Goal: Task Accomplishment & Management: Use online tool/utility

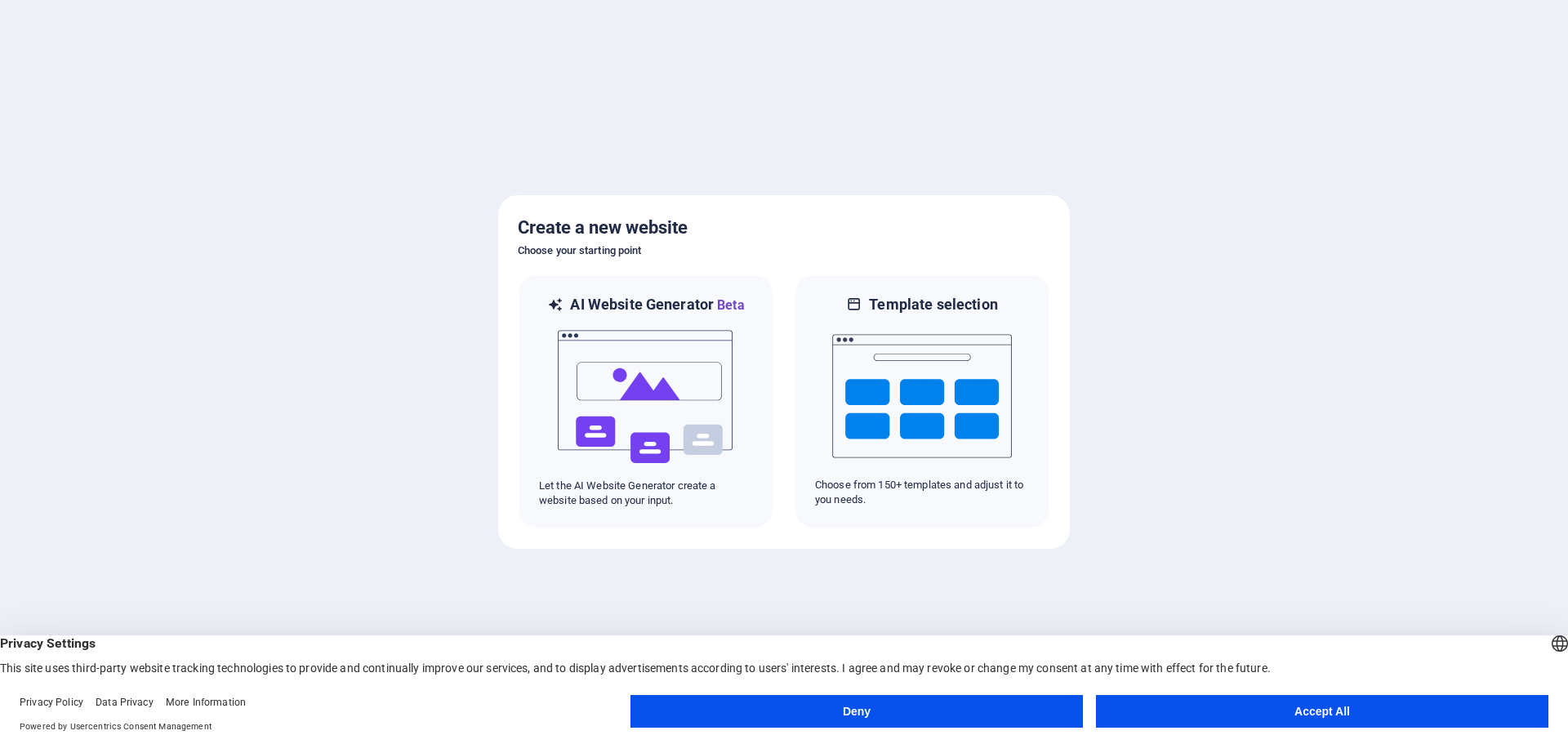
click at [309, 373] on div at bounding box center [784, 372] width 1568 height 744
click at [1154, 285] on div at bounding box center [784, 372] width 1568 height 744
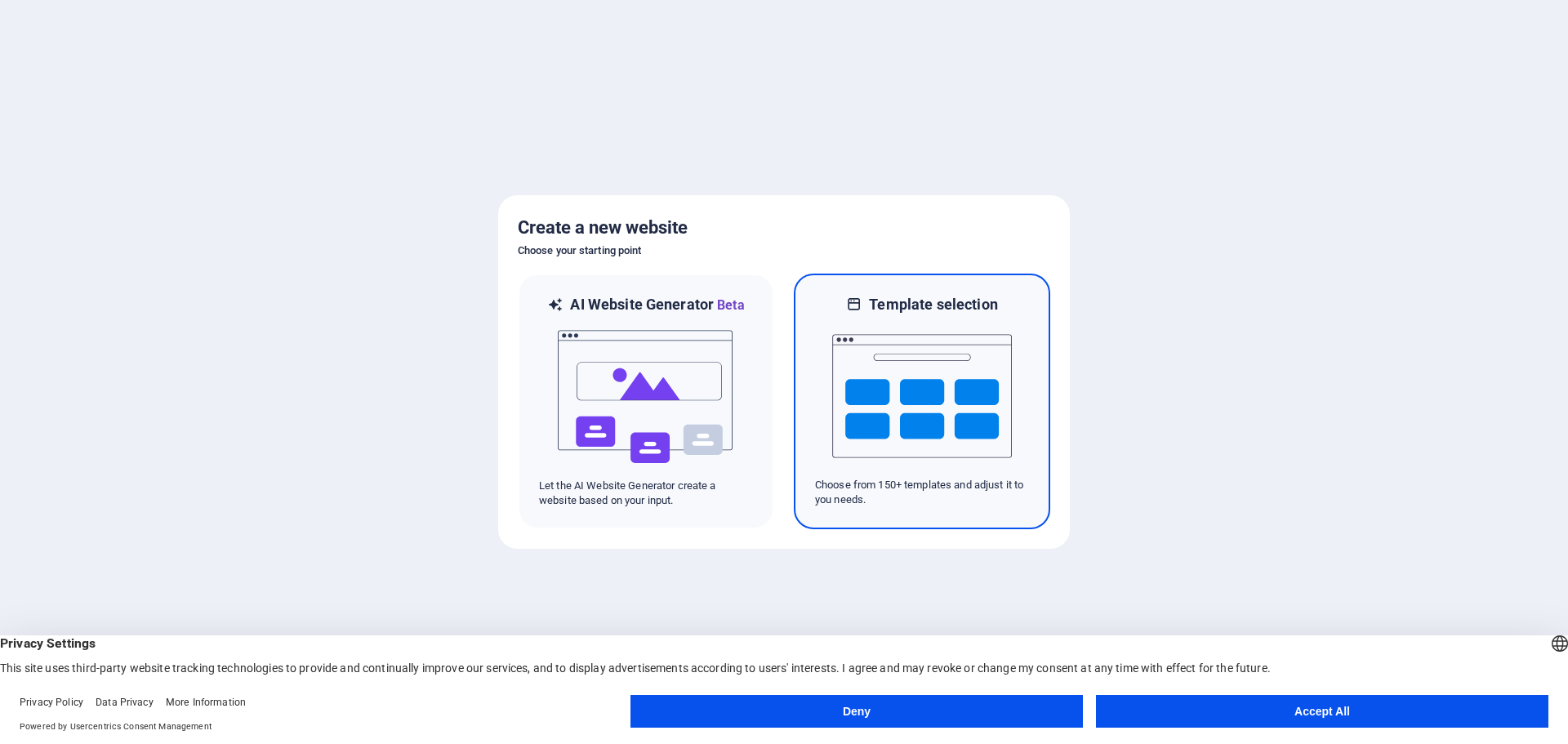
click at [938, 373] on img at bounding box center [922, 396] width 180 height 163
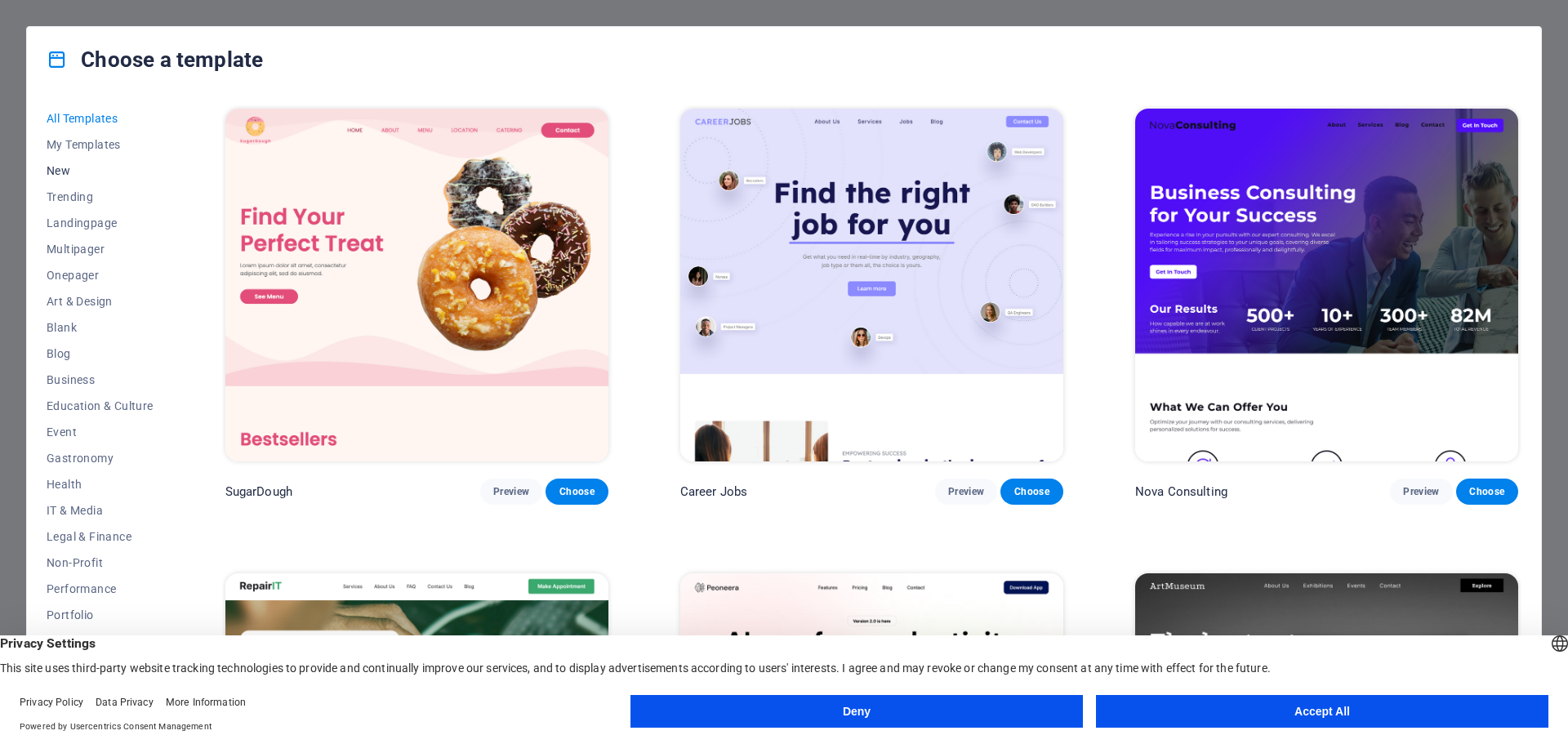
click at [70, 173] on span "New" at bounding box center [99, 171] width 107 height 13
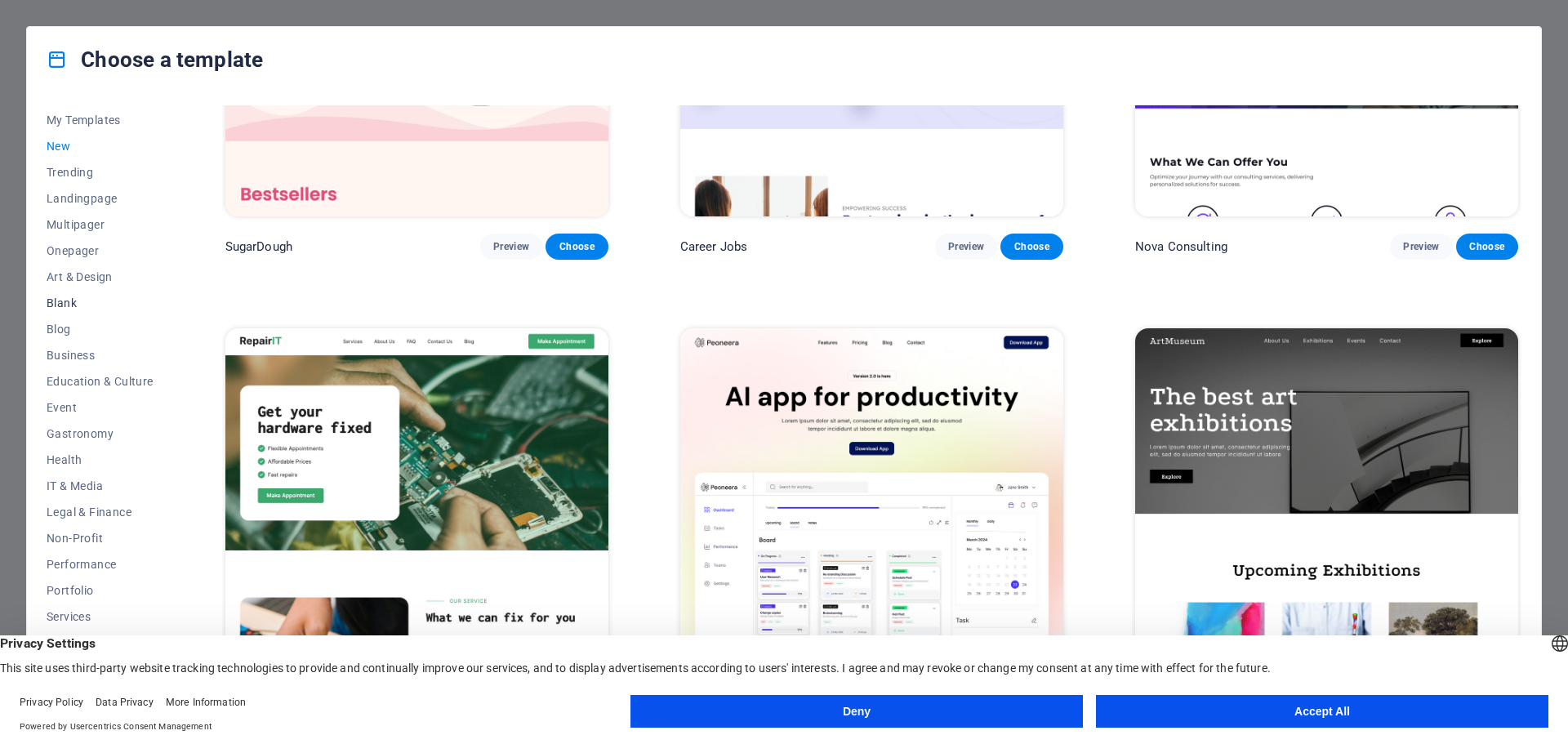
scroll to position [61, 0]
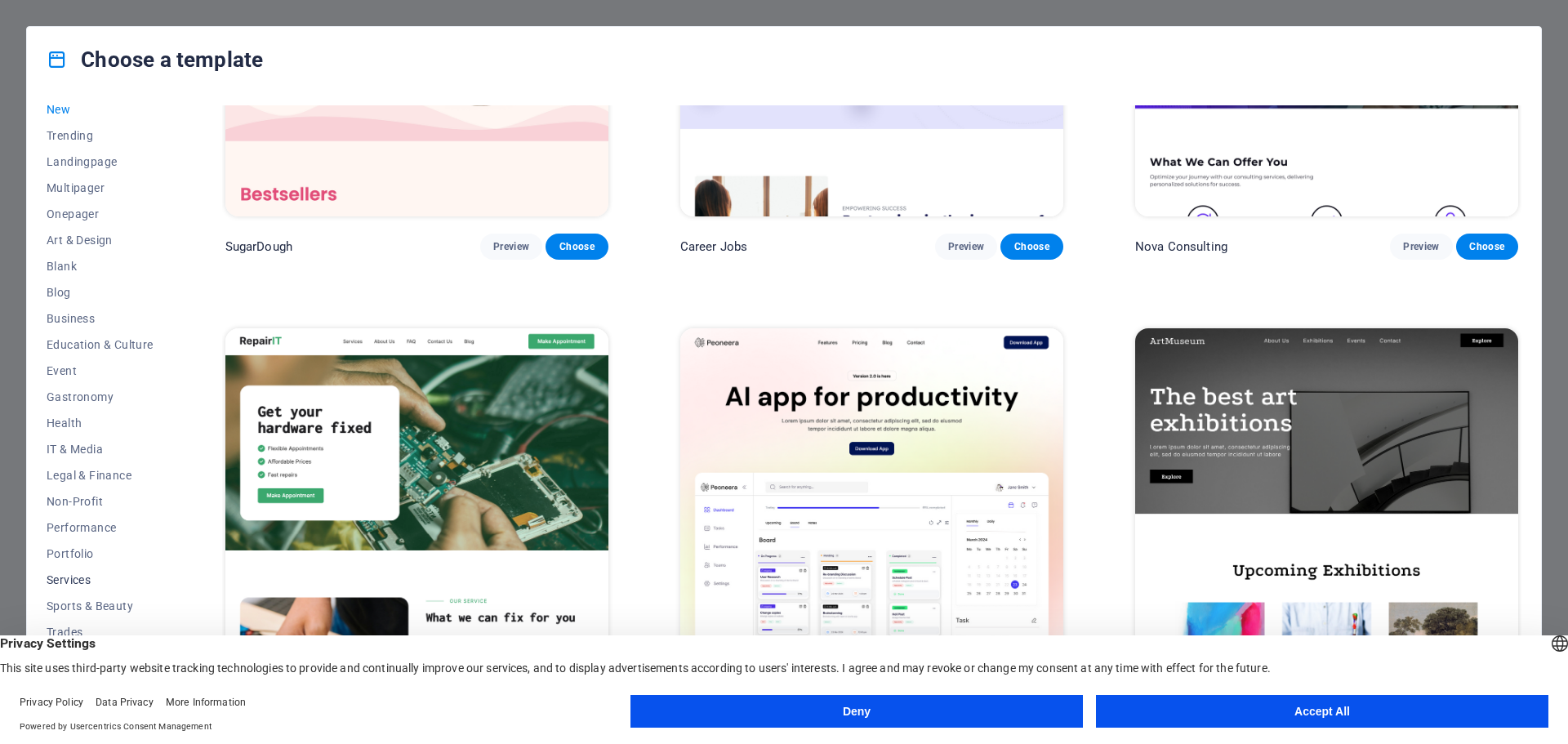
click at [83, 577] on span "Services" at bounding box center [99, 580] width 107 height 13
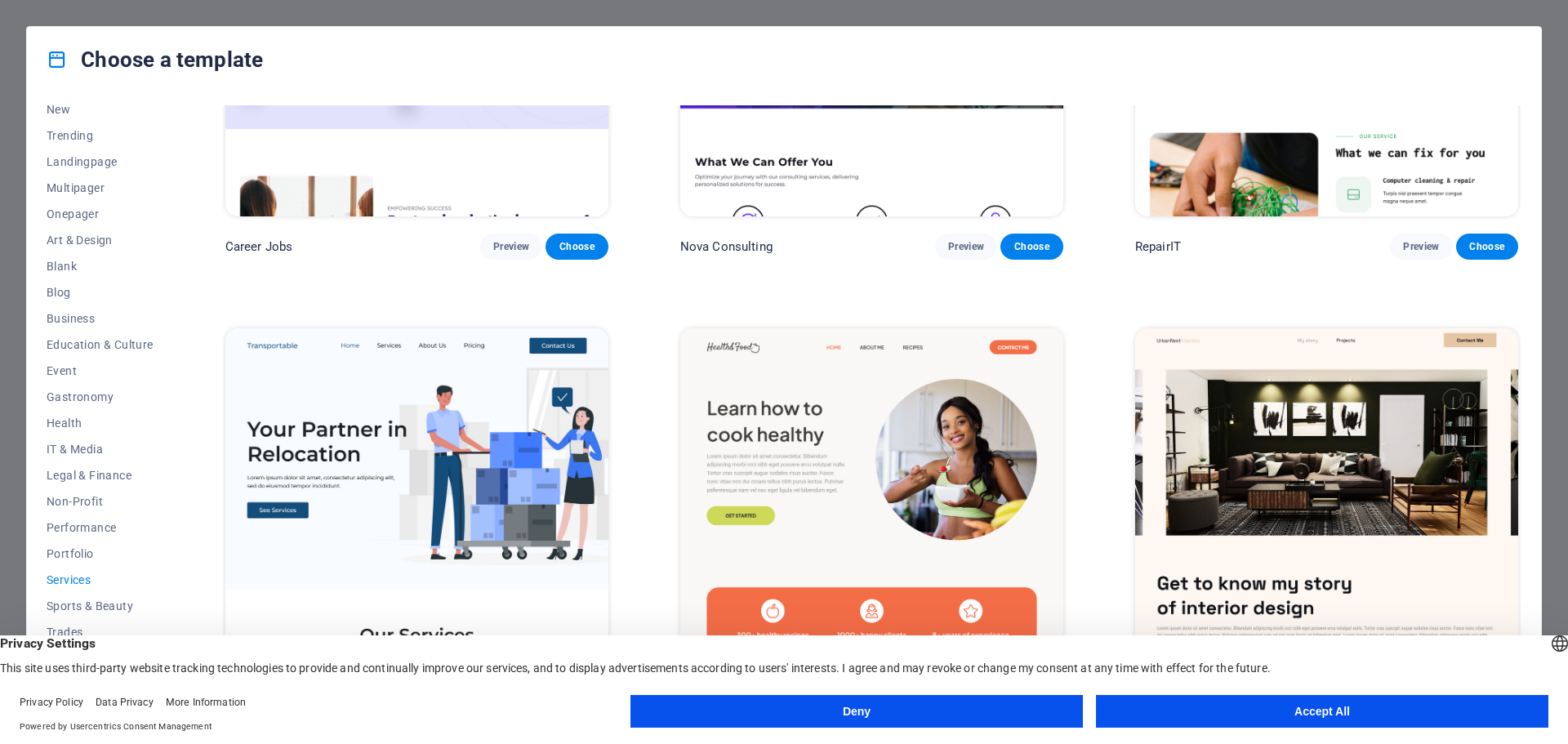
click at [1334, 711] on button "Accept All" at bounding box center [1322, 711] width 452 height 32
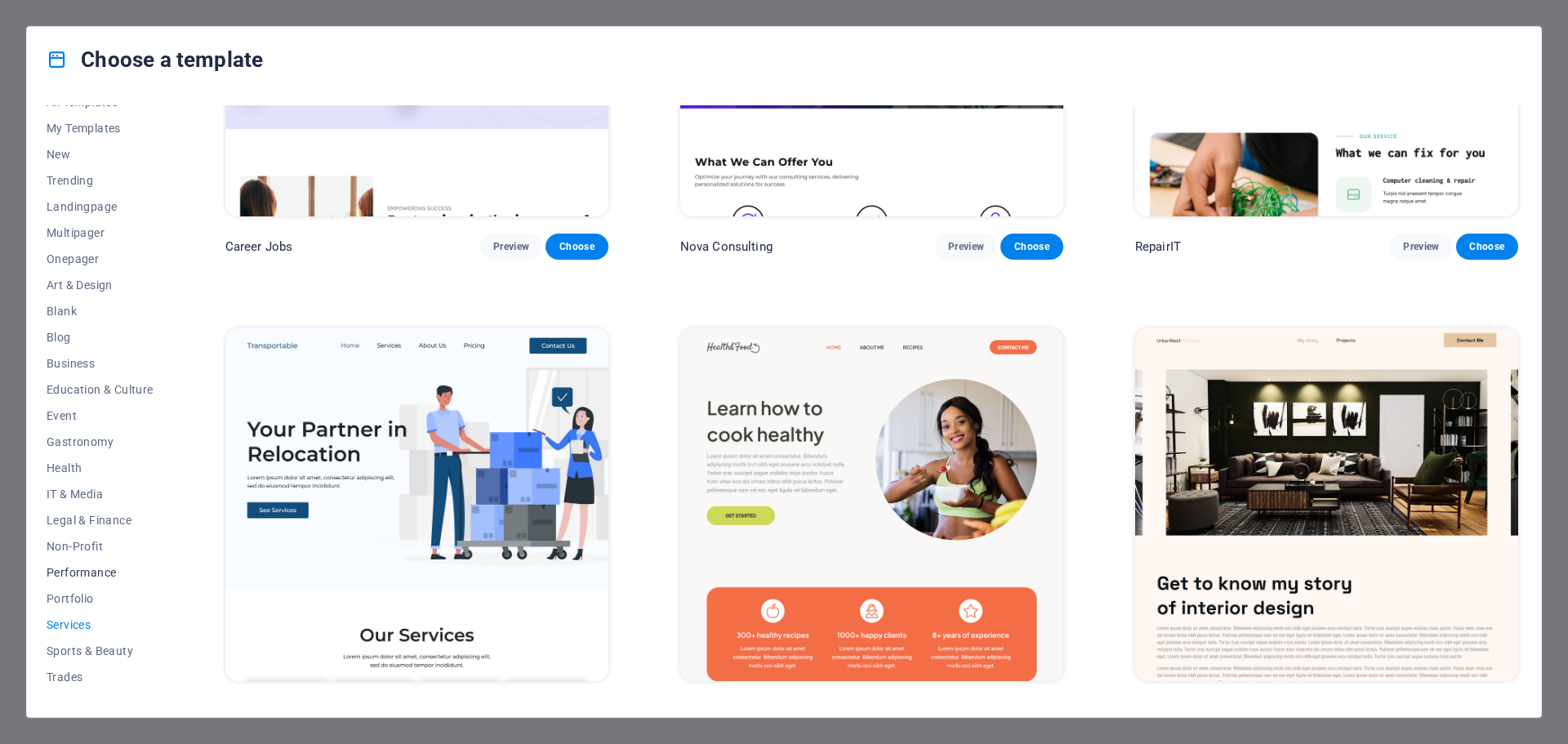
scroll to position [0, 0]
click at [83, 166] on span "New" at bounding box center [99, 171] width 107 height 13
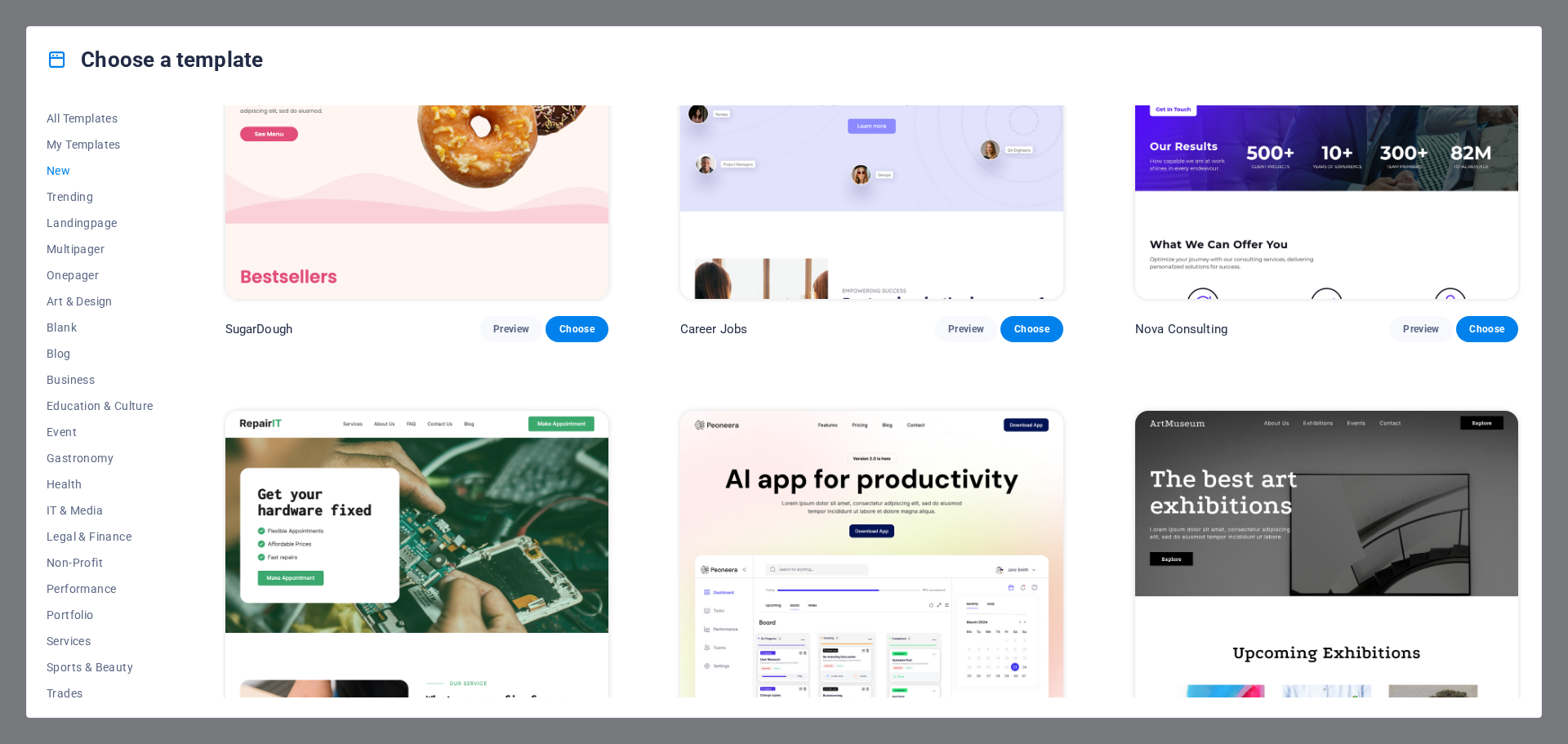
scroll to position [163, 0]
click at [76, 194] on span "Trending" at bounding box center [99, 197] width 107 height 13
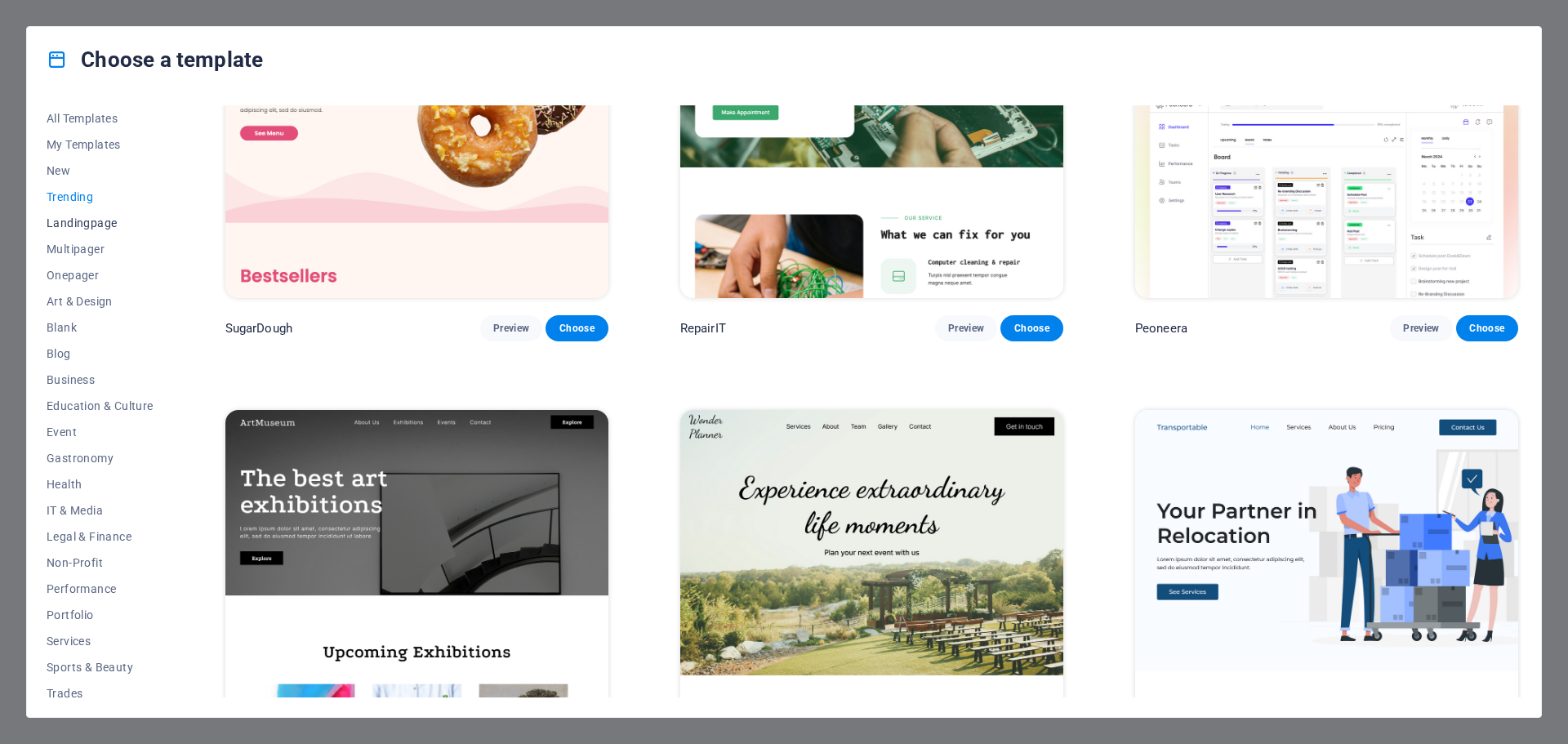
click at [80, 224] on span "Landingpage" at bounding box center [99, 223] width 107 height 13
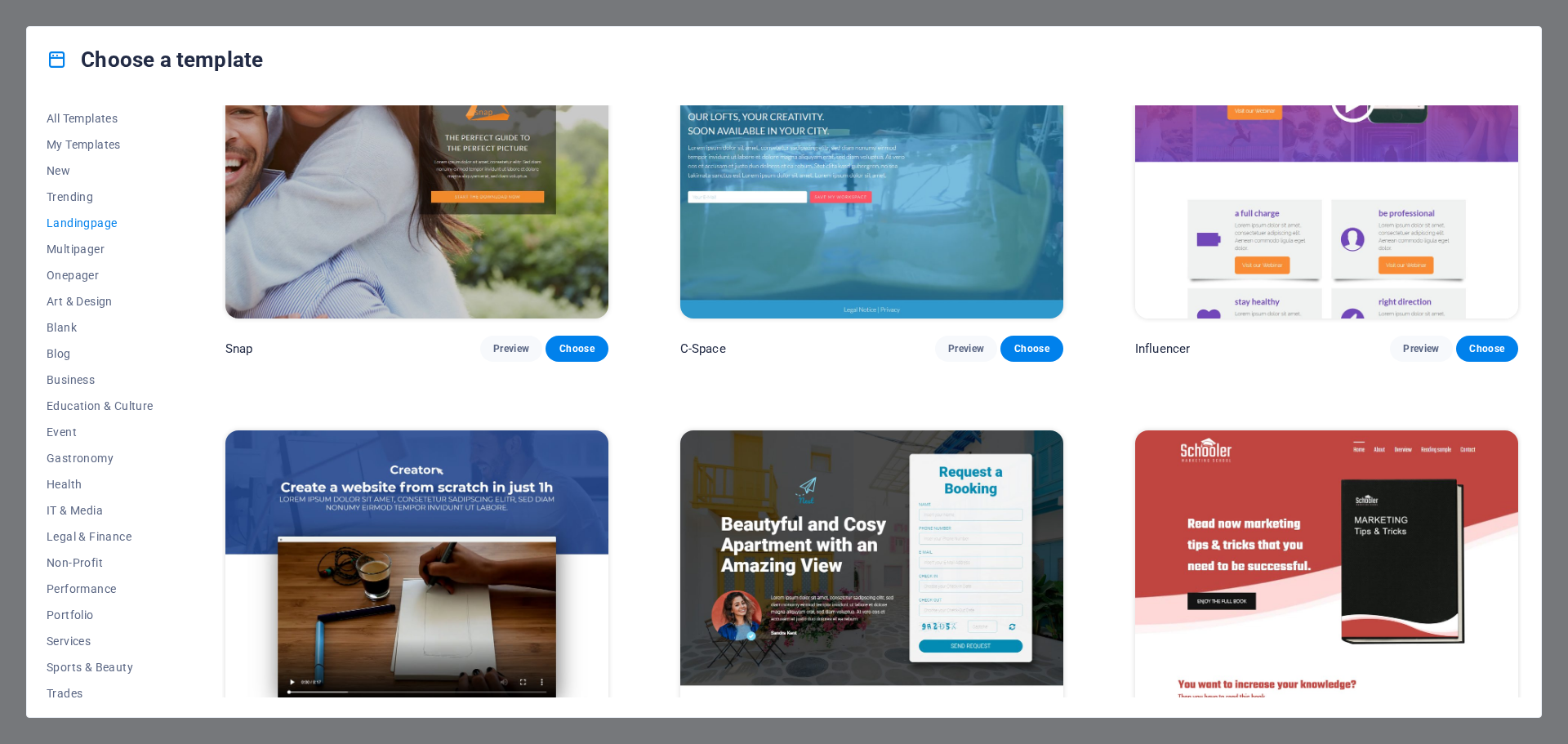
scroll to position [2042, 0]
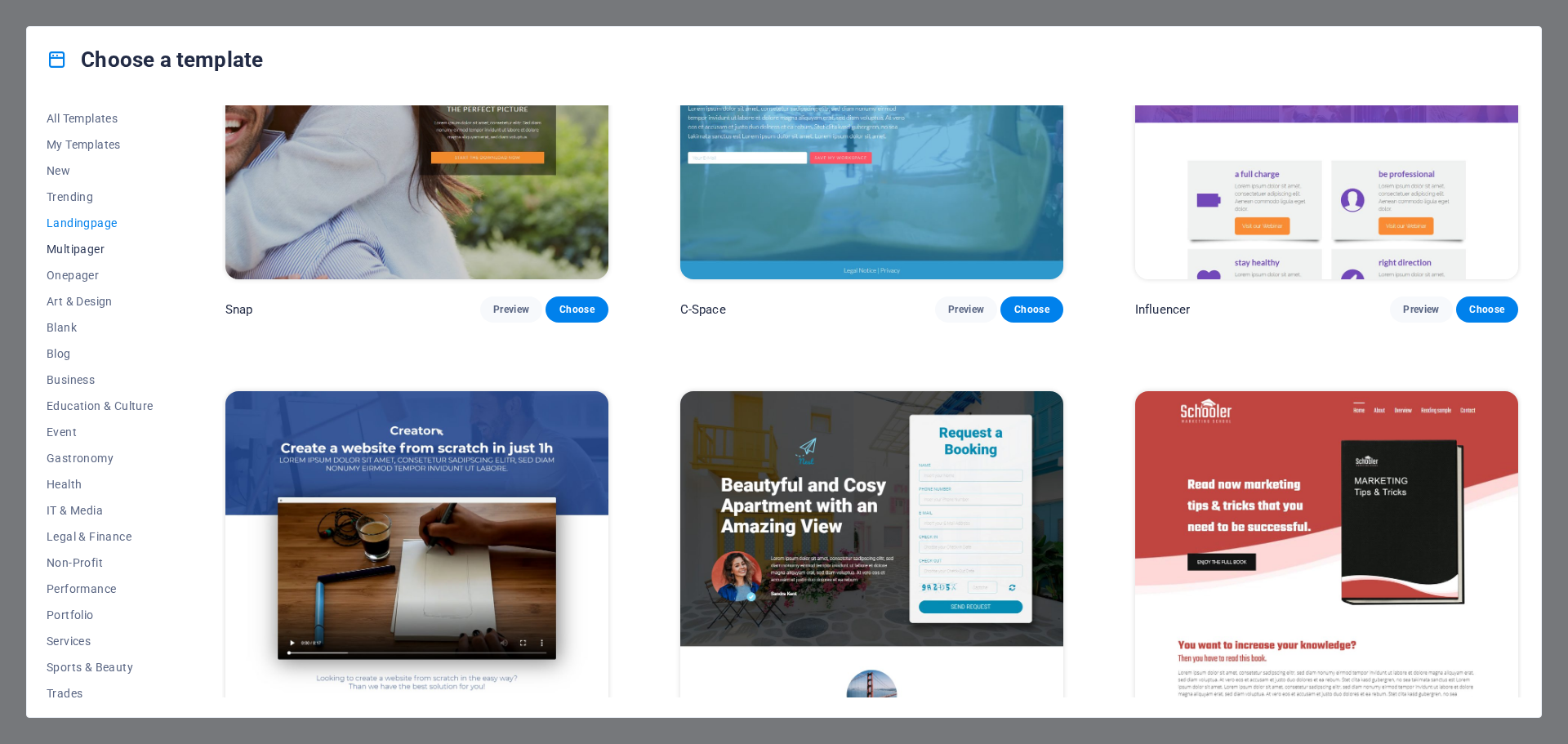
click at [62, 245] on span "Multipager" at bounding box center [99, 249] width 107 height 13
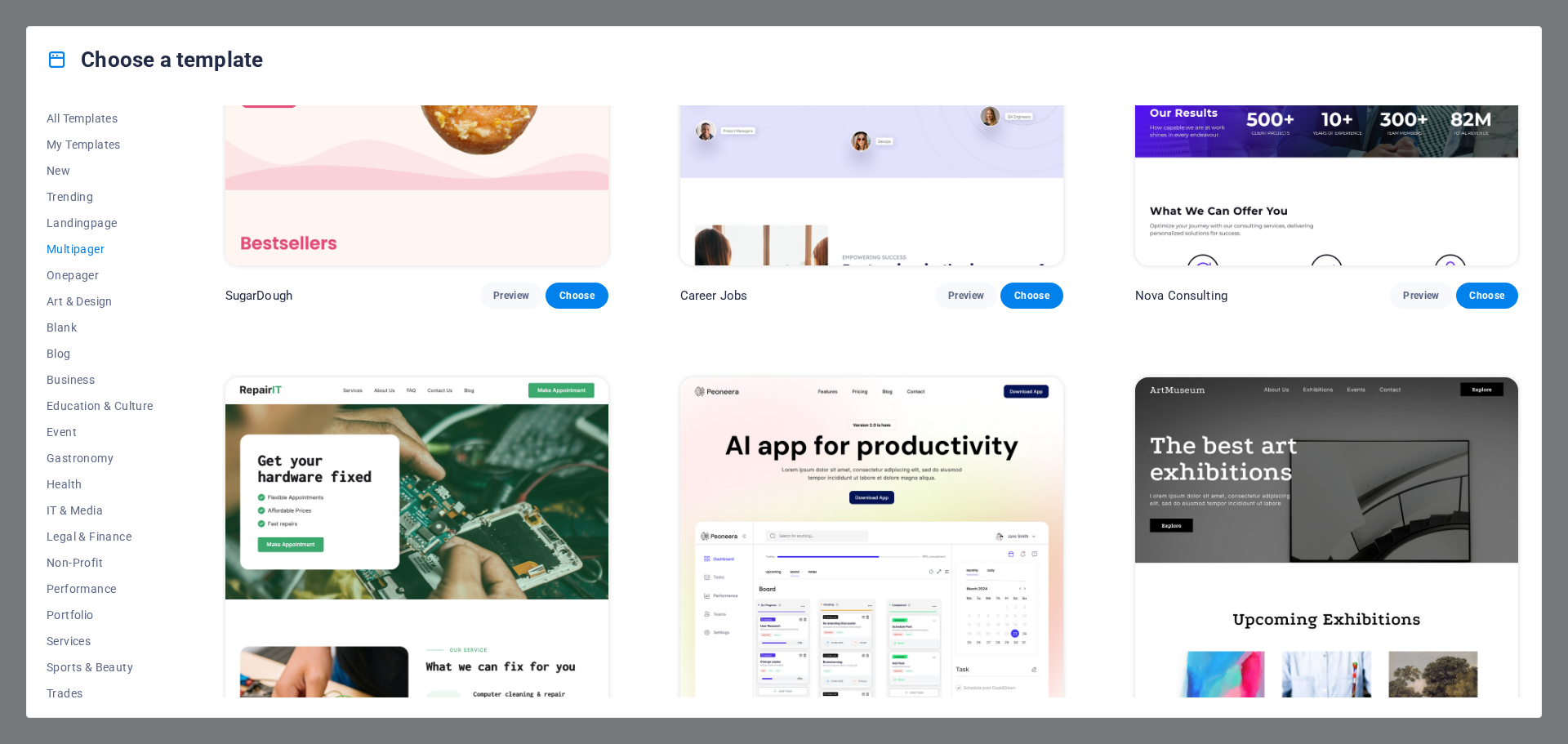
scroll to position [408, 0]
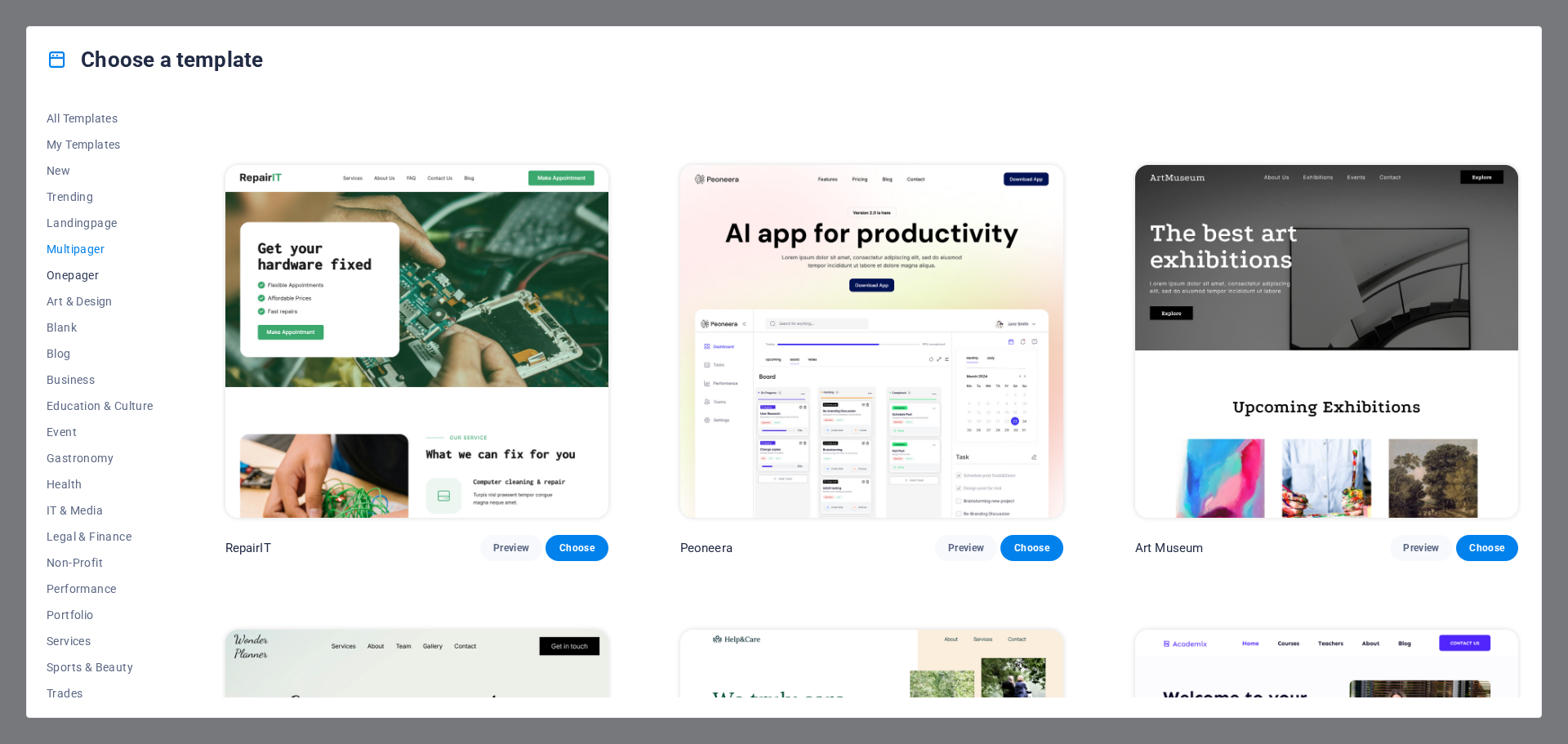
click at [64, 270] on span "Onepager" at bounding box center [99, 275] width 107 height 13
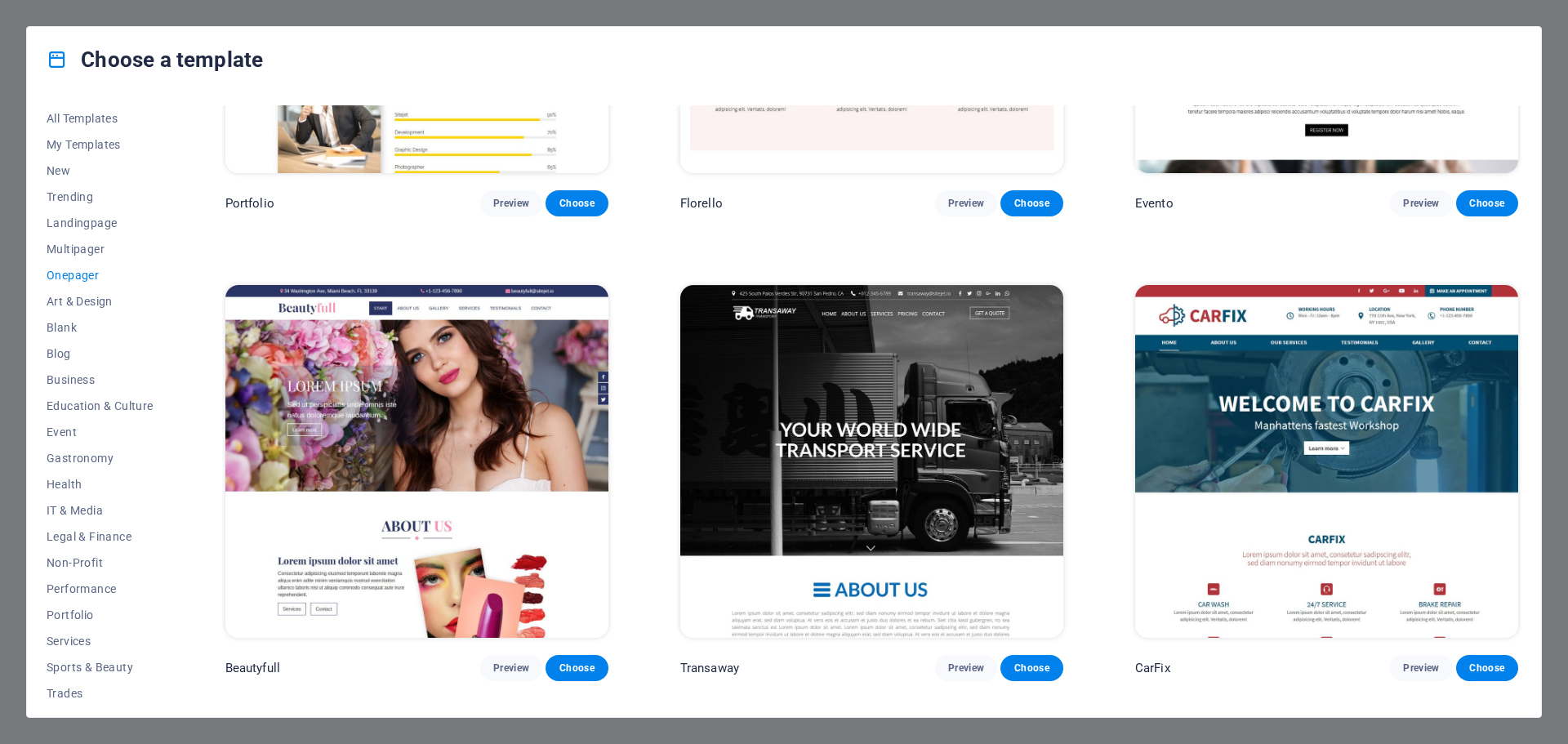
scroll to position [8660, 0]
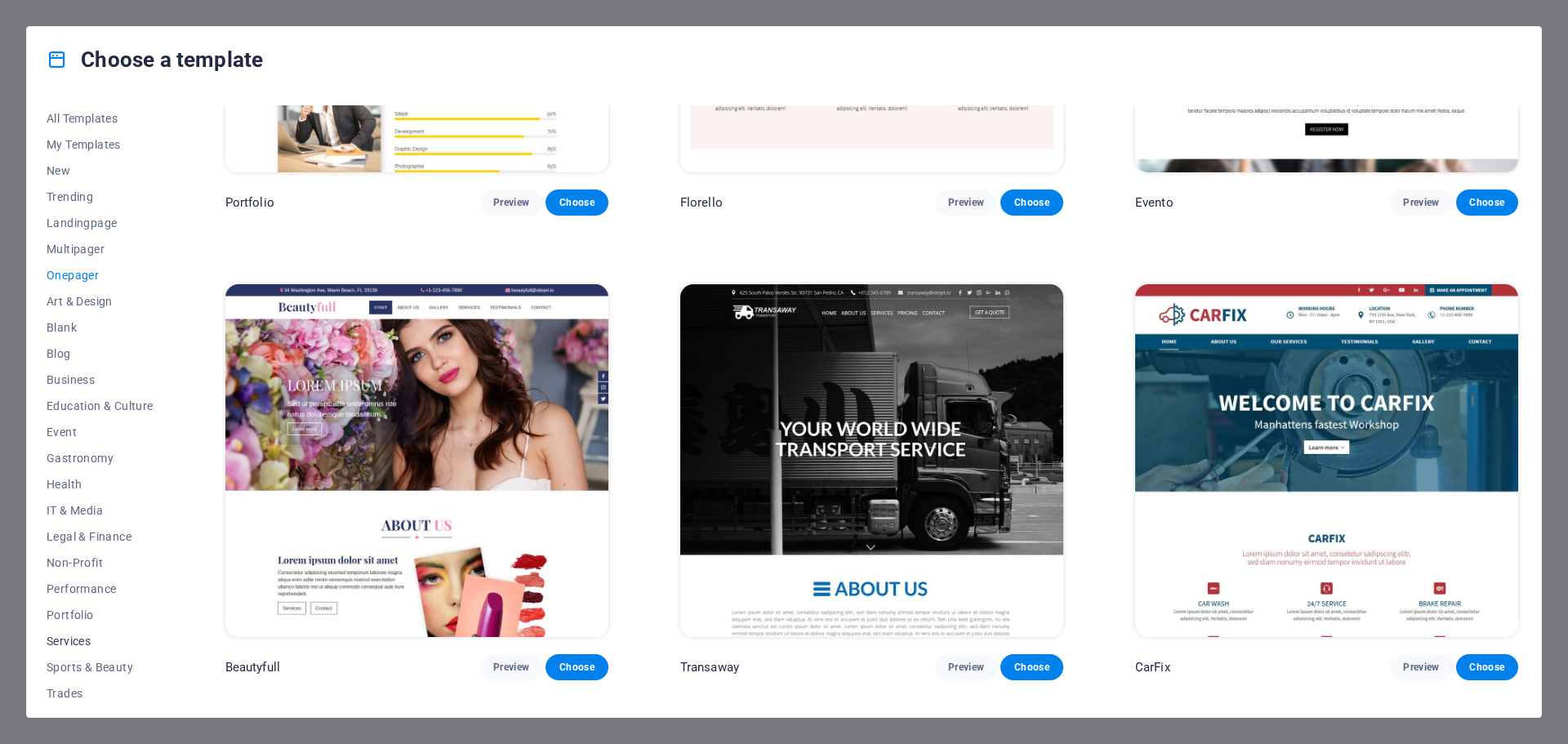
click at [78, 633] on button "Services" at bounding box center [99, 641] width 107 height 27
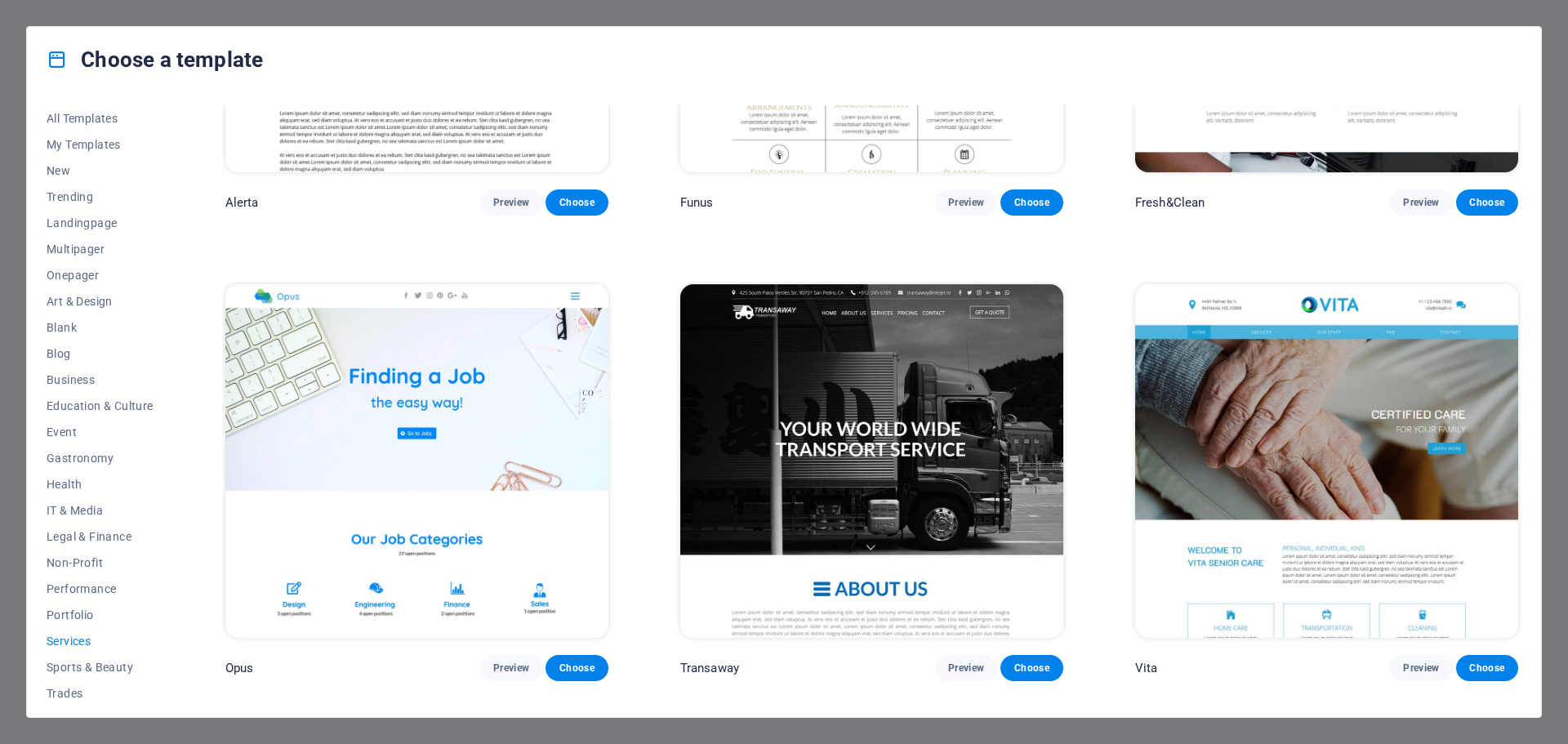
scroll to position [3048, 0]
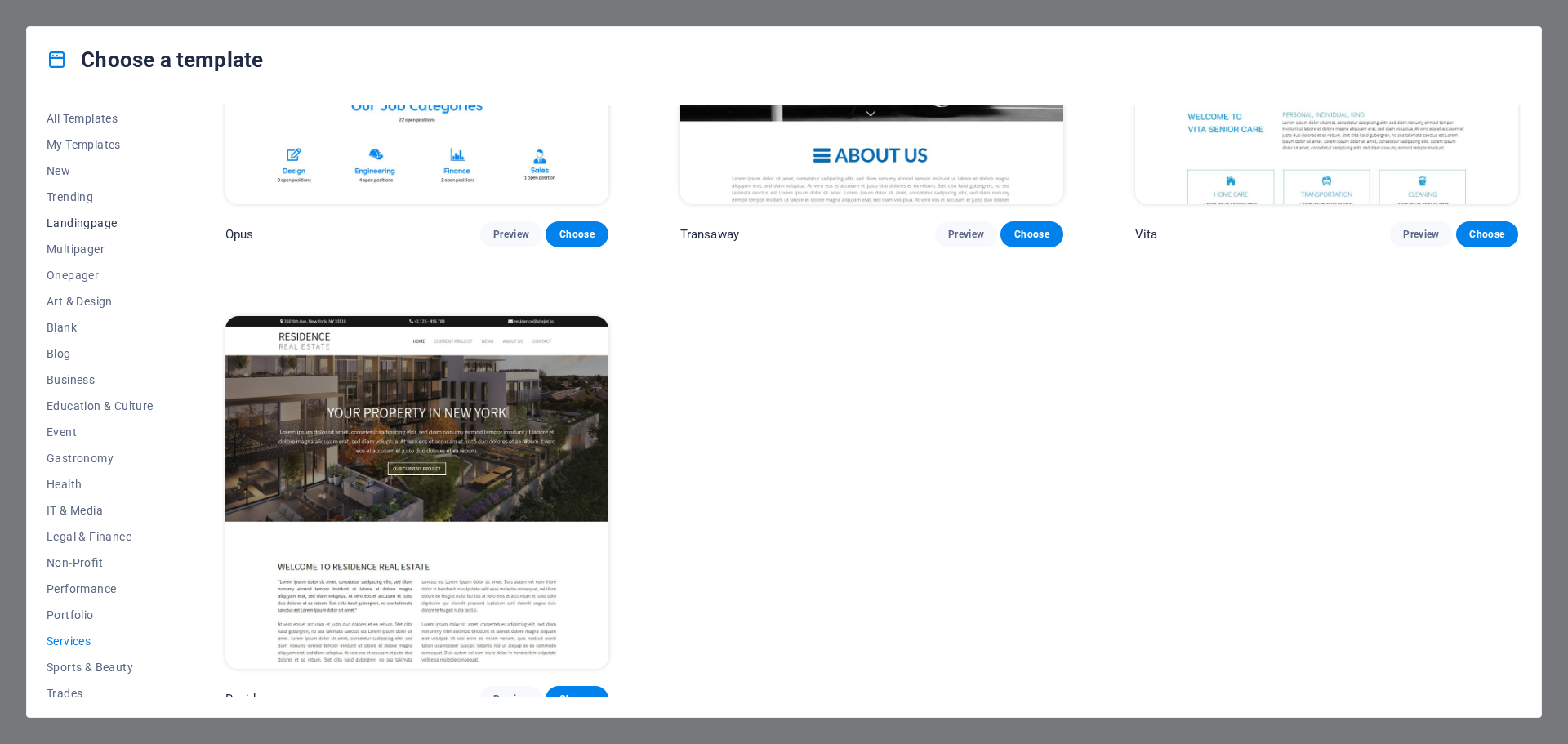
click at [80, 215] on button "Landingpage" at bounding box center [99, 223] width 107 height 27
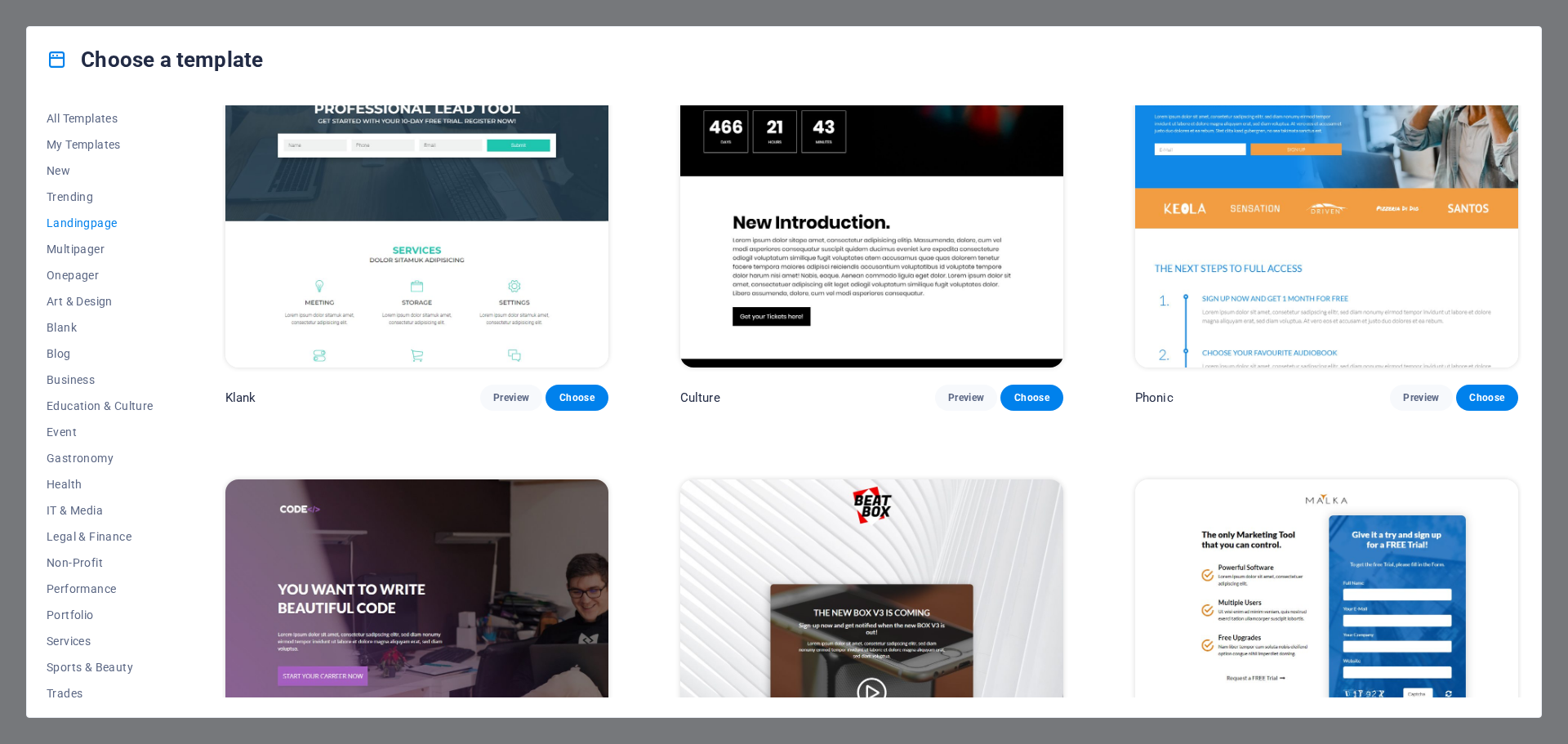
scroll to position [245, 0]
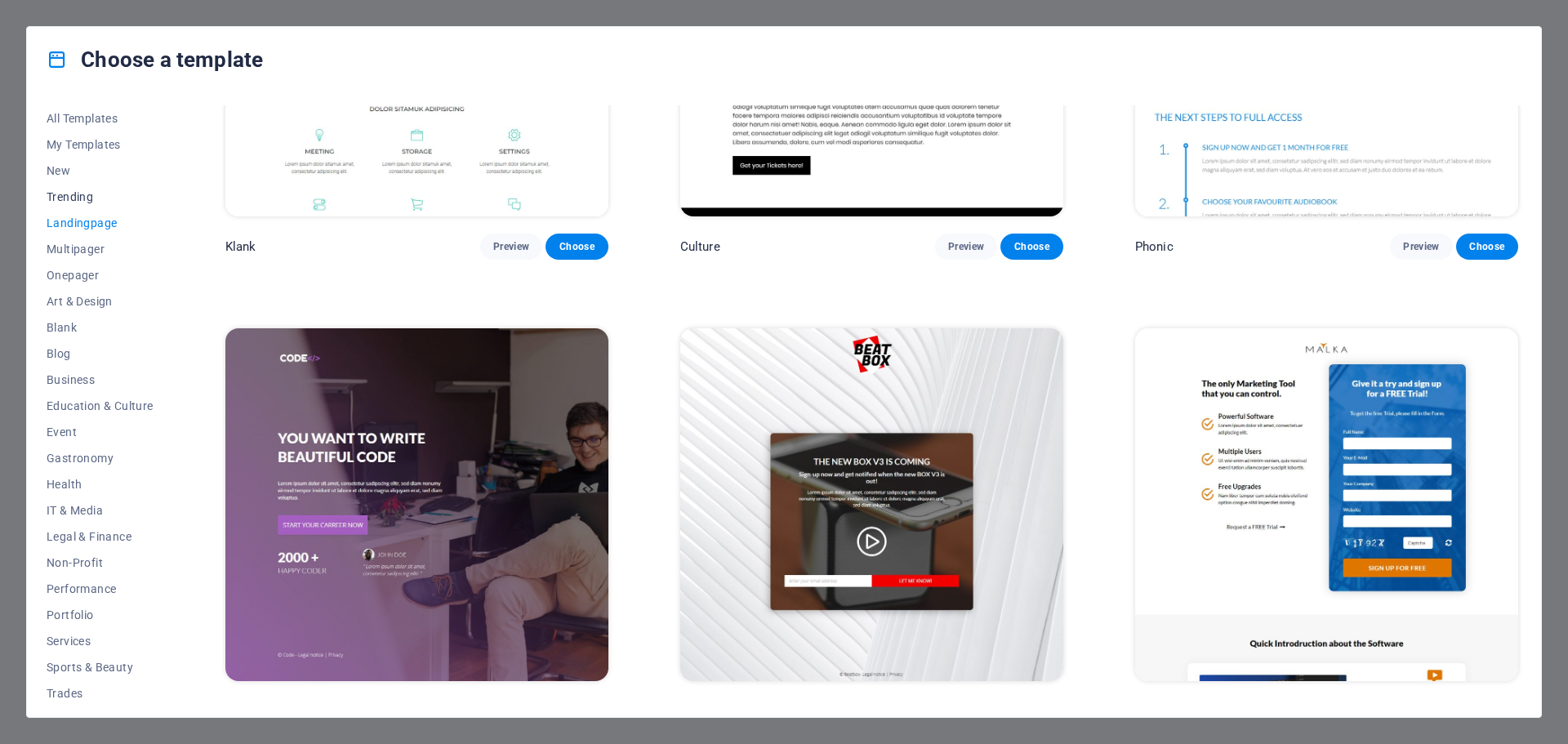
click at [66, 196] on span "Trending" at bounding box center [99, 197] width 107 height 13
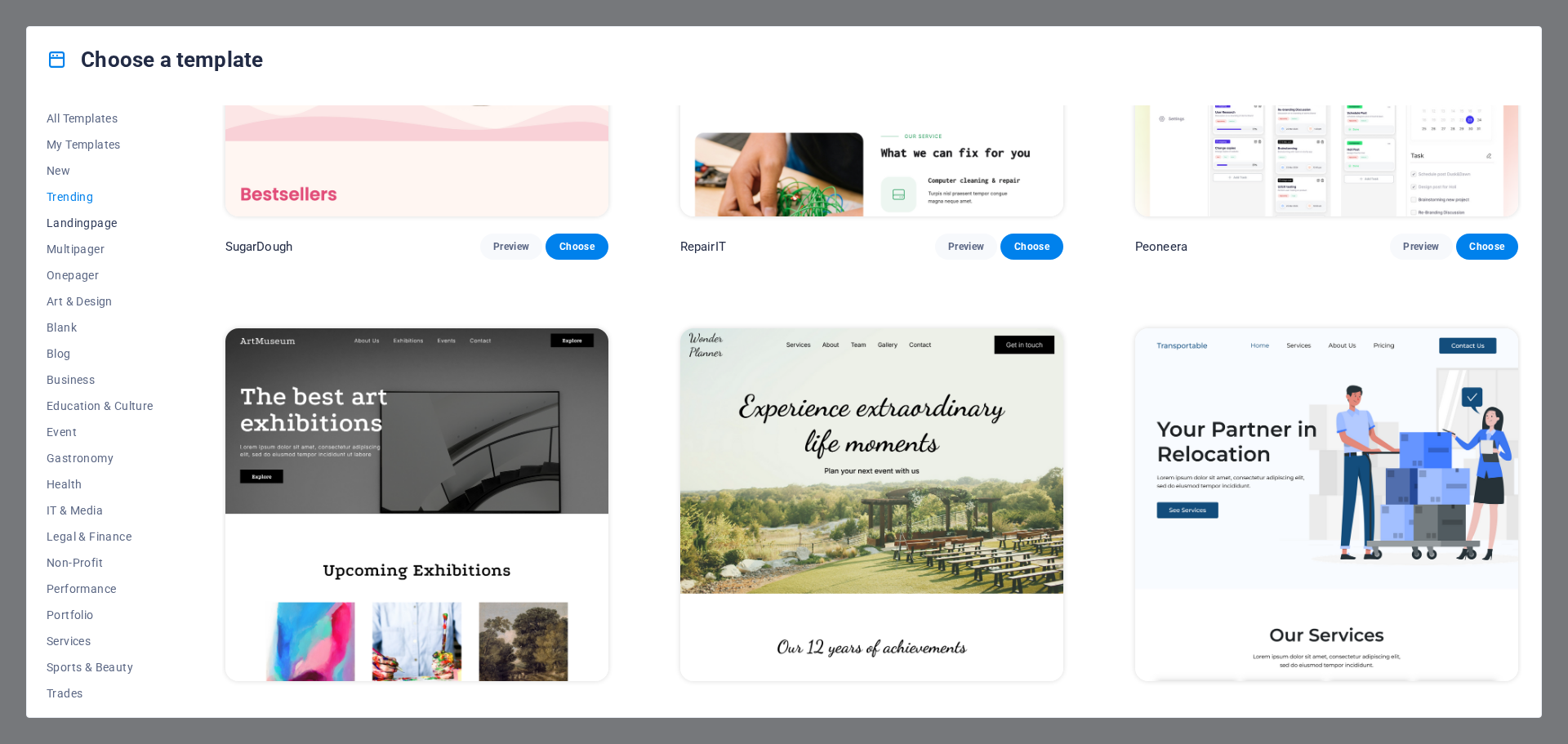
click at [89, 220] on span "Landingpage" at bounding box center [99, 223] width 107 height 13
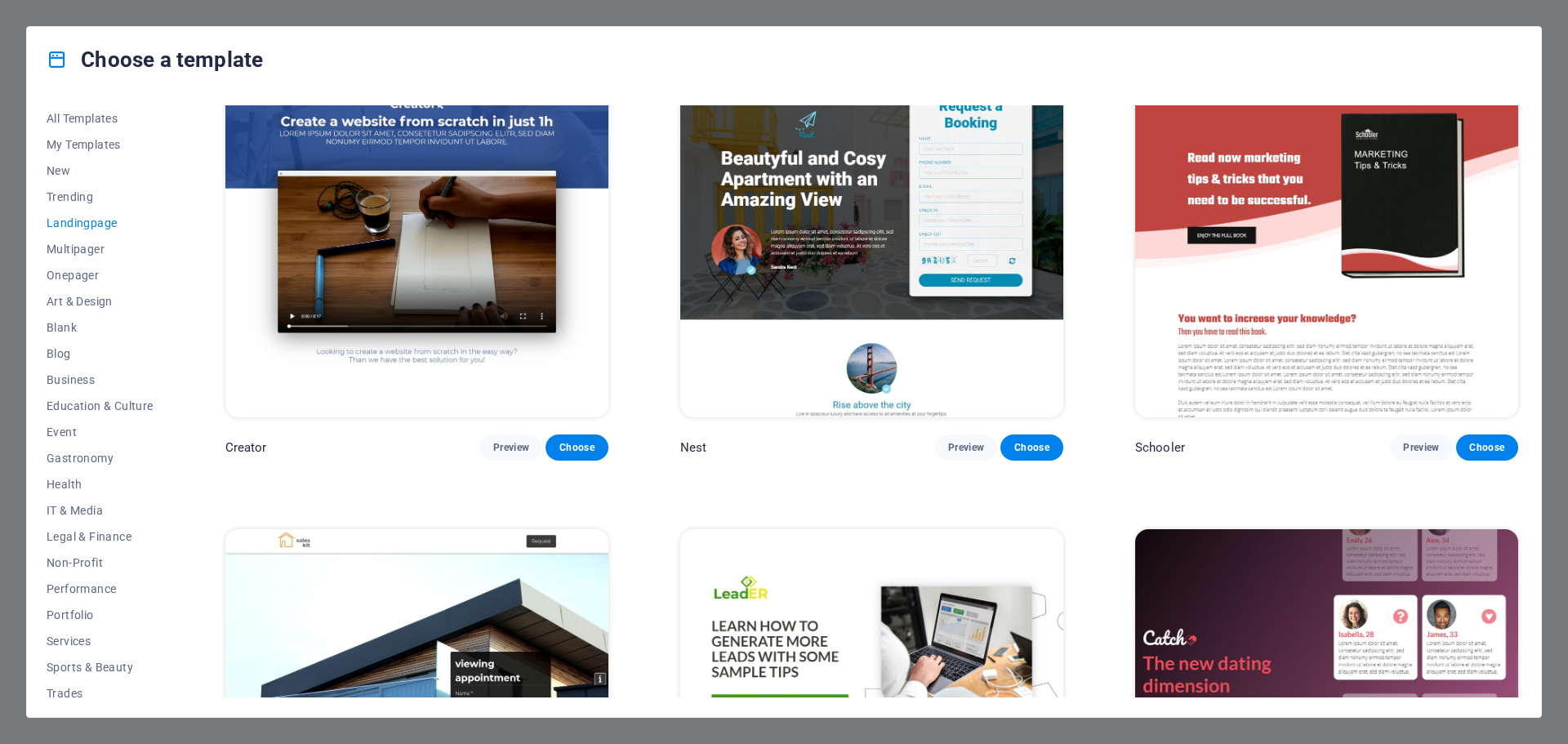
scroll to position [2614, 0]
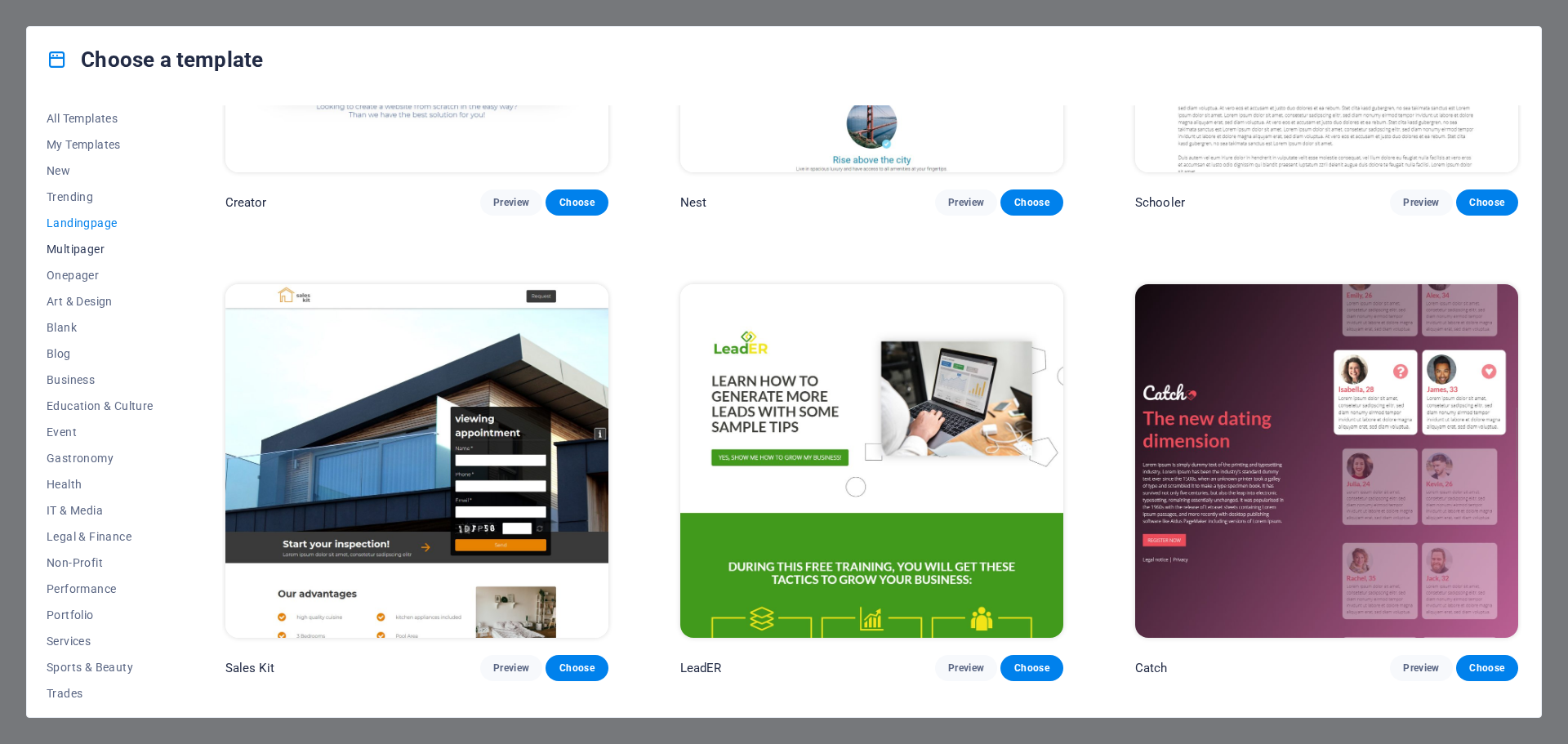
click at [76, 244] on span "Multipager" at bounding box center [99, 249] width 107 height 13
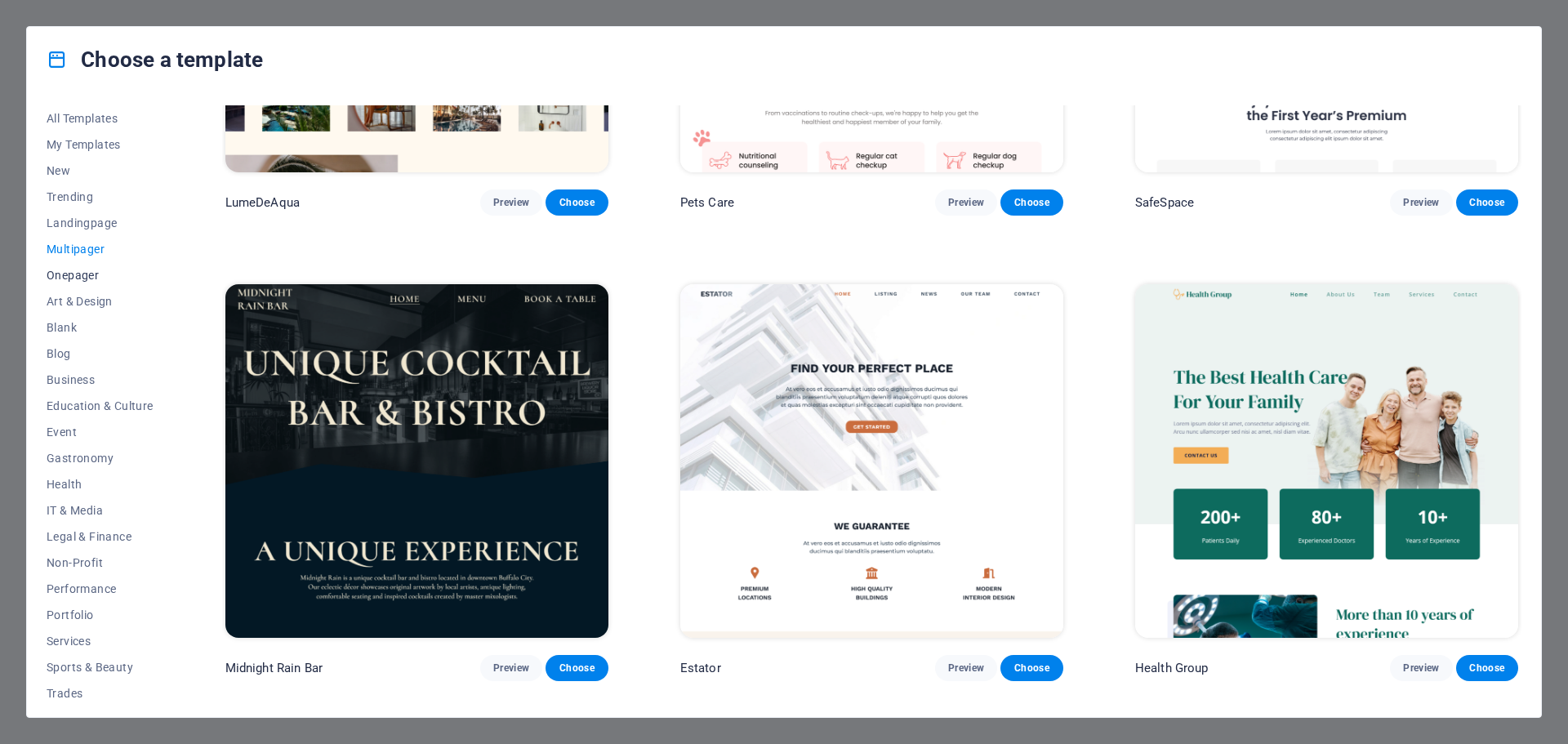
click at [81, 269] on span "Onepager" at bounding box center [99, 275] width 107 height 13
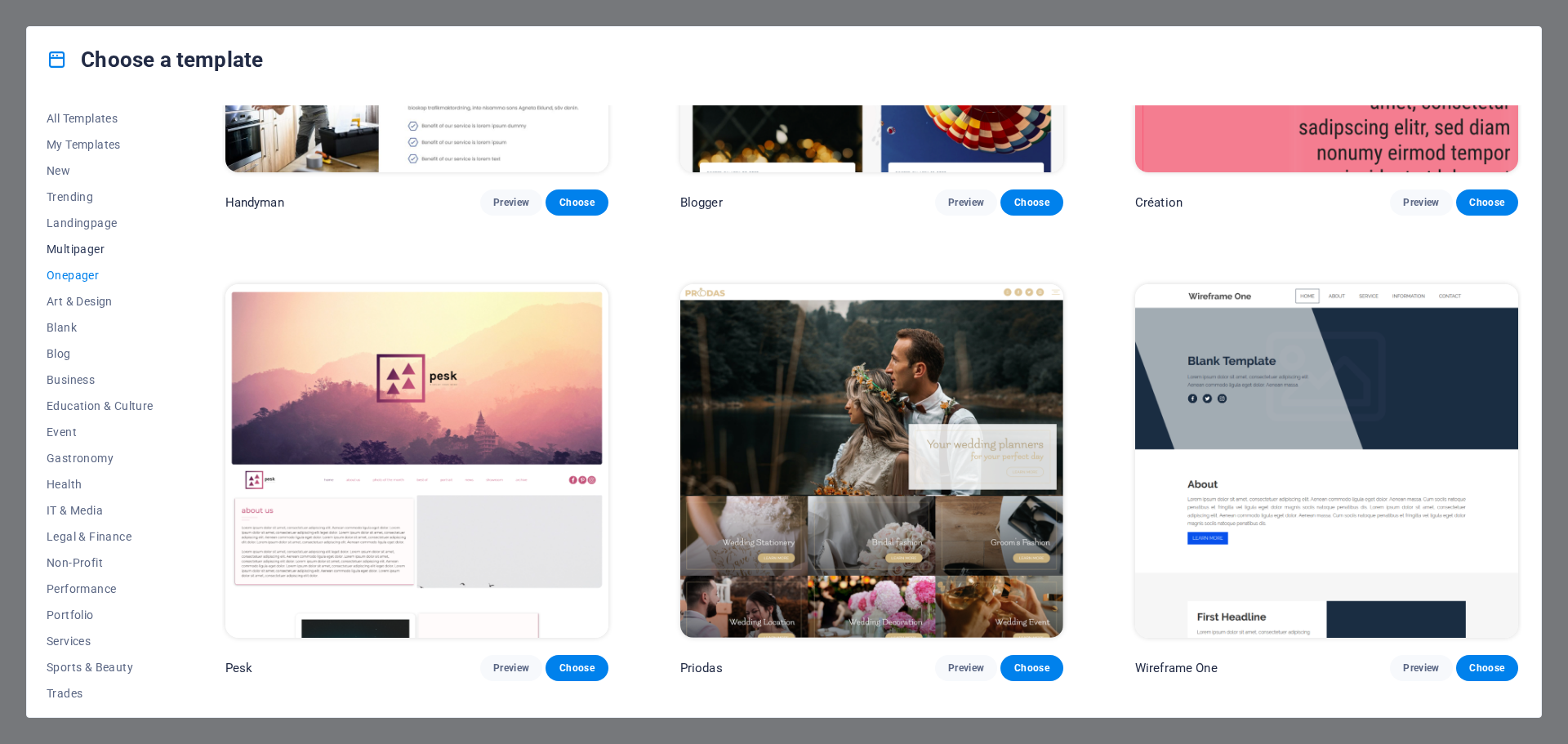
click at [81, 253] on span "Multipager" at bounding box center [99, 249] width 107 height 13
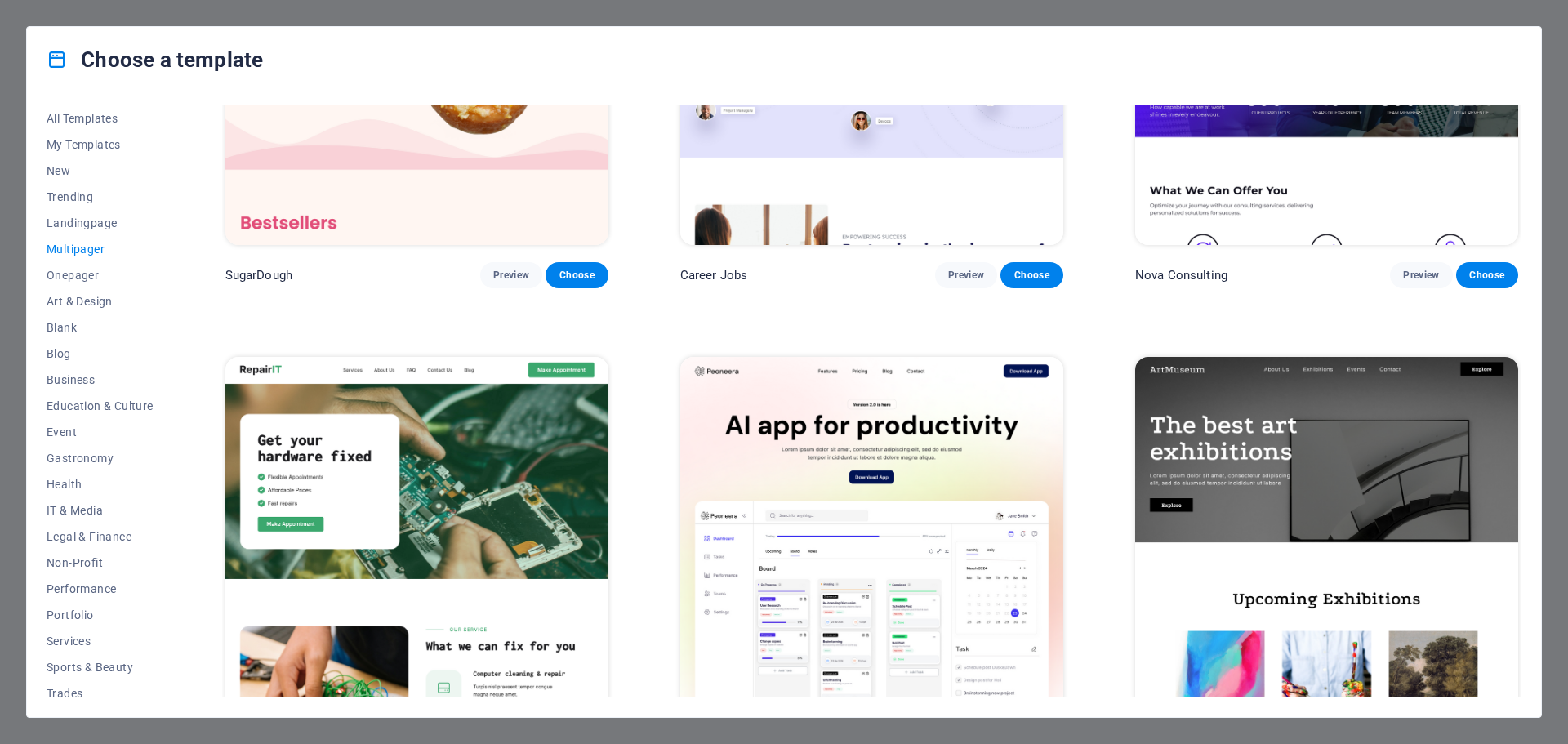
scroll to position [0, 0]
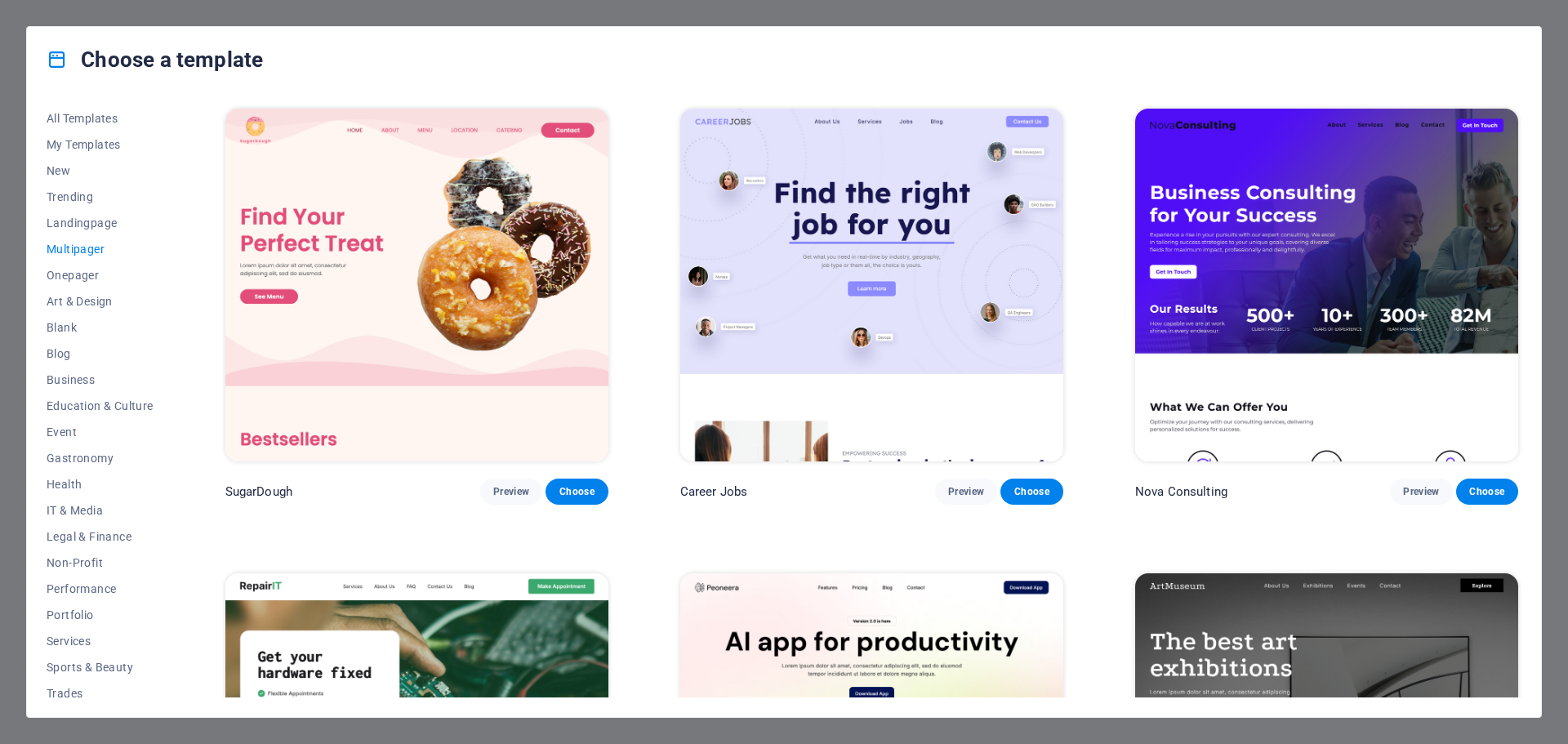
click at [1431, 292] on img at bounding box center [1327, 285] width 383 height 353
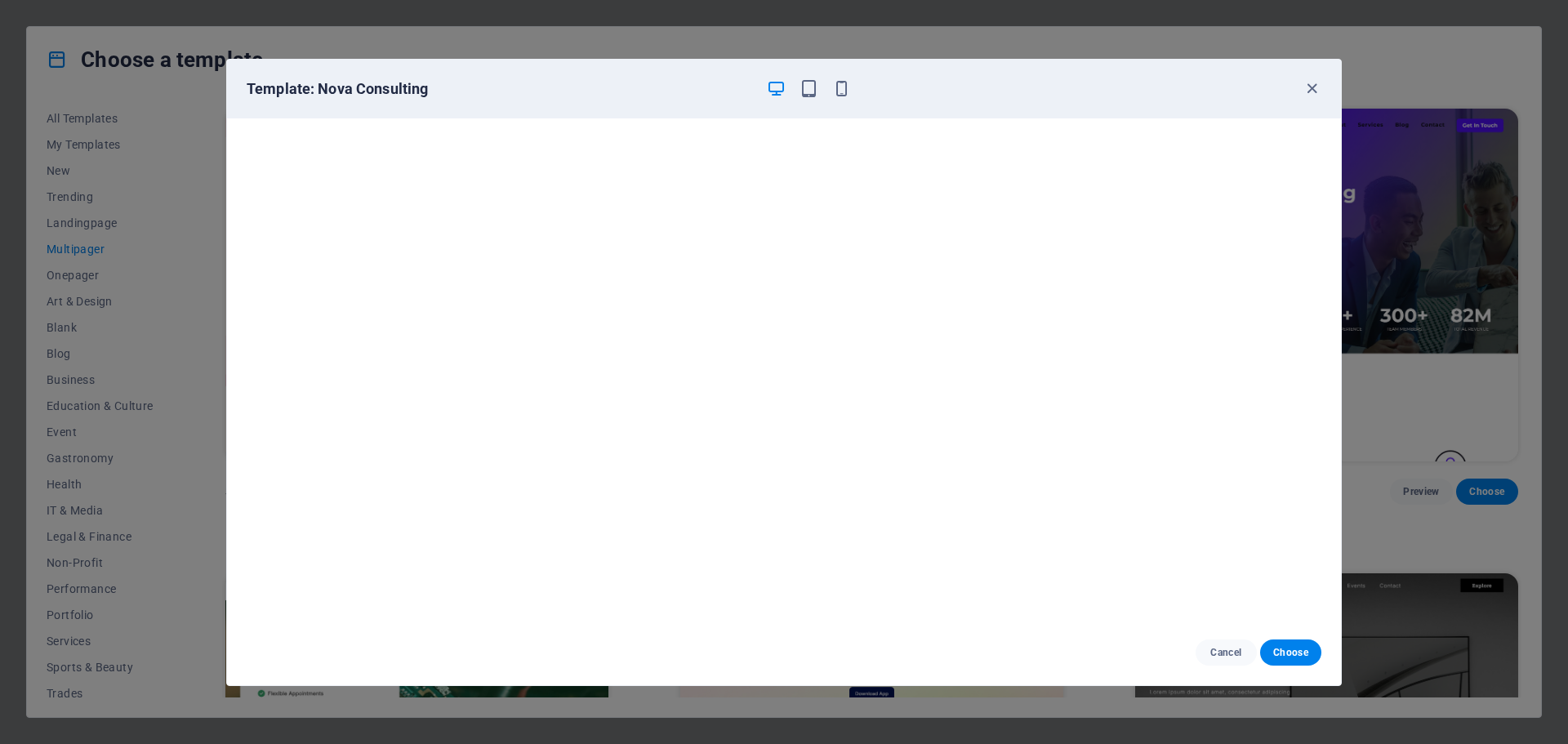
scroll to position [4, 0]
click at [1313, 88] on icon "button" at bounding box center [1312, 89] width 19 height 19
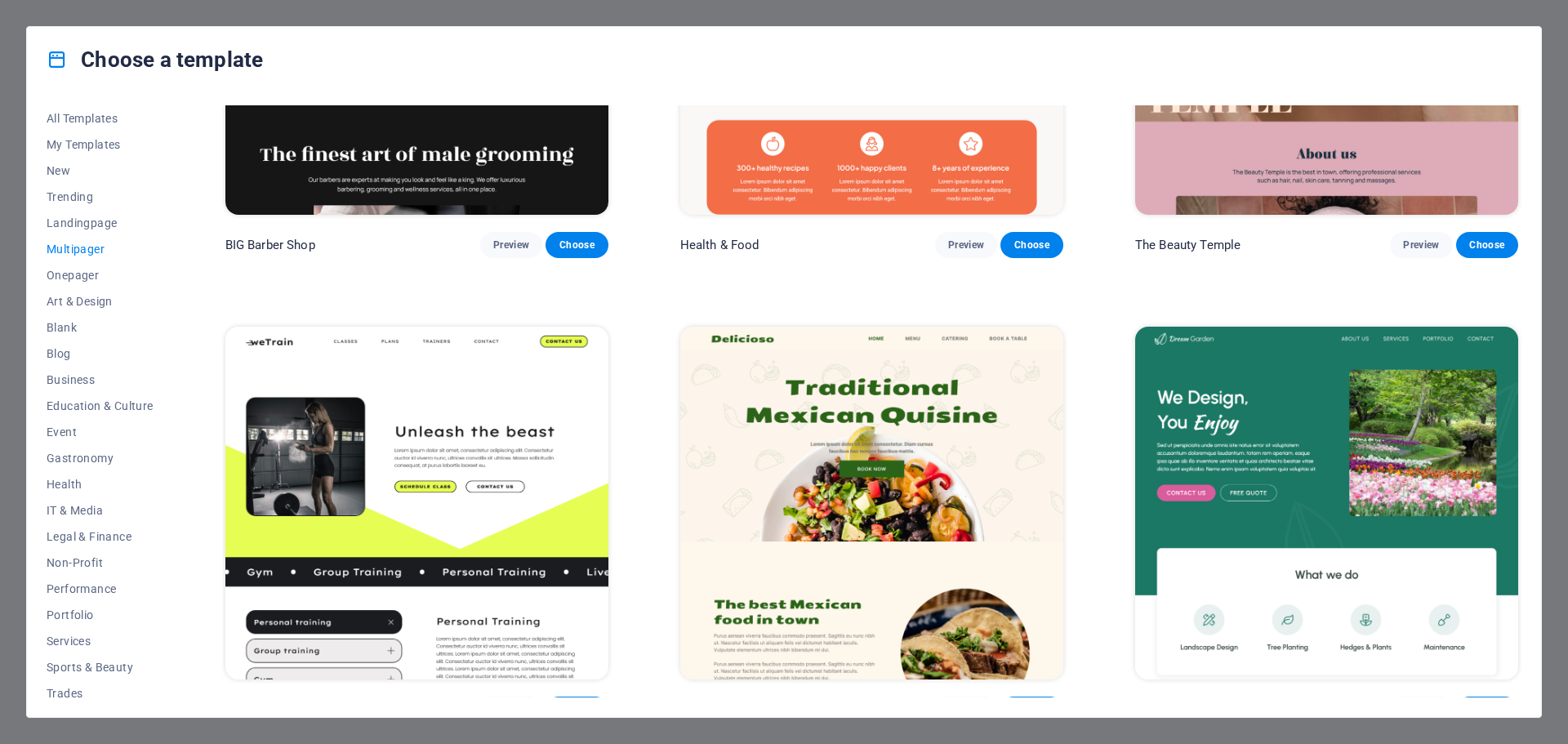
scroll to position [1471, 0]
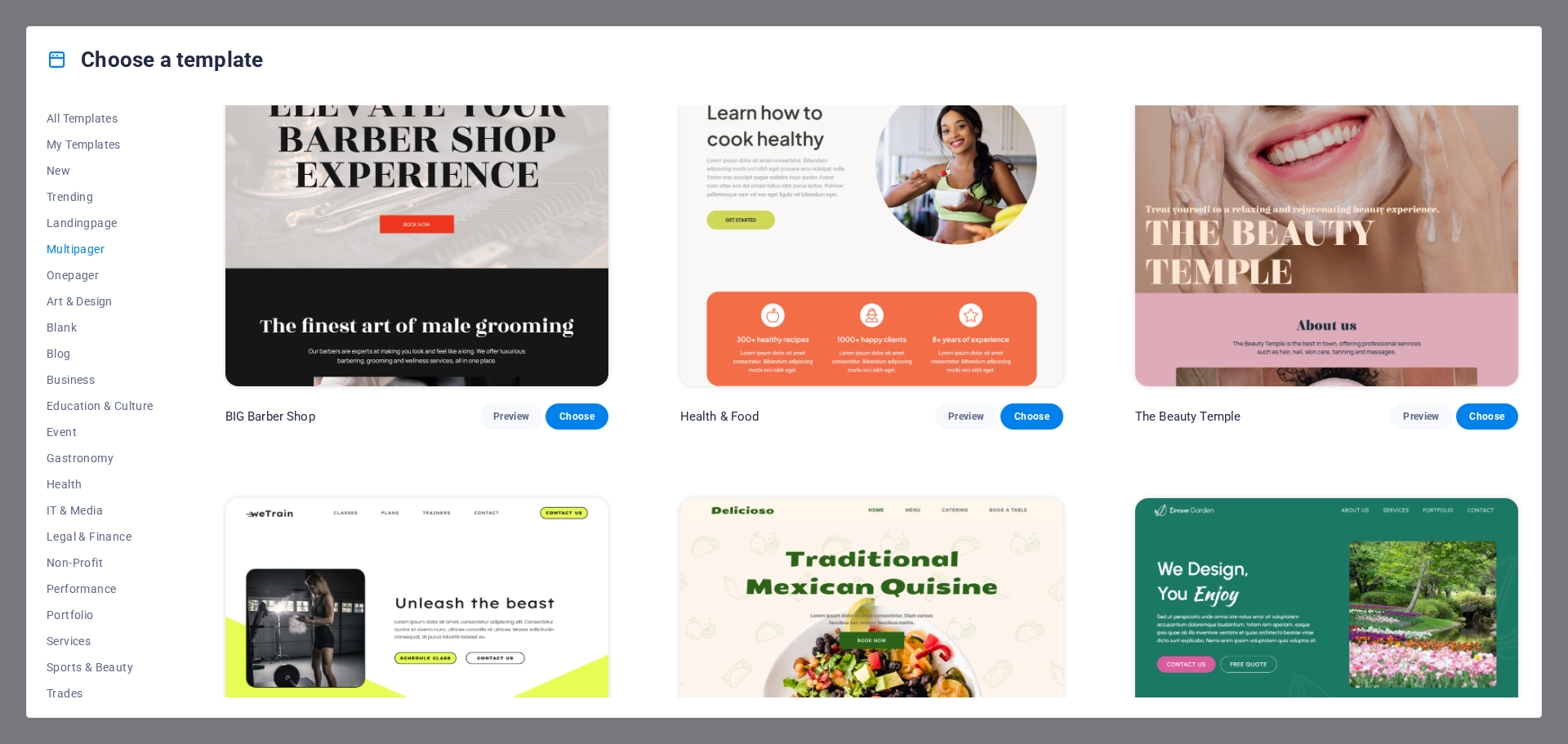
click at [58, 58] on icon at bounding box center [57, 60] width 22 height 22
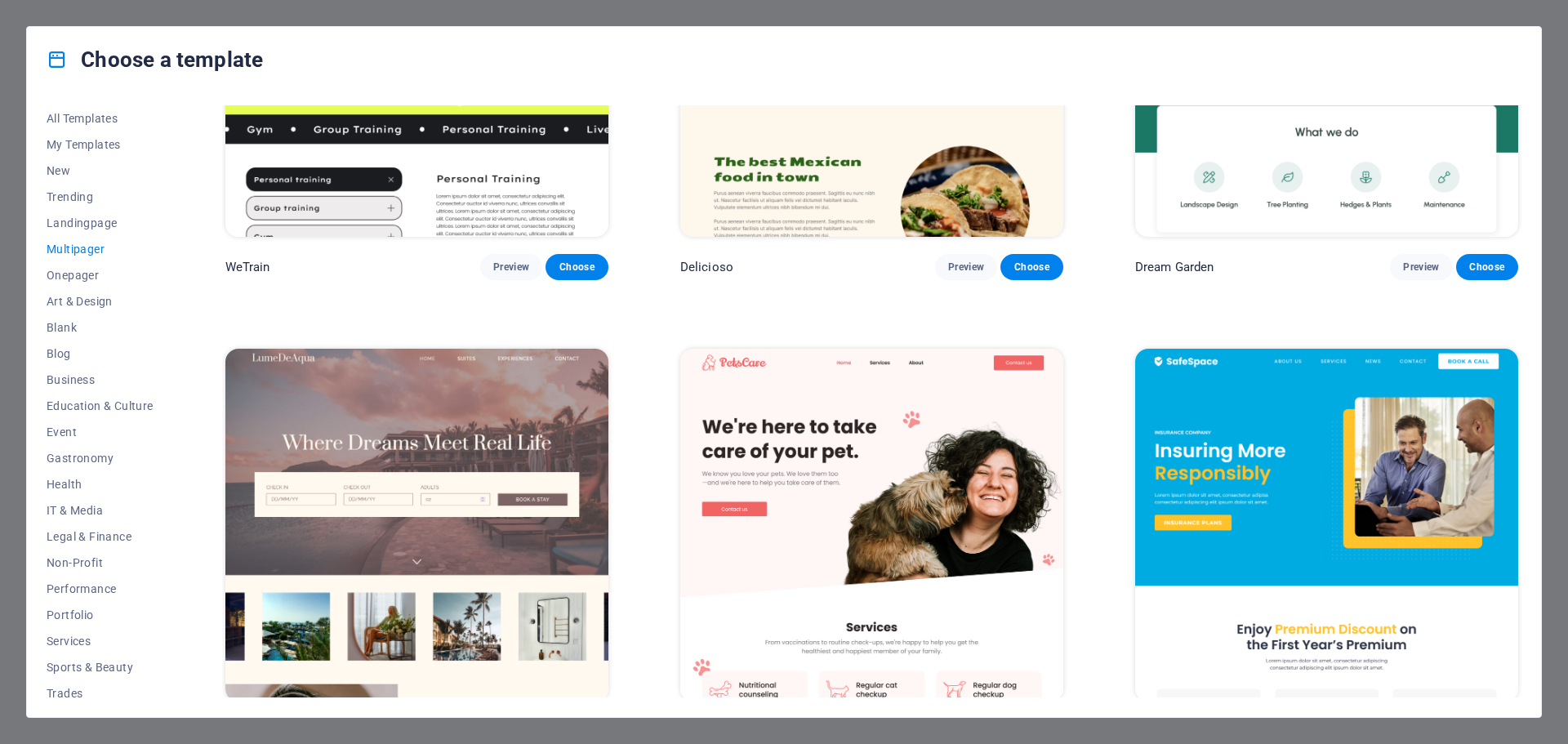
scroll to position [2124, 0]
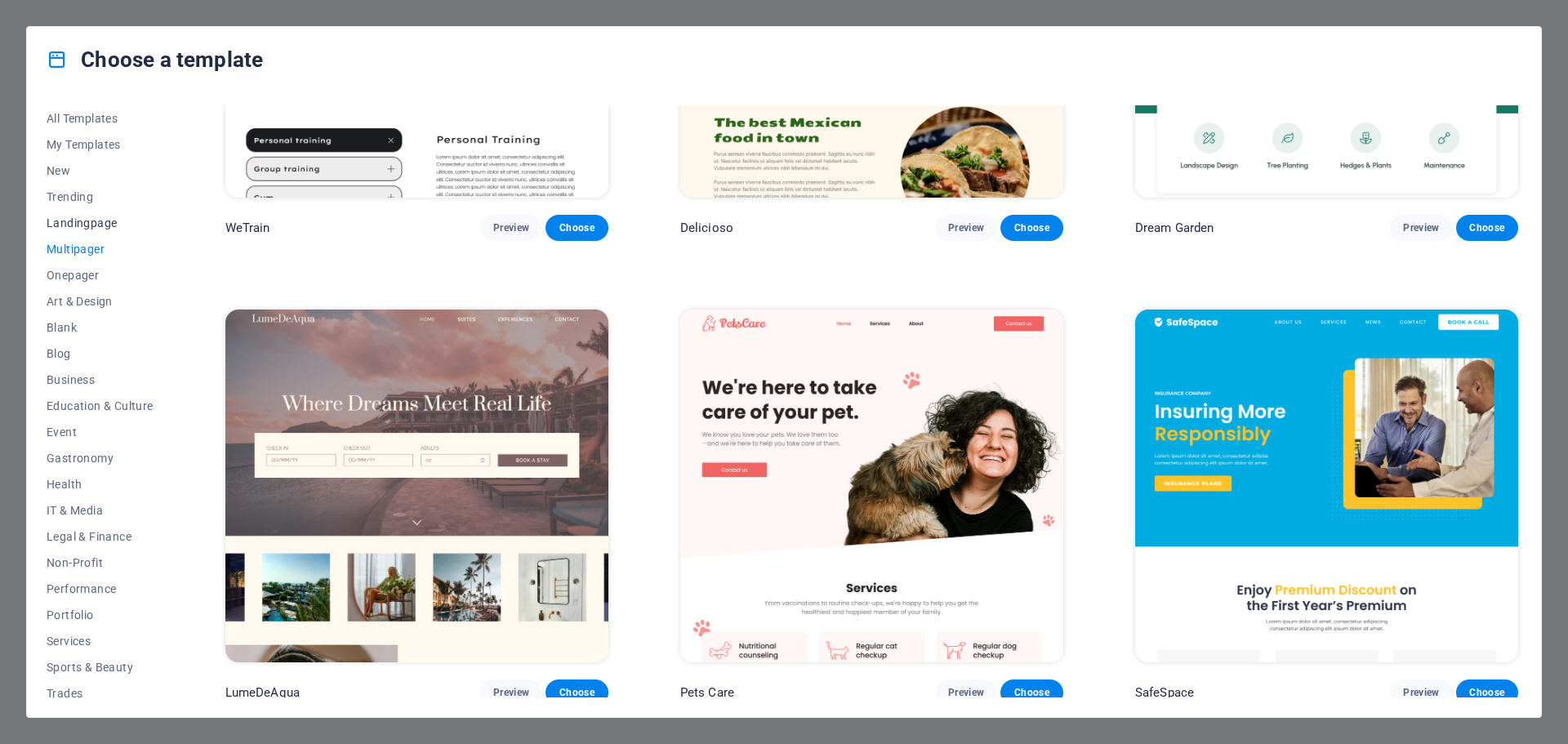
click at [90, 220] on span "Landingpage" at bounding box center [99, 223] width 107 height 13
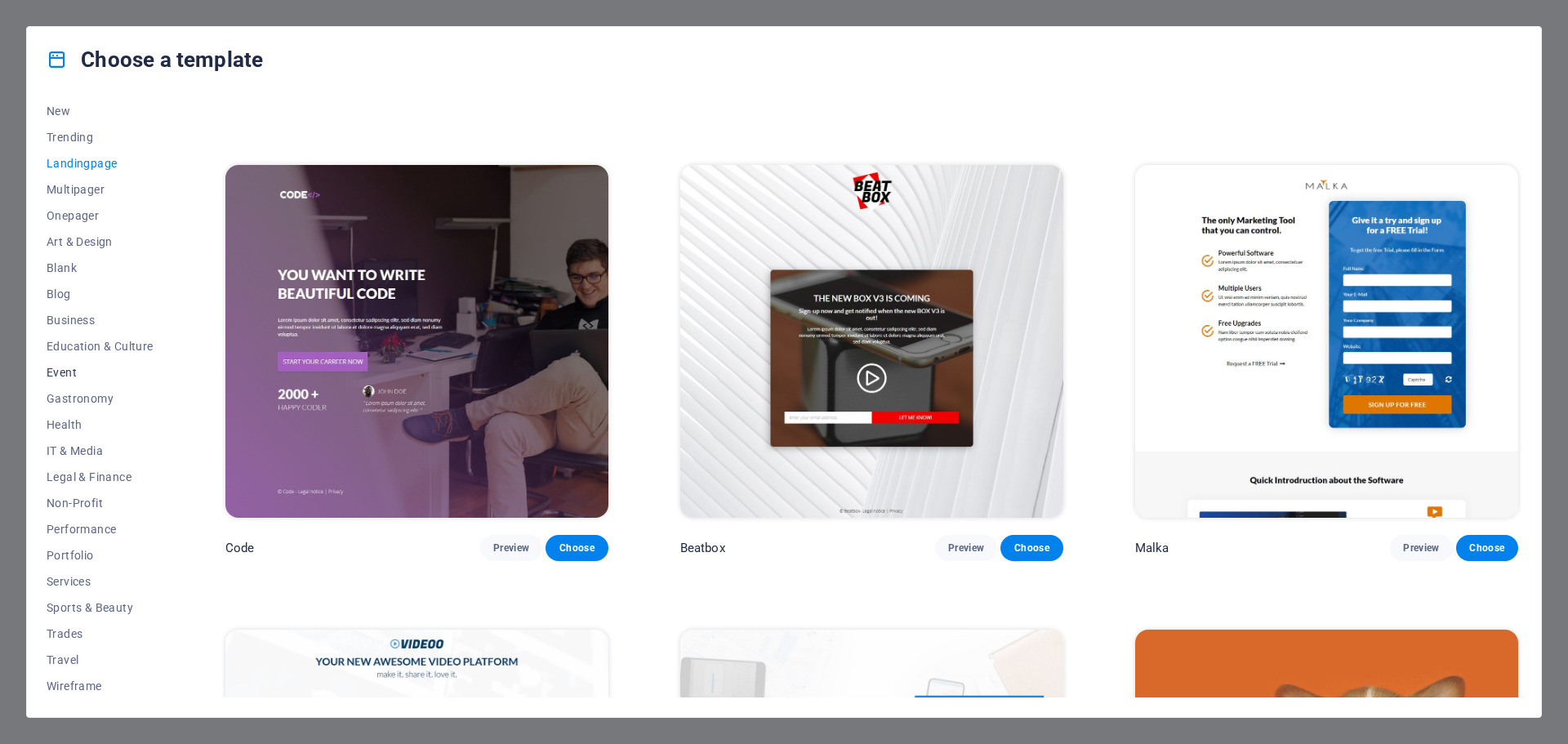
scroll to position [61, 0]
click at [86, 205] on button "Onepager" at bounding box center [99, 215] width 107 height 27
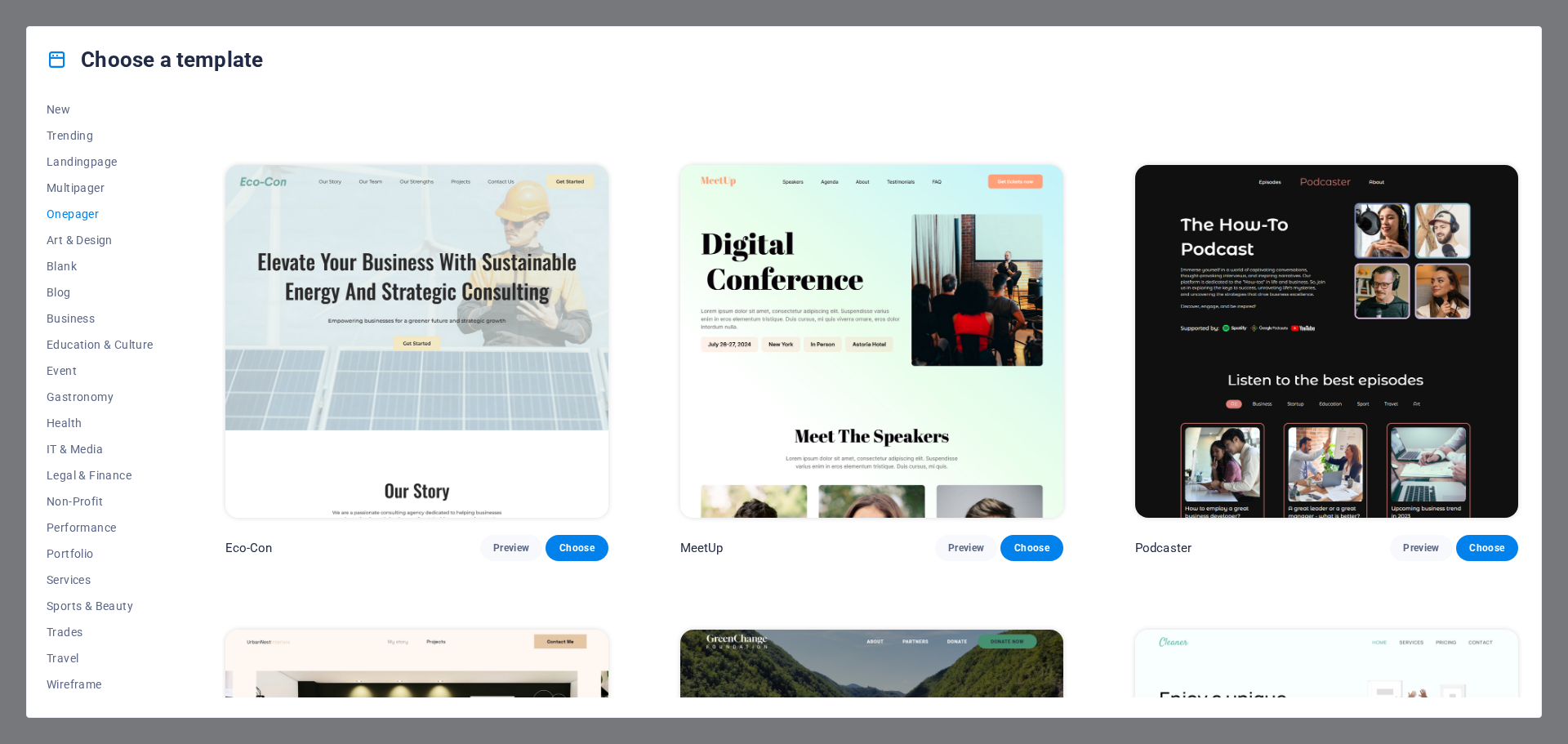
click at [516, 336] on img at bounding box center [417, 341] width 383 height 353
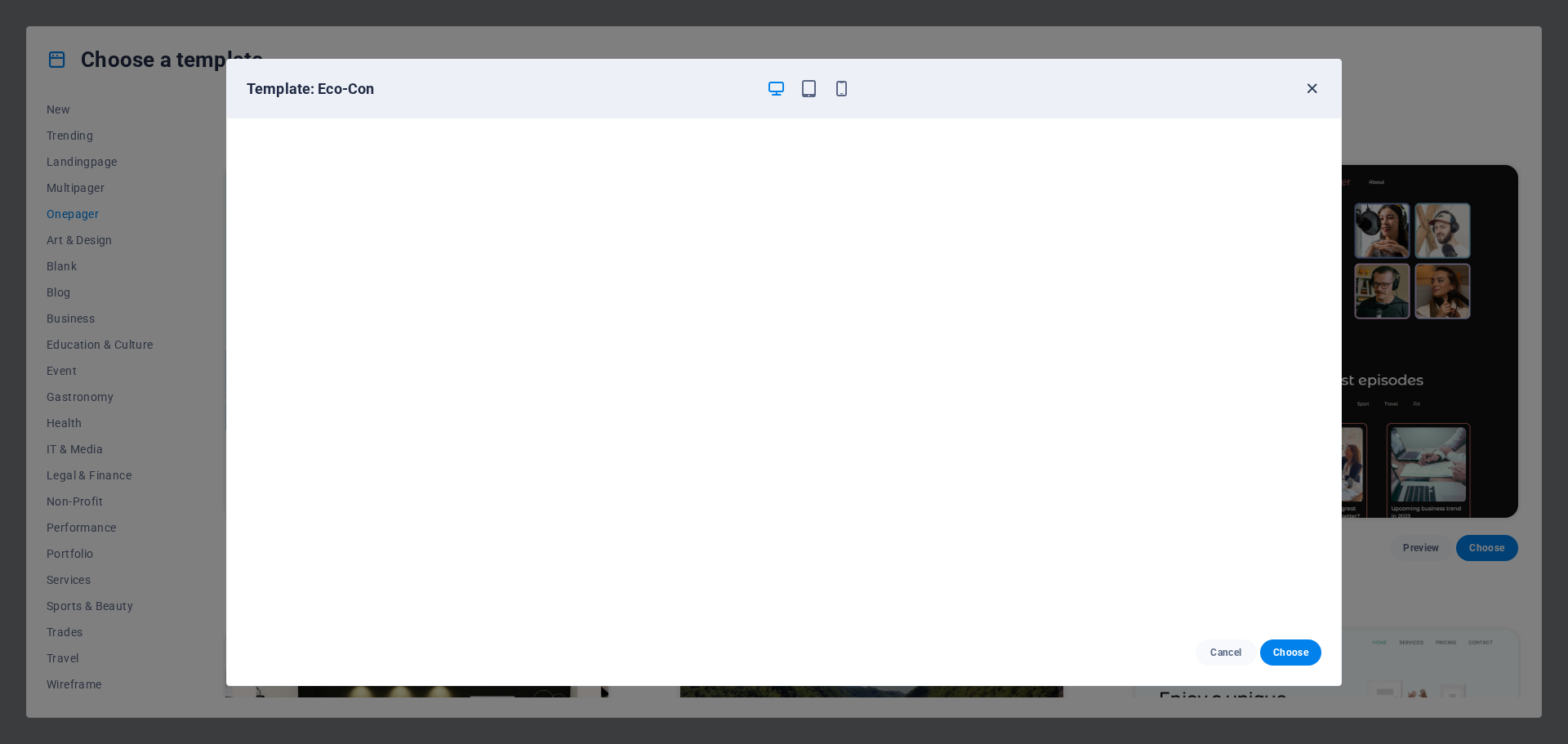
click at [1310, 95] on icon "button" at bounding box center [1312, 89] width 19 height 19
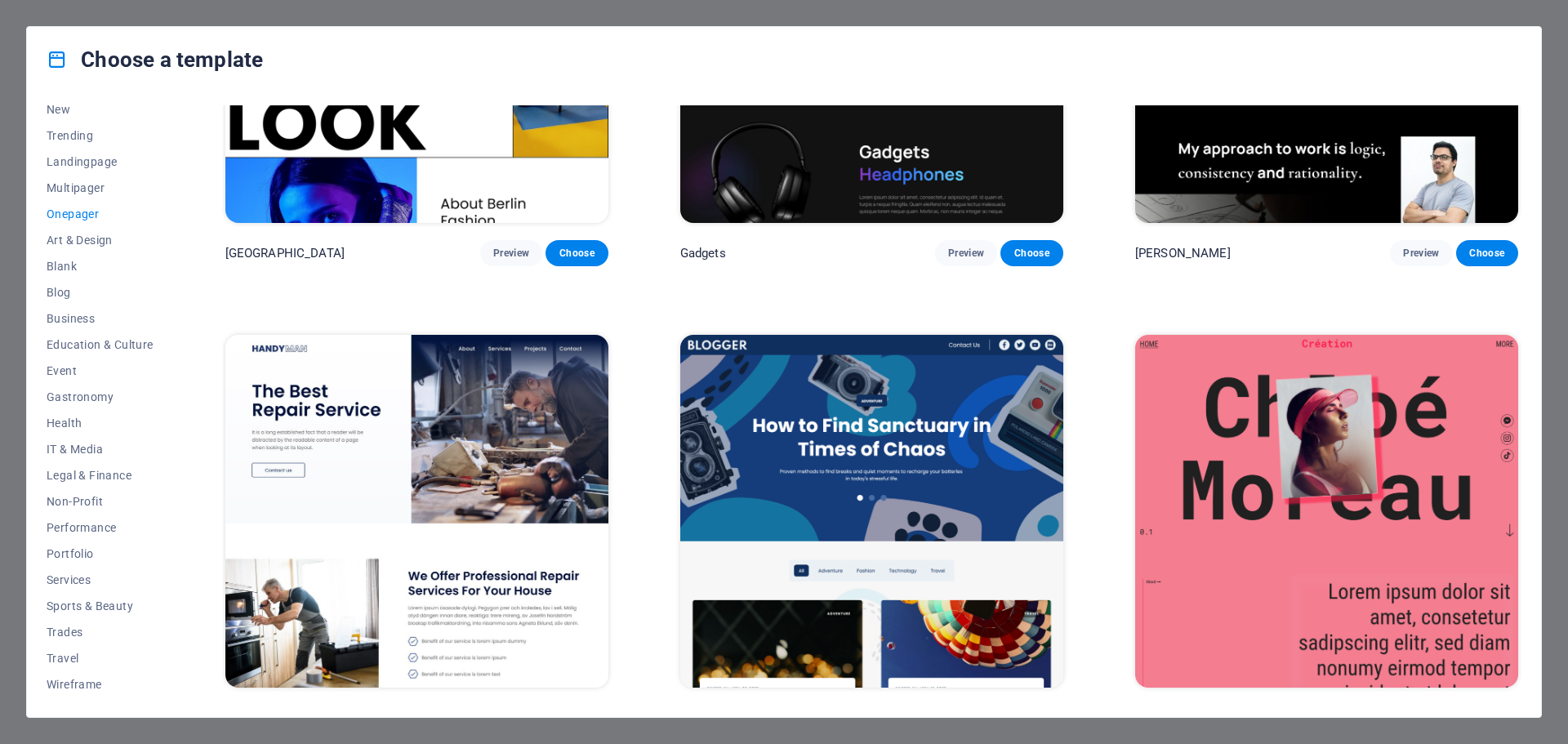
scroll to position [2124, 0]
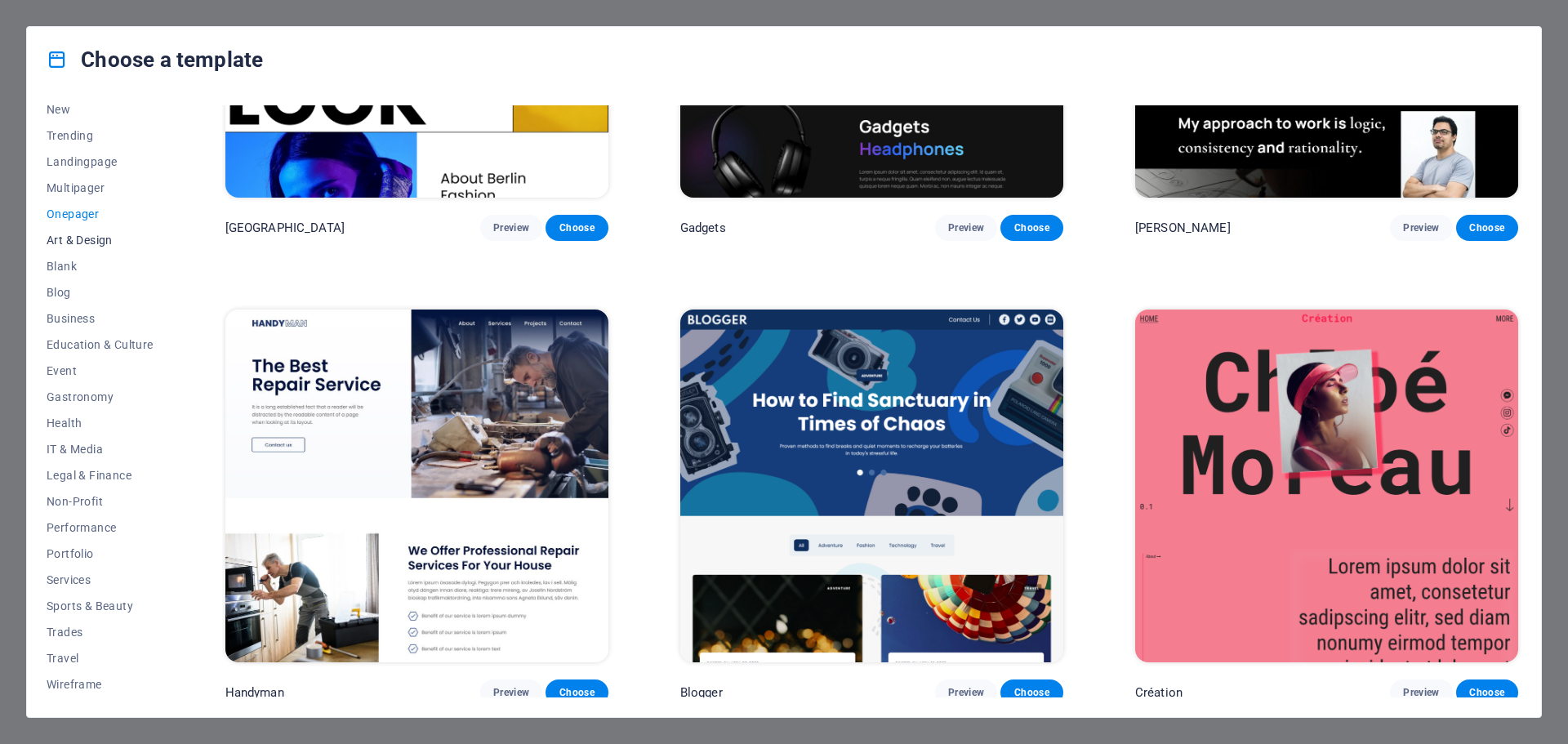
click at [72, 238] on span "Art & Design" at bounding box center [99, 240] width 107 height 13
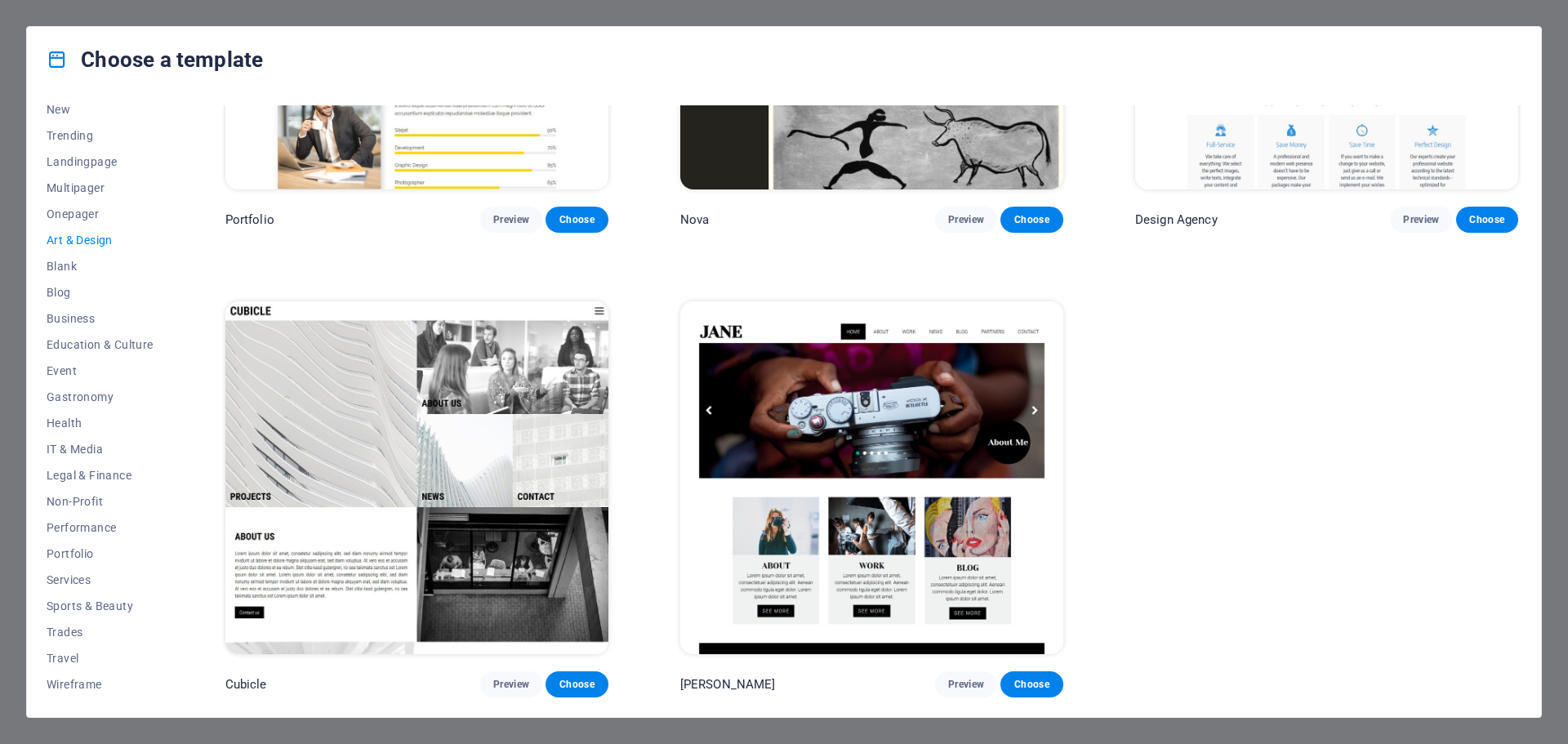
scroll to position [271, 0]
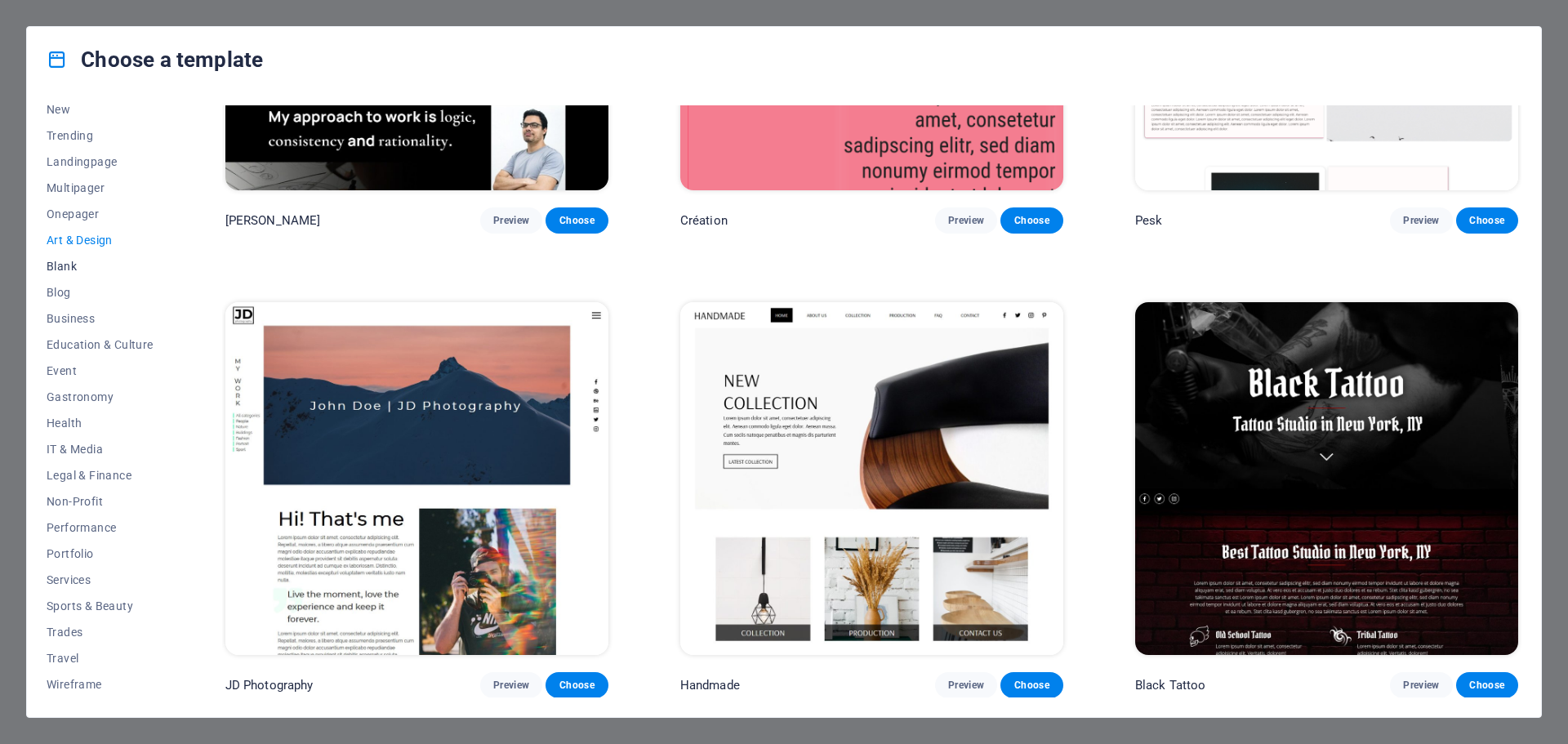
click at [64, 268] on span "Blank" at bounding box center [99, 267] width 107 height 13
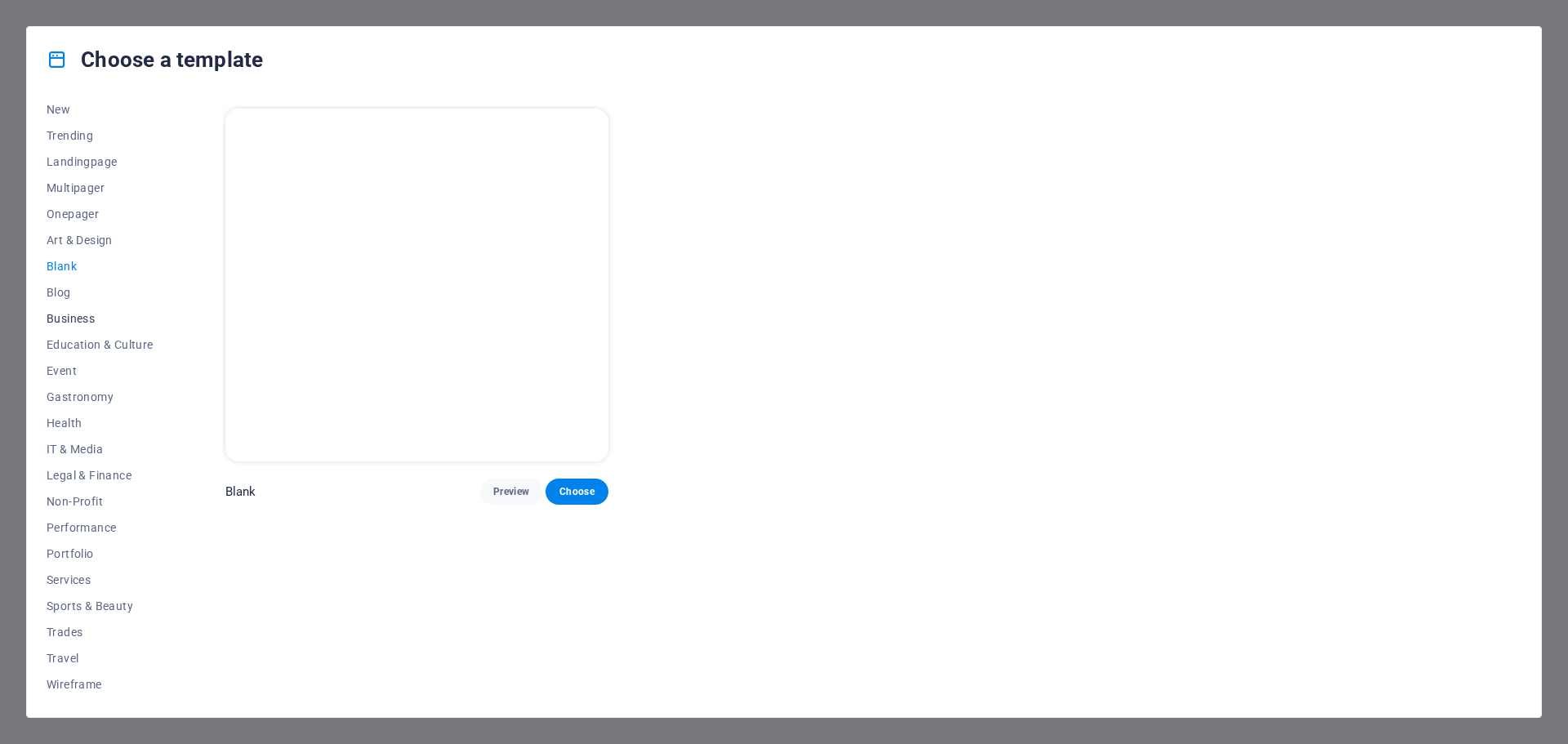
click at [61, 316] on span "Business" at bounding box center [99, 319] width 107 height 13
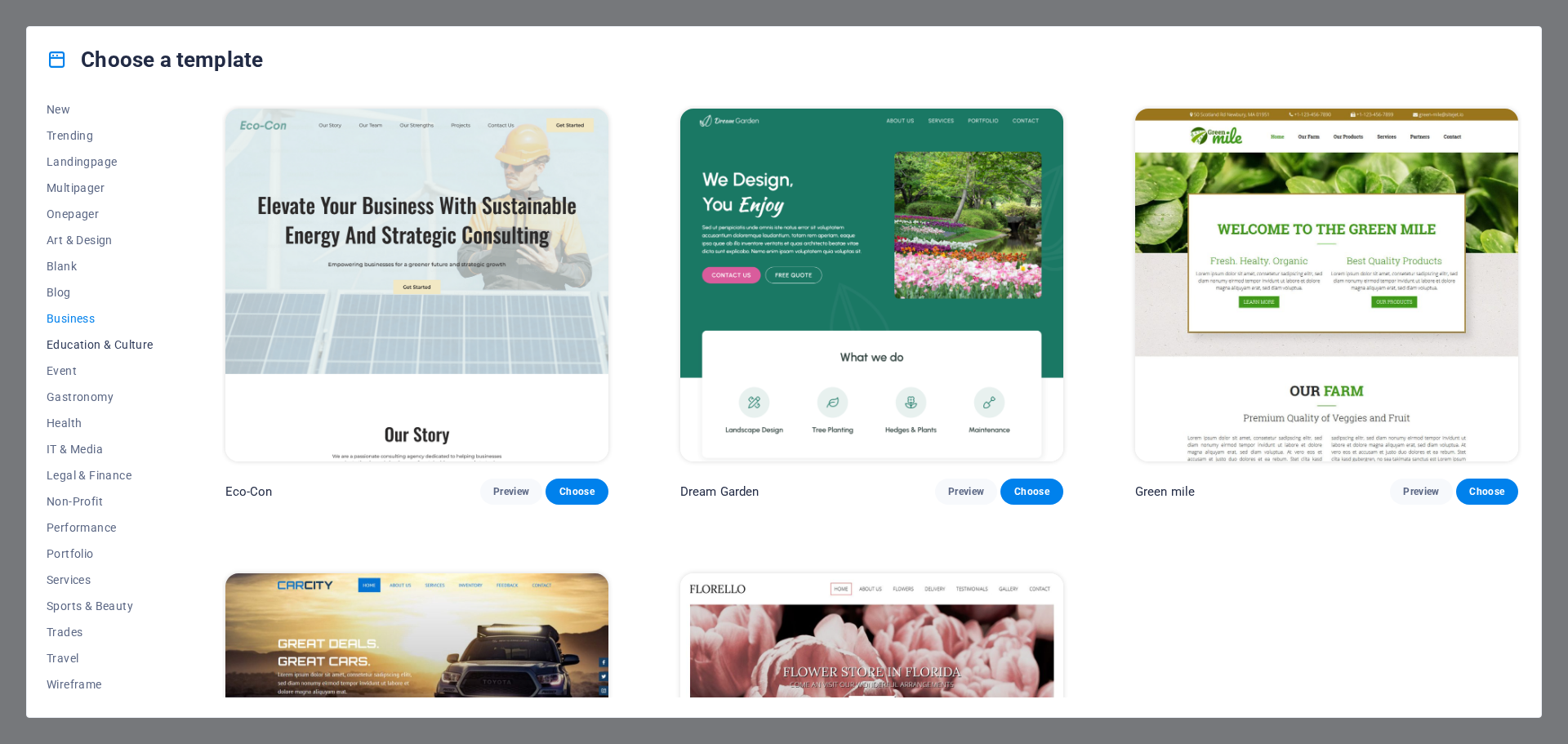
click at [65, 350] on span "Education & Culture" at bounding box center [99, 345] width 107 height 13
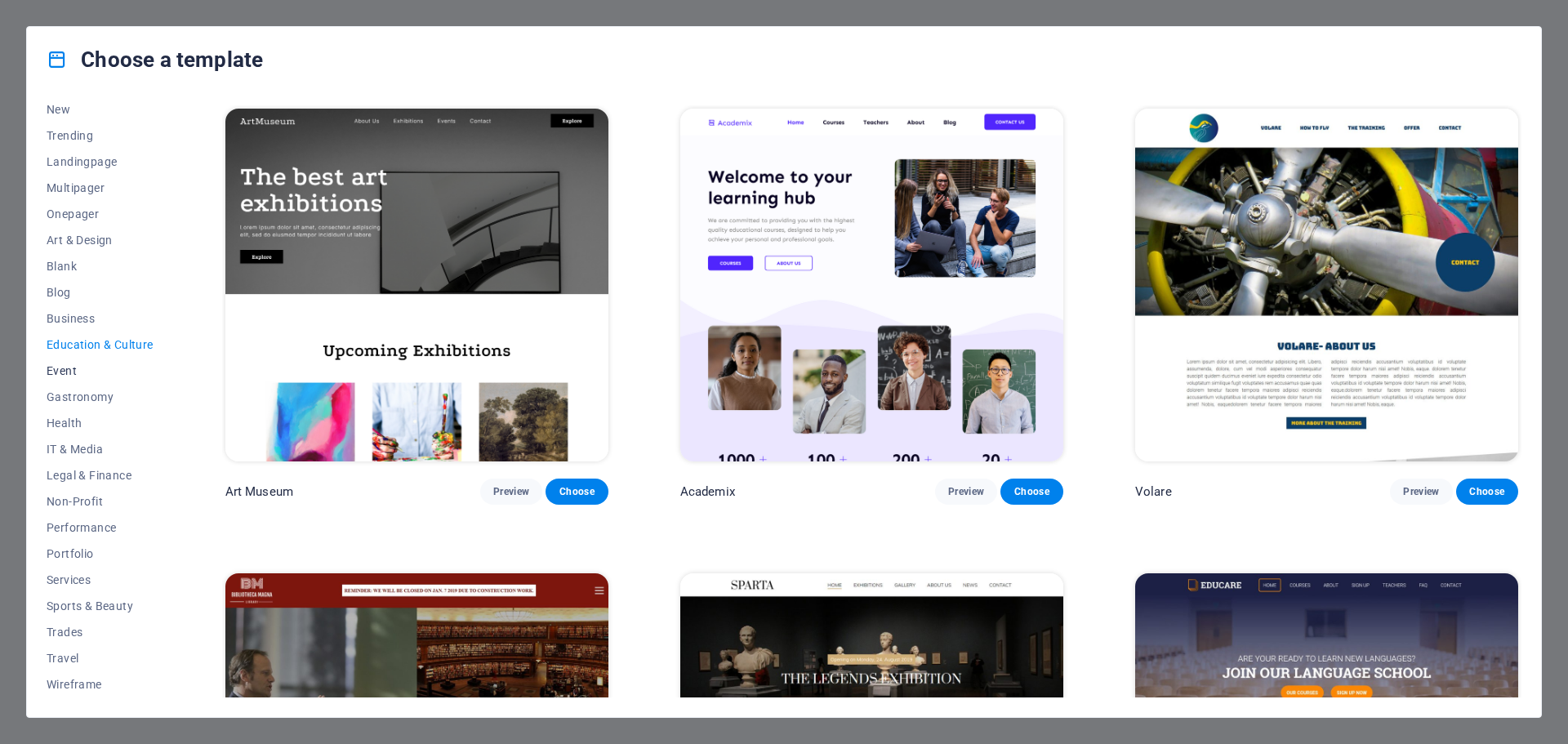
click at [63, 375] on span "Event" at bounding box center [99, 371] width 107 height 13
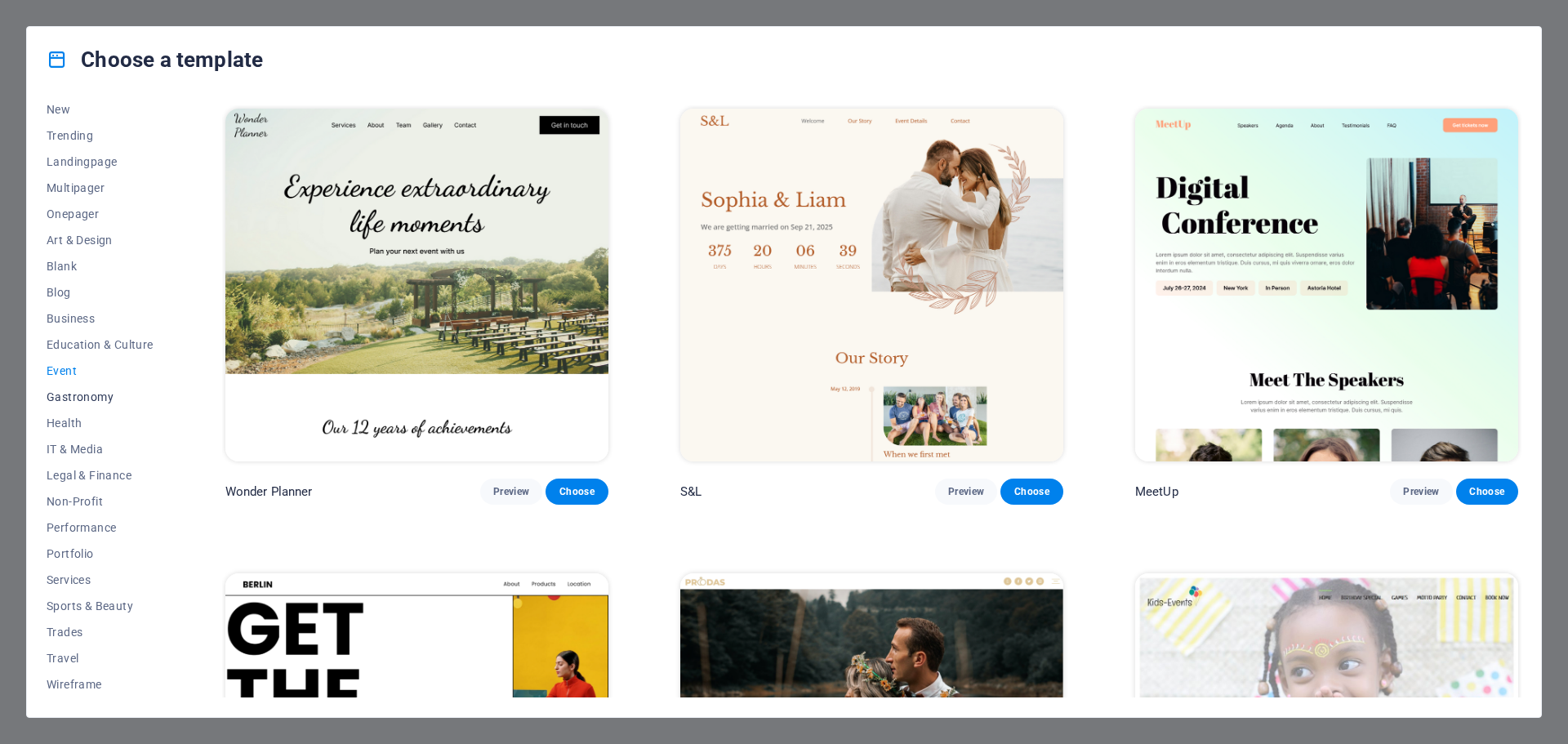
click at [62, 385] on button "Gastronomy" at bounding box center [99, 397] width 107 height 27
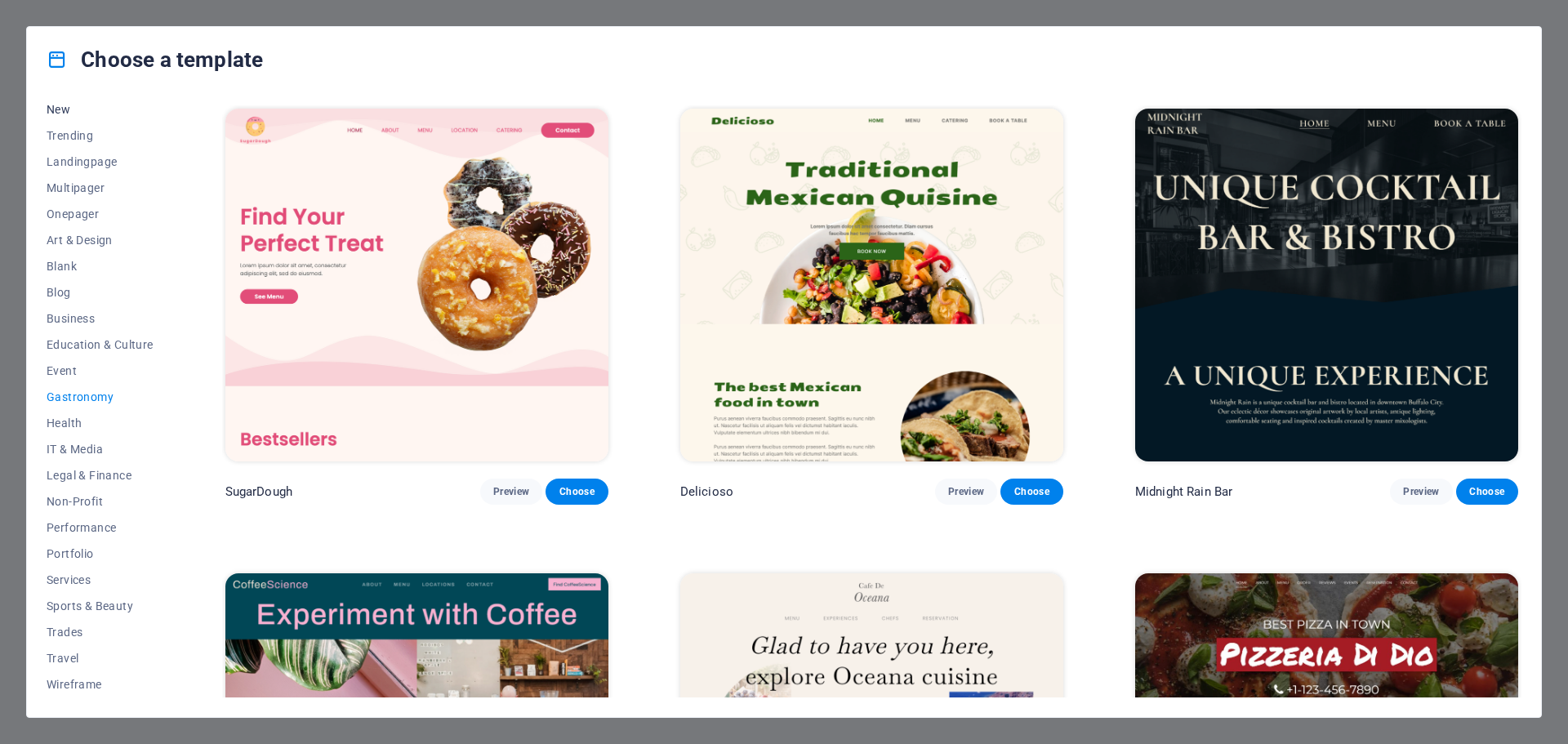
click at [60, 110] on span "New" at bounding box center [99, 109] width 107 height 13
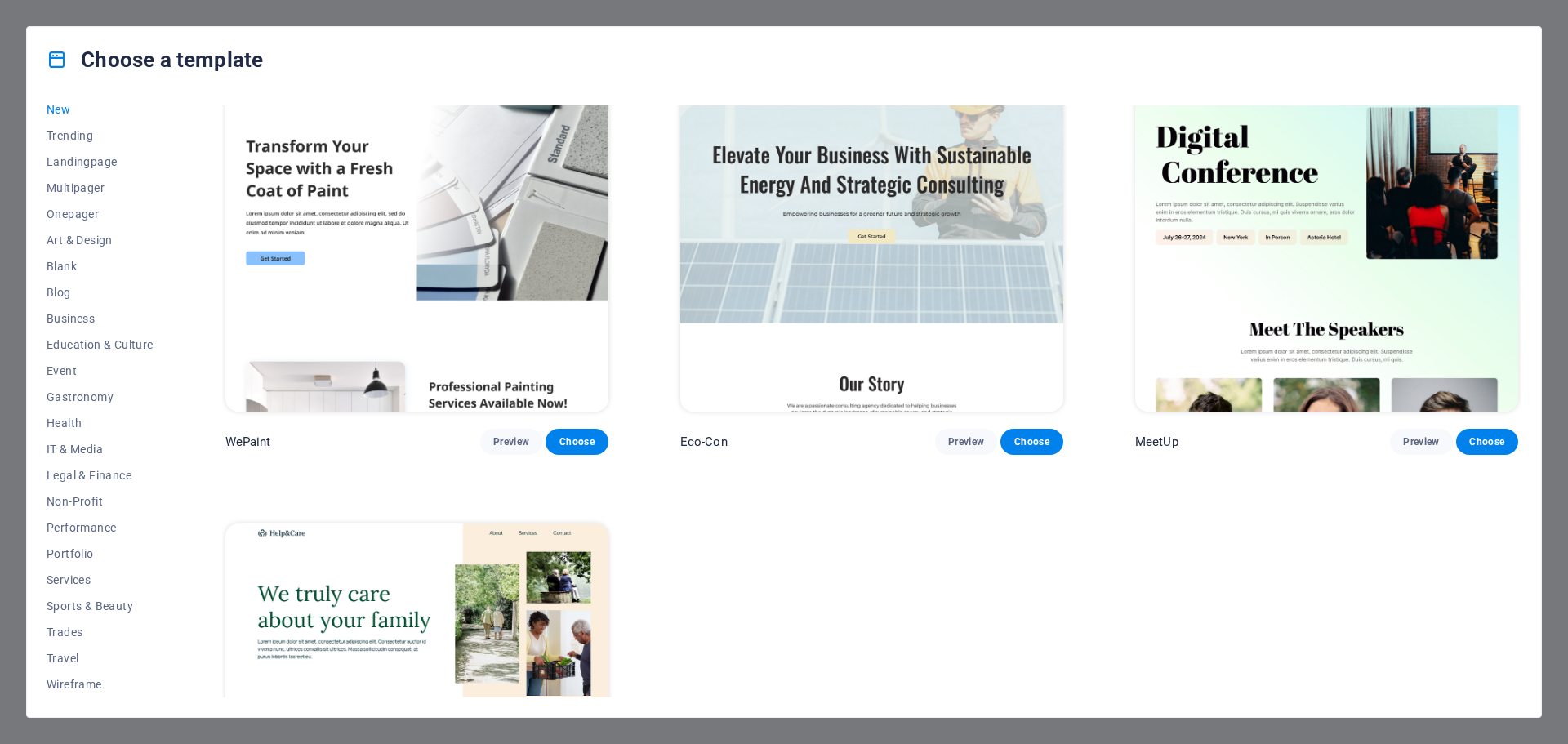
scroll to position [1659, 0]
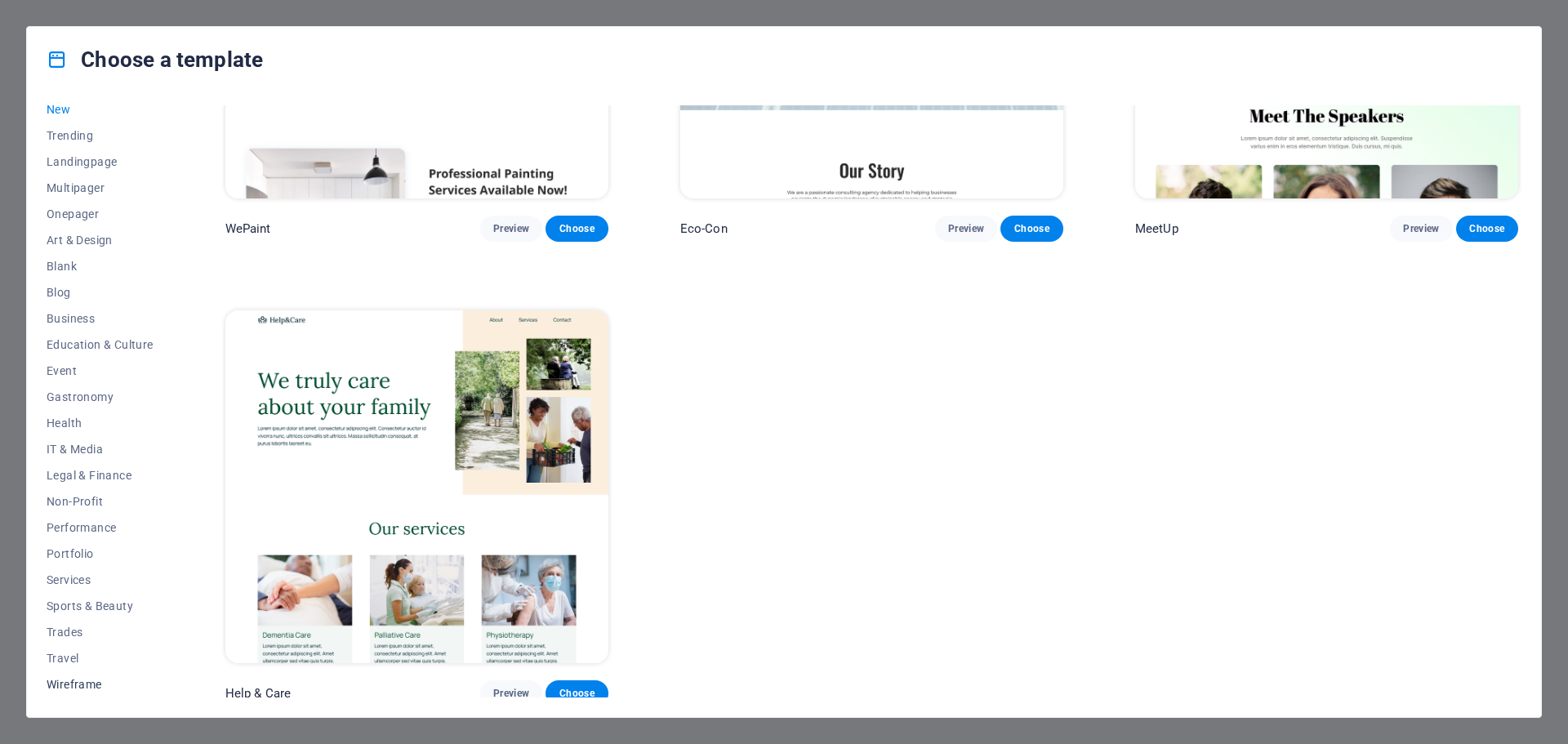
click at [67, 675] on button "Wireframe" at bounding box center [99, 684] width 107 height 27
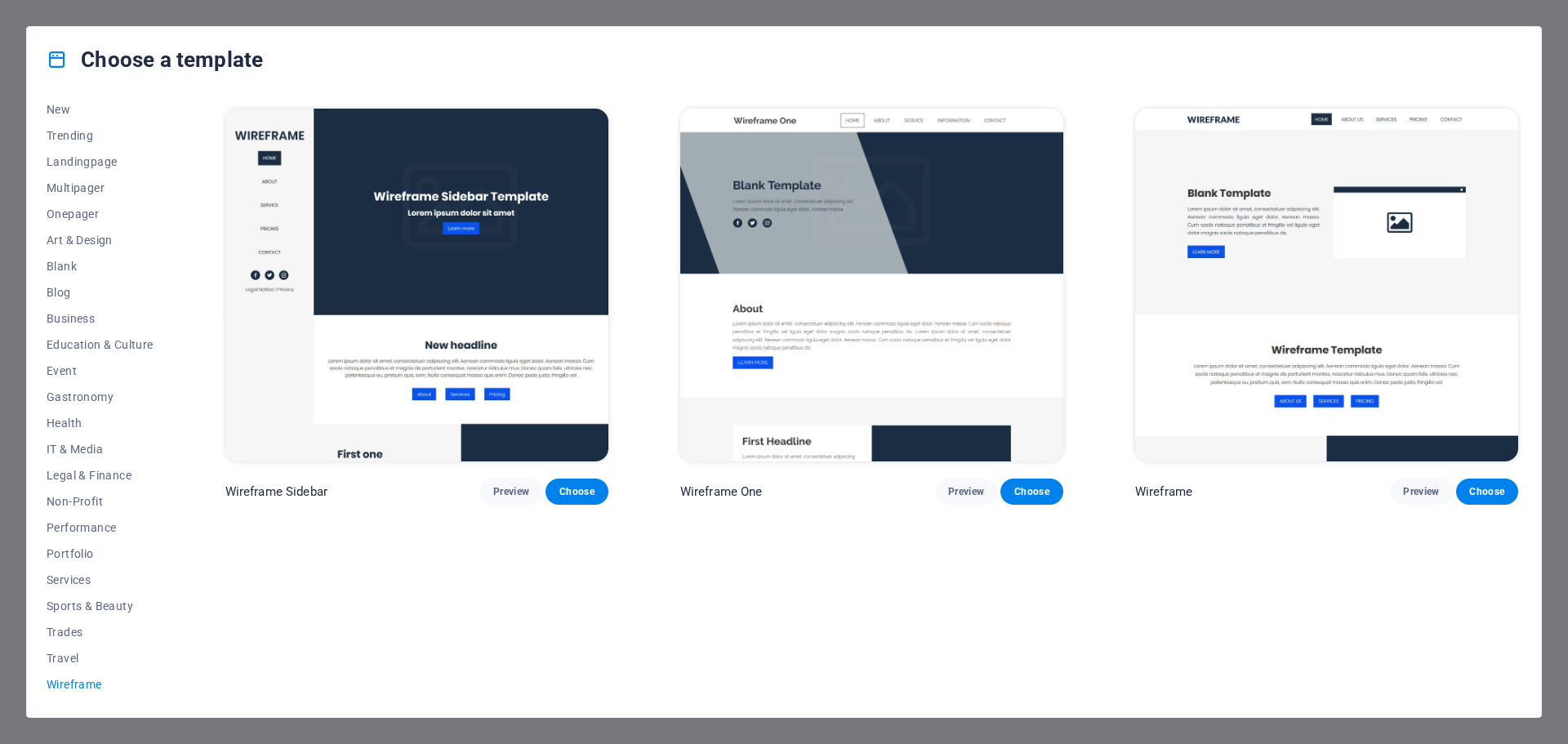
scroll to position [0, 0]
click at [65, 649] on button "Travel" at bounding box center [99, 659] width 107 height 27
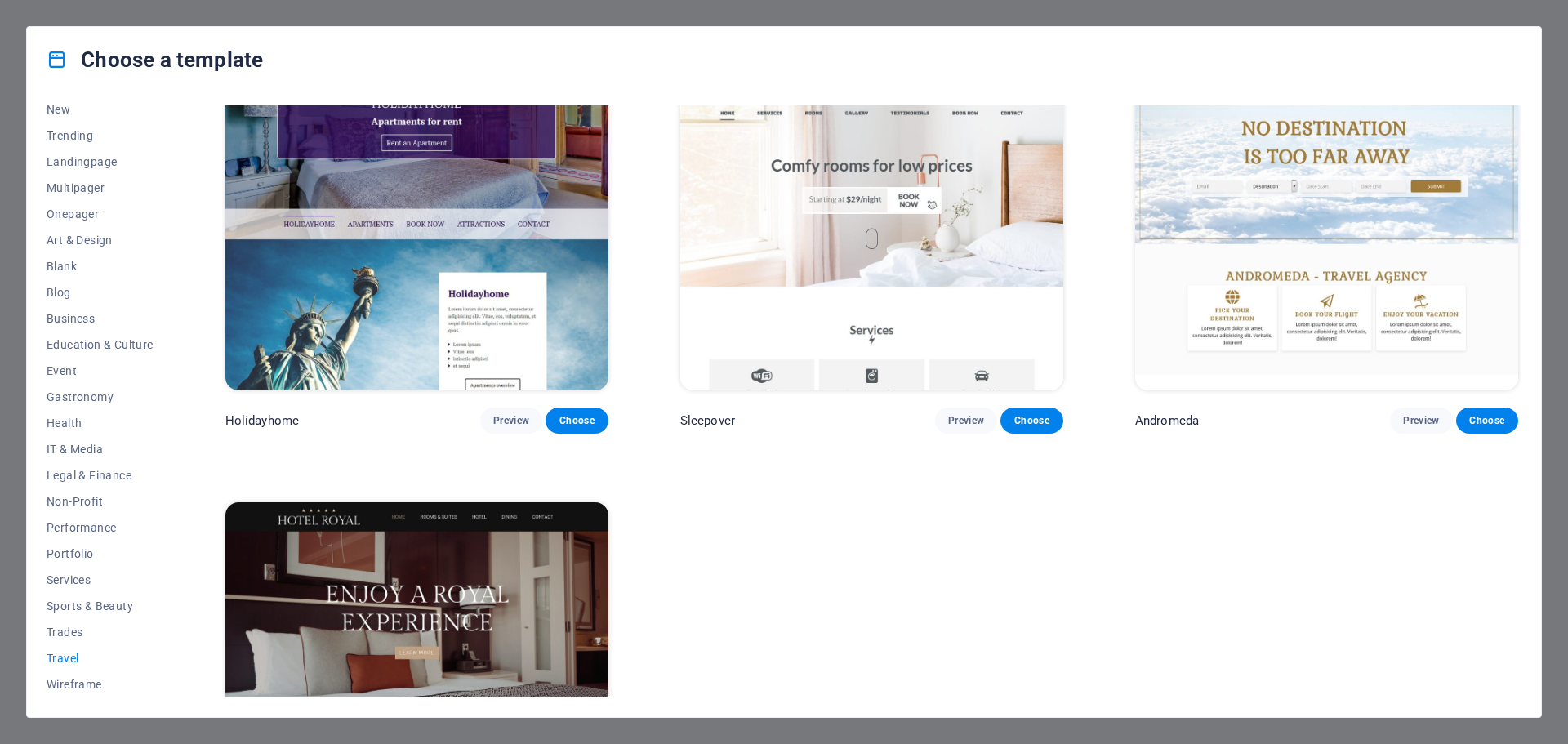
scroll to position [654, 0]
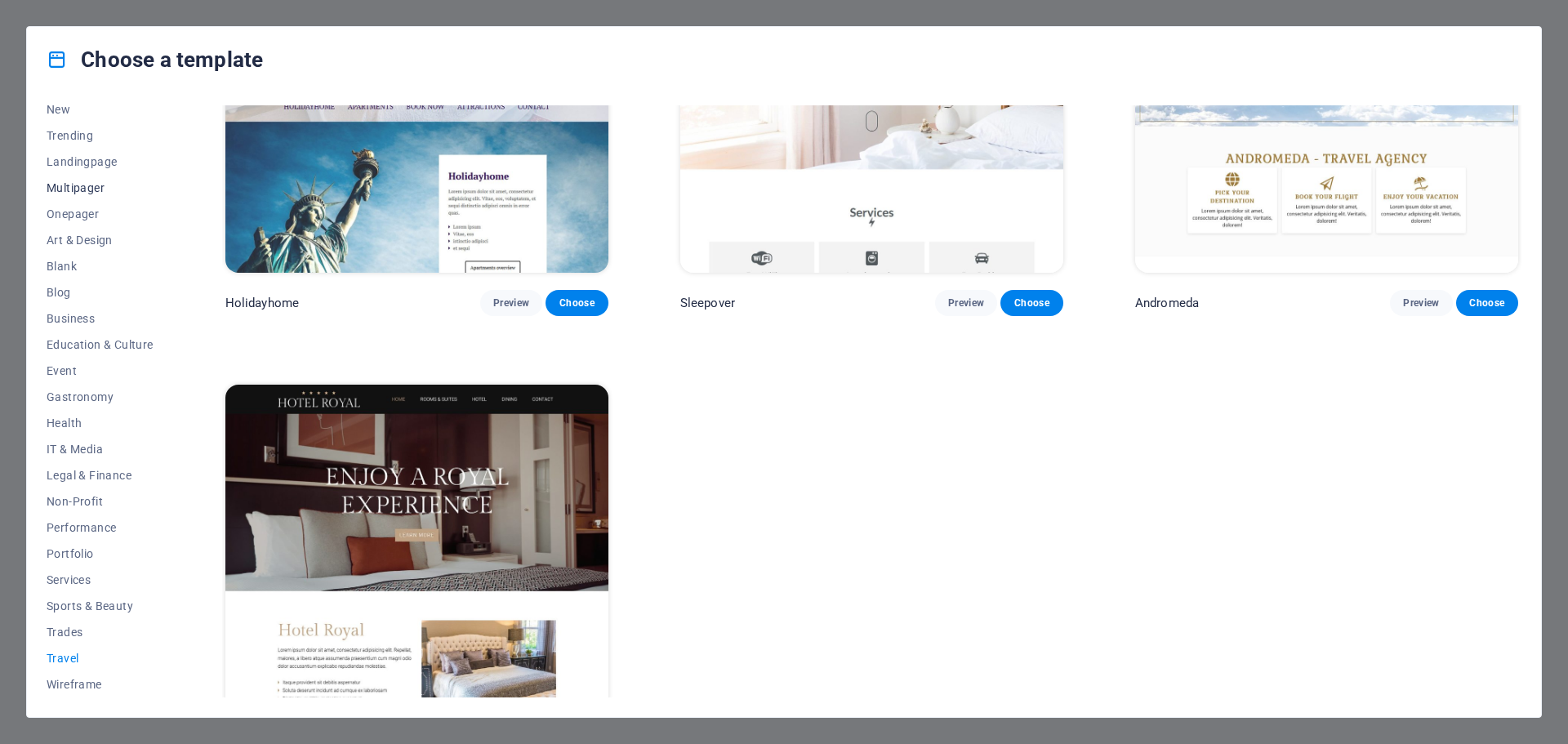
click at [87, 186] on span "Multipager" at bounding box center [99, 188] width 107 height 13
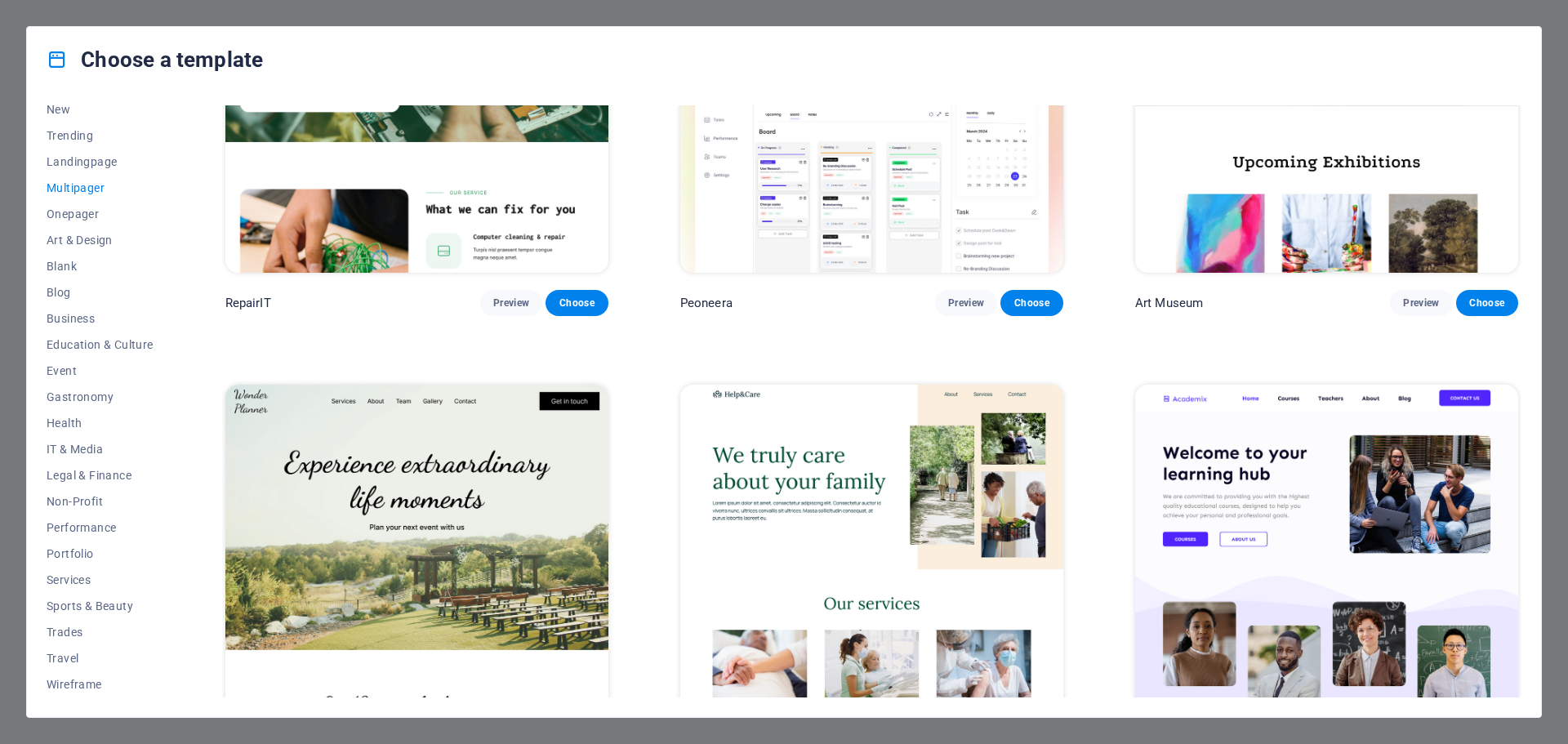
scroll to position [7602, 0]
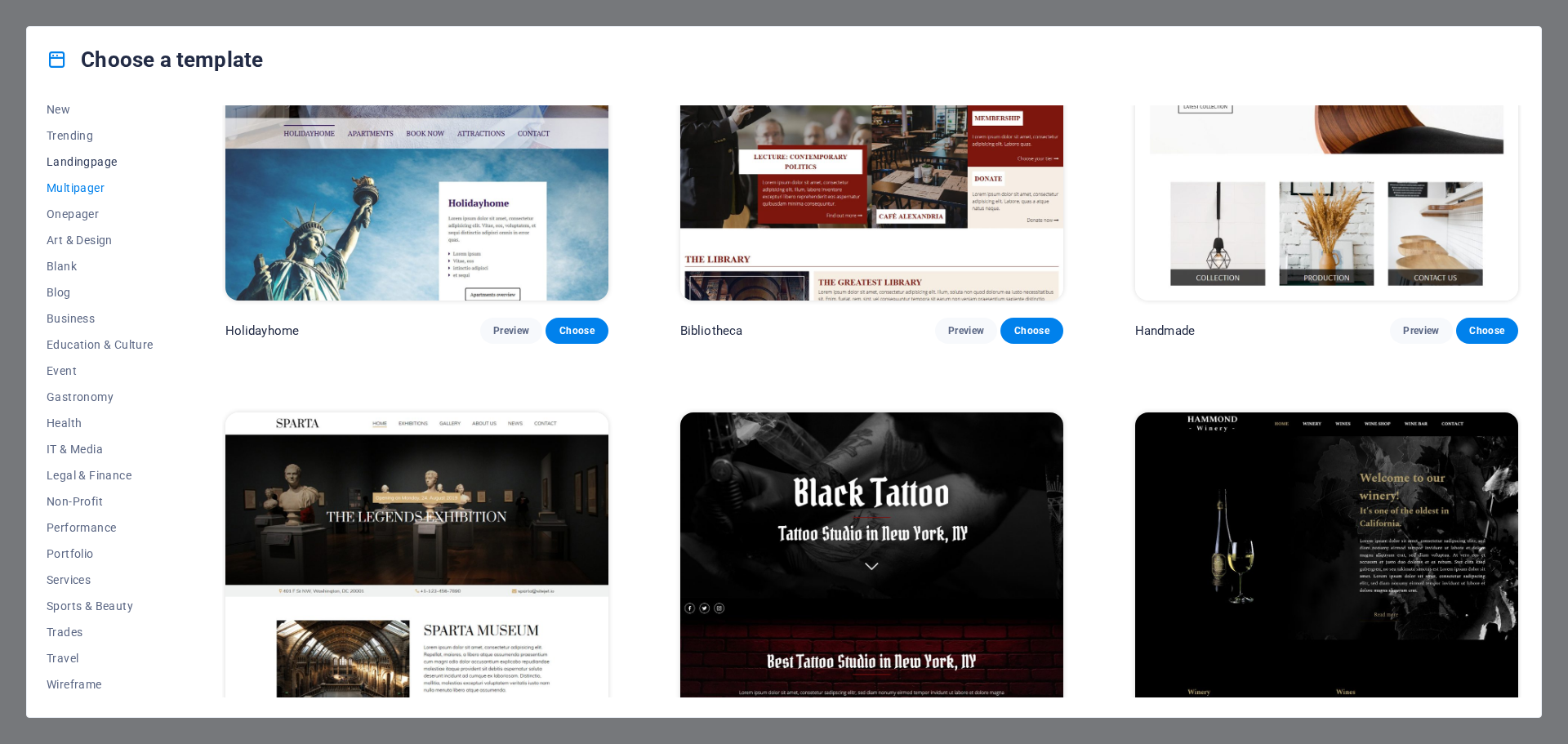
click at [83, 159] on span "Landingpage" at bounding box center [99, 162] width 107 height 13
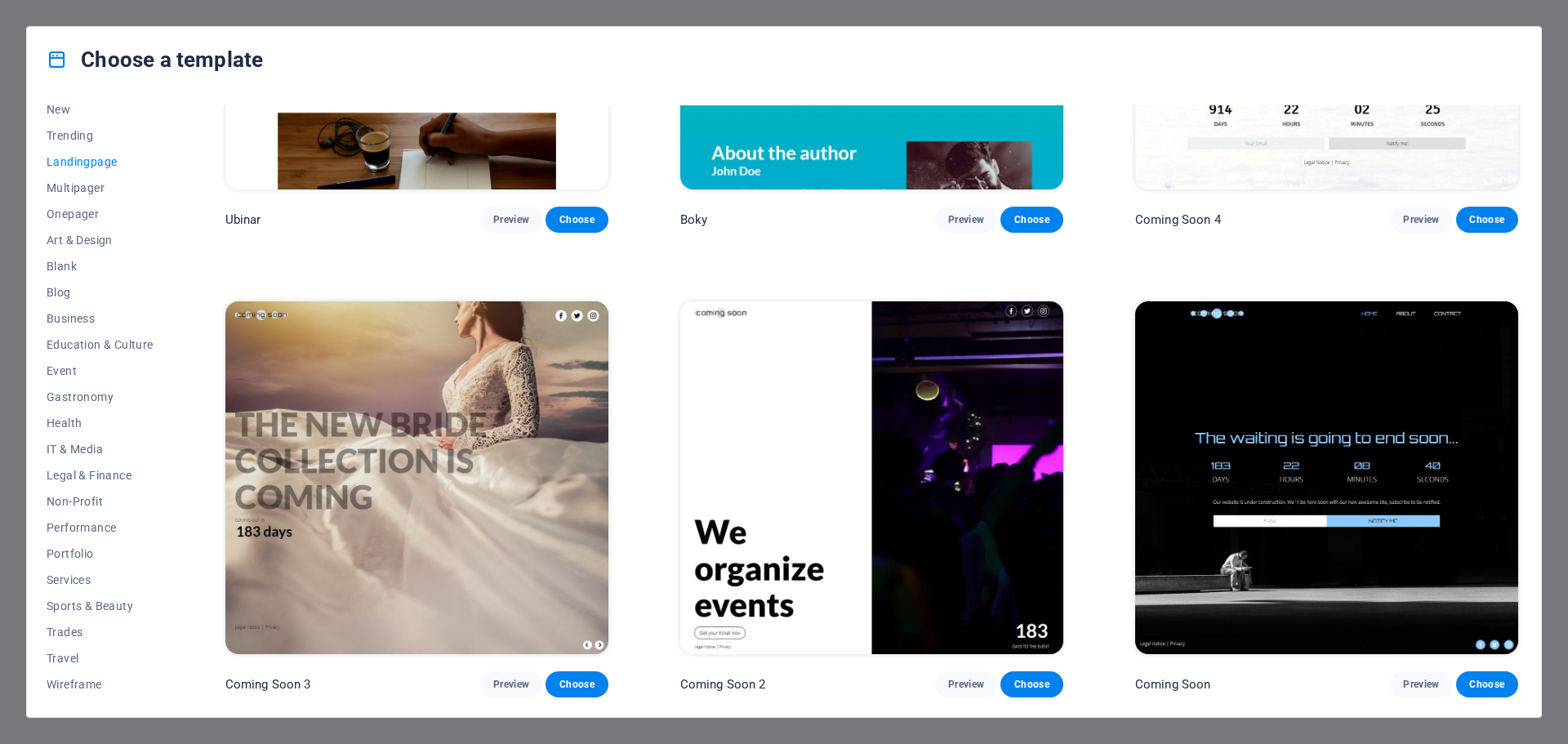
scroll to position [3511, 0]
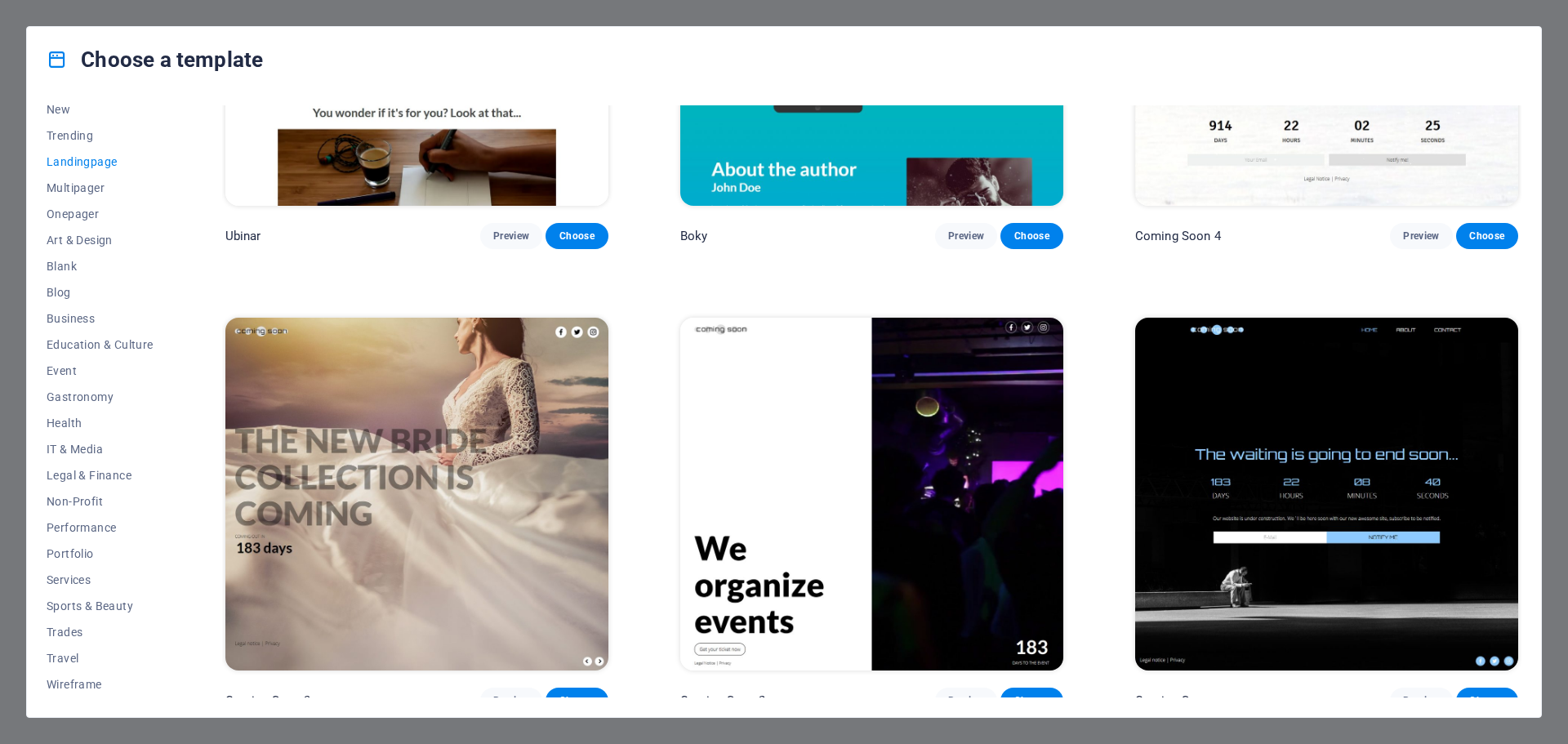
click at [1335, 382] on img at bounding box center [1327, 495] width 383 height 353
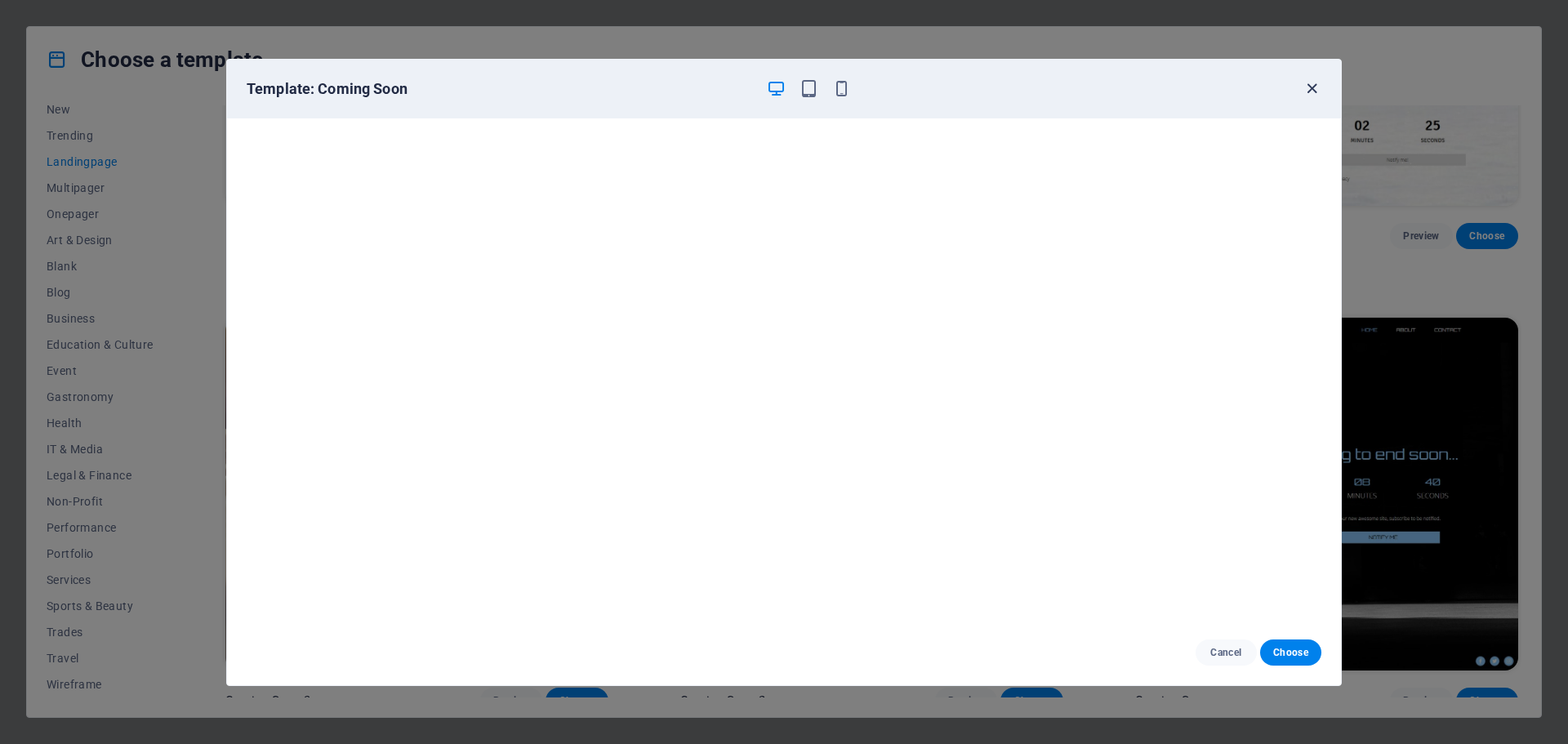
click at [1312, 89] on icon "button" at bounding box center [1312, 89] width 19 height 19
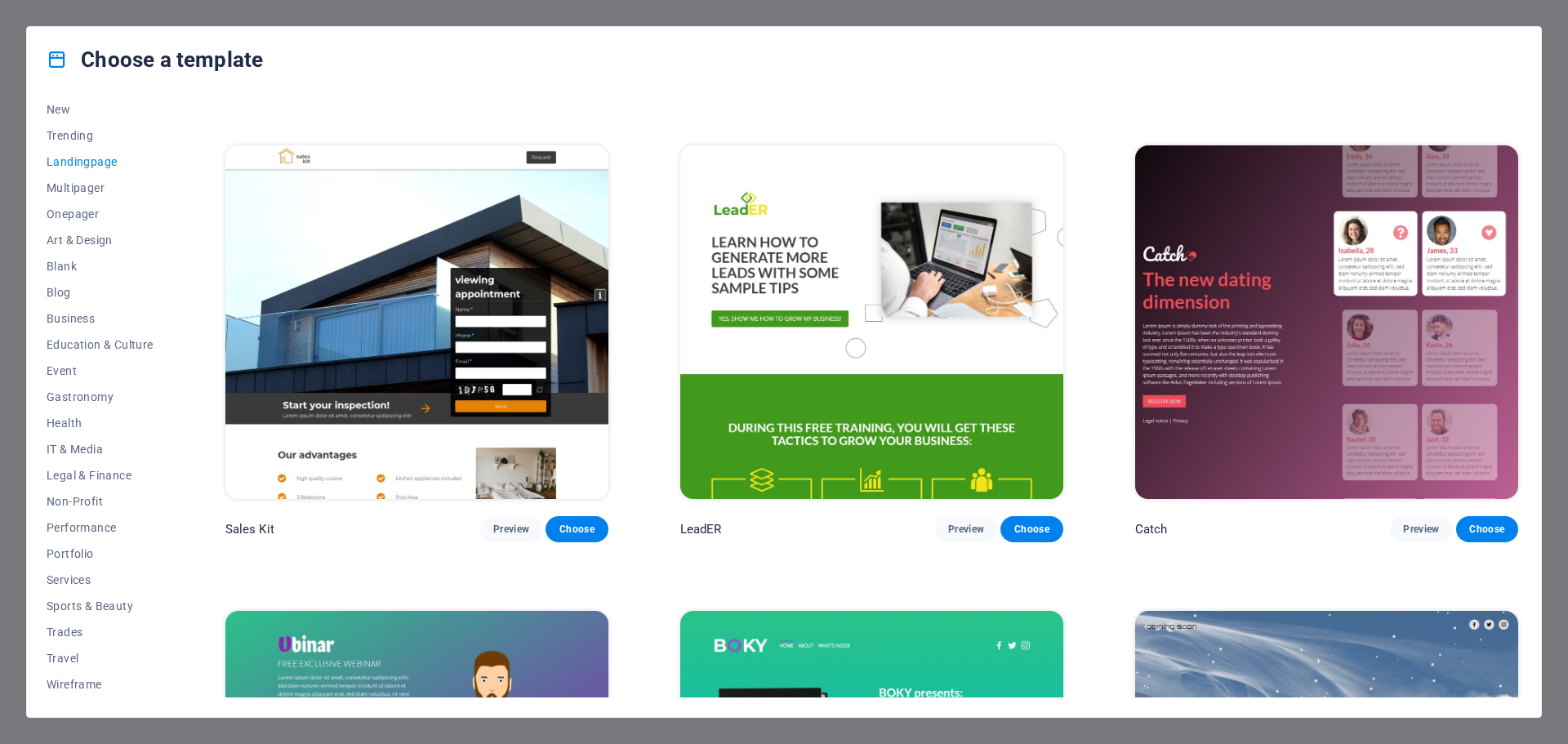
scroll to position [2694, 0]
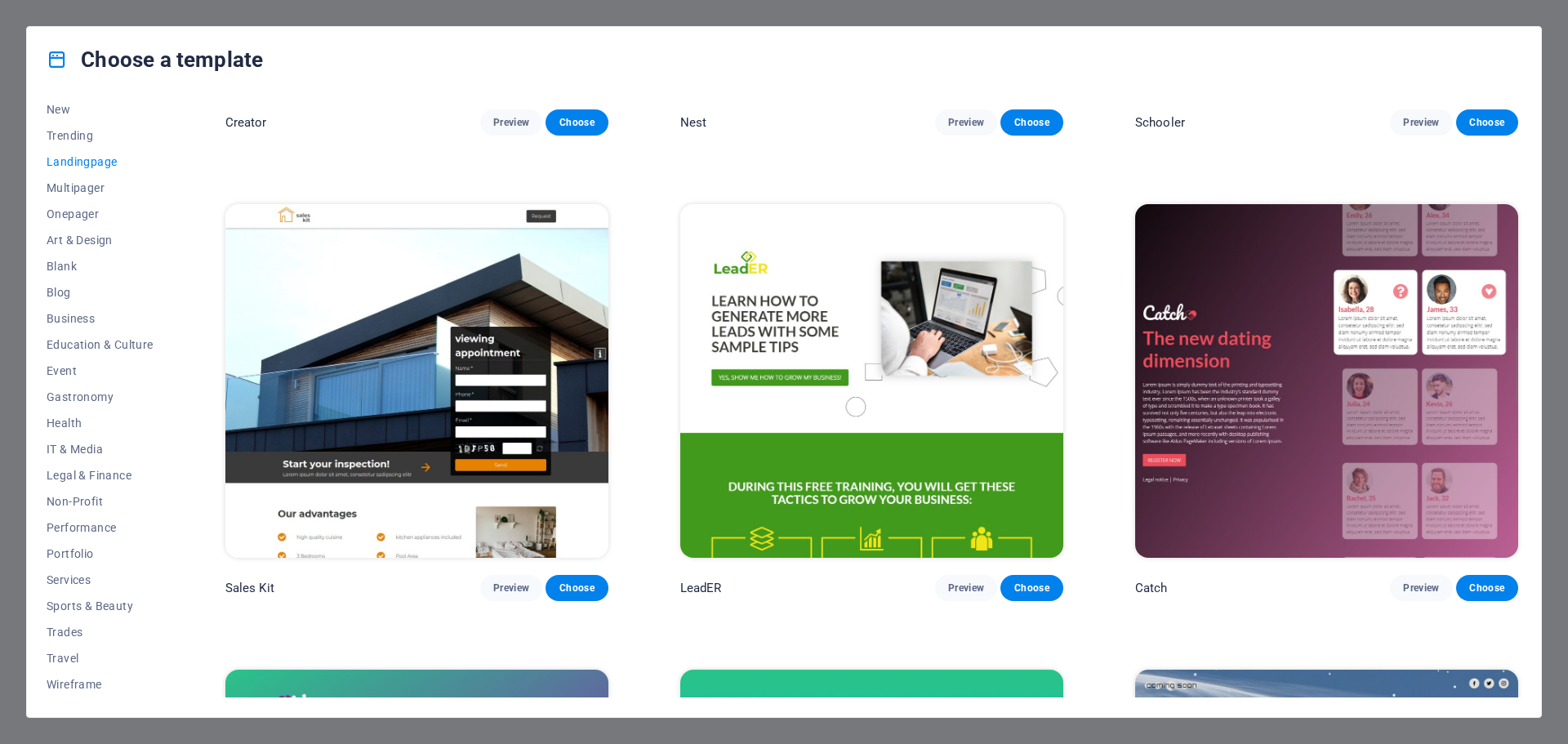
click at [803, 408] on img at bounding box center [871, 380] width 383 height 353
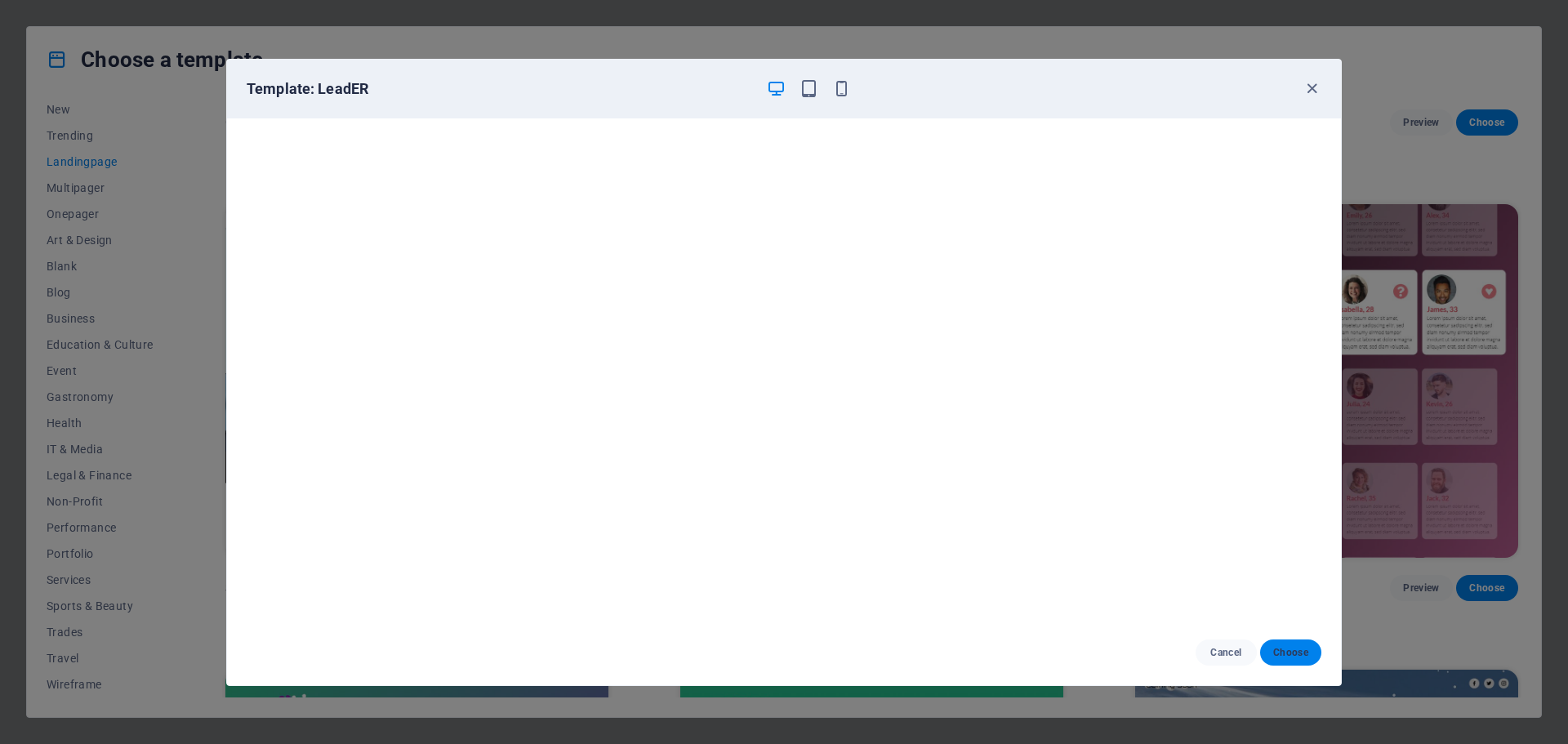
click at [1298, 644] on button "Choose" at bounding box center [1291, 653] width 61 height 27
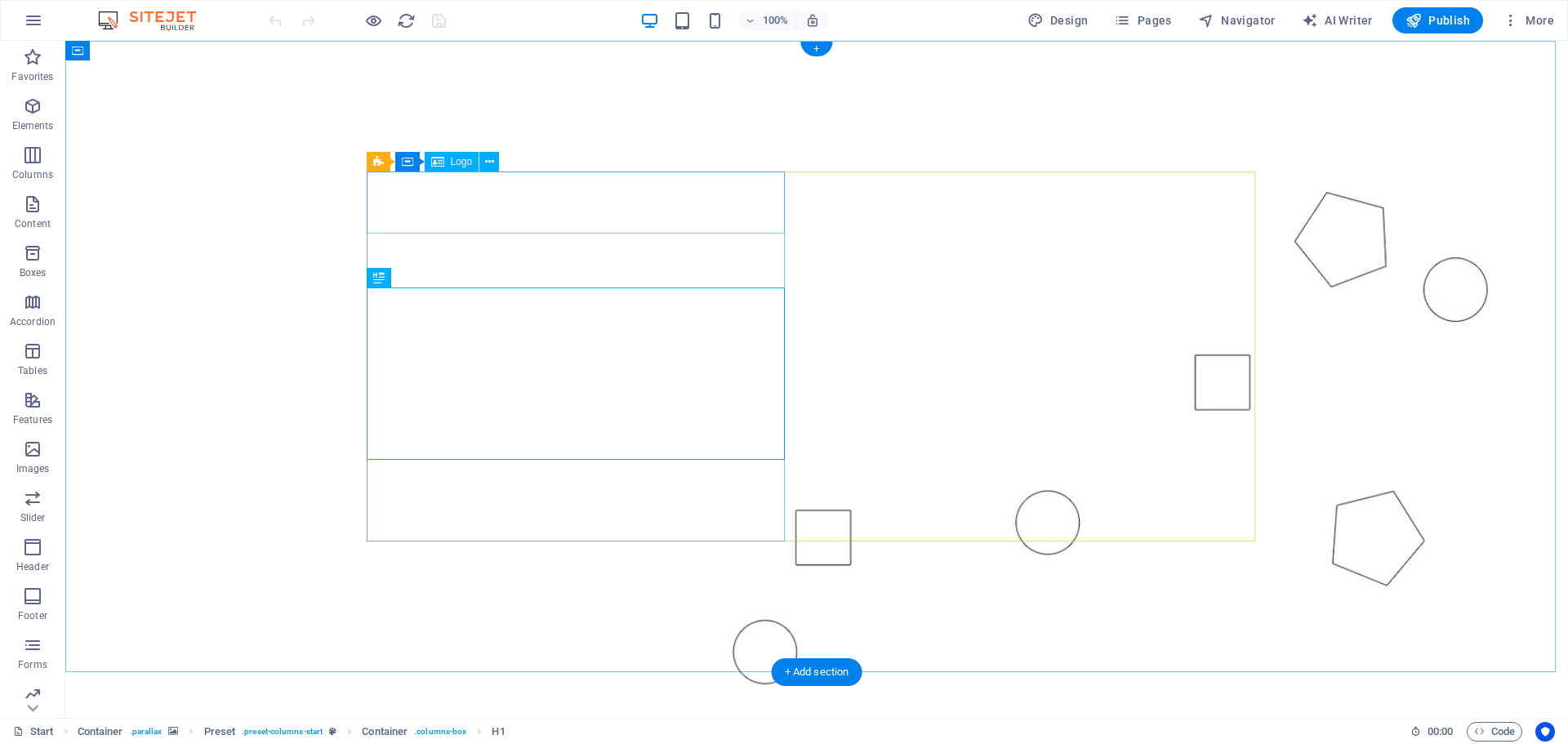
select select "px"
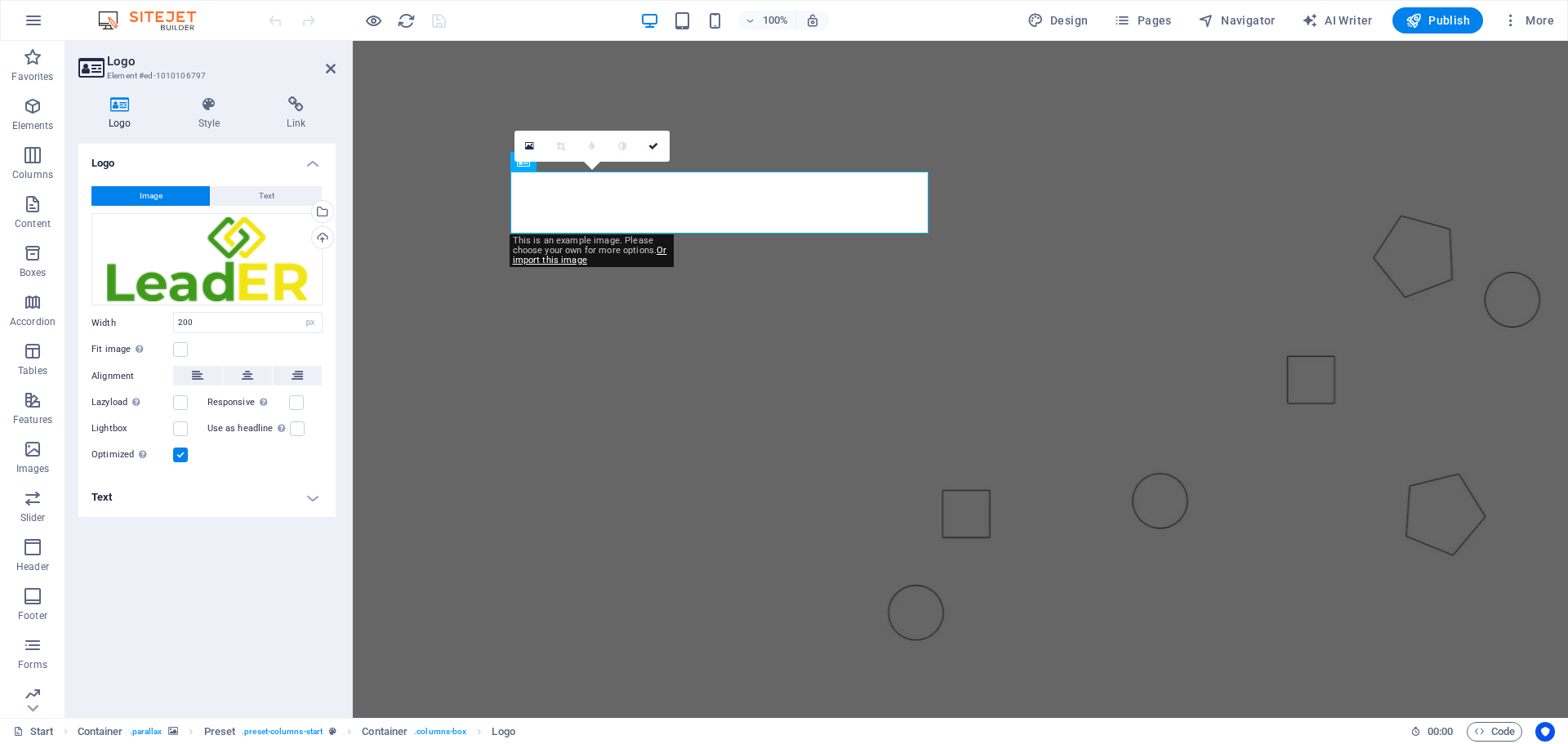
click at [159, 192] on span "Image" at bounding box center [152, 196] width 23 height 20
click at [404, 239] on figure at bounding box center [960, 363] width 1215 height 645
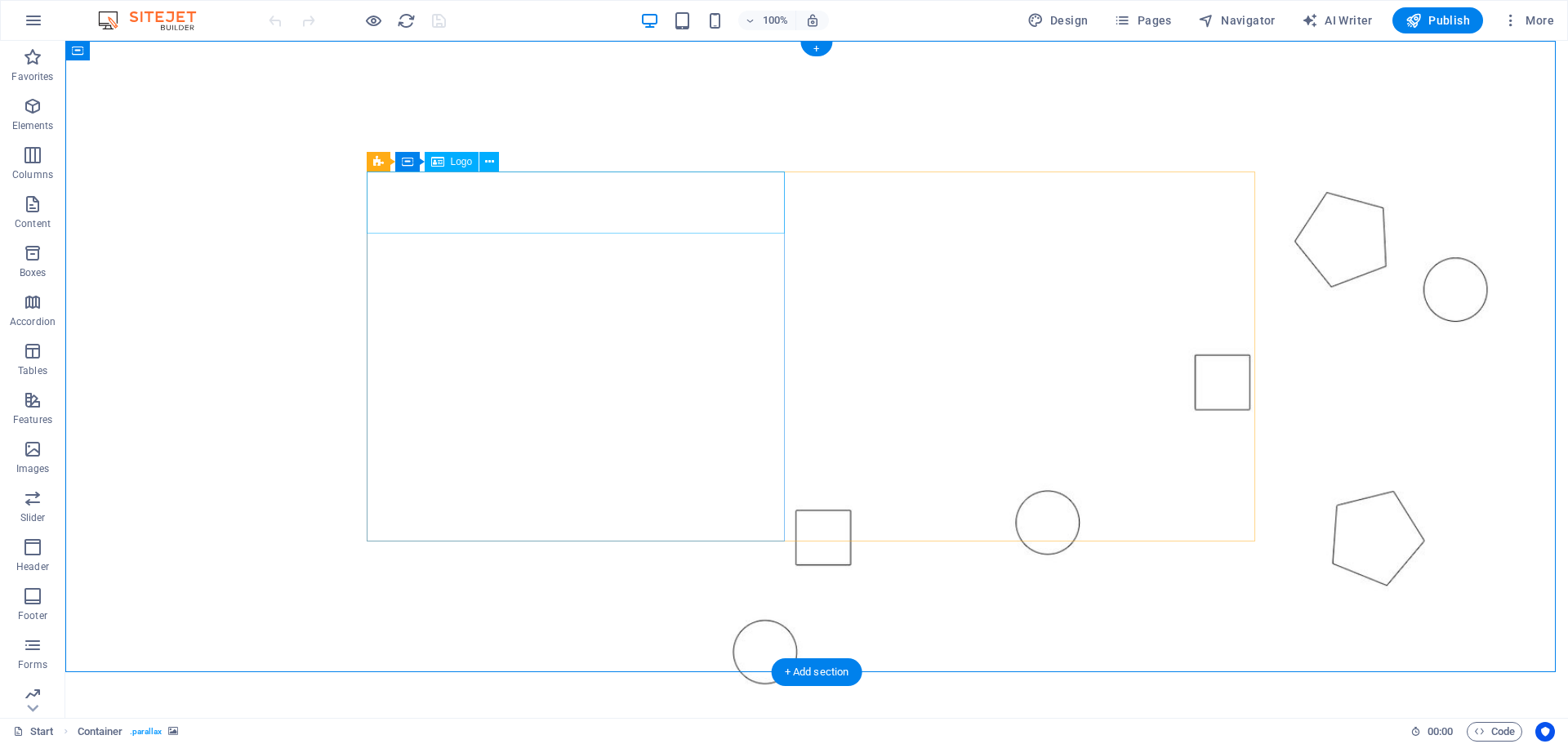
click at [488, 158] on icon at bounding box center [490, 162] width 9 height 17
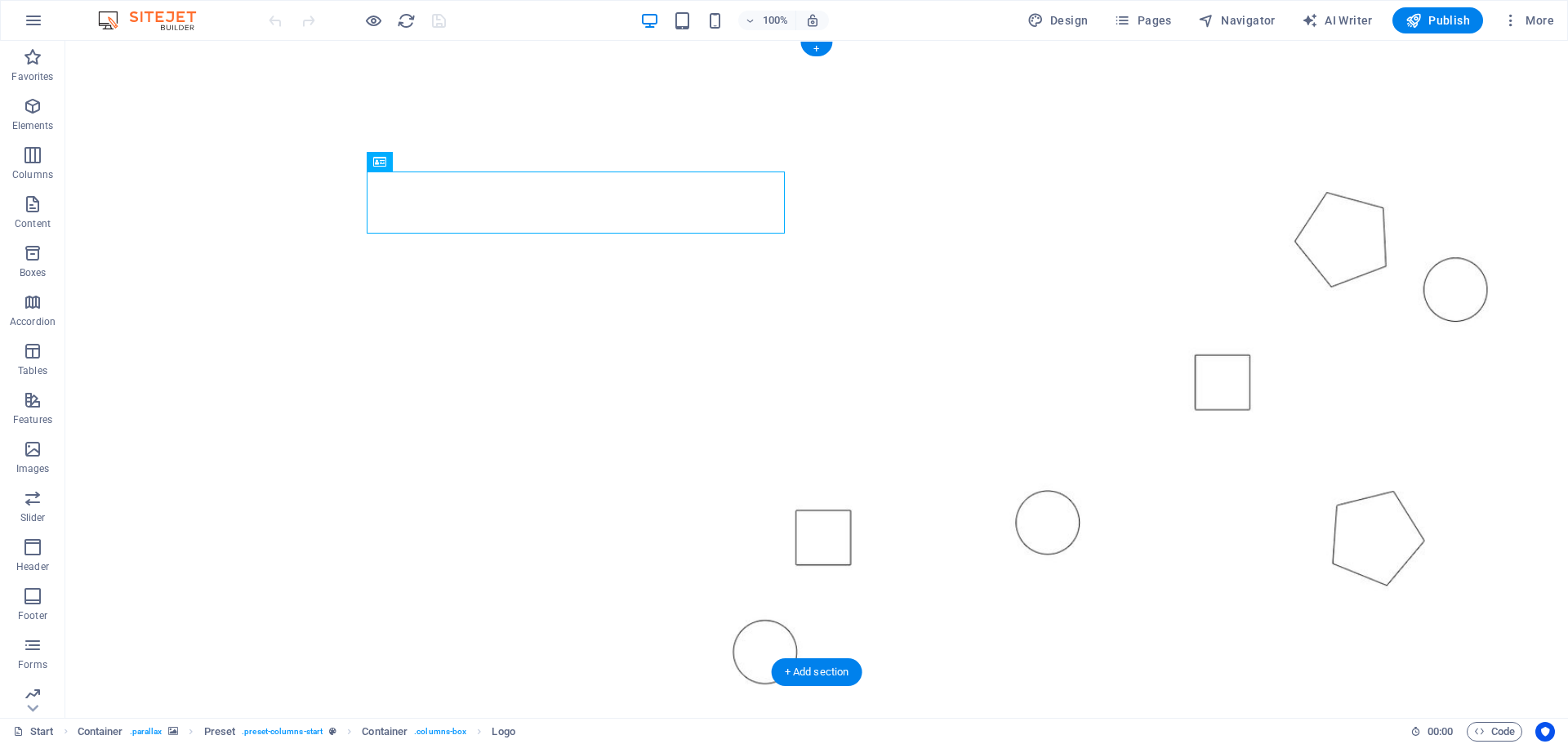
click at [125, 392] on figure at bounding box center [817, 363] width 1503 height 645
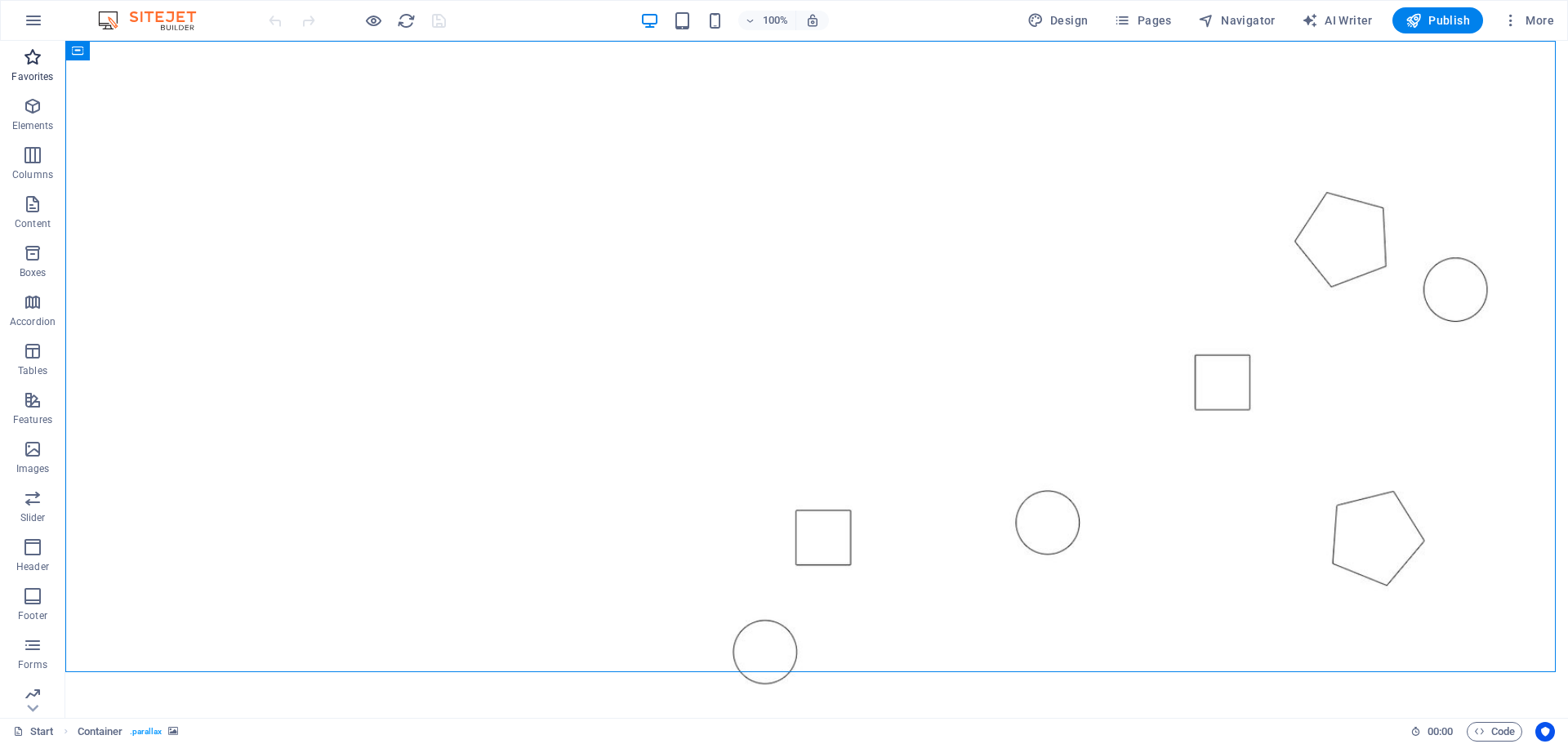
click at [30, 59] on icon "button" at bounding box center [33, 57] width 20 height 20
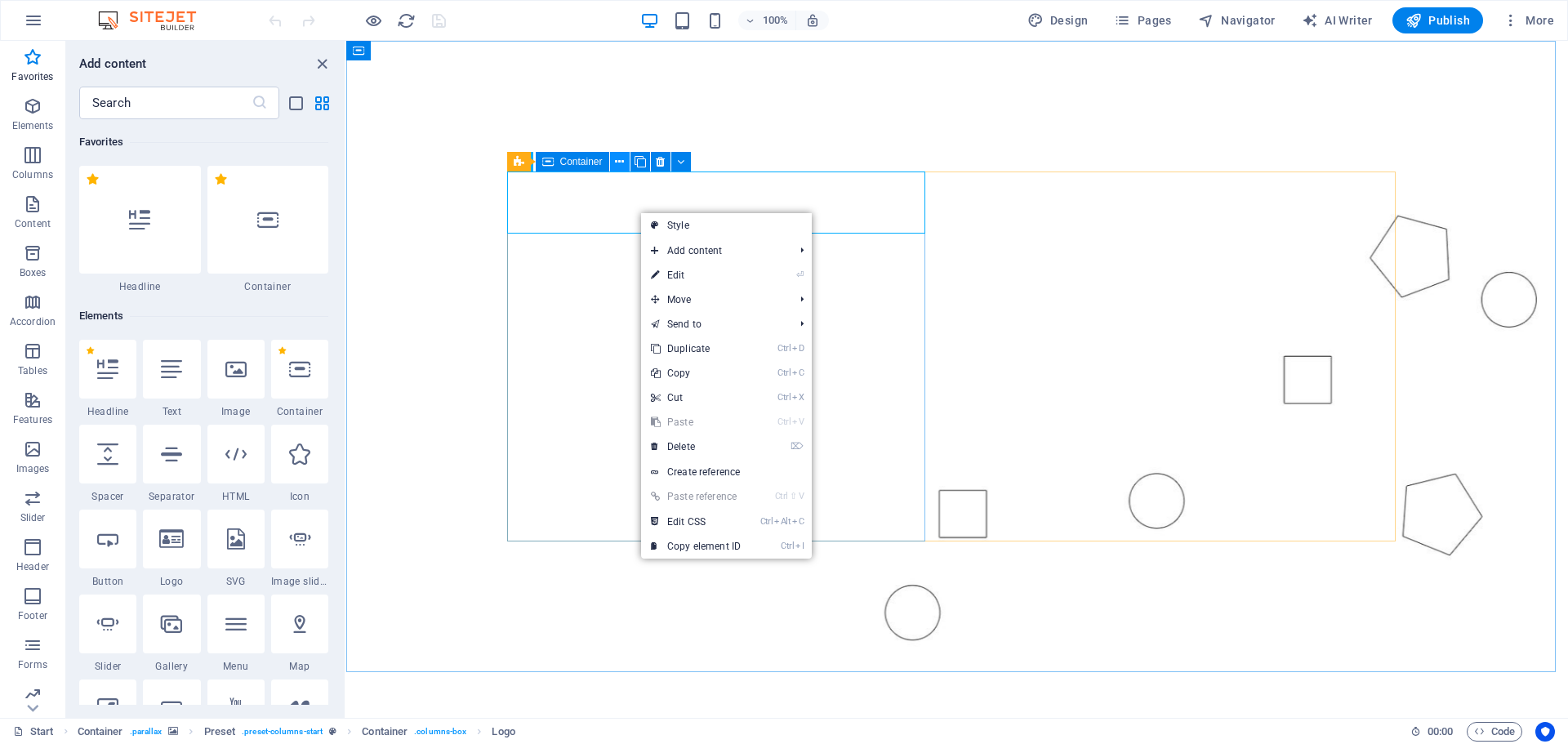
click at [622, 162] on icon at bounding box center [619, 162] width 9 height 17
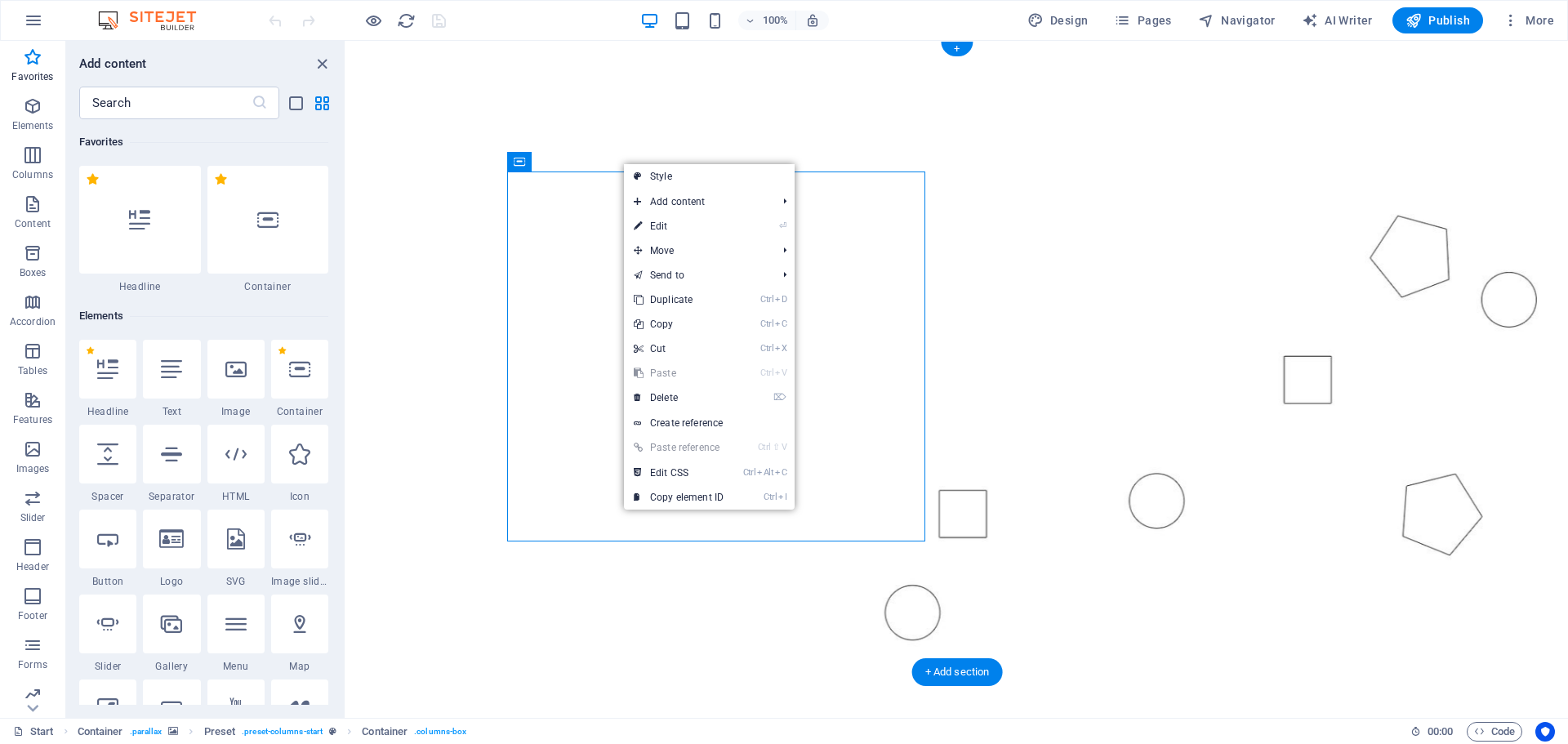
click at [656, 108] on figure at bounding box center [957, 363] width 1222 height 645
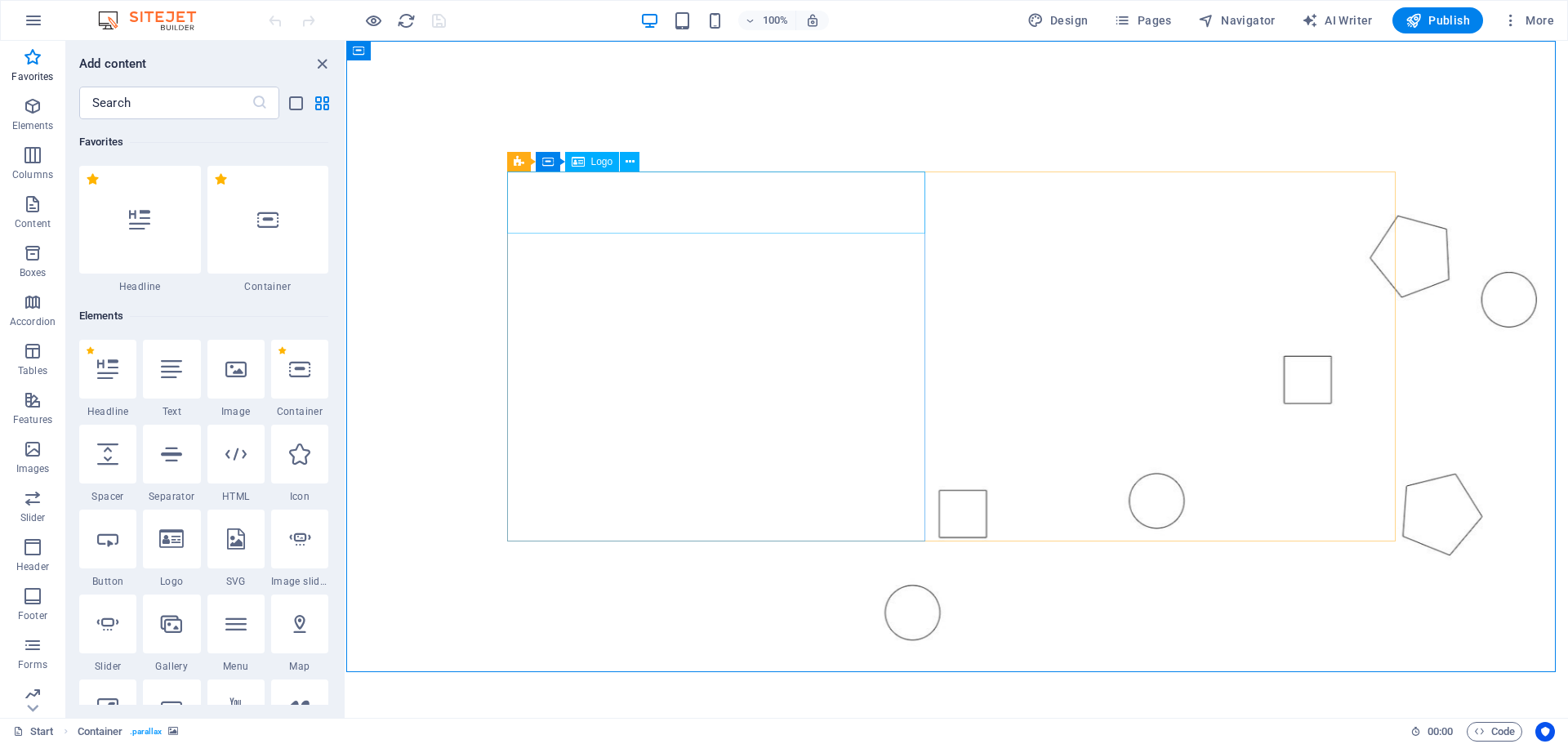
click at [590, 160] on div "Logo" at bounding box center [592, 162] width 55 height 20
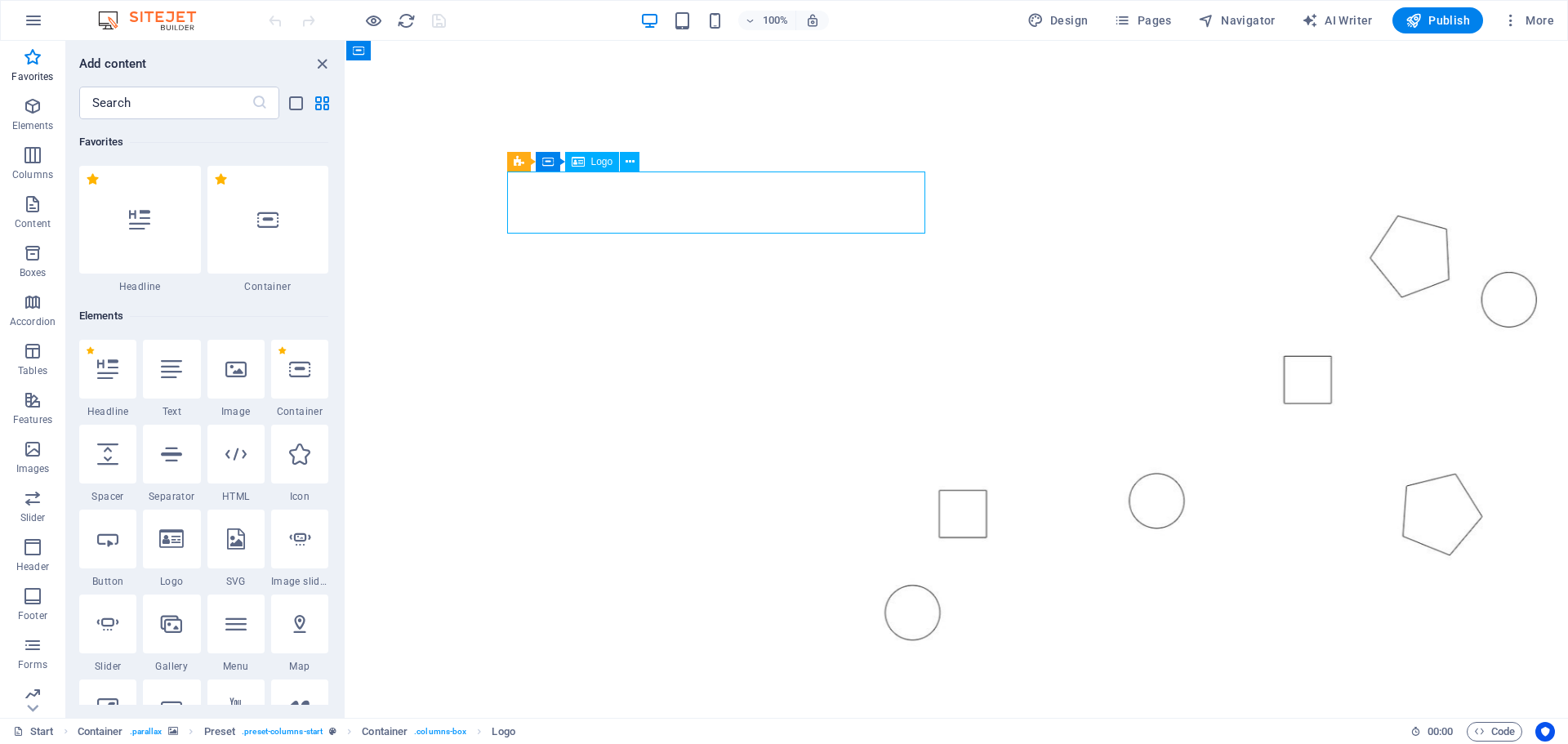
click at [590, 160] on div "Logo" at bounding box center [592, 162] width 55 height 20
select select "px"
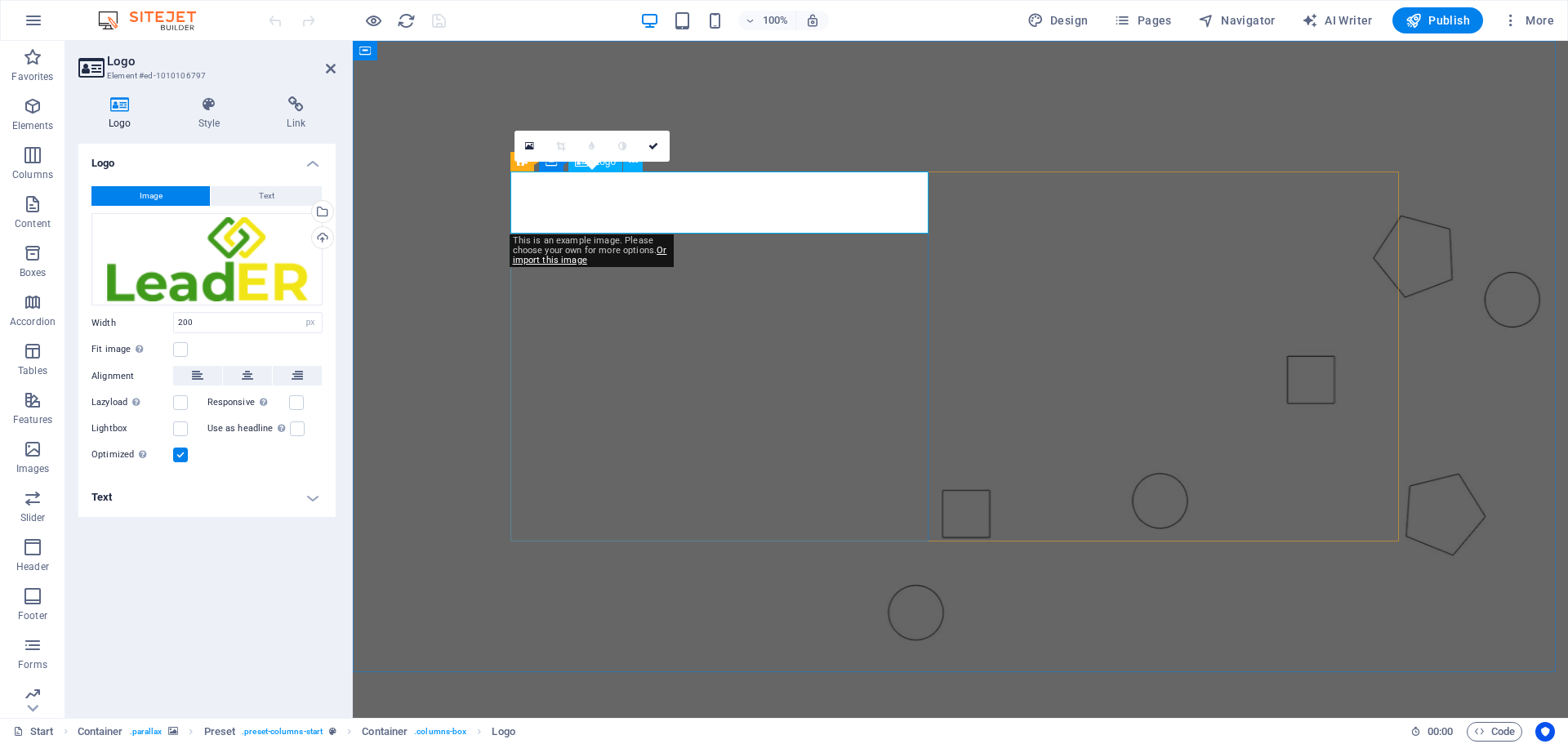
click at [429, 351] on figure at bounding box center [960, 363] width 1215 height 645
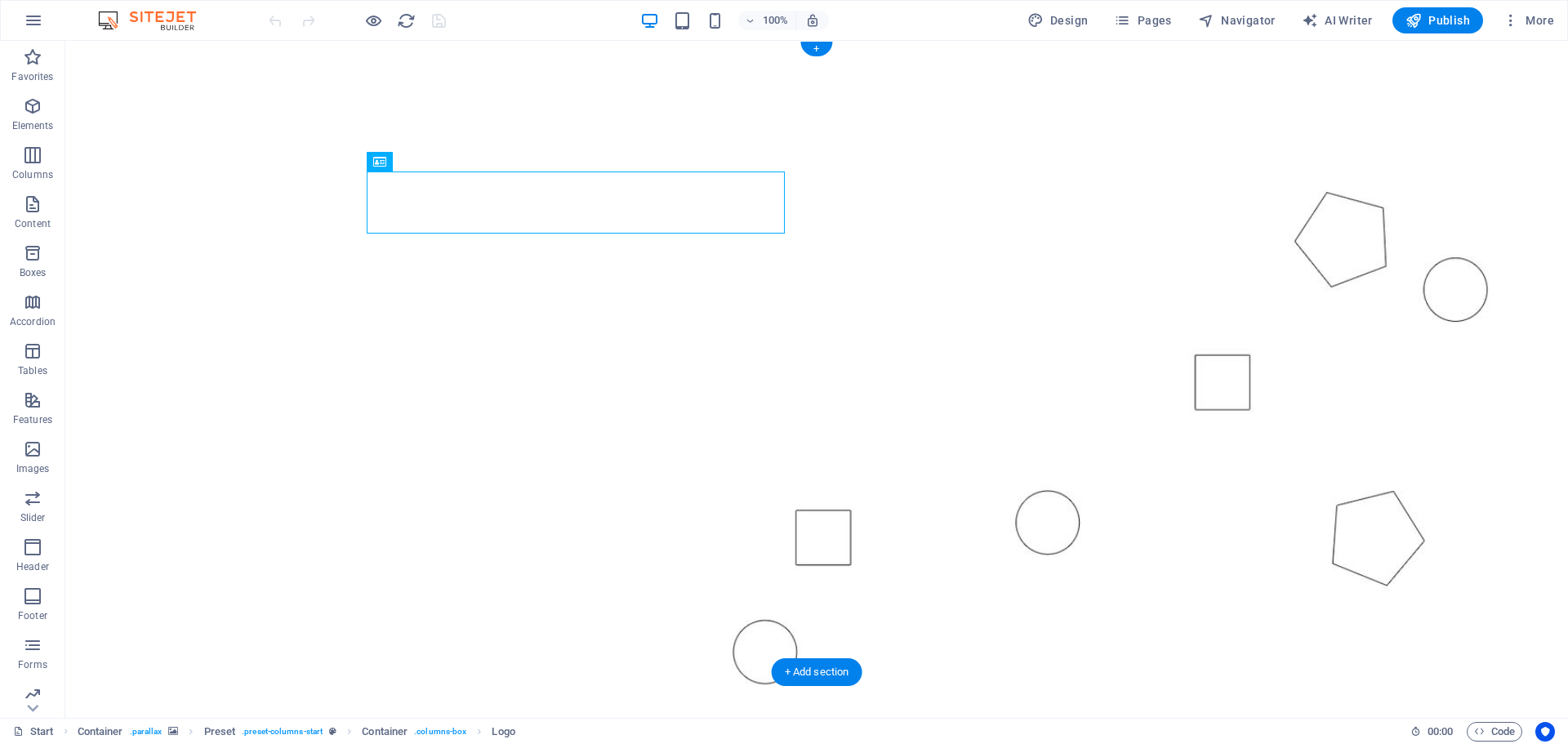
drag, startPoint x: 249, startPoint y: 393, endPoint x: 234, endPoint y: 393, distance: 15.0
click at [247, 393] on figure at bounding box center [817, 363] width 1503 height 645
click at [28, 445] on icon "button" at bounding box center [33, 449] width 20 height 20
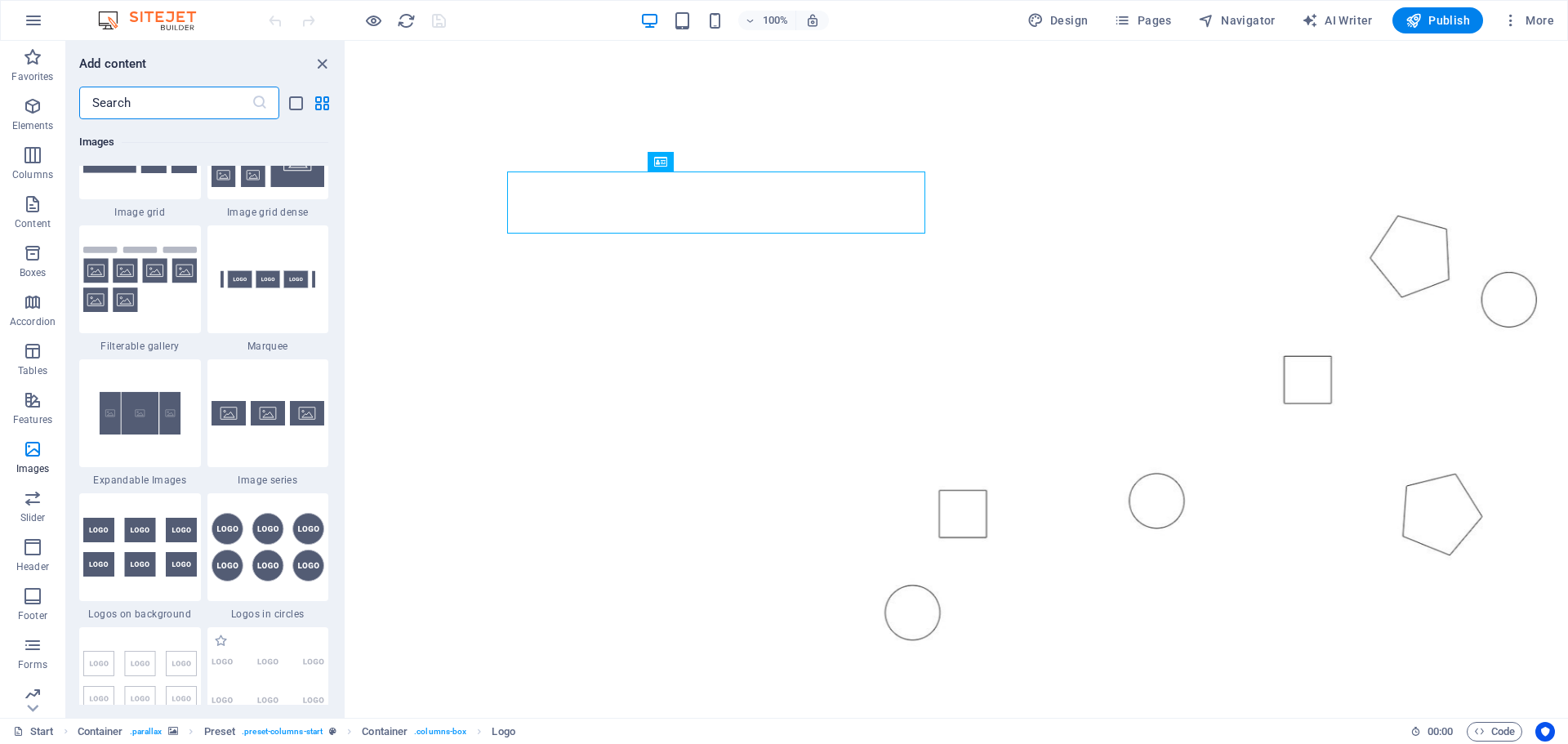
scroll to position [8692, 0]
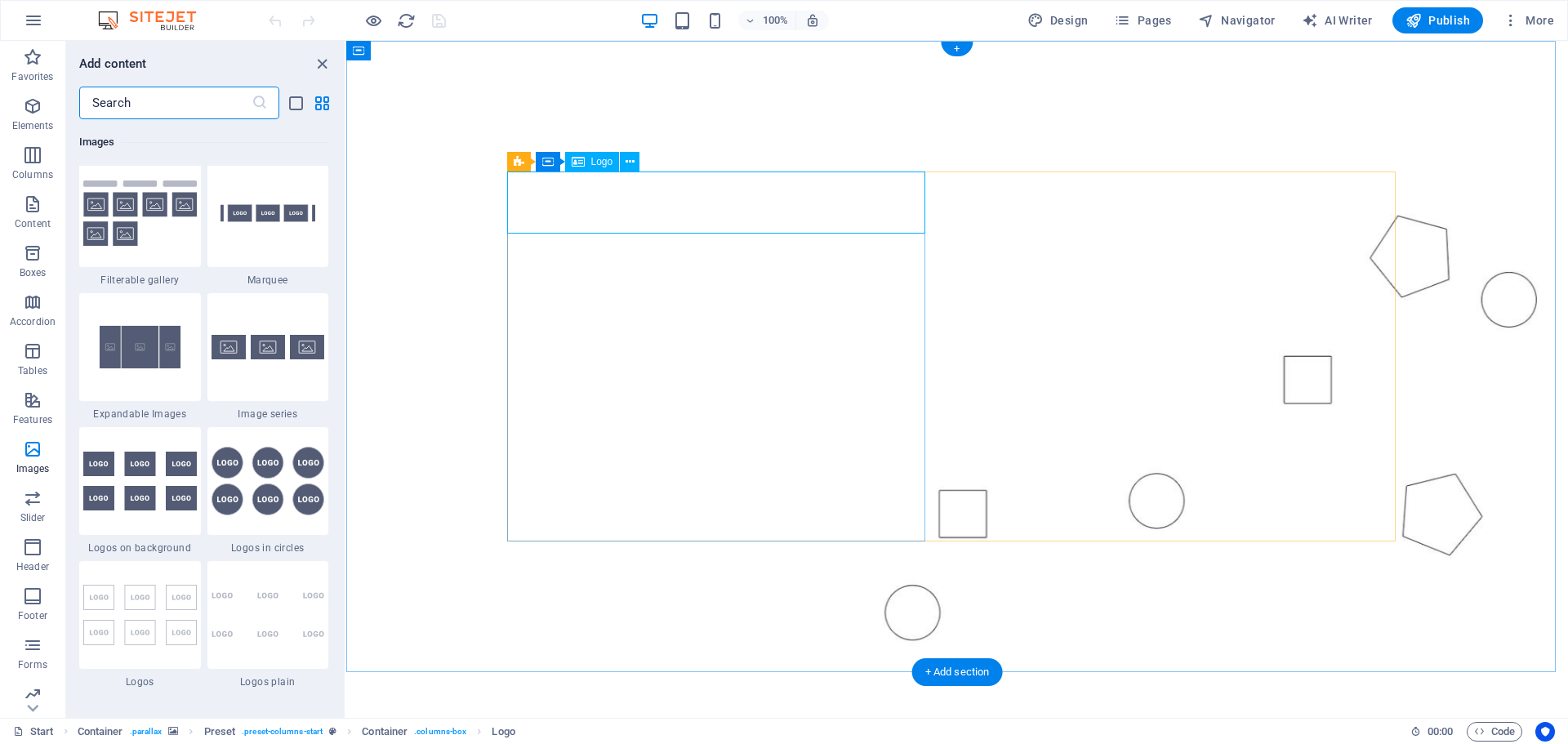
select select "px"
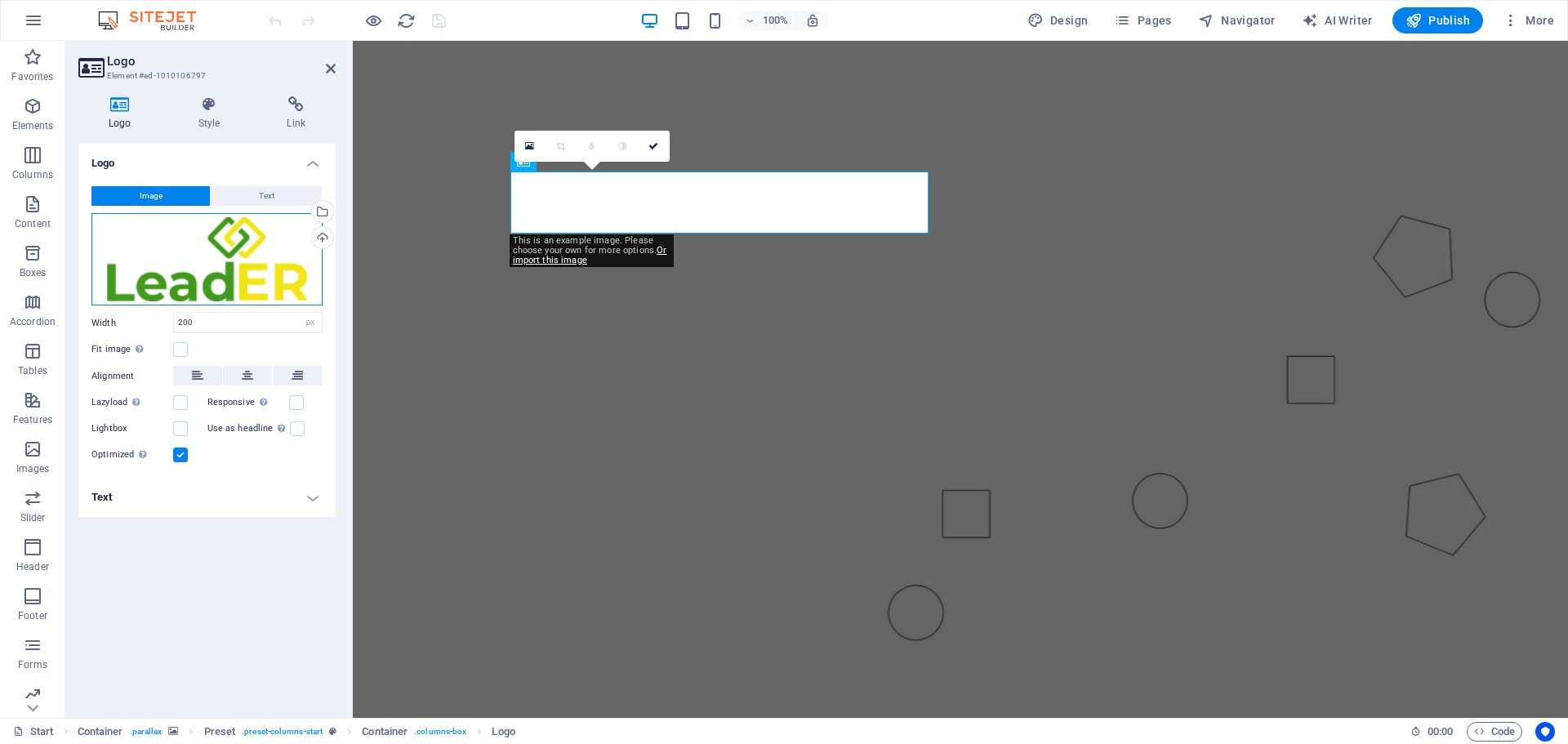
click at [262, 258] on div "Drag files here, click to choose files or select files from Files or our free s…" at bounding box center [206, 259] width 231 height 93
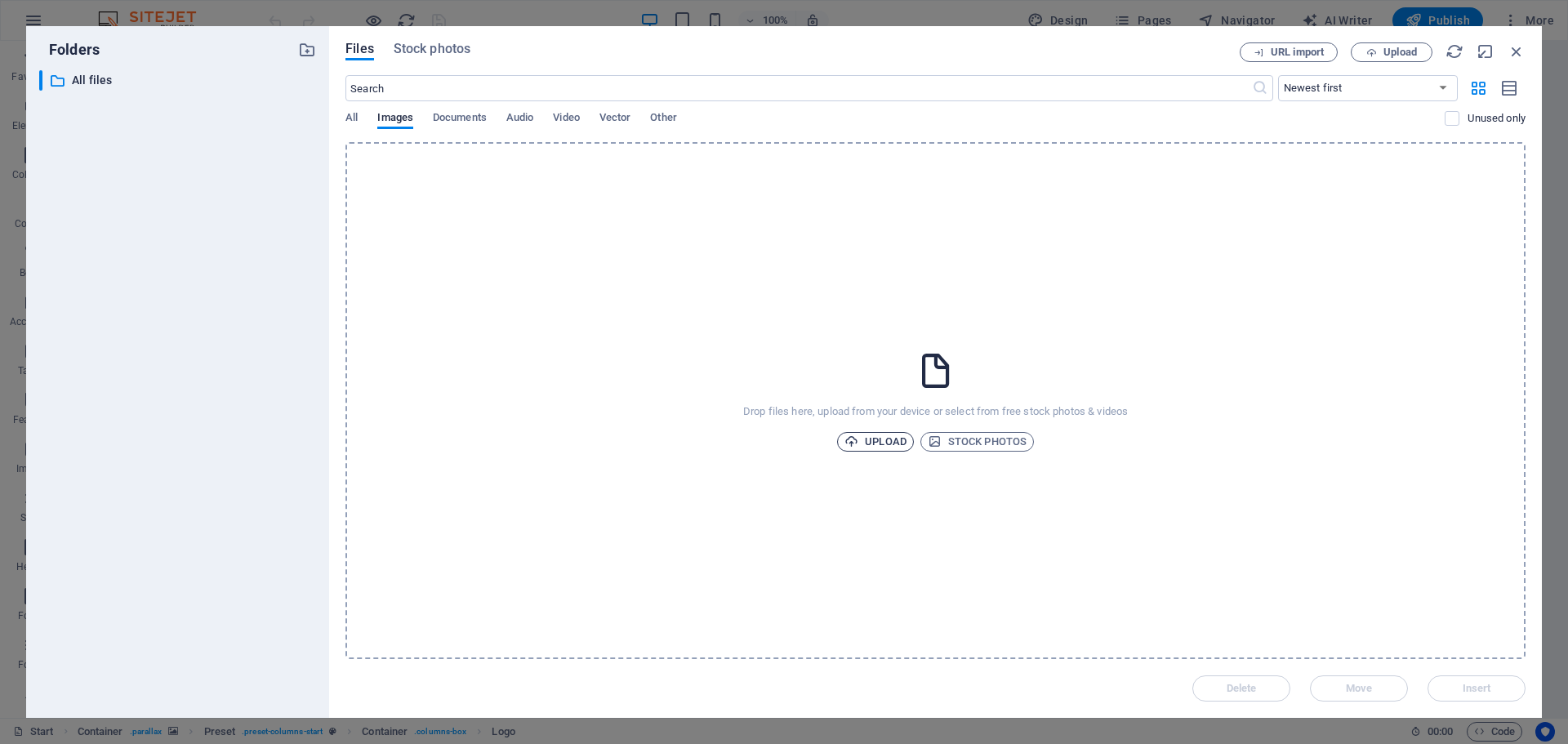
click at [847, 435] on icon "button" at bounding box center [852, 442] width 14 height 14
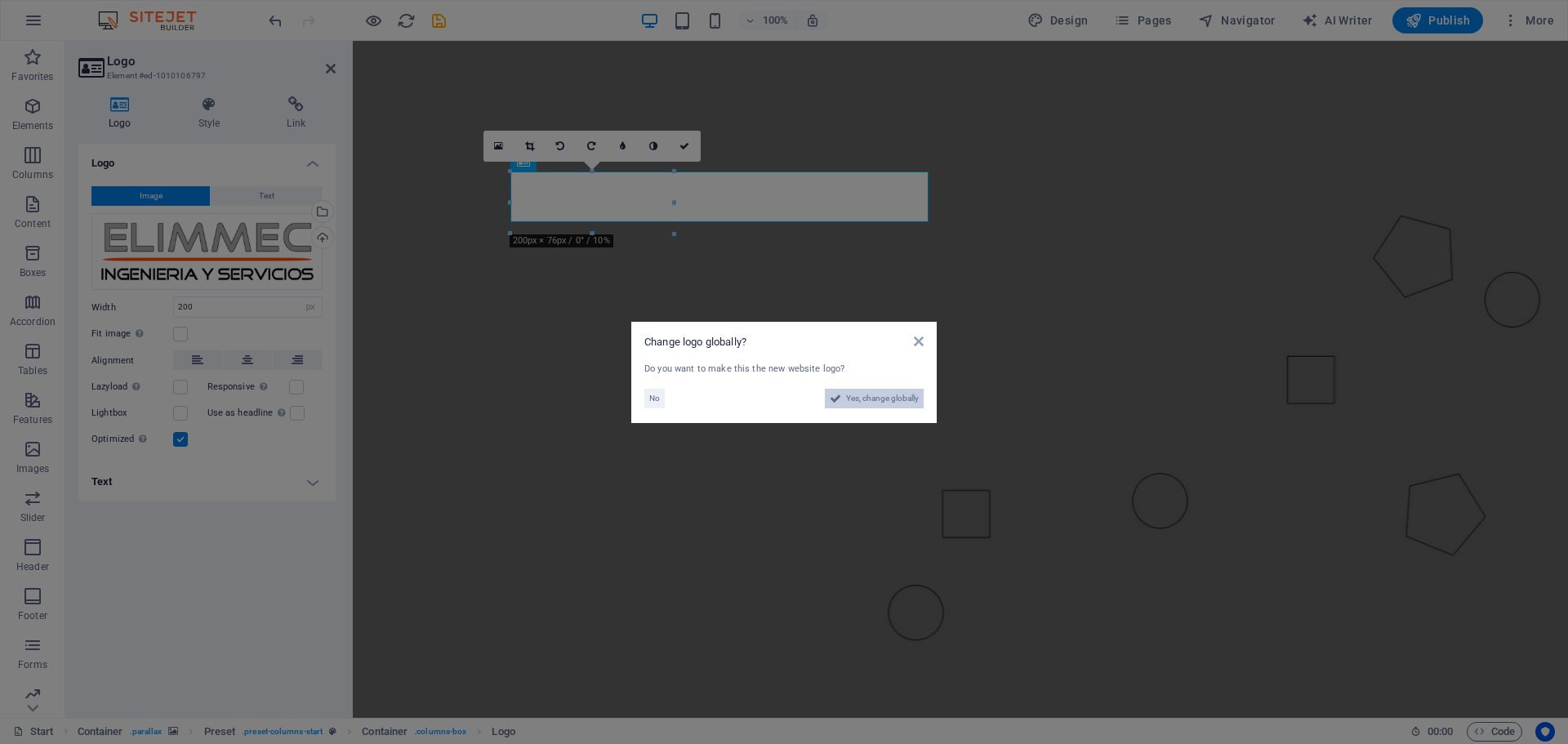
click at [870, 403] on span "Yes, change globally" at bounding box center [882, 399] width 73 height 20
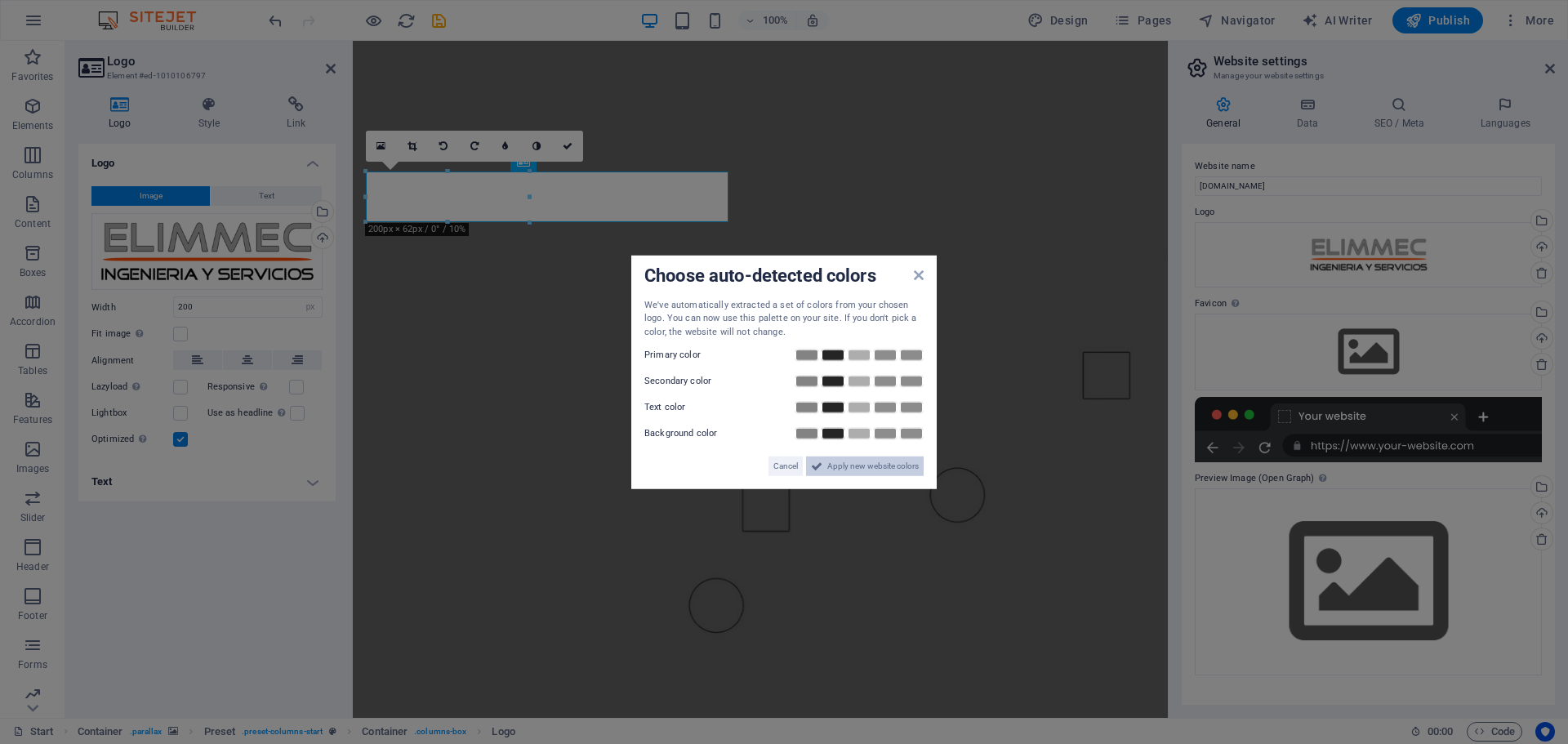
click at [847, 459] on span "Apply new website colors" at bounding box center [873, 466] width 91 height 20
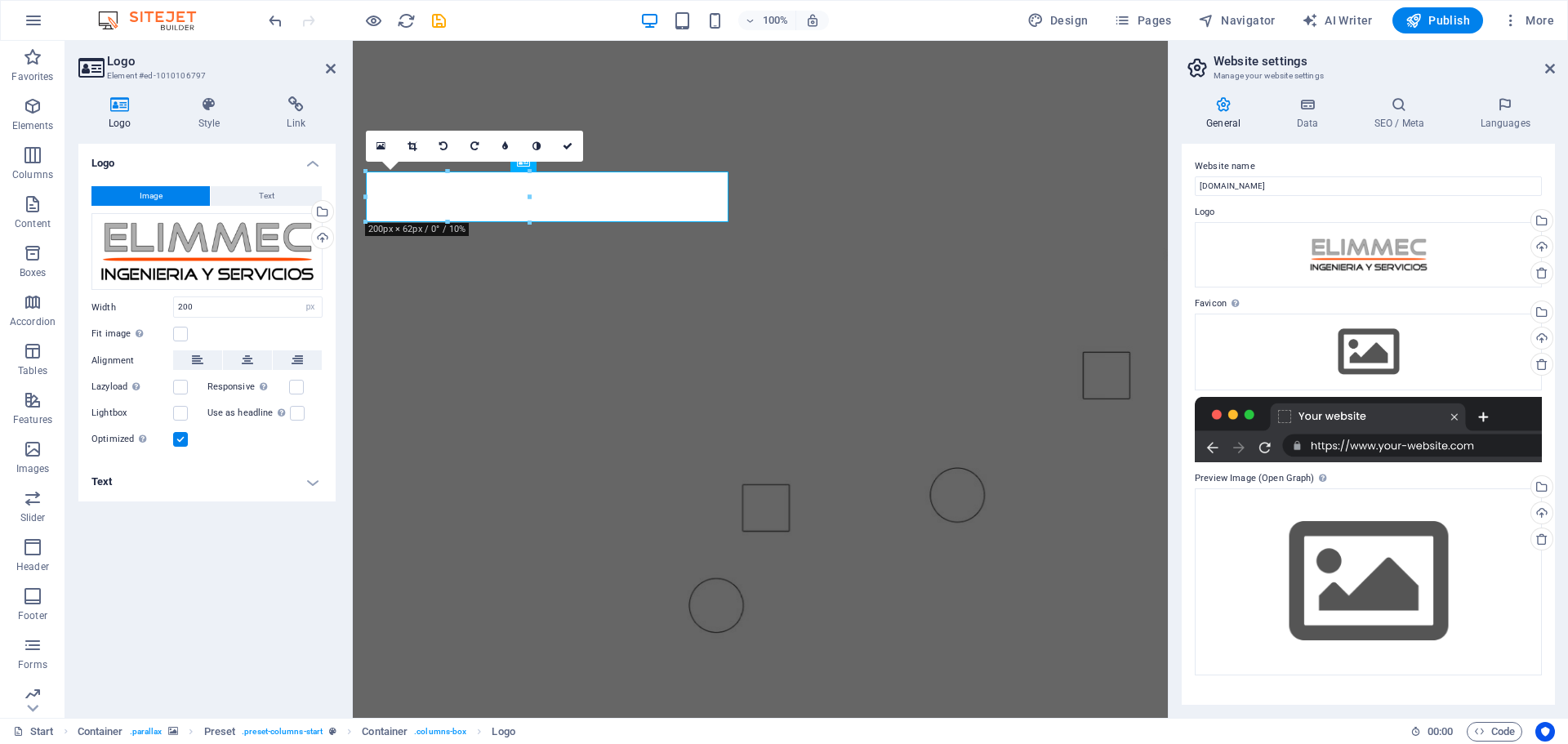
click at [470, 589] on figure at bounding box center [760, 359] width 815 height 637
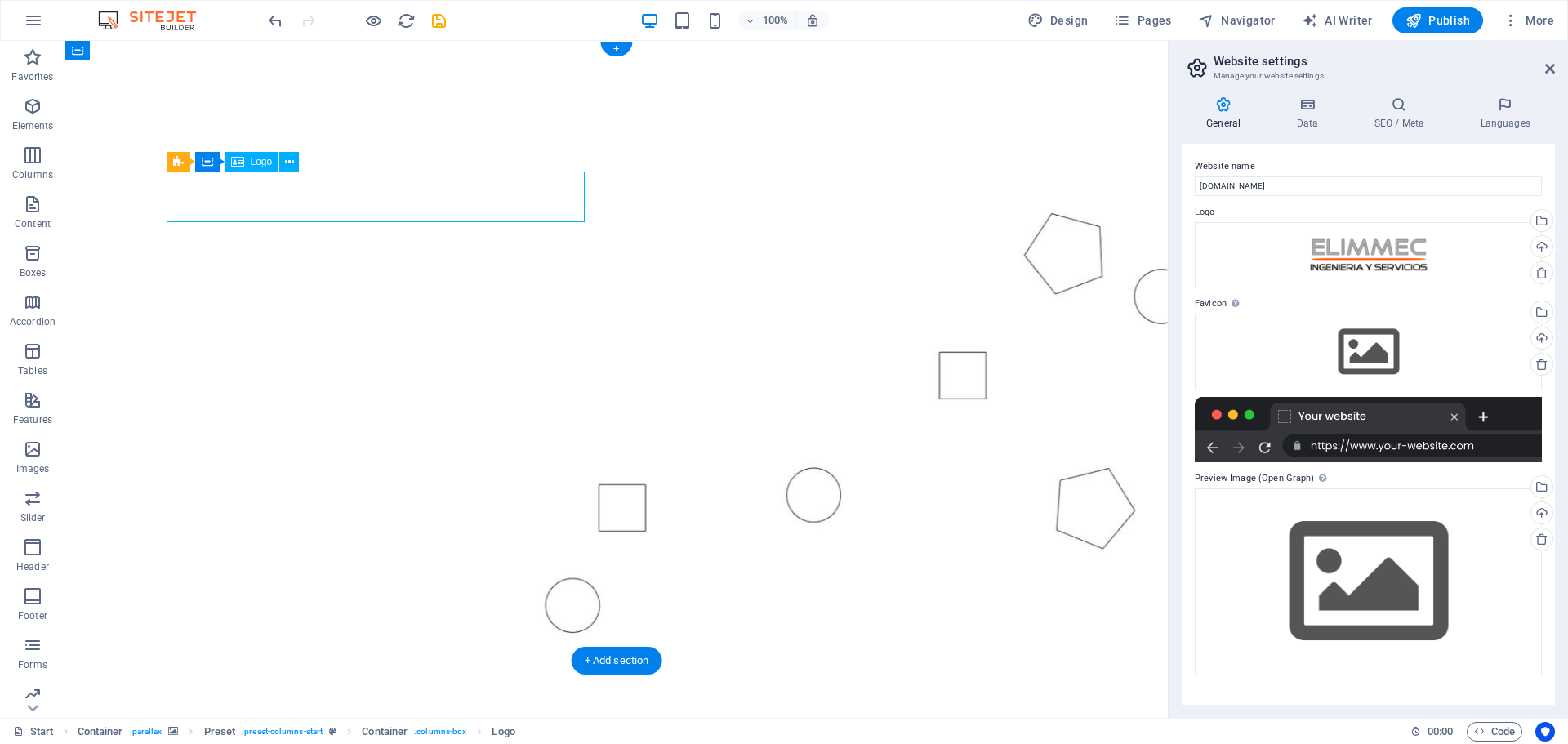
select select "px"
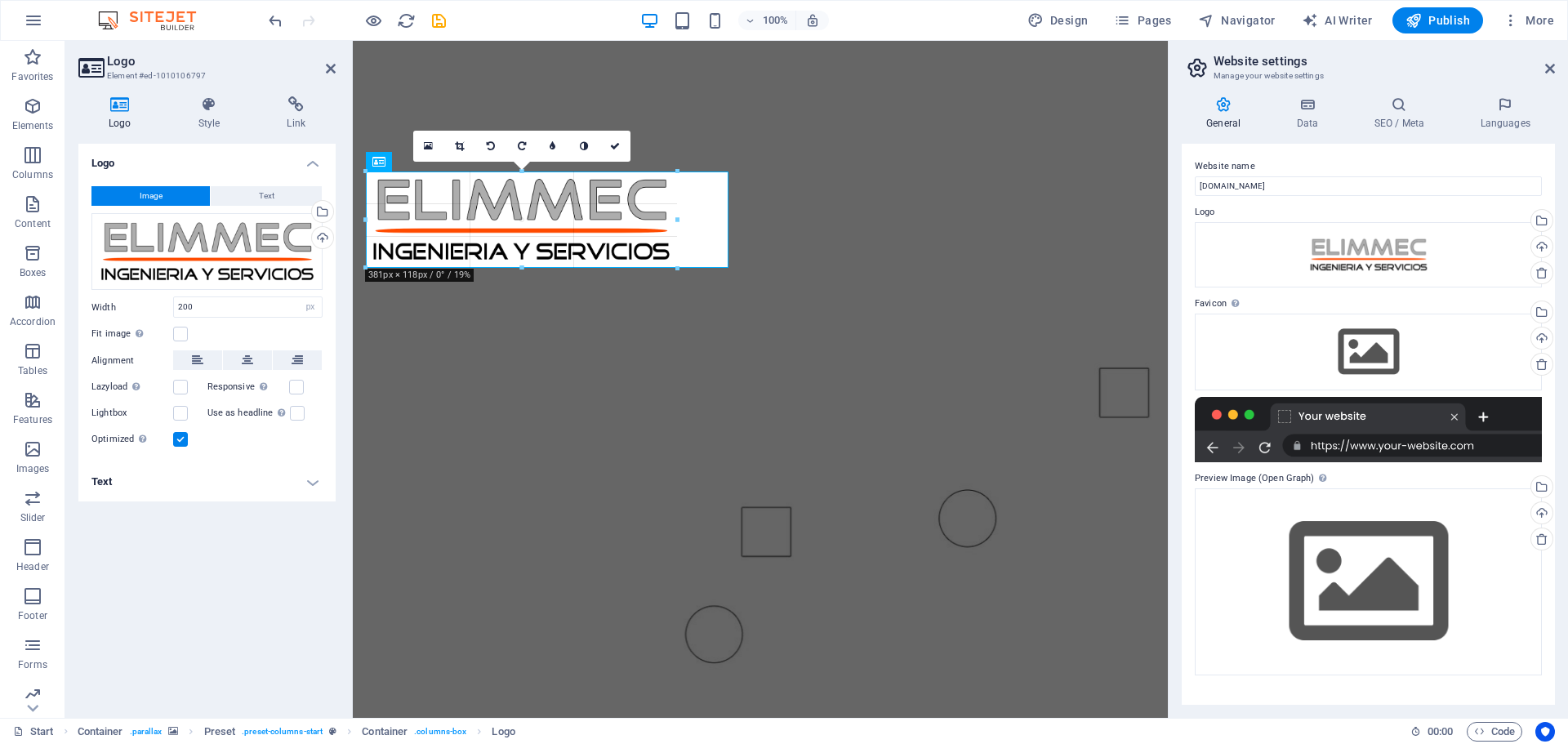
drag, startPoint x: 528, startPoint y: 222, endPoint x: 662, endPoint y: 273, distance: 143.4
type input "381"
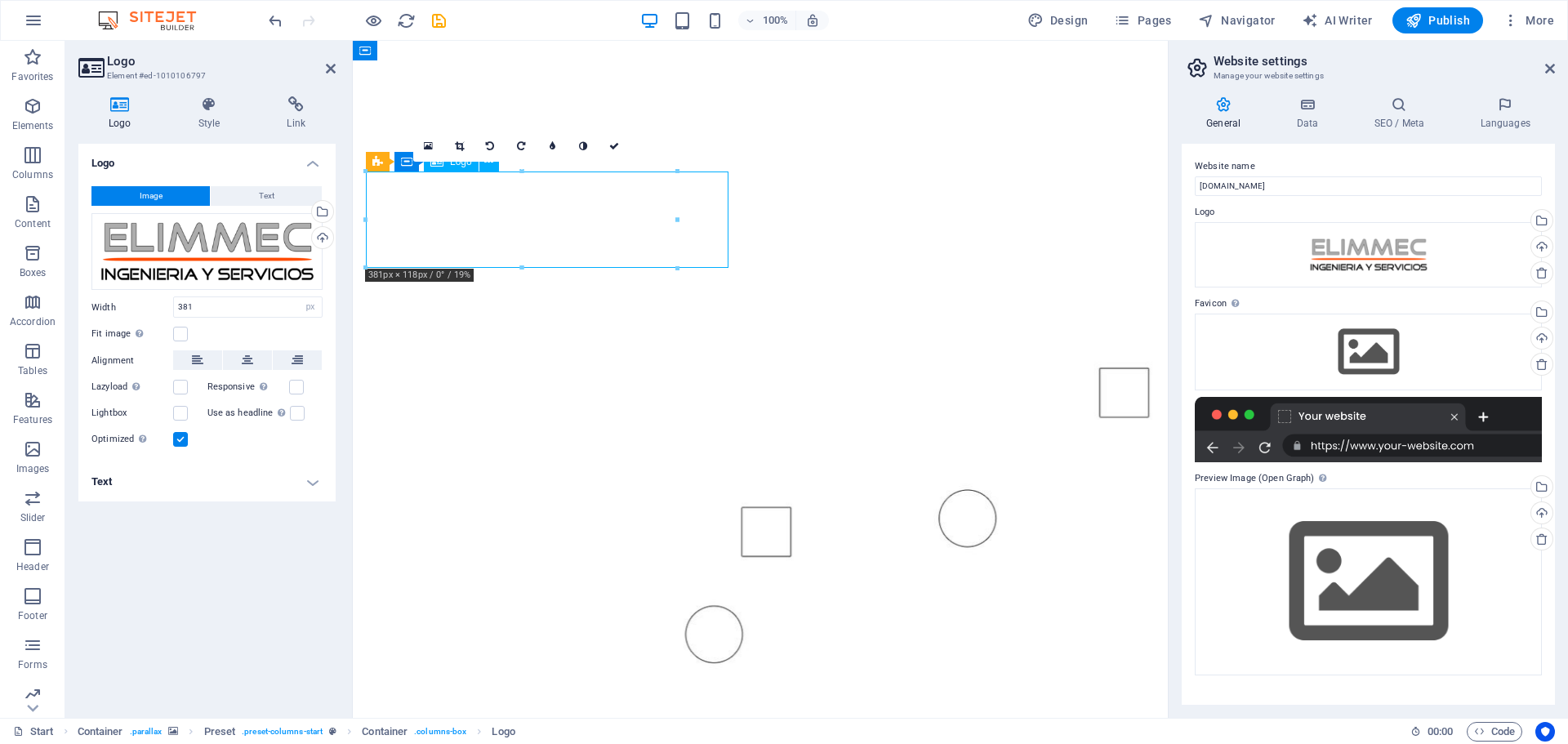
drag, startPoint x: 533, startPoint y: 212, endPoint x: 575, endPoint y: 208, distance: 42.2
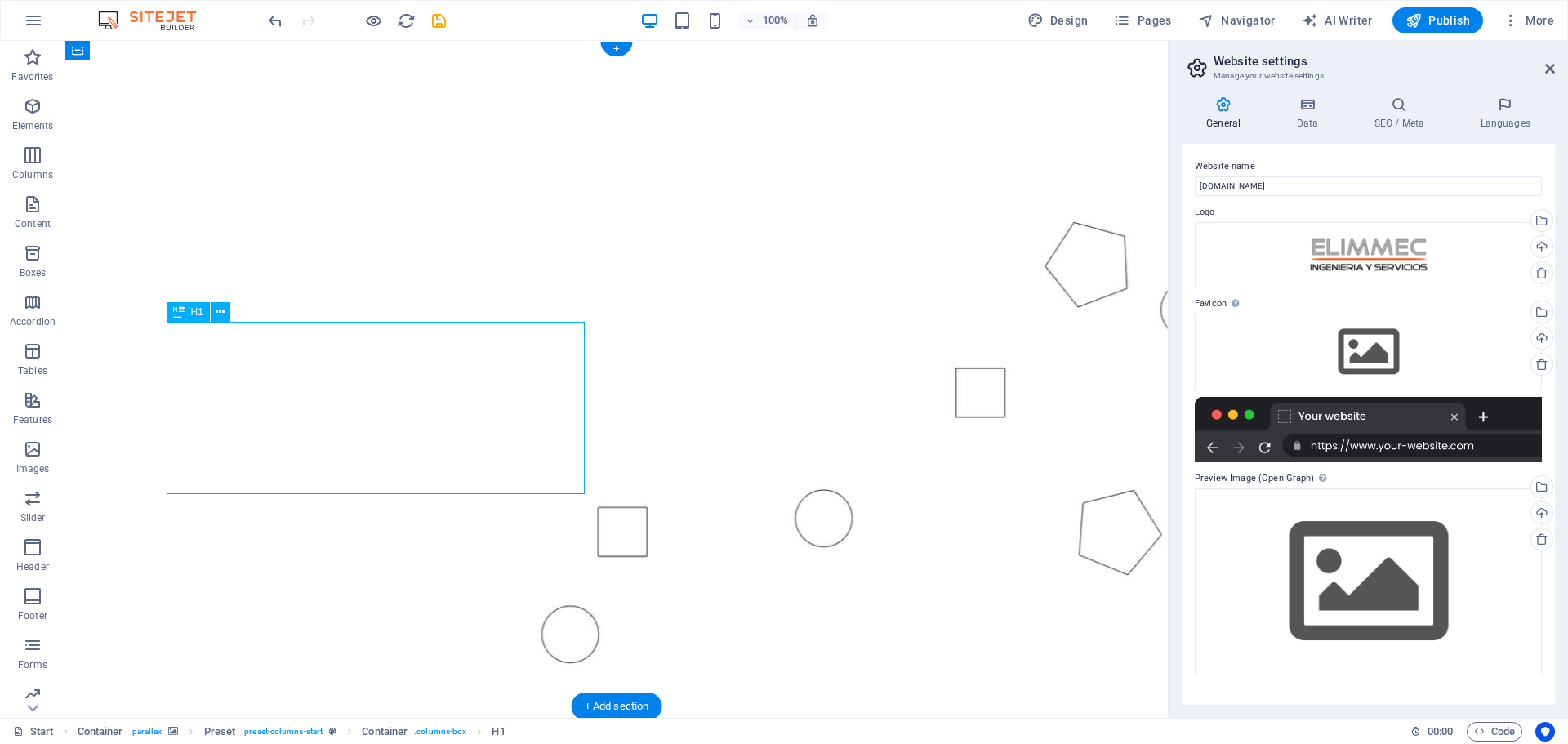
drag, startPoint x: 374, startPoint y: 477, endPoint x: 95, endPoint y: 478, distance: 279.0
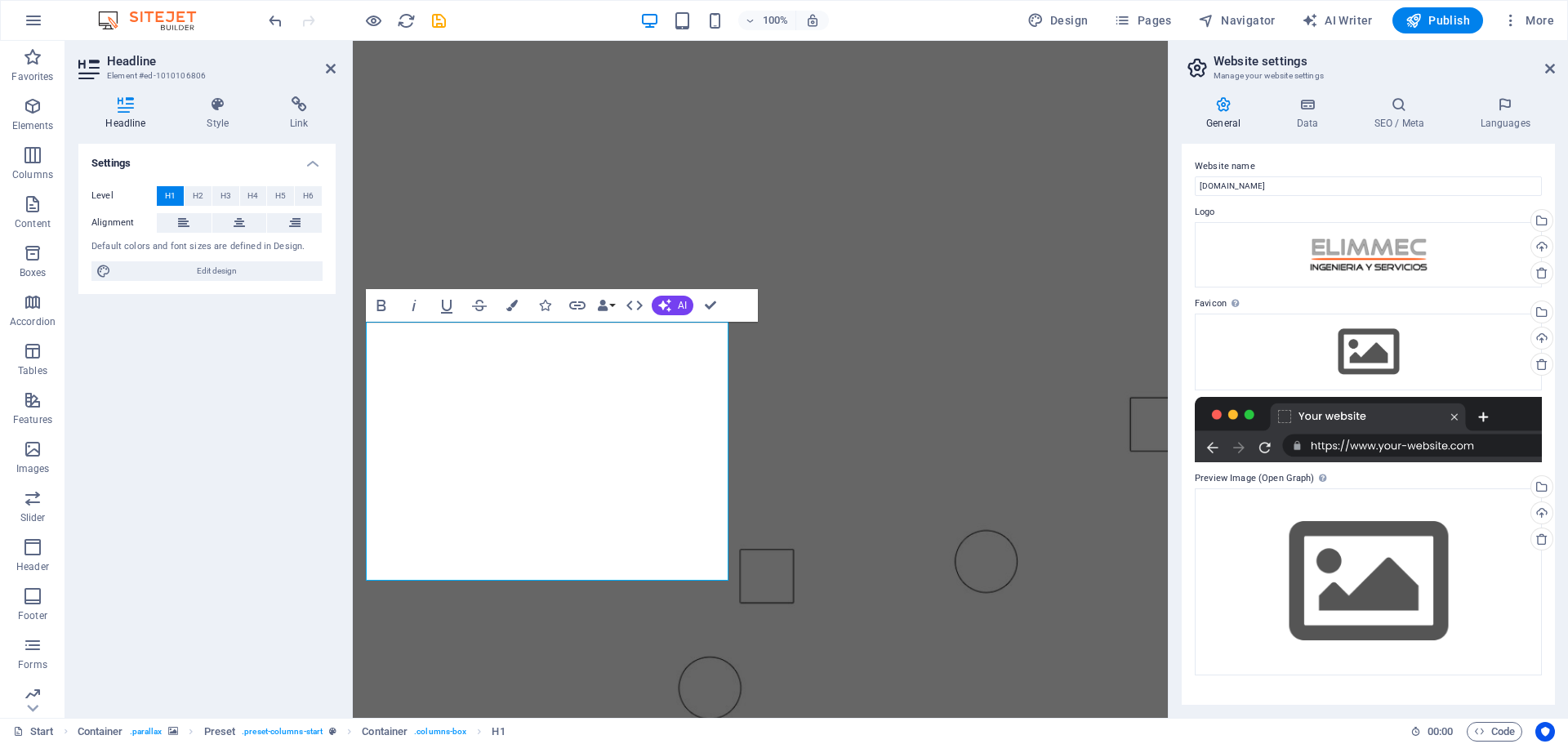
drag, startPoint x: 583, startPoint y: 553, endPoint x: 326, endPoint y: 303, distance: 358.5
click at [201, 199] on span "H2" at bounding box center [198, 196] width 11 height 20
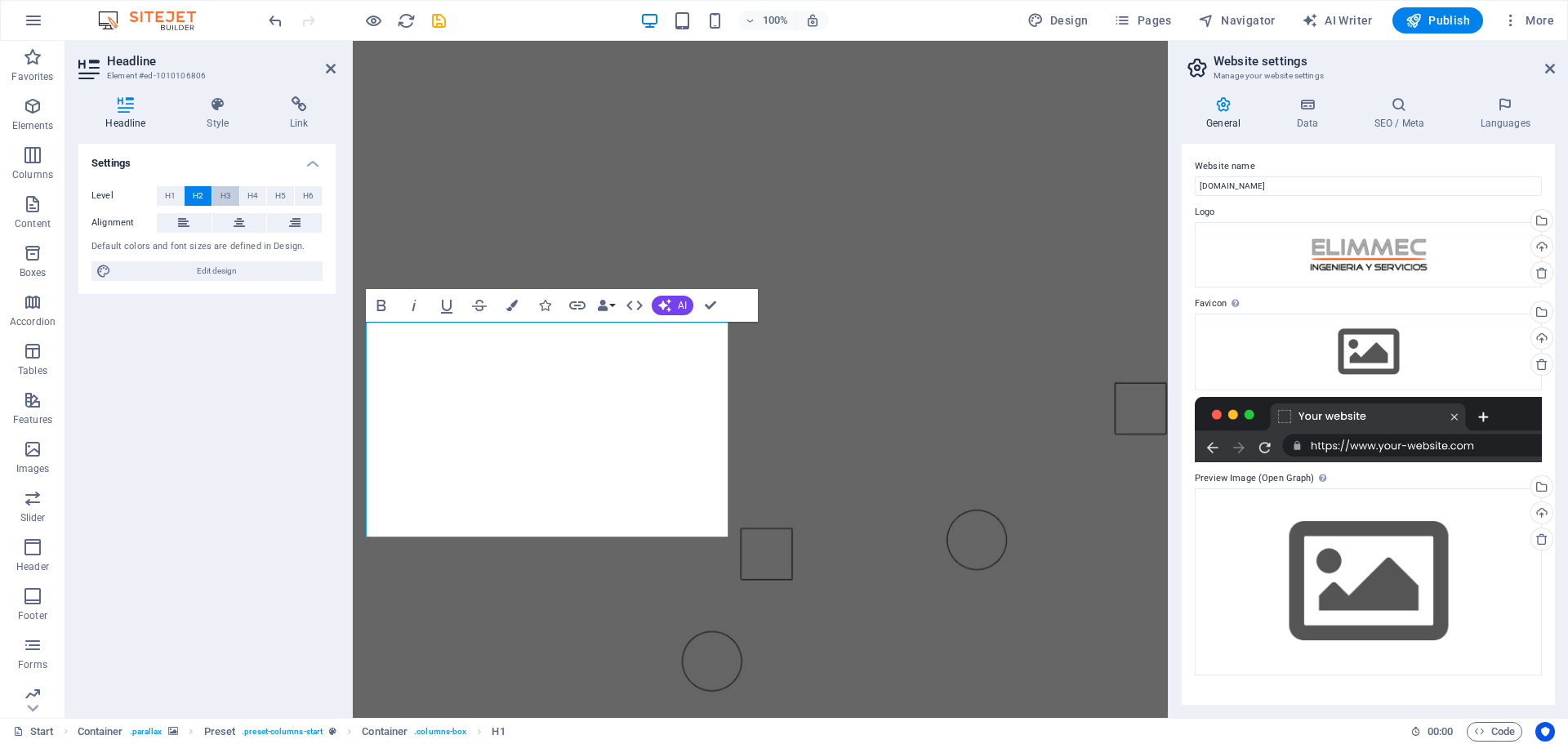
click at [229, 199] on span "H3" at bounding box center [225, 196] width 11 height 20
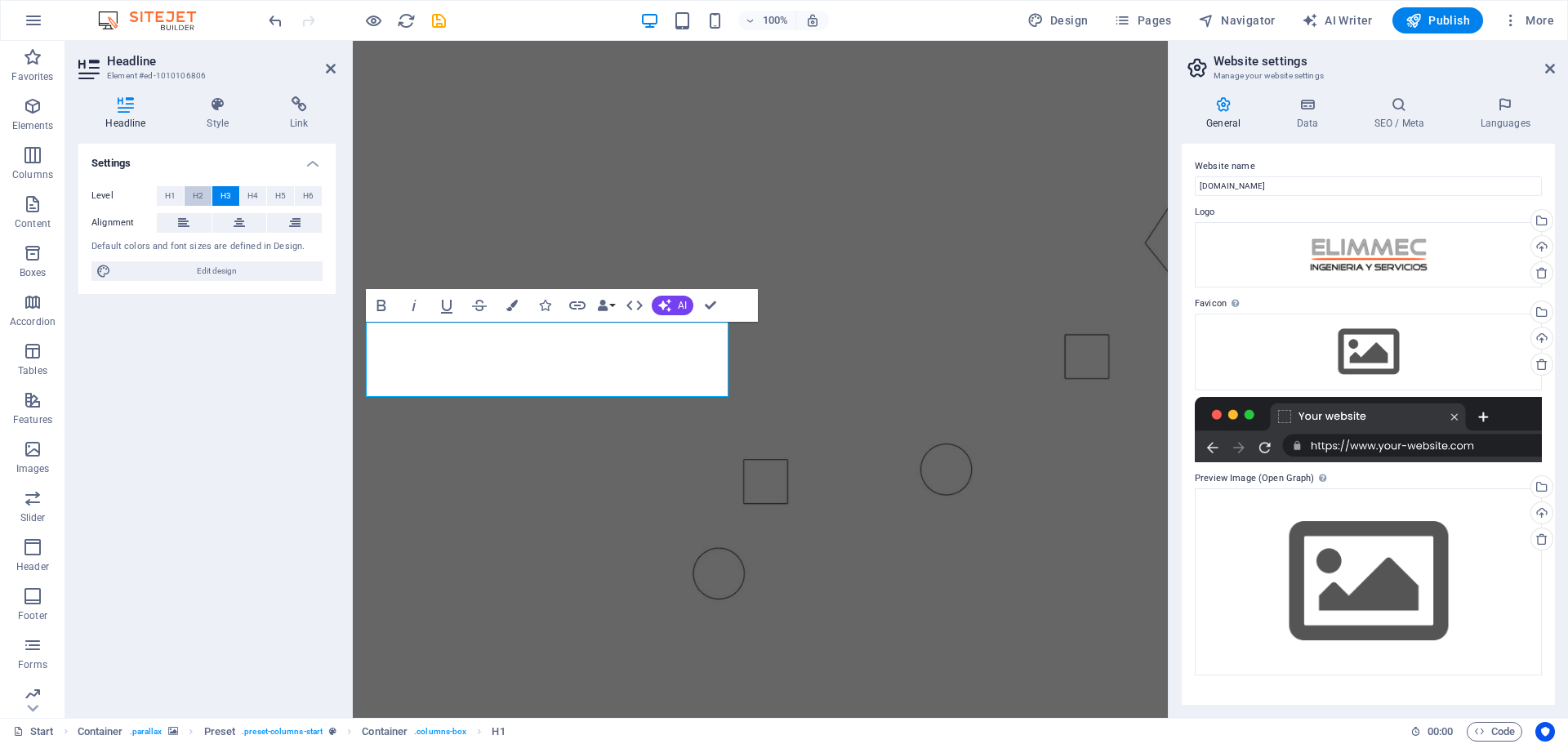
click at [204, 191] on button "H2" at bounding box center [198, 196] width 27 height 20
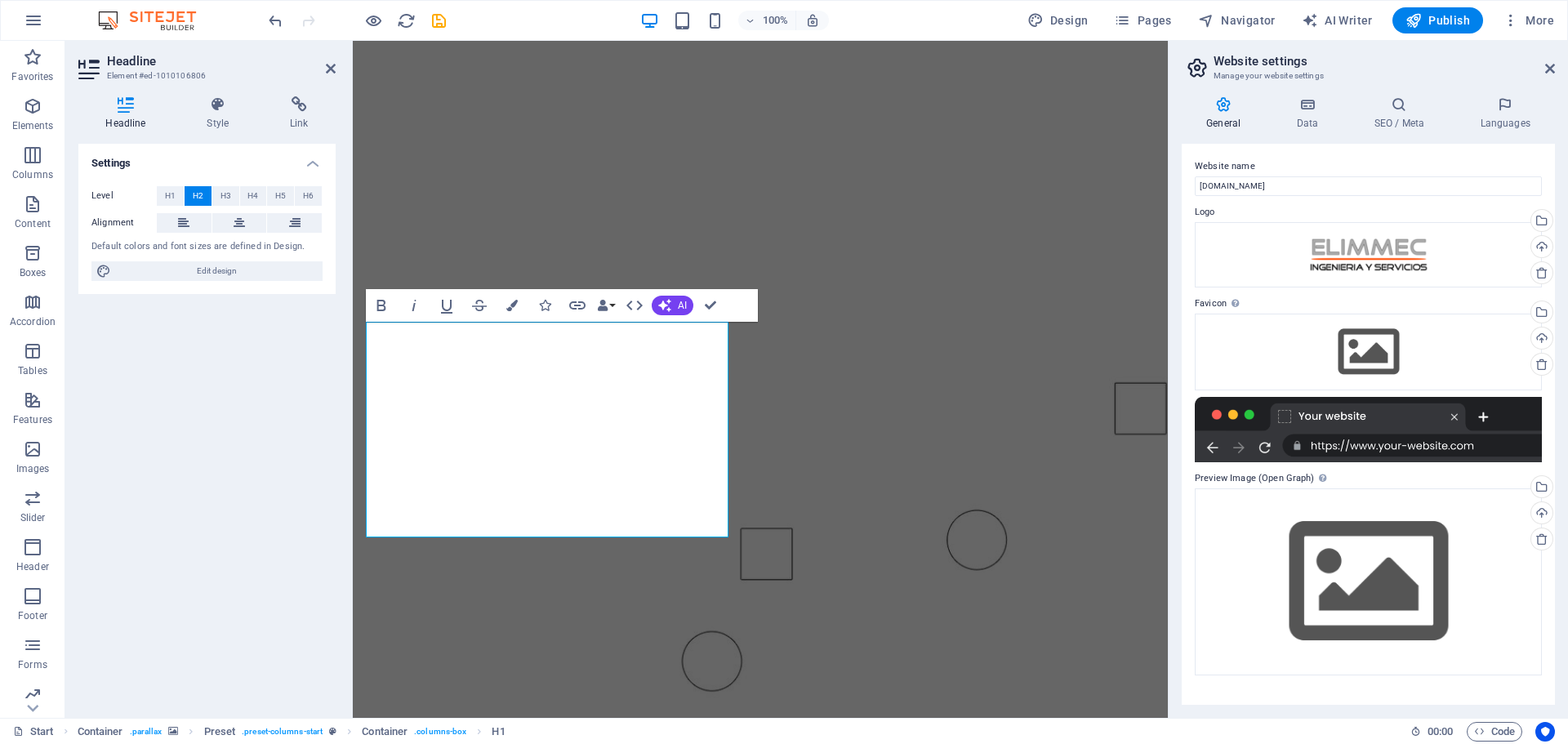
click at [821, 102] on figure at bounding box center [760, 390] width 815 height 700
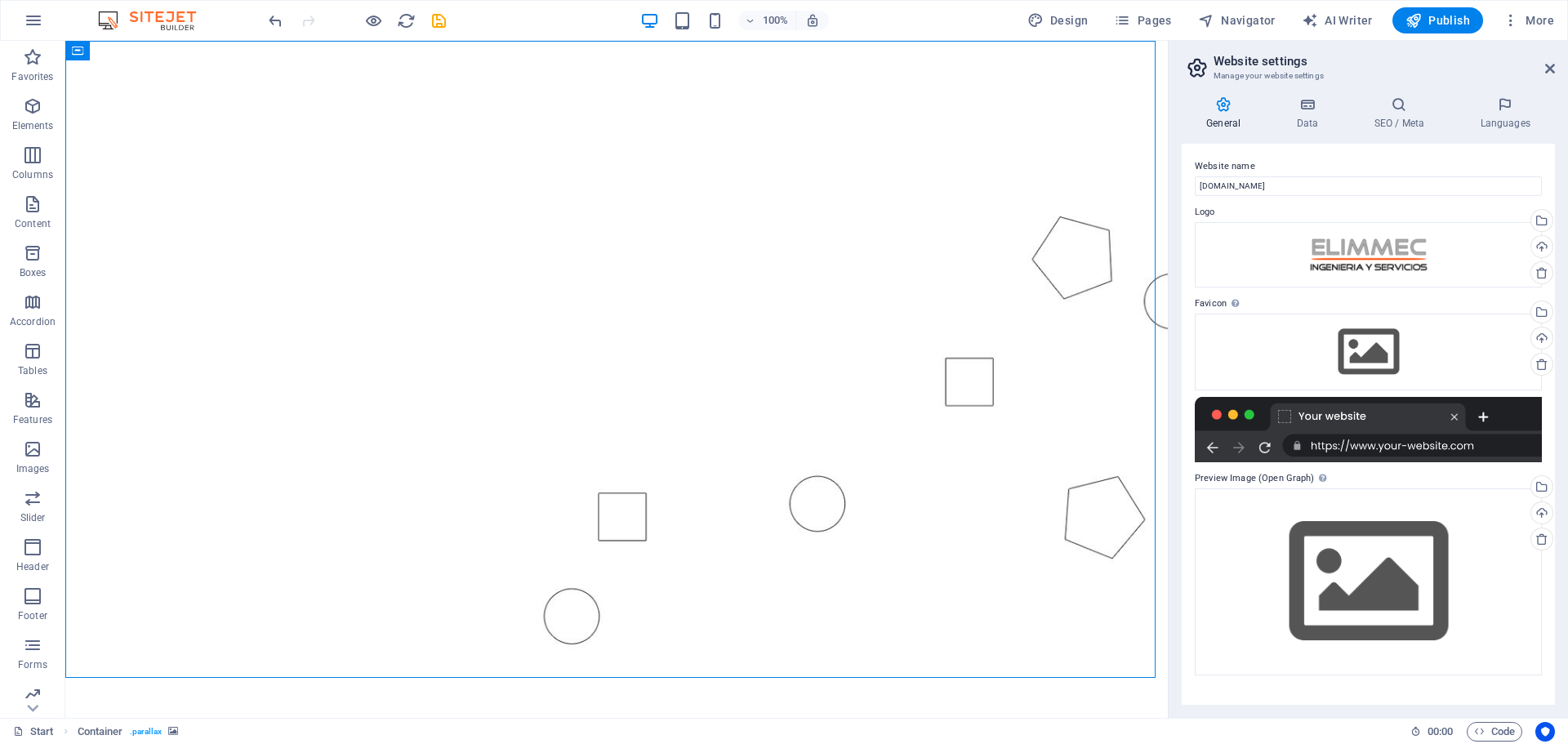
click at [816, 101] on figure at bounding box center [616, 365] width 1102 height 650
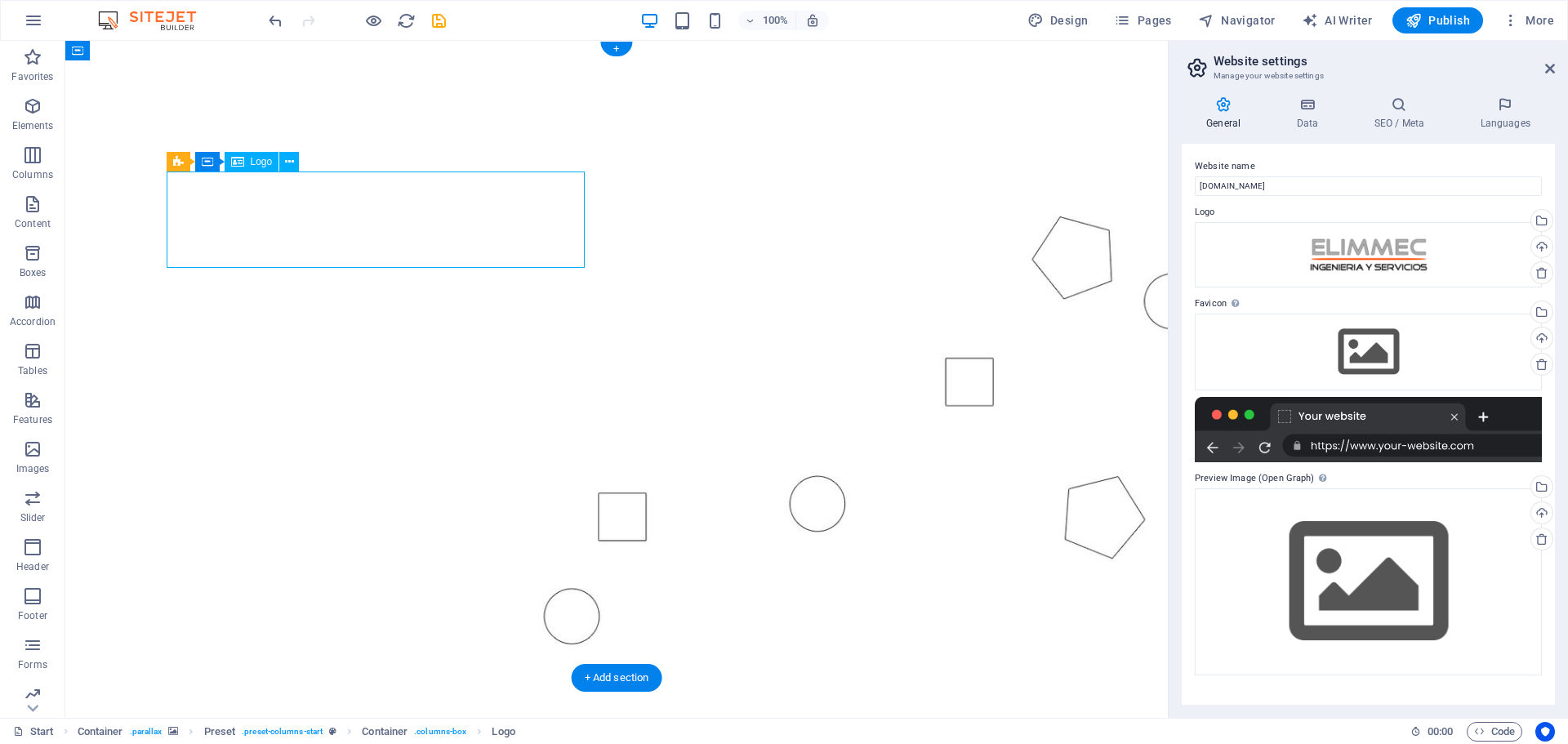
select select "px"
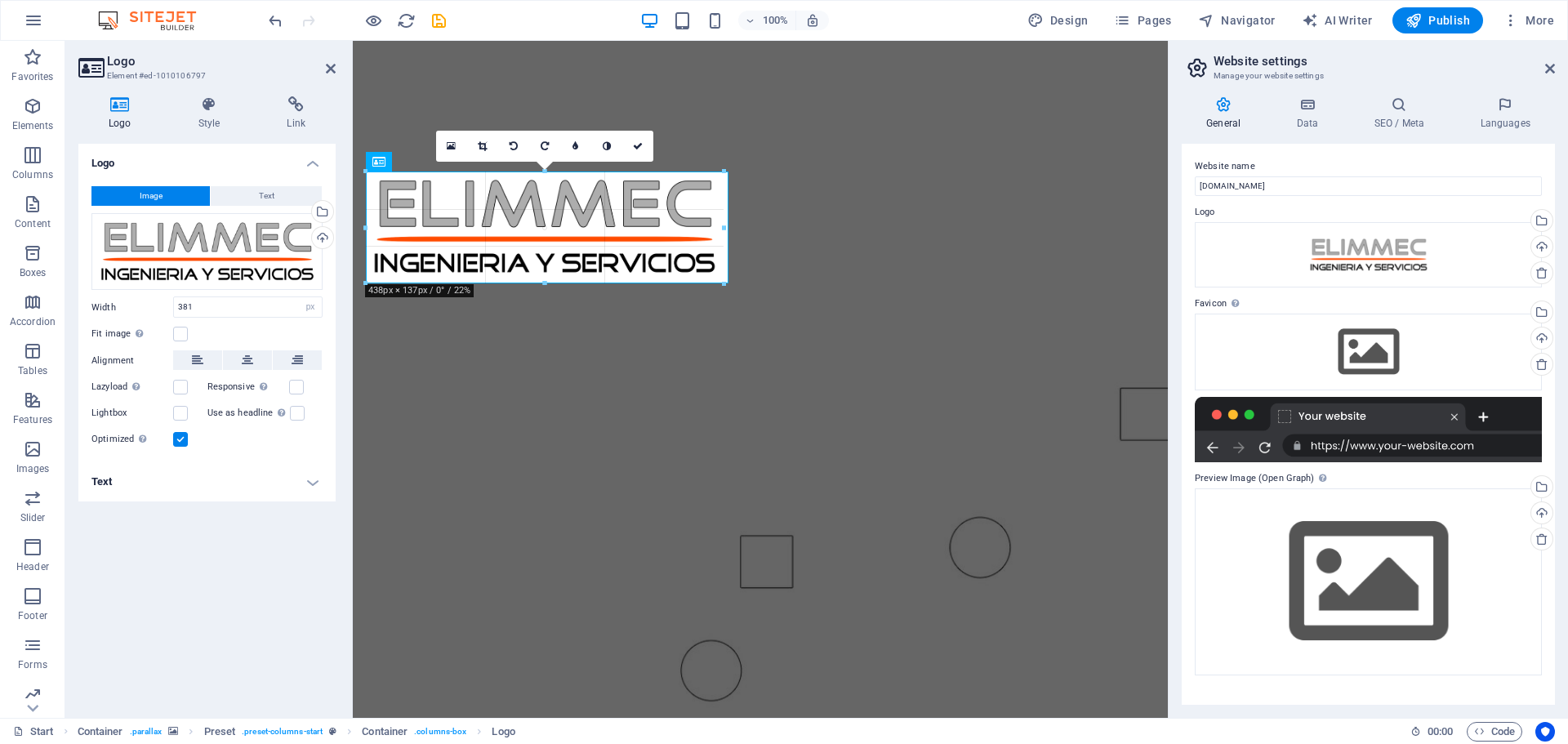
drag, startPoint x: 675, startPoint y: 268, endPoint x: 728, endPoint y: 283, distance: 55.1
type input "438"
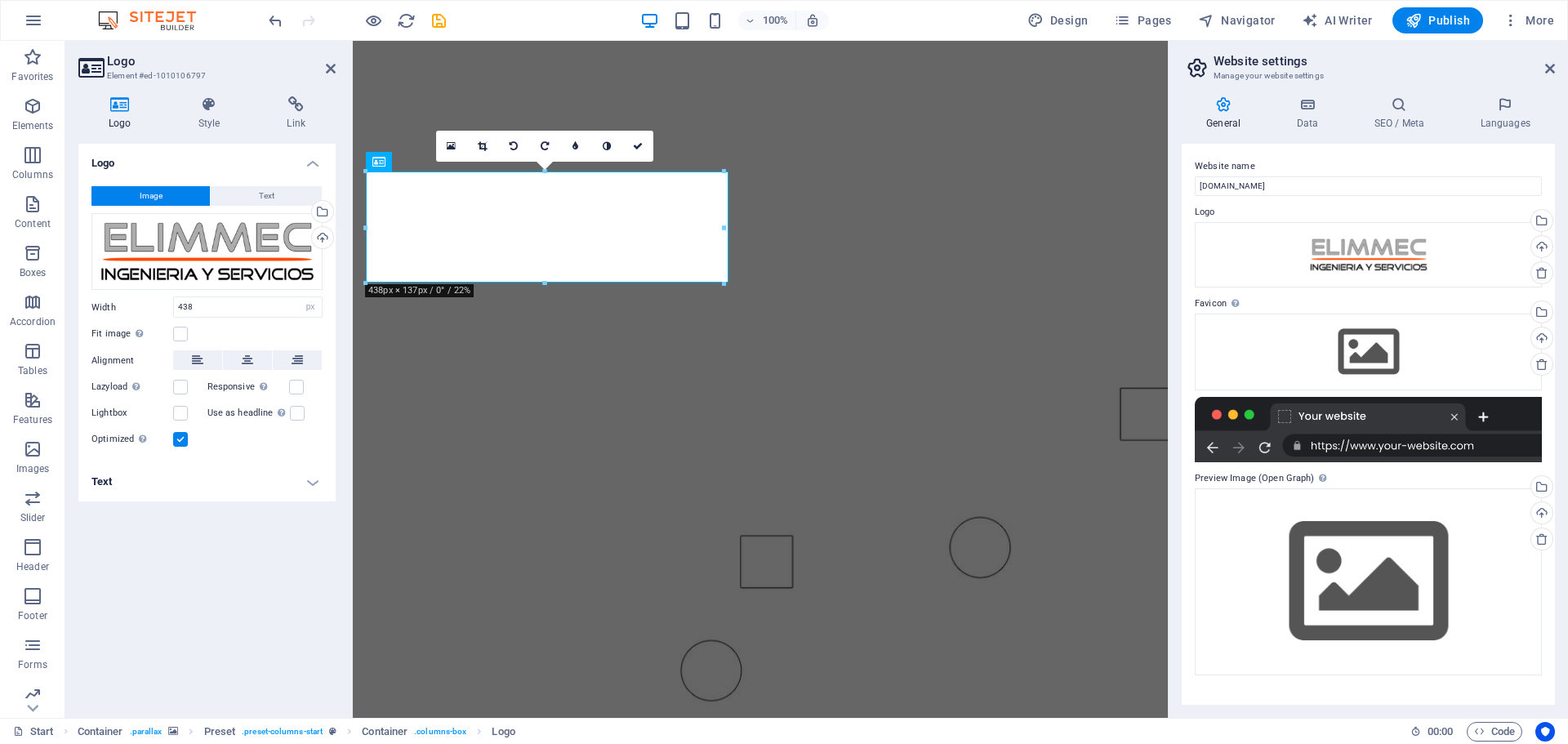
click at [833, 104] on figure at bounding box center [760, 396] width 815 height 711
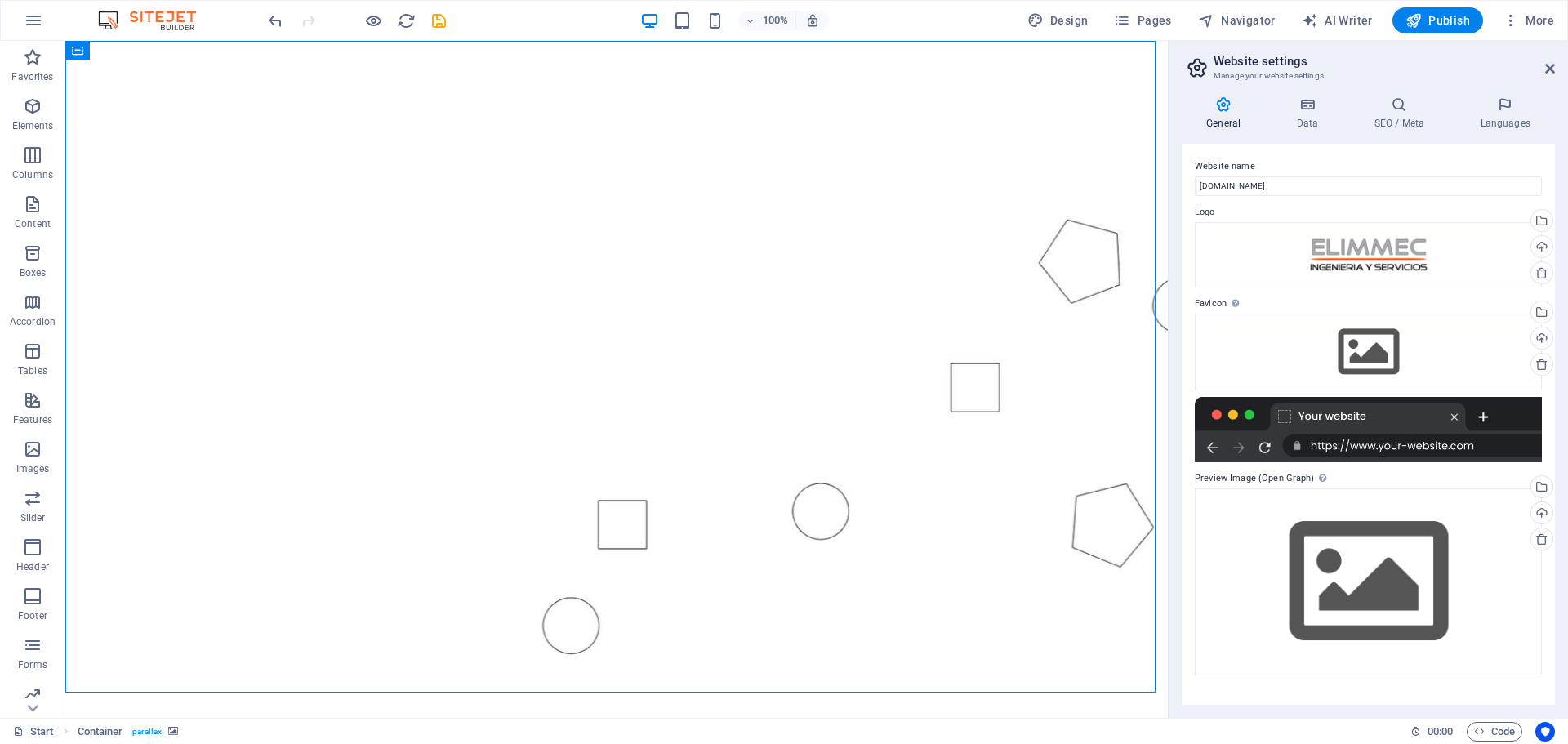
click at [833, 104] on figure at bounding box center [616, 370] width 1102 height 660
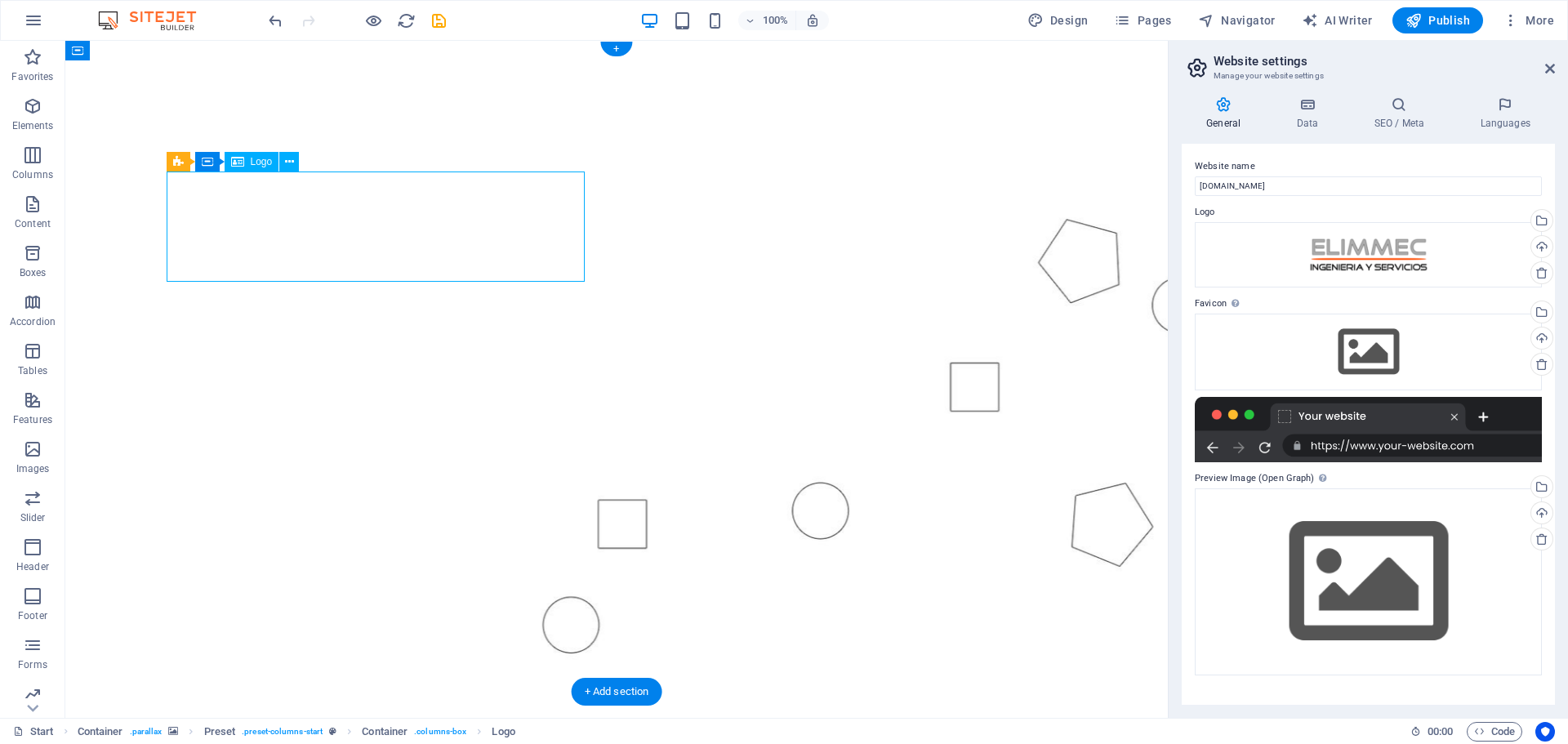
select select "px"
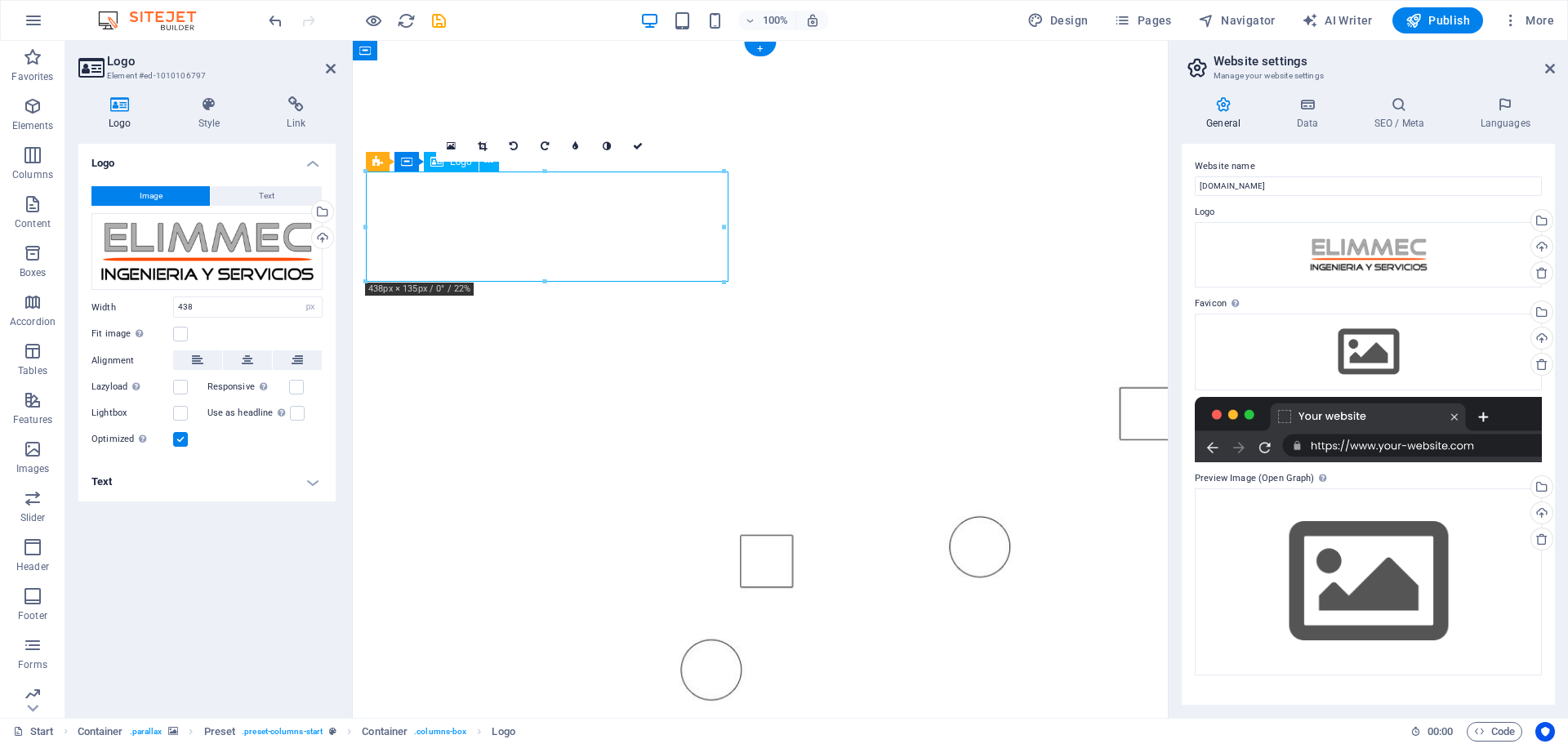
drag, startPoint x: 488, startPoint y: 219, endPoint x: 539, endPoint y: 219, distance: 51.0
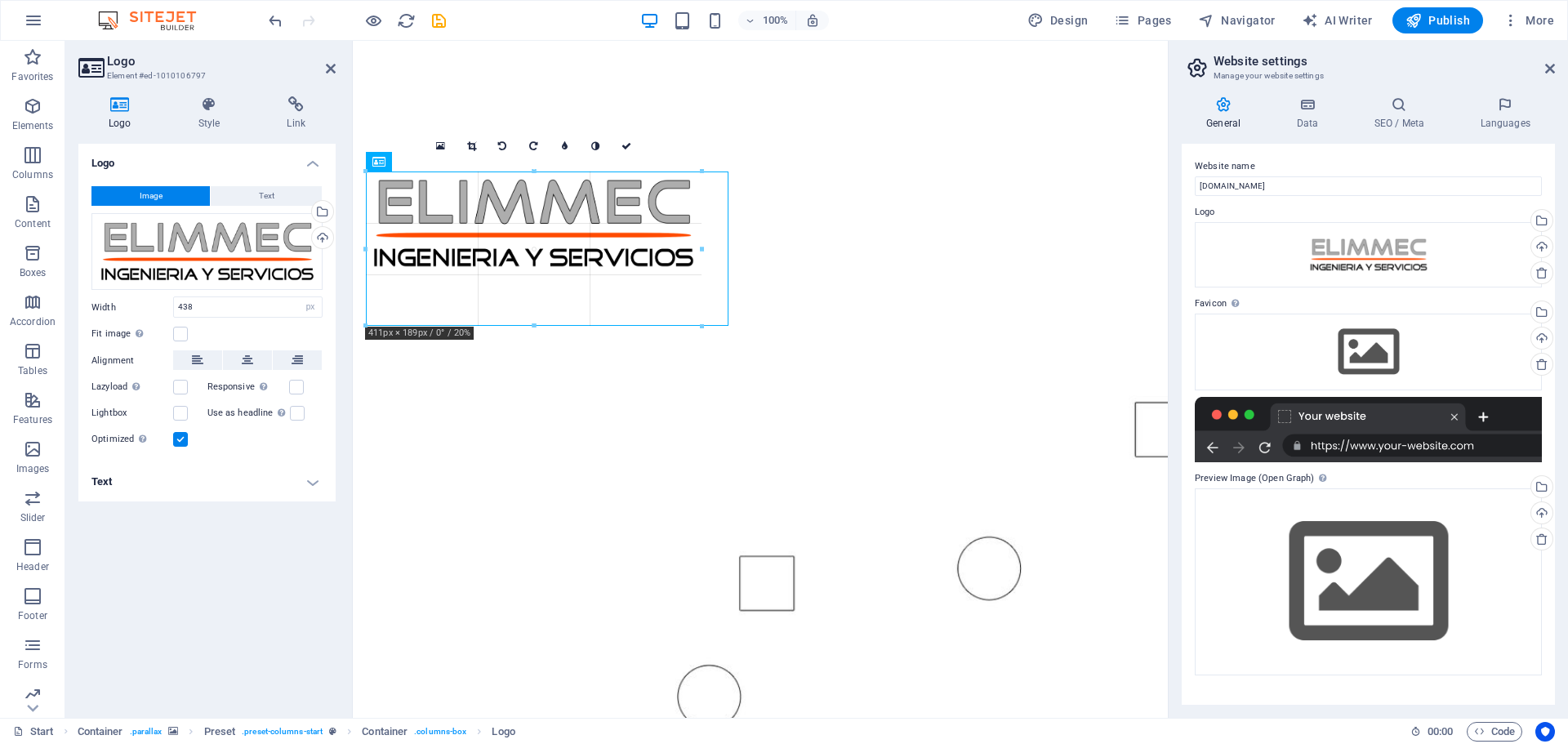
drag, startPoint x: 725, startPoint y: 282, endPoint x: 701, endPoint y: 248, distance: 41.6
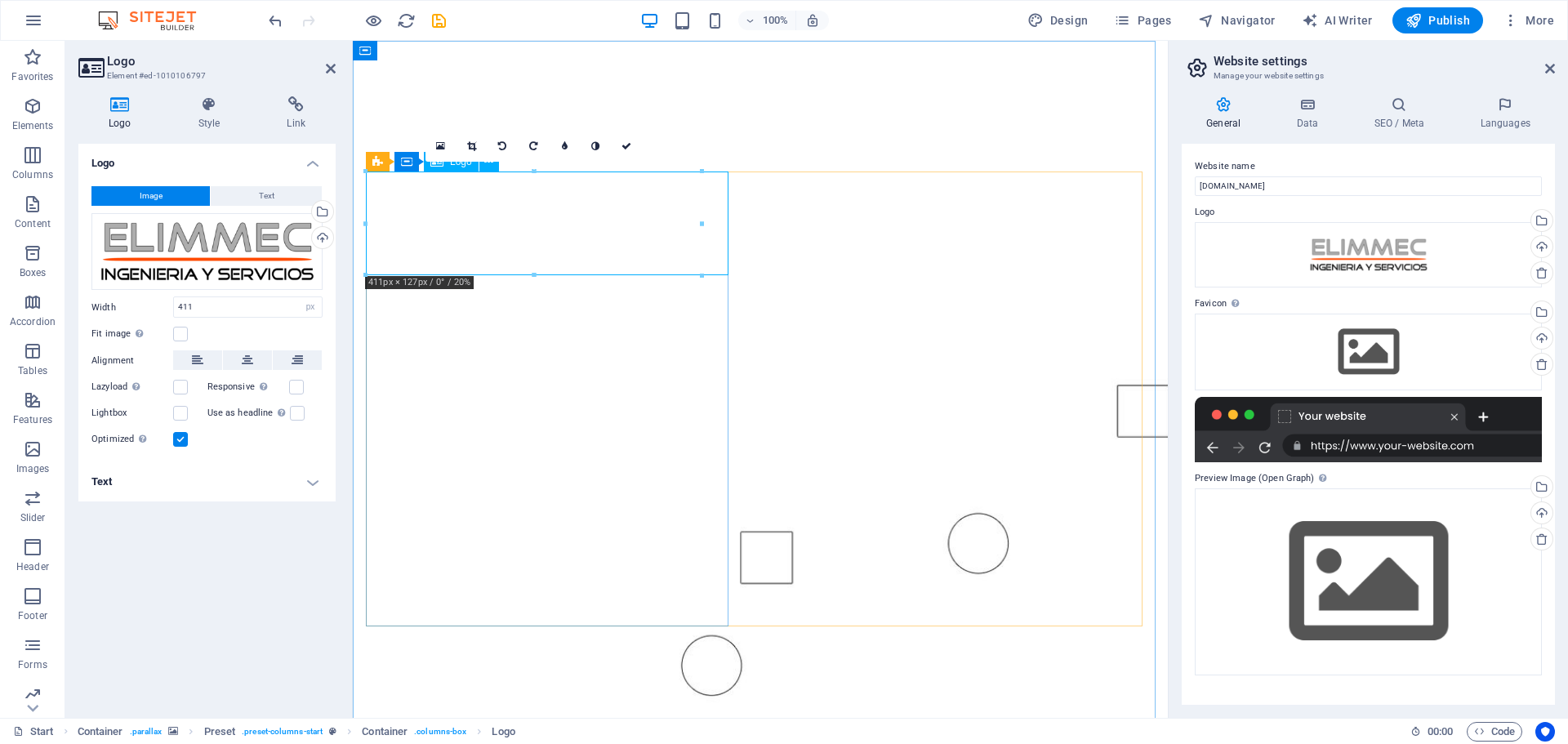
type input "438"
click at [758, 75] on figure at bounding box center [760, 395] width 815 height 710
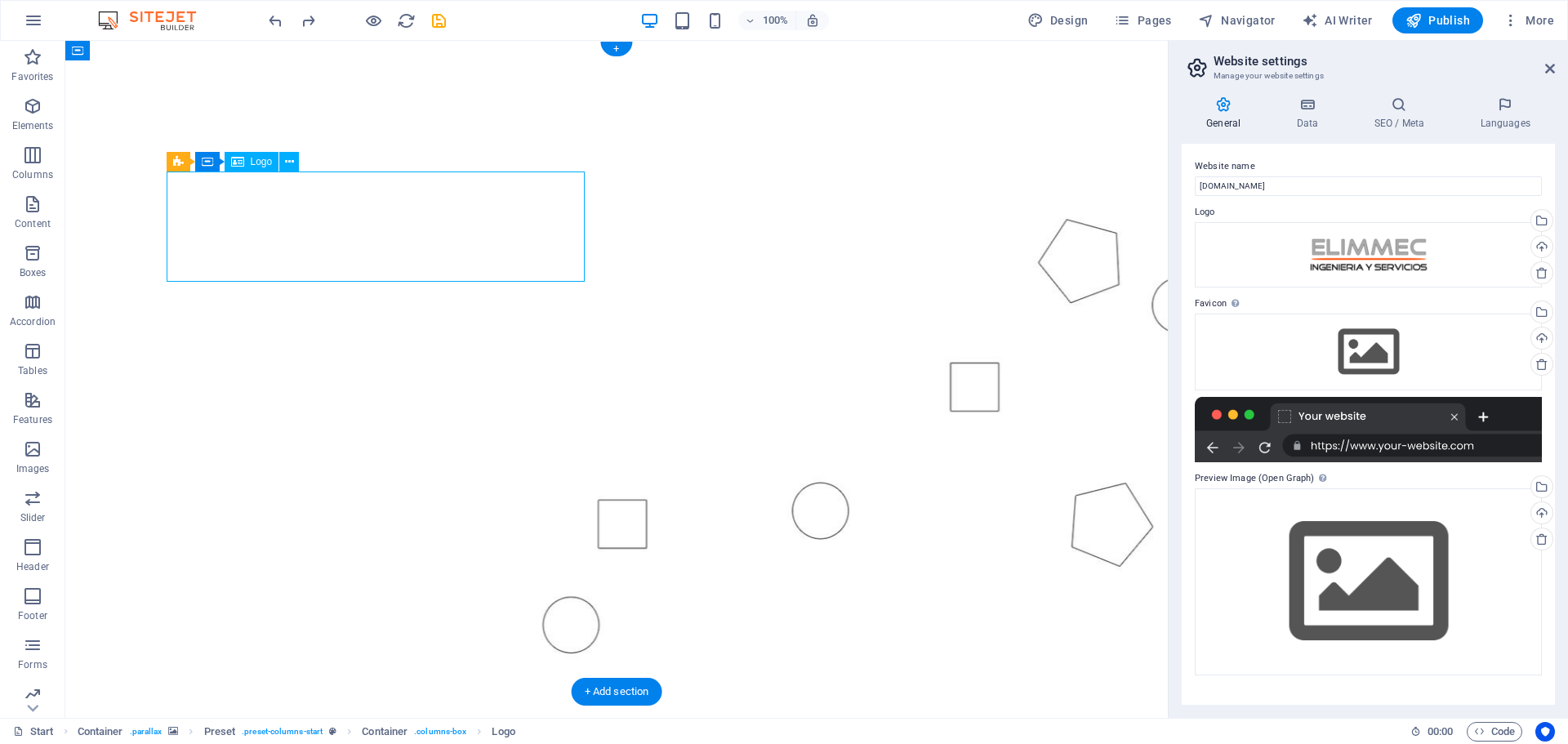
select select "px"
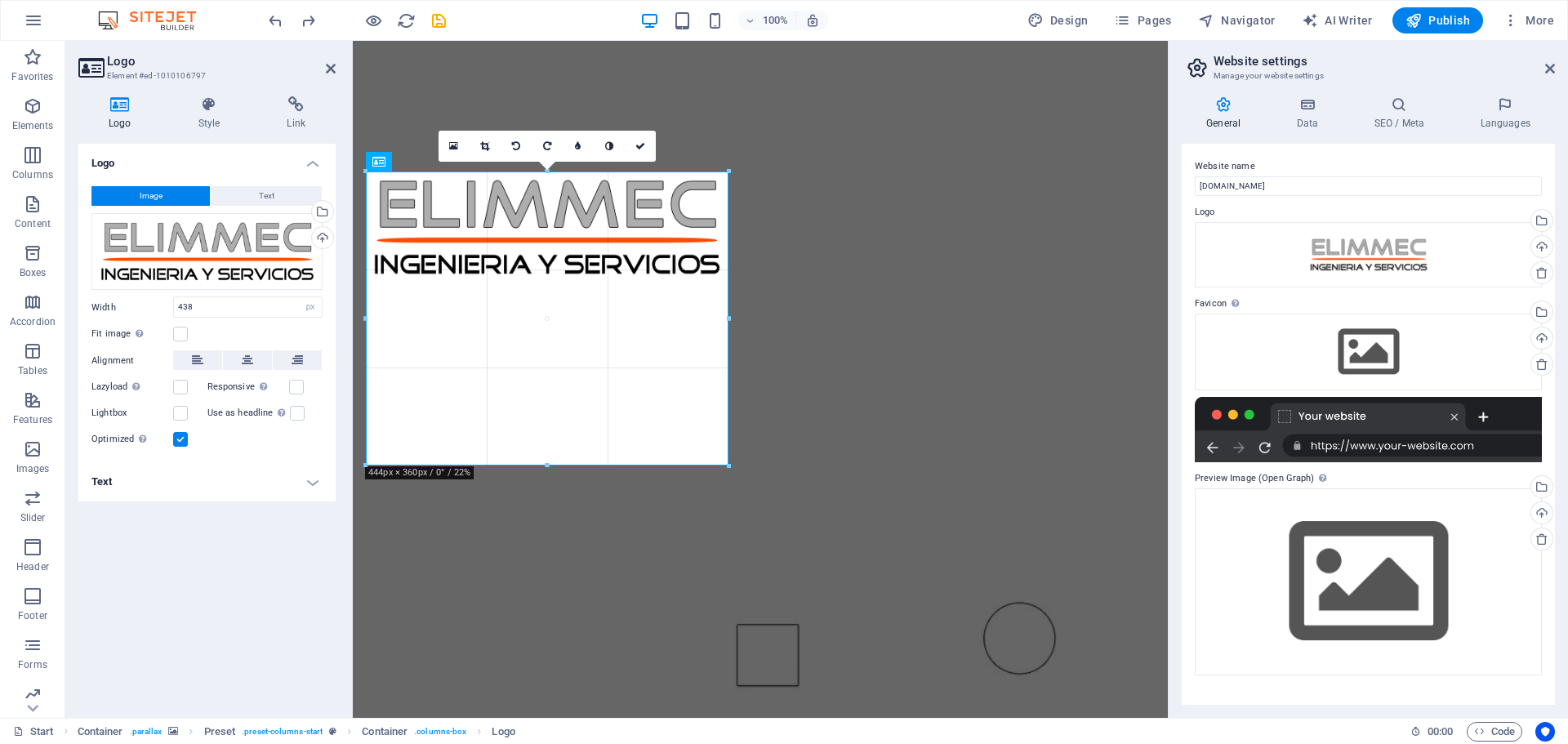
drag, startPoint x: 725, startPoint y: 225, endPoint x: 734, endPoint y: 237, distance: 15.0
type input "444"
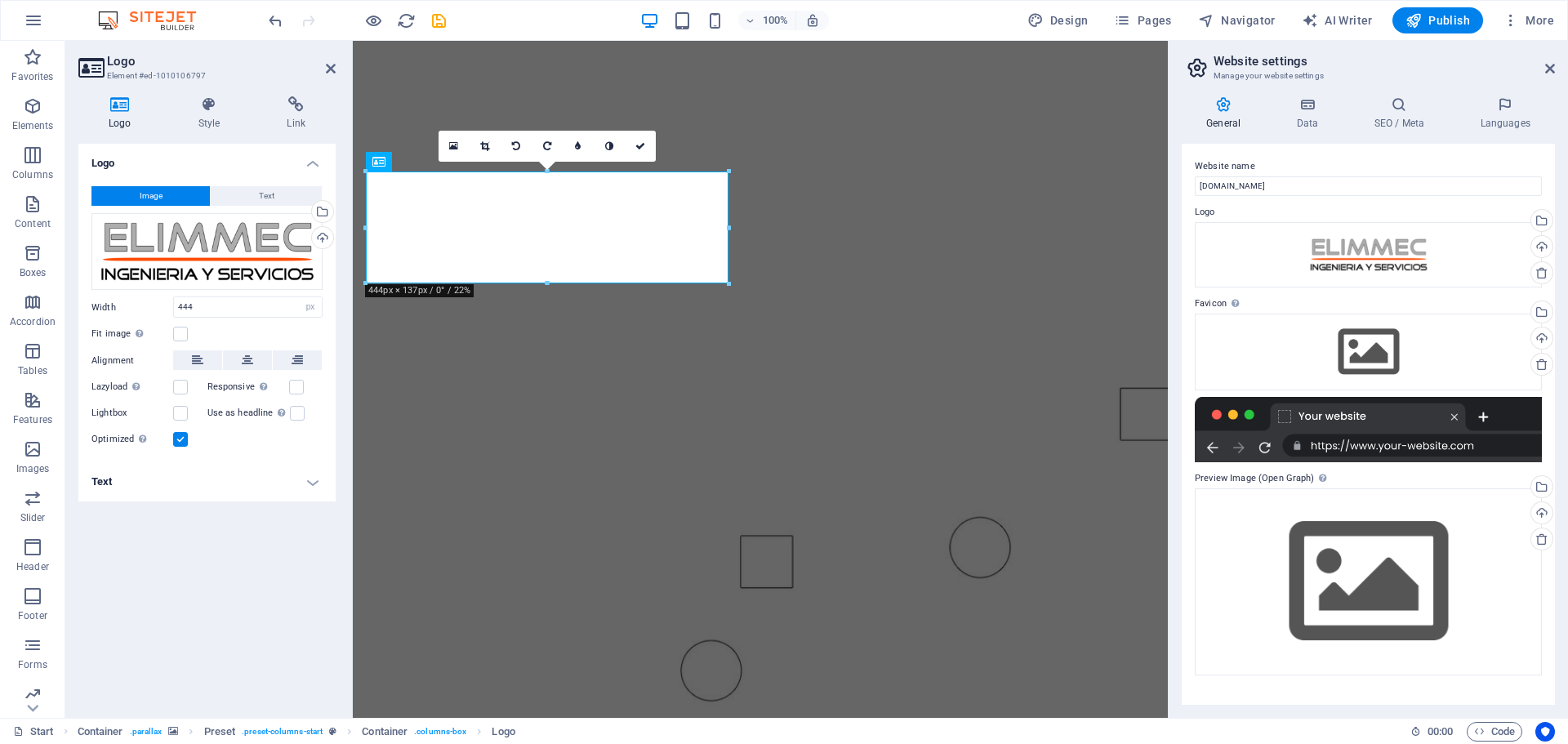
click at [713, 99] on figure at bounding box center [760, 396] width 815 height 711
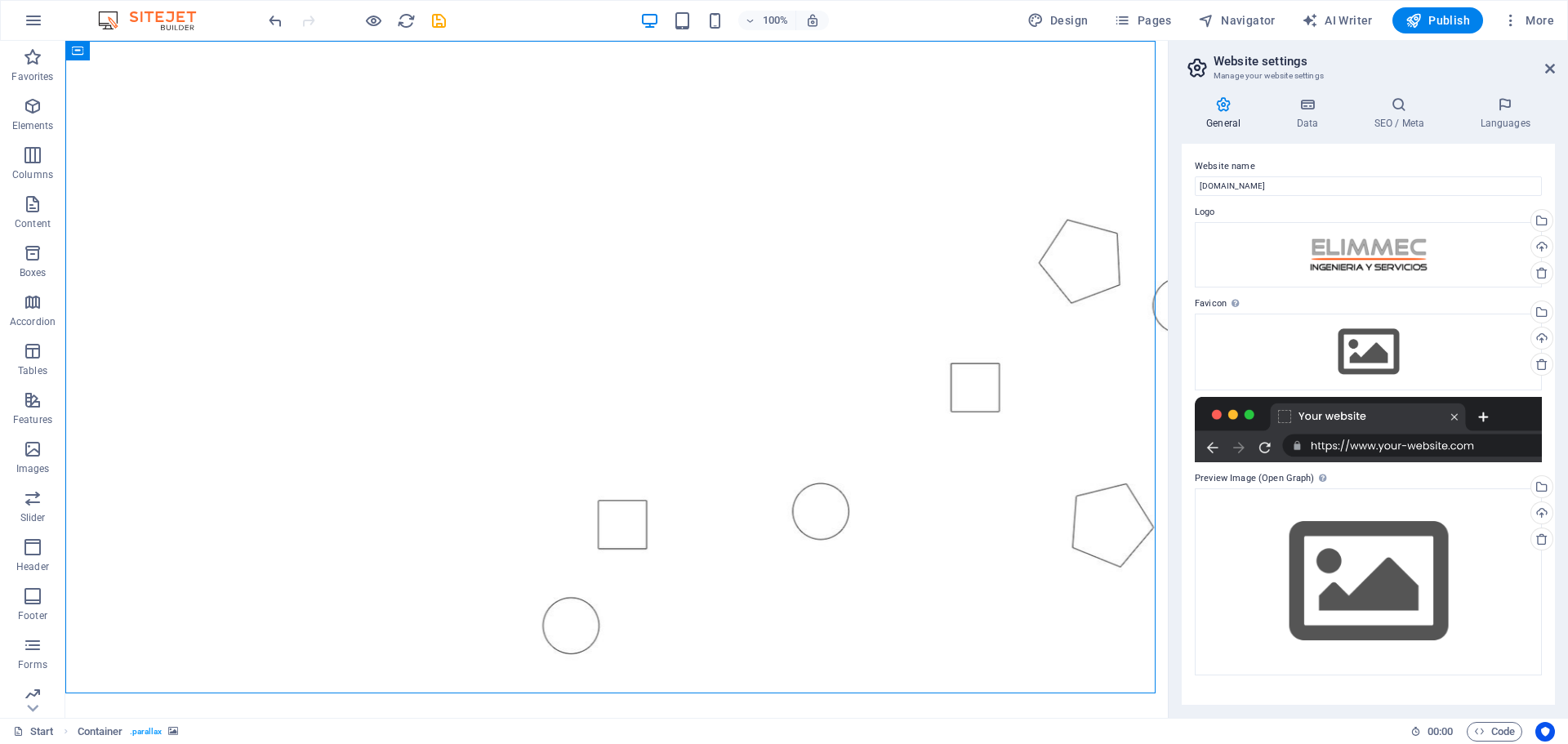
click at [713, 99] on figure at bounding box center [616, 370] width 1102 height 660
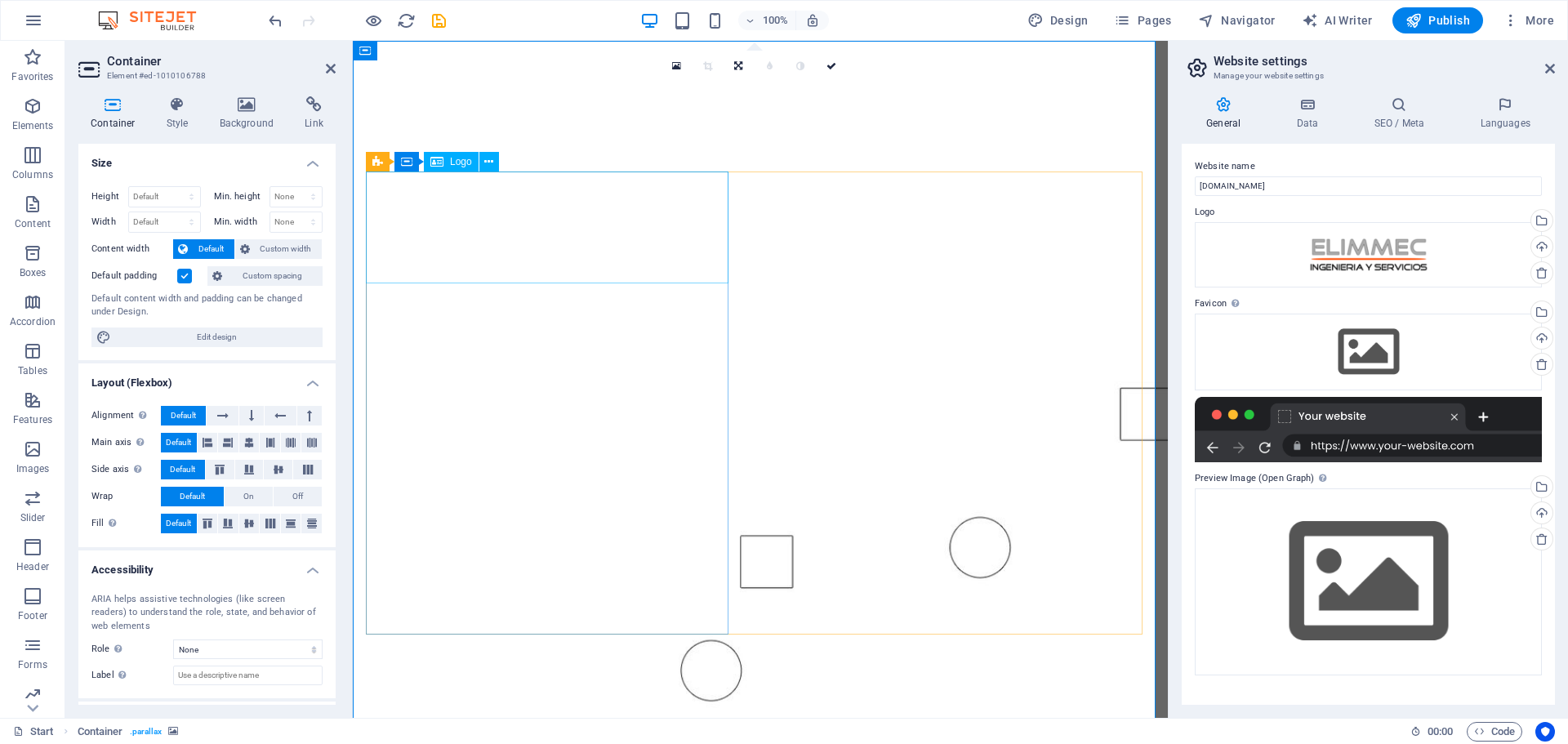
select select "px"
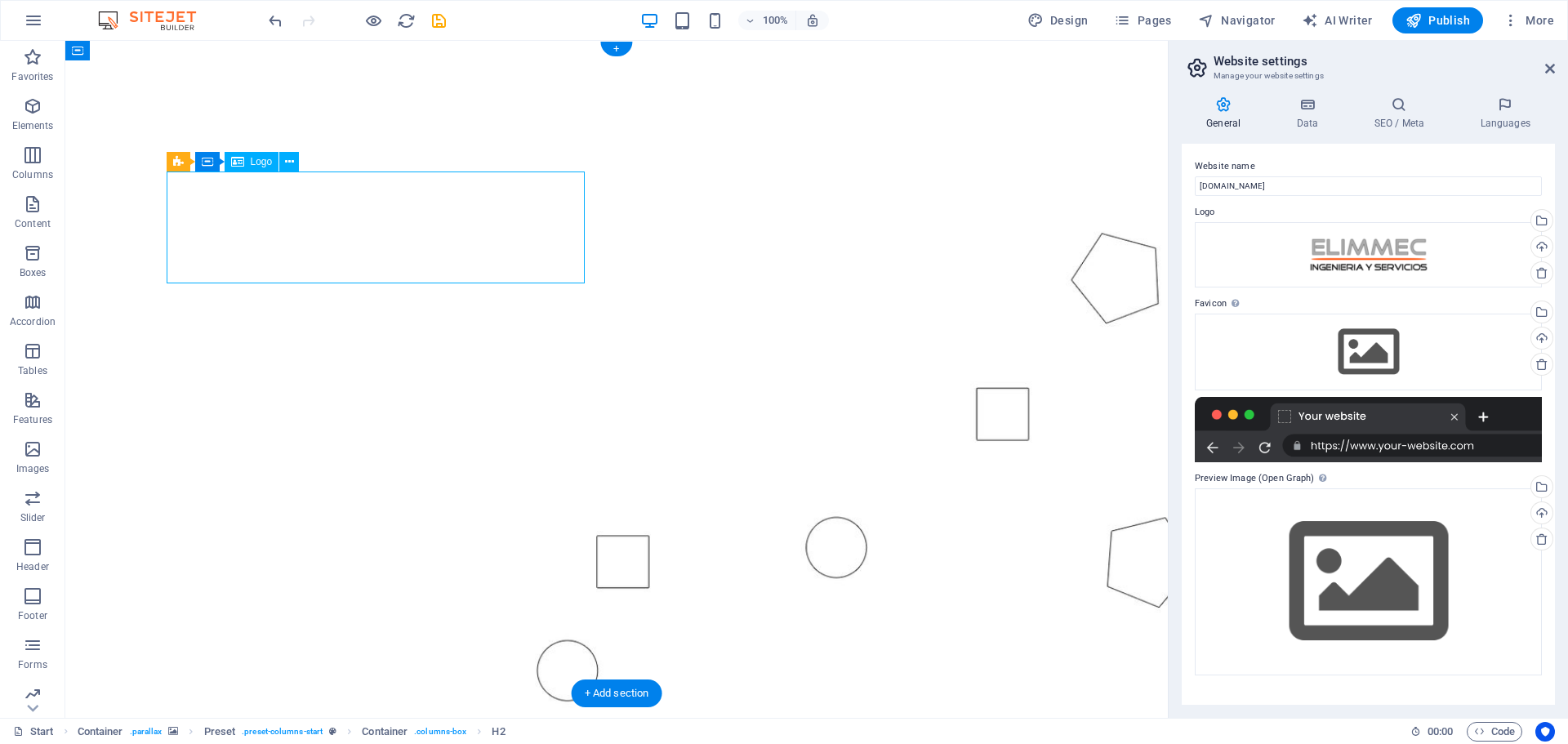
select select "px"
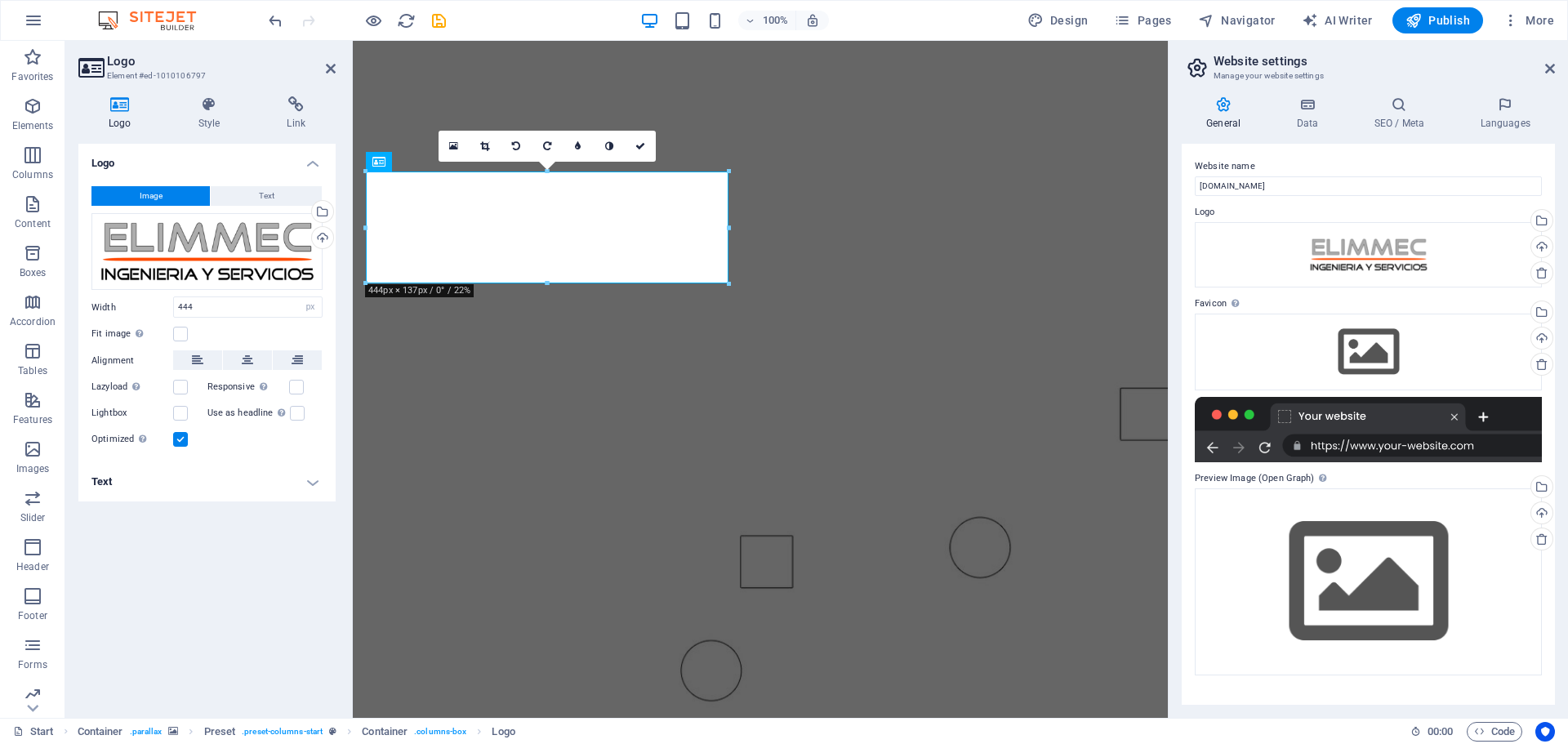
click at [938, 81] on figure at bounding box center [760, 396] width 815 height 711
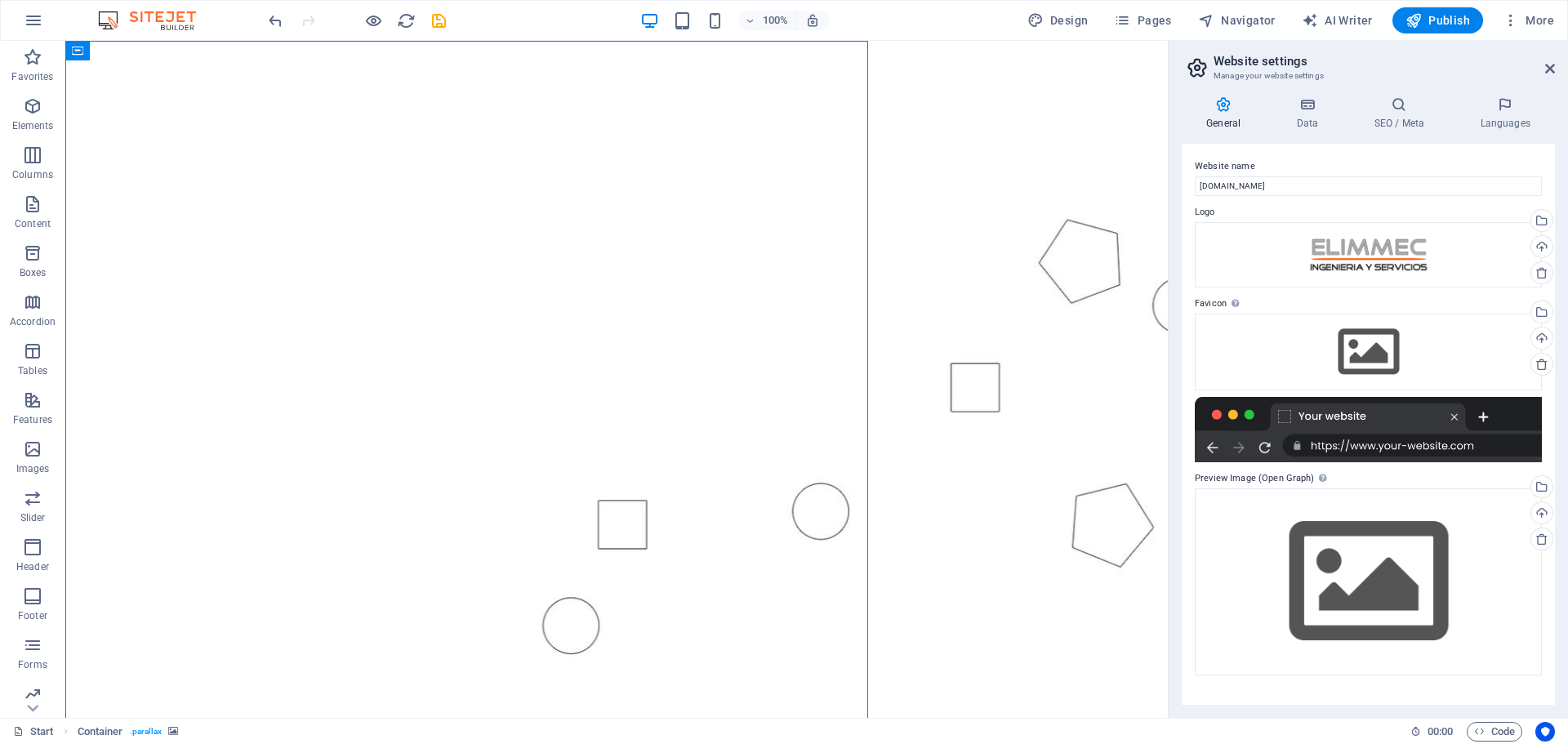
click at [902, 109] on figure at bounding box center [616, 370] width 1102 height 660
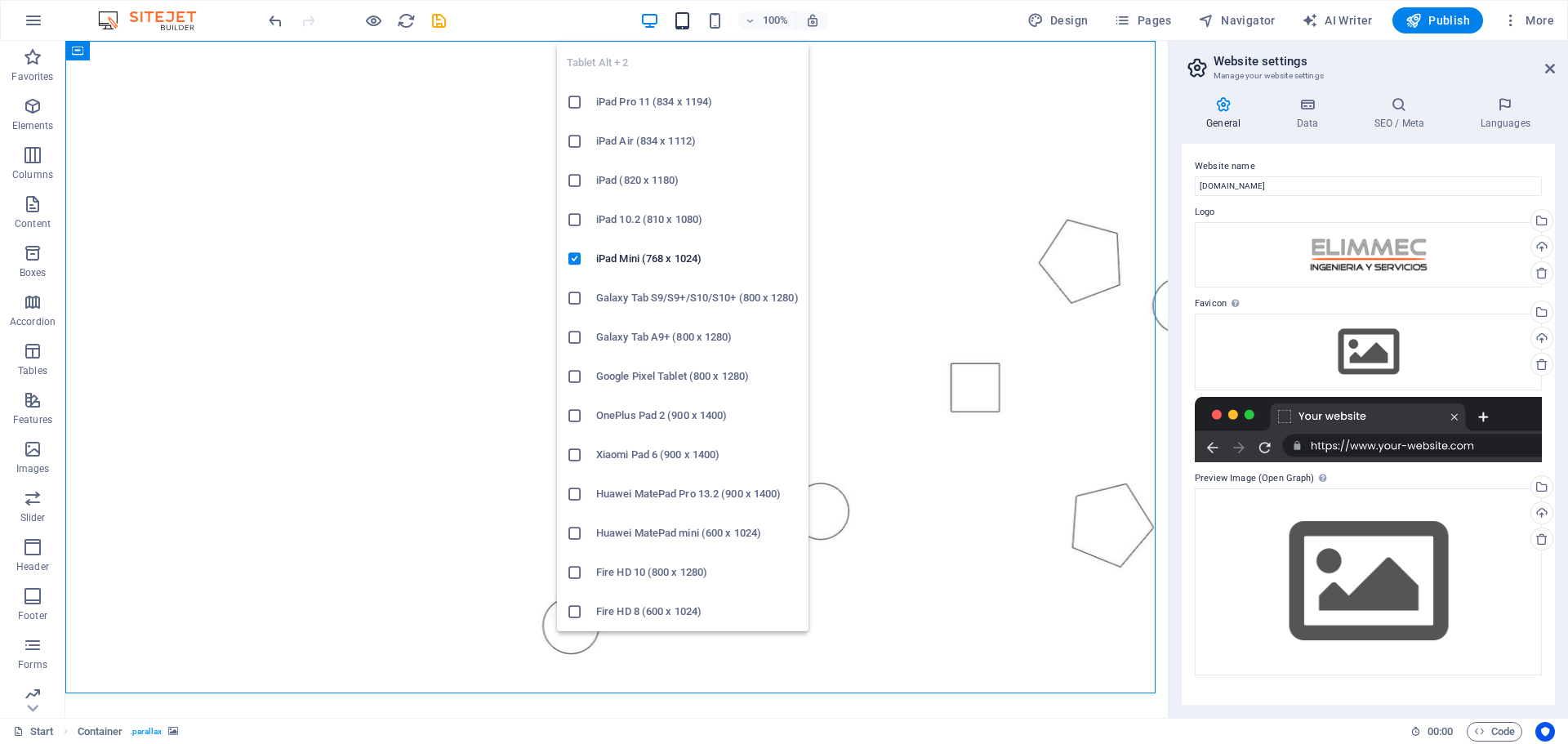
click at [690, 20] on icon "button" at bounding box center [682, 21] width 19 height 19
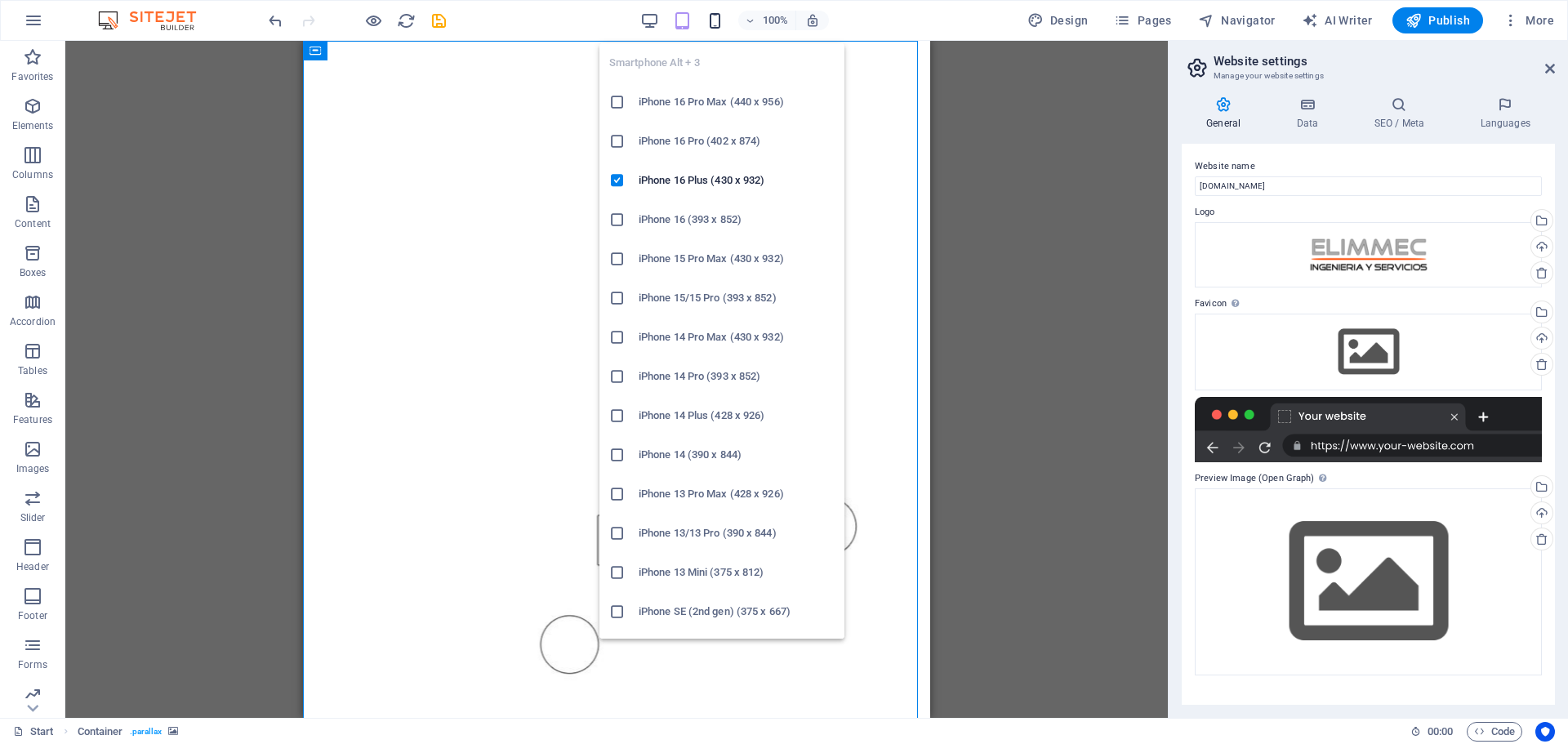
click at [714, 22] on icon "button" at bounding box center [715, 21] width 19 height 19
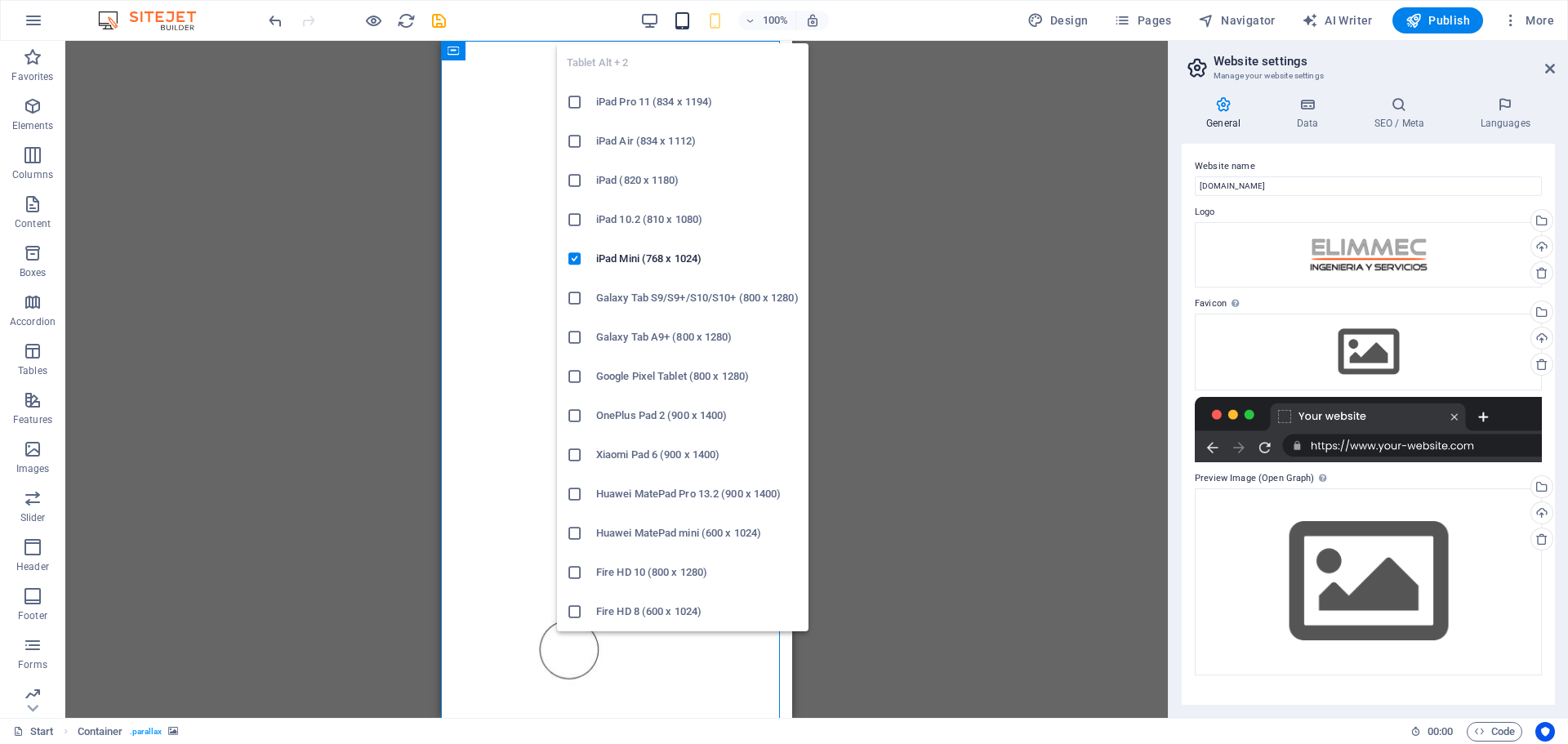
click at [690, 17] on icon "button" at bounding box center [682, 21] width 19 height 19
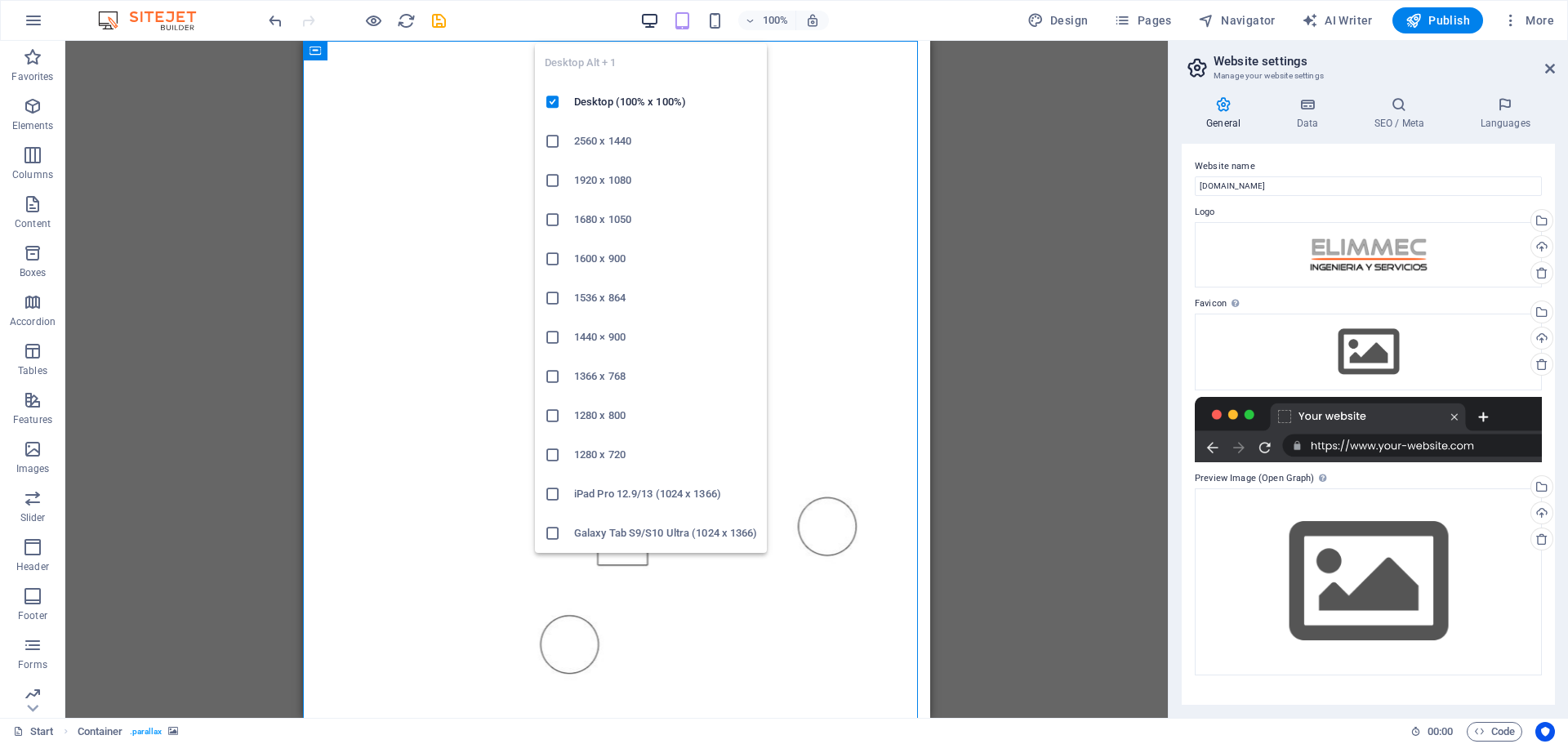
click at [652, 22] on icon "button" at bounding box center [649, 21] width 19 height 19
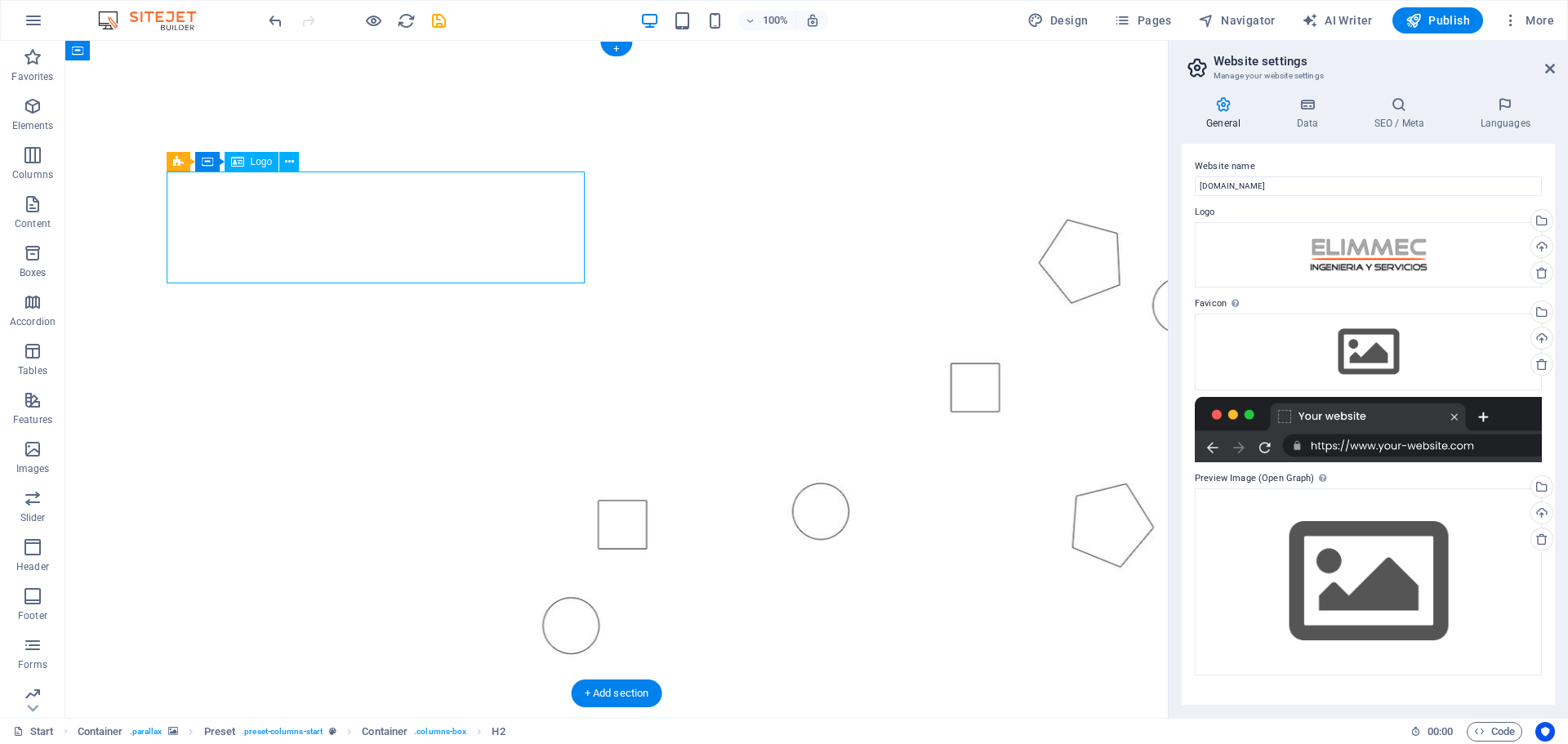
select select "px"
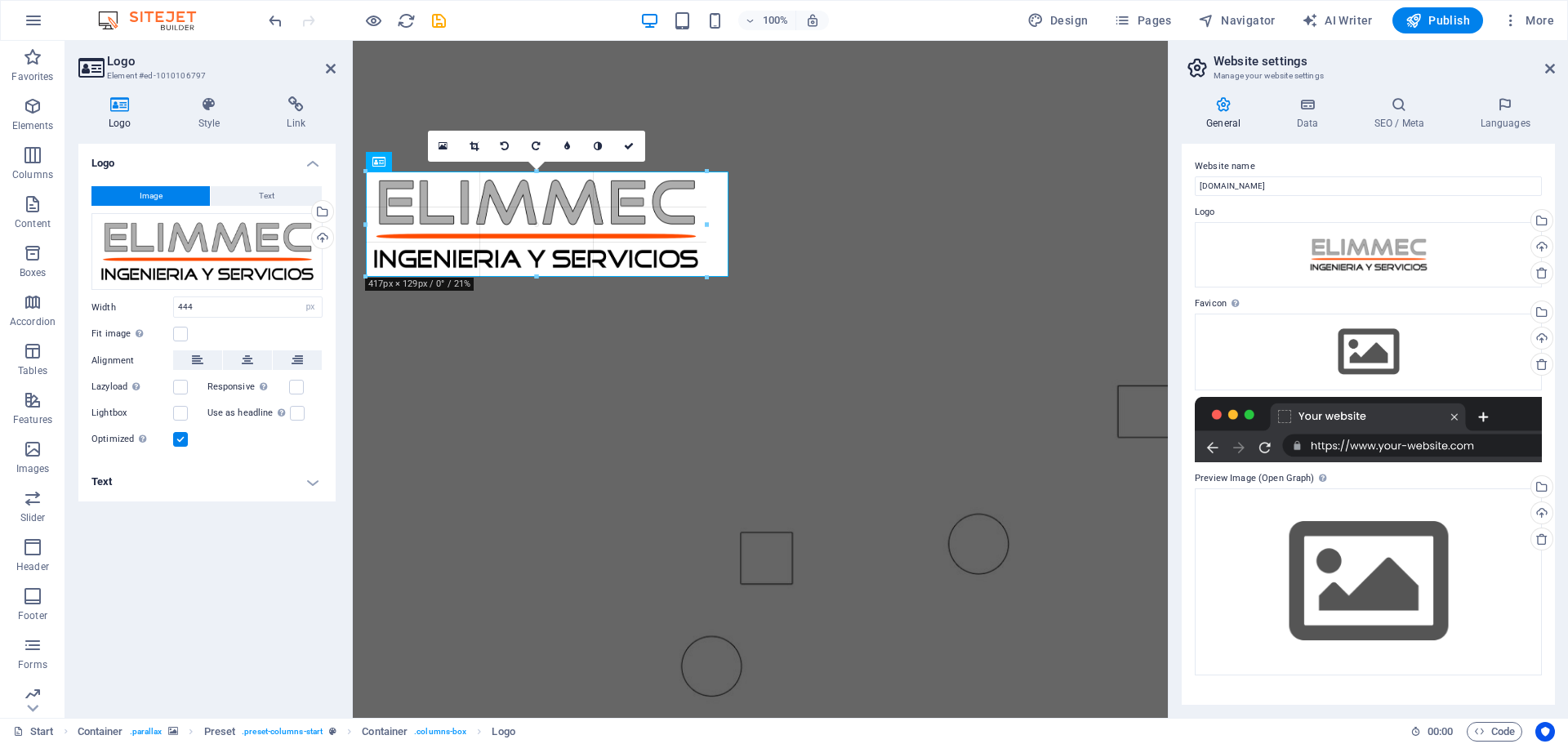
drag, startPoint x: 728, startPoint y: 281, endPoint x: 350, endPoint y: 228, distance: 381.7
type input "417"
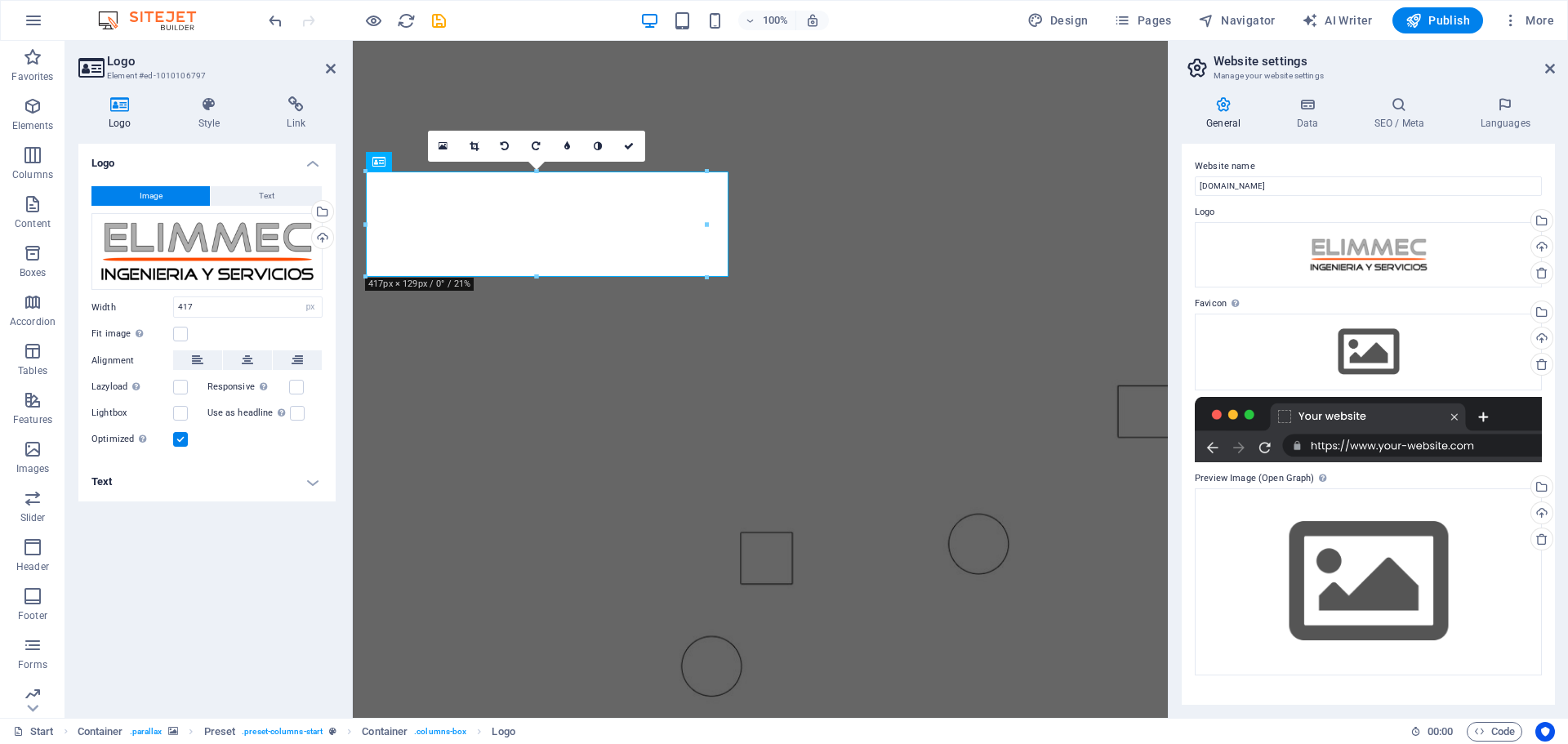
click at [656, 109] on figure at bounding box center [760, 394] width 815 height 706
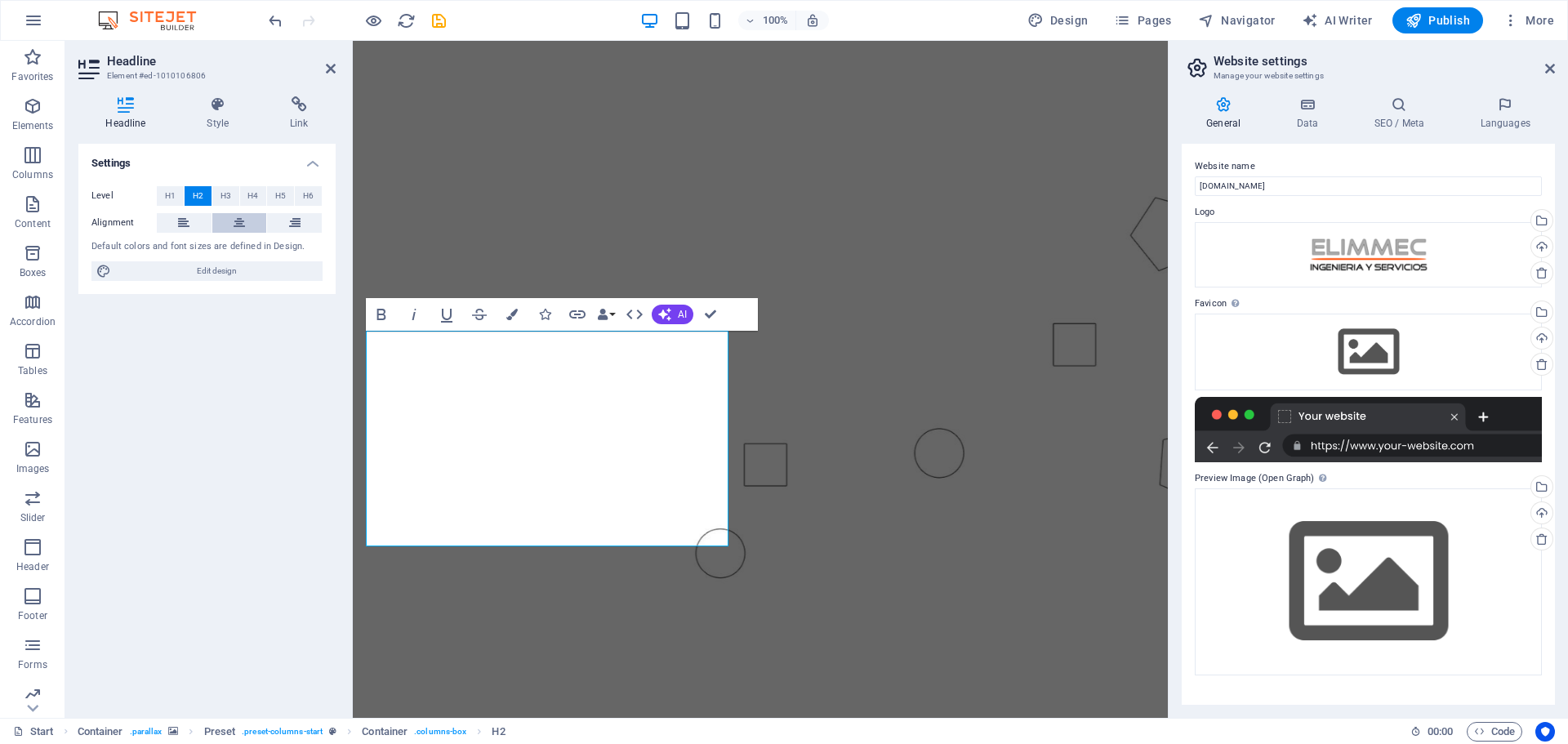
click at [237, 223] on icon at bounding box center [239, 223] width 12 height 20
click at [716, 116] on figure at bounding box center [760, 394] width 815 height 706
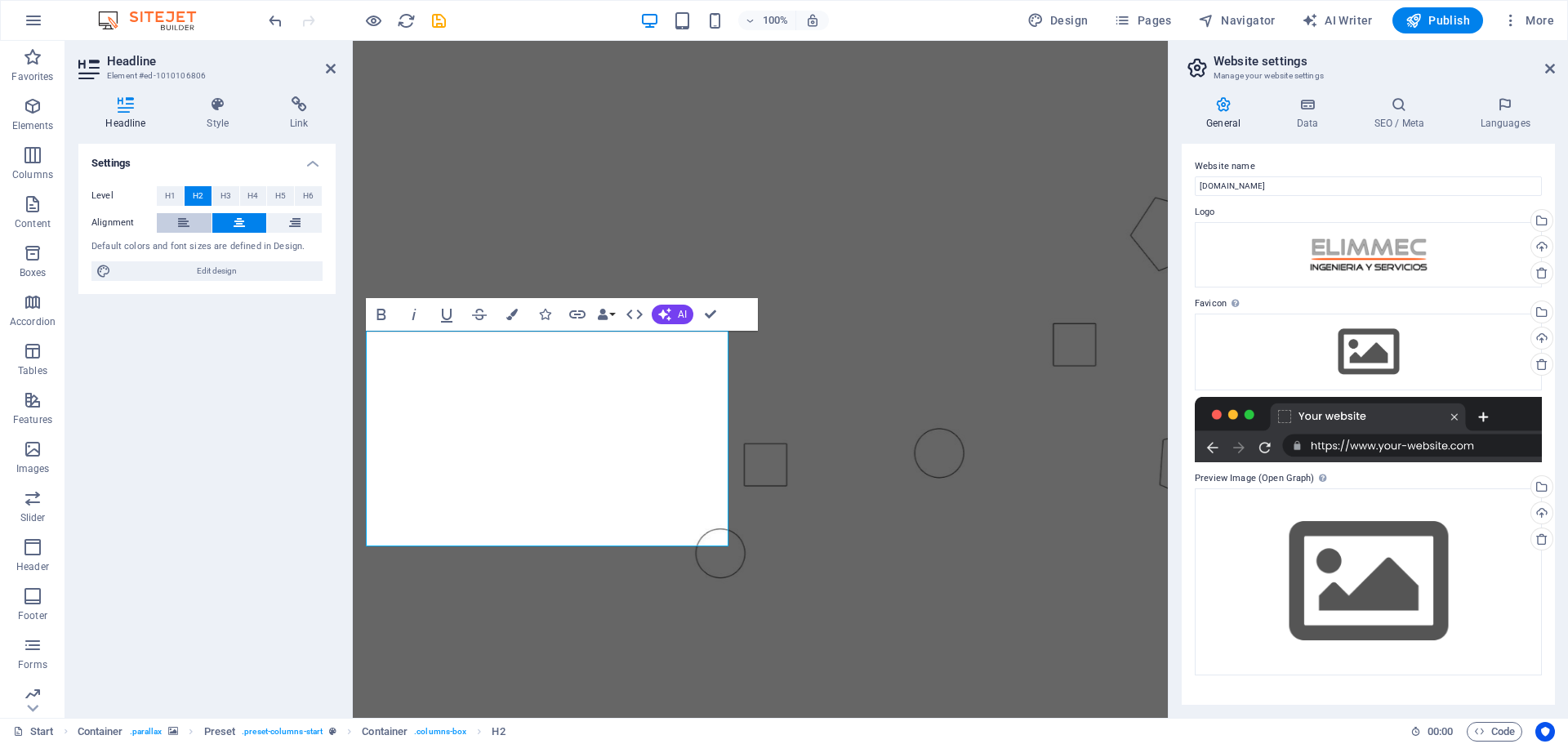
click at [182, 229] on icon at bounding box center [184, 223] width 12 height 20
click at [628, 113] on figure at bounding box center [760, 394] width 815 height 706
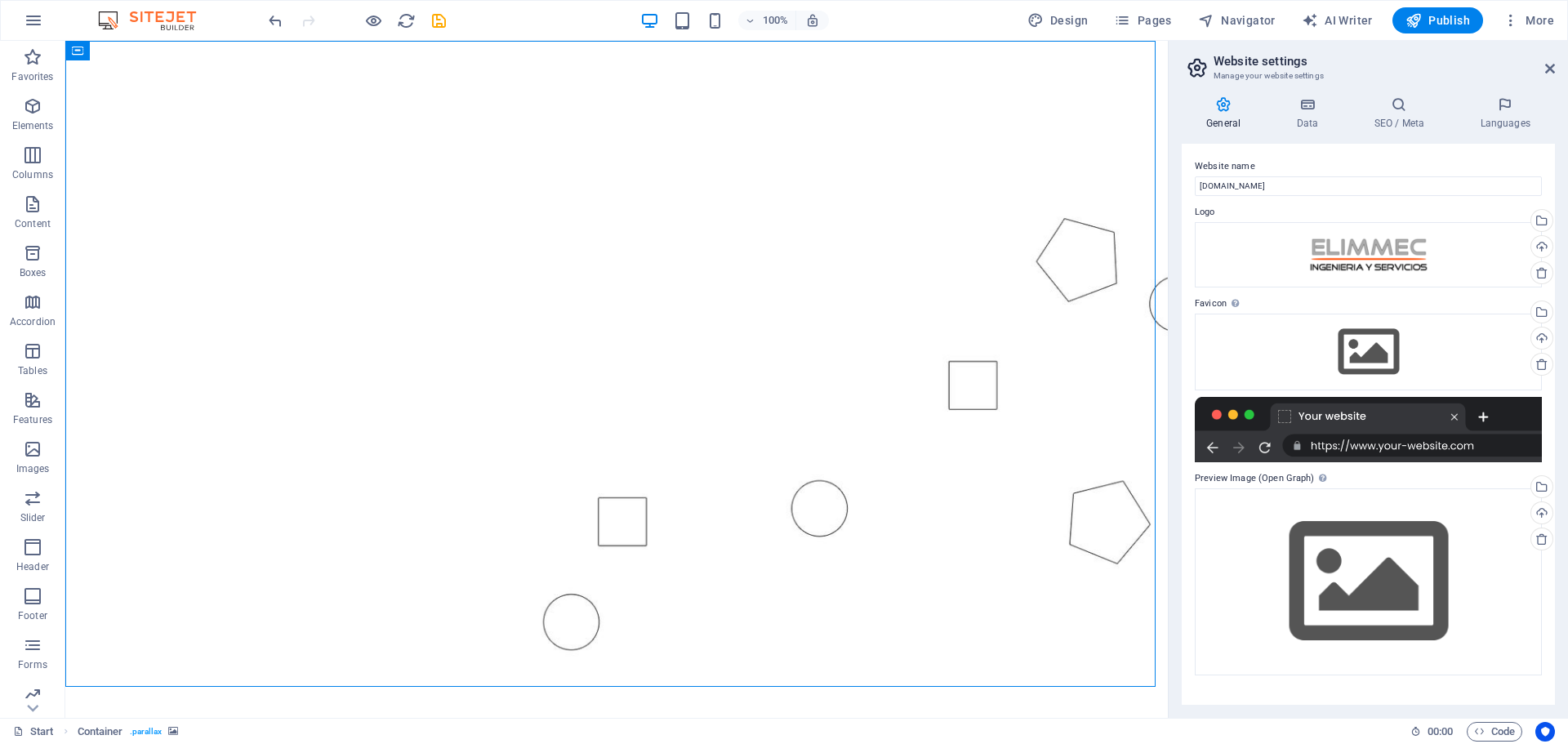
click at [625, 109] on figure at bounding box center [616, 369] width 1102 height 656
click at [363, 572] on figure at bounding box center [616, 369] width 1102 height 656
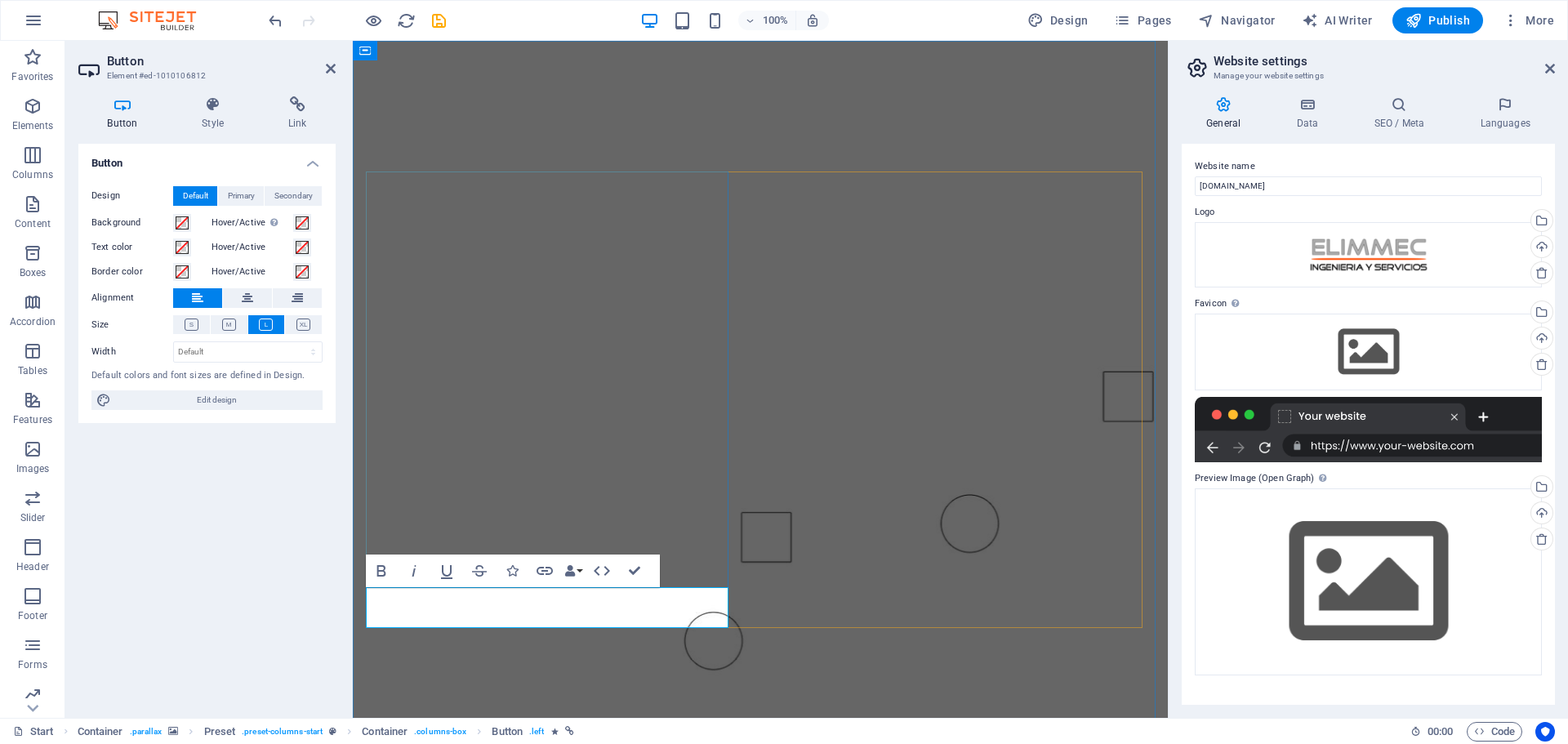
drag, startPoint x: 661, startPoint y: 606, endPoint x: 382, endPoint y: 610, distance: 279.0
click at [444, 628] on figure at bounding box center [760, 394] width 815 height 706
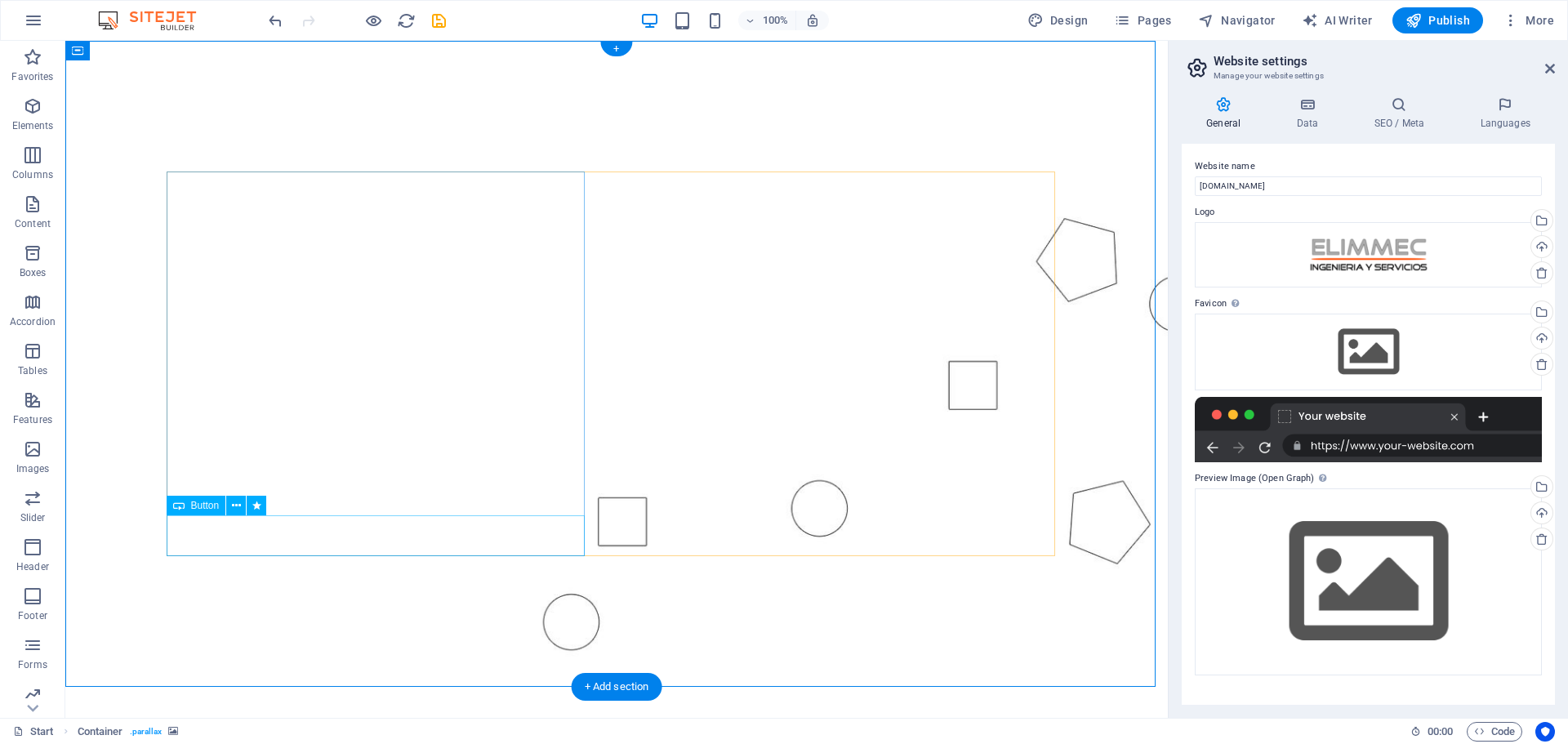
click at [468, 660] on figure at bounding box center [616, 369] width 1102 height 656
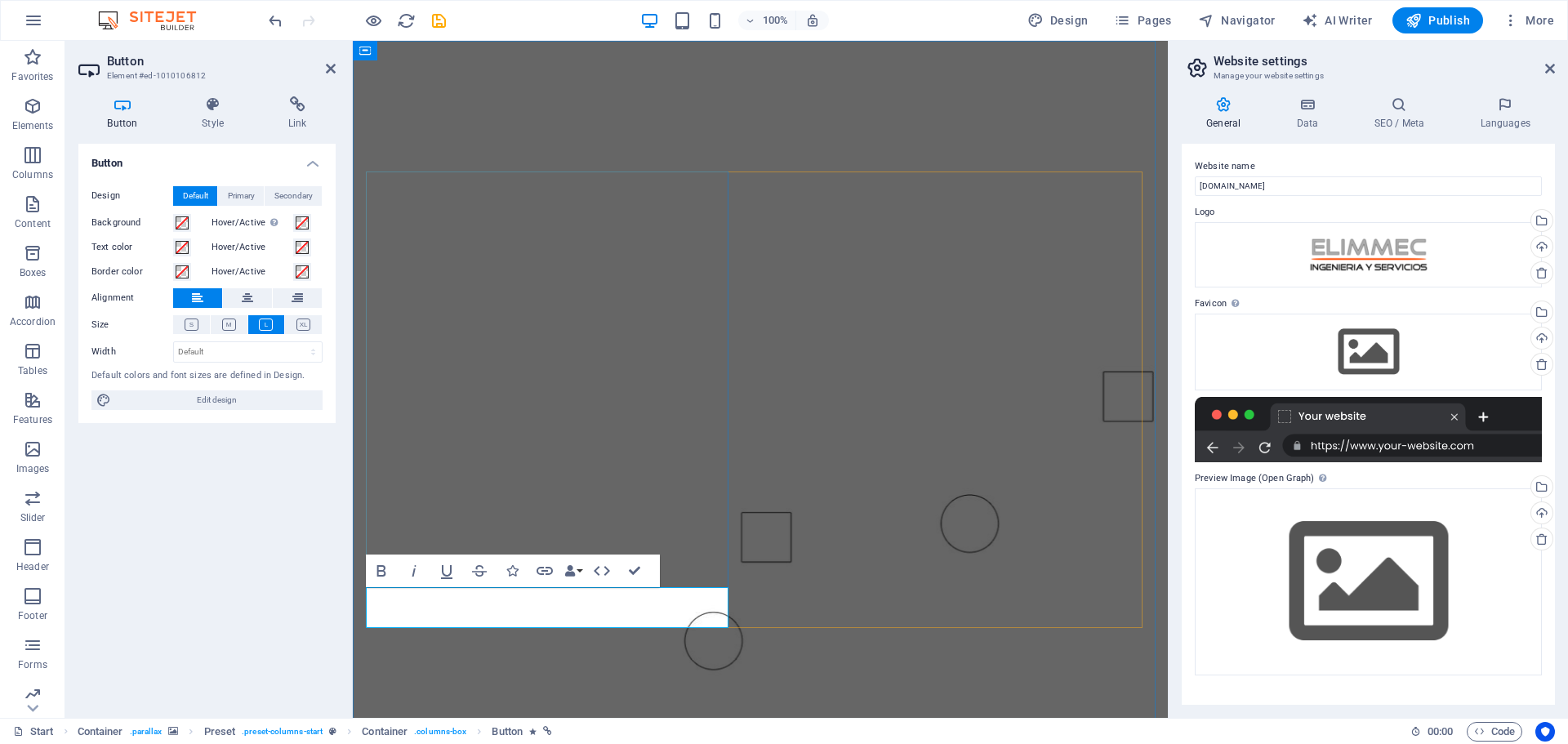
click at [197, 110] on icon at bounding box center [213, 104] width 80 height 17
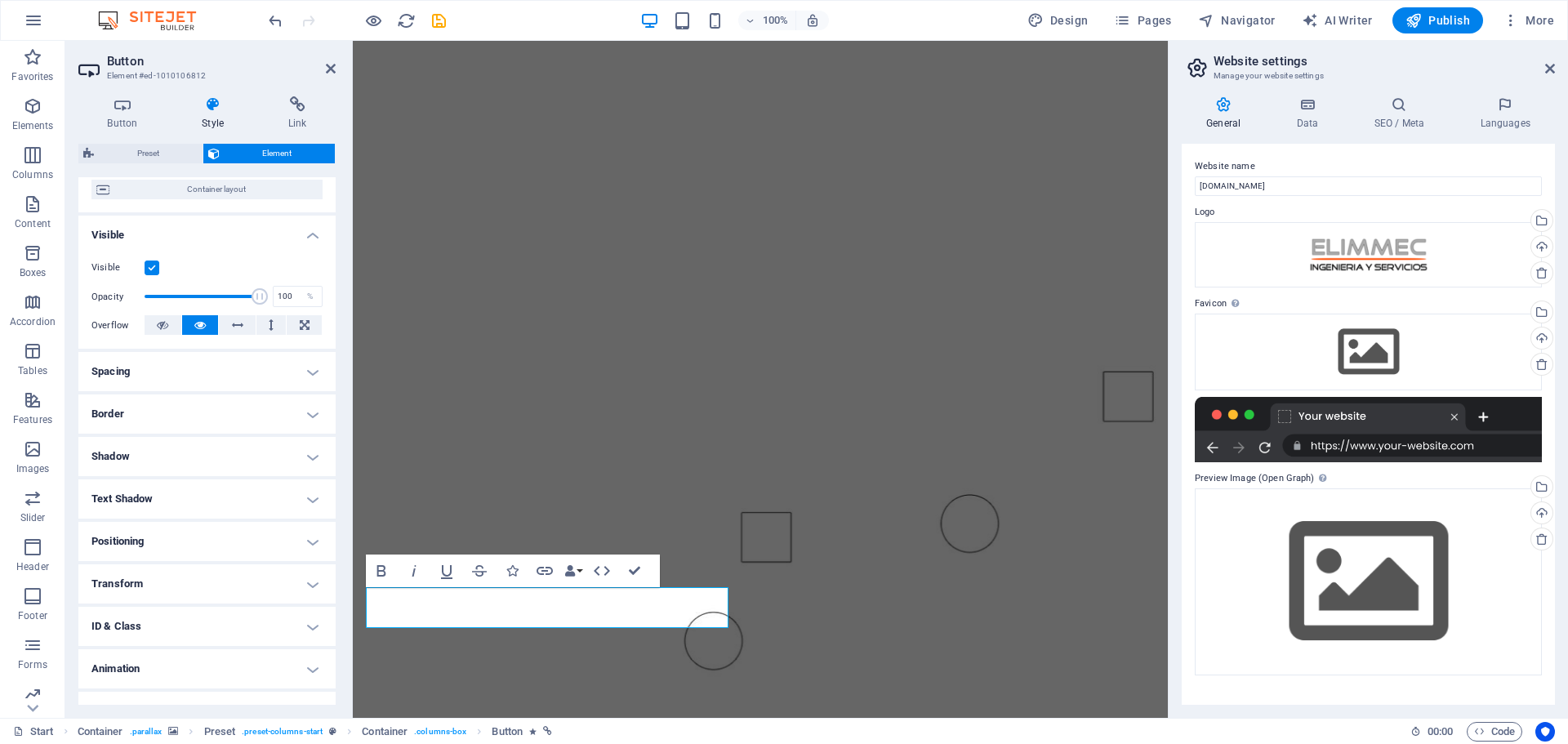
scroll to position [162, 0]
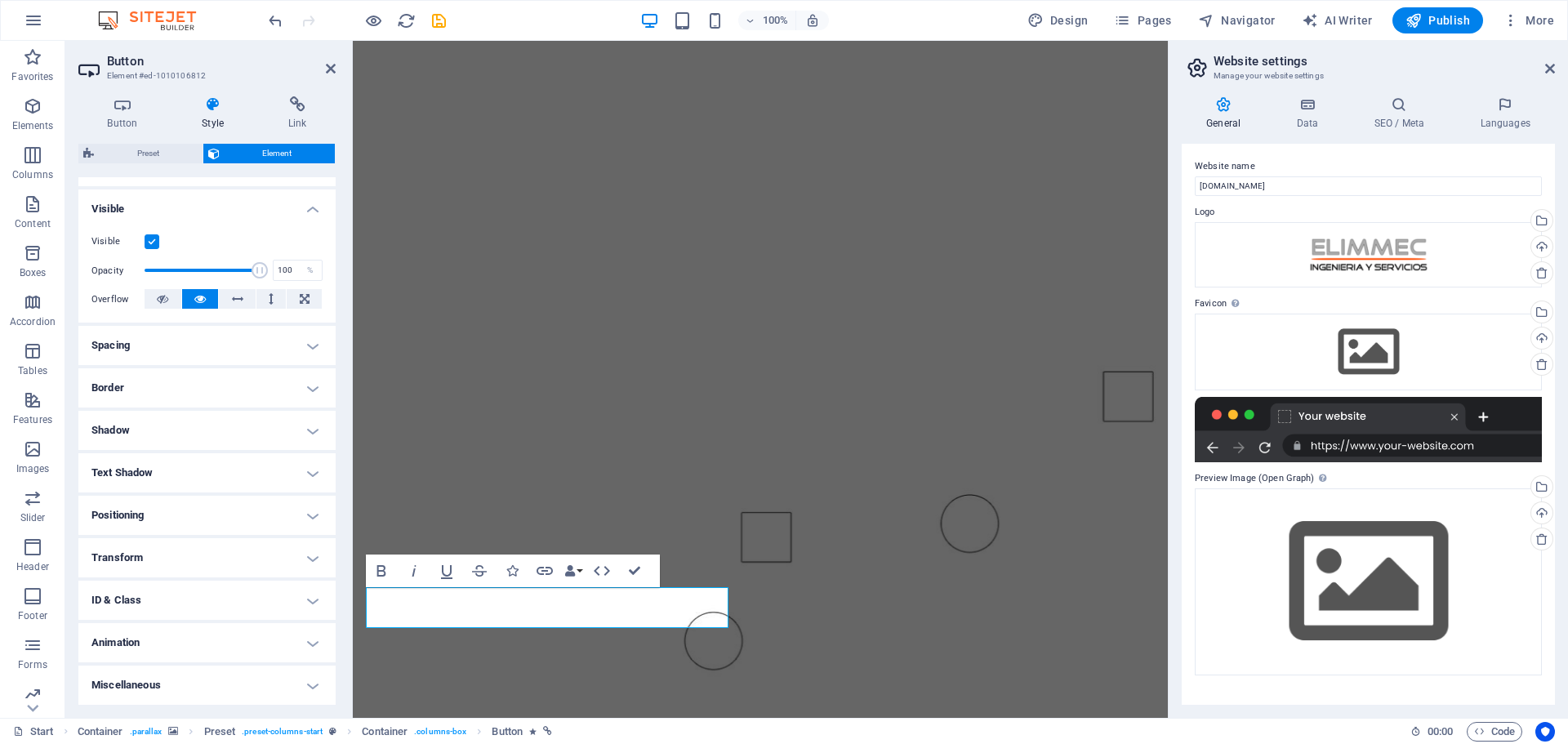
click at [305, 341] on h4 "Spacing" at bounding box center [207, 345] width 258 height 39
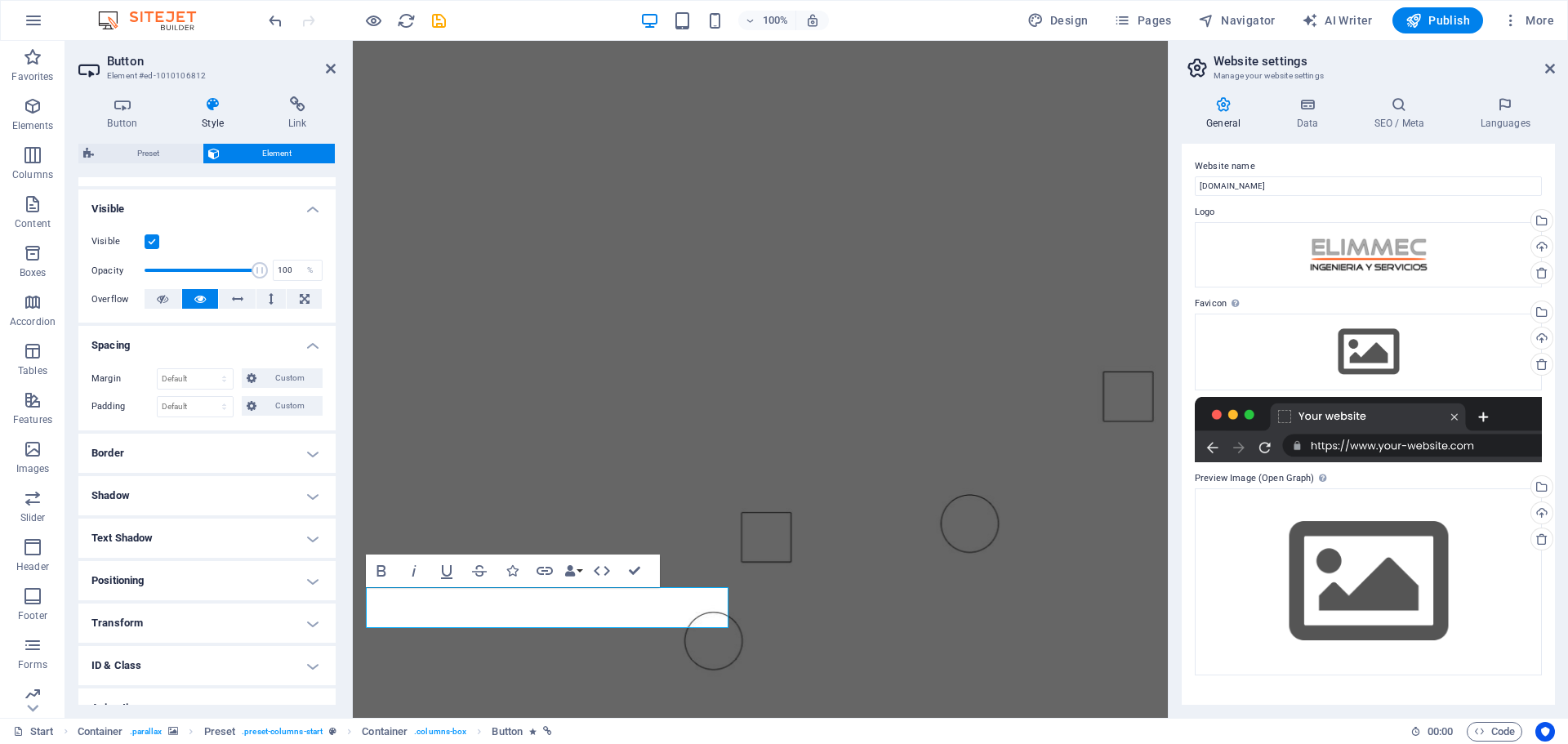
click at [306, 341] on h4 "Spacing" at bounding box center [207, 340] width 258 height 29
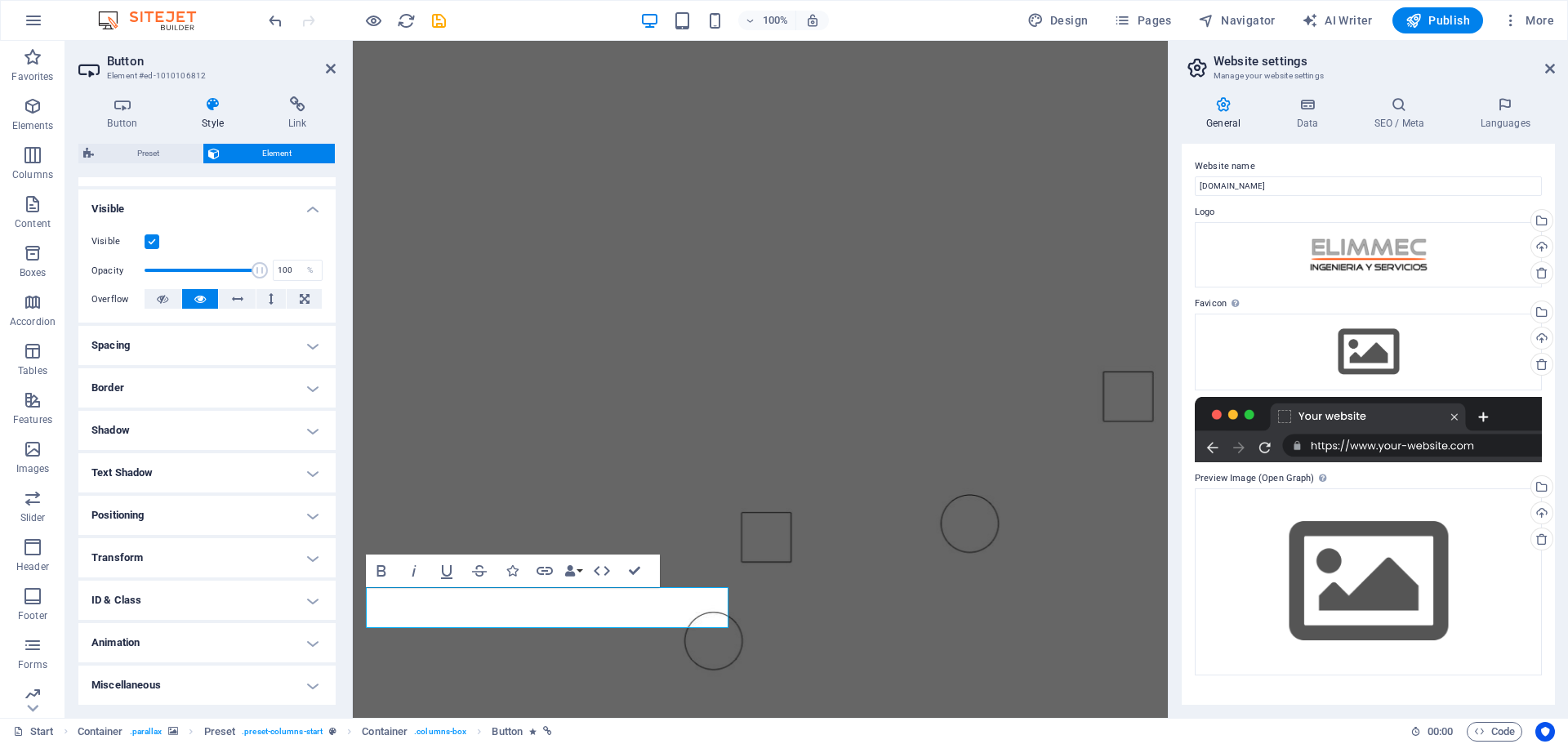
click at [311, 388] on h4 "Border" at bounding box center [207, 388] width 258 height 39
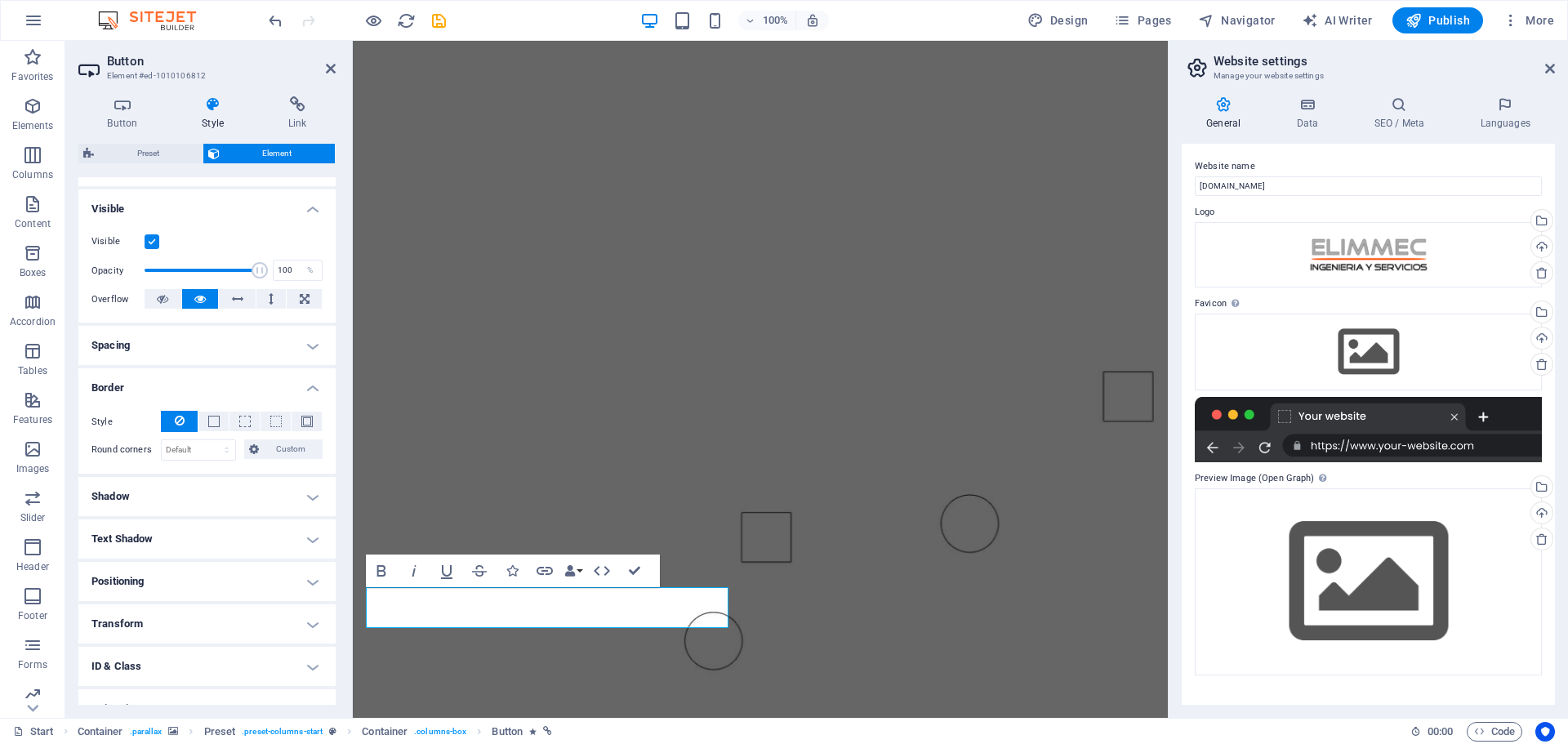
click at [311, 388] on h4 "Border" at bounding box center [207, 383] width 258 height 29
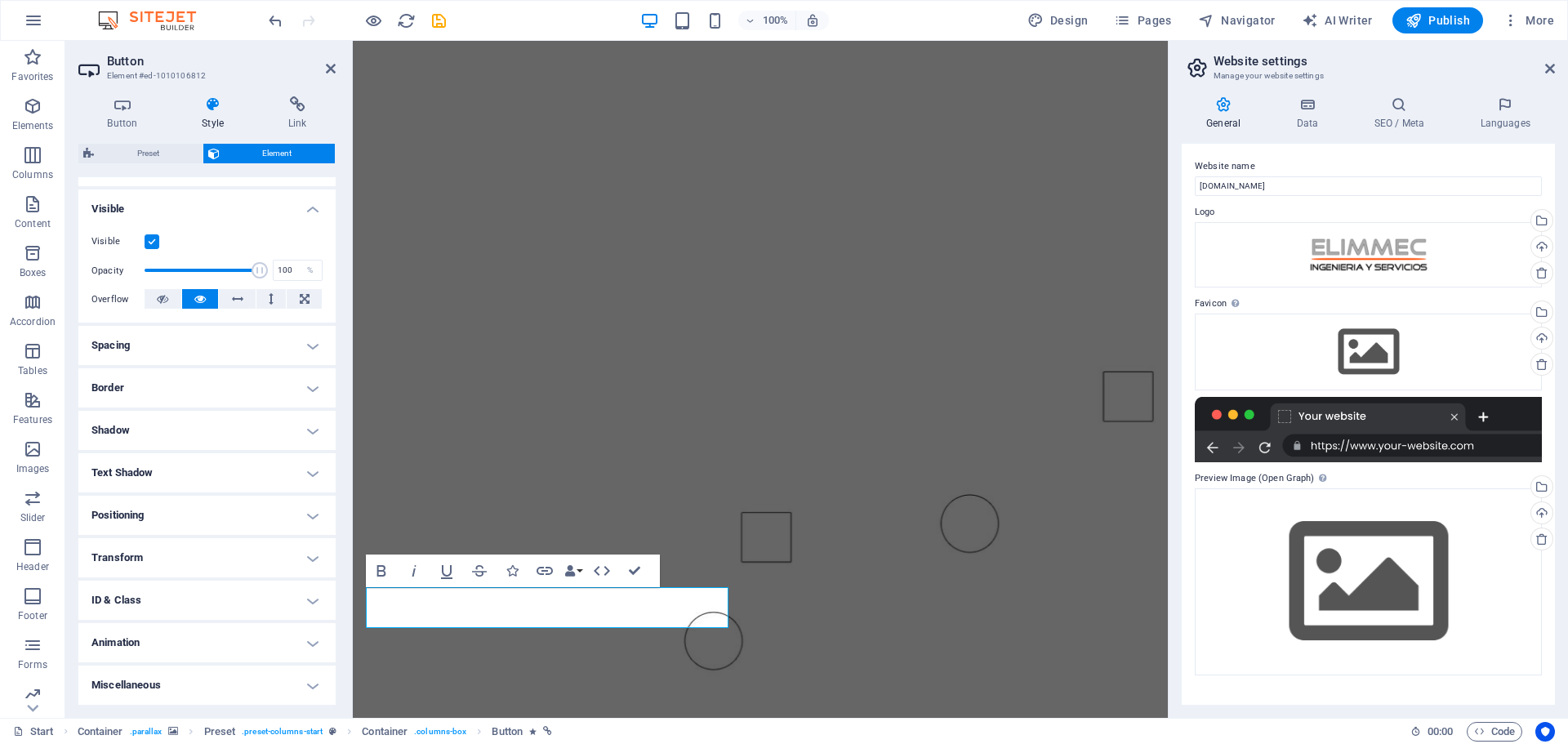
click at [311, 441] on h4 "Shadow" at bounding box center [207, 430] width 258 height 39
click at [311, 434] on h4 "Shadow" at bounding box center [207, 425] width 258 height 29
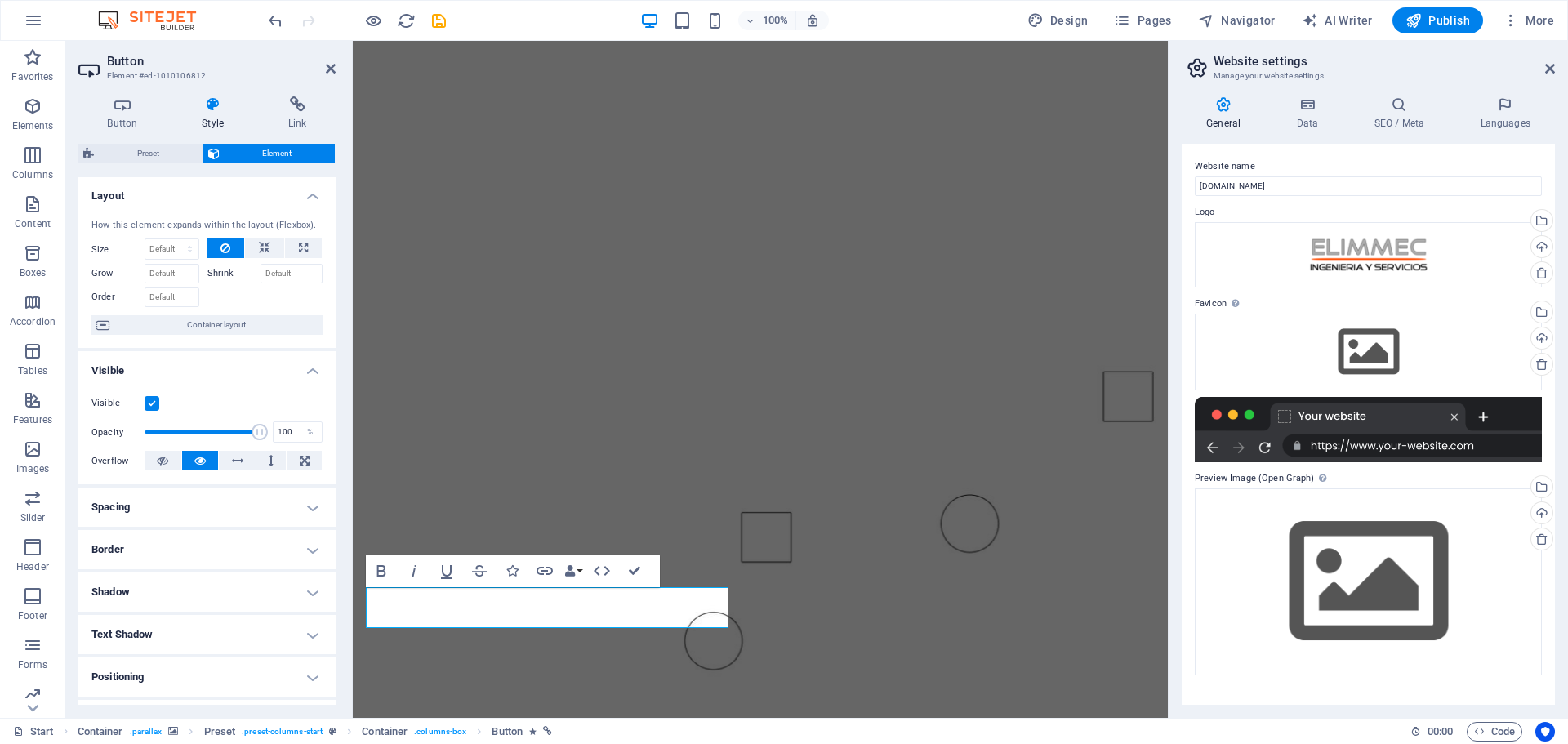
scroll to position [0, 0]
click at [909, 670] on figure at bounding box center [760, 379] width 815 height 677
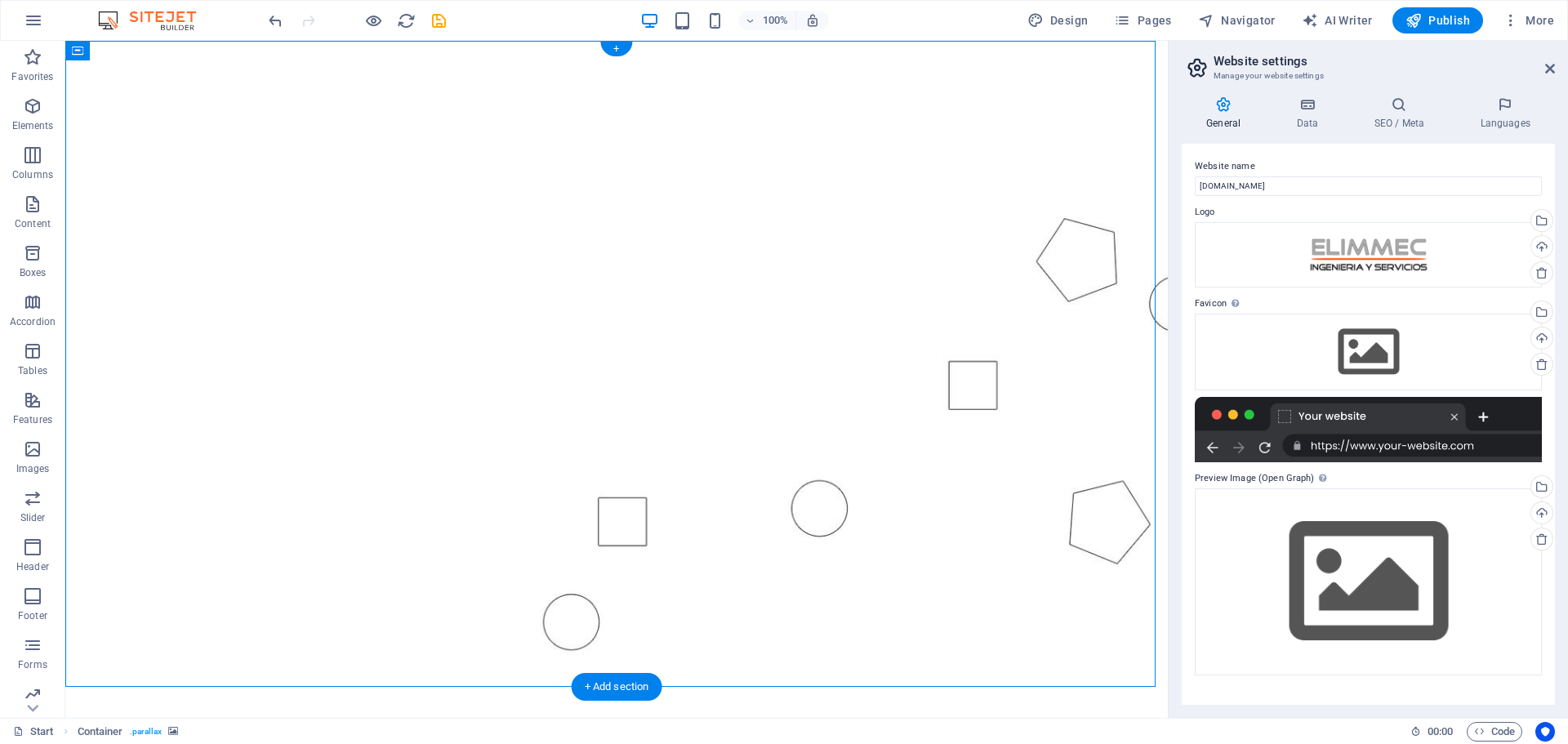
click at [966, 606] on figure at bounding box center [616, 369] width 1102 height 656
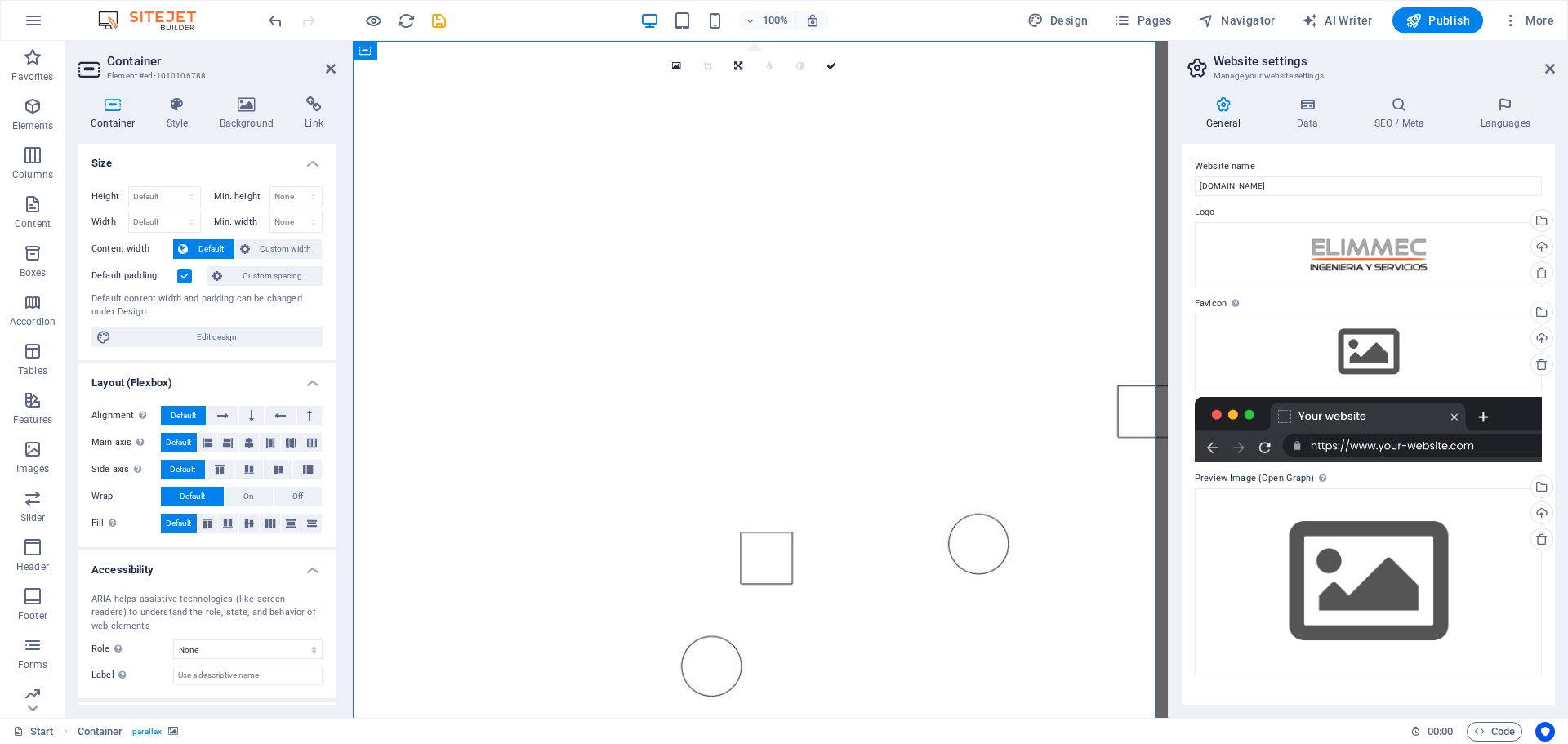
click at [813, 677] on figure at bounding box center [760, 394] width 815 height 706
click at [747, 117] on figure at bounding box center [760, 394] width 815 height 706
click at [747, 116] on figure at bounding box center [760, 394] width 815 height 706
click at [835, 67] on icon at bounding box center [832, 66] width 10 height 10
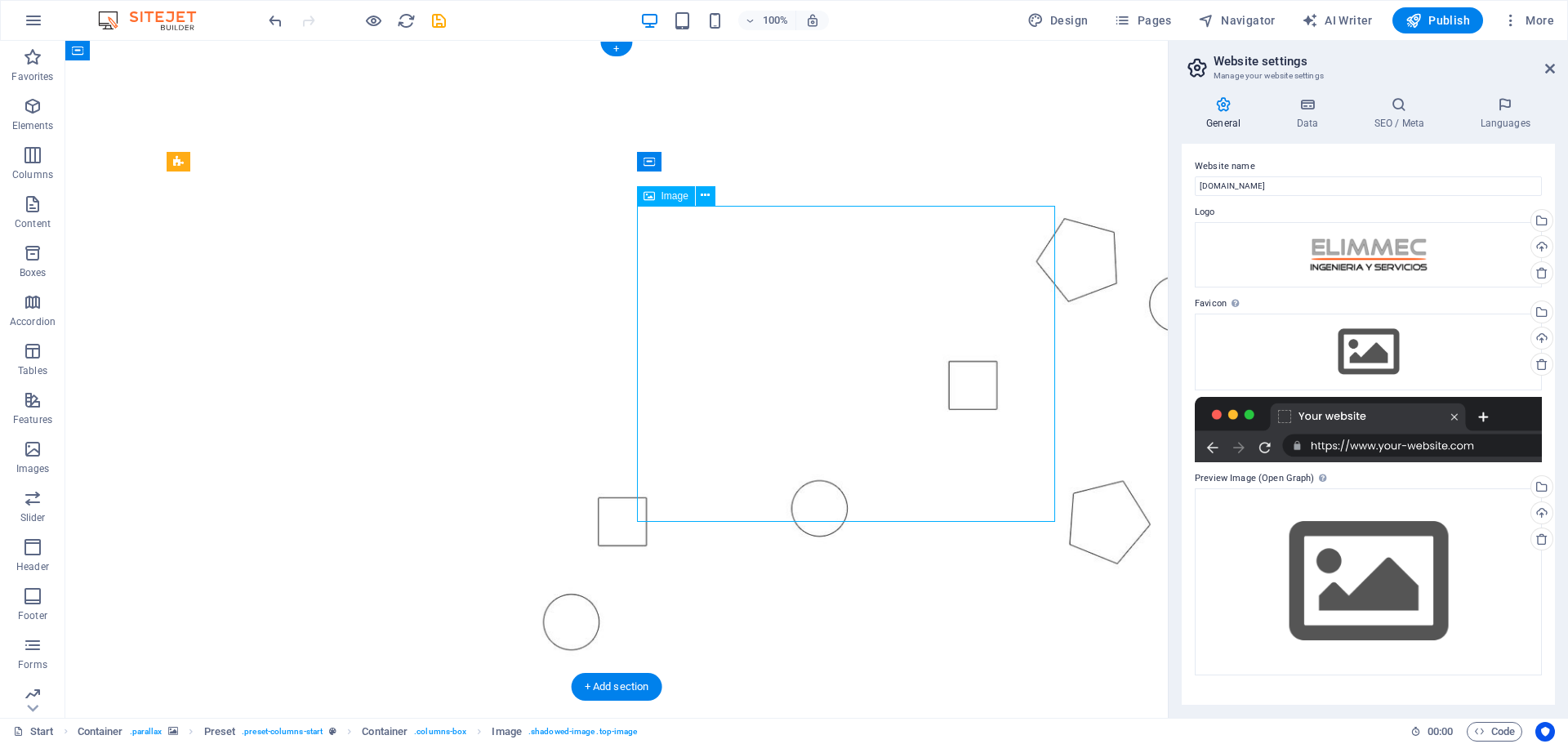
select select "%"
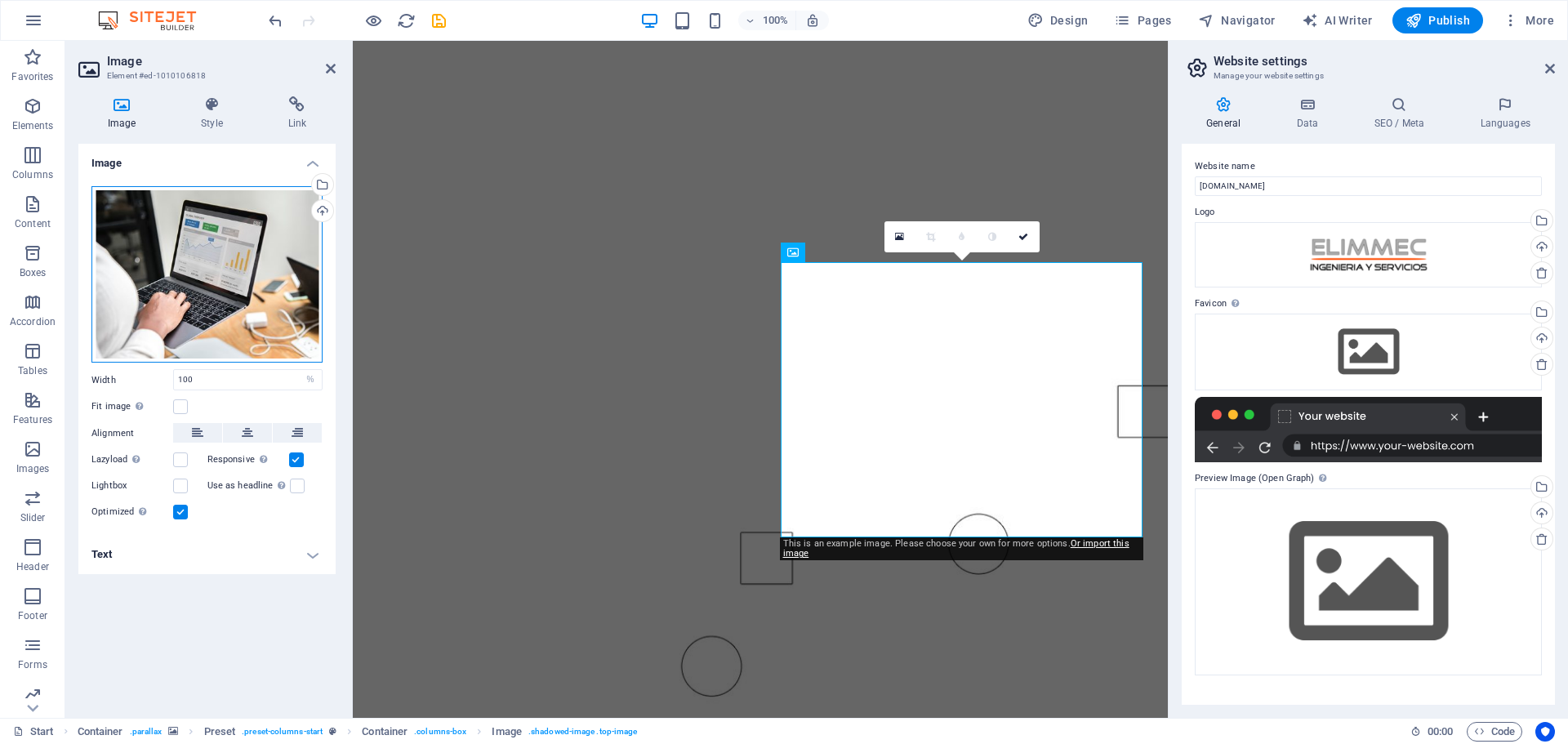
click at [186, 228] on div "Drag files here, click to choose files or select files from Files or our free s…" at bounding box center [206, 275] width 231 height 177
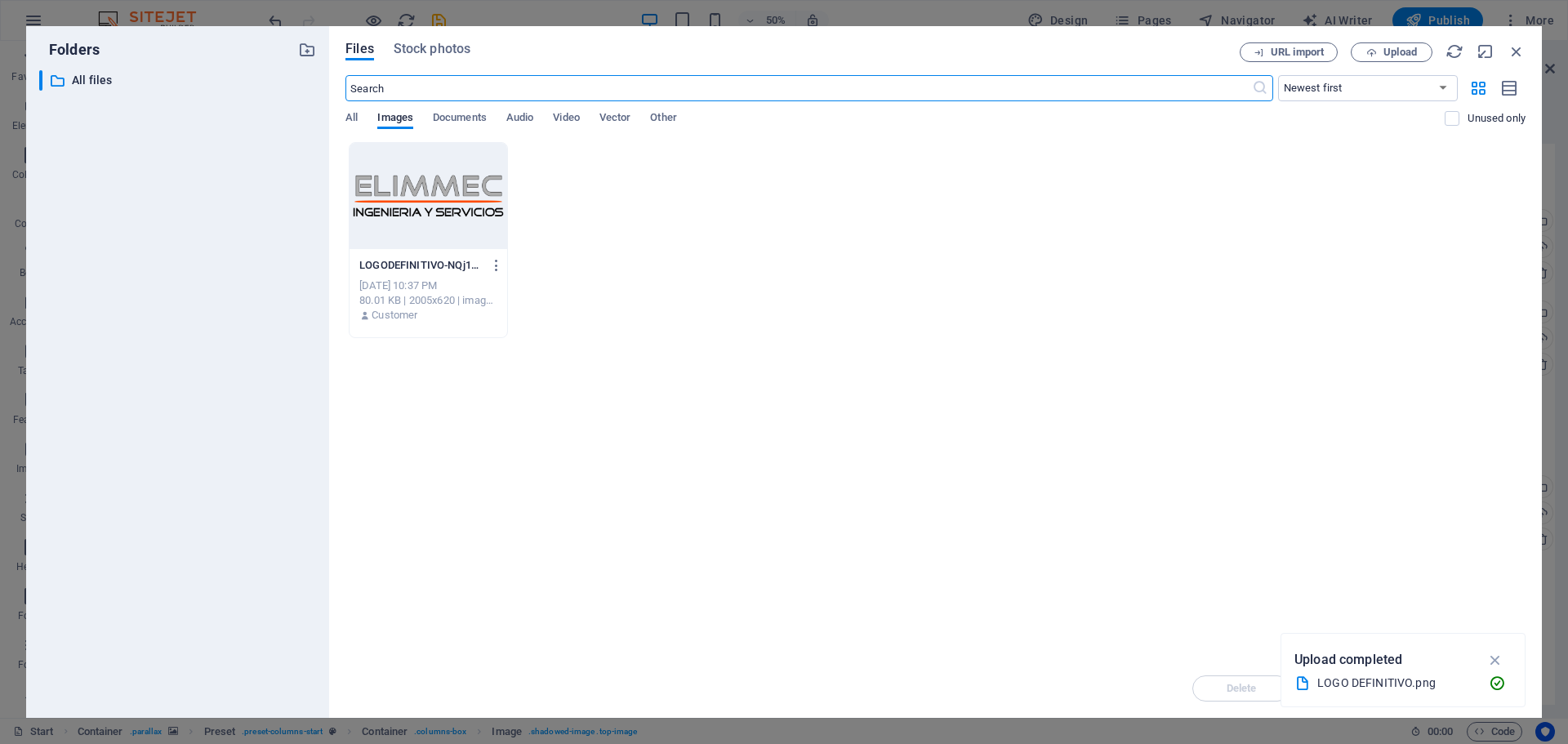
click at [781, 355] on div "Drop files here to upload them instantly LOGODEFINITIVO-NQj1gdU9T8honzTxujdt_A.…" at bounding box center [935, 401] width 1180 height 517
click at [1499, 663] on icon "button" at bounding box center [1496, 660] width 19 height 18
drag, startPoint x: 968, startPoint y: 383, endPoint x: 1006, endPoint y: 379, distance: 38.2
click at [972, 384] on div "Drop files here to upload them instantly LOGODEFINITIVO-NQj1gdU9T8honzTxujdt_A.…" at bounding box center [935, 401] width 1180 height 517
click at [1400, 48] on span "Upload" at bounding box center [1400, 52] width 33 height 10
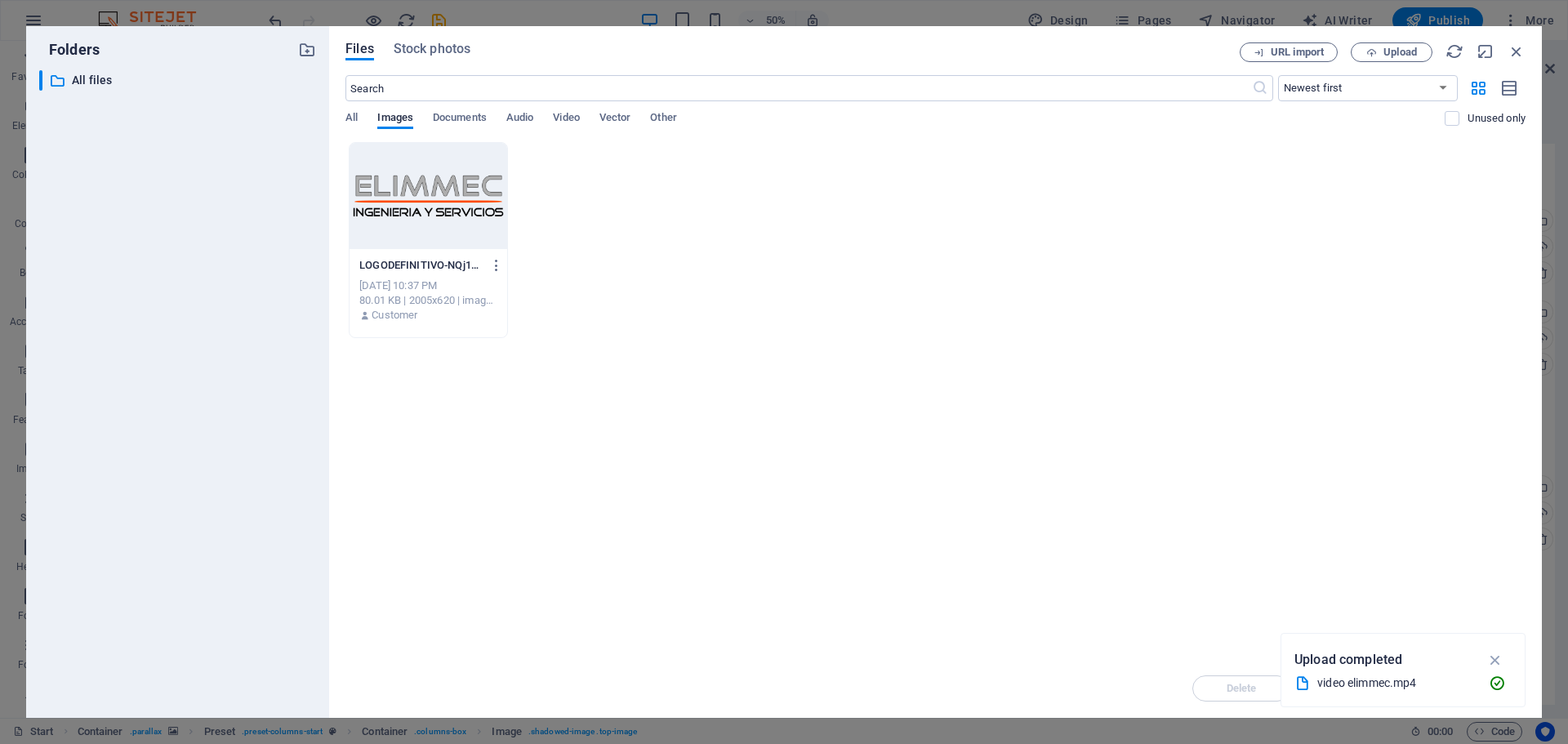
click at [1405, 682] on div "video elimmec.mp4" at bounding box center [1396, 683] width 158 height 19
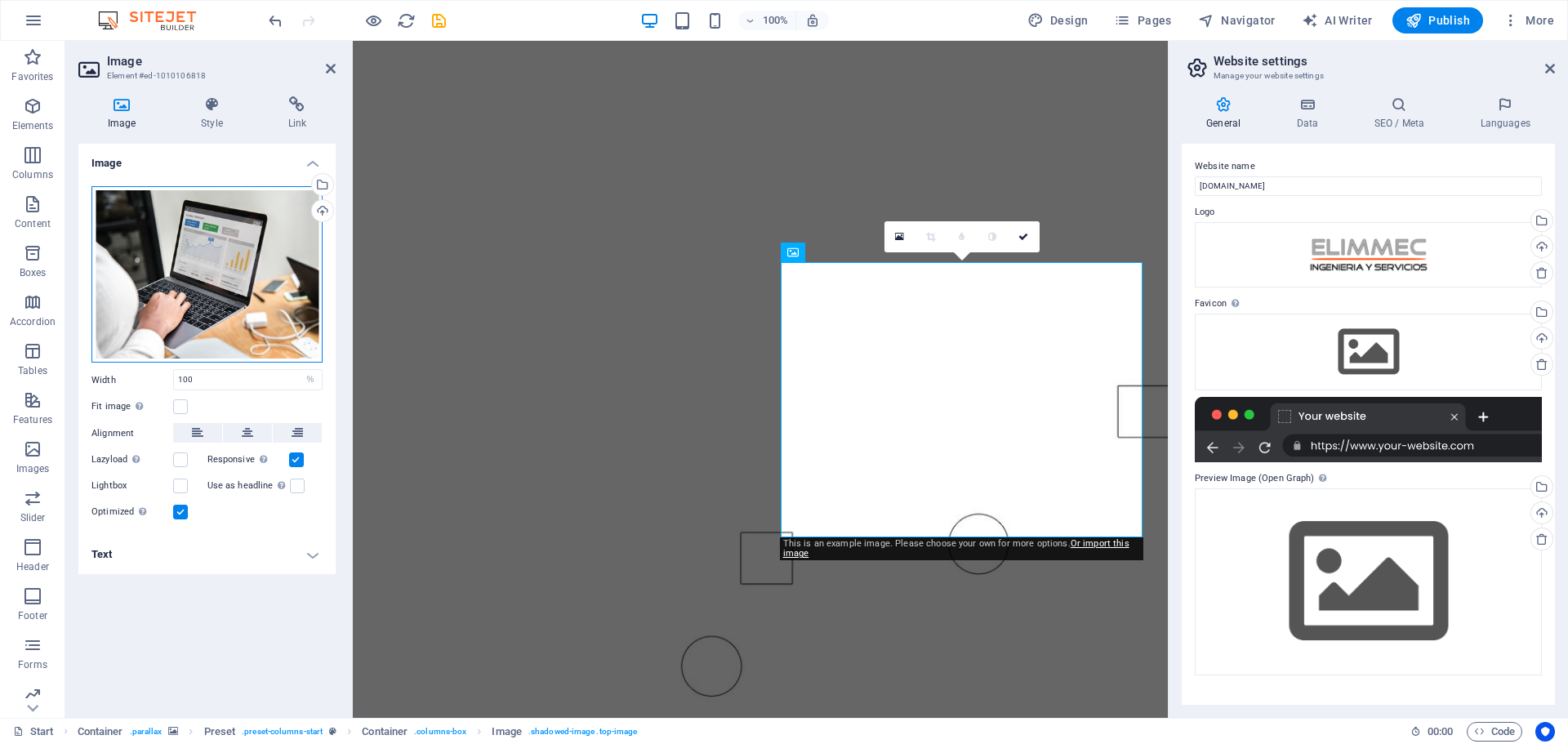
click at [241, 261] on div "Drag files here, click to choose files or select files from Files or our free s…" at bounding box center [206, 275] width 231 height 177
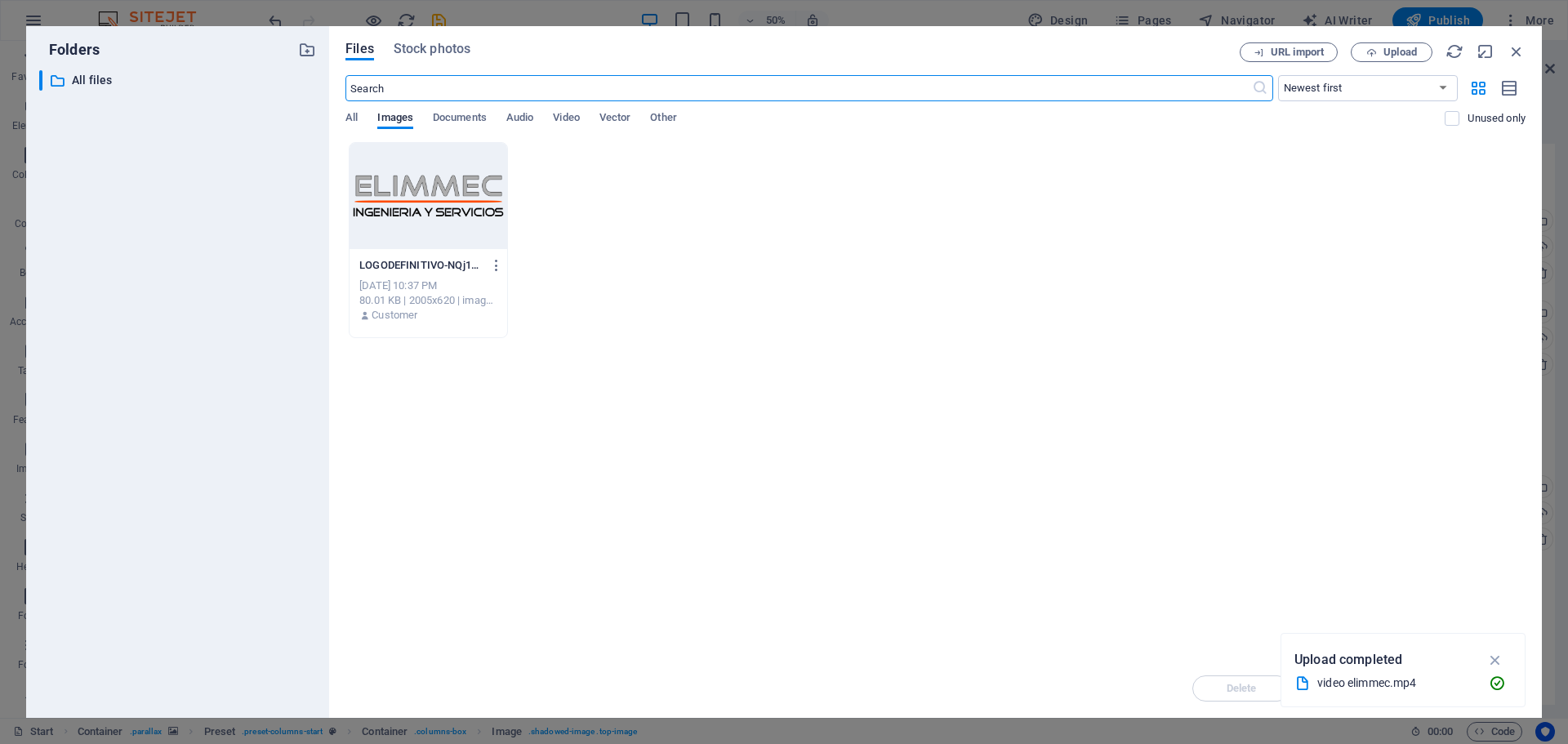
click at [1439, 683] on div "video elimmec.mp4" at bounding box center [1396, 683] width 158 height 19
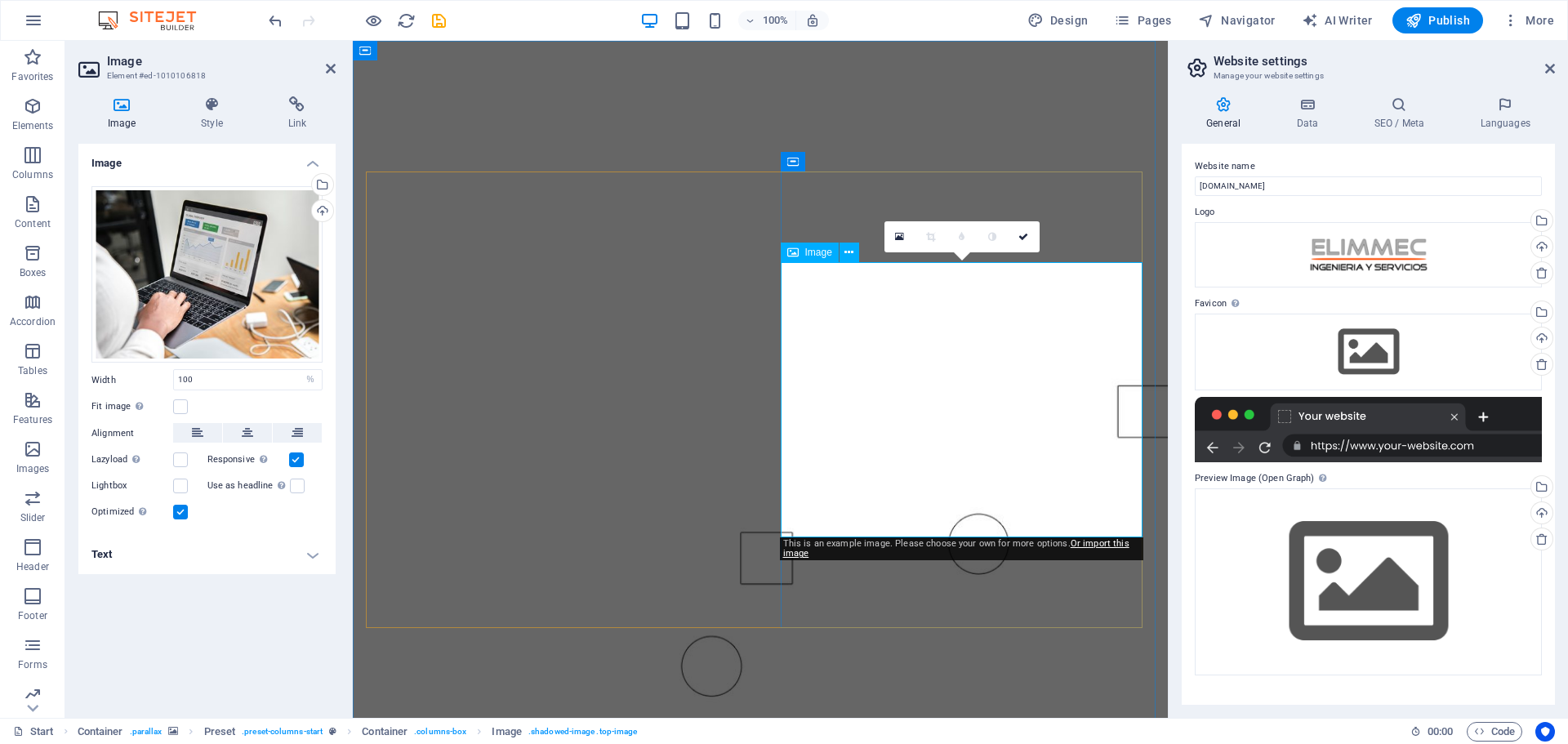
click at [253, 249] on div "Drag files here, click to choose files or select files from Files or our free s…" at bounding box center [206, 275] width 231 height 177
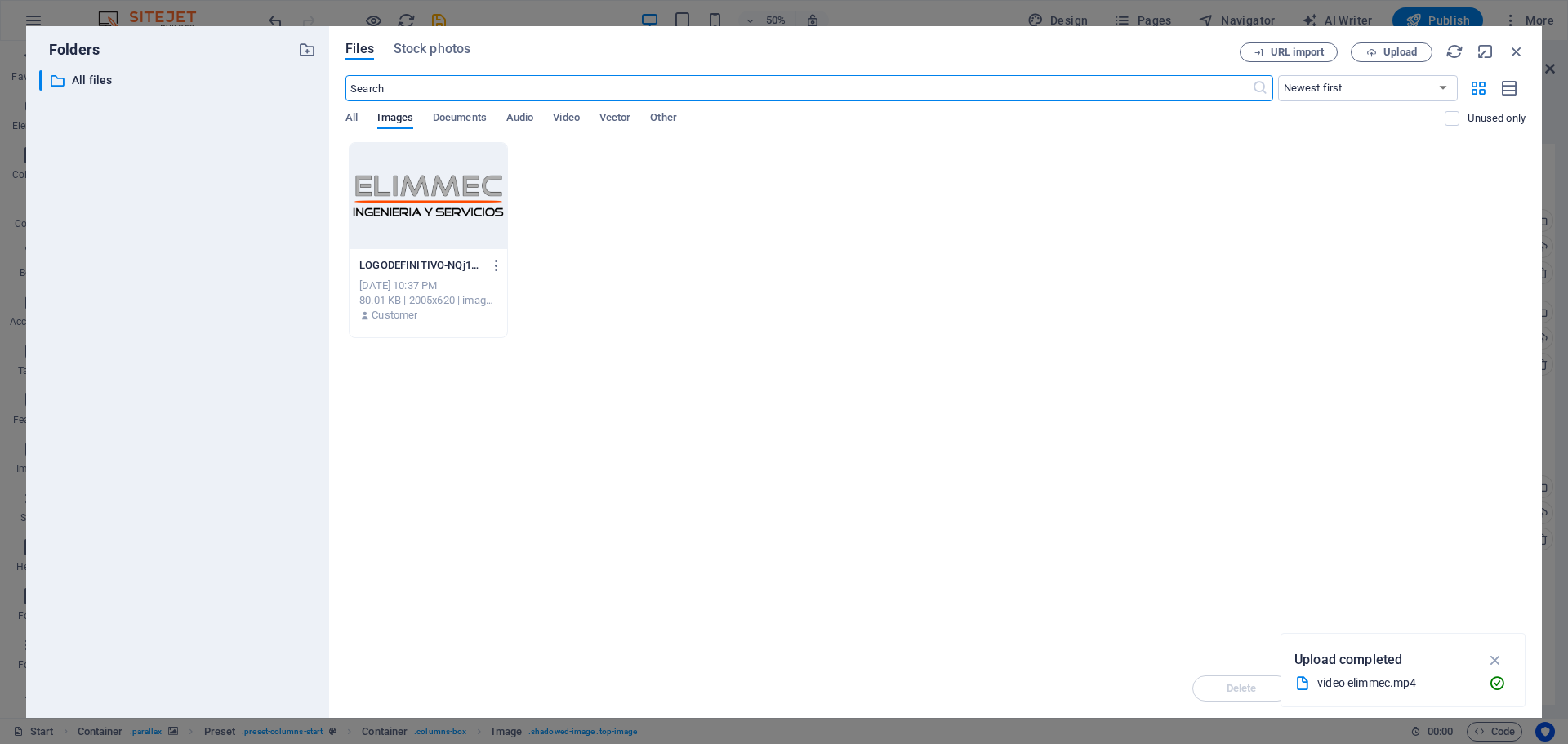
click at [616, 239] on div "LOGODEFINITIVO-NQj1gdU9T8honzTxujdt_A.png LOGODEFINITIVO-NQj1gdU9T8honzTxujdt_A…" at bounding box center [935, 240] width 1180 height 196
click at [617, 239] on div "LOGODEFINITIVO-NQj1gdU9T8honzTxujdt_A.png LOGODEFINITIVO-NQj1gdU9T8honzTxujdt_A…" at bounding box center [935, 240] width 1180 height 196
click at [576, 112] on span "Video" at bounding box center [567, 119] width 27 height 23
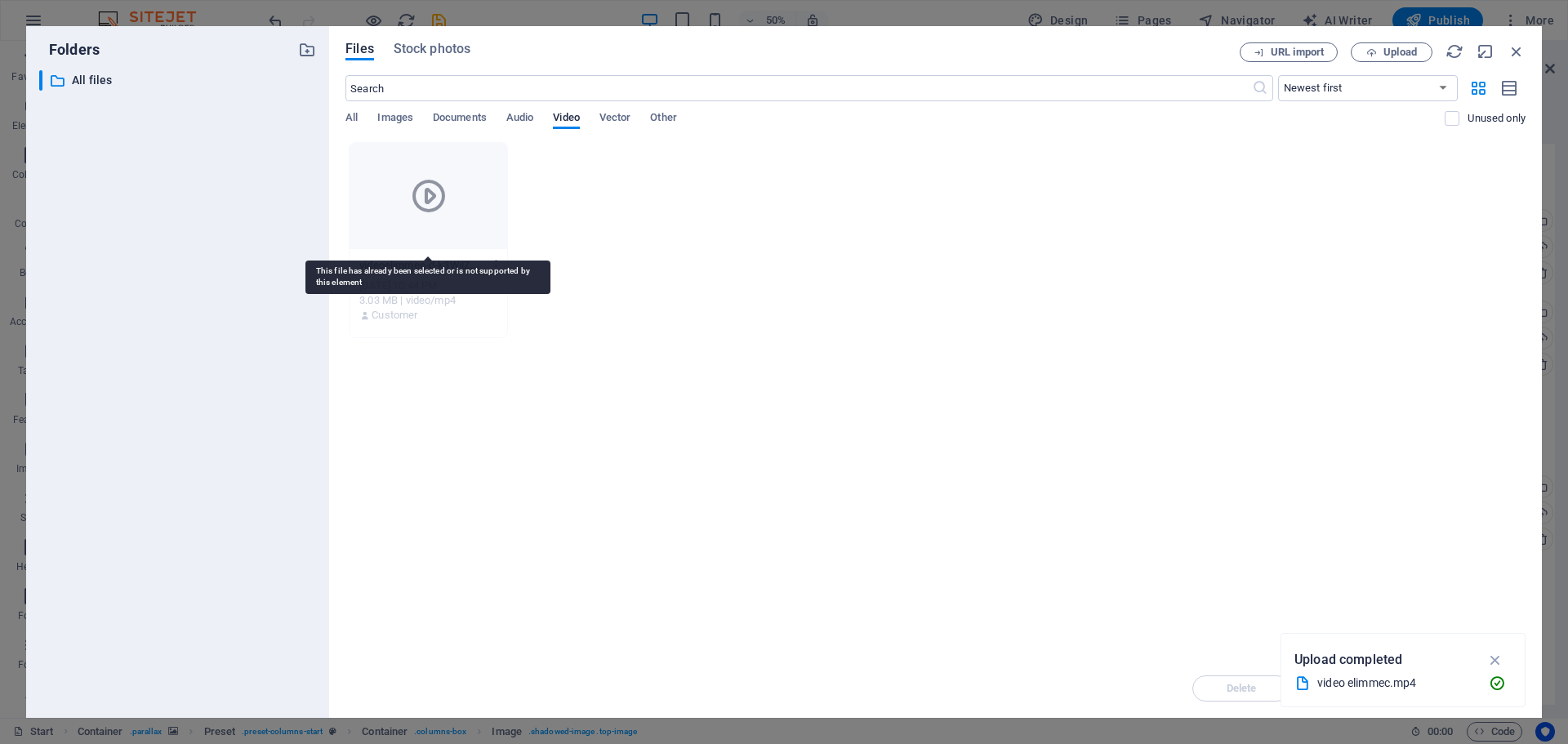
click at [499, 169] on div at bounding box center [428, 196] width 157 height 106
click at [386, 119] on span "Images" at bounding box center [395, 119] width 36 height 23
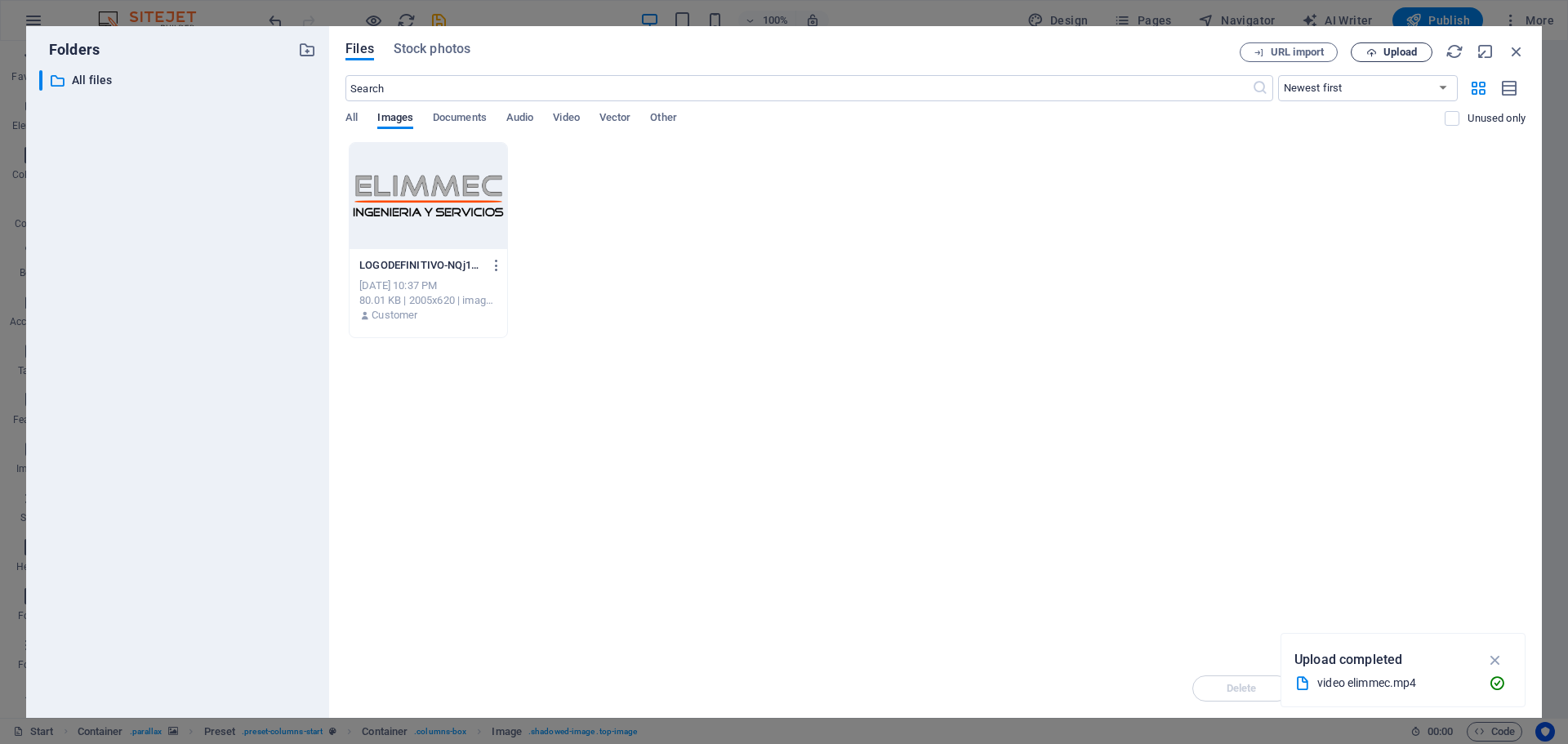
click at [1404, 42] on button "Upload" at bounding box center [1392, 52] width 82 height 20
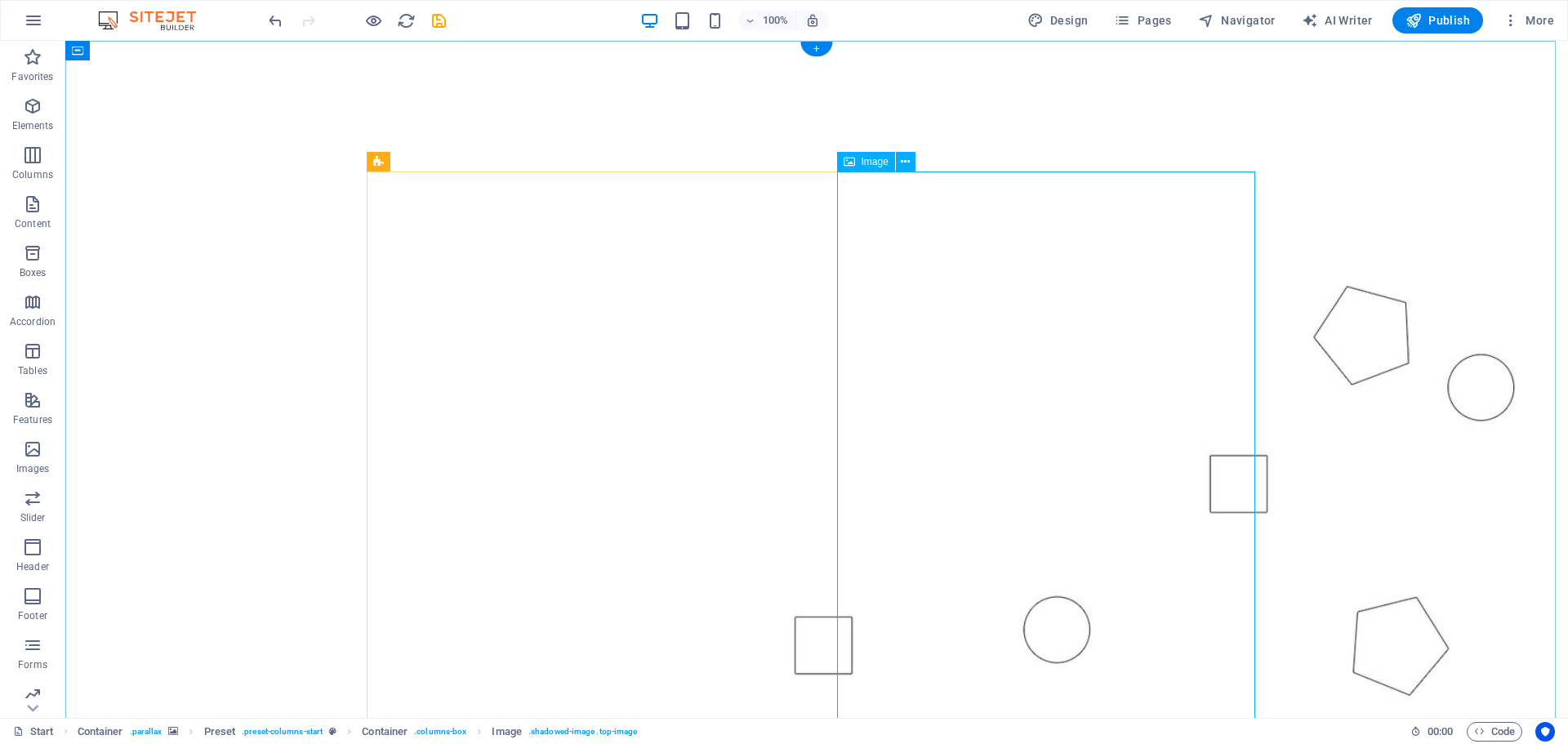
scroll to position [163, 0]
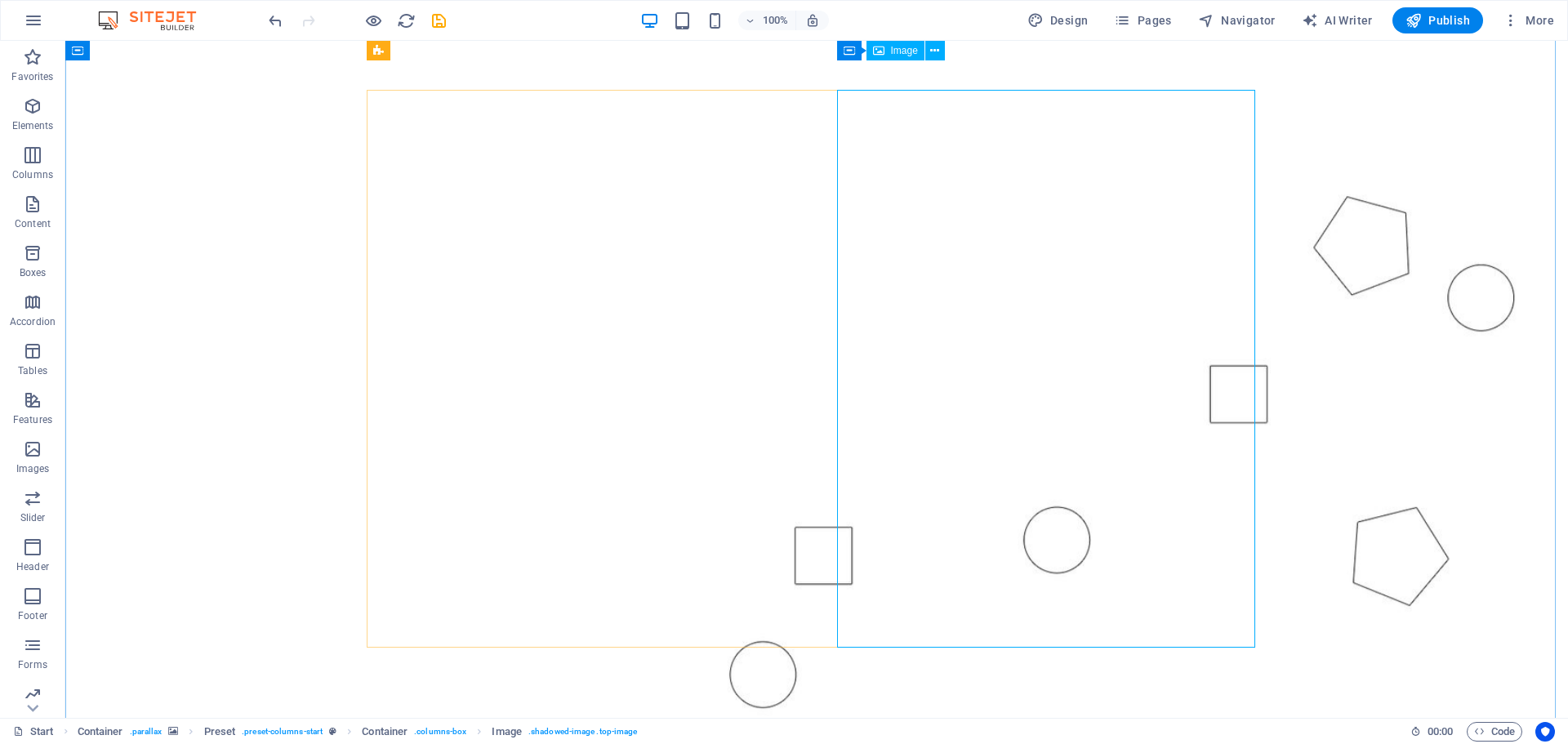
scroll to position [82, 0]
click at [898, 79] on span "Image" at bounding box center [905, 80] width 27 height 10
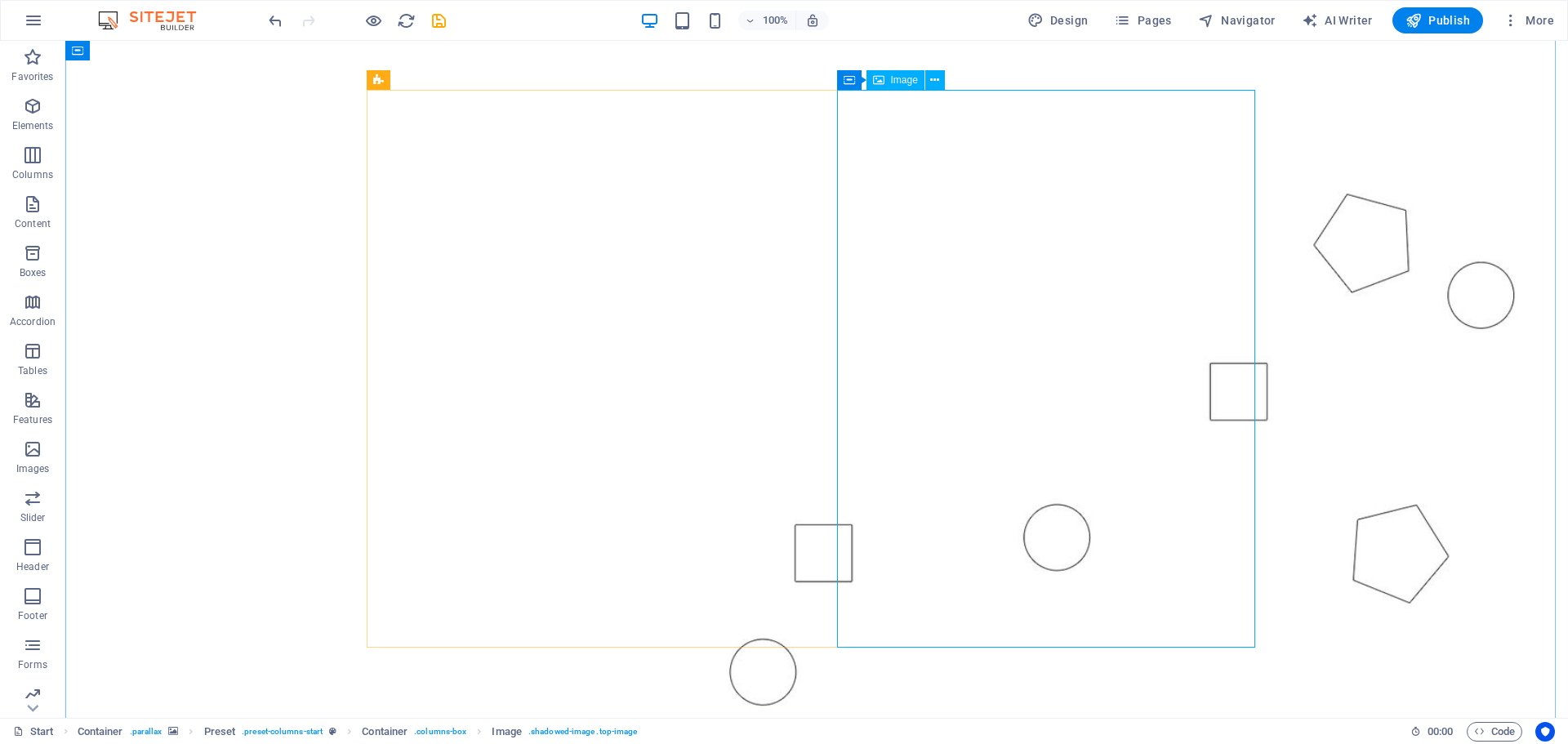
select select "%"
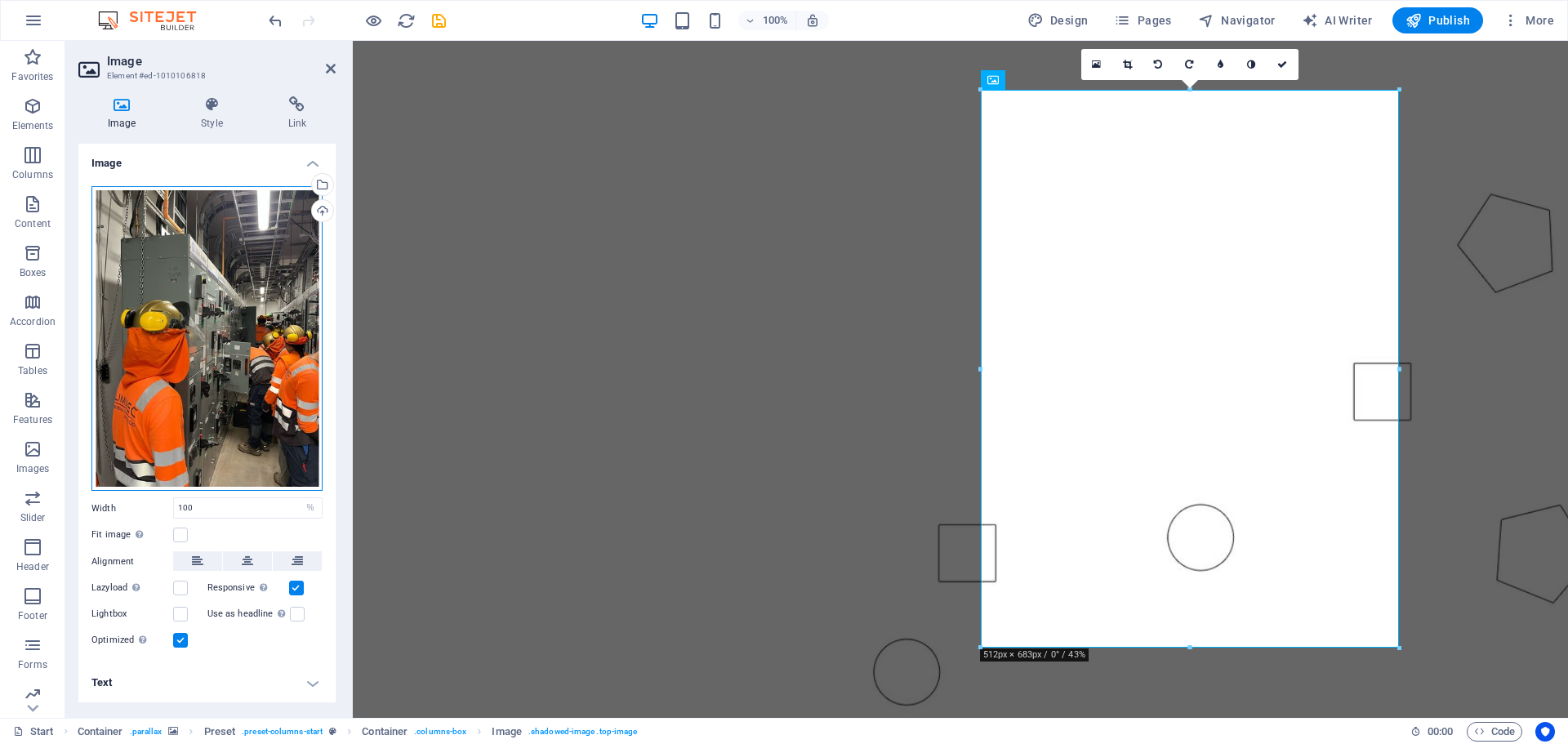
click at [253, 403] on div "Drag files here, click to choose files or select files from Files or our free s…" at bounding box center [206, 339] width 231 height 306
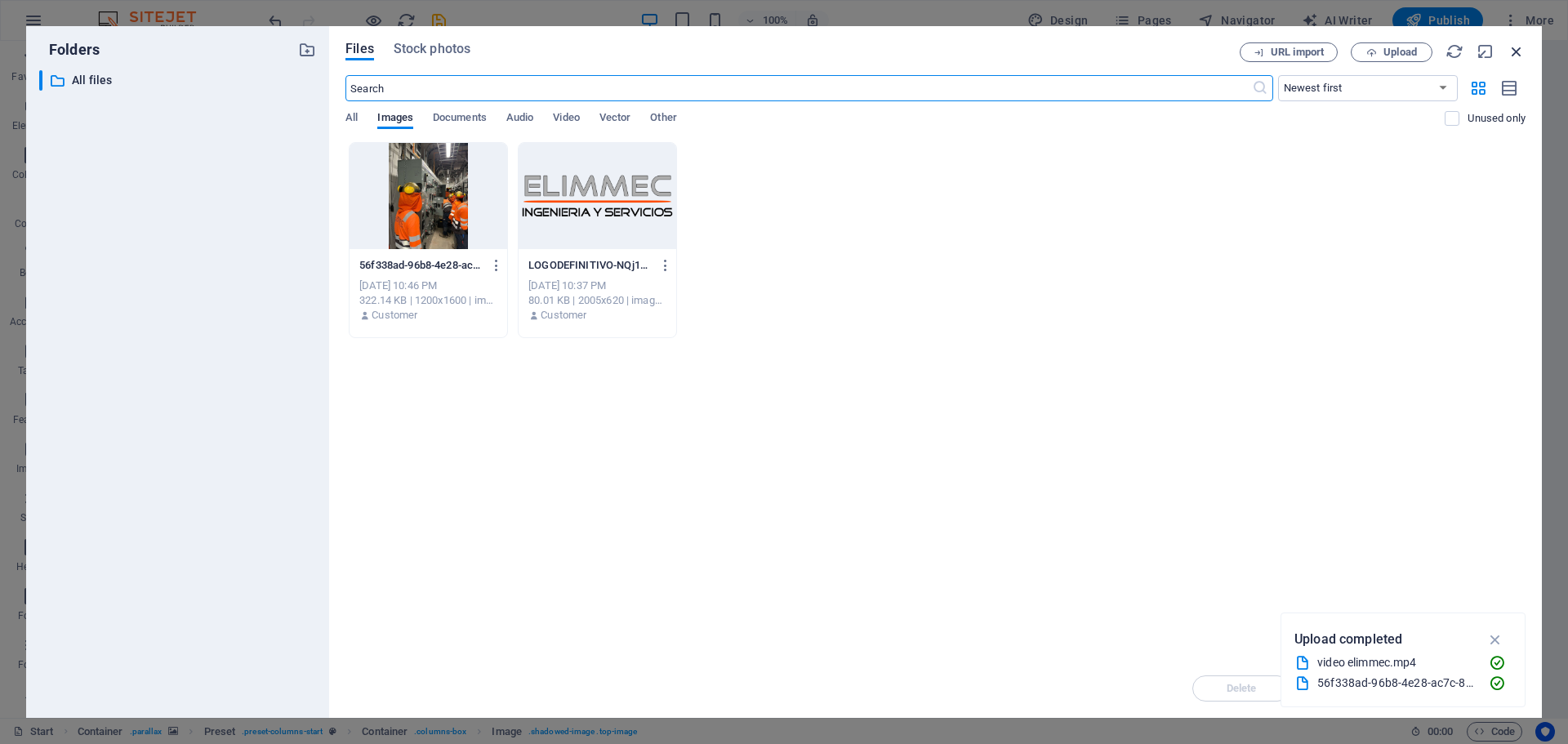
click at [1523, 51] on icon "button" at bounding box center [1517, 51] width 18 height 18
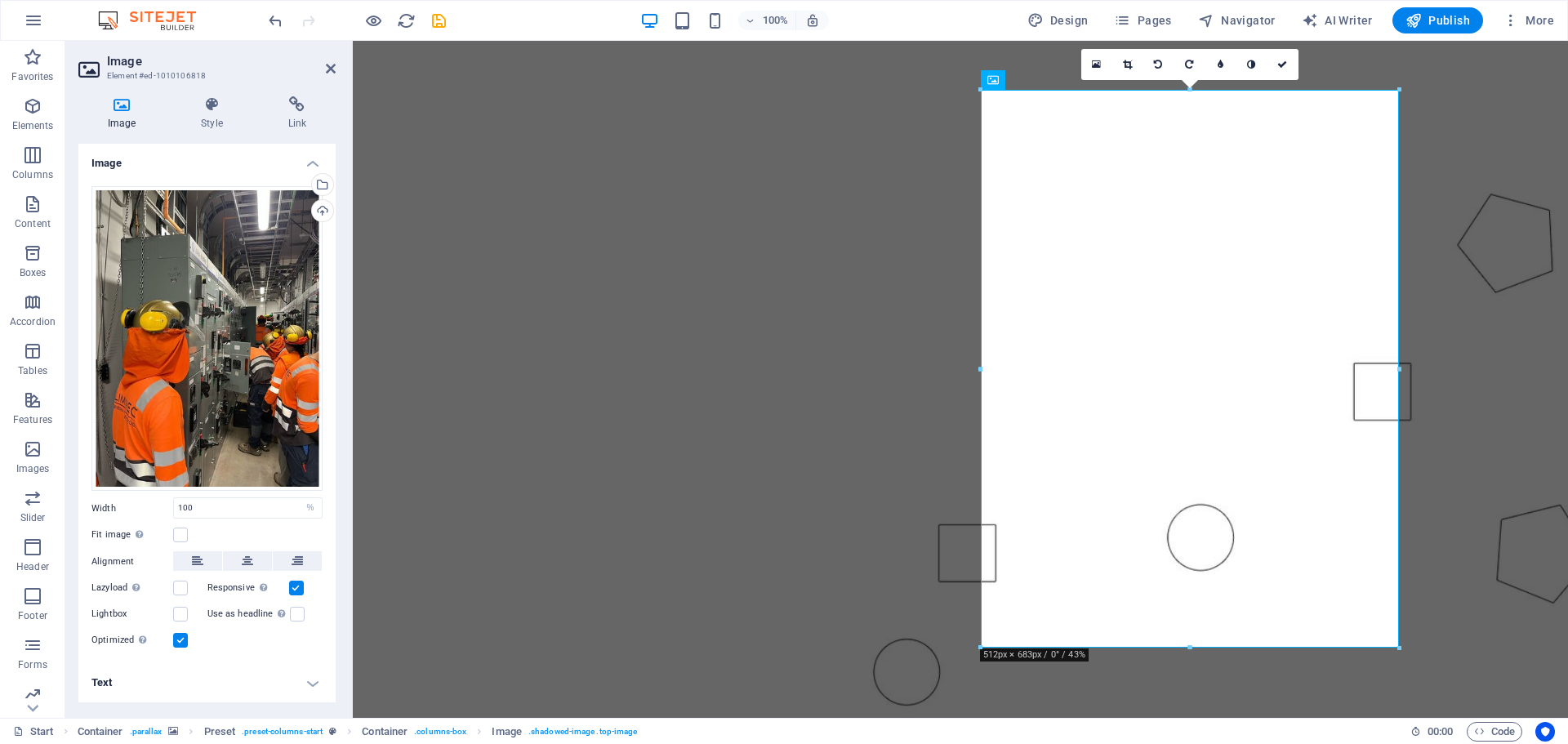
click at [319, 679] on h4 "Text" at bounding box center [207, 683] width 258 height 39
click at [312, 679] on h4 "Text" at bounding box center [207, 678] width 258 height 29
click at [312, 679] on h4 "Text" at bounding box center [207, 683] width 258 height 39
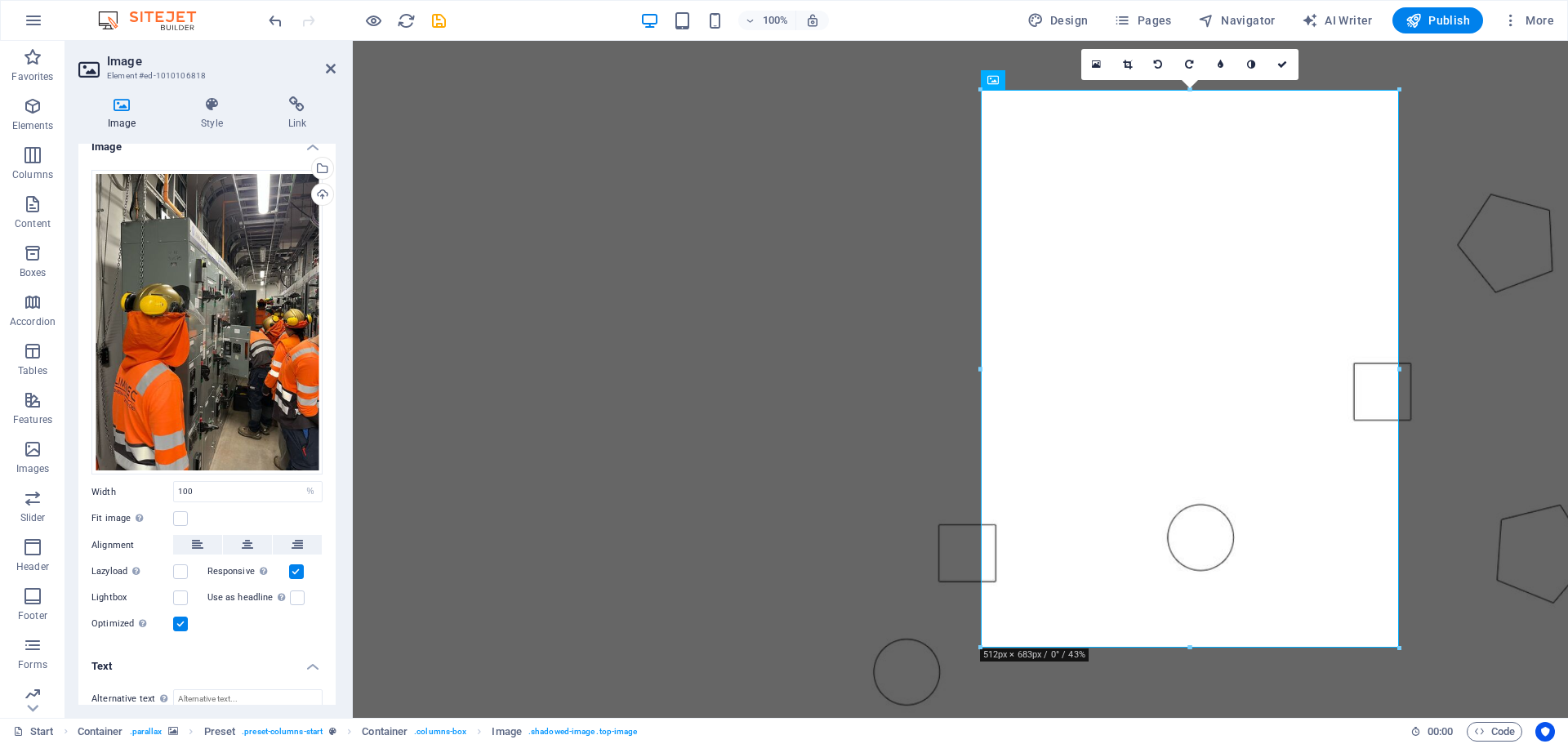
scroll to position [0, 0]
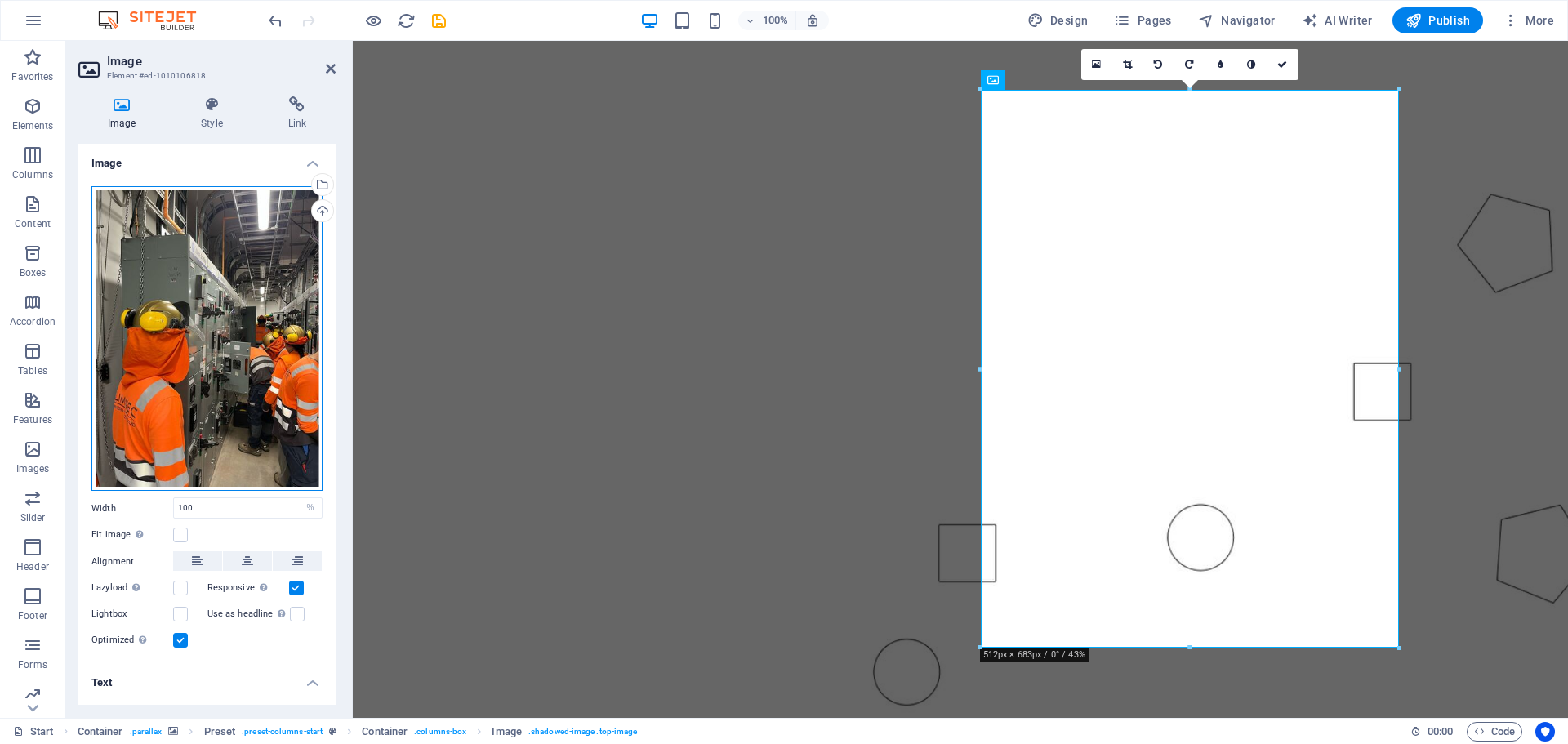
click at [270, 396] on div "Drag files here, click to choose files or select files from Files or our free s…" at bounding box center [206, 339] width 231 height 306
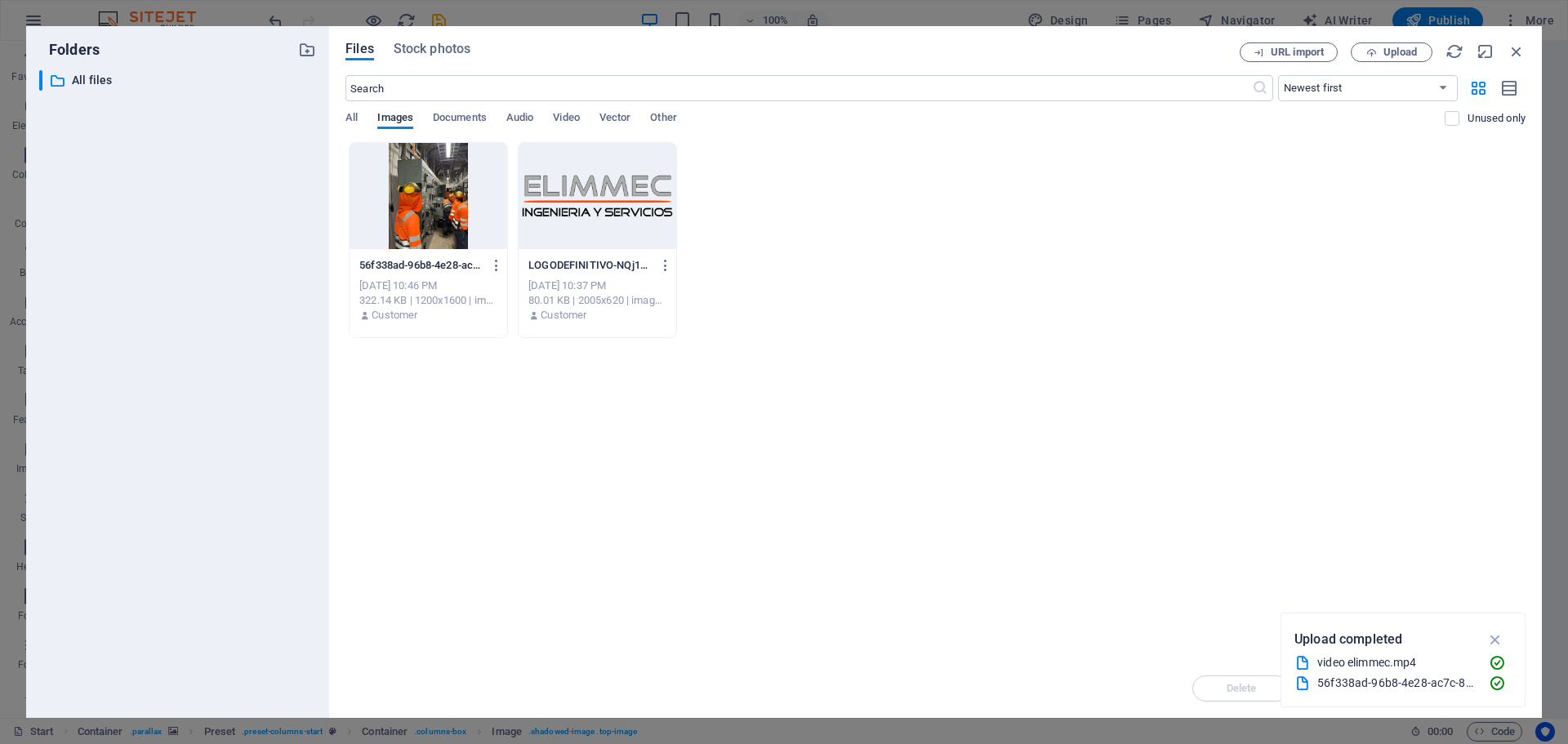
click at [426, 205] on div at bounding box center [428, 196] width 157 height 106
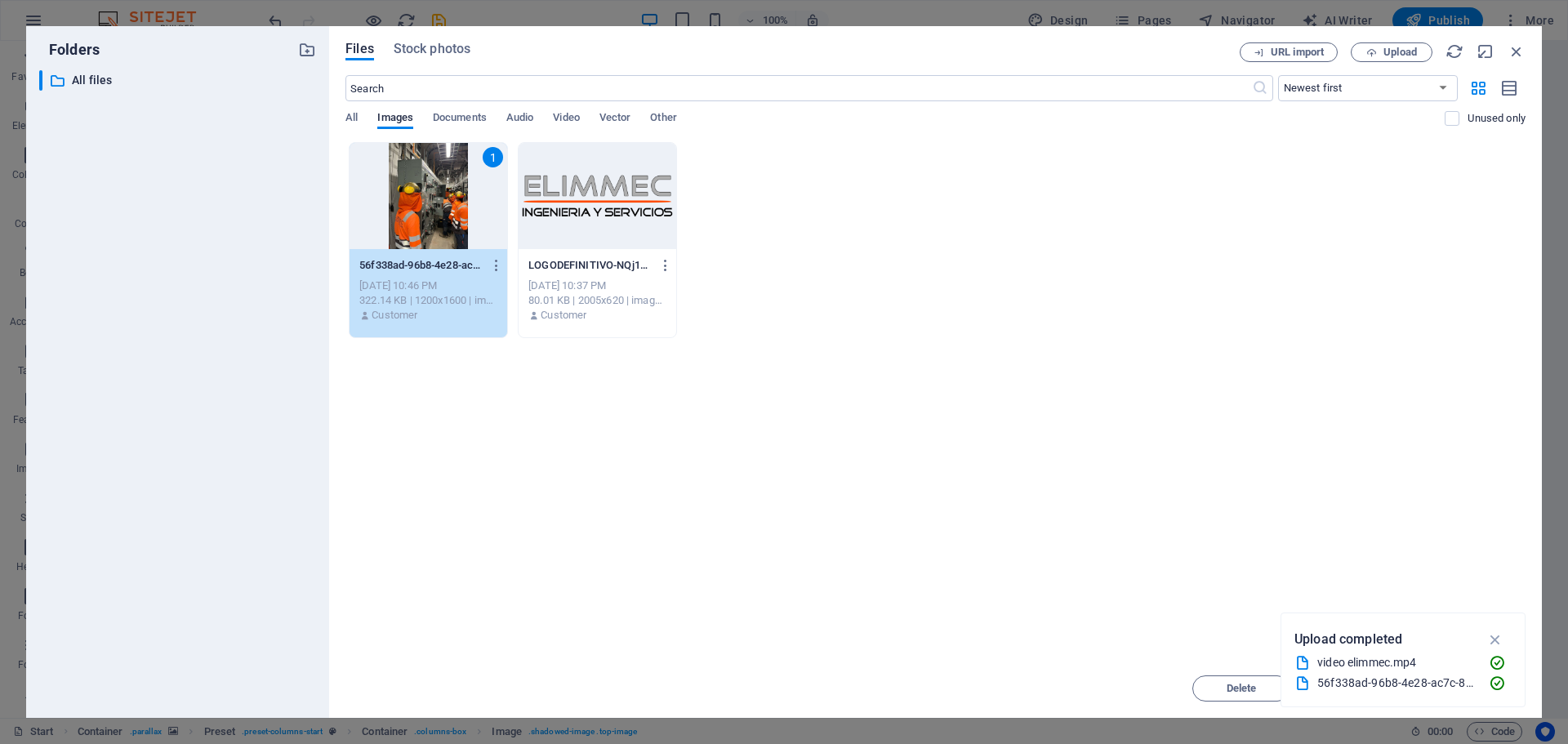
click at [426, 202] on div "1" at bounding box center [428, 196] width 157 height 106
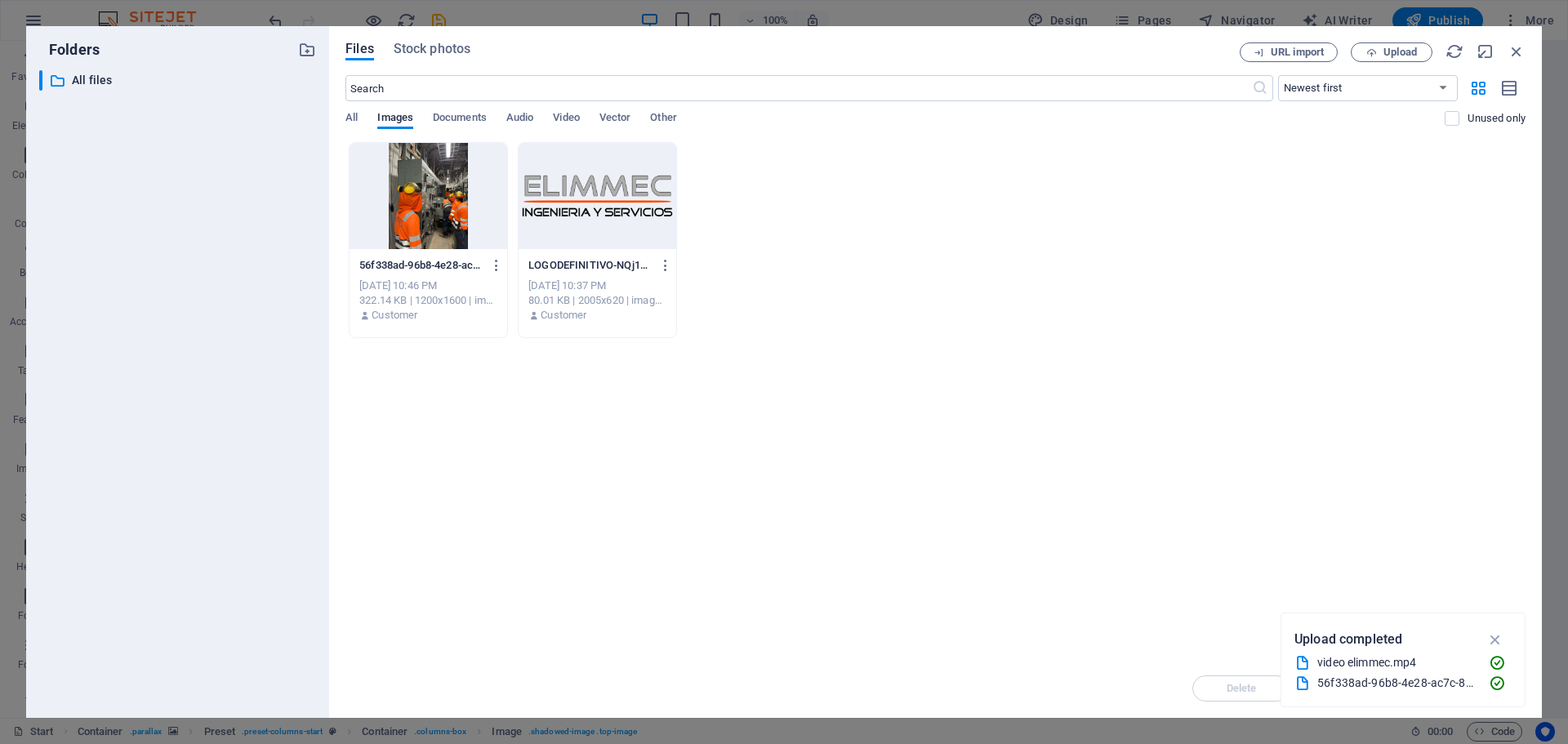
click at [426, 202] on div at bounding box center [428, 196] width 157 height 106
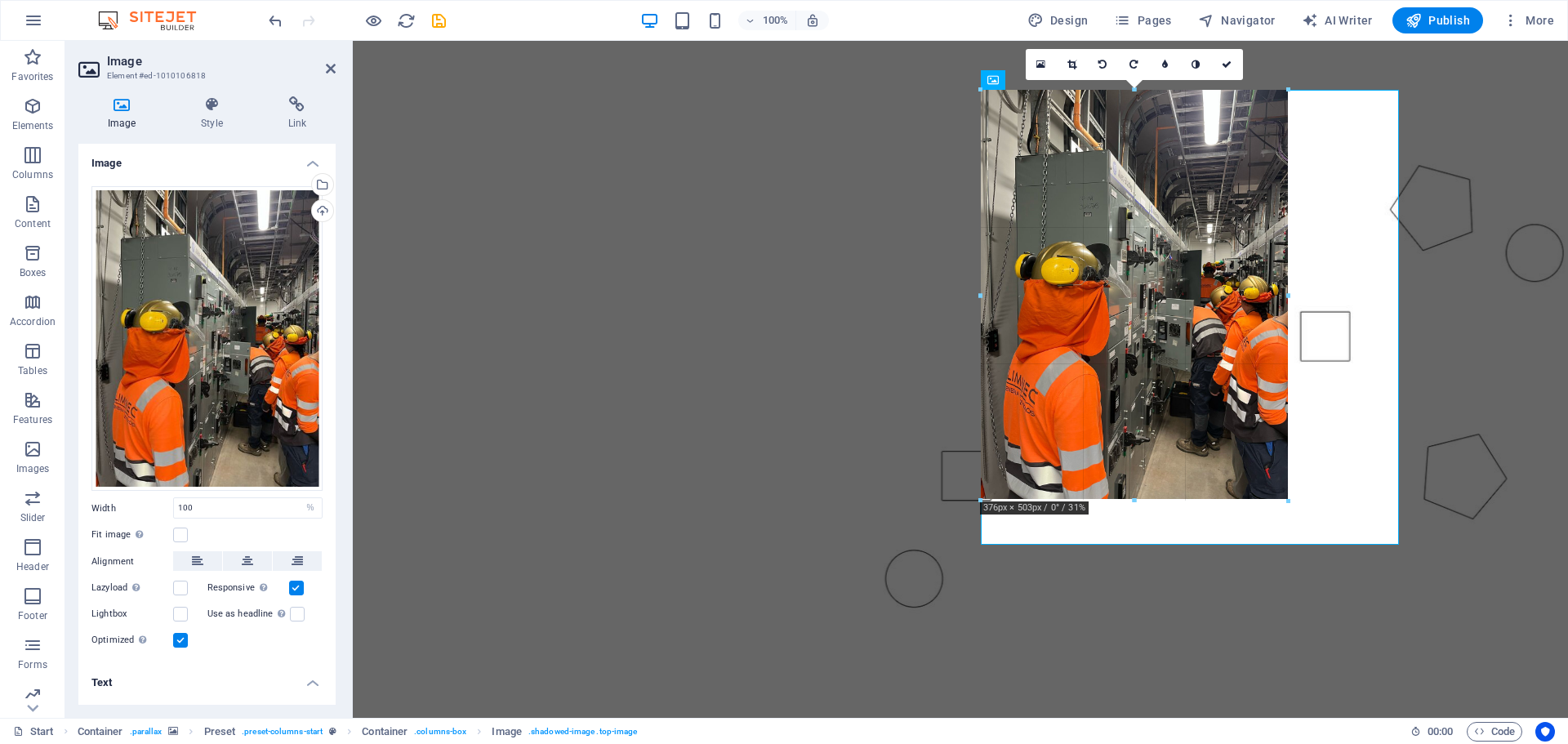
drag, startPoint x: 1192, startPoint y: 647, endPoint x: 1168, endPoint y: 493, distance: 155.9
type input "372"
select select "px"
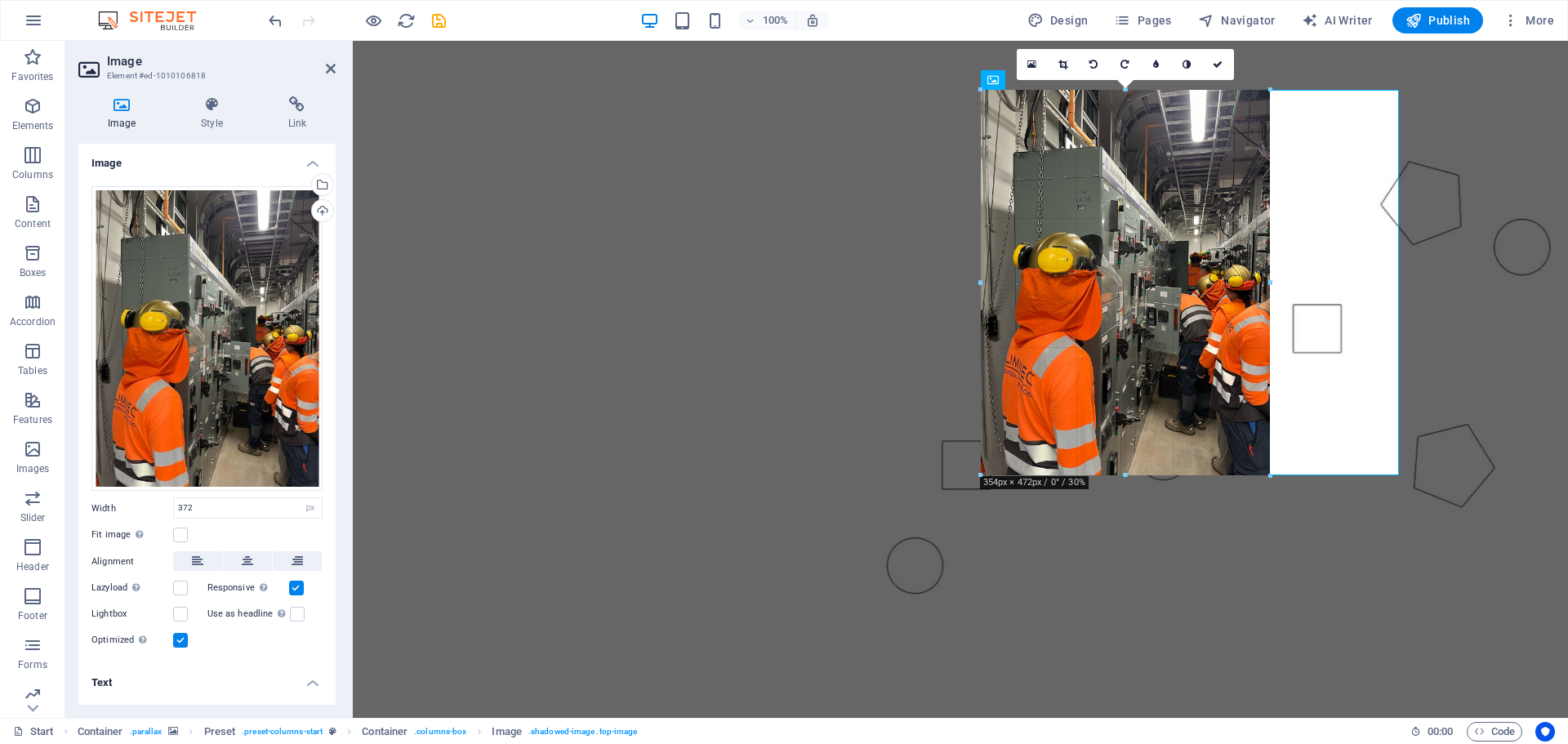
drag, startPoint x: 1131, startPoint y: 497, endPoint x: 1130, endPoint y: 476, distance: 21.0
type input "354"
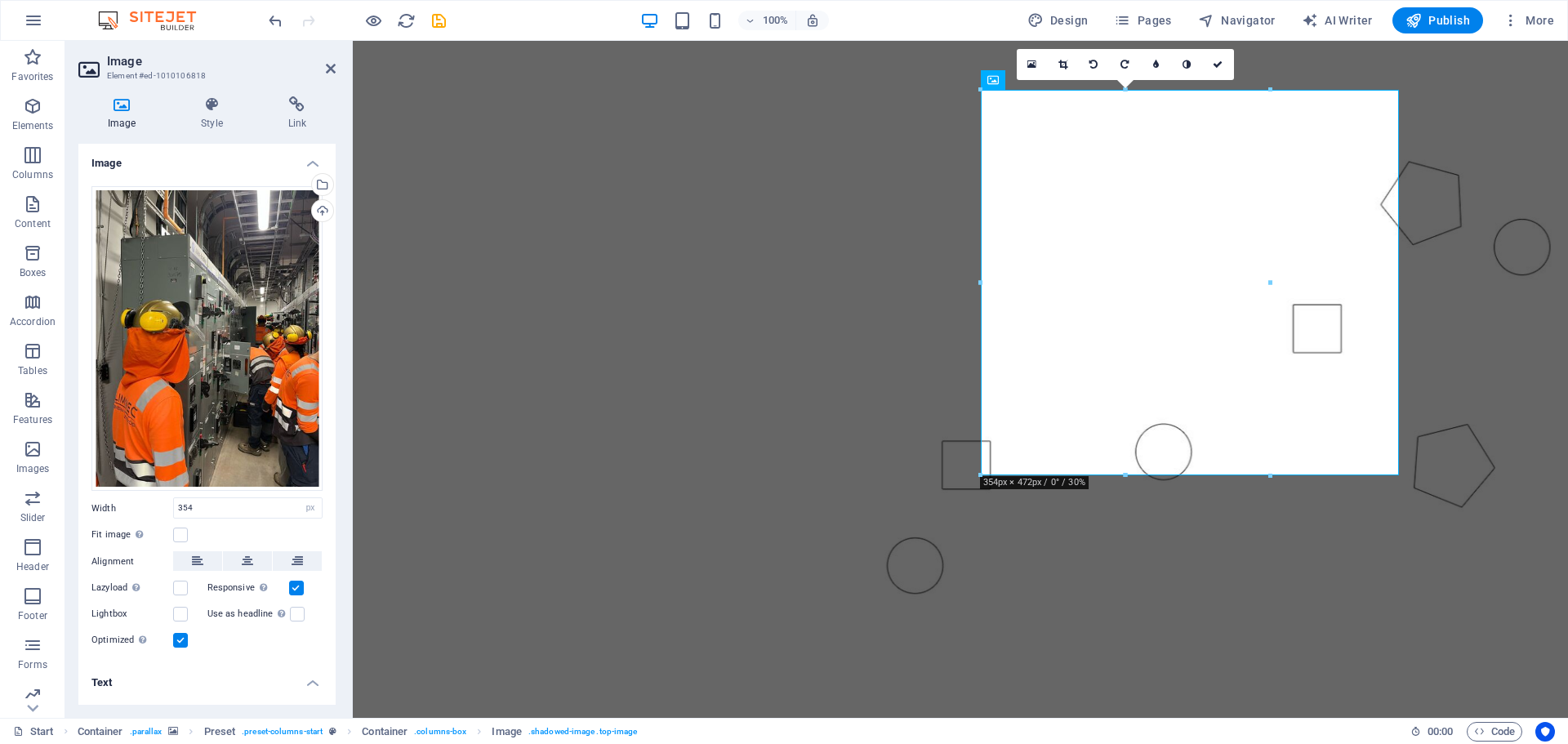
click at [1213, 587] on figure at bounding box center [960, 312] width 1215 height 657
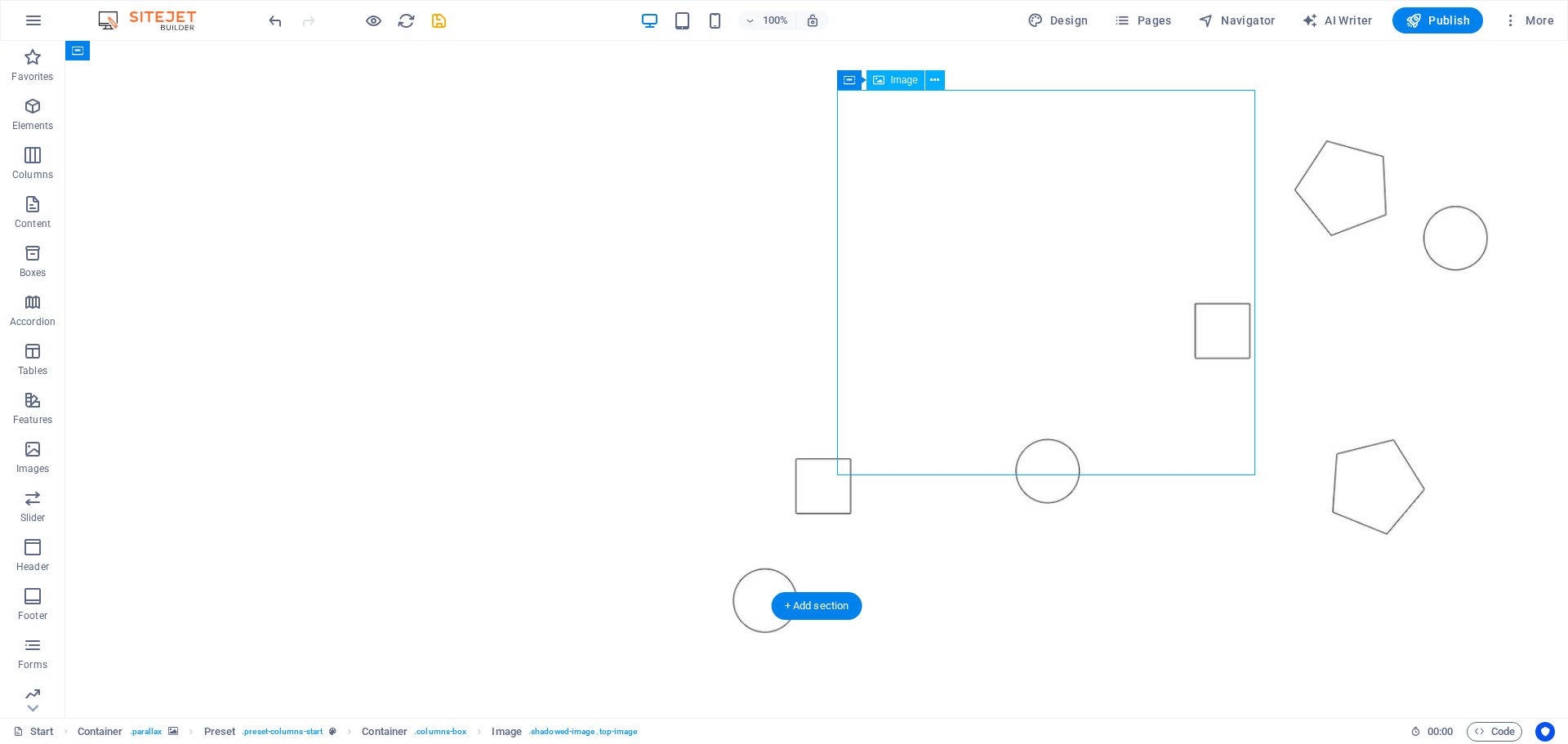
select select "px"
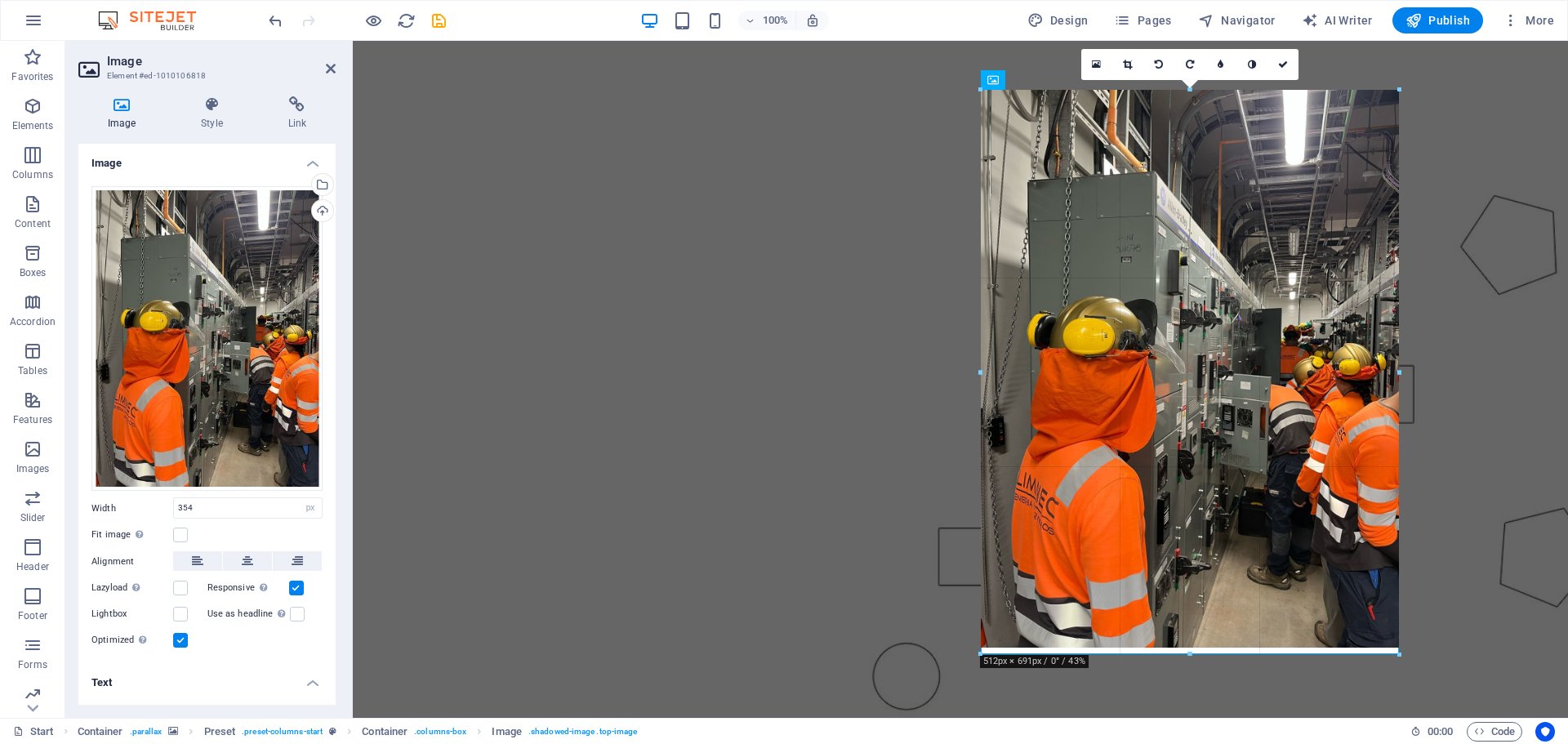
drag, startPoint x: 1125, startPoint y: 476, endPoint x: 1211, endPoint y: 655, distance: 198.6
type input "512"
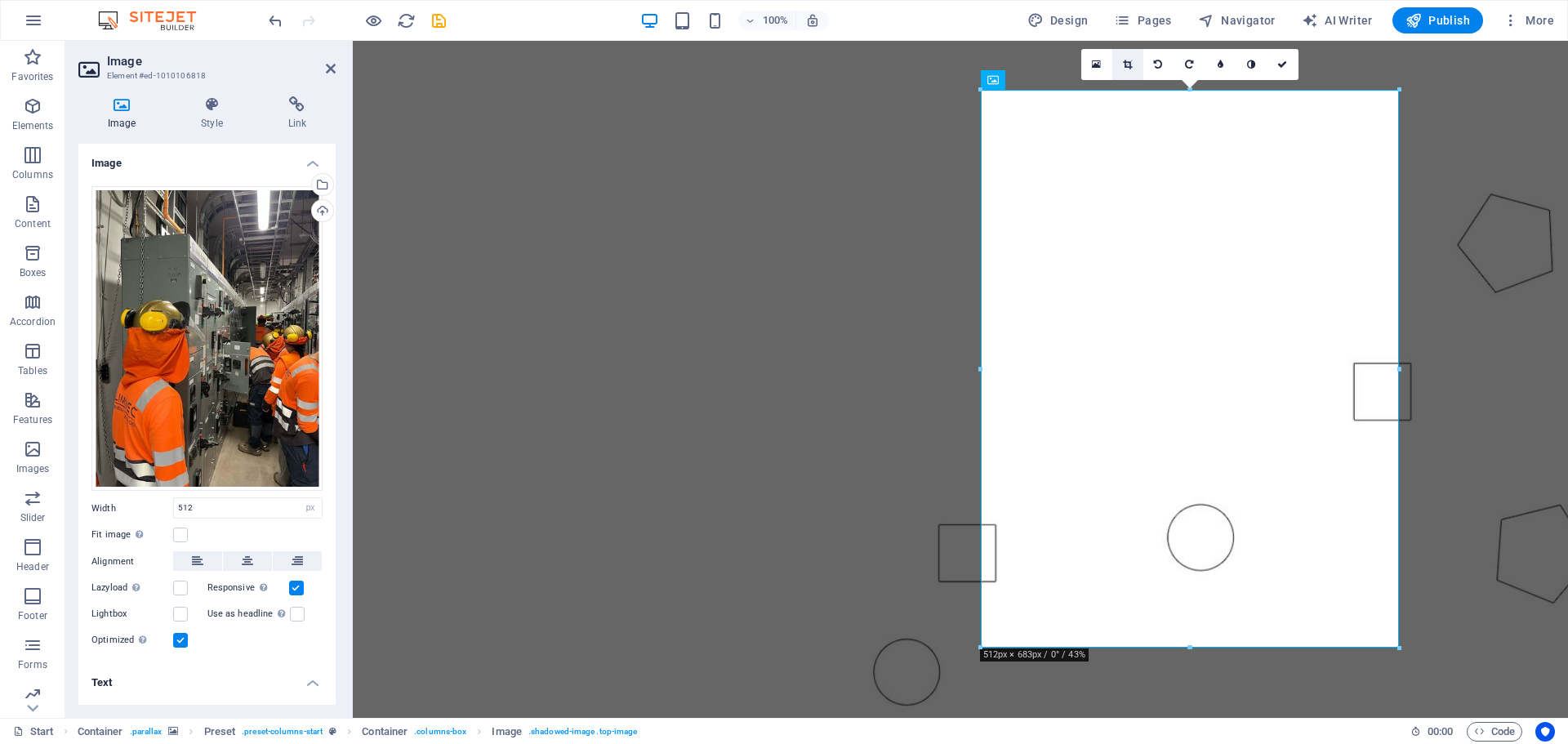
click at [1127, 65] on icon at bounding box center [1127, 65] width 9 height 10
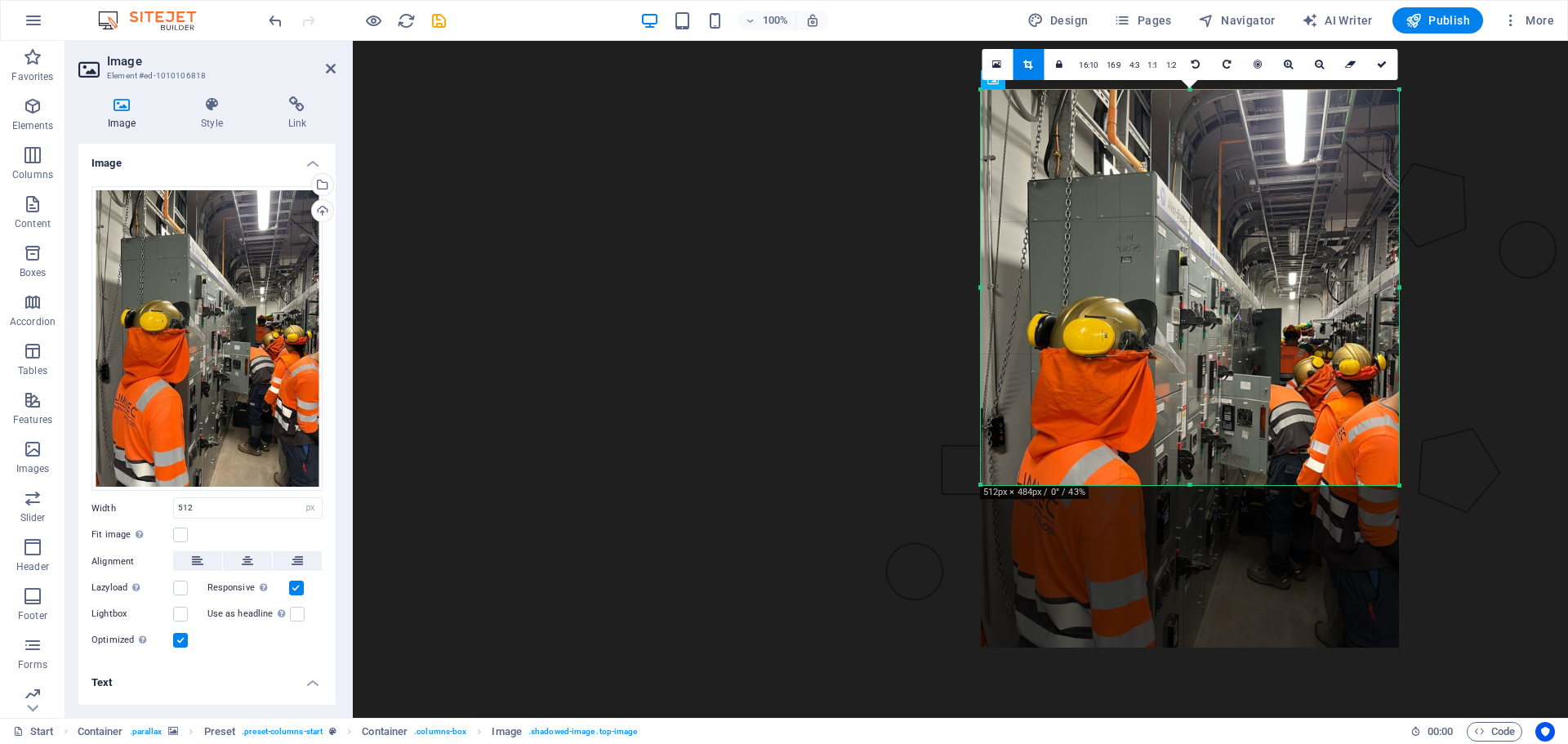
drag, startPoint x: 1190, startPoint y: 649, endPoint x: 1217, endPoint y: 486, distance: 165.2
click at [1217, 486] on div at bounding box center [1189, 486] width 418 height 6
click at [1450, 553] on figure at bounding box center [960, 315] width 1215 height 664
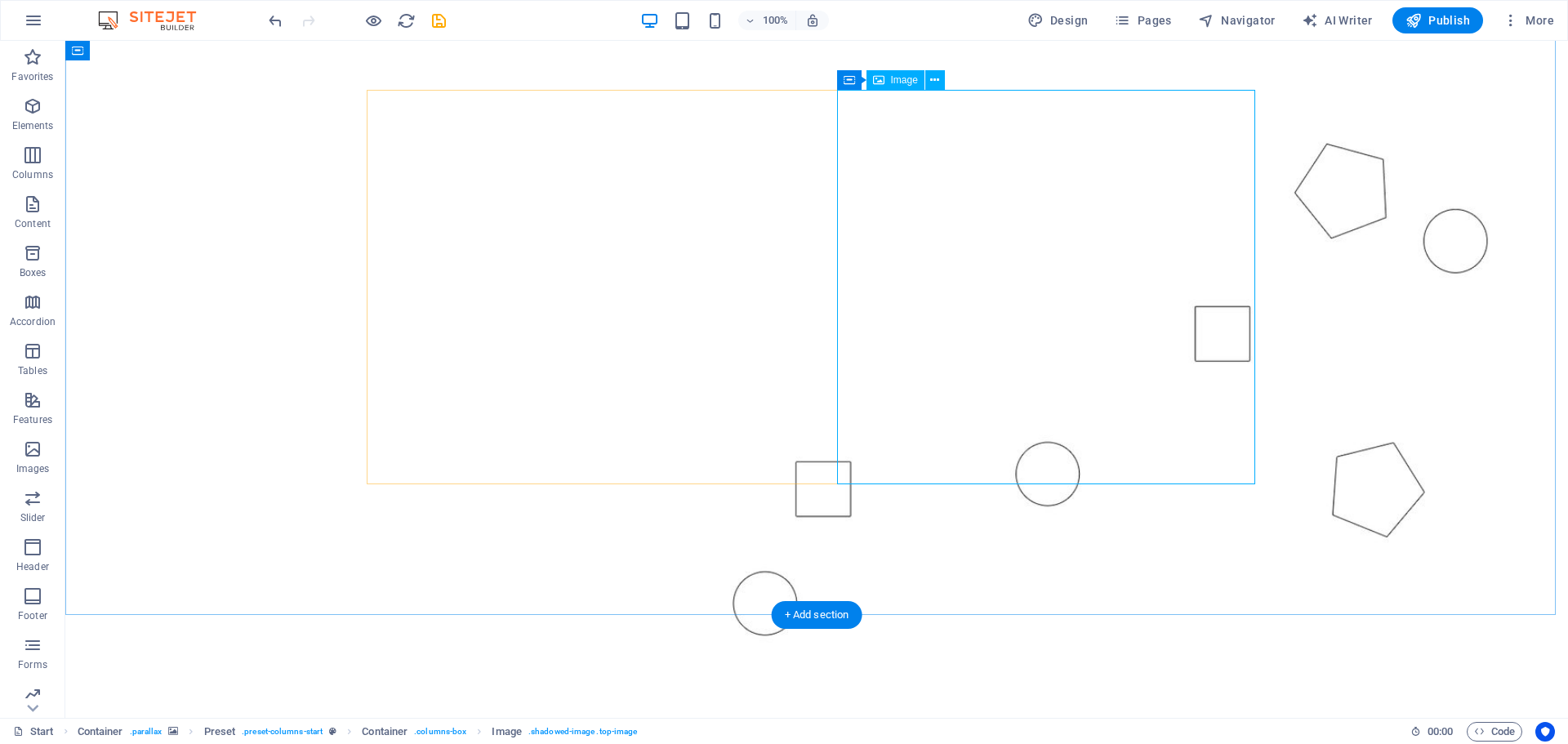
select select "px"
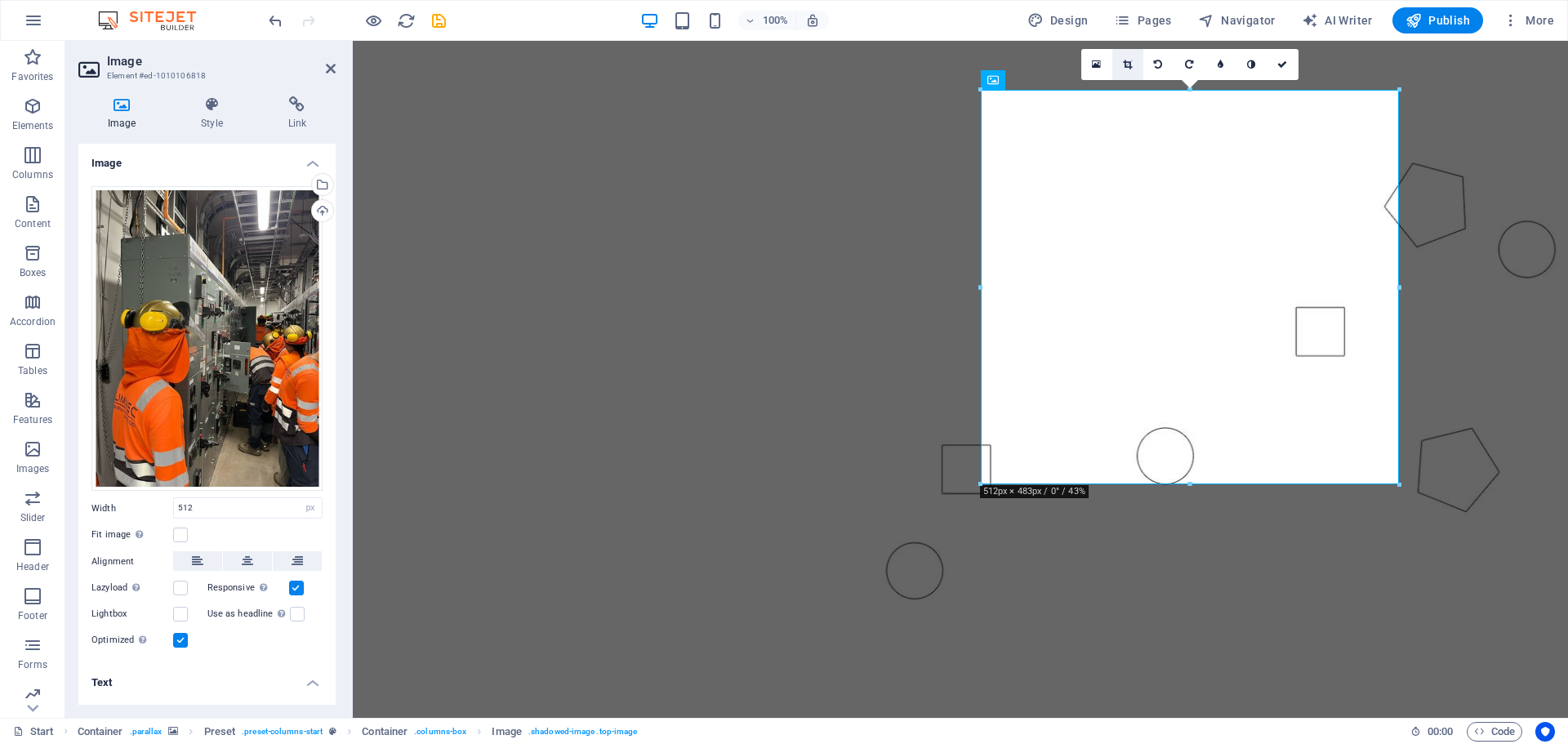
click at [1123, 60] on icon at bounding box center [1127, 65] width 9 height 10
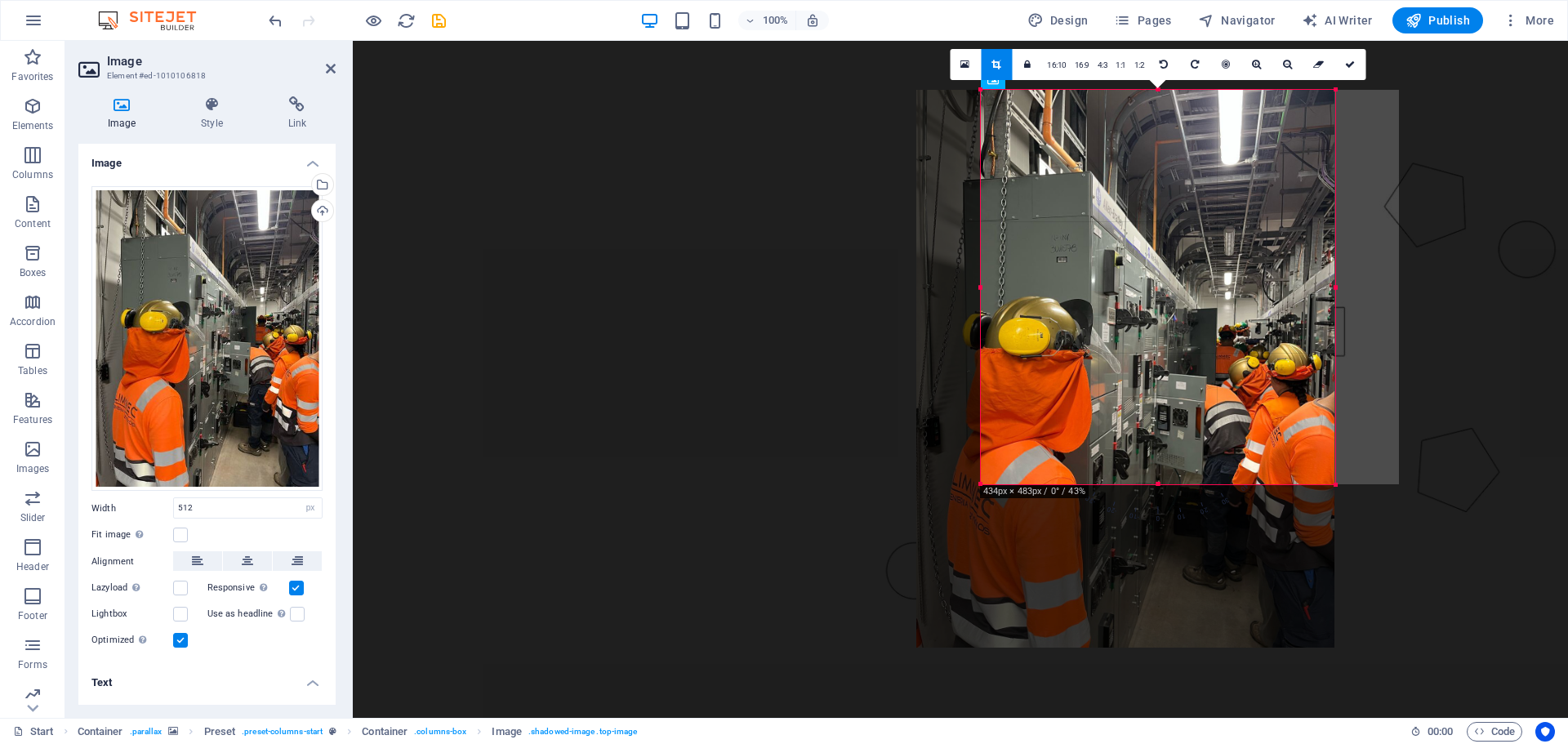
drag, startPoint x: 980, startPoint y: 288, endPoint x: 1045, endPoint y: 286, distance: 65.0
click at [1045, 285] on div "180 170 160 150 140 130 120 110 100 90 80 70 60 50 40 30 20 10 0 -10 -20 -30 -4…" at bounding box center [1158, 287] width 355 height 394
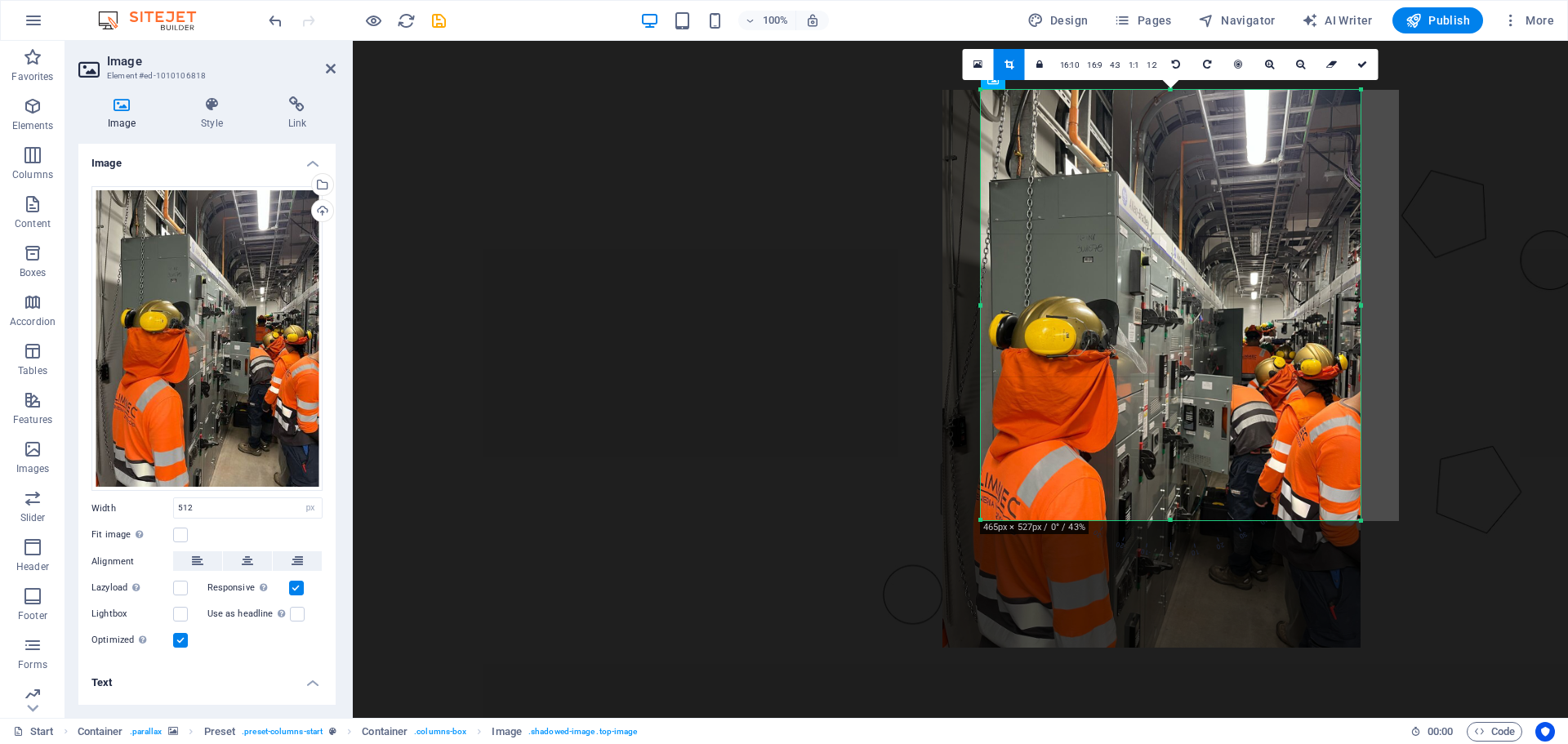
drag, startPoint x: 981, startPoint y: 483, endPoint x: 954, endPoint y: 519, distance: 45.0
click at [981, 519] on div "180 170 160 150 140 130 120 110 100 90 80 70 60 50 40 30 20 10 0 -10 -20 -30 -4…" at bounding box center [1170, 305] width 379 height 431
click at [1445, 554] on figure at bounding box center [960, 327] width 1215 height 688
type input "465"
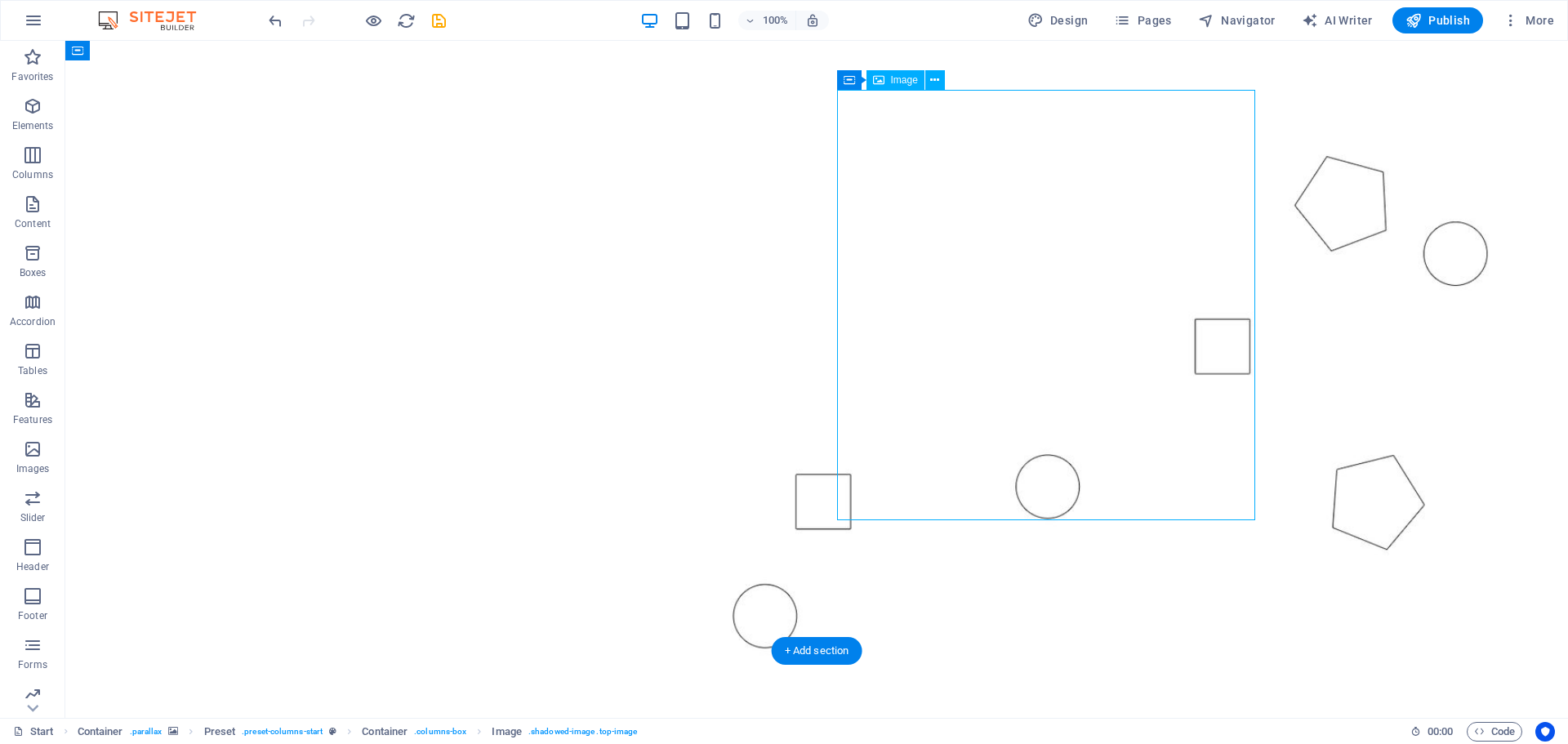
select select "px"
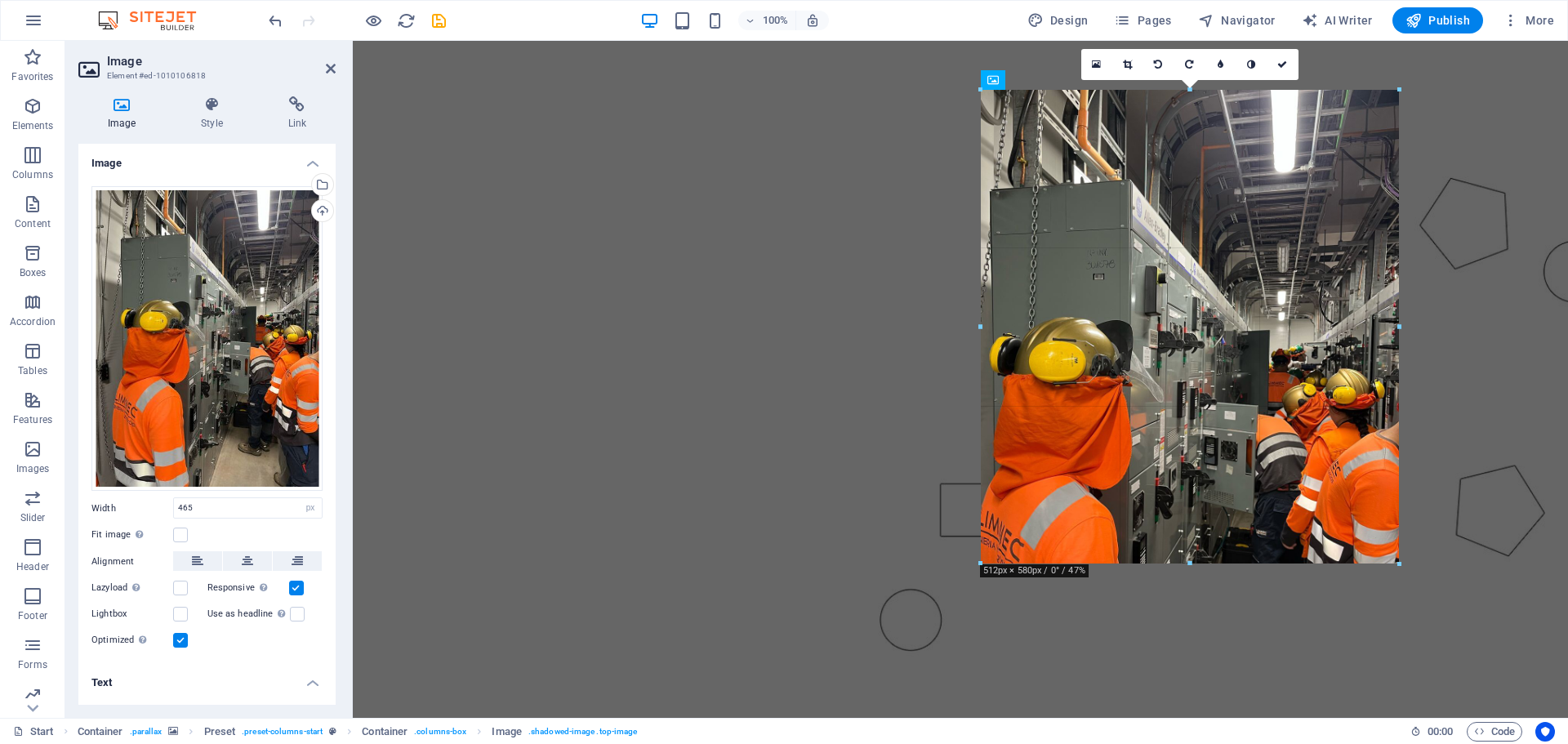
drag, startPoint x: 1360, startPoint y: 302, endPoint x: 1402, endPoint y: 309, distance: 42.6
type input "512"
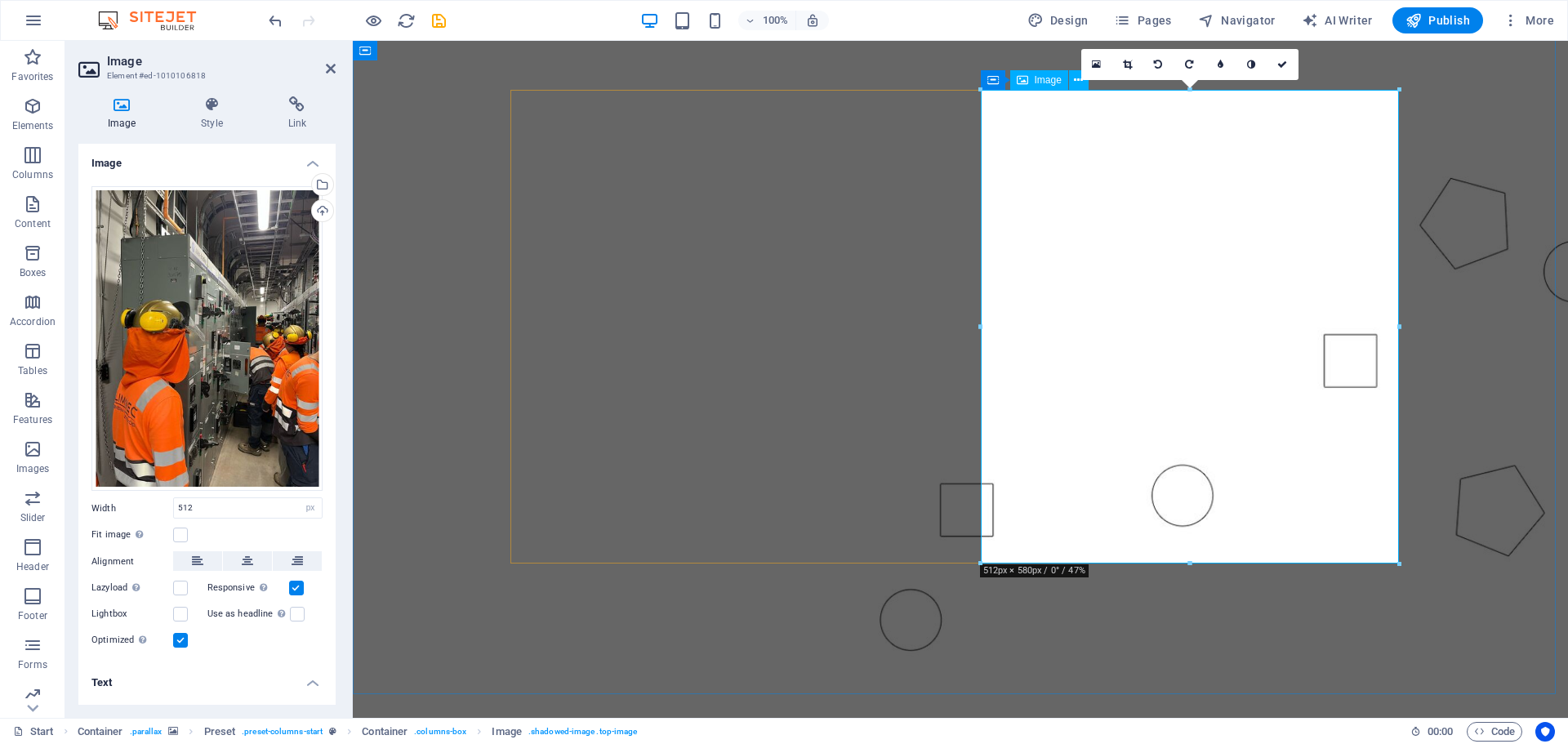
click at [1460, 303] on figure at bounding box center [960, 342] width 1215 height 718
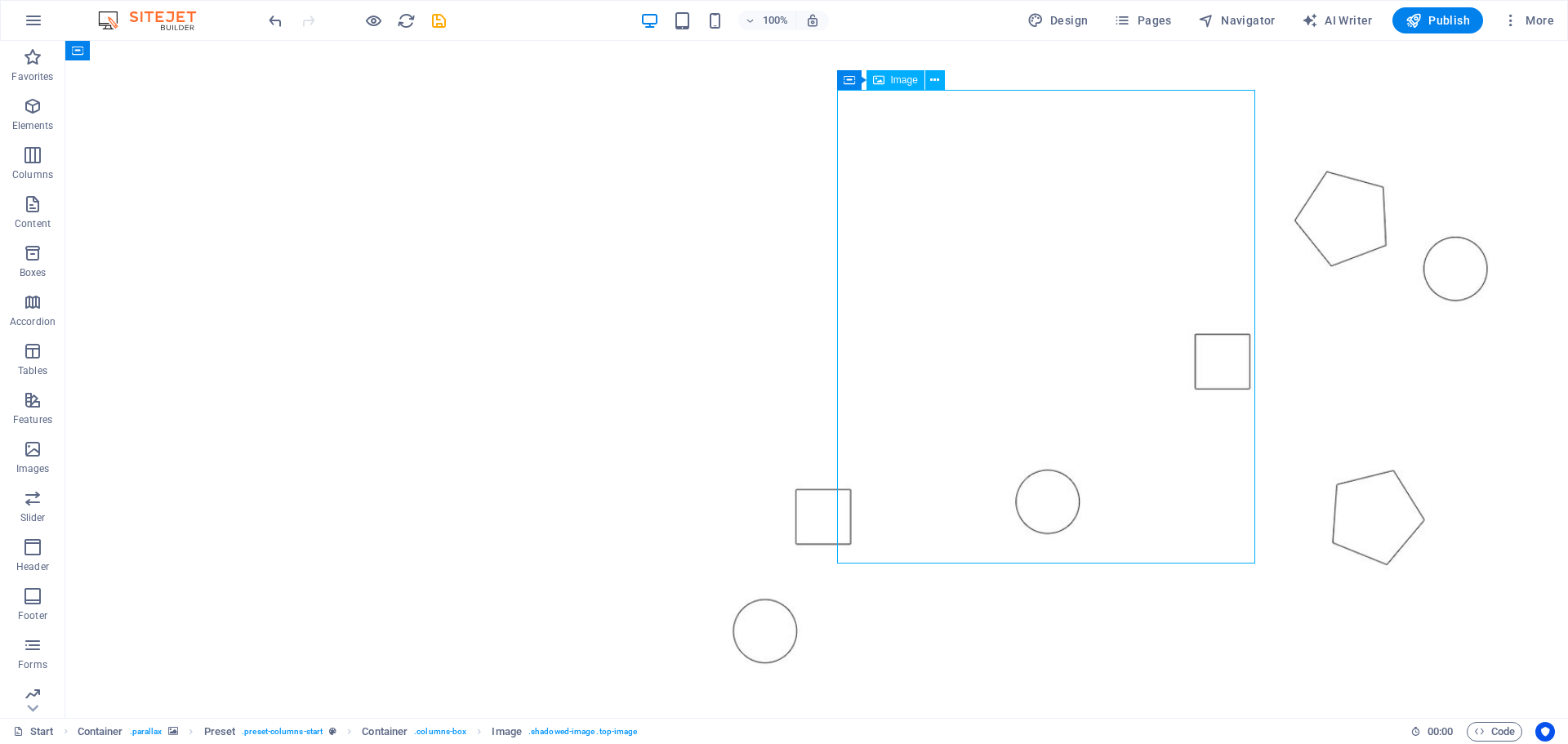
drag, startPoint x: 957, startPoint y: 322, endPoint x: 1249, endPoint y: 265, distance: 297.5
drag, startPoint x: 1131, startPoint y: 268, endPoint x: 1120, endPoint y: 198, distance: 70.9
drag, startPoint x: 1093, startPoint y: 234, endPoint x: 1088, endPoint y: 146, distance: 88.1
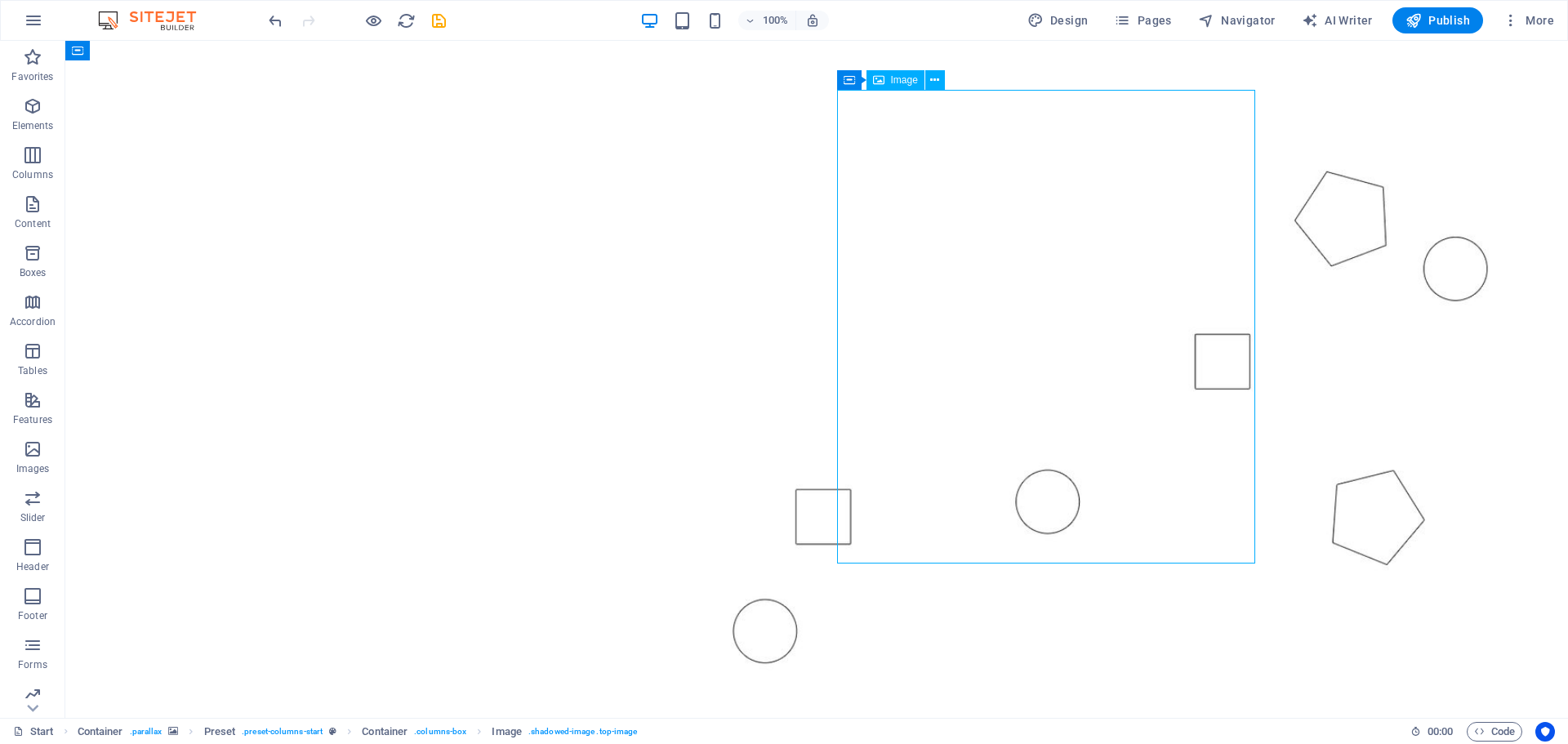
select select "px"
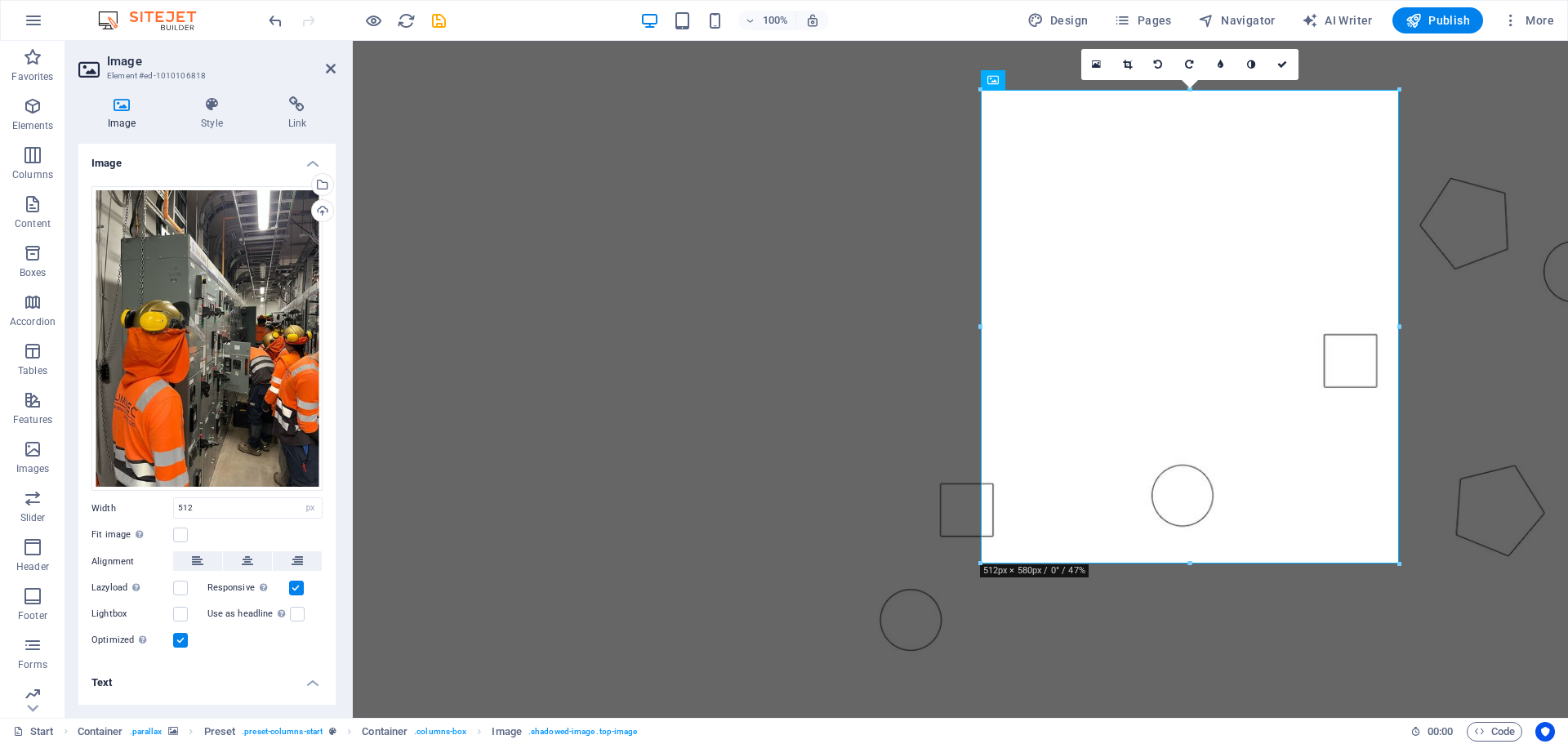
click at [818, 616] on figure at bounding box center [960, 342] width 1215 height 718
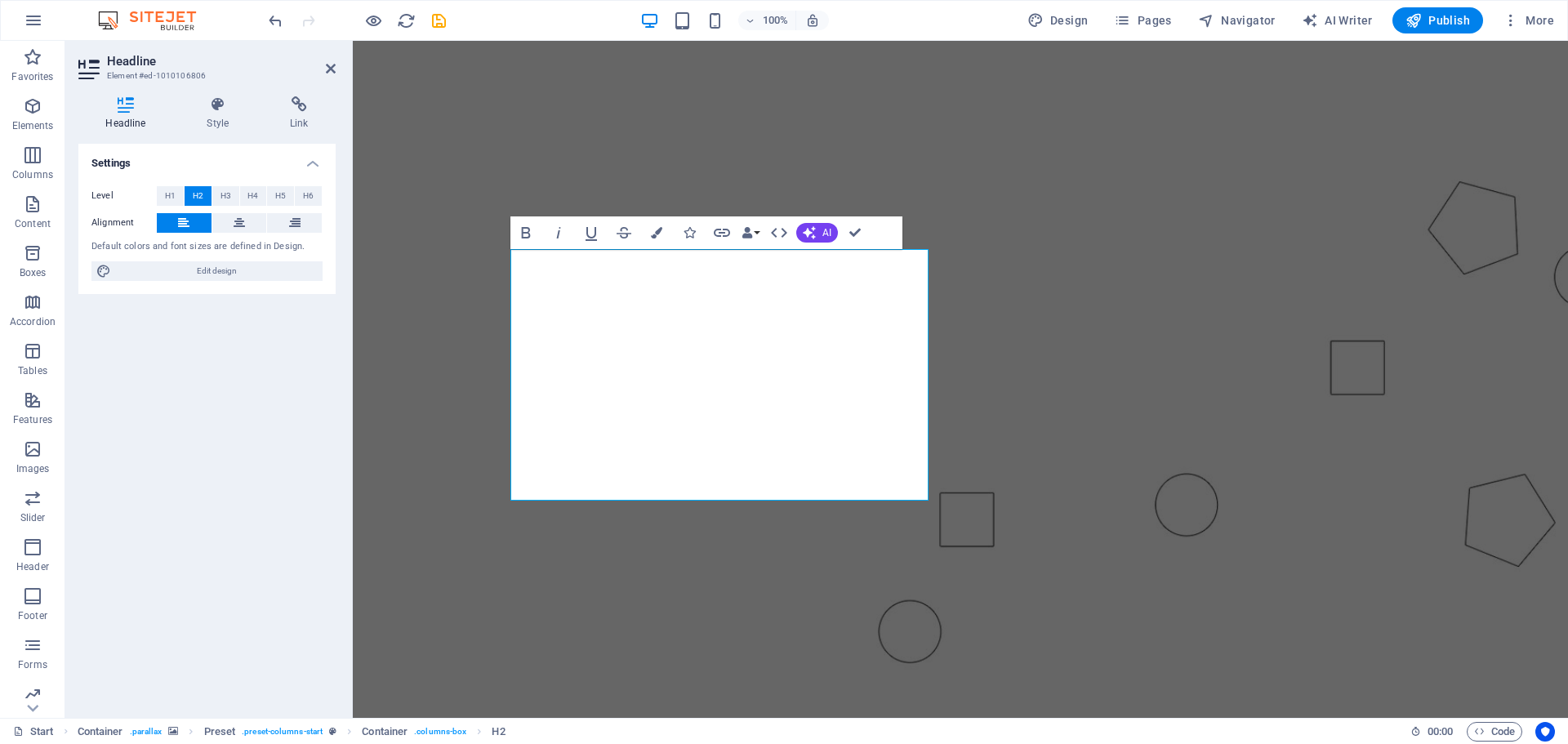
click at [789, 630] on figure at bounding box center [960, 349] width 1215 height 731
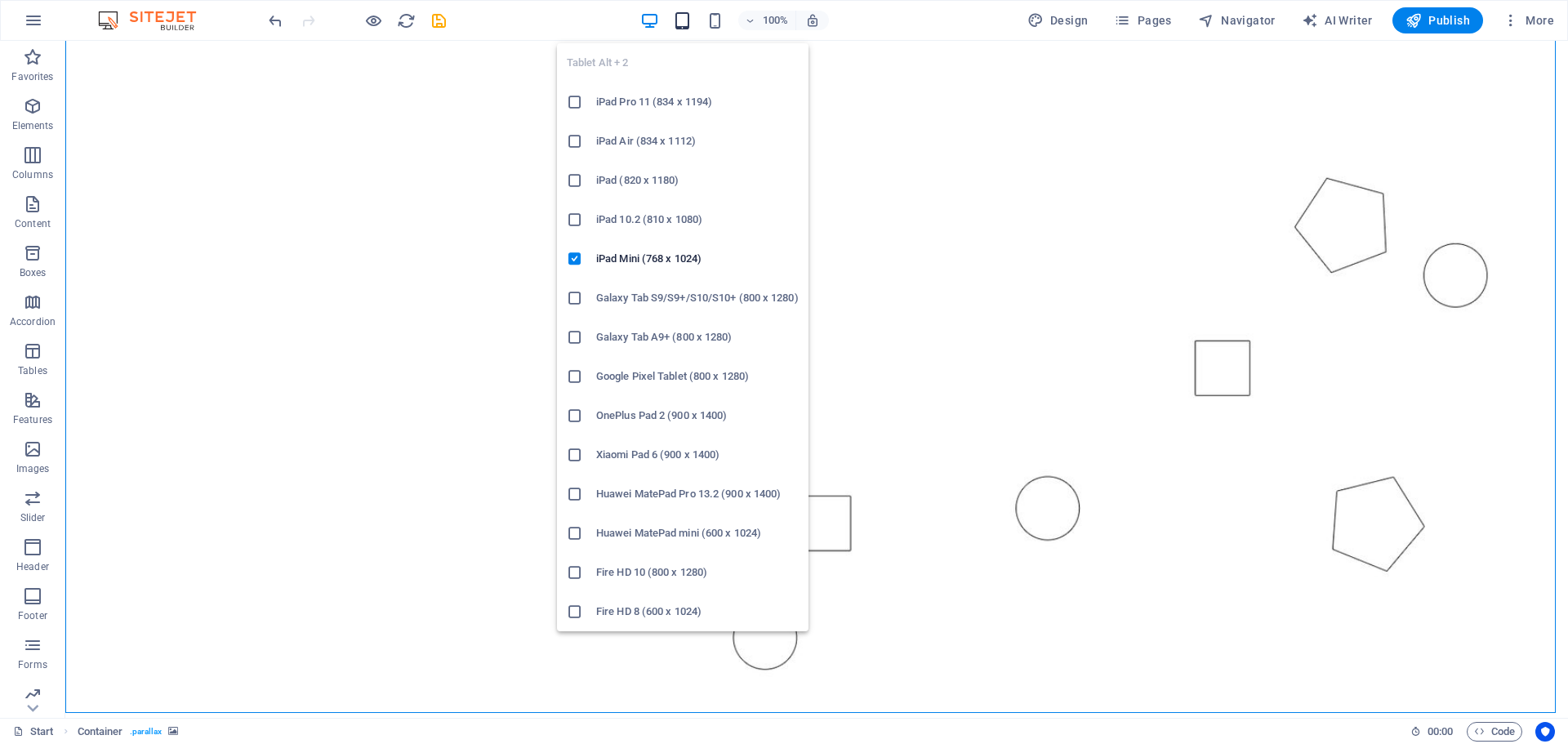
click at [679, 14] on icon "button" at bounding box center [682, 21] width 19 height 19
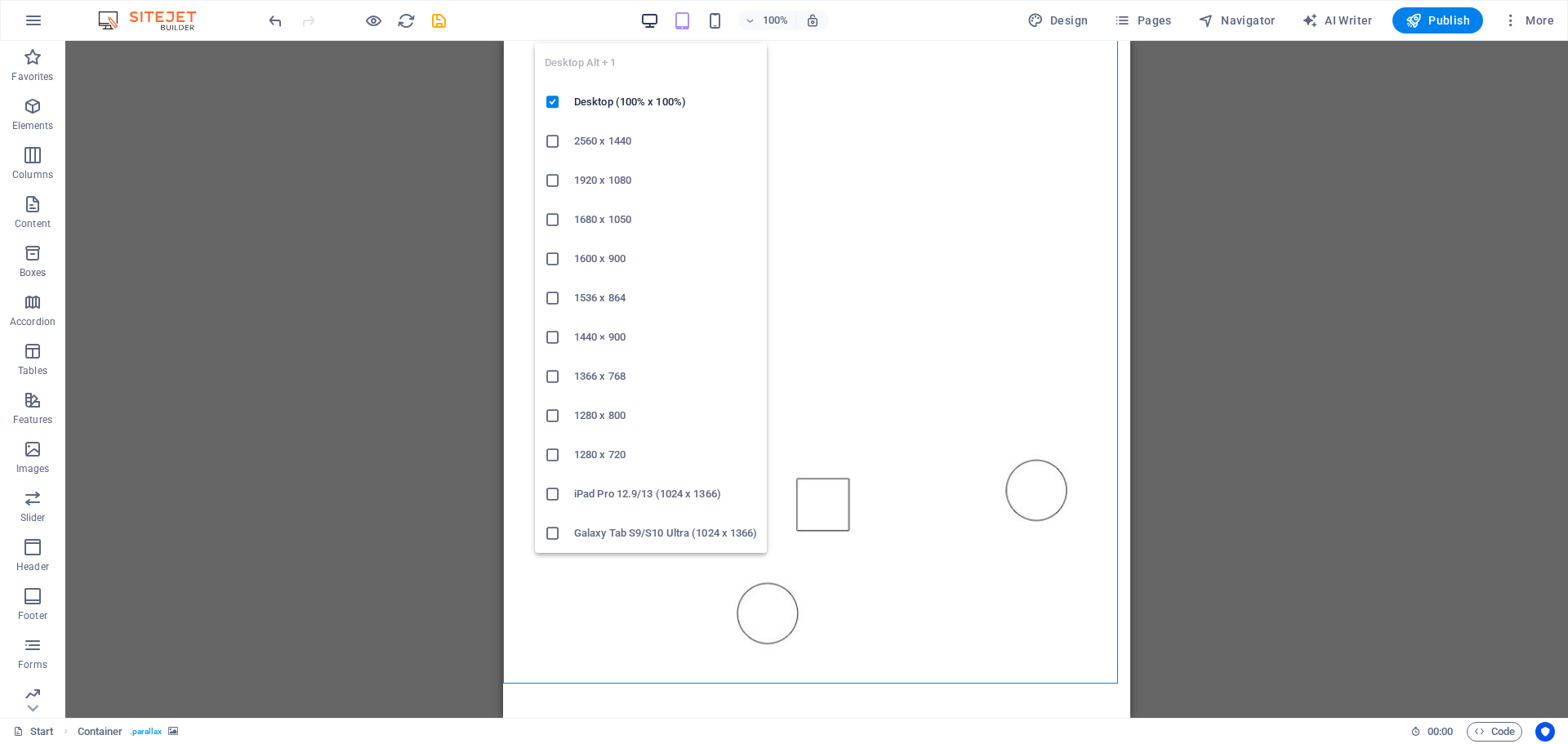
click at [653, 17] on icon "button" at bounding box center [649, 21] width 19 height 19
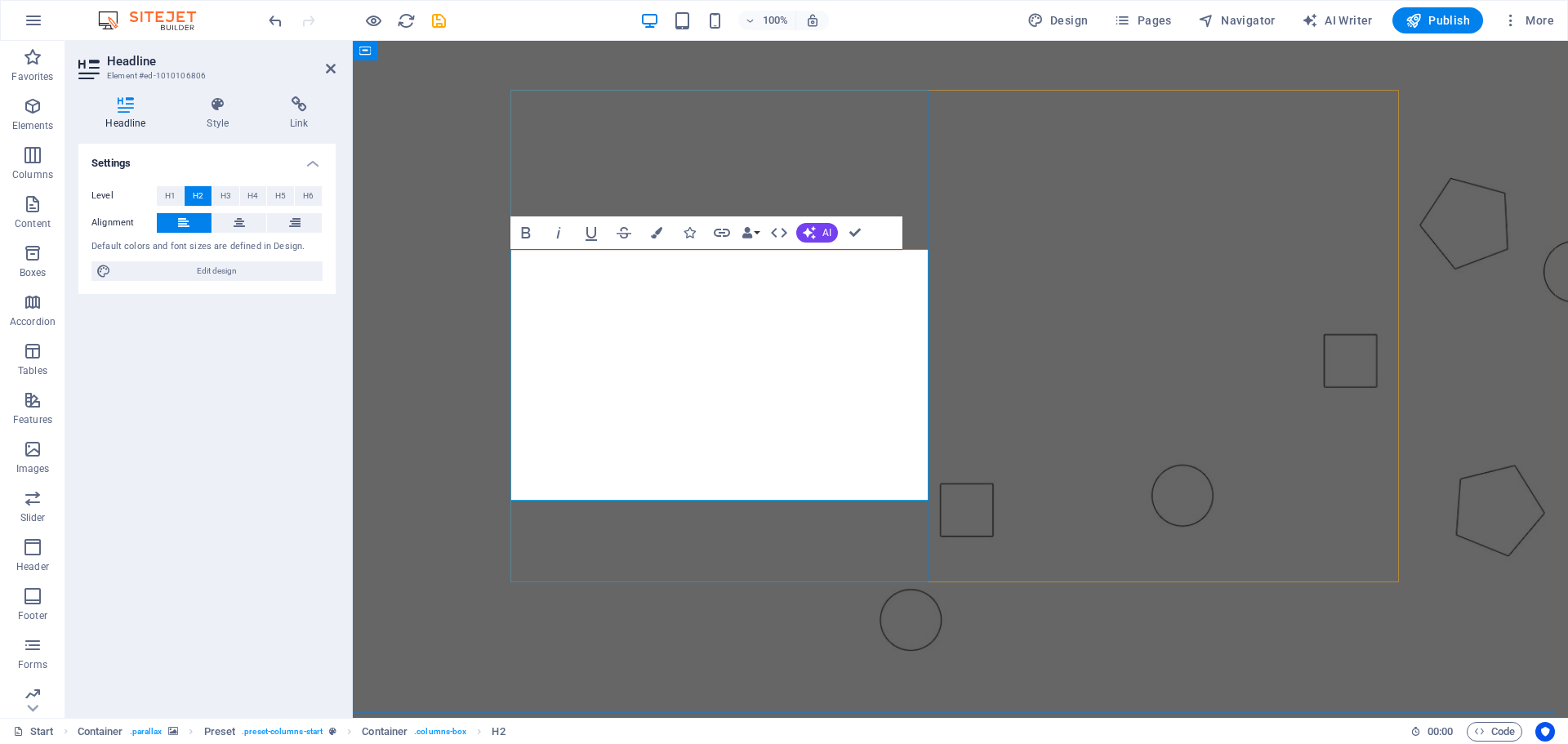
click at [821, 592] on figure at bounding box center [960, 349] width 1215 height 731
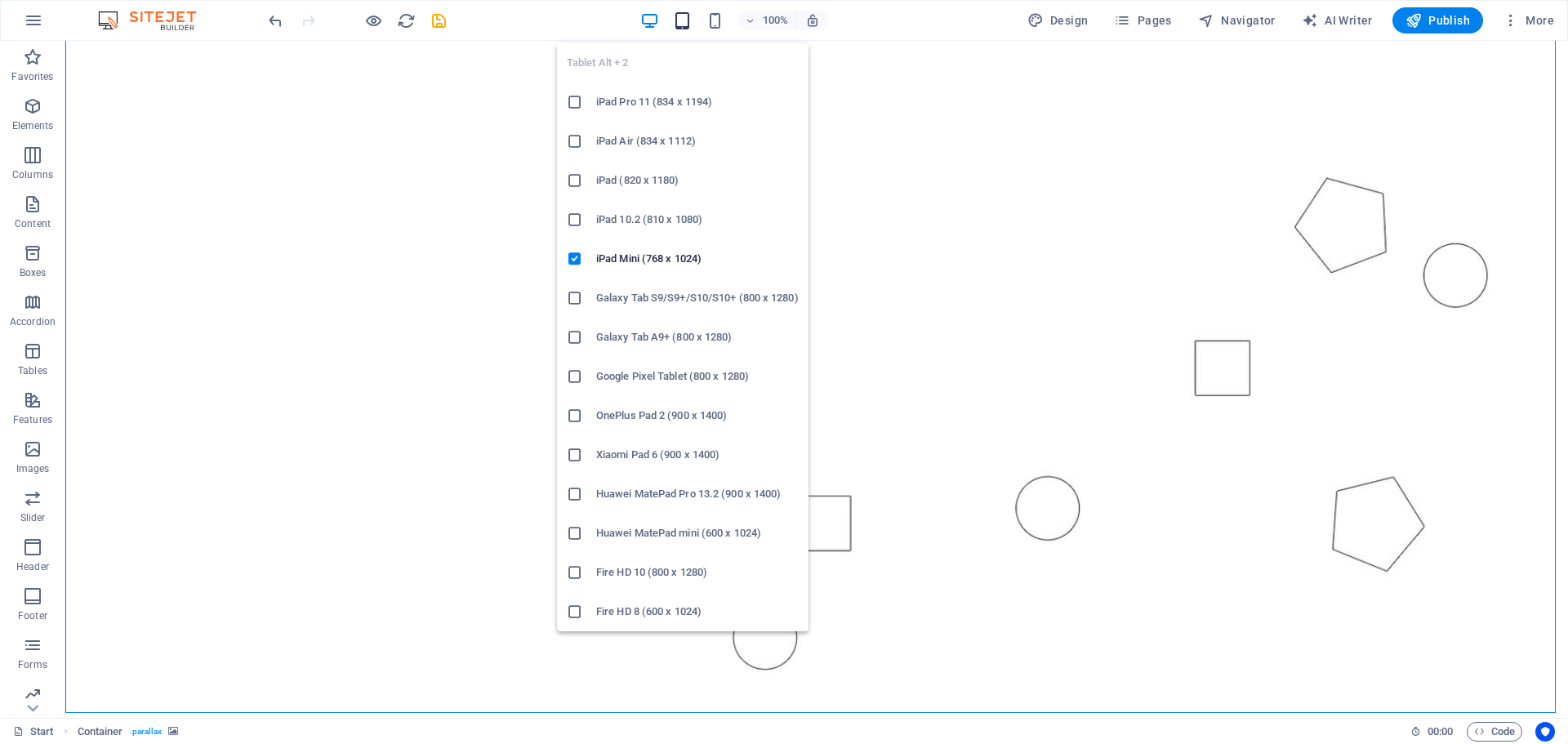
click at [686, 19] on icon "button" at bounding box center [682, 21] width 19 height 19
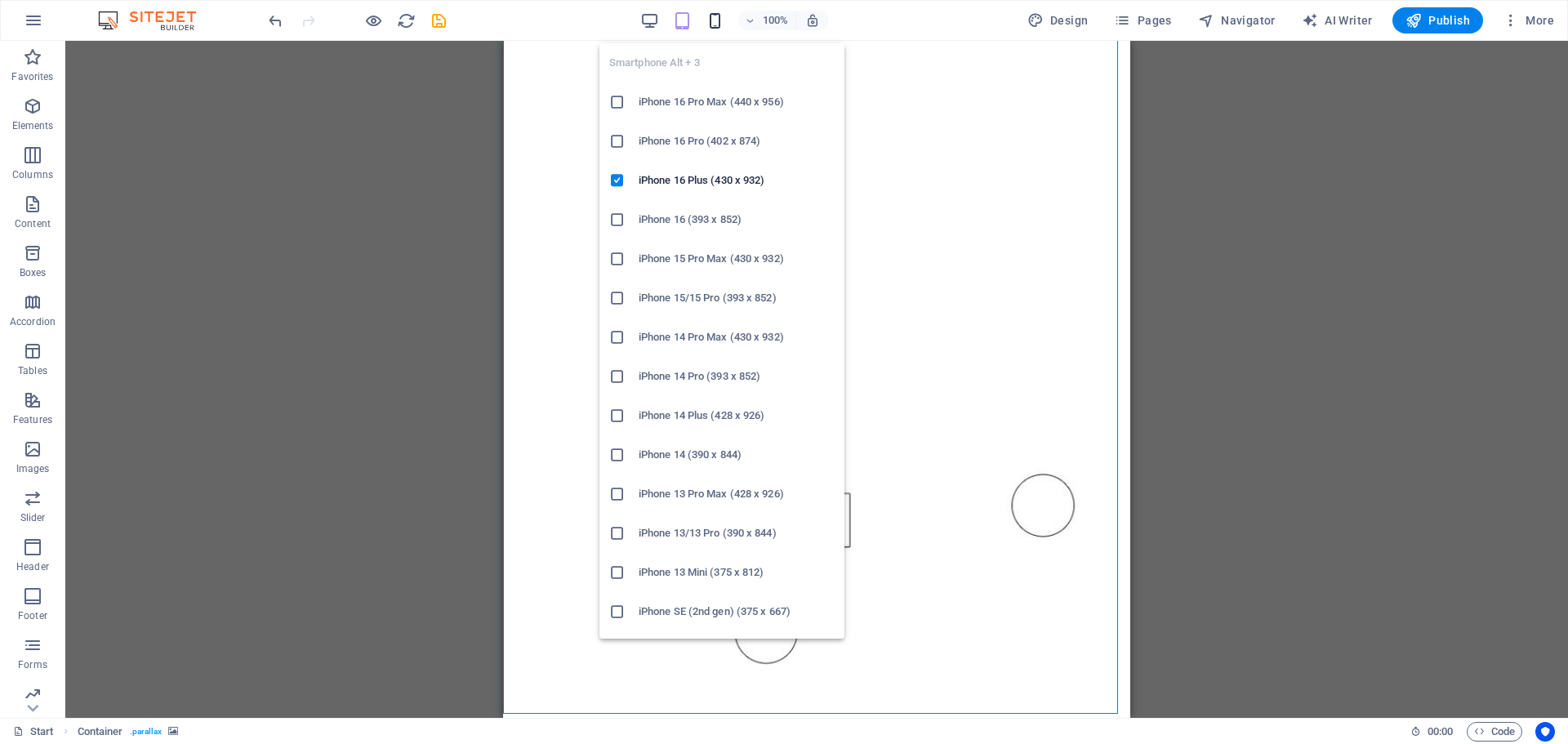
click at [721, 21] on icon "button" at bounding box center [715, 21] width 19 height 19
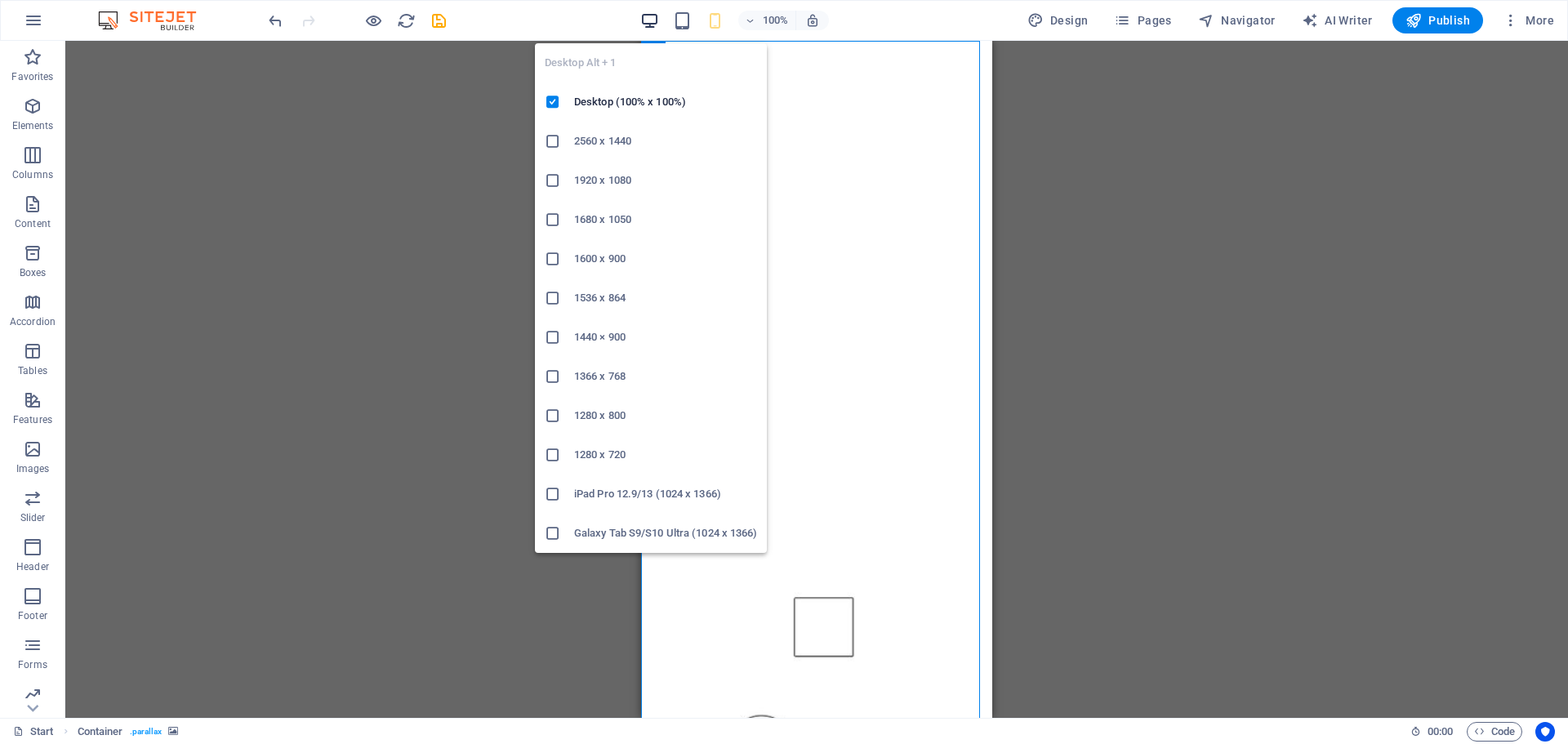
click at [652, 17] on icon "button" at bounding box center [649, 21] width 19 height 19
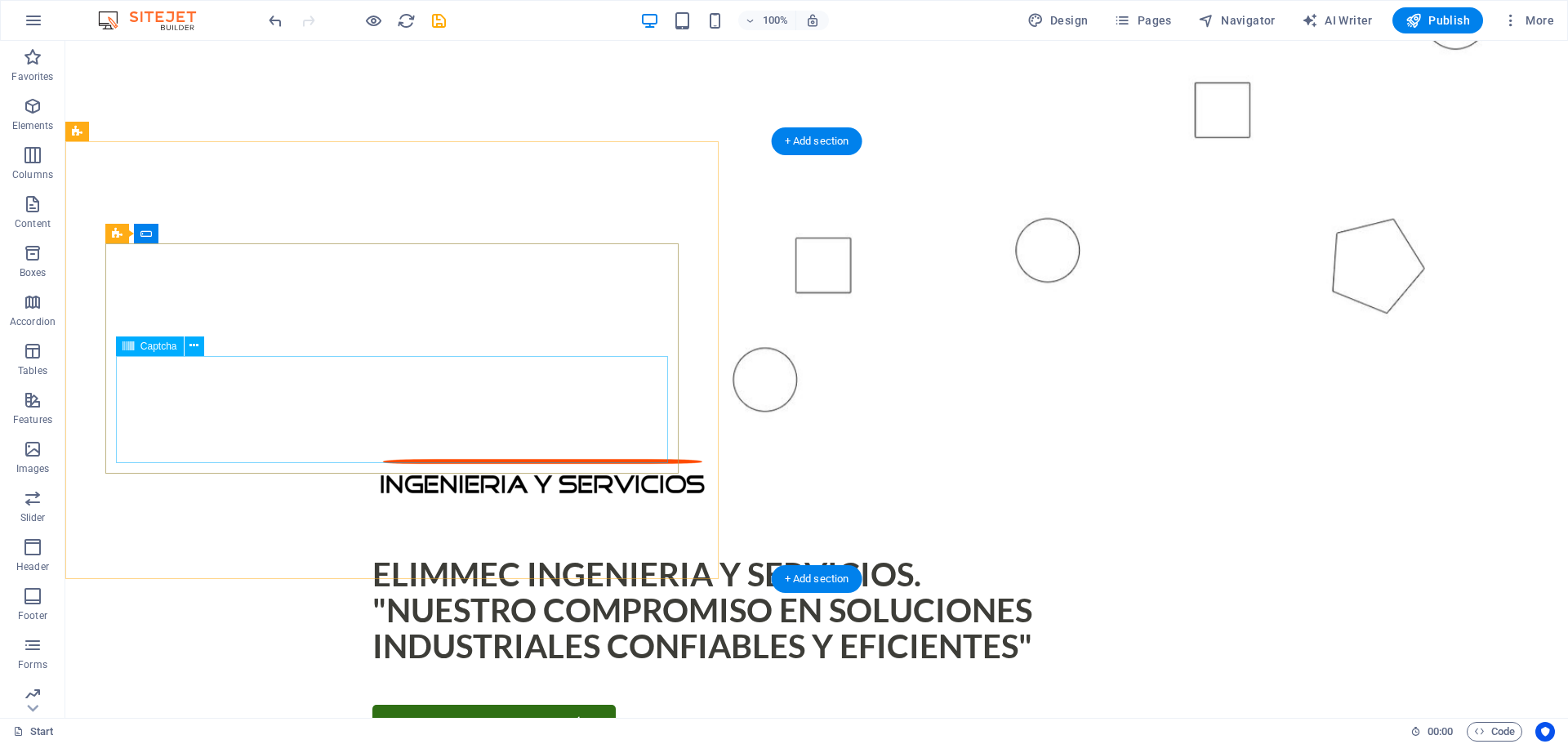
scroll to position [654, 0]
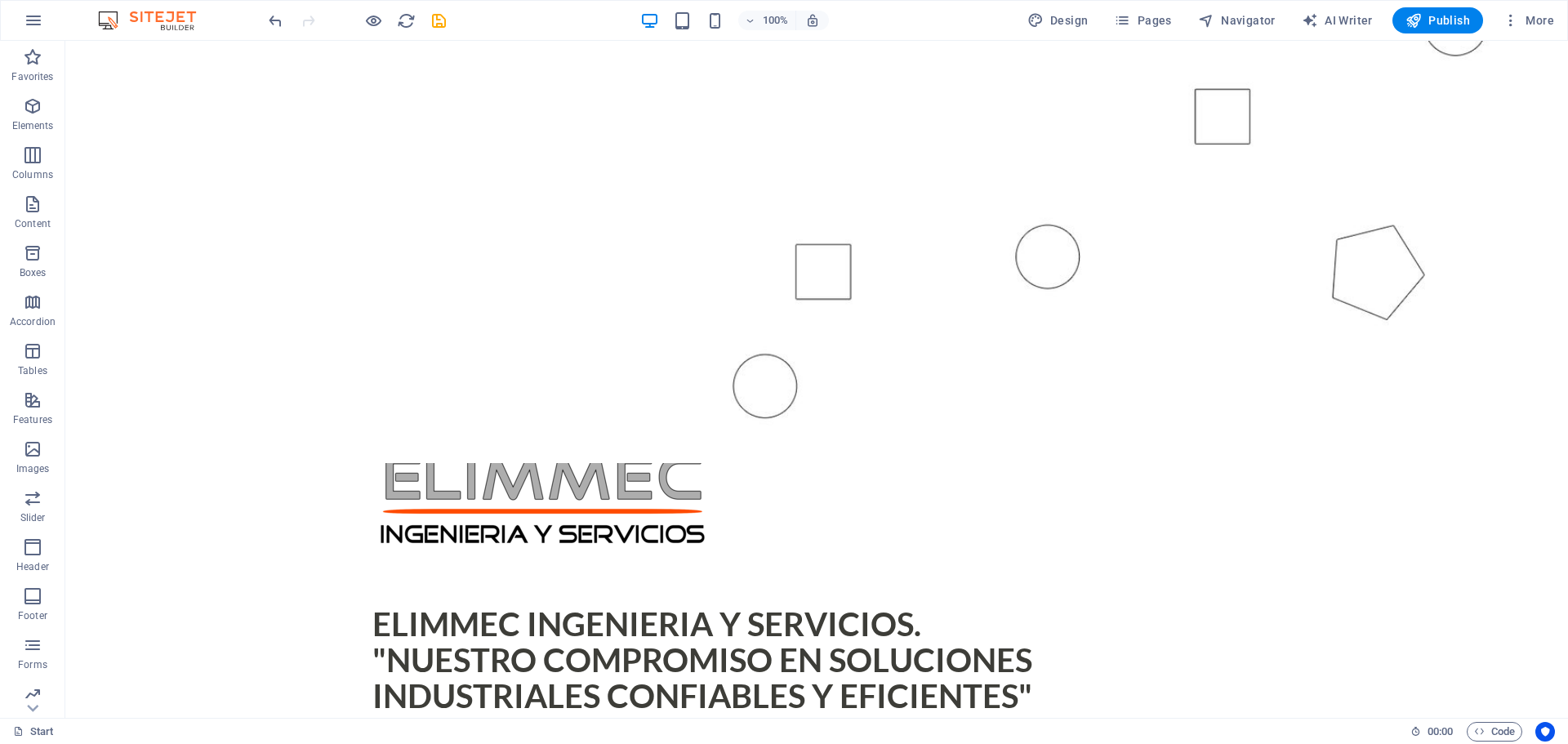
scroll to position [490, 0]
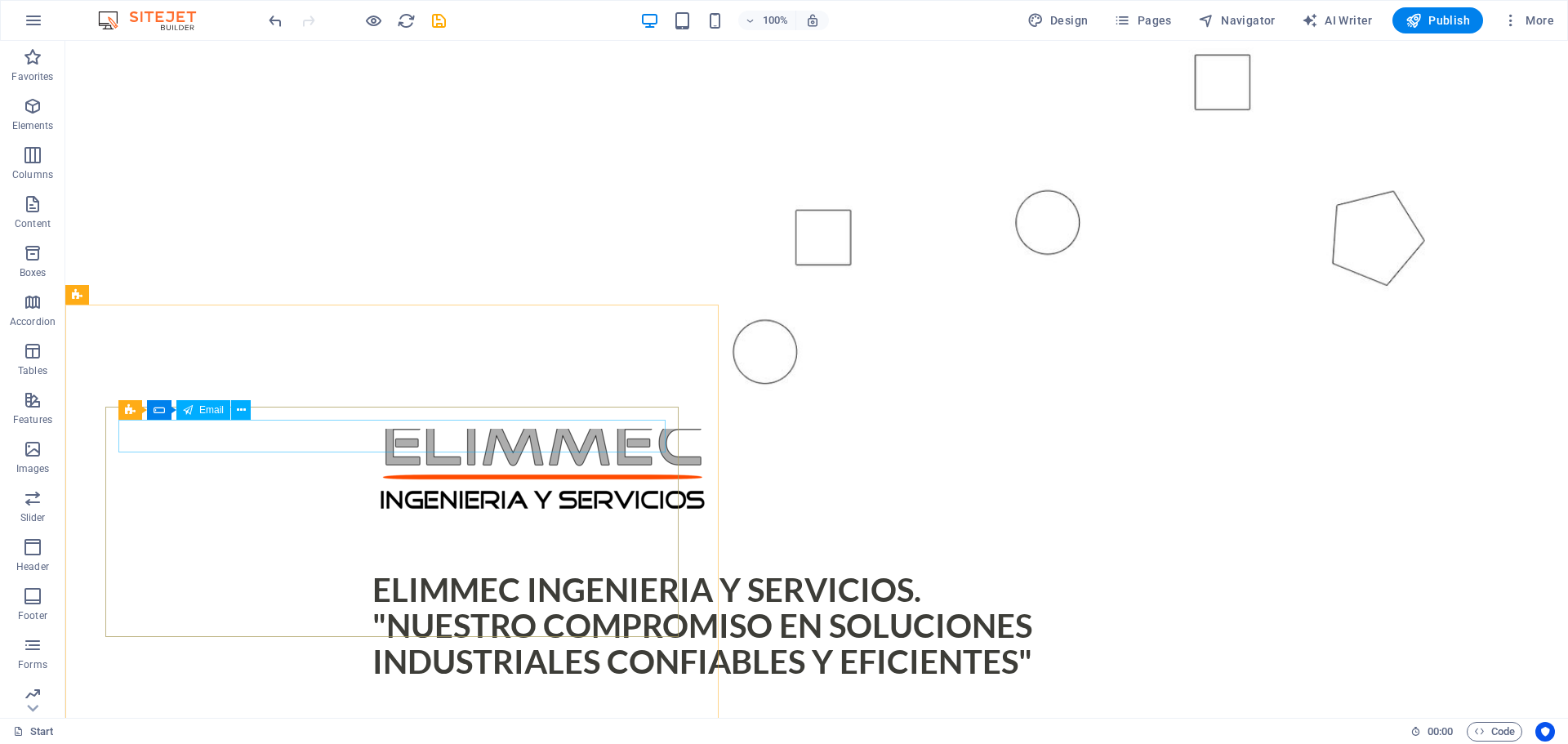
click at [214, 420] on div "Preset Form Email" at bounding box center [190, 410] width 143 height 21
click at [213, 408] on span "Email" at bounding box center [212, 410] width 25 height 10
click at [244, 410] on icon at bounding box center [241, 410] width 9 height 17
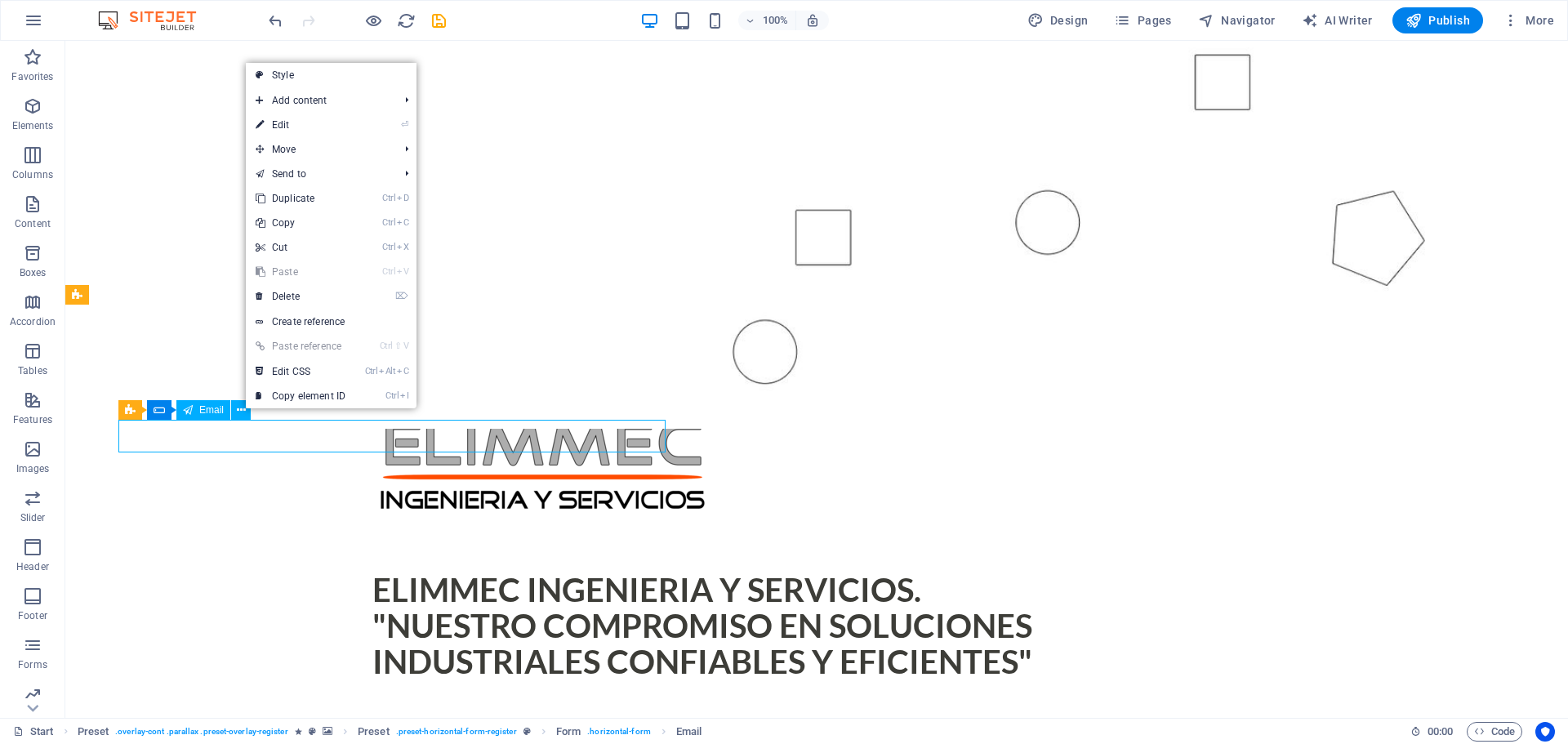
click at [226, 411] on div "Email" at bounding box center [203, 410] width 54 height 20
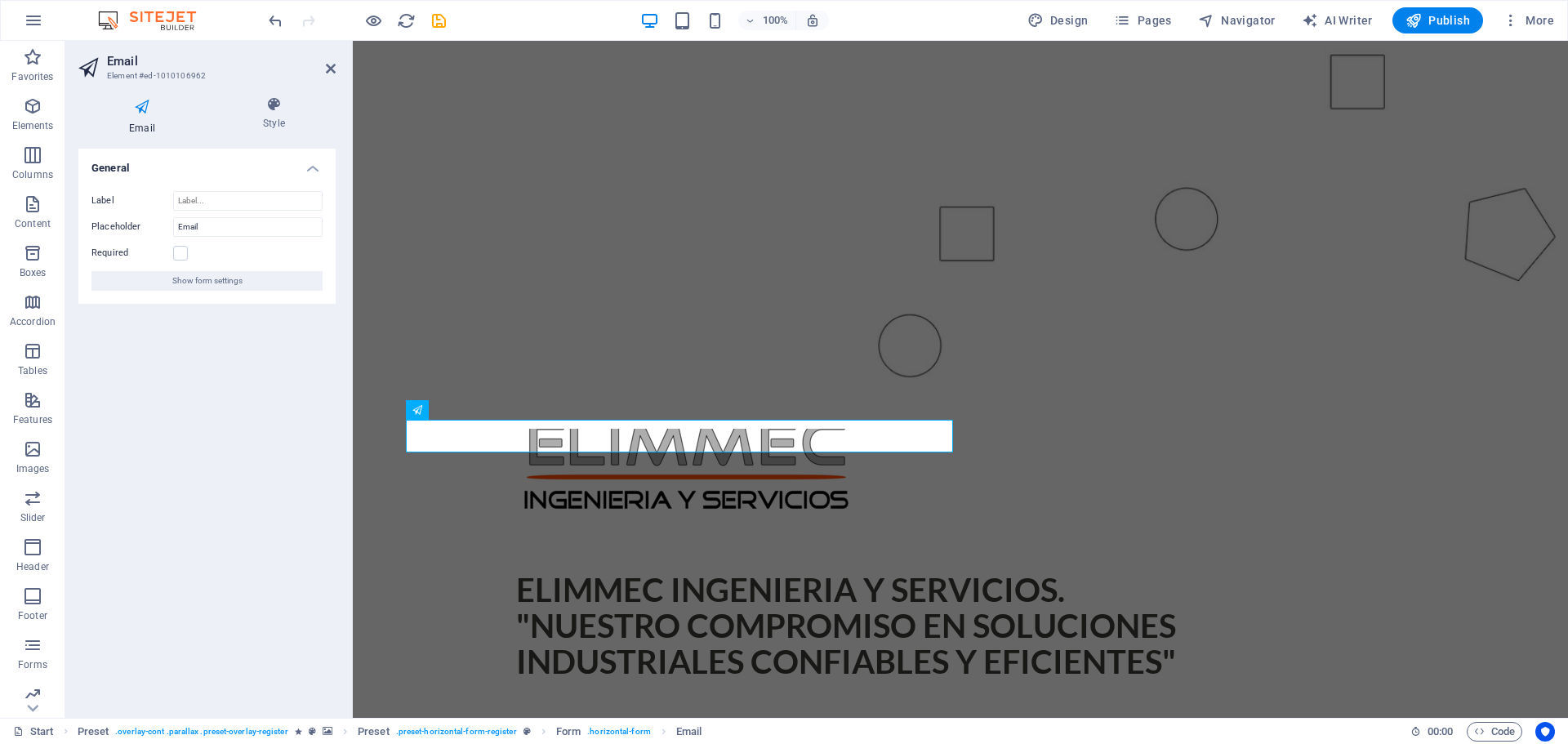
click at [146, 109] on icon at bounding box center [142, 107] width 128 height 22
click at [538, 269] on figure at bounding box center [960, 63] width 1215 height 731
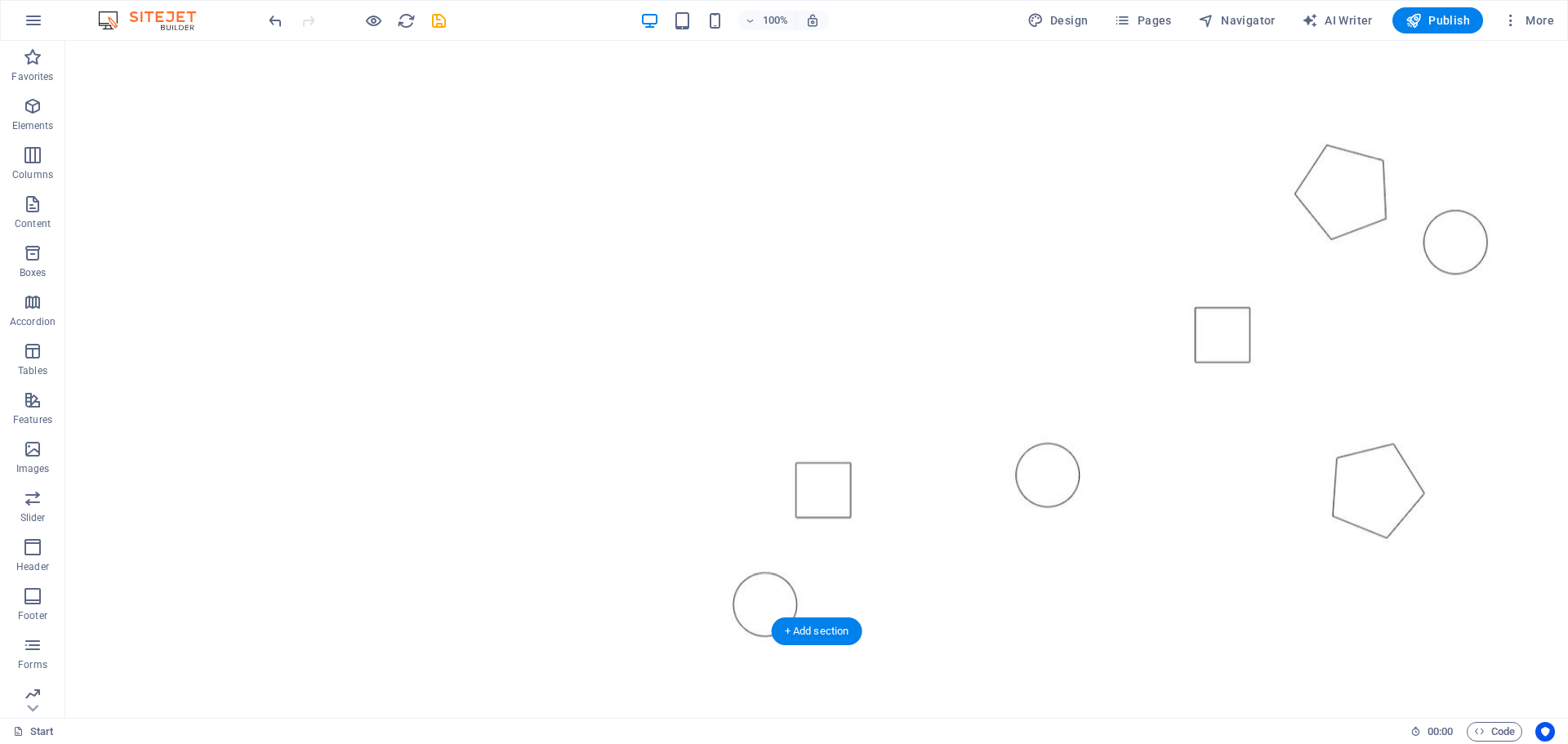
scroll to position [163, 0]
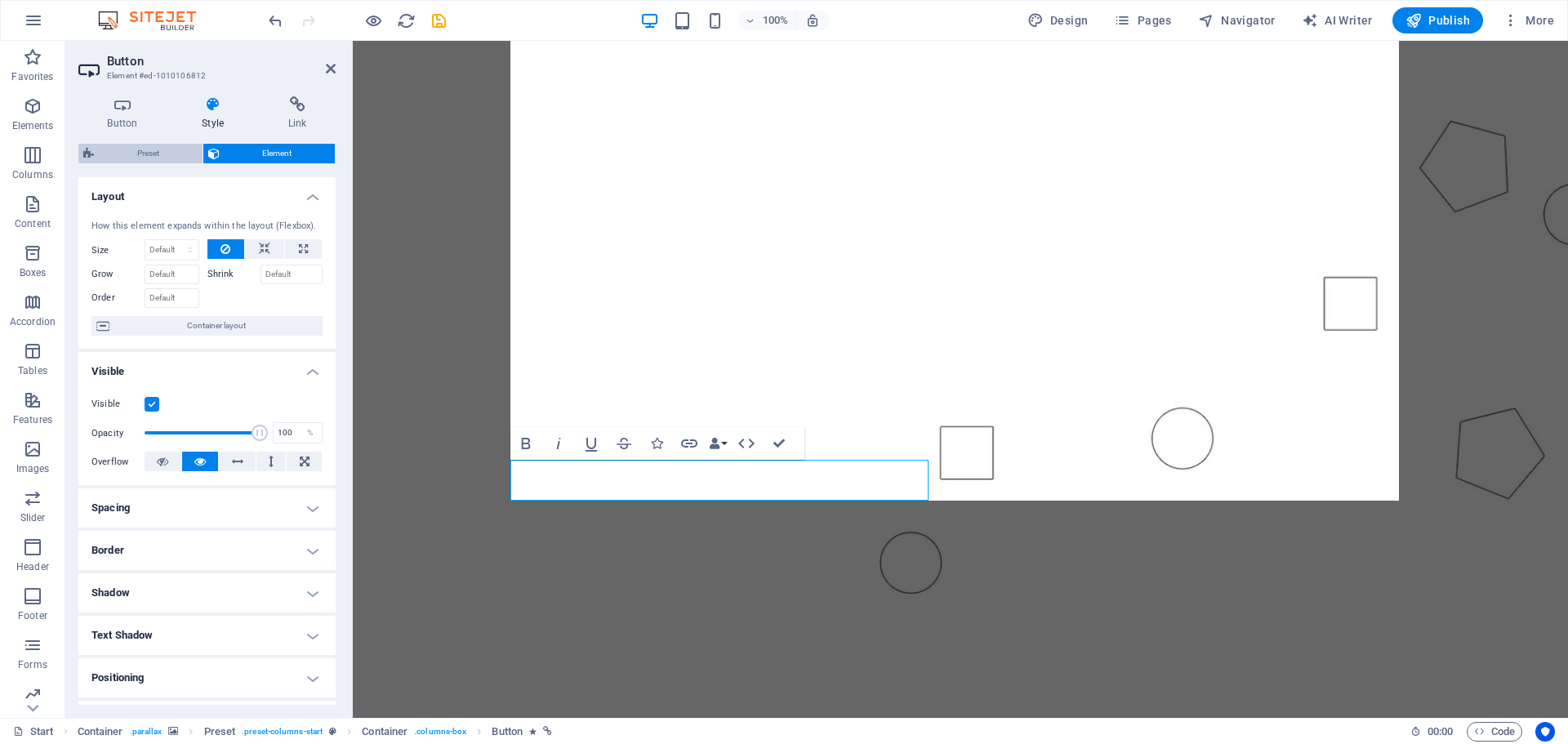
click at [147, 158] on span "Preset" at bounding box center [147, 154] width 99 height 20
select select "px"
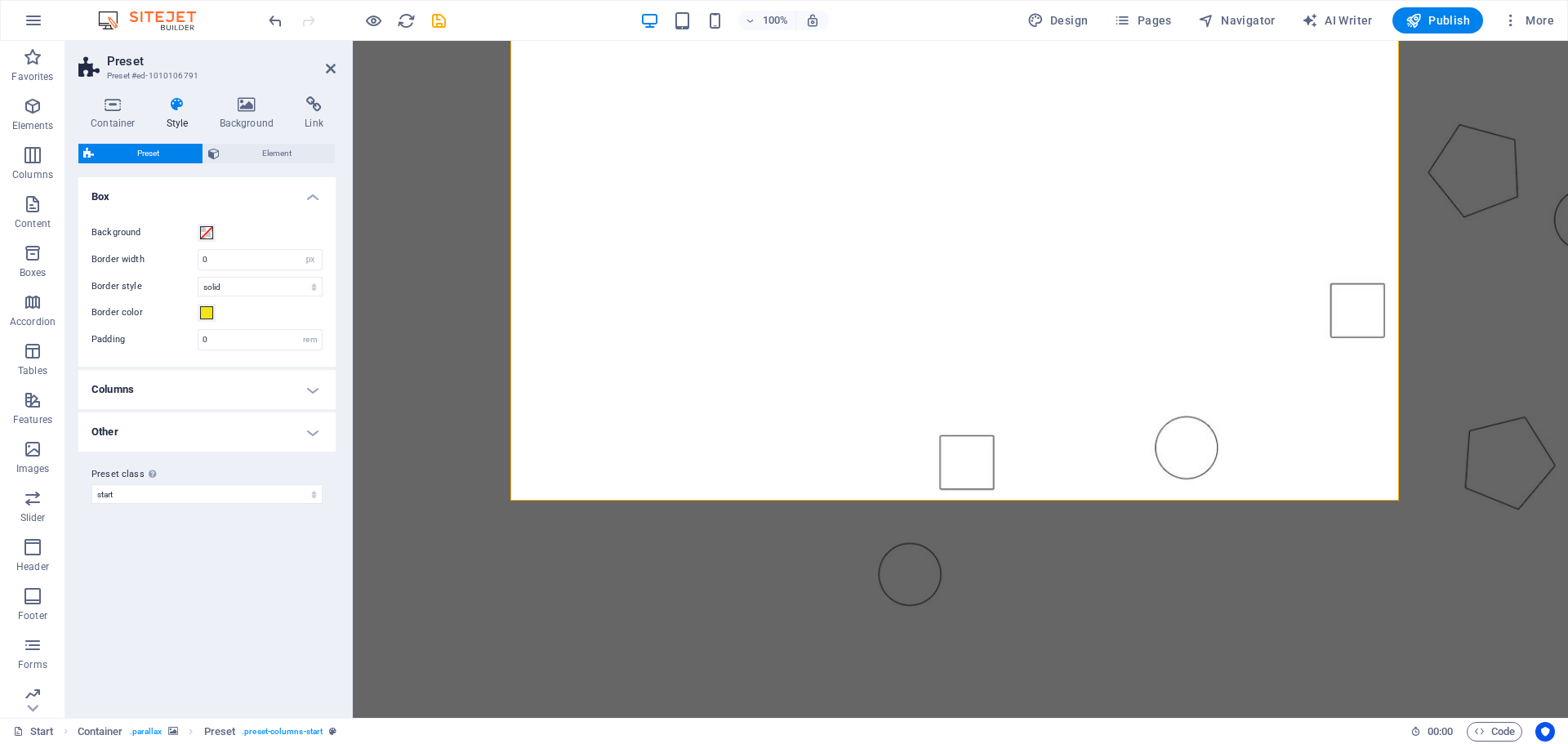
click at [181, 113] on h4 "Style" at bounding box center [181, 113] width 53 height 34
click at [248, 113] on h4 "Background" at bounding box center [250, 113] width 86 height 34
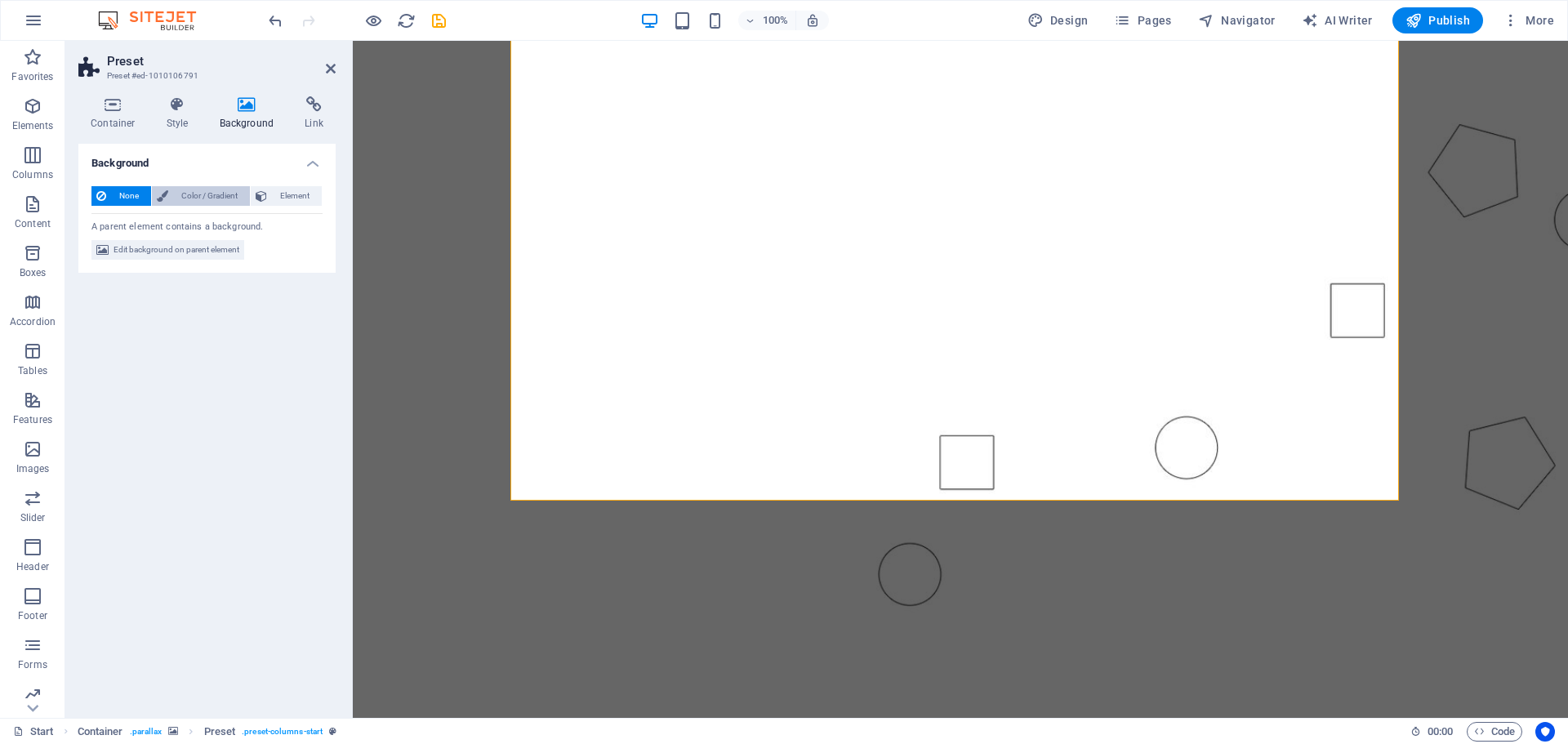
click at [213, 188] on span "Color / Gradient" at bounding box center [209, 196] width 72 height 20
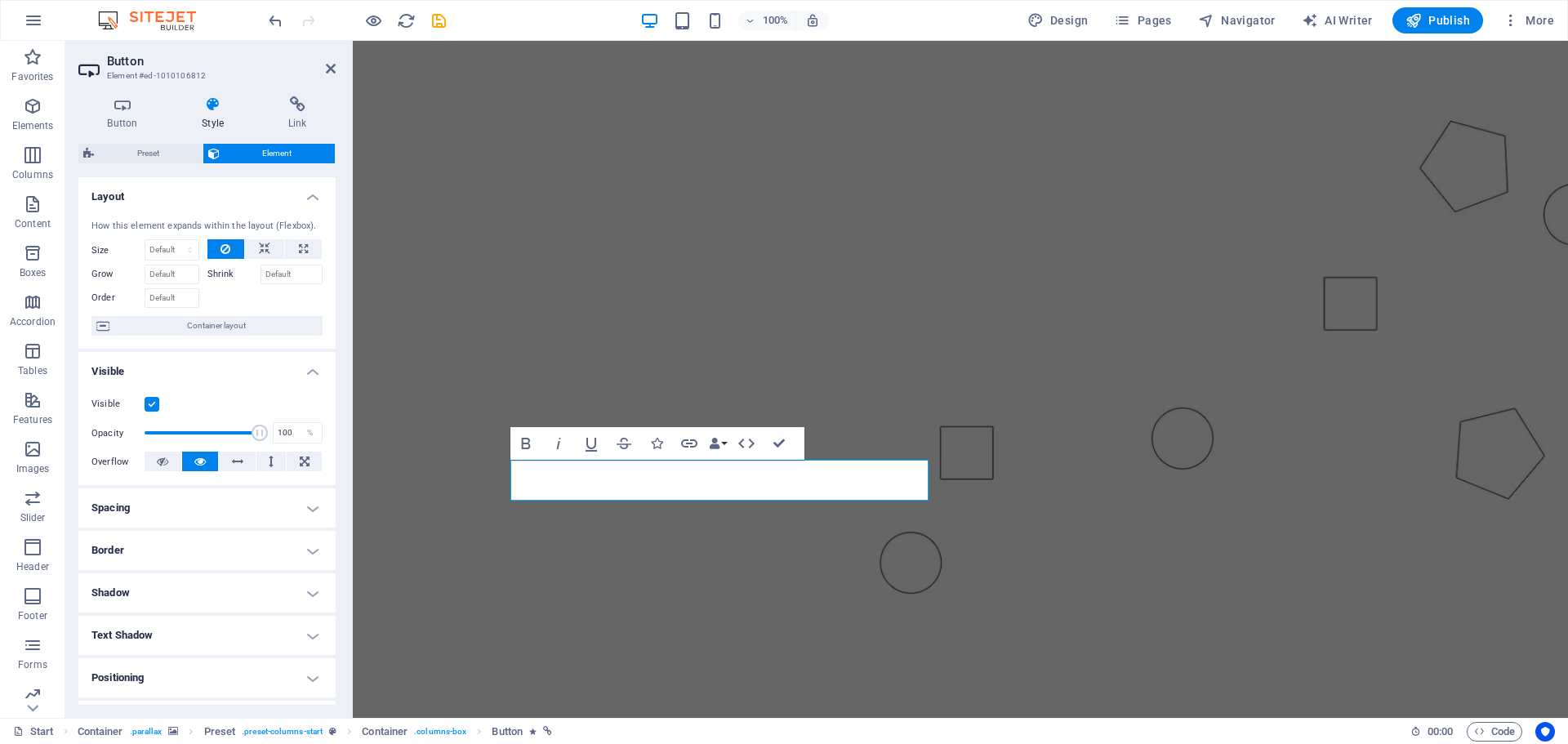
click at [215, 112] on icon at bounding box center [213, 104] width 80 height 17
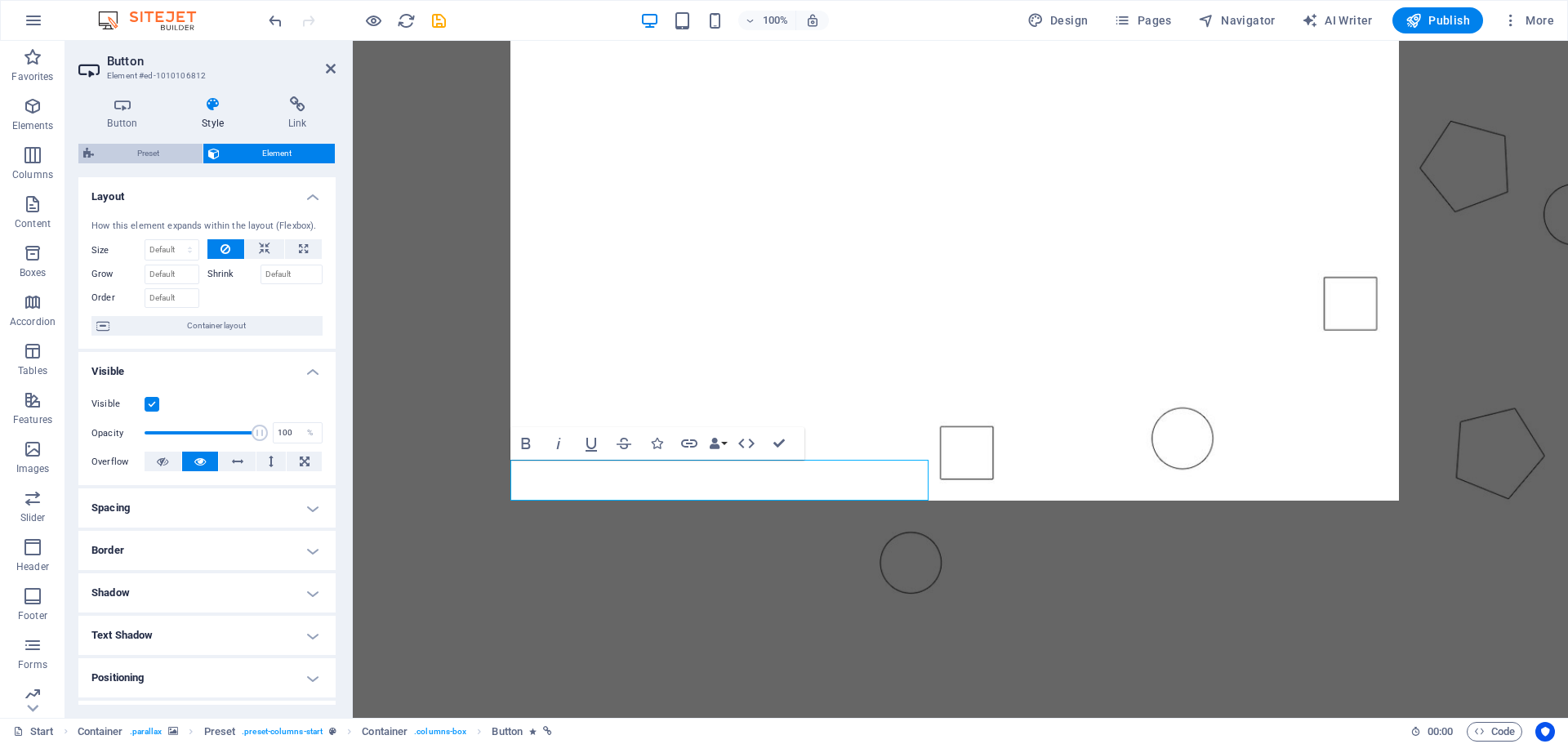
click at [160, 150] on span "Preset" at bounding box center [147, 154] width 99 height 20
select select "px"
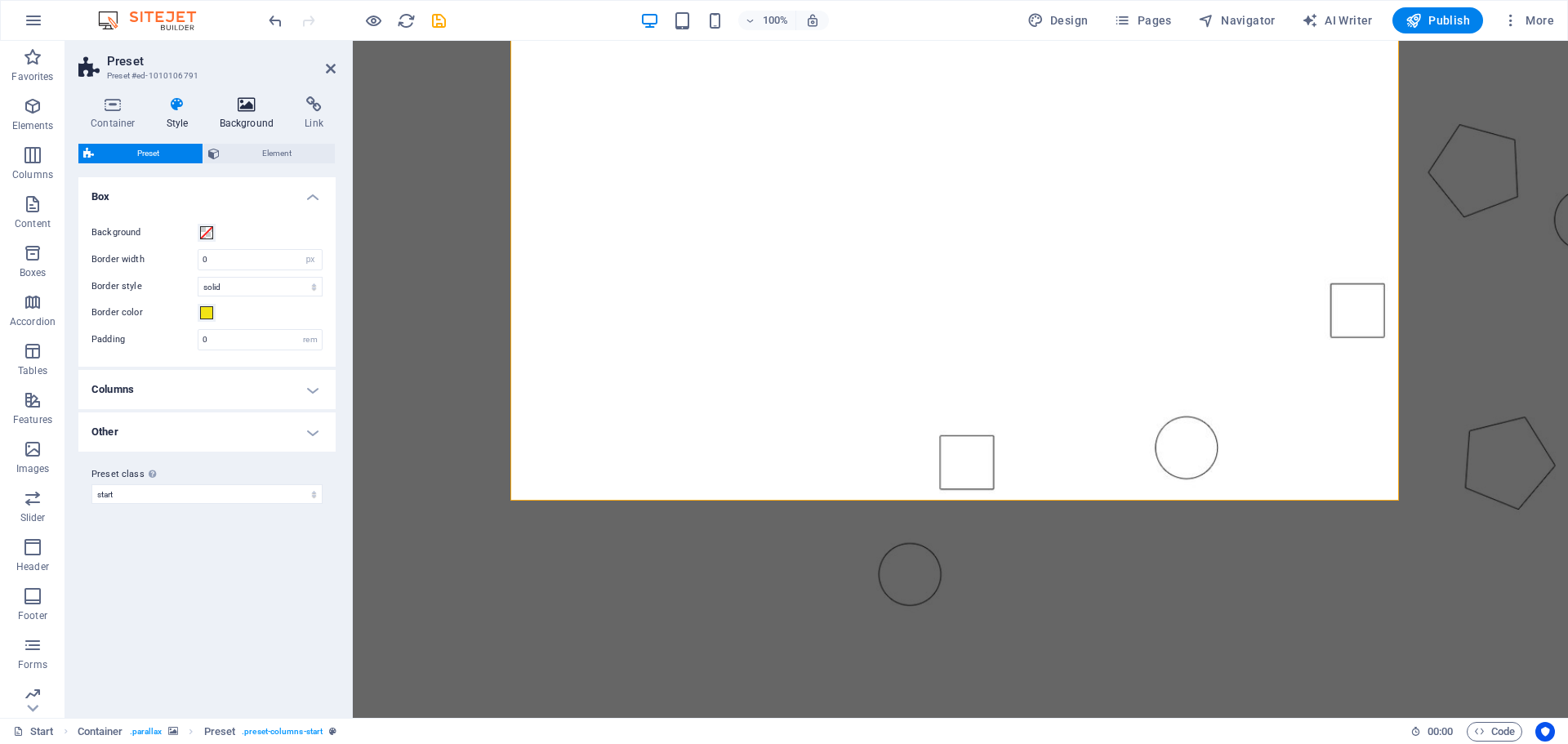
click at [263, 110] on icon at bounding box center [247, 104] width 80 height 17
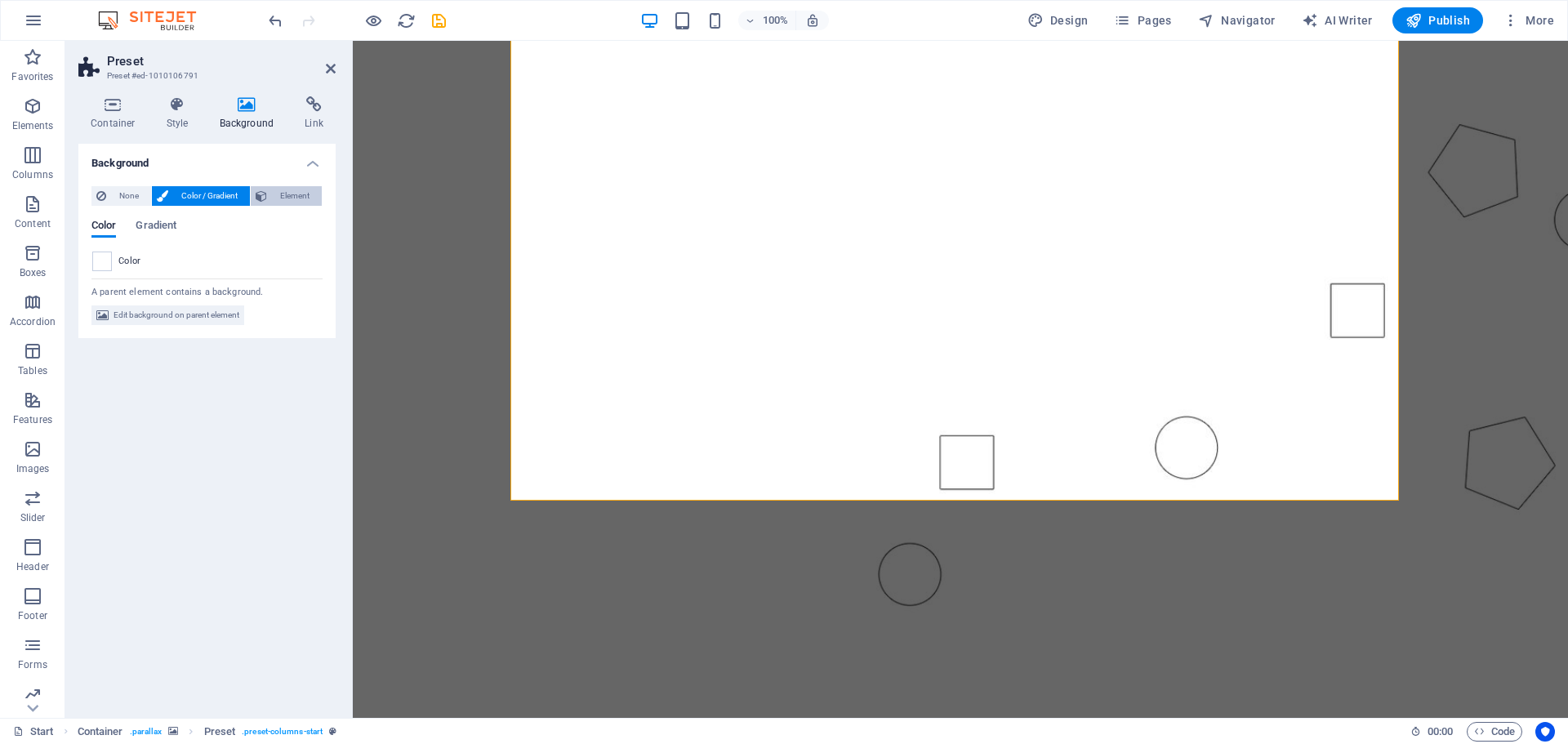
click at [292, 191] on span "Element" at bounding box center [294, 196] width 45 height 20
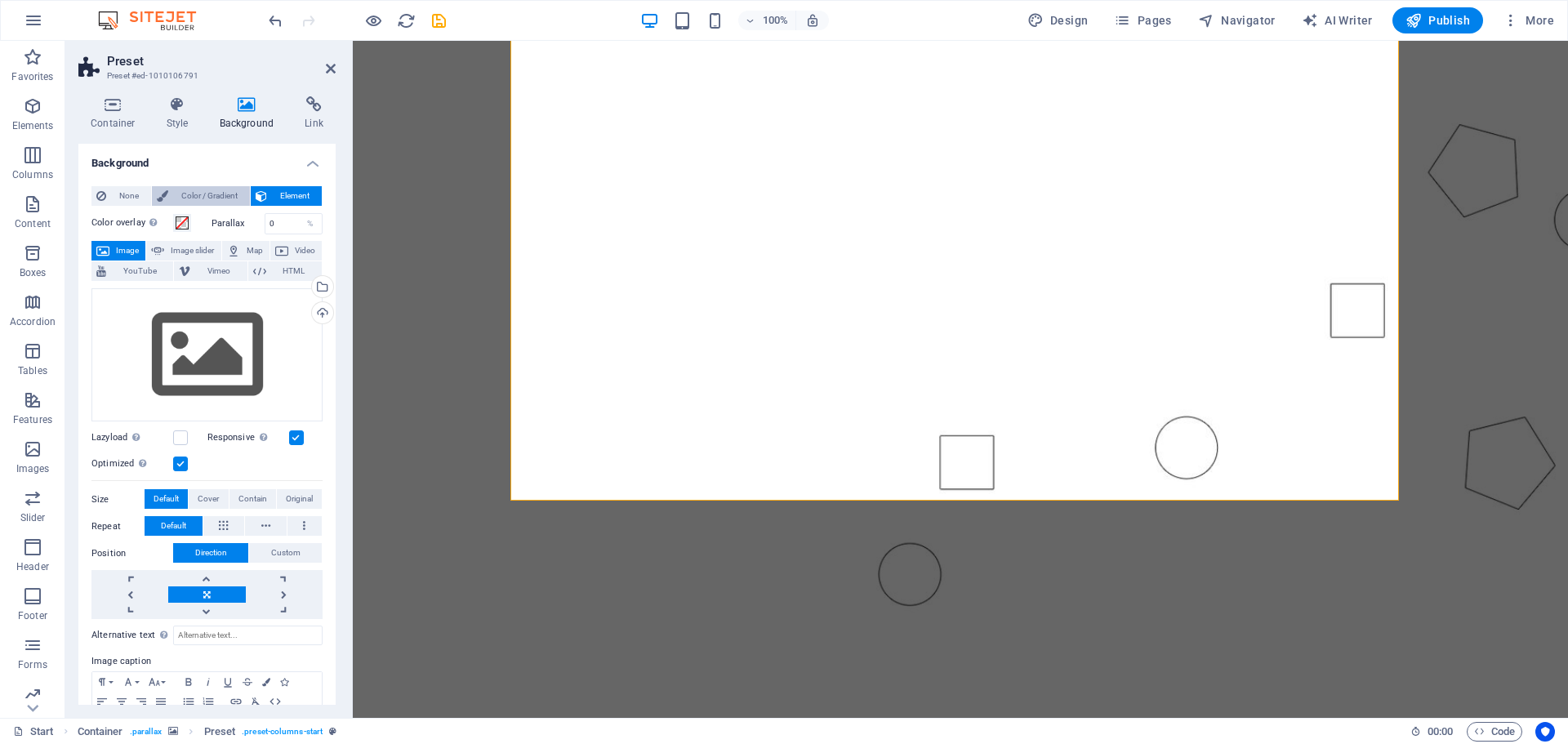
click at [181, 191] on span "Color / Gradient" at bounding box center [209, 196] width 72 height 20
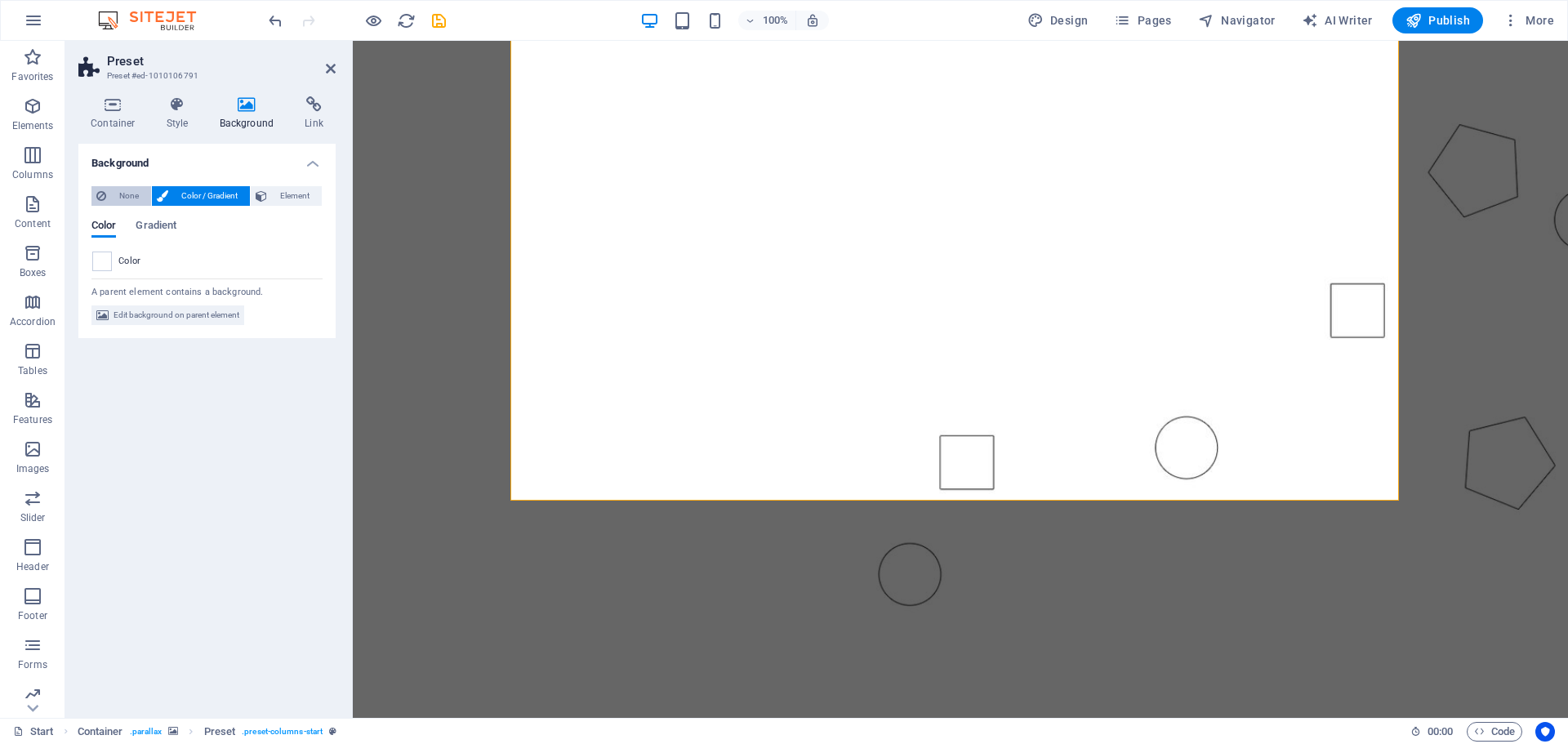
click at [131, 191] on span "None" at bounding box center [128, 196] width 35 height 20
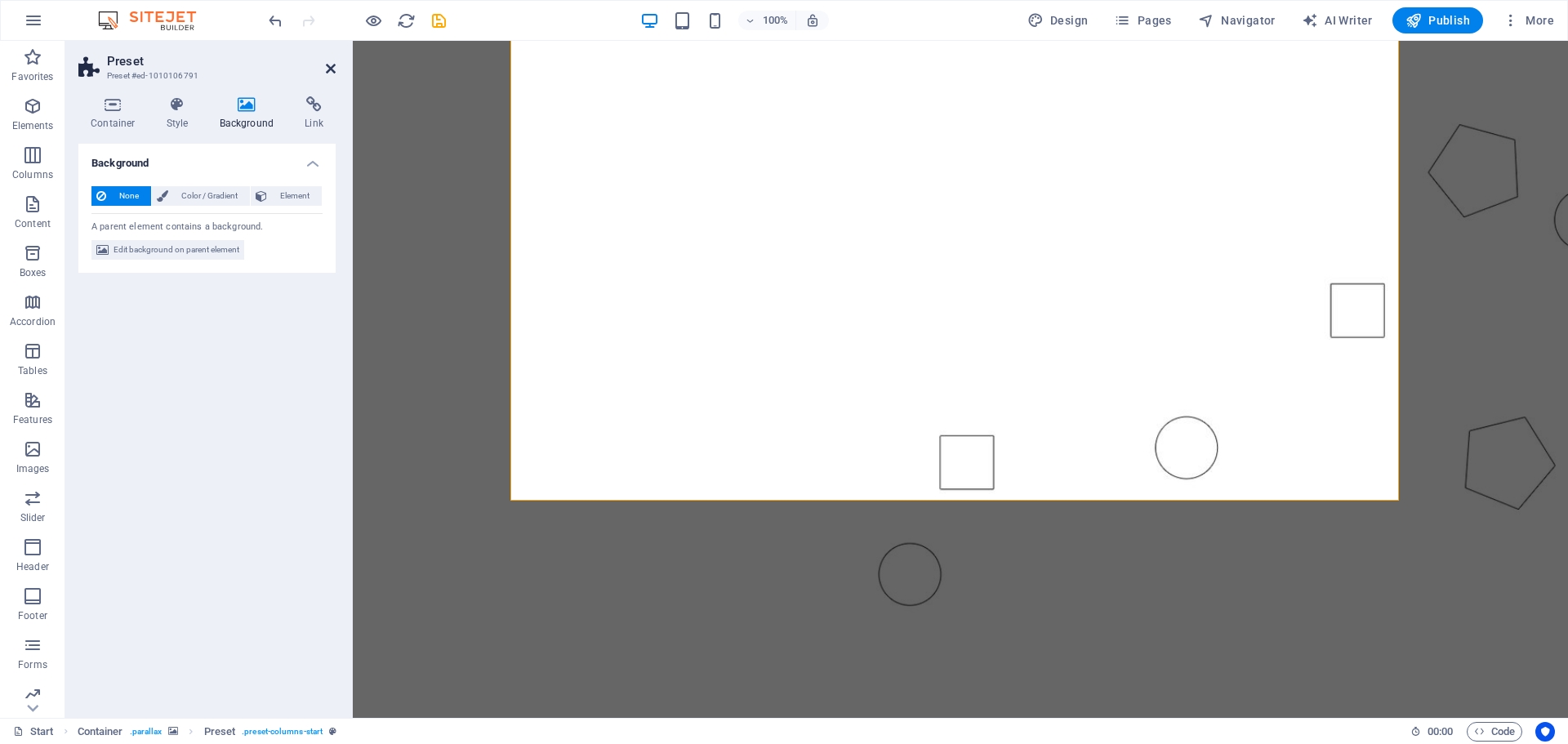
click at [331, 69] on icon at bounding box center [330, 69] width 10 height 13
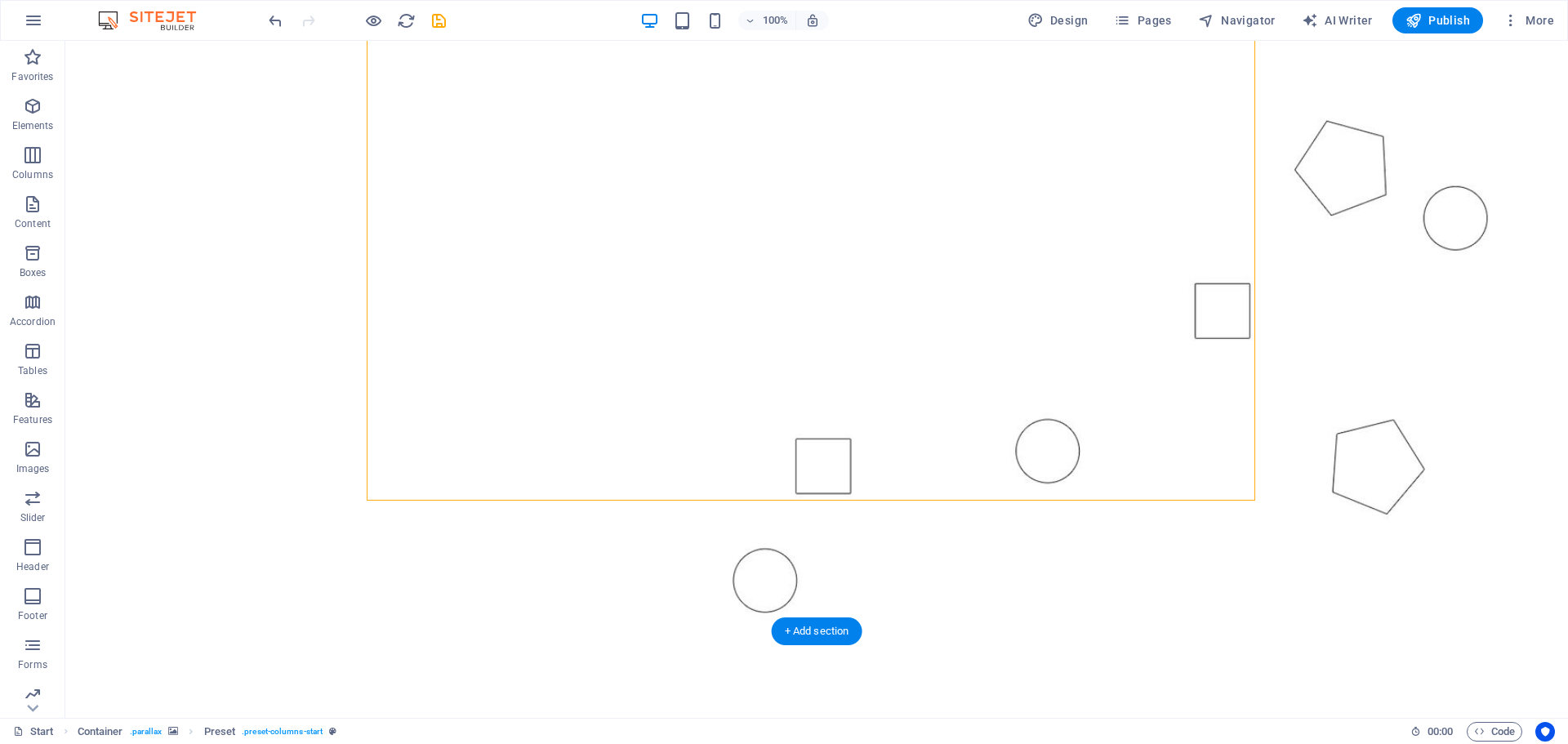
click at [591, 563] on figure at bounding box center [817, 292] width 1503 height 731
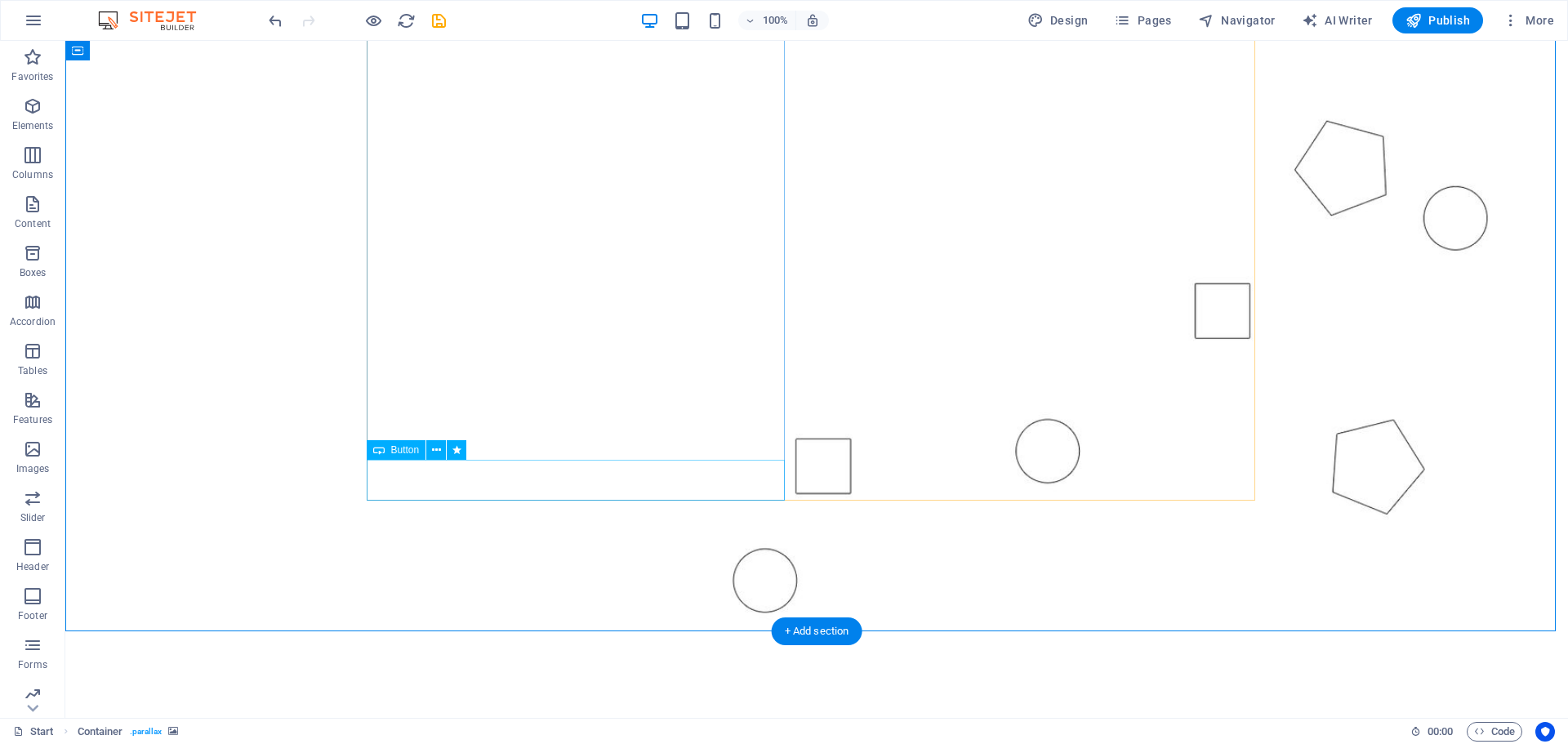
click at [401, 447] on span "Button" at bounding box center [405, 450] width 29 height 10
click at [438, 451] on icon at bounding box center [437, 450] width 9 height 17
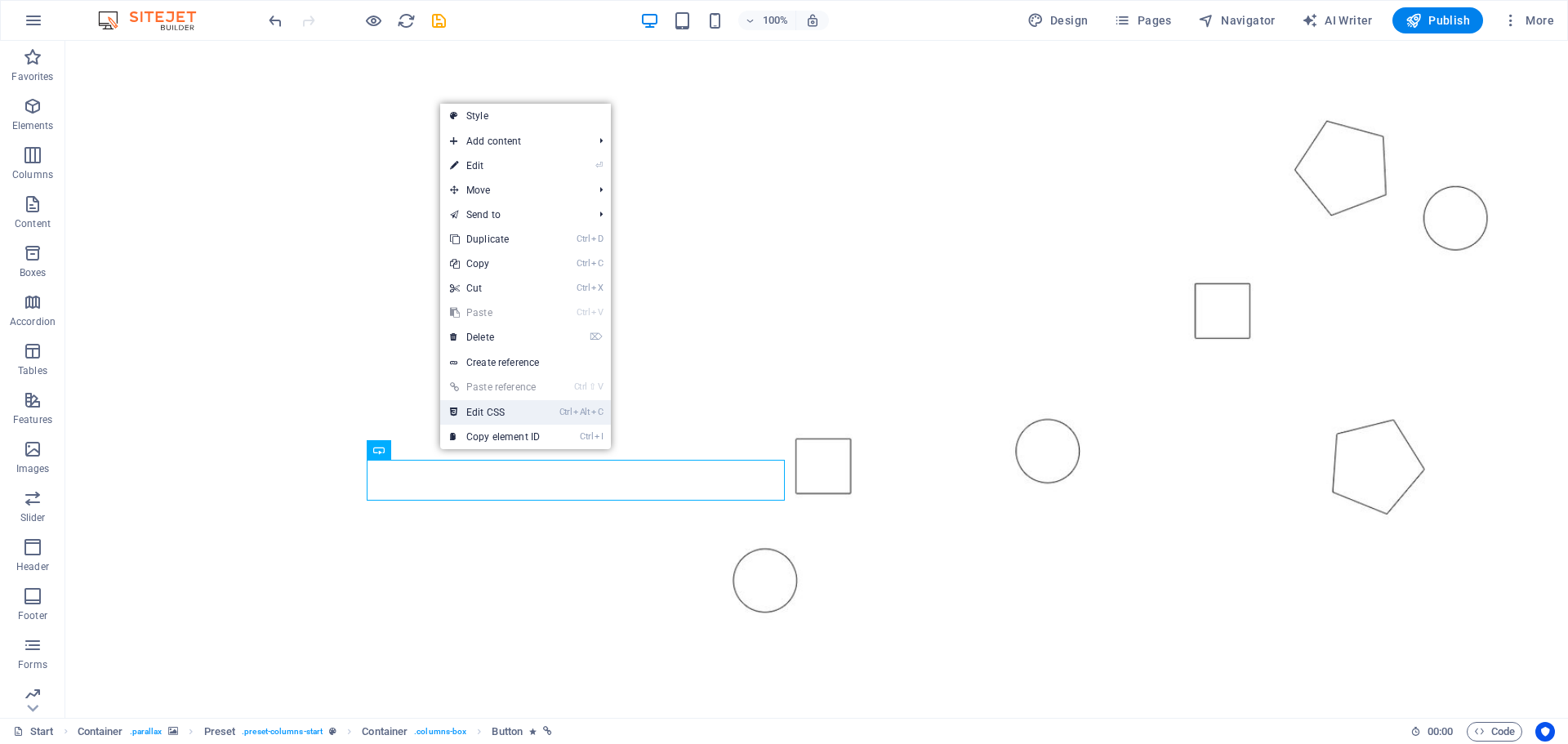
click at [485, 412] on link "Ctrl Alt C Edit CSS" at bounding box center [495, 413] width 109 height 25
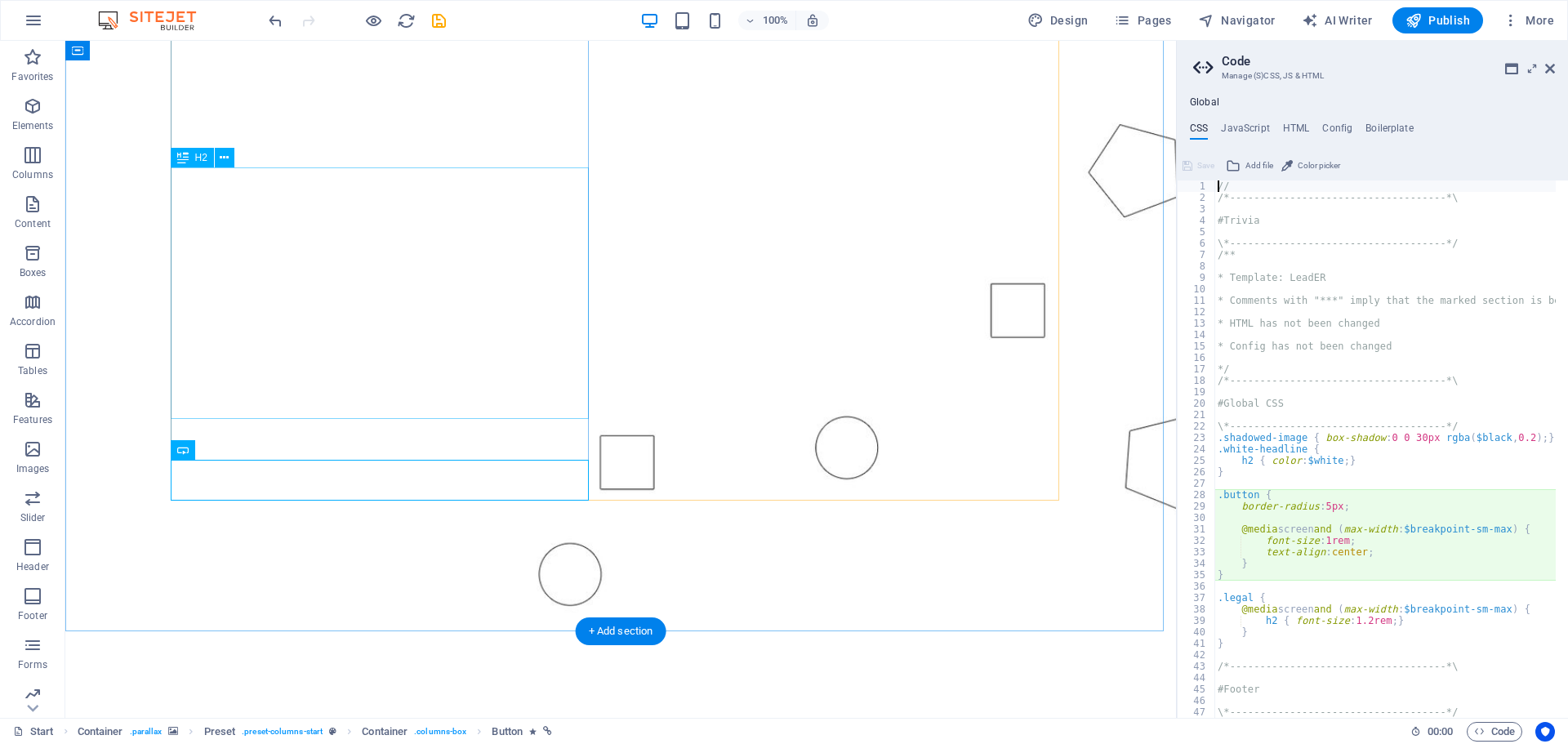
type textarea "border-radius: 5px;"
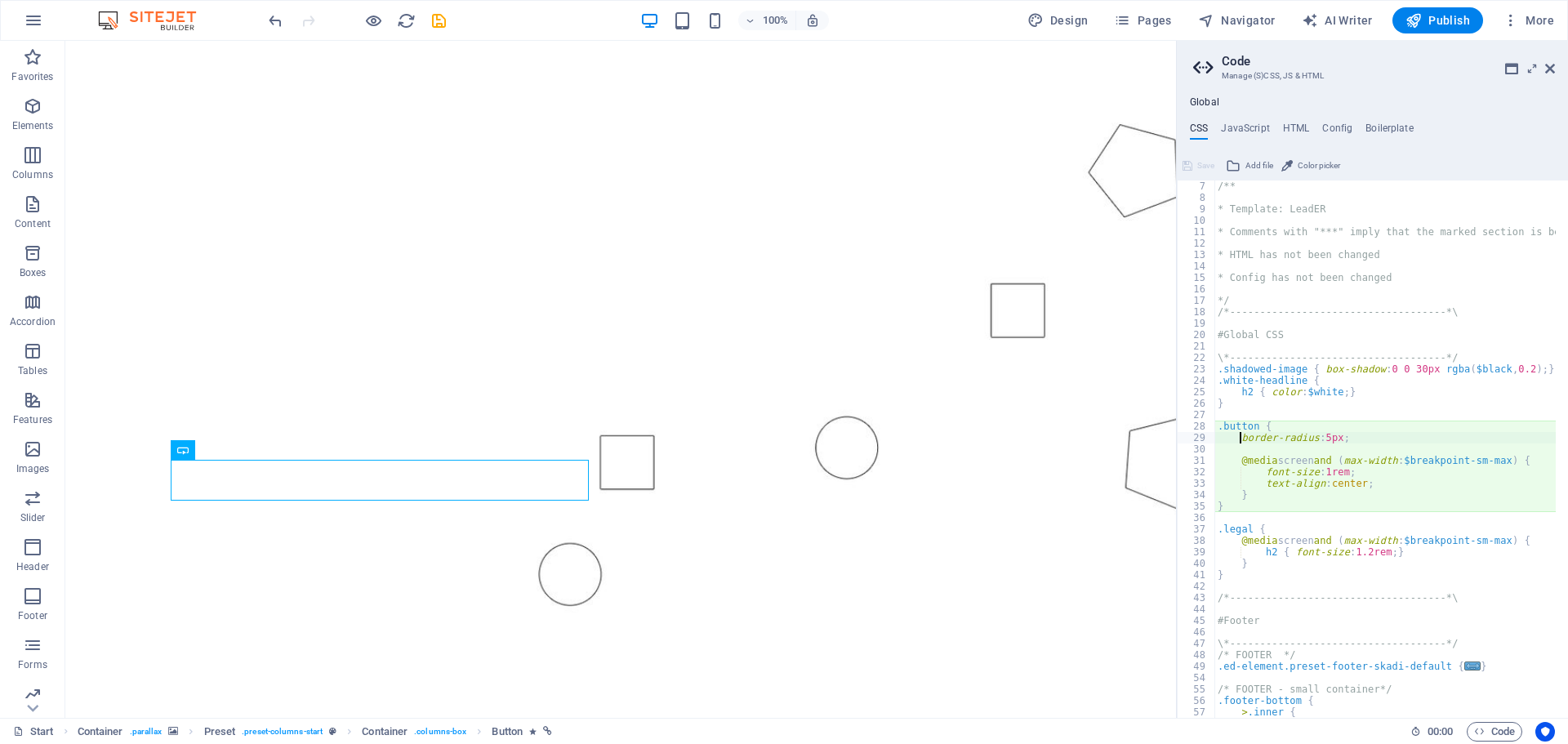
click at [1320, 164] on span "Color picker" at bounding box center [1319, 166] width 42 height 20
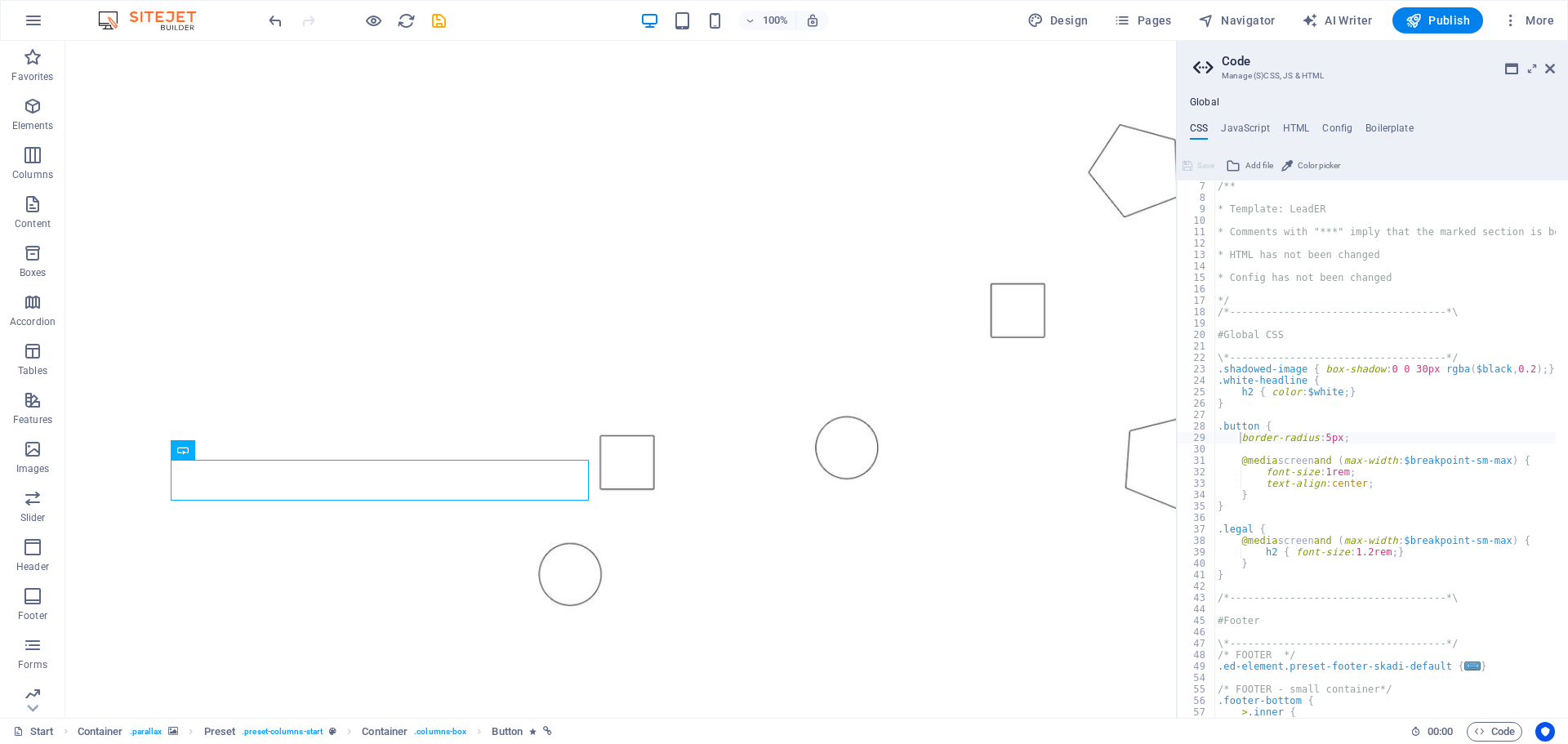
click at [1320, 164] on span "Color picker" at bounding box center [1319, 166] width 42 height 20
click at [1266, 163] on span "Add file" at bounding box center [1260, 166] width 28 height 20
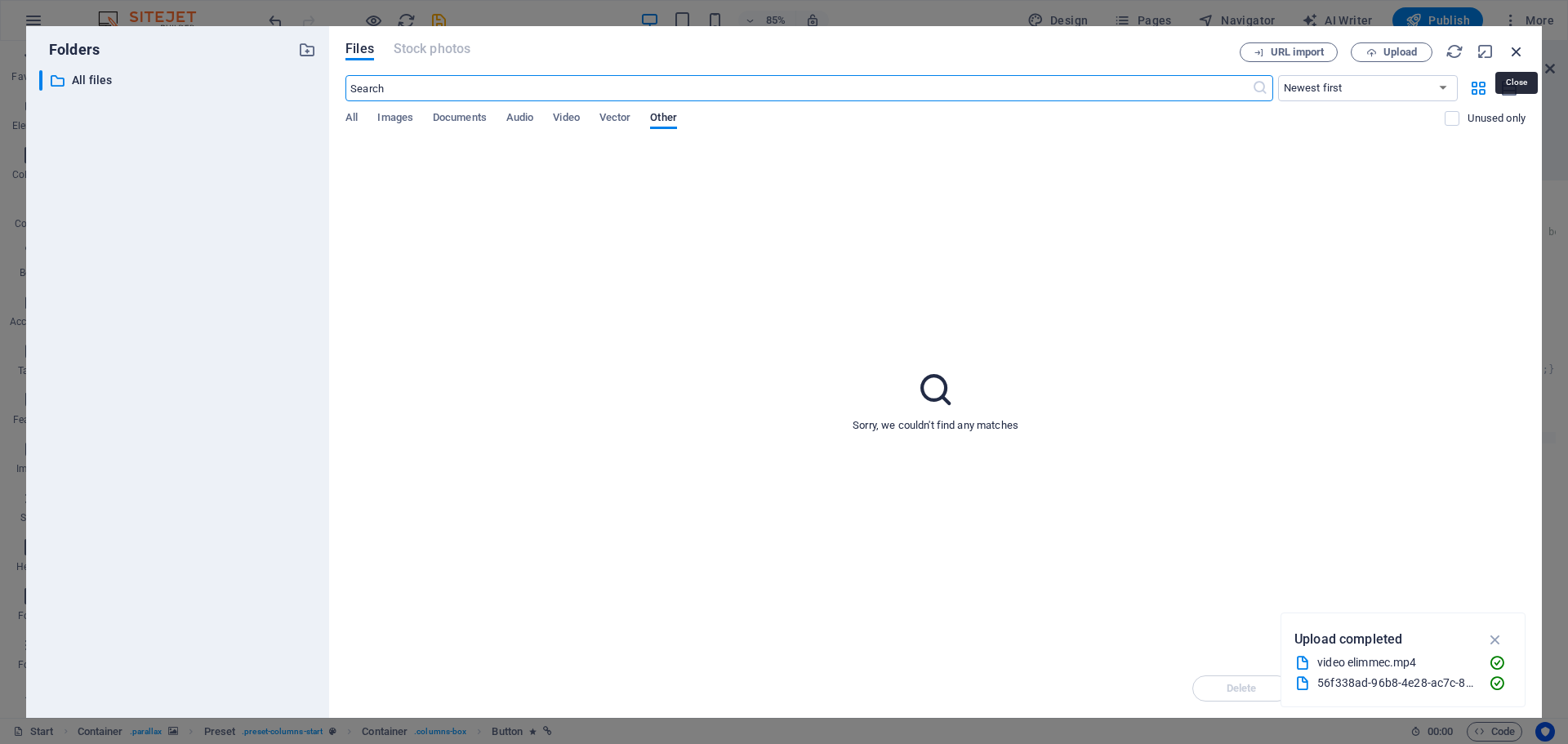
click at [1520, 48] on icon "button" at bounding box center [1517, 51] width 18 height 18
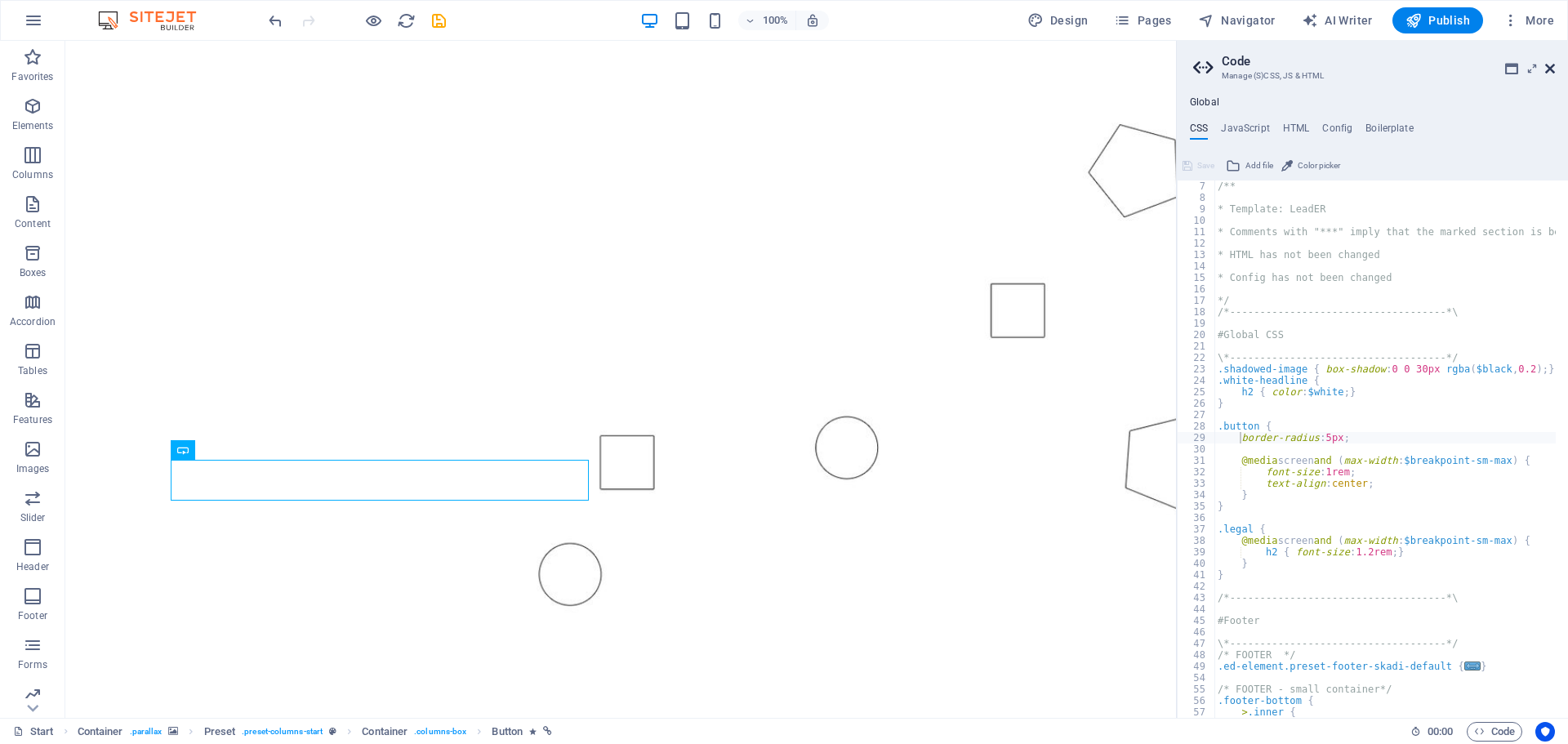
click at [1547, 63] on icon at bounding box center [1550, 69] width 10 height 13
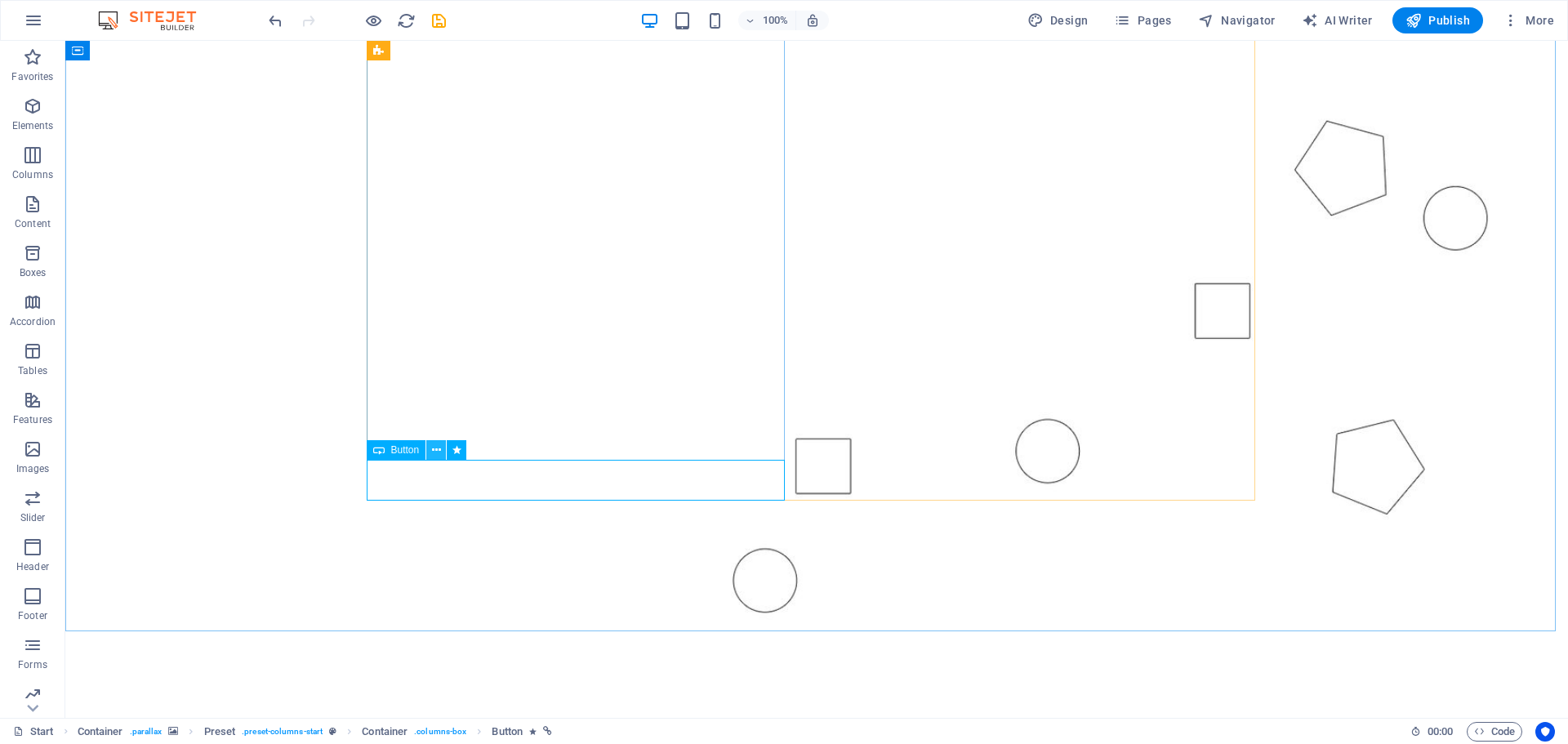
click at [433, 447] on icon at bounding box center [437, 450] width 9 height 17
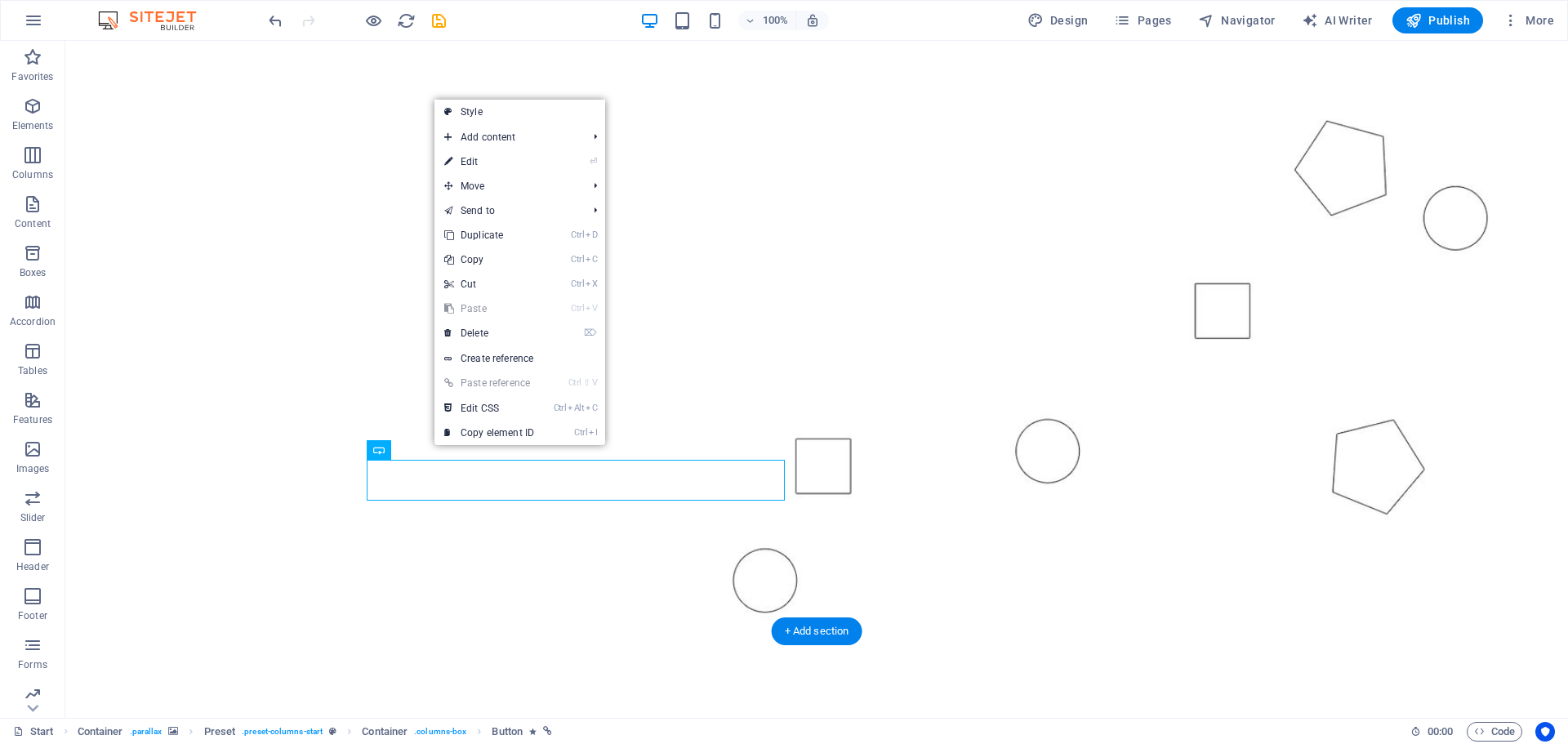
click at [263, 514] on figure at bounding box center [817, 292] width 1503 height 731
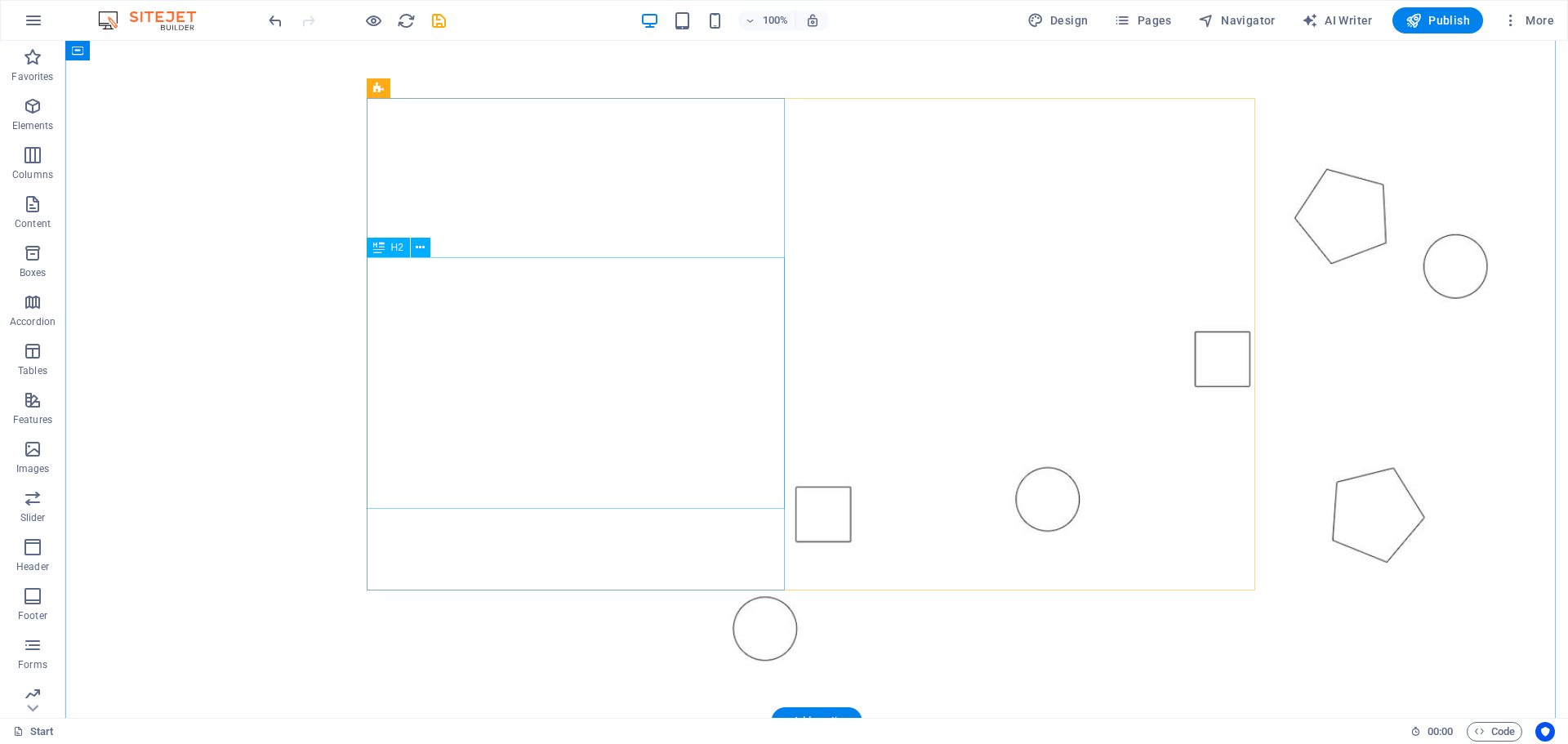
scroll to position [74, 0]
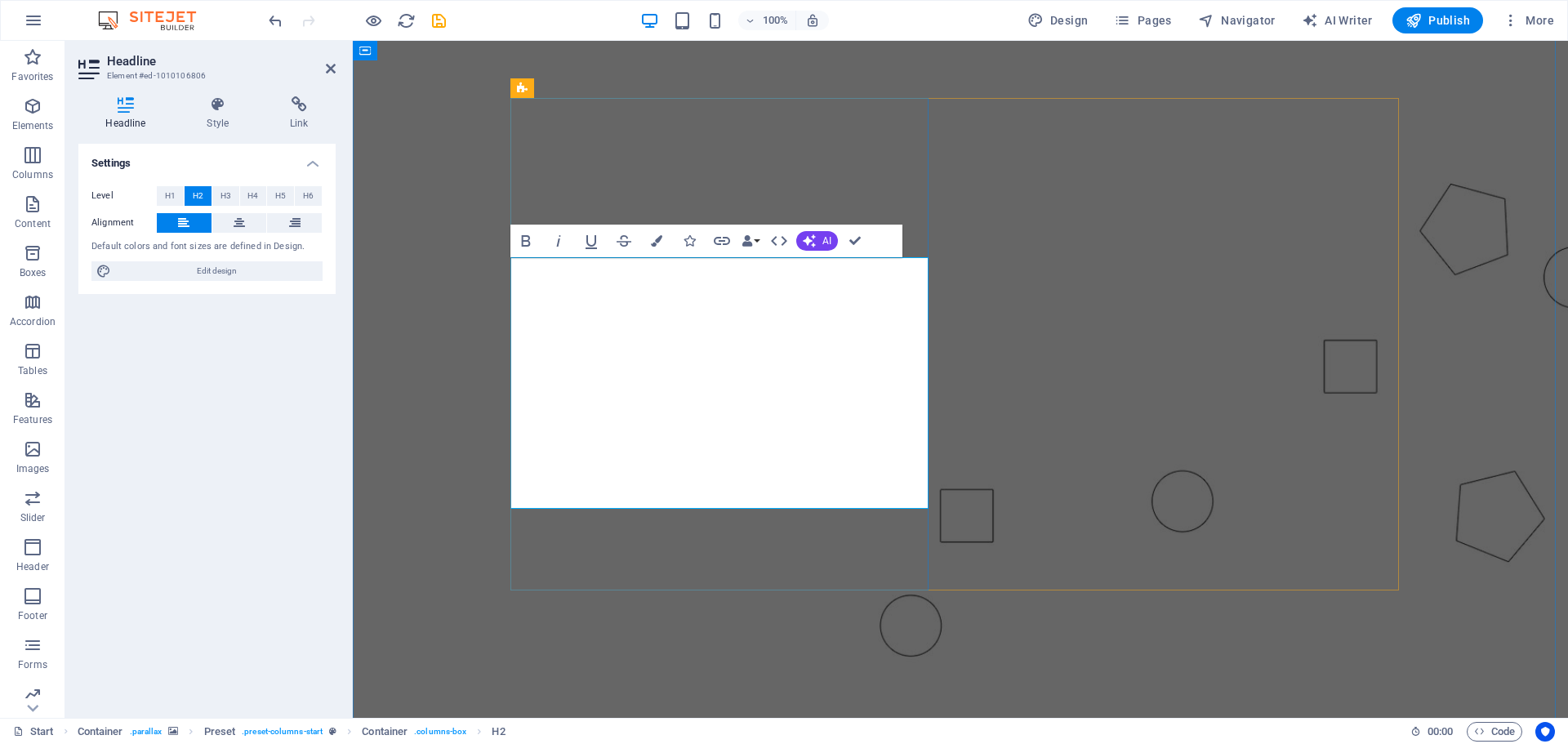
copy h2 "elimmec ingenieria y servicios. "nuestro compromiso en soluciones industriales …"
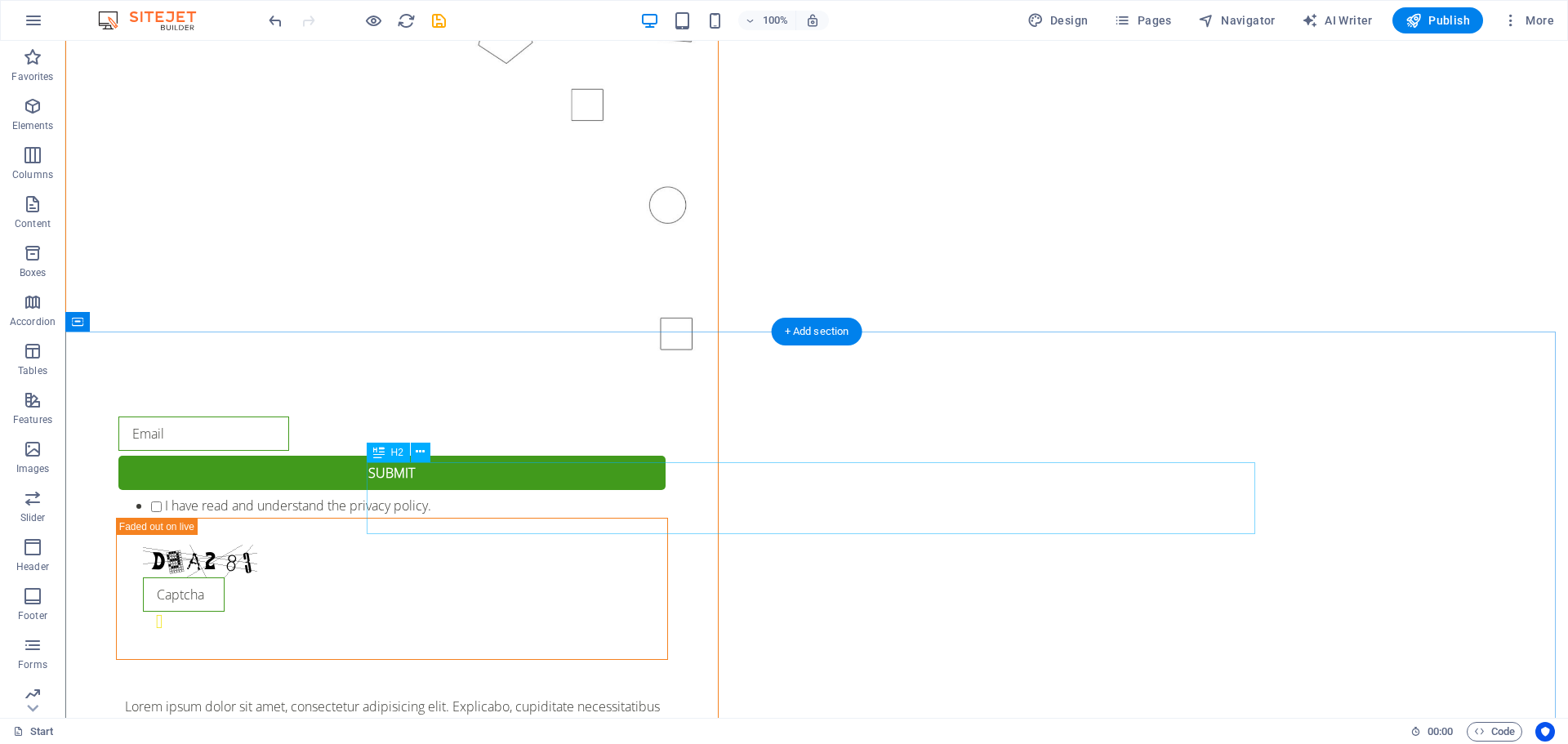
scroll to position [2197, 0]
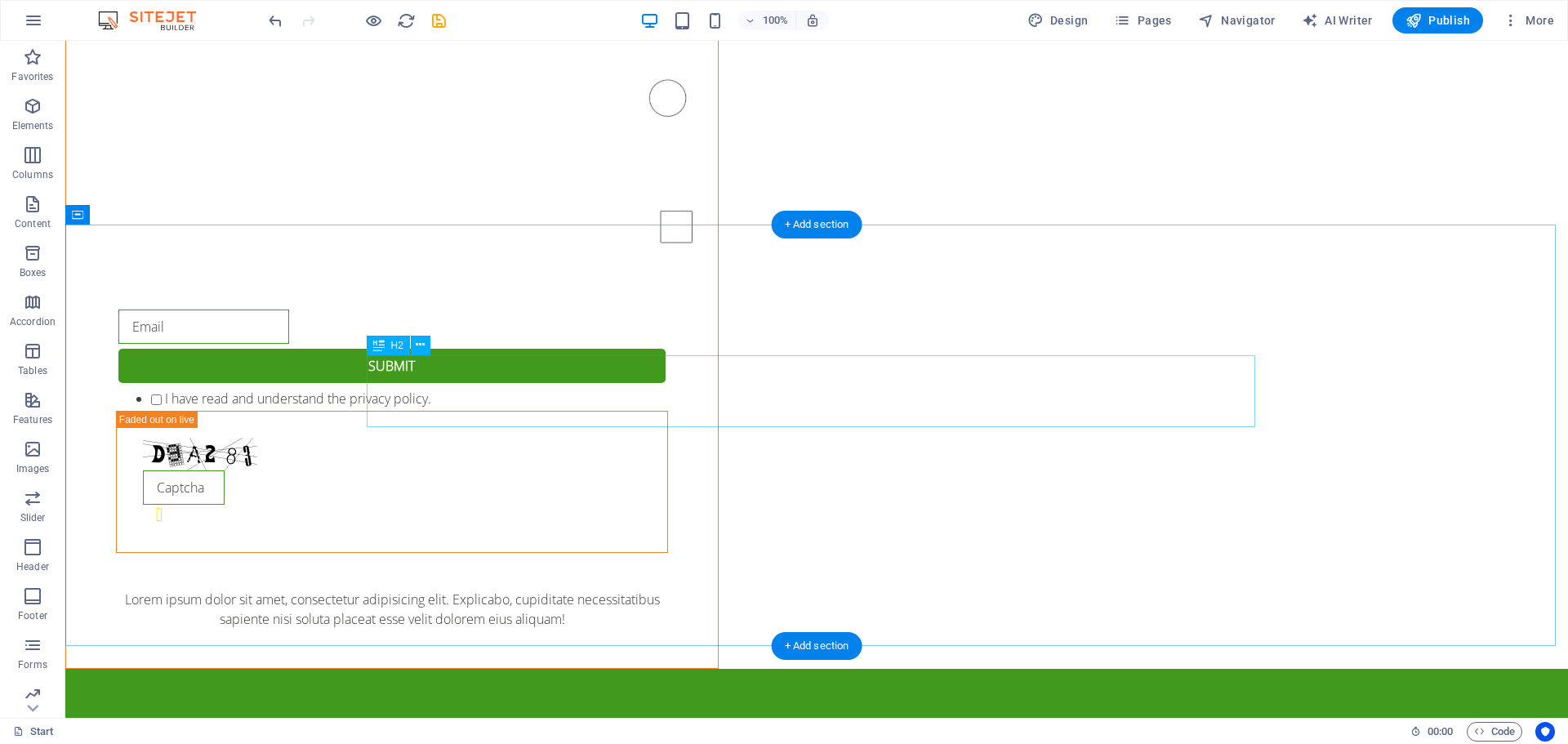
drag, startPoint x: 923, startPoint y: 395, endPoint x: 636, endPoint y: 396, distance: 287.0
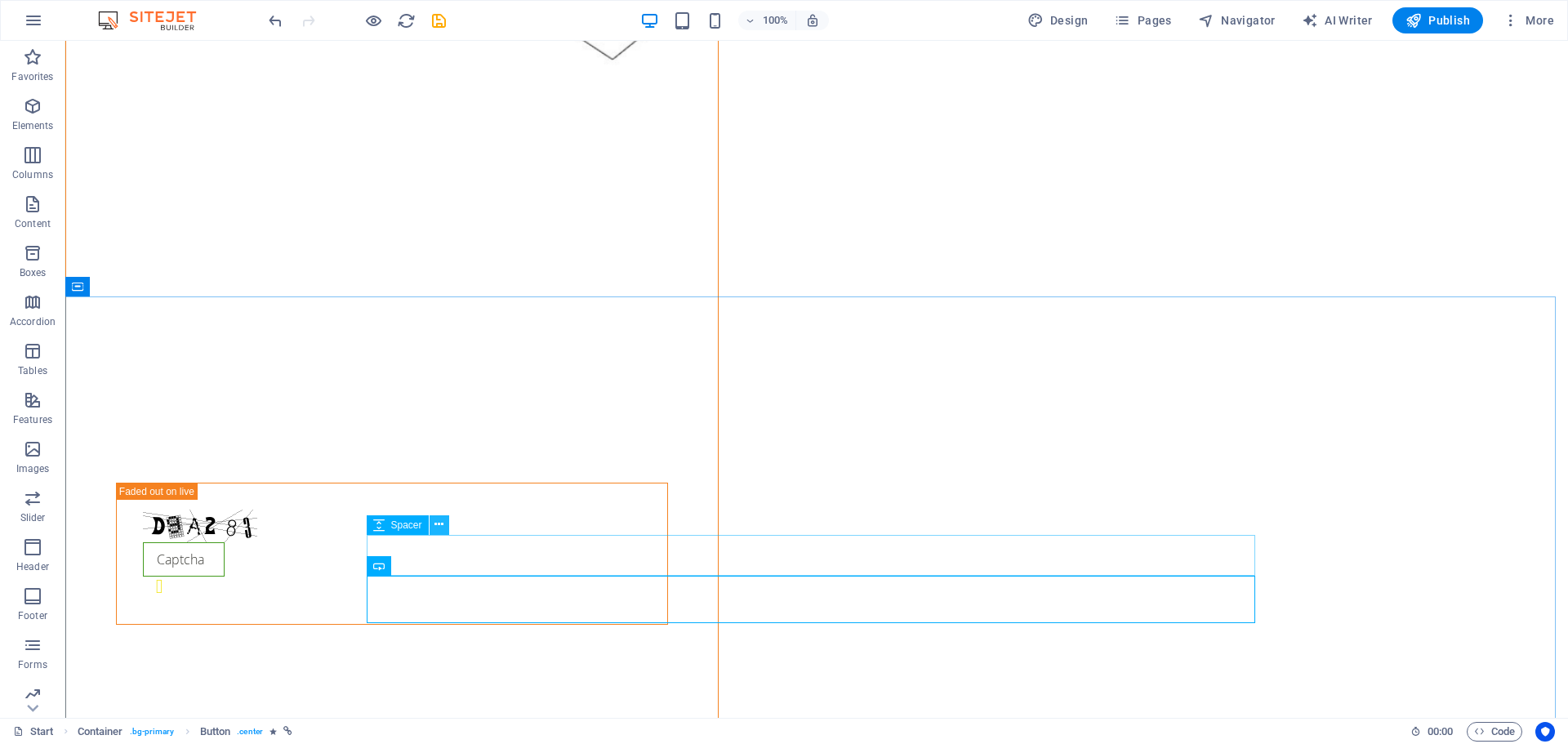
click at [437, 522] on icon at bounding box center [439, 524] width 9 height 17
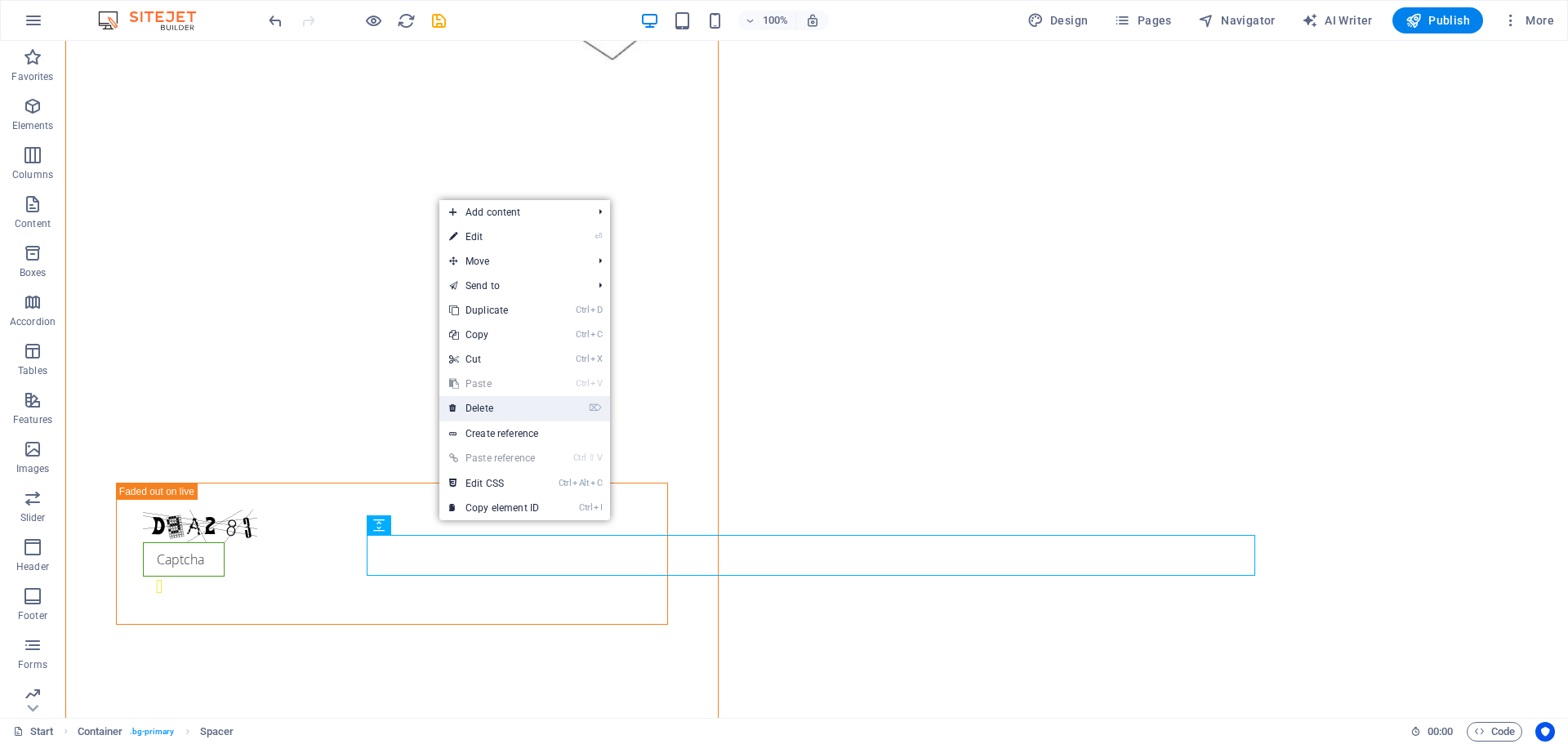
click at [499, 409] on link "⌦ Delete" at bounding box center [494, 408] width 109 height 25
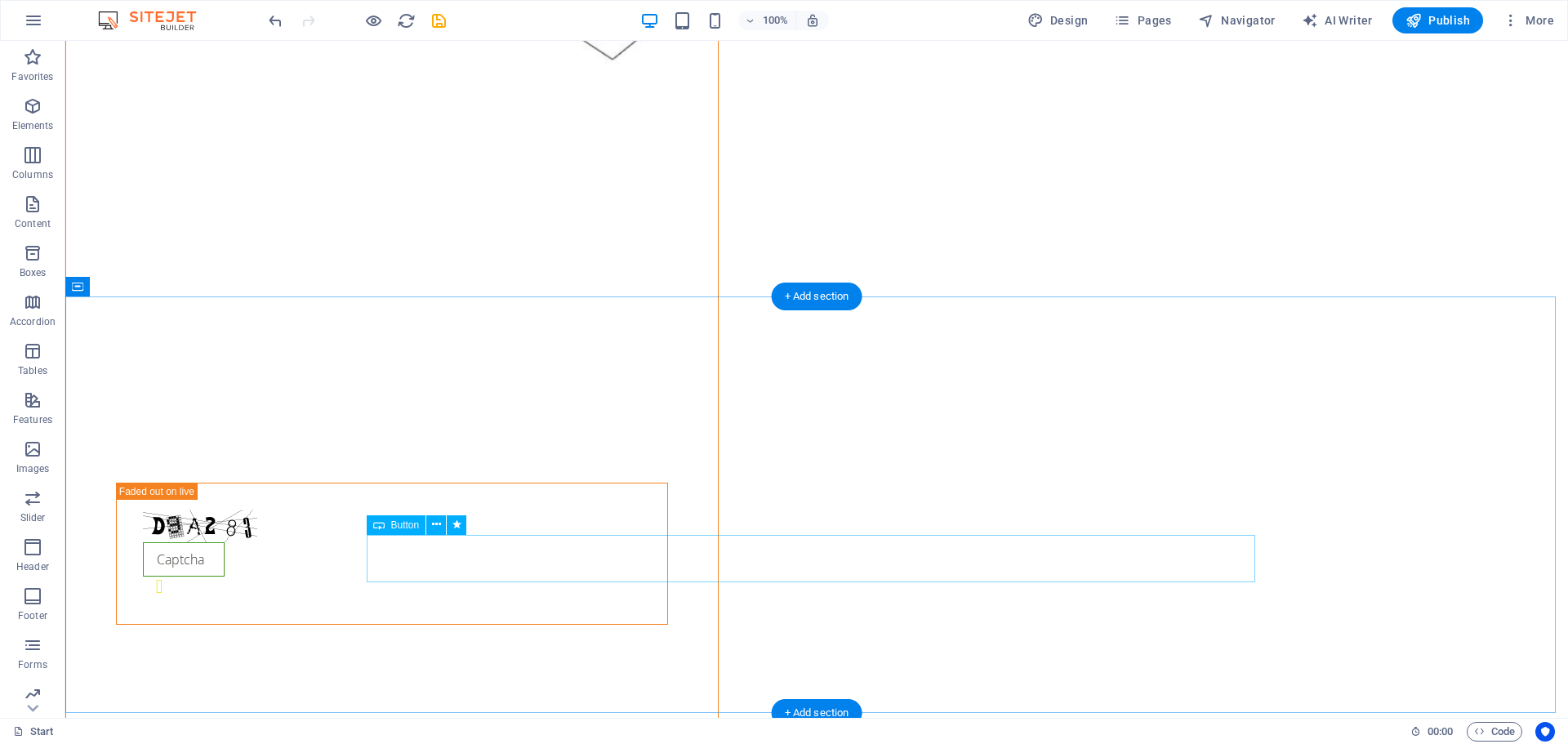
click at [437, 529] on icon at bounding box center [437, 524] width 9 height 17
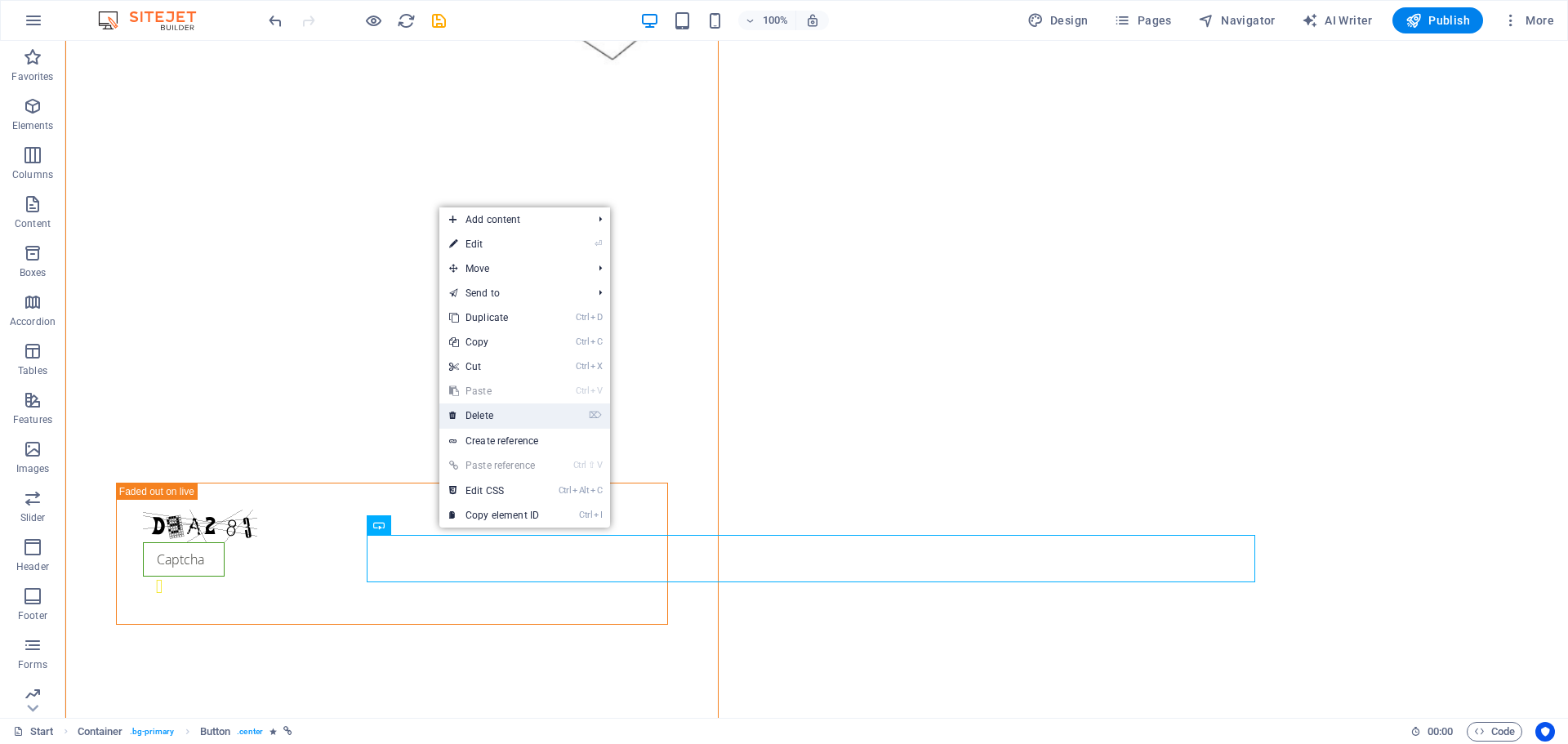
click at [493, 408] on link "⌦ Delete" at bounding box center [494, 416] width 109 height 25
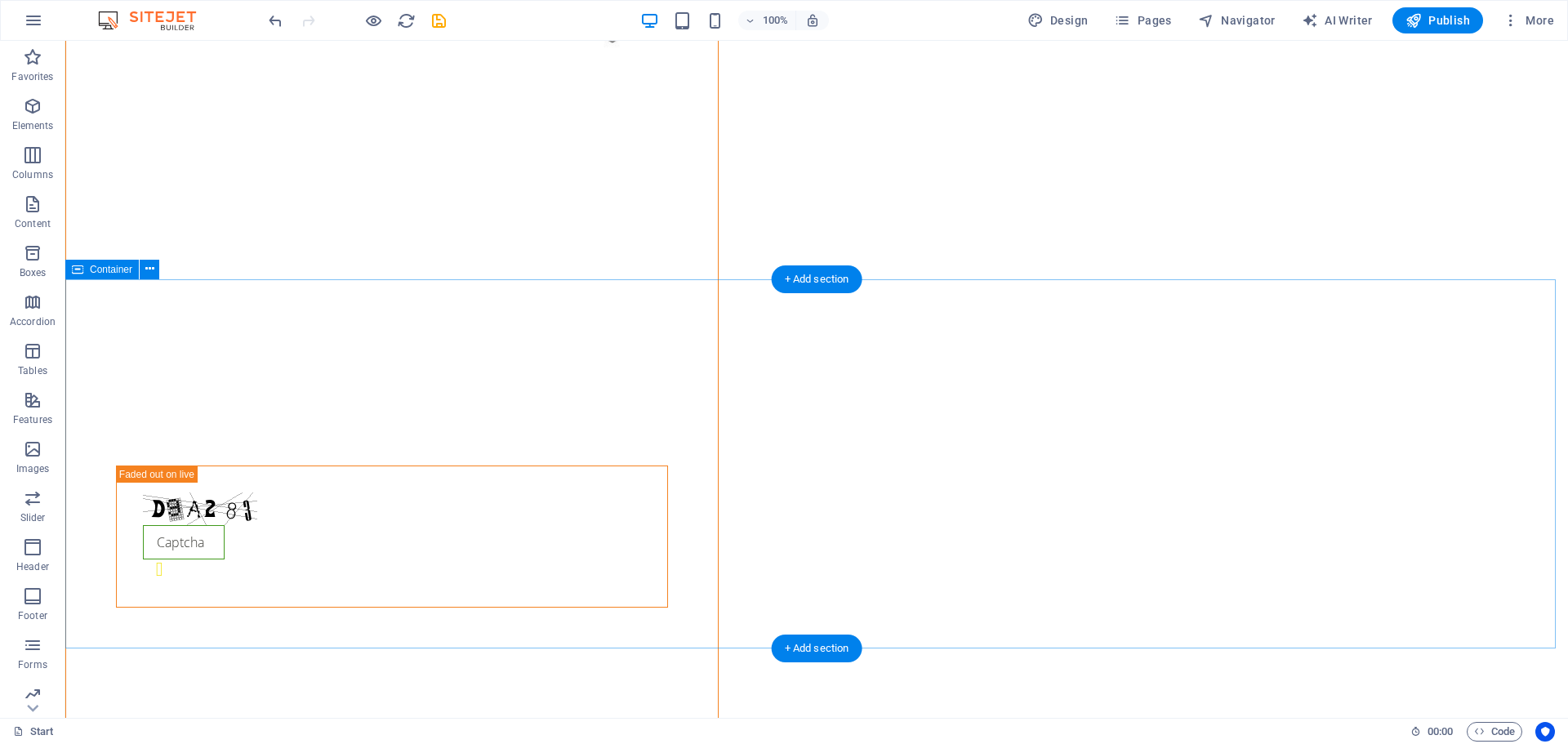
scroll to position [2145, 0]
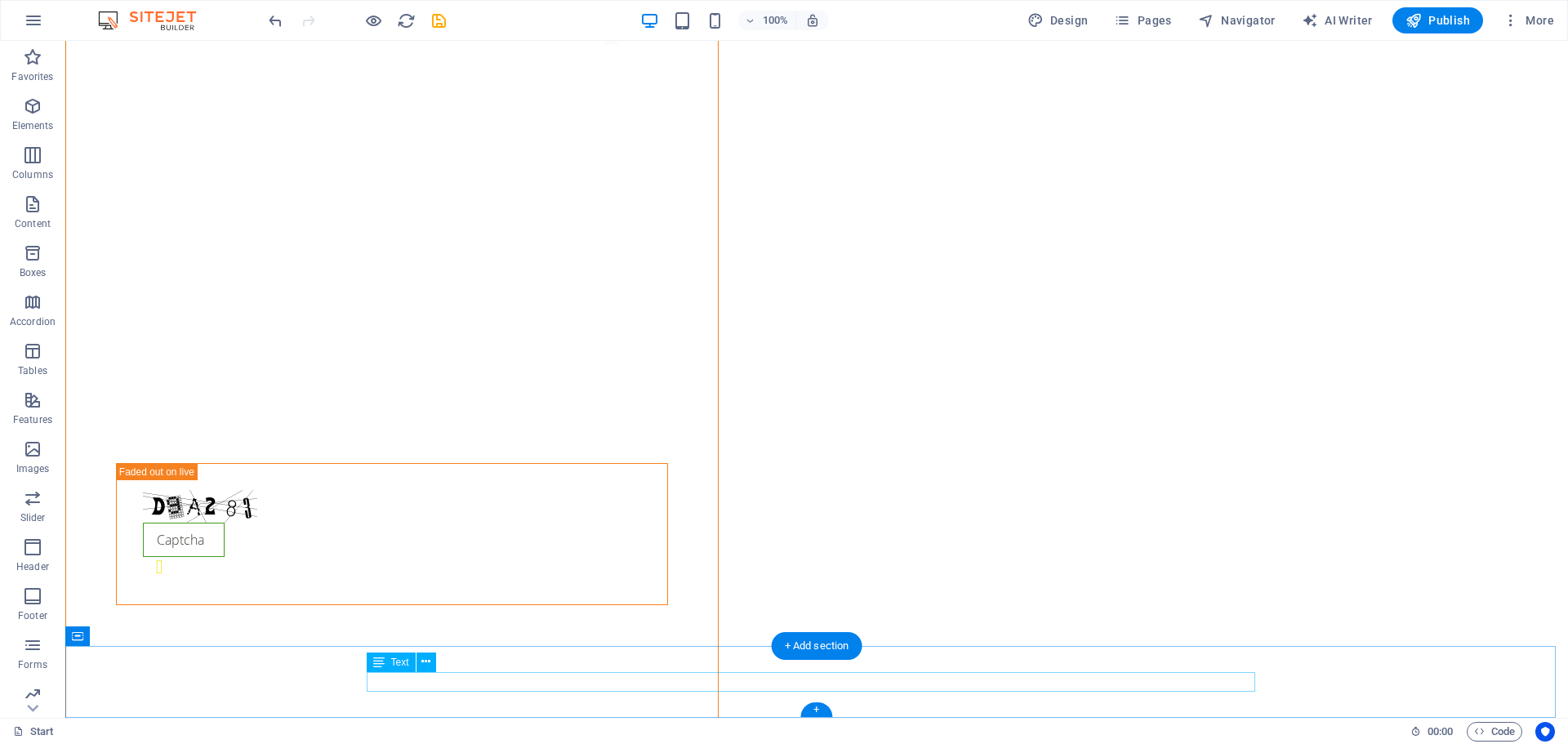
click at [385, 662] on div "Text" at bounding box center [391, 663] width 49 height 20
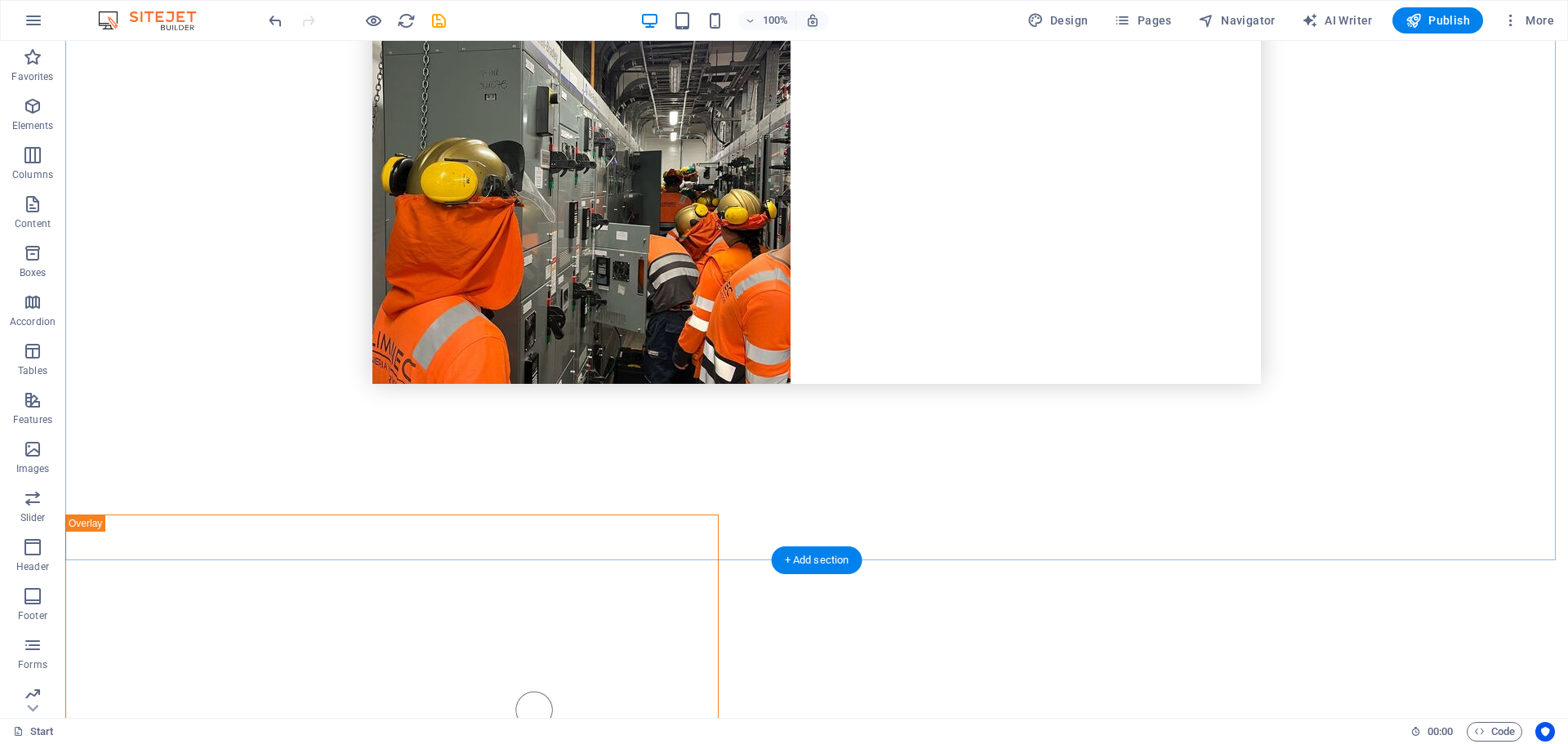
scroll to position [1573, 0]
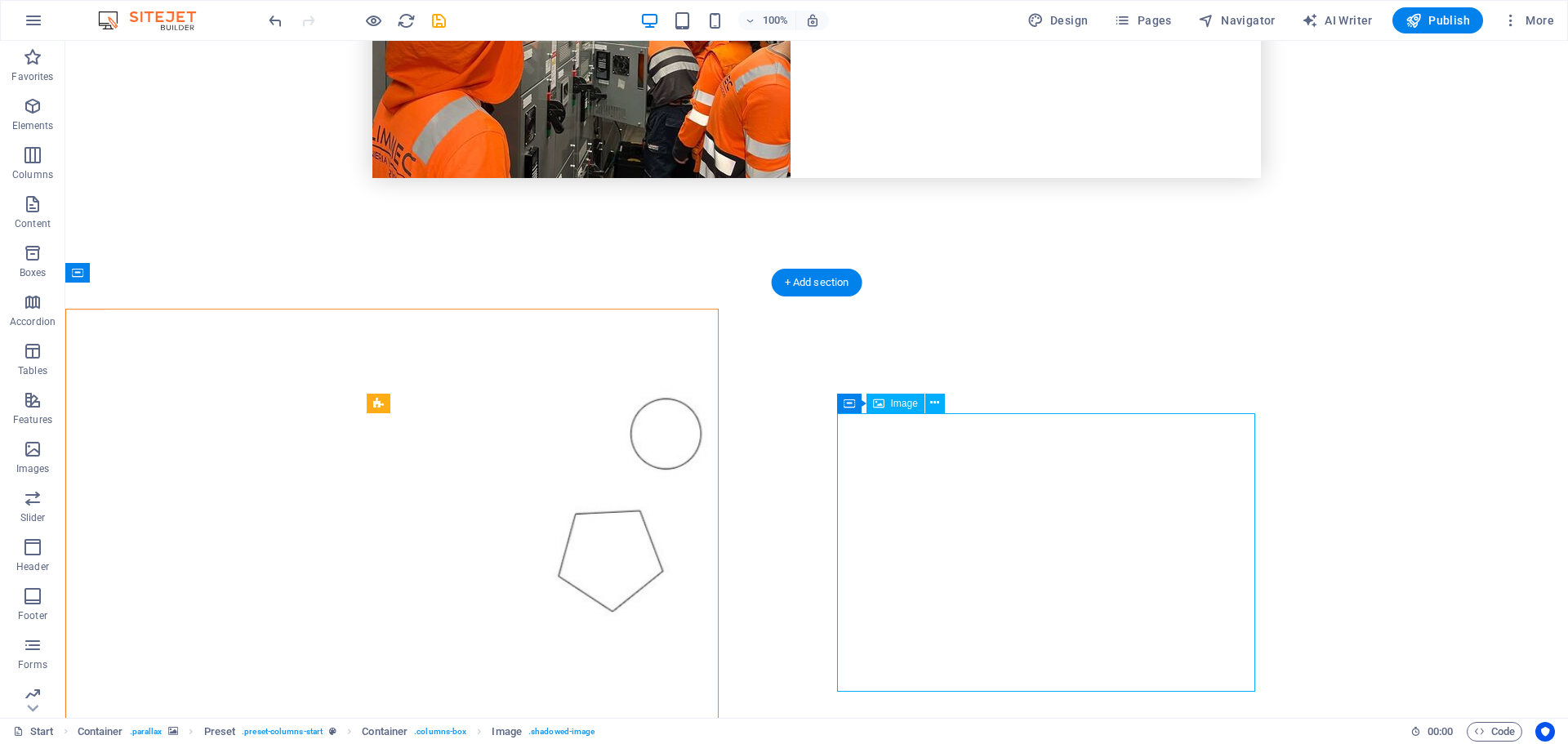
select select "%"
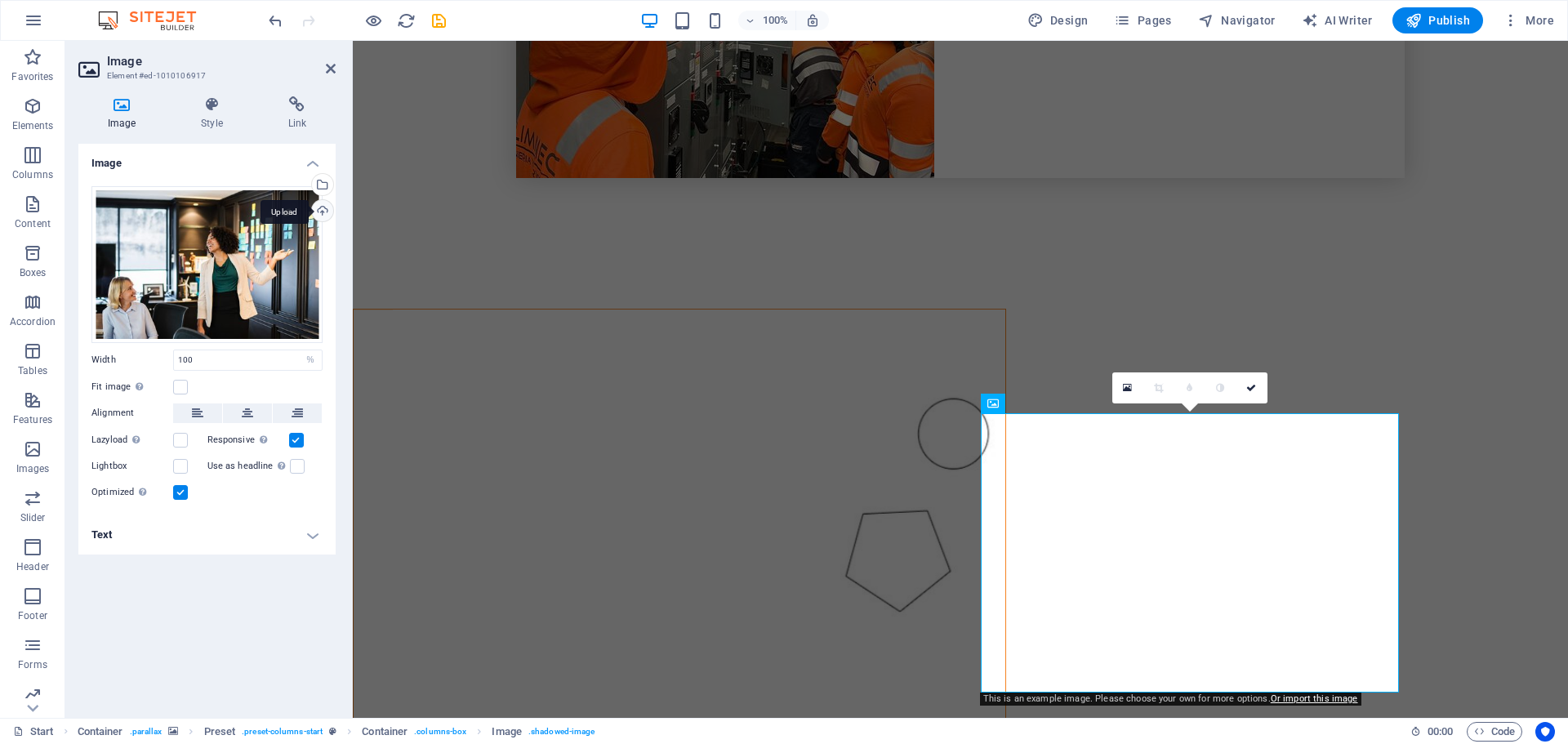
click at [324, 210] on div "Upload" at bounding box center [321, 213] width 25 height 25
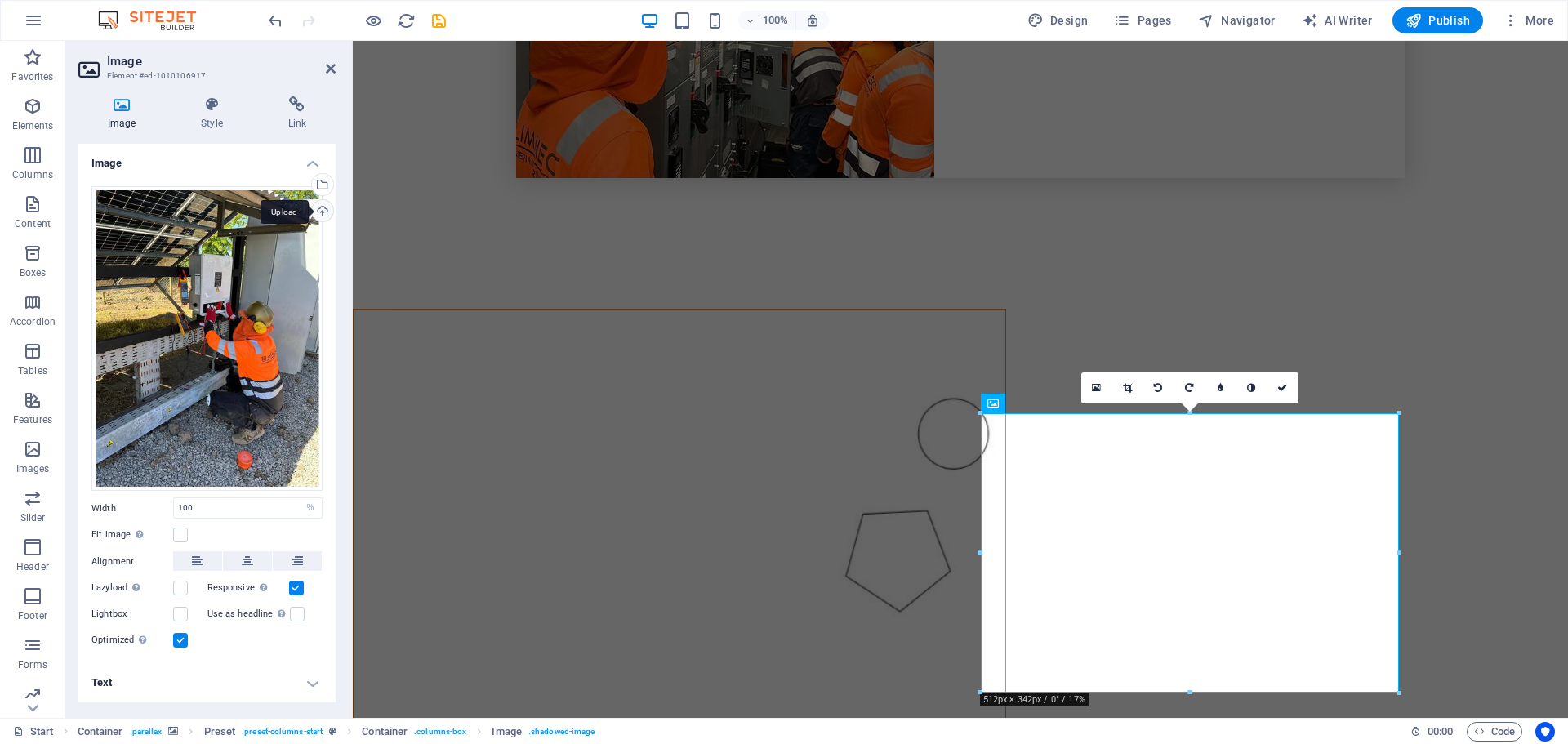
click at [321, 208] on div "Upload" at bounding box center [321, 213] width 25 height 25
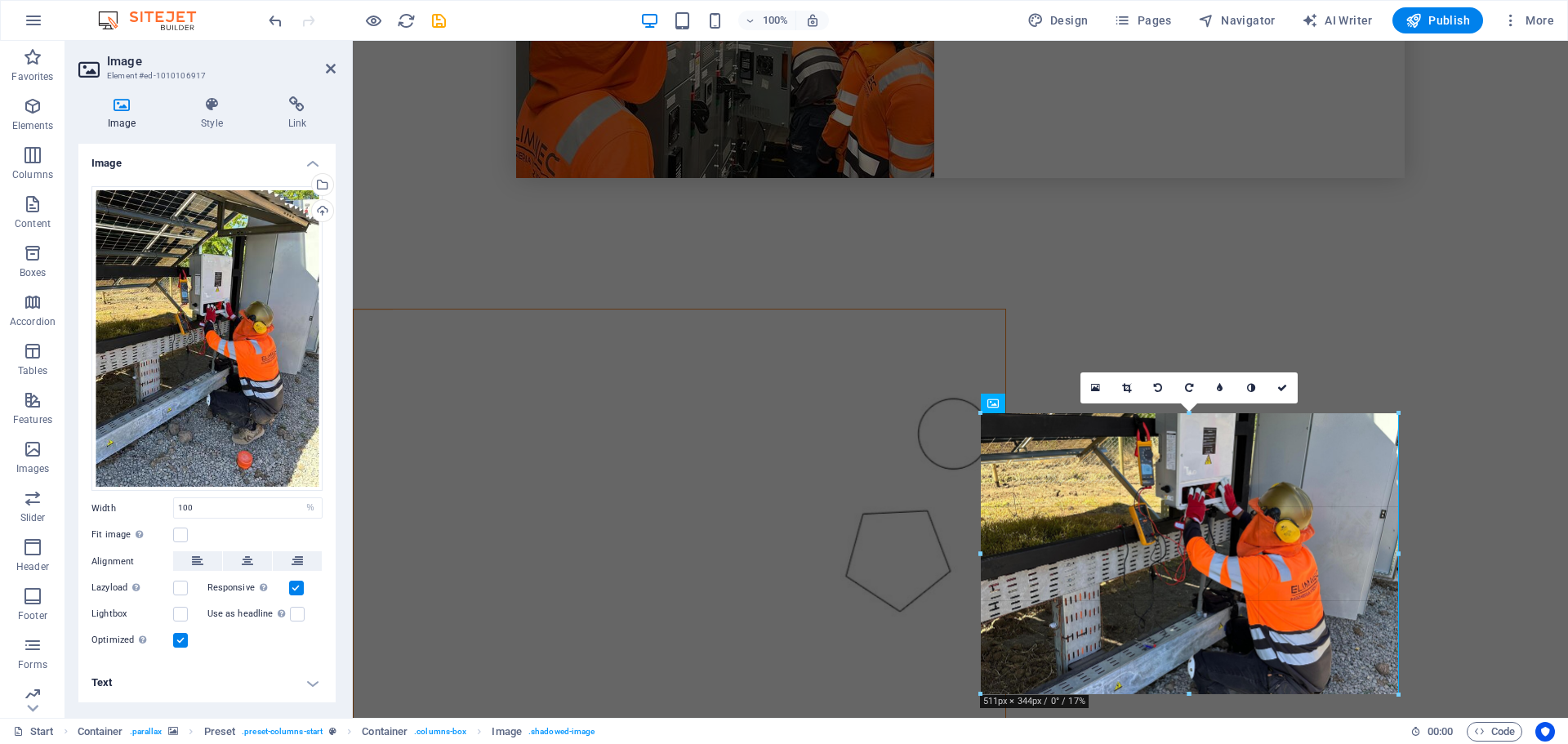
drag, startPoint x: 980, startPoint y: 690, endPoint x: 636, endPoint y: 635, distance: 348.4
type input "511"
select select "px"
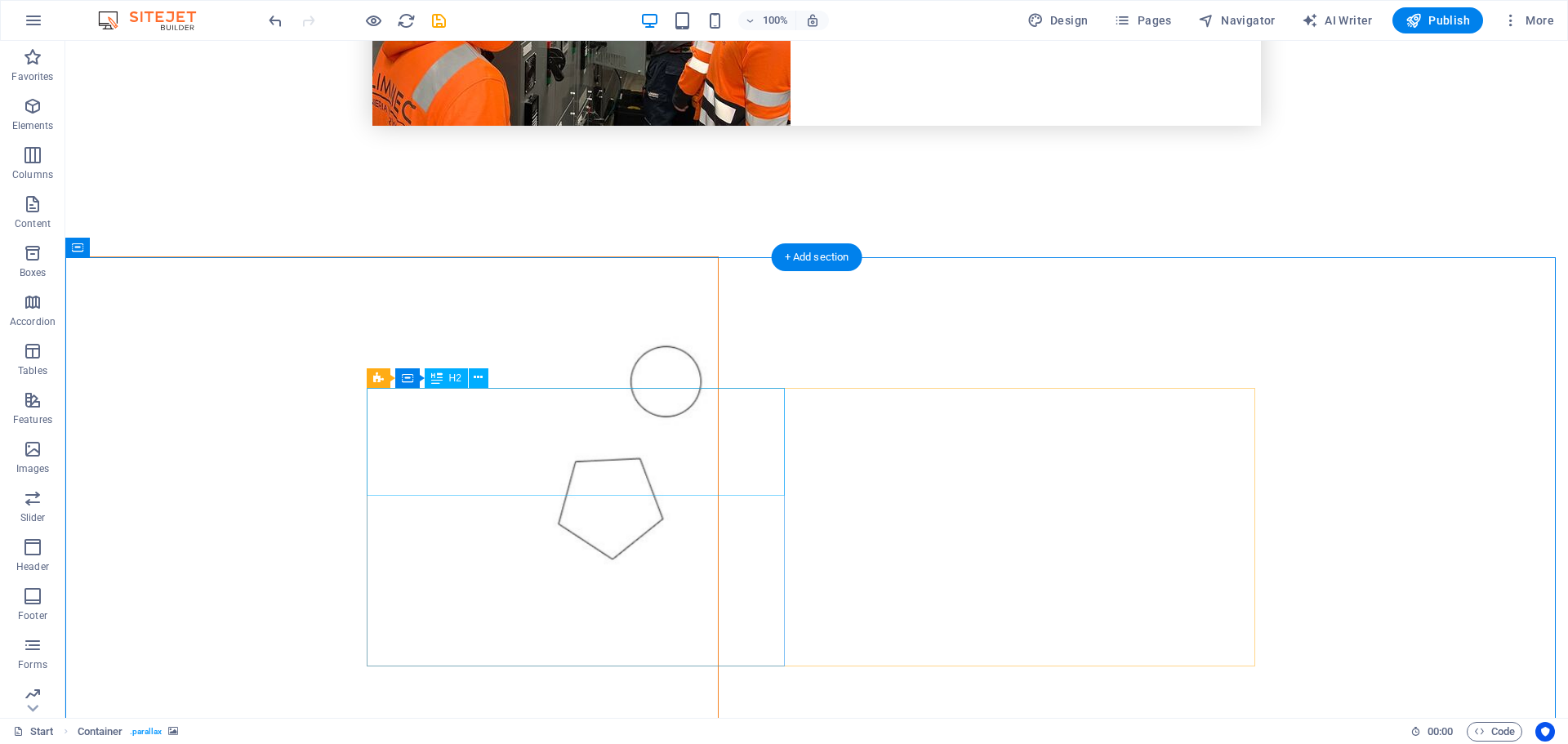
scroll to position [1655, 0]
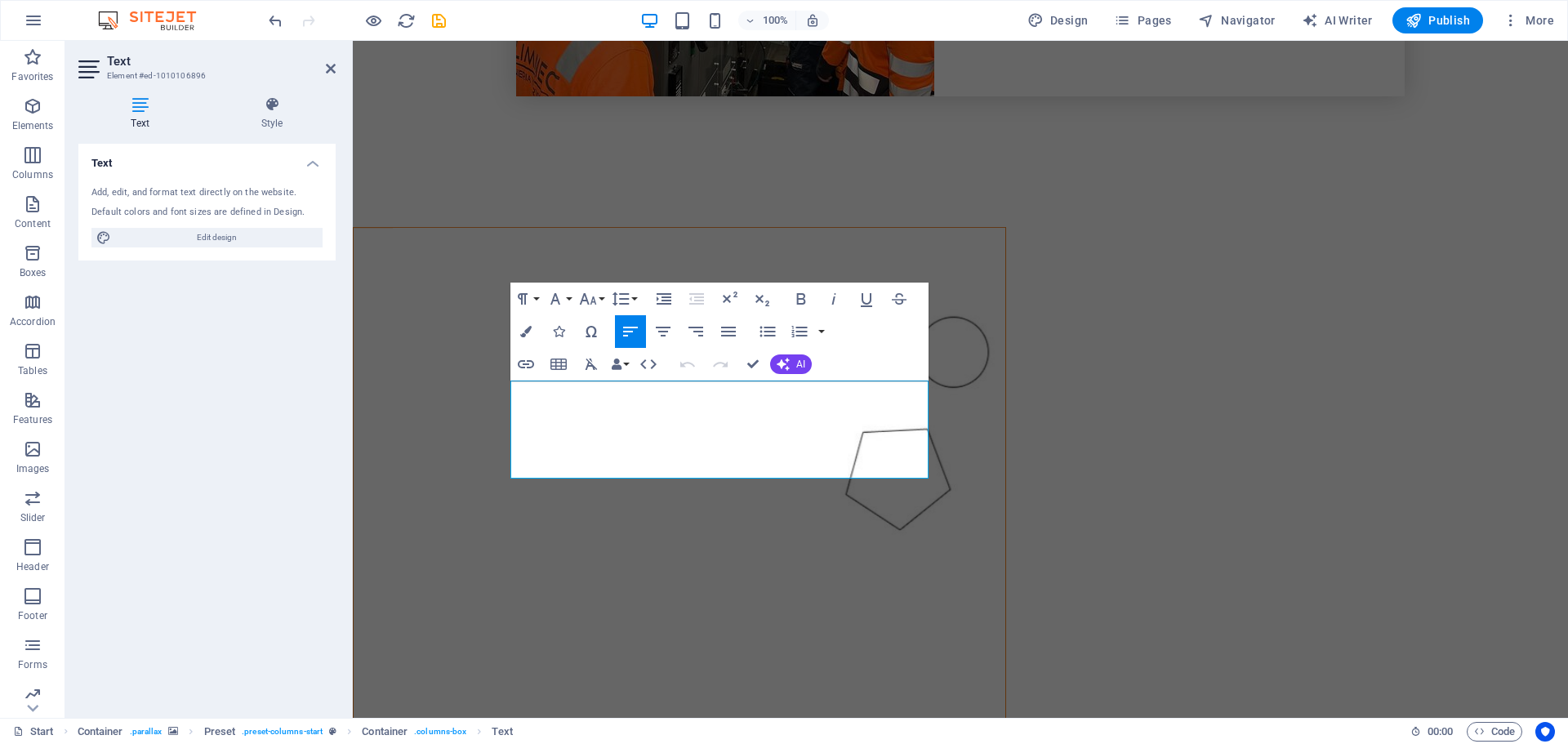
drag, startPoint x: 688, startPoint y: 470, endPoint x: 427, endPoint y: 341, distance: 291.1
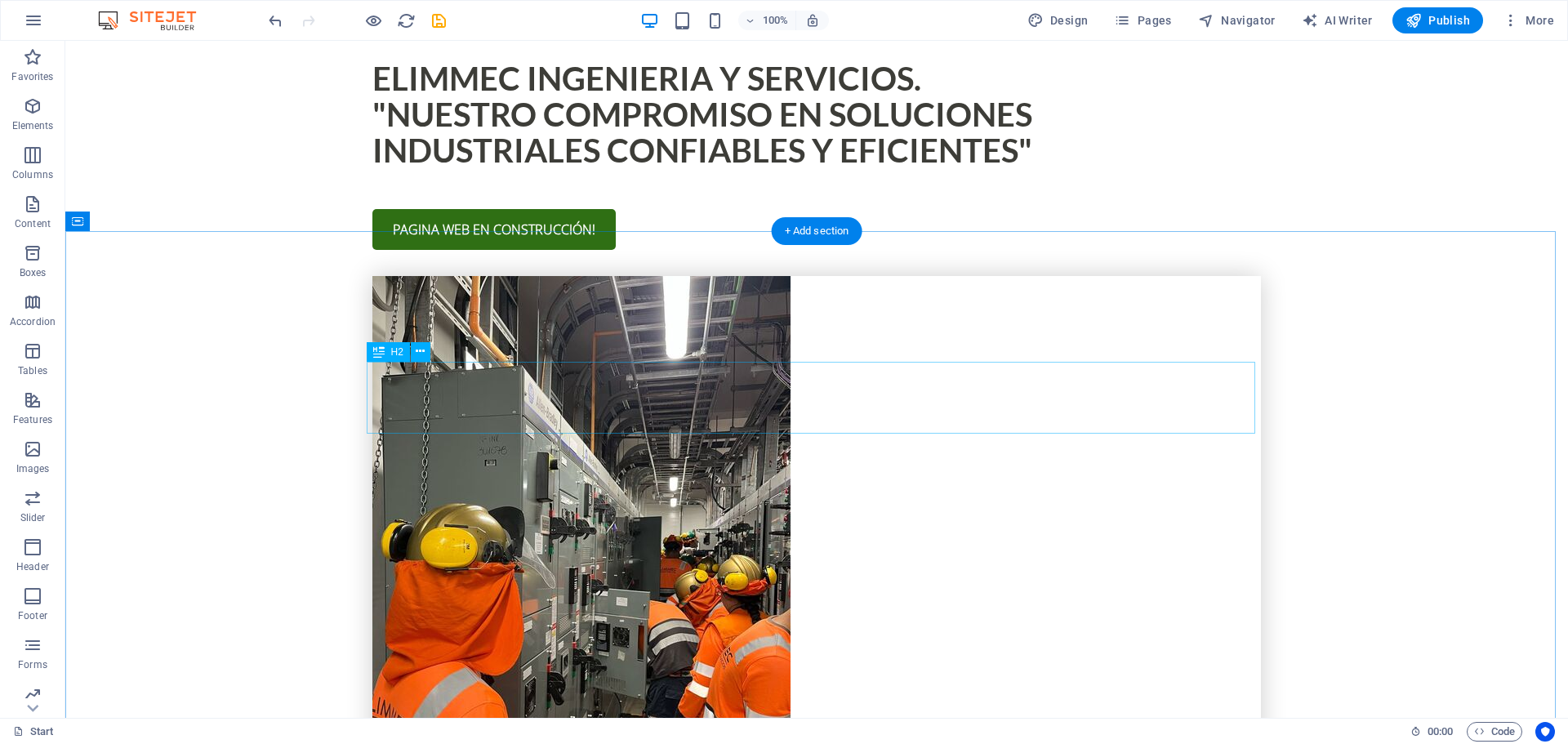
scroll to position [1165, 0]
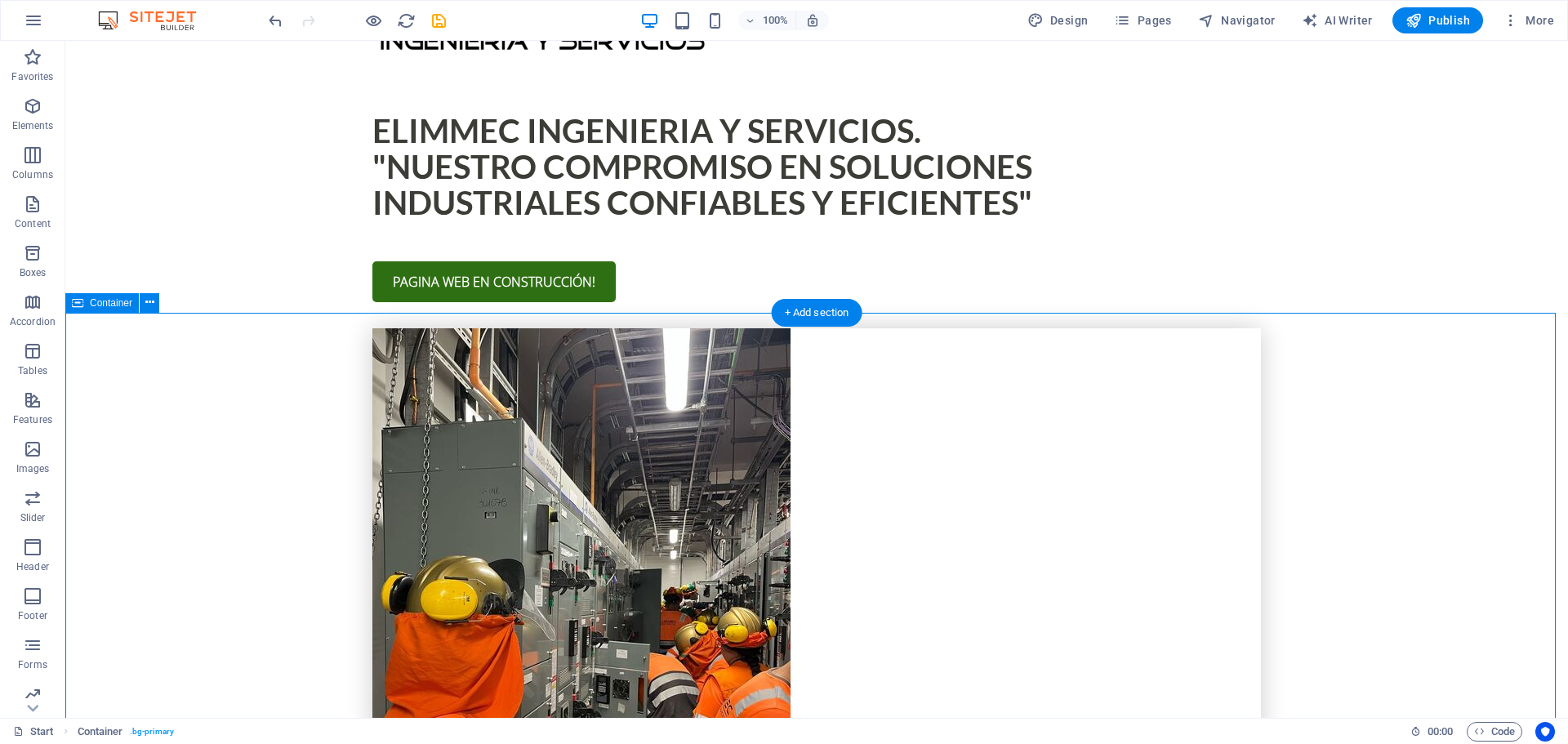
scroll to position [920, 0]
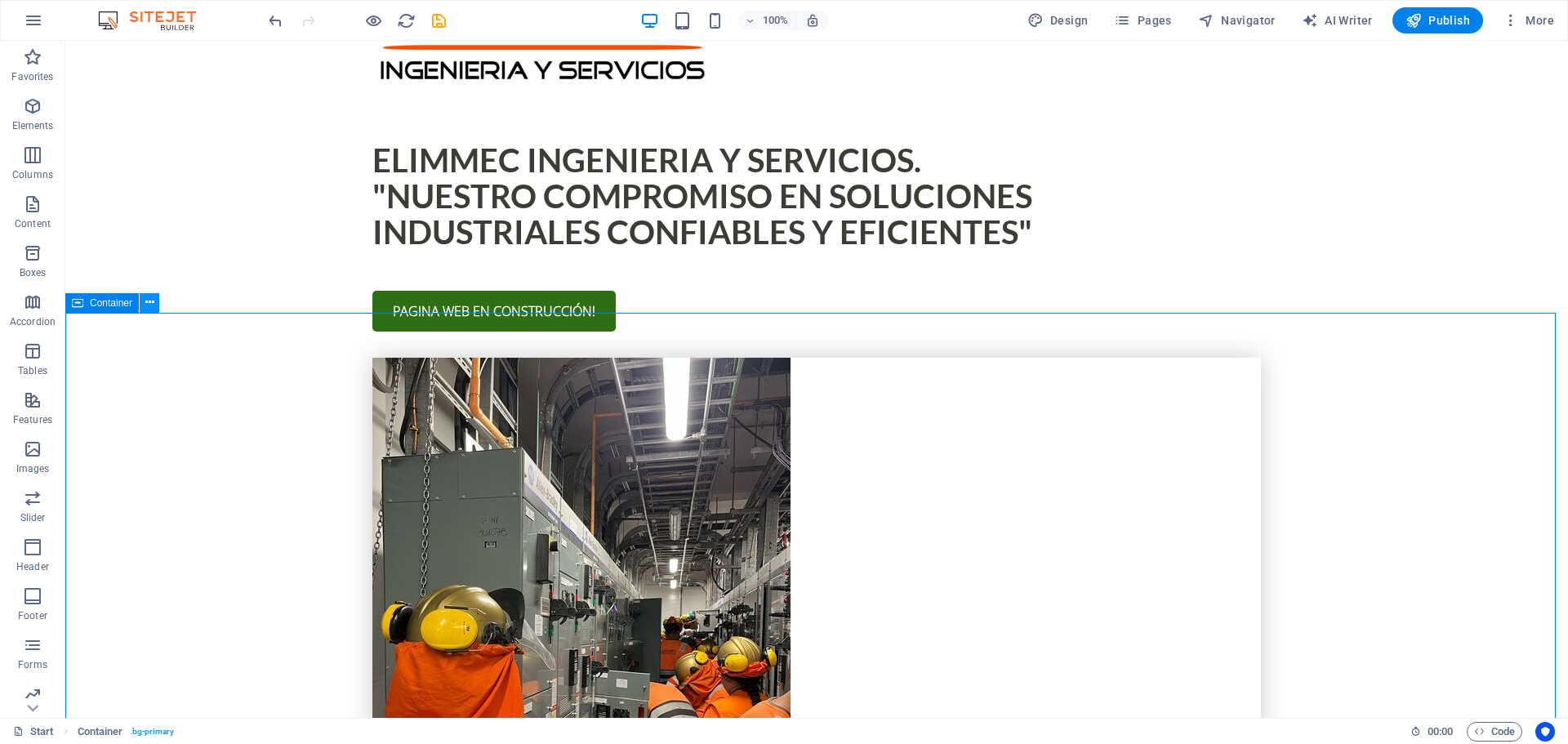
click at [147, 299] on icon at bounding box center [150, 302] width 9 height 17
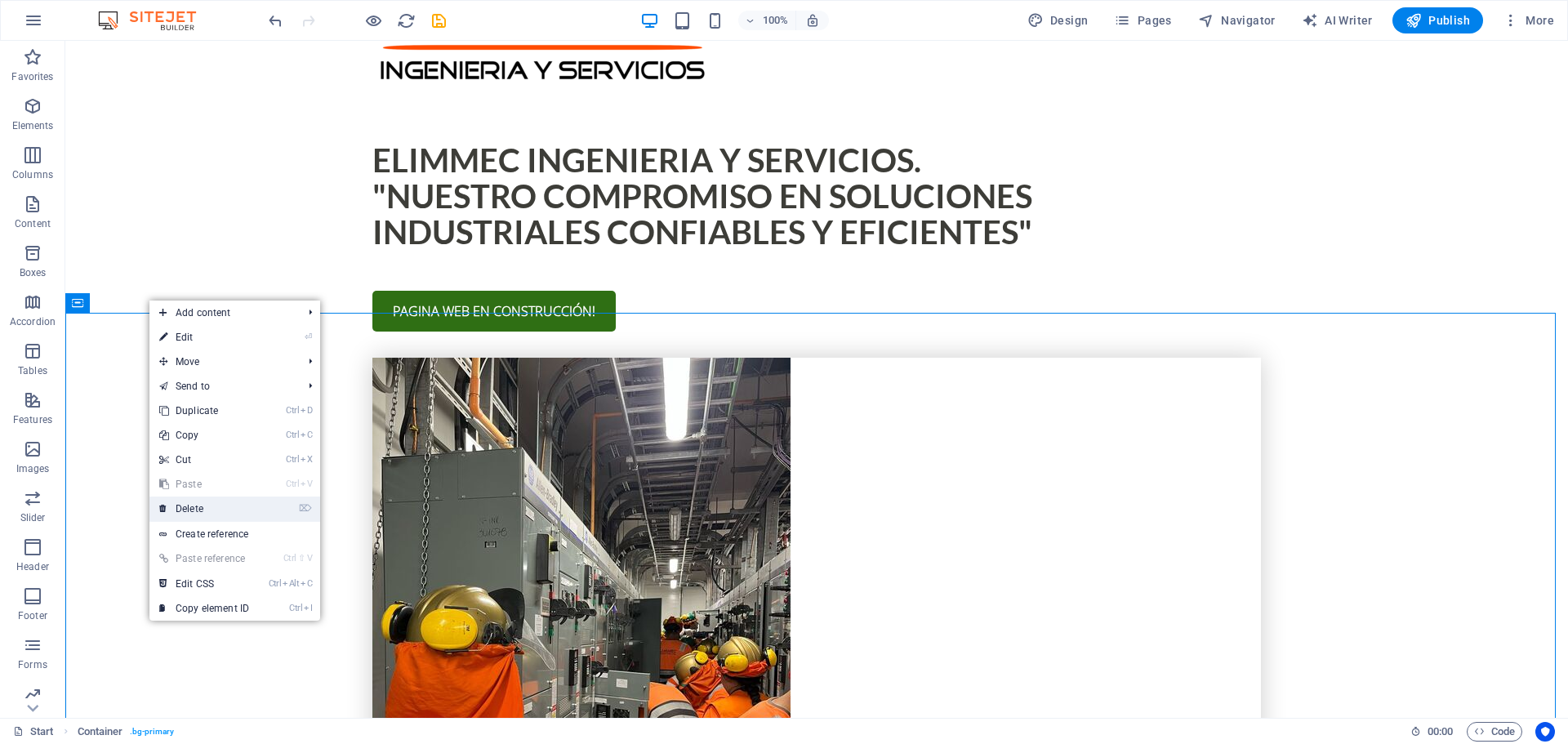
click at [220, 510] on link "⌦ Delete" at bounding box center [204, 509] width 109 height 25
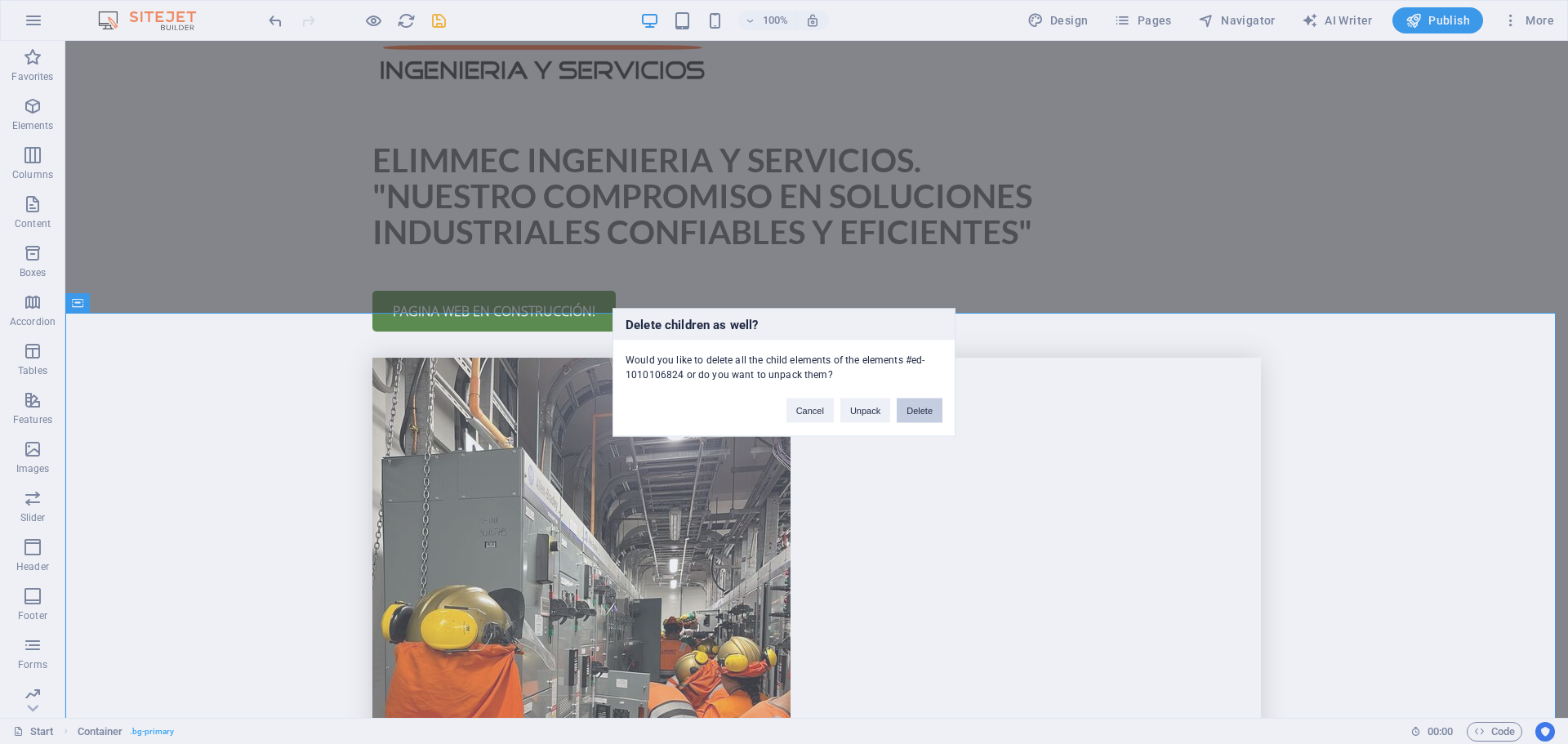
click at [910, 410] on button "Delete" at bounding box center [919, 410] width 46 height 25
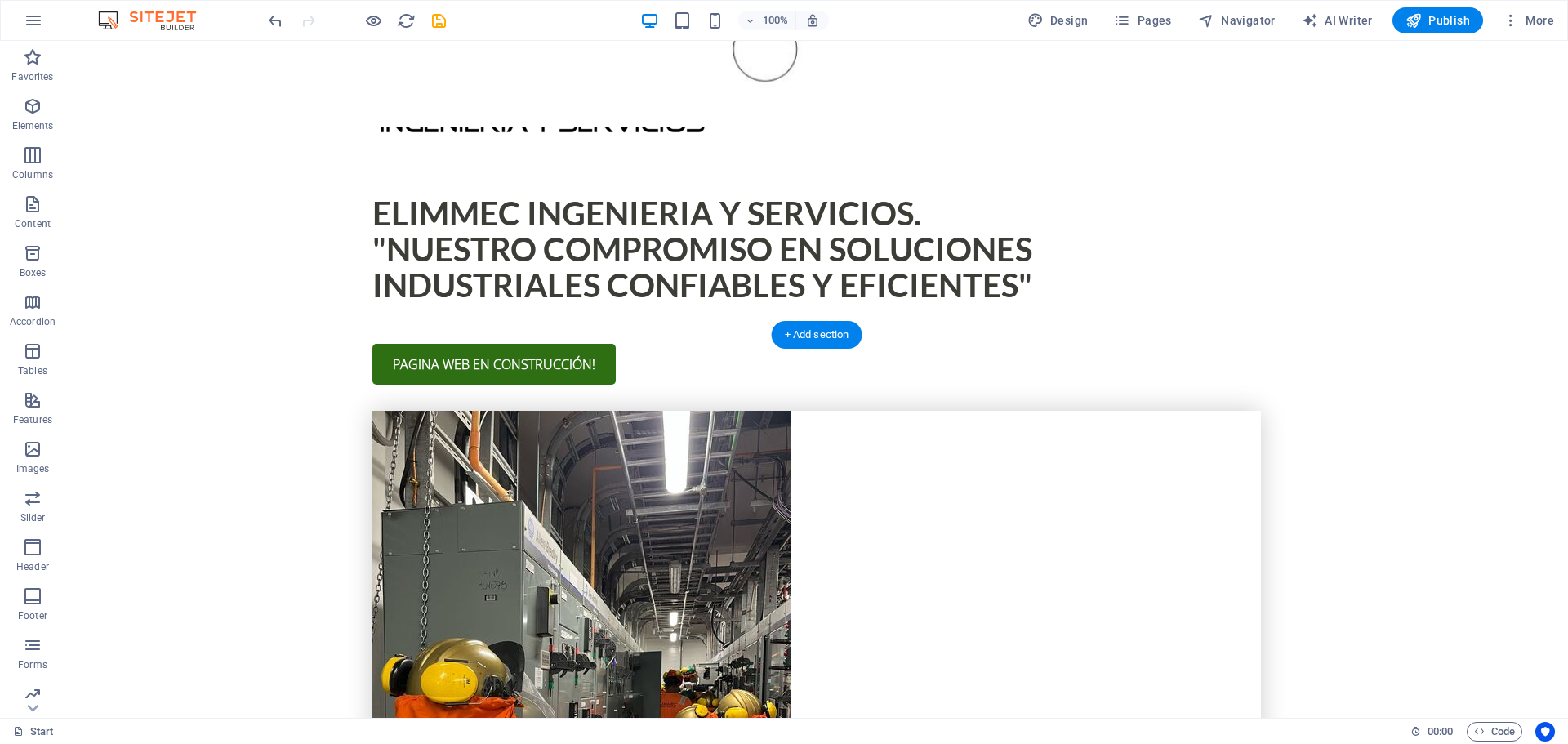
scroll to position [735, 0]
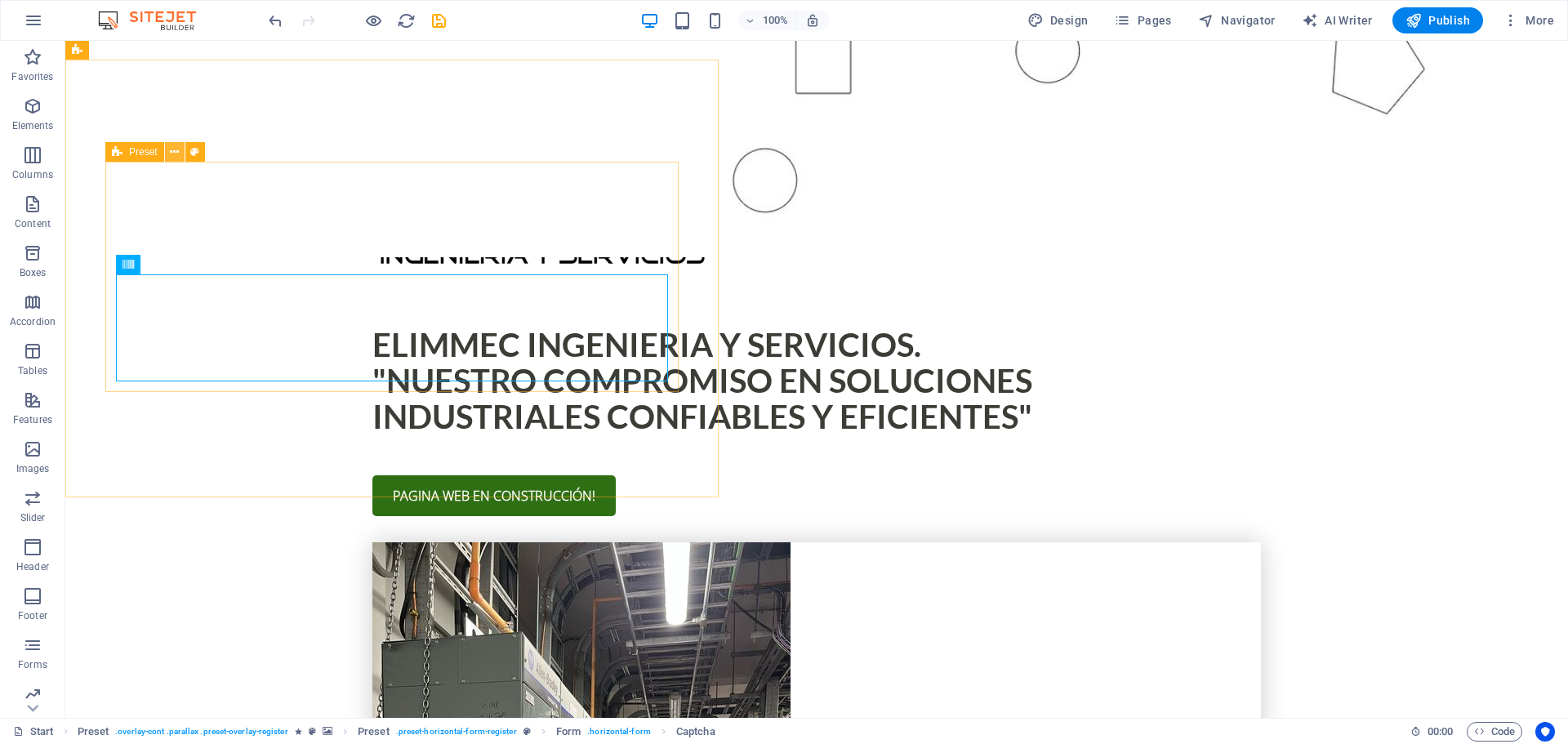
click at [180, 155] on button at bounding box center [175, 152] width 20 height 20
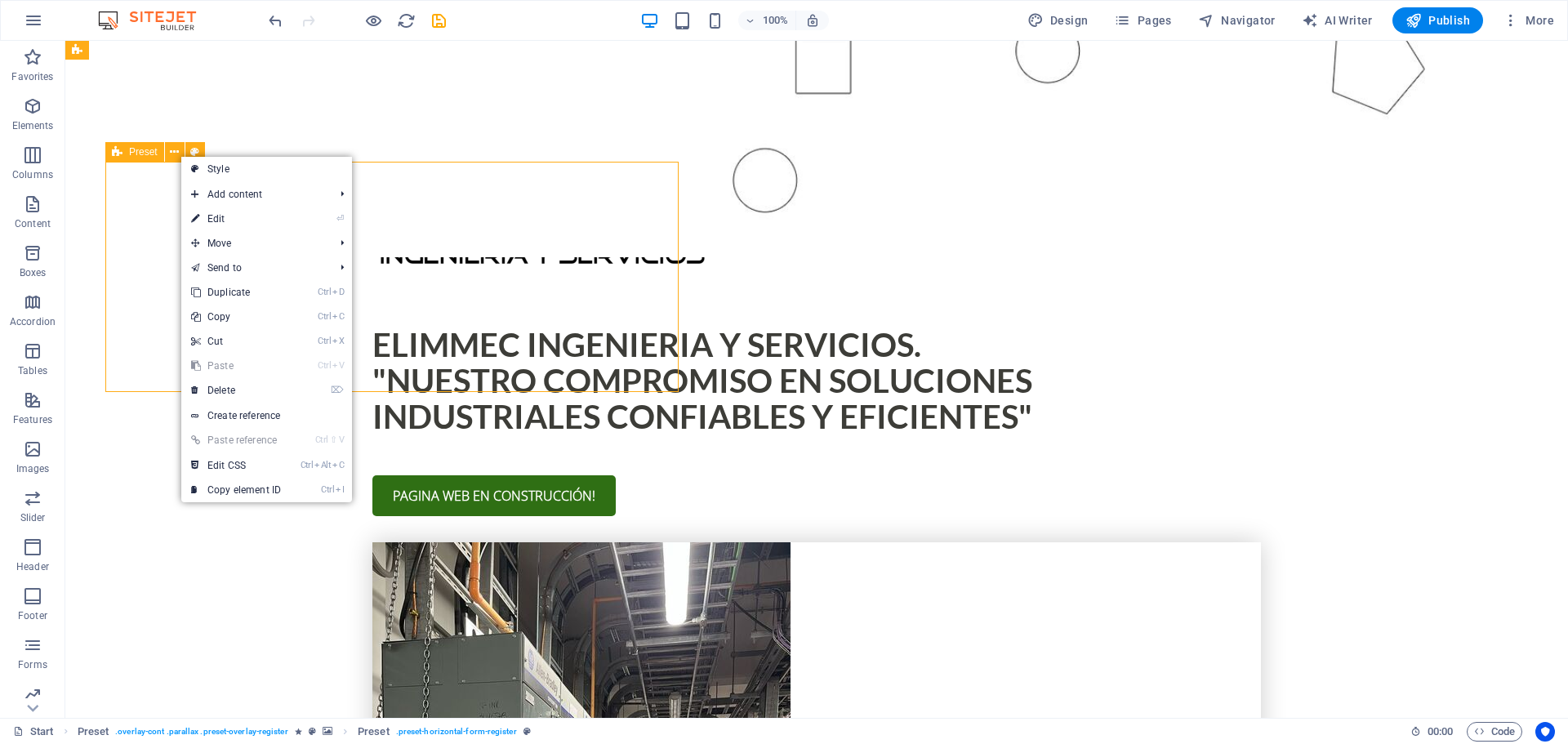
click at [144, 152] on span "Preset" at bounding box center [143, 152] width 29 height 10
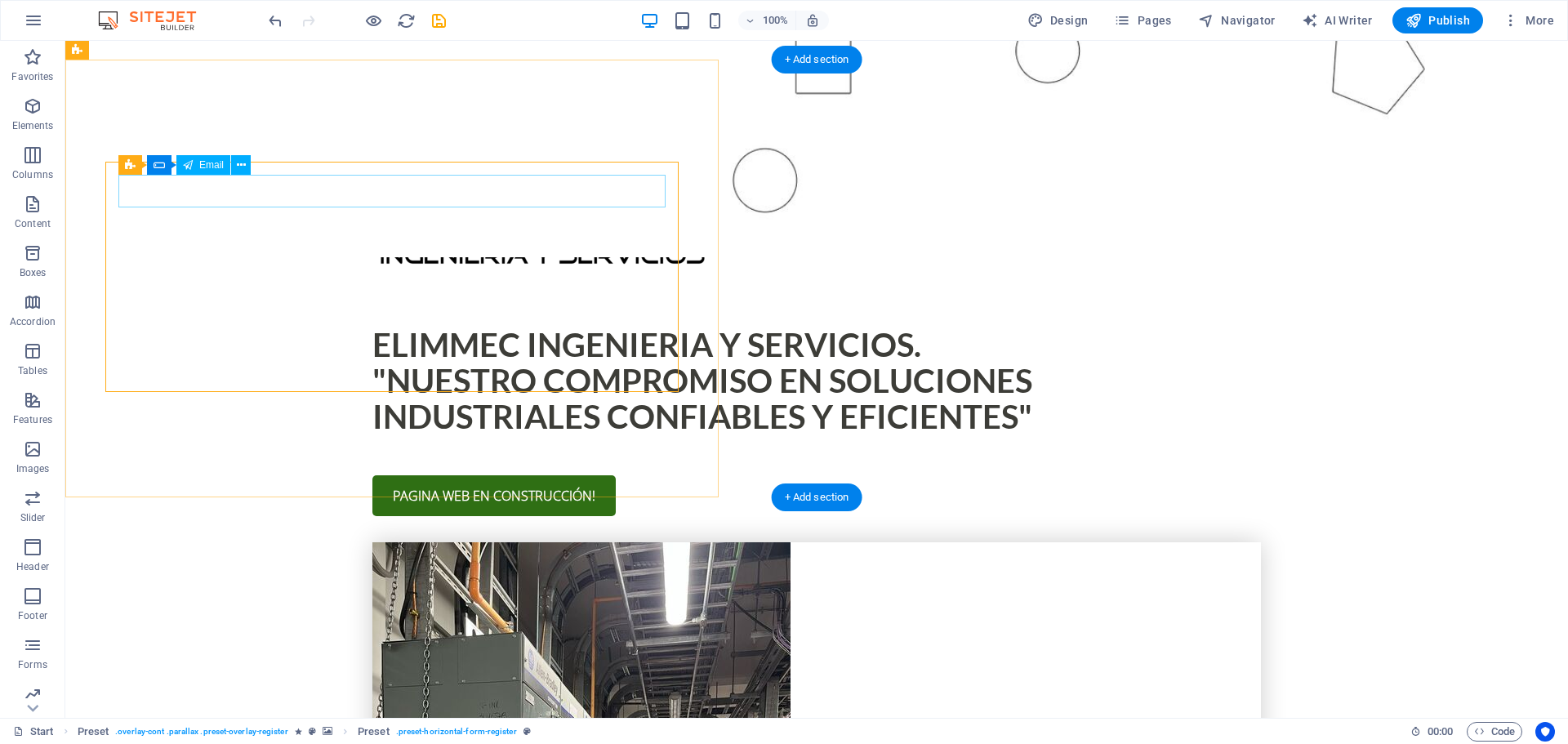
click at [247, 163] on button at bounding box center [241, 165] width 20 height 20
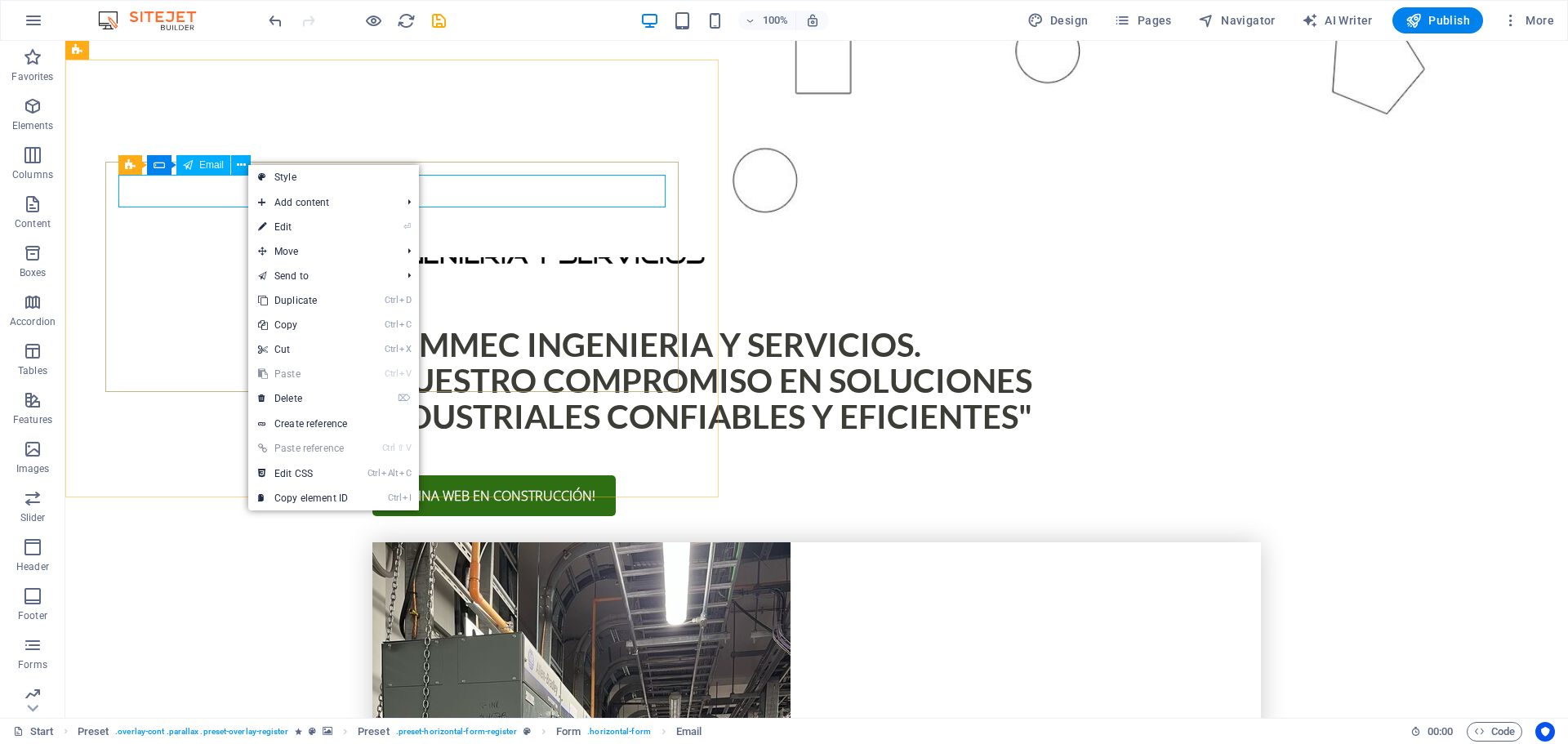
click at [222, 163] on span "Email" at bounding box center [212, 165] width 25 height 10
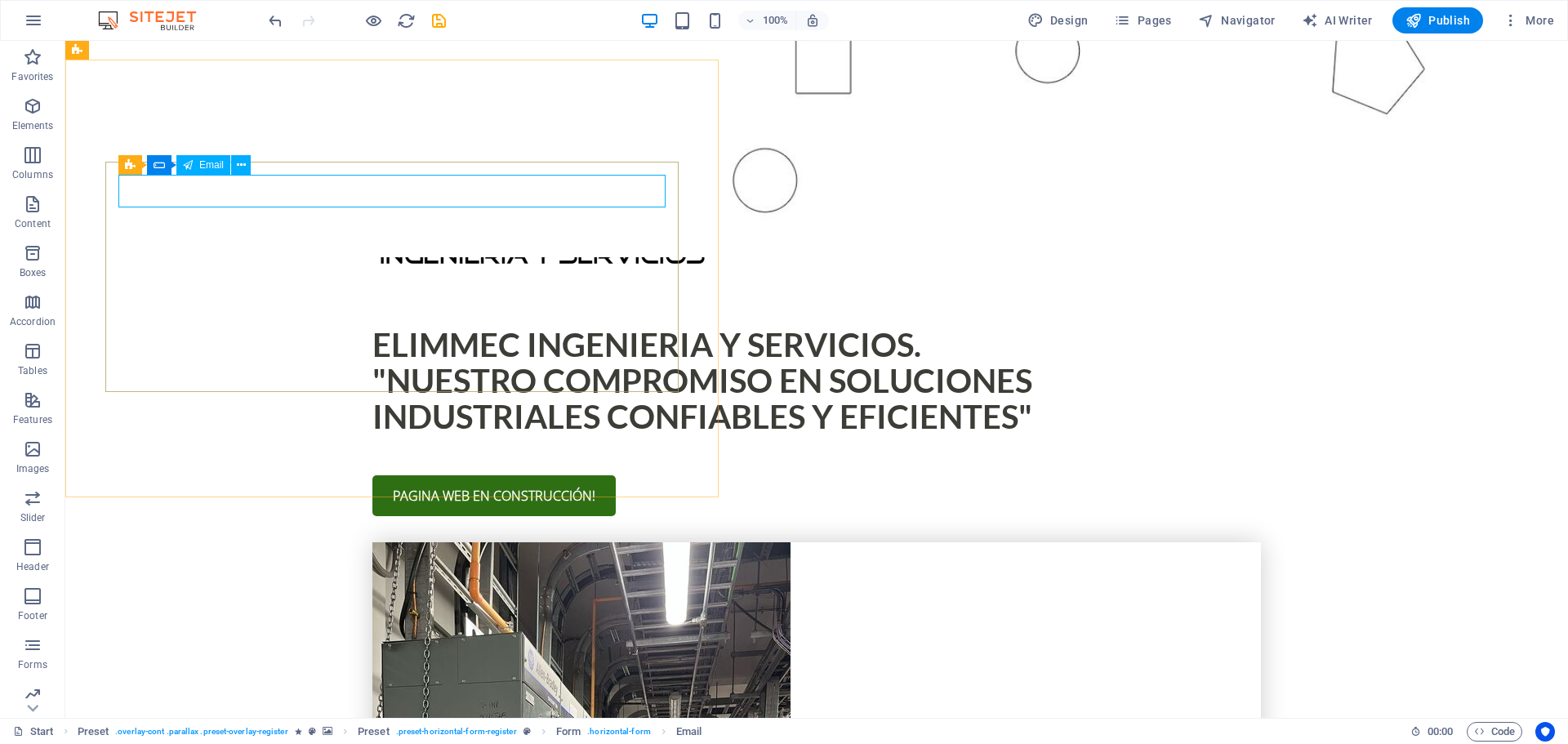
click at [204, 163] on span "Email" at bounding box center [212, 165] width 25 height 10
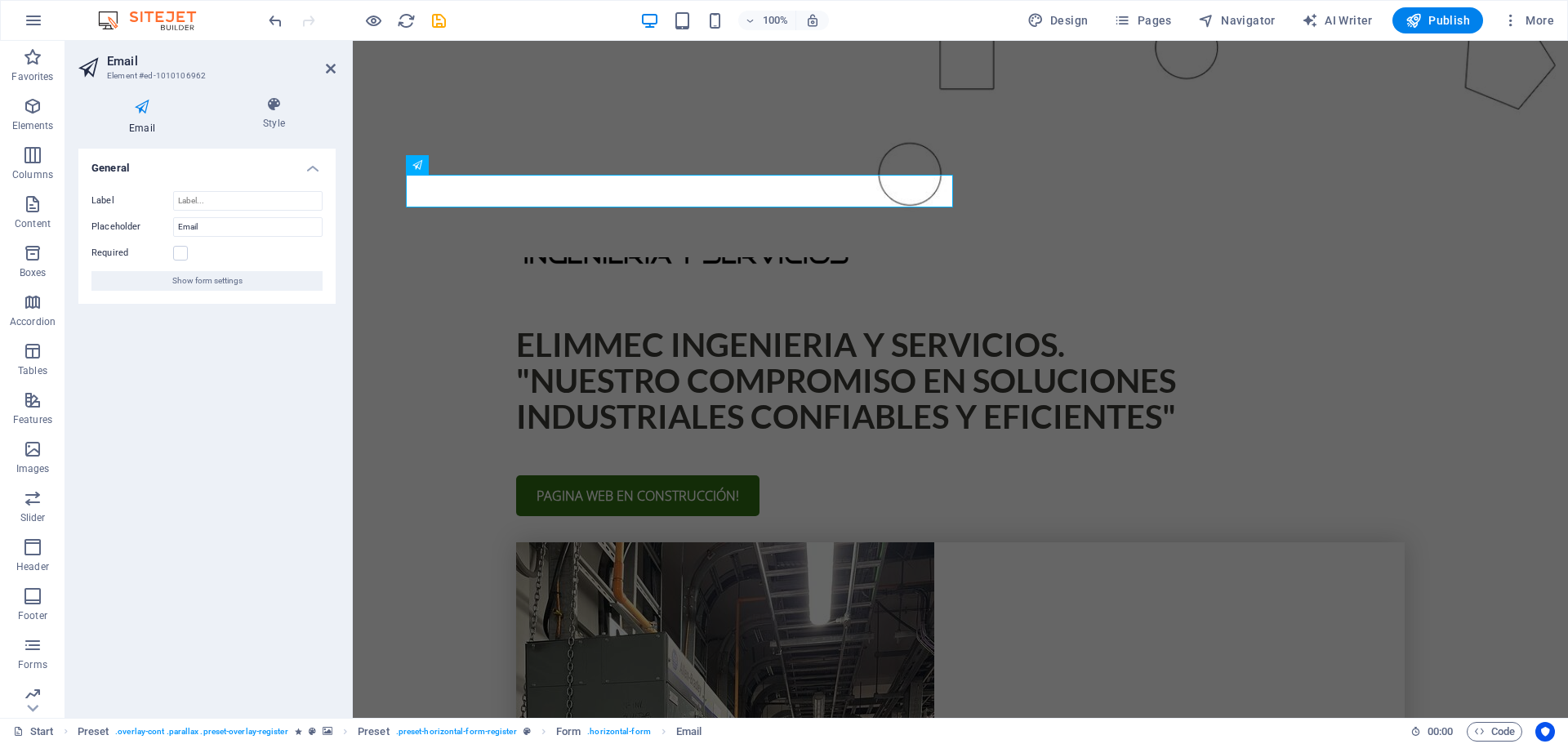
click at [204, 163] on h4 "General" at bounding box center [207, 162] width 258 height 29
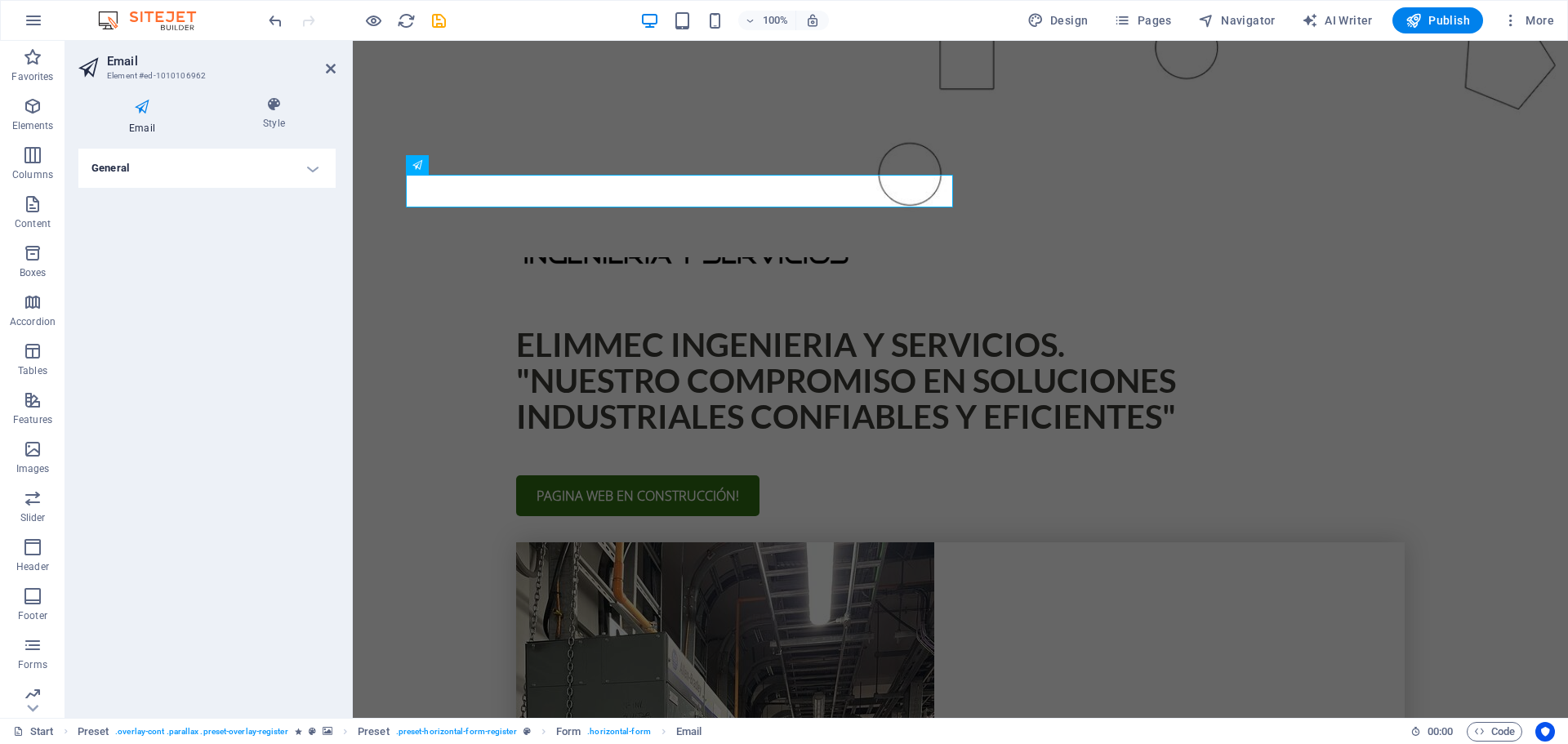
click at [315, 169] on h4 "General" at bounding box center [207, 167] width 258 height 39
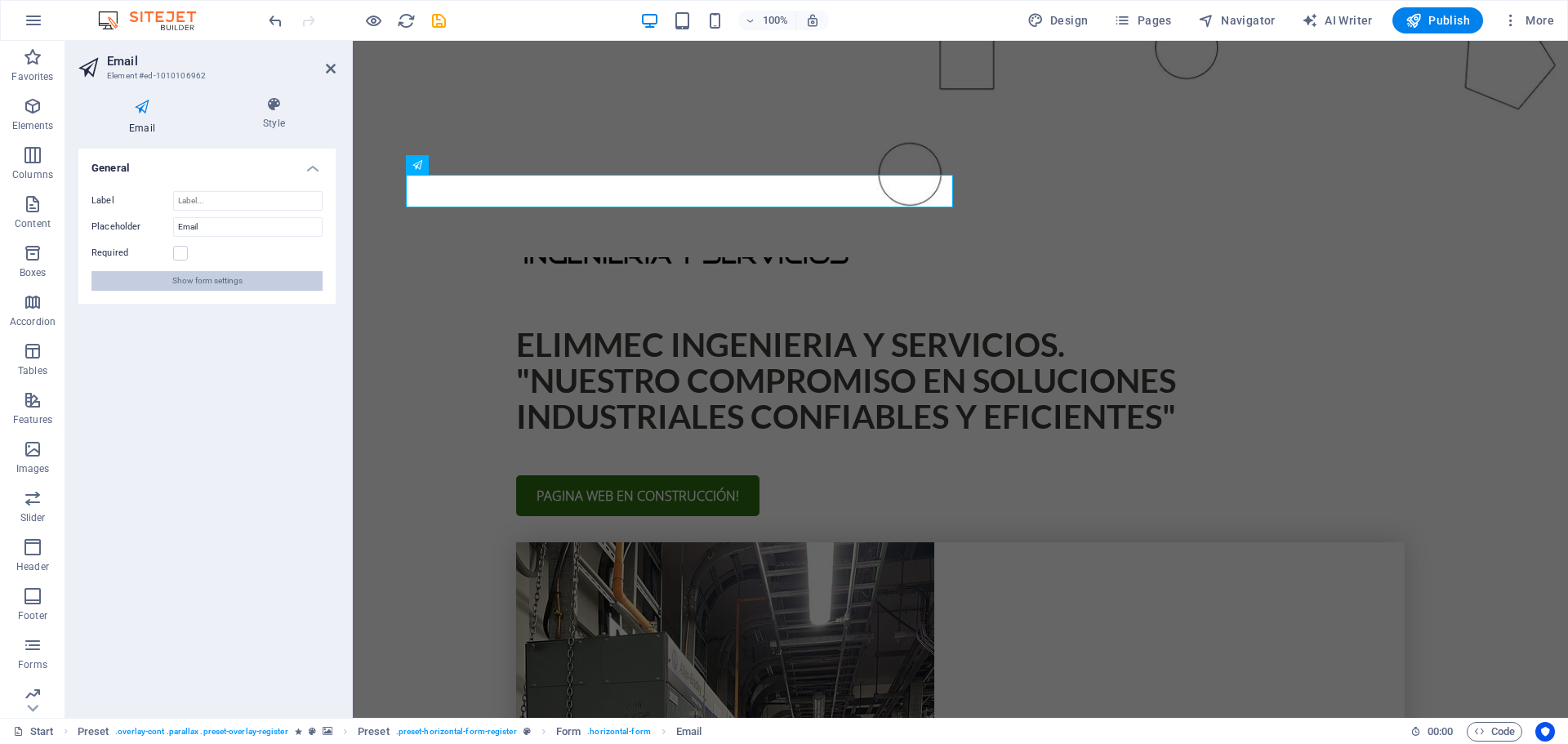
click at [260, 285] on button "Show form settings" at bounding box center [206, 281] width 231 height 20
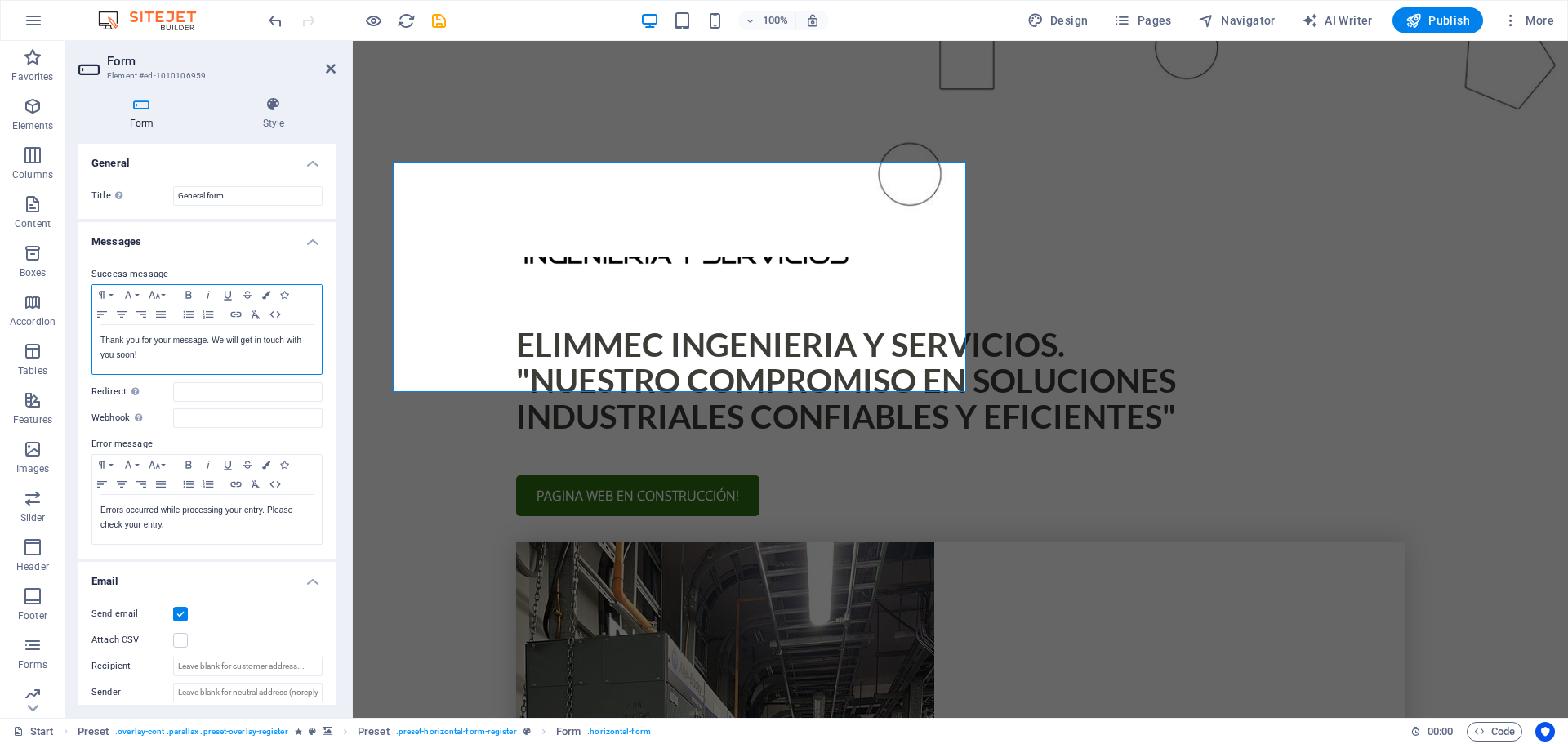
click at [170, 357] on p "Thank you for your message. We will get in touch with you soon!" at bounding box center [206, 347] width 213 height 29
drag, startPoint x: 147, startPoint y: 356, endPoint x: 51, endPoint y: 328, distance: 100.0
click at [51, 328] on section "Favorites Elements Columns Content Boxes Accordion Tables Features Images Slide…" at bounding box center [784, 379] width 1568 height 677
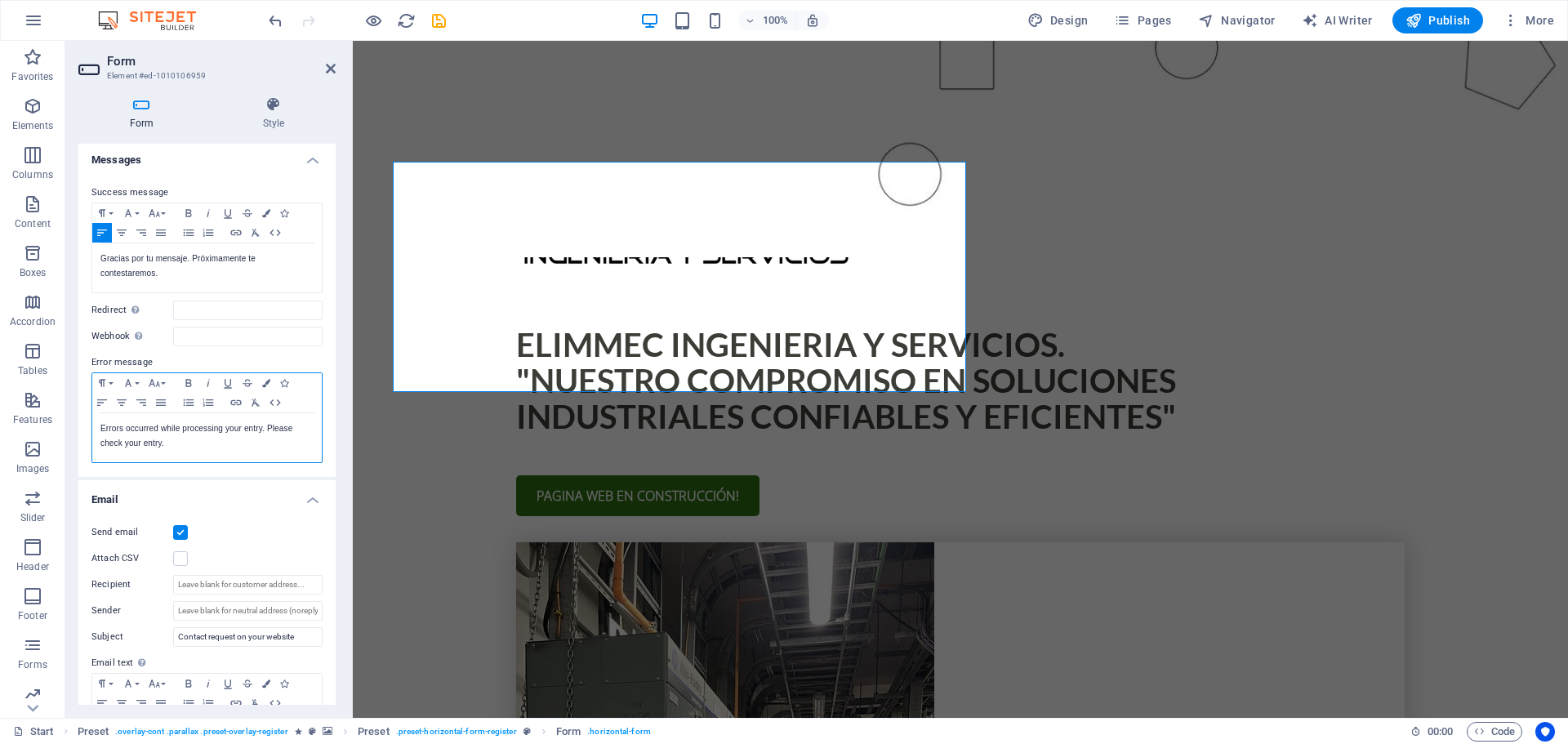
click at [177, 443] on p "Errors occurred while processing your entry. Please check your entry." at bounding box center [206, 436] width 213 height 29
drag, startPoint x: 177, startPoint y: 443, endPoint x: 67, endPoint y: 432, distance: 110.5
click at [67, 432] on div "Form Style General Title Define a name for the form. General form Messages Succ…" at bounding box center [207, 401] width 283 height 635
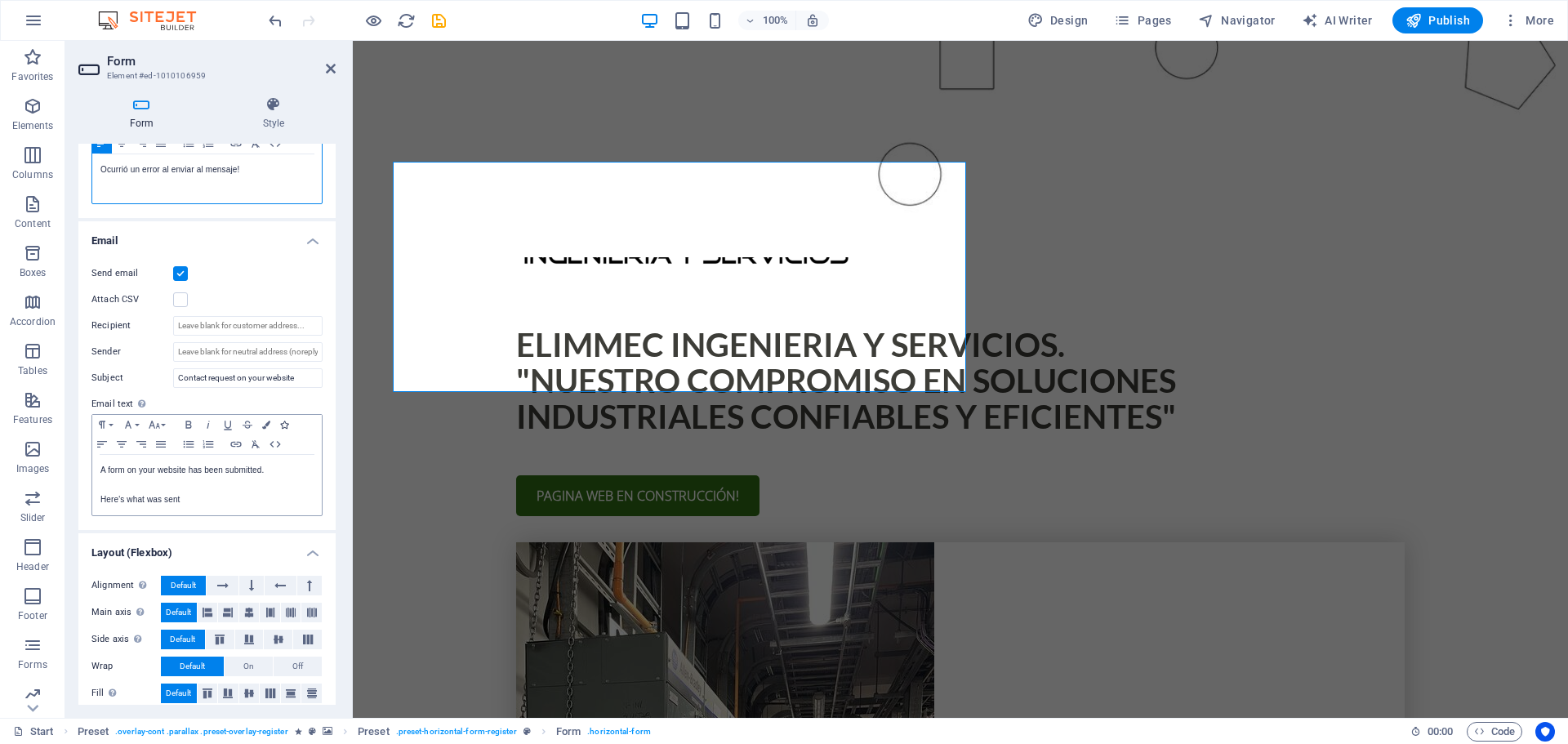
scroll to position [353, 0]
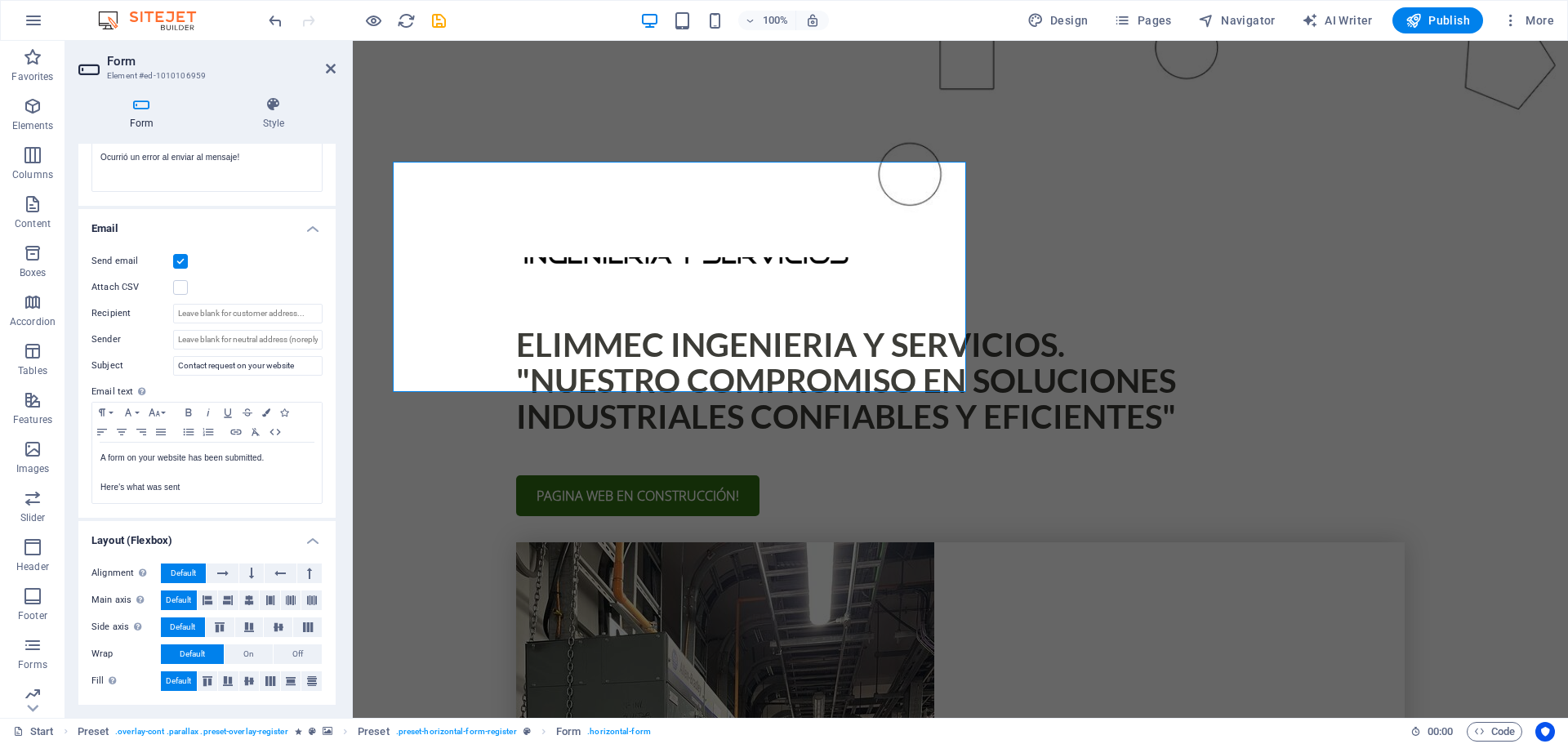
click at [179, 263] on label at bounding box center [181, 262] width 15 height 15
click at [0, 0] on input "Send email" at bounding box center [0, 0] width 0 height 0
click at [179, 263] on label at bounding box center [181, 262] width 15 height 15
click at [0, 0] on input "Send email" at bounding box center [0, 0] width 0 height 0
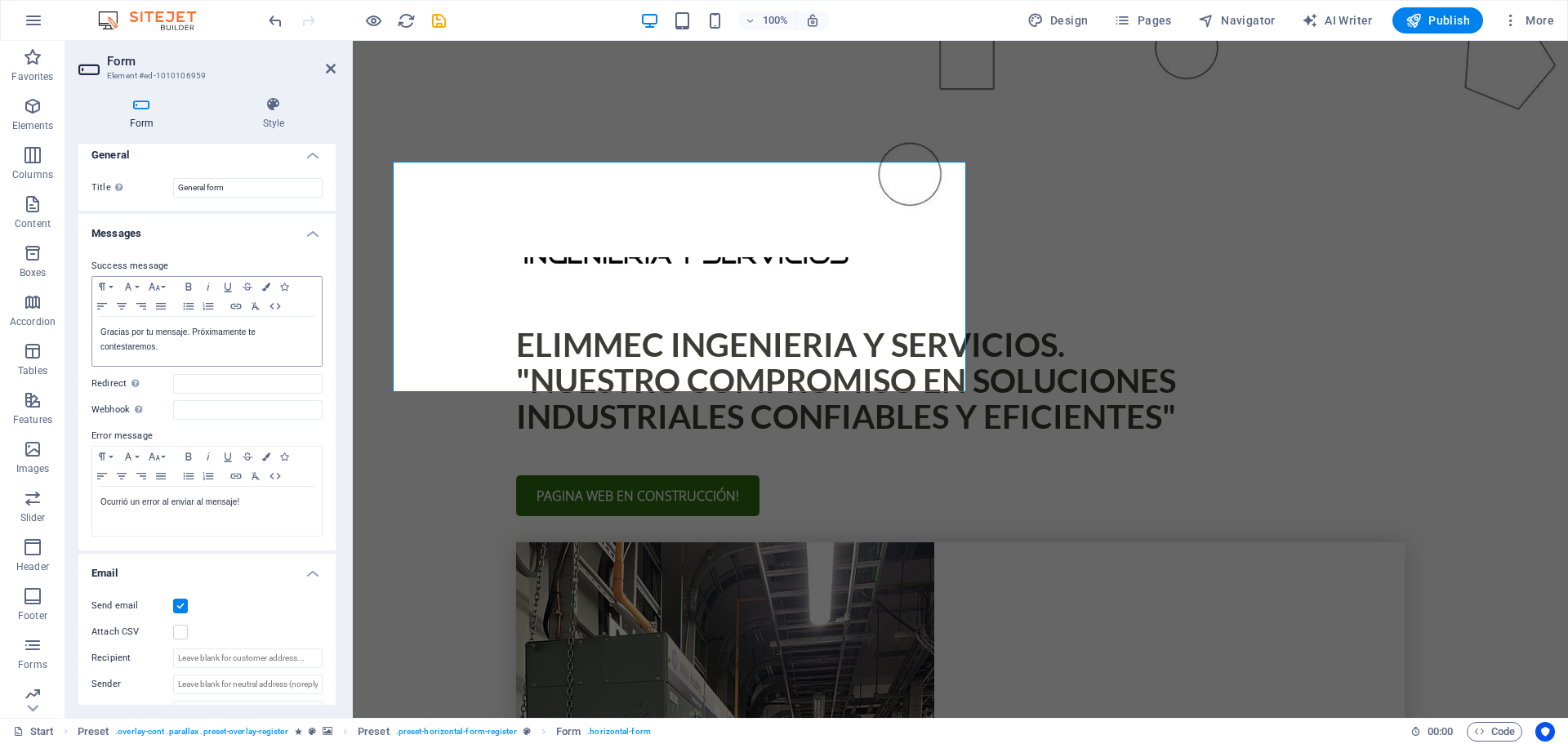
scroll to position [0, 0]
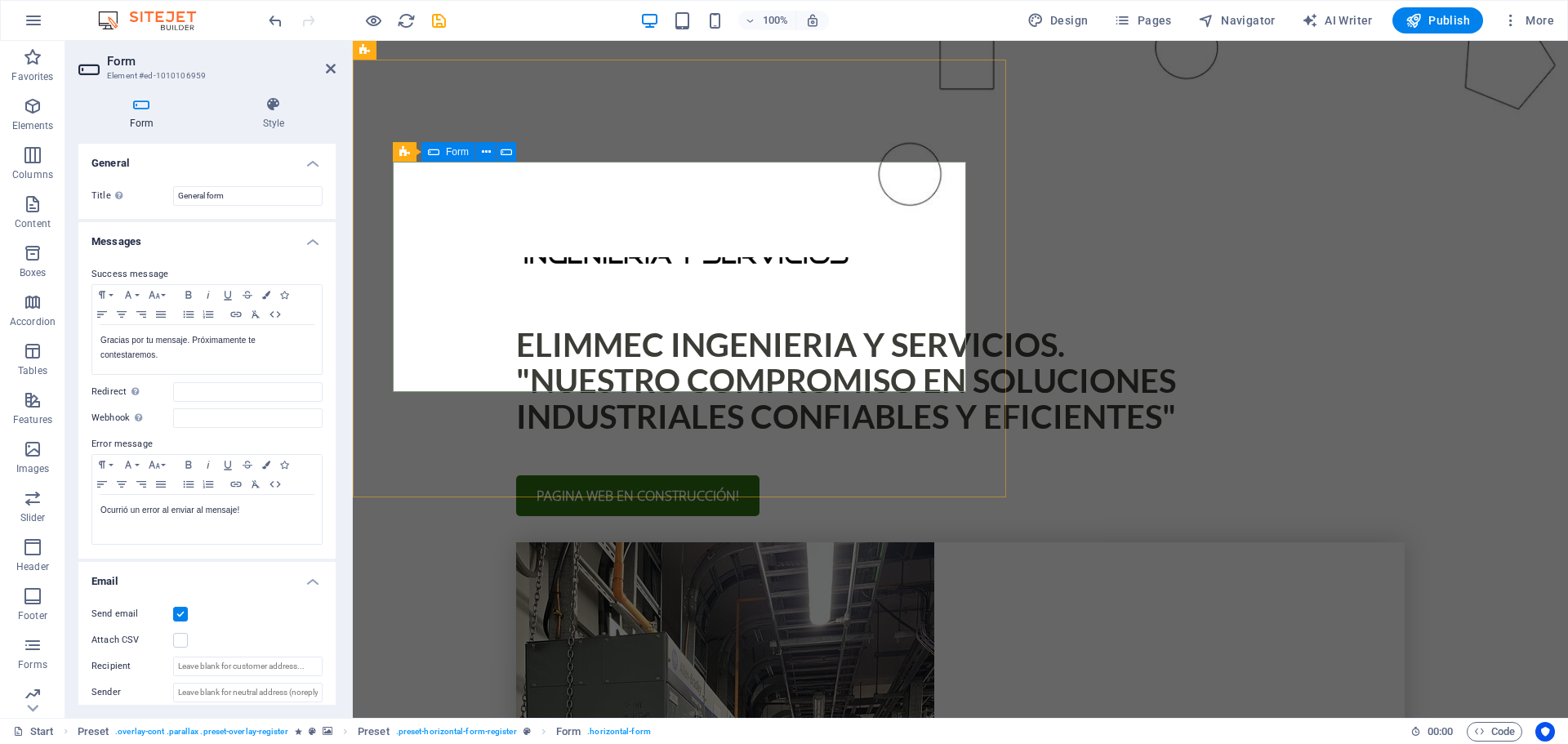
click at [0, 0] on button at bounding box center [0, 0] width 0 height 0
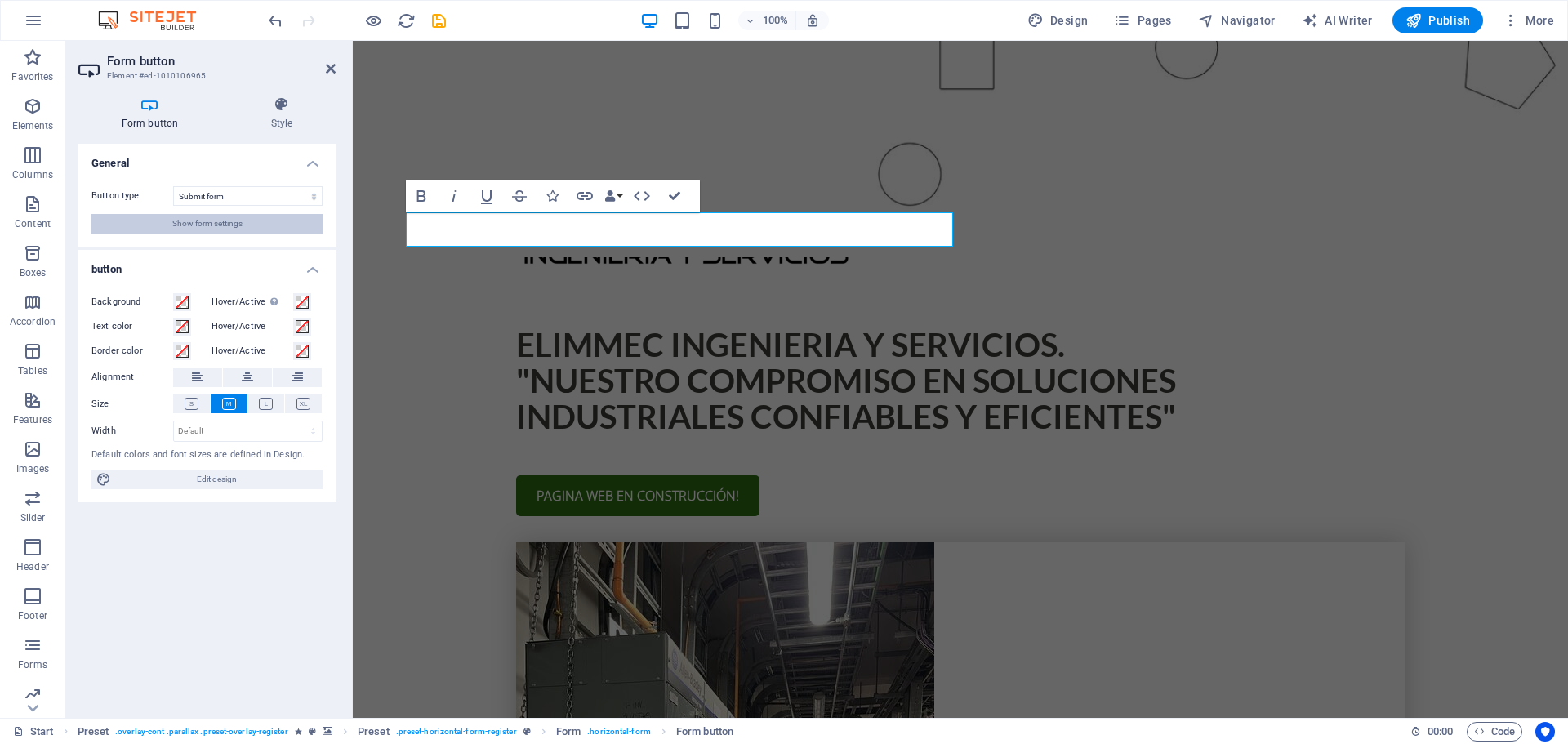
click at [272, 226] on button "Show form settings" at bounding box center [206, 224] width 231 height 20
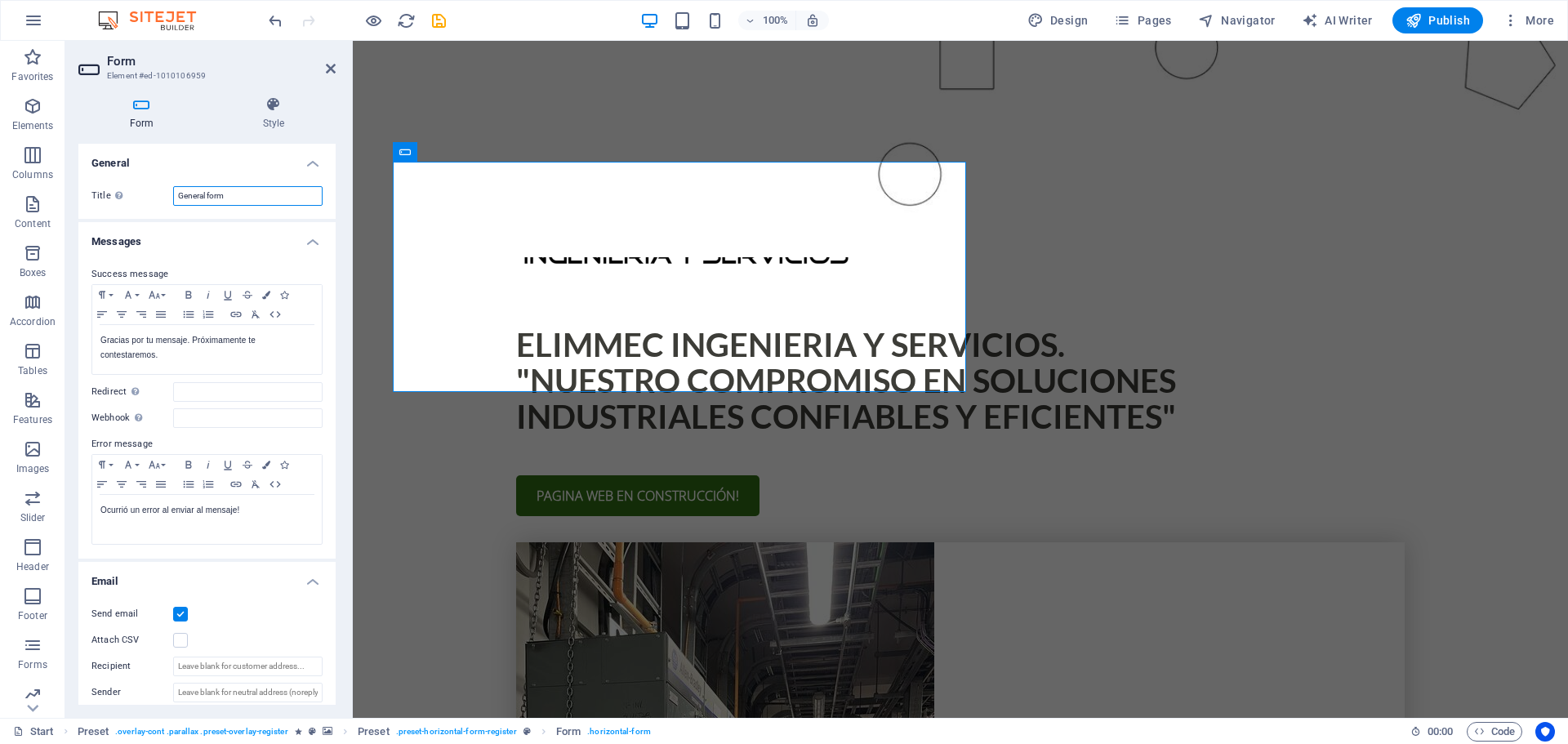
click at [240, 201] on input "General form" at bounding box center [248, 196] width 149 height 20
drag, startPoint x: 239, startPoint y: 197, endPoint x: 108, endPoint y: 196, distance: 131.0
click at [108, 196] on div "Title Define a name for the form. General form" at bounding box center [206, 196] width 231 height 20
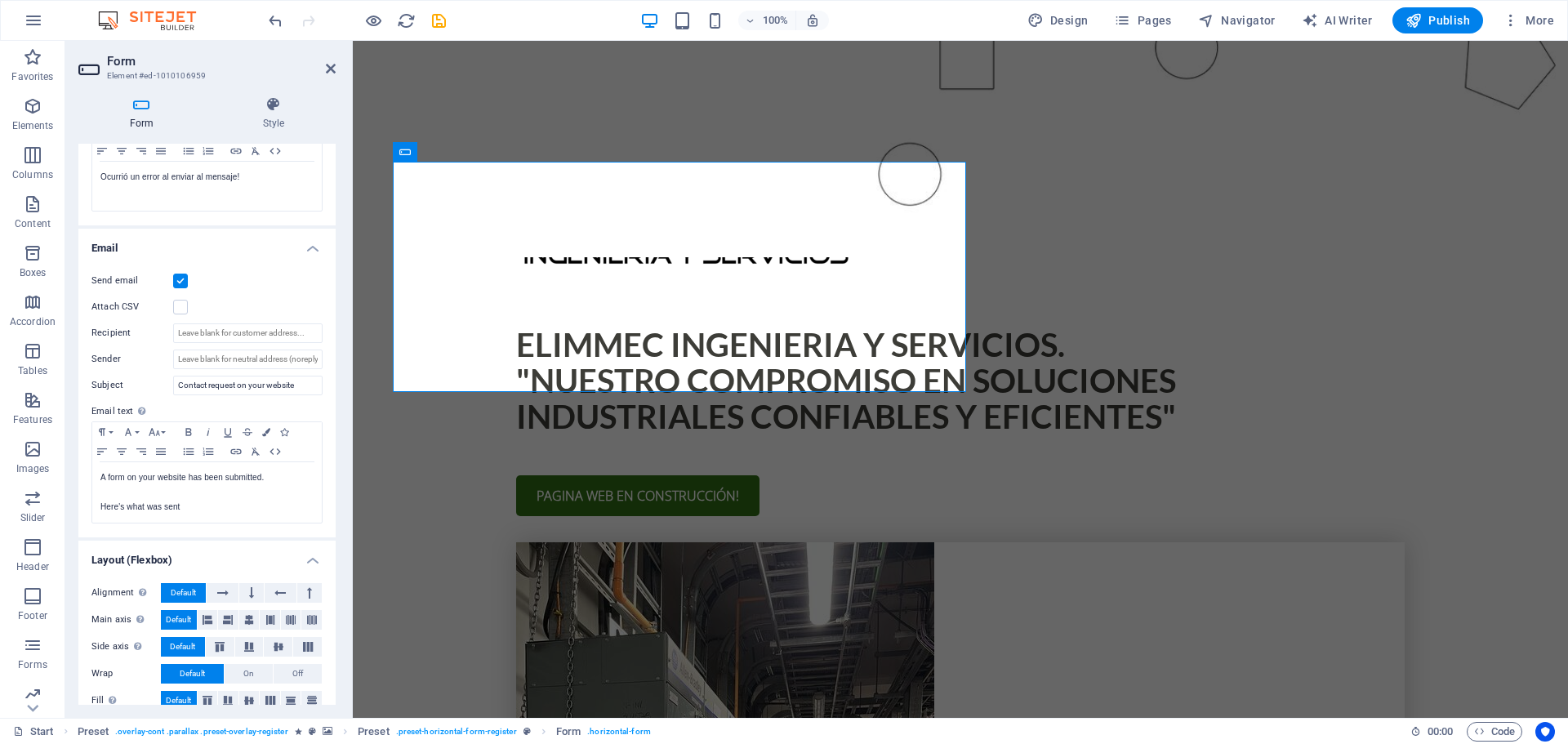
scroll to position [353, 0]
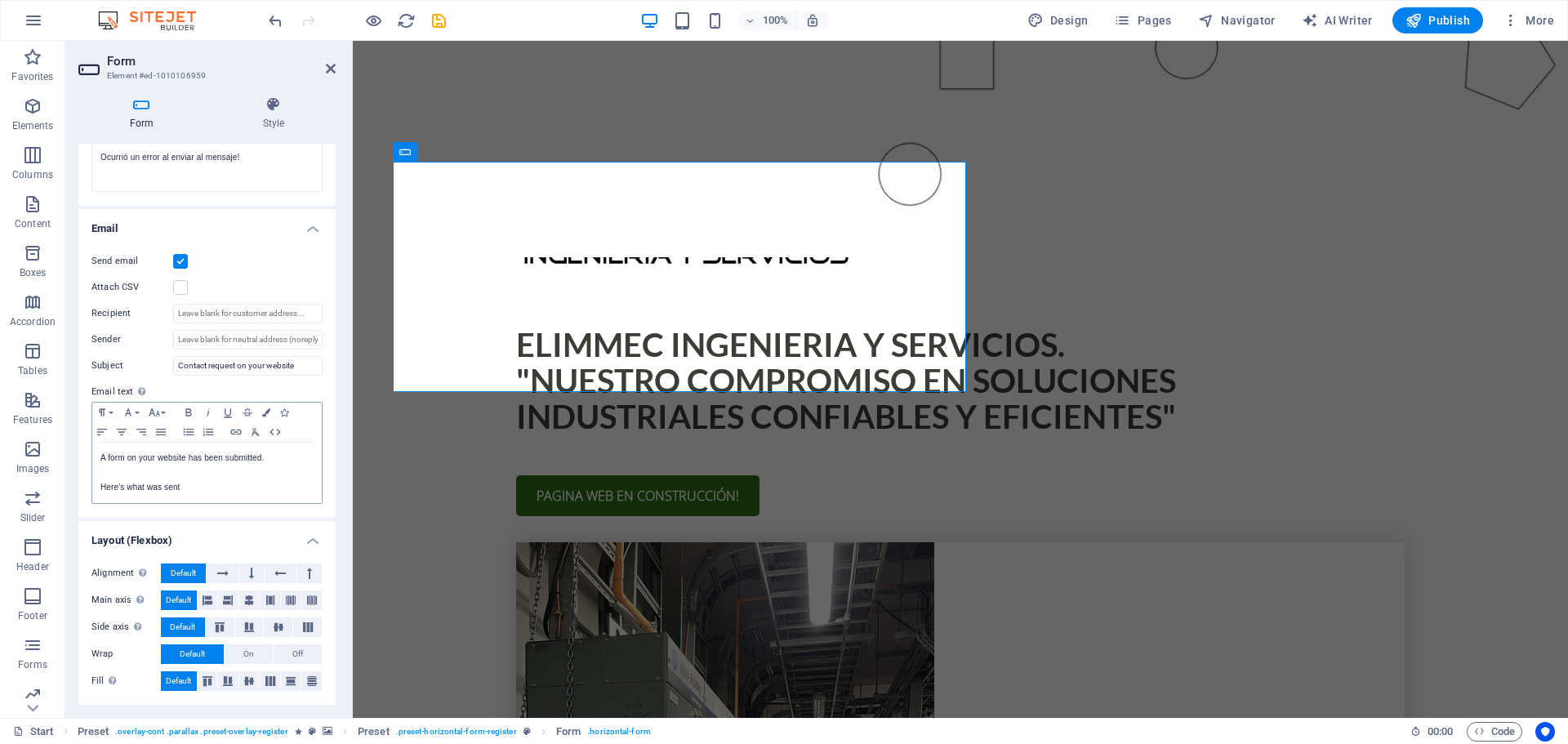
type input "Contacto web"
drag, startPoint x: 100, startPoint y: 457, endPoint x: 224, endPoint y: 498, distance: 130.6
click at [224, 498] on div "A form on your website has been submitted. Here's what was sent" at bounding box center [206, 472] width 229 height 60
copy div "A form on your website has been submitted. Here's what was sent"
click at [224, 495] on p "Here's what was sent" at bounding box center [206, 488] width 213 height 15
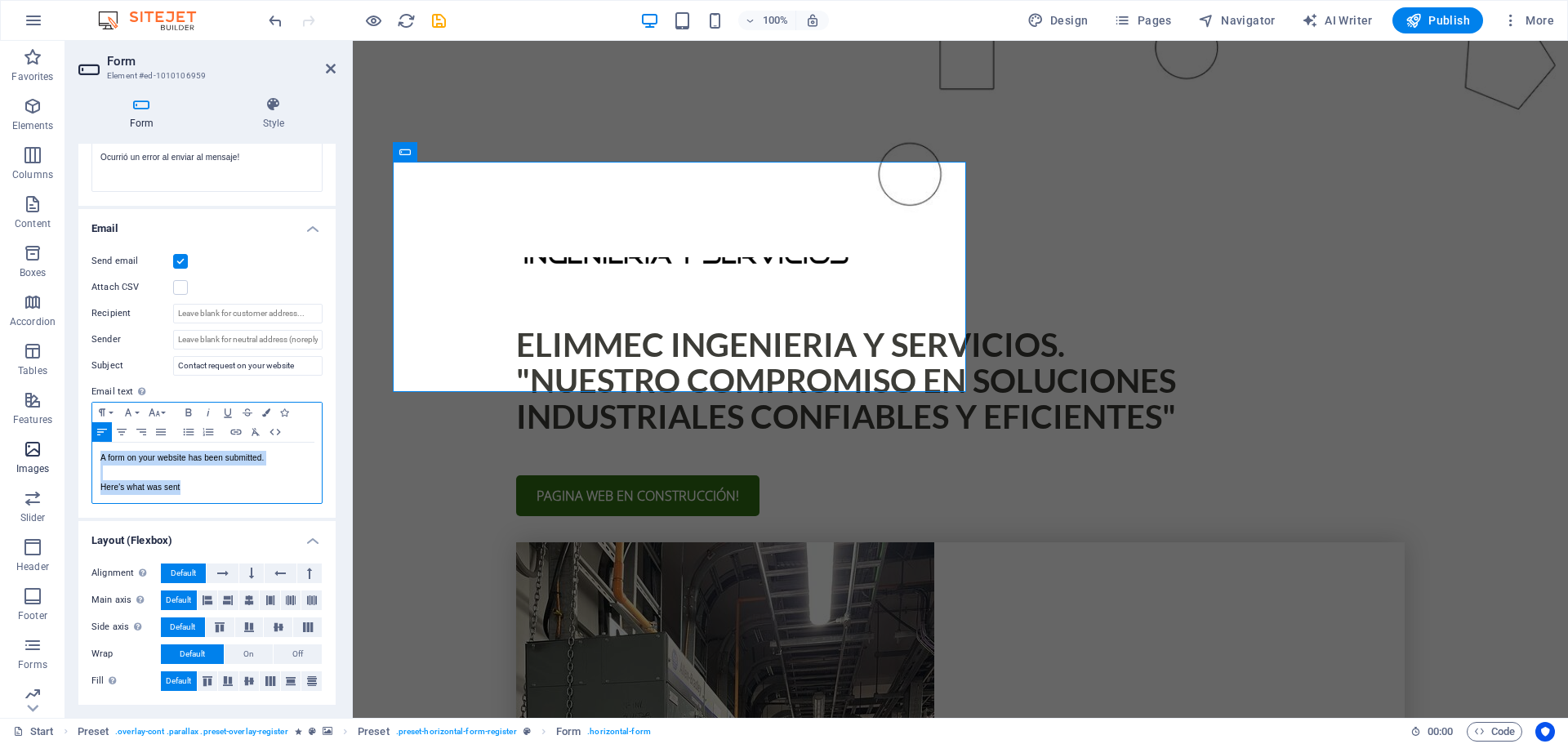
drag, startPoint x: 158, startPoint y: 470, endPoint x: 51, endPoint y: 449, distance: 109.0
click at [51, 449] on section "Favorites Elements Columns Content Boxes Accordion Tables Features Images Slide…" at bounding box center [784, 379] width 1568 height 677
click at [325, 468] on div "Send email Attach CSV Recipient Sender Subject Contact request on your website …" at bounding box center [207, 378] width 258 height 279
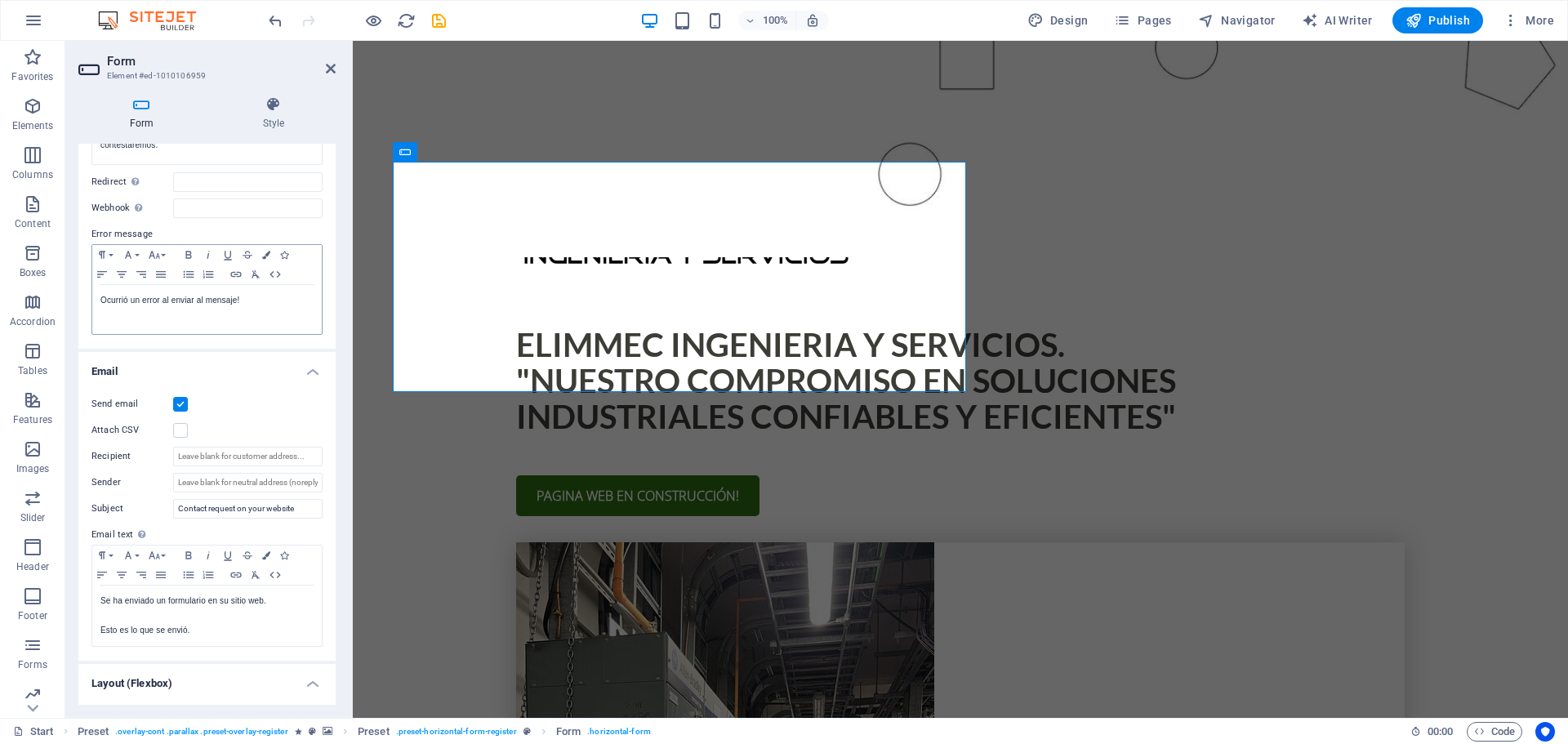
scroll to position [0, 0]
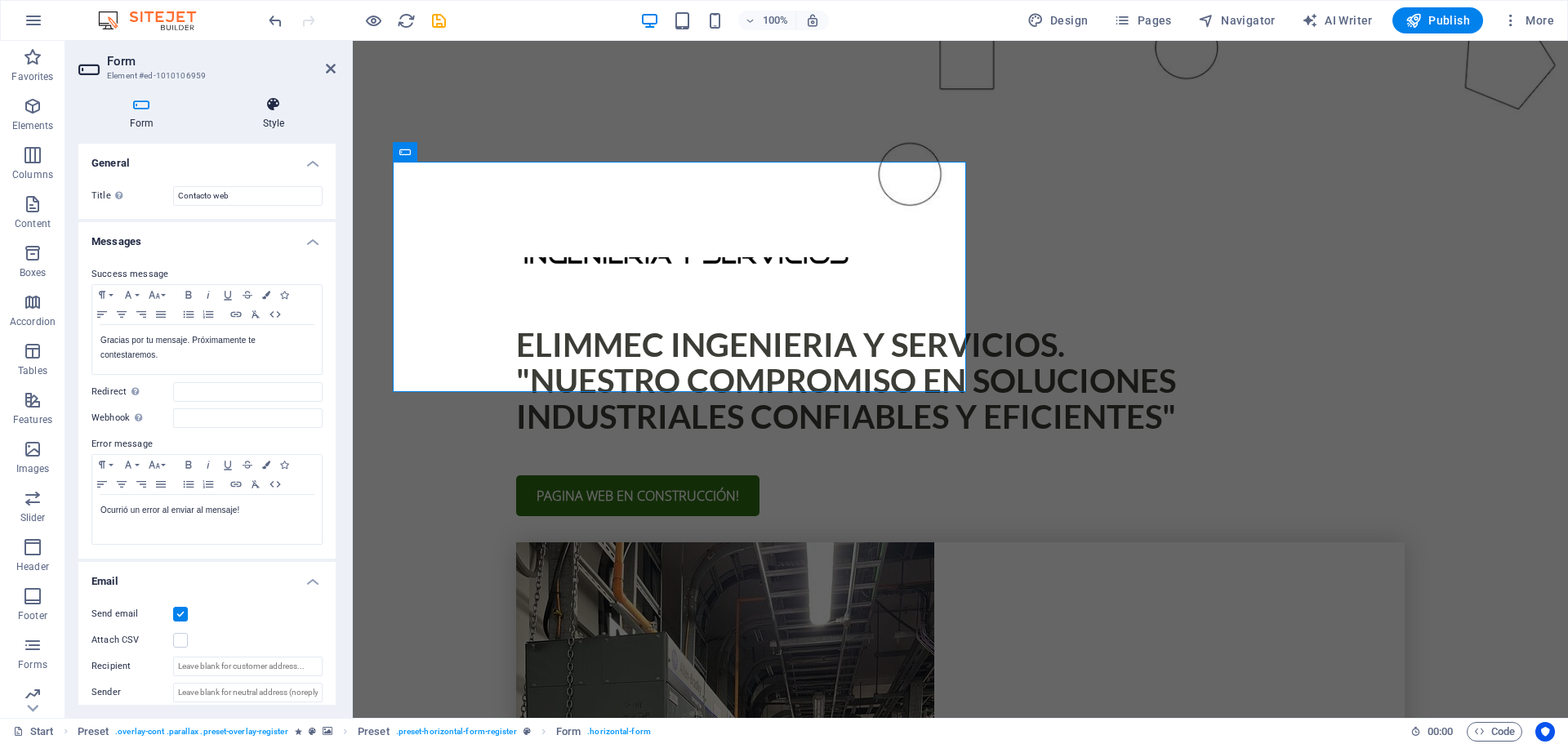
click at [268, 114] on h4 "Style" at bounding box center [273, 113] width 124 height 34
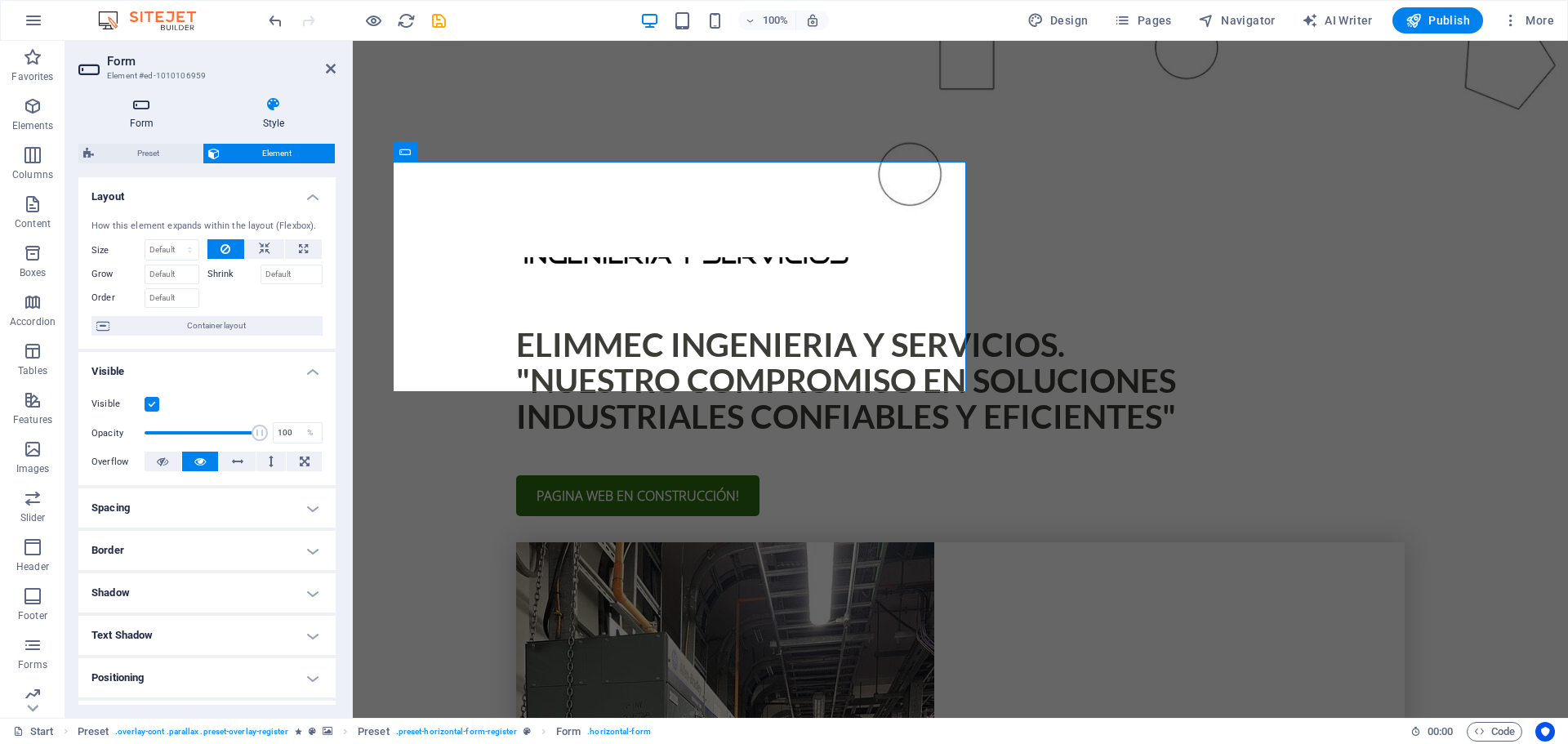
click at [135, 116] on h4 "Form" at bounding box center [145, 113] width 133 height 34
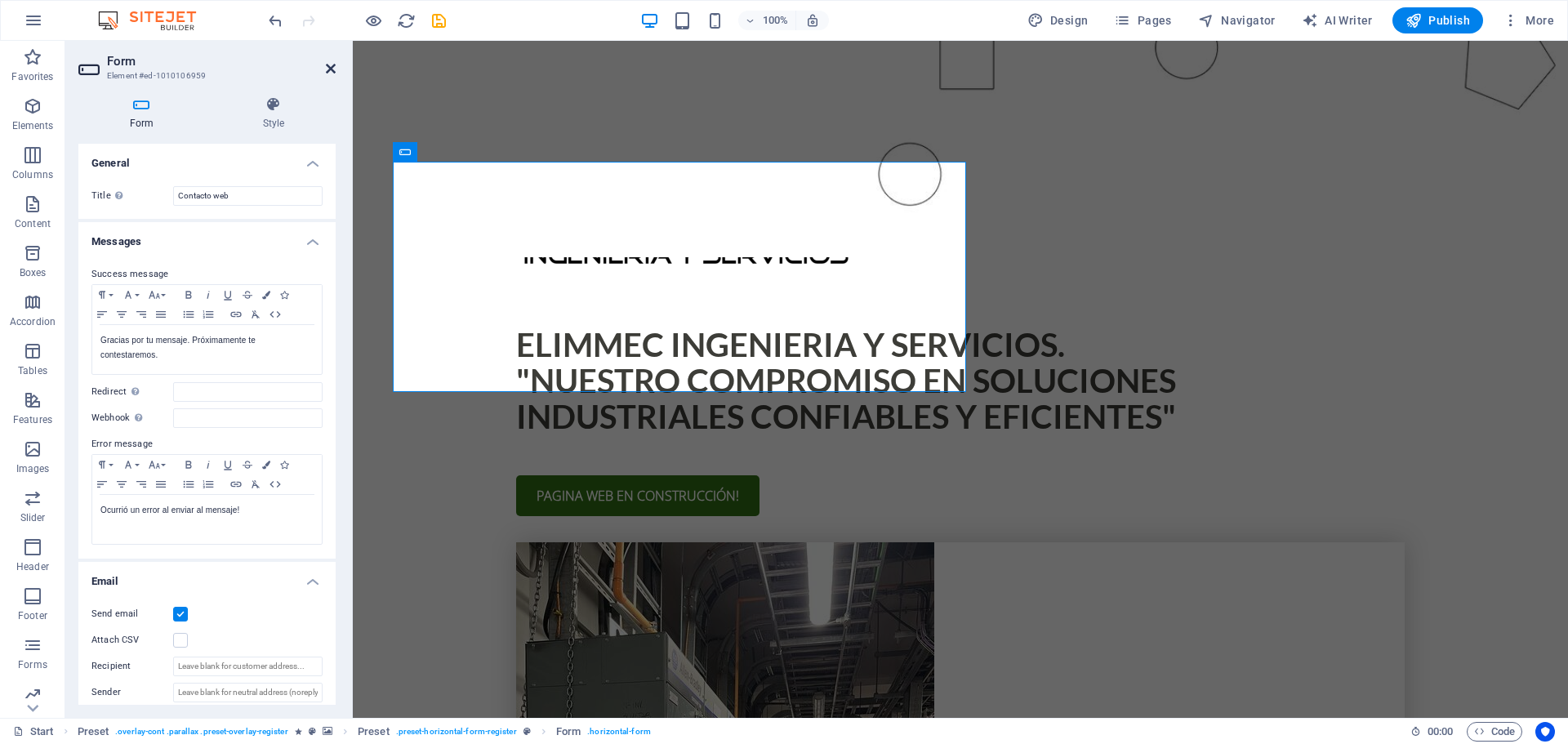
click at [330, 65] on icon at bounding box center [330, 69] width 10 height 13
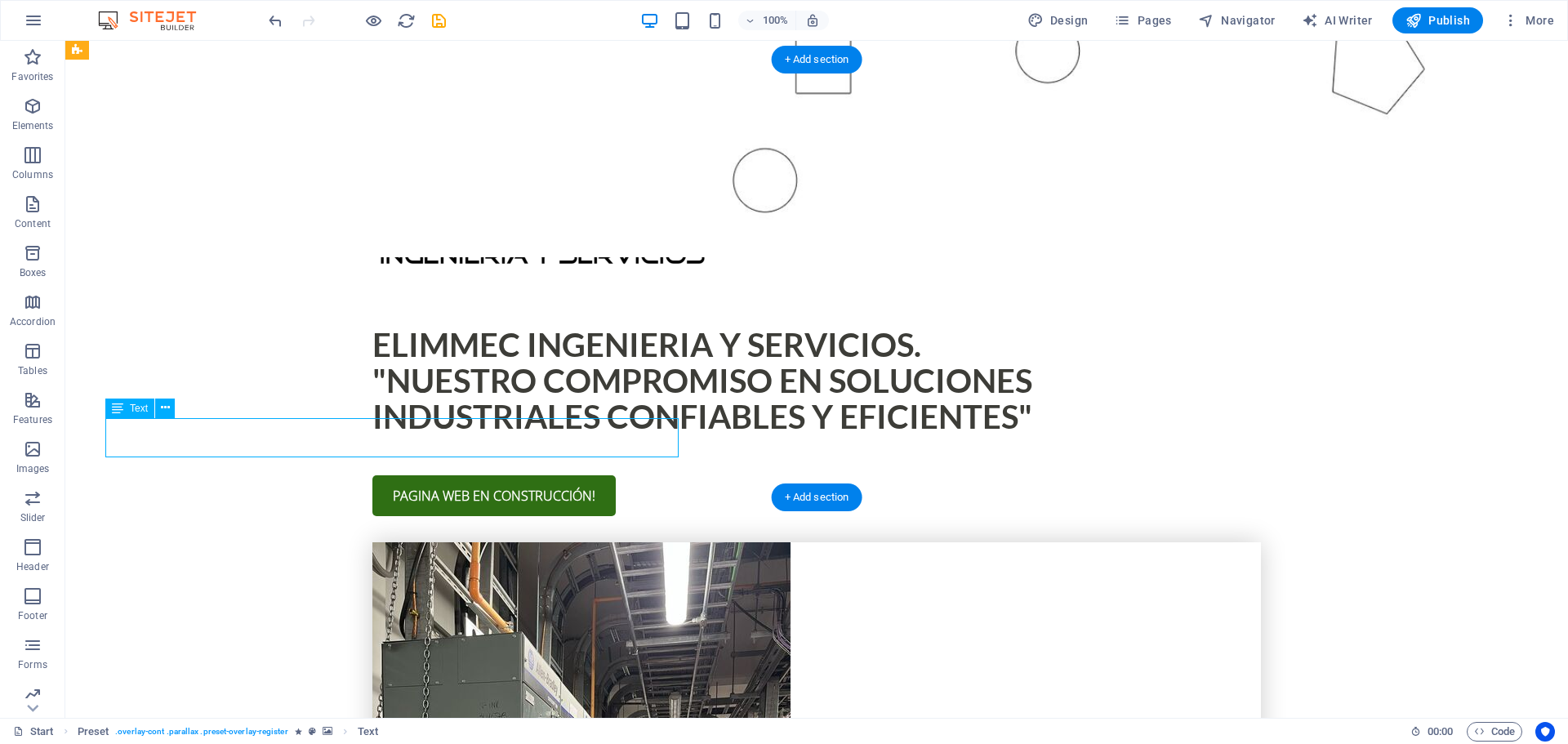
drag, startPoint x: 545, startPoint y: 447, endPoint x: 566, endPoint y: 450, distance: 21.2
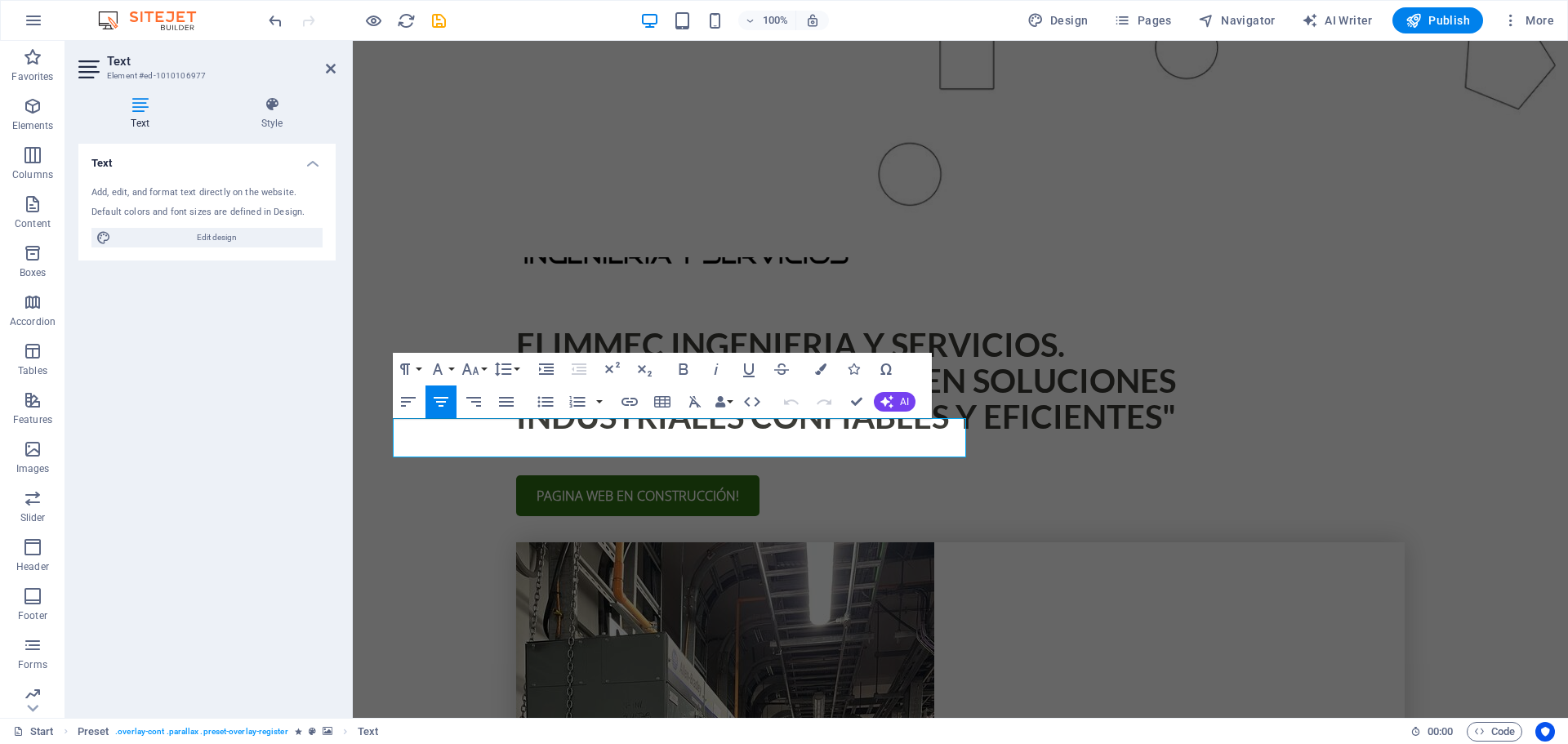
drag, startPoint x: 411, startPoint y: 428, endPoint x: 888, endPoint y: 471, distance: 478.9
copy p "Lorem ipsum dolor sit amet, consectetur adipisicing elit. Explicabo, cupiditate…"
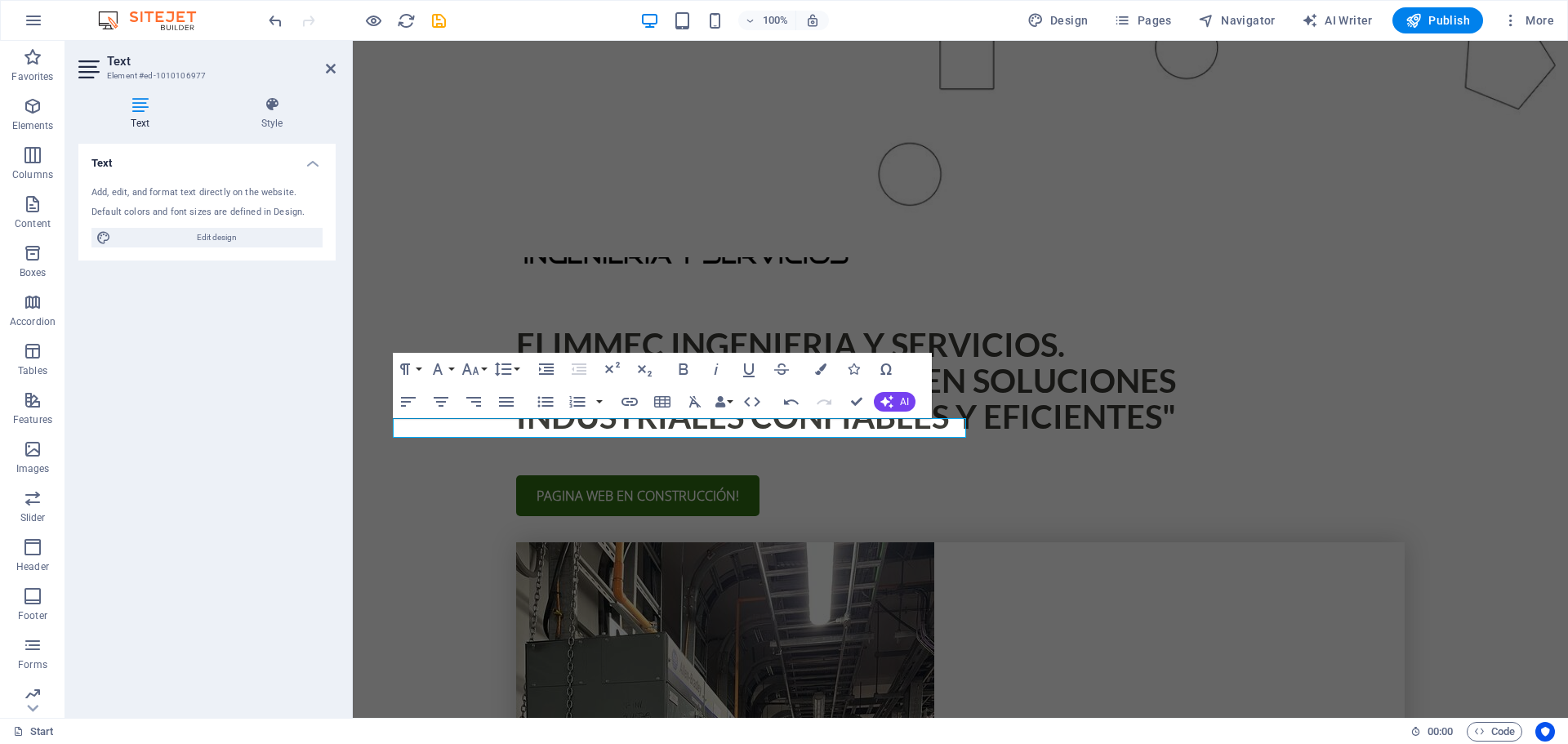
click at [260, 379] on div "Text Add, edit, and format text directly on the website. Default colors and fon…" at bounding box center [207, 424] width 258 height 561
click at [330, 70] on icon at bounding box center [330, 69] width 10 height 13
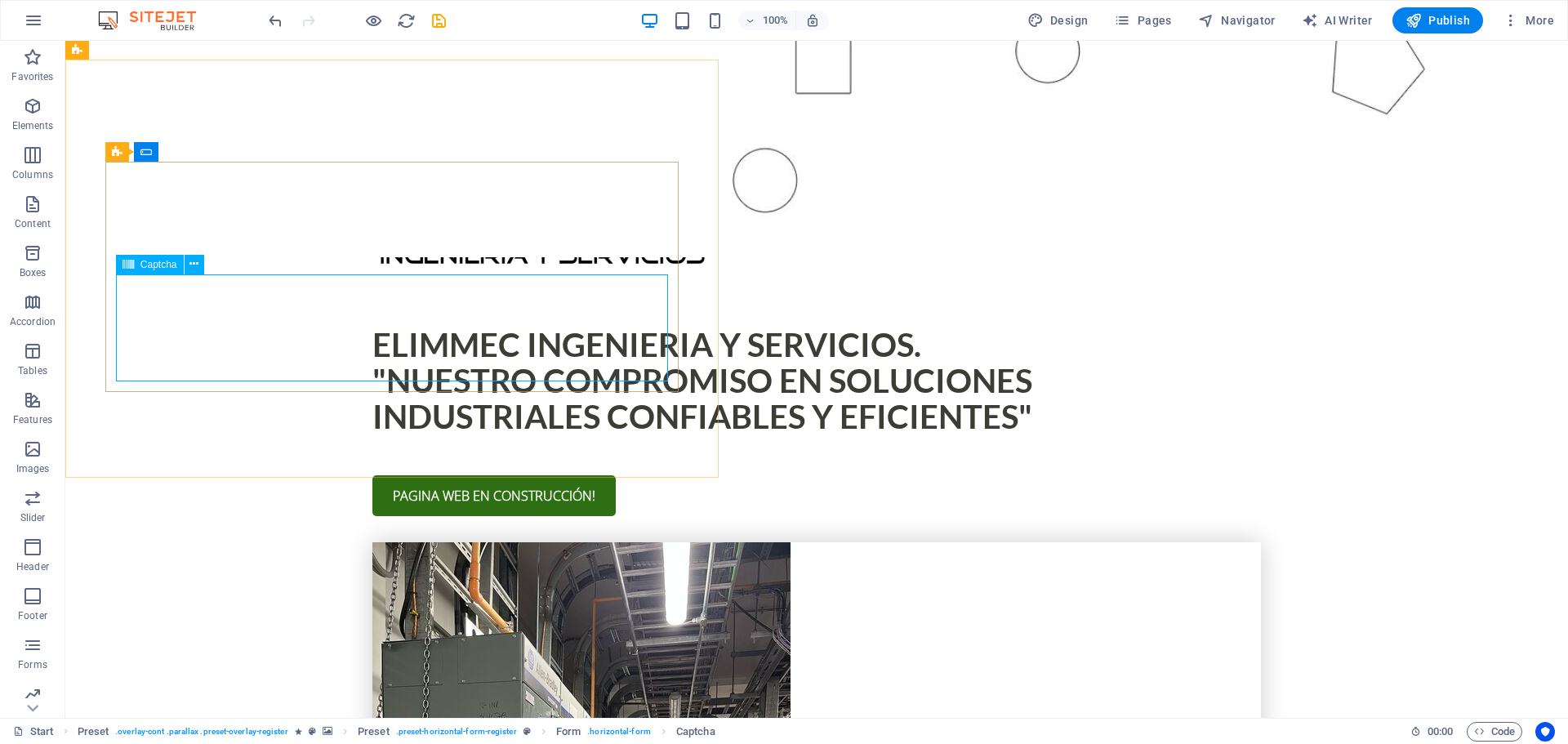
click at [125, 265] on icon at bounding box center [128, 265] width 12 height 20
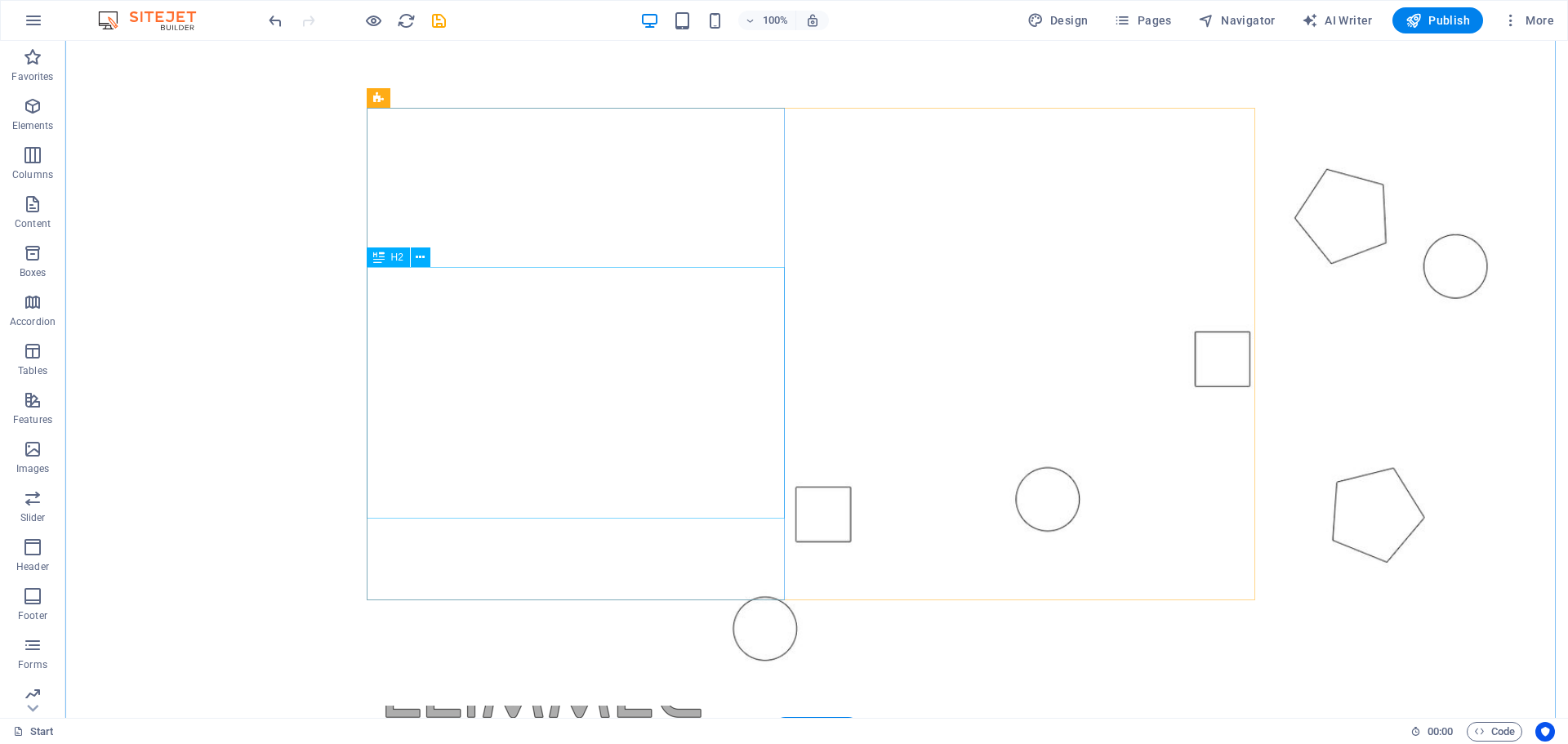
scroll to position [572, 0]
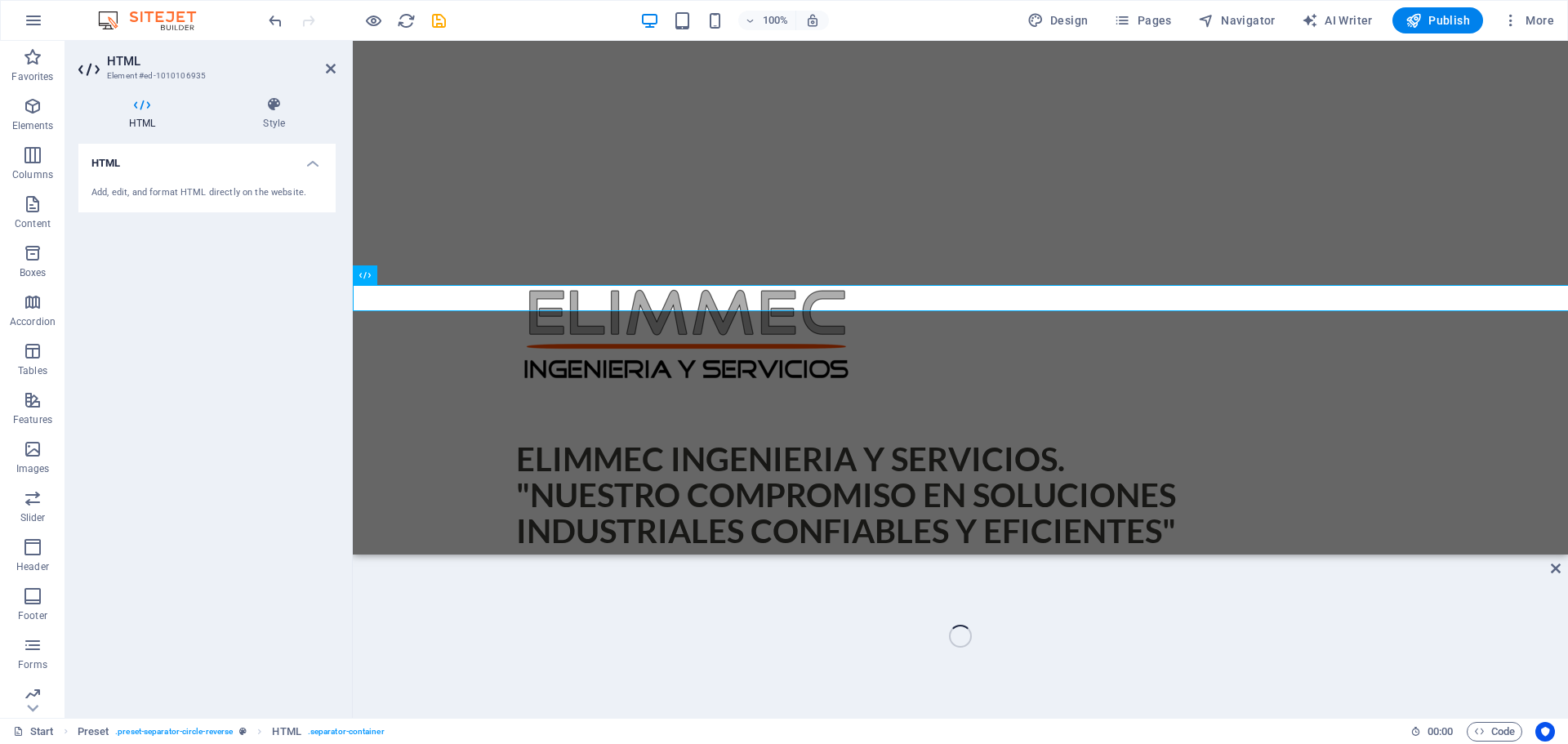
scroll to position [928, 0]
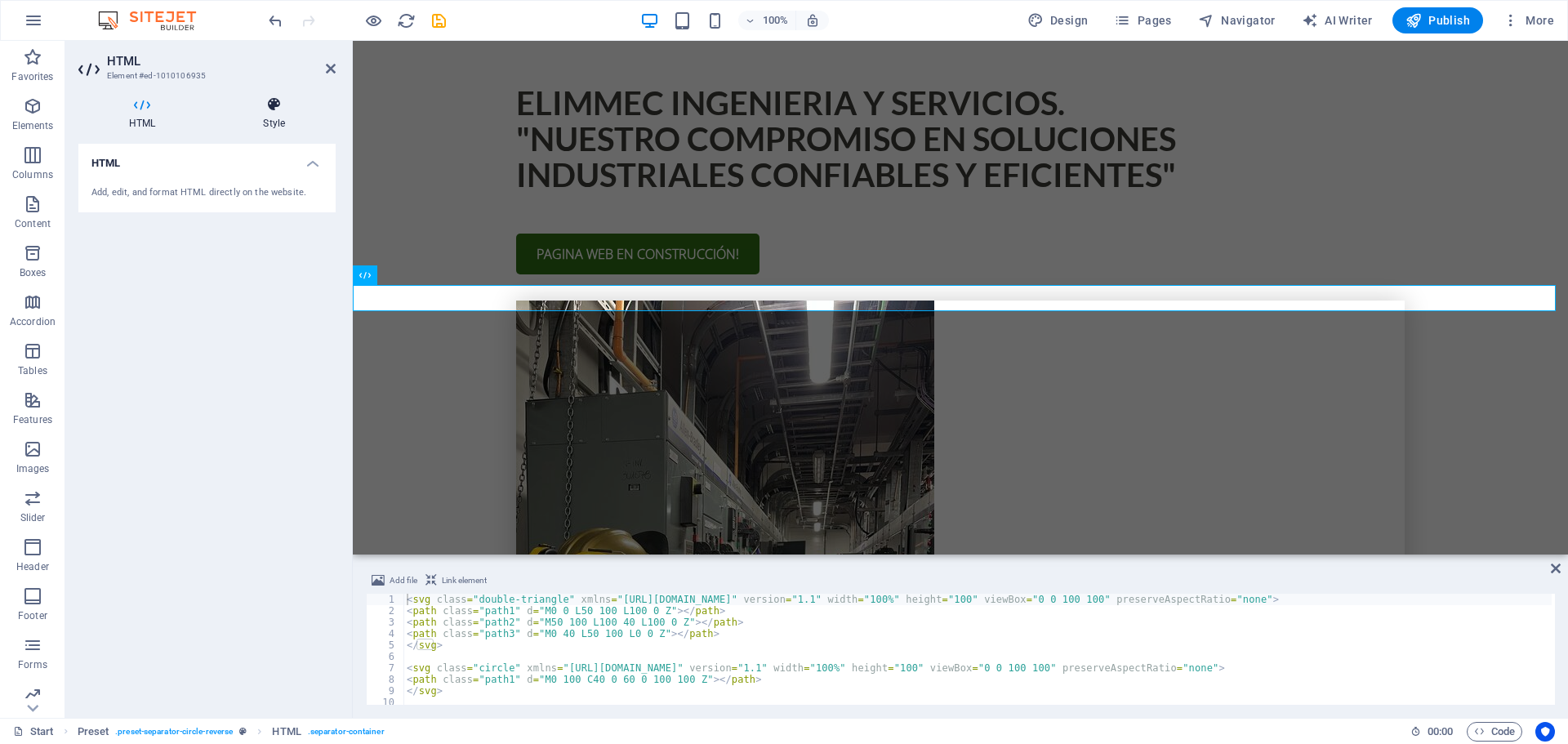
click at [268, 116] on h4 "Style" at bounding box center [273, 113] width 123 height 34
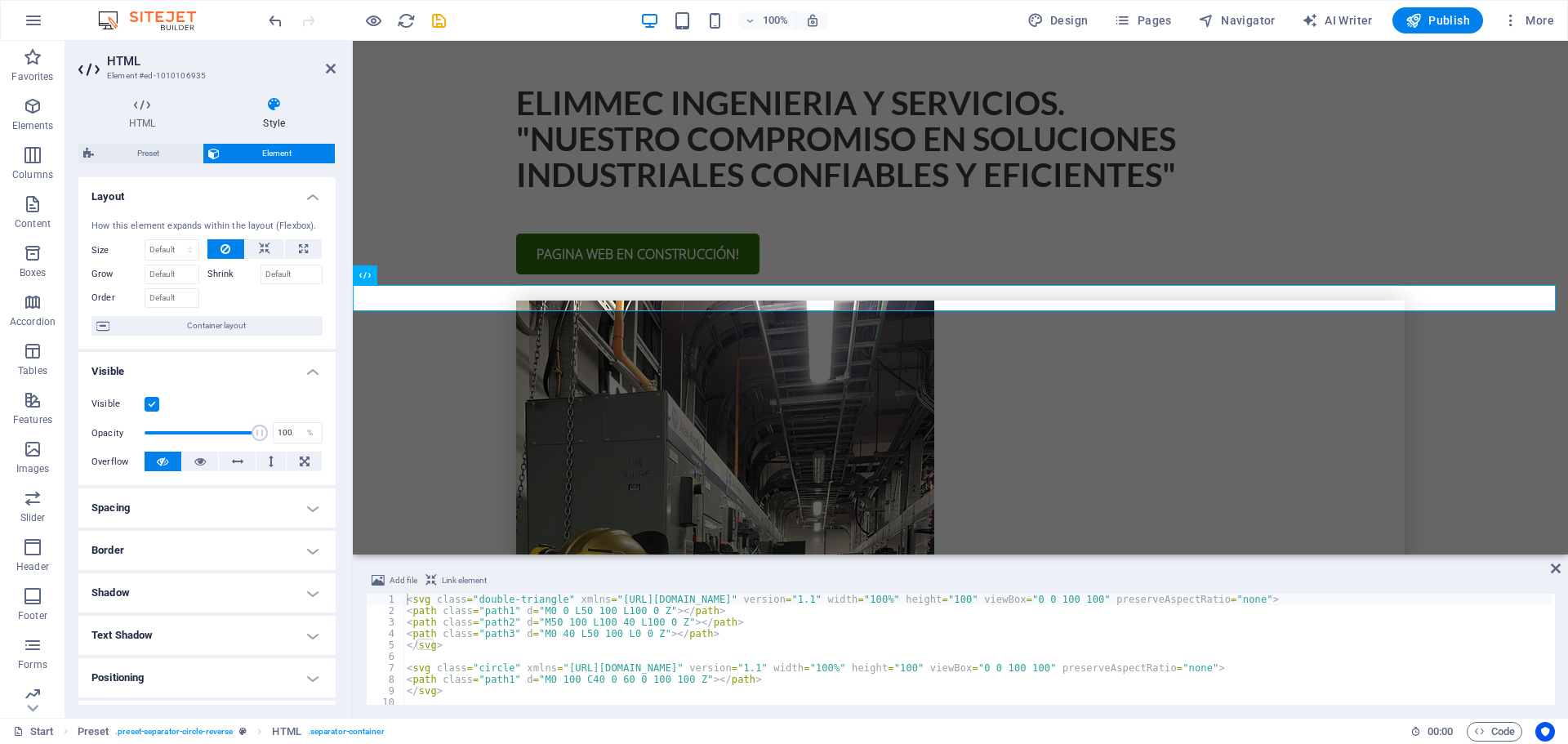
drag, startPoint x: 335, startPoint y: 262, endPoint x: 330, endPoint y: 312, distance: 50.2
click at [330, 312] on div "HTML Style HTML Add, edit, and format HTML directly on the website. Preset Elem…" at bounding box center [207, 401] width 283 height 635
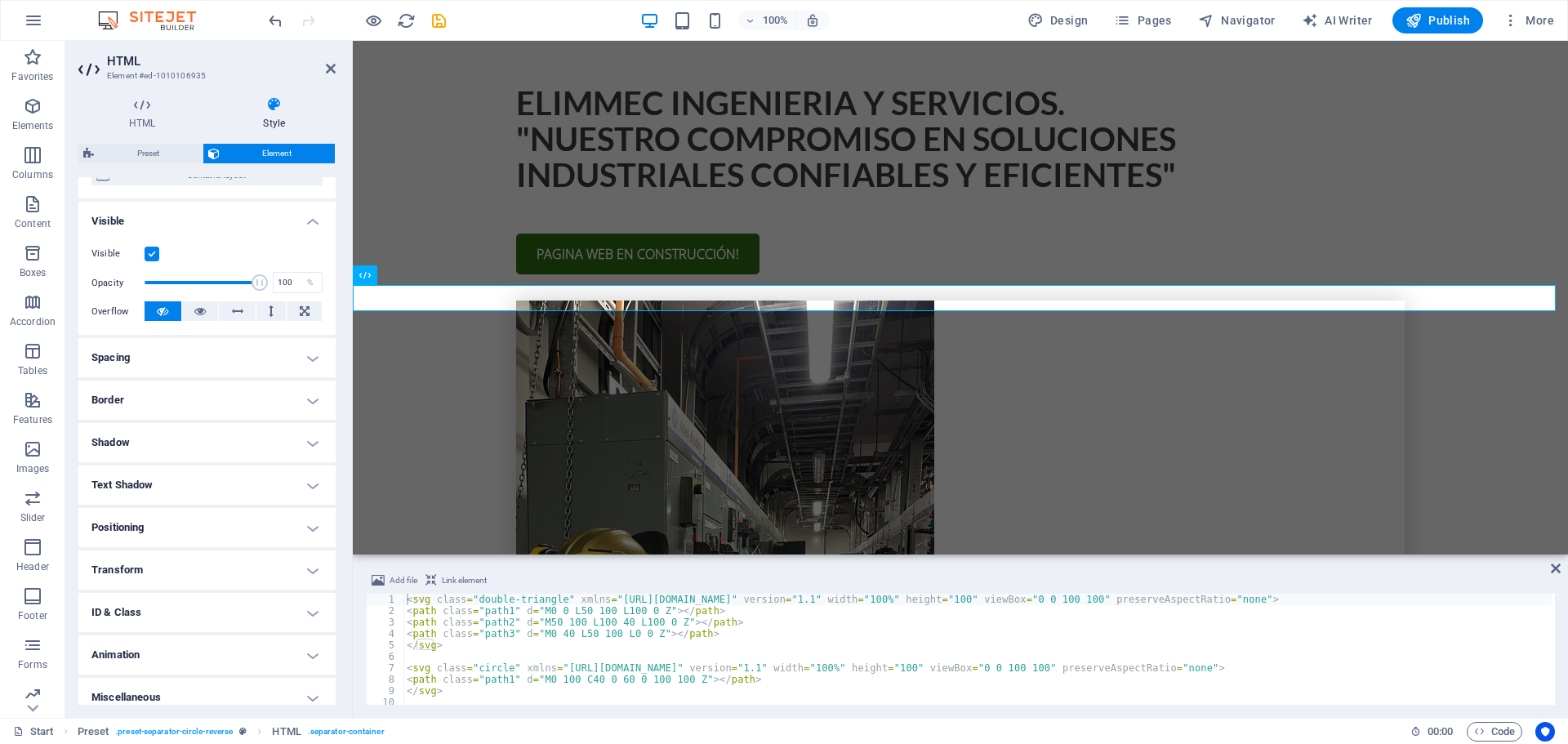
scroll to position [162, 0]
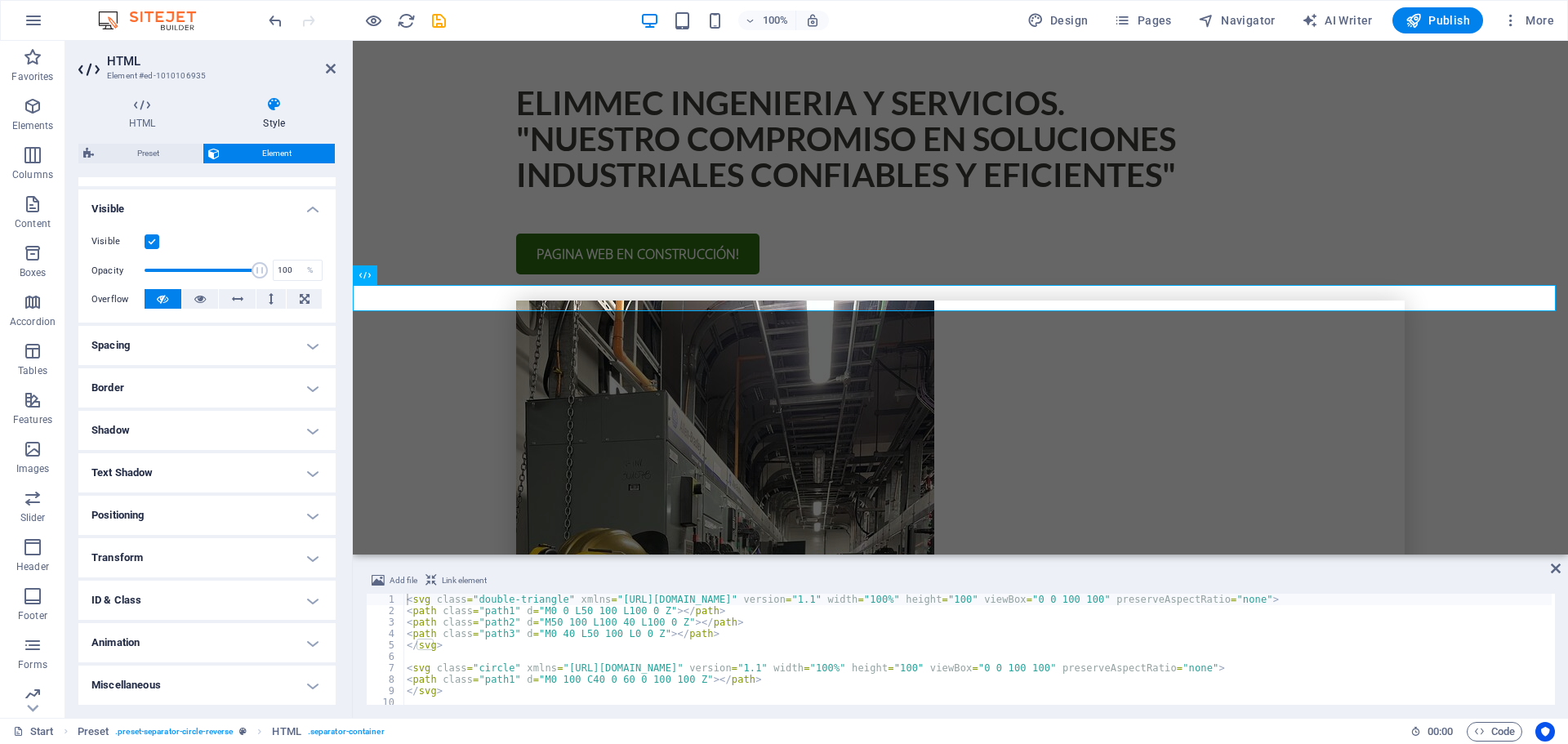
click at [301, 384] on h4 "Border" at bounding box center [207, 388] width 258 height 39
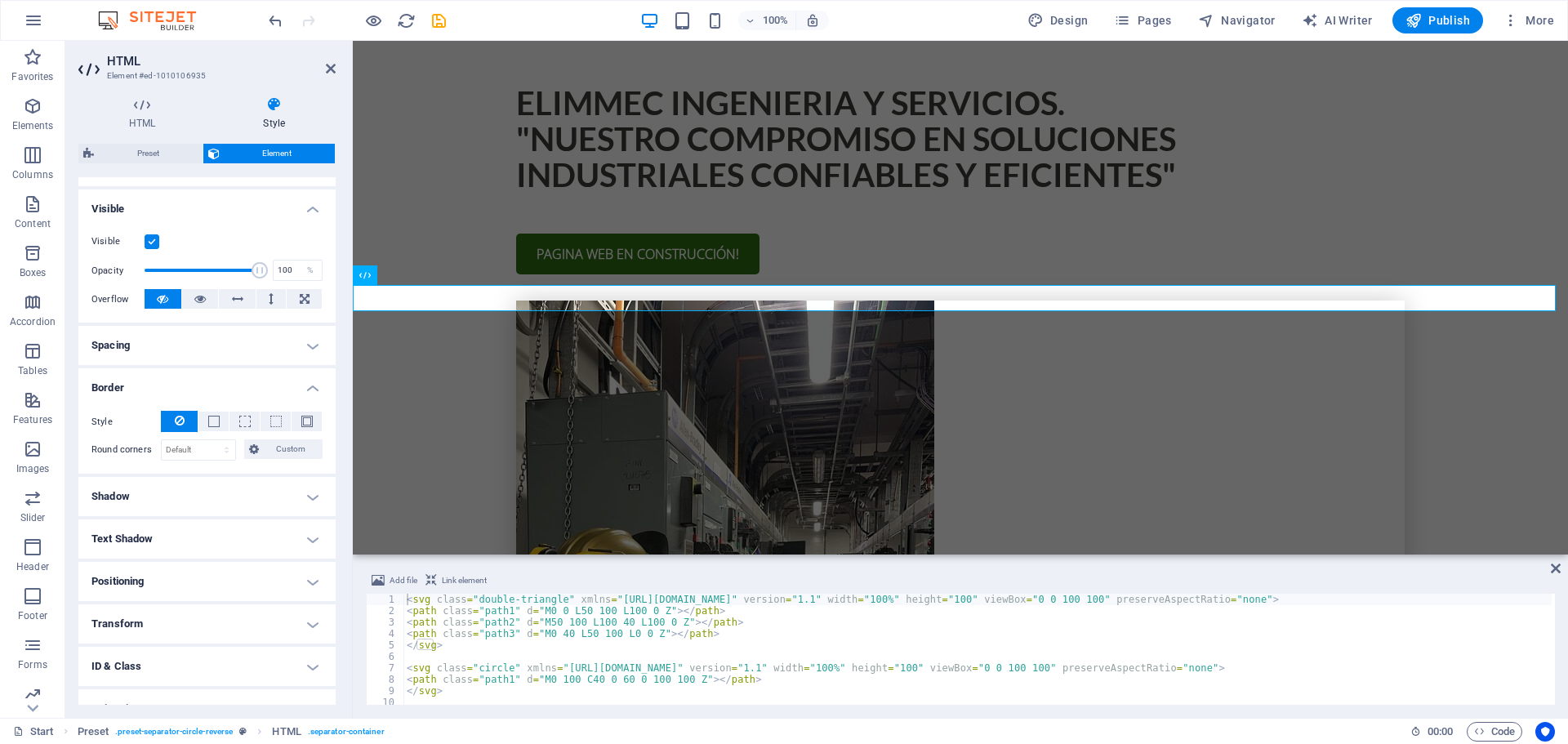
click at [302, 340] on h4 "Spacing" at bounding box center [207, 345] width 258 height 39
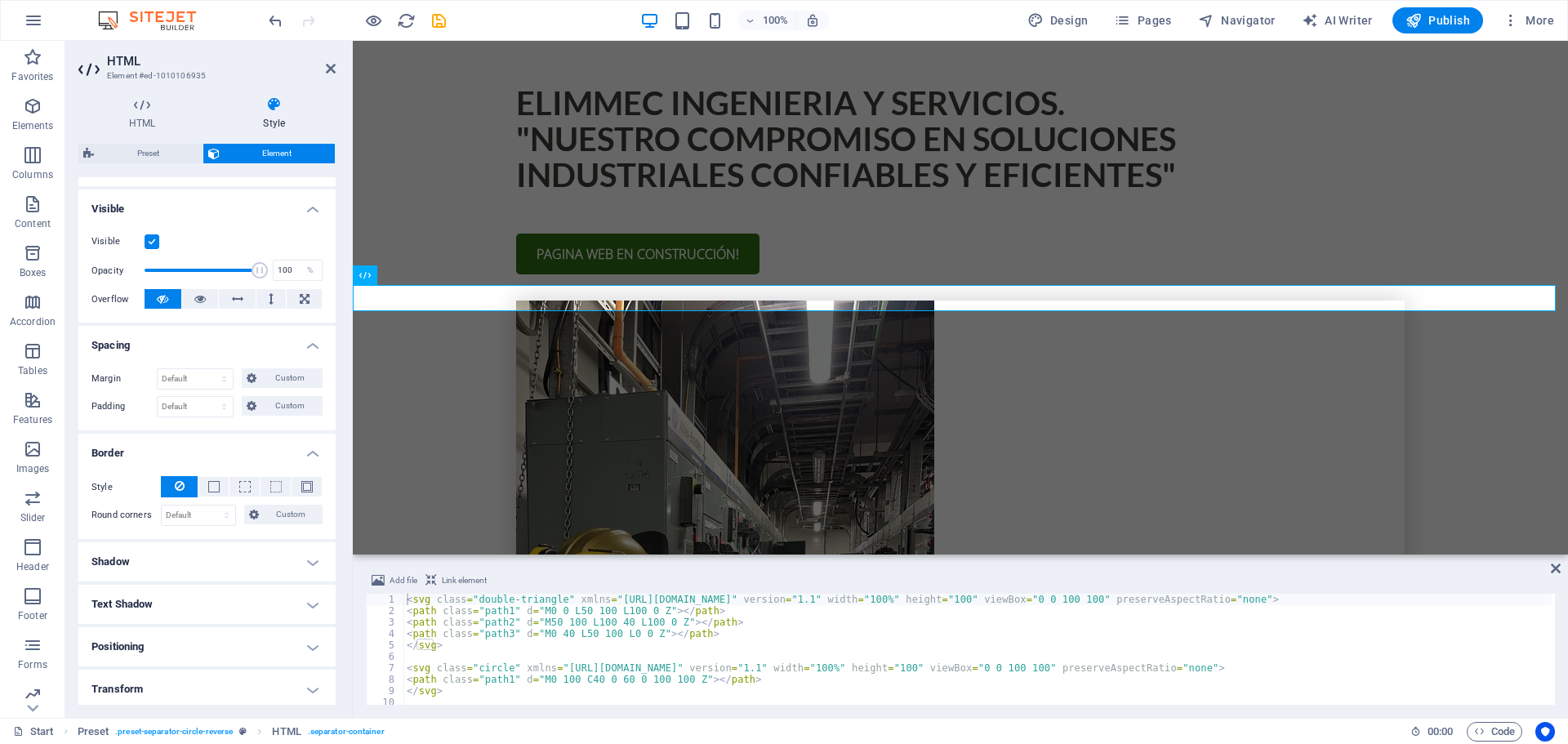
click at [305, 591] on h4 "Text Shadow" at bounding box center [207, 604] width 258 height 39
click at [296, 684] on h4 "Positioning" at bounding box center [207, 684] width 258 height 39
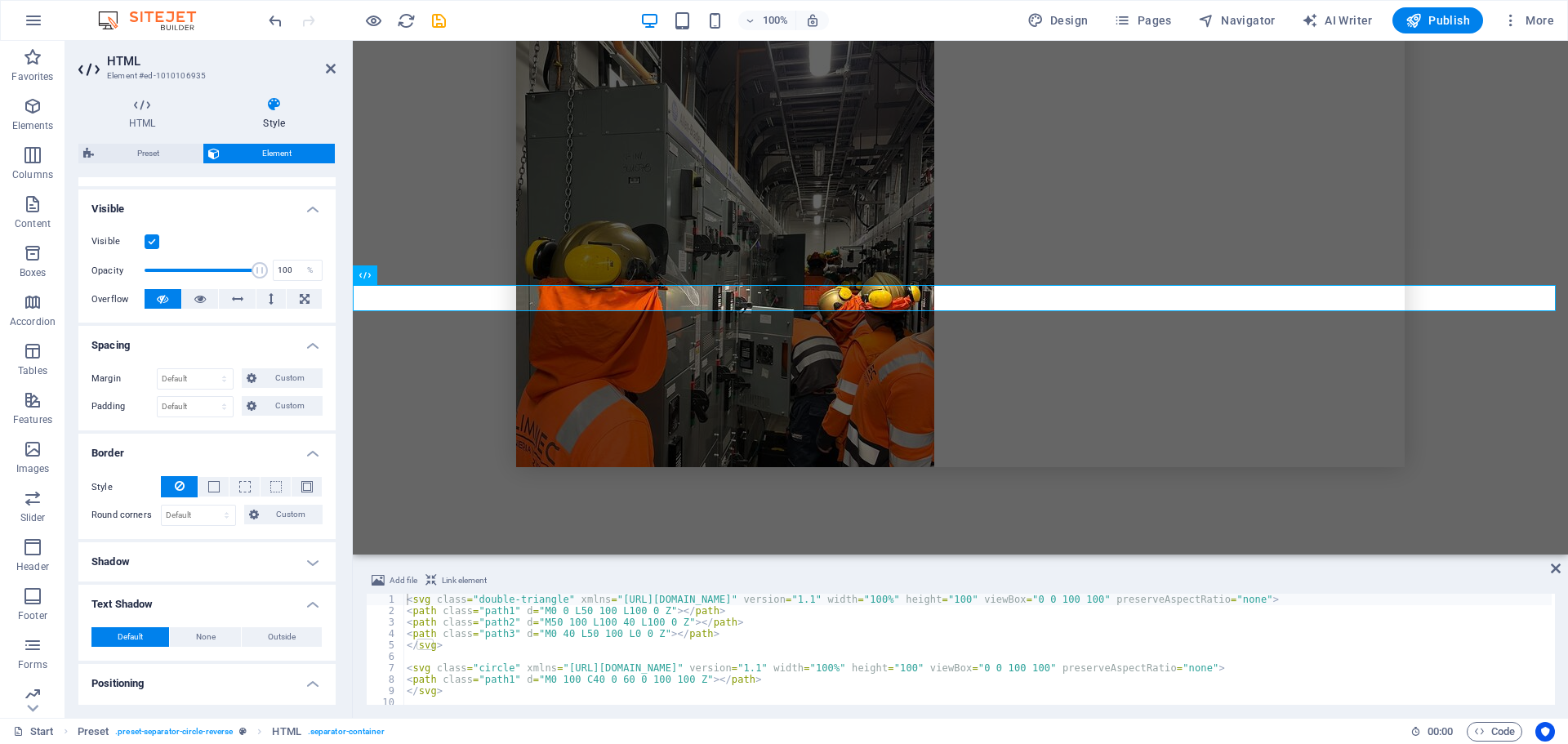
scroll to position [1500, 0]
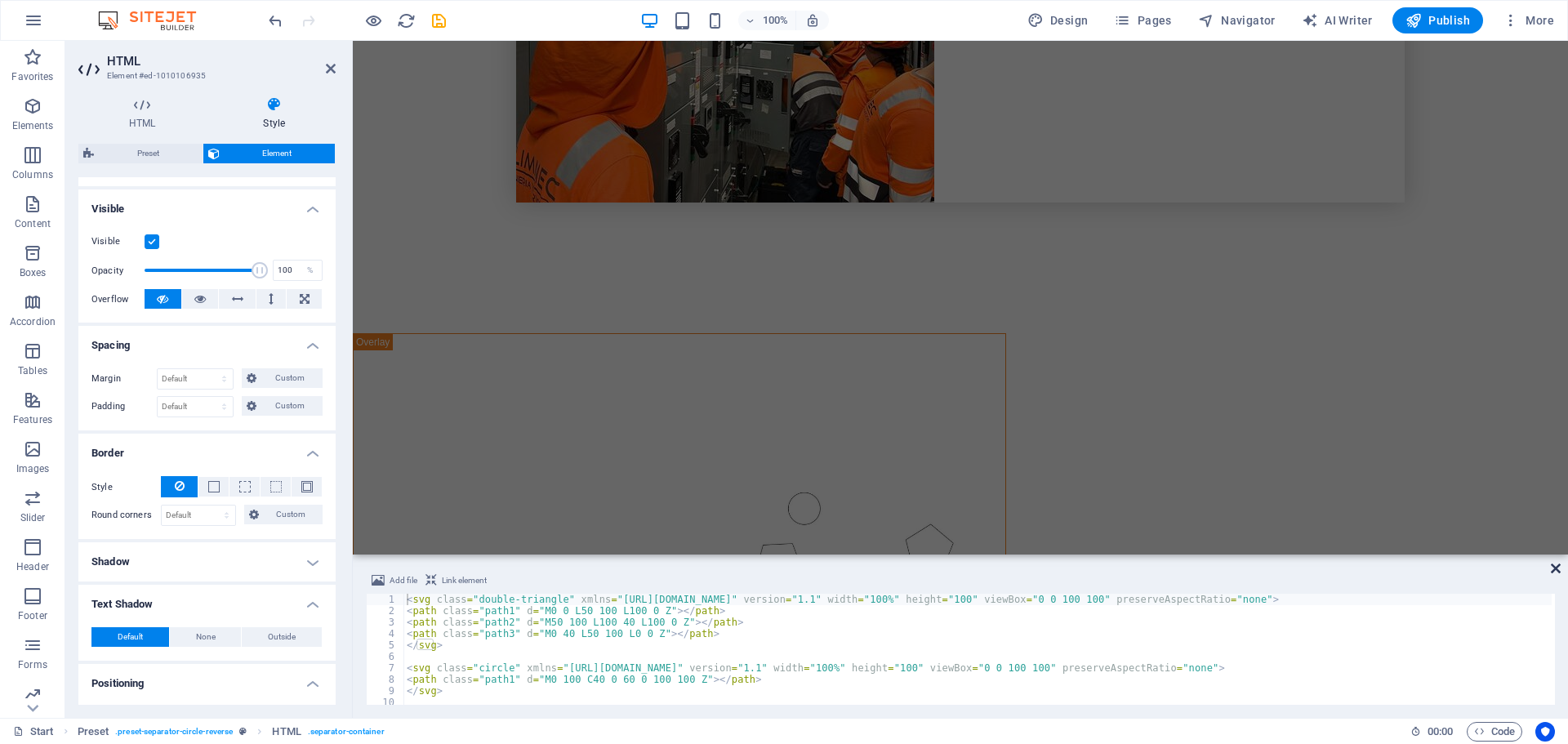
click at [1558, 568] on icon at bounding box center [1556, 568] width 10 height 13
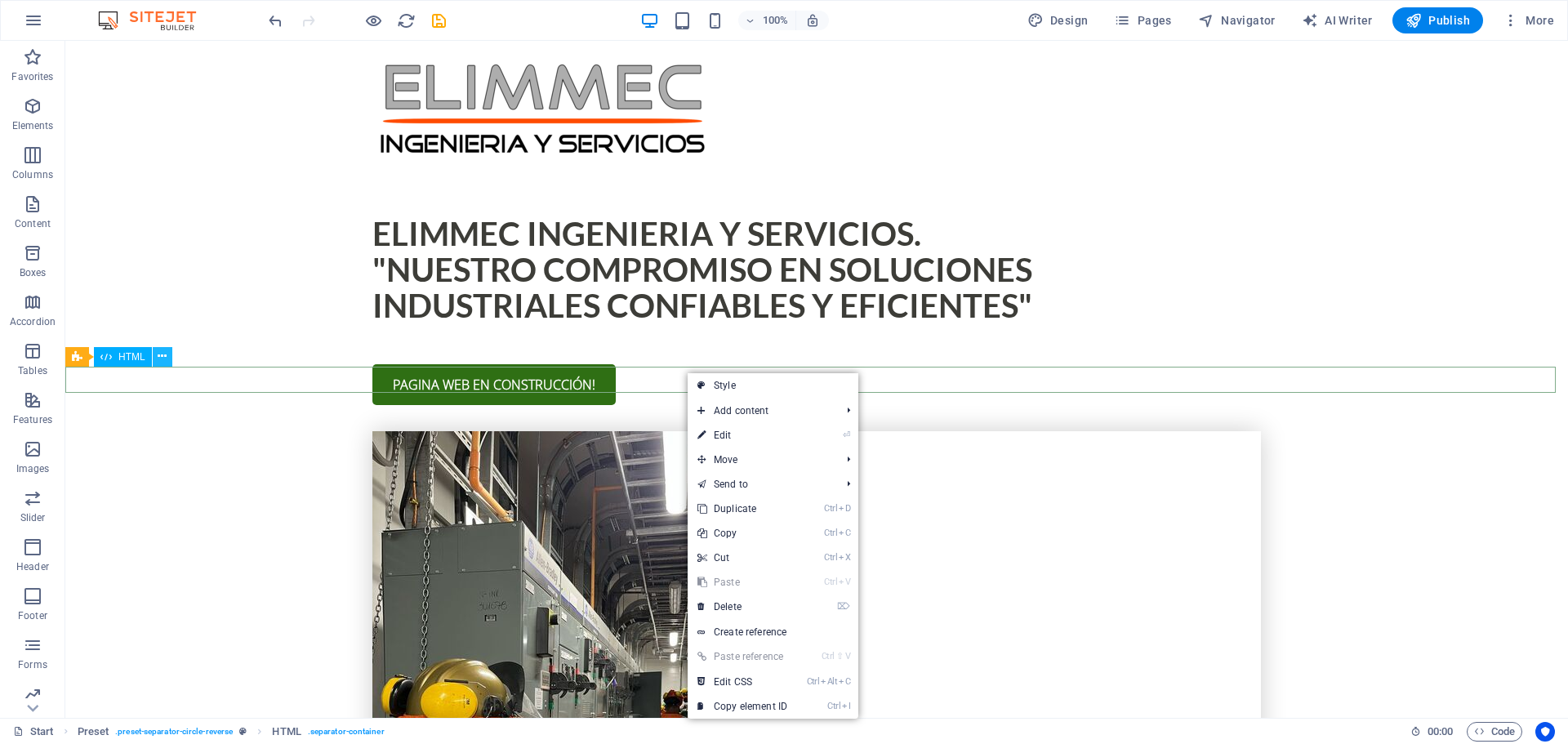
click at [157, 354] on icon at bounding box center [162, 356] width 9 height 17
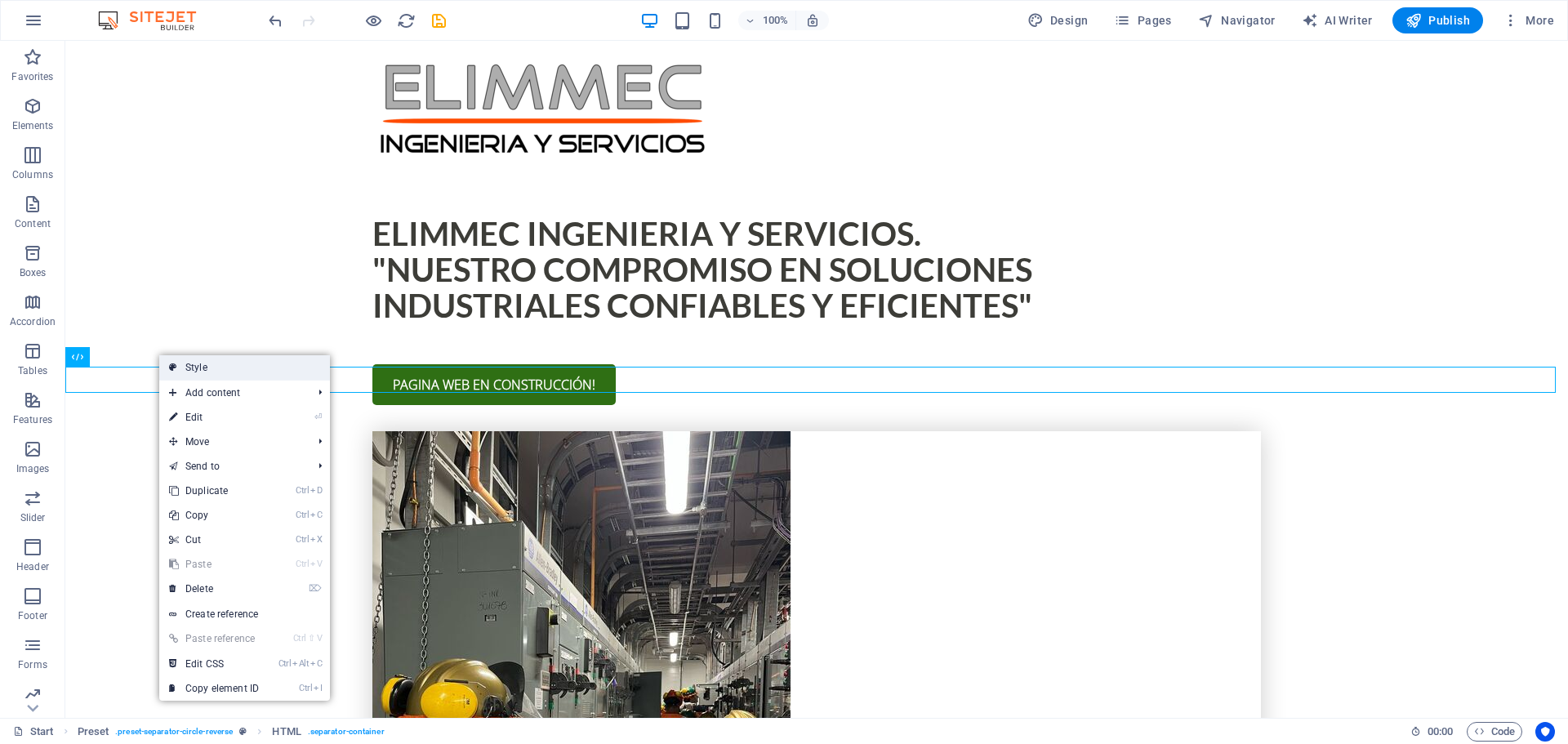
click at [186, 367] on link "Style" at bounding box center [244, 368] width 171 height 25
select select "rem"
select select "preset-separator-circle-reverse"
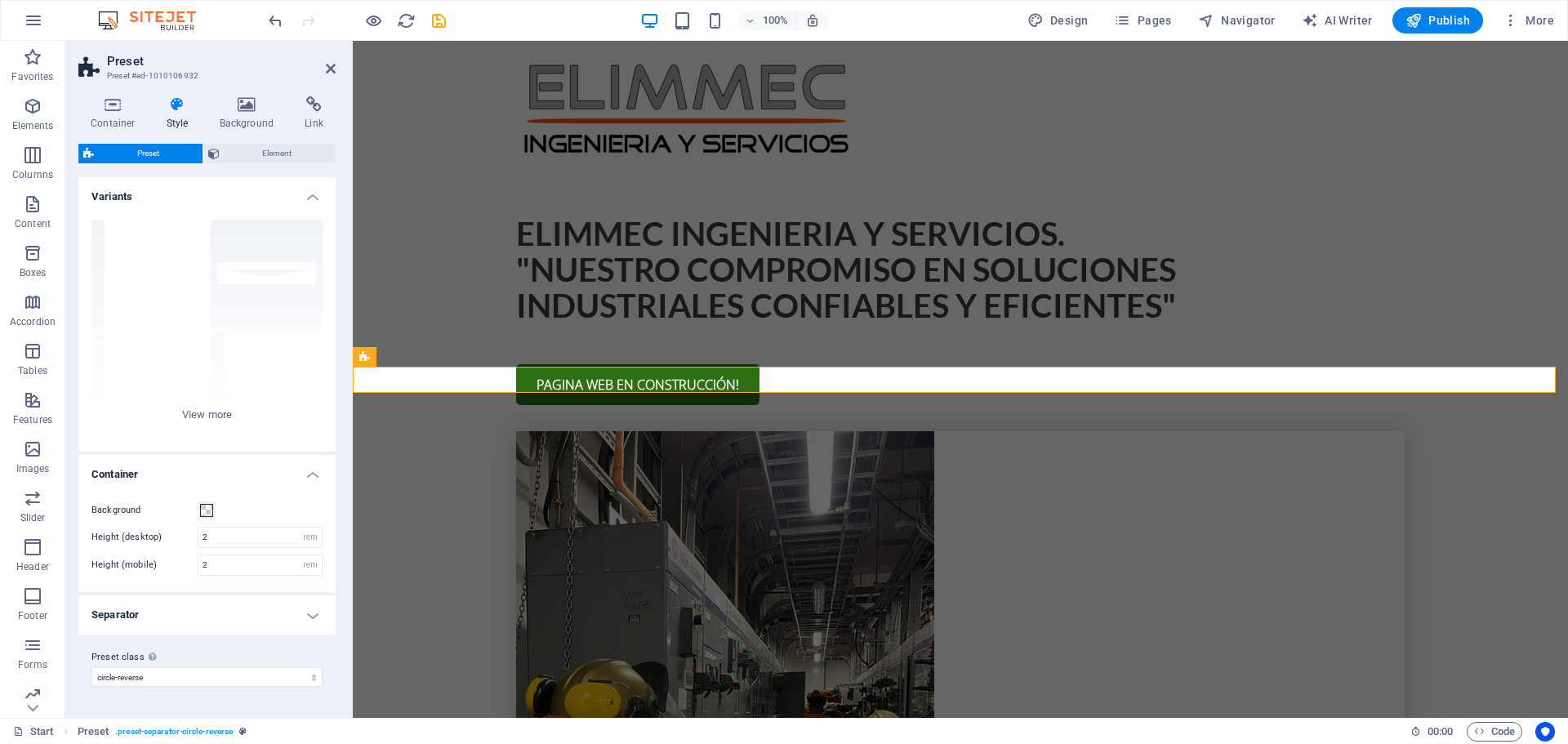
click at [315, 615] on h4 "Separator" at bounding box center [207, 615] width 258 height 39
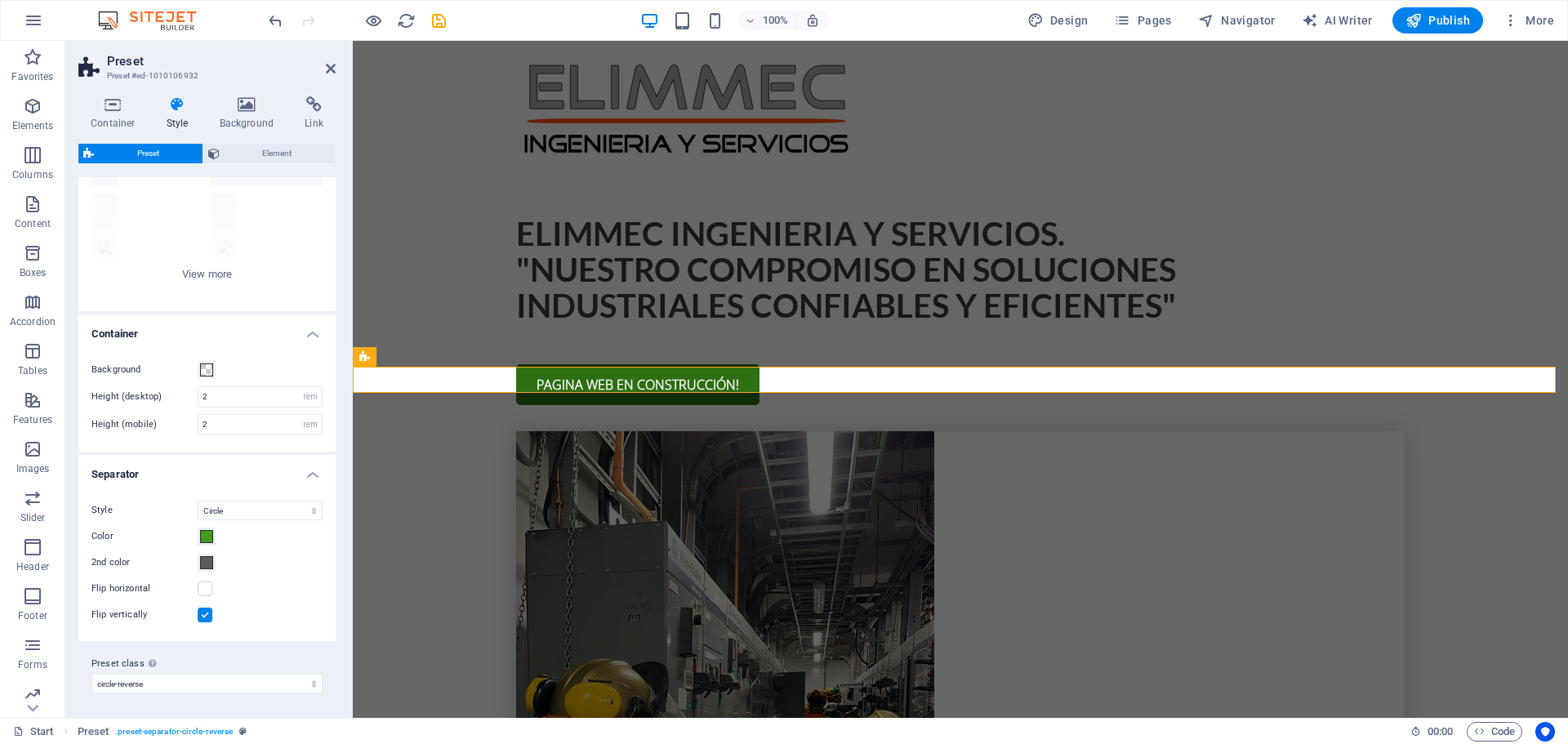
scroll to position [143, 0]
click at [207, 535] on span at bounding box center [207, 535] width 13 height 13
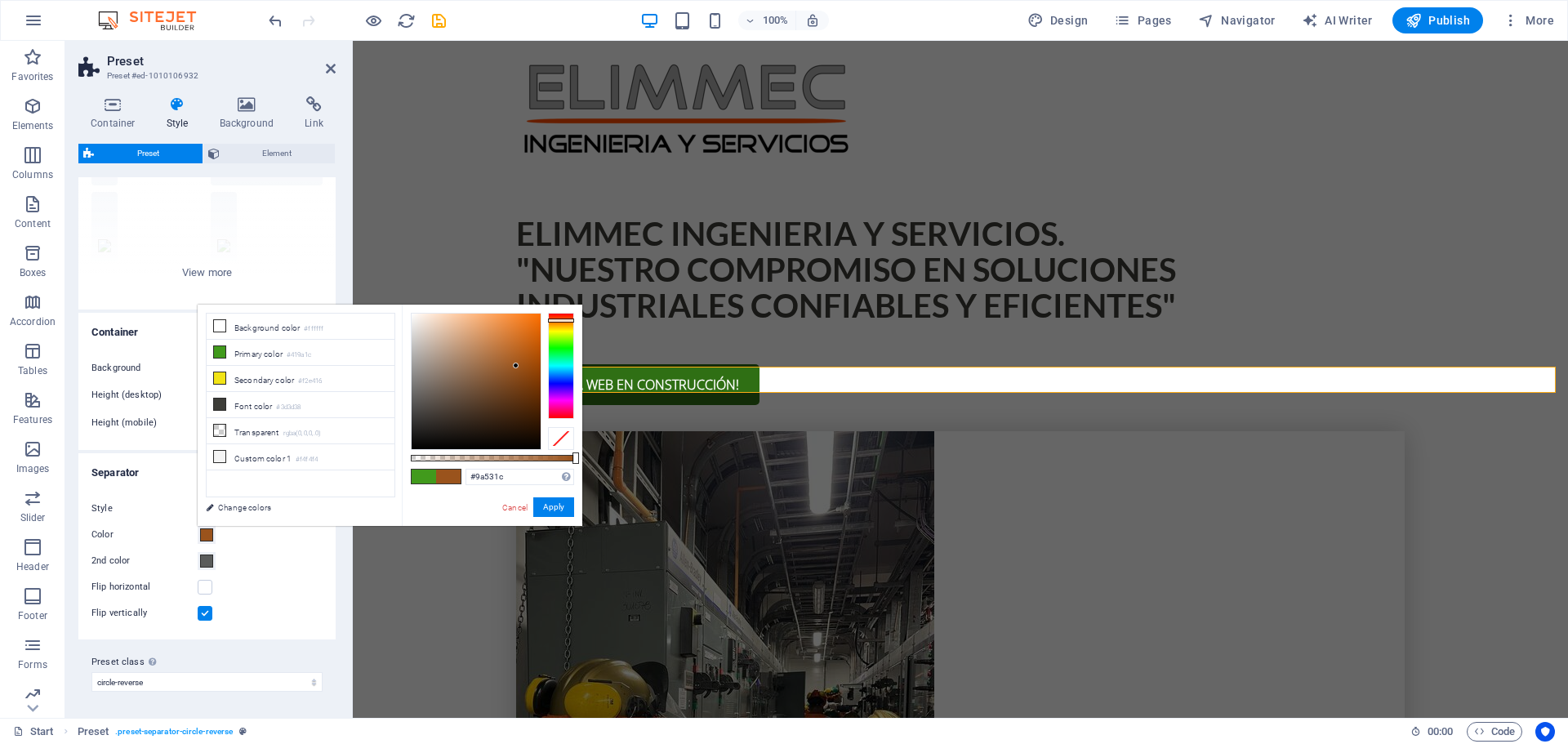
drag, startPoint x: 555, startPoint y: 339, endPoint x: 562, endPoint y: 321, distance: 19.3
click at [562, 321] on div at bounding box center [562, 366] width 27 height 106
click at [525, 335] on div at bounding box center [476, 382] width 129 height 136
type input "#e76703"
drag, startPoint x: 531, startPoint y: 329, endPoint x: 538, endPoint y: 325, distance: 8.1
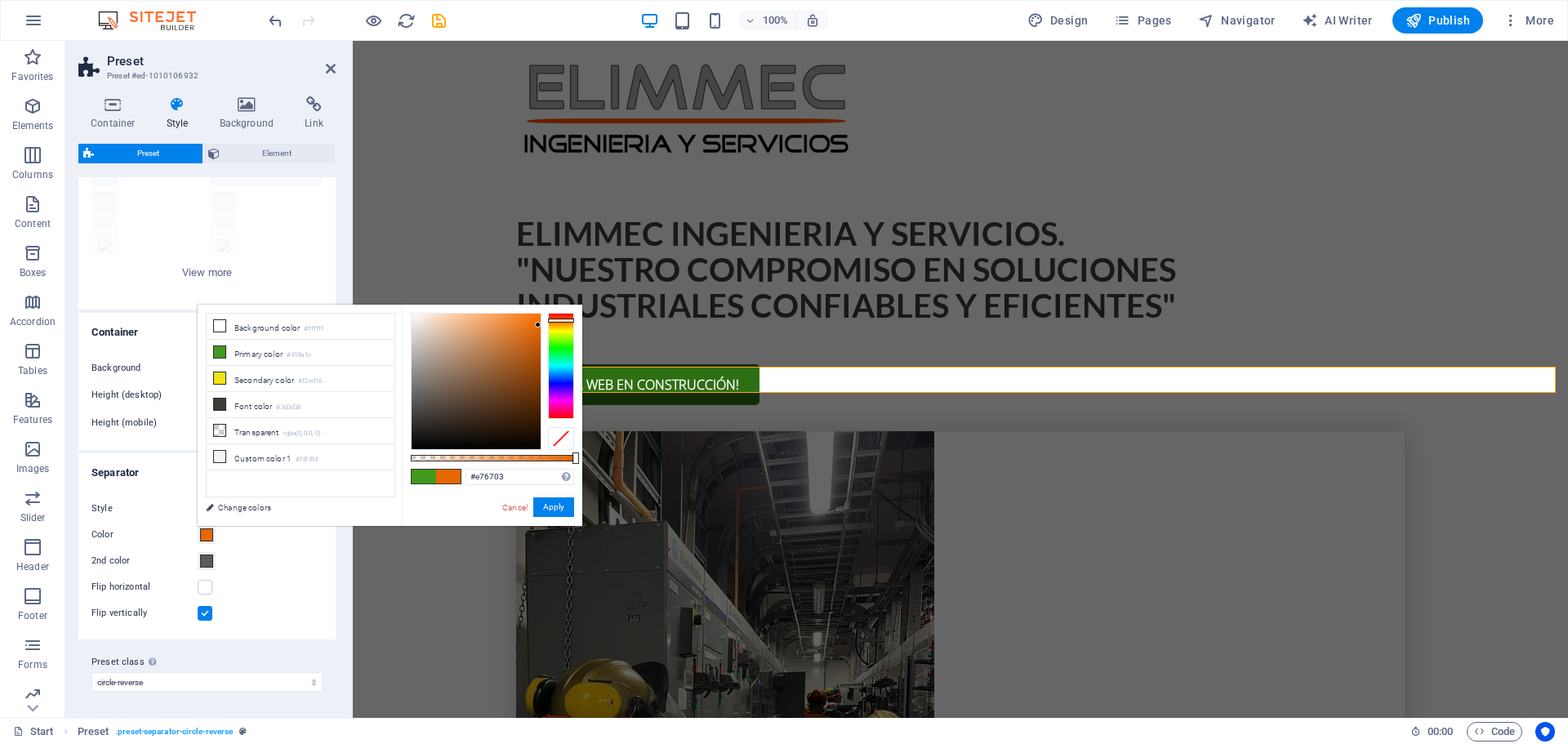
click at [538, 325] on div at bounding box center [476, 382] width 129 height 136
click at [555, 506] on button "Apply" at bounding box center [553, 507] width 41 height 20
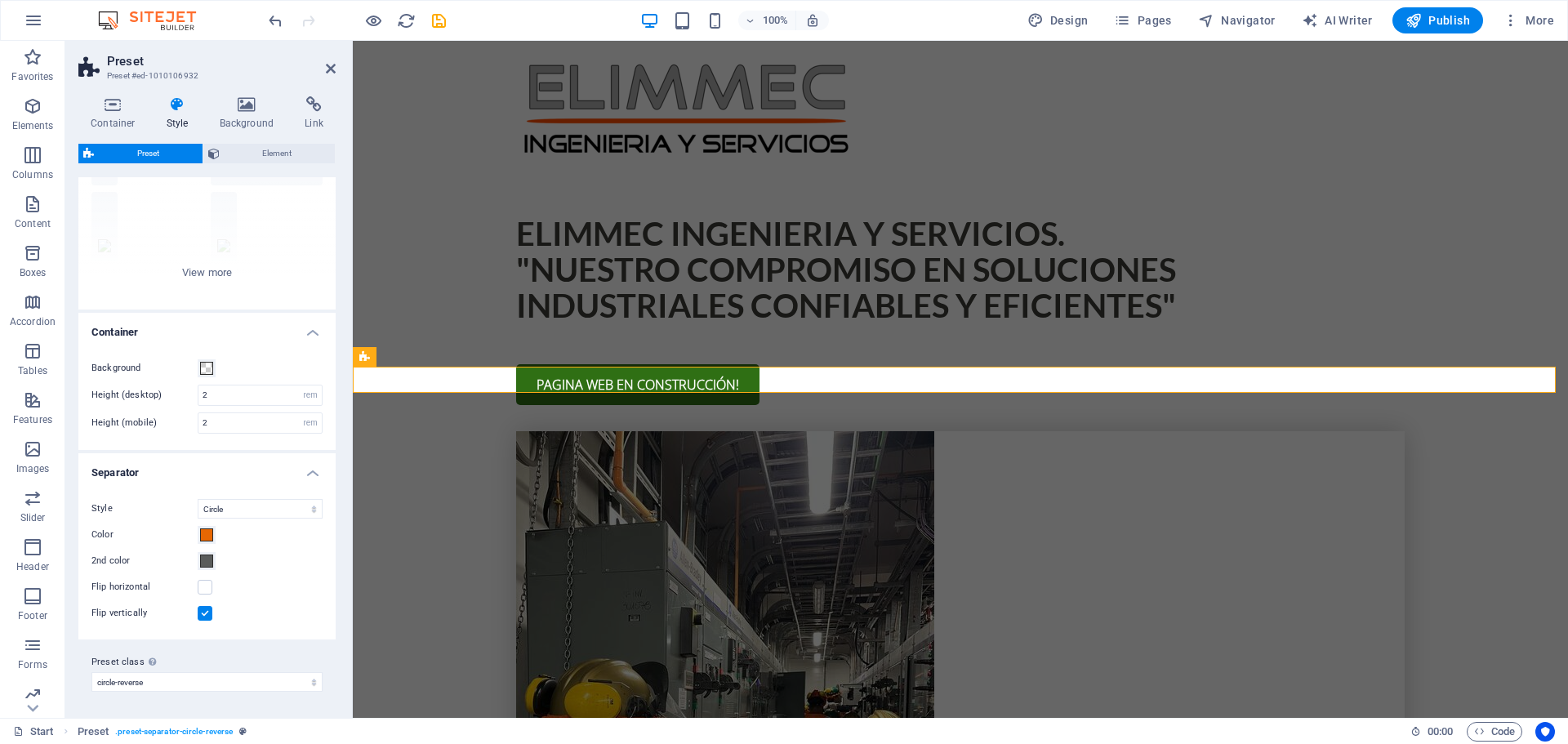
click at [311, 328] on h4 "Container" at bounding box center [207, 327] width 258 height 29
click at [338, 64] on aside "Preset Preset #ed-1010106932 Container Style Background Link Size Height Defaul…" at bounding box center [209, 379] width 287 height 677
click at [326, 72] on icon at bounding box center [330, 69] width 10 height 13
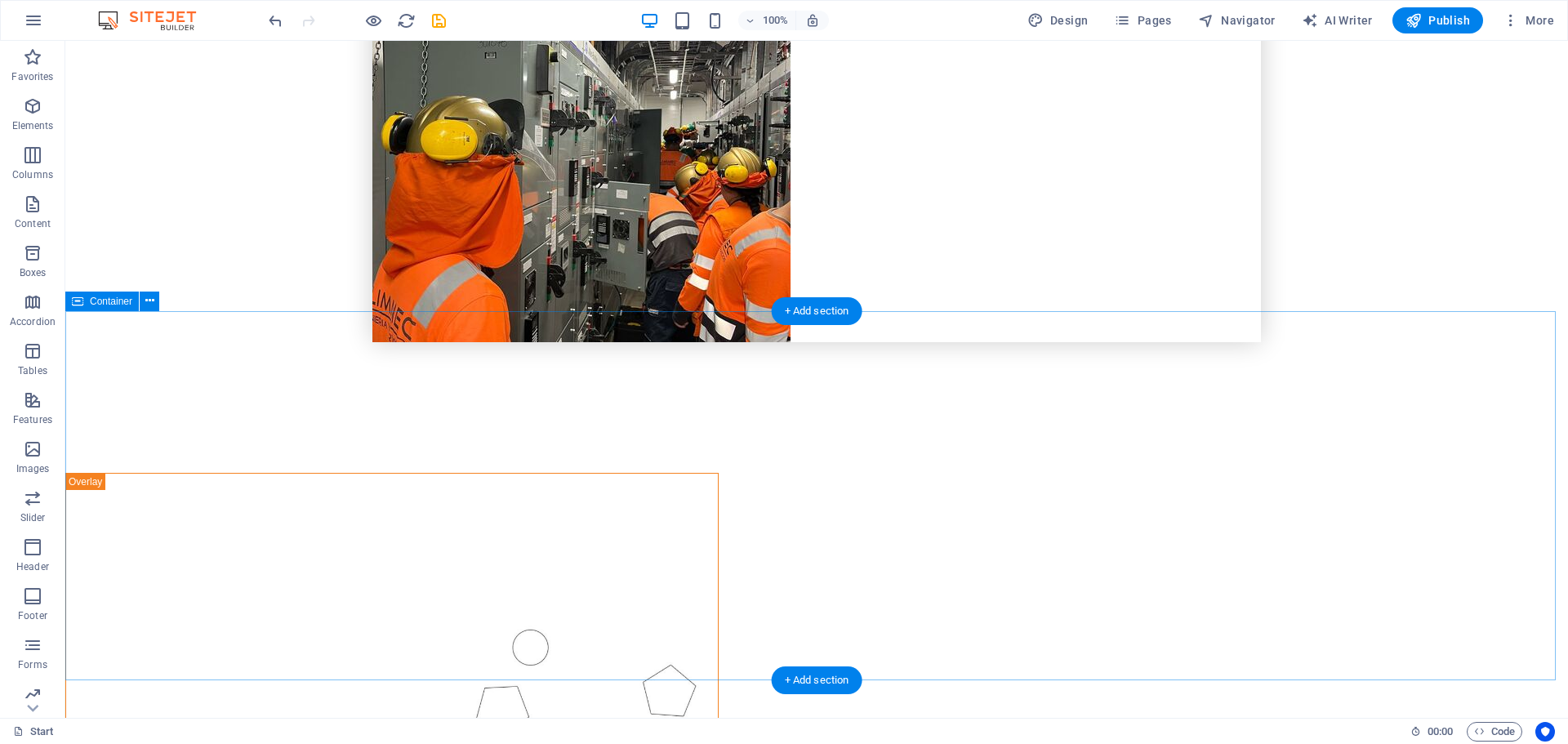
scroll to position [1500, 0]
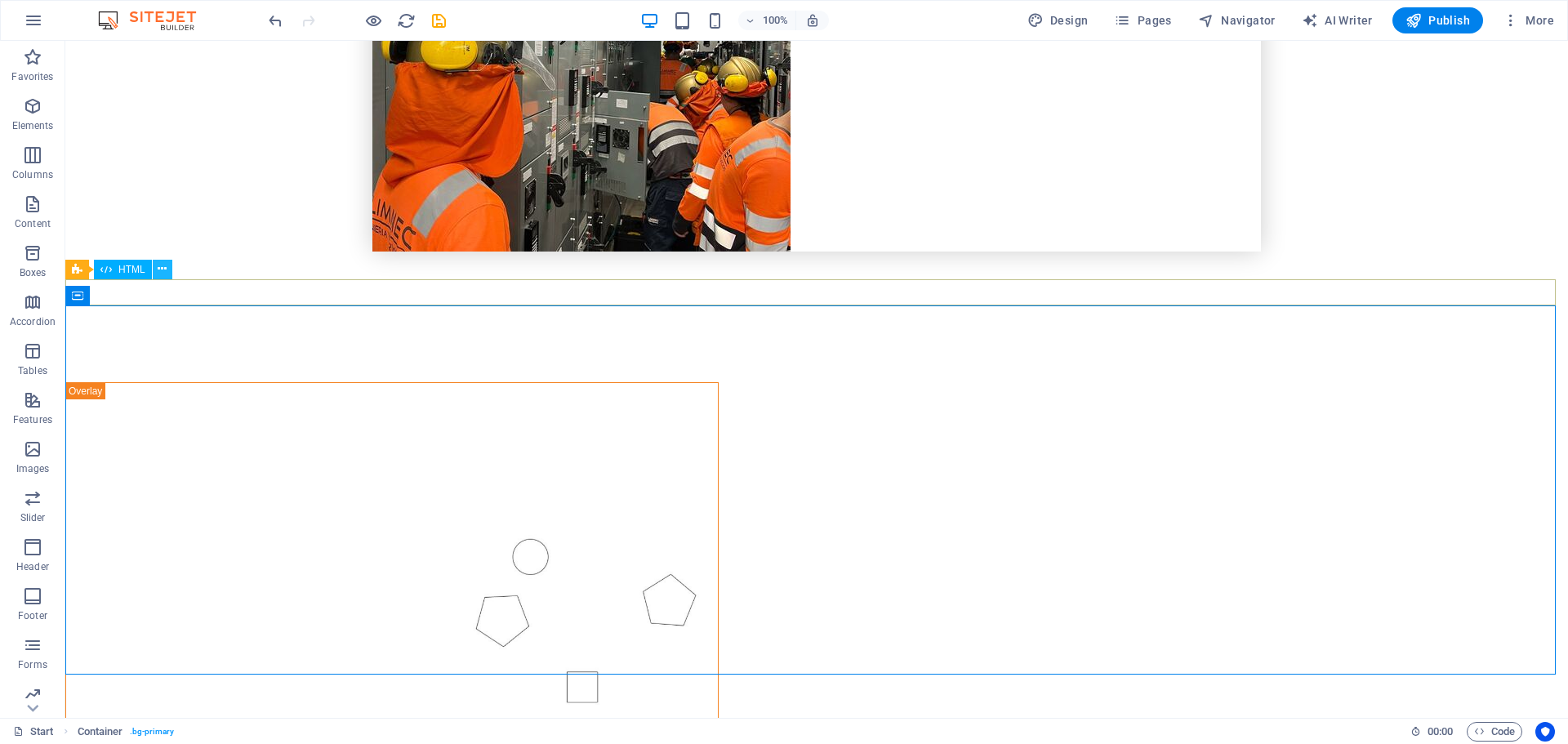
click at [161, 270] on icon at bounding box center [162, 269] width 9 height 17
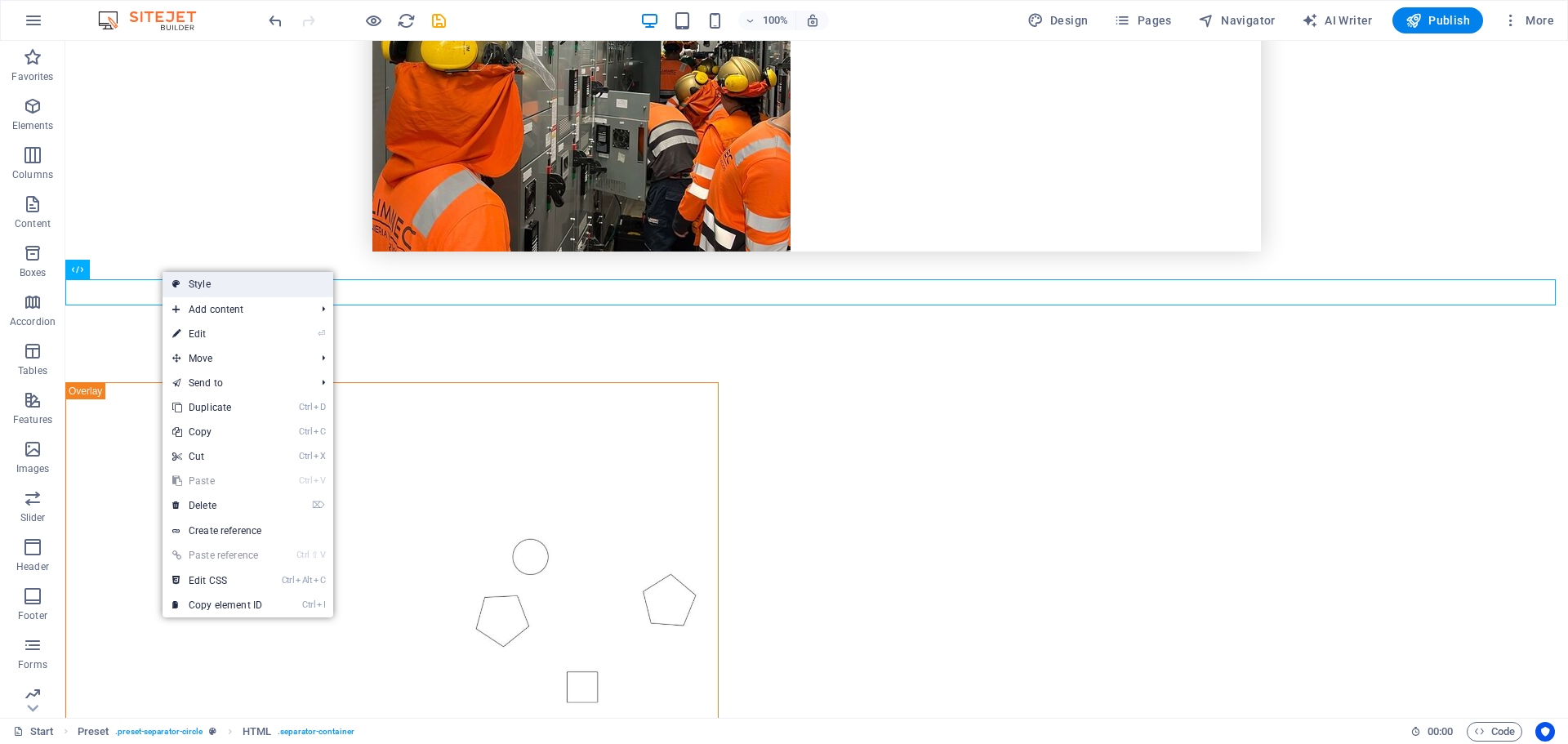
click at [186, 287] on link "Style" at bounding box center [248, 284] width 171 height 25
select select "rem"
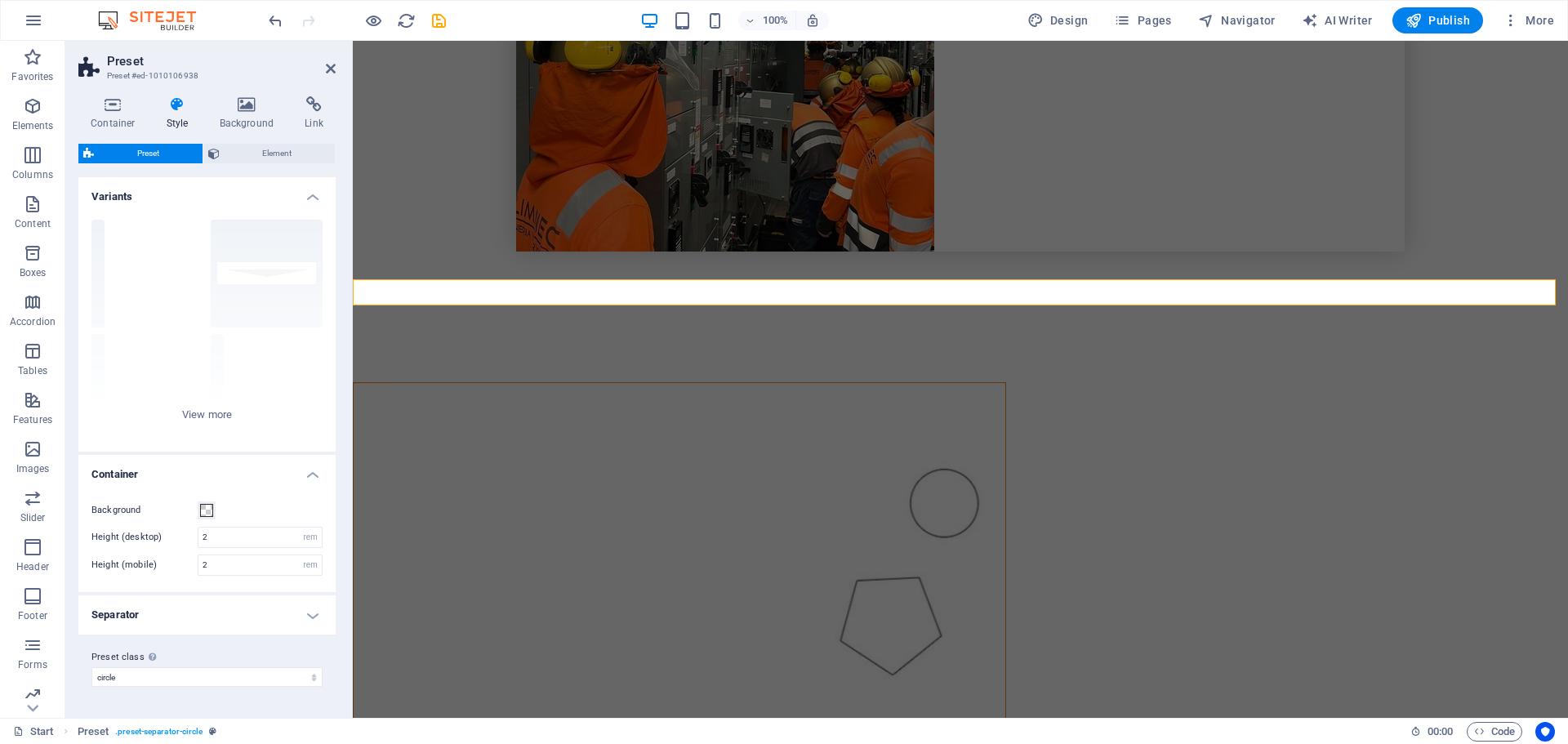
click at [320, 610] on h4 "Separator" at bounding box center [207, 615] width 258 height 39
click at [206, 676] on span at bounding box center [207, 677] width 13 height 13
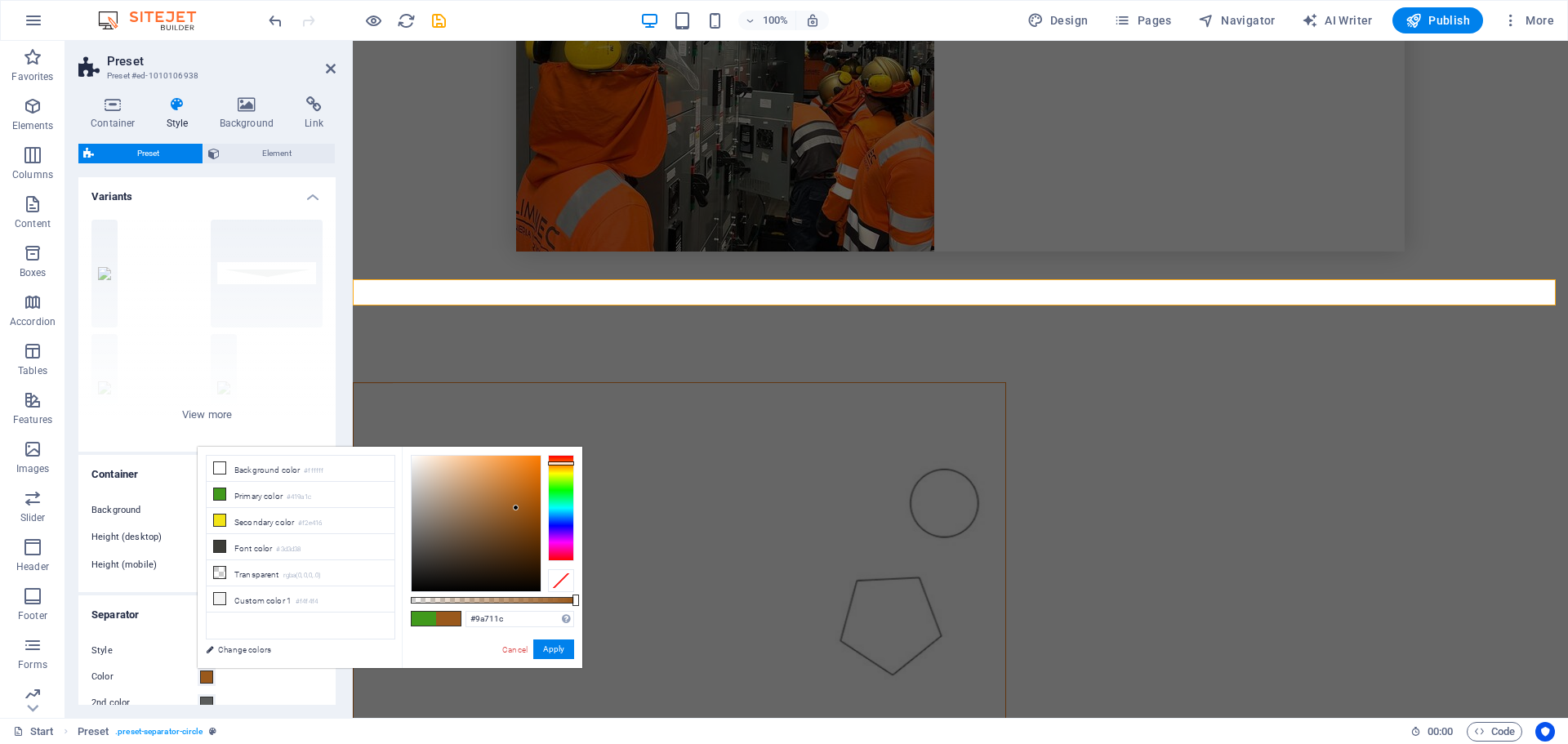
type input "#9a771c"
drag, startPoint x: 560, startPoint y: 483, endPoint x: 569, endPoint y: 467, distance: 18.4
click at [569, 467] on div at bounding box center [562, 467] width 27 height 4
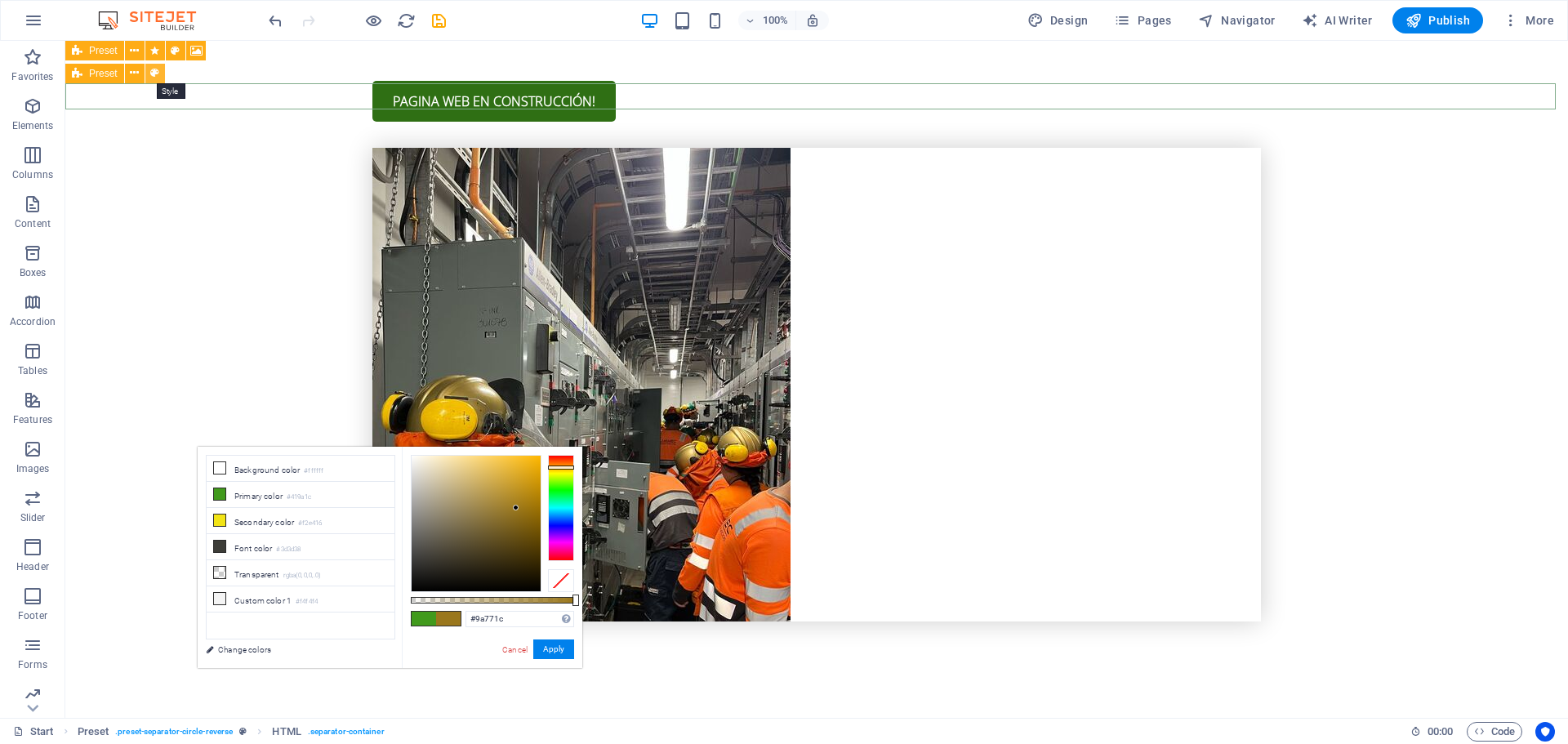
click at [158, 70] on icon at bounding box center [154, 73] width 9 height 17
select select "circle"
select select "preset-separator-circle-reverse"
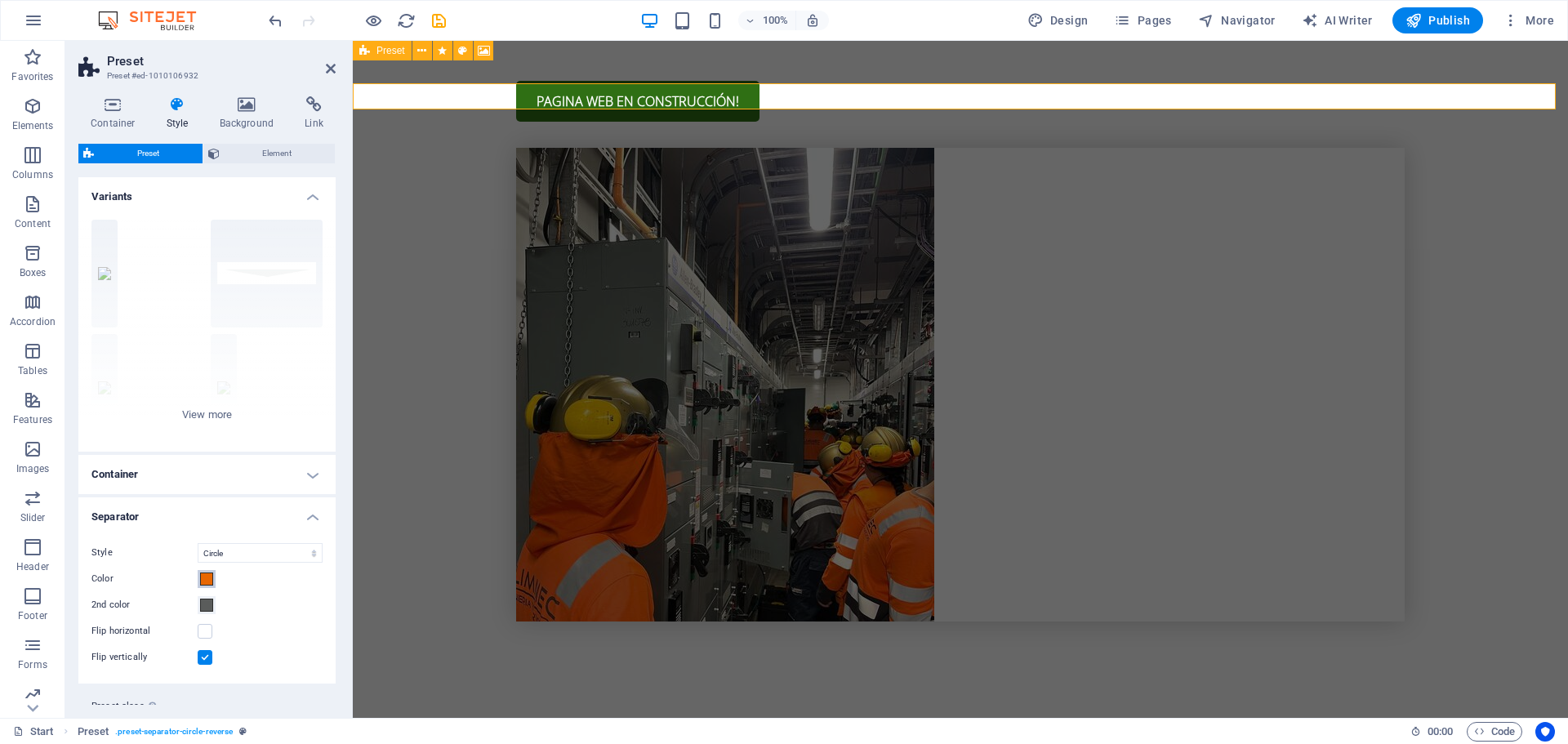
click at [205, 586] on button "Color" at bounding box center [207, 579] width 18 height 18
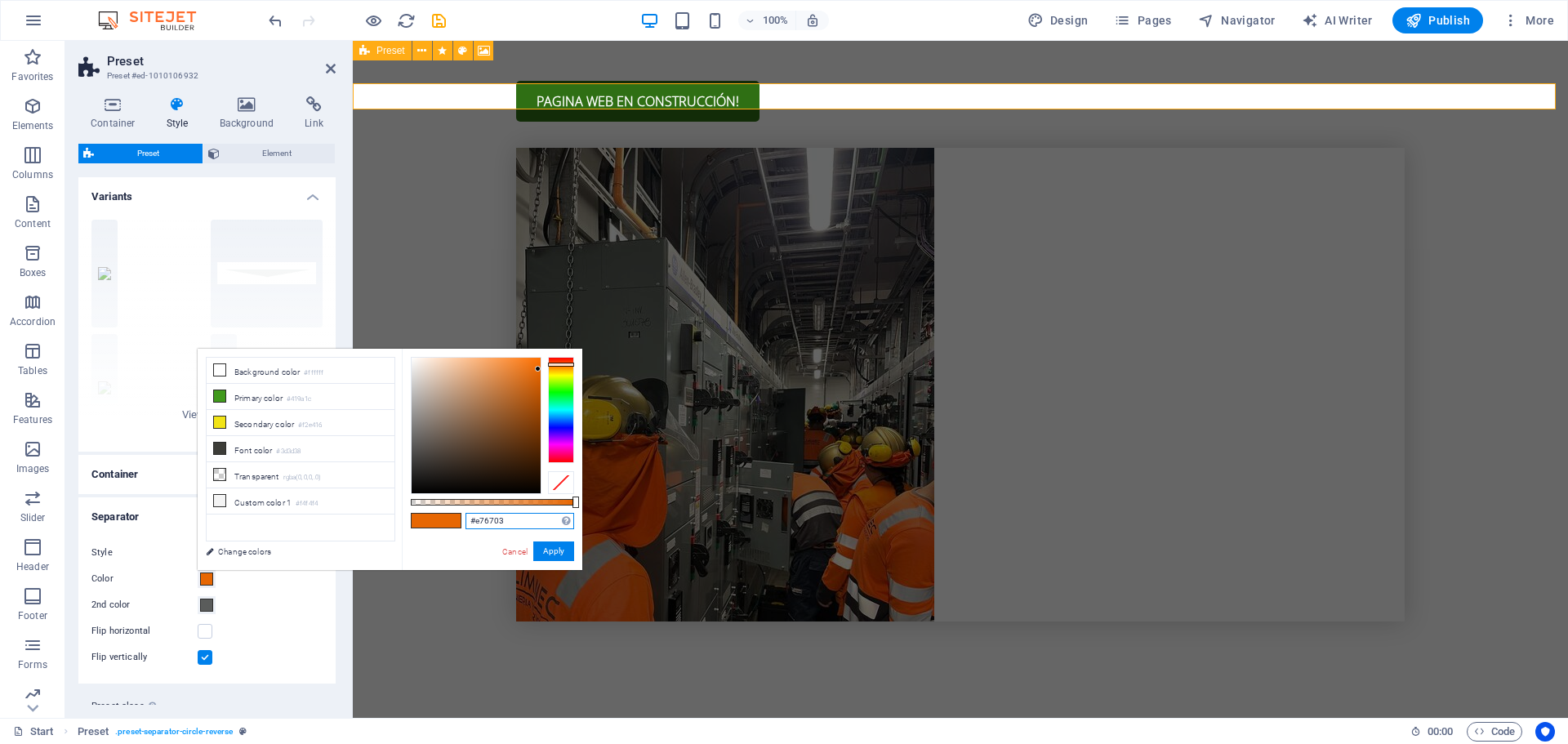
drag, startPoint x: 502, startPoint y: 520, endPoint x: 437, endPoint y: 524, distance: 65.1
click at [437, 524] on div "#e76703 Supported formats #0852ed rgb(8, 82, 237) rgba(8, 82, 237, 90%) hsv(221…" at bounding box center [492, 577] width 181 height 458
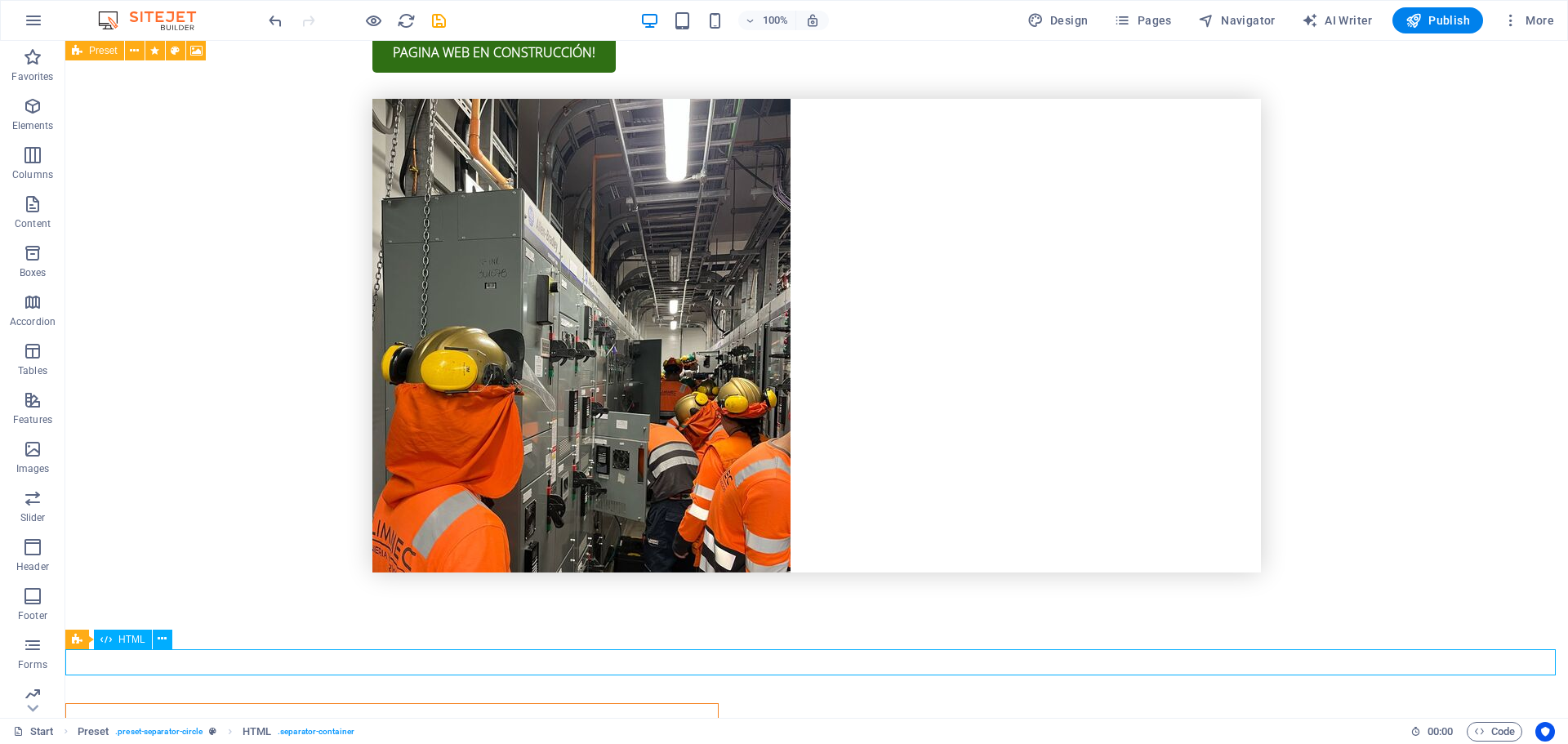
scroll to position [1494, 0]
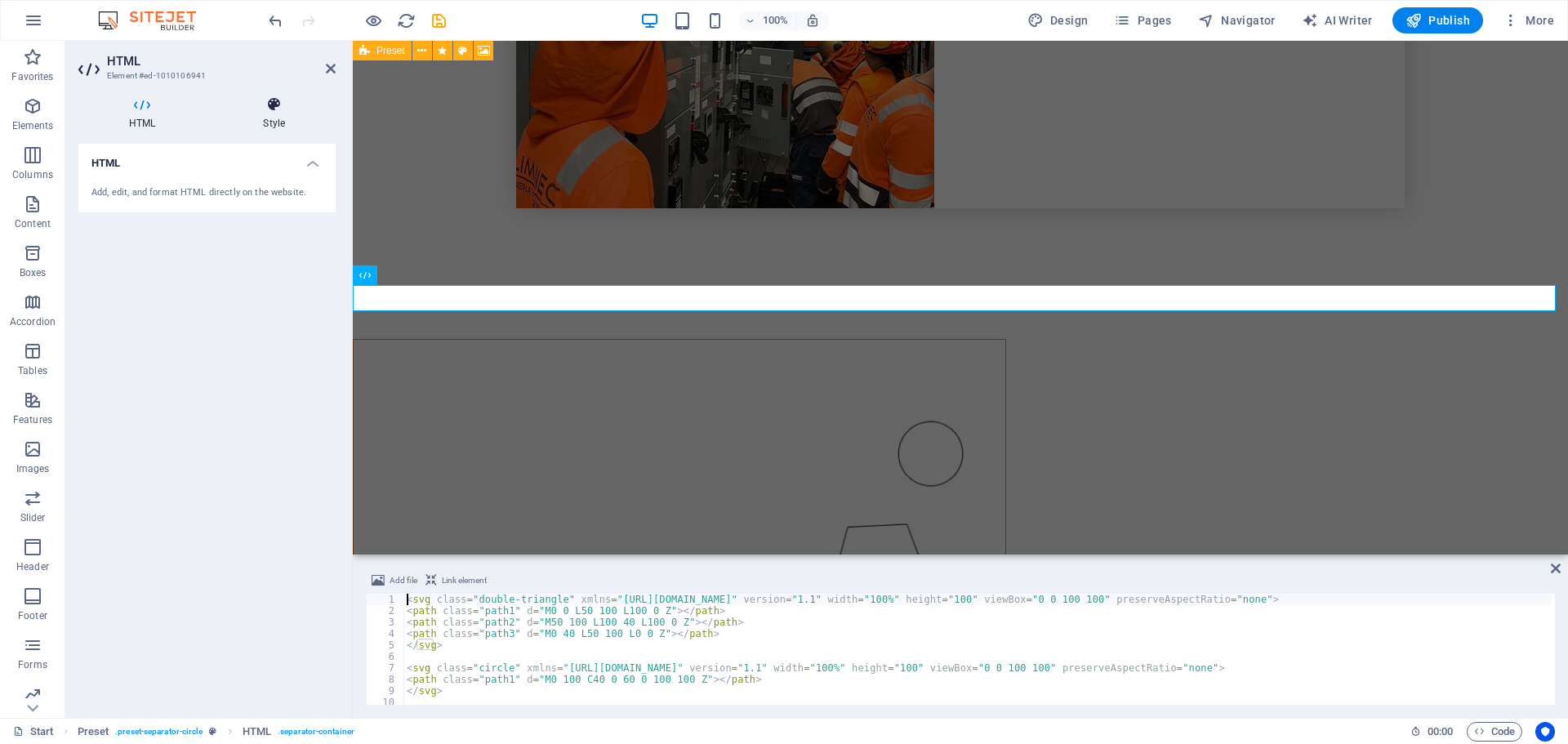
click at [280, 109] on icon at bounding box center [273, 104] width 123 height 17
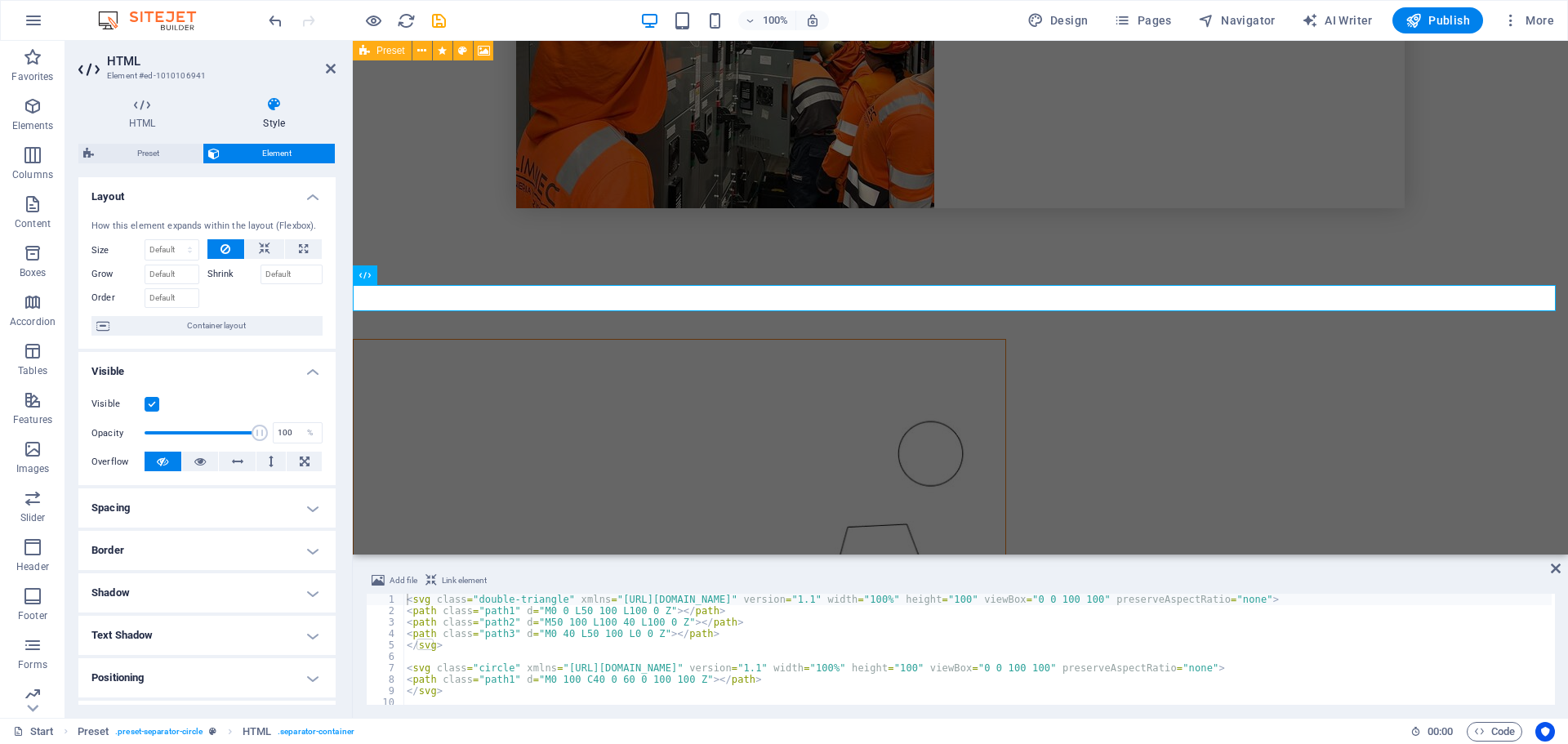
click at [303, 551] on h4 "Border" at bounding box center [207, 550] width 258 height 39
click at [332, 68] on icon at bounding box center [330, 69] width 10 height 13
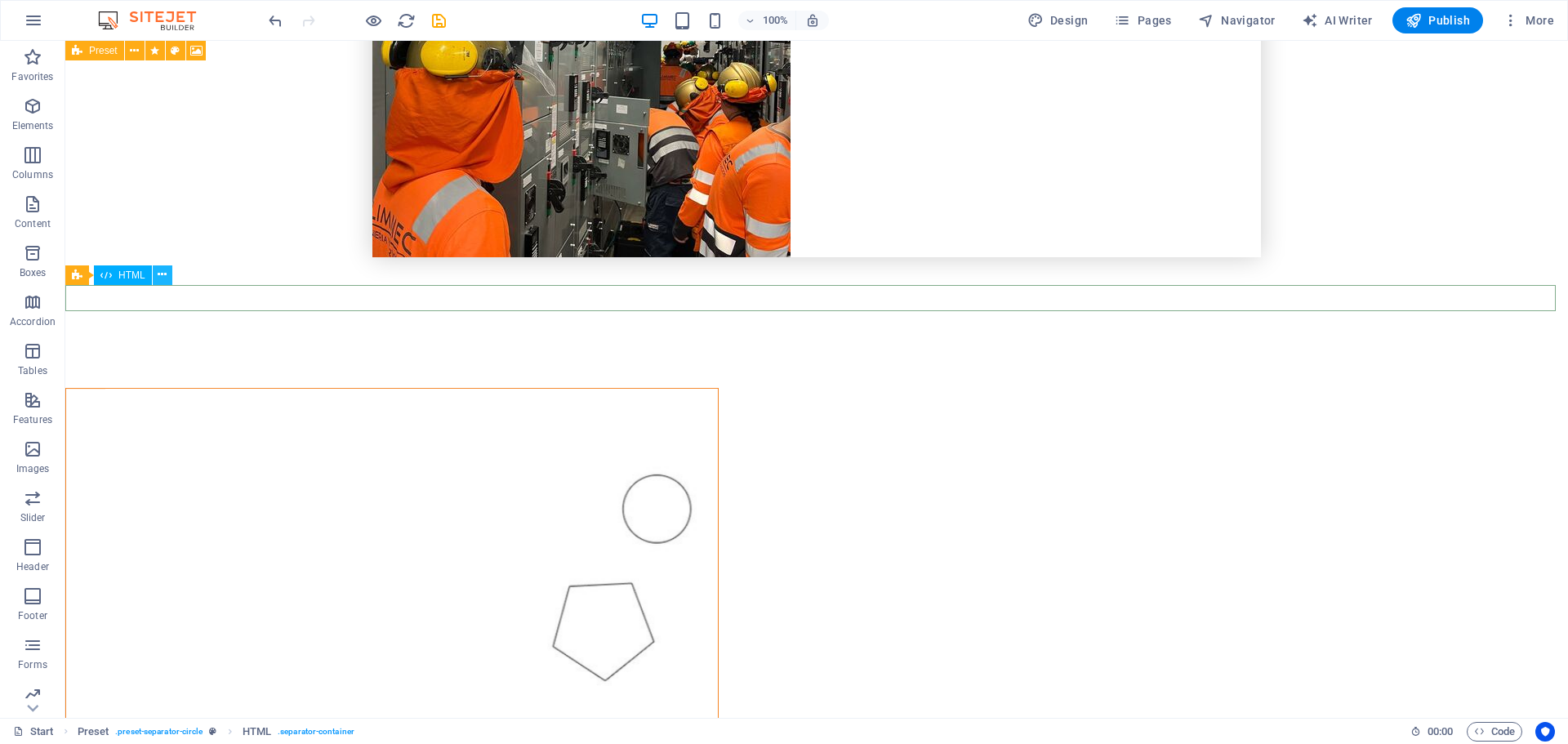
click at [162, 275] on icon at bounding box center [162, 274] width 9 height 17
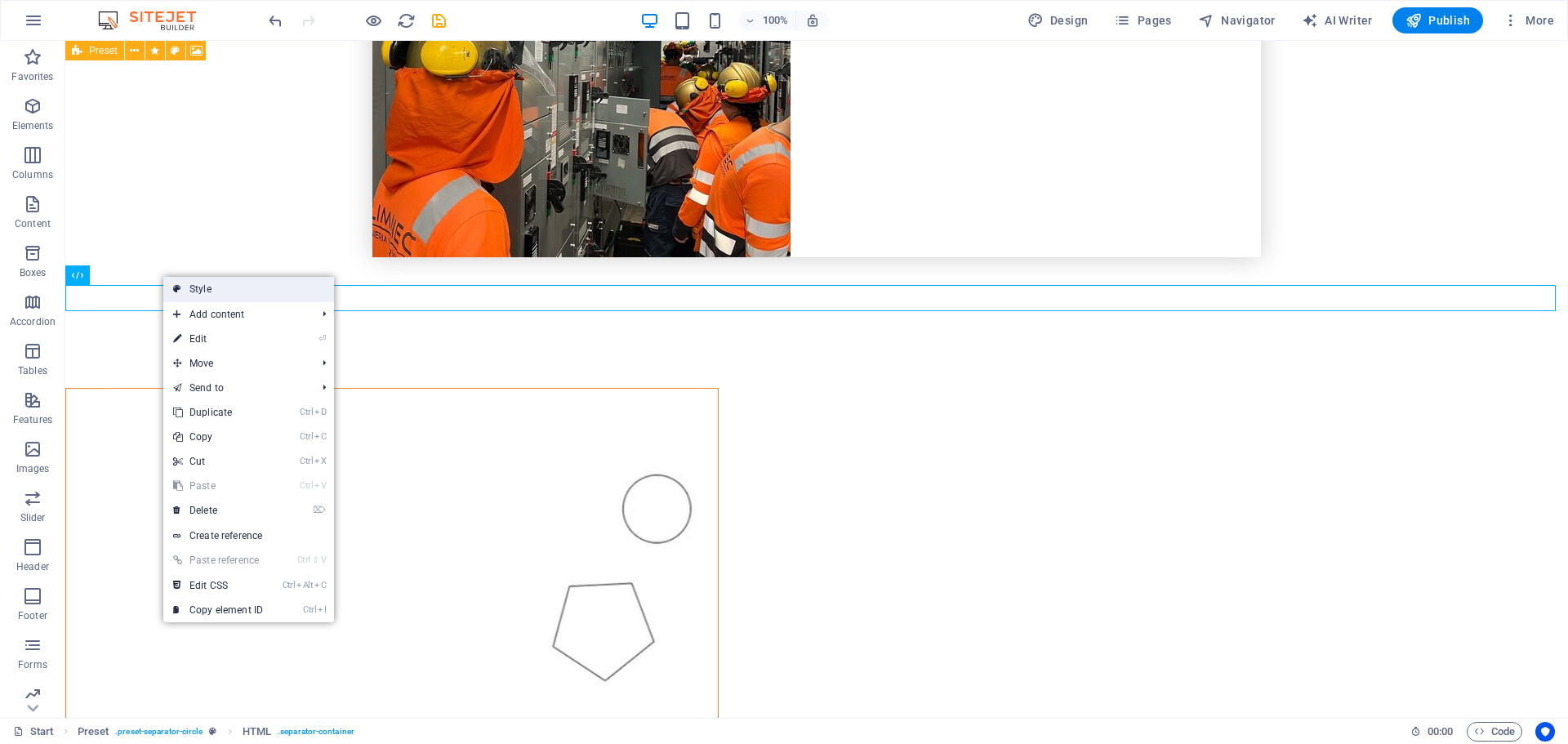
click at [194, 286] on link "Style" at bounding box center [248, 289] width 171 height 25
select select "rem"
select select "circle"
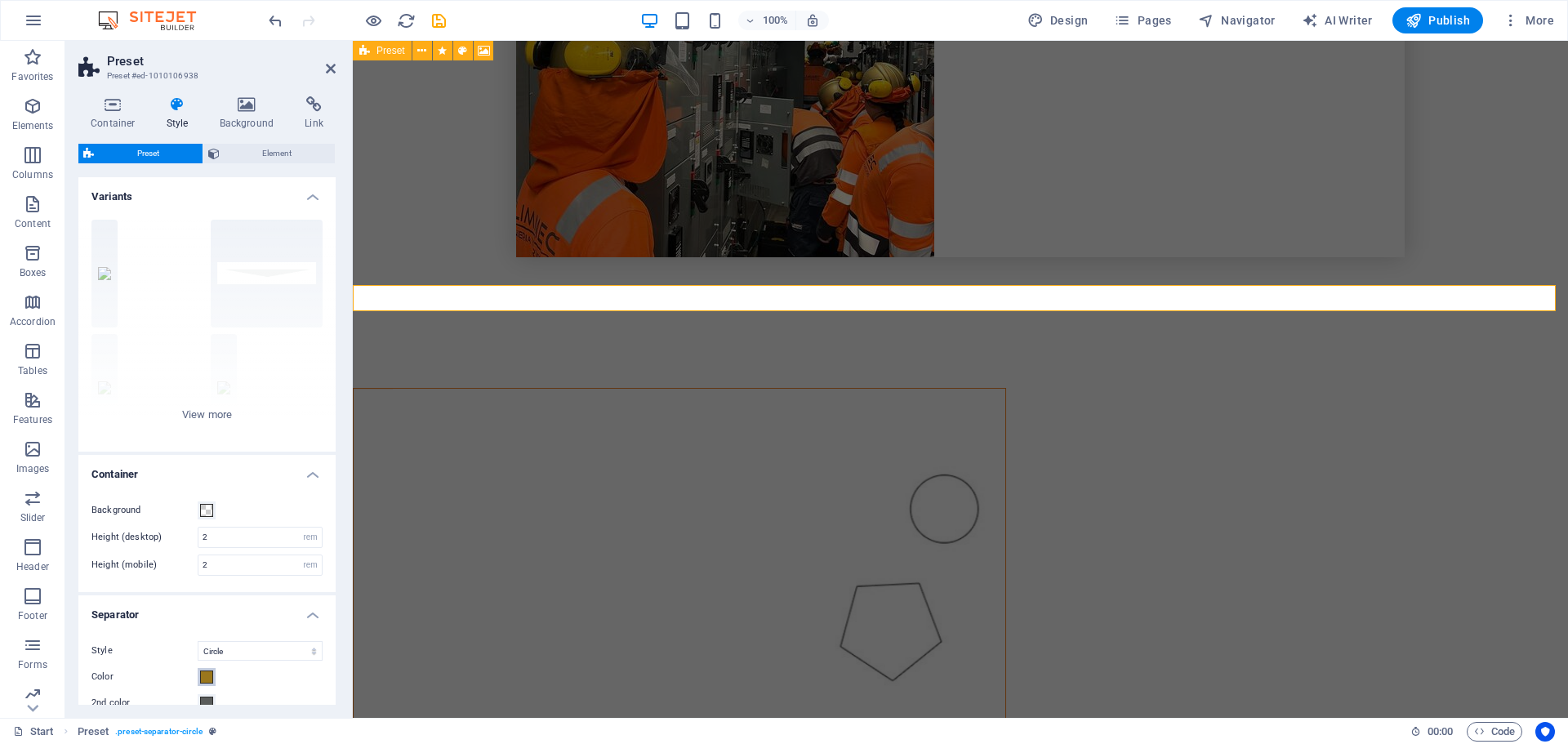
click at [208, 673] on span at bounding box center [207, 677] width 13 height 13
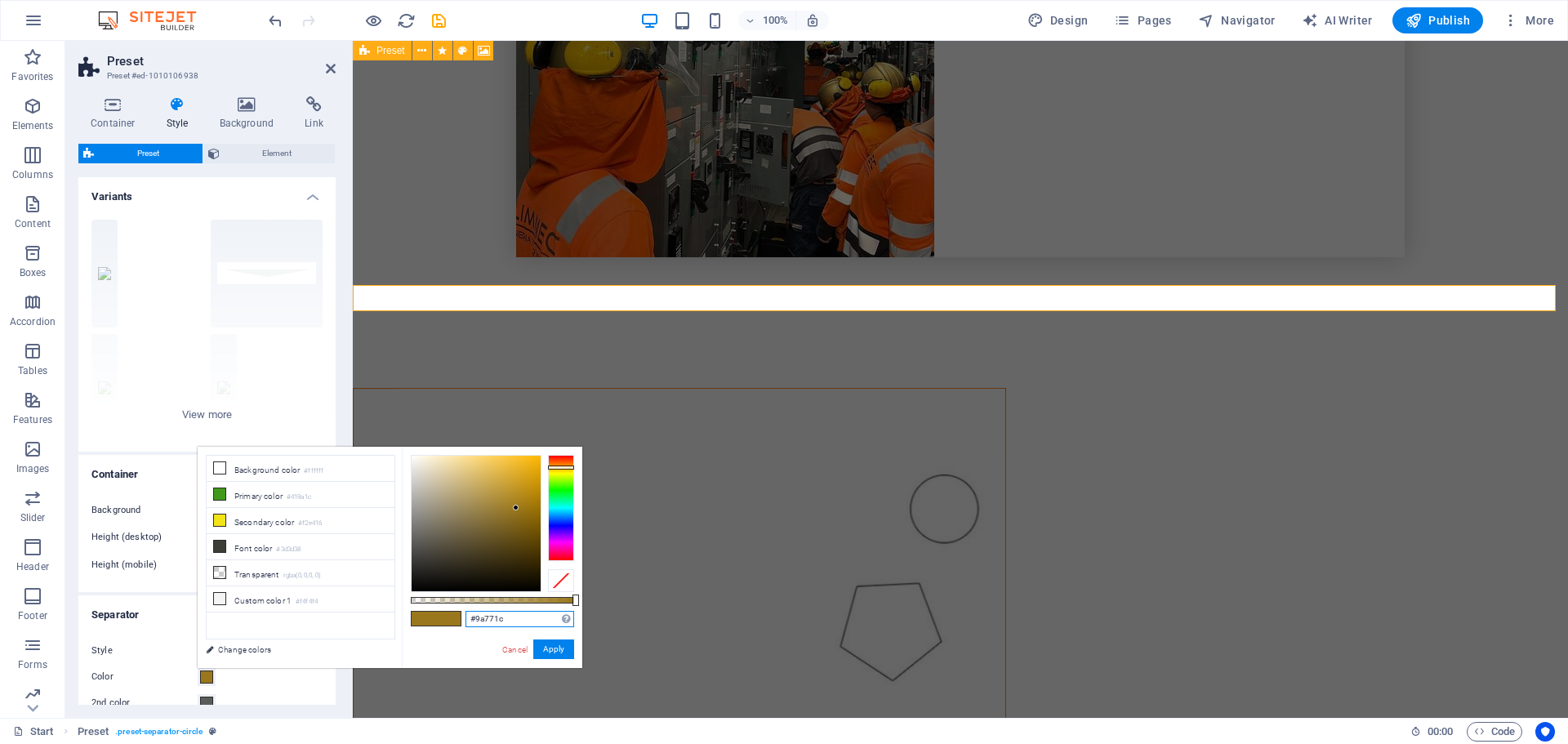
drag, startPoint x: 530, startPoint y: 618, endPoint x: 420, endPoint y: 611, distance: 110.2
click at [420, 611] on div "#9a771c Supported formats #0852ed rgb(8, 82, 237) rgba(8, 82, 237, 90%) hsv(221…" at bounding box center [492, 675] width 181 height 458
paste input "e76703"
type input "#e76703"
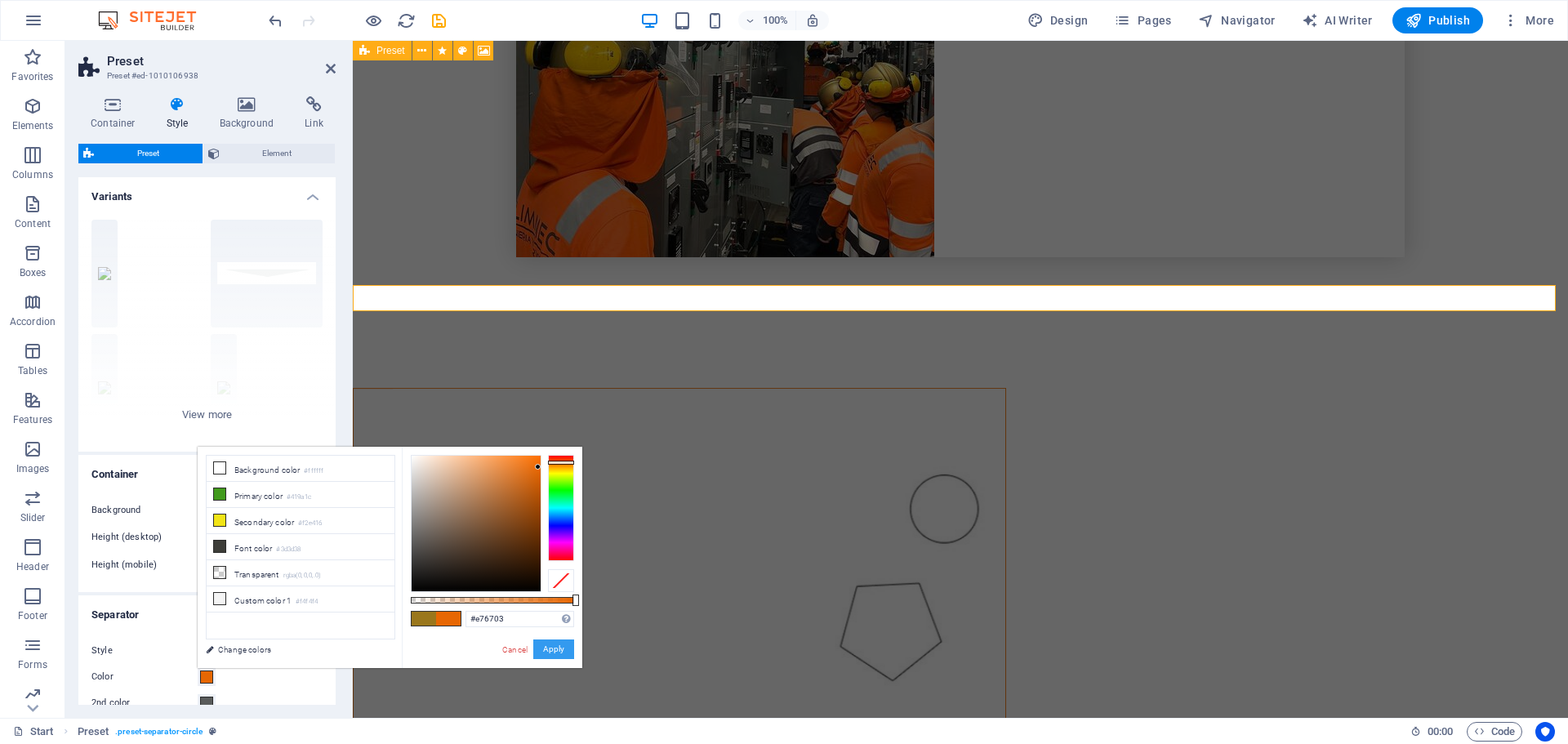
click at [559, 652] on button "Apply" at bounding box center [553, 650] width 41 height 20
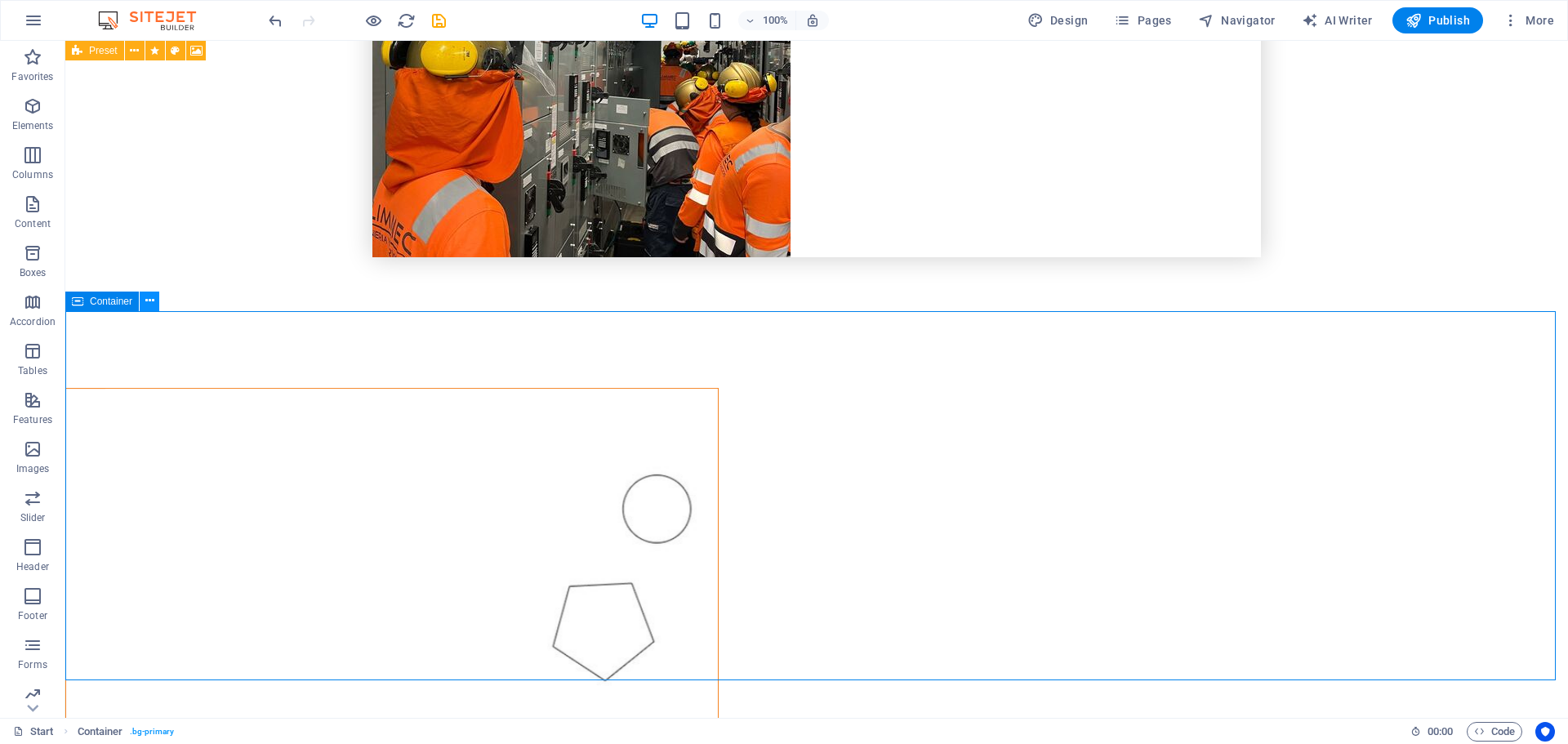
click at [148, 303] on icon at bounding box center [150, 301] width 9 height 17
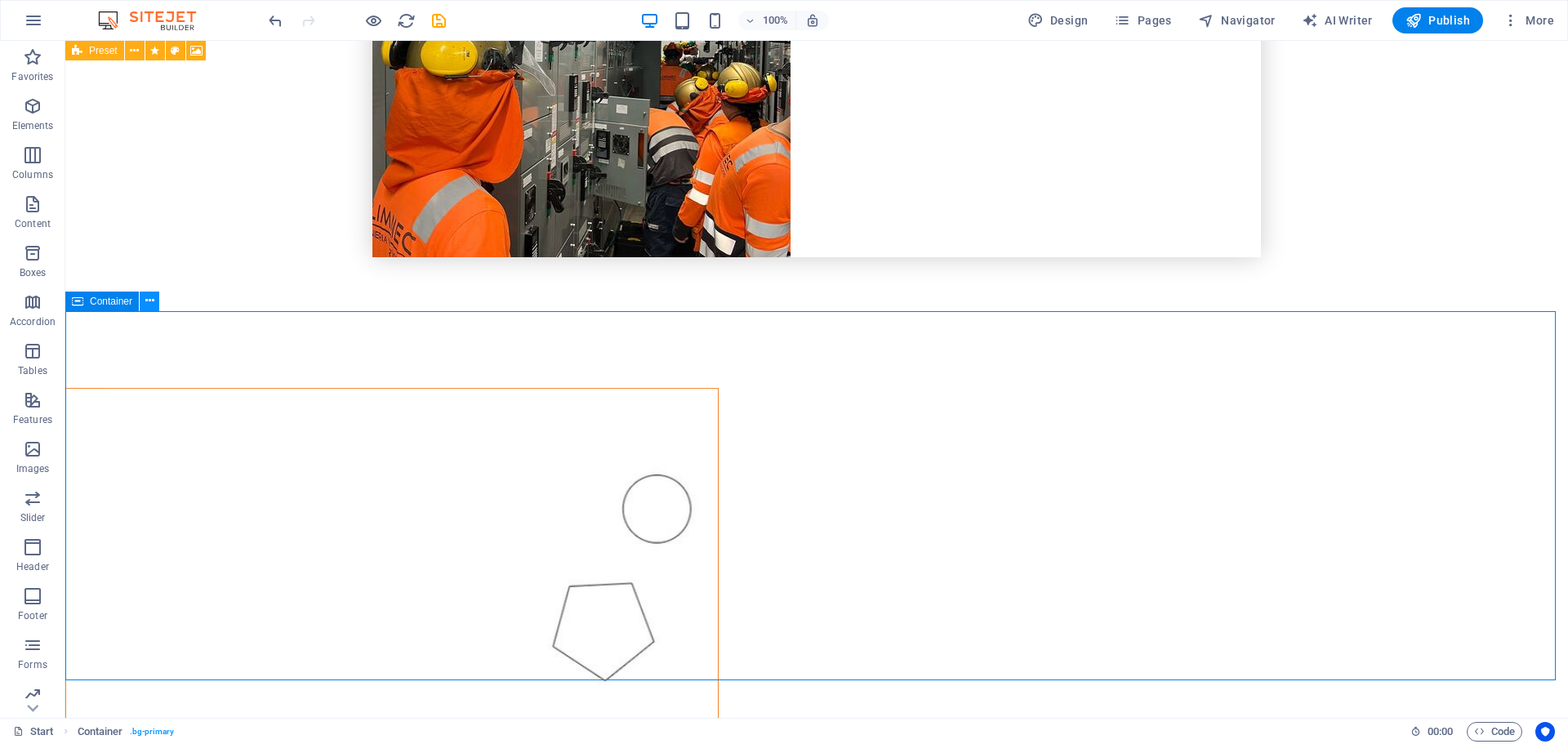
click at [149, 295] on icon at bounding box center [150, 301] width 9 height 17
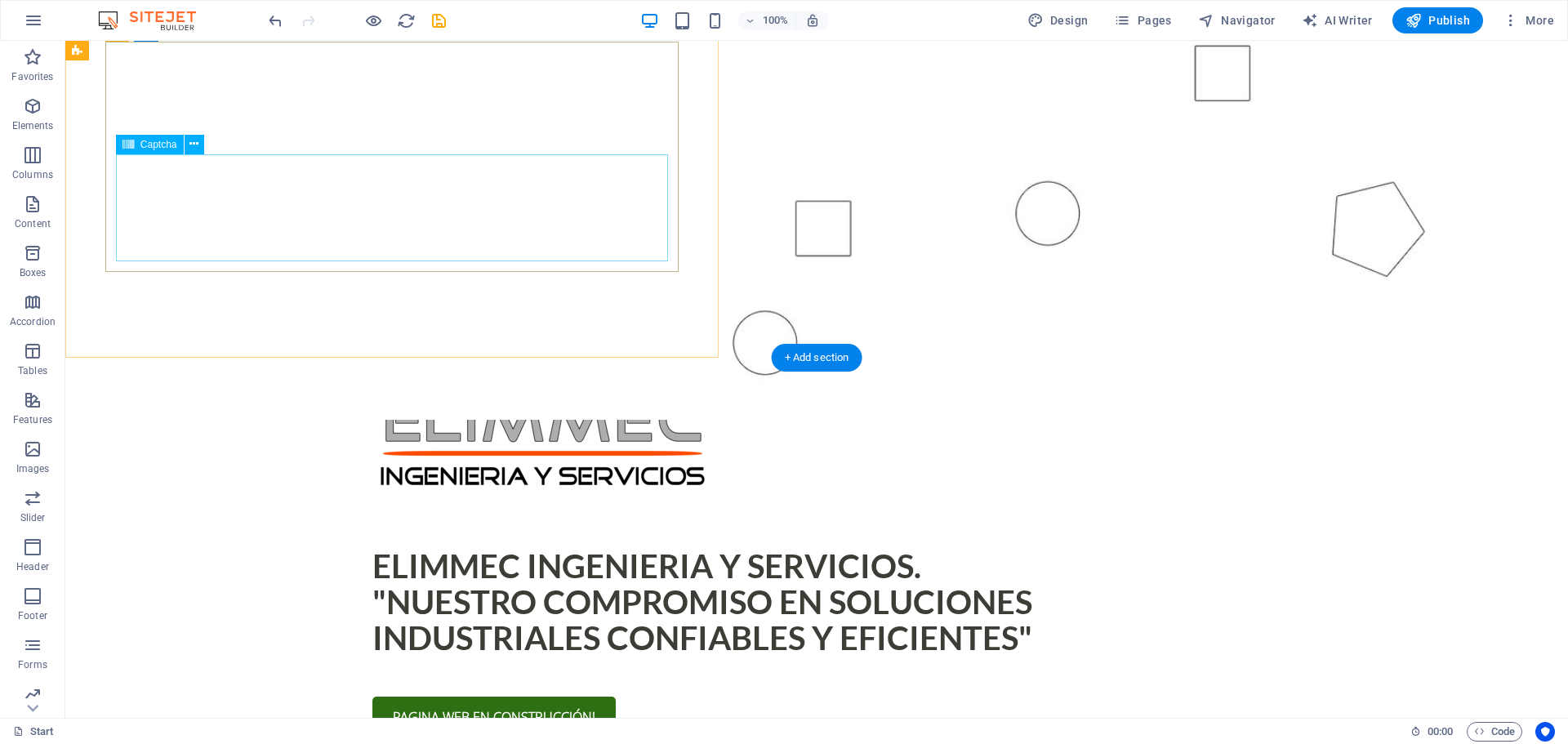
scroll to position [1085, 0]
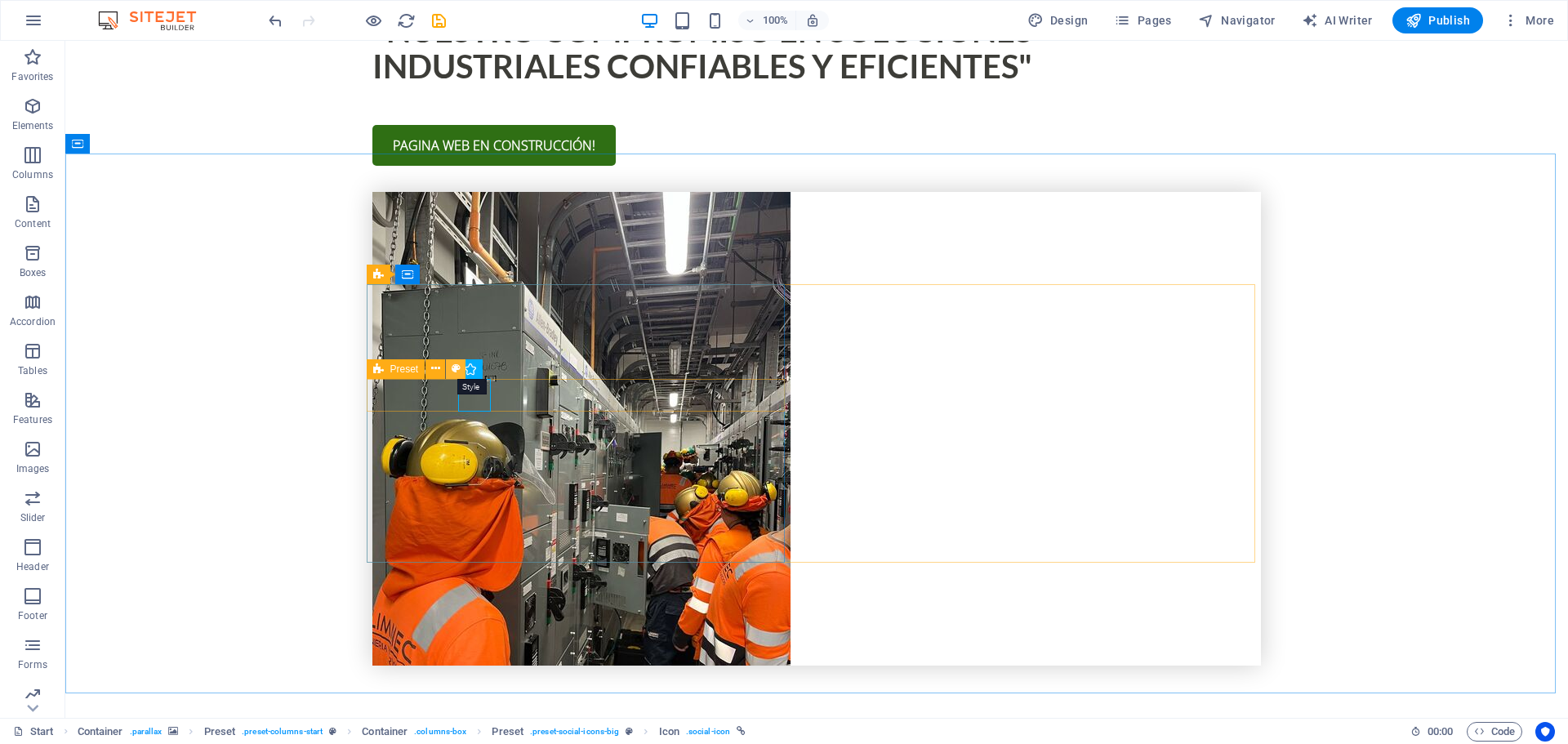
click at [456, 371] on icon at bounding box center [456, 369] width 9 height 17
select select "px"
select select "rem"
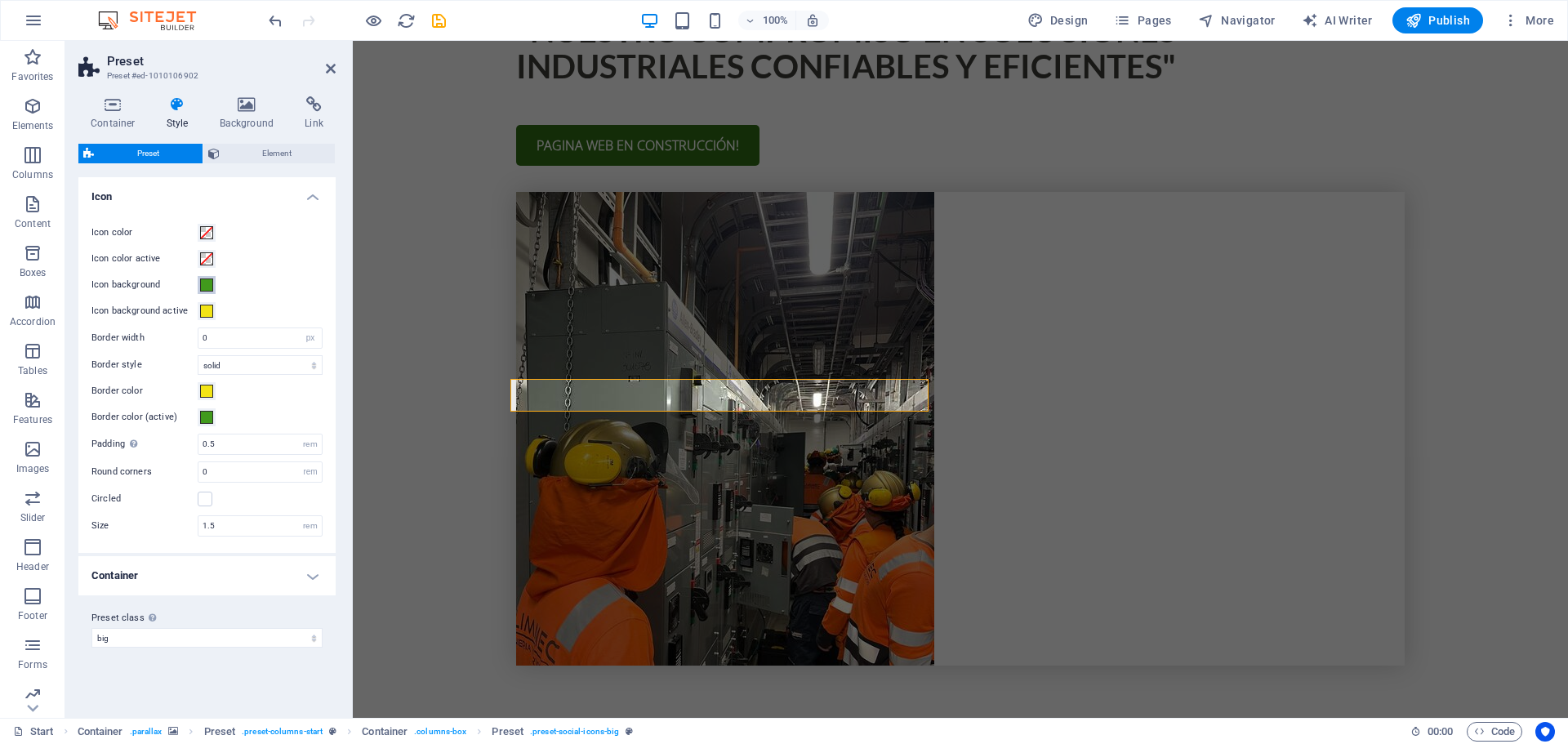
click at [201, 283] on span at bounding box center [207, 285] width 13 height 13
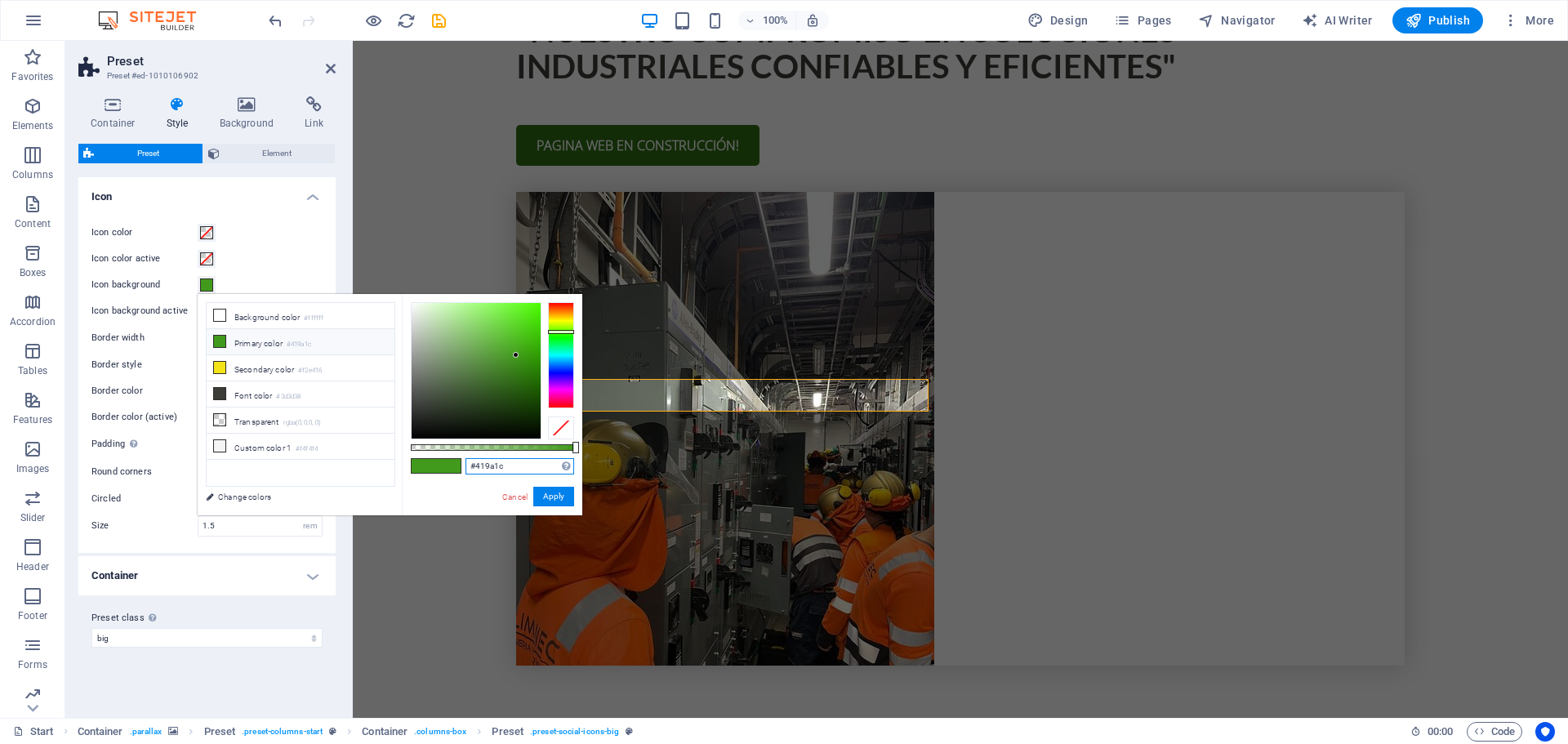
drag, startPoint x: 534, startPoint y: 470, endPoint x: 422, endPoint y: 462, distance: 112.3
click at [422, 462] on div "#419a1c Supported formats #0852ed rgb(8, 82, 237) rgba(8, 82, 237, 90%) hsv(221…" at bounding box center [492, 523] width 181 height 458
paste input "e76703"
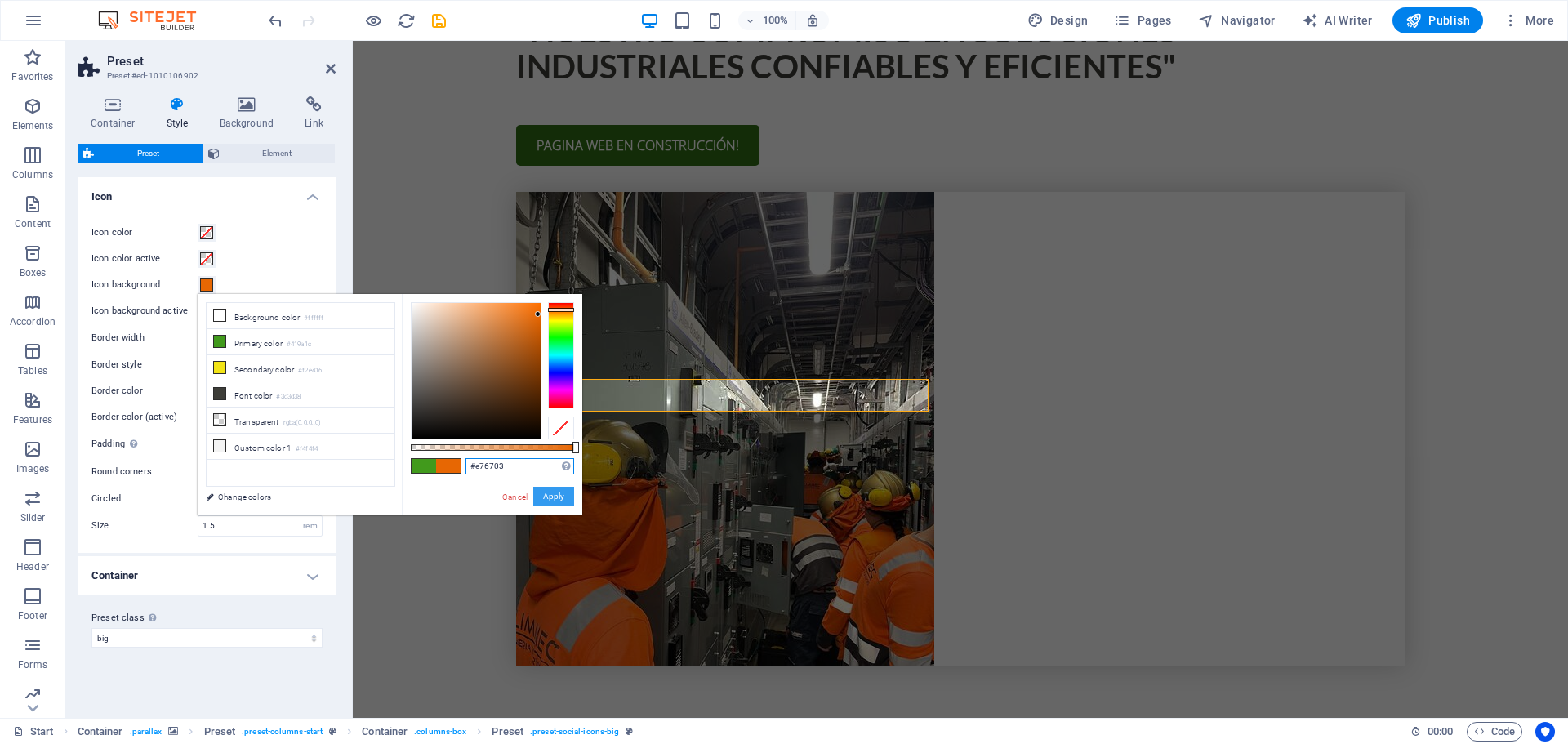
type input "#e76703"
drag, startPoint x: 554, startPoint y: 498, endPoint x: 200, endPoint y: 457, distance: 356.4
click at [554, 498] on button "Apply" at bounding box center [553, 497] width 41 height 20
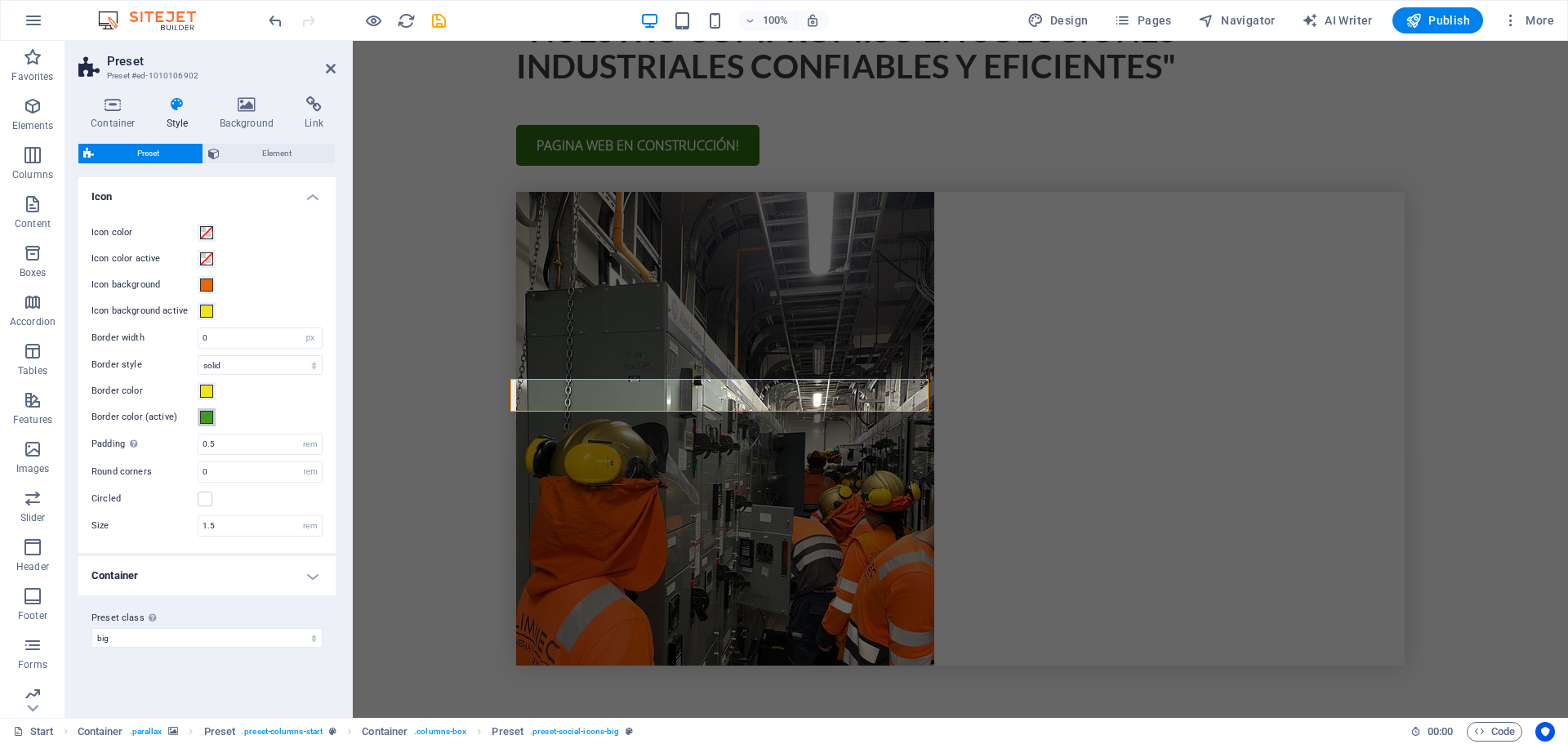
click at [210, 413] on span at bounding box center [207, 418] width 13 height 13
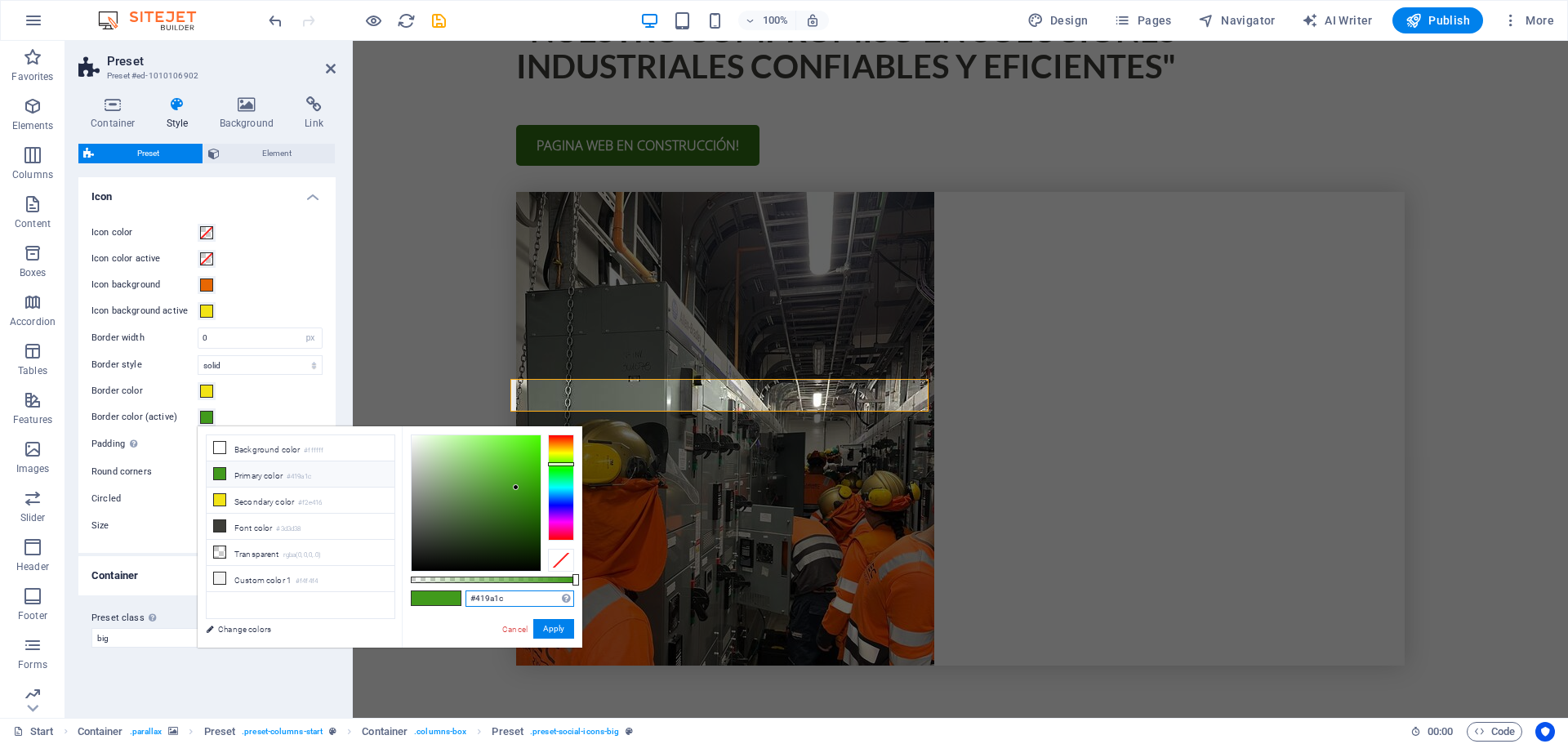
drag, startPoint x: 528, startPoint y: 602, endPoint x: 415, endPoint y: 592, distance: 113.4
click at [415, 592] on div "#419a1c Supported formats #0852ed rgb(8, 82, 237) rgba(8, 82, 237, 90%) hsv(221…" at bounding box center [492, 655] width 181 height 458
paste input "e76703"
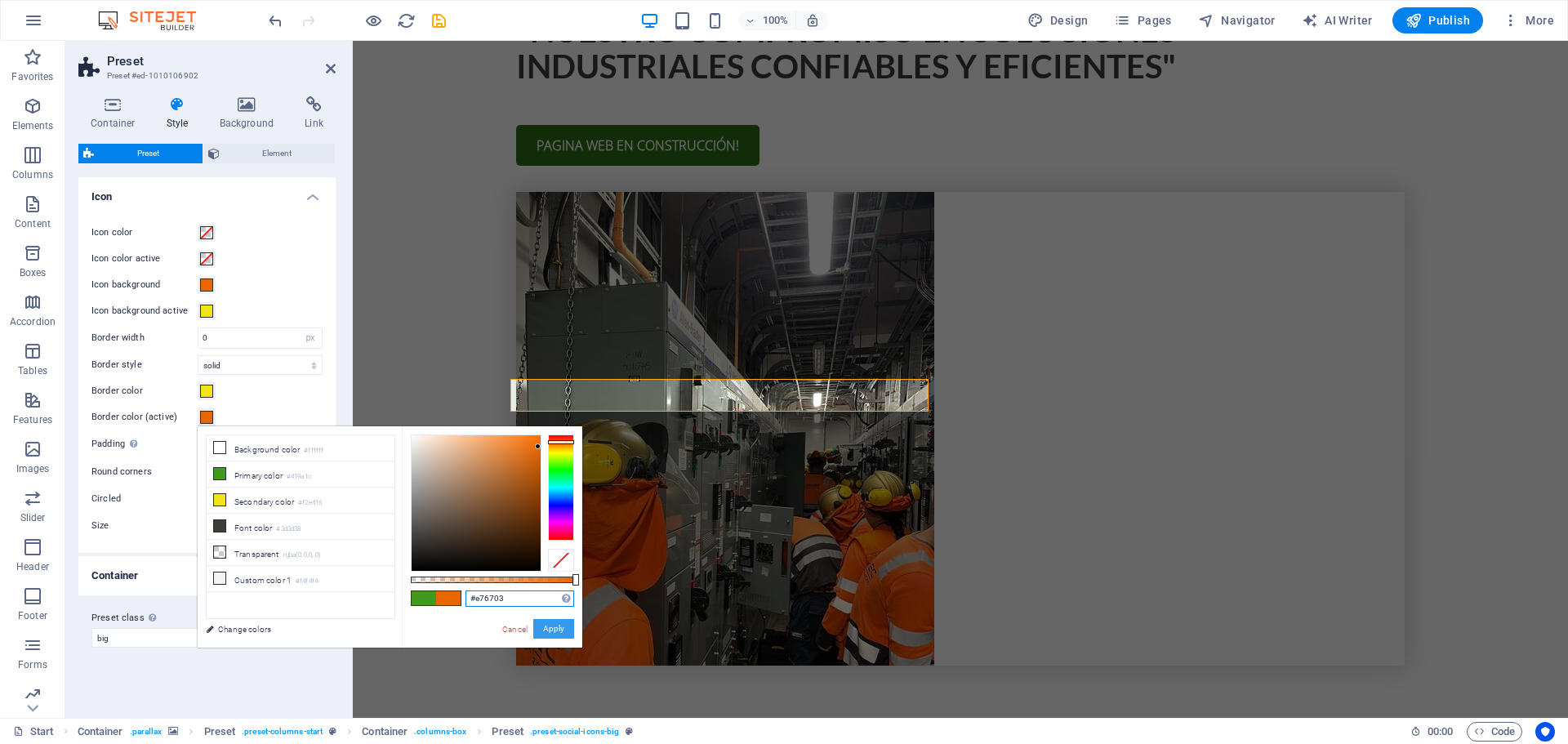
type input "#e76703"
click at [555, 626] on button "Apply" at bounding box center [553, 629] width 41 height 20
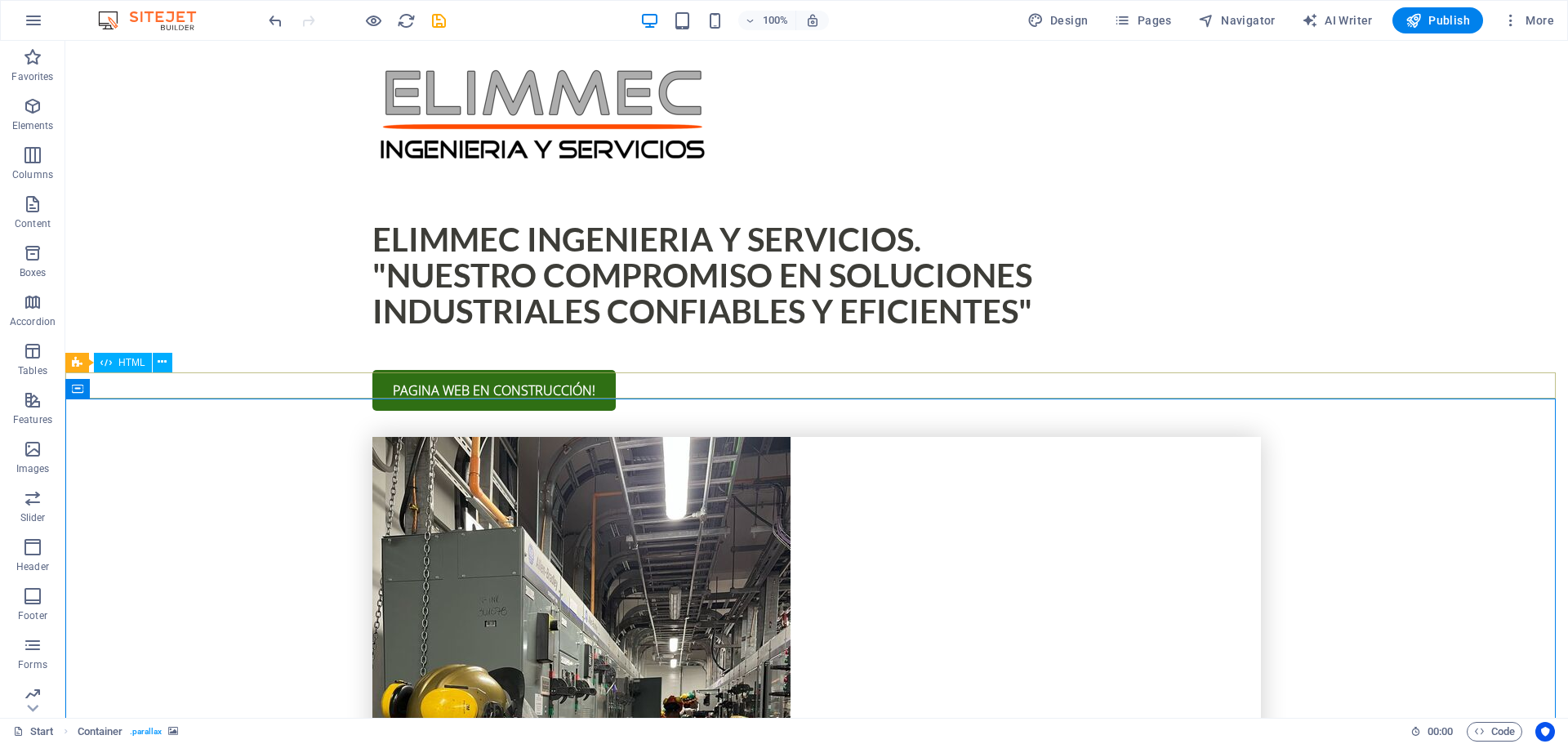
scroll to position [350, 0]
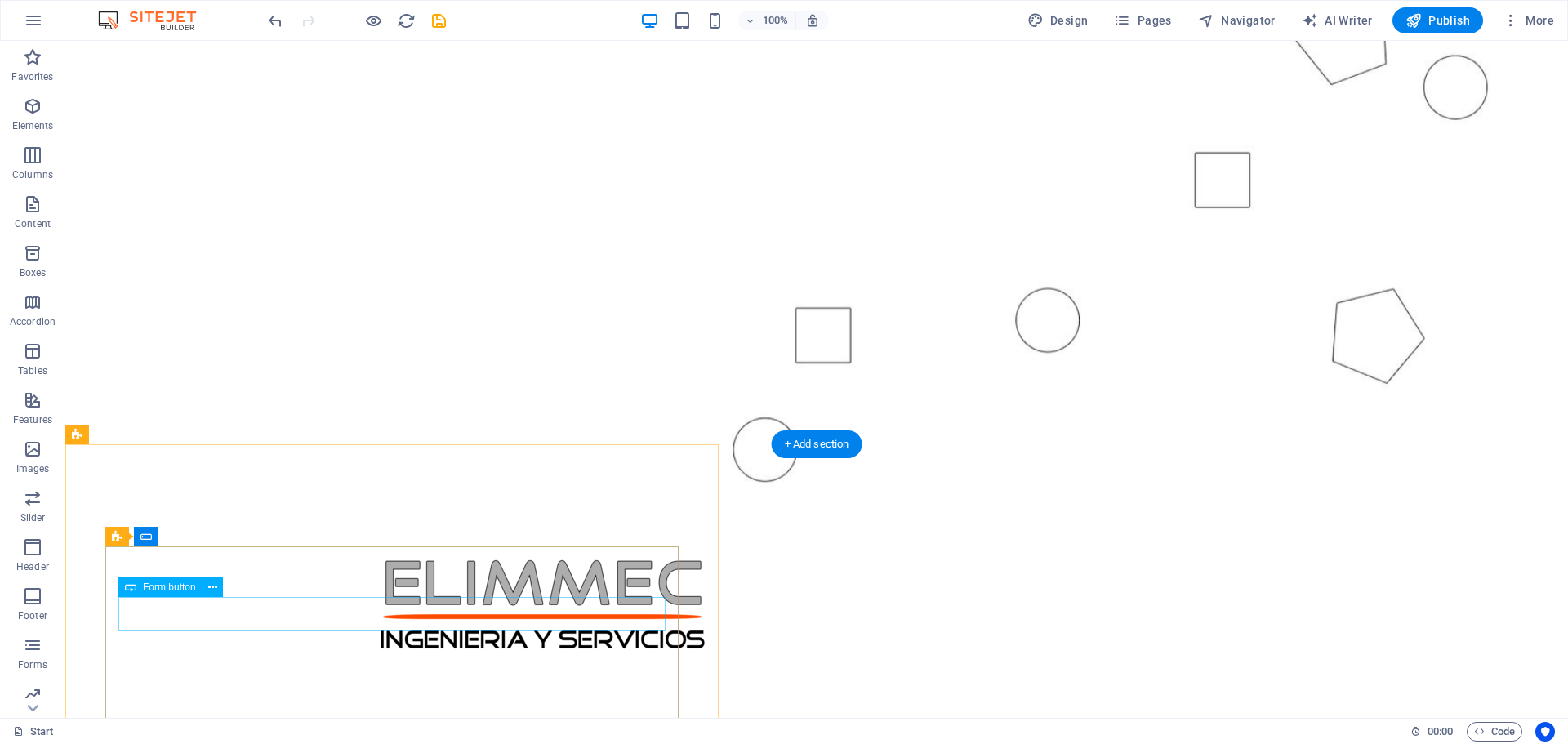
click at [215, 586] on icon at bounding box center [212, 587] width 9 height 17
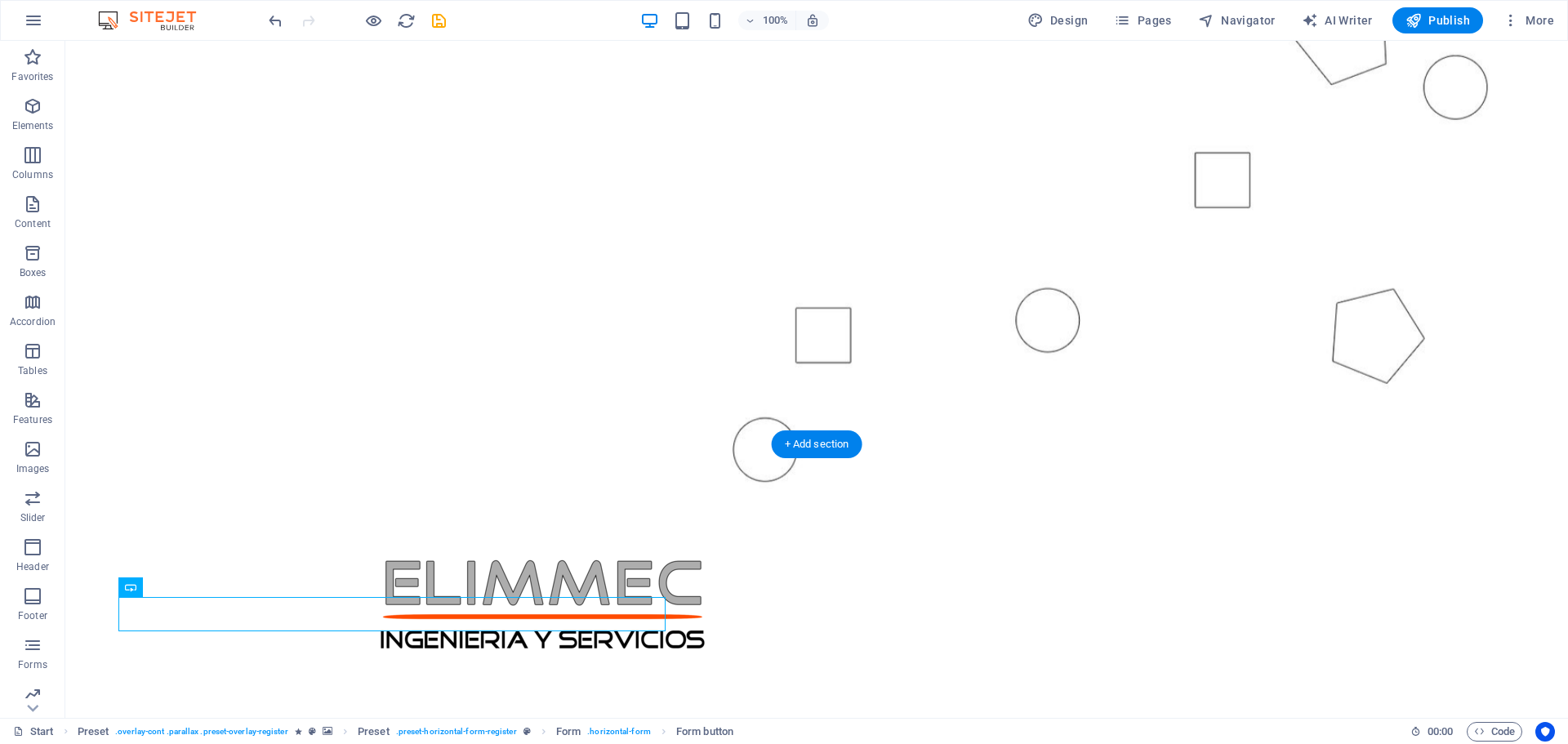
click at [309, 247] on figure at bounding box center [817, 162] width 1503 height 731
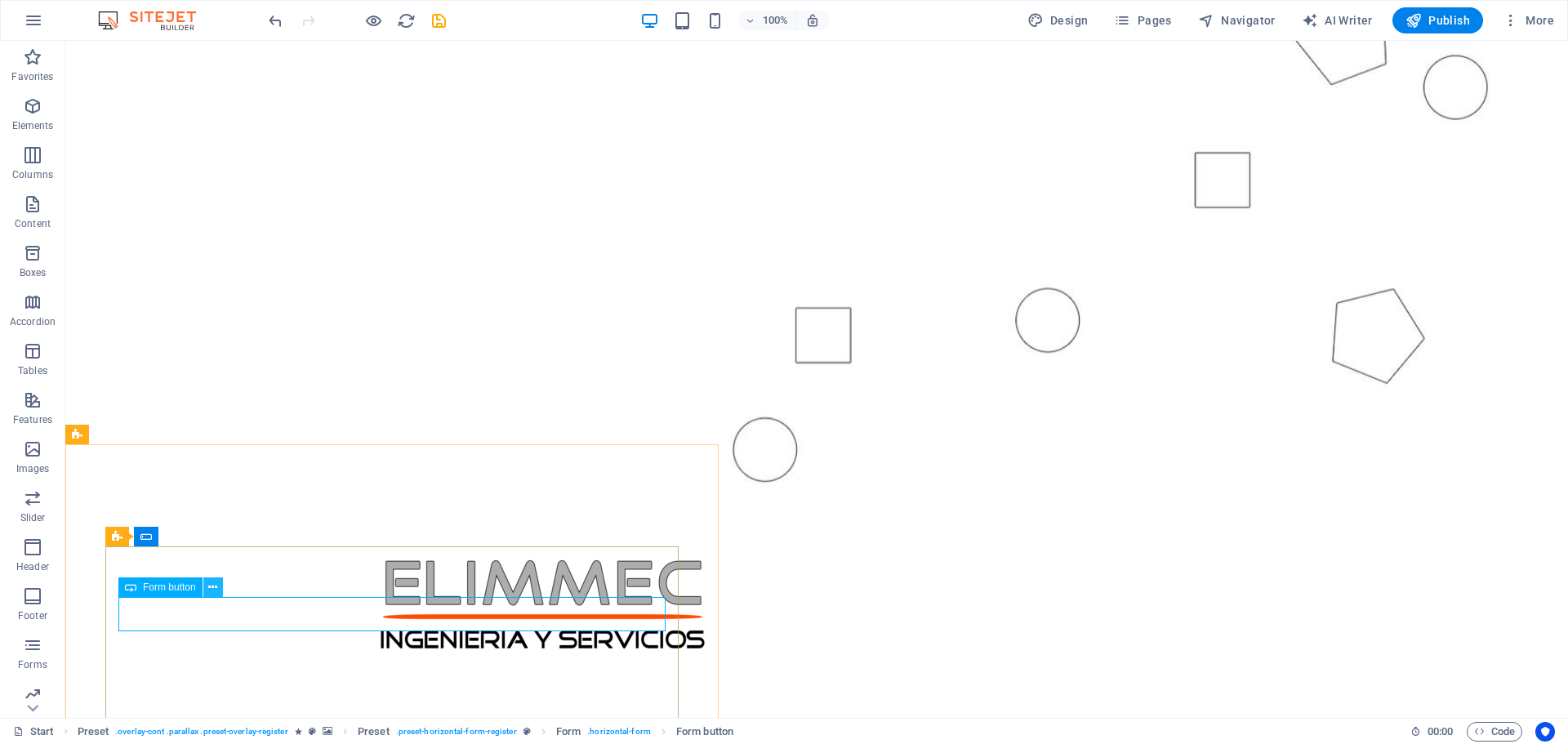
click at [217, 585] on icon at bounding box center [212, 587] width 9 height 17
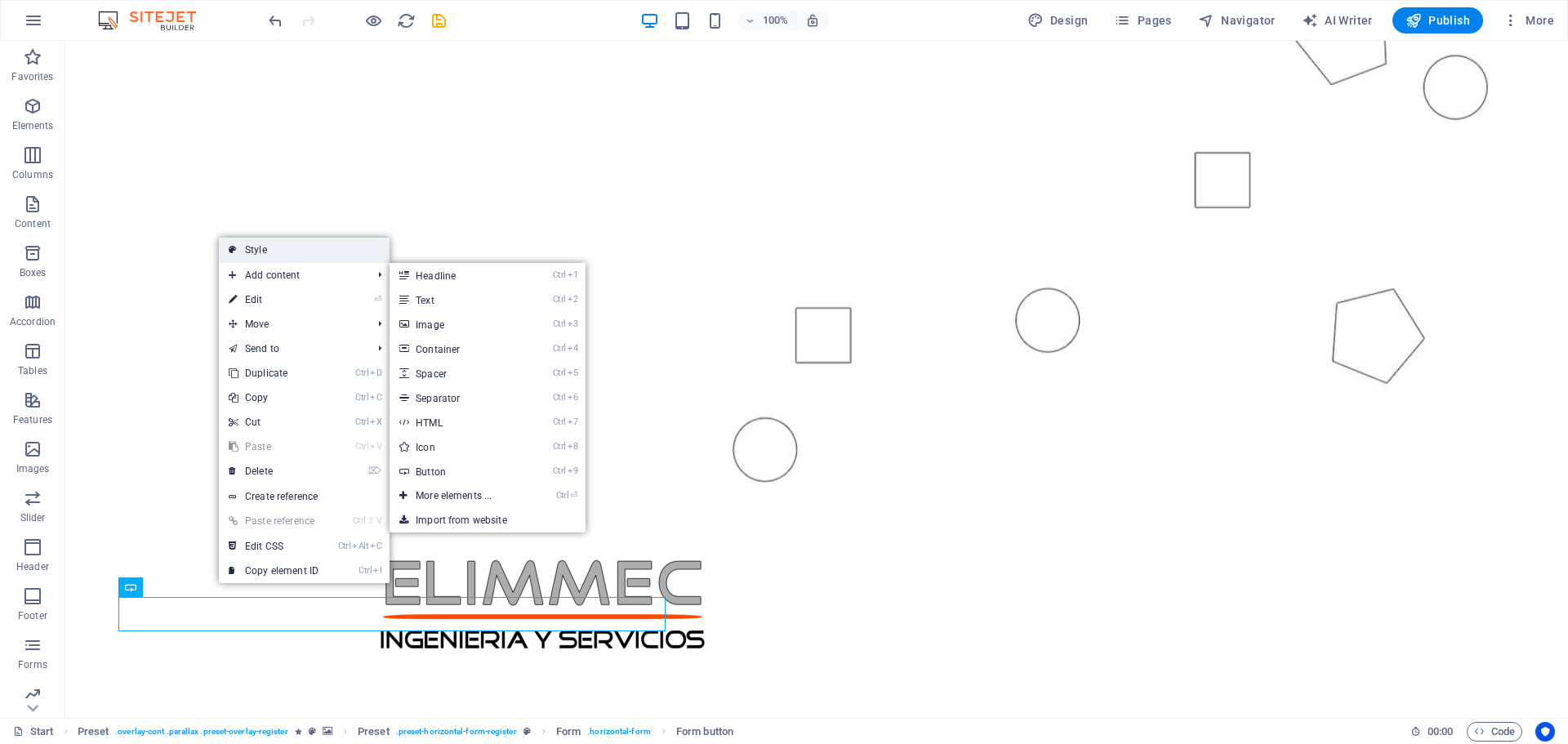
click at [296, 251] on link "Style" at bounding box center [304, 250] width 171 height 25
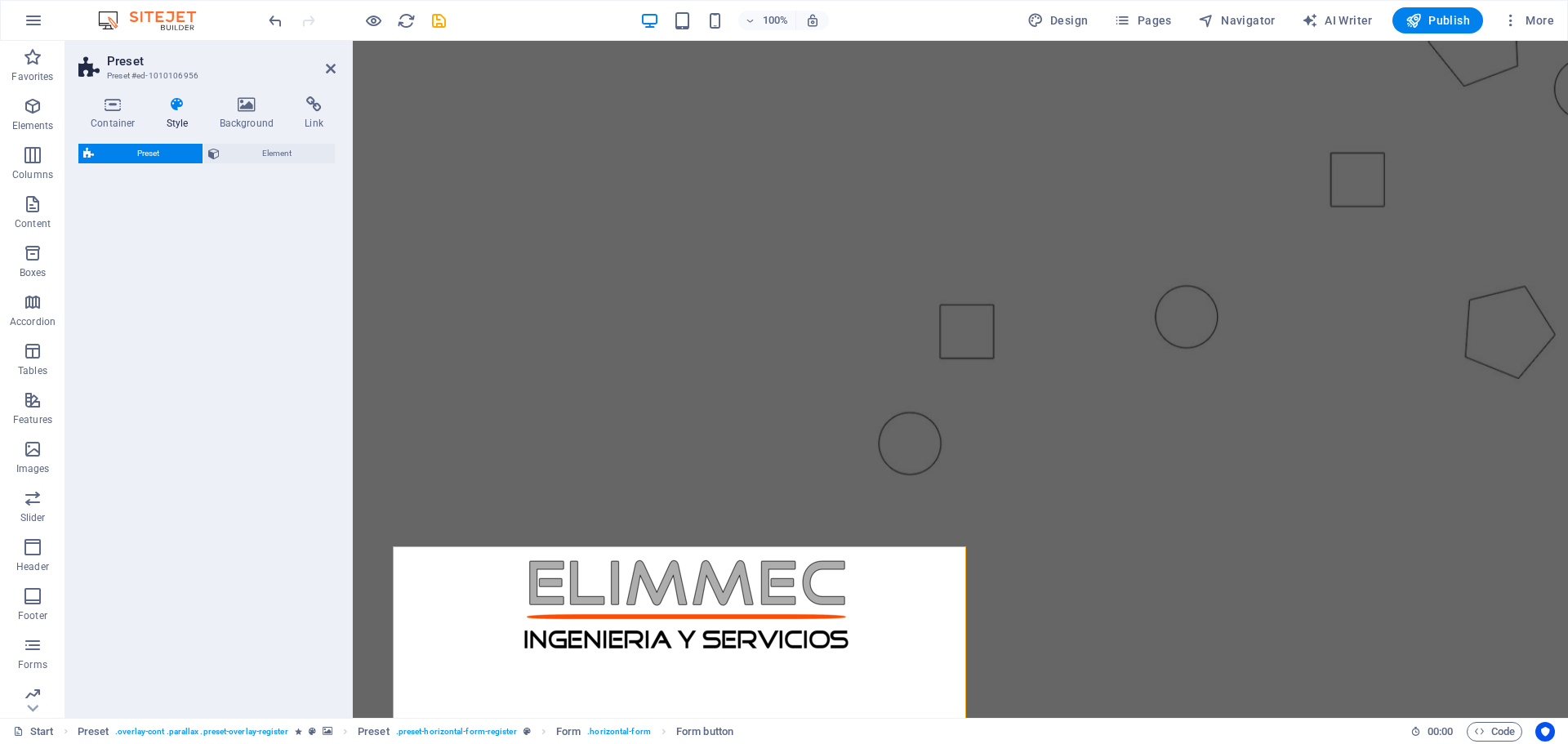
select select "px"
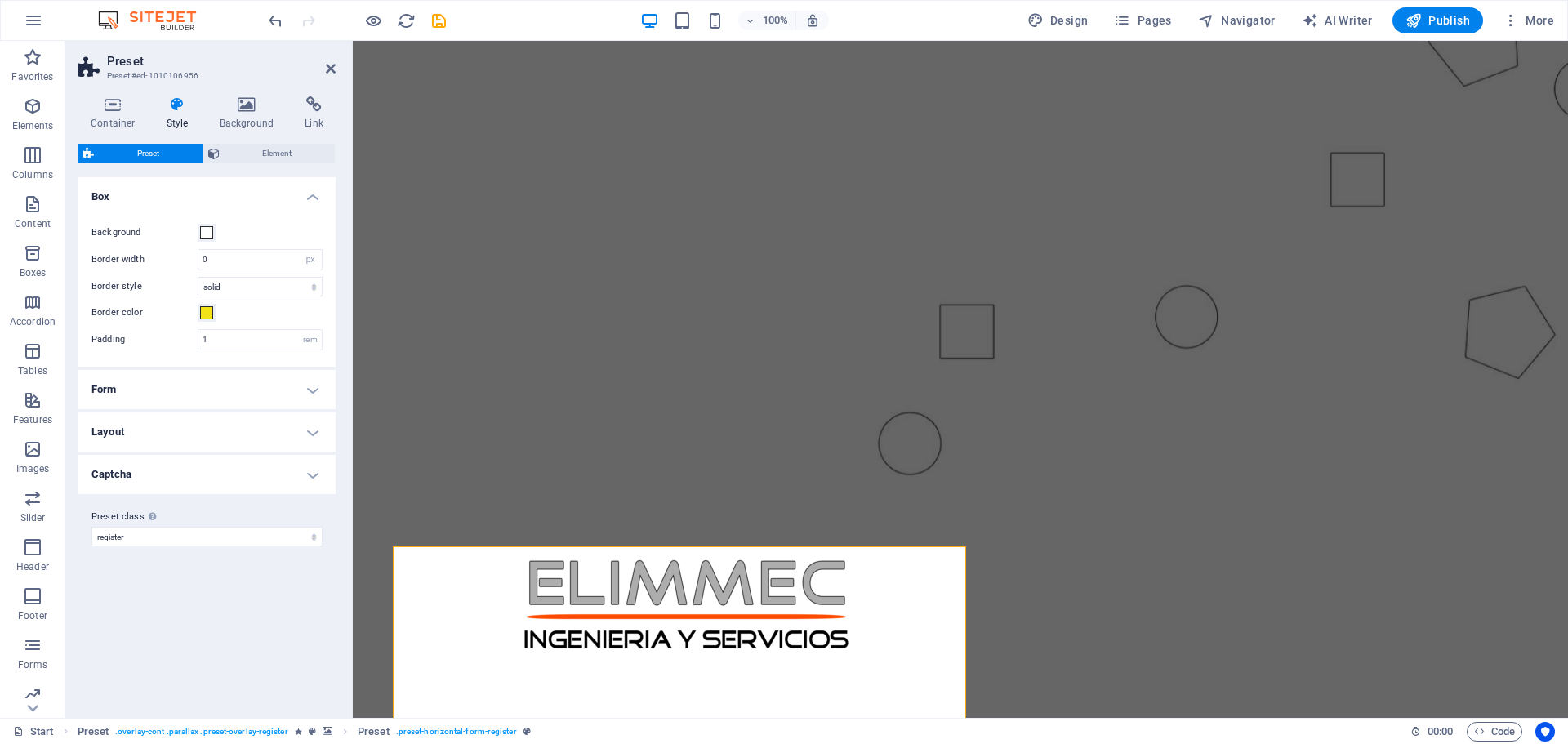
click at [309, 432] on h4 "Layout" at bounding box center [207, 432] width 258 height 39
click at [317, 390] on h4 "Form" at bounding box center [207, 389] width 258 height 39
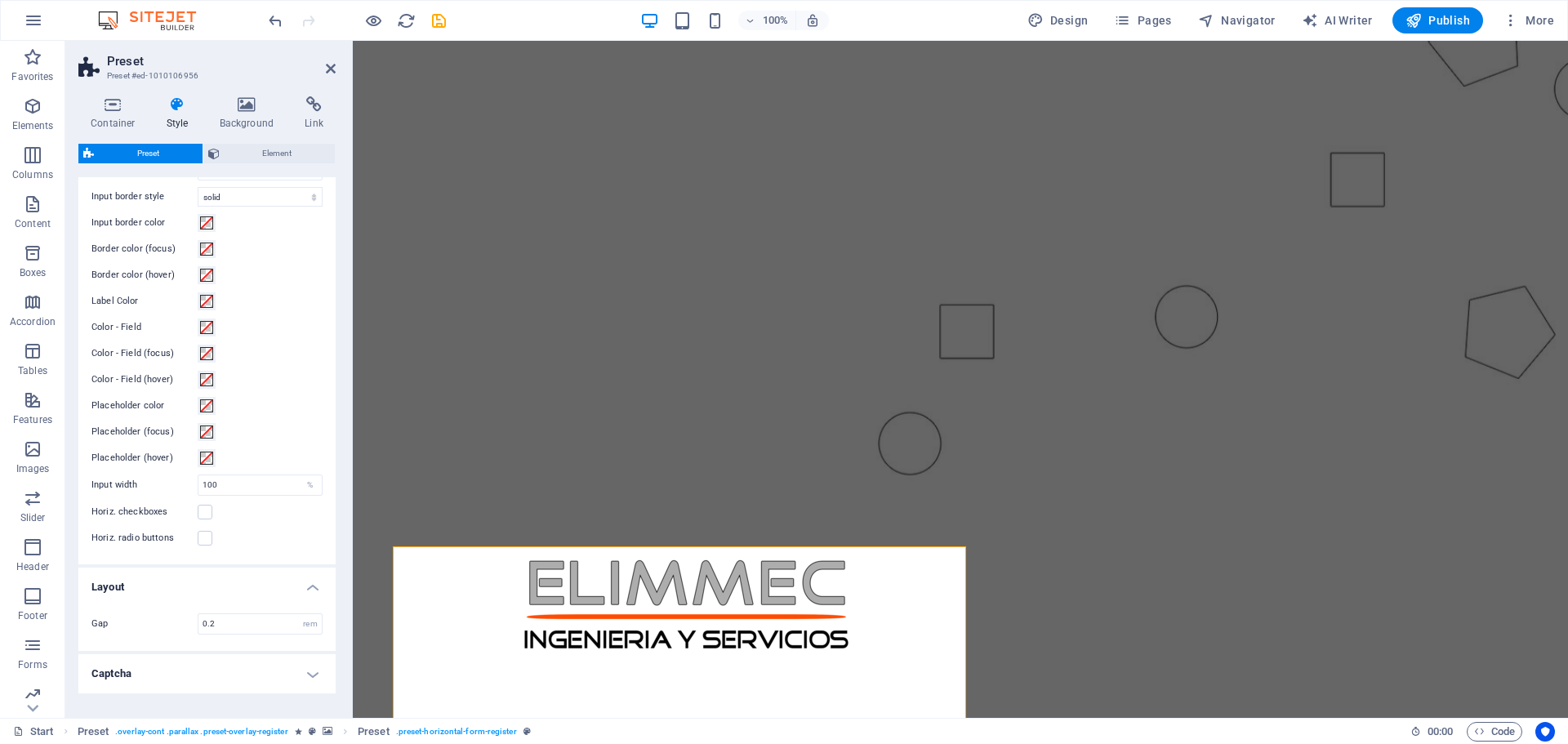
scroll to position [528, 0]
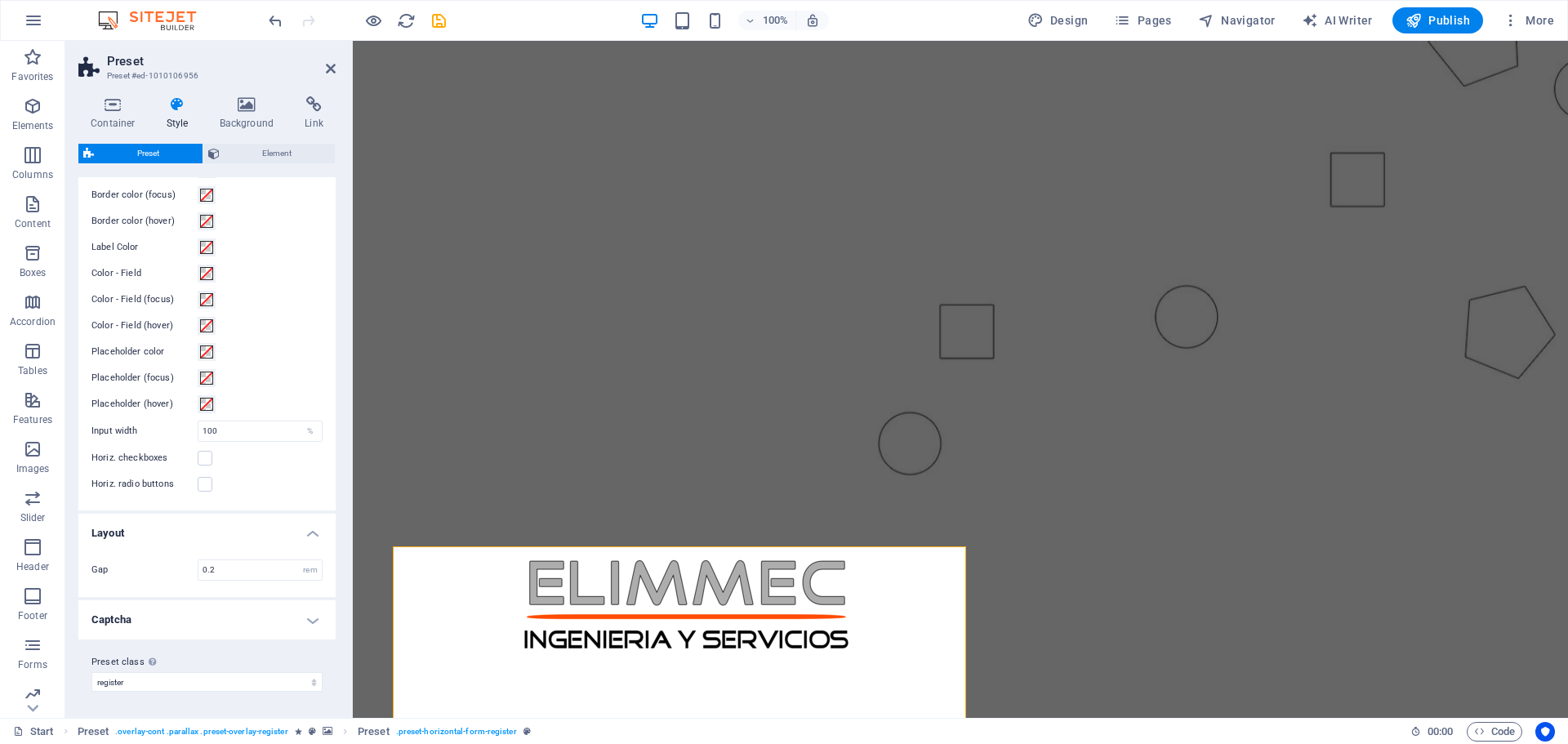
click at [307, 618] on h4 "Captcha" at bounding box center [207, 620] width 258 height 39
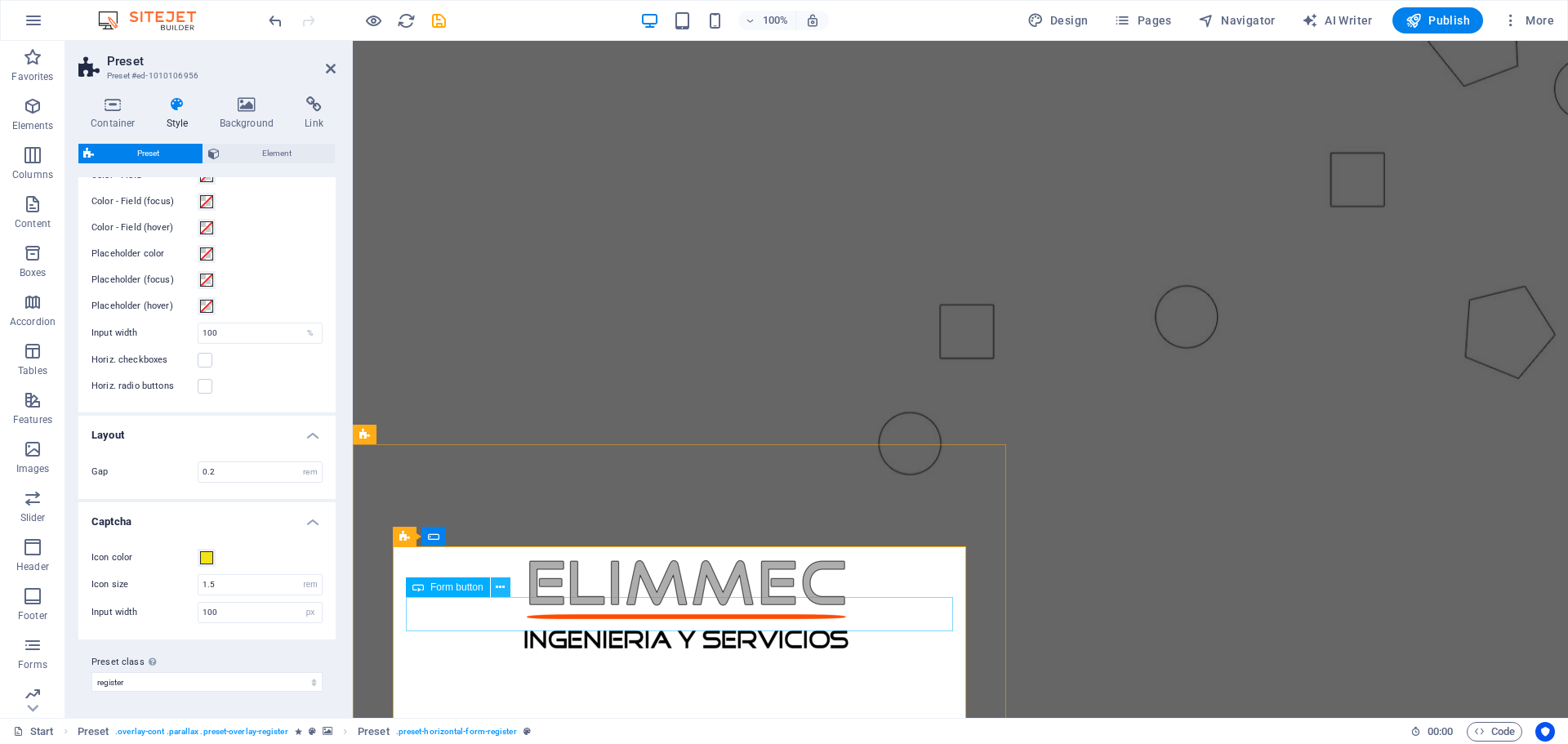
click at [502, 591] on icon at bounding box center [499, 587] width 9 height 17
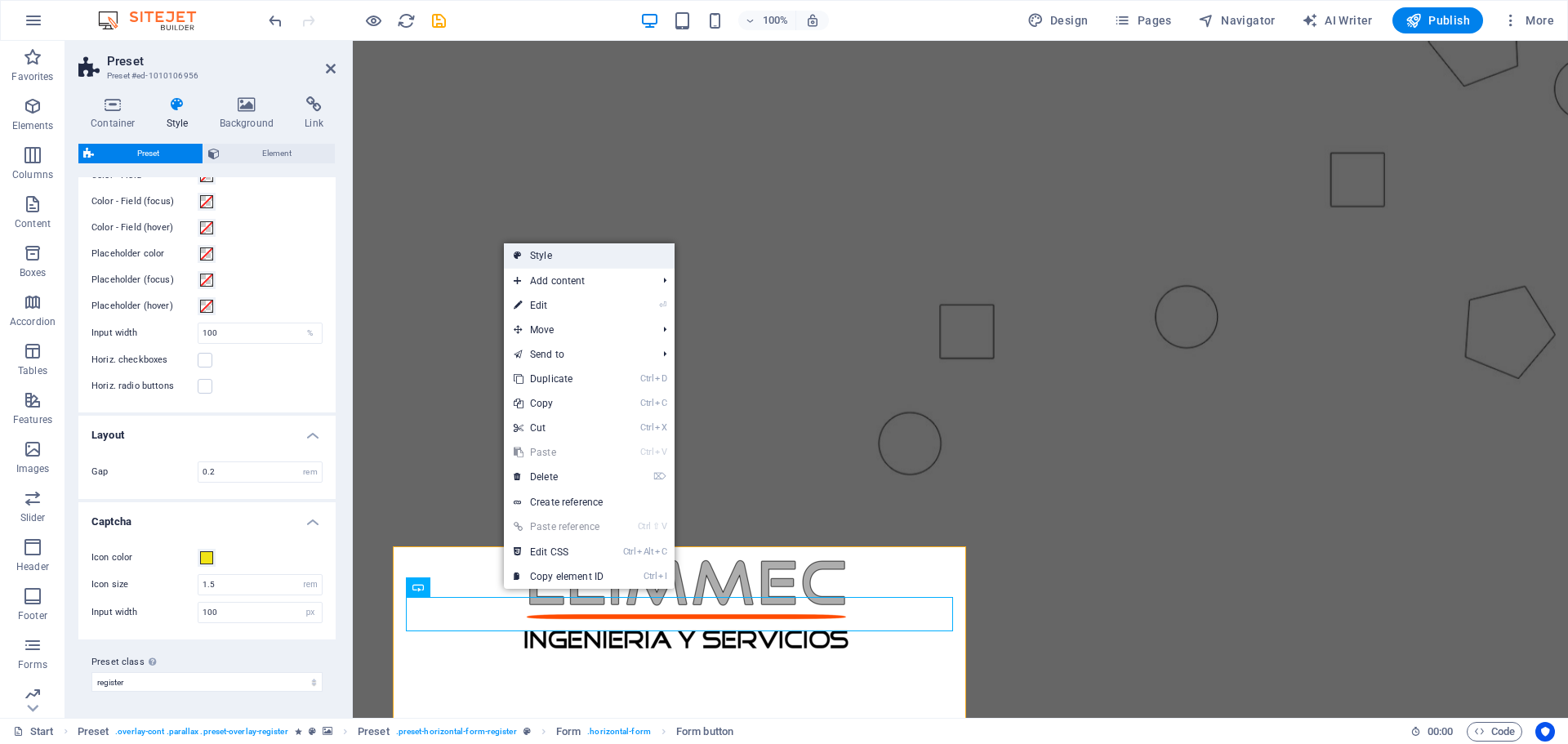
click at [545, 254] on link "Style" at bounding box center [589, 256] width 171 height 25
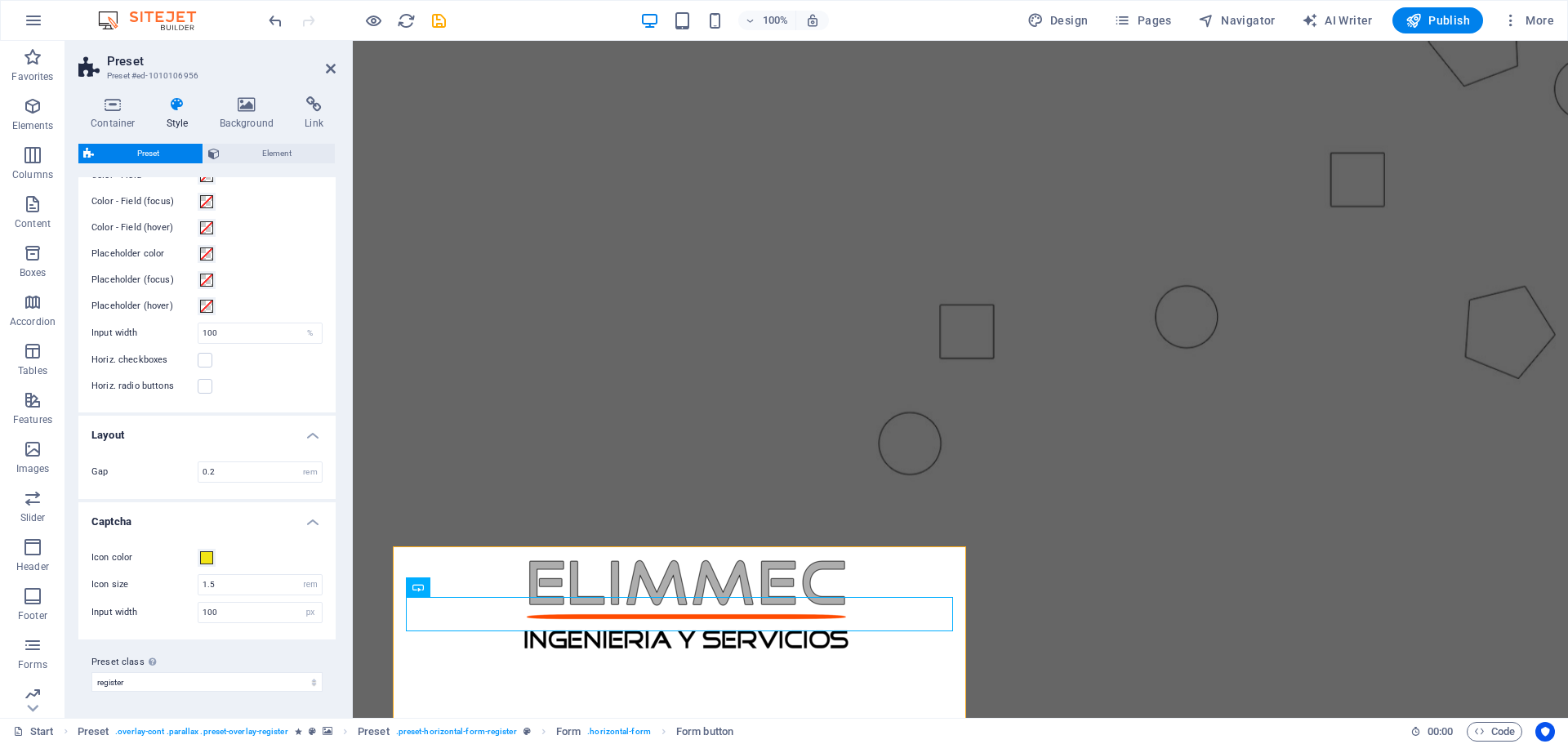
click at [311, 520] on h4 "Captcha" at bounding box center [207, 516] width 258 height 29
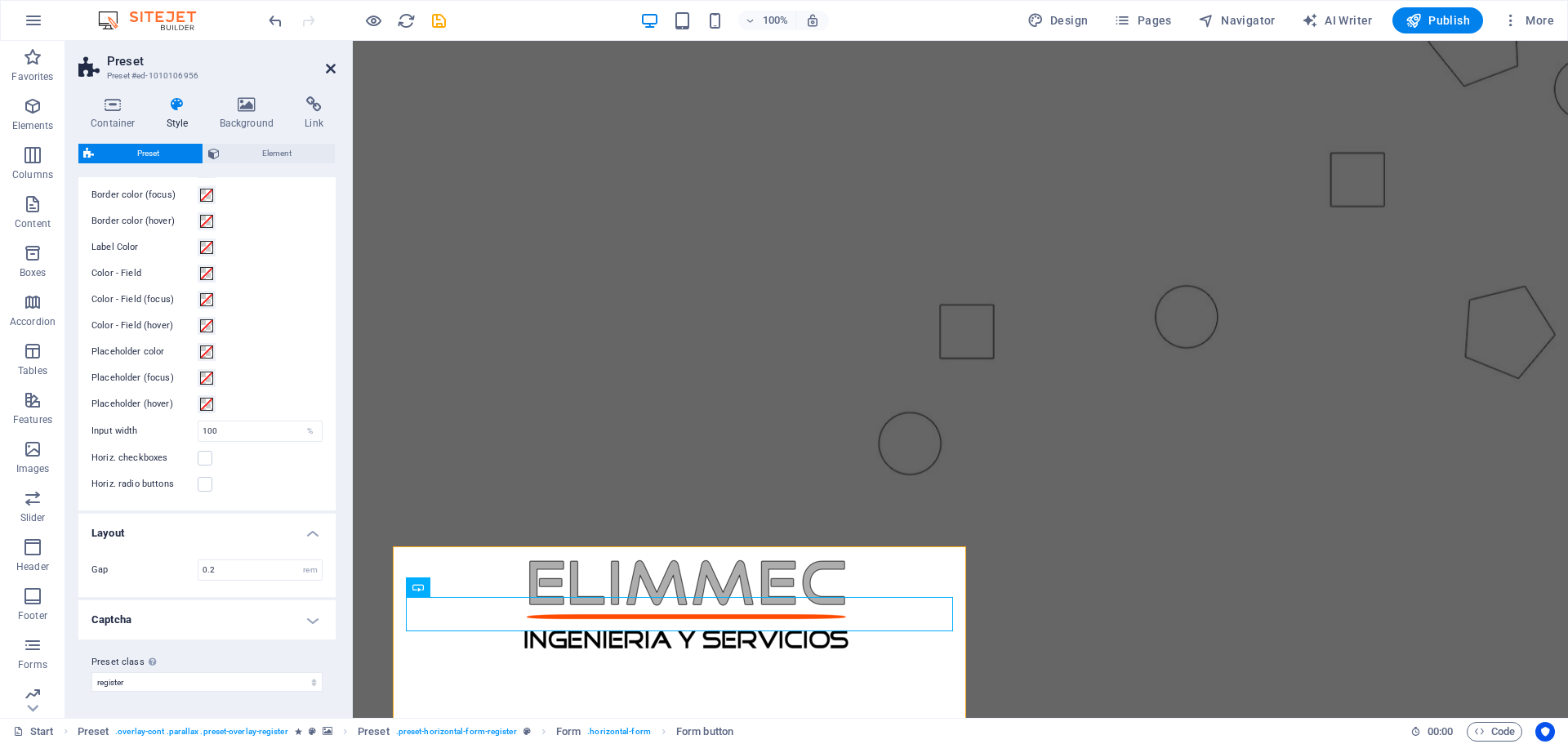
click at [327, 67] on icon at bounding box center [330, 69] width 10 height 13
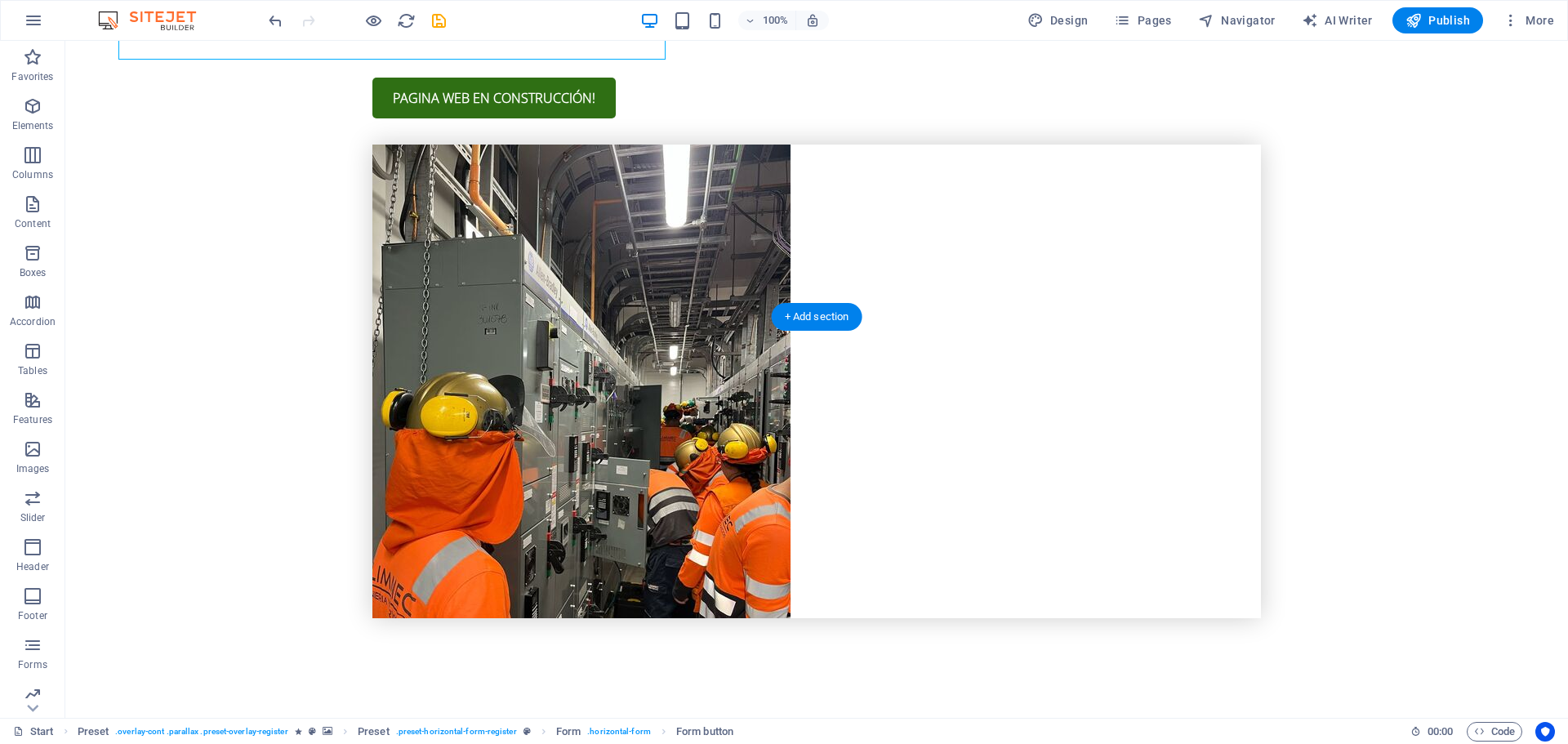
scroll to position [1413, 0]
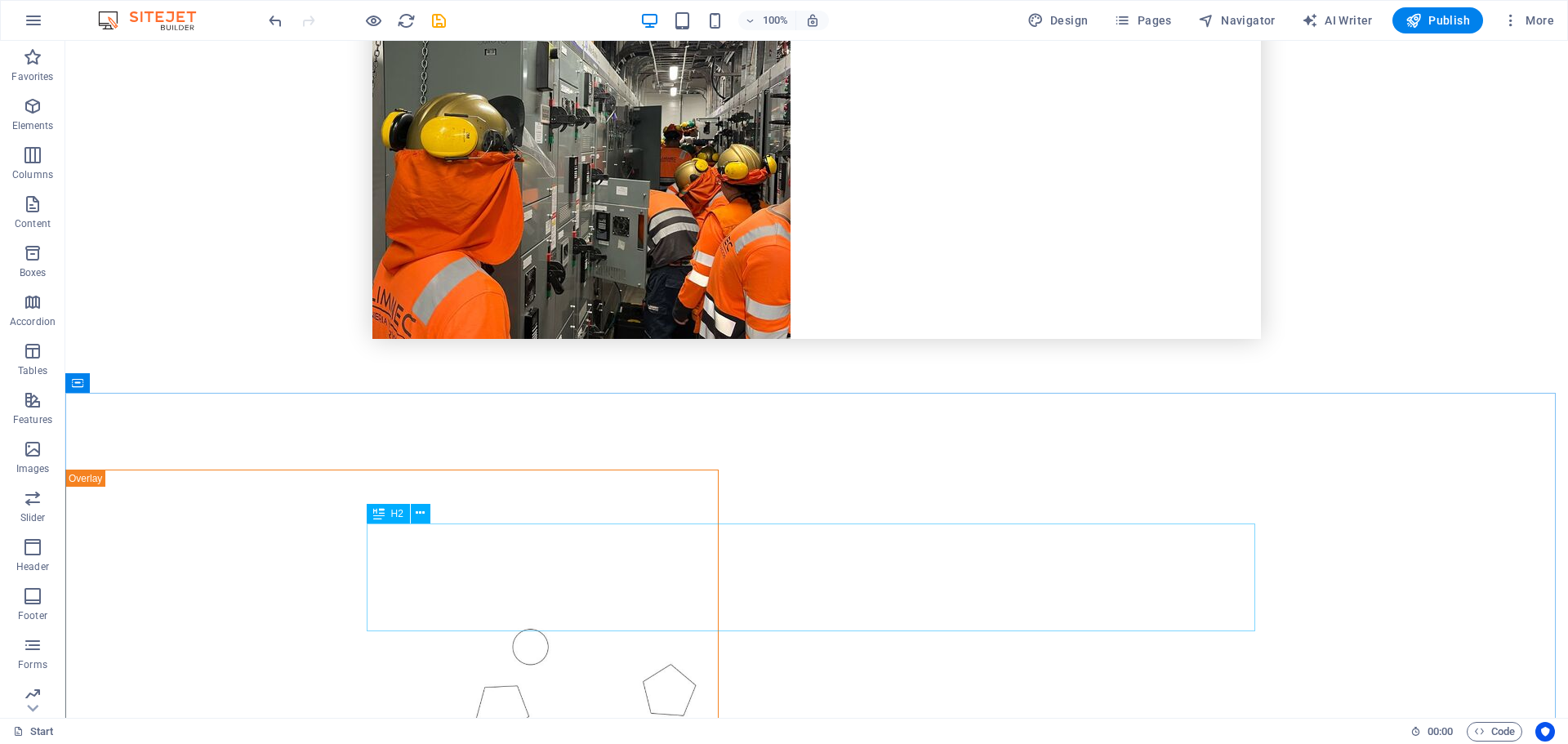
click at [407, 517] on div "H2" at bounding box center [388, 514] width 43 height 20
click at [146, 381] on icon at bounding box center [150, 383] width 9 height 17
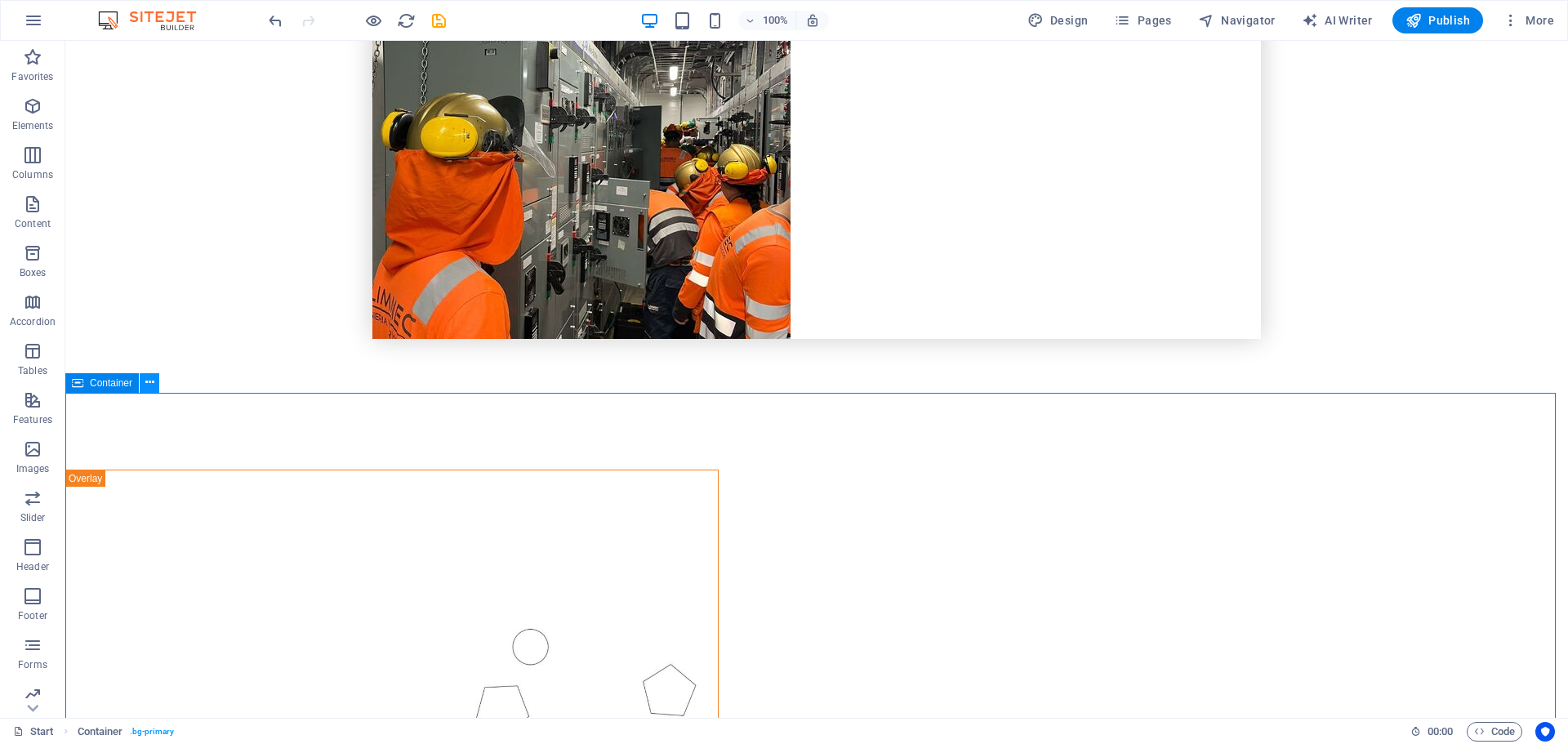
click at [152, 379] on icon at bounding box center [150, 383] width 9 height 17
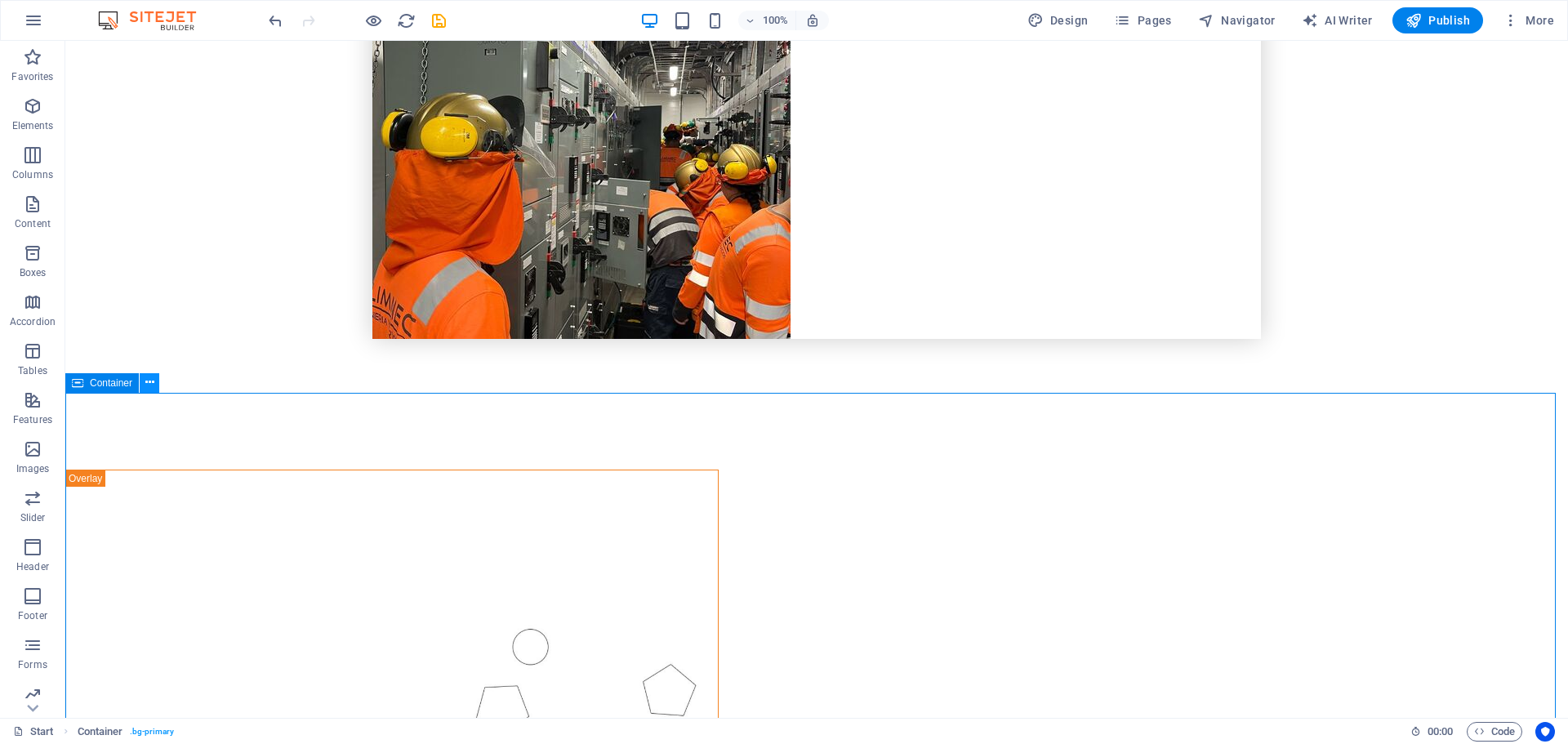
click at [149, 384] on icon at bounding box center [150, 383] width 9 height 17
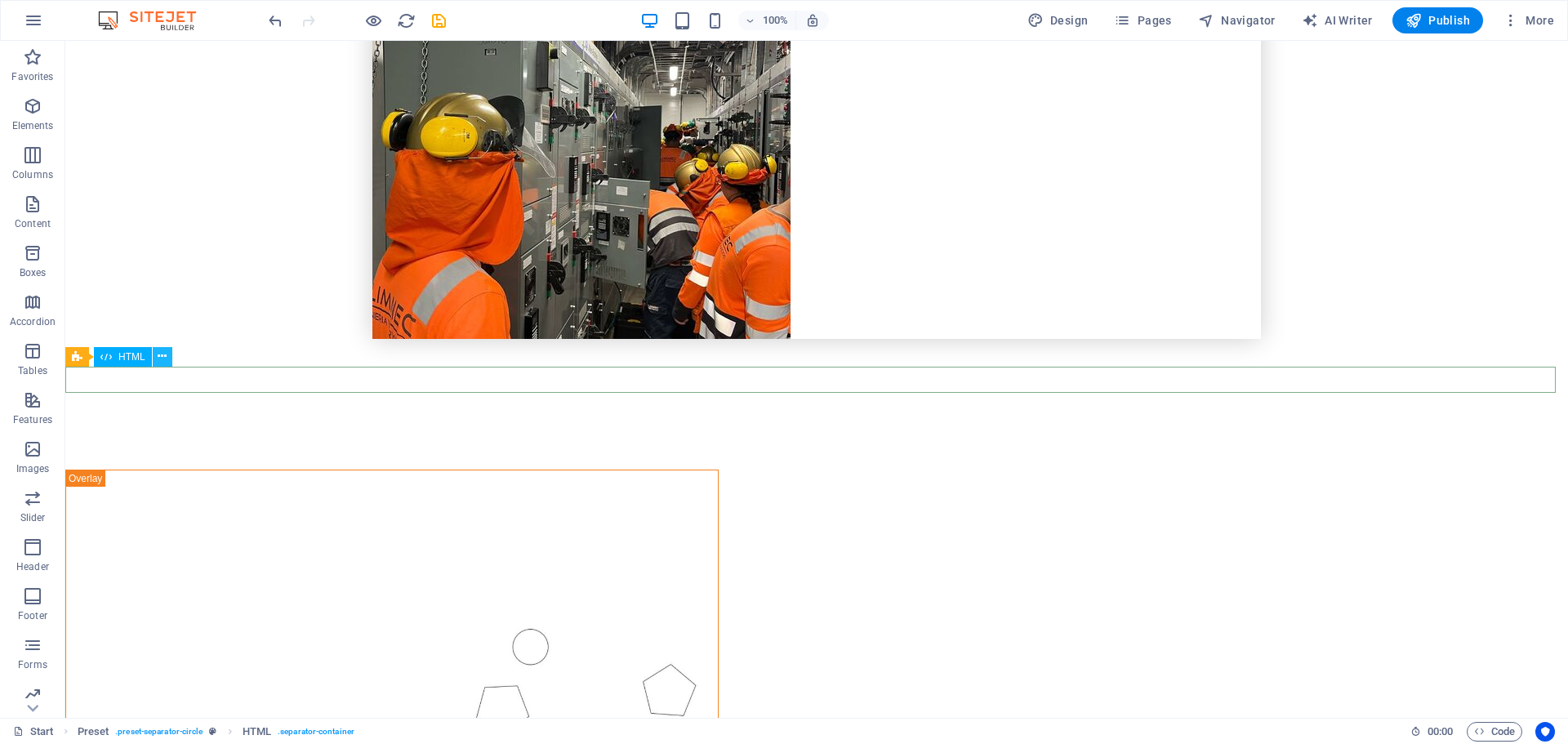
click at [168, 357] on button at bounding box center [162, 357] width 20 height 20
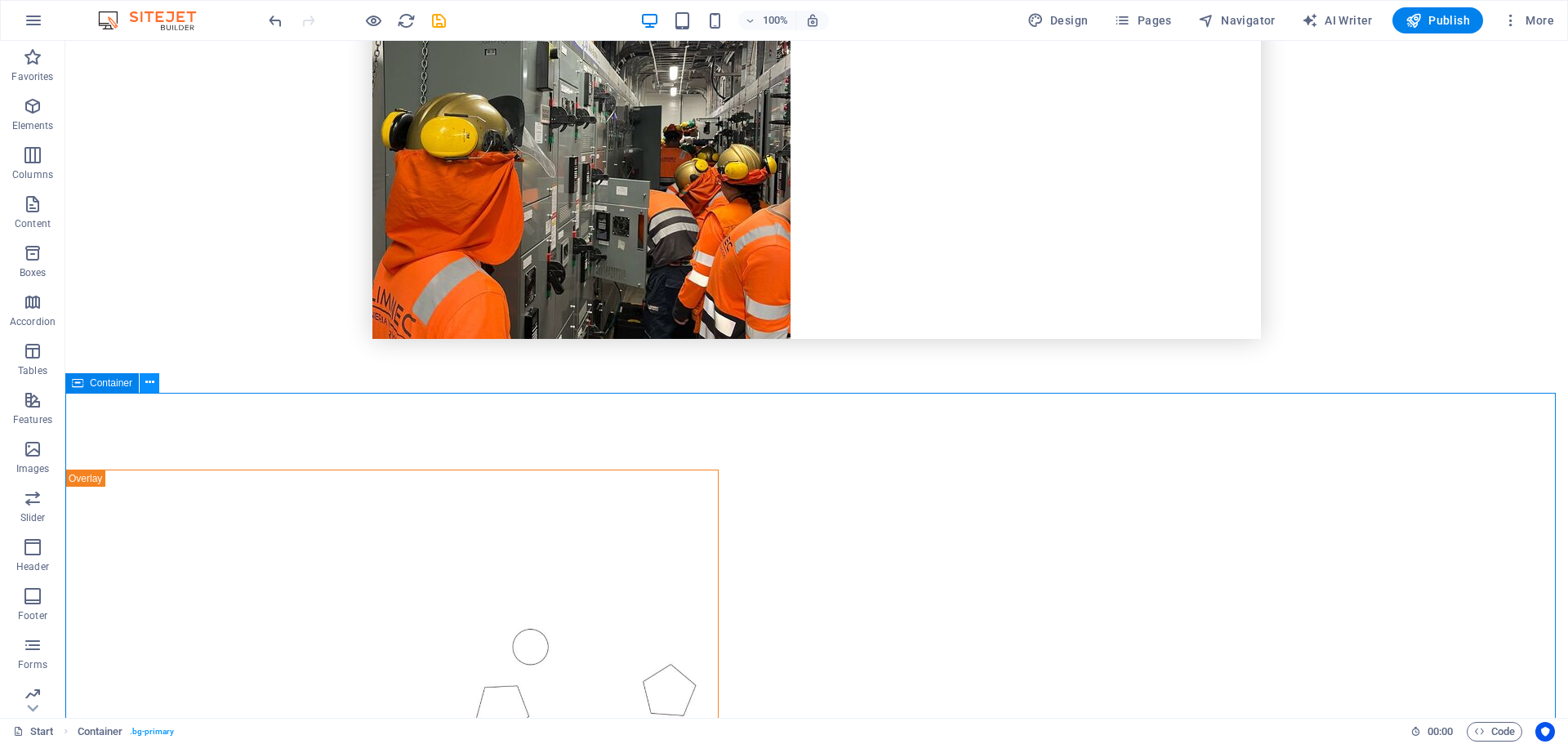
click at [147, 389] on icon at bounding box center [150, 383] width 9 height 17
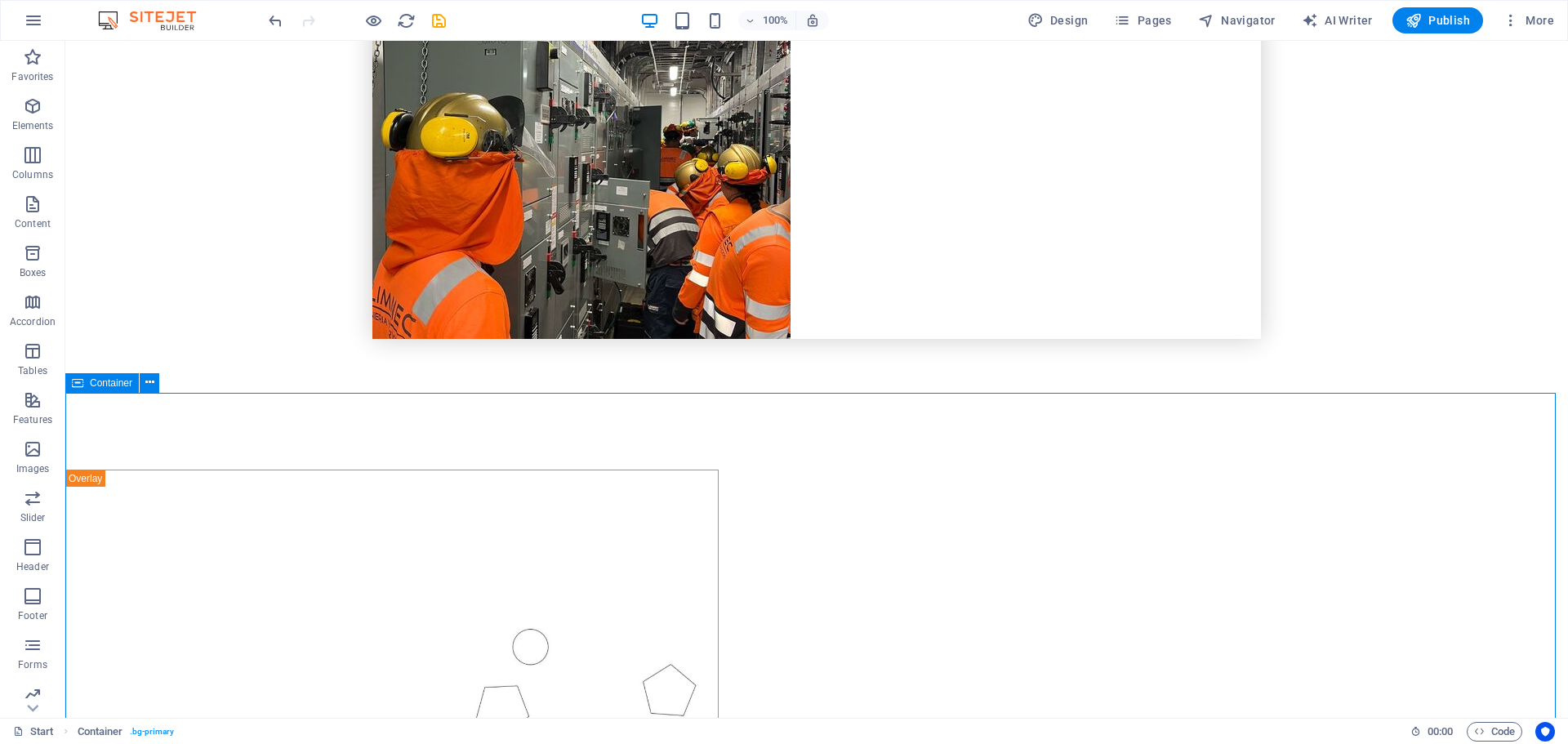
click at [113, 379] on span "Container" at bounding box center [110, 384] width 42 height 10
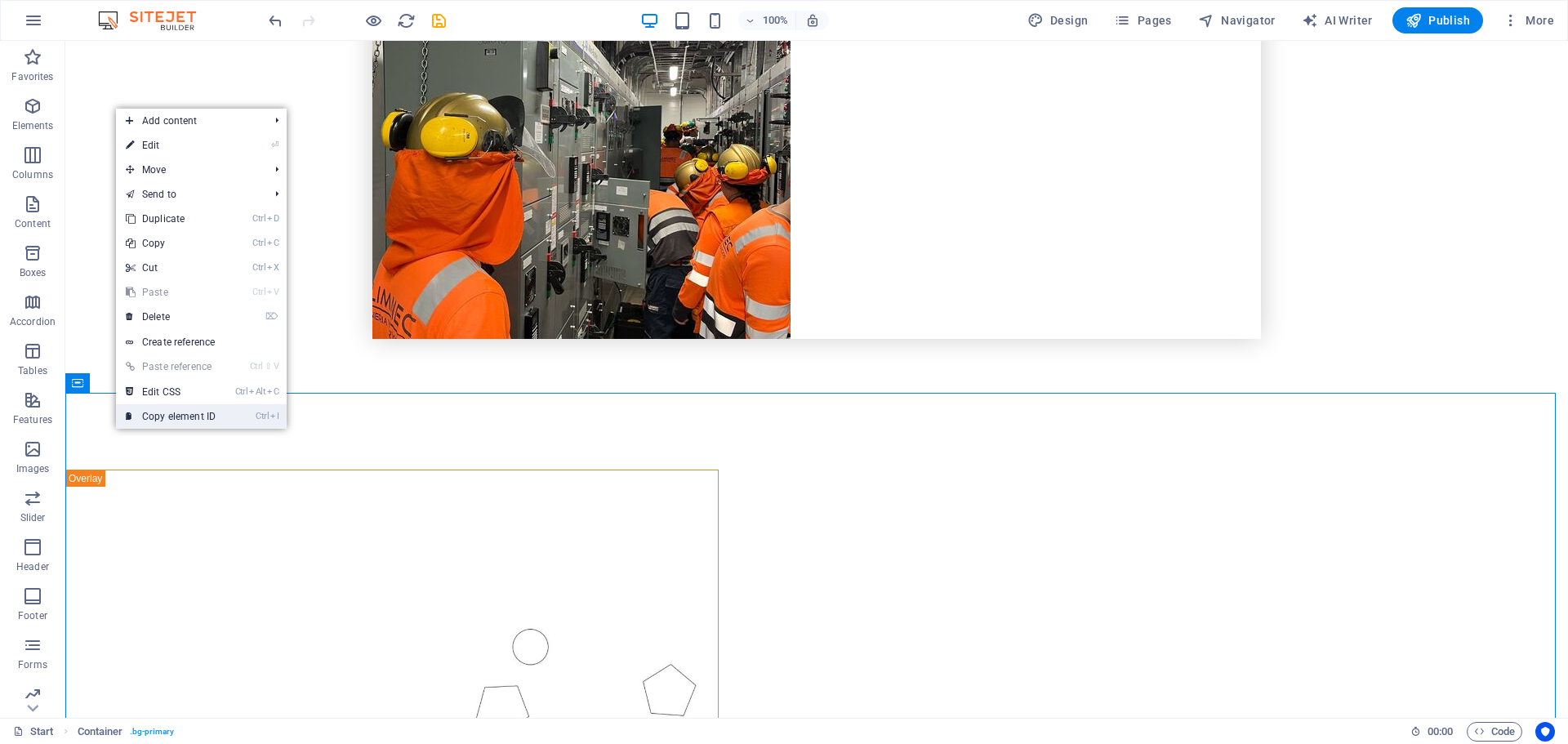
click at [116, 427] on link "Ctrl I Copy element ID" at bounding box center [171, 417] width 109 height 25
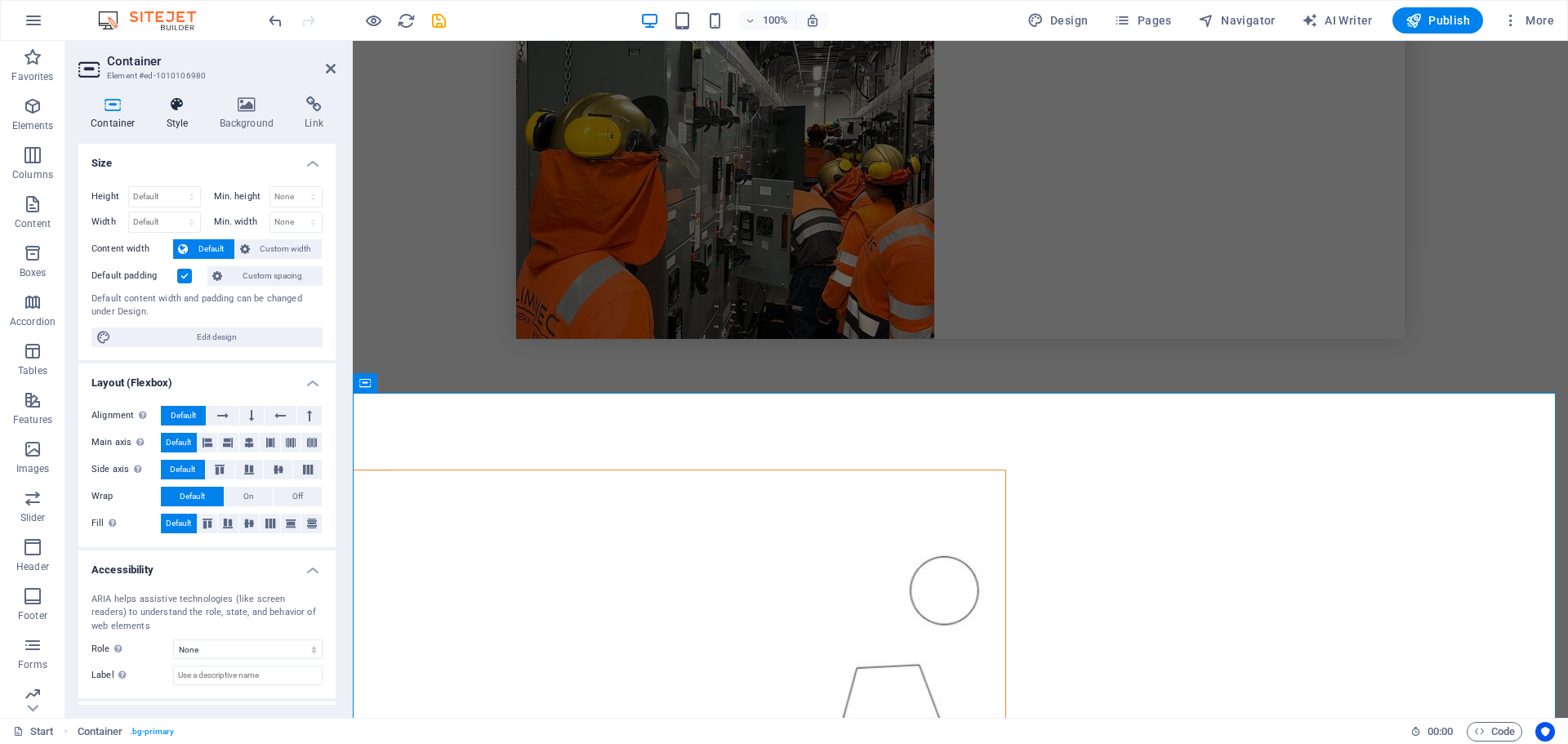
click at [173, 109] on icon at bounding box center [177, 104] width 46 height 17
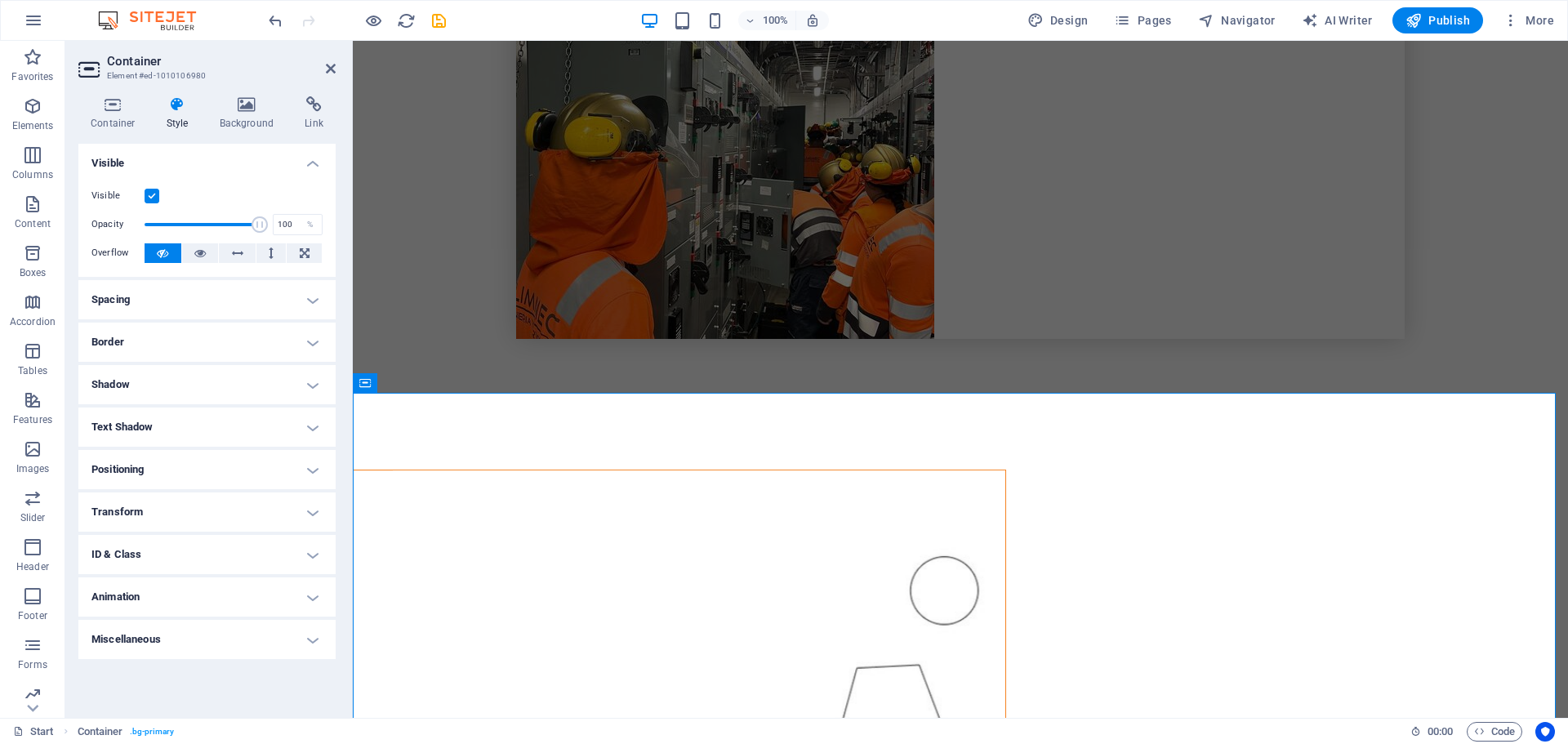
click at [315, 297] on h4 "Spacing" at bounding box center [207, 299] width 258 height 39
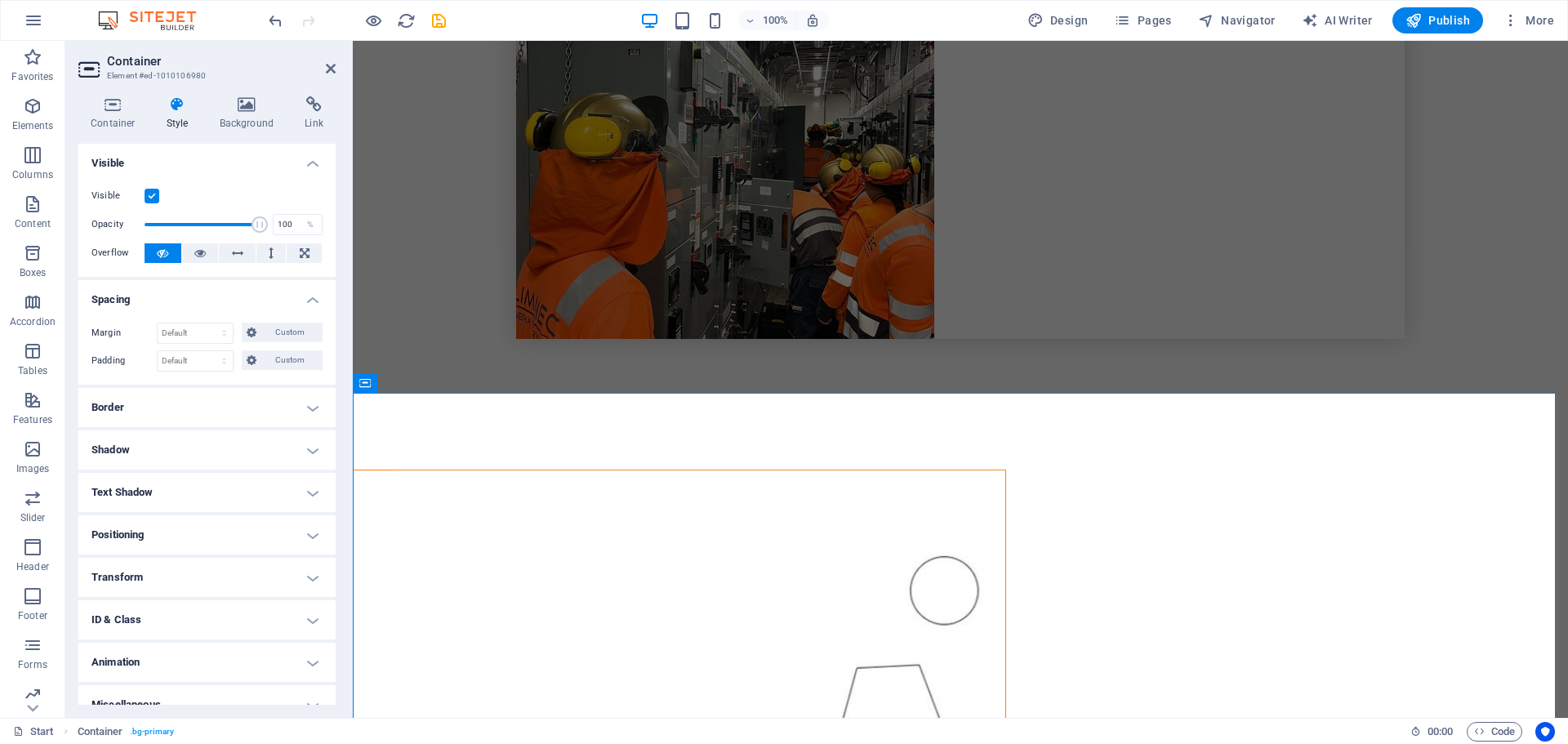
click at [313, 297] on h4 "Spacing" at bounding box center [207, 294] width 258 height 29
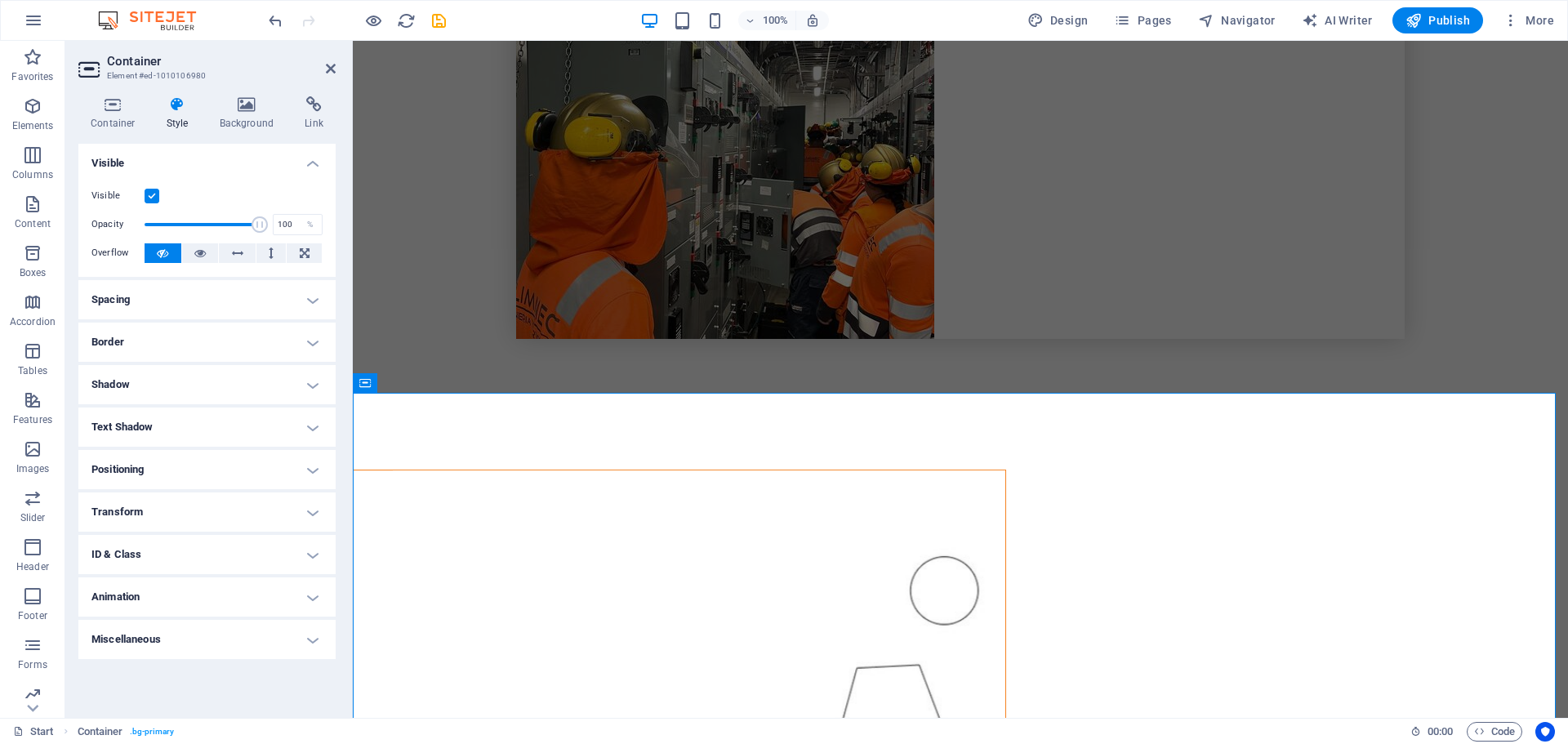
click at [307, 341] on h4 "Border" at bounding box center [207, 341] width 258 height 39
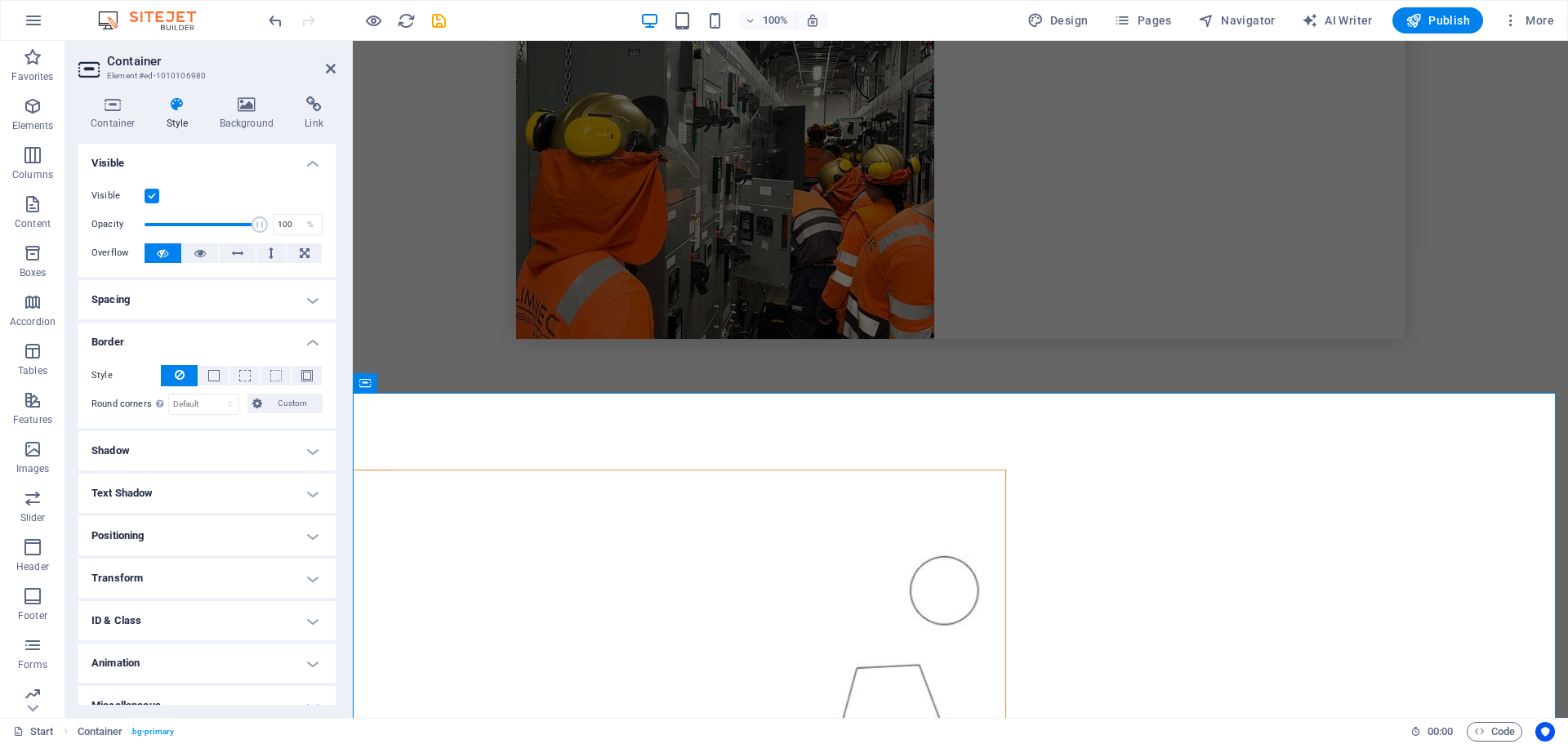
click at [309, 341] on h4 "Border" at bounding box center [207, 336] width 258 height 29
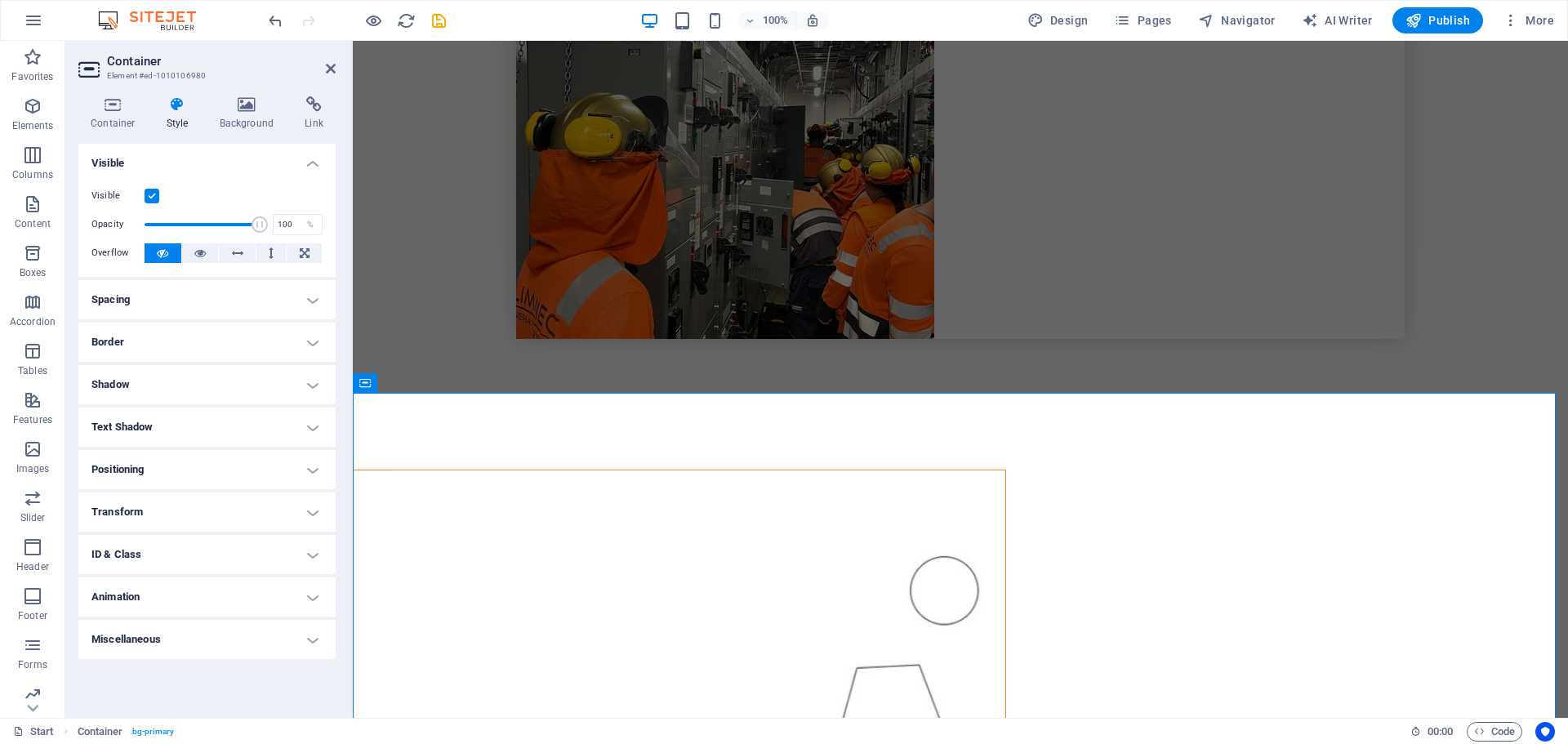
click at [309, 383] on h4 "Shadow" at bounding box center [207, 384] width 258 height 39
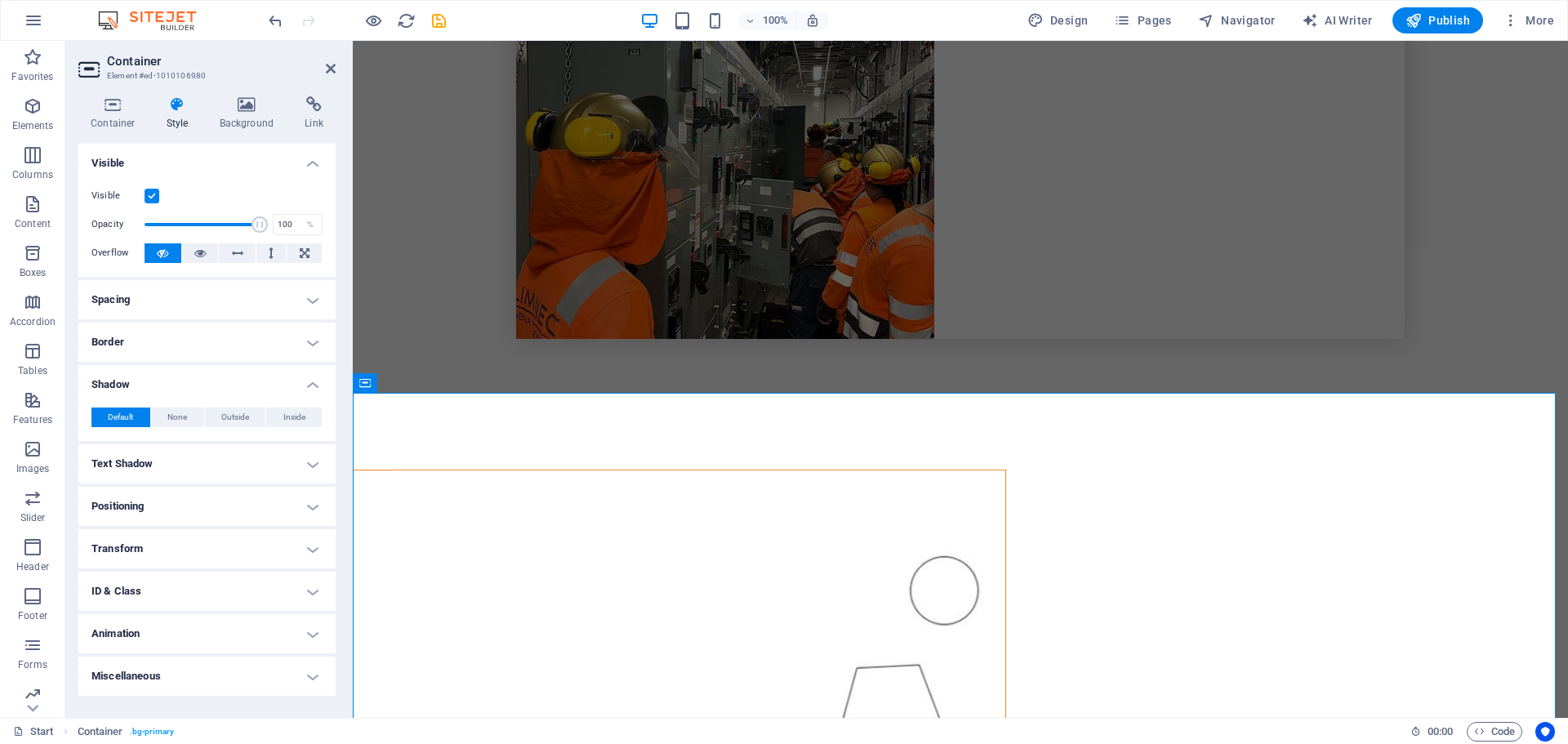
click at [309, 383] on h4 "Shadow" at bounding box center [207, 379] width 258 height 29
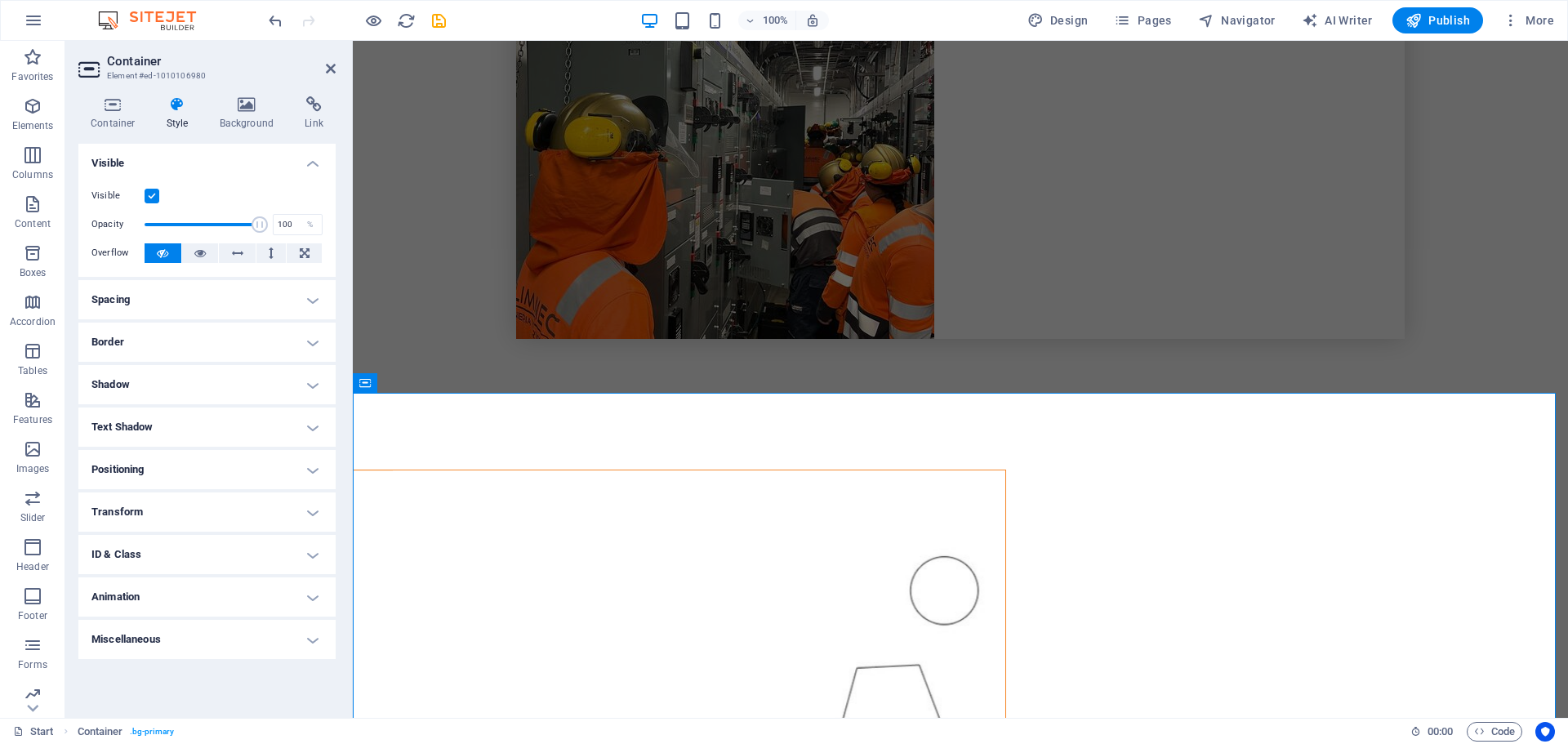
click at [311, 424] on h4 "Text Shadow" at bounding box center [207, 427] width 258 height 39
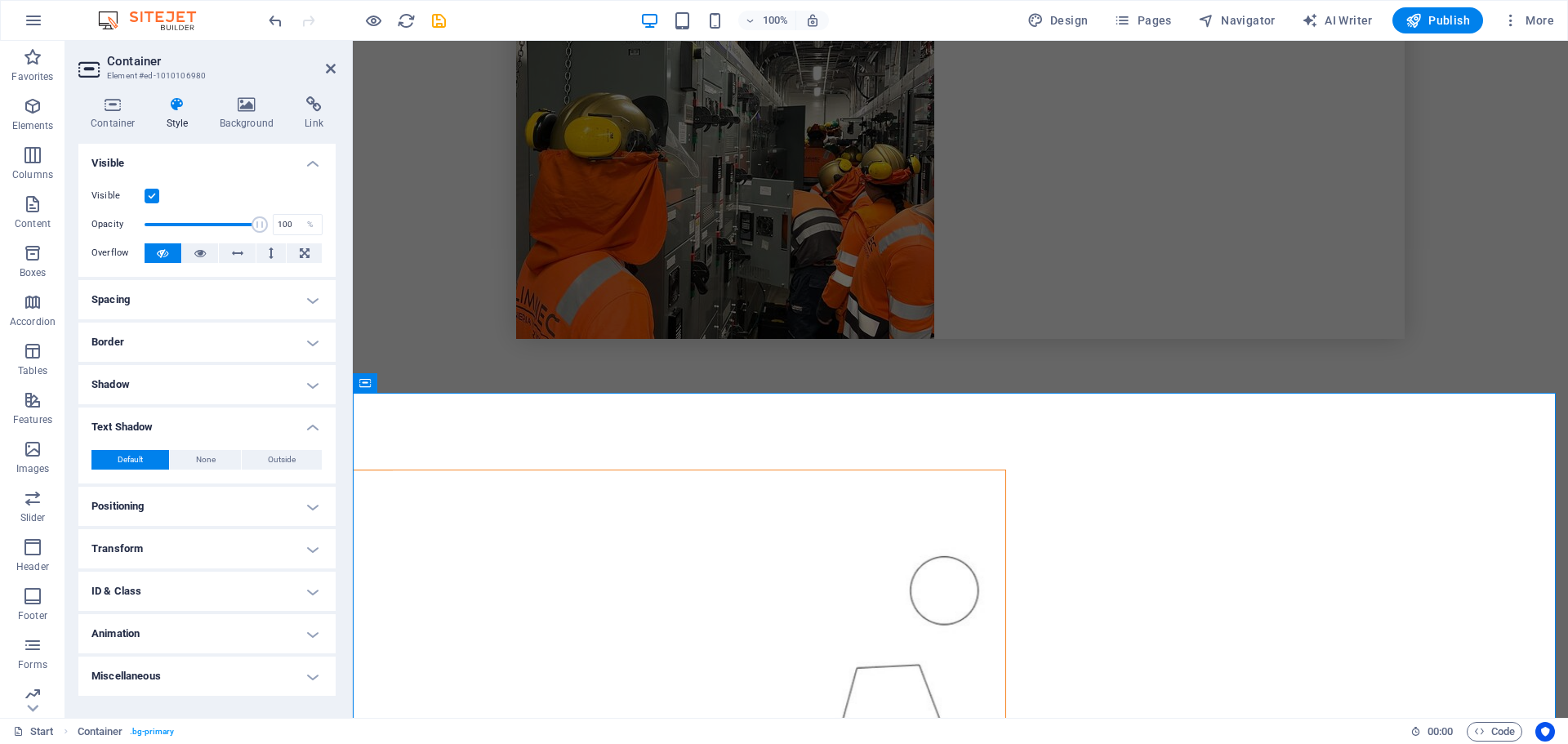
click at [312, 424] on h4 "Text Shadow" at bounding box center [207, 422] width 258 height 29
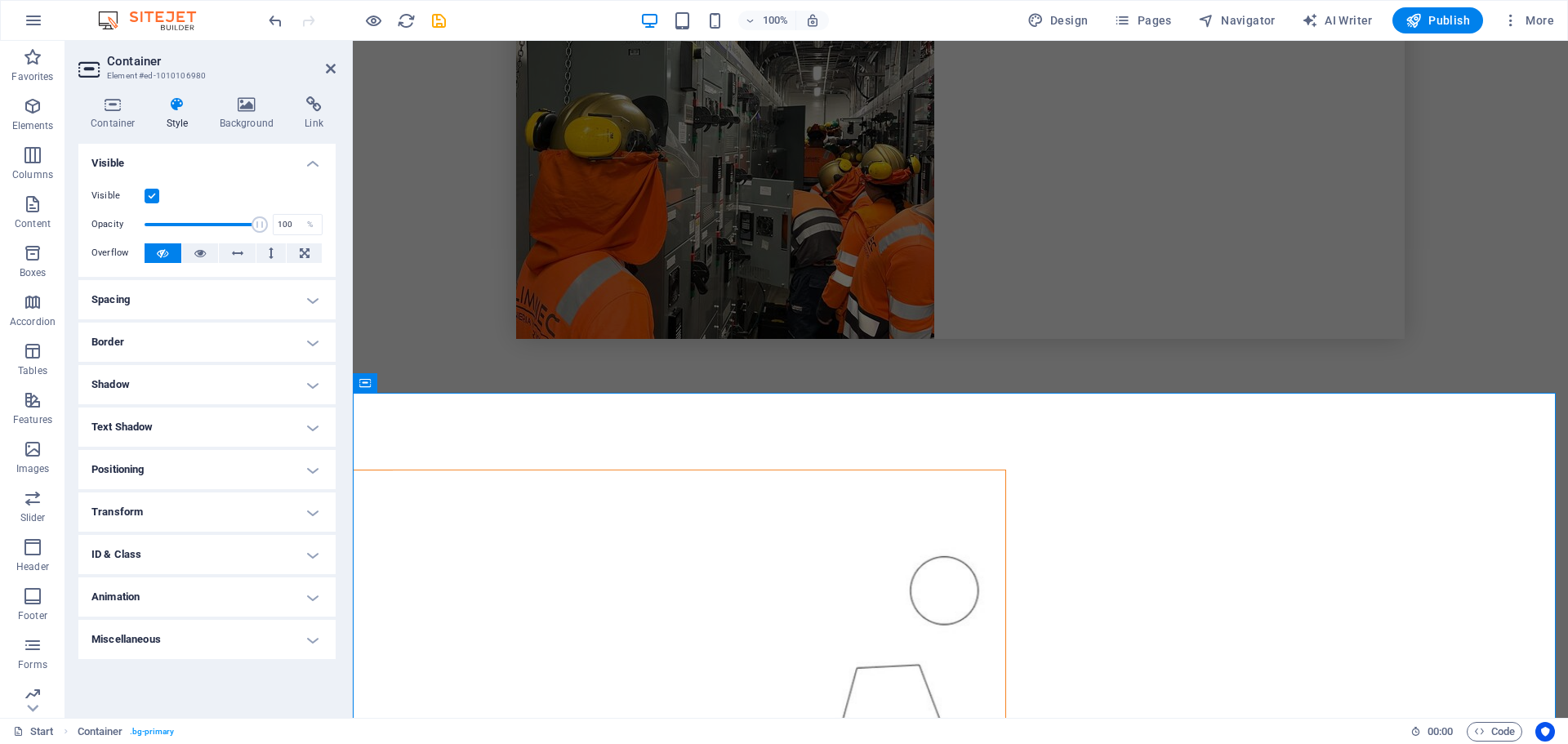
click at [317, 470] on h4 "Positioning" at bounding box center [207, 469] width 258 height 39
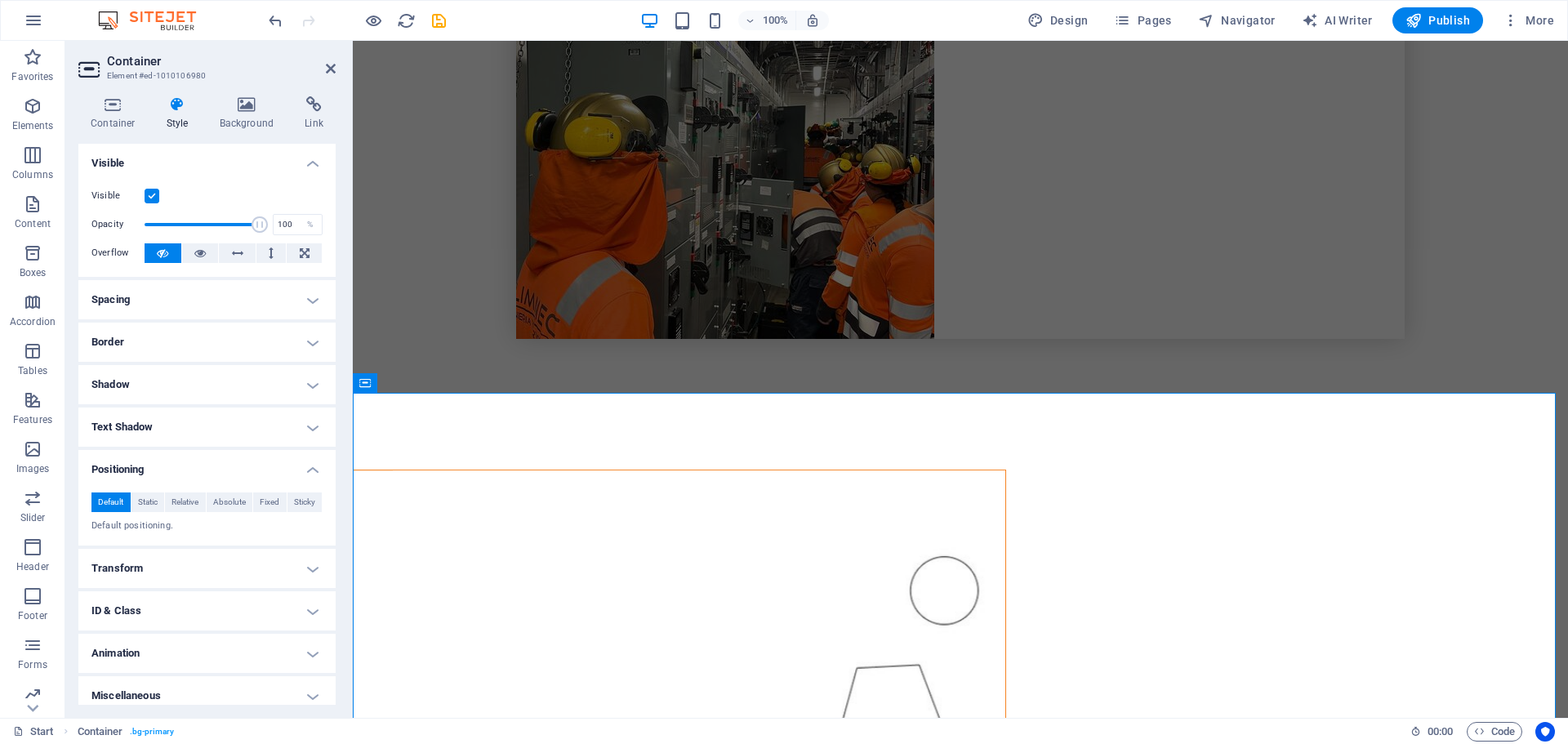
click at [316, 470] on h4 "Positioning" at bounding box center [207, 464] width 258 height 29
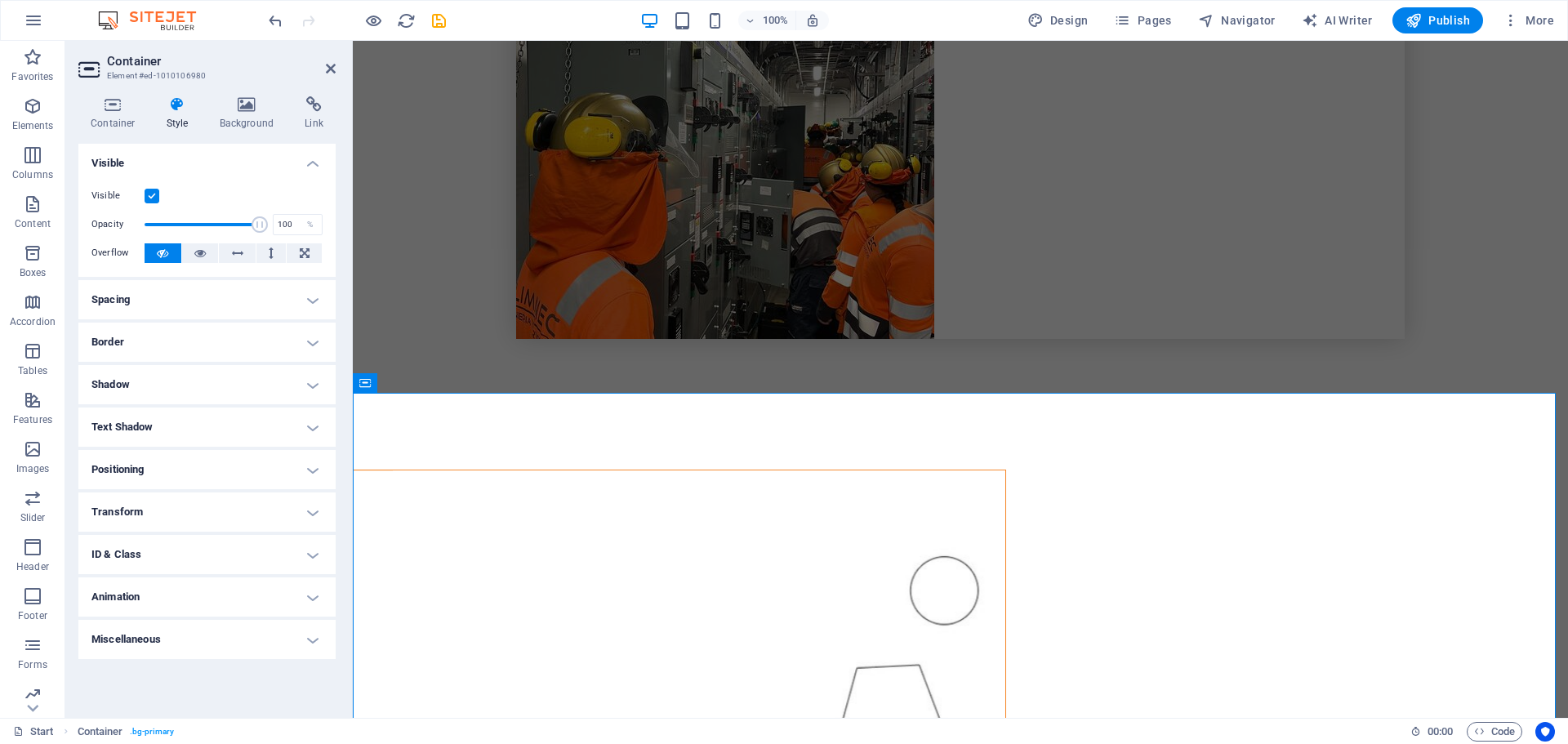
click at [149, 191] on label at bounding box center [152, 196] width 15 height 15
click at [0, 0] on input "Visible" at bounding box center [0, 0] width 0 height 0
click at [150, 192] on label at bounding box center [152, 196] width 15 height 15
click at [0, 0] on input "Visible" at bounding box center [0, 0] width 0 height 0
click at [313, 302] on h4 "Spacing" at bounding box center [207, 299] width 258 height 39
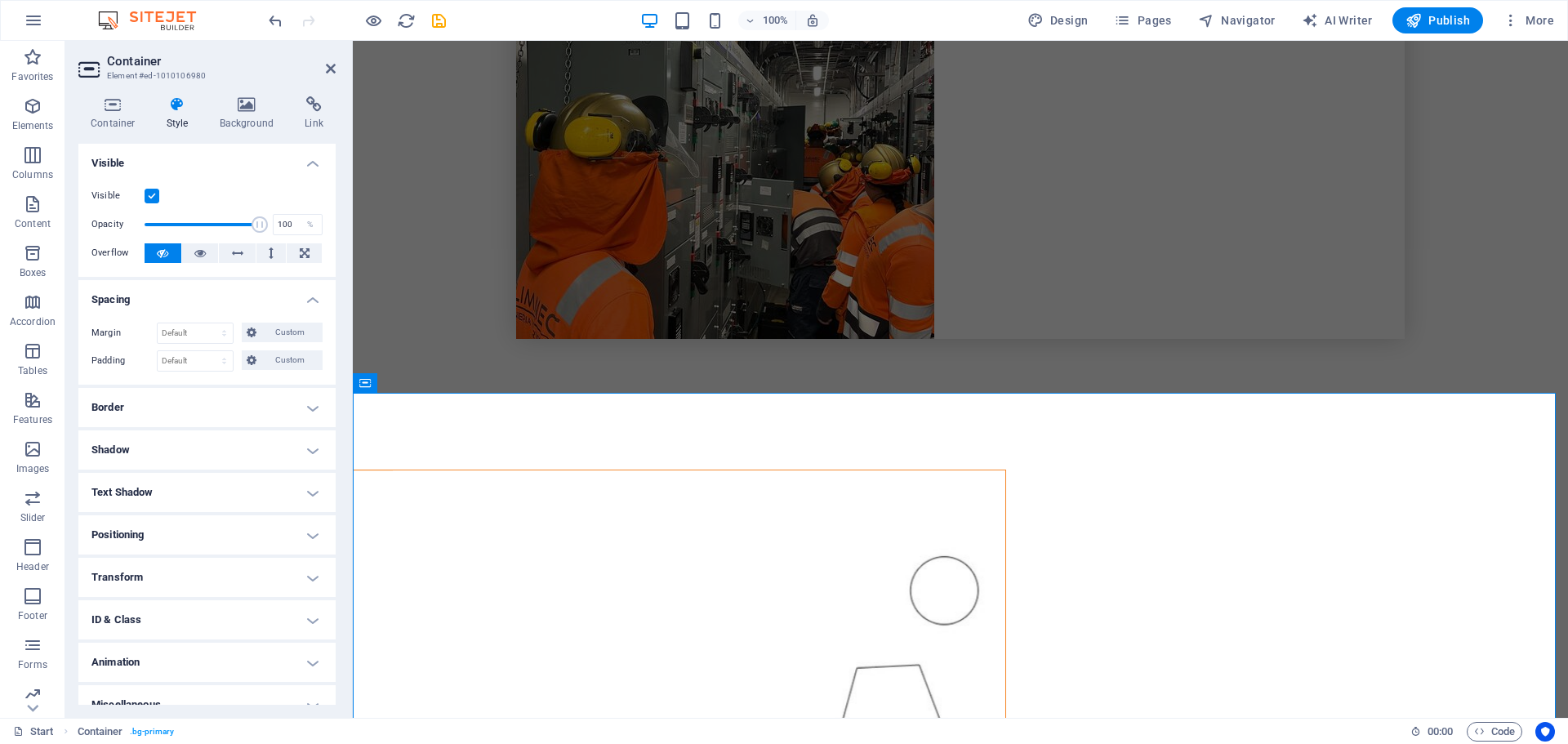
click at [306, 409] on h4 "Border" at bounding box center [207, 407] width 258 height 39
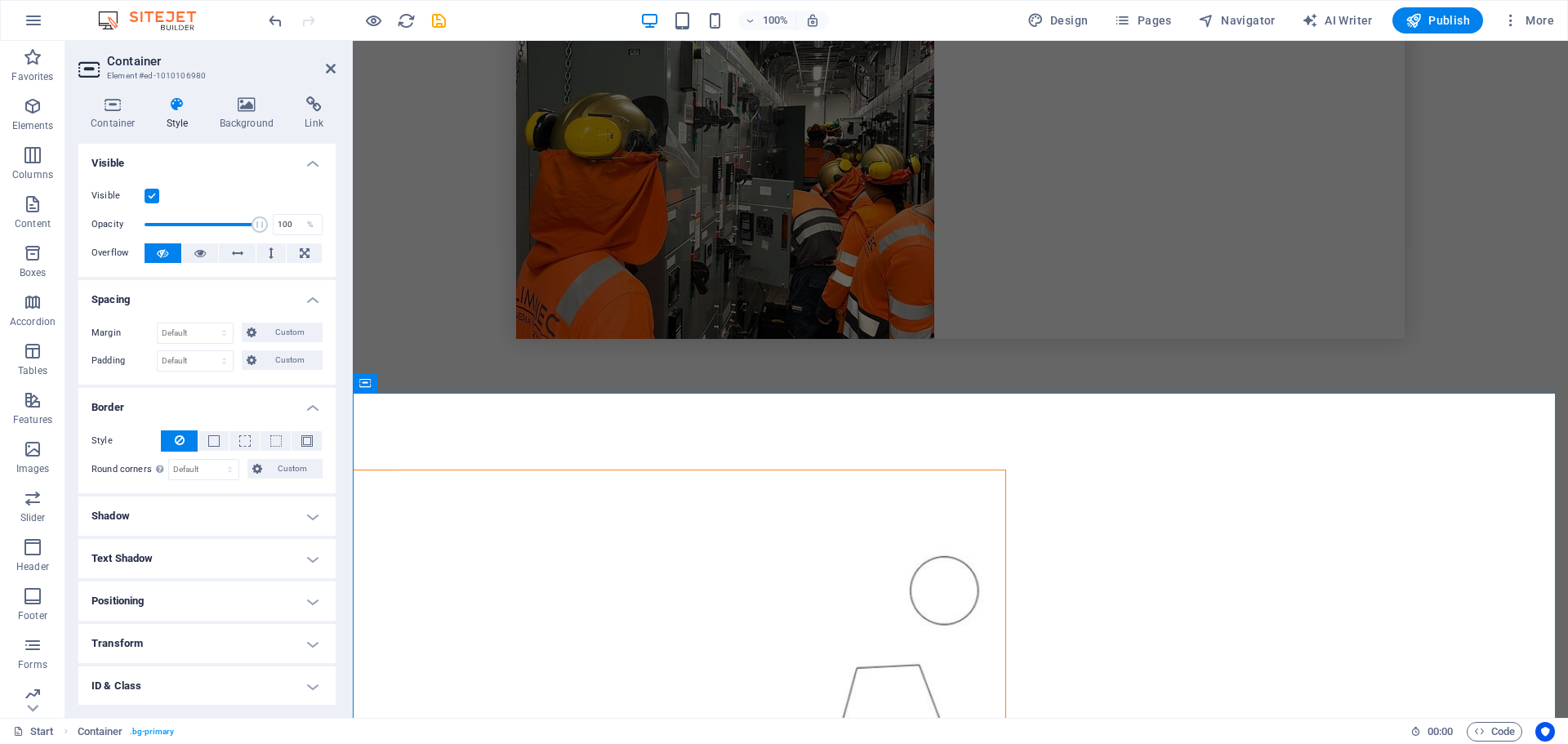
click at [307, 518] on h4 "Shadow" at bounding box center [207, 515] width 258 height 39
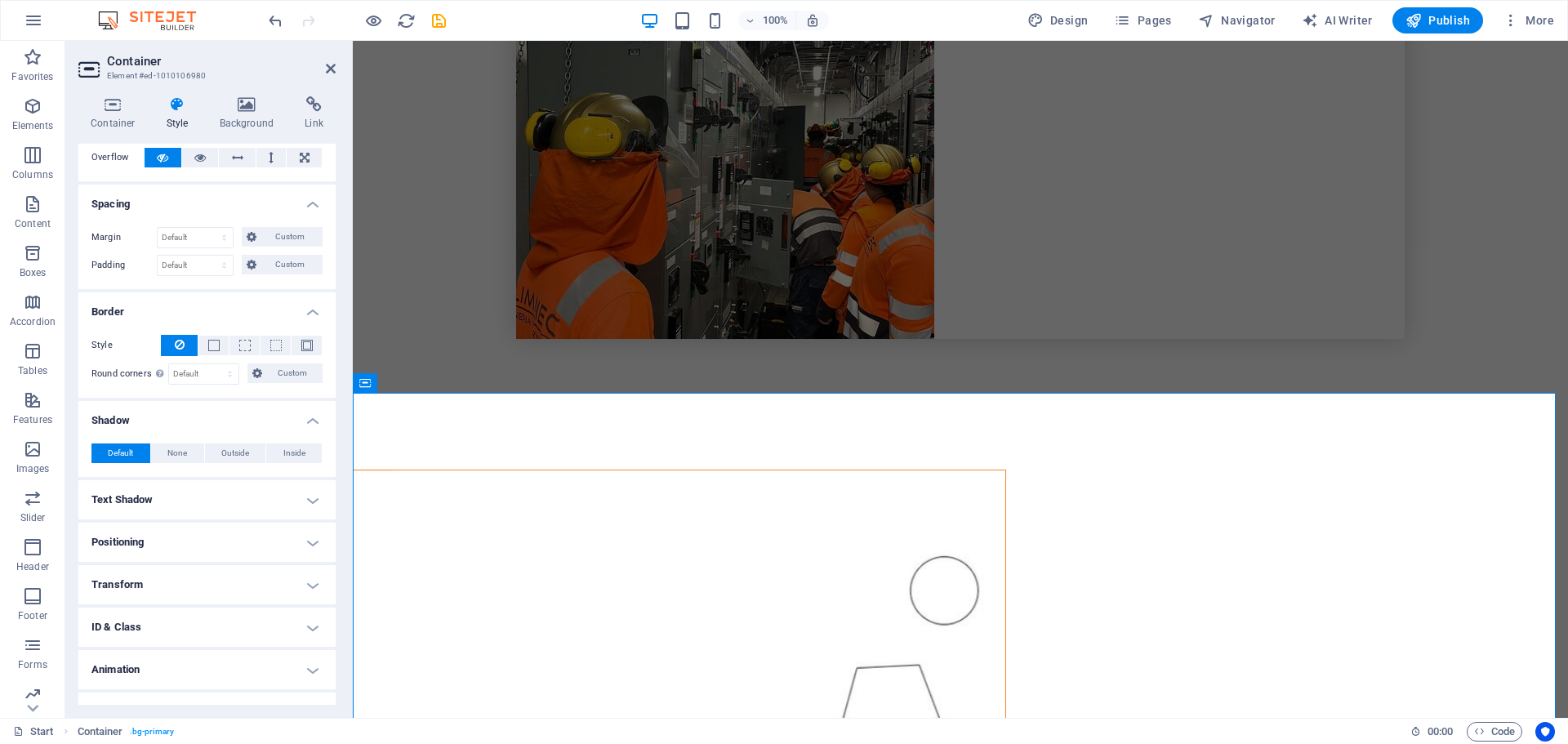
scroll to position [123, 0]
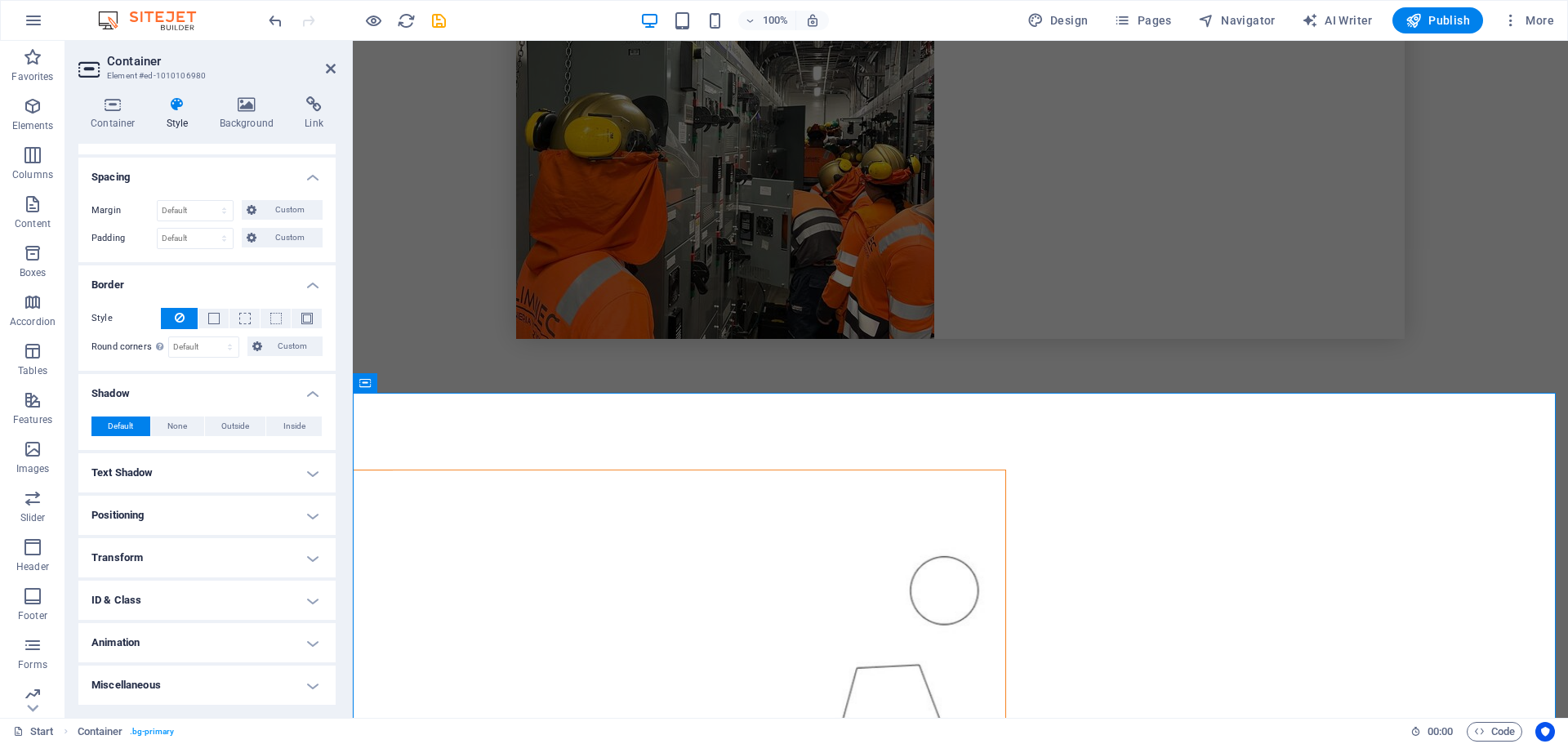
click at [311, 678] on h4 "Miscellaneous" at bounding box center [207, 685] width 258 height 39
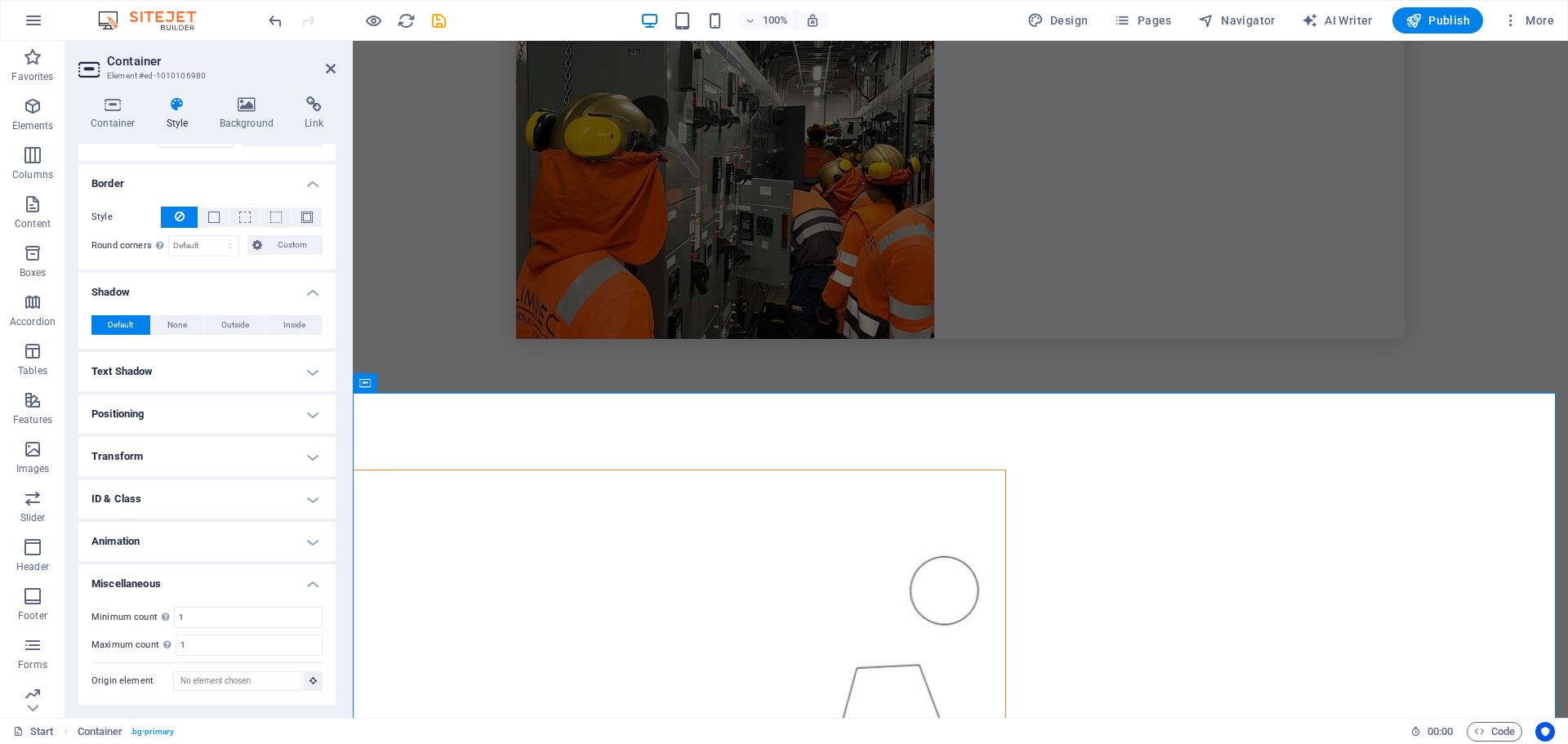
scroll to position [0, 0]
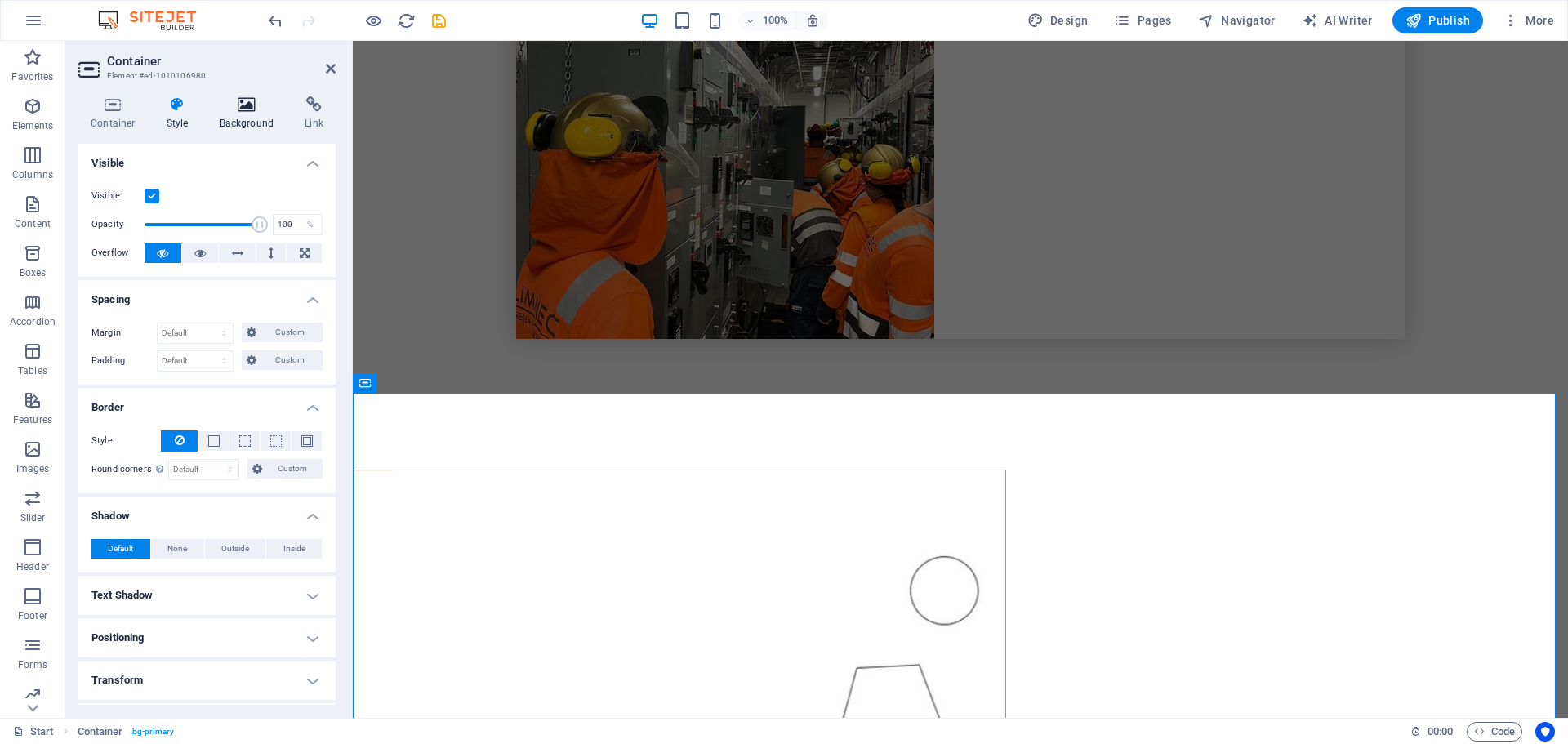
click at [236, 101] on icon at bounding box center [247, 104] width 80 height 17
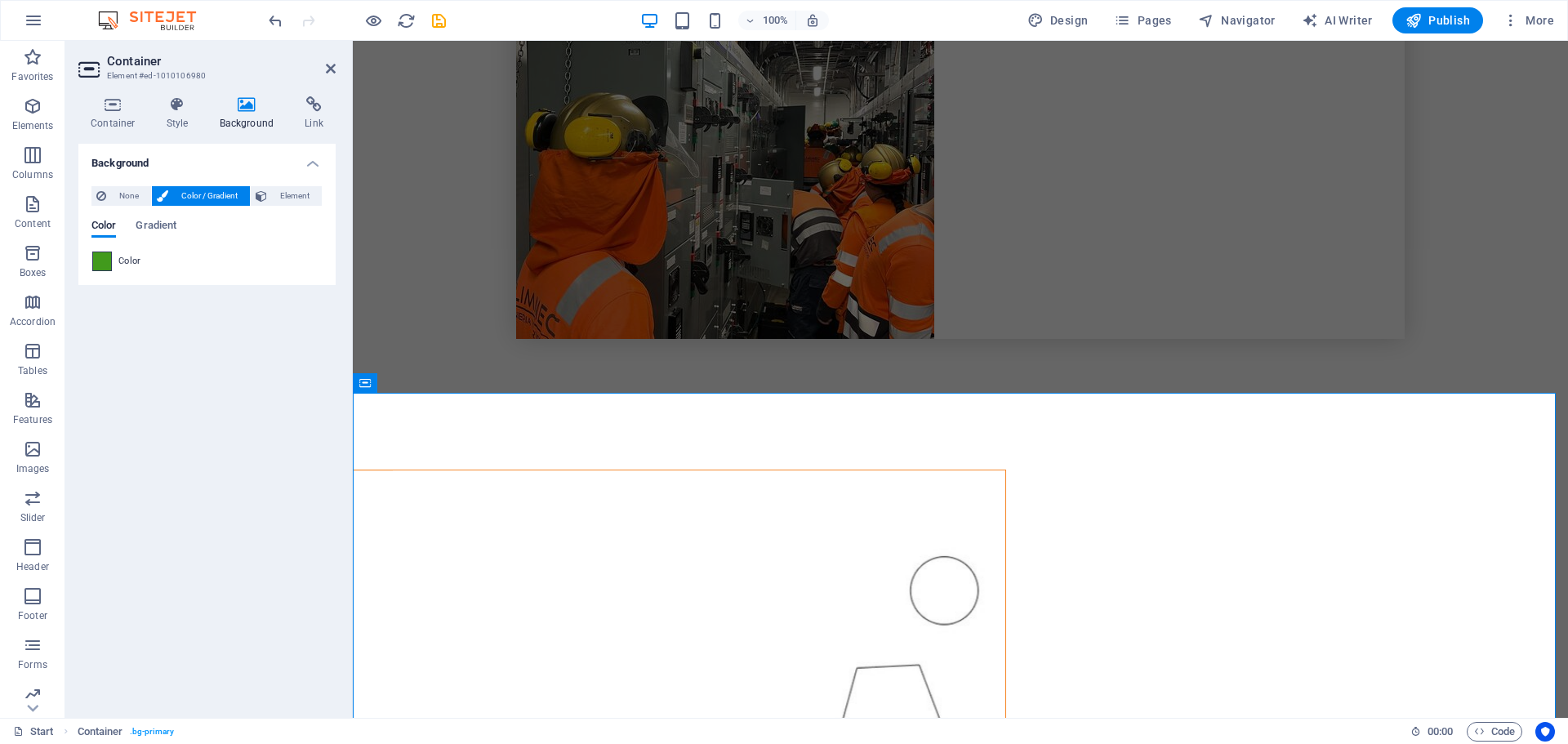
click at [104, 262] on span at bounding box center [102, 262] width 18 height 18
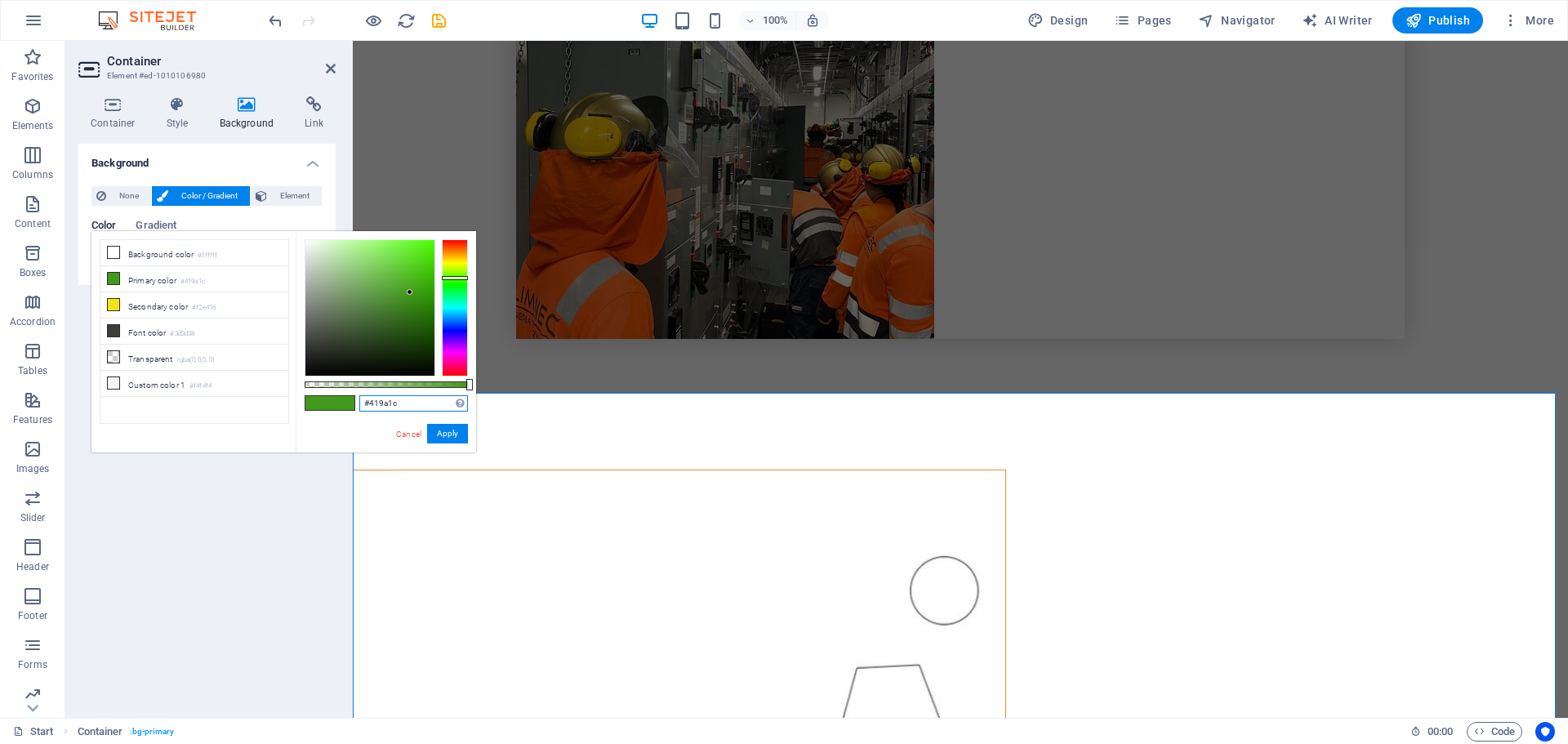
drag, startPoint x: 403, startPoint y: 402, endPoint x: 307, endPoint y: 401, distance: 96.0
click at [307, 401] on div "#419a1c Supported formats #0852ed rgb(8, 82, 237) rgba(8, 82, 237, 90%) hsv(221…" at bounding box center [386, 460] width 181 height 458
paste input "ed-1010106980"
type input "#ed-1010106980"
click at [454, 433] on button "Apply" at bounding box center [447, 434] width 41 height 20
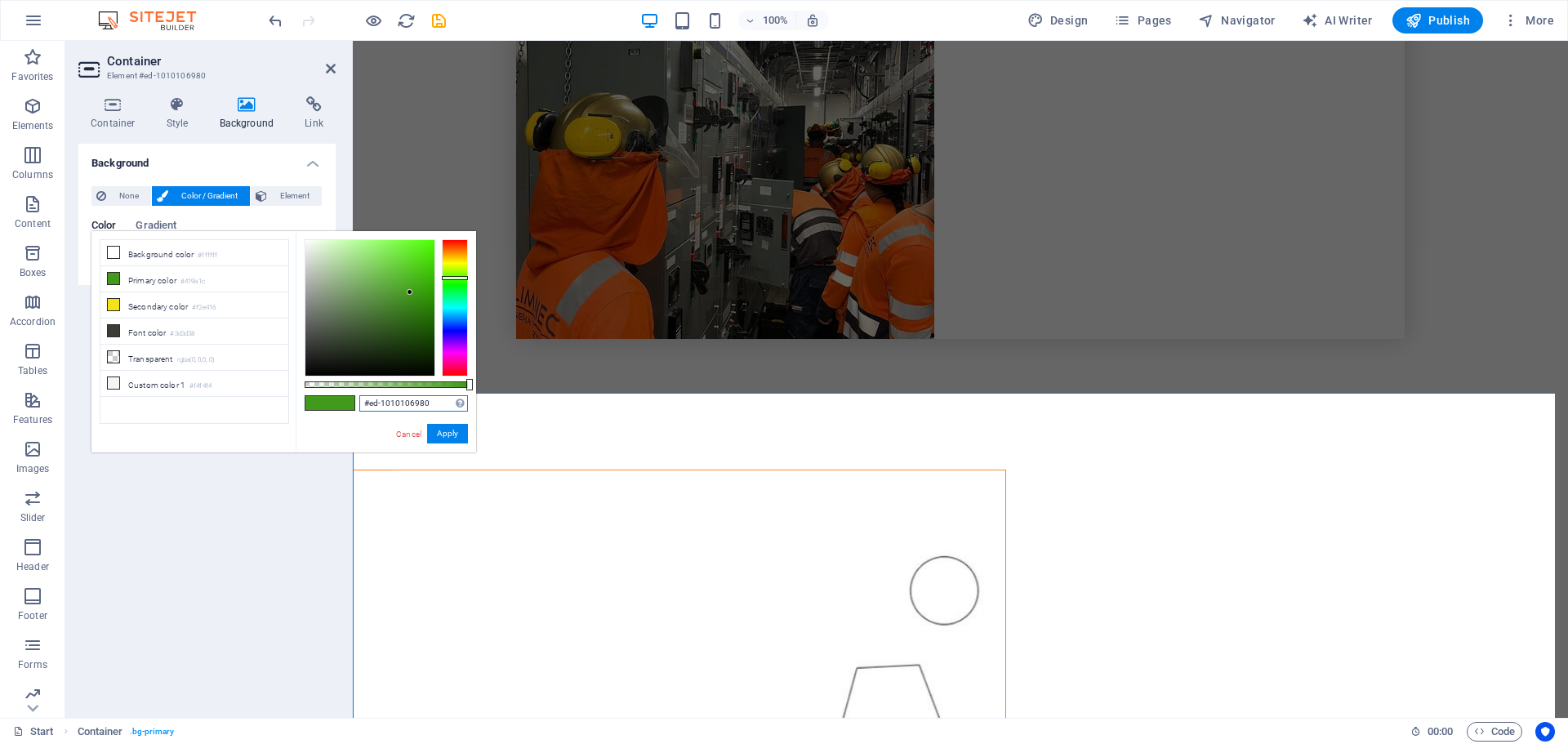
drag, startPoint x: 439, startPoint y: 402, endPoint x: 315, endPoint y: 410, distance: 124.3
click at [315, 410] on div "#ed-1010106980 Supported formats #0852ed rgb(8, 82, 237) rgba(8, 82, 237, 90%) …" at bounding box center [386, 460] width 181 height 458
click at [459, 433] on button "Apply" at bounding box center [447, 434] width 41 height 20
click at [456, 433] on button "Apply" at bounding box center [447, 434] width 41 height 20
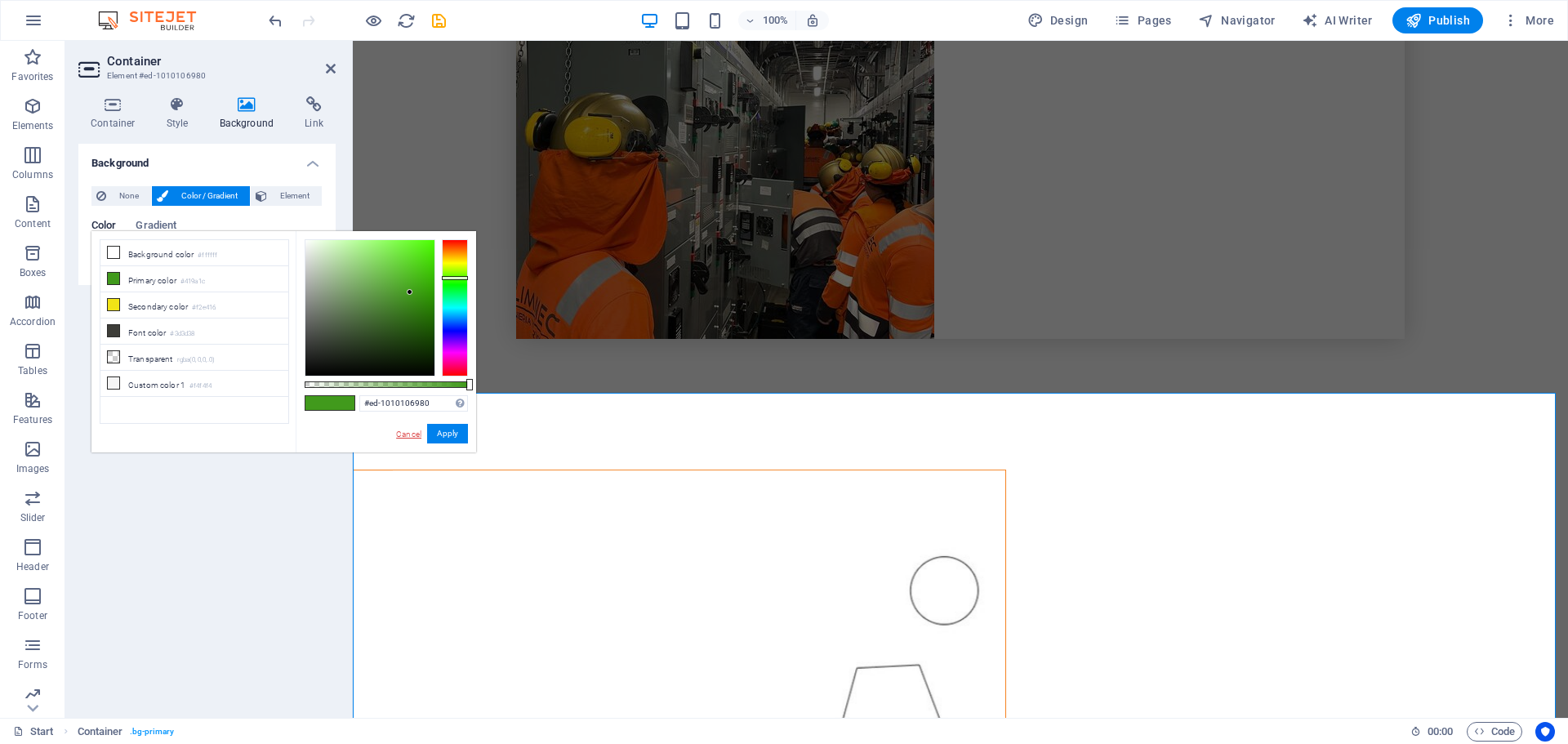
click at [408, 430] on link "Cancel" at bounding box center [408, 434] width 29 height 12
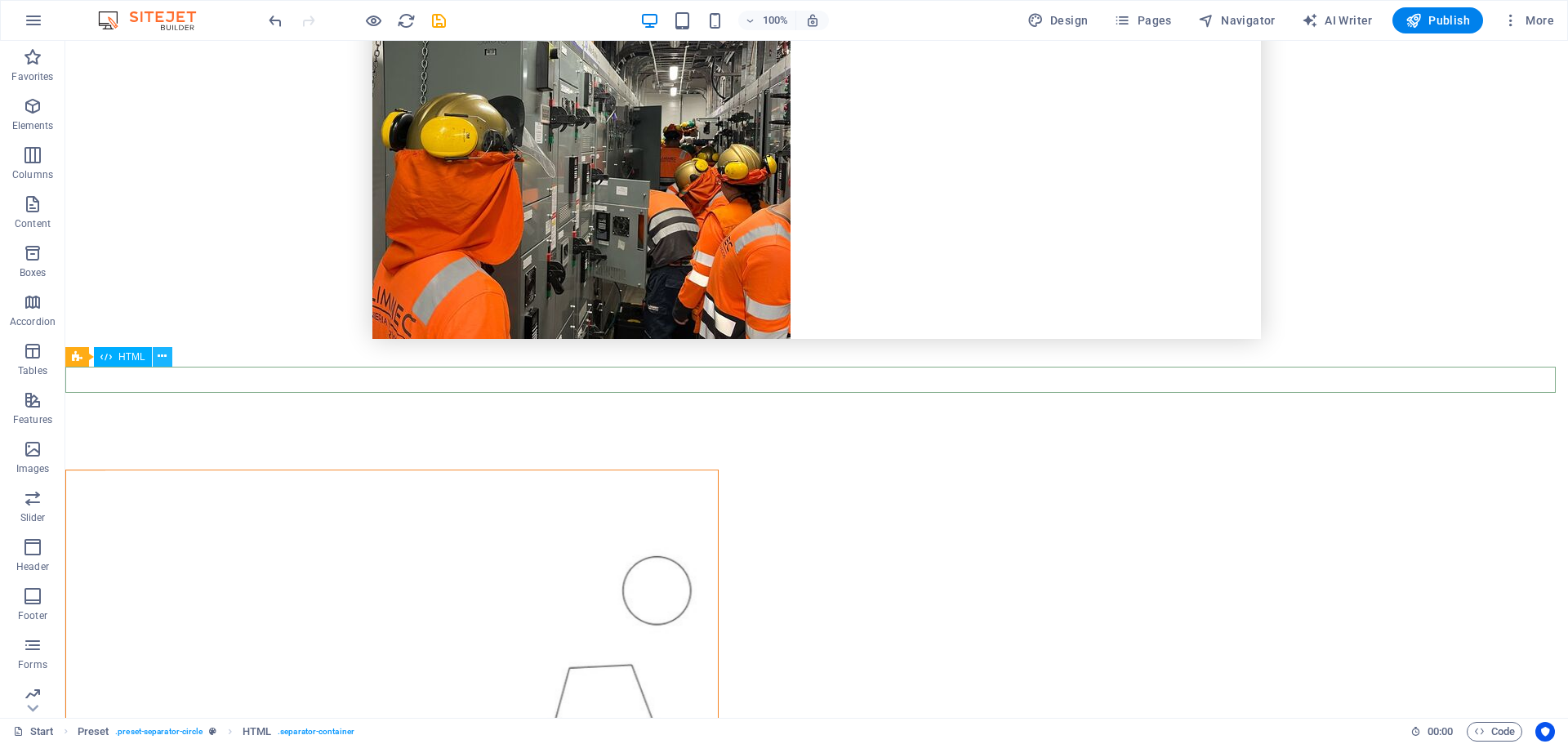
click at [160, 355] on icon at bounding box center [162, 356] width 9 height 17
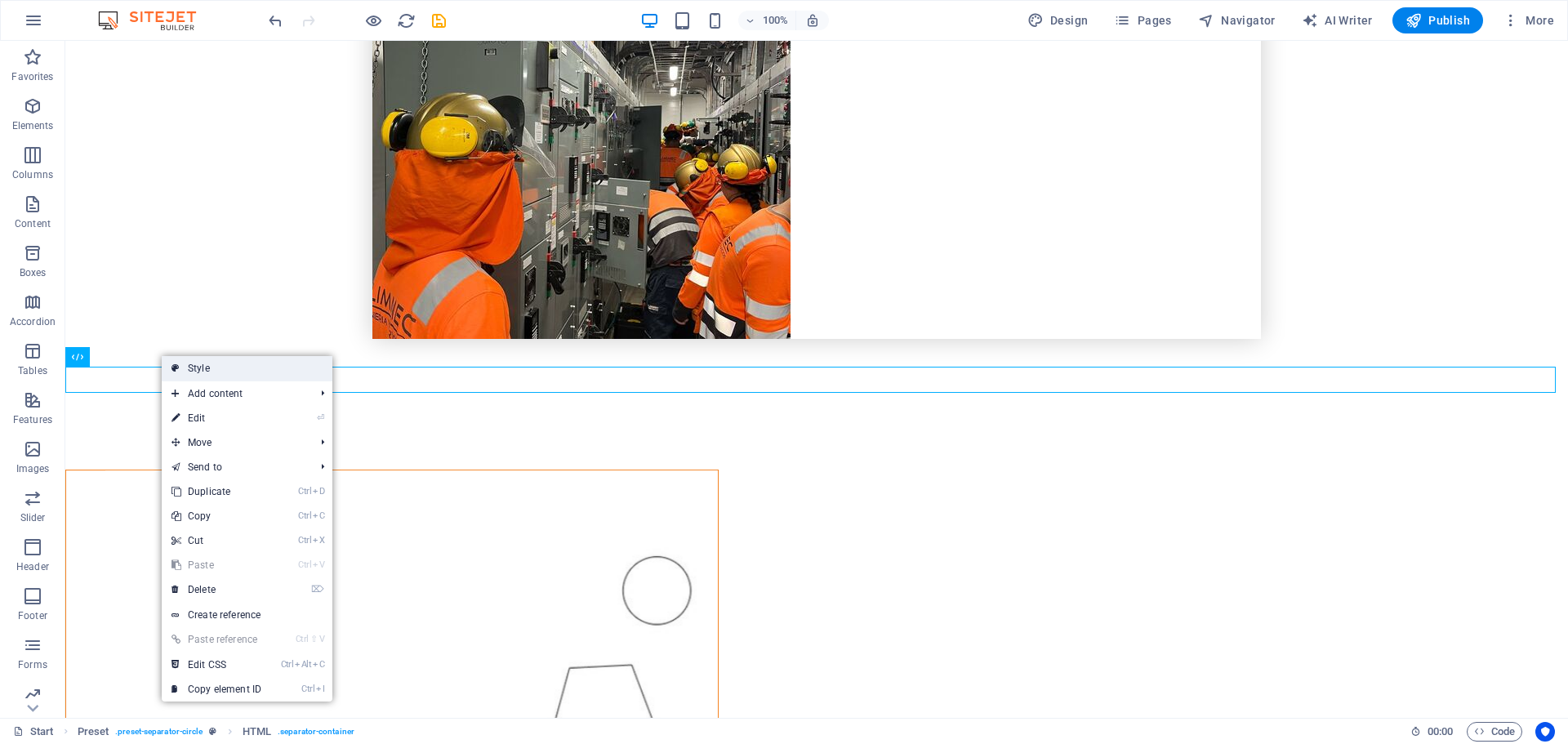
click at [191, 362] on link "Style" at bounding box center [247, 369] width 171 height 25
select select "rem"
select select "circle"
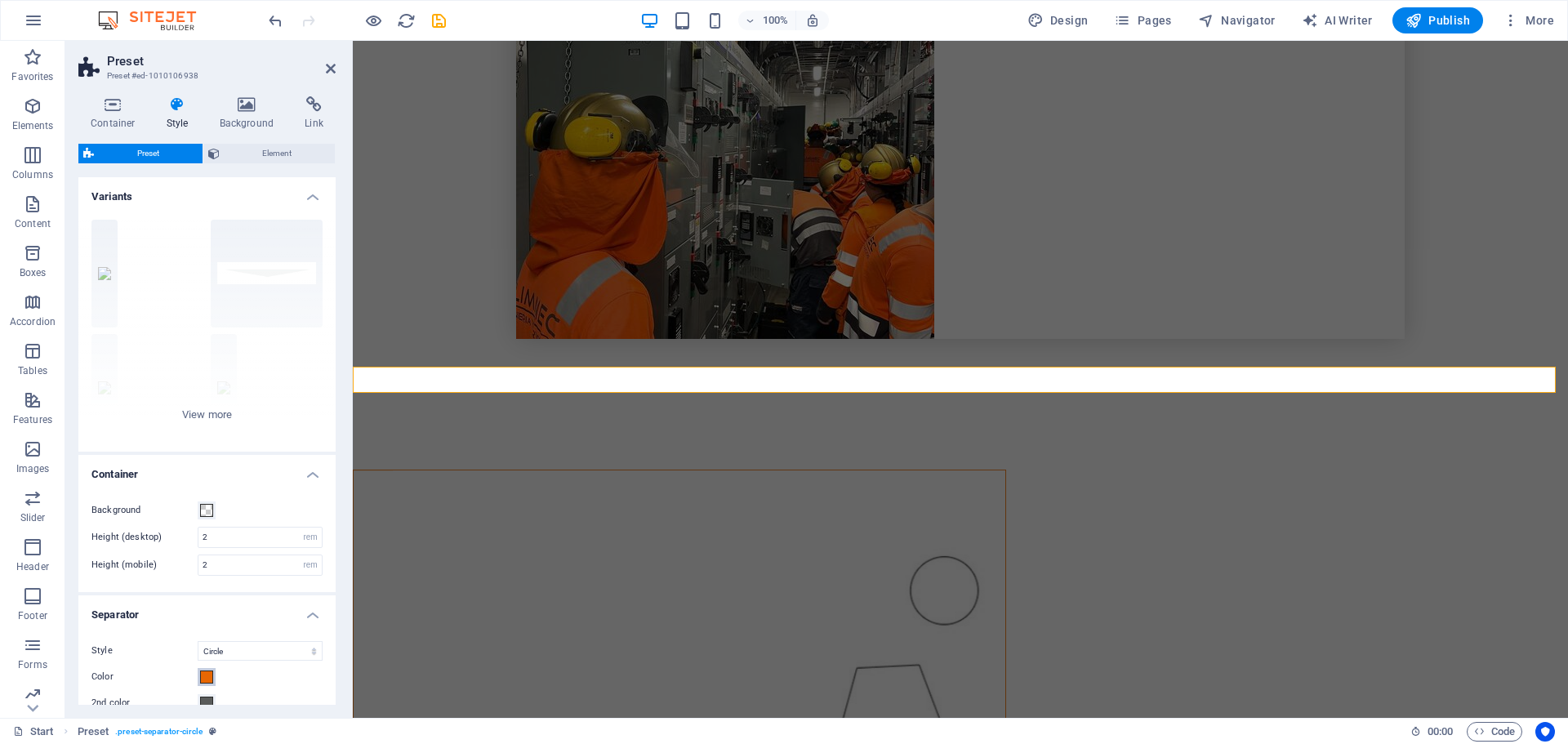
click at [212, 670] on span at bounding box center [207, 677] width 13 height 13
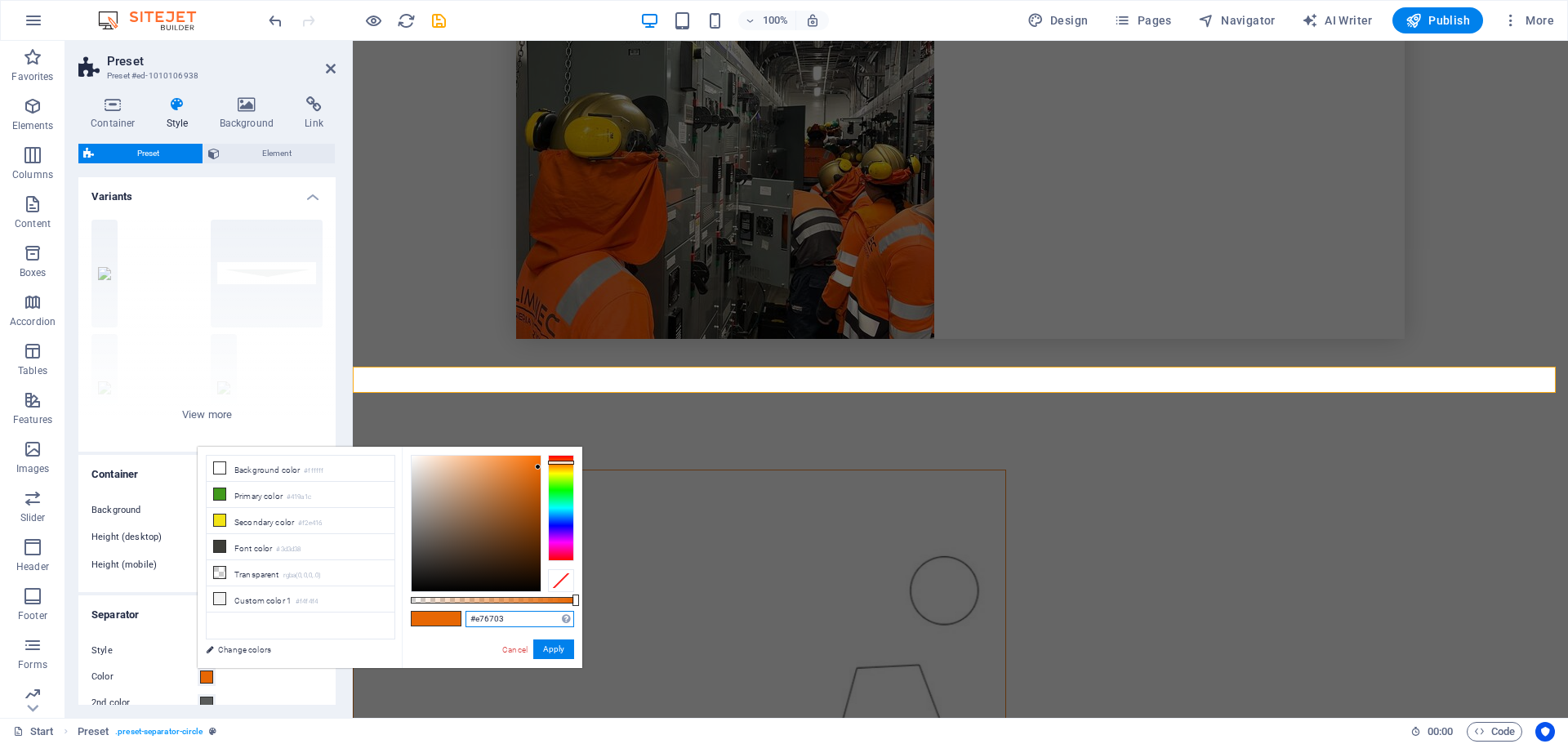
drag, startPoint x: 507, startPoint y: 614, endPoint x: 413, endPoint y: 611, distance: 94.0
click at [413, 611] on div "#e76703 Supported formats #0852ed rgb(8, 82, 237) rgba(8, 82, 237, 90%) hsv(221…" at bounding box center [492, 675] width 181 height 458
click at [552, 649] on button "Apply" at bounding box center [553, 650] width 41 height 20
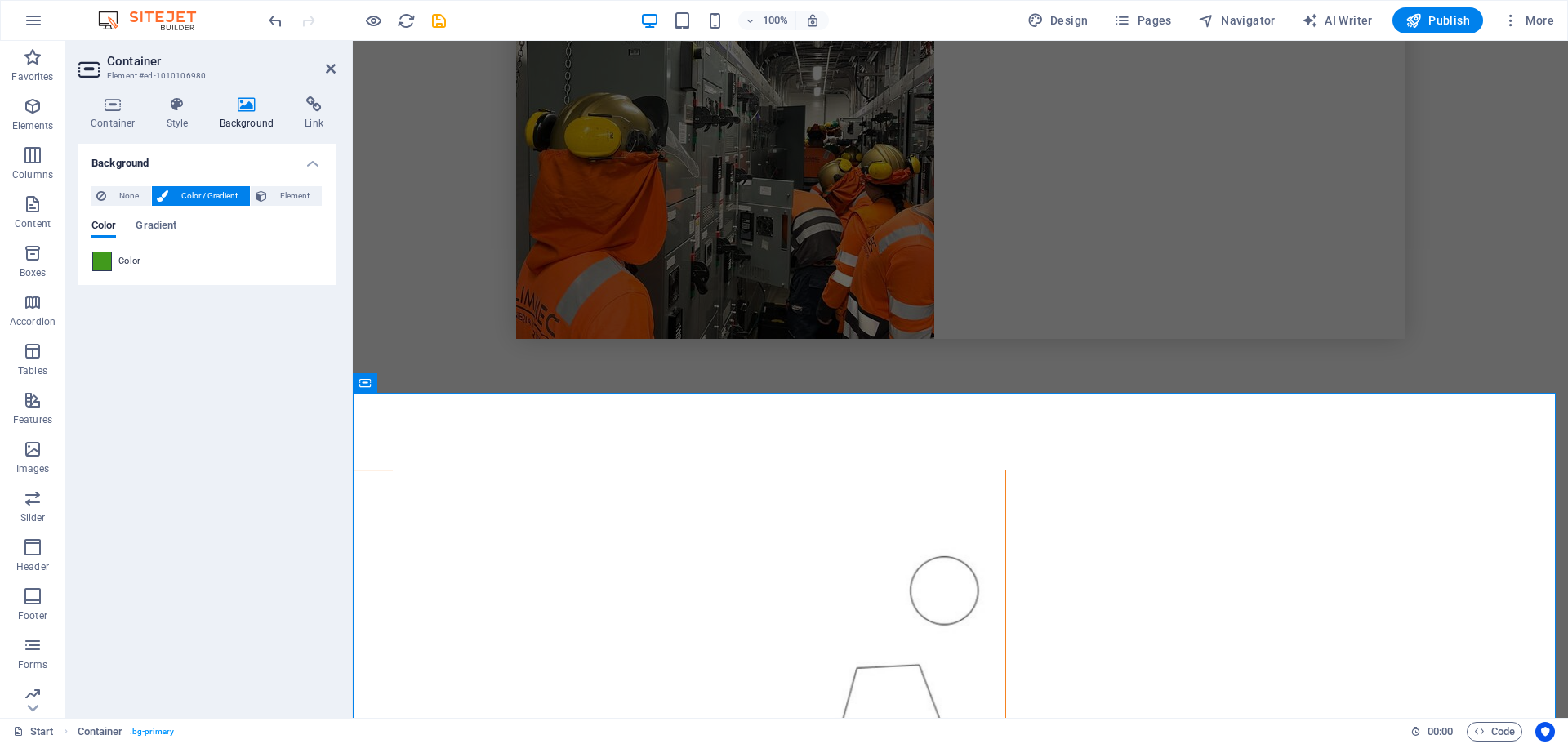
click at [103, 264] on span at bounding box center [102, 262] width 18 height 18
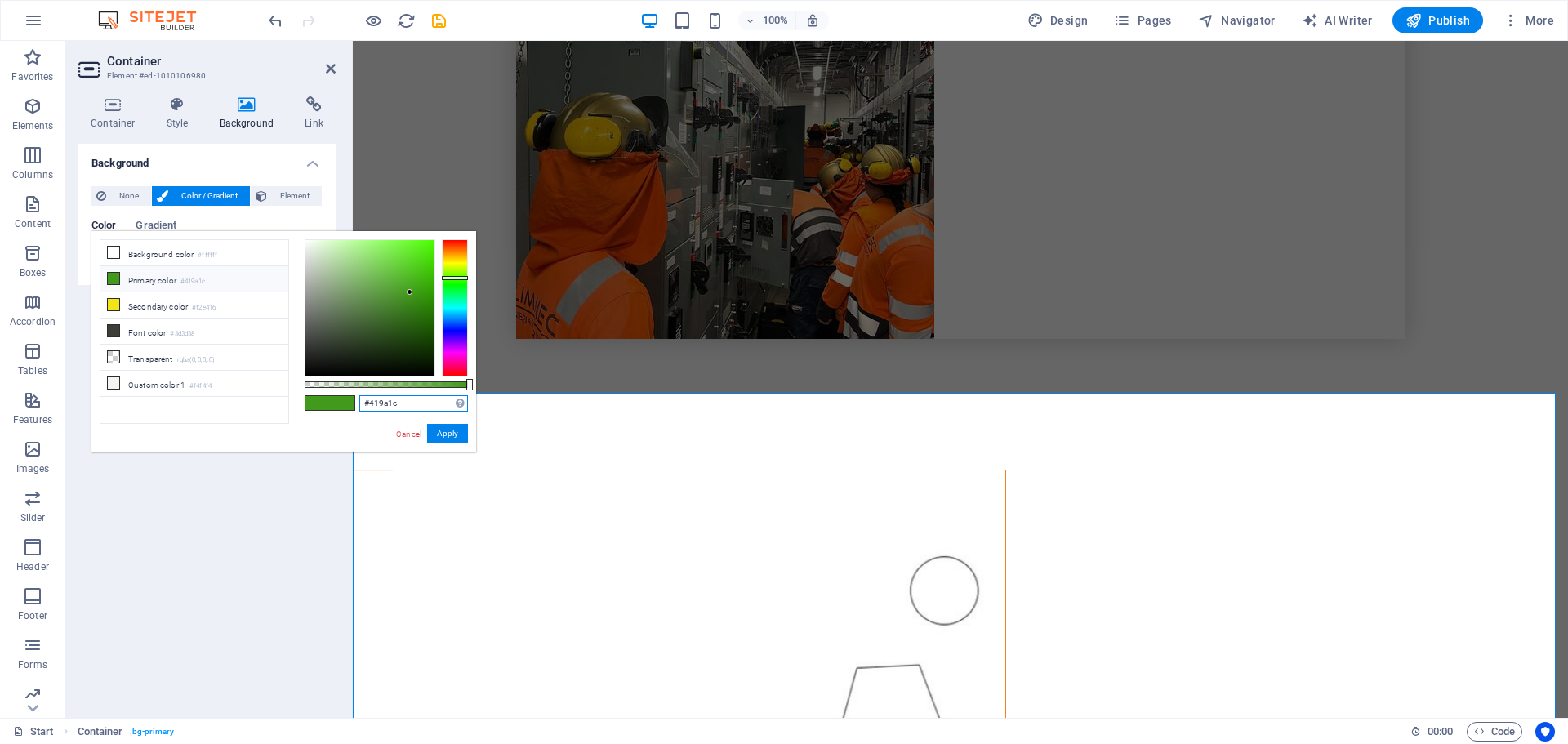
drag, startPoint x: 416, startPoint y: 403, endPoint x: 270, endPoint y: 399, distance: 146.1
click at [270, 399] on div "less Background color #ffffff Primary color #419a1c Secondary color #f2e416 Fon…" at bounding box center [283, 341] width 384 height 221
paste input "e76703"
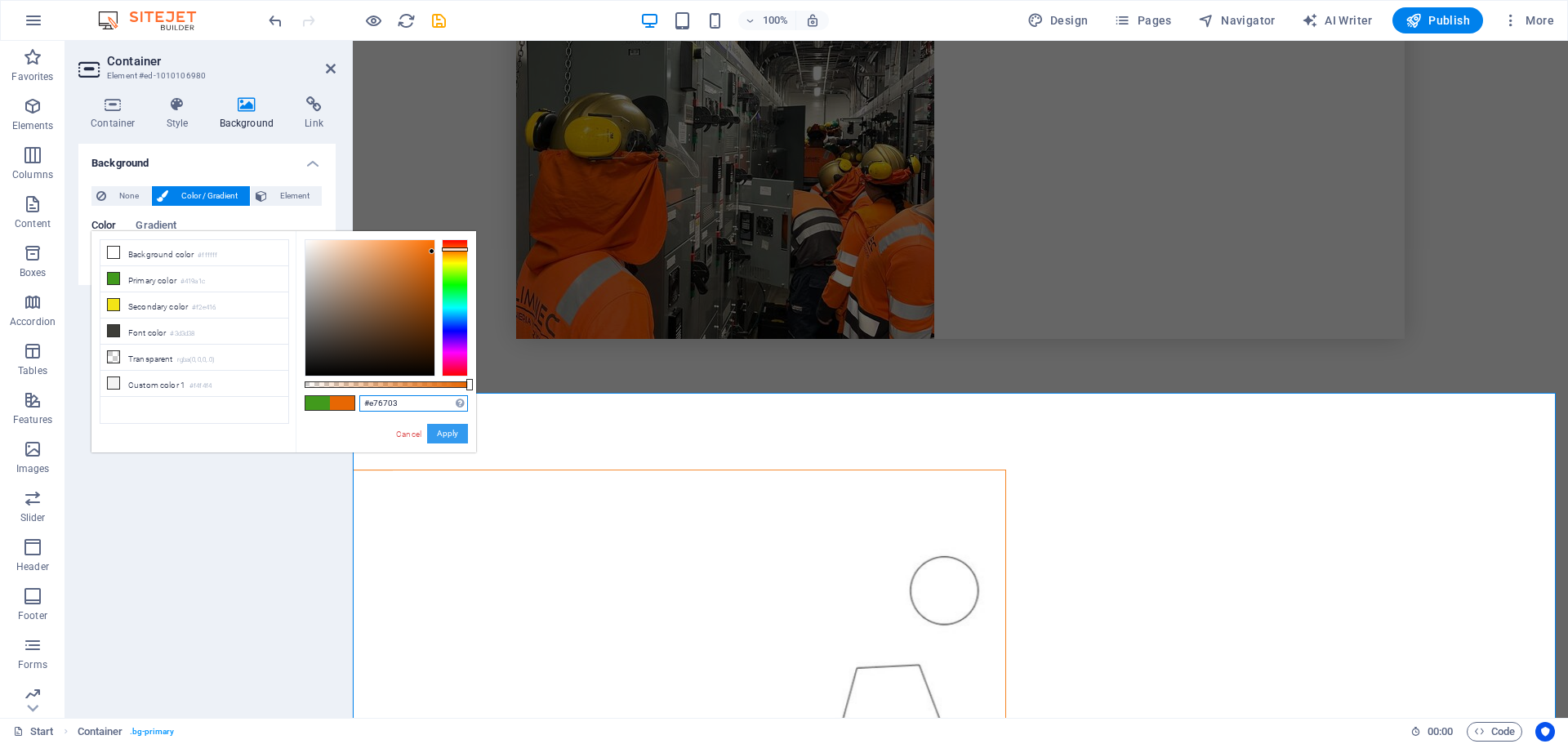
type input "#e76703"
click at [445, 432] on button "Apply" at bounding box center [447, 434] width 41 height 20
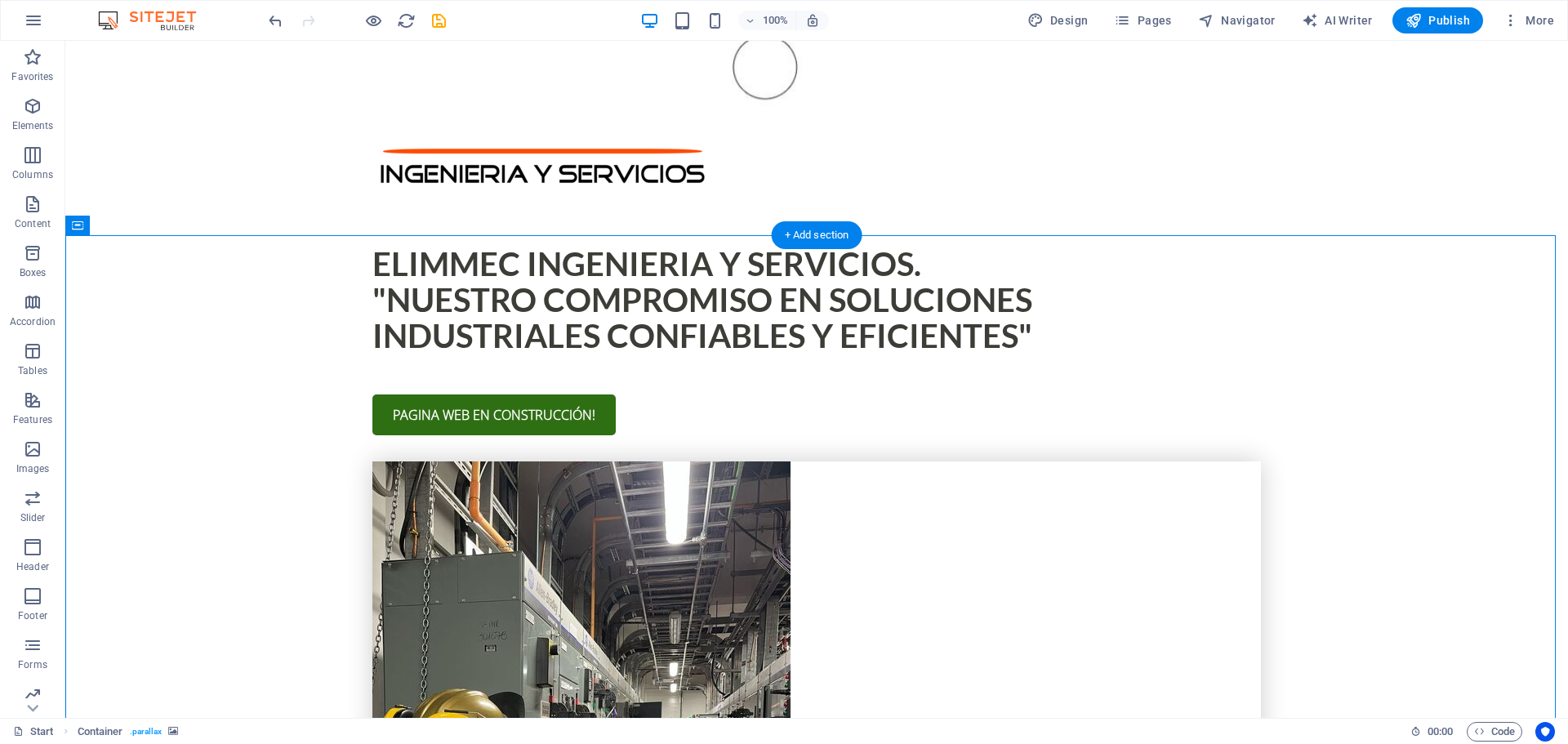
scroll to position [596, 0]
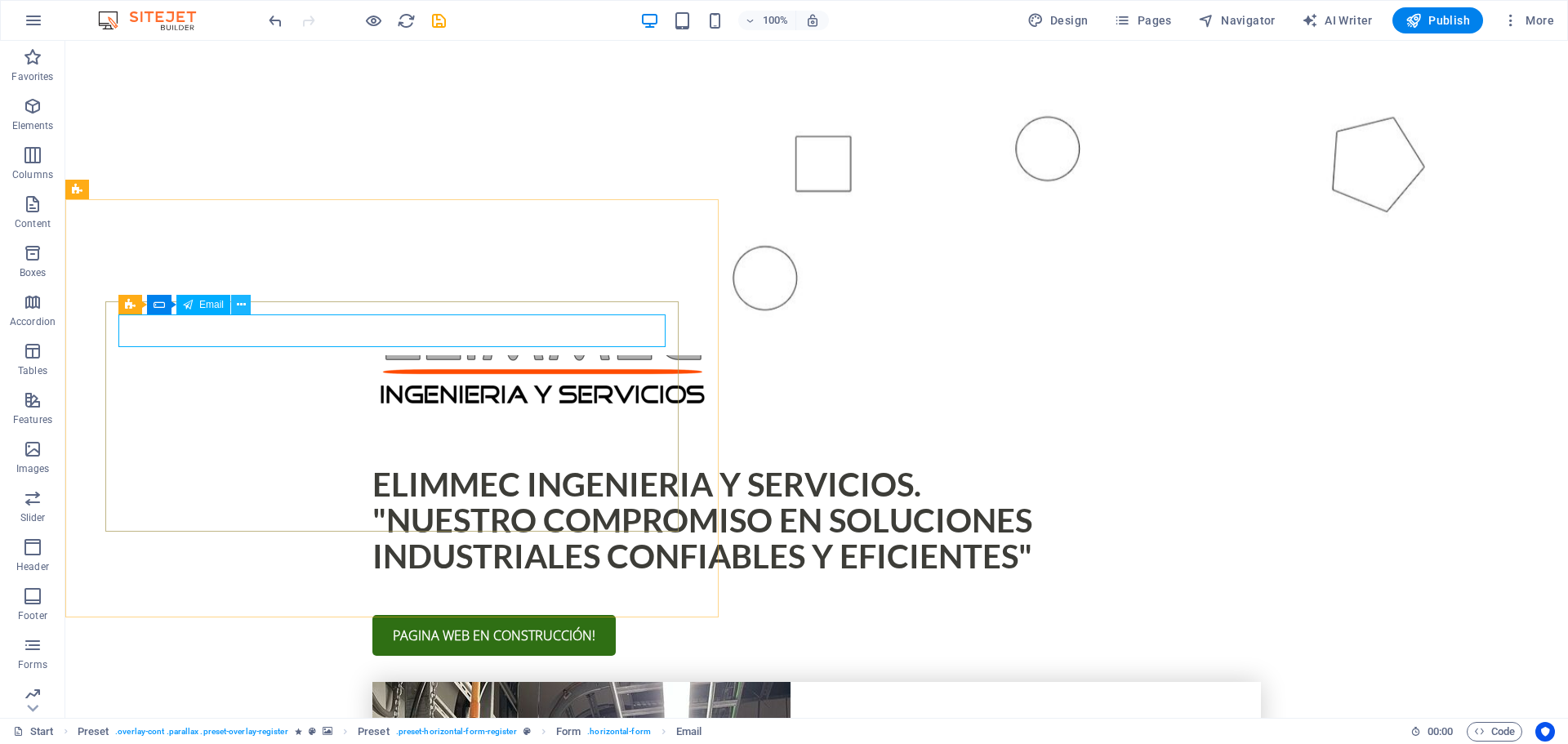
click at [240, 305] on icon at bounding box center [241, 305] width 9 height 17
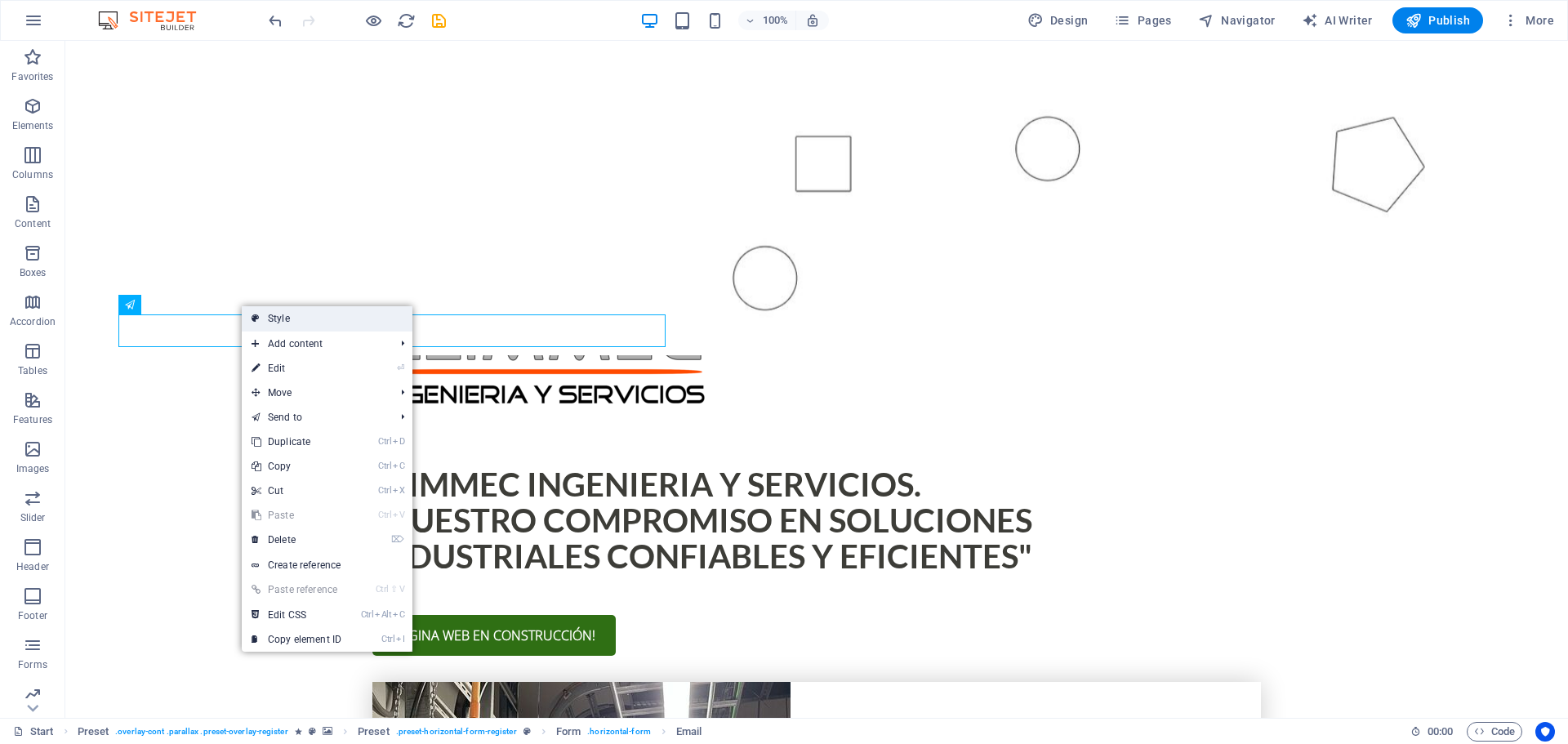
click at [278, 313] on link "Style" at bounding box center [327, 319] width 171 height 25
select select "px"
select select "rem"
select select "px"
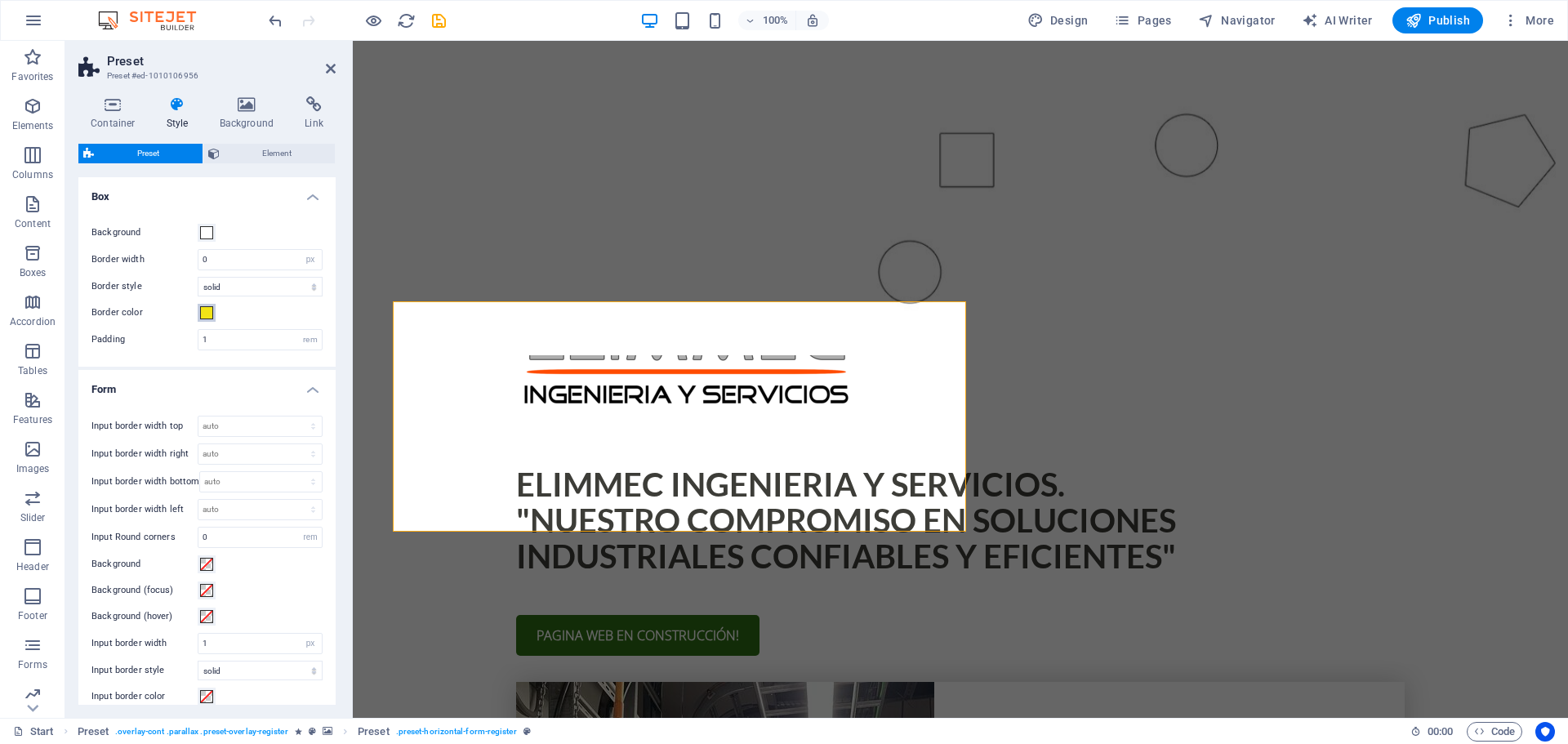
click at [205, 311] on span at bounding box center [207, 313] width 13 height 13
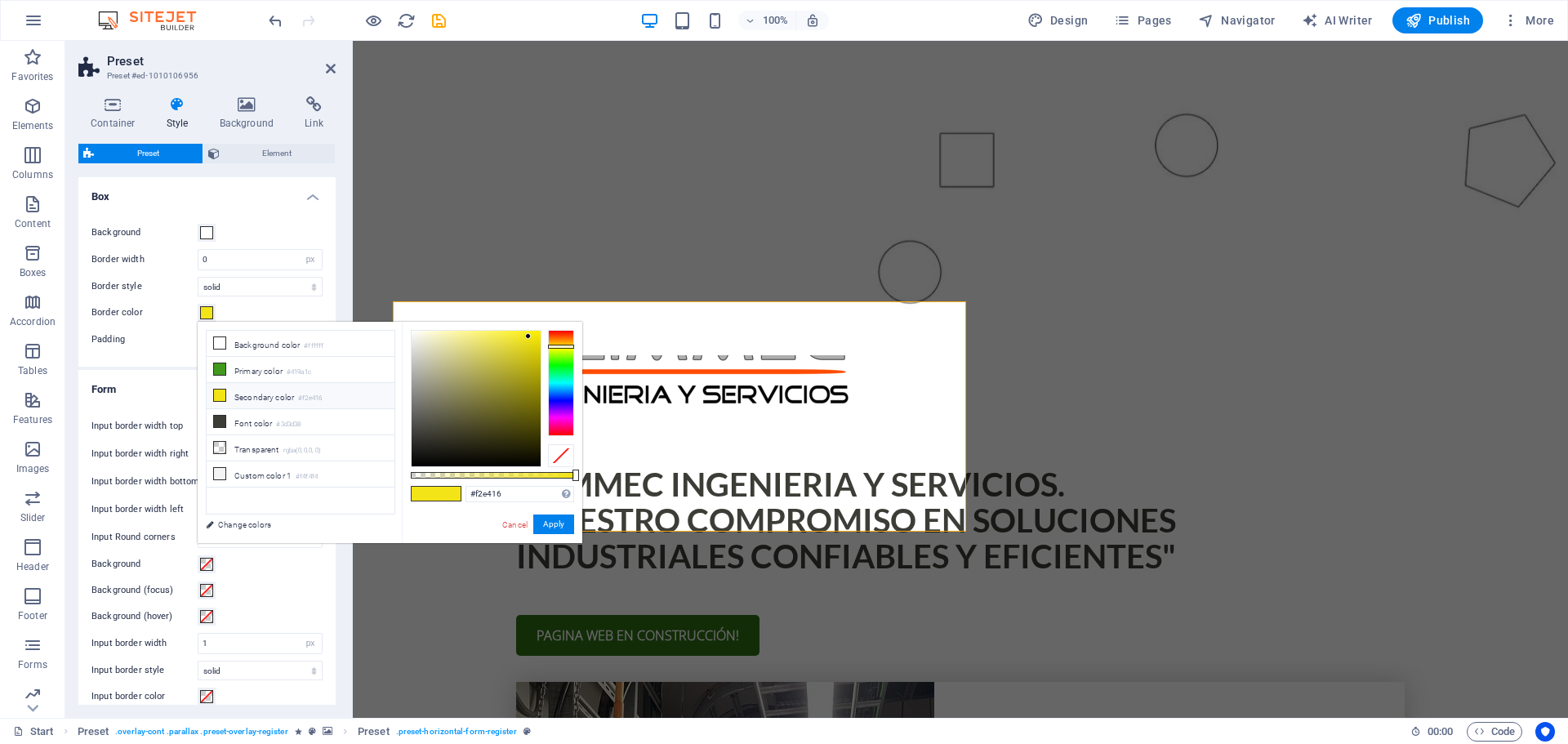
click at [220, 395] on icon at bounding box center [220, 395] width 12 height 12
click at [223, 364] on icon at bounding box center [220, 370] width 12 height 12
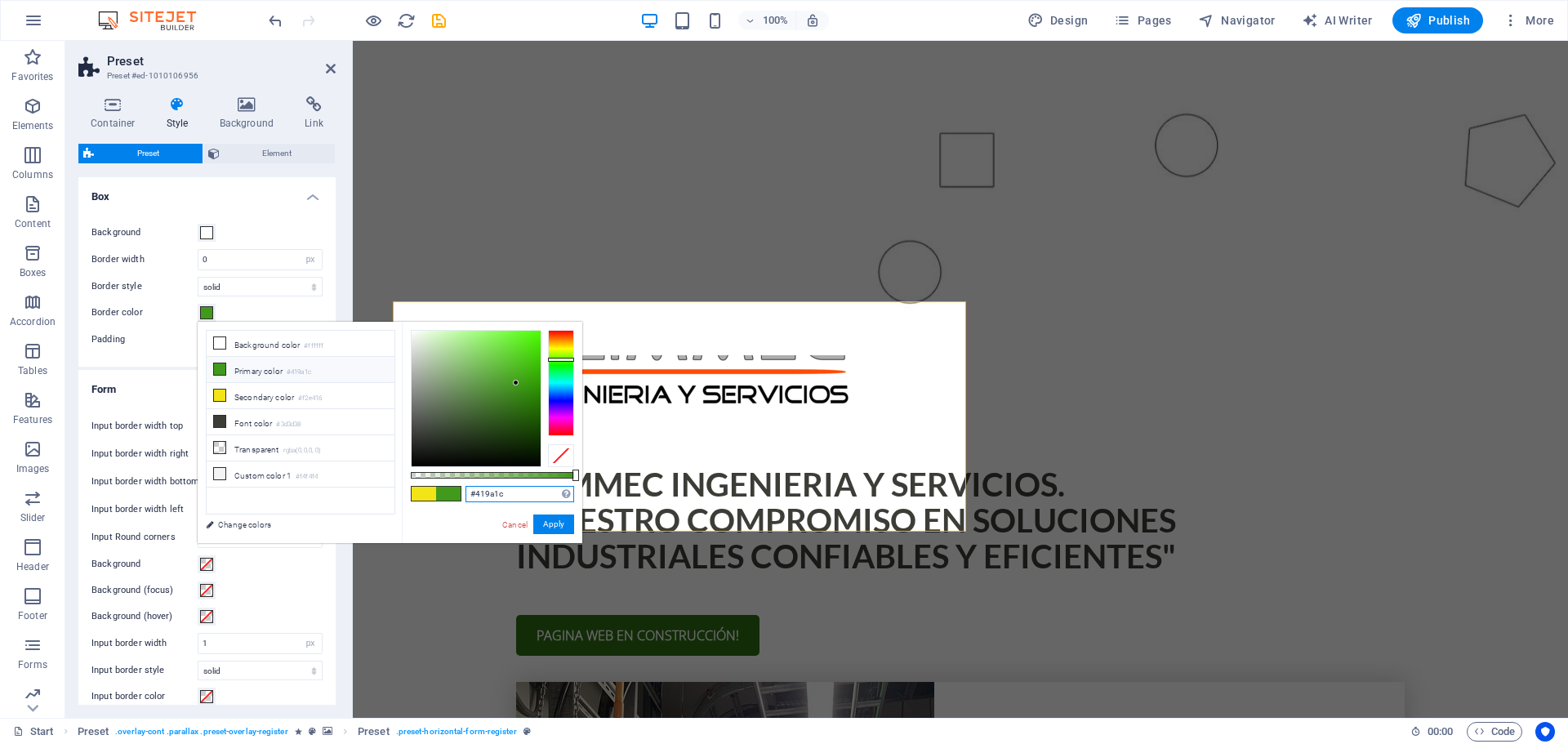
drag, startPoint x: 514, startPoint y: 494, endPoint x: 422, endPoint y: 486, distance: 92.3
click at [426, 490] on div "#419a1c Supported formats #0852ed rgb(8, 82, 237) rgba(8, 82, 237, 90%) hsv(221…" at bounding box center [492, 550] width 181 height 458
paste input "e76703"
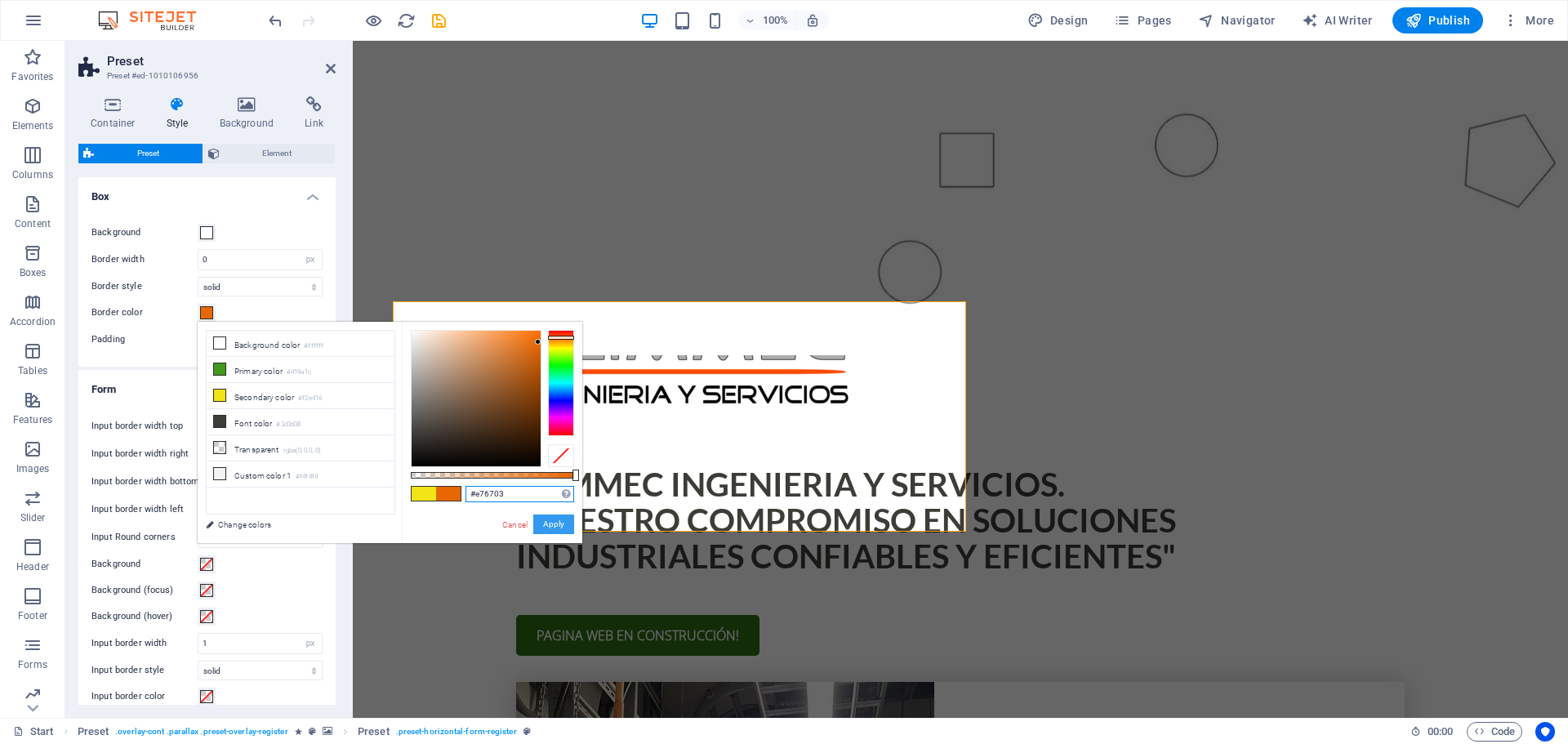
type input "#e76703"
click at [557, 528] on button "Apply" at bounding box center [553, 524] width 41 height 20
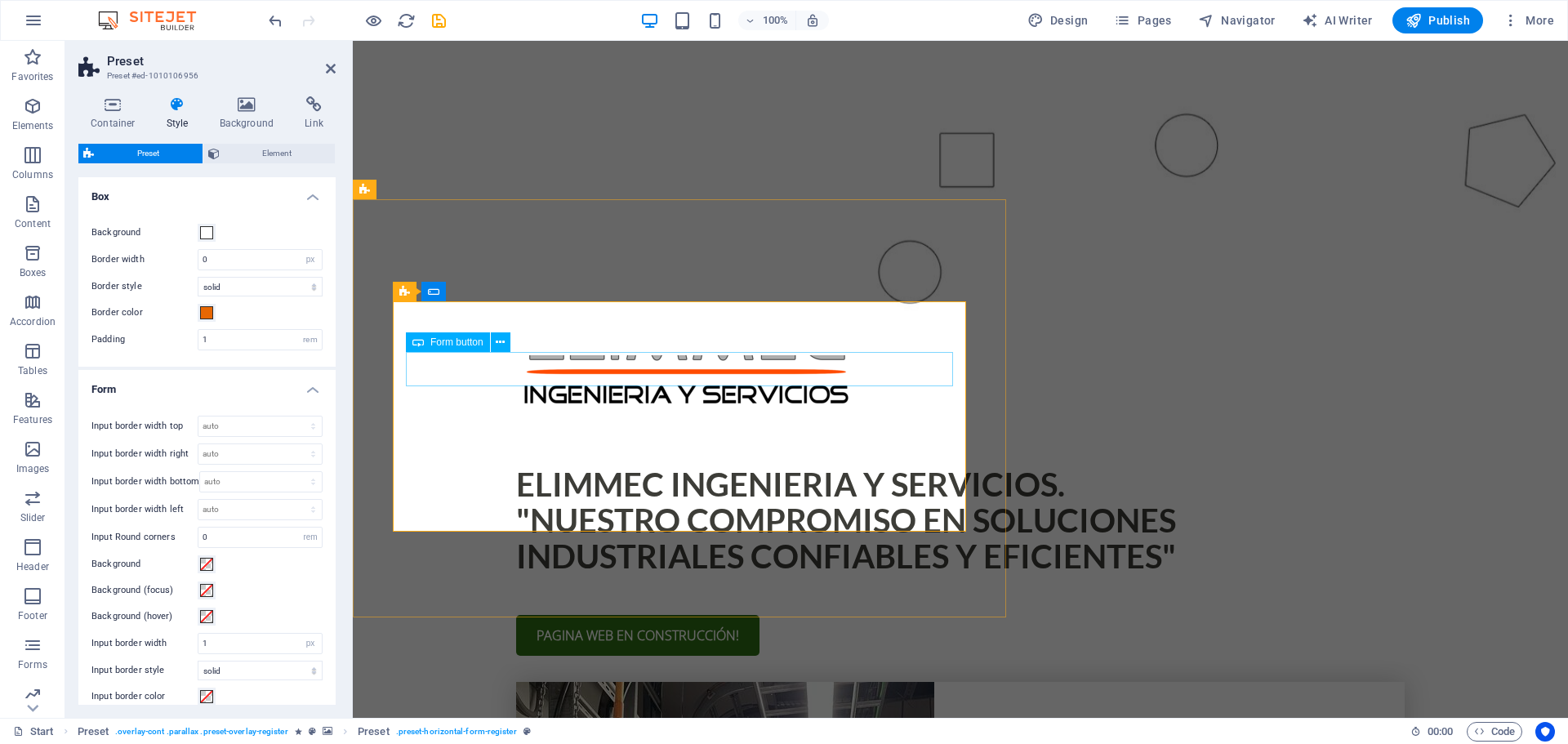
click at [498, 345] on icon at bounding box center [499, 342] width 9 height 17
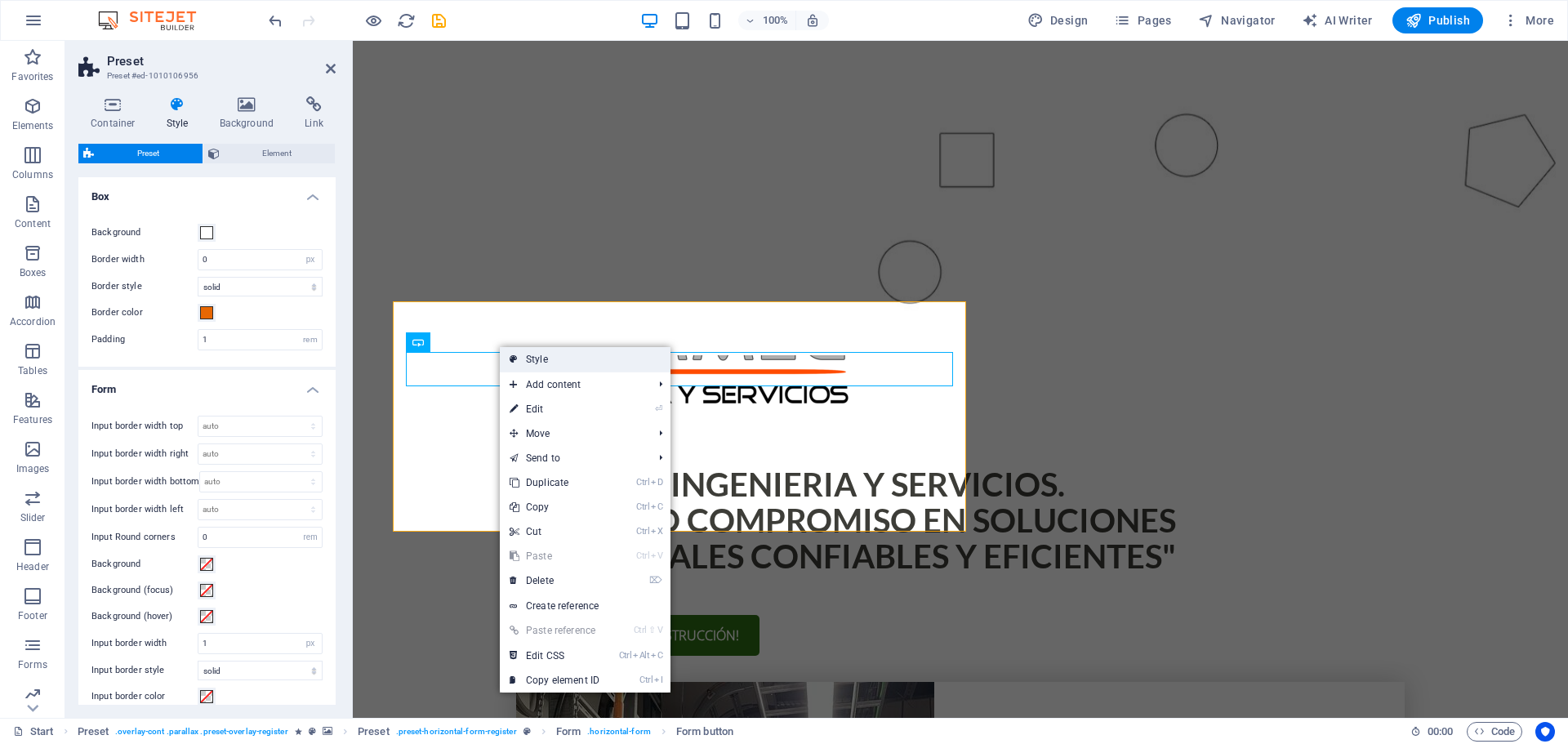
click at [526, 362] on link "Style" at bounding box center [585, 360] width 171 height 25
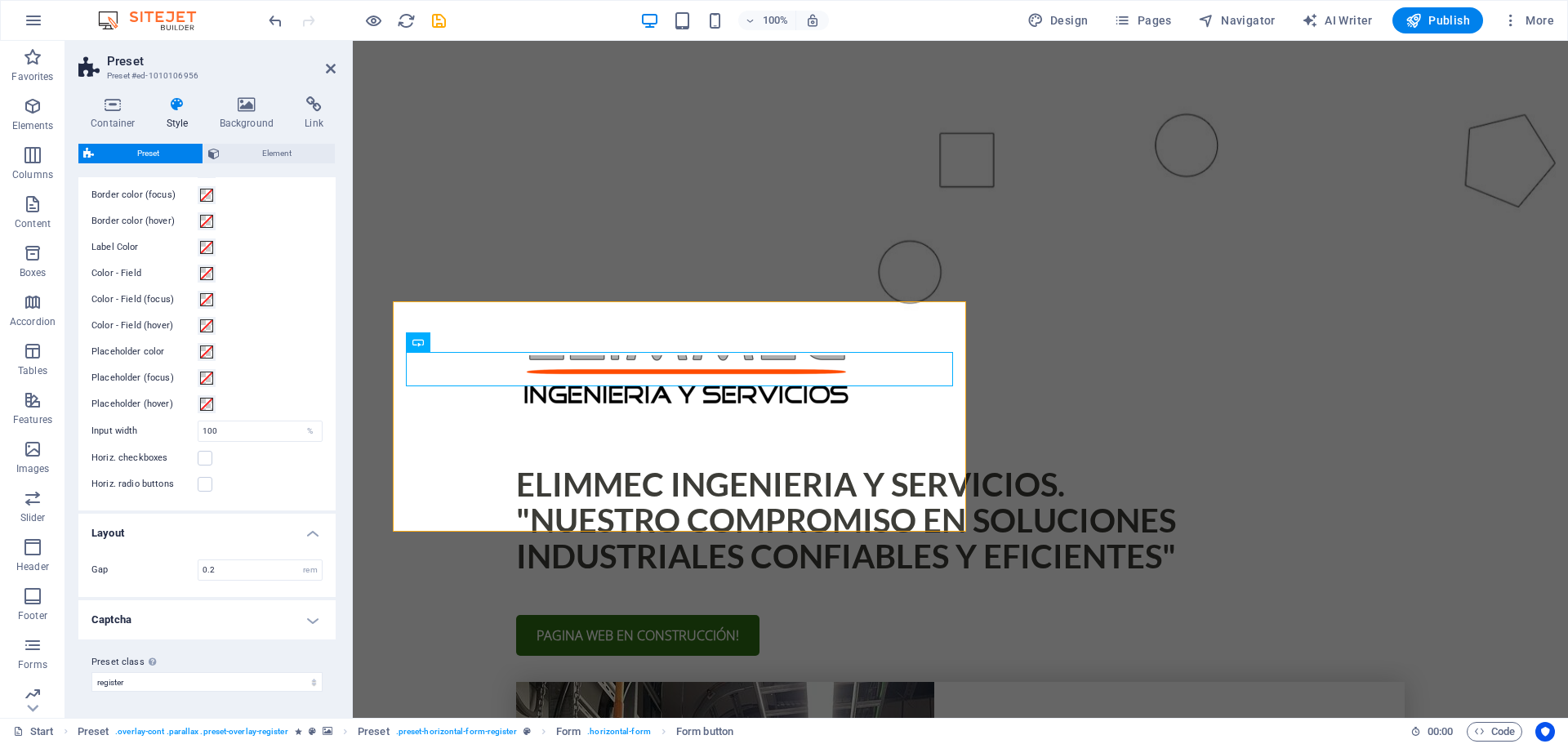
scroll to position [0, 0]
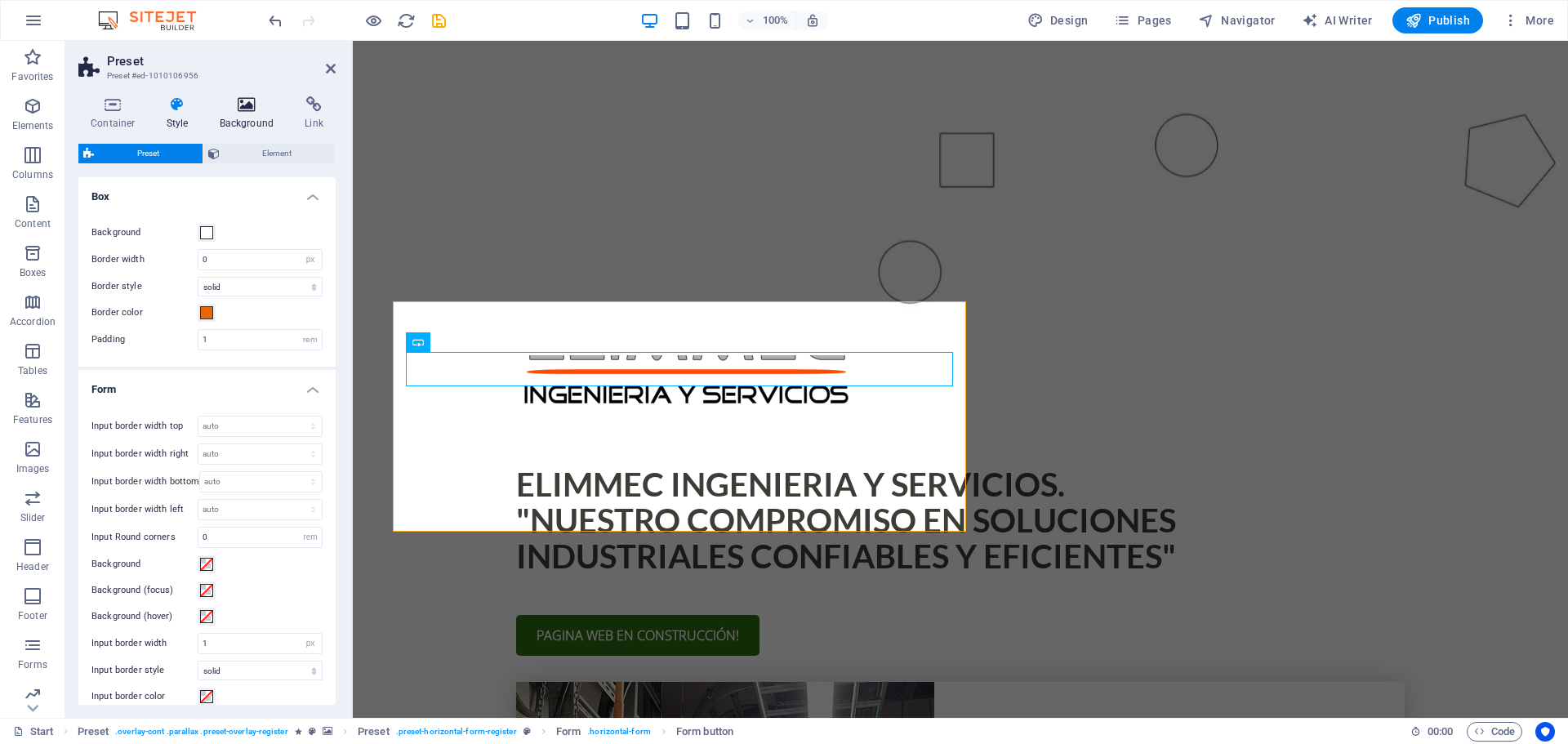
click at [247, 114] on h4 "Background" at bounding box center [250, 113] width 86 height 34
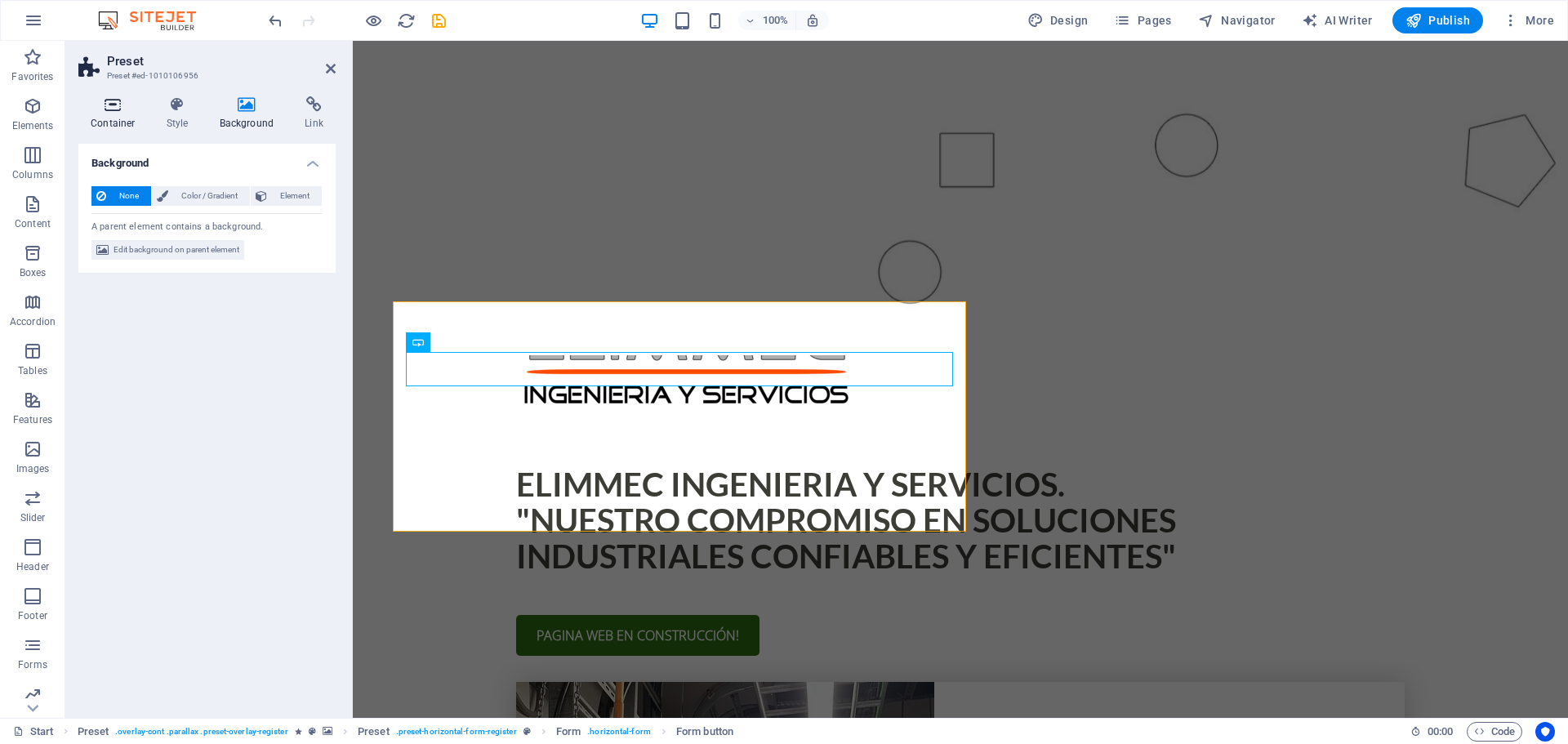
click at [133, 117] on h4 "Container" at bounding box center [117, 113] width 76 height 34
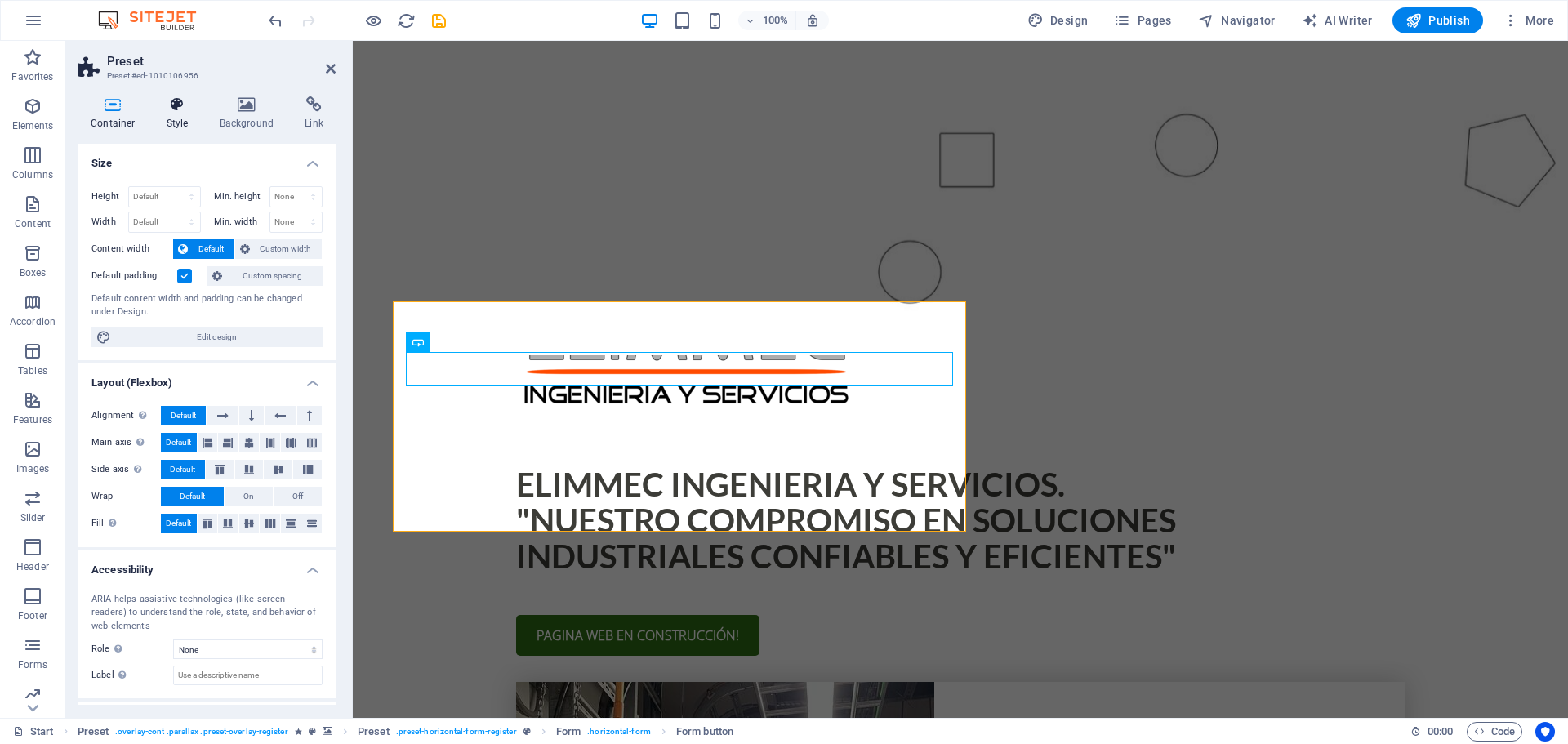
click at [181, 106] on icon at bounding box center [177, 104] width 46 height 17
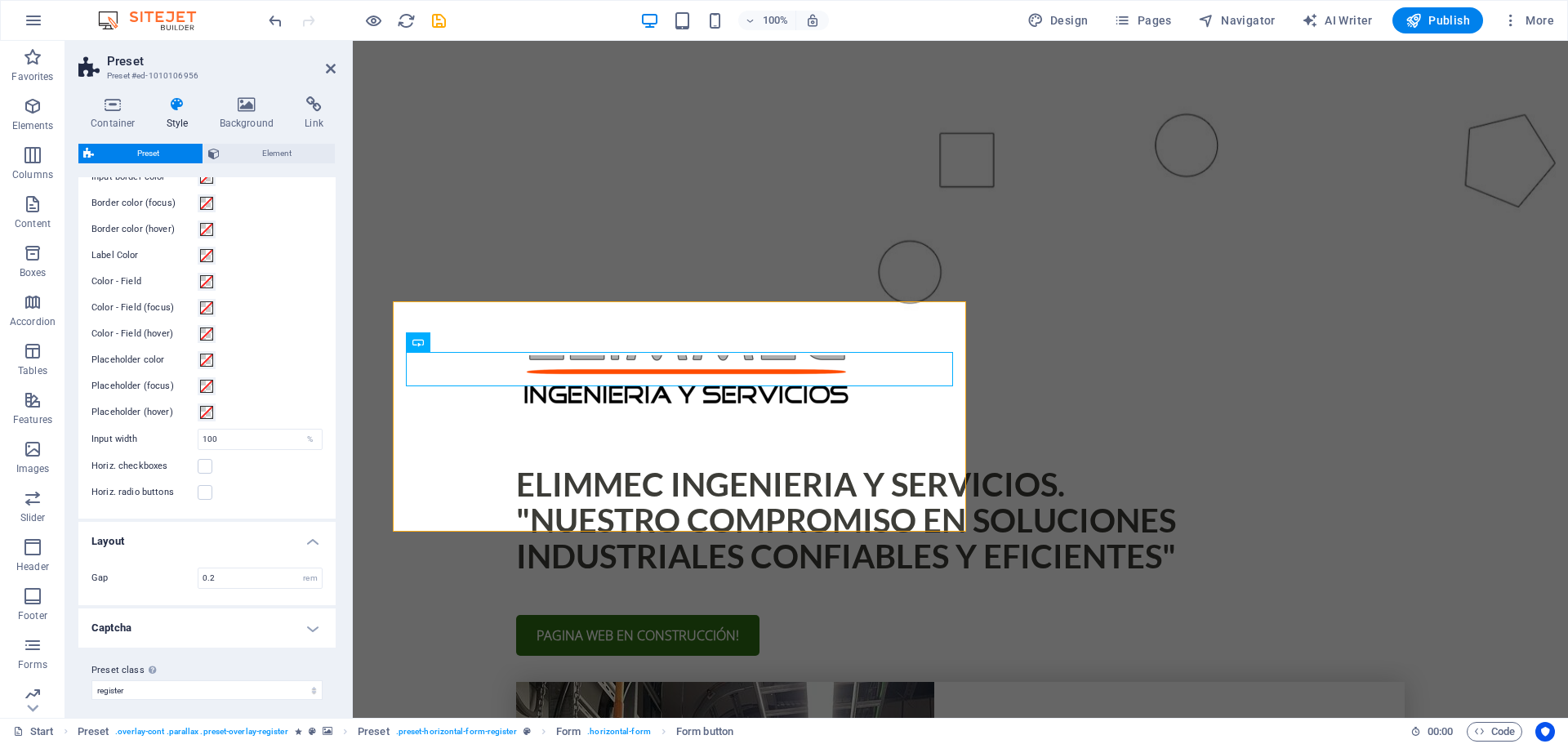
scroll to position [528, 0]
click at [312, 621] on h4 "Captcha" at bounding box center [207, 620] width 258 height 39
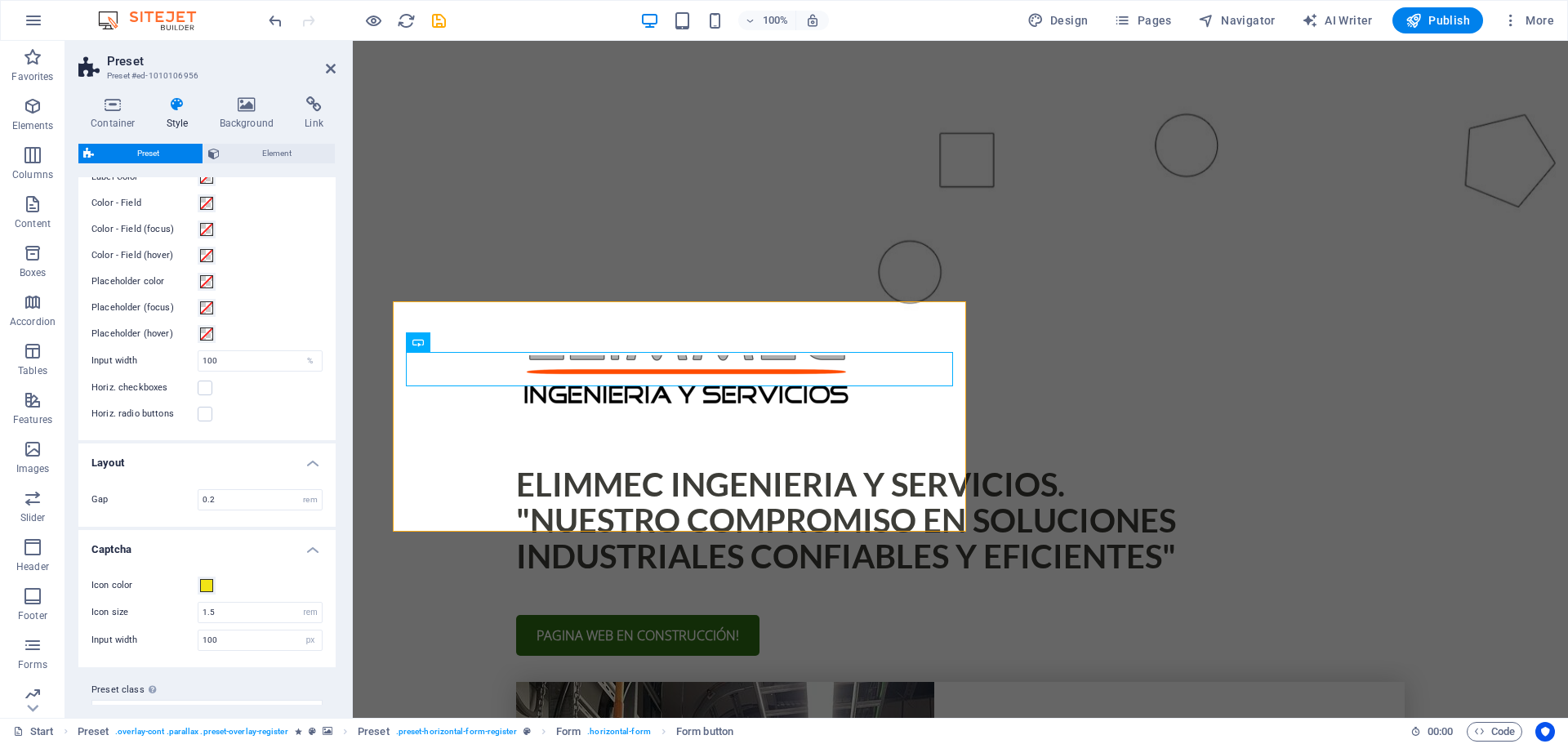
scroll to position [626, 0]
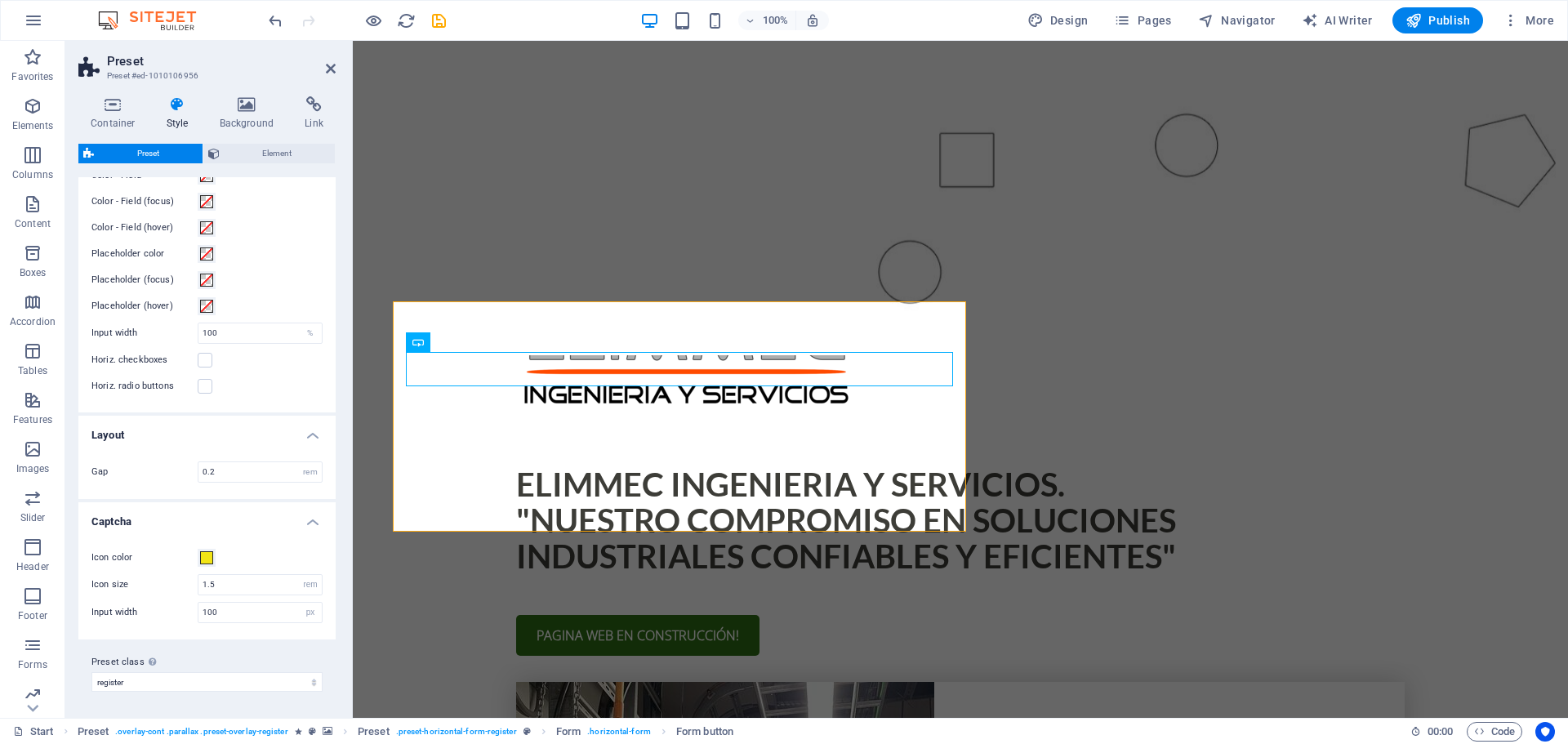
click at [220, 556] on div "Icon color" at bounding box center [206, 558] width 231 height 20
click at [208, 556] on span at bounding box center [207, 558] width 13 height 13
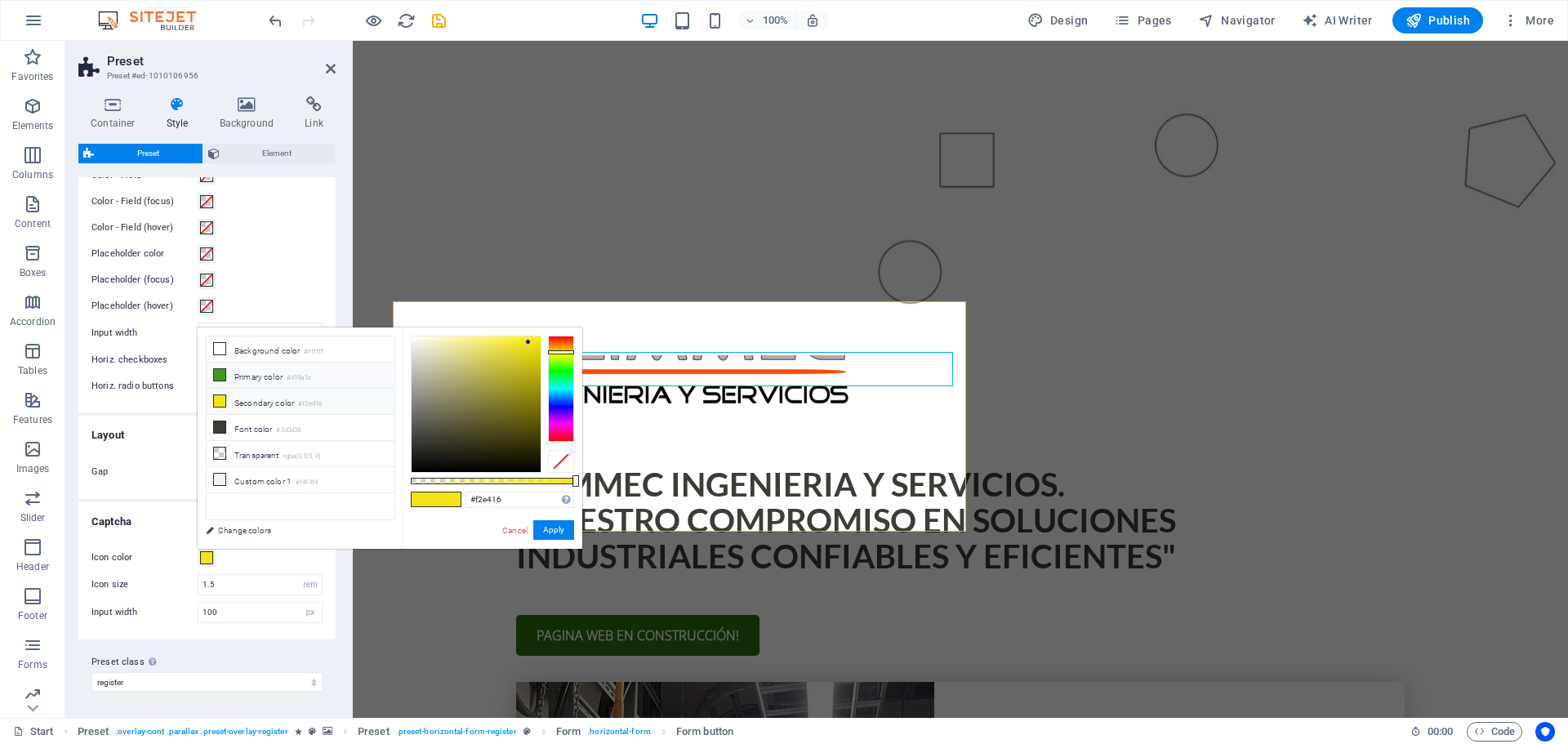
click at [221, 371] on icon at bounding box center [220, 375] width 12 height 12
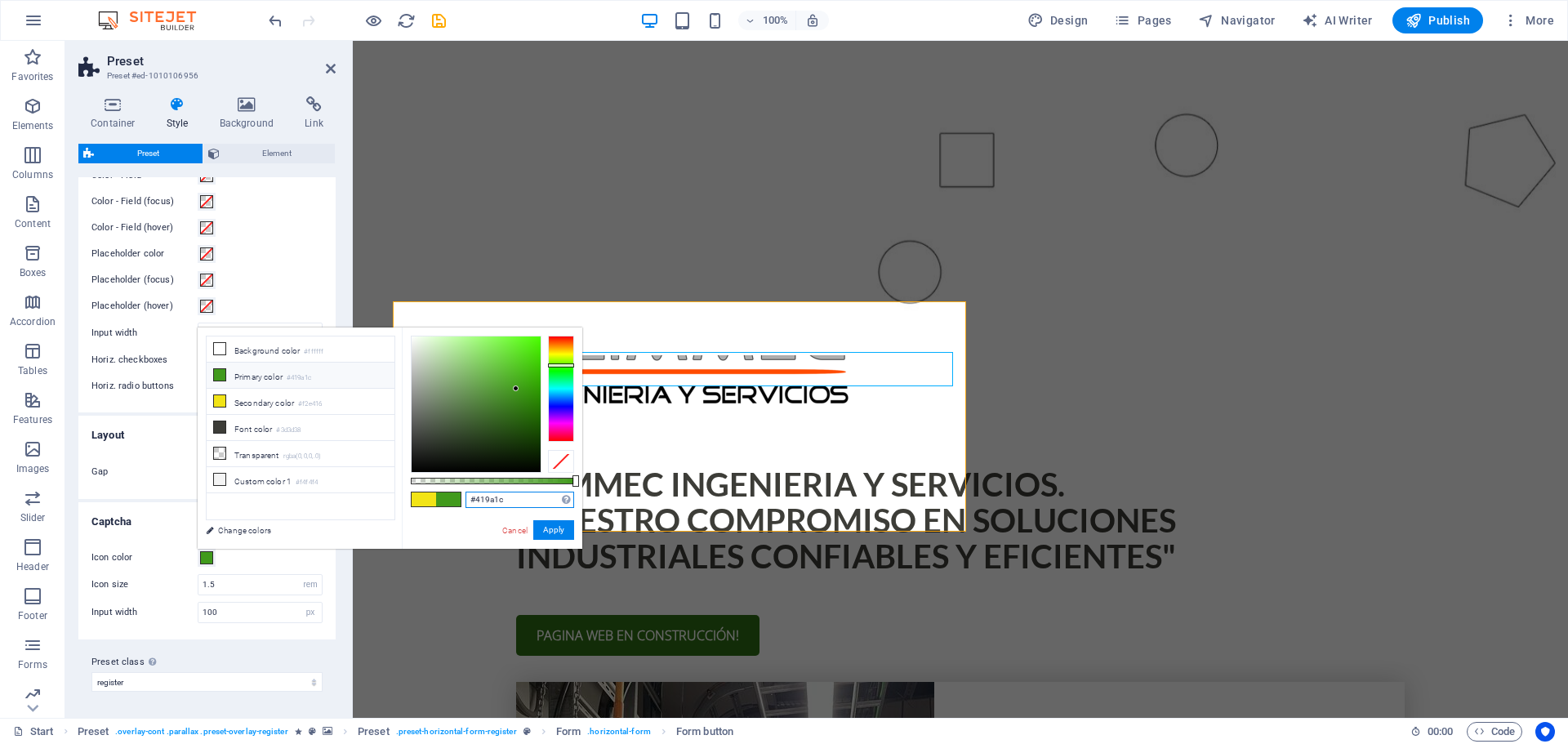
drag, startPoint x: 519, startPoint y: 495, endPoint x: 433, endPoint y: 495, distance: 86.0
click at [433, 495] on div "#419a1c Supported formats #0852ed rgb(8, 82, 237) rgba(8, 82, 237, 90%) hsv(221…" at bounding box center [492, 556] width 181 height 458
paste input "e76703"
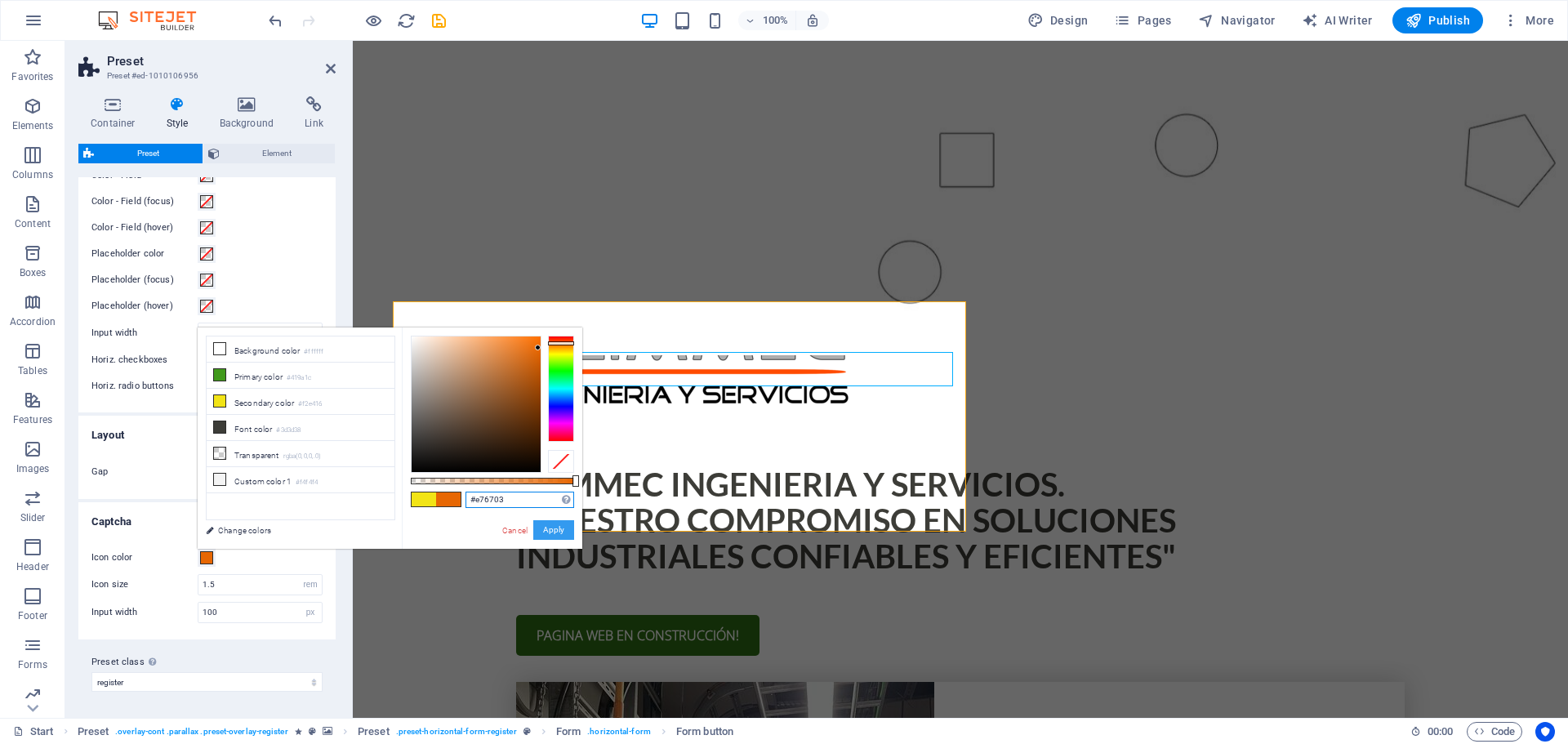
type input "#e76703"
click at [553, 527] on button "Apply" at bounding box center [553, 530] width 41 height 20
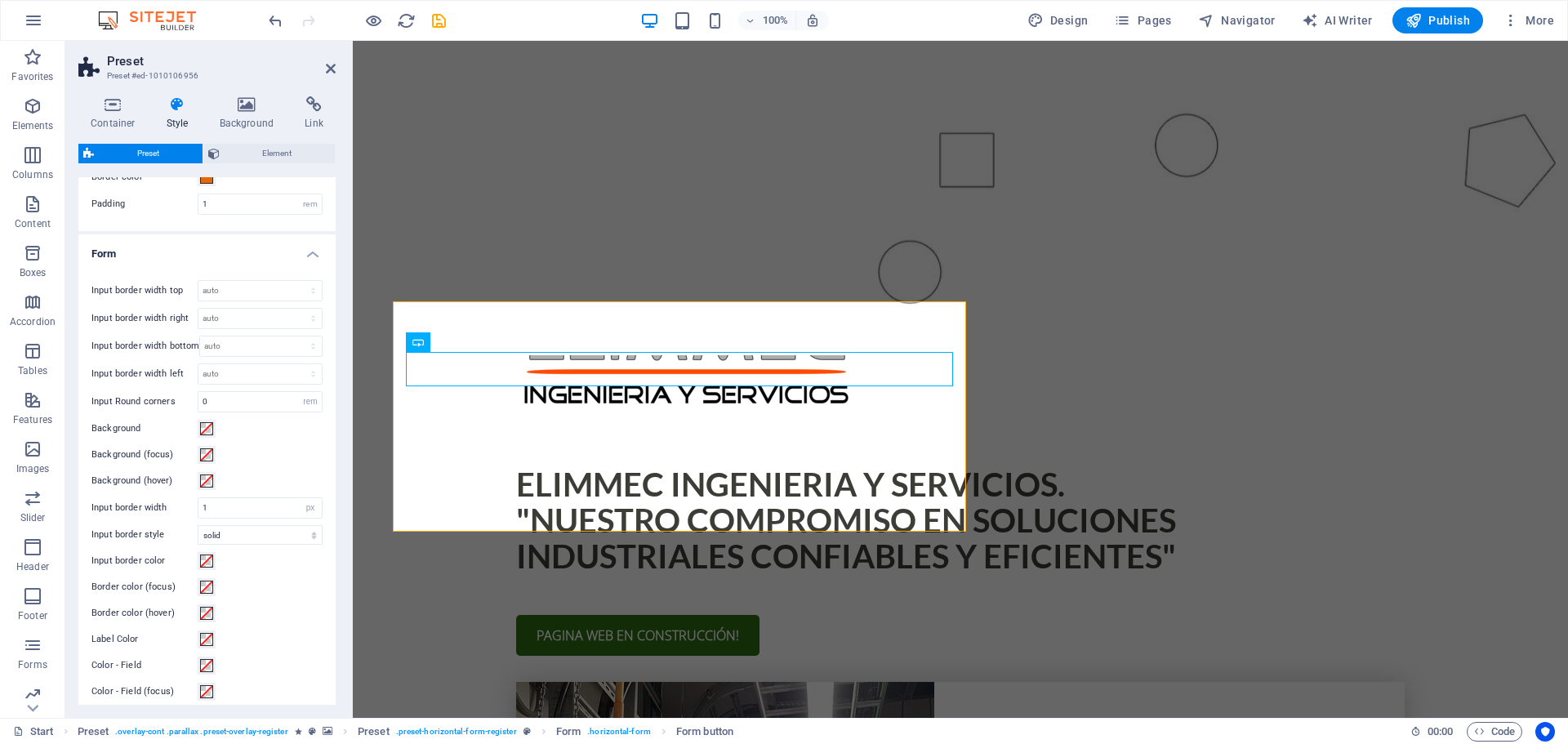
scroll to position [0, 0]
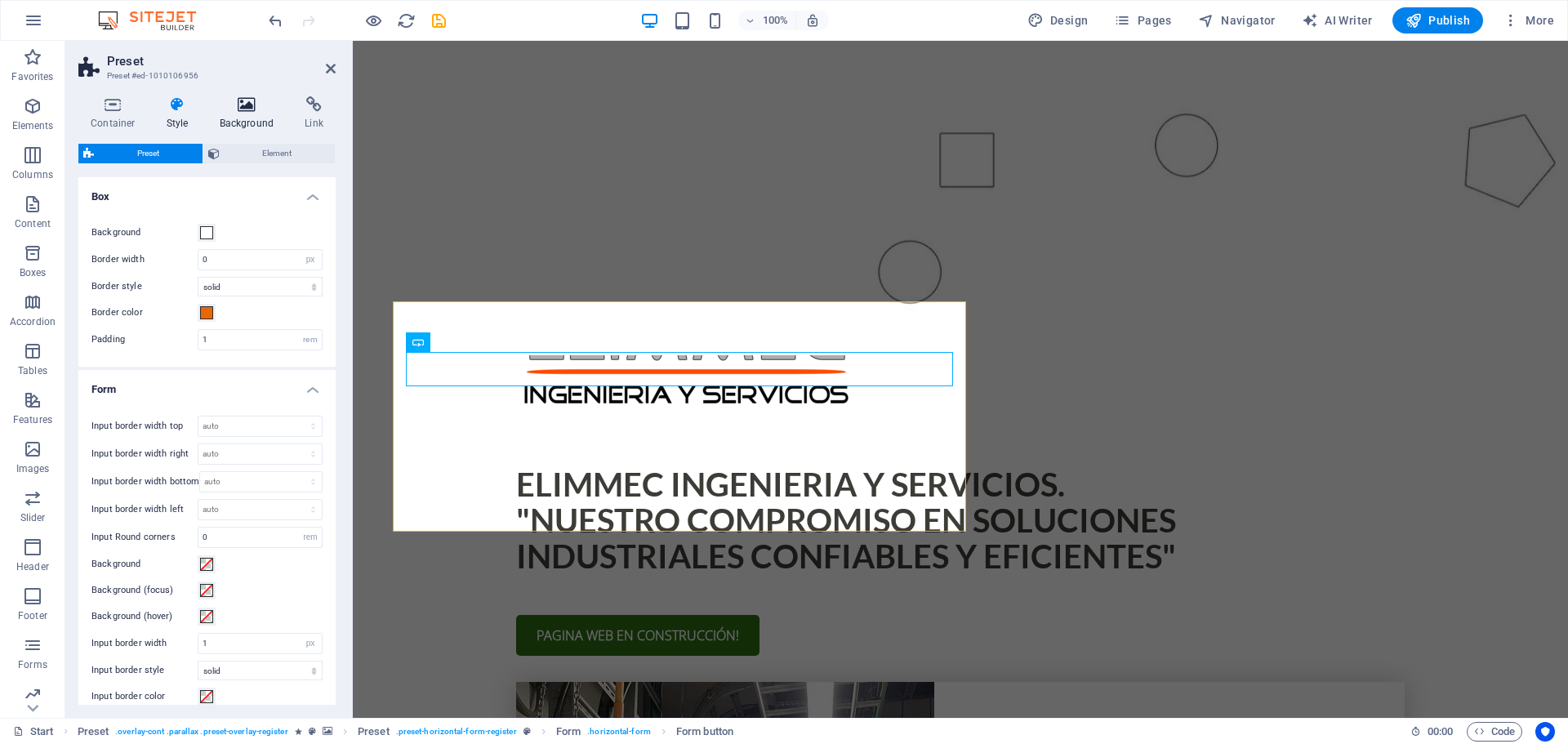
click at [248, 100] on icon at bounding box center [247, 104] width 80 height 17
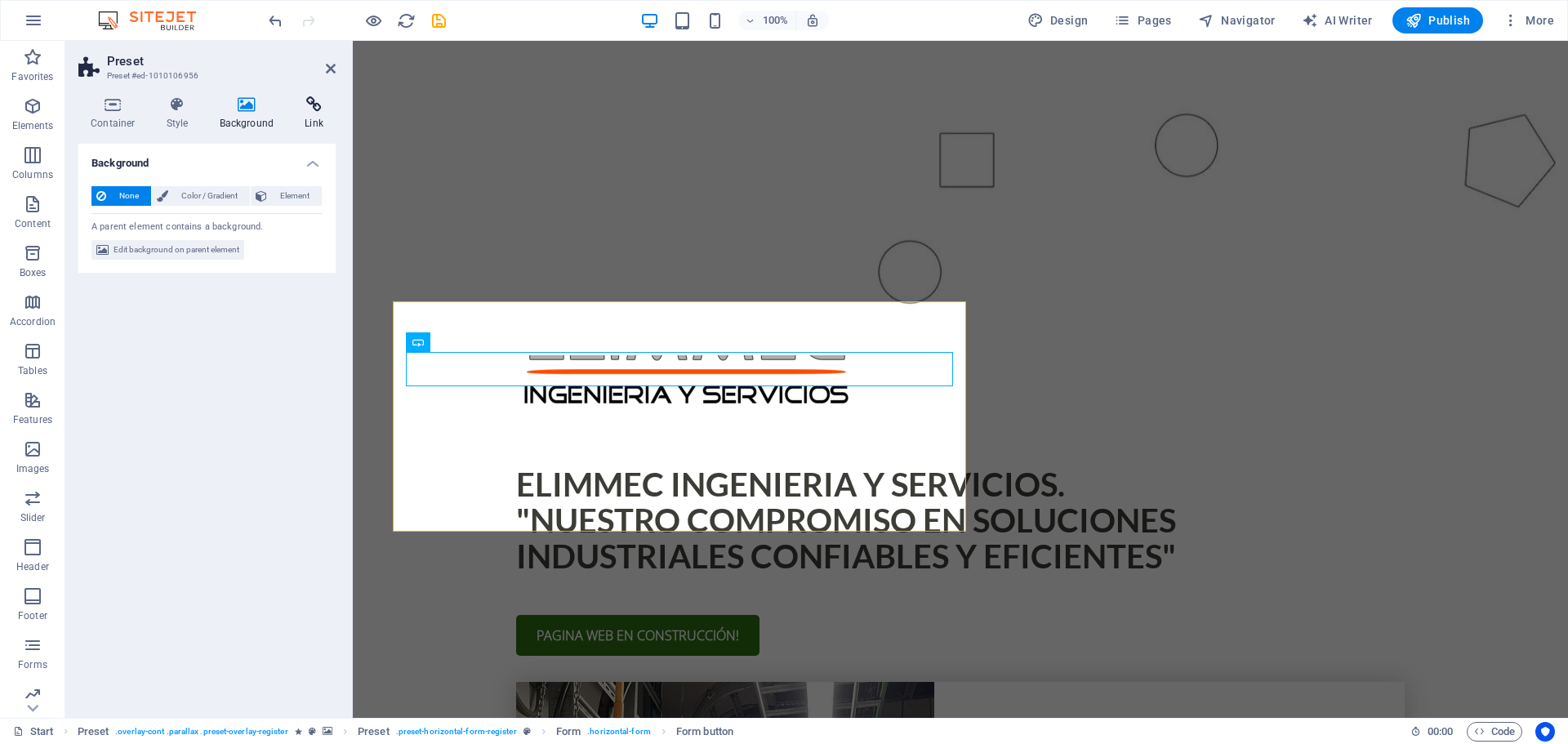
click at [307, 104] on icon at bounding box center [314, 104] width 43 height 17
click at [251, 109] on icon at bounding box center [247, 104] width 80 height 17
click at [186, 199] on span "Color / Gradient" at bounding box center [209, 196] width 72 height 20
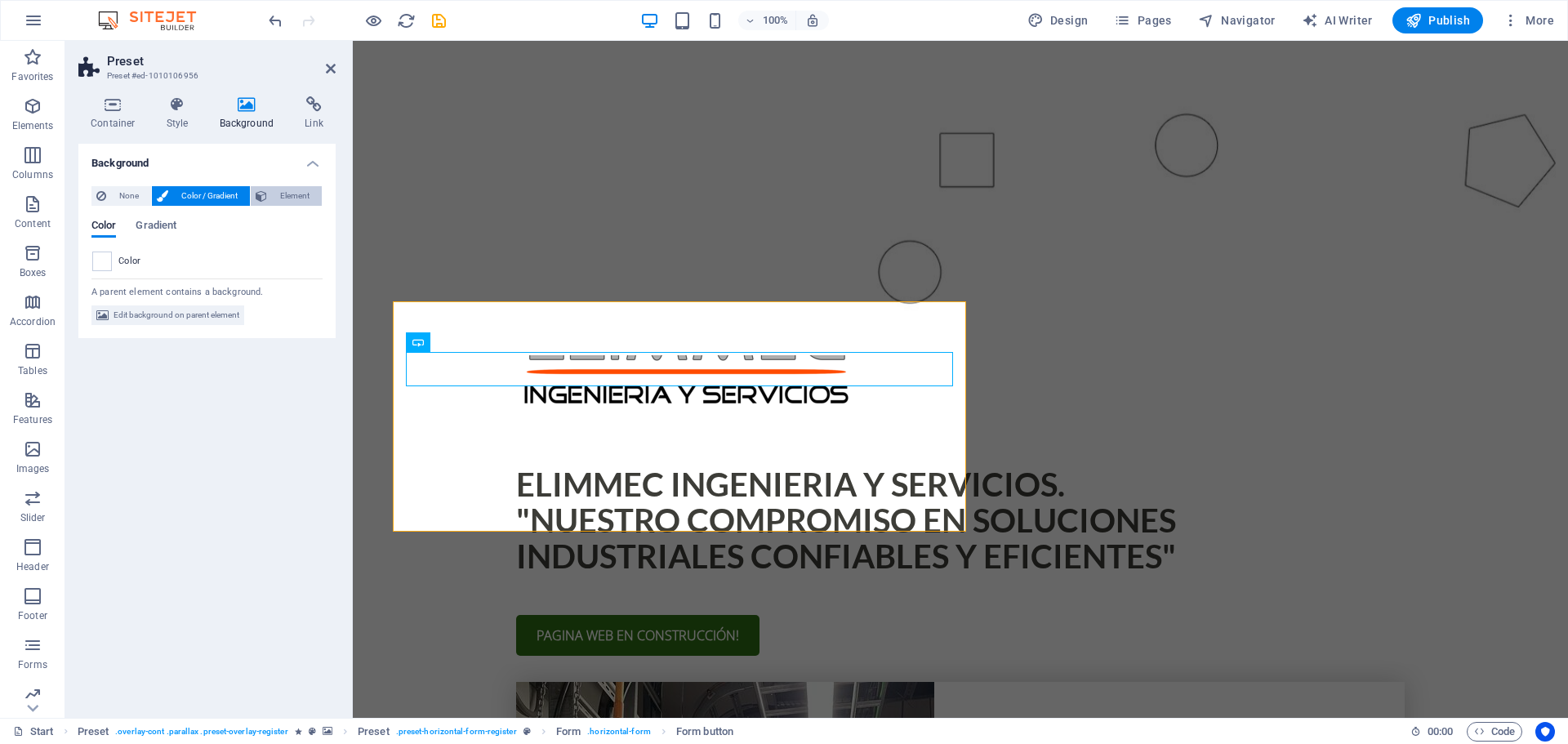
click at [289, 194] on span "Element" at bounding box center [294, 196] width 45 height 20
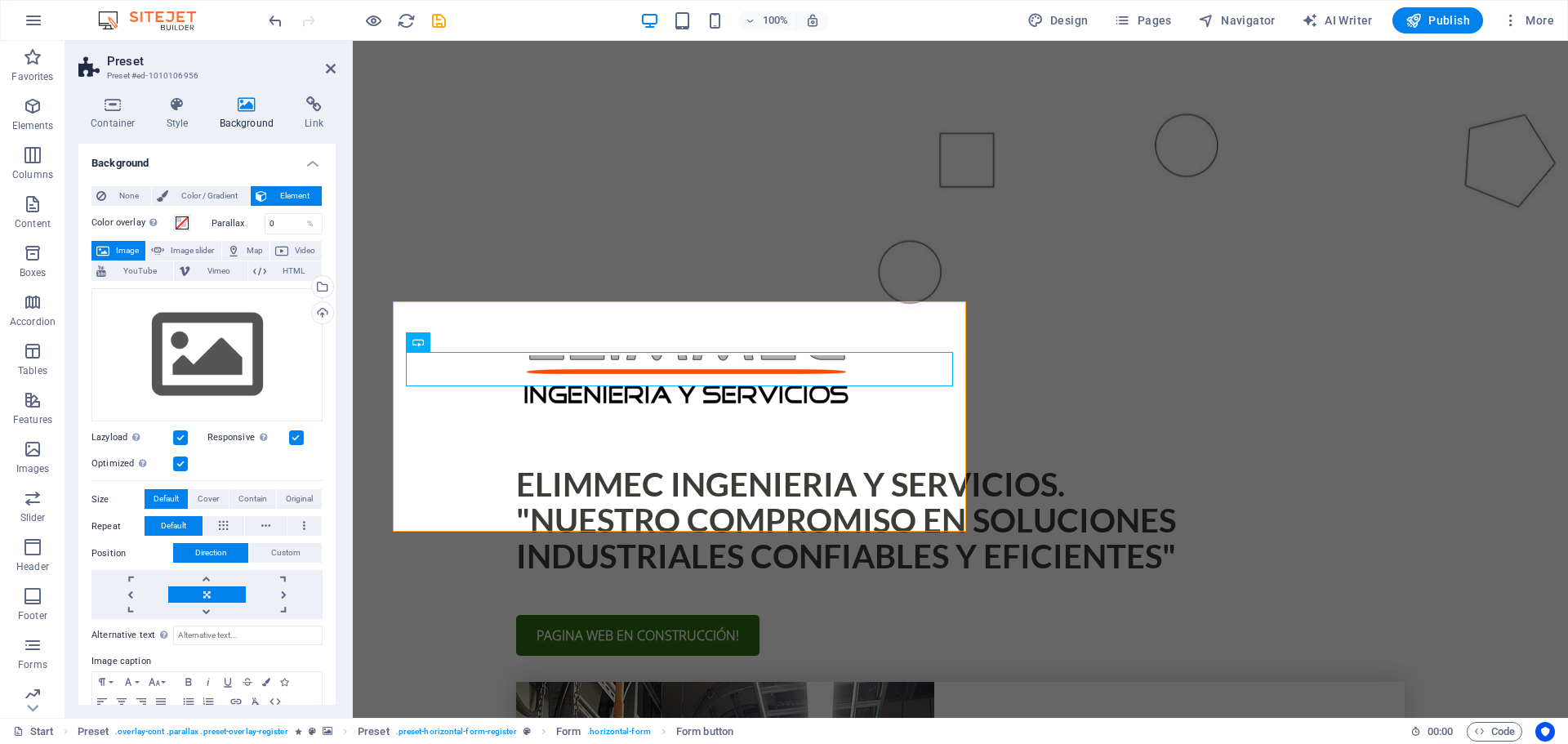
click at [332, 226] on div "Background None Color / Gradient Element Stretch background to full-width Color…" at bounding box center [207, 424] width 258 height 561
click at [225, 195] on span "Color / Gradient" at bounding box center [209, 196] width 72 height 20
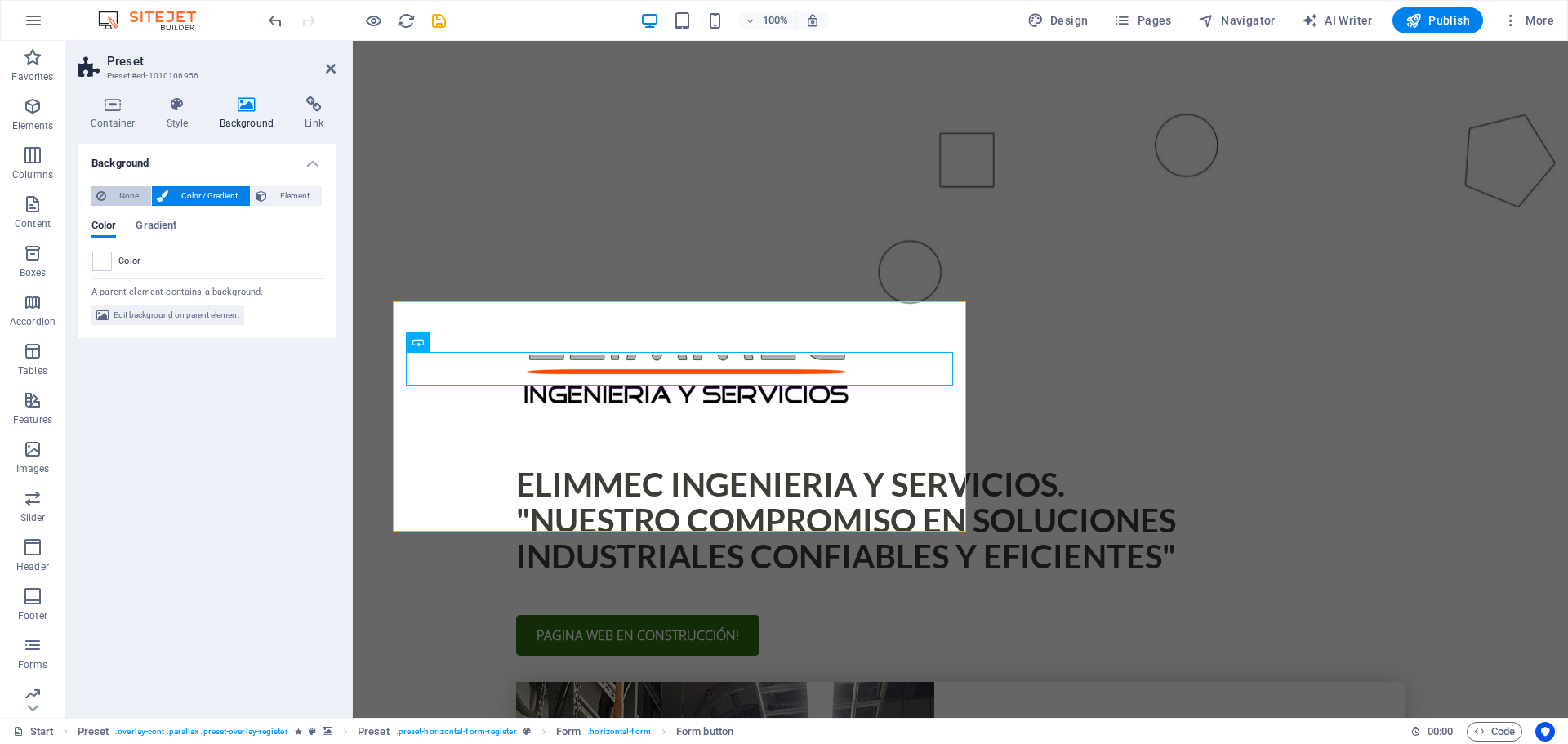
click at [126, 195] on span "None" at bounding box center [128, 196] width 35 height 20
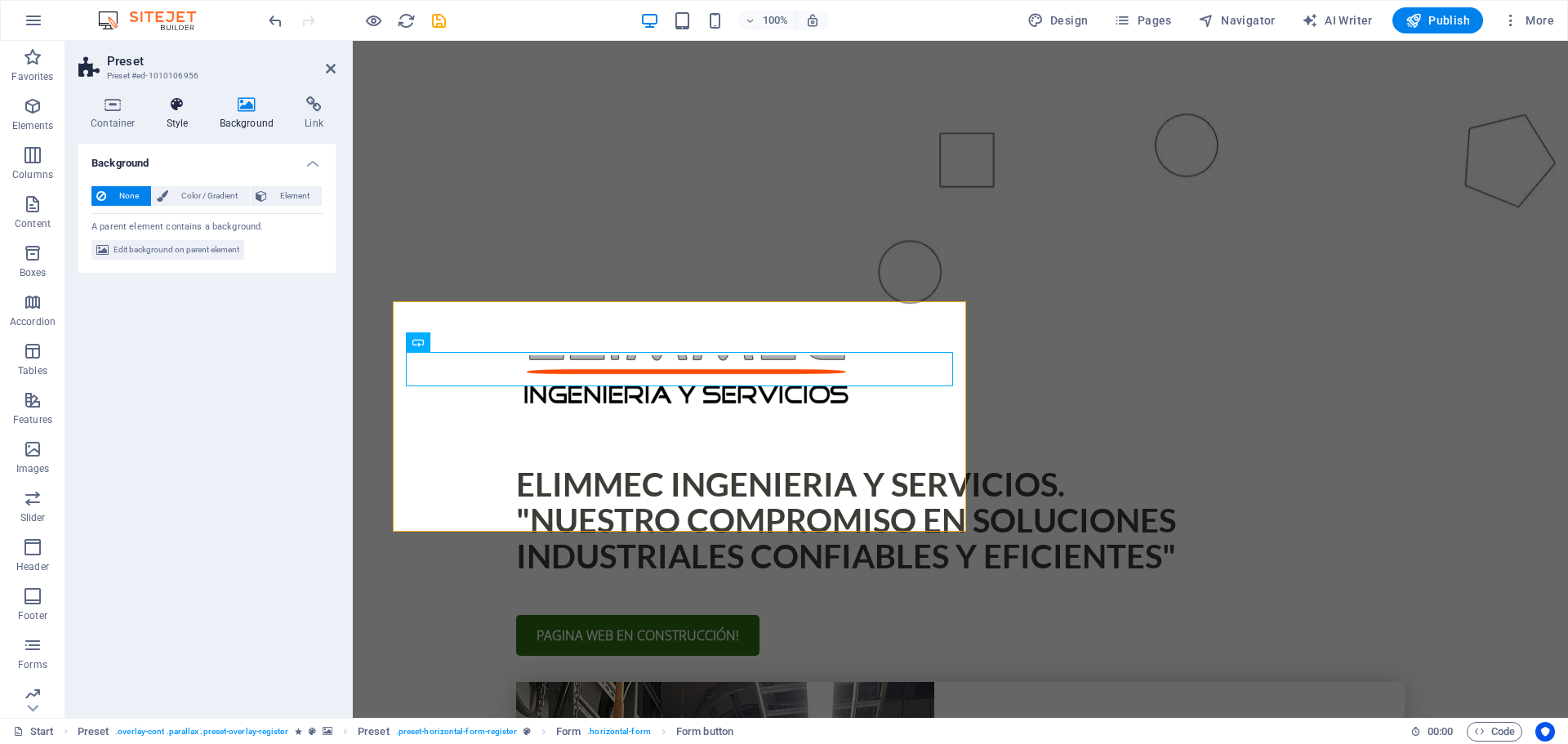
click at [173, 110] on icon at bounding box center [177, 104] width 46 height 17
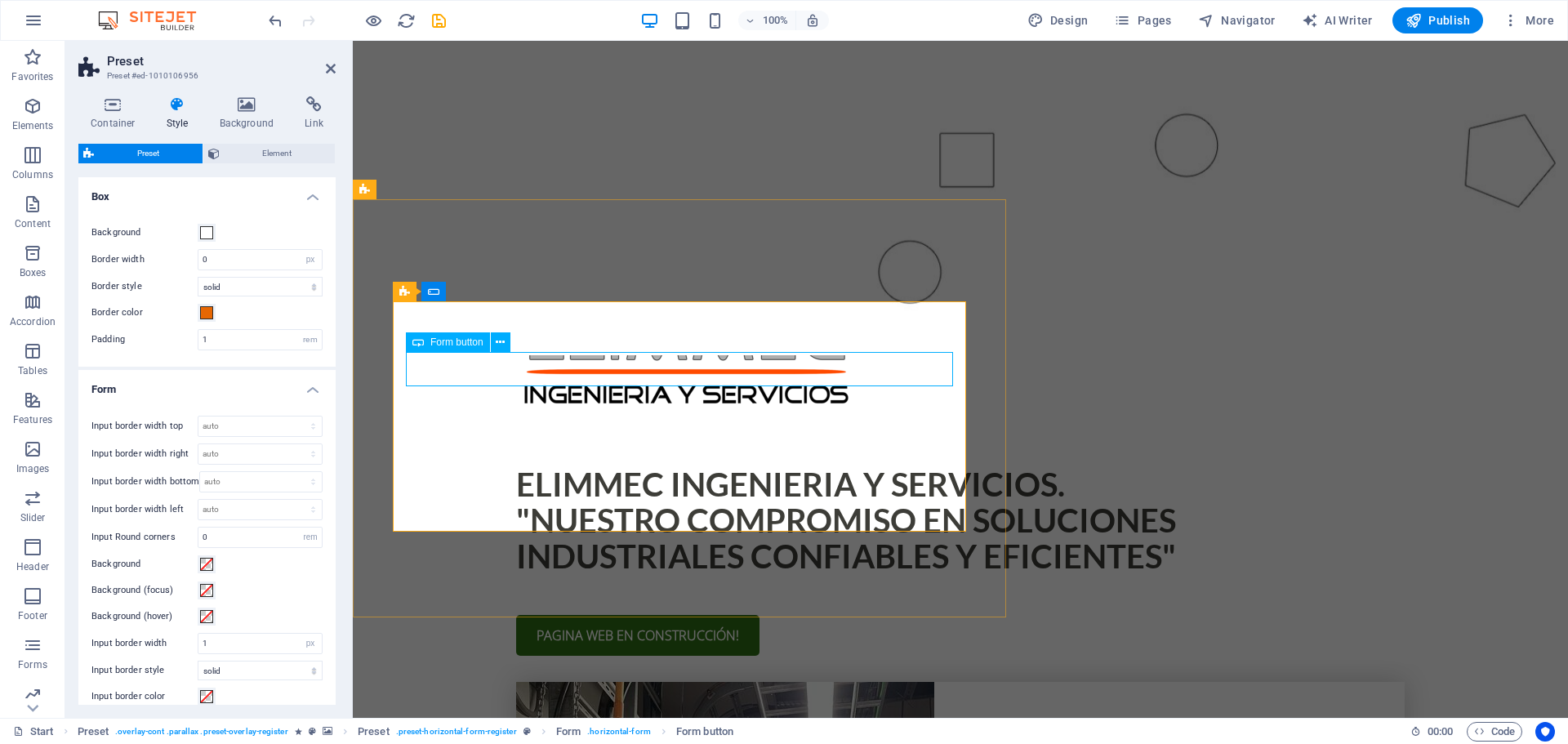
click at [451, 350] on div "Form button" at bounding box center [448, 342] width 84 height 20
click at [451, 345] on span "Form button" at bounding box center [457, 342] width 53 height 10
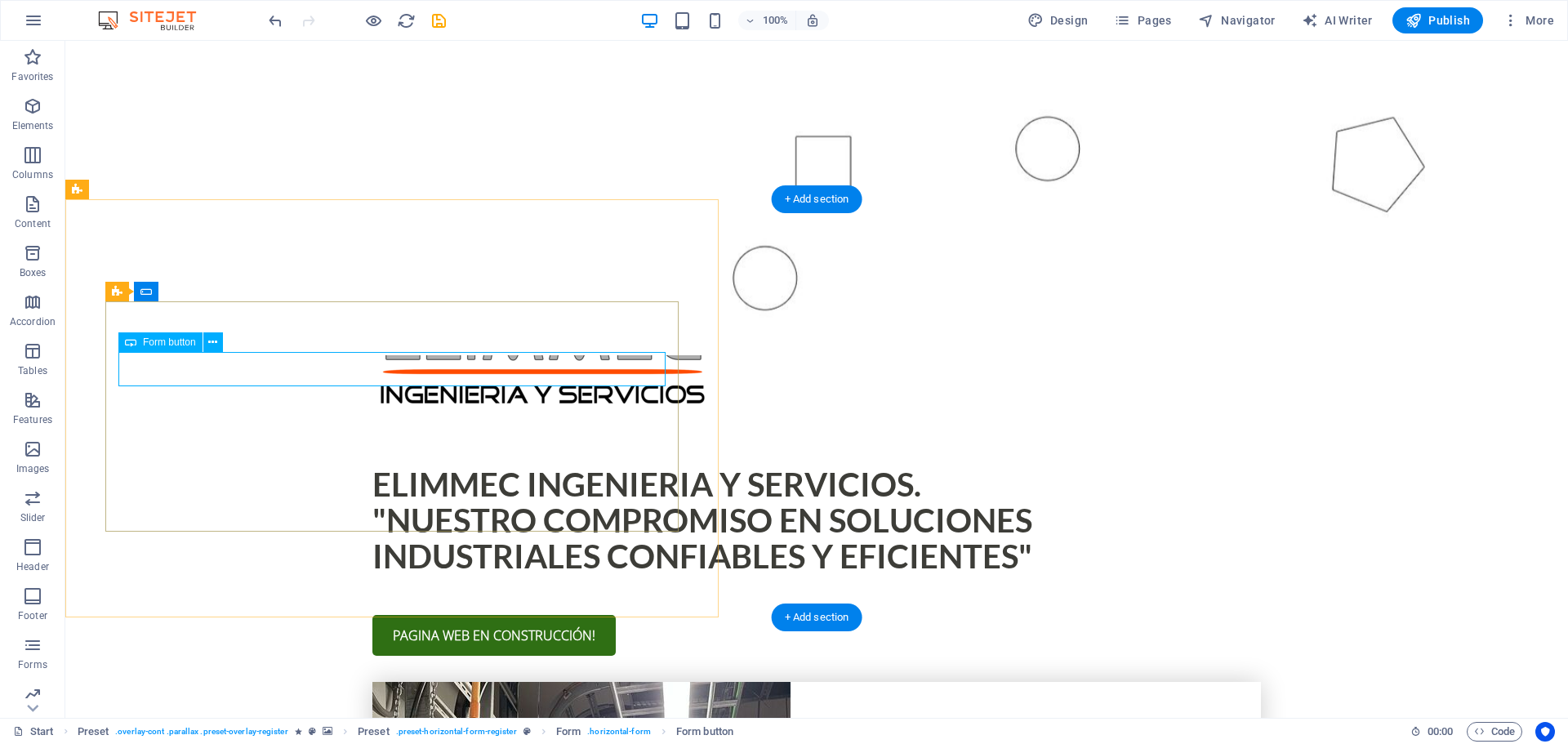
drag, startPoint x: 394, startPoint y: 369, endPoint x: 106, endPoint y: 370, distance: 288.0
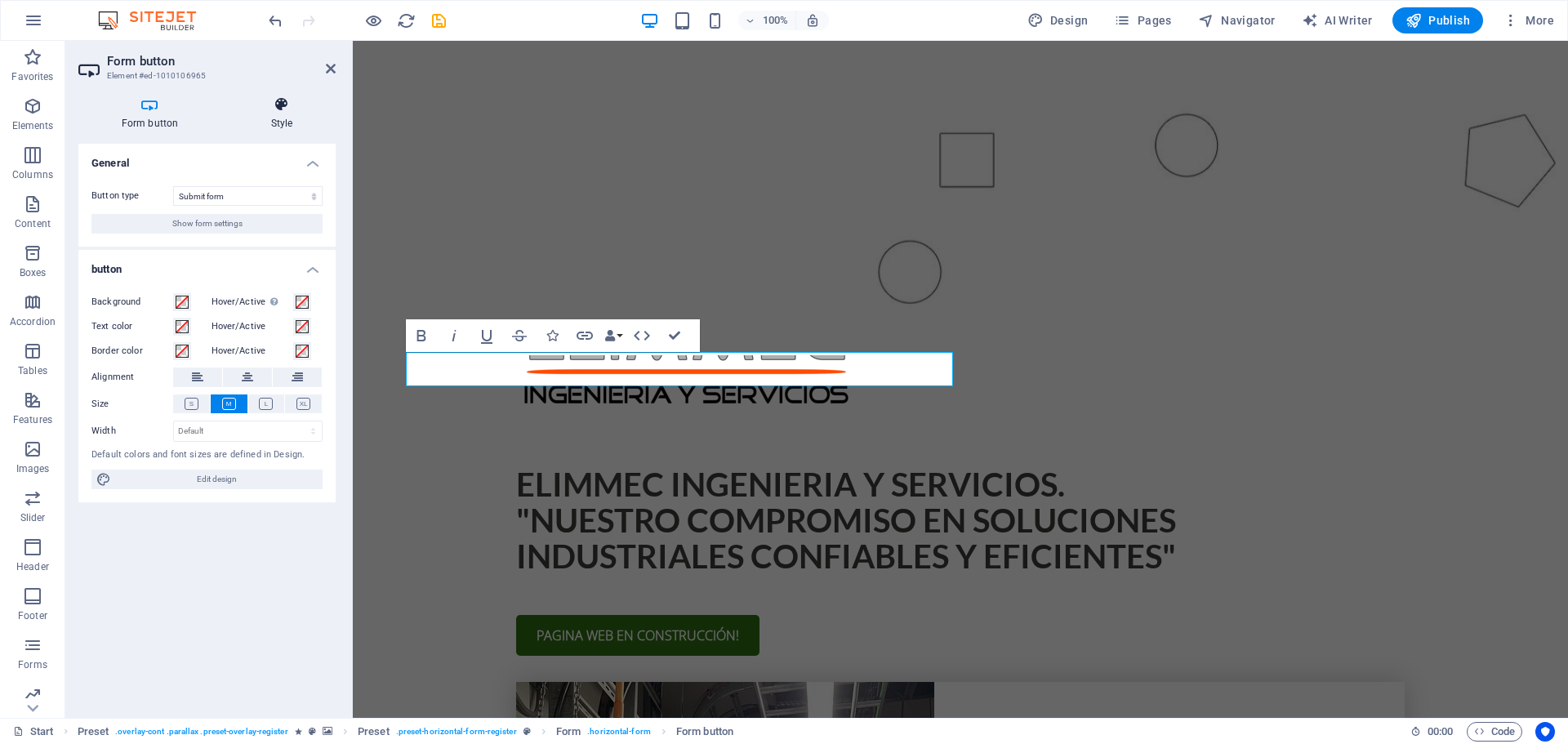
click at [290, 120] on h4 "Style" at bounding box center [282, 113] width 108 height 34
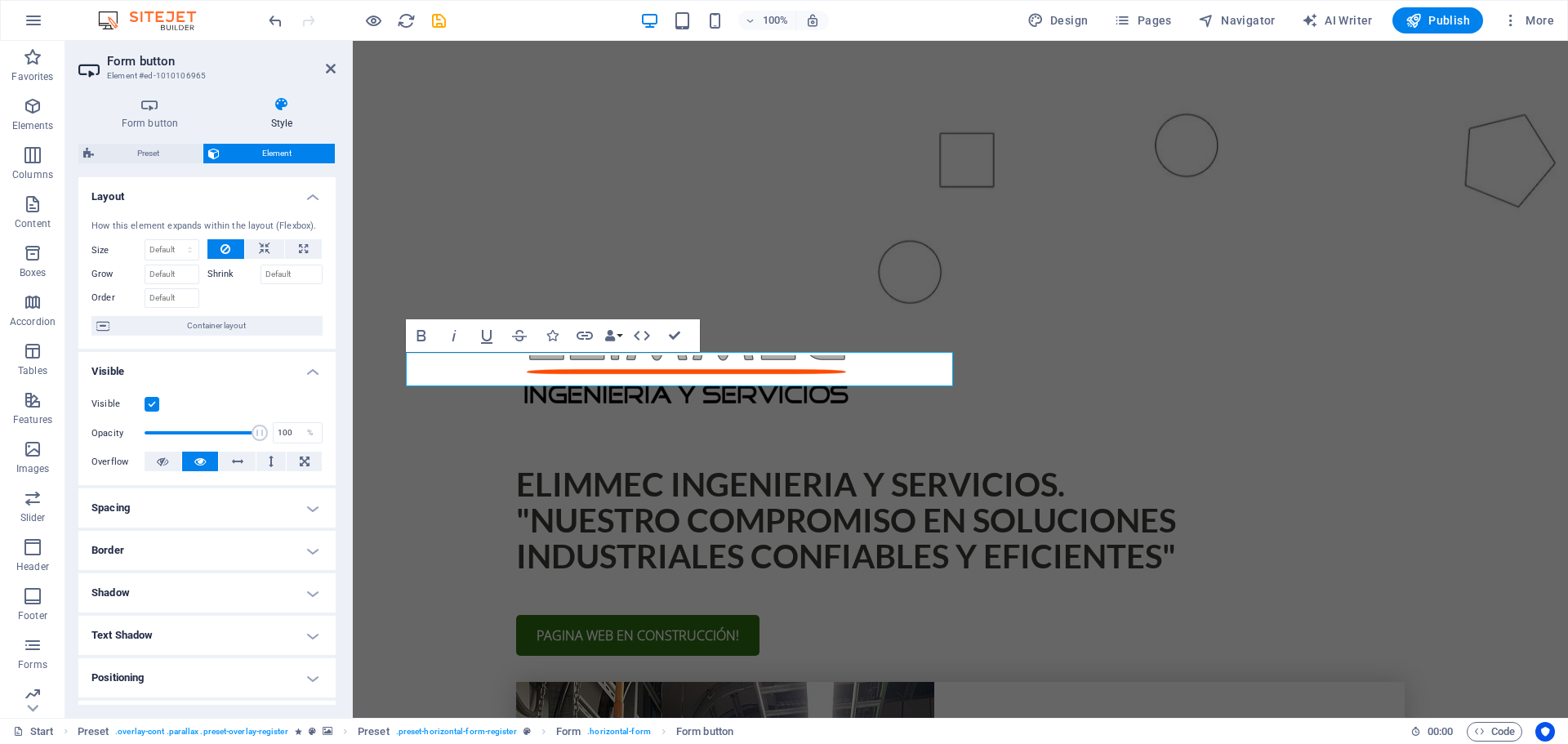
click at [310, 509] on h4 "Spacing" at bounding box center [207, 508] width 258 height 39
click at [310, 509] on h4 "Spacing" at bounding box center [207, 503] width 258 height 29
click at [310, 554] on h4 "Border" at bounding box center [207, 550] width 258 height 39
click at [310, 554] on h4 "Border" at bounding box center [207, 545] width 258 height 29
click at [306, 587] on h4 "Shadow" at bounding box center [207, 592] width 258 height 39
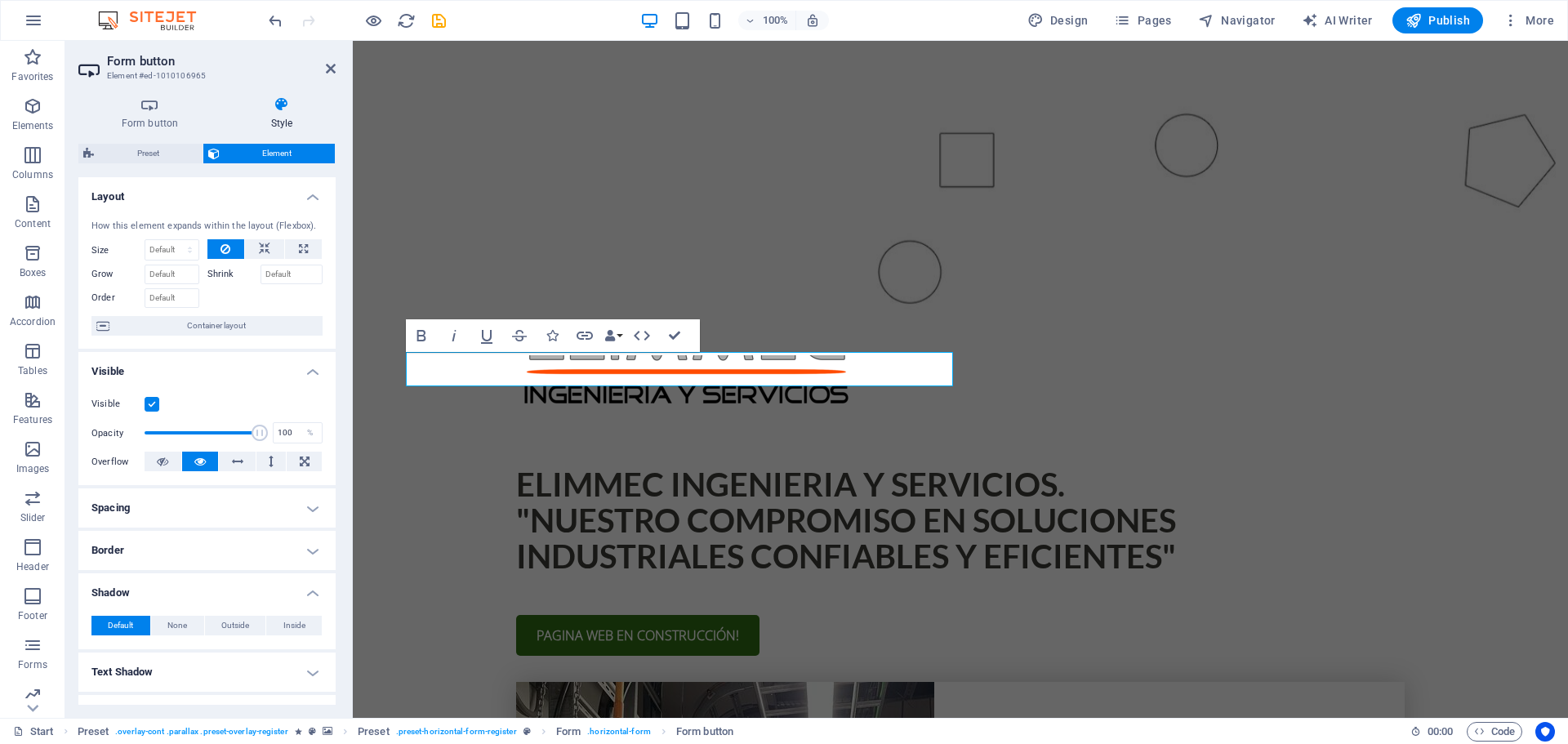
scroll to position [200, 0]
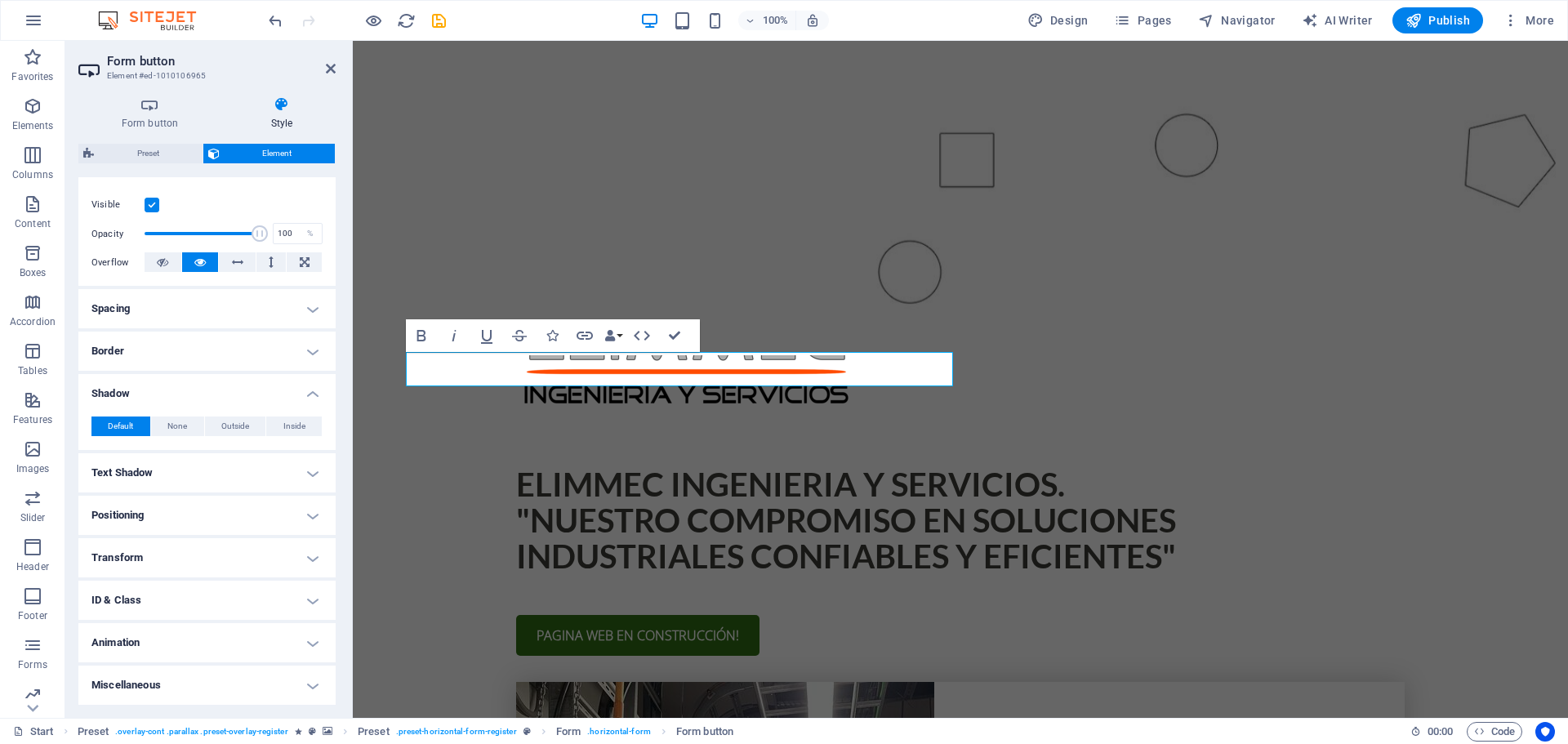
click at [313, 474] on h4 "Text Shadow" at bounding box center [207, 472] width 258 height 39
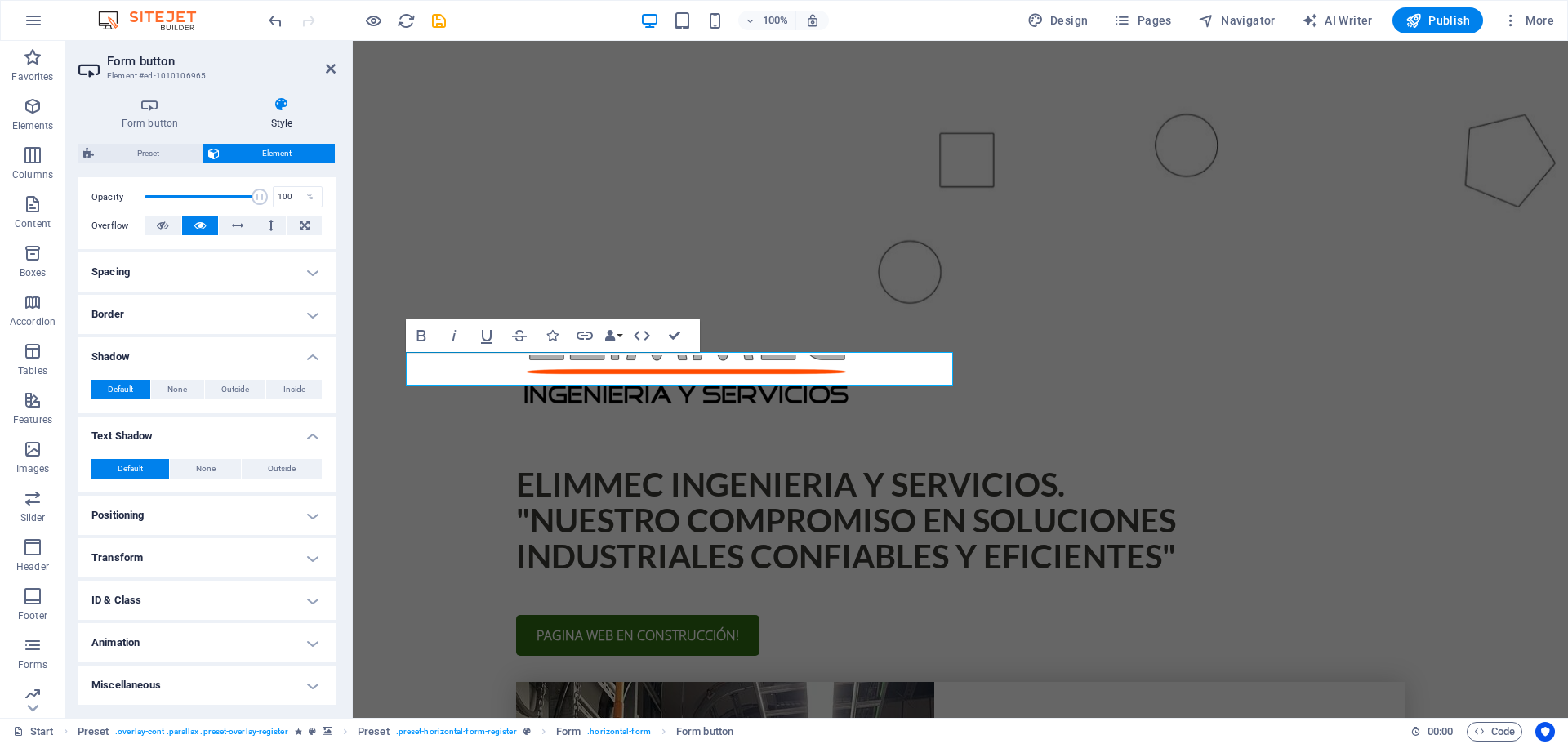
click at [306, 511] on h4 "Positioning" at bounding box center [207, 515] width 258 height 39
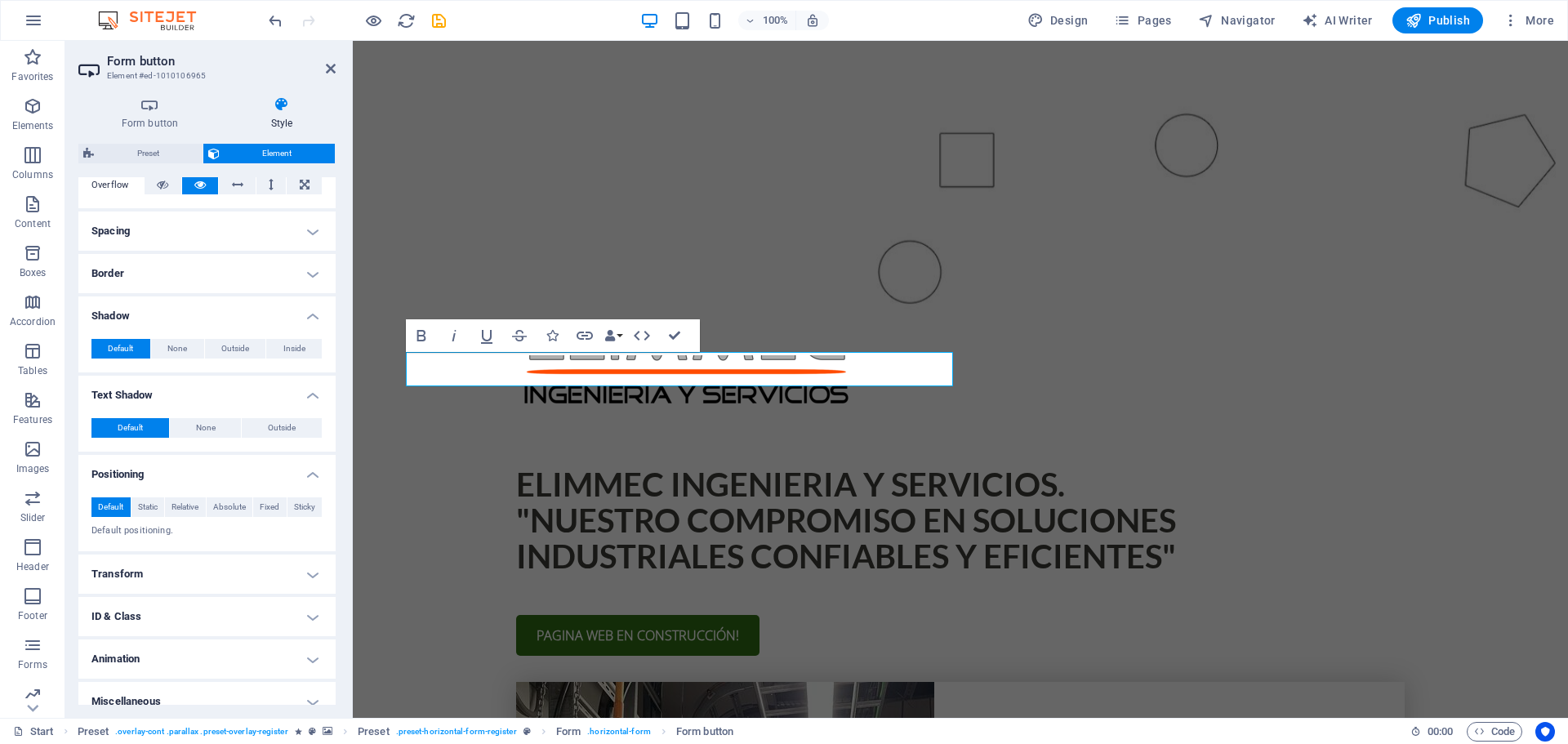
scroll to position [293, 0]
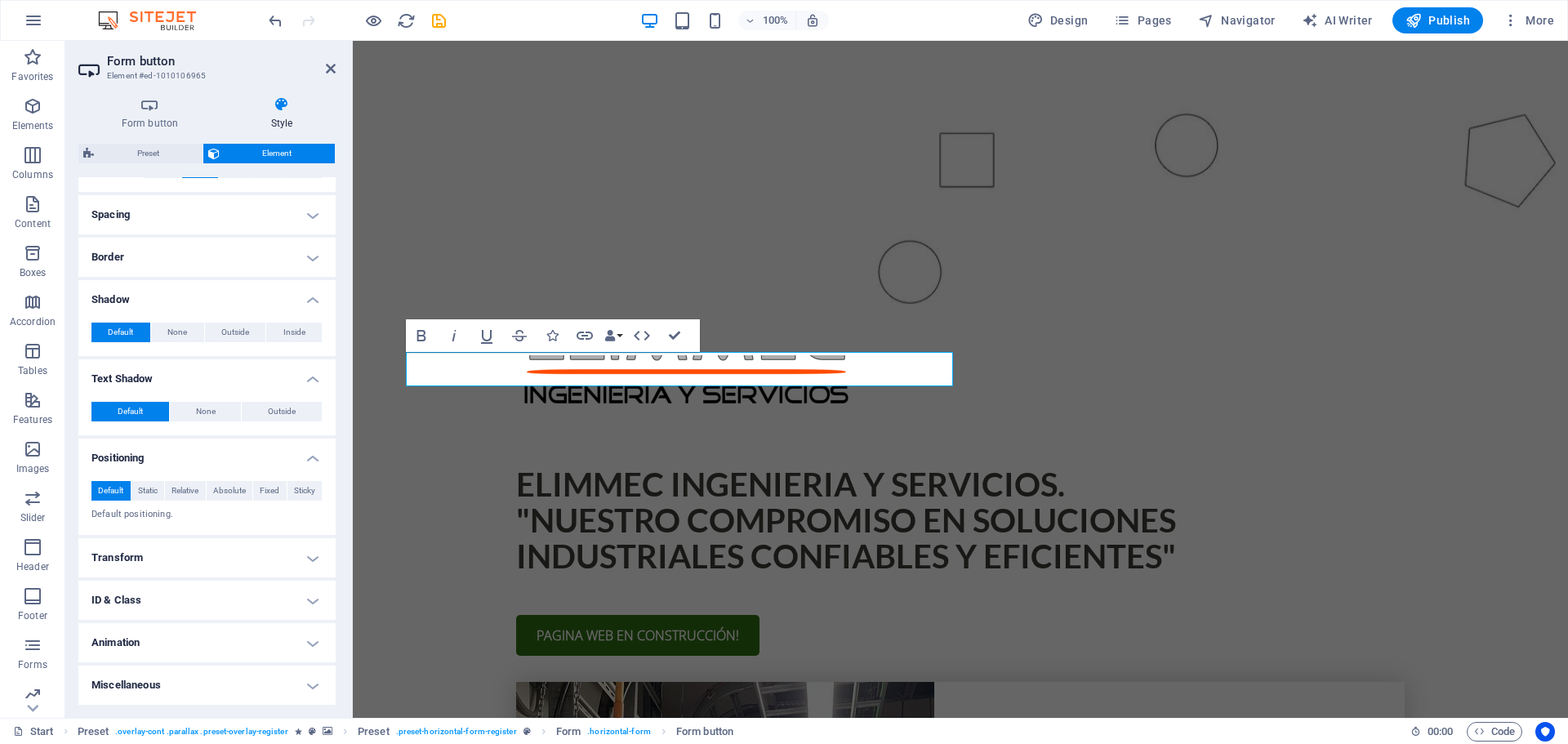
click at [317, 560] on h4 "Transform" at bounding box center [207, 558] width 258 height 39
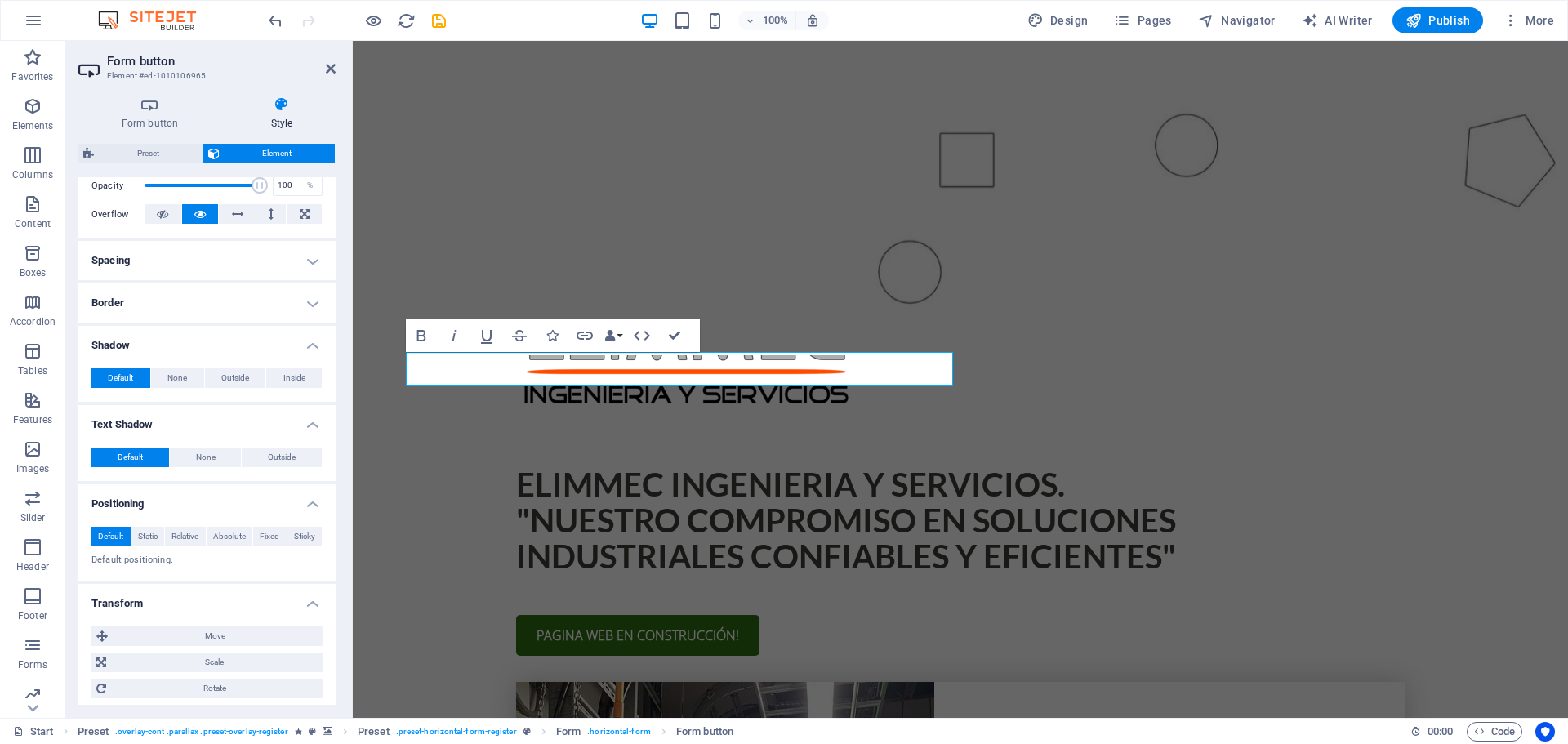
scroll to position [0, 0]
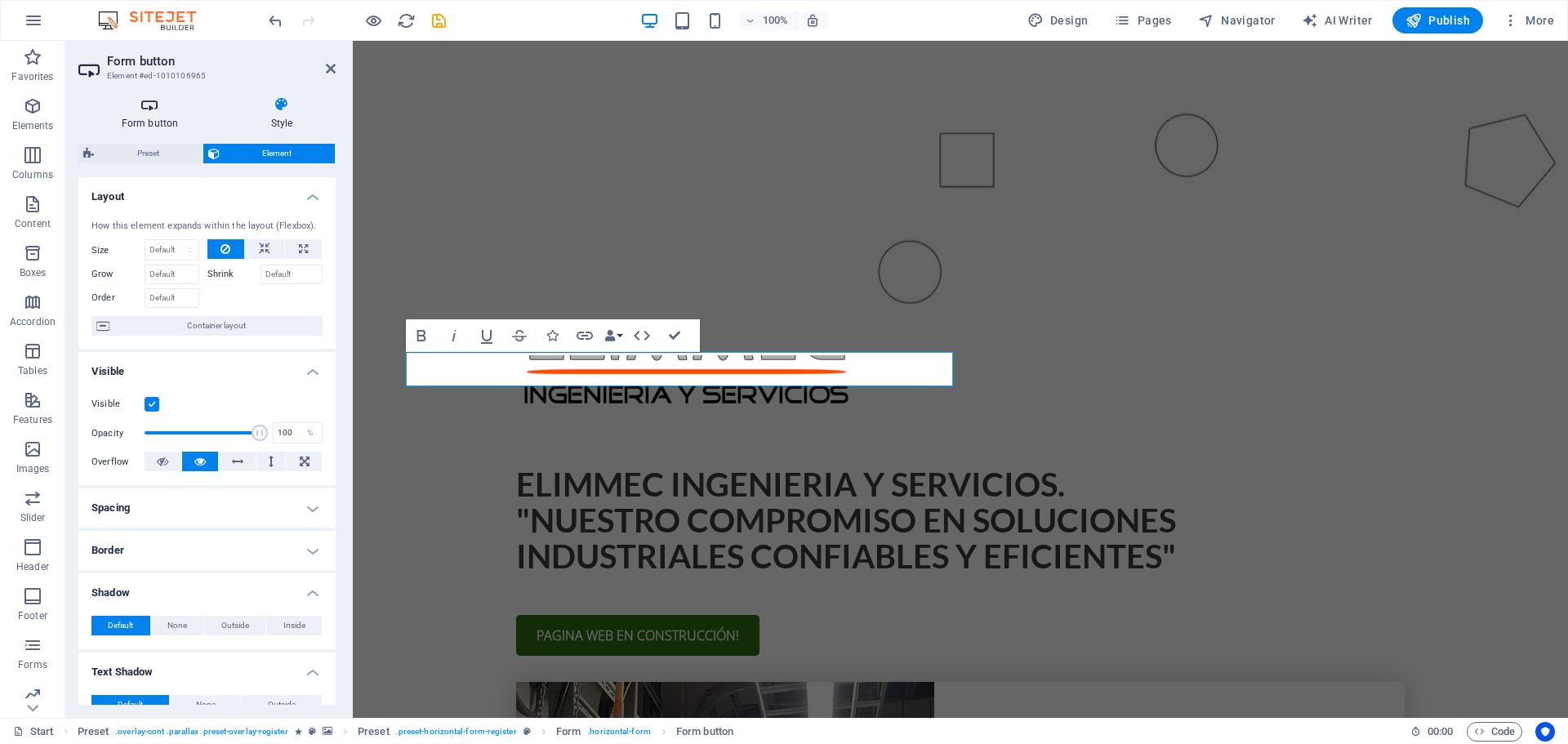
click at [146, 109] on icon at bounding box center [150, 104] width 143 height 17
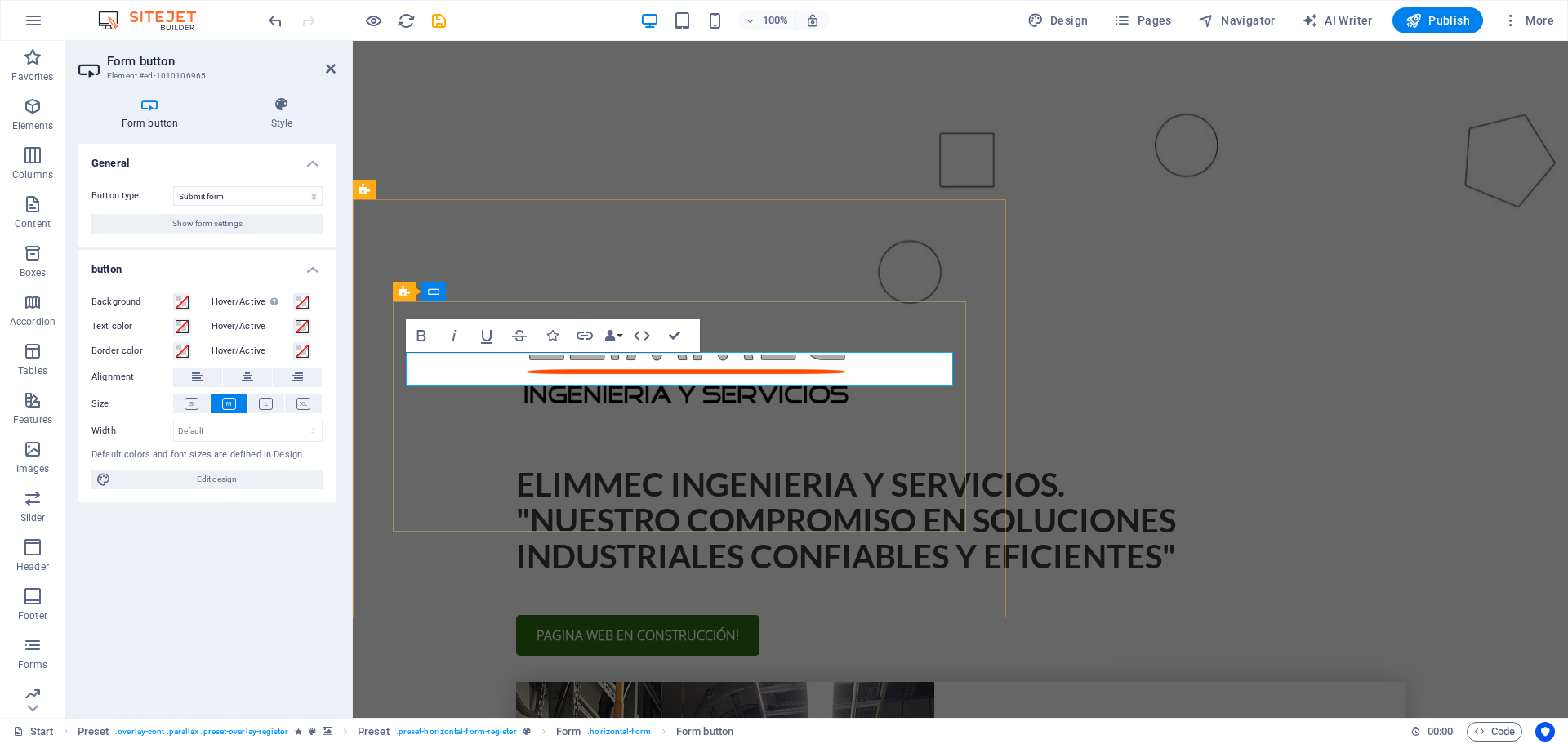
type button "Submit"
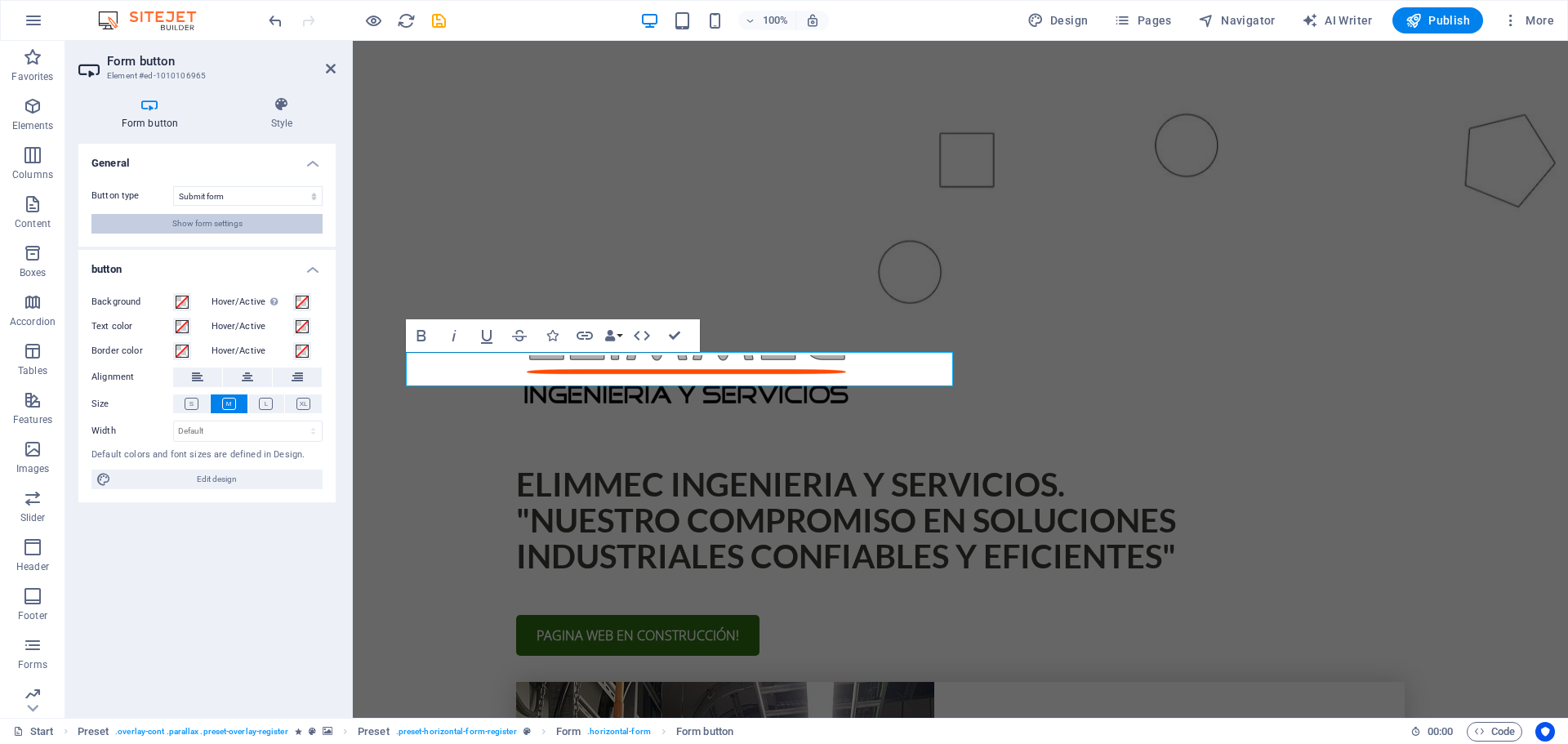
click at [248, 219] on button "Show form settings" at bounding box center [206, 224] width 231 height 20
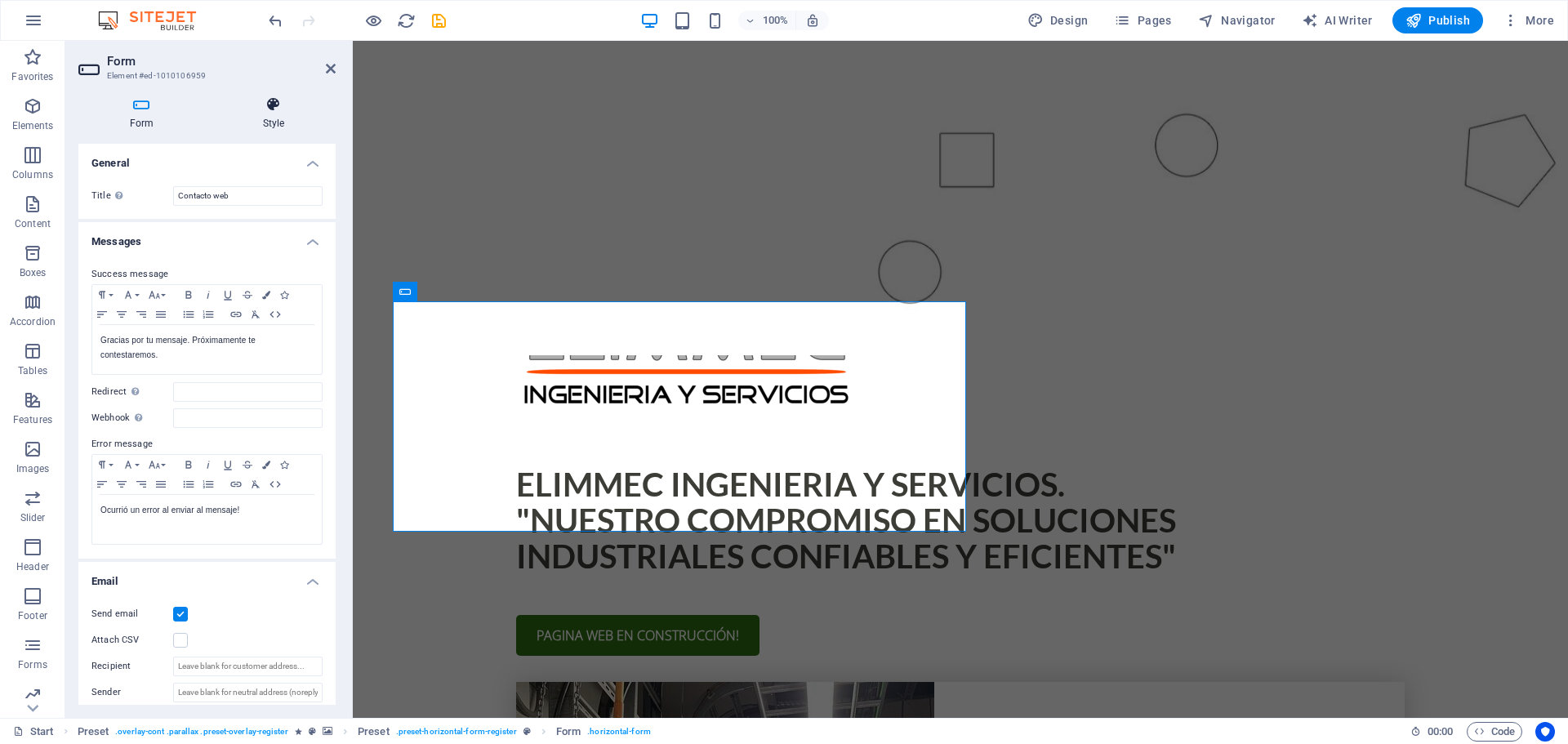
click at [282, 114] on h4 "Style" at bounding box center [273, 113] width 124 height 34
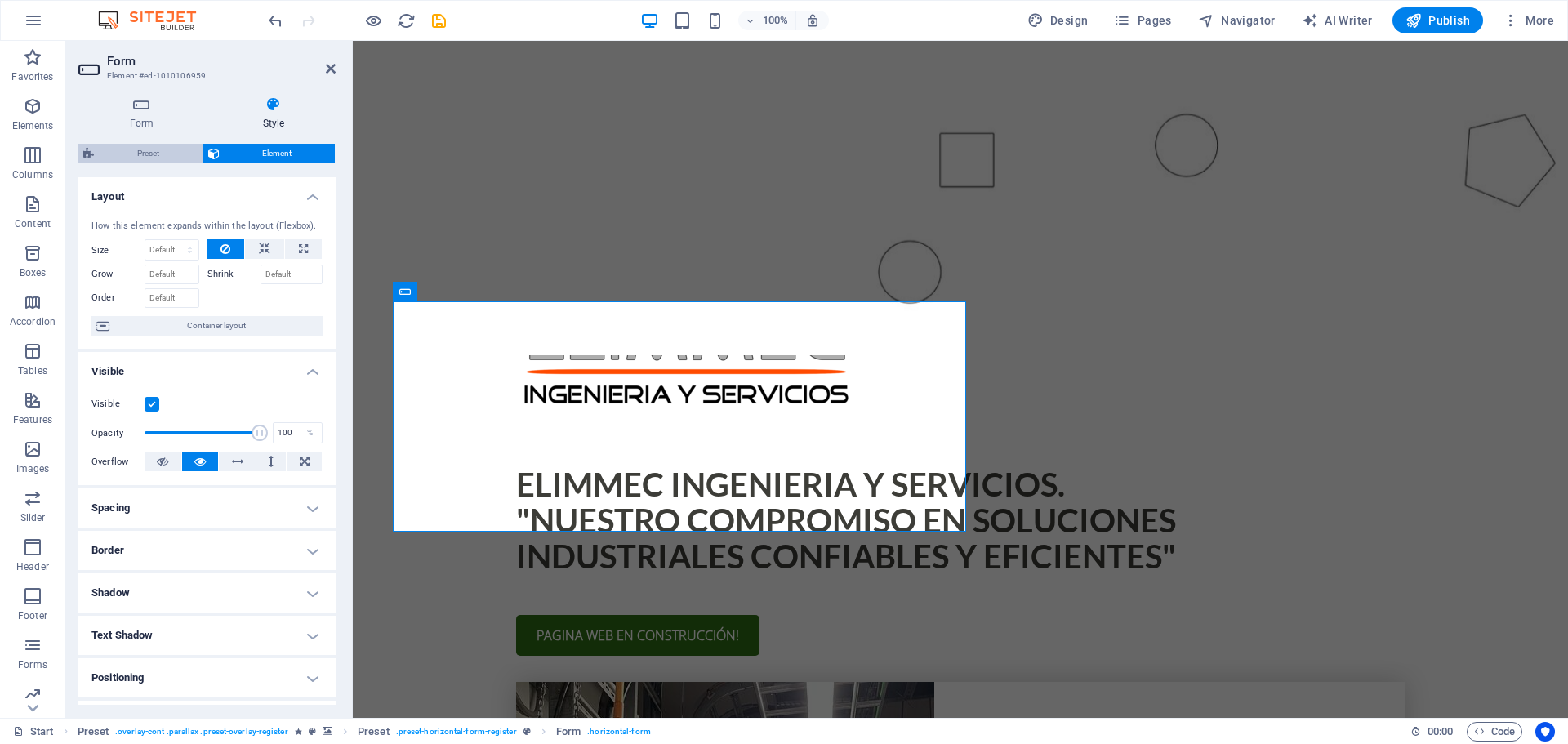
click at [152, 153] on span "Preset" at bounding box center [147, 154] width 99 height 20
select select "px"
select select "rem"
select select "px"
select select "rem"
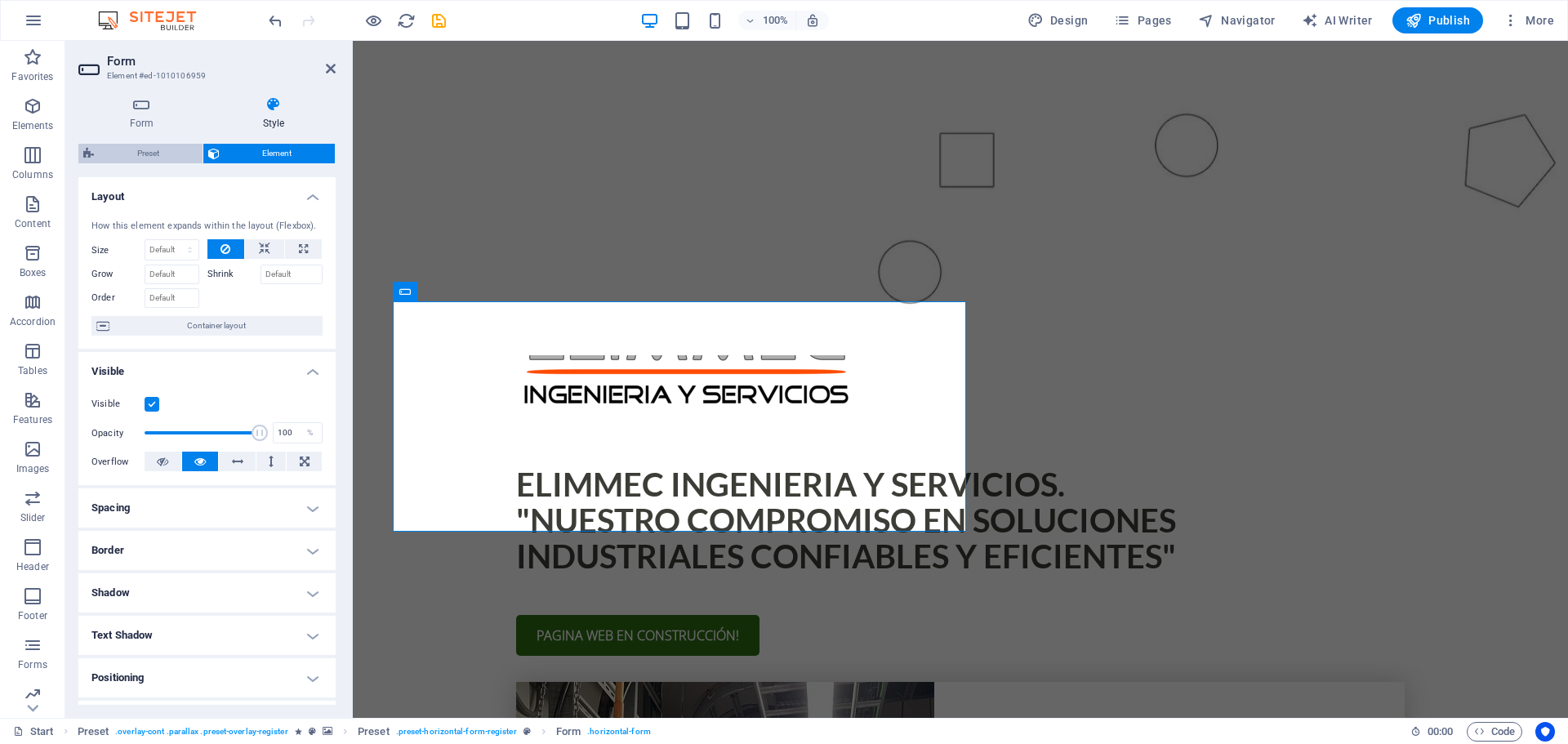
select select "px"
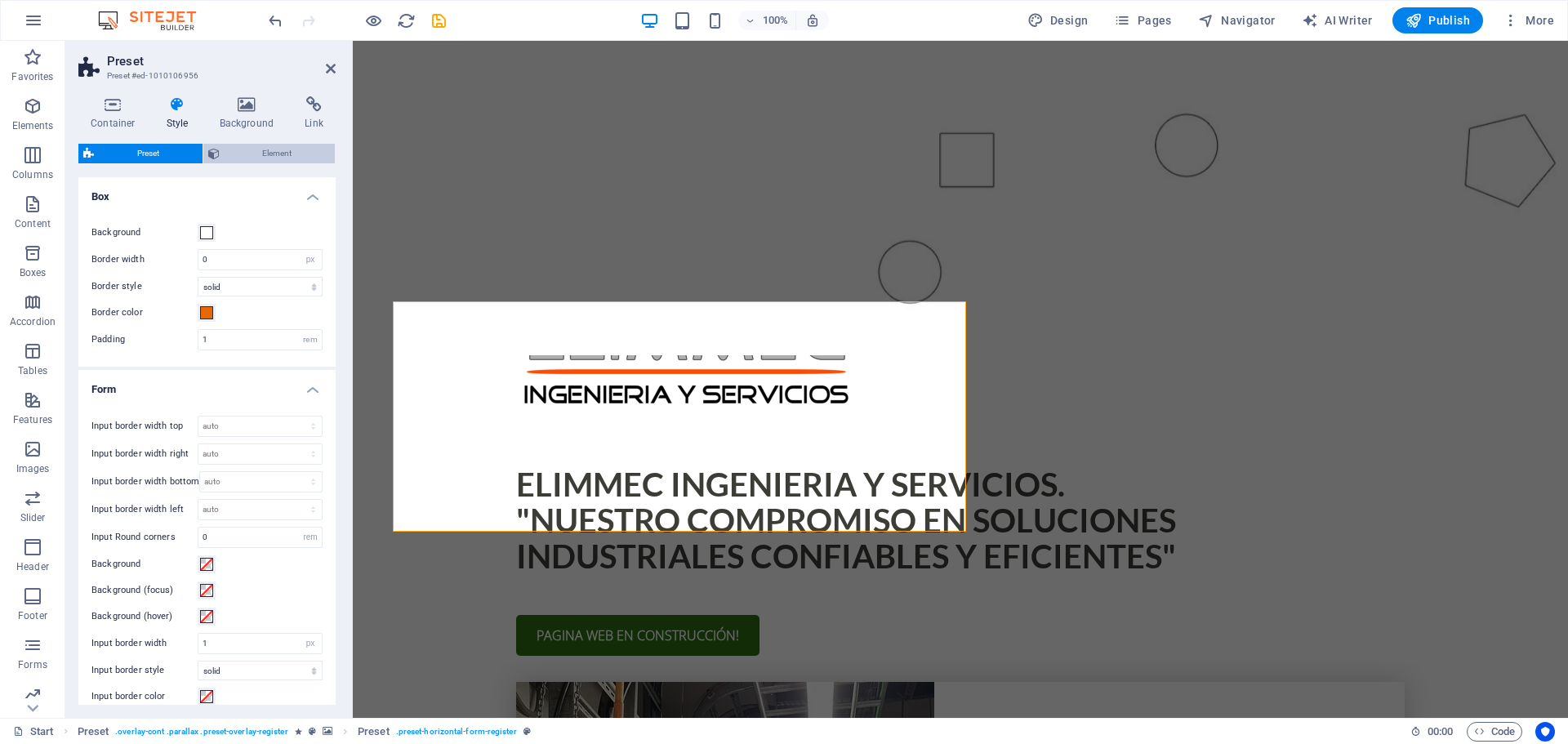
click at [239, 160] on span "Element" at bounding box center [277, 154] width 106 height 20
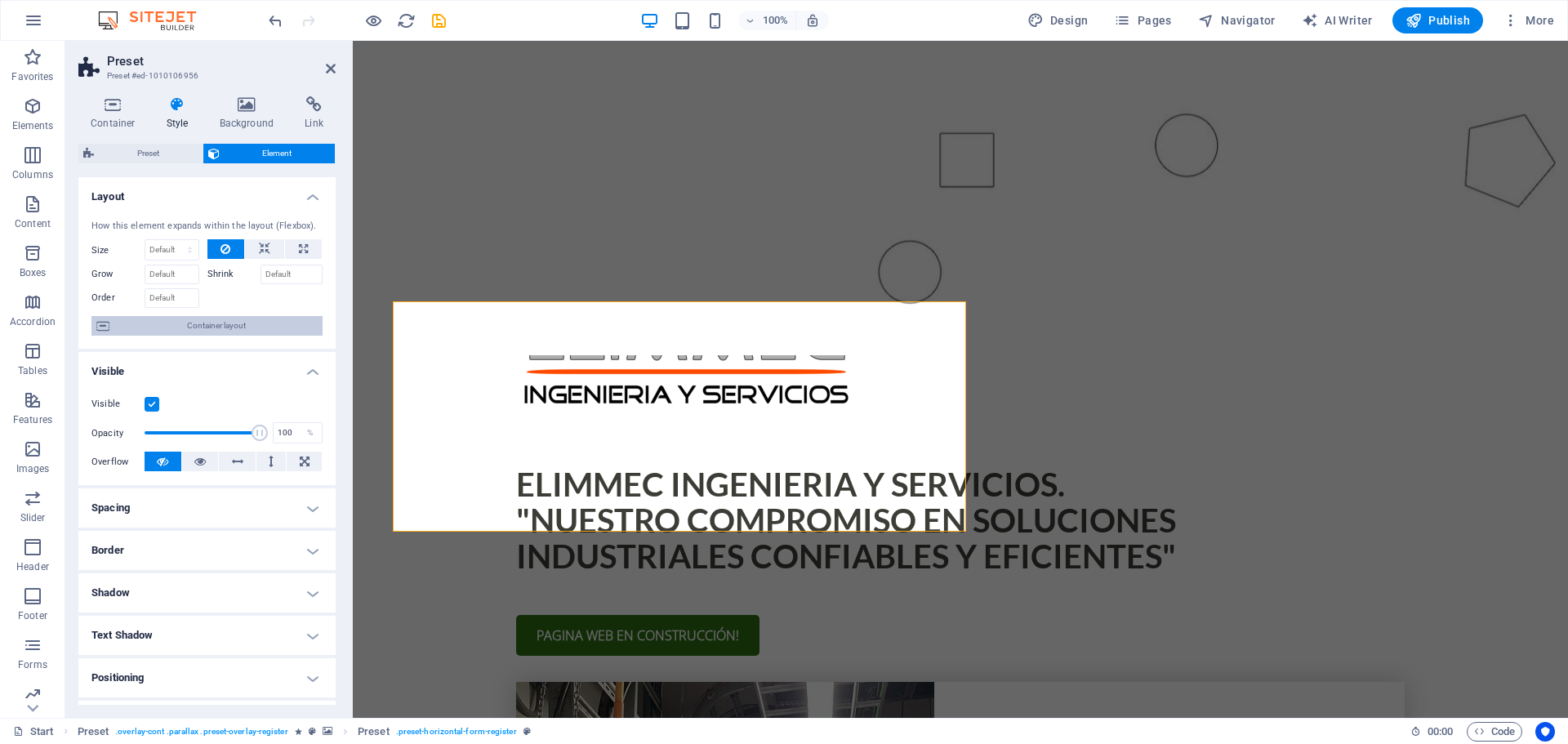
click at [264, 318] on span "Container layout" at bounding box center [216, 326] width 204 height 20
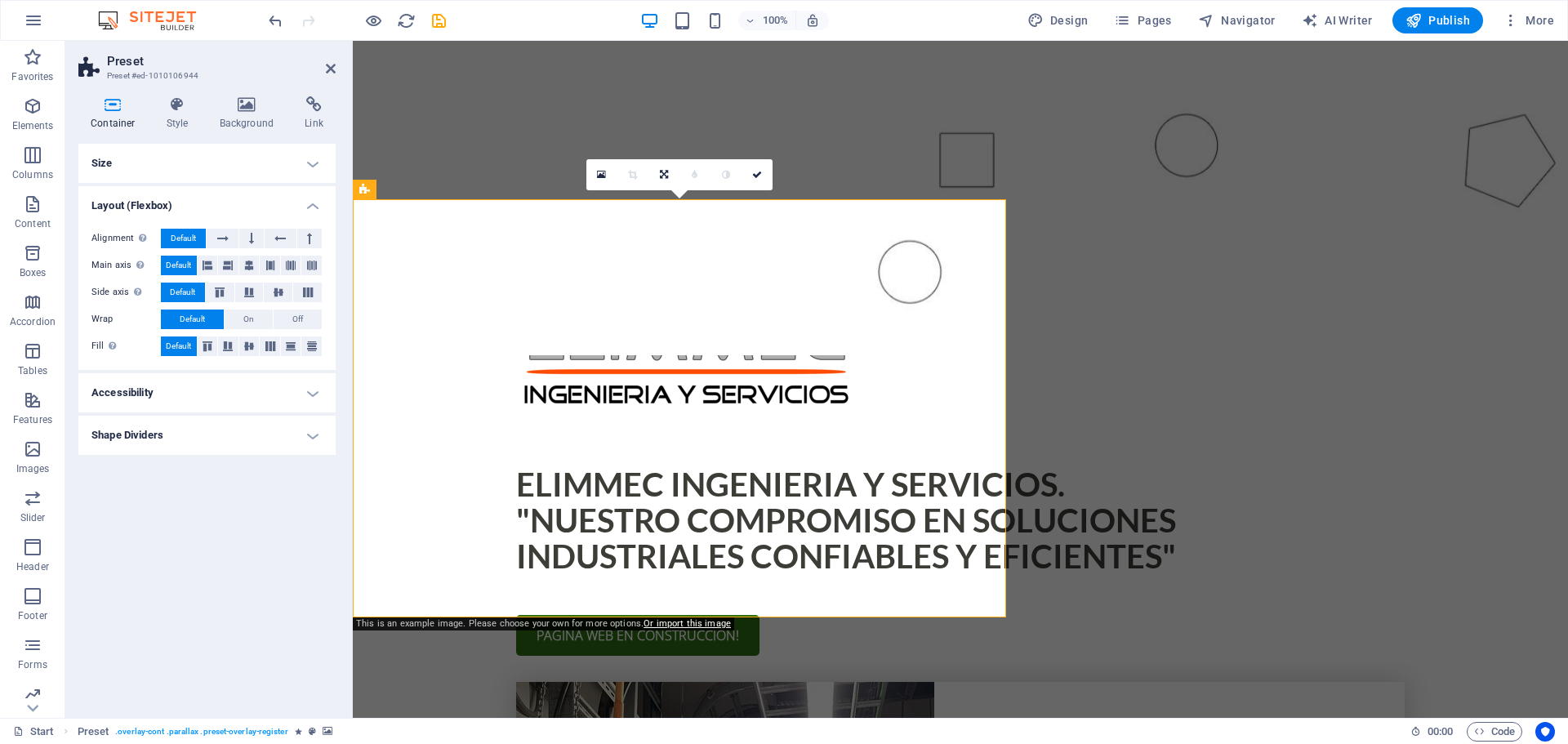
click at [315, 428] on h4 "Shape Dividers" at bounding box center [207, 435] width 258 height 39
click at [315, 428] on h4 "Shape Dividers" at bounding box center [207, 430] width 258 height 29
click at [318, 398] on h4 "Accessibility" at bounding box center [207, 393] width 258 height 39
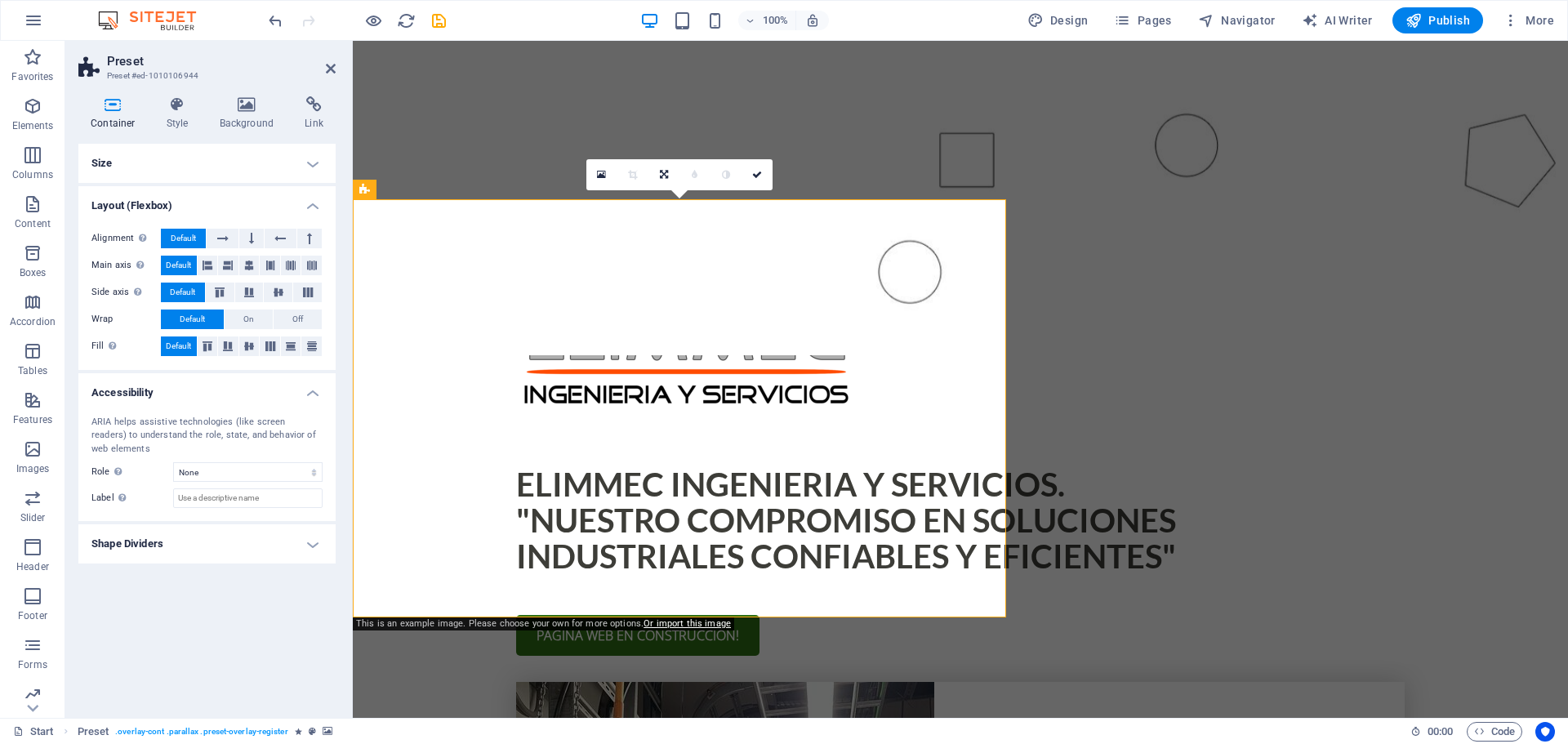
click at [318, 395] on h4 "Accessibility" at bounding box center [207, 388] width 258 height 29
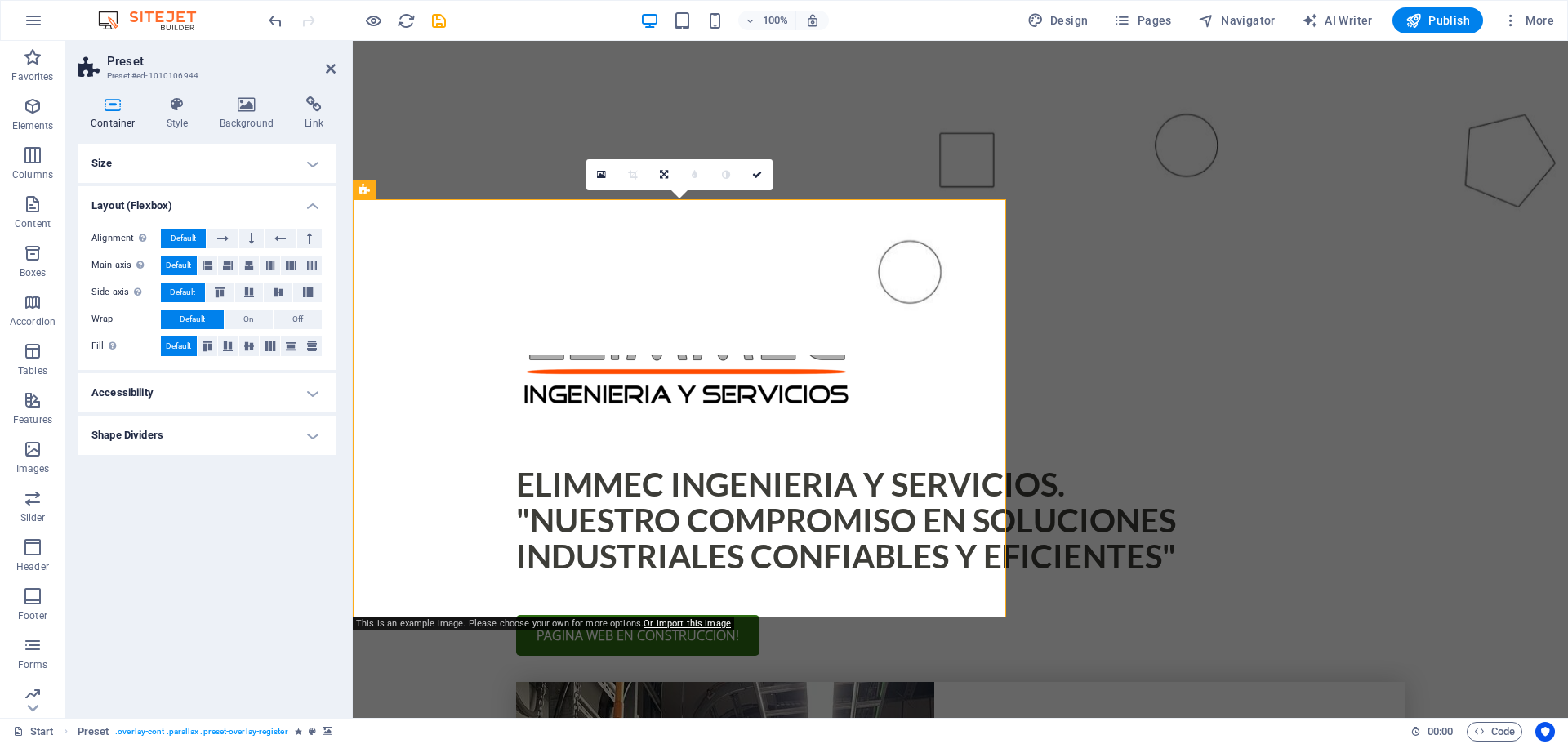
click at [321, 99] on icon at bounding box center [314, 104] width 43 height 17
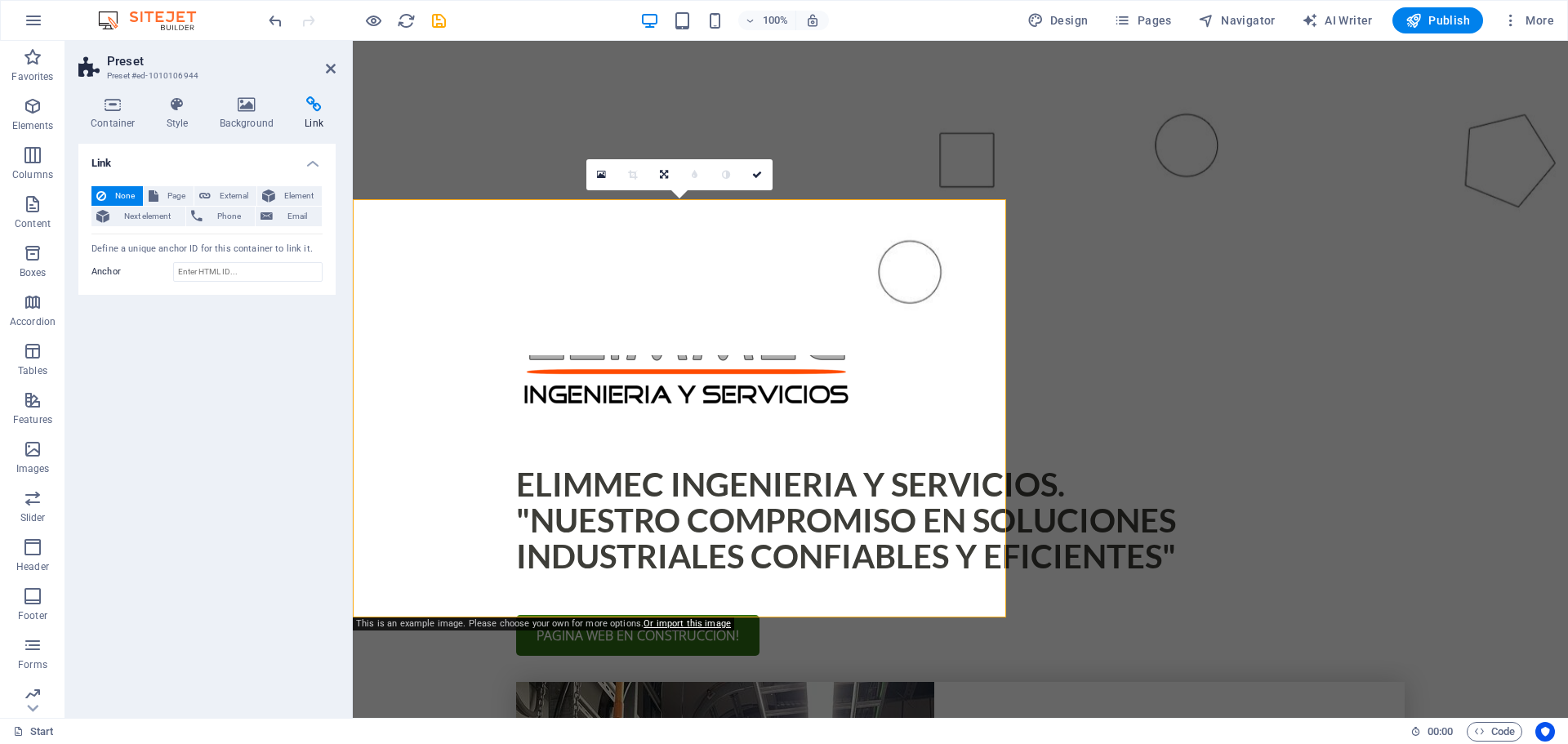
click at [325, 77] on header "Preset Preset #ed-1010106944" at bounding box center [207, 61] width 258 height 42
click at [330, 71] on icon at bounding box center [330, 69] width 10 height 13
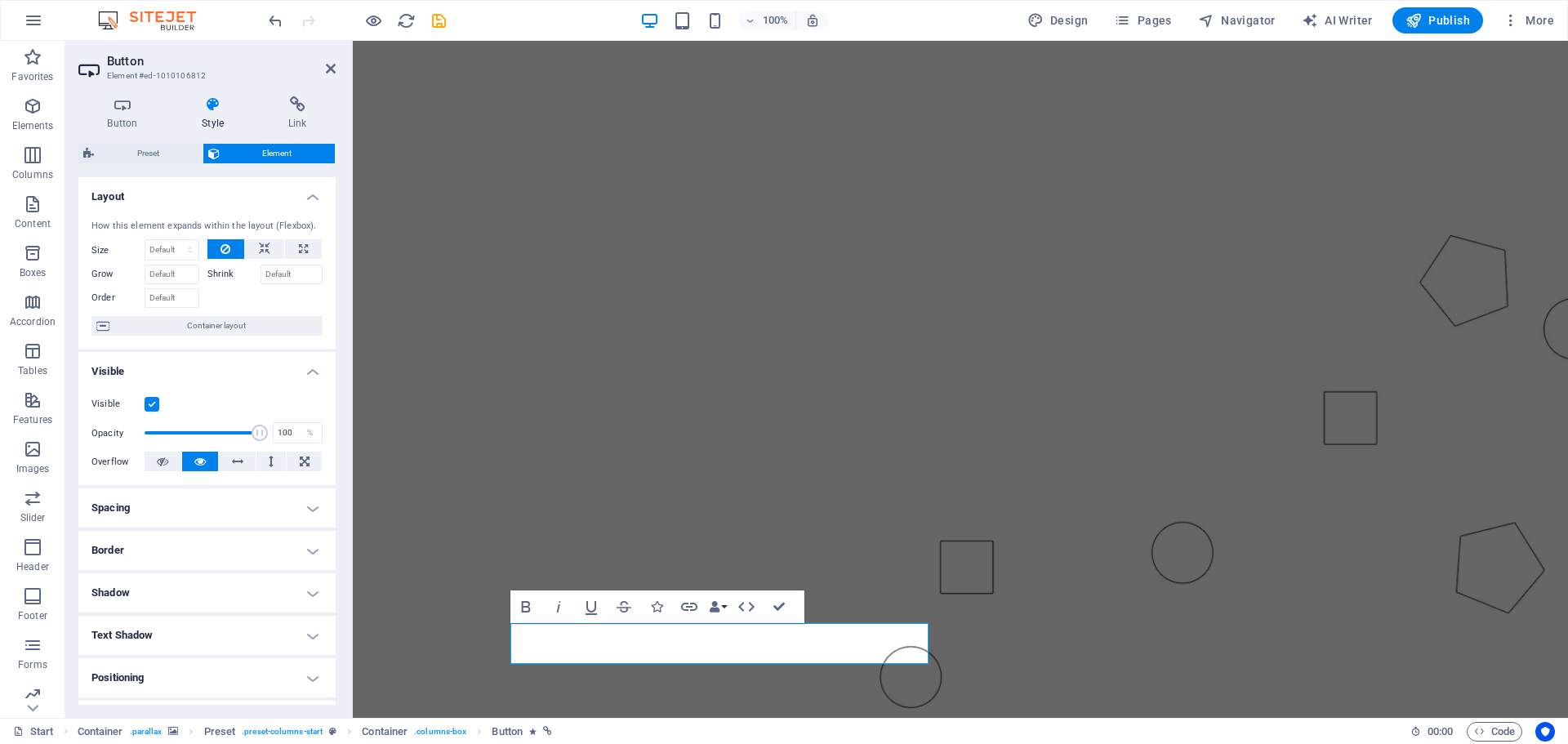
click at [210, 113] on h4 "Style" at bounding box center [216, 113] width 87 height 34
click at [306, 500] on h4 "Spacing" at bounding box center [207, 508] width 258 height 39
click at [306, 500] on h4 "Spacing" at bounding box center [207, 503] width 258 height 29
click at [302, 549] on h4 "Border" at bounding box center [207, 550] width 258 height 39
click at [302, 549] on h4 "Border" at bounding box center [207, 545] width 258 height 29
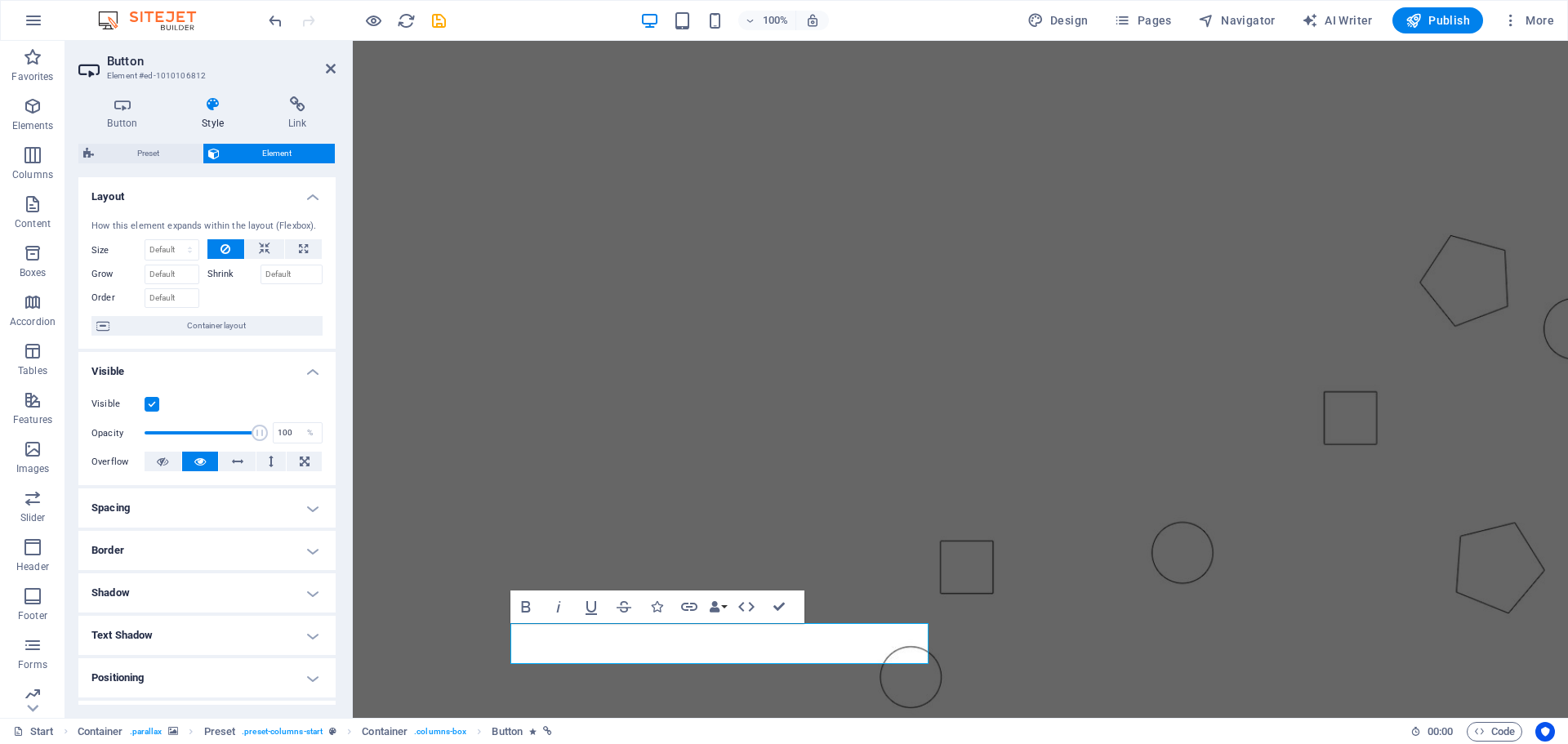
click at [304, 591] on h4 "Shadow" at bounding box center [207, 592] width 258 height 39
click at [306, 587] on h4 "Shadow" at bounding box center [207, 587] width 258 height 29
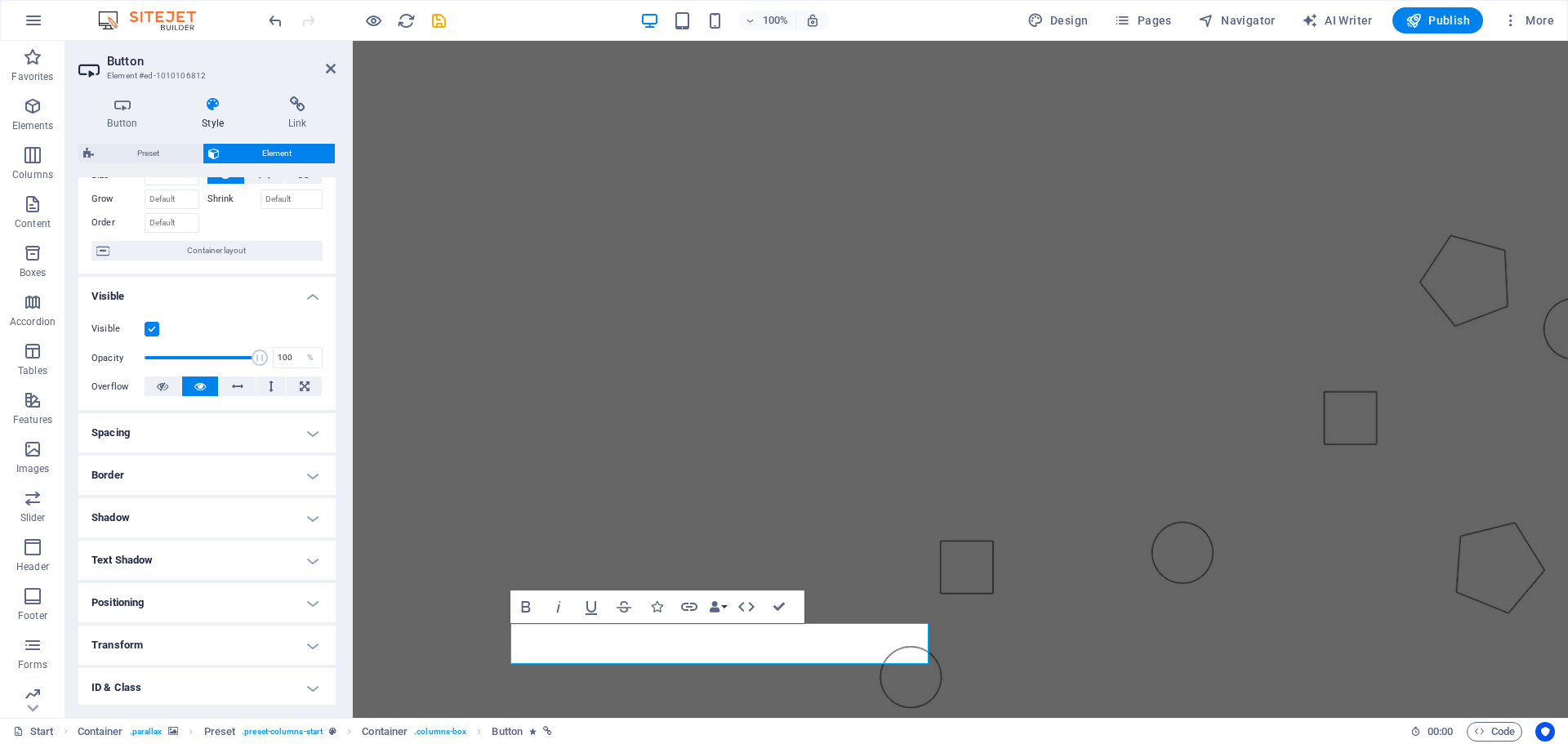
scroll to position [162, 0]
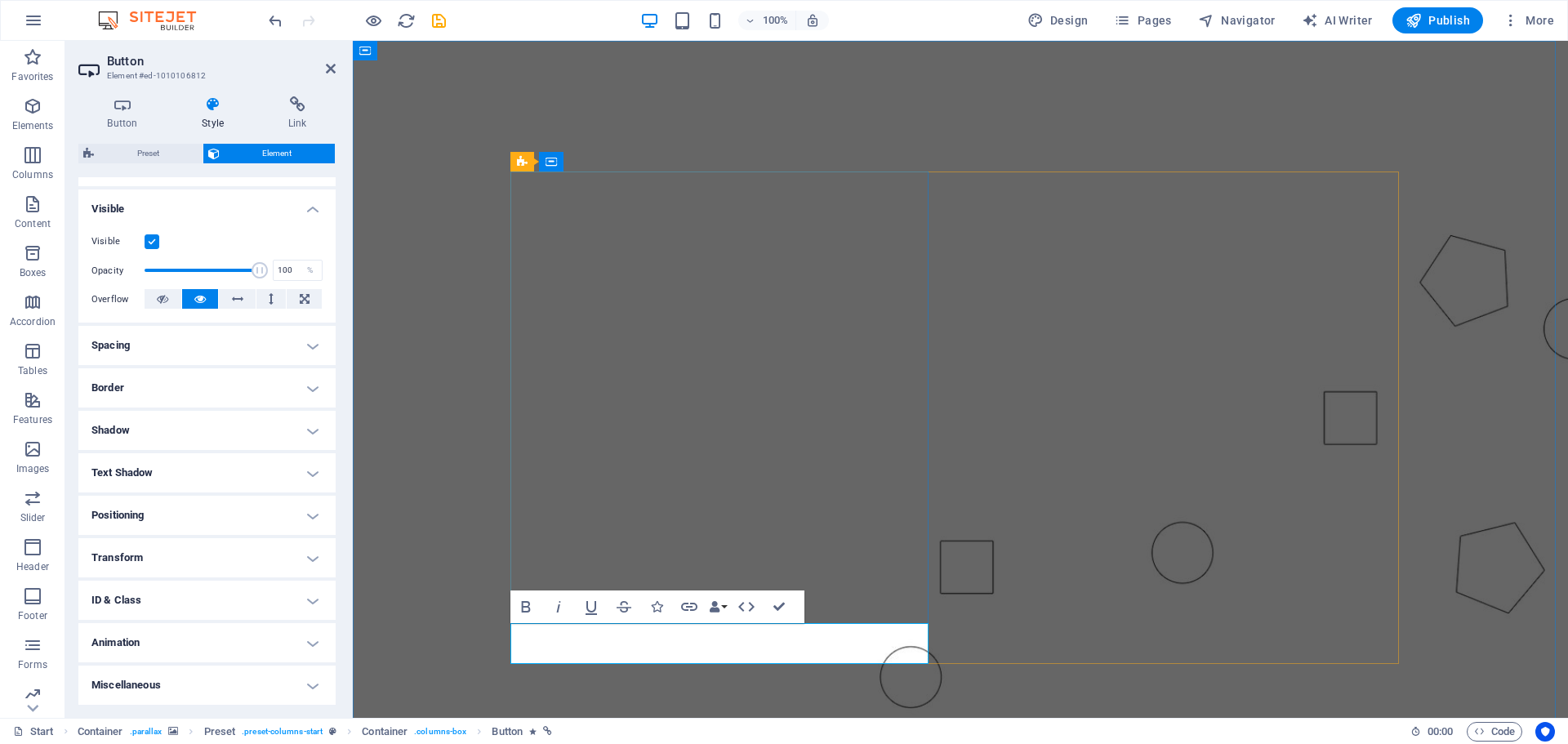
click at [133, 116] on h4 "Button" at bounding box center [126, 113] width 94 height 34
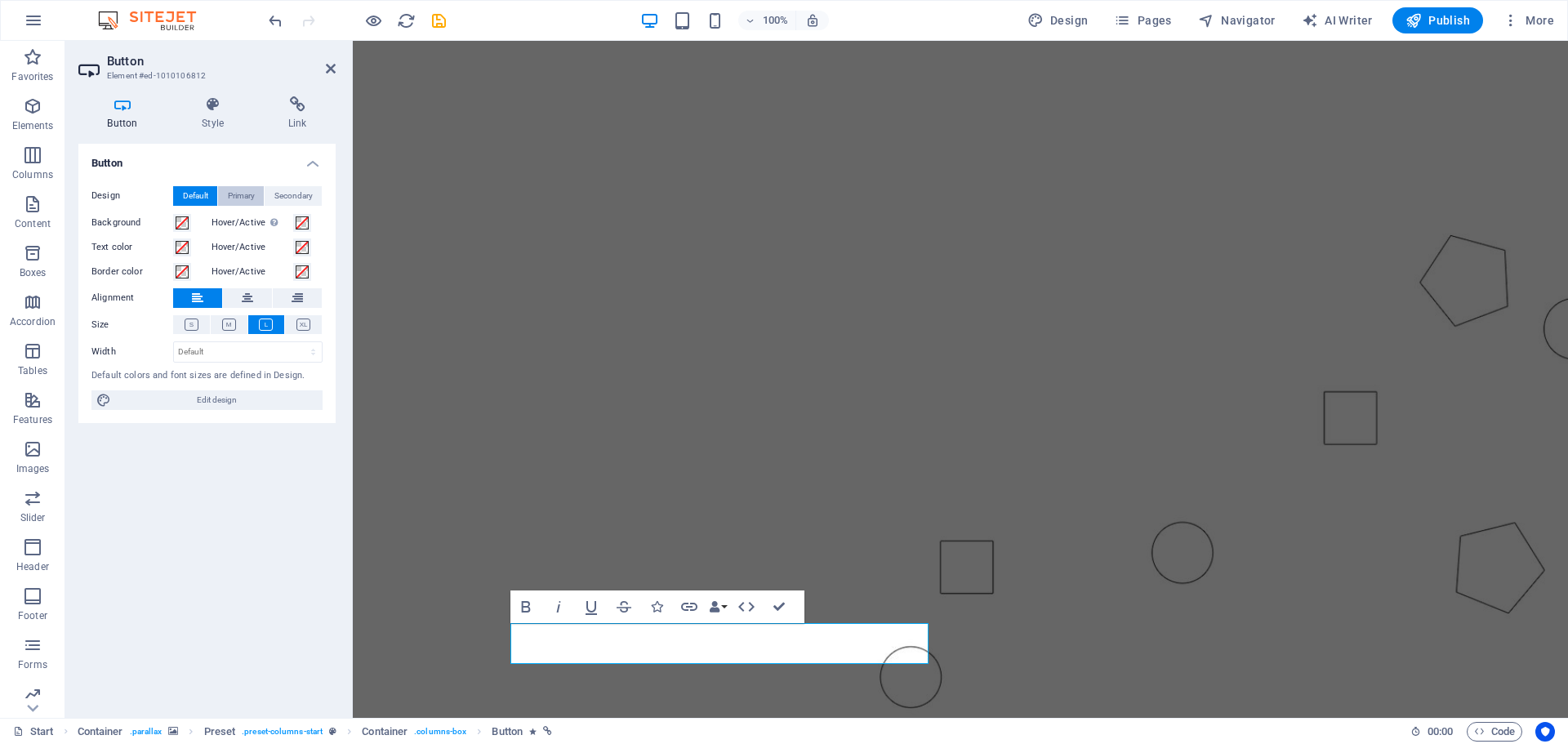
click at [244, 191] on span "Primary" at bounding box center [241, 196] width 27 height 20
click at [282, 195] on span "Secondary" at bounding box center [293, 196] width 38 height 20
click at [186, 189] on span "Default" at bounding box center [195, 196] width 26 height 20
click at [234, 403] on span "Edit design" at bounding box center [217, 400] width 202 height 20
select select "px"
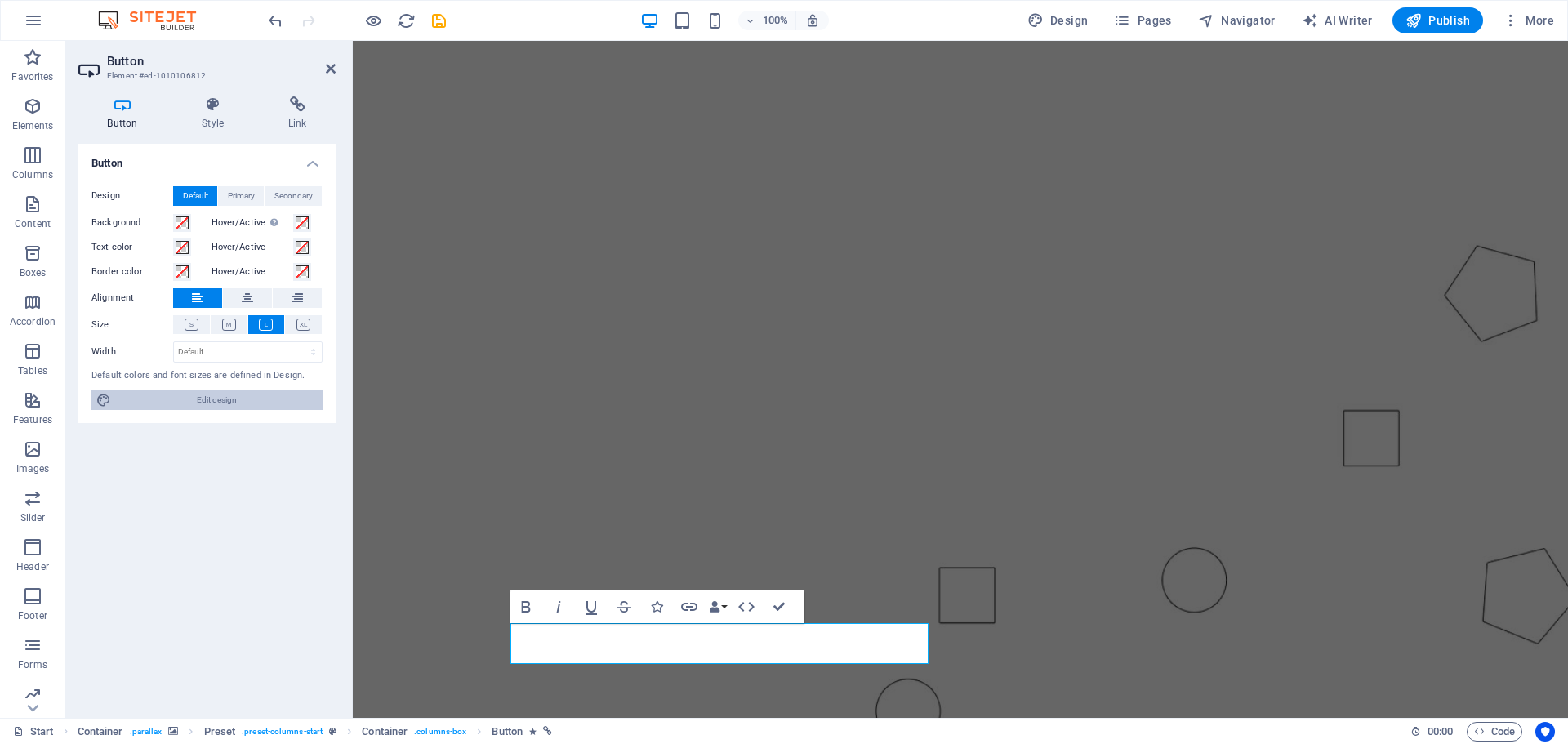
select select "300"
select select "px"
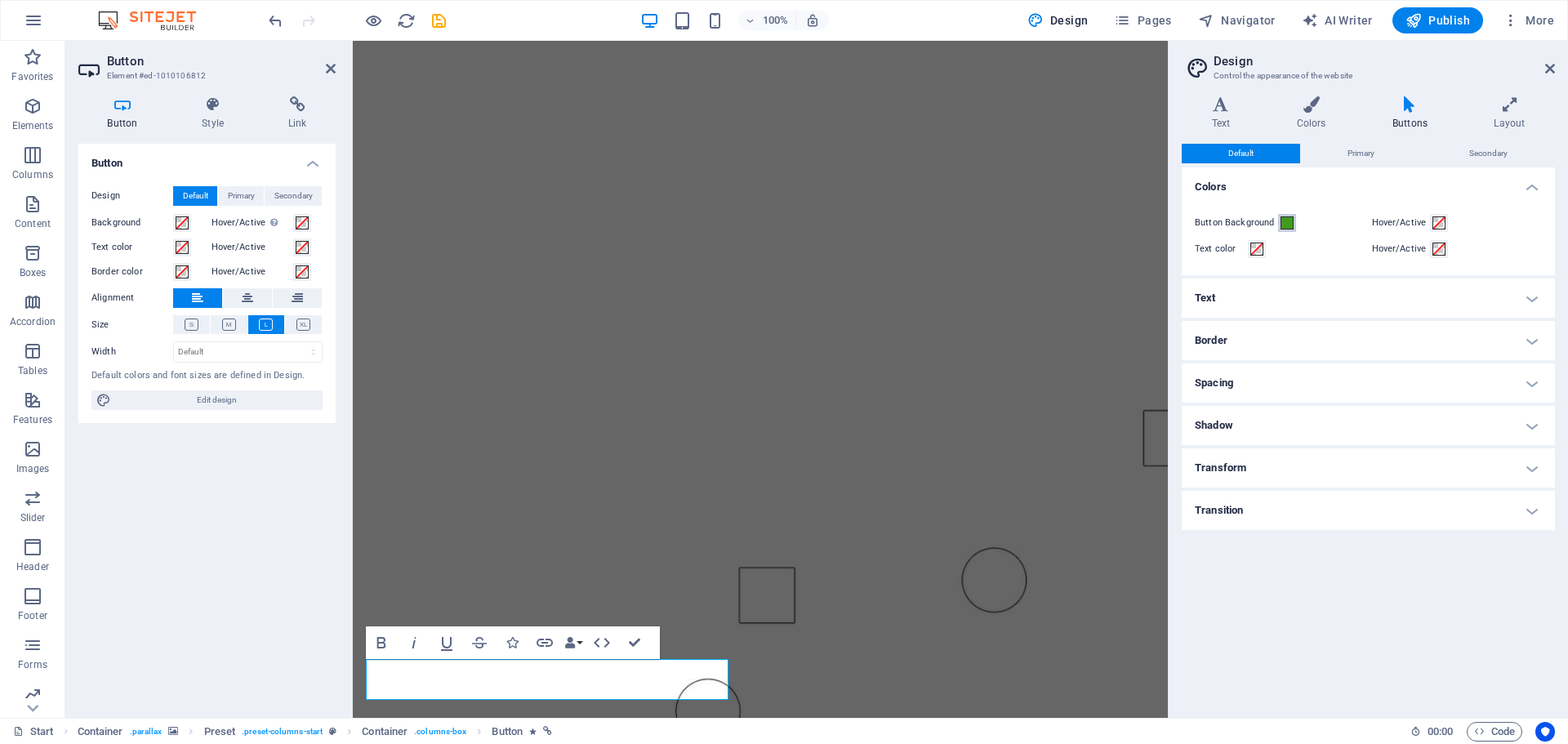
click at [1292, 226] on span at bounding box center [1287, 223] width 13 height 13
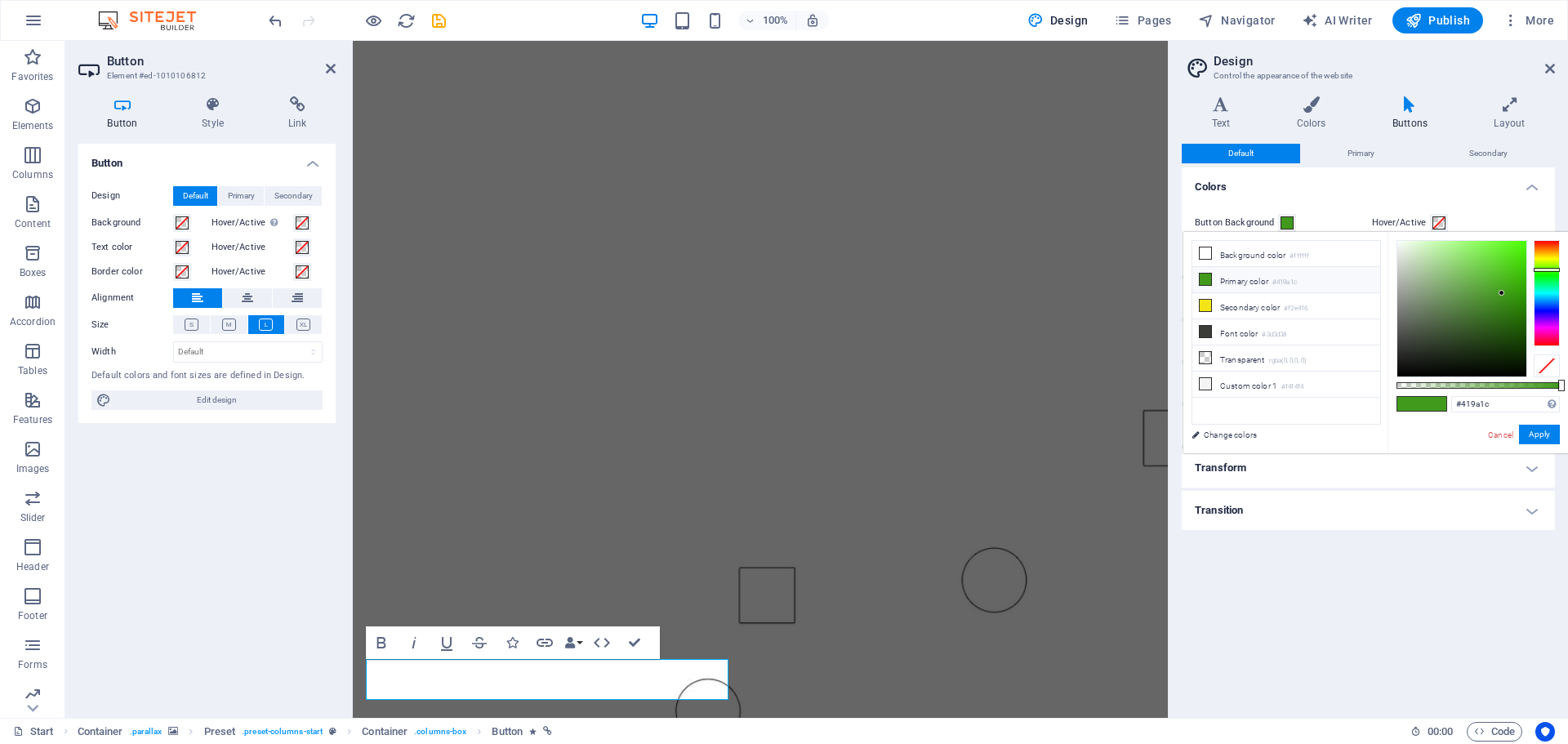
click at [1265, 278] on li "Primary color #419a1c" at bounding box center [1286, 280] width 188 height 27
drag, startPoint x: 1507, startPoint y: 407, endPoint x: 1421, endPoint y: 408, distance: 86.0
click at [1421, 408] on div "#419a1c Supported formats #0852ed rgb(8, 82, 237) rgba(8, 82, 237, 90%) hsv(221…" at bounding box center [1478, 461] width 181 height 458
paste input "e76703"
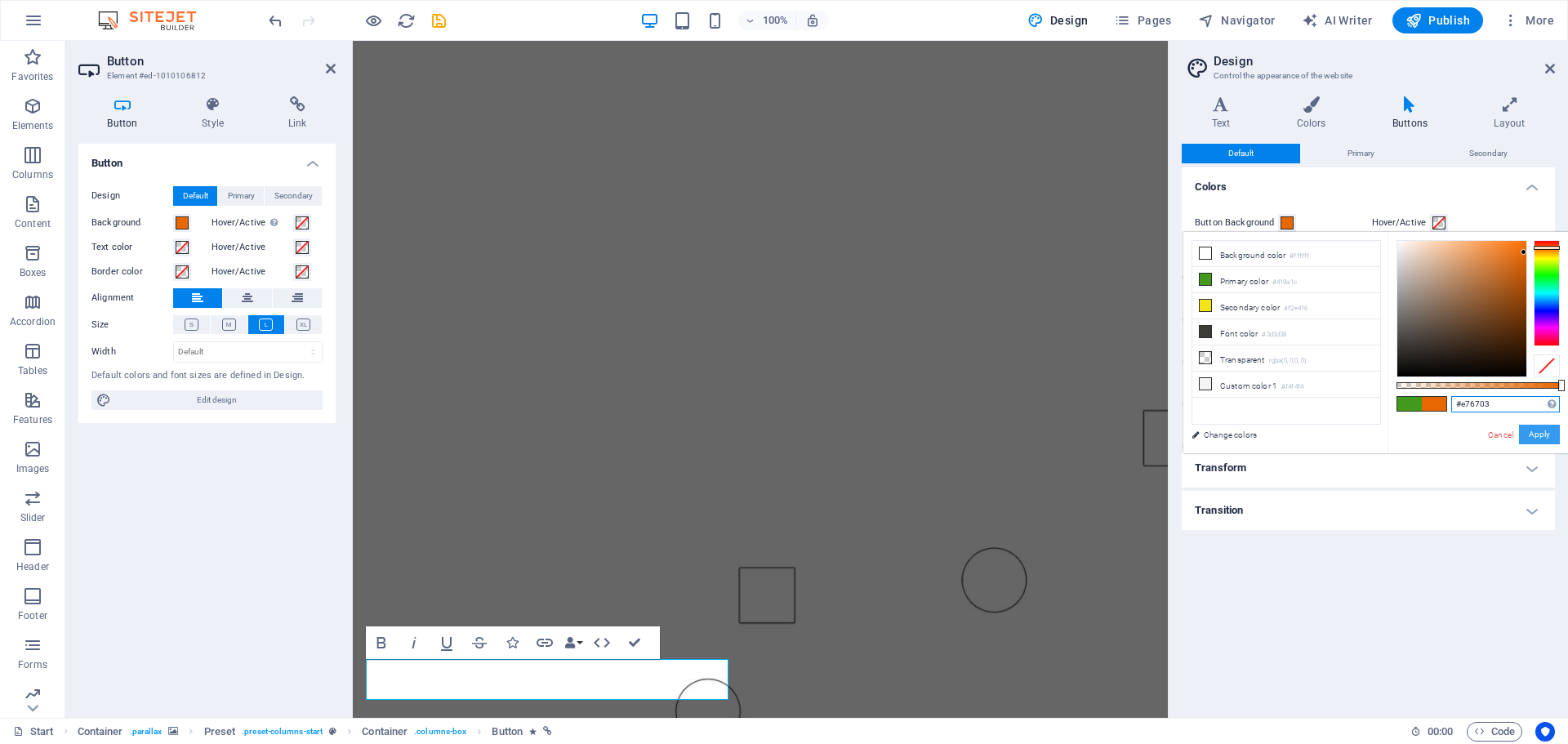
type input "#e76703"
click at [1534, 429] on button "Apply" at bounding box center [1539, 435] width 41 height 20
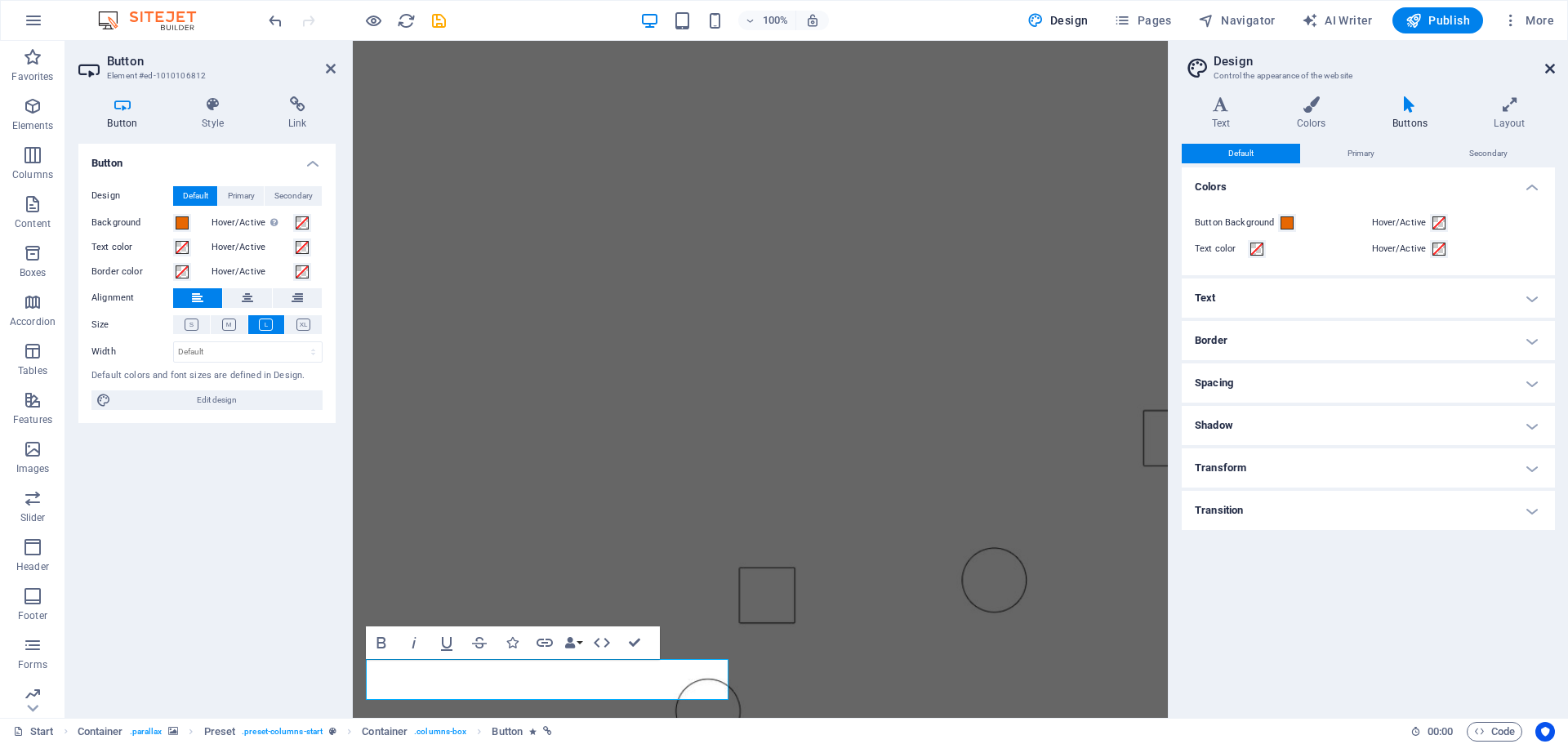
click at [1547, 66] on icon at bounding box center [1550, 69] width 10 height 13
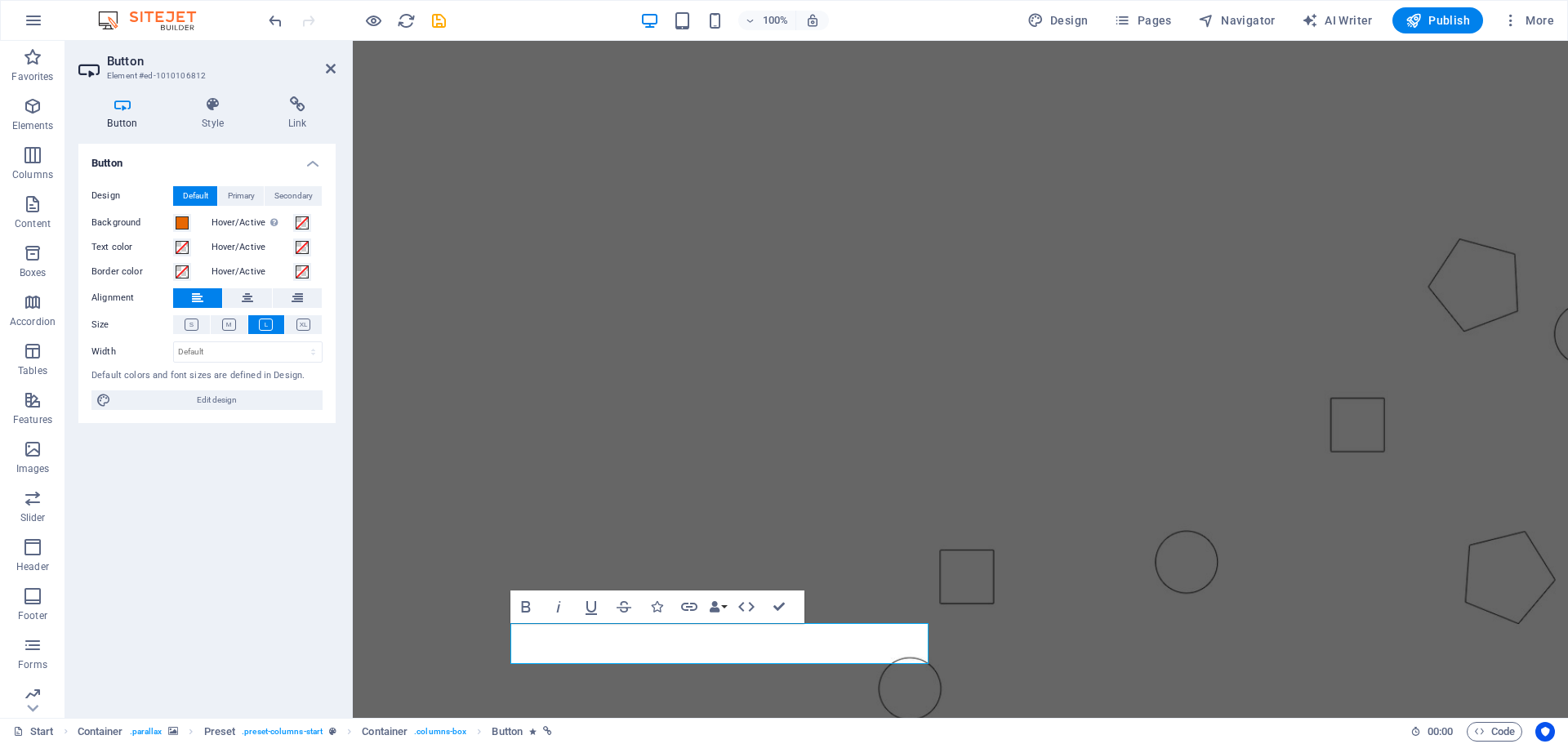
click at [413, 495] on figure at bounding box center [960, 406] width 1215 height 731
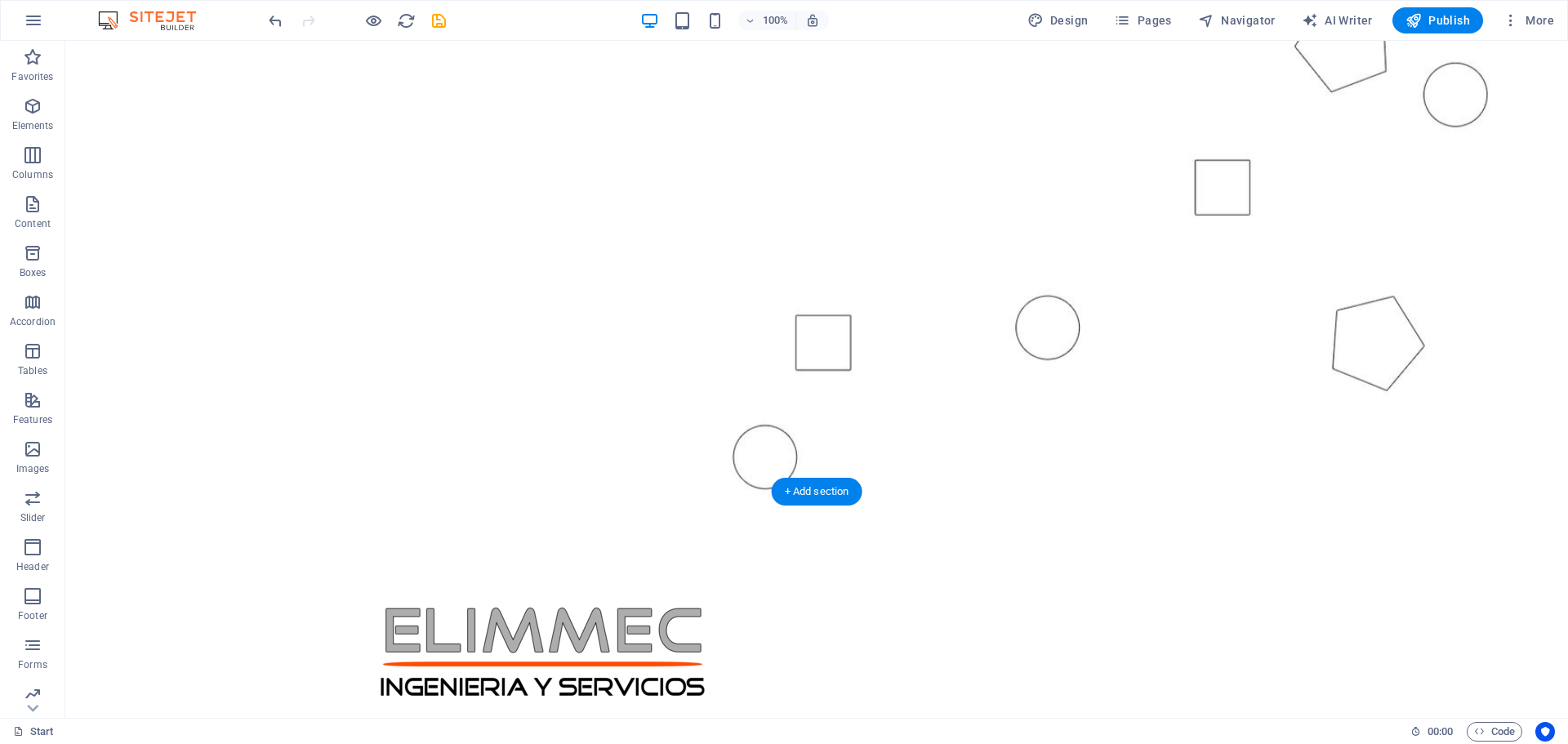
scroll to position [0, 0]
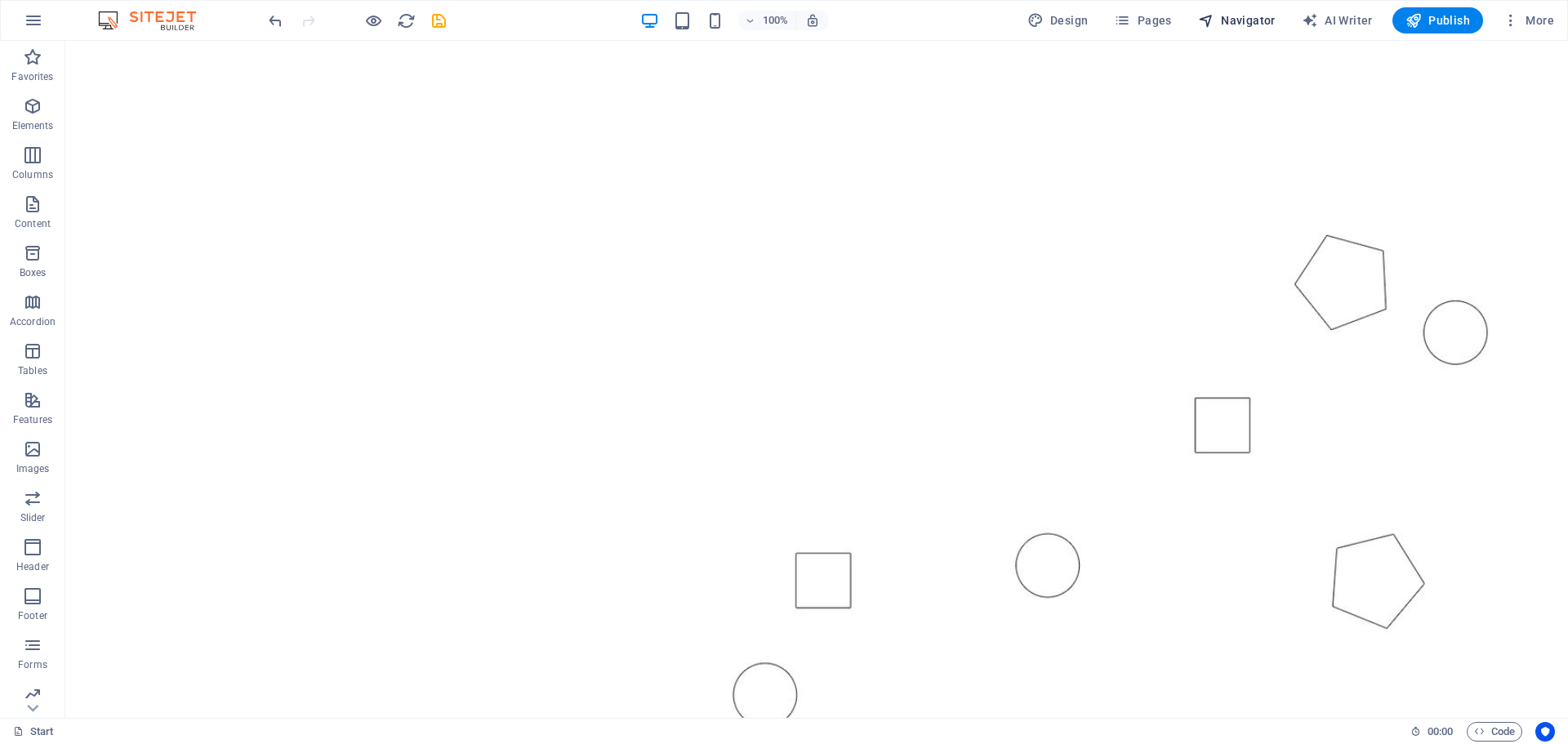
click at [1244, 17] on span "Navigator" at bounding box center [1237, 21] width 78 height 17
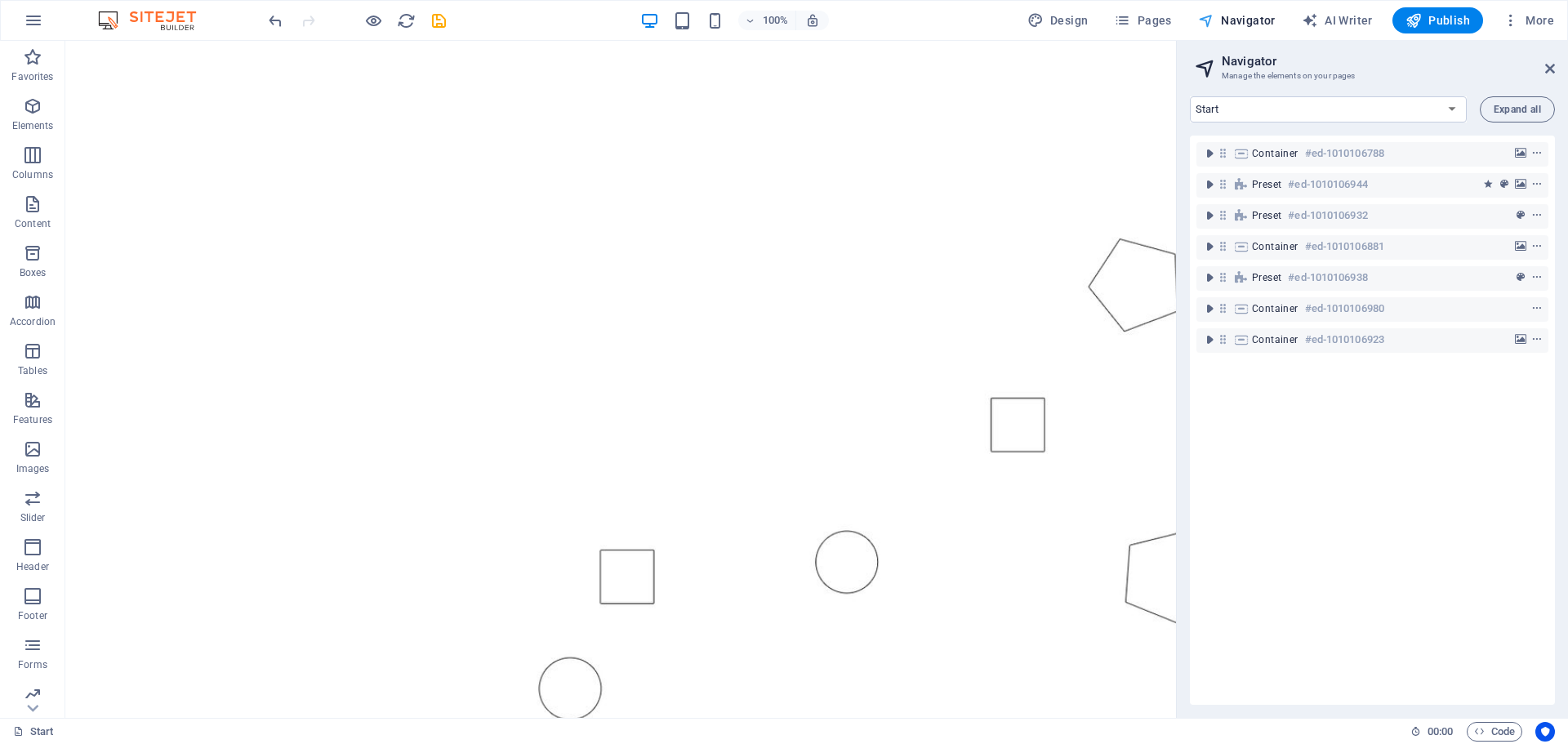
click at [1248, 19] on span "Navigator" at bounding box center [1237, 21] width 78 height 17
click at [1554, 67] on icon at bounding box center [1550, 69] width 10 height 13
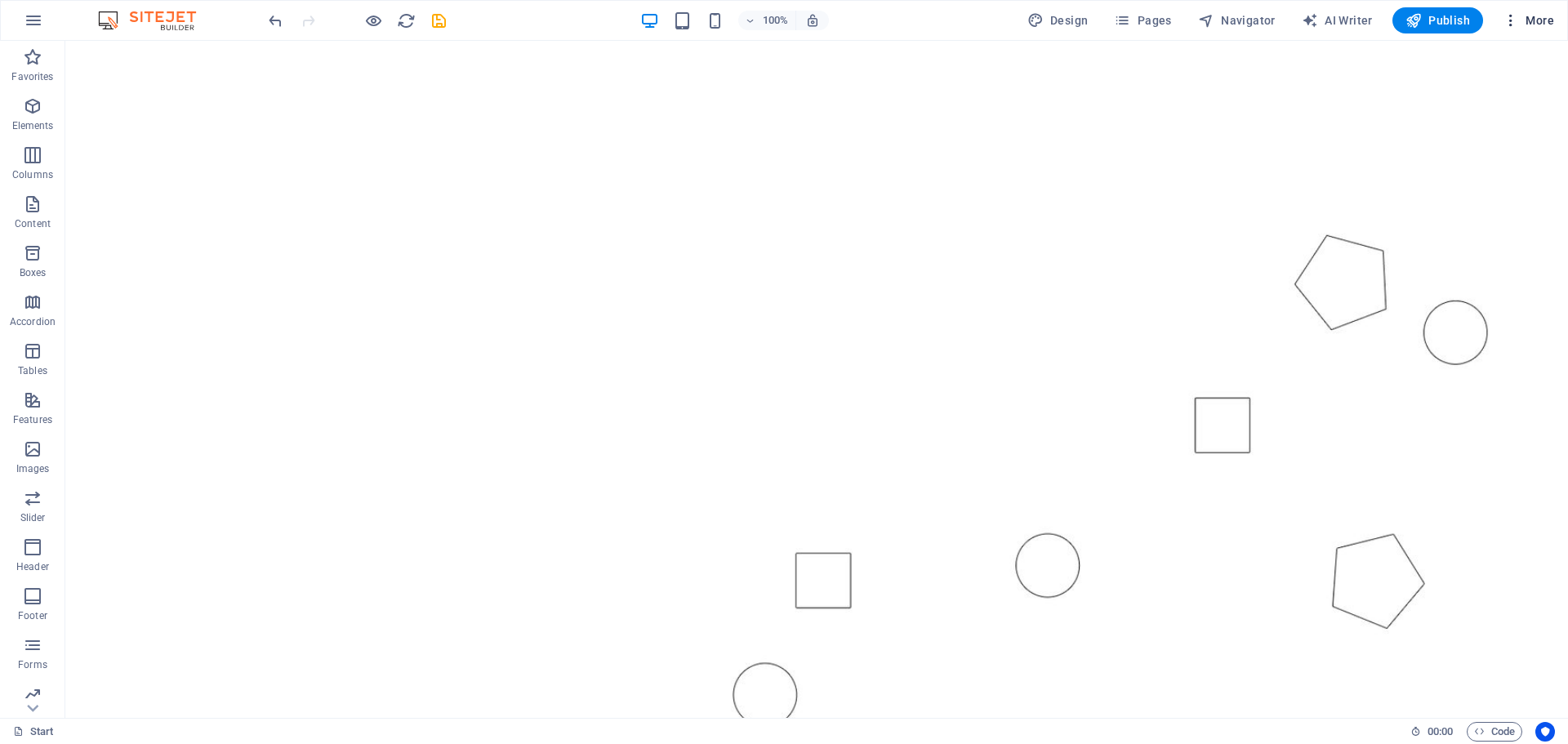
click at [1508, 17] on icon "button" at bounding box center [1511, 21] width 17 height 17
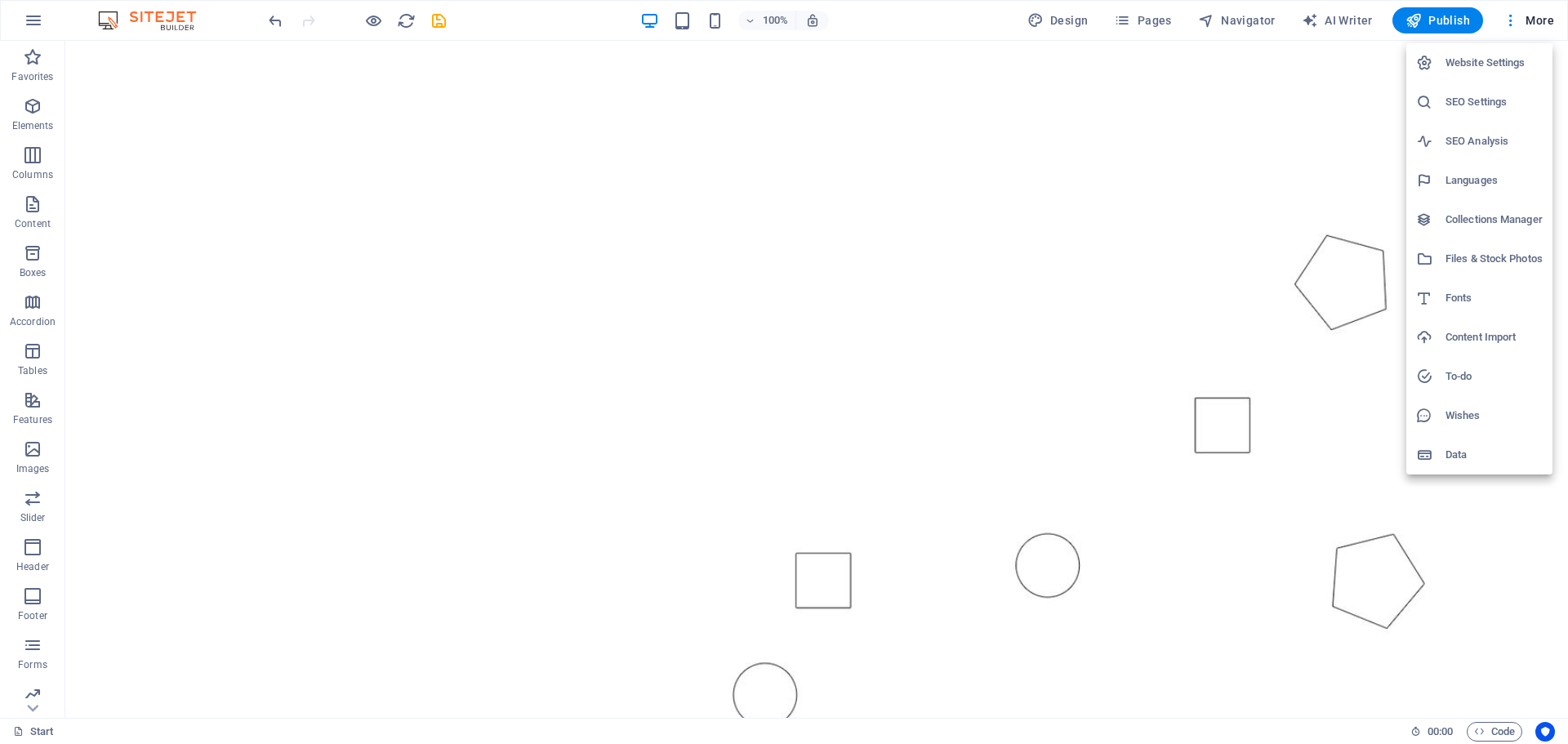
click at [1062, 20] on div at bounding box center [784, 372] width 1568 height 744
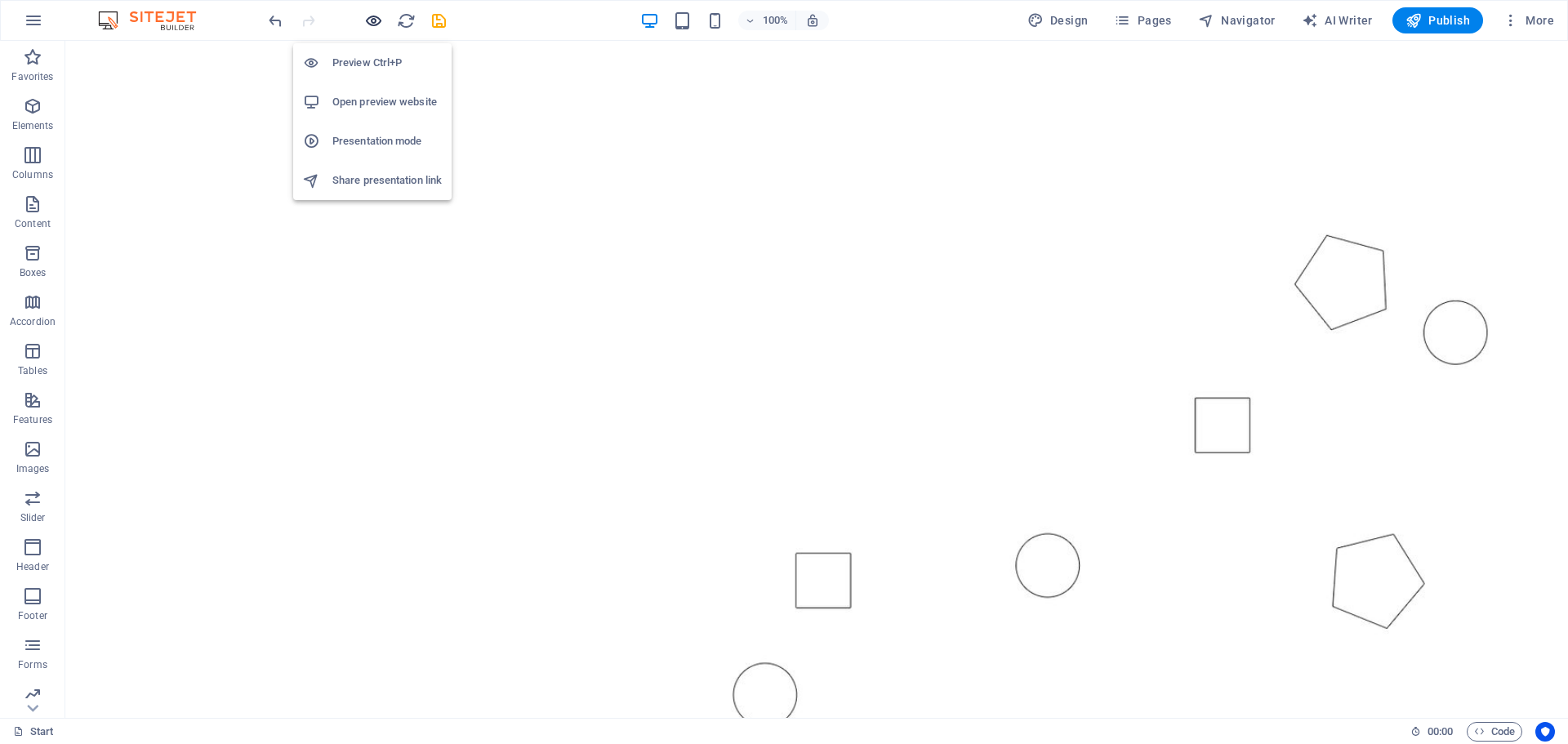
click at [369, 17] on icon "button" at bounding box center [374, 21] width 19 height 19
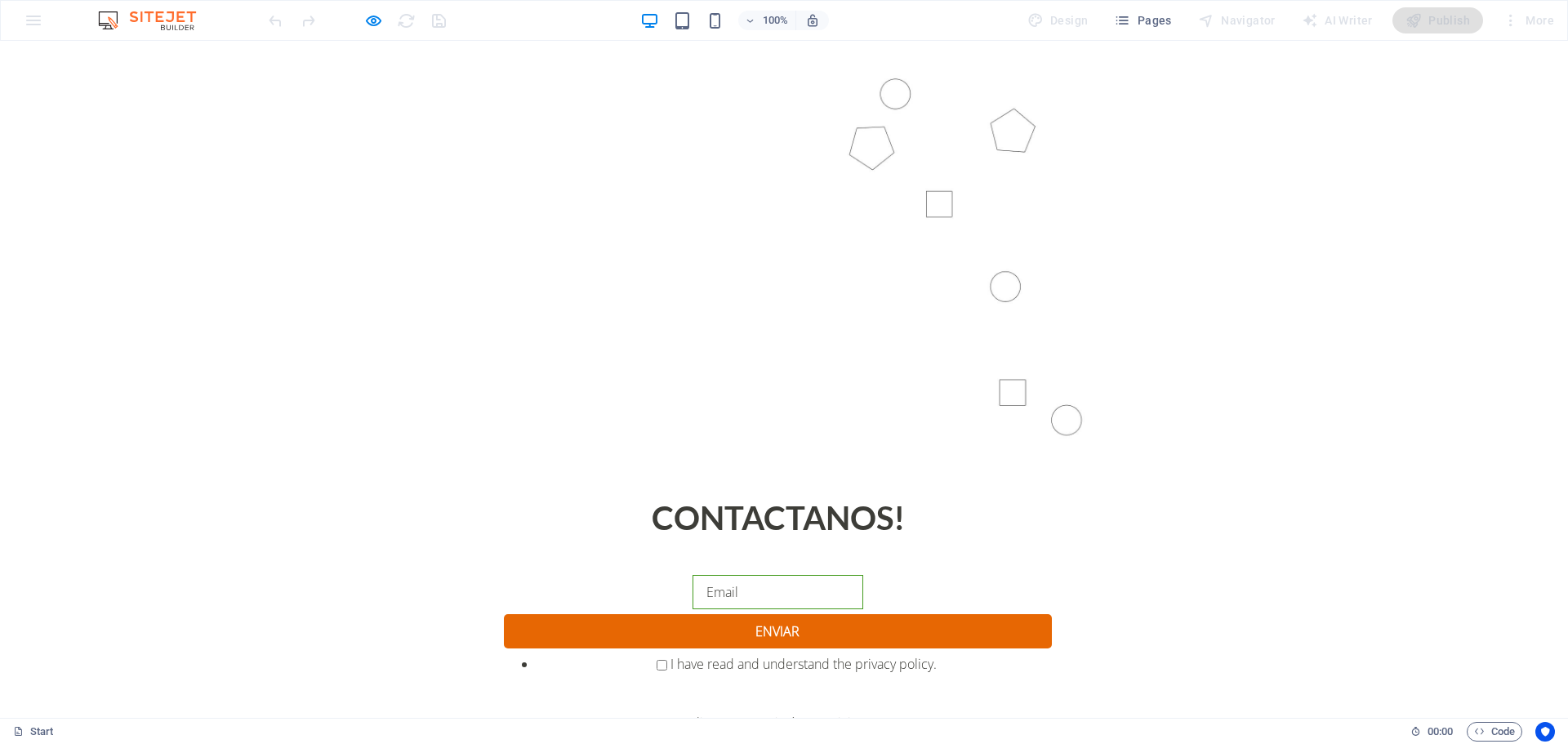
click at [692, 575] on input "email" at bounding box center [778, 592] width 171 height 34
type input "jorge.tapia@elimmec.cl"
click at [657, 660] on input "I have read and understand the privacy policy." at bounding box center [662, 665] width 11 height 11
checkbox input "true"
click at [790, 713] on p "Elimmec Ingeniería y Servicios!" at bounding box center [779, 723] width 575 height 20
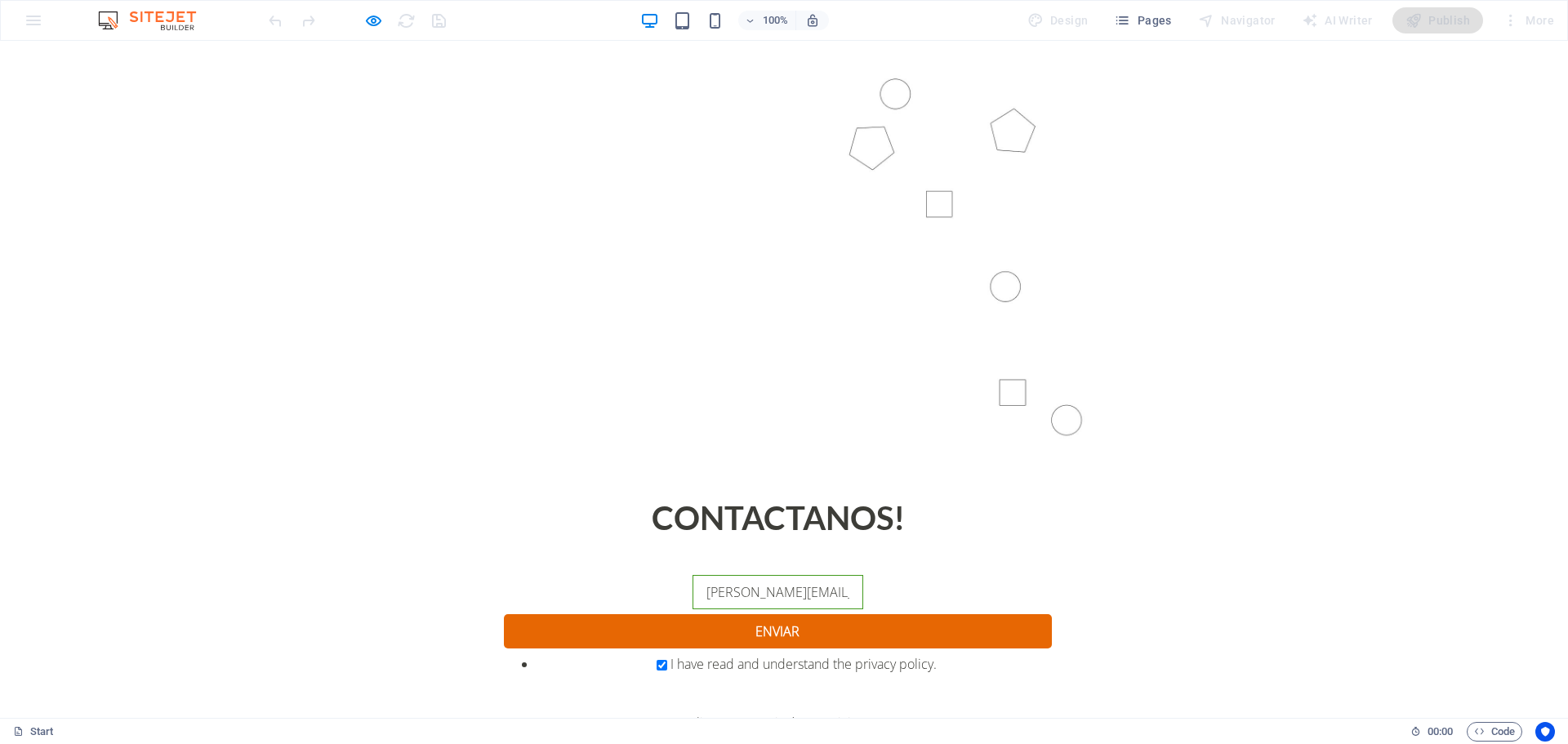
click at [856, 713] on p "Elimmec Ingeniería y Servicios!" at bounding box center [779, 723] width 575 height 20
drag, startPoint x: 924, startPoint y: 486, endPoint x: 981, endPoint y: 481, distance: 57.2
click at [977, 713] on p "Elimmec Ingeniería y Servicios!" at bounding box center [779, 723] width 575 height 20
click at [1017, 687] on div at bounding box center [779, 700] width 575 height 27
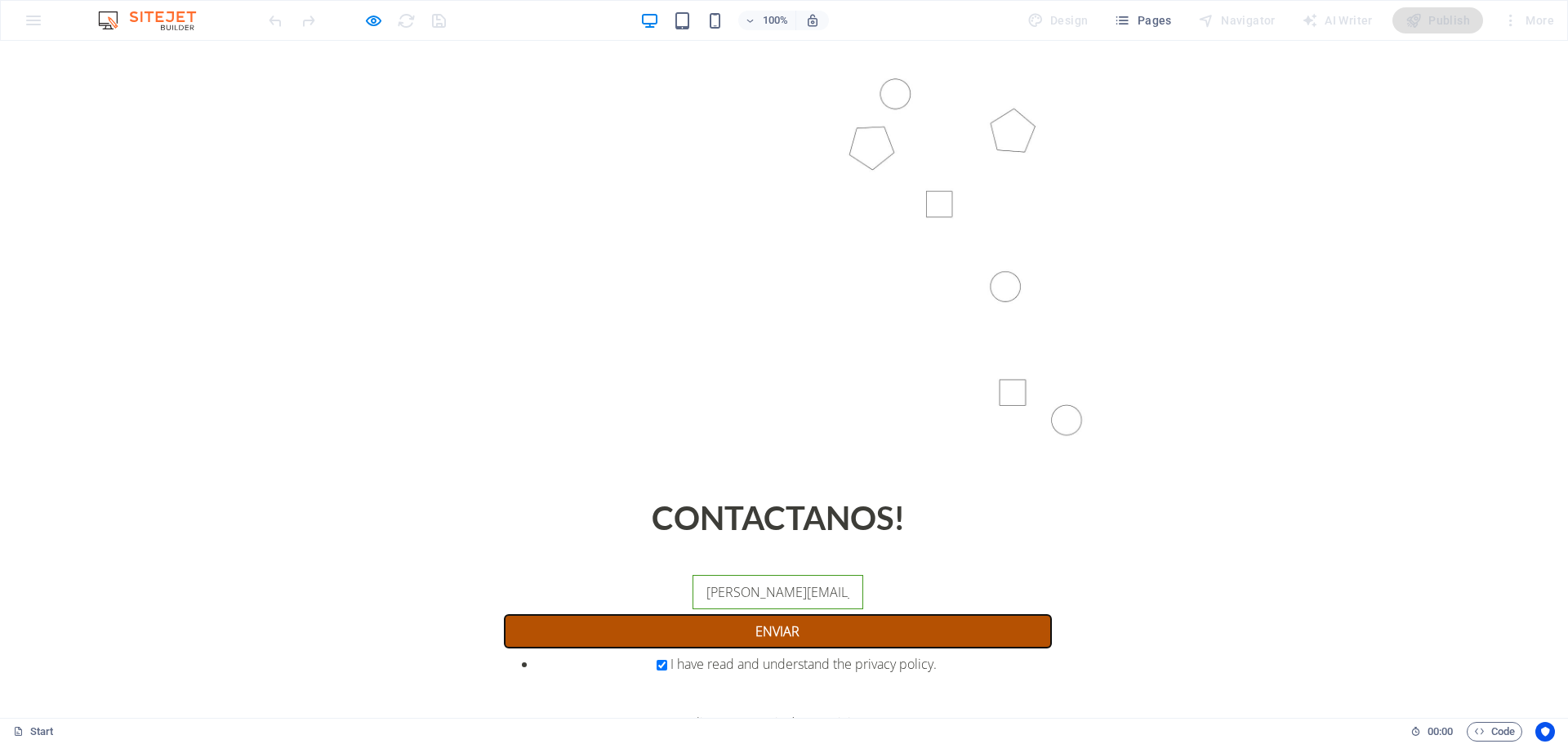
click at [824, 614] on button "ENVIAR" at bounding box center [778, 630] width 549 height 34
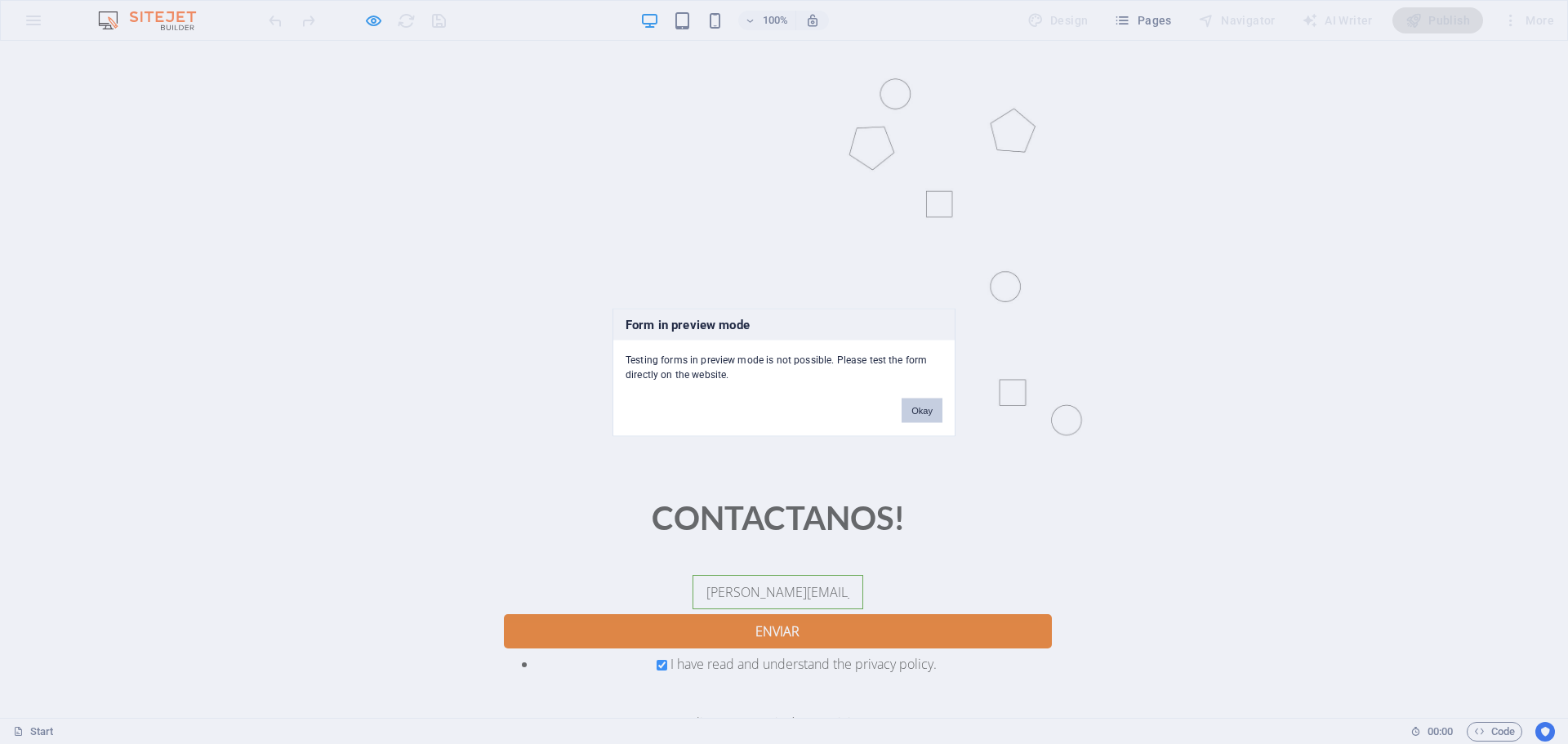
click at [929, 413] on button "Okay" at bounding box center [922, 410] width 41 height 25
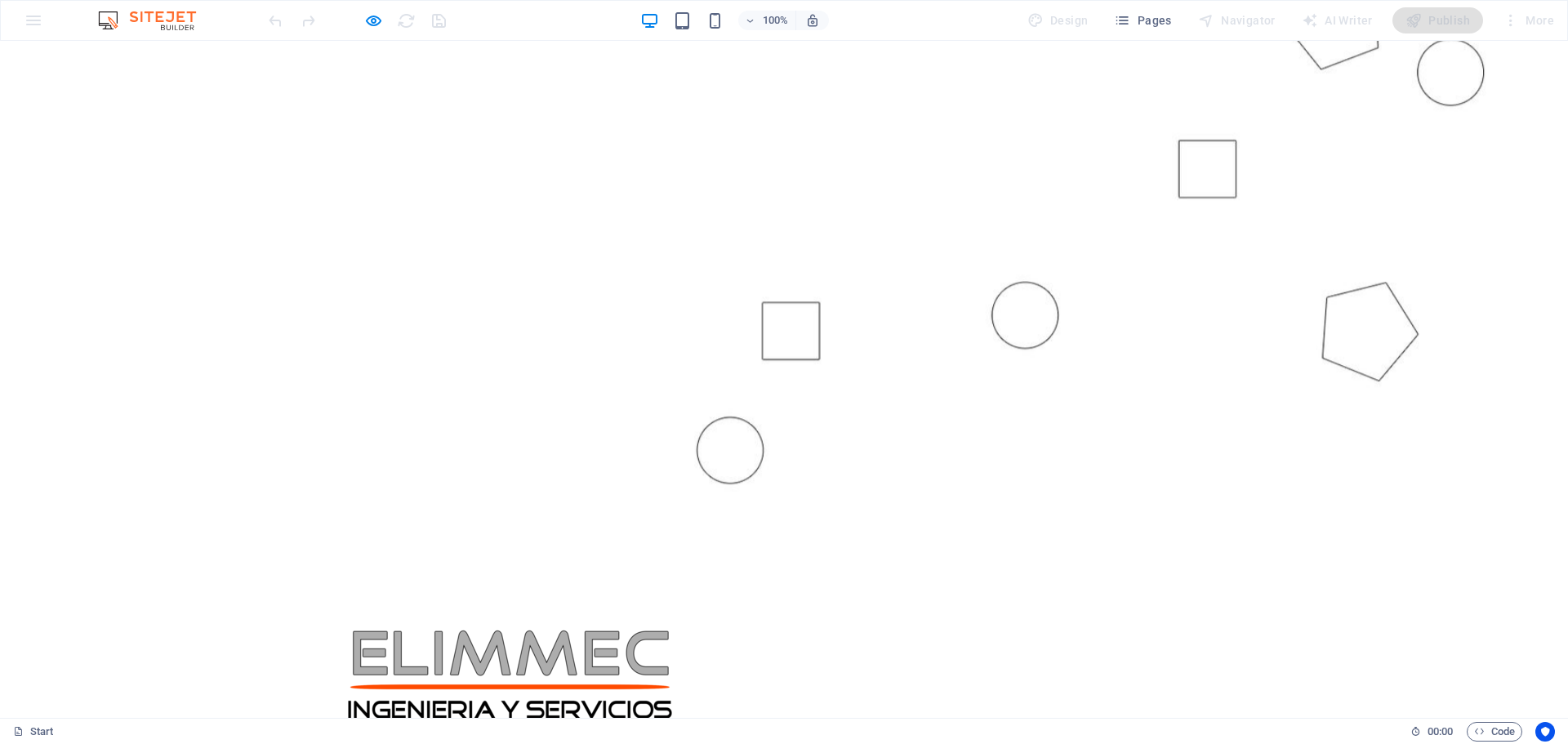
scroll to position [48, 0]
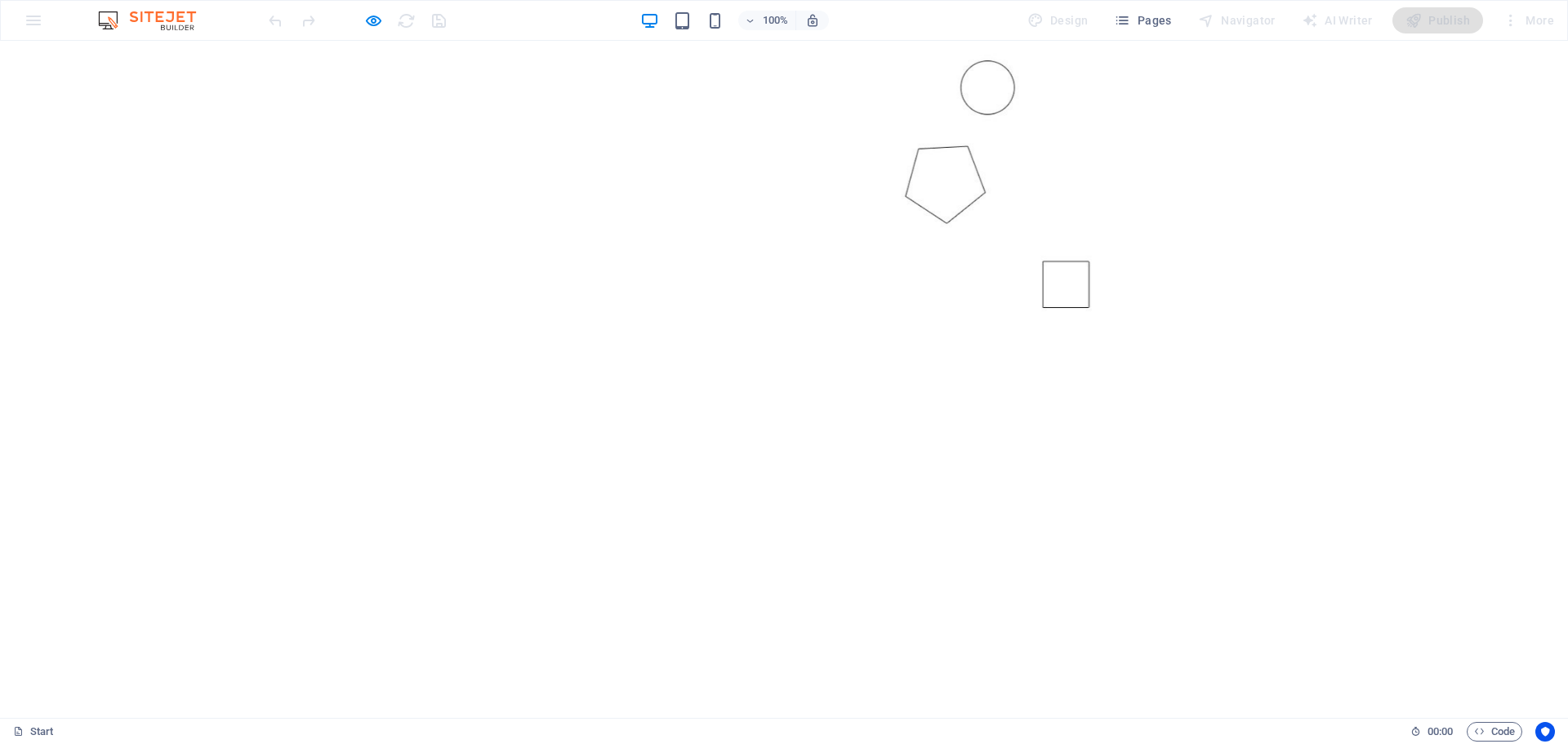
click at [782, 724] on button "×" at bounding box center [778, 734] width 7 height 20
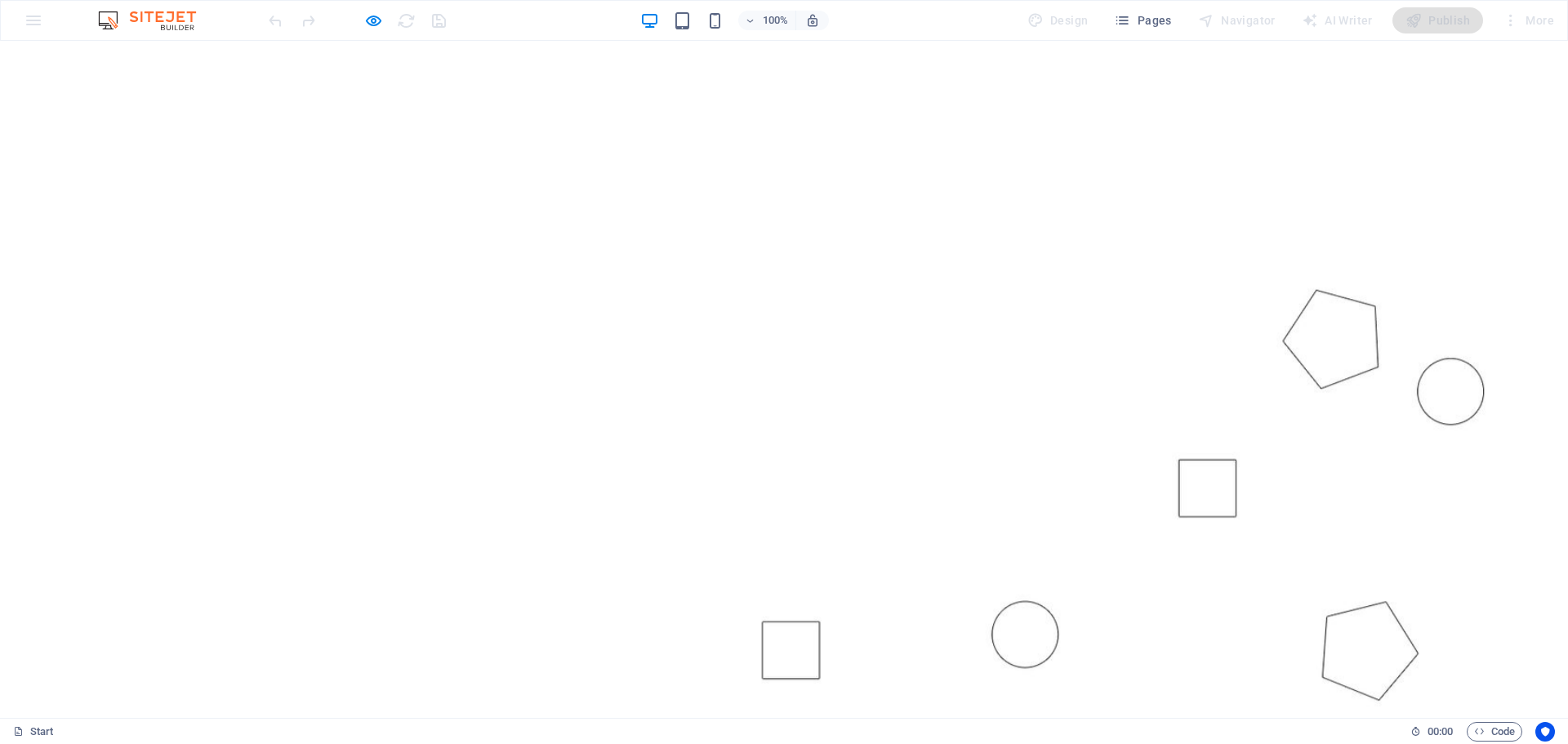
scroll to position [0, 0]
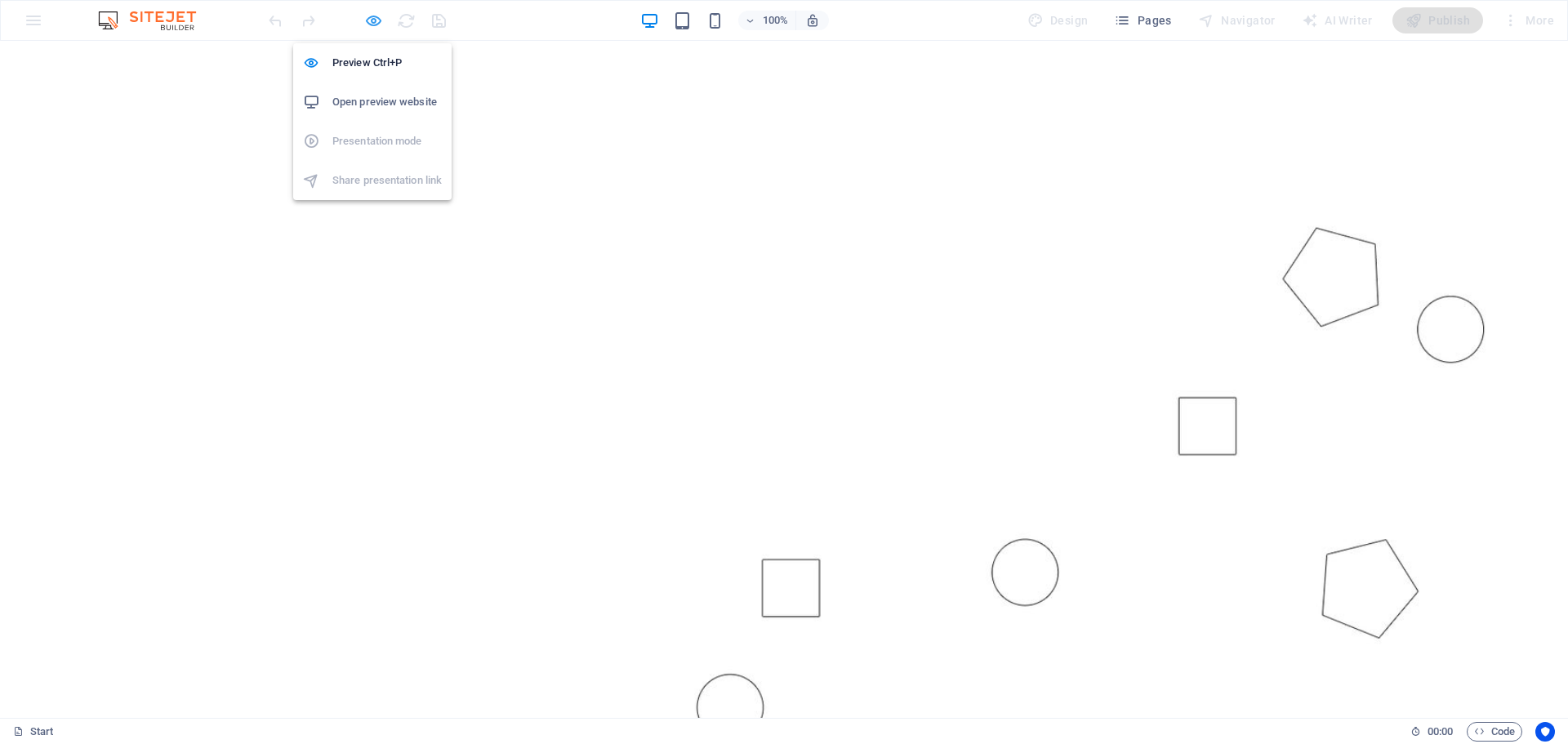
click at [374, 19] on icon "button" at bounding box center [374, 21] width 19 height 19
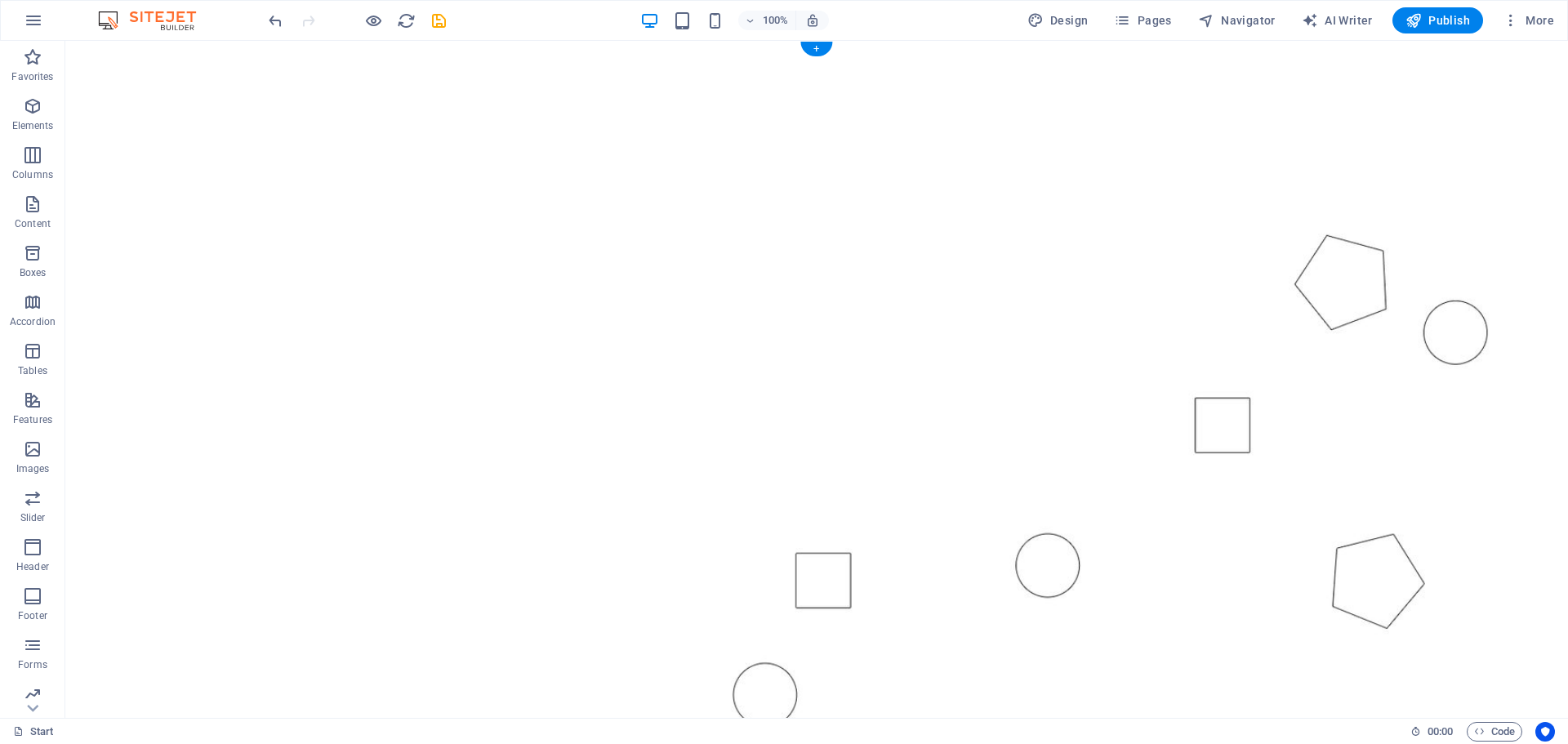
click at [217, 557] on figure at bounding box center [817, 406] width 1503 height 731
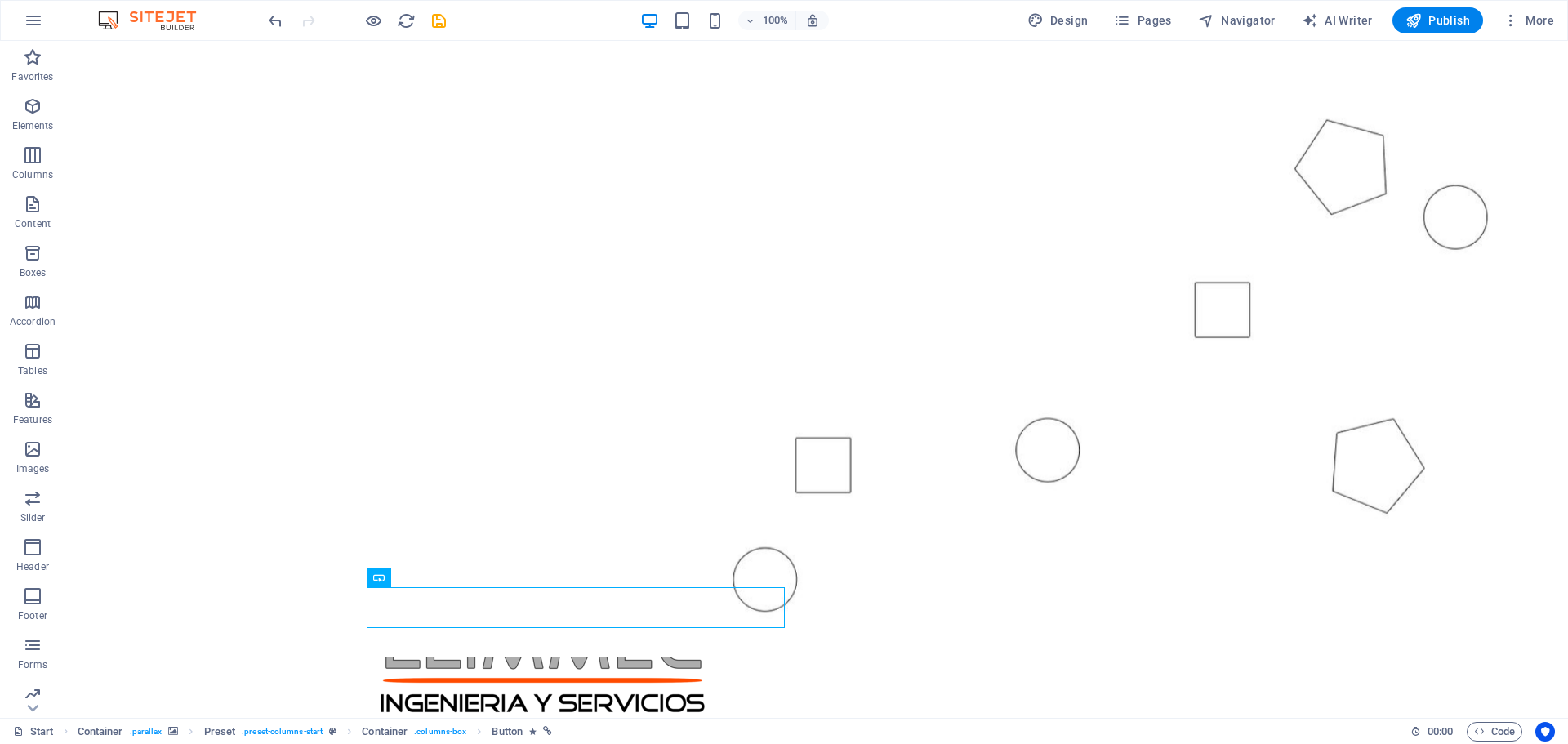
scroll to position [572, 0]
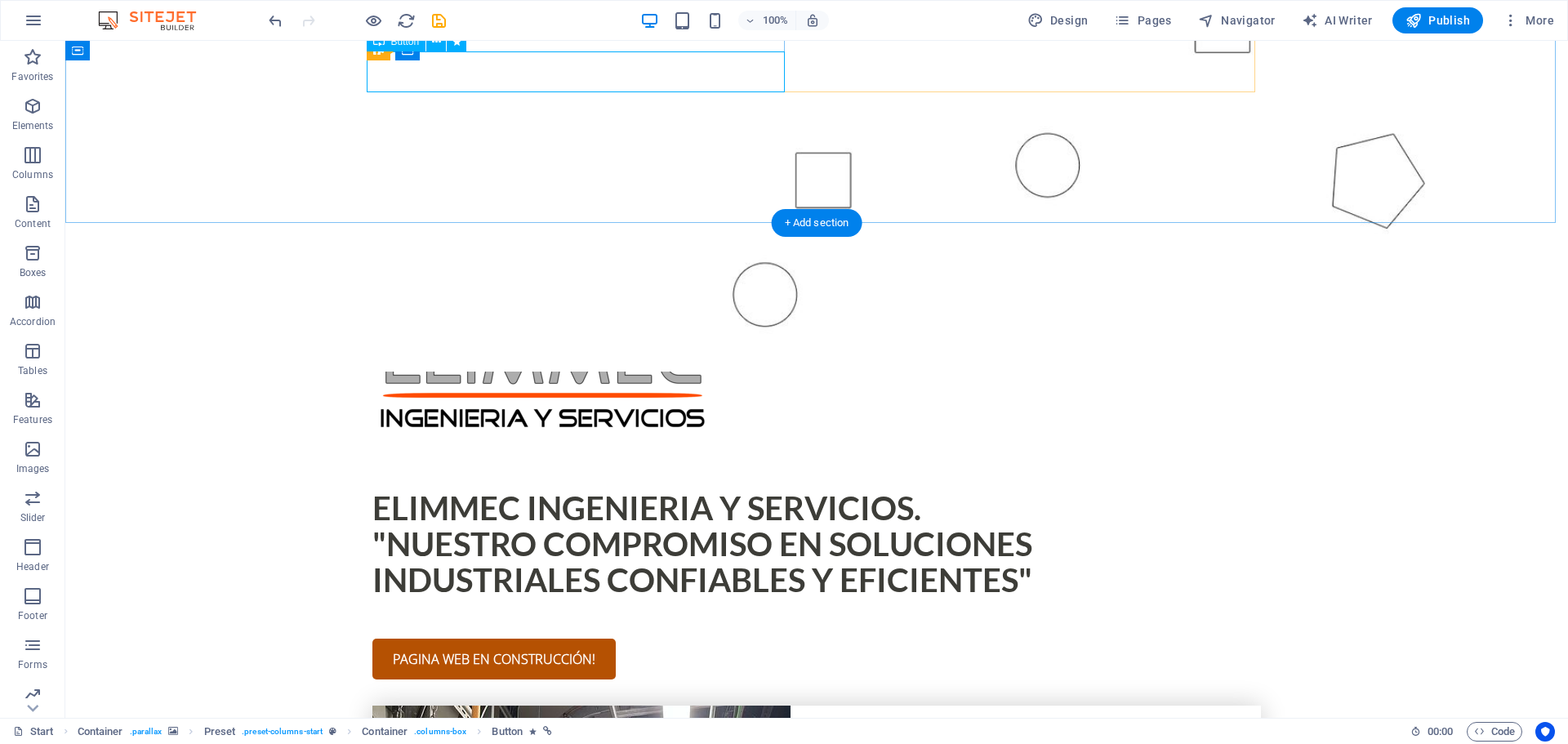
click at [529, 639] on div "pagina web en construcción!" at bounding box center [817, 659] width 889 height 41
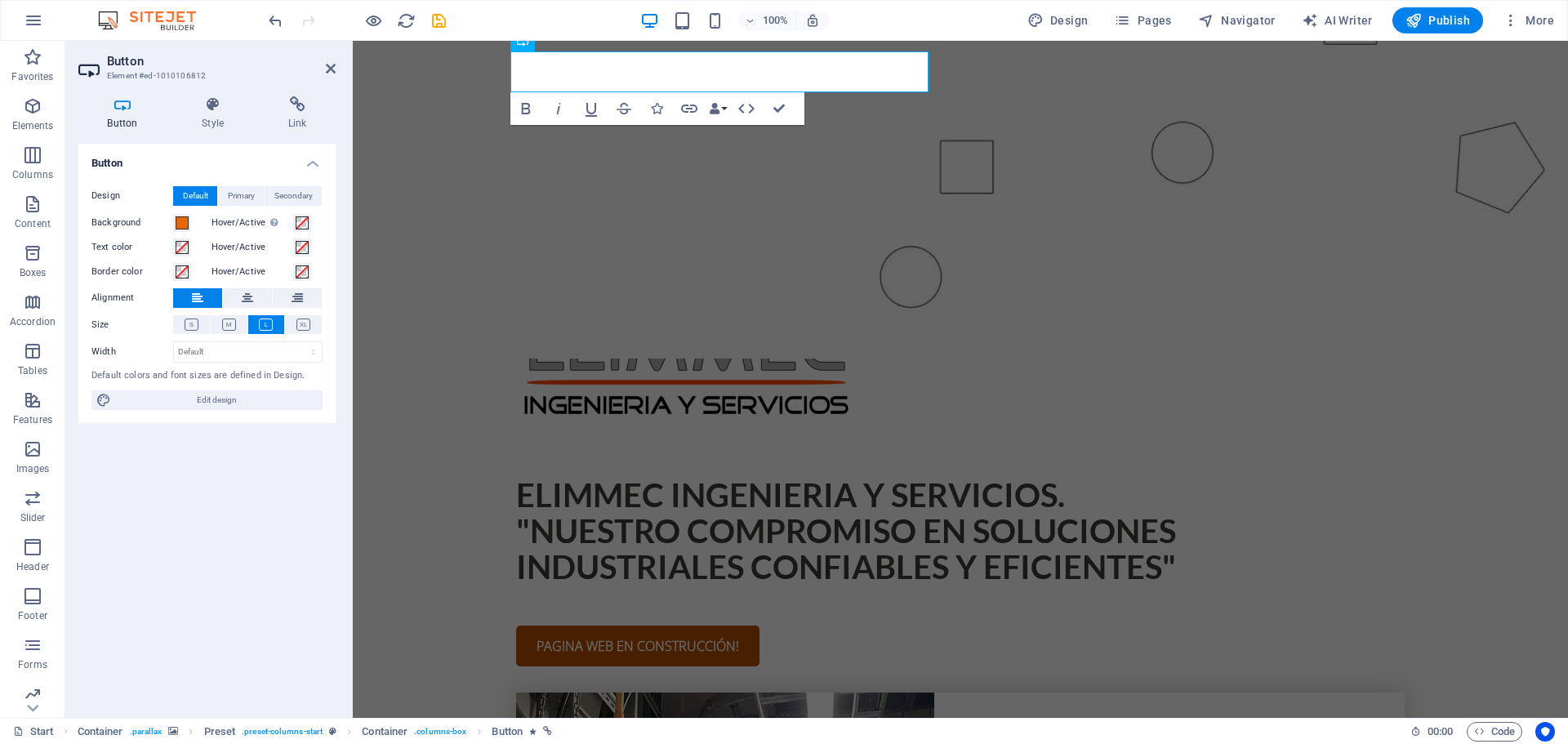
click at [460, 197] on figure at bounding box center [960, -1] width 1215 height 718
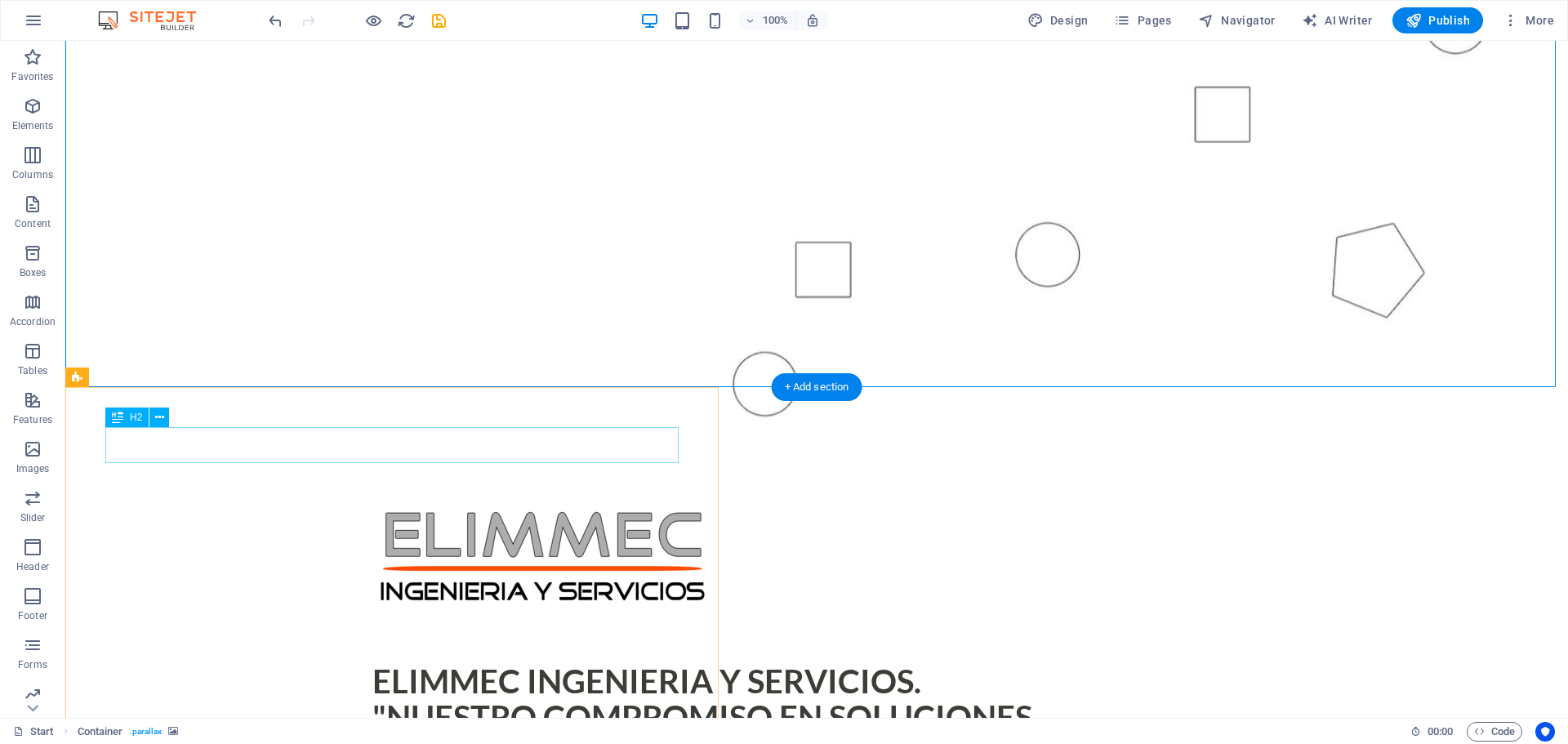
scroll to position [408, 0]
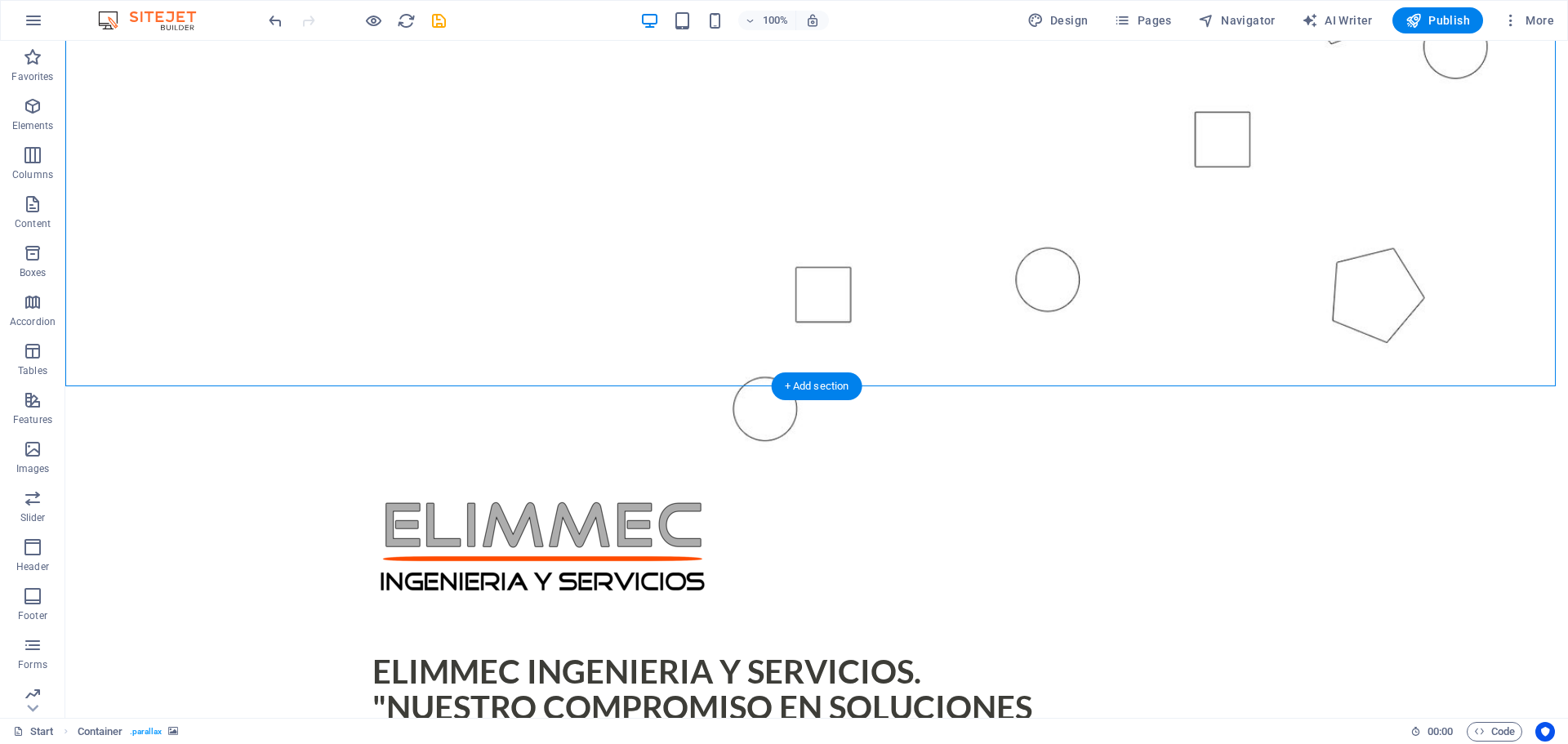
click at [317, 334] on figure at bounding box center [817, 120] width 1503 height 731
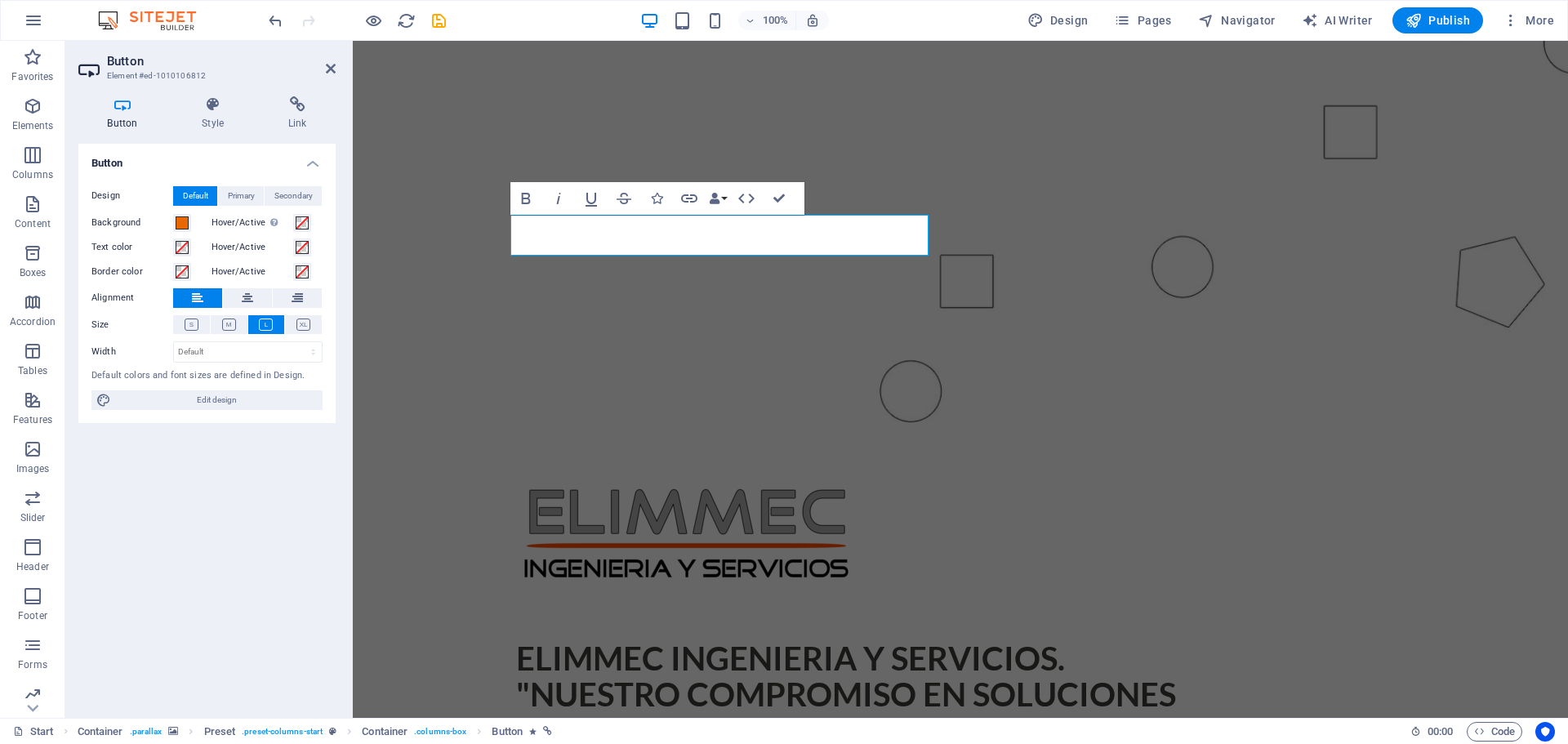
click at [479, 251] on figure at bounding box center [960, 114] width 1215 height 718
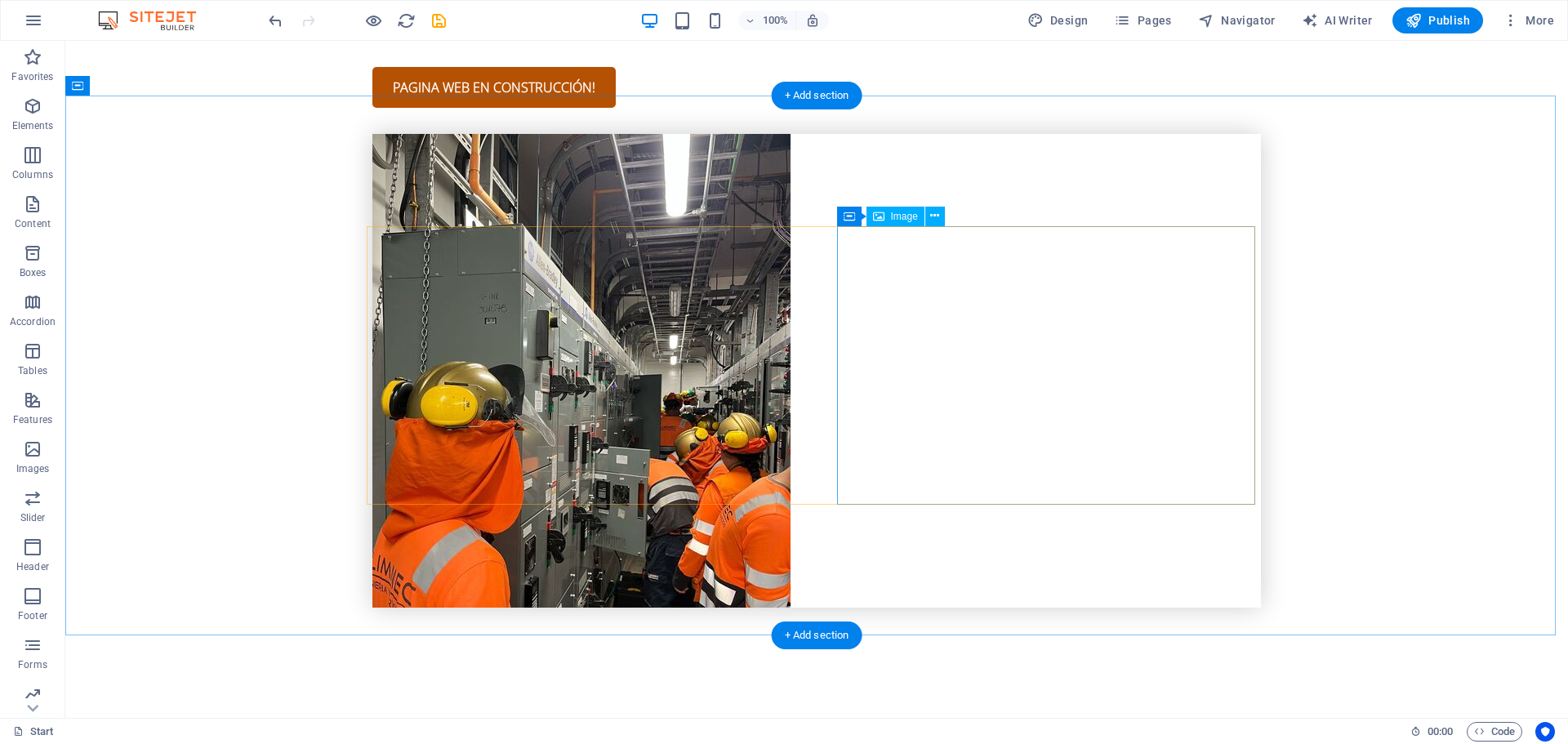
scroll to position [1529, 0]
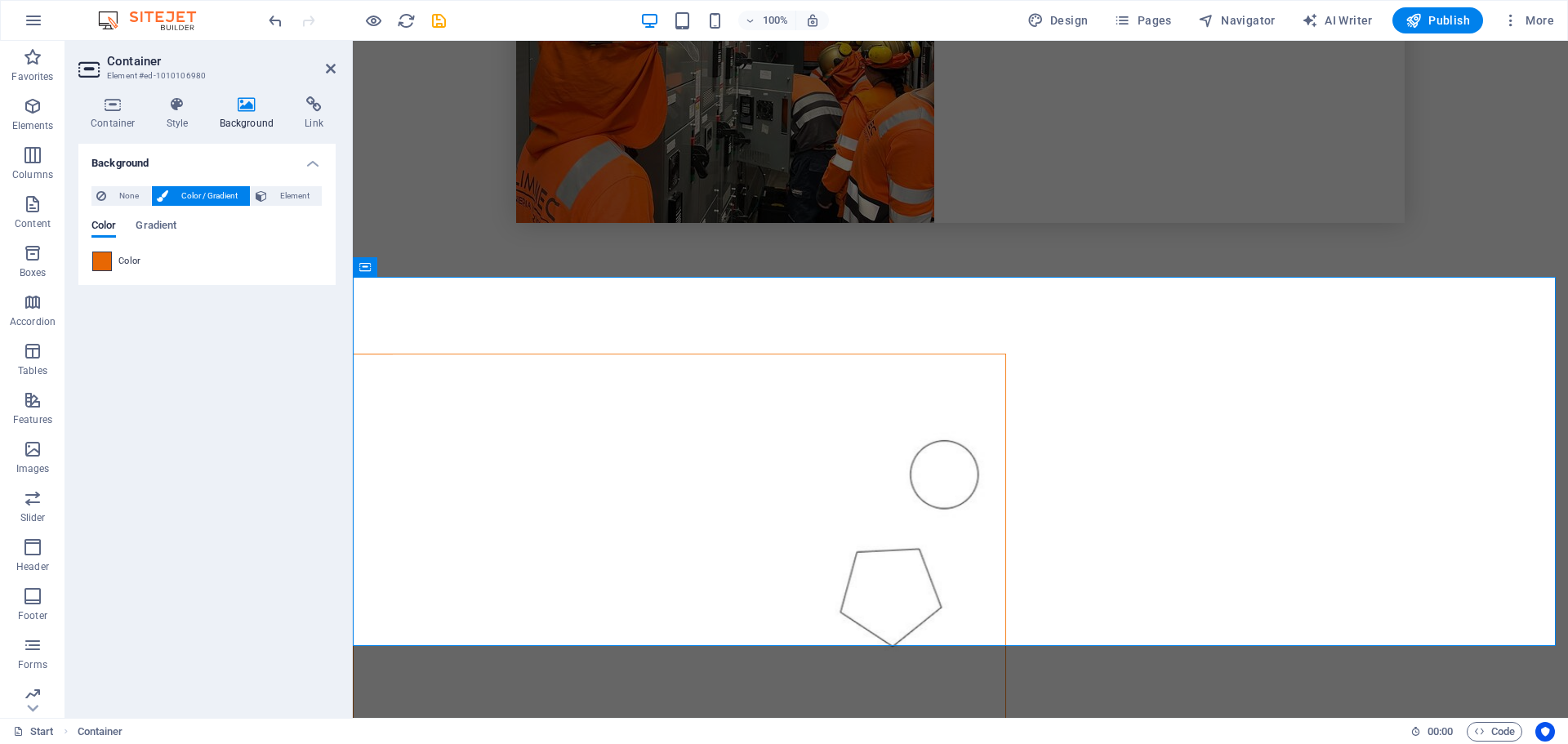
click at [95, 259] on span at bounding box center [102, 262] width 18 height 18
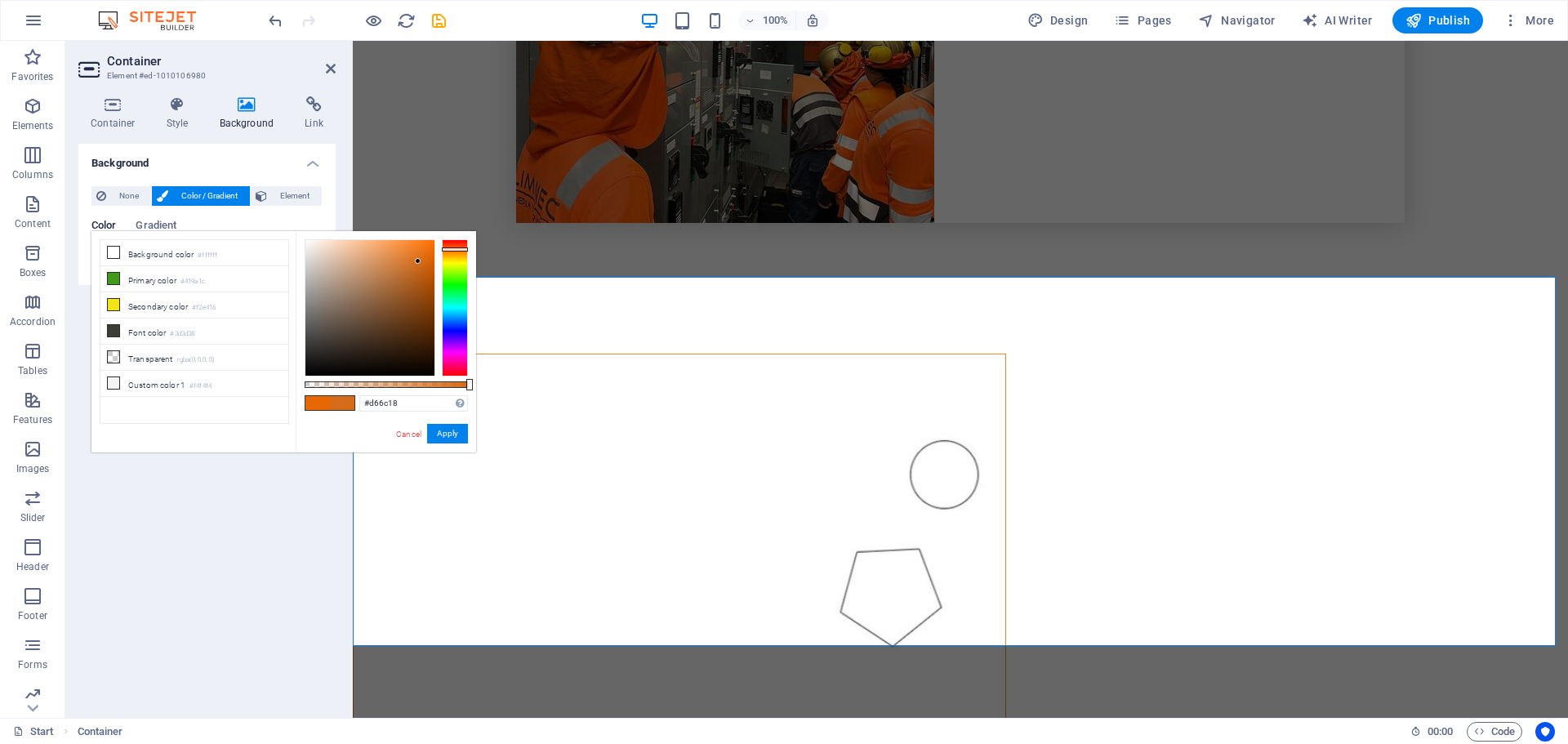
type input "#d66b17"
drag, startPoint x: 431, startPoint y: 252, endPoint x: 420, endPoint y: 261, distance: 14.2
click at [420, 261] on div at bounding box center [419, 260] width 6 height 6
drag, startPoint x: 428, startPoint y: 401, endPoint x: 326, endPoint y: 398, distance: 102.0
click at [327, 398] on div "#d66b17 Supported formats #0852ed rgb(8, 82, 237) rgba(8, 82, 237, 90%) hsv(221…" at bounding box center [386, 460] width 181 height 458
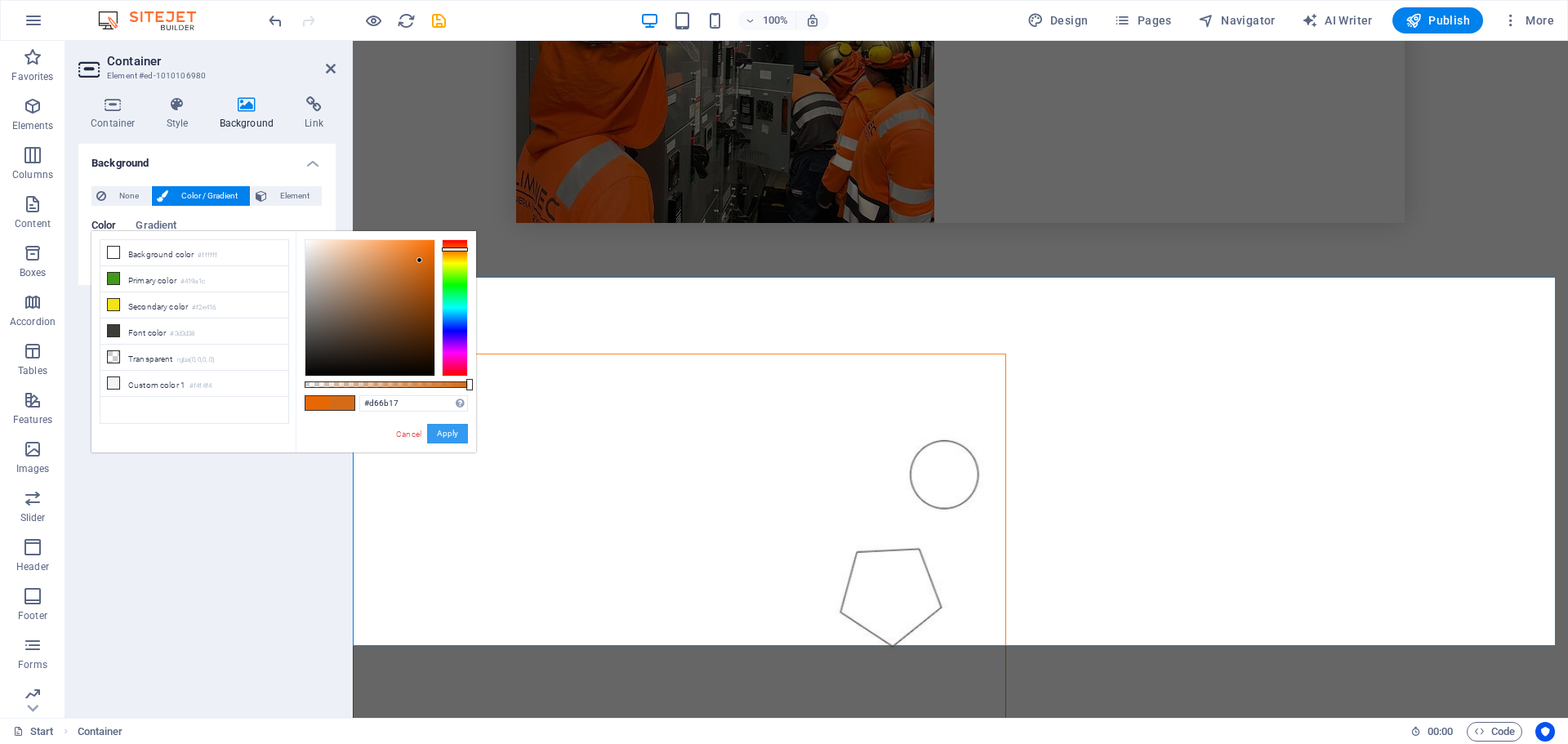
click at [453, 436] on button "Apply" at bounding box center [447, 434] width 41 height 20
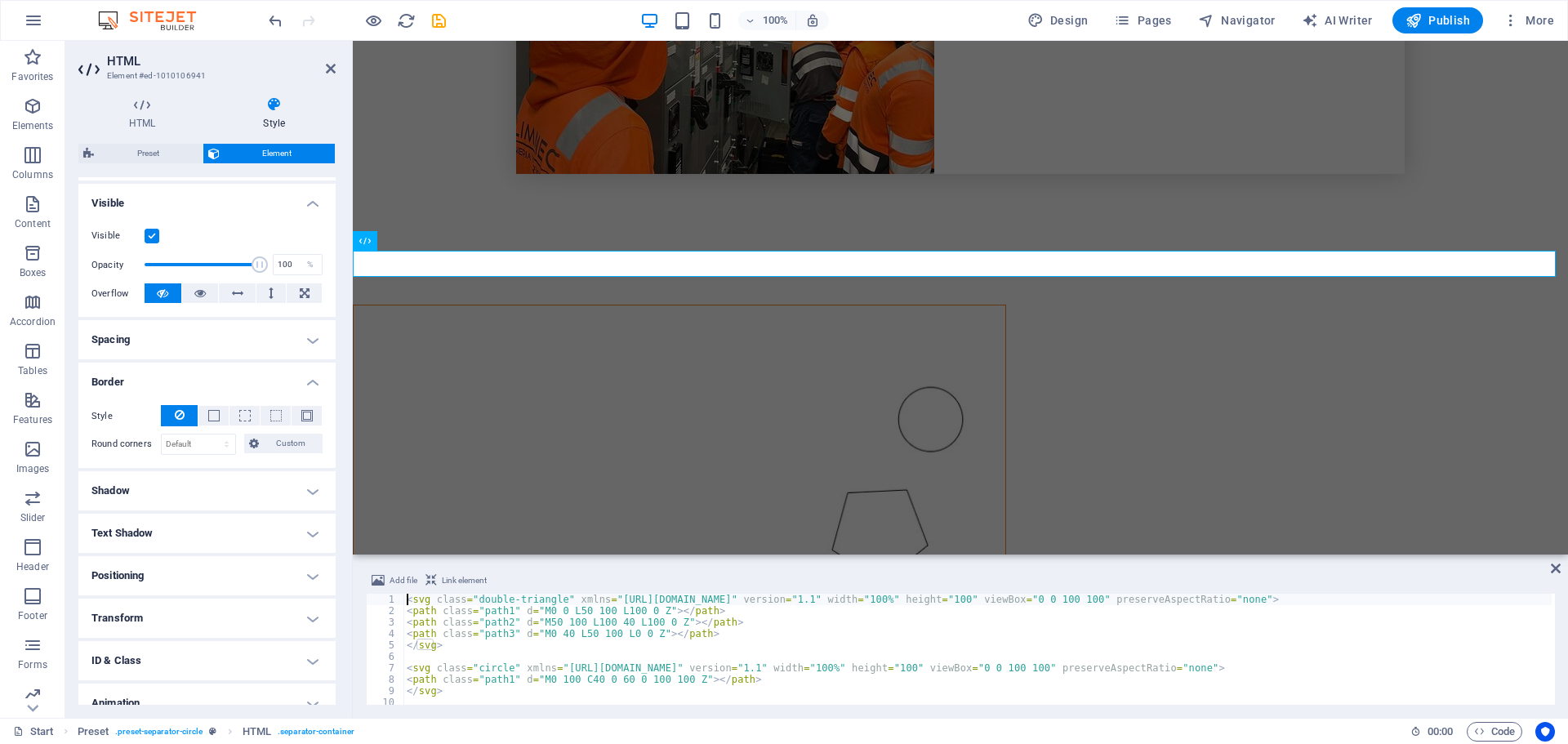
scroll to position [0, 0]
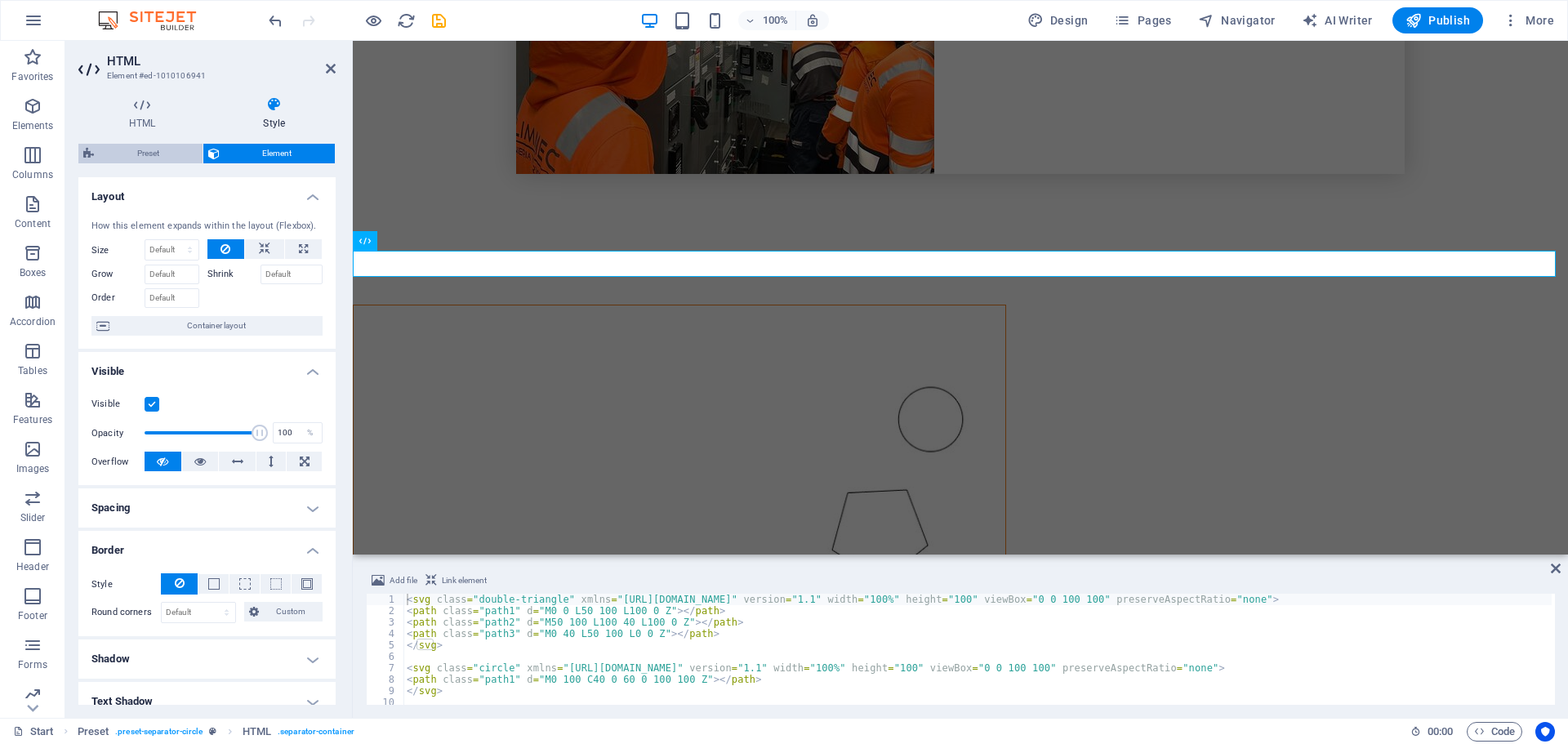
click at [163, 152] on span "Preset" at bounding box center [147, 154] width 99 height 20
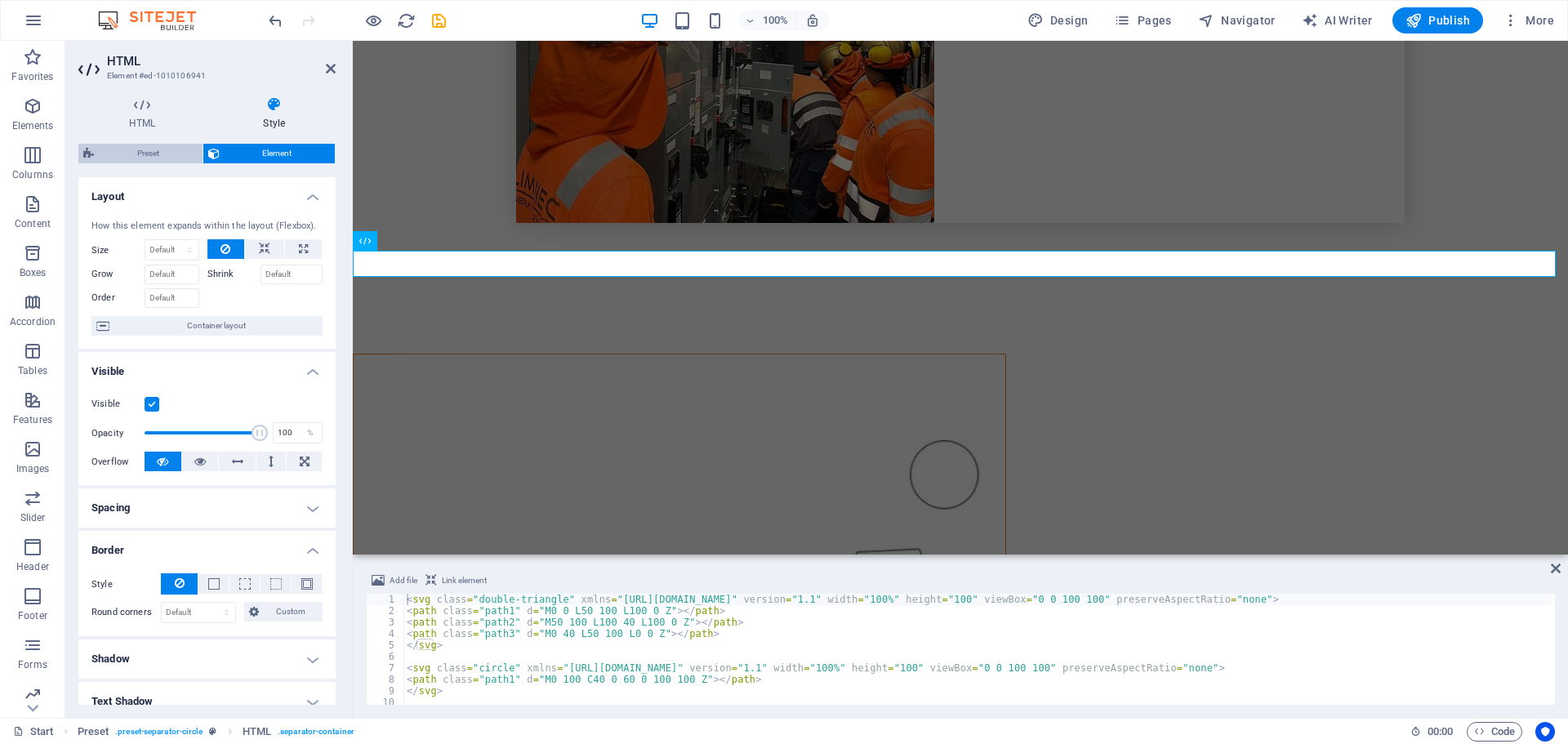
select select "rem"
select select "circle"
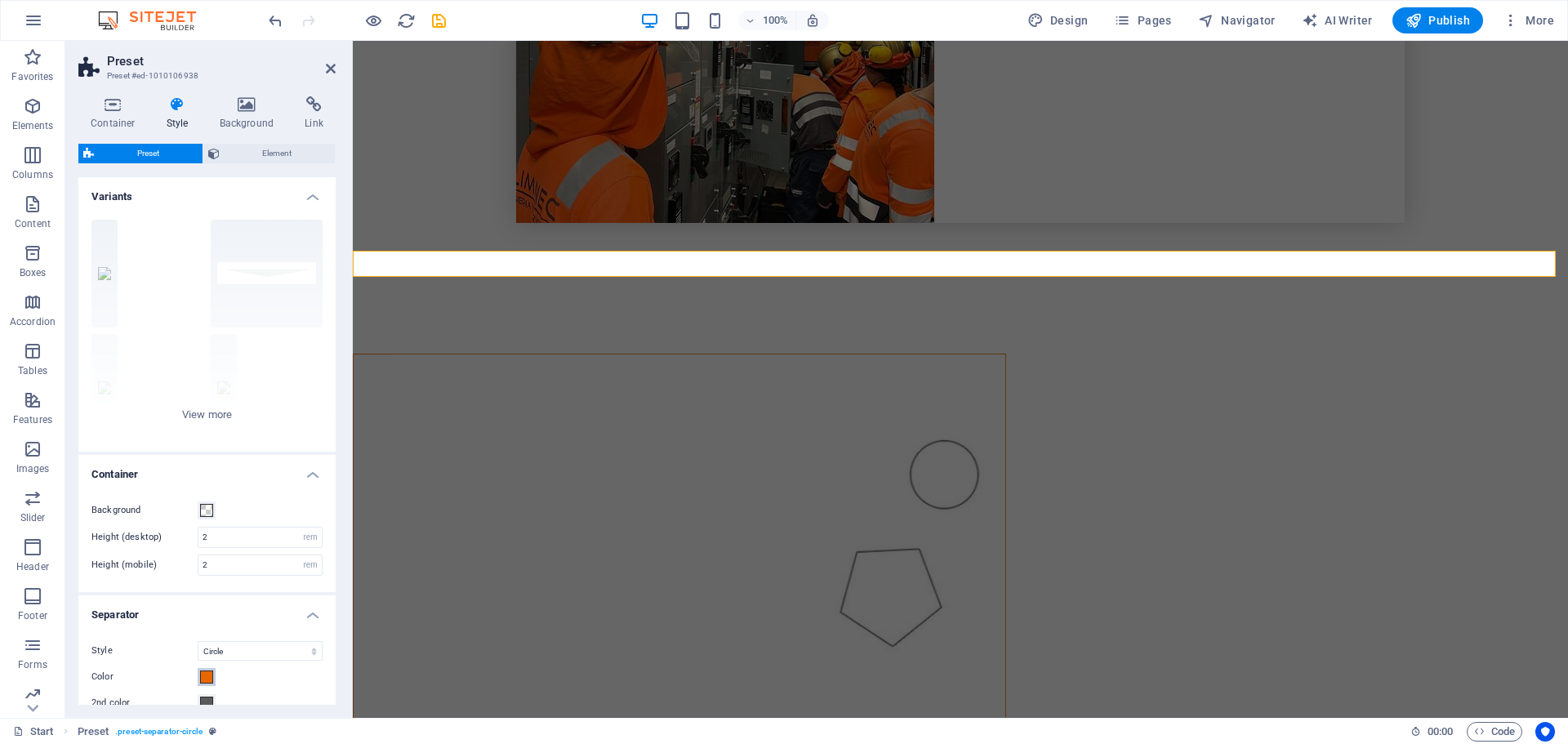
click at [205, 679] on span at bounding box center [207, 677] width 13 height 13
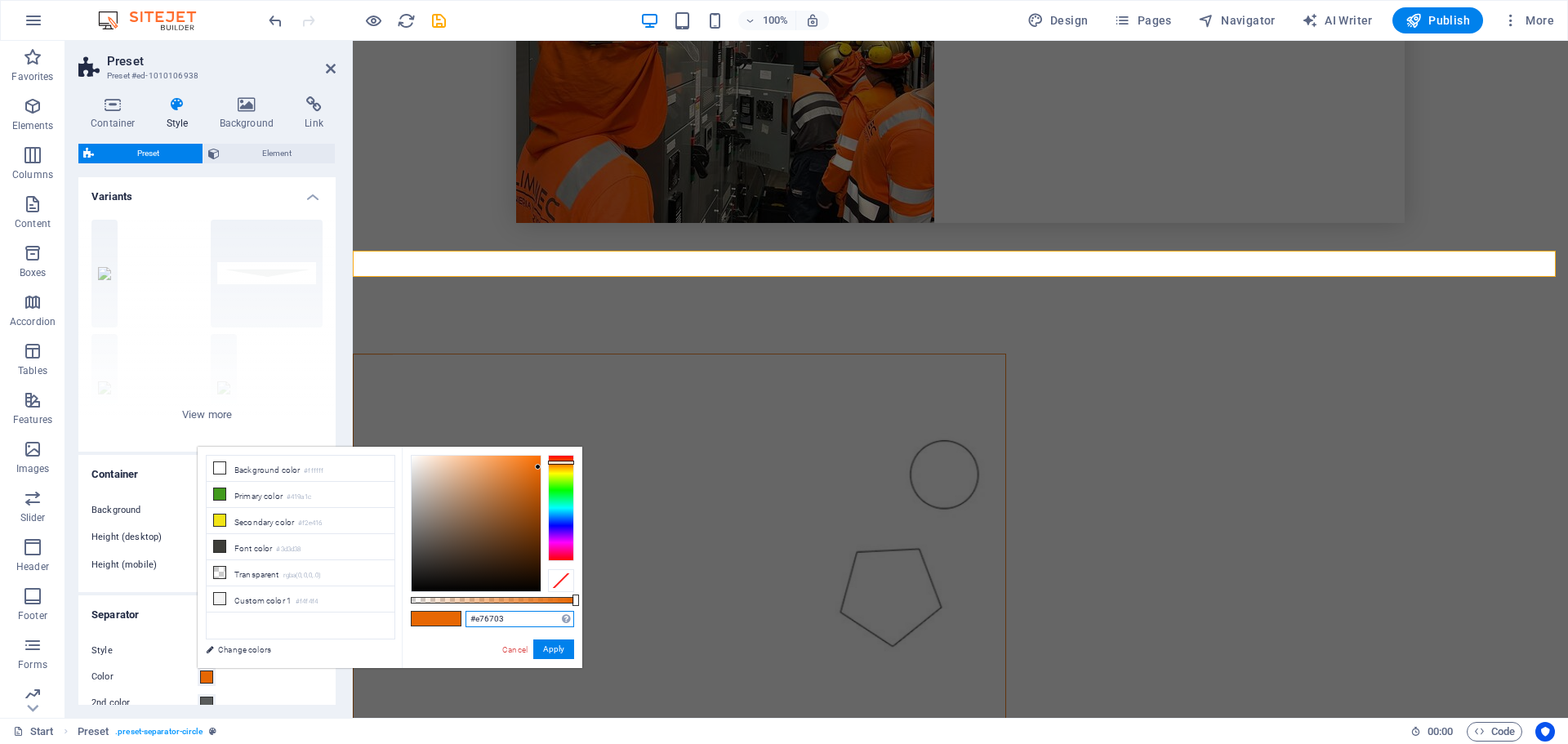
drag, startPoint x: 504, startPoint y: 617, endPoint x: 410, endPoint y: 611, distance: 94.2
click at [410, 611] on div "#e76703 Supported formats #0852ed rgb(8, 82, 237) rgba(8, 82, 237, 90%) hsv(221…" at bounding box center [492, 675] width 181 height 458
paste input "d66b17"
type input "#d66b17"
click at [549, 645] on button "Apply" at bounding box center [553, 650] width 41 height 20
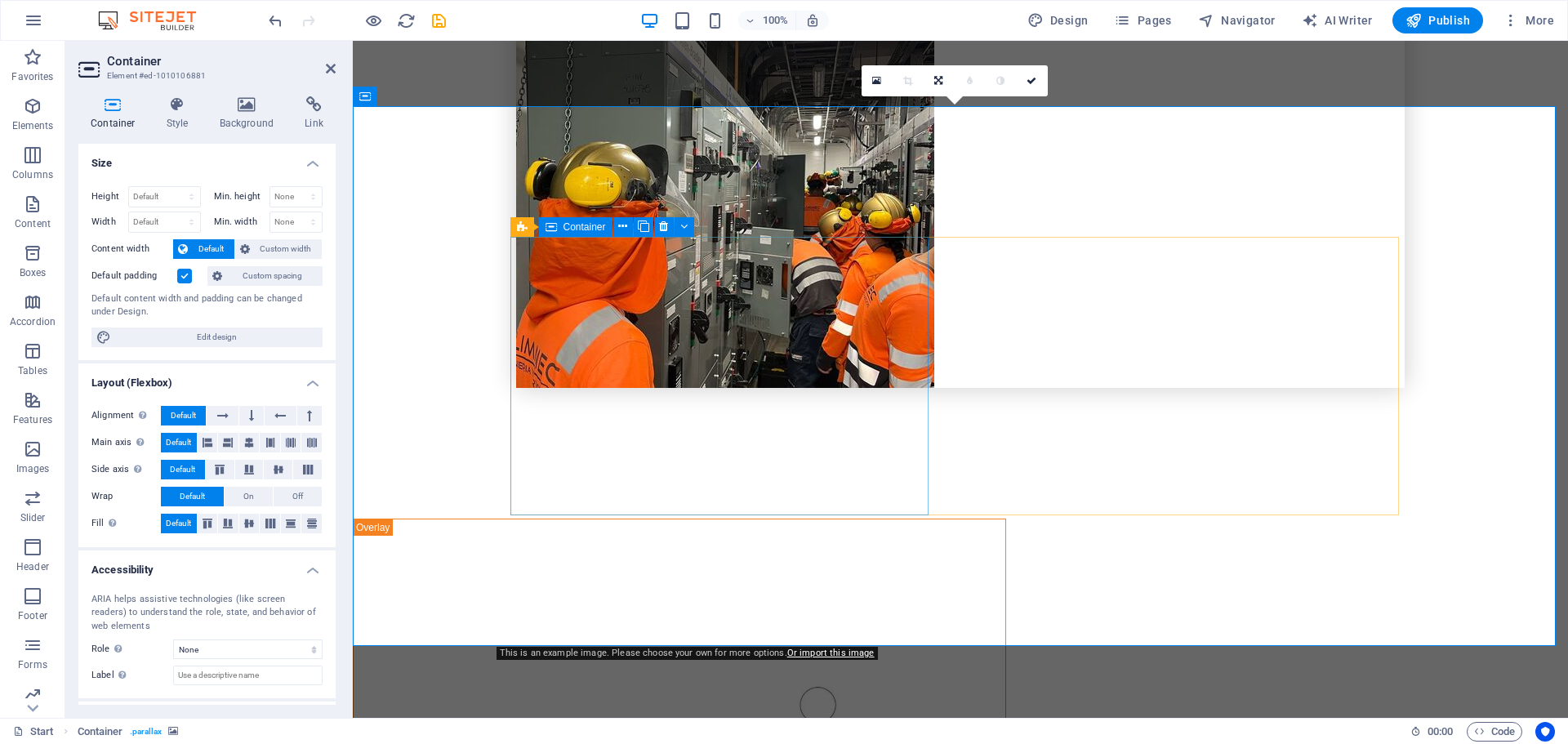
scroll to position [1529, 0]
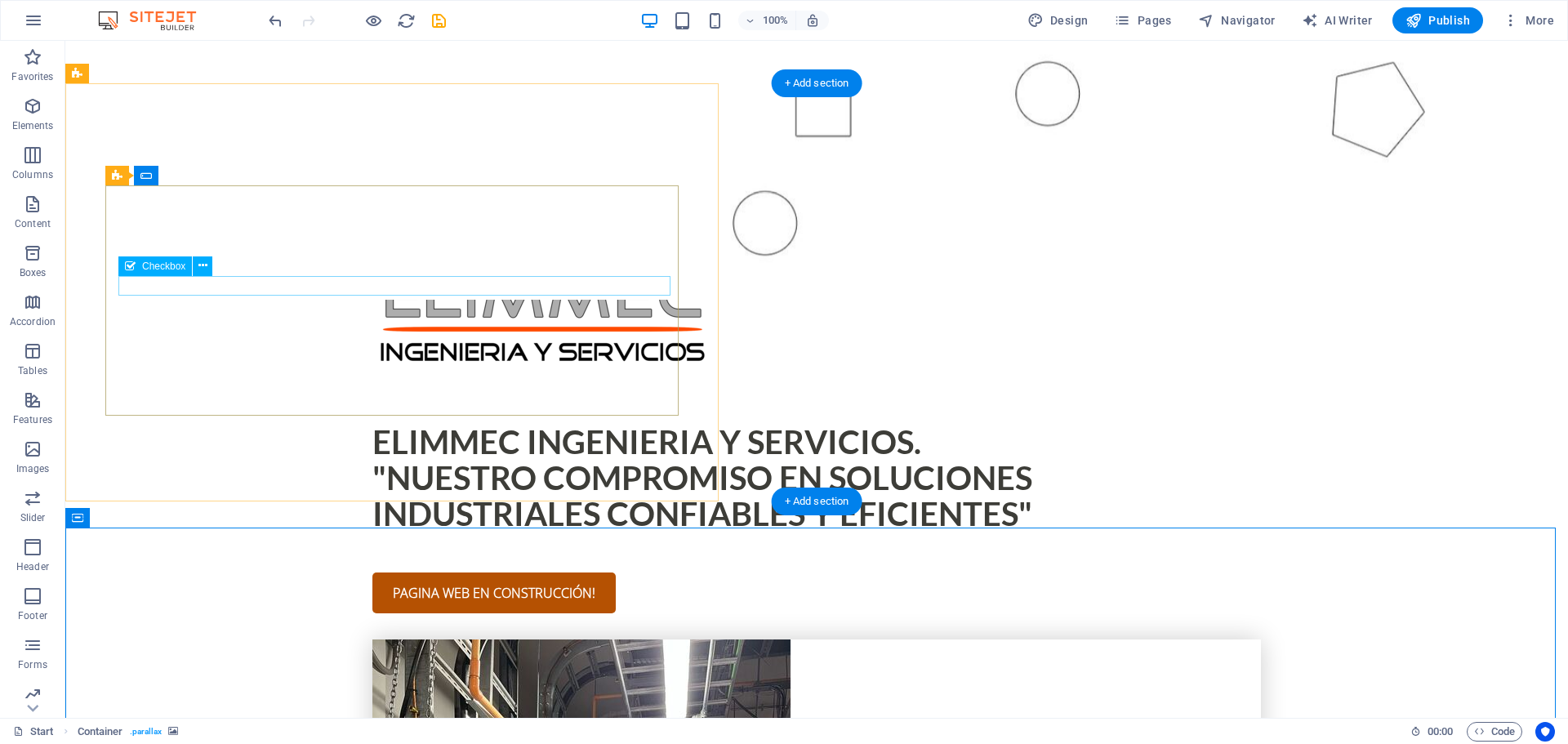
scroll to position [466, 0]
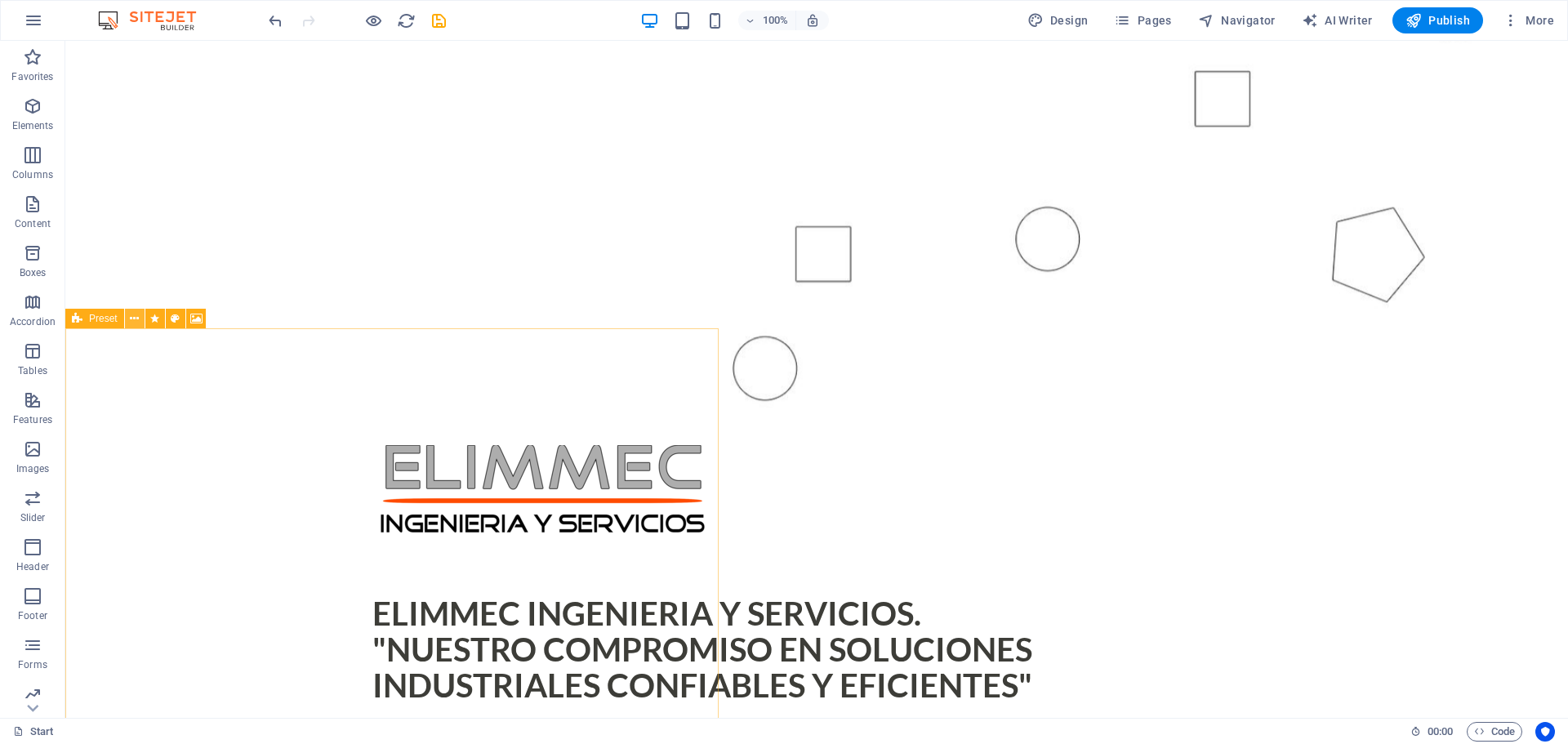
click at [139, 317] on icon at bounding box center [134, 319] width 9 height 17
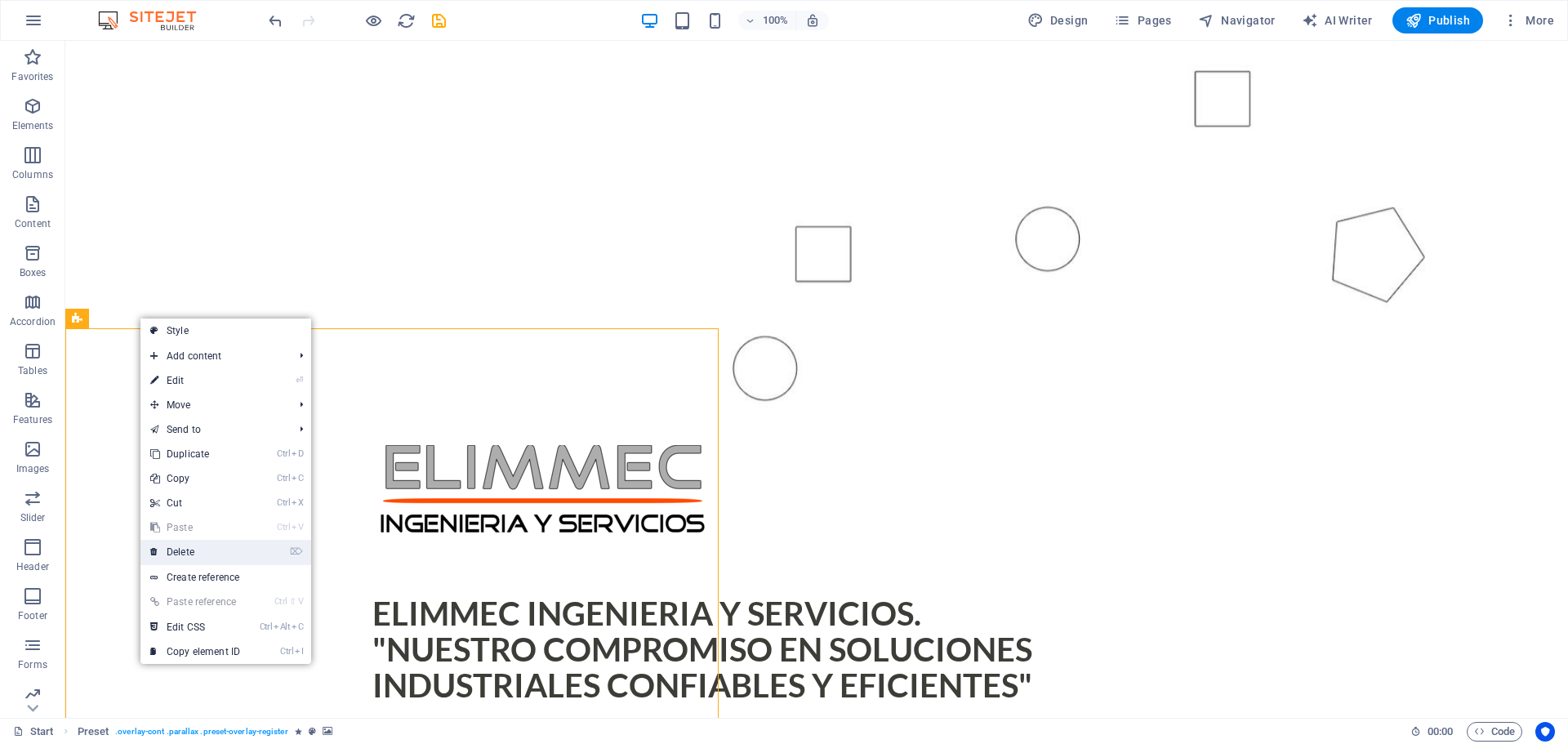
click at [201, 548] on link "⌦ Delete" at bounding box center [195, 553] width 109 height 25
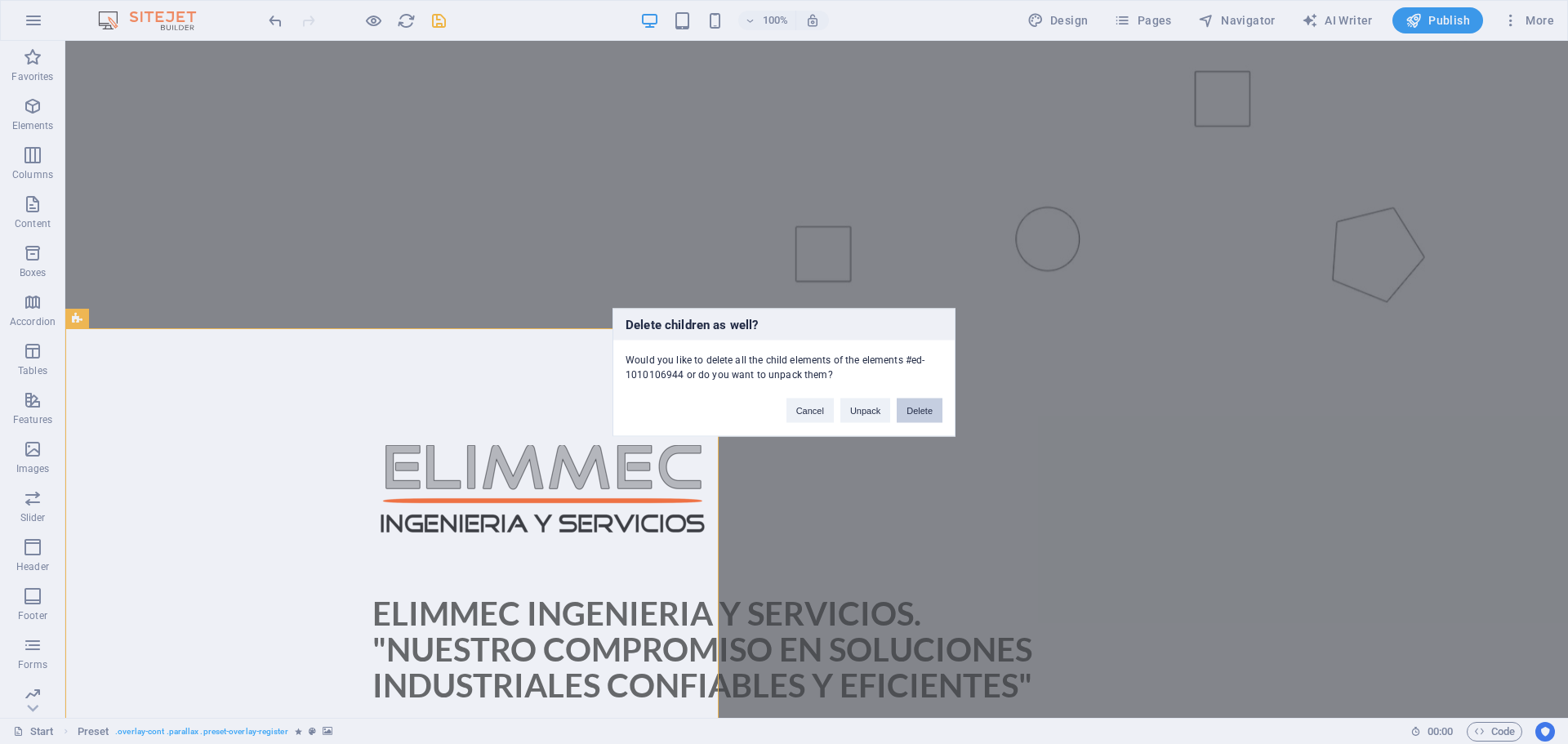
click at [914, 409] on button "Delete" at bounding box center [919, 410] width 46 height 25
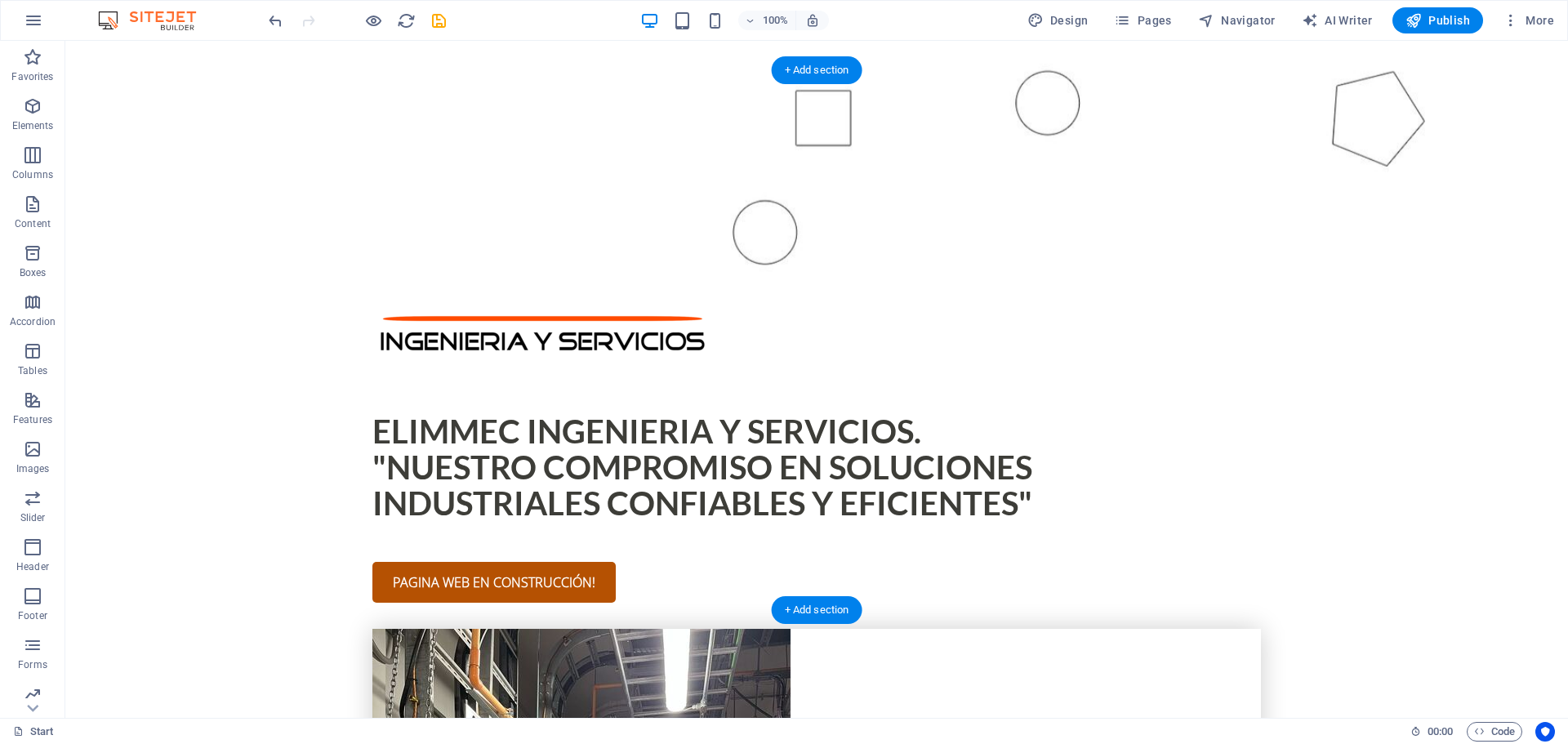
scroll to position [620, 0]
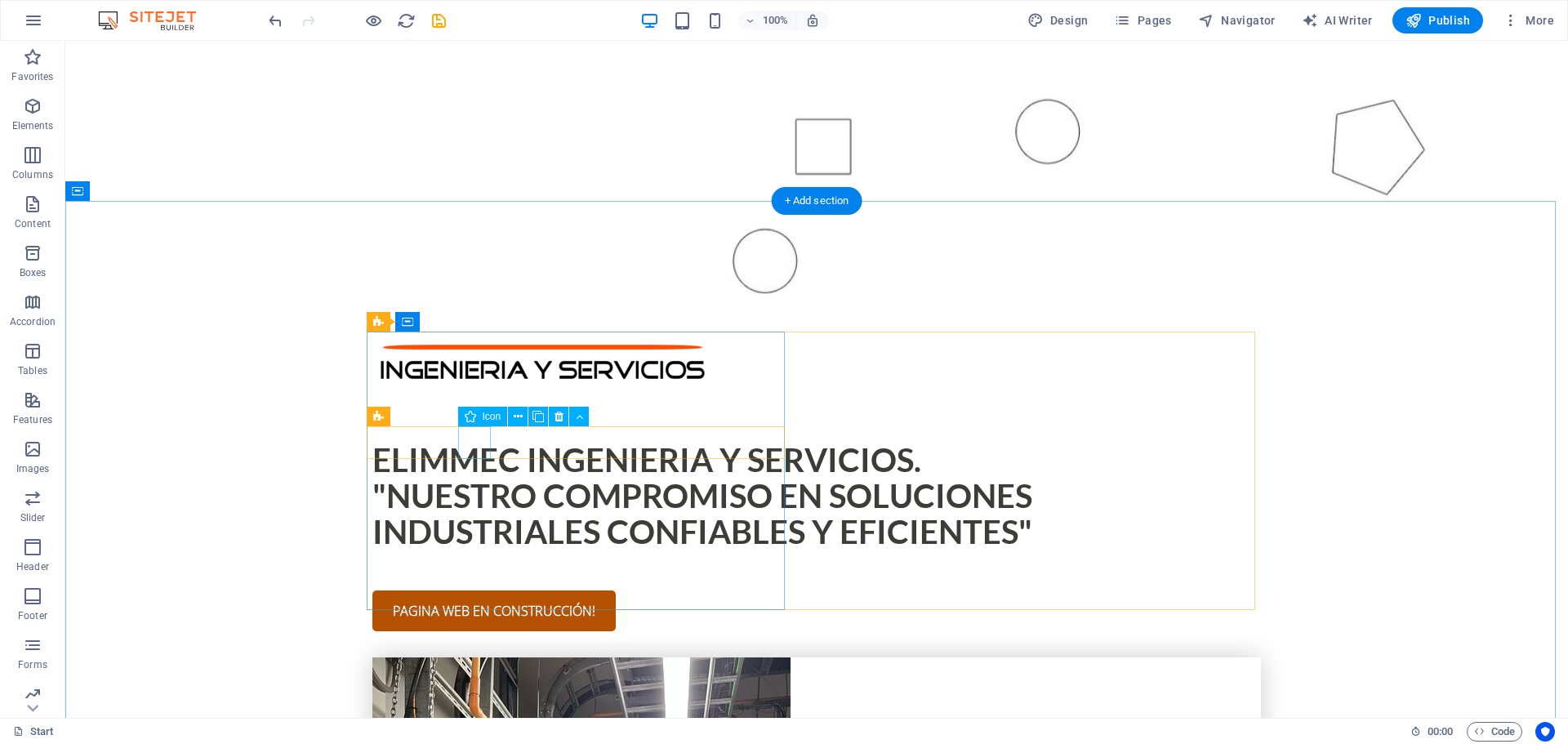
select select "xMidYMid"
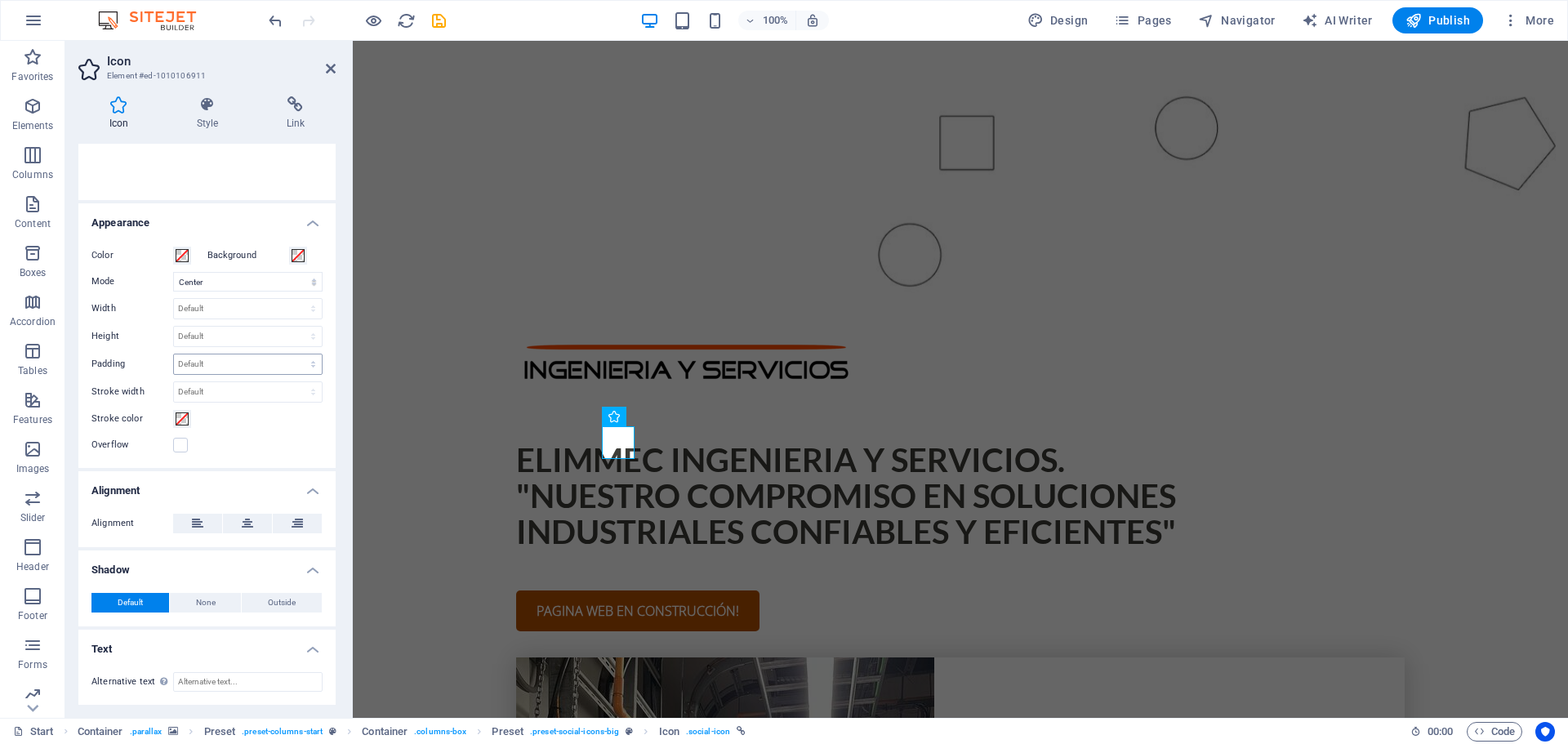
scroll to position [0, 0]
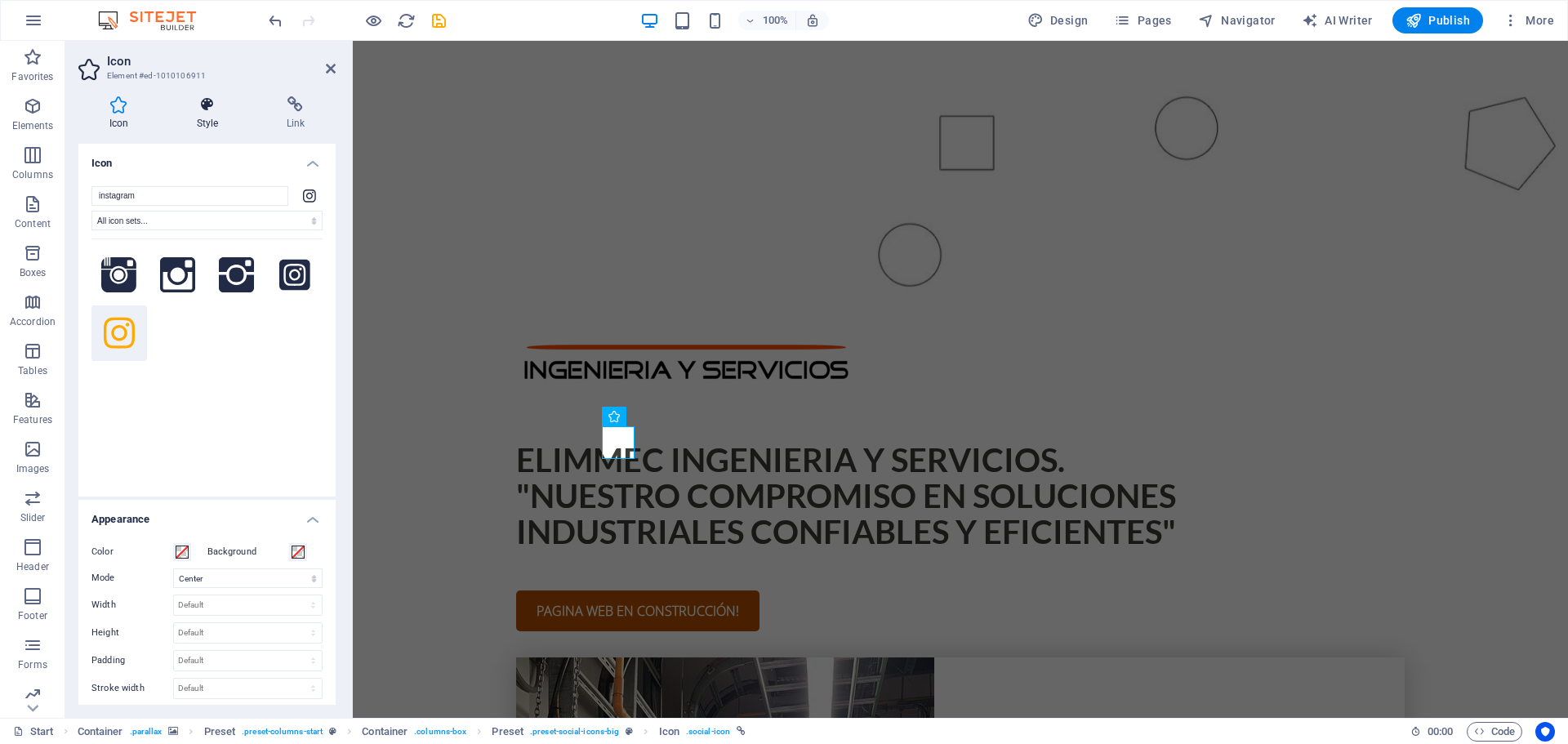
click at [220, 117] on h4 "Style" at bounding box center [210, 113] width 89 height 34
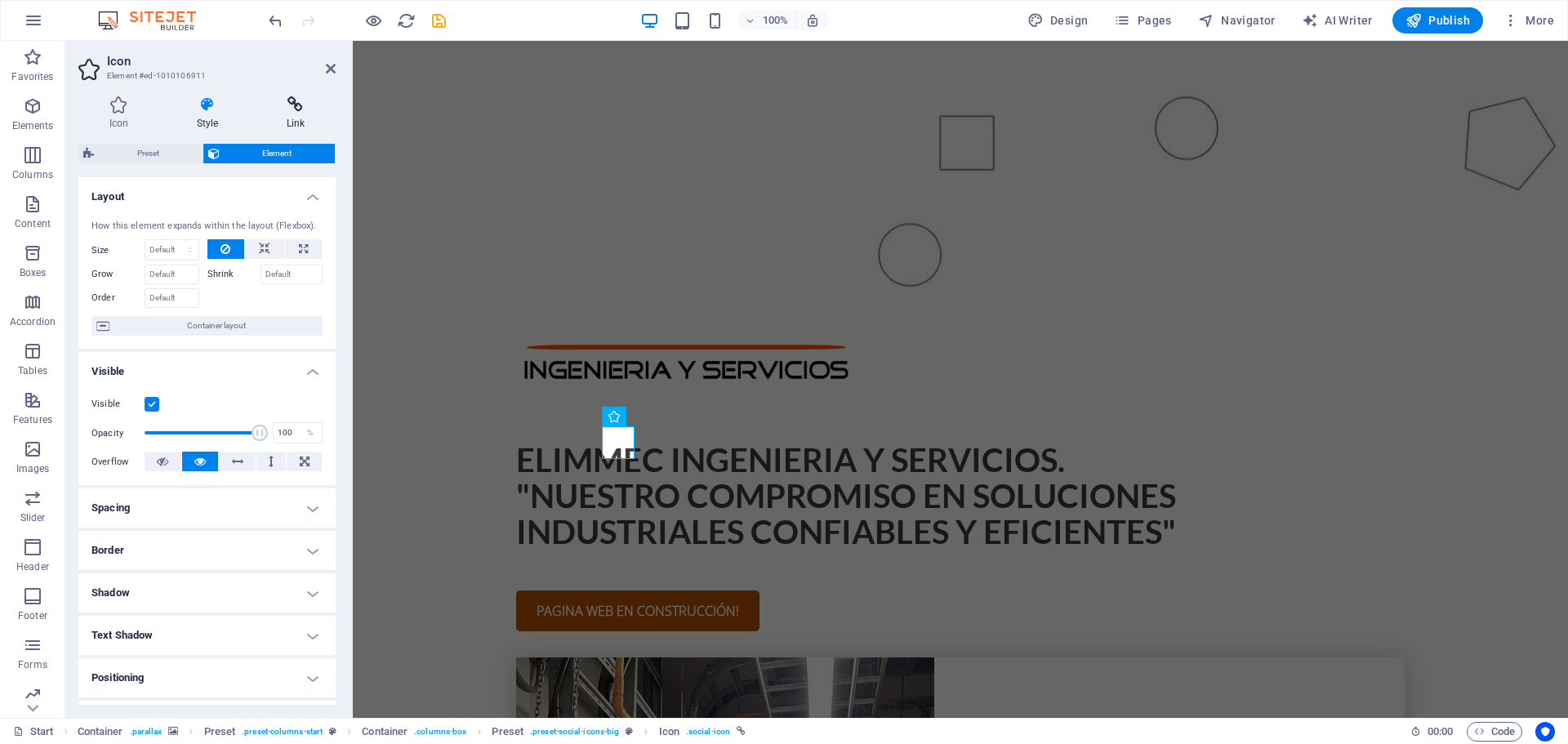
click at [287, 111] on icon at bounding box center [296, 104] width 80 height 17
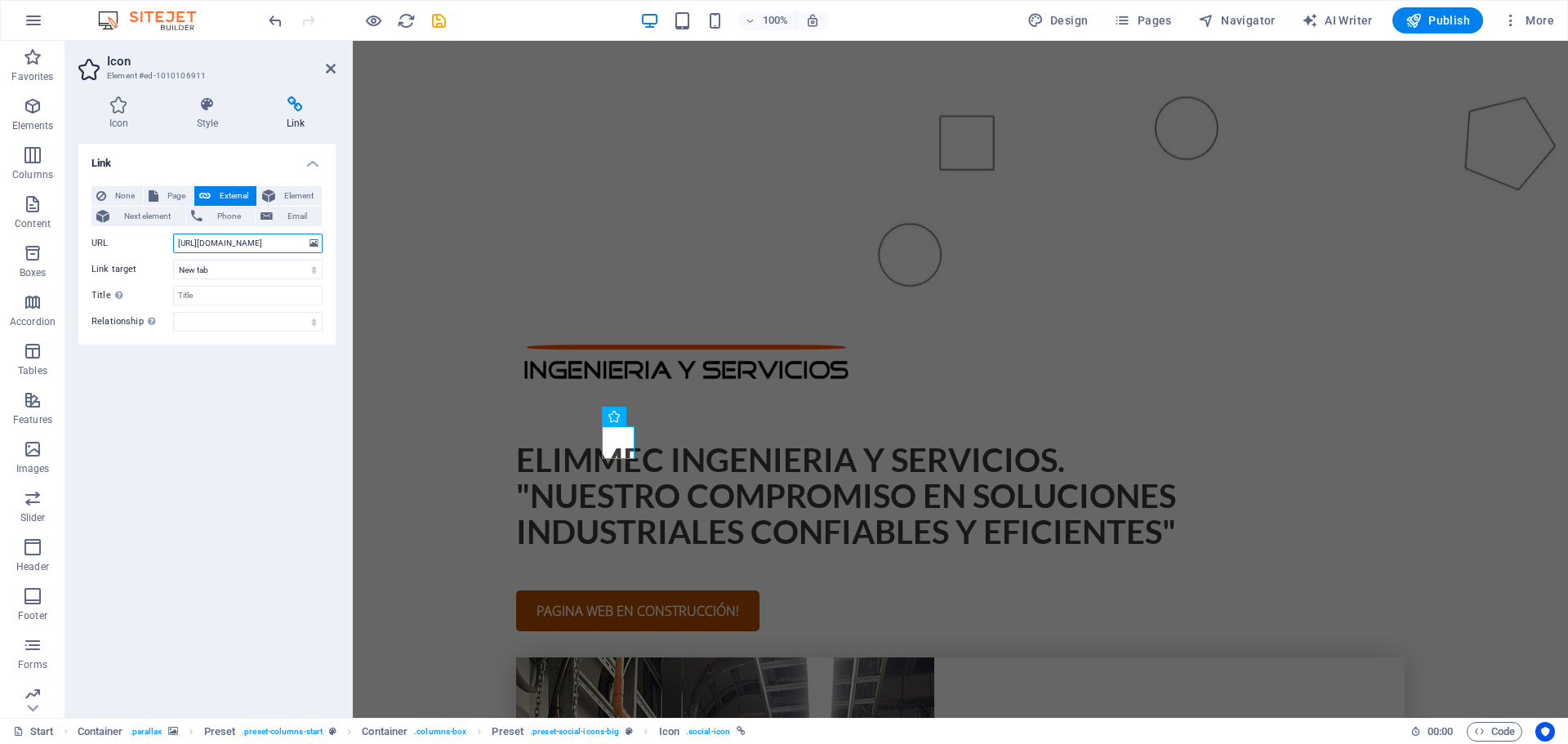
click at [287, 243] on input "https://www.instagram.com/" at bounding box center [248, 244] width 149 height 20
type input "https://www.instagram.com/elimmecingenieria"
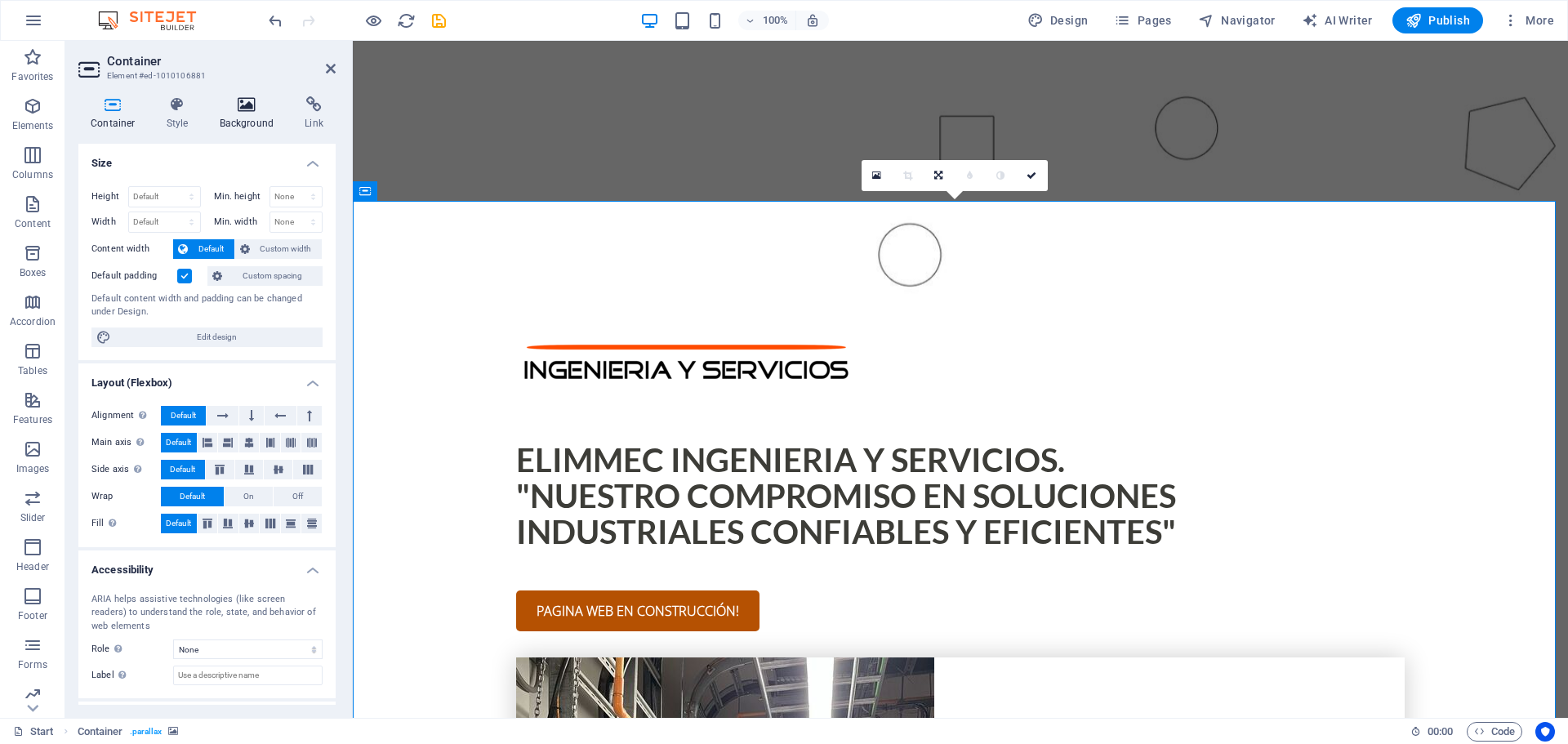
click at [253, 109] on icon at bounding box center [247, 104] width 80 height 17
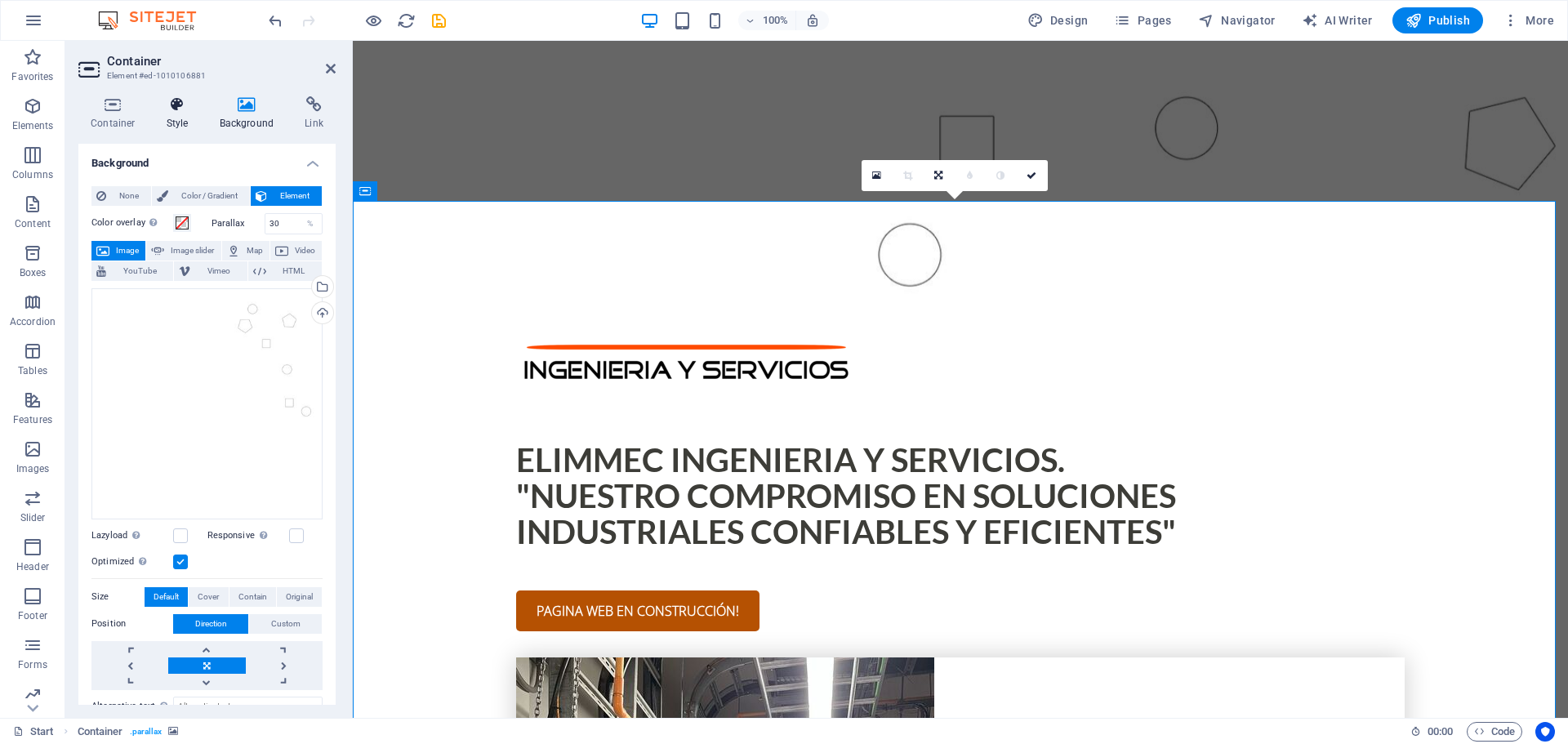
click at [186, 108] on icon at bounding box center [177, 104] width 46 height 17
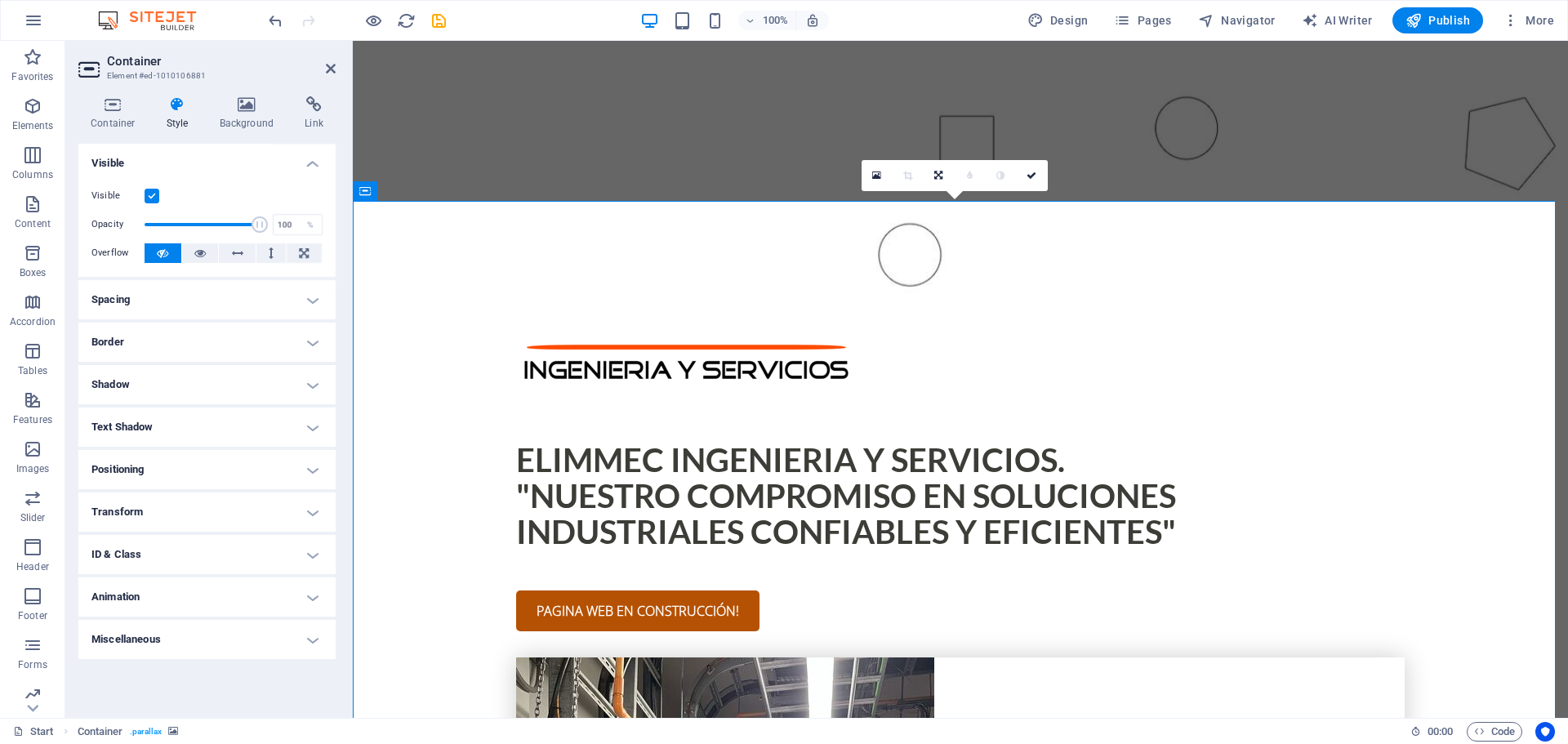
click at [99, 114] on h4 "Container" at bounding box center [117, 113] width 76 height 34
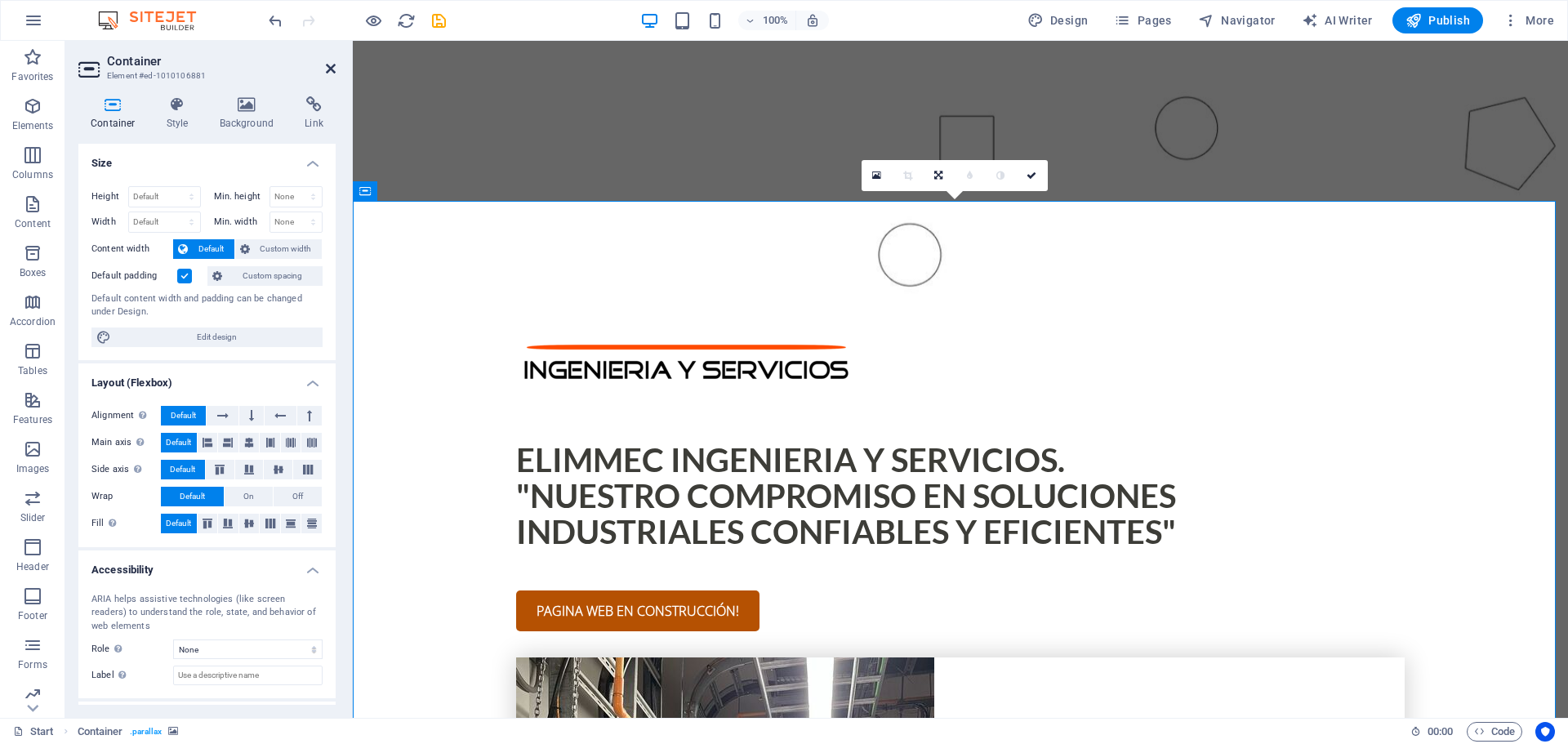
click at [331, 67] on icon at bounding box center [330, 69] width 10 height 13
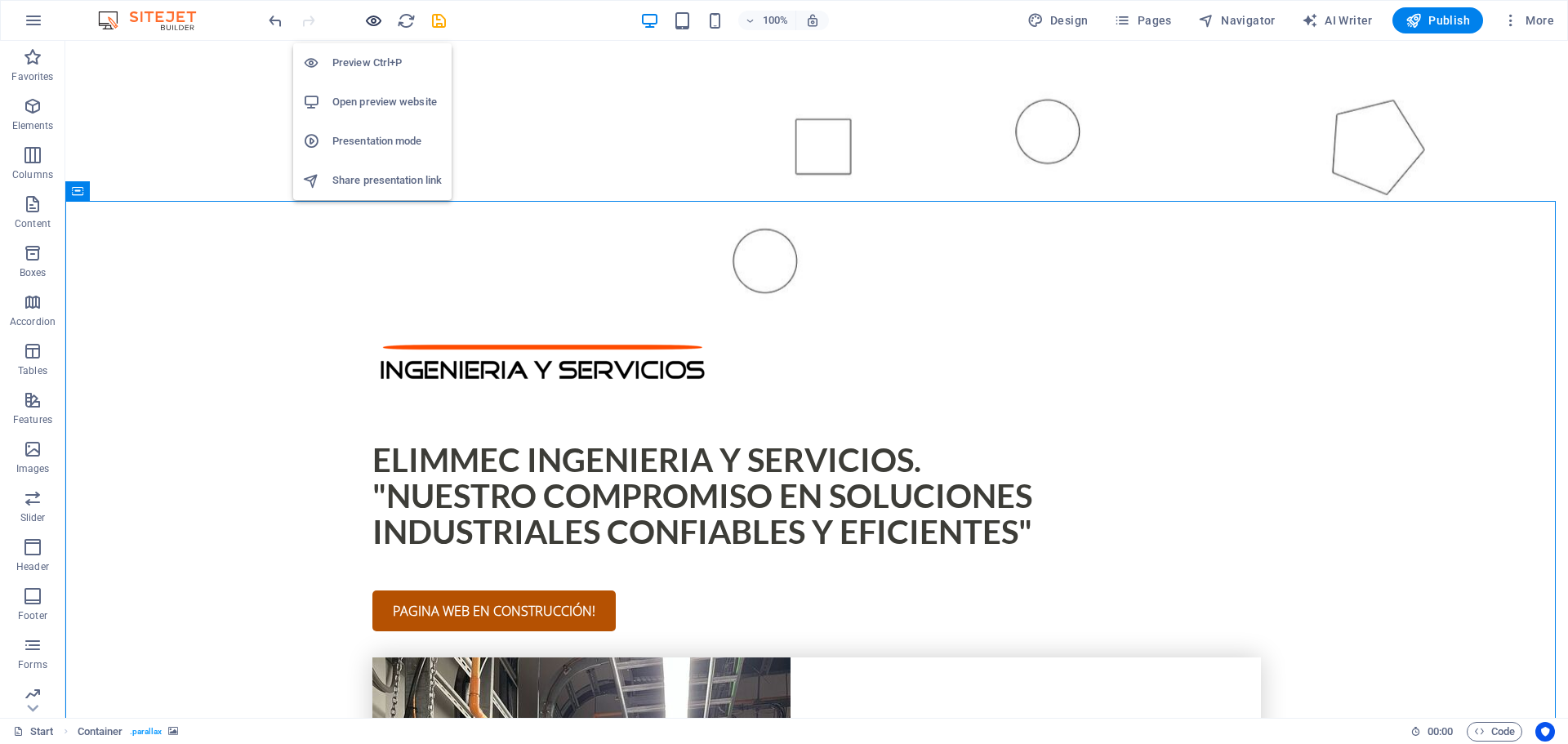
click at [374, 19] on icon "button" at bounding box center [374, 21] width 19 height 19
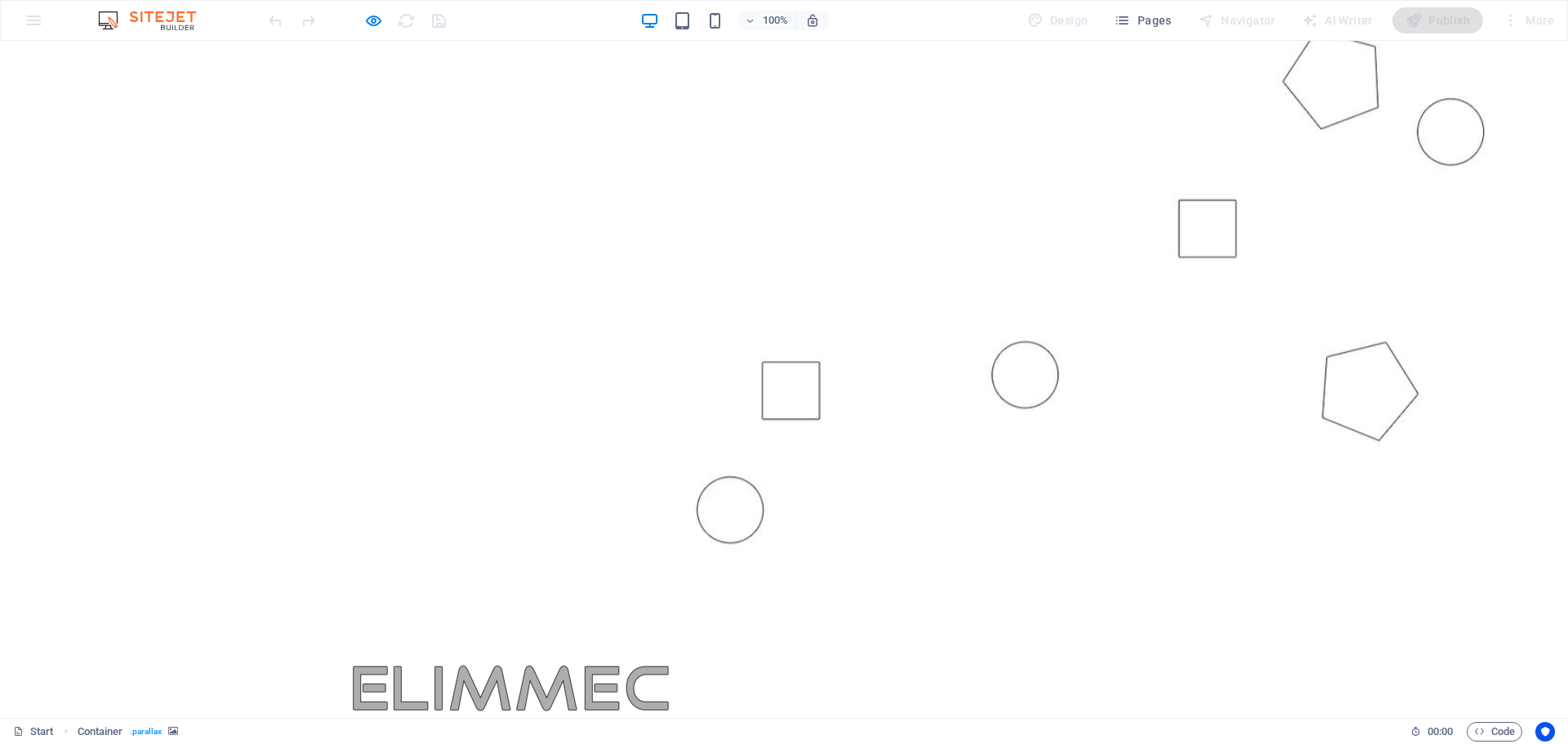
scroll to position [130, 0]
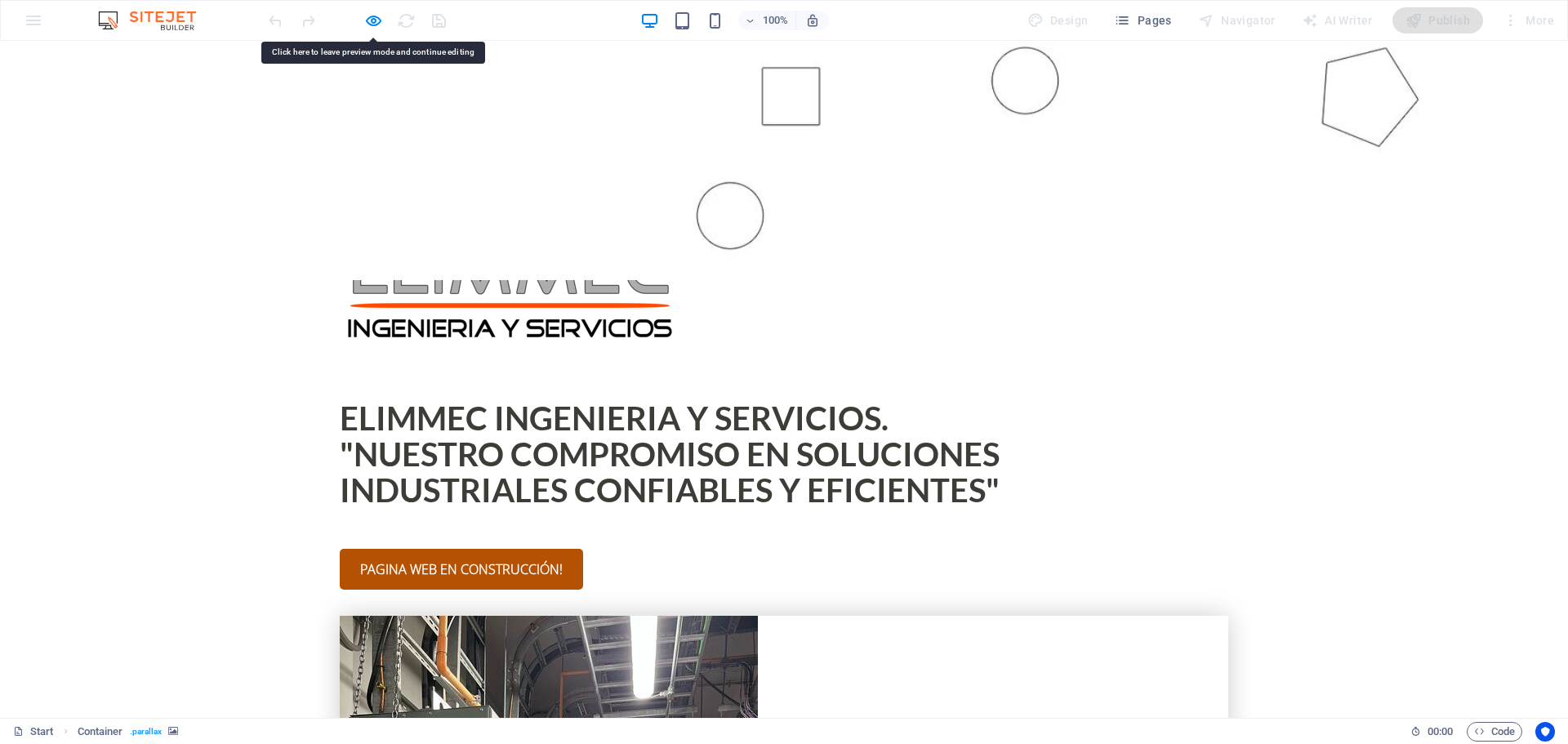
scroll to position [702, 0]
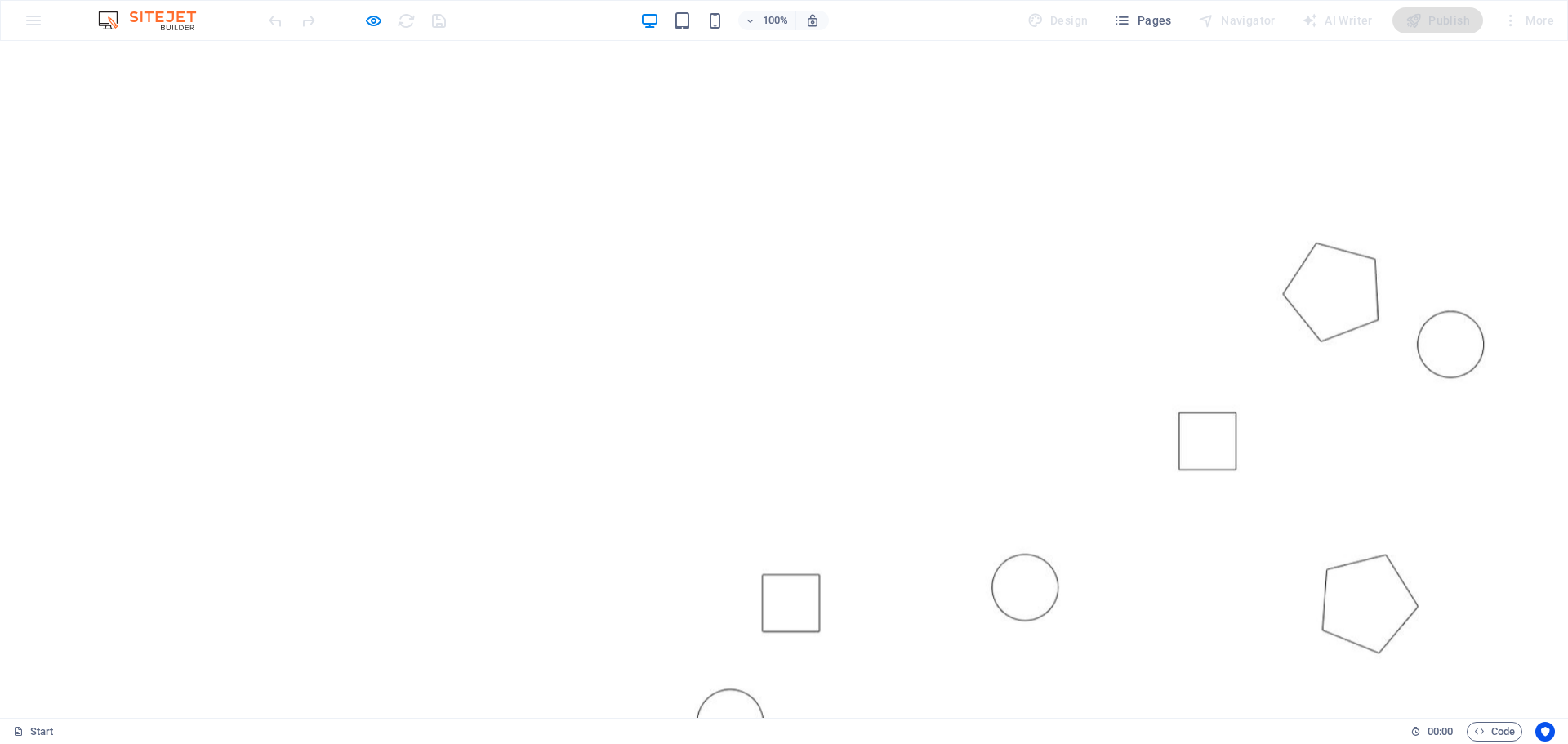
scroll to position [0, 0]
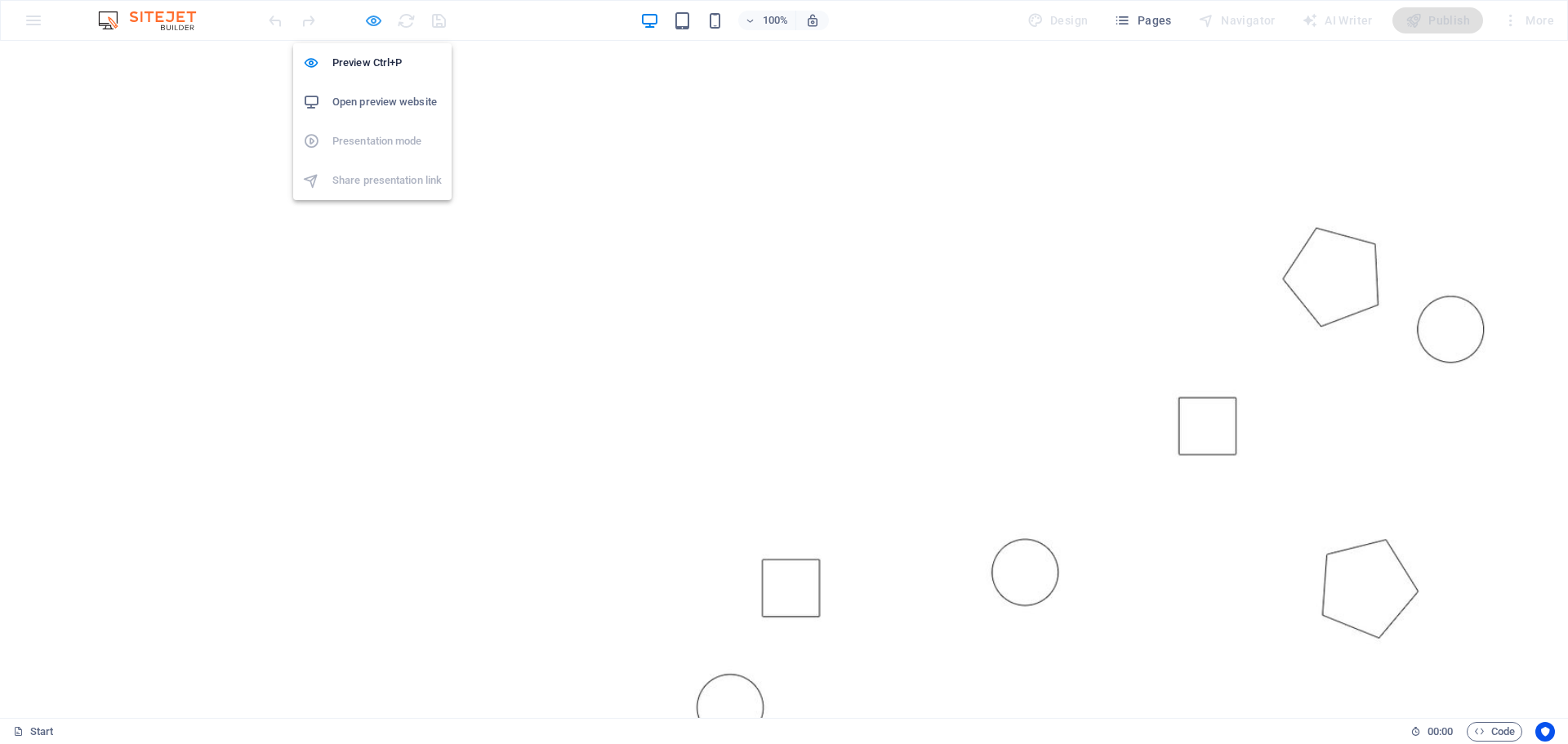
click at [373, 16] on icon "button" at bounding box center [374, 21] width 19 height 19
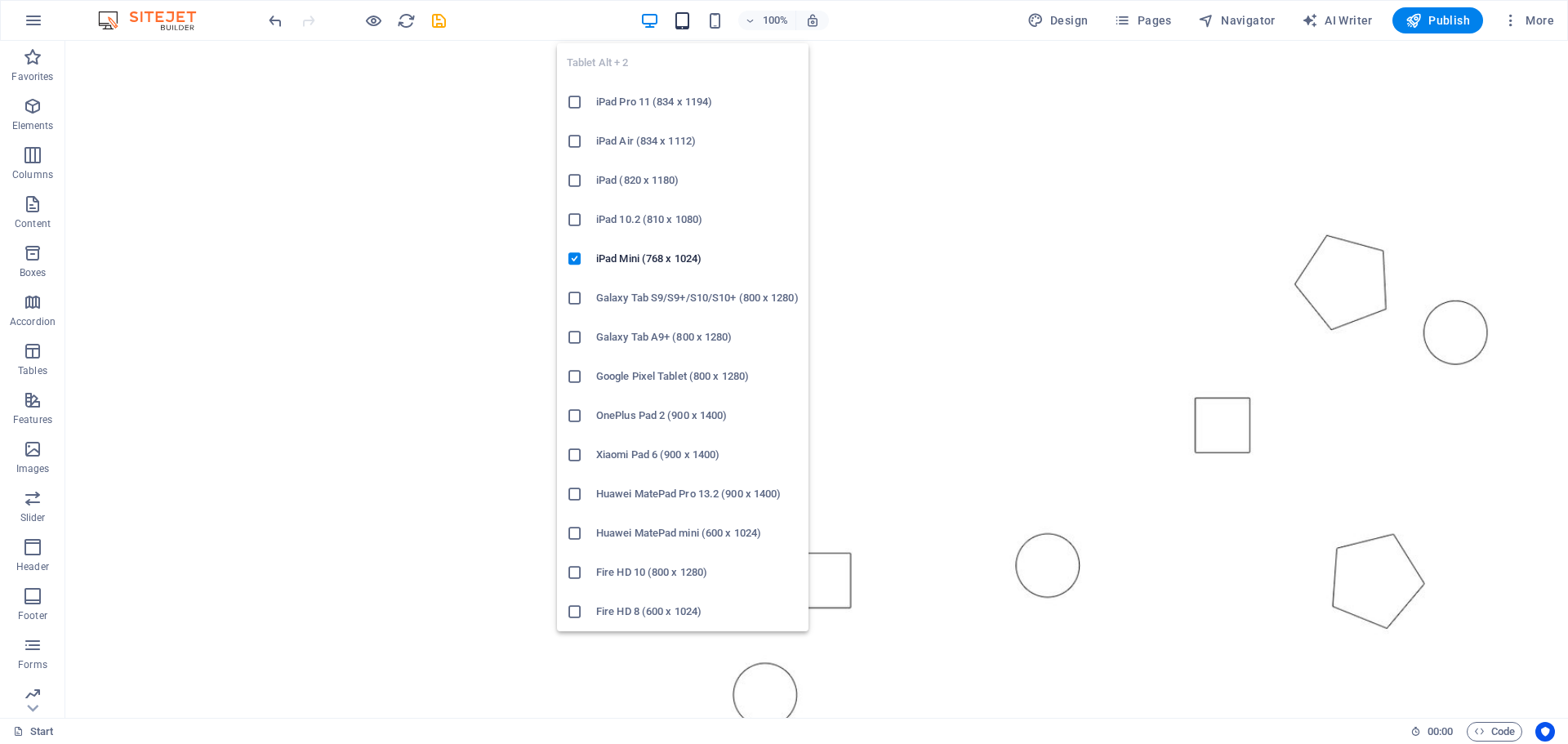
click at [678, 20] on icon "button" at bounding box center [682, 21] width 19 height 19
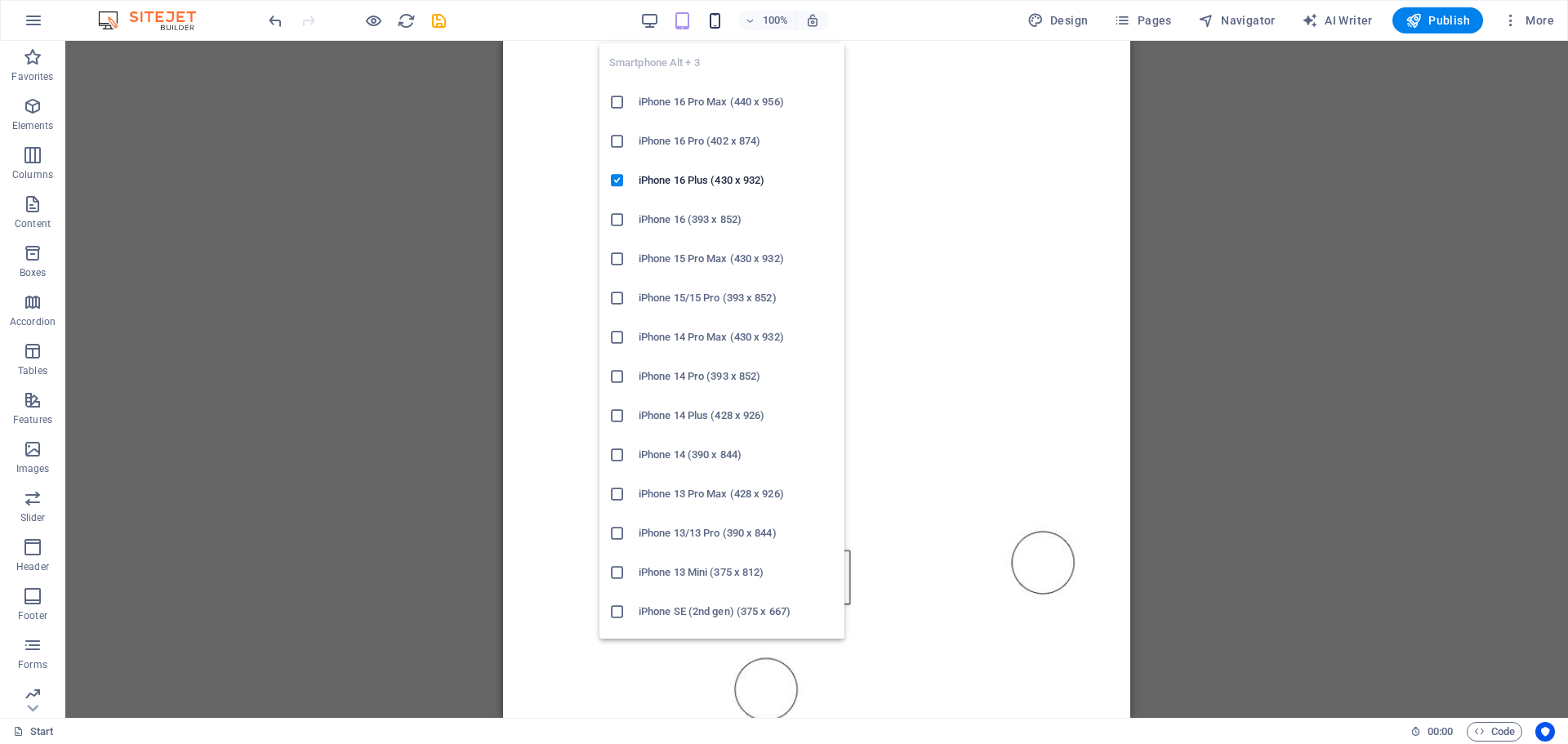
click at [718, 20] on icon "button" at bounding box center [715, 21] width 19 height 19
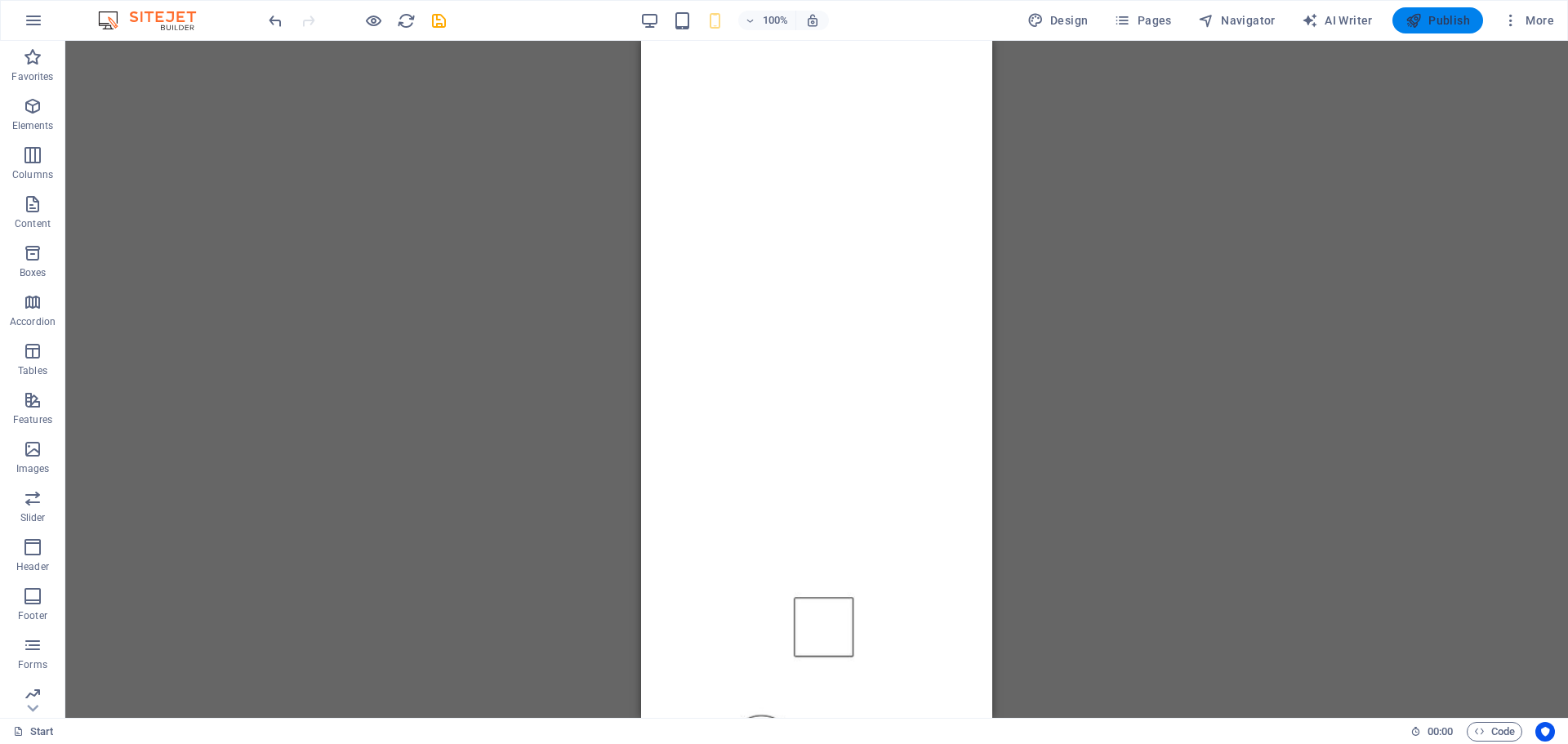
click at [1452, 18] on span "Publish" at bounding box center [1438, 21] width 65 height 17
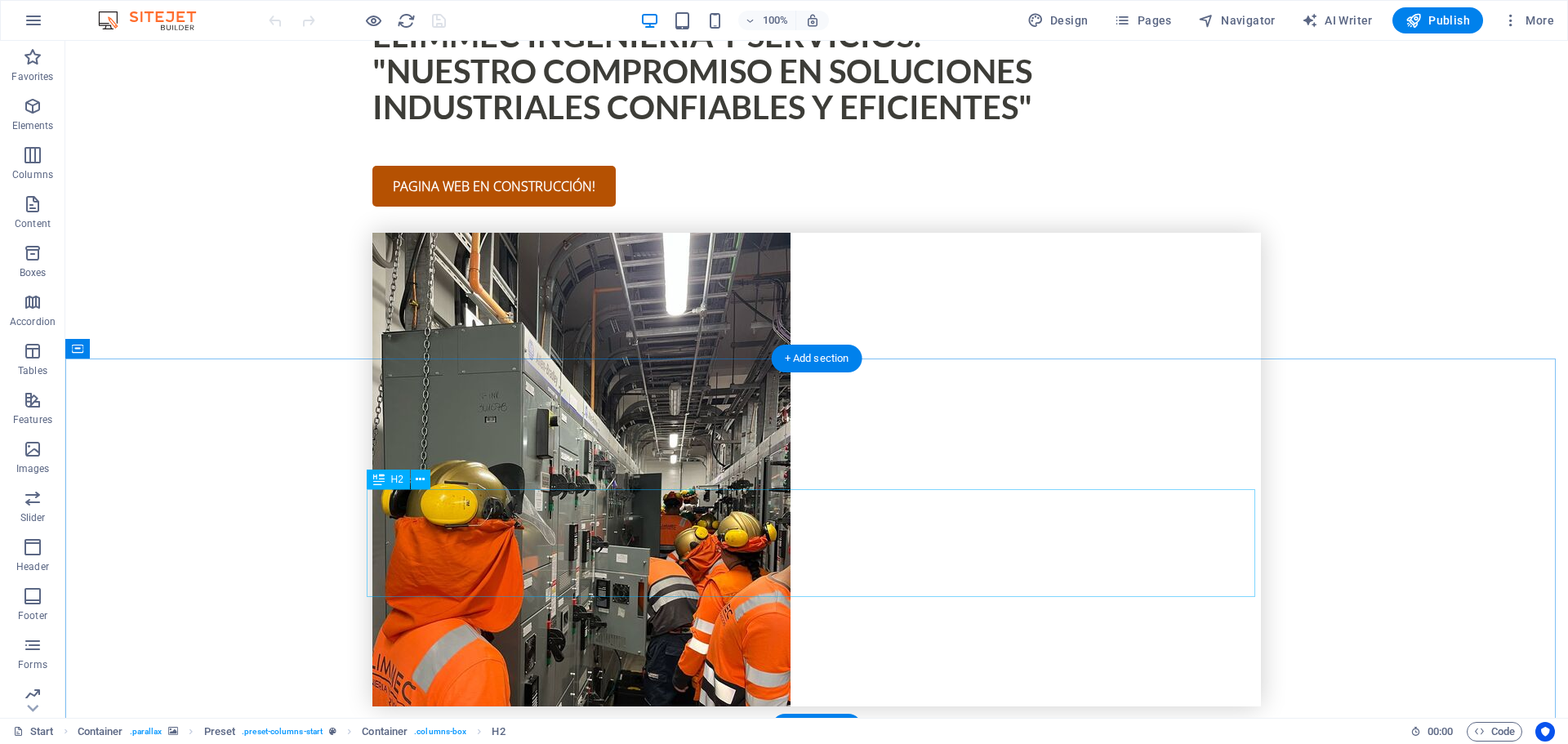
scroll to position [1110, 0]
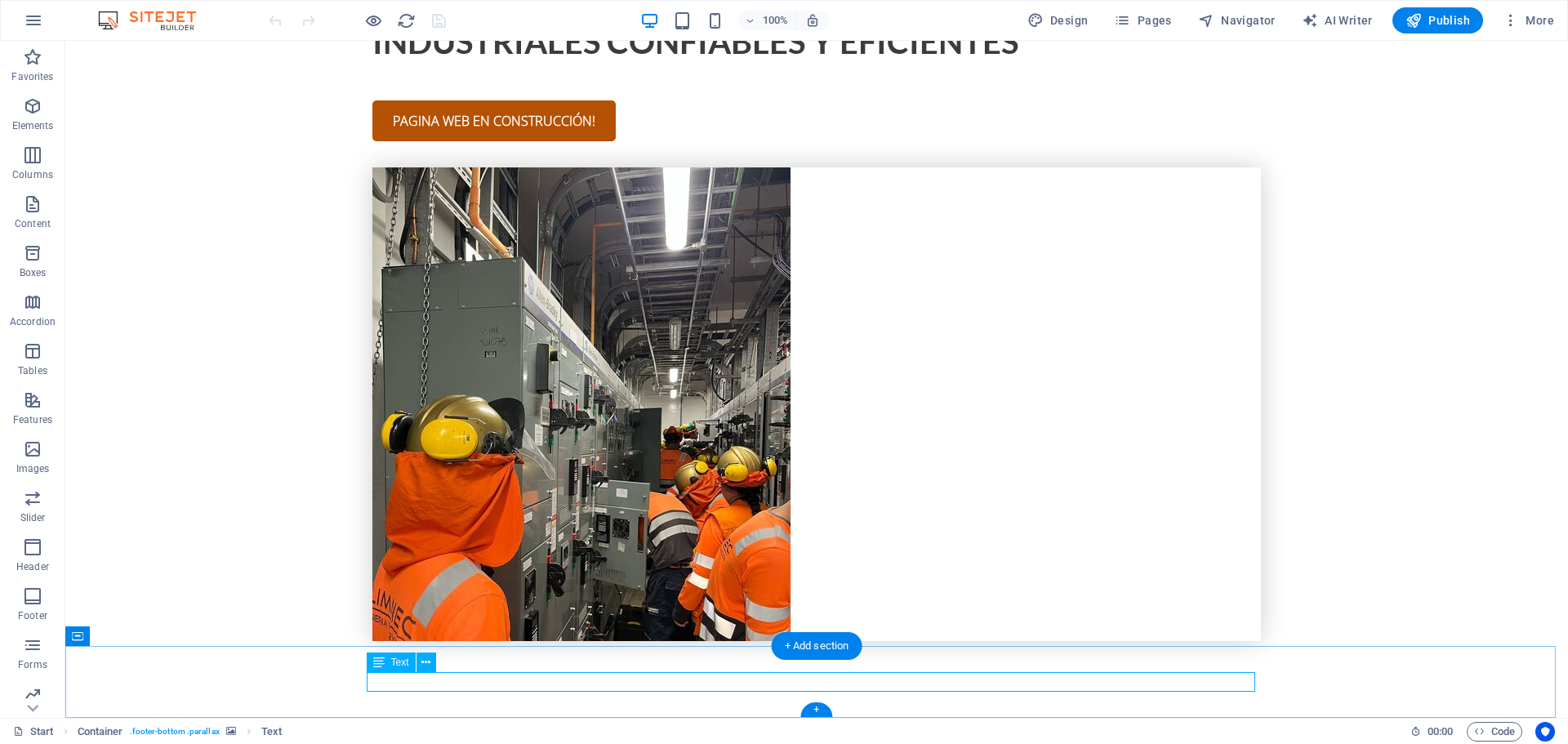
scroll to position [1090, 0]
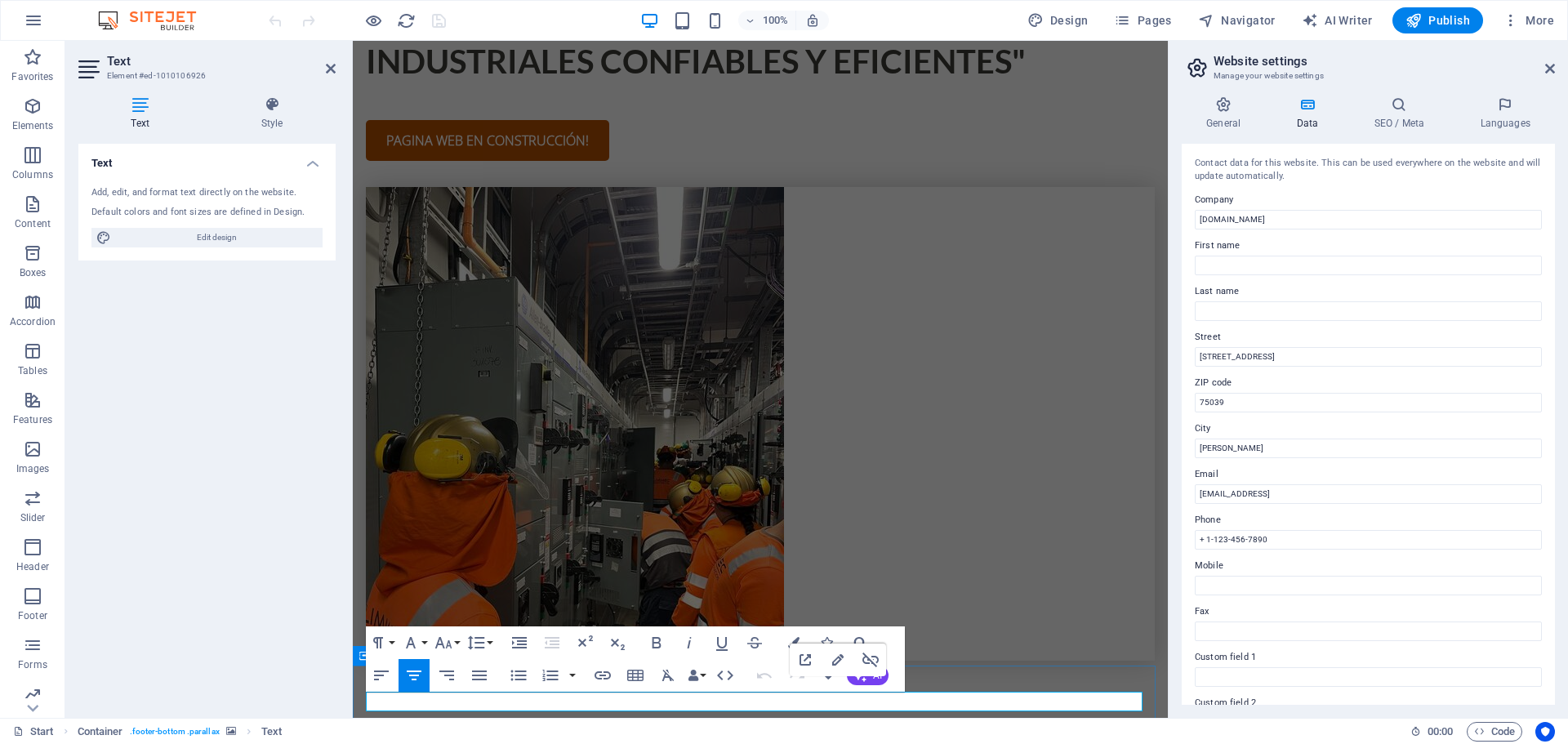
scroll to position [1089, 0]
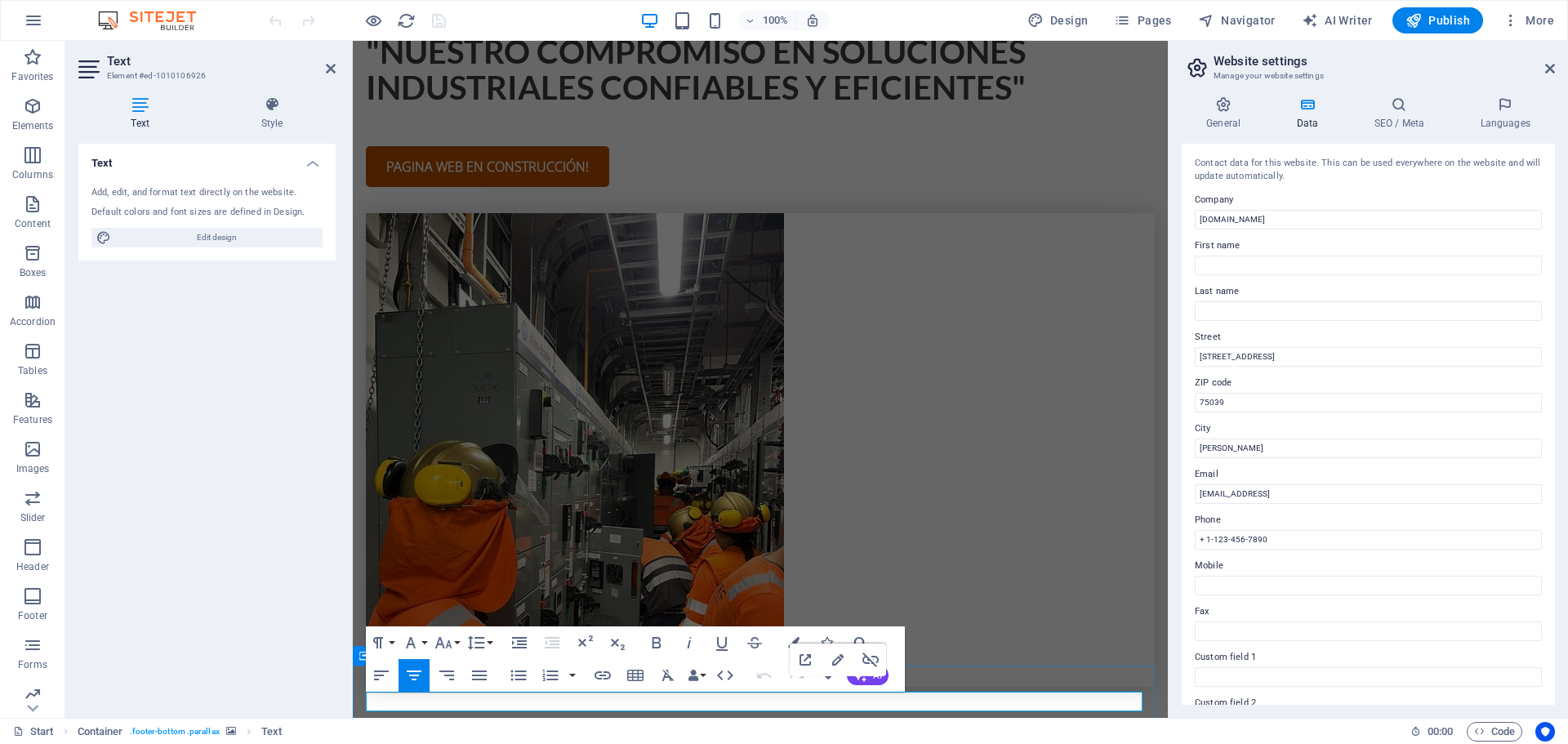
click at [1265, 259] on input "First name" at bounding box center [1368, 266] width 347 height 20
type input "ELIMMEC INGENIERIA"
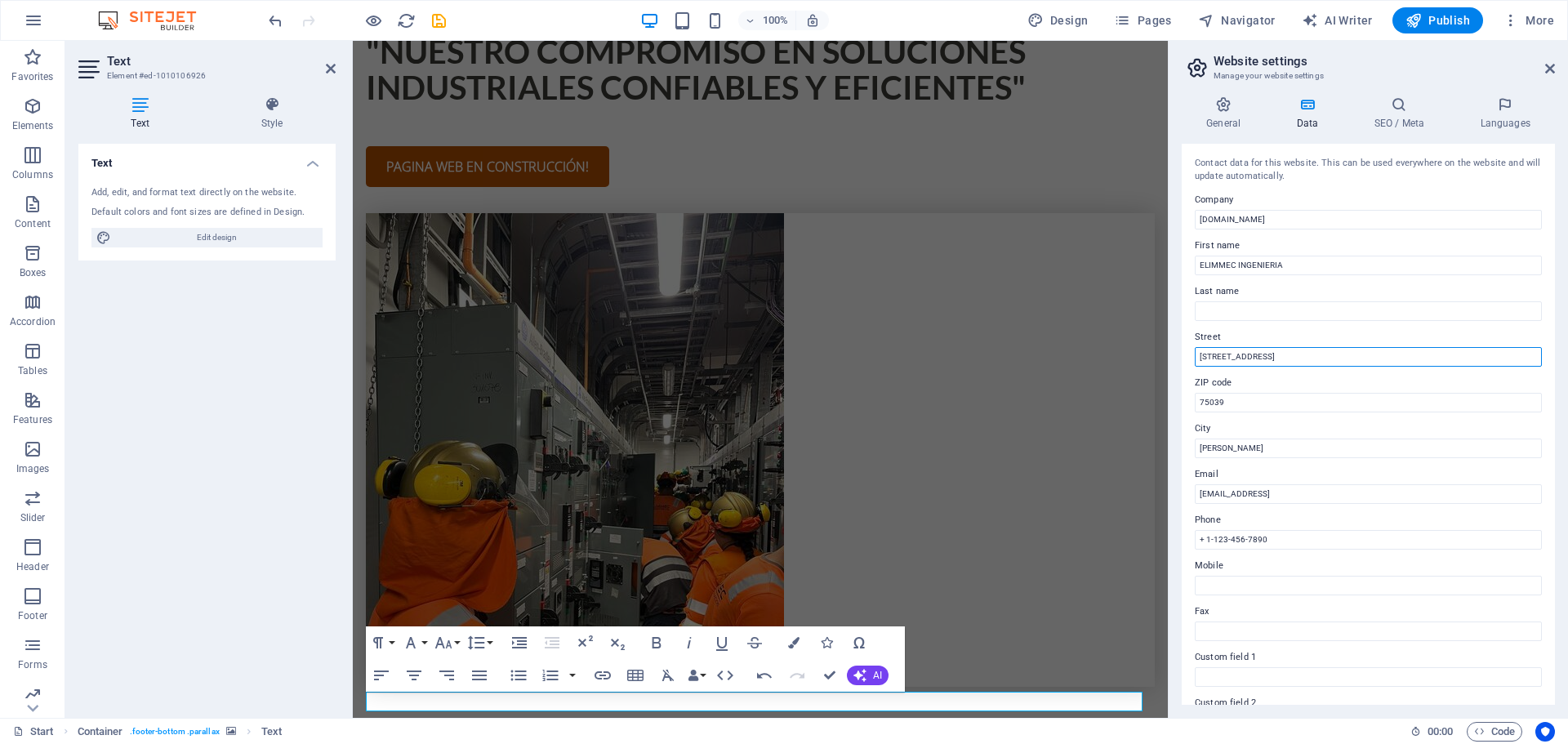
click at [1281, 360] on input "Oakridge Lane 297" at bounding box center [1368, 357] width 347 height 20
drag, startPoint x: 1634, startPoint y: 401, endPoint x: 1107, endPoint y: 357, distance: 528.8
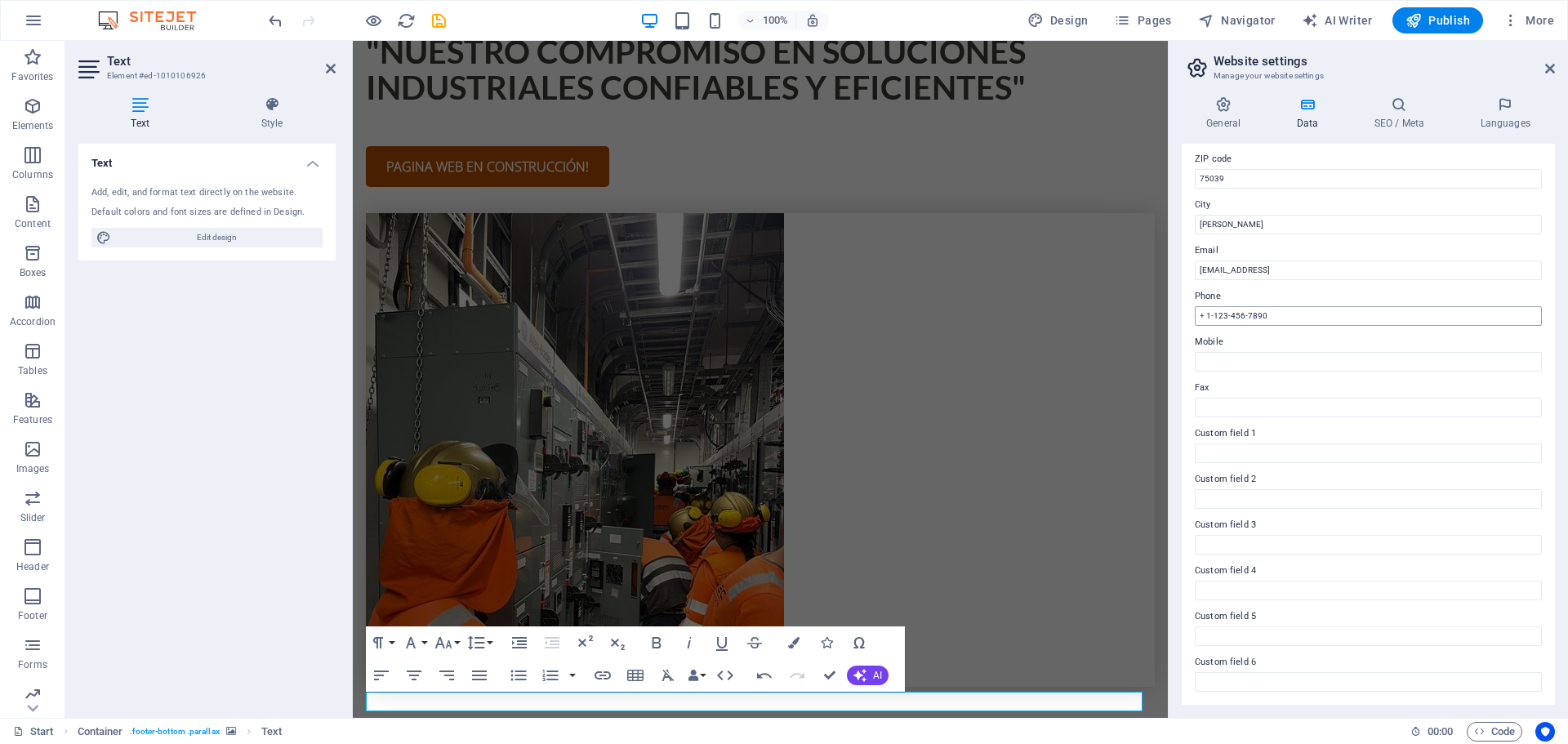
scroll to position [0, 0]
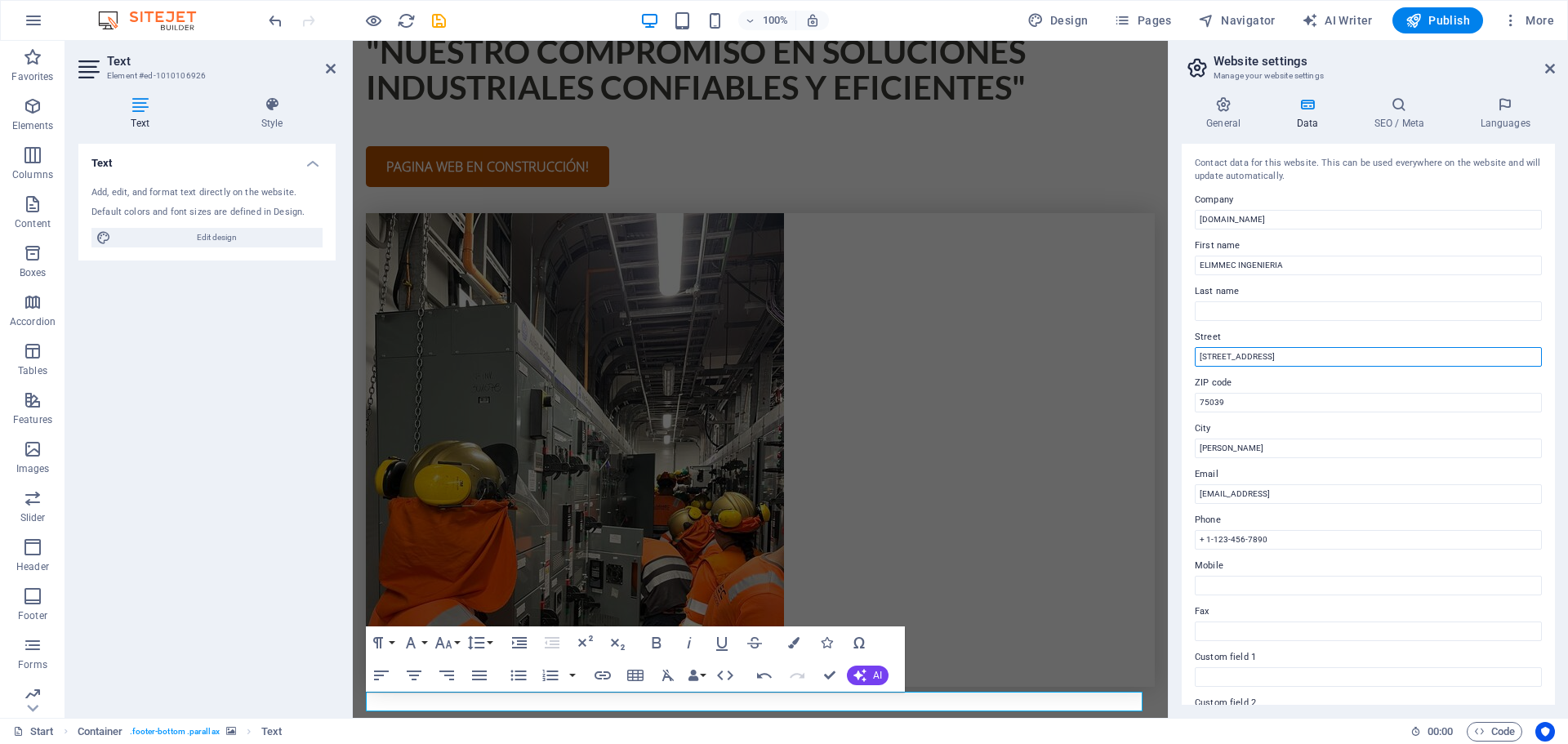
click at [1294, 360] on input "Oakridge Lane 297" at bounding box center [1368, 357] width 347 height 20
drag, startPoint x: 1294, startPoint y: 360, endPoint x: 1186, endPoint y: 360, distance: 108.0
click at [1186, 360] on div "Contact data for this website. This can be used everywhere on the website and w…" at bounding box center [1368, 424] width 374 height 561
type input "CAMINO A SARMIENTO CRUCE LOS GUINDOS"
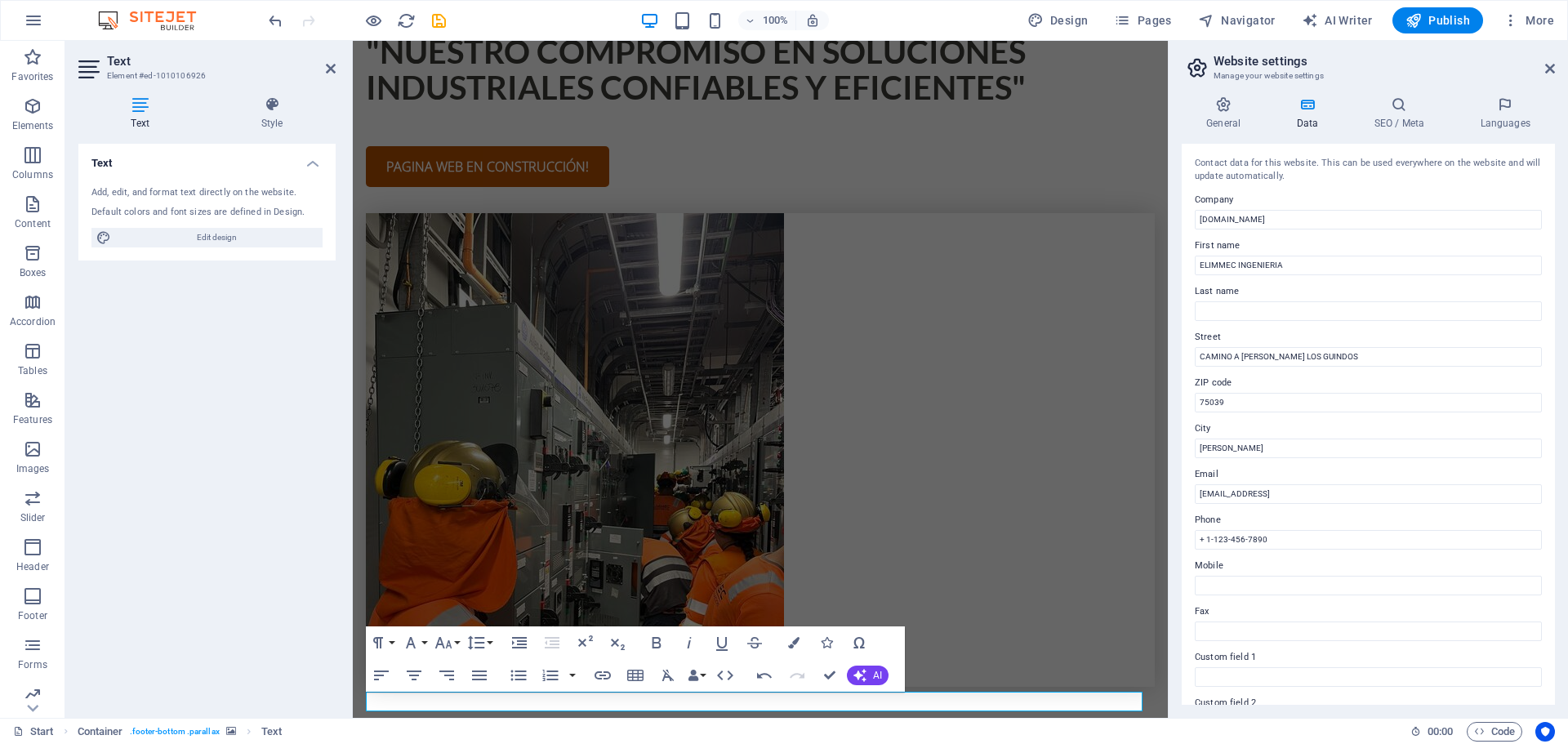
click at [1253, 382] on label "ZIP code" at bounding box center [1368, 384] width 347 height 20
click at [1253, 393] on input "75039" at bounding box center [1368, 403] width 347 height 20
type input "7"
type input "3340000"
drag, startPoint x: 1764, startPoint y: 539, endPoint x: 1155, endPoint y: 497, distance: 610.4
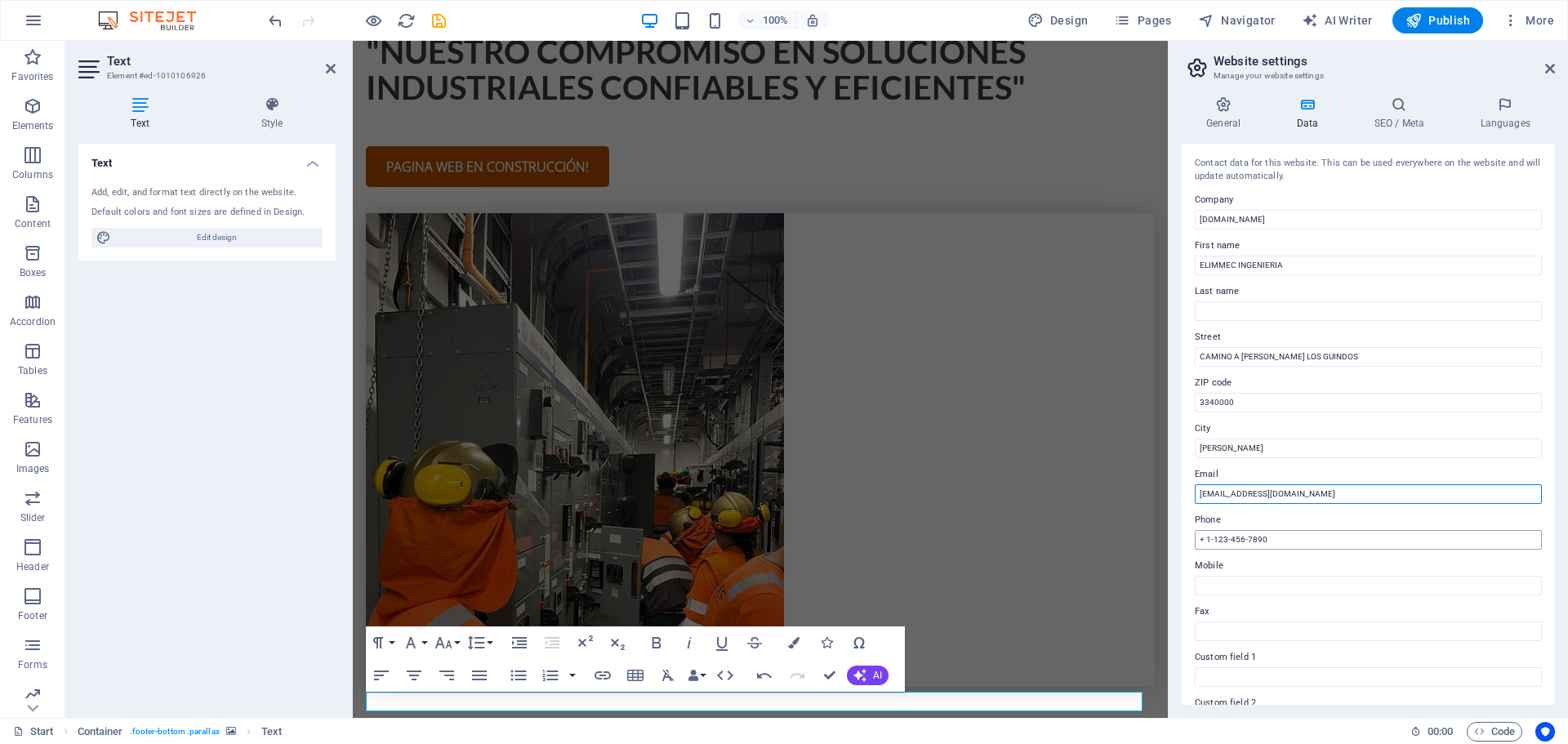
type input "CONTACTO@ELIMMEC.CL"
click at [1290, 539] on input "+ 1-123-456-7890" at bounding box center [1368, 540] width 347 height 20
type input "+"
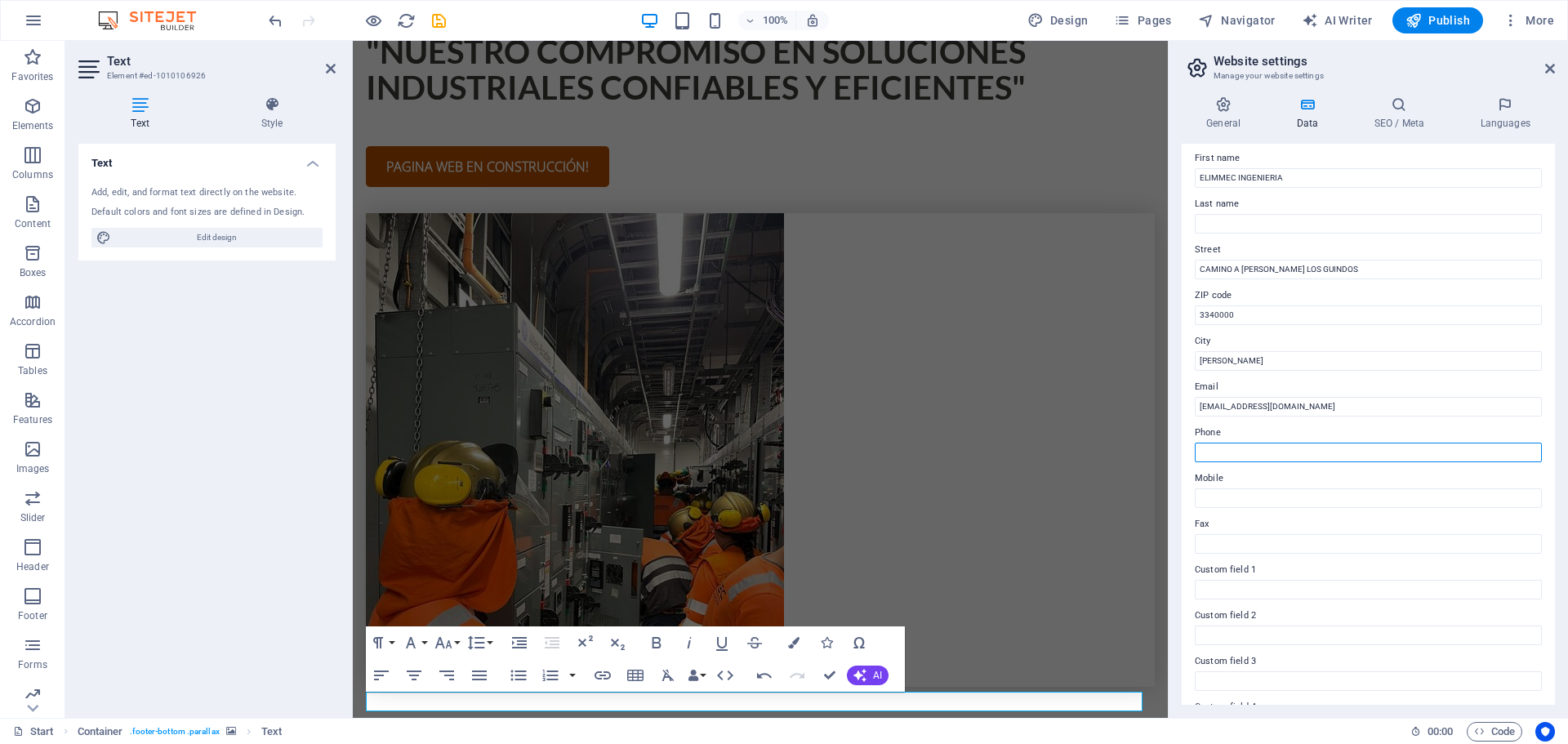
scroll to position [224, 0]
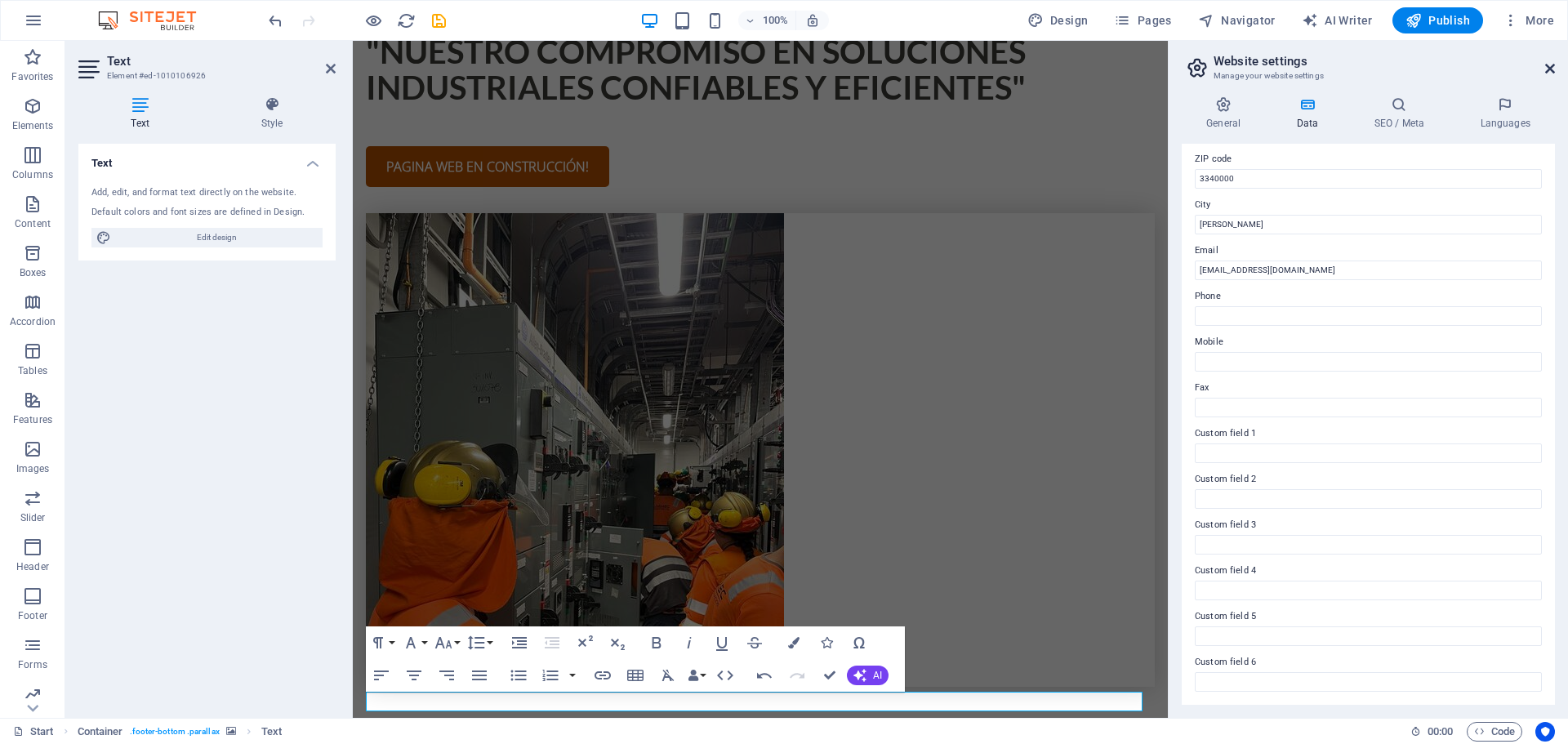
click at [1546, 70] on icon at bounding box center [1550, 69] width 10 height 13
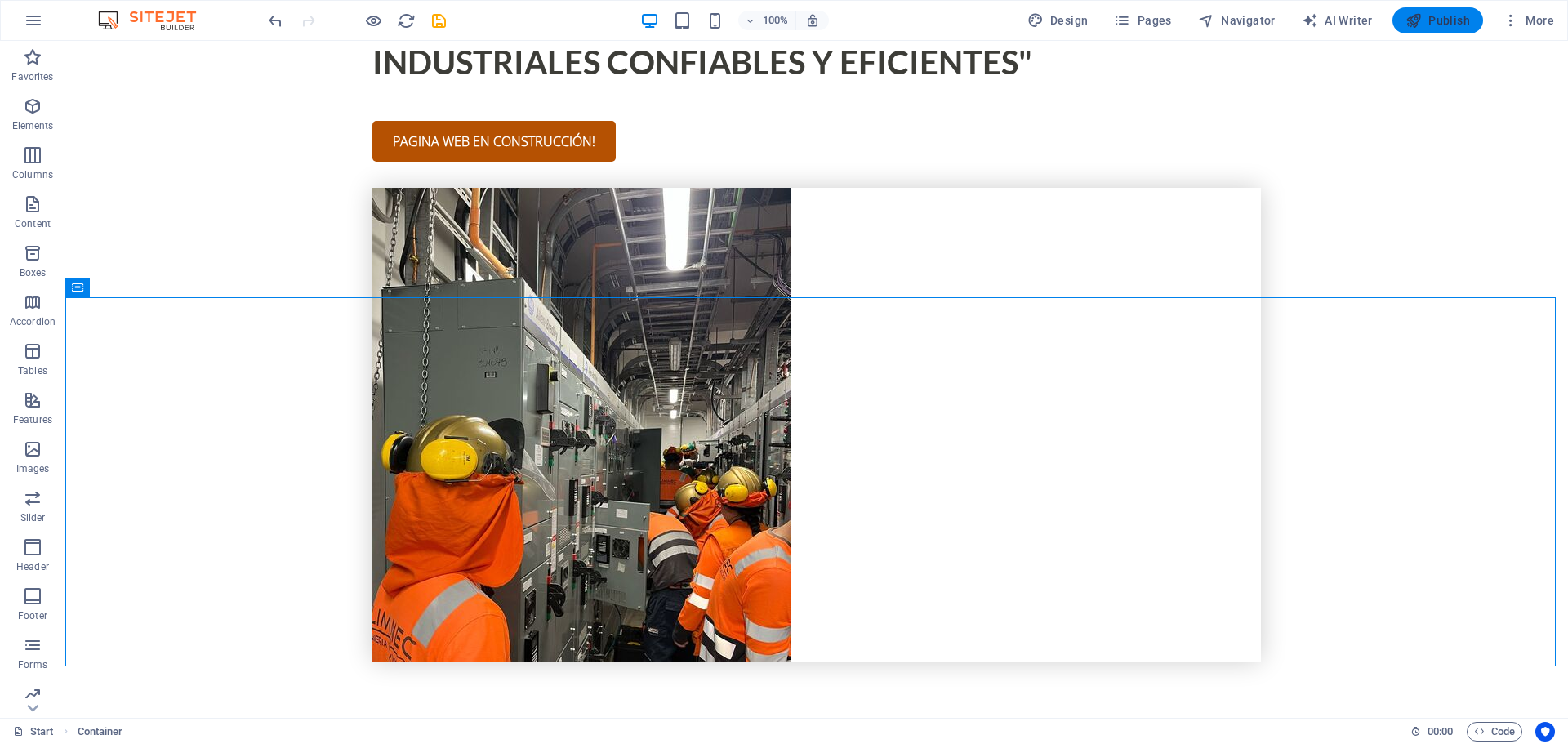
click at [1433, 14] on span "Publish" at bounding box center [1438, 21] width 65 height 17
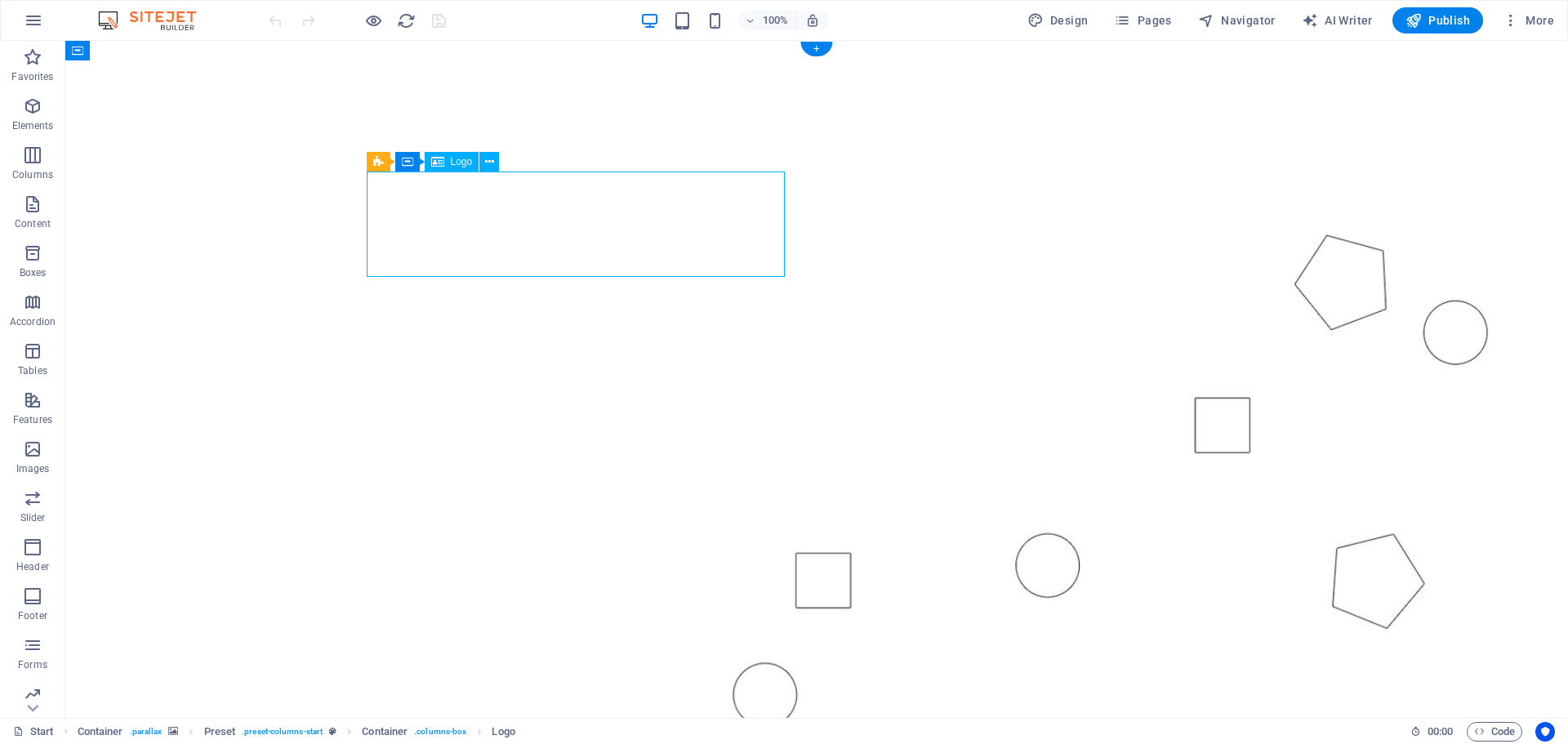
select select "px"
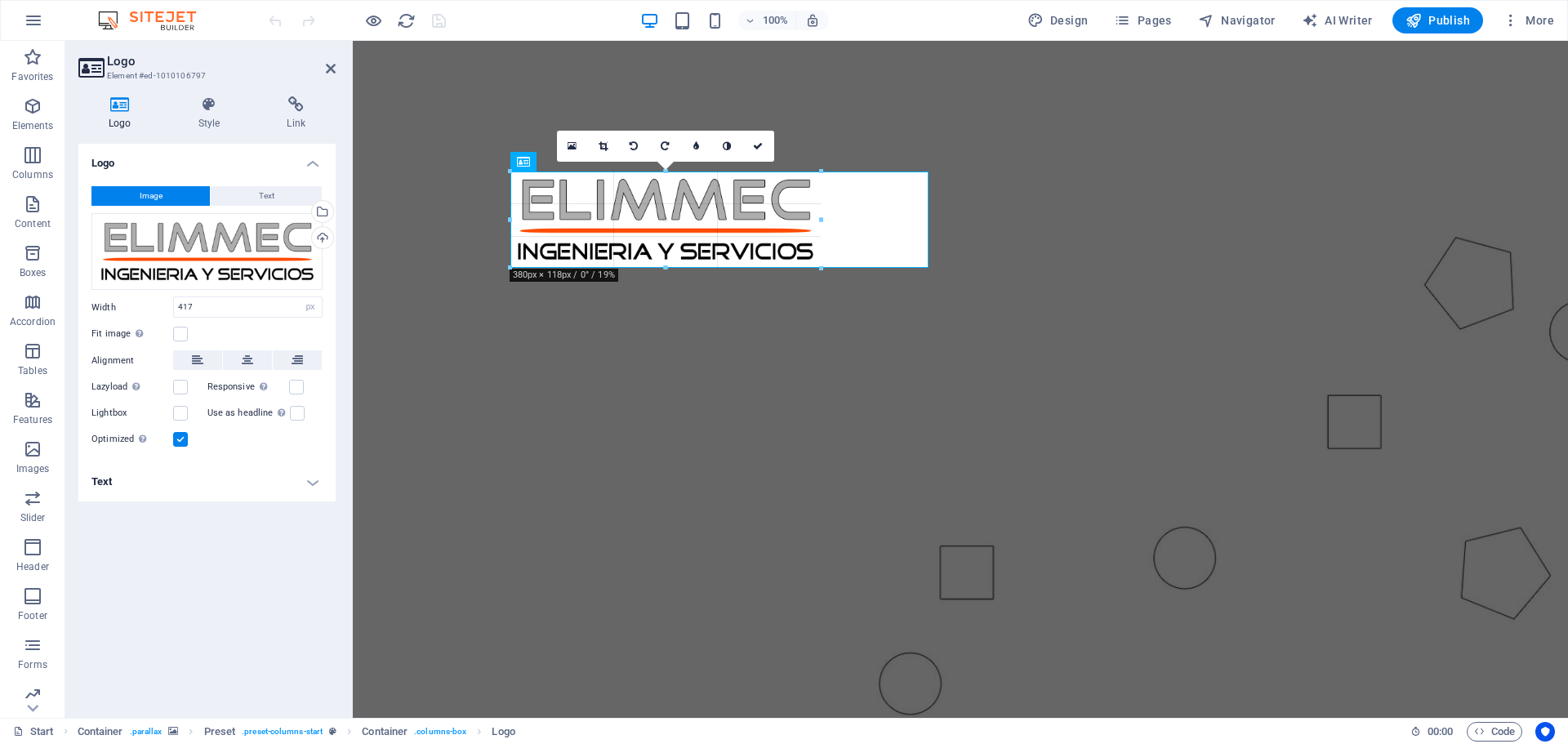
drag, startPoint x: 849, startPoint y: 275, endPoint x: 464, endPoint y: 217, distance: 389.3
type input "380"
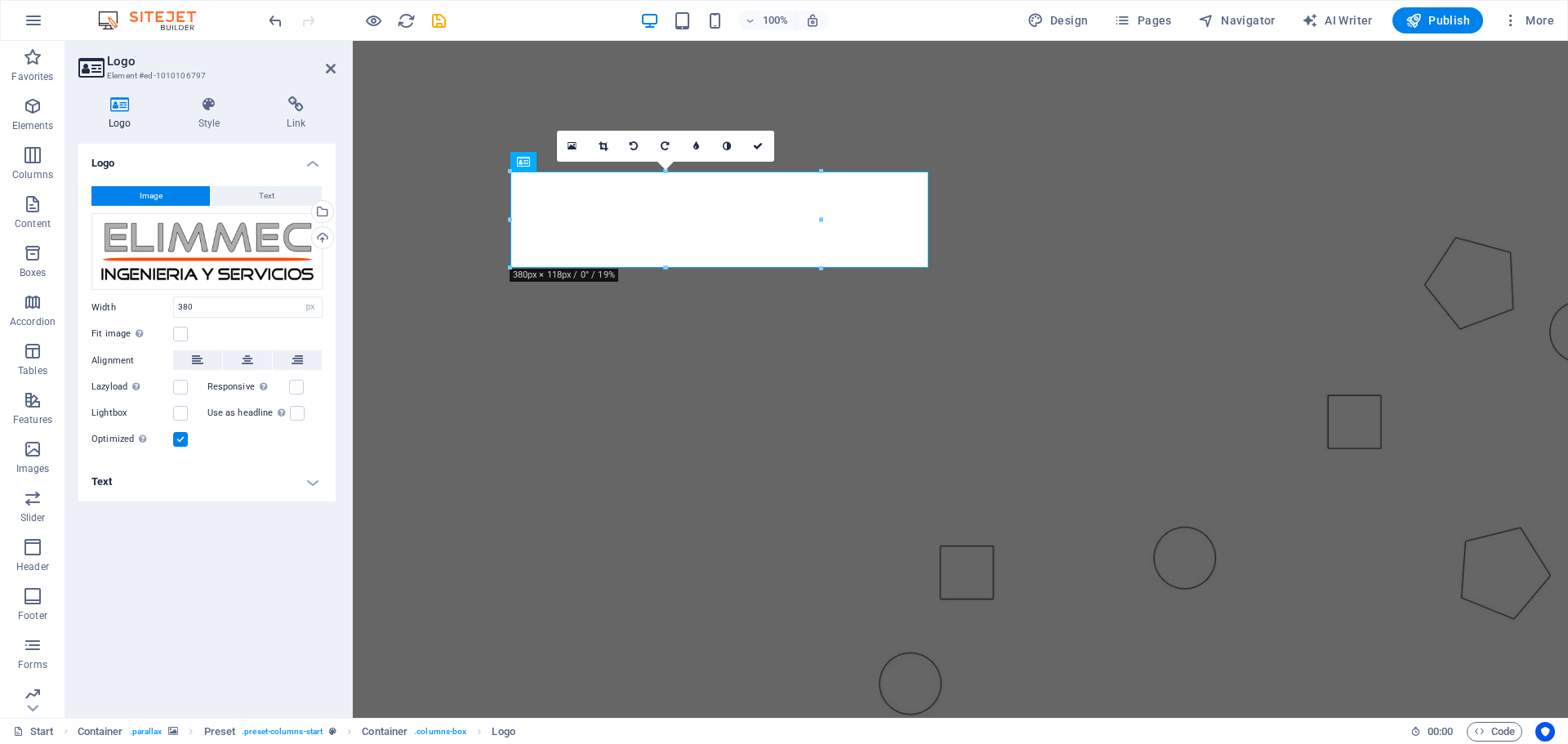
click at [893, 118] on figure at bounding box center [960, 403] width 1215 height 726
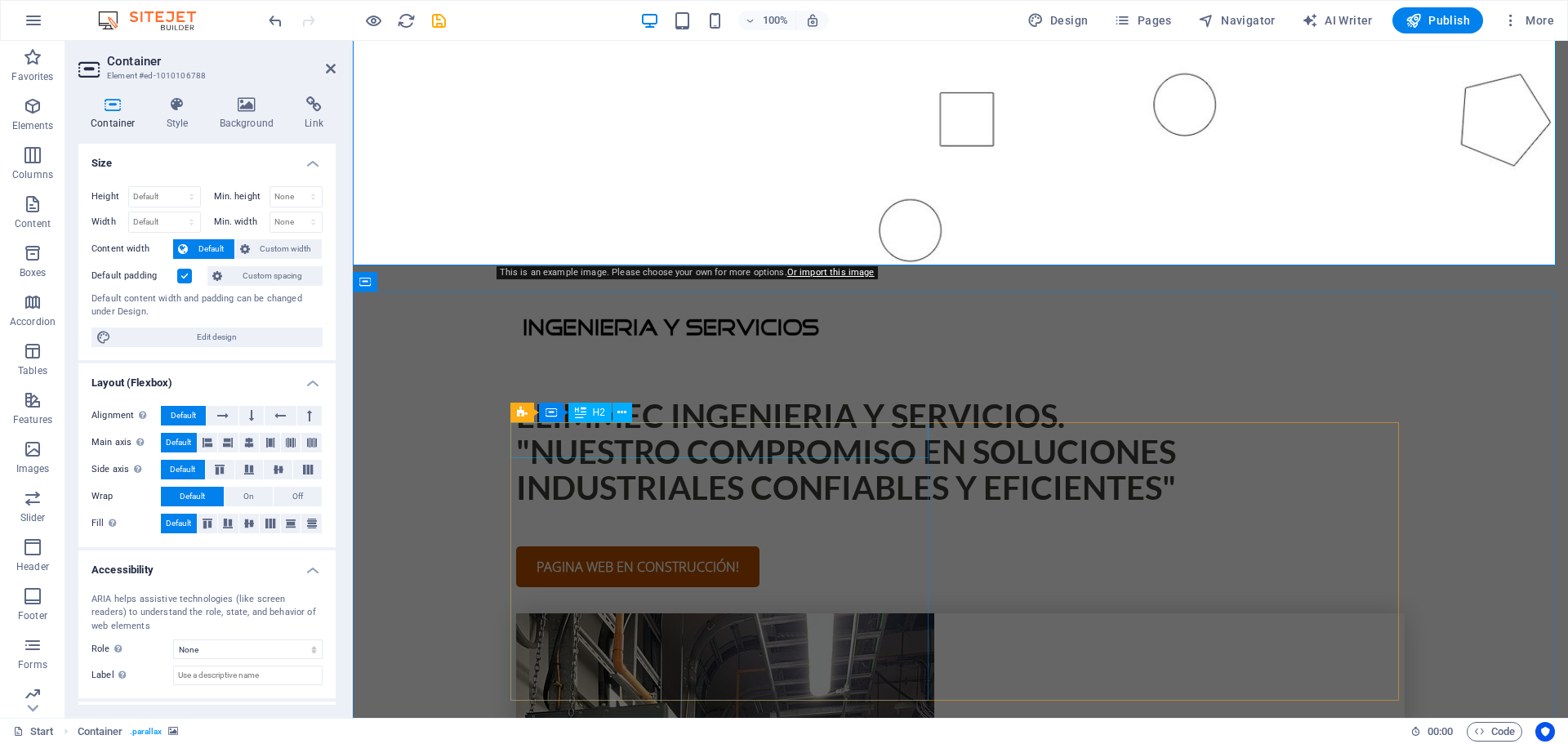
scroll to position [654, 0]
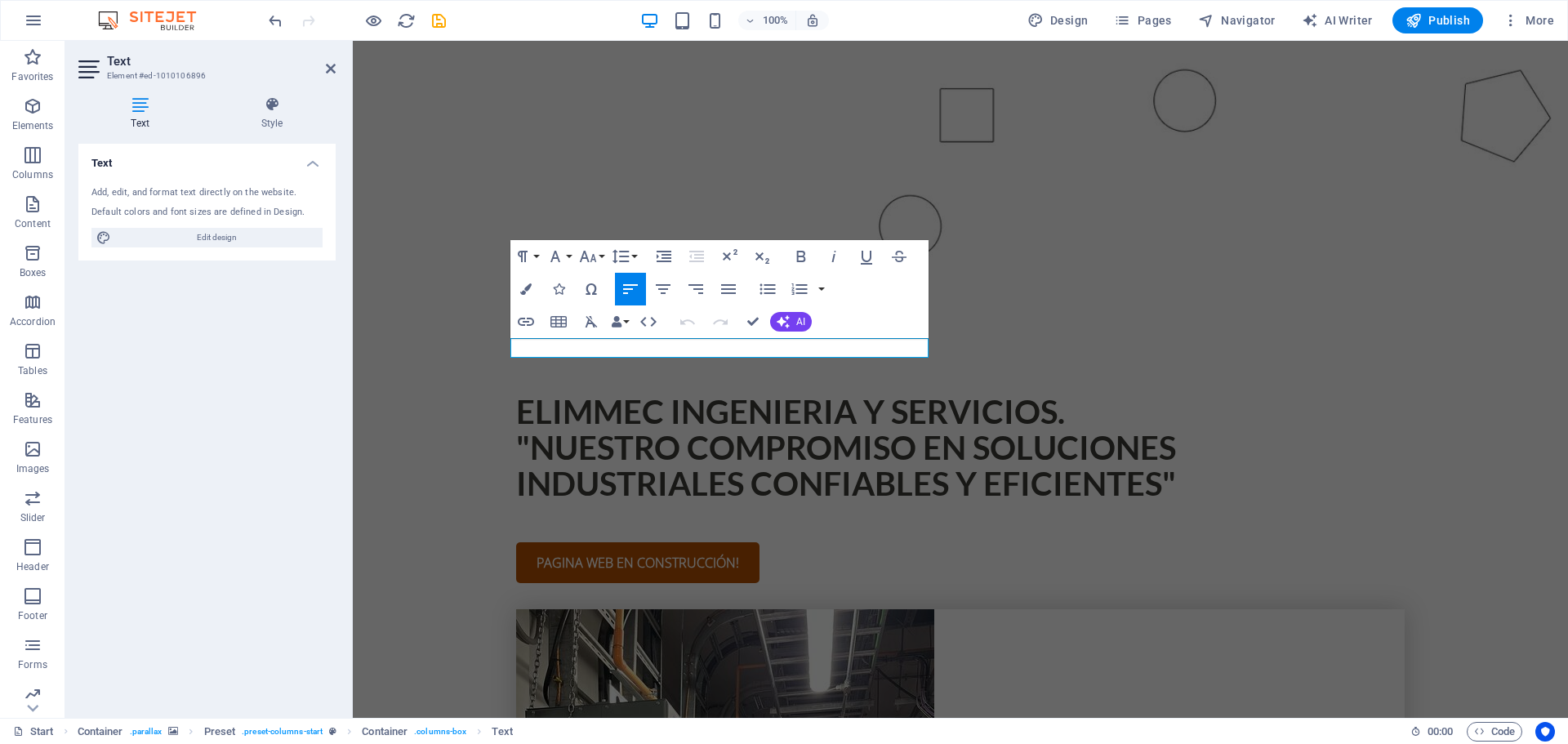
drag, startPoint x: 644, startPoint y: 350, endPoint x: 443, endPoint y: 339, distance: 201.3
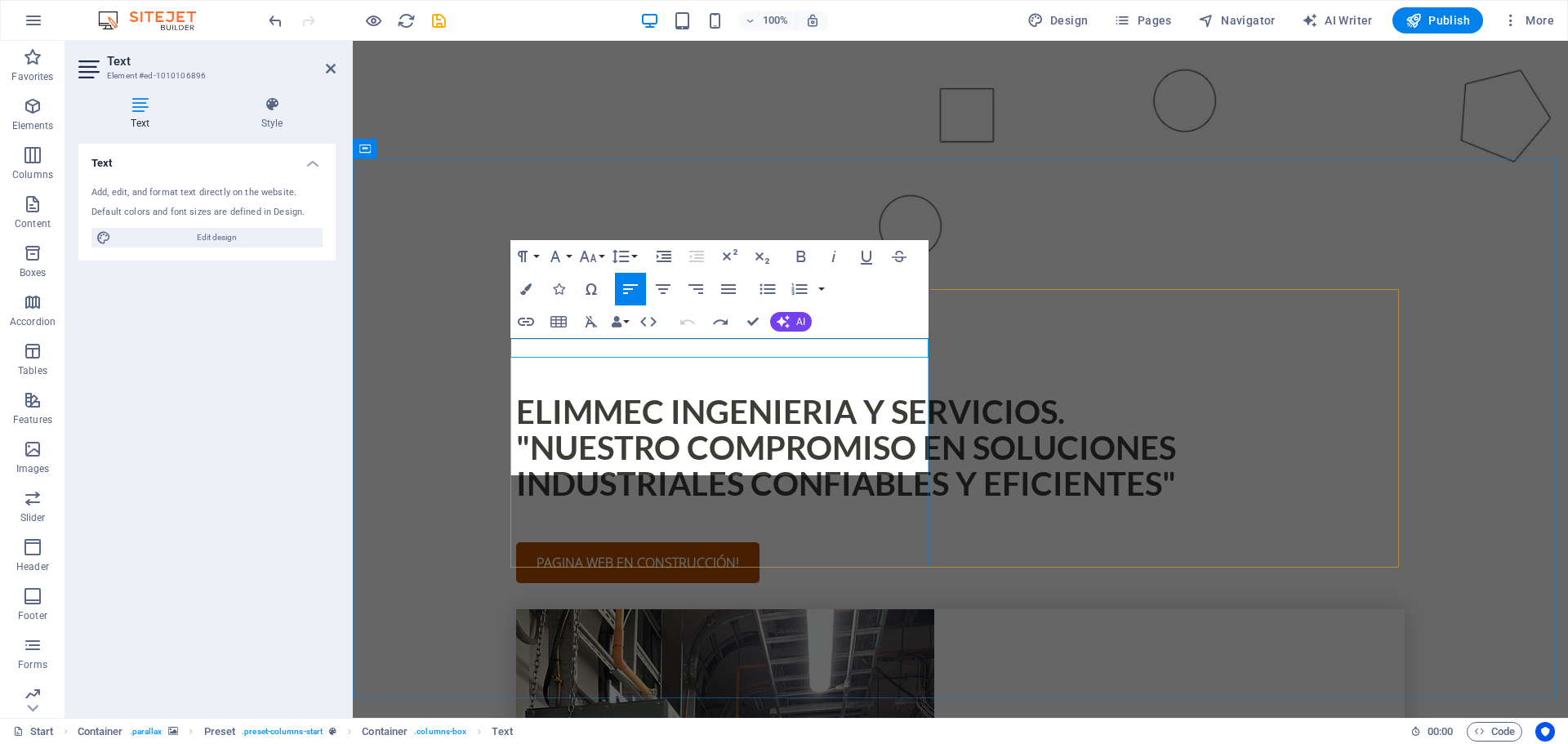
scroll to position [6663, 2]
drag, startPoint x: 876, startPoint y: 368, endPoint x: 794, endPoint y: 370, distance: 82.0
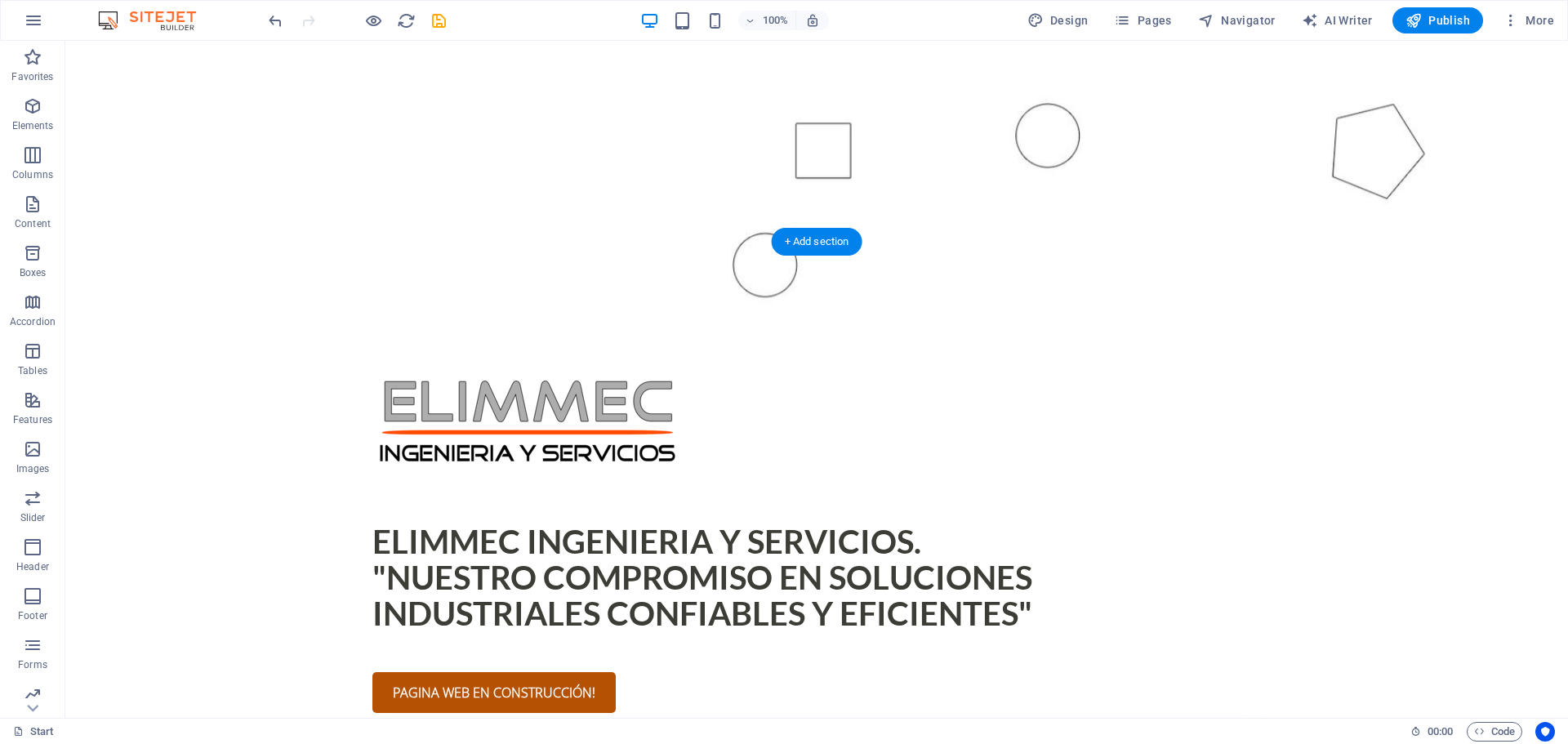
scroll to position [572, 0]
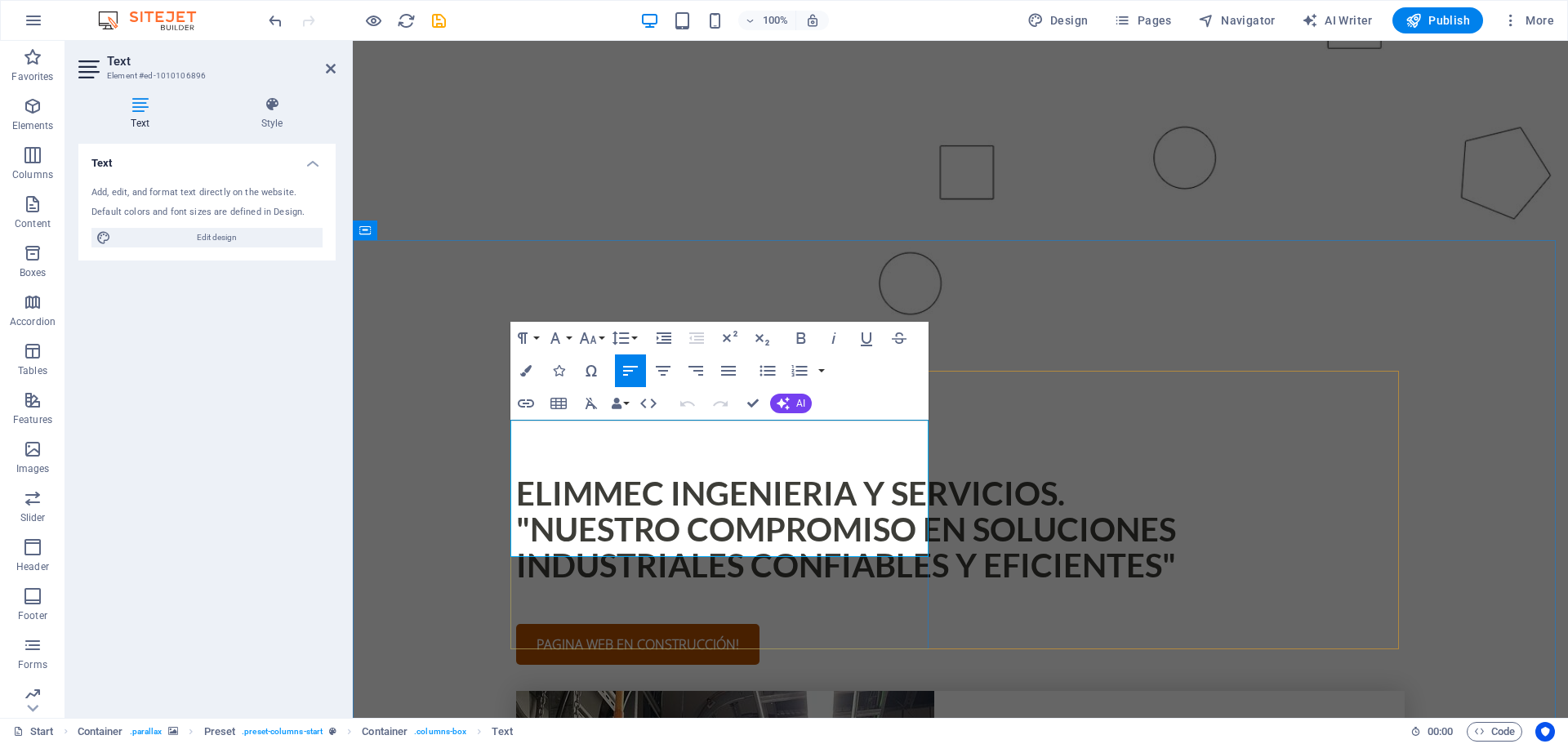
drag, startPoint x: 736, startPoint y: 474, endPoint x: 715, endPoint y: 485, distance: 23.7
drag, startPoint x: 575, startPoint y: 469, endPoint x: 647, endPoint y: 496, distance: 76.9
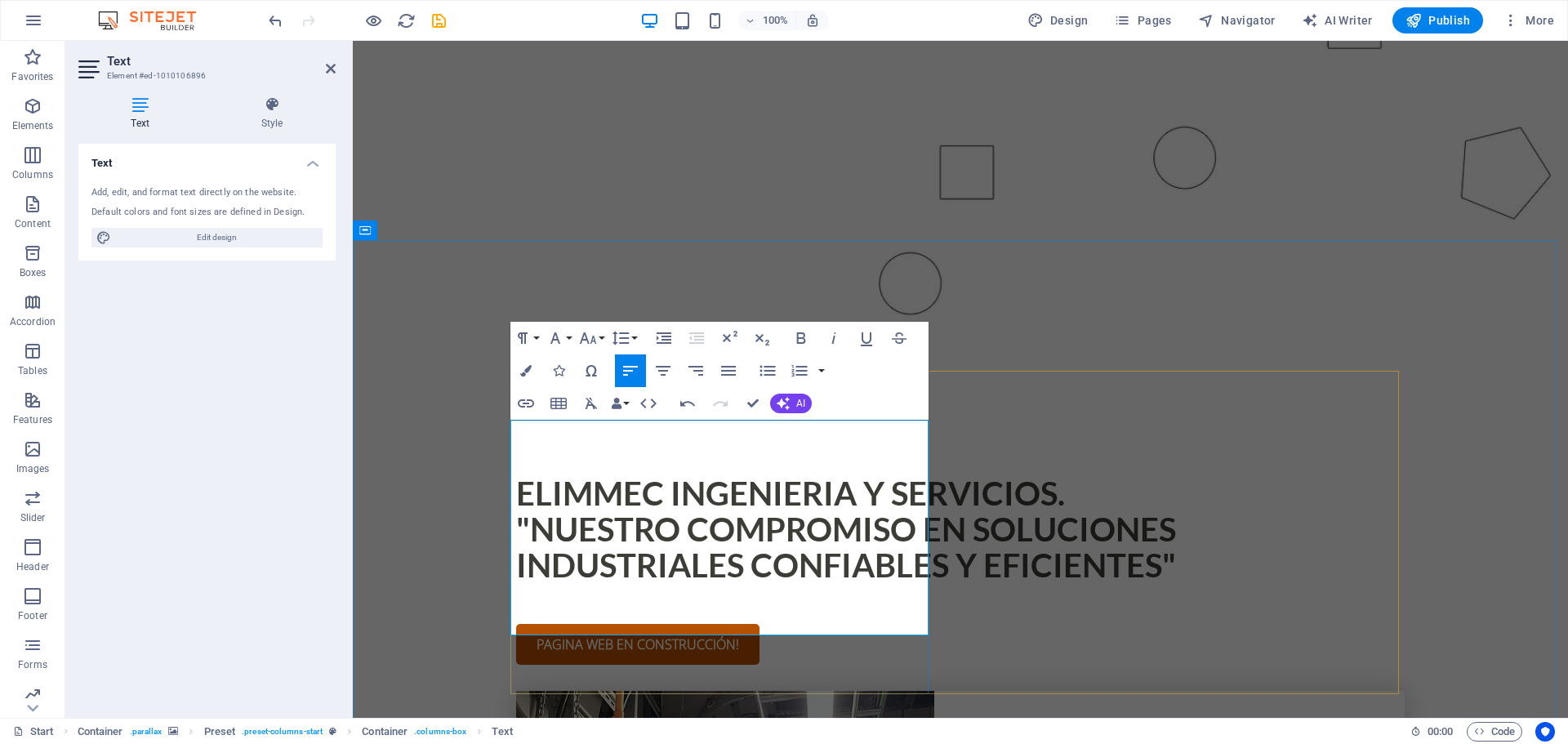
scroll to position [568, 2]
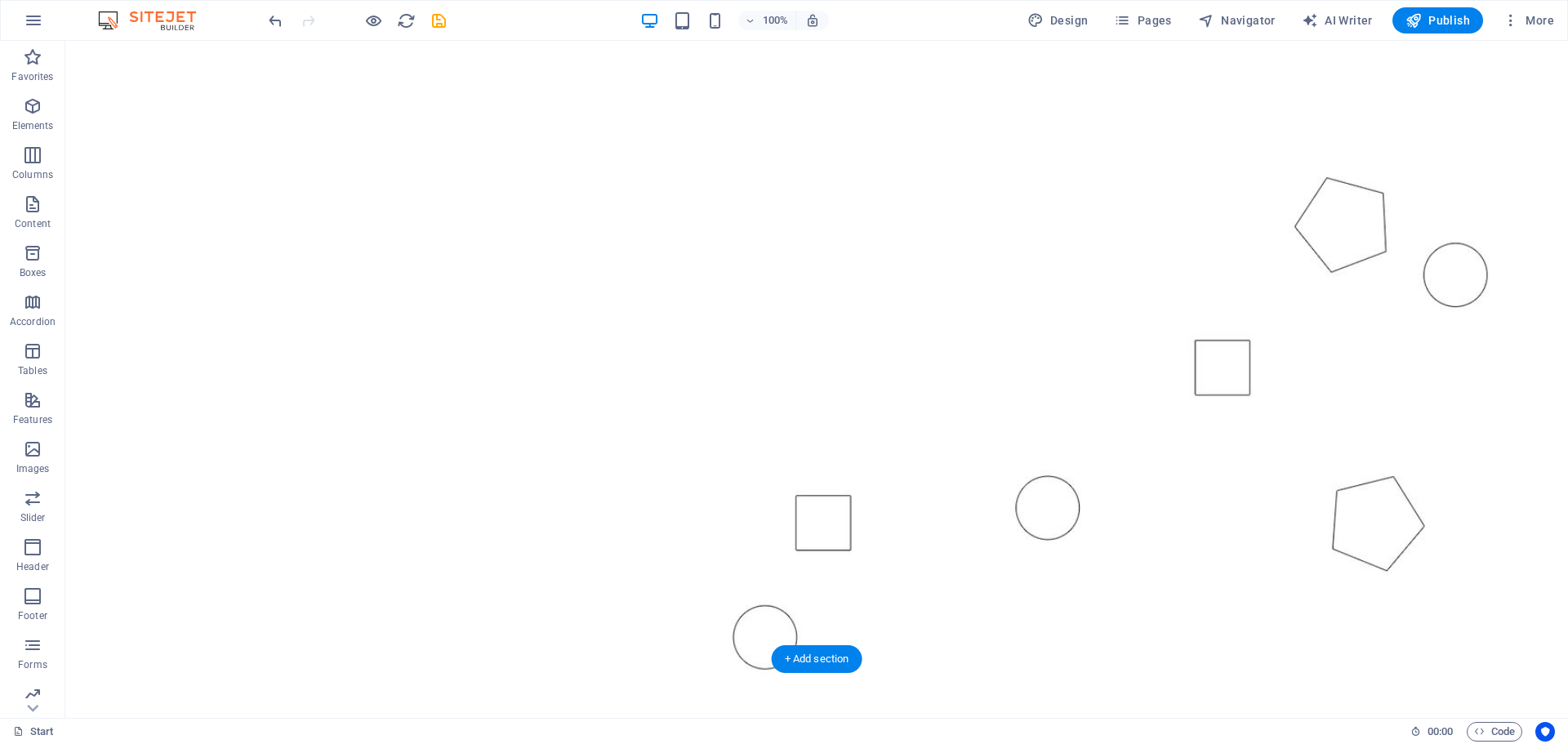
scroll to position [0, 0]
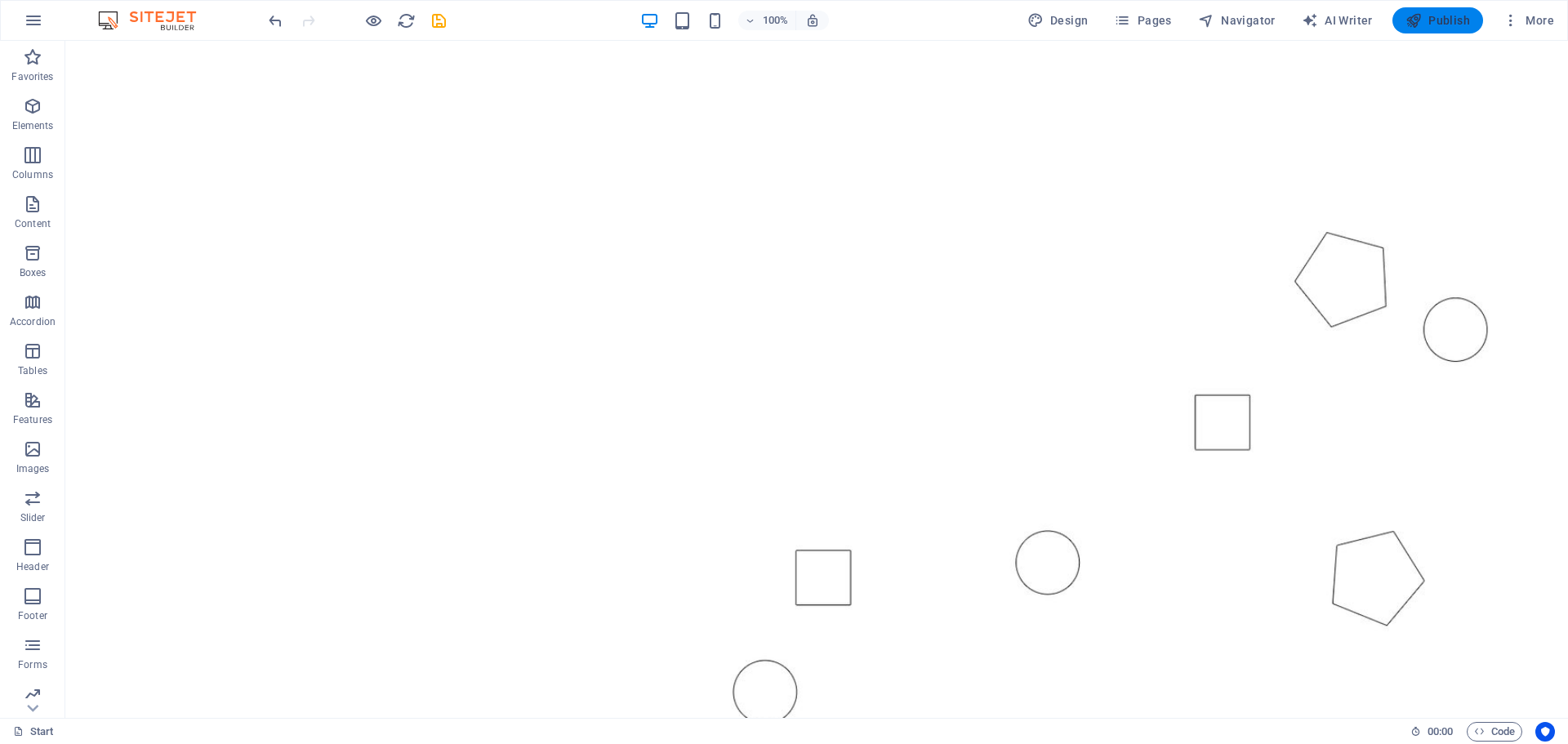
click at [1454, 19] on span "Publish" at bounding box center [1438, 21] width 65 height 17
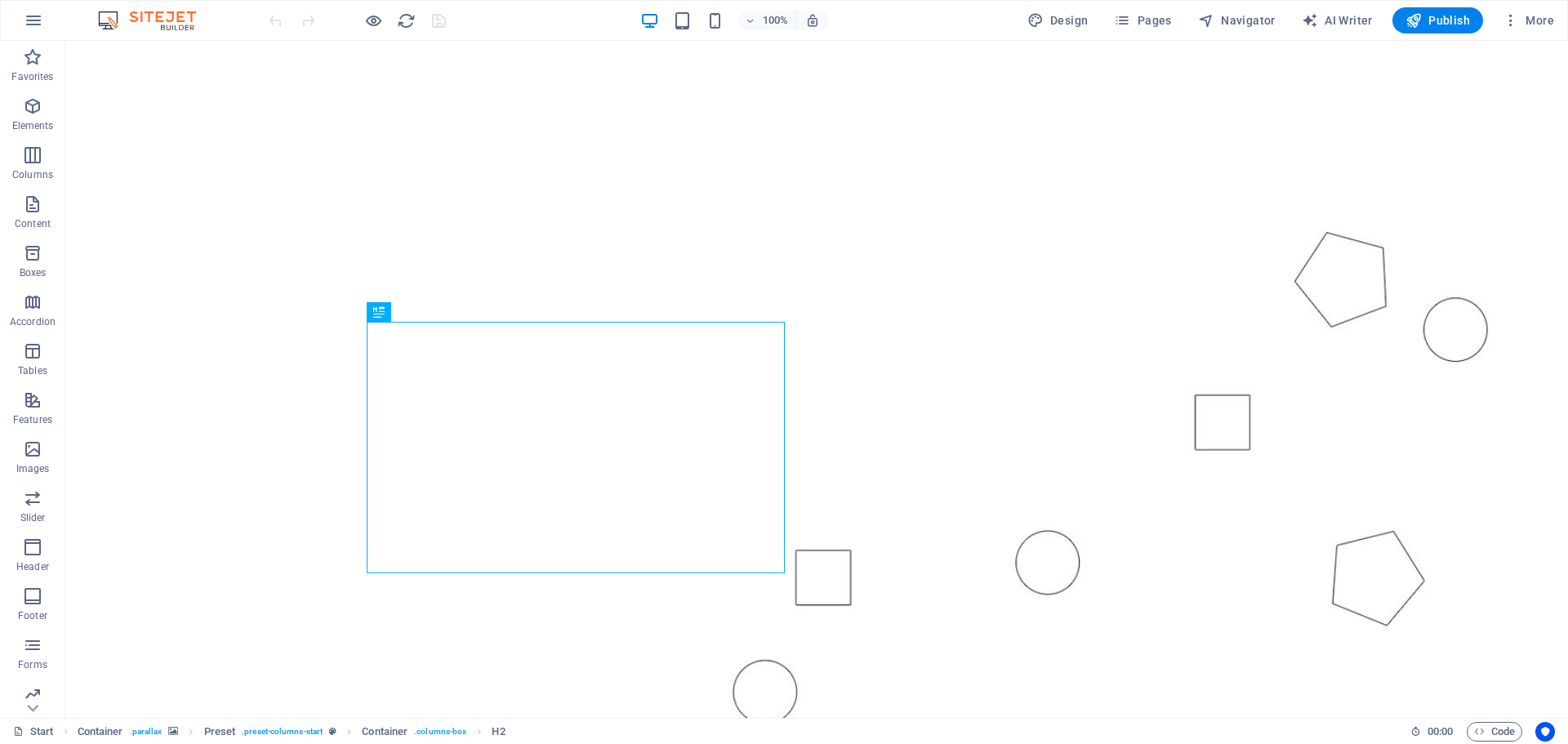
click at [168, 19] on img at bounding box center [155, 21] width 123 height 20
click at [89, 14] on div "100% Design Pages Navigator AI Writer Publish More" at bounding box center [784, 20] width 1566 height 39
click at [98, 17] on img at bounding box center [155, 21] width 123 height 20
click at [22, 14] on button "button" at bounding box center [33, 20] width 39 height 39
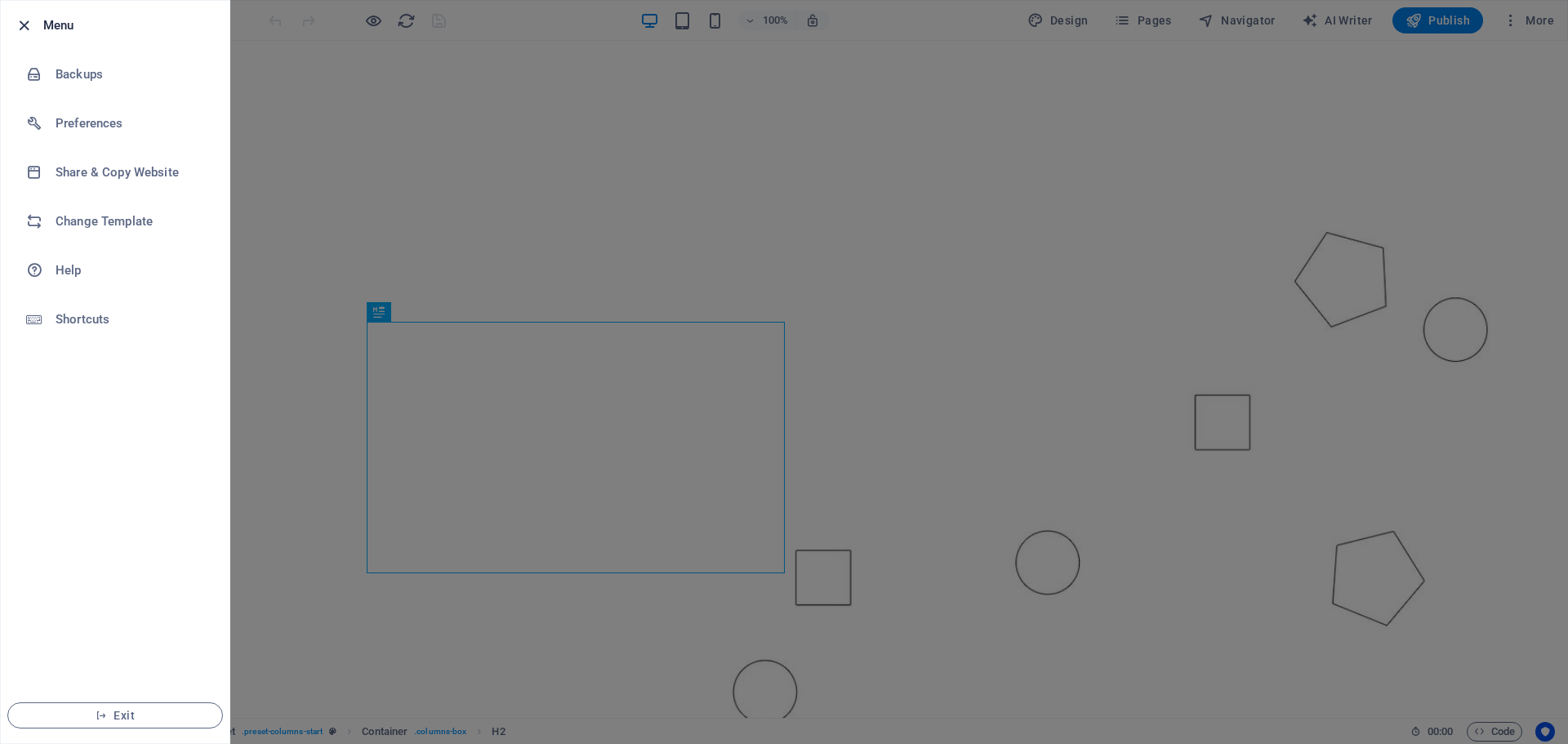
click at [24, 27] on icon "button" at bounding box center [24, 26] width 19 height 19
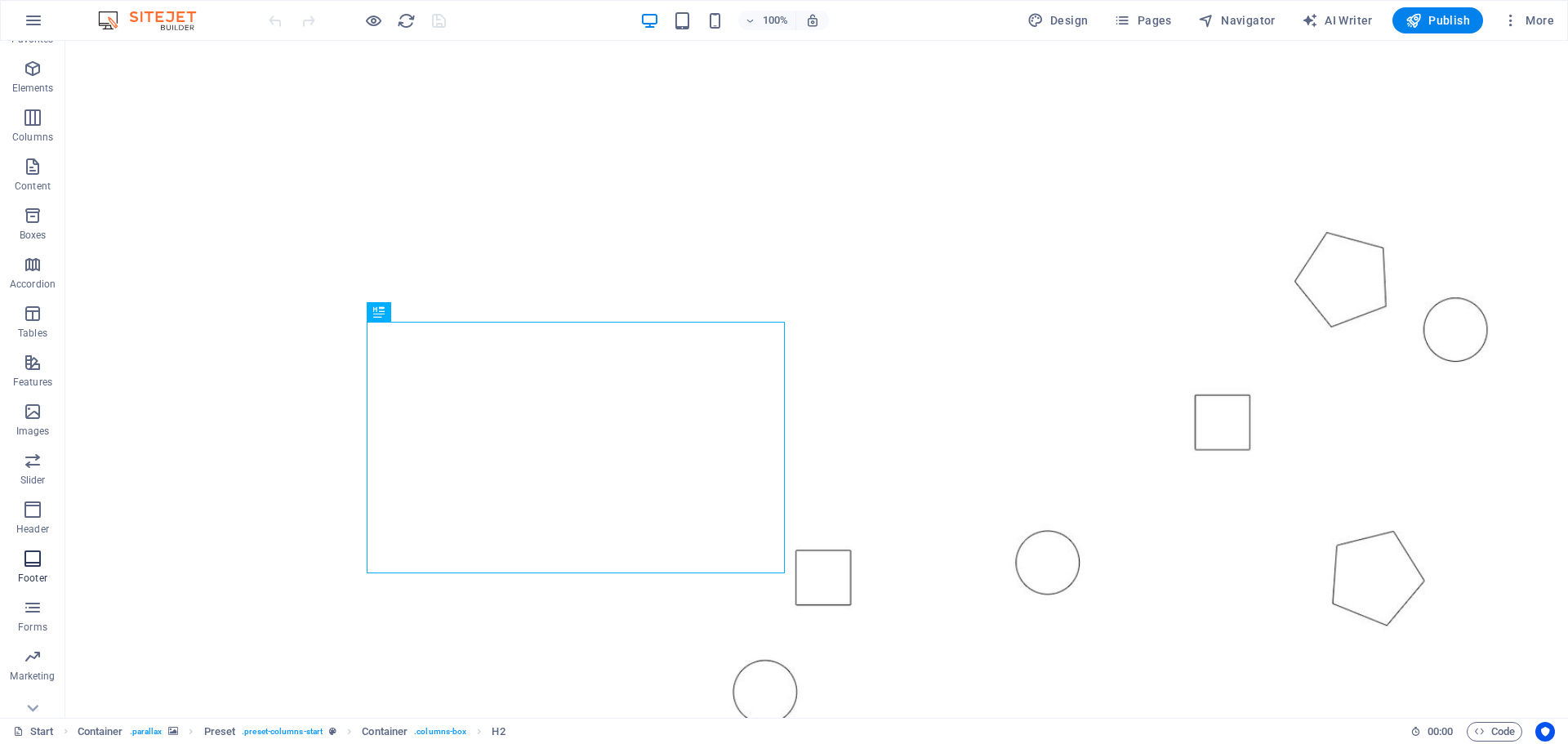
scroll to position [58, 0]
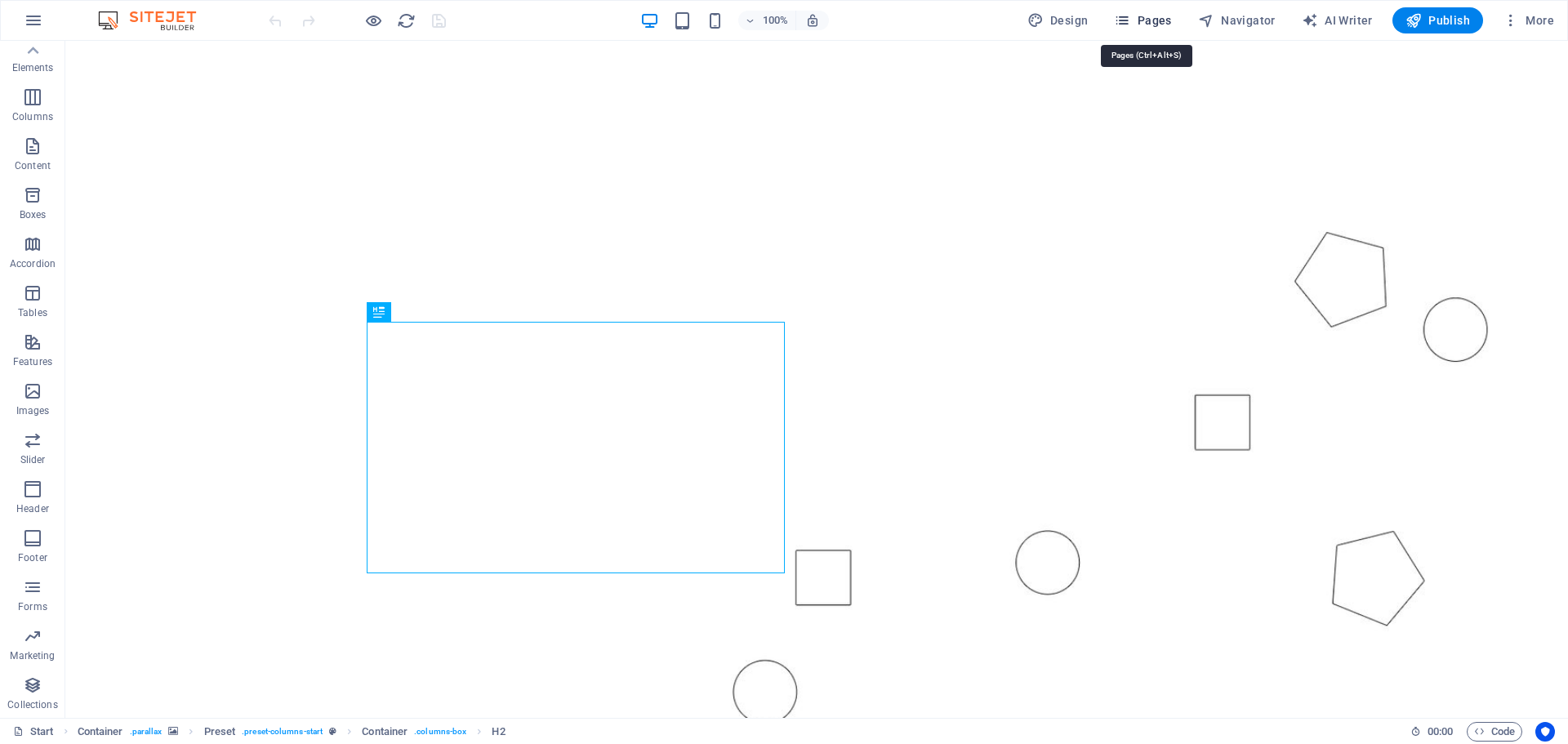
click at [1131, 20] on icon "button" at bounding box center [1122, 21] width 17 height 17
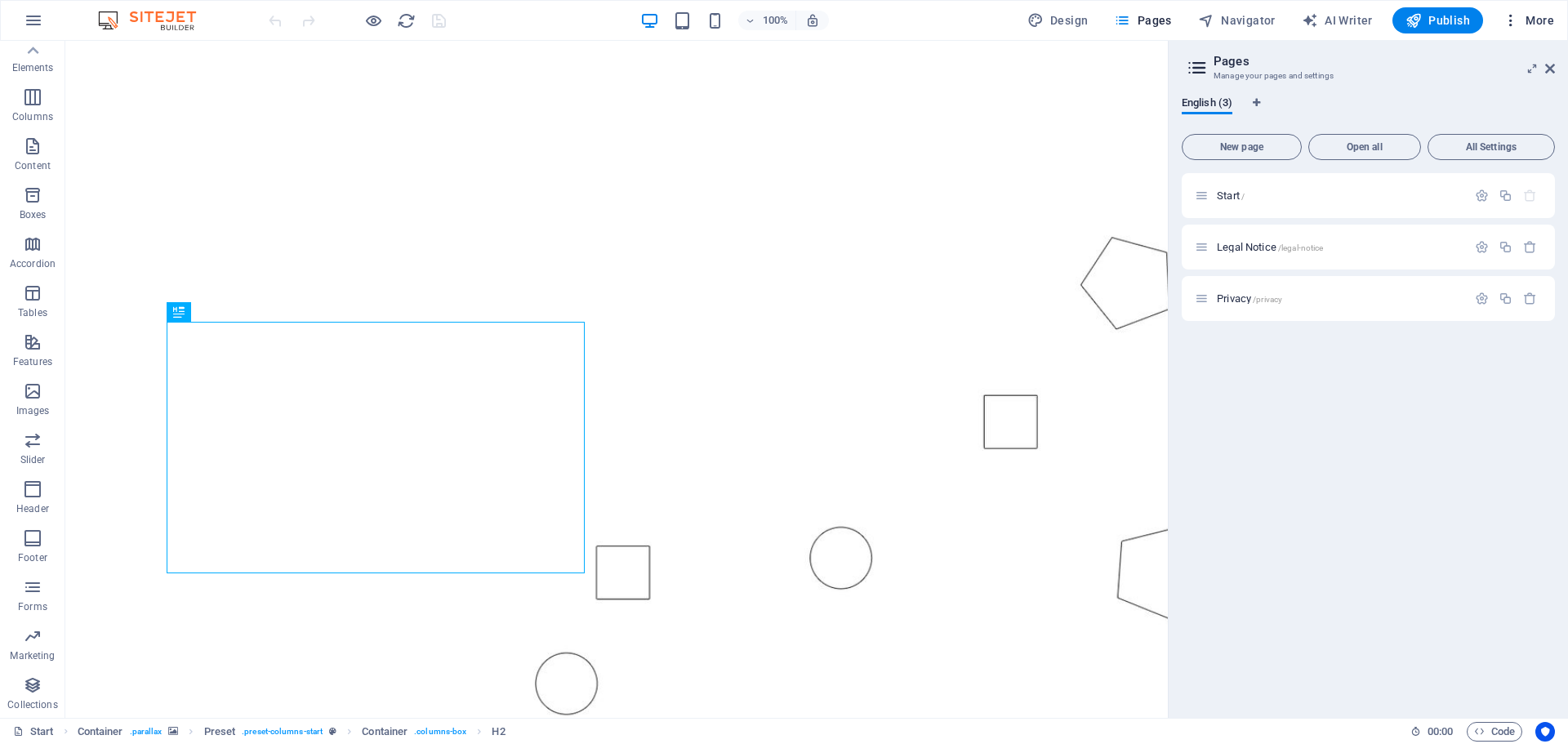
click at [1540, 17] on span "More" at bounding box center [1528, 21] width 51 height 17
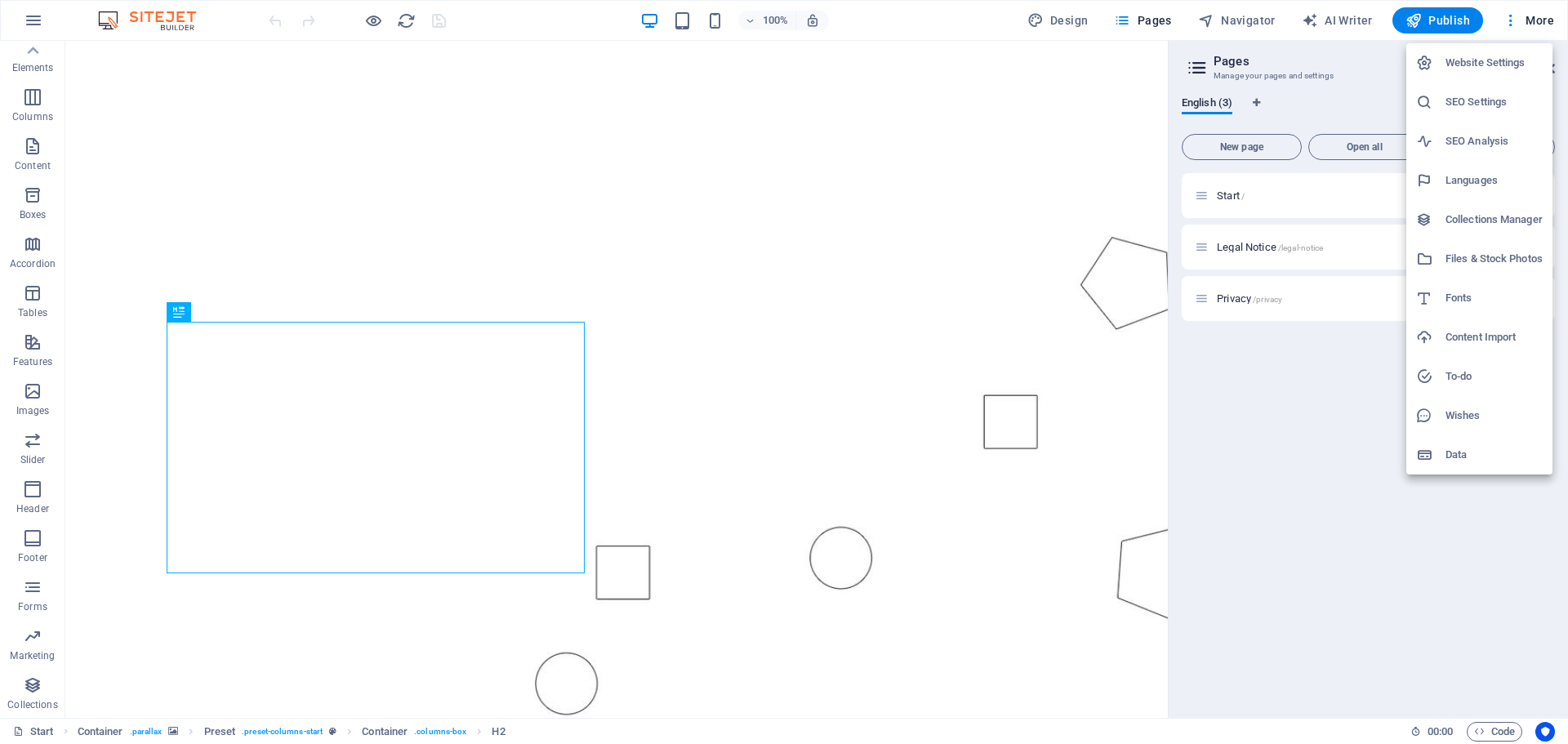
click at [1483, 51] on li "Website Settings" at bounding box center [1479, 62] width 146 height 39
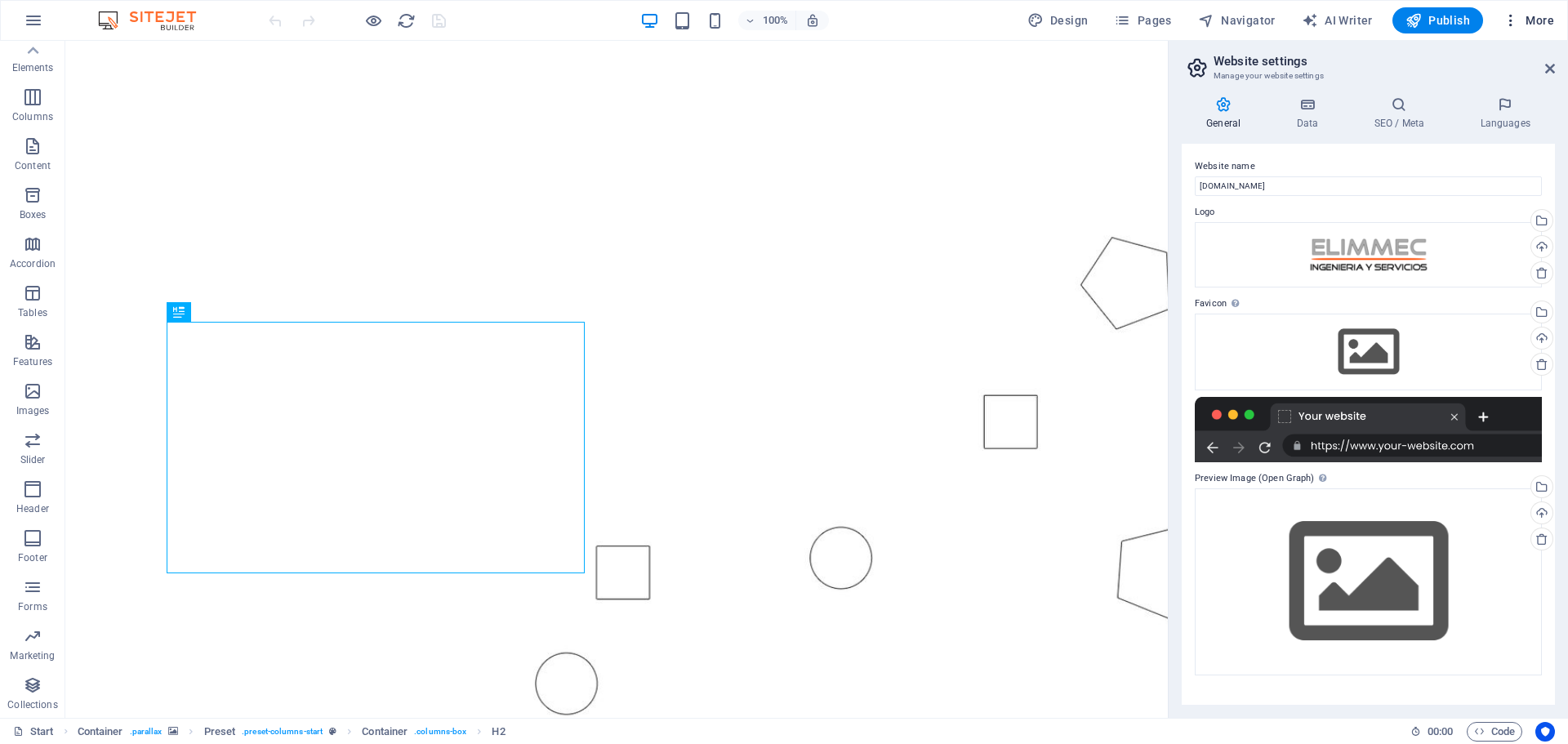
click at [1520, 22] on span "More" at bounding box center [1528, 21] width 51 height 17
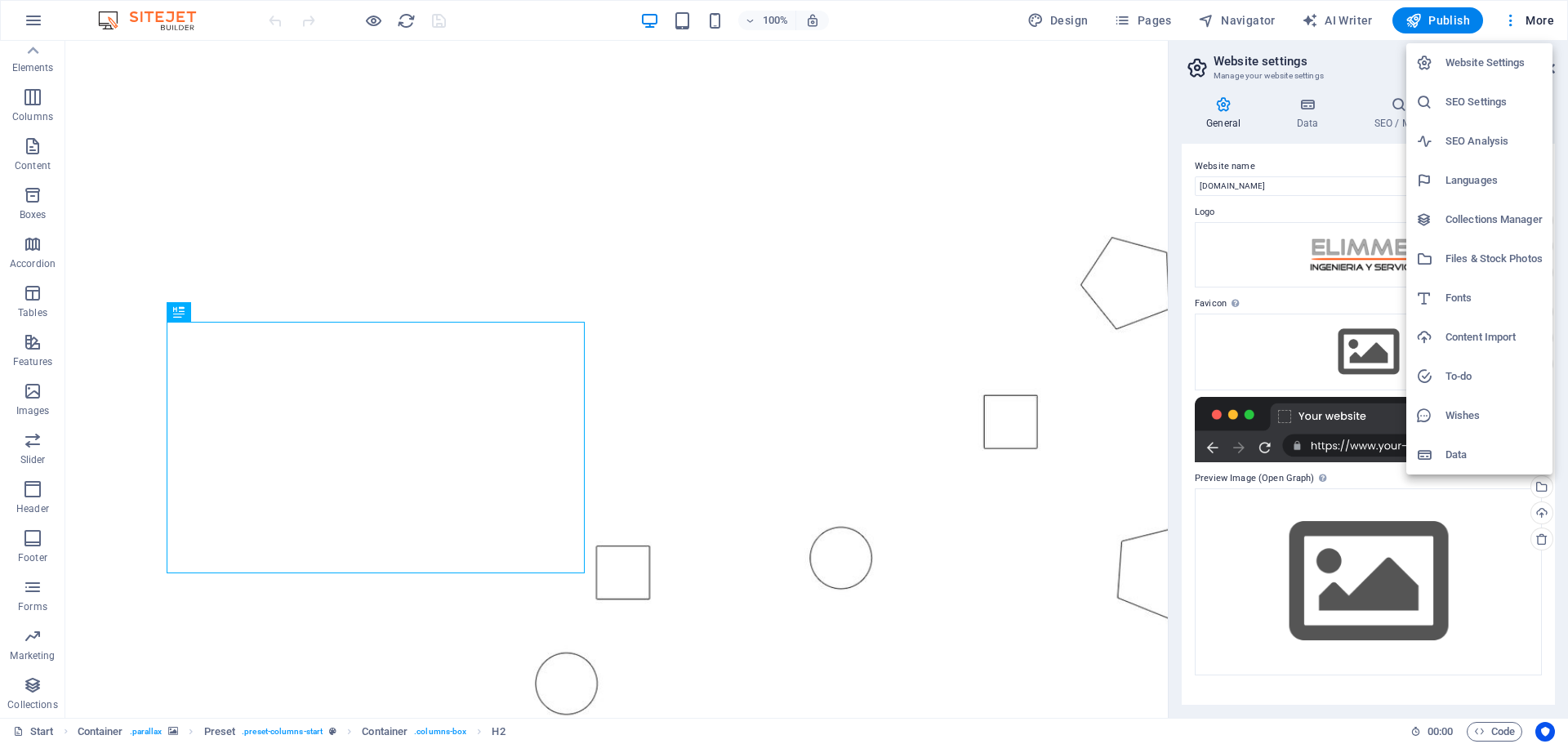
click at [1164, 29] on div at bounding box center [784, 372] width 1568 height 744
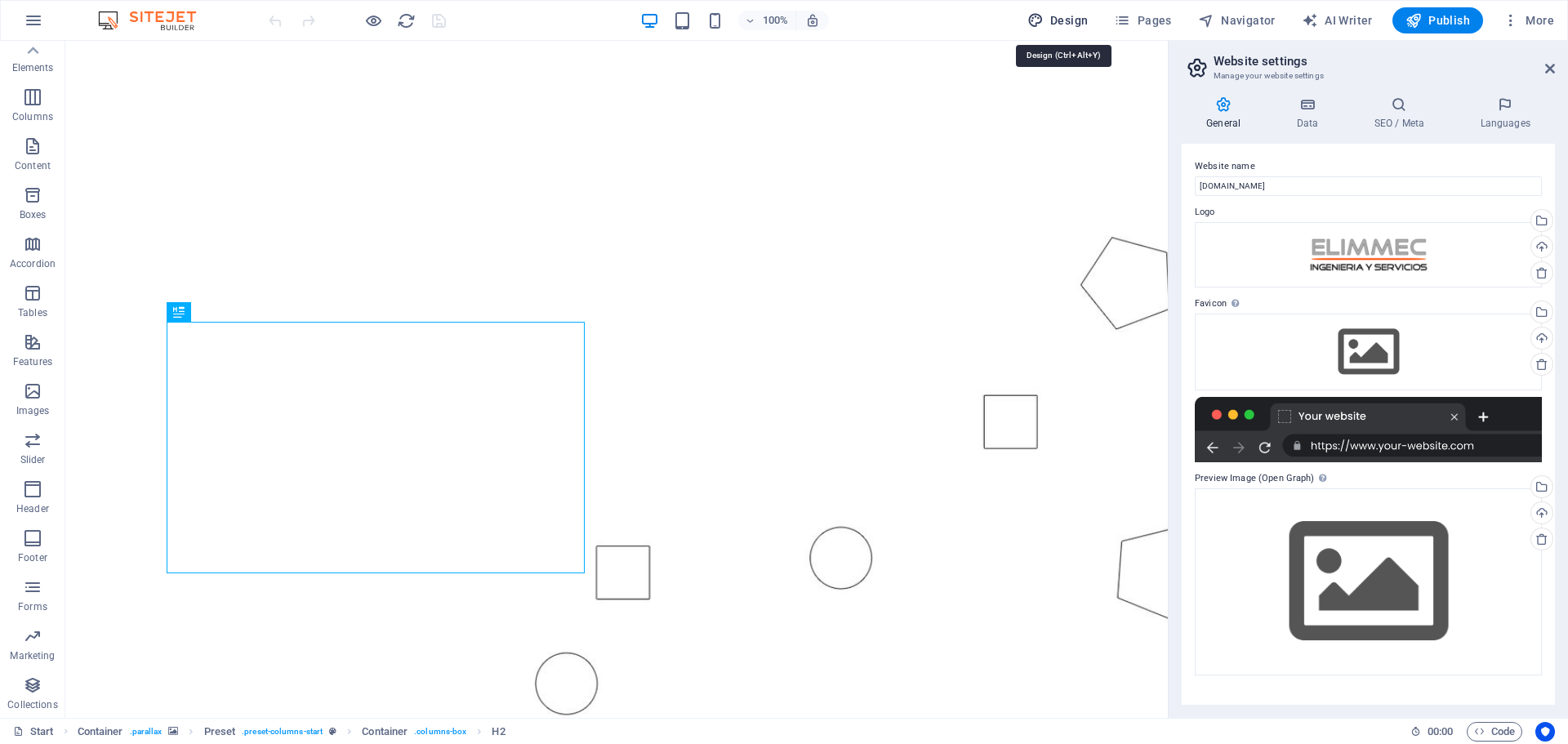
click at [1055, 17] on span "Design" at bounding box center [1058, 21] width 61 height 17
select select "px"
select select "300"
select select "px"
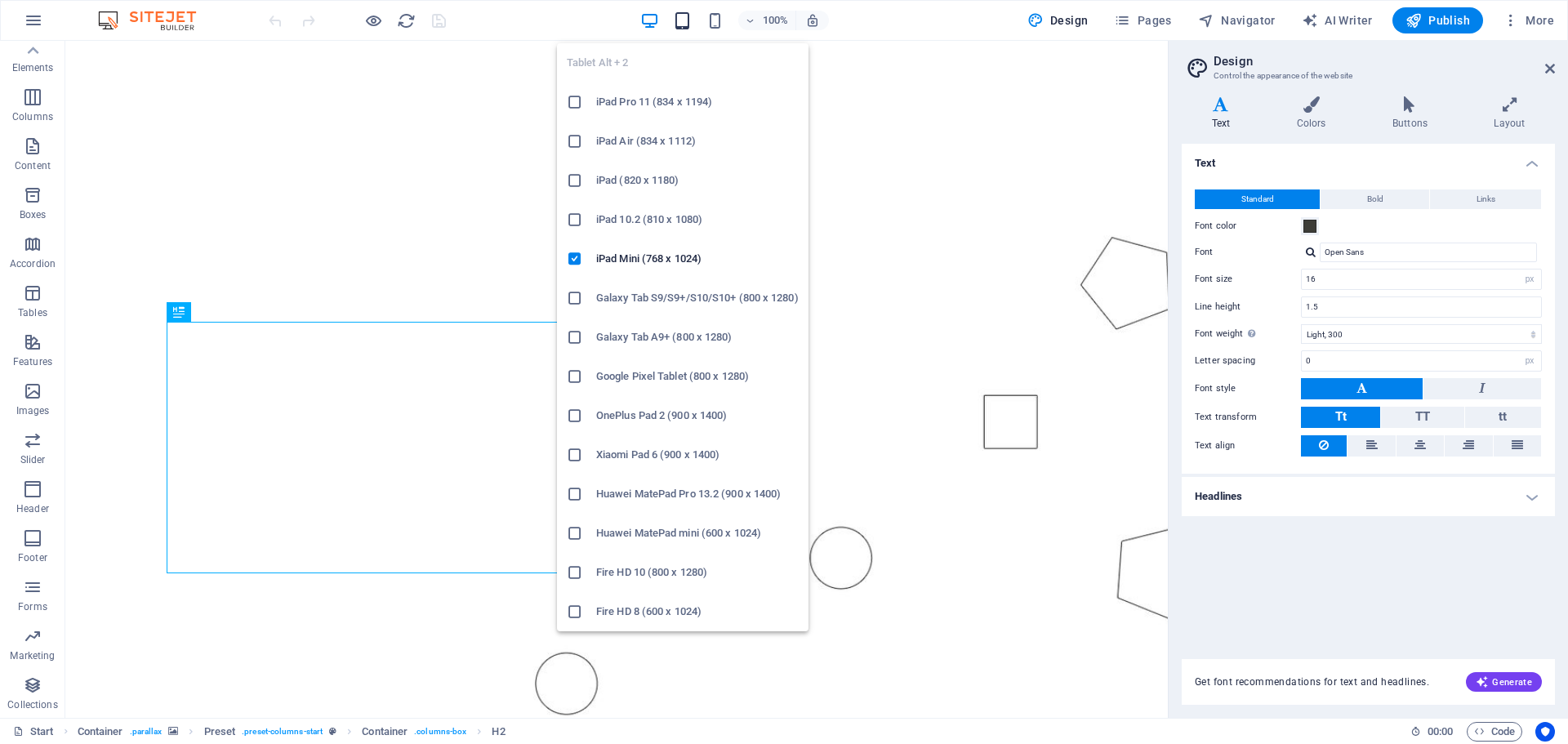
click at [683, 18] on icon "button" at bounding box center [682, 21] width 19 height 19
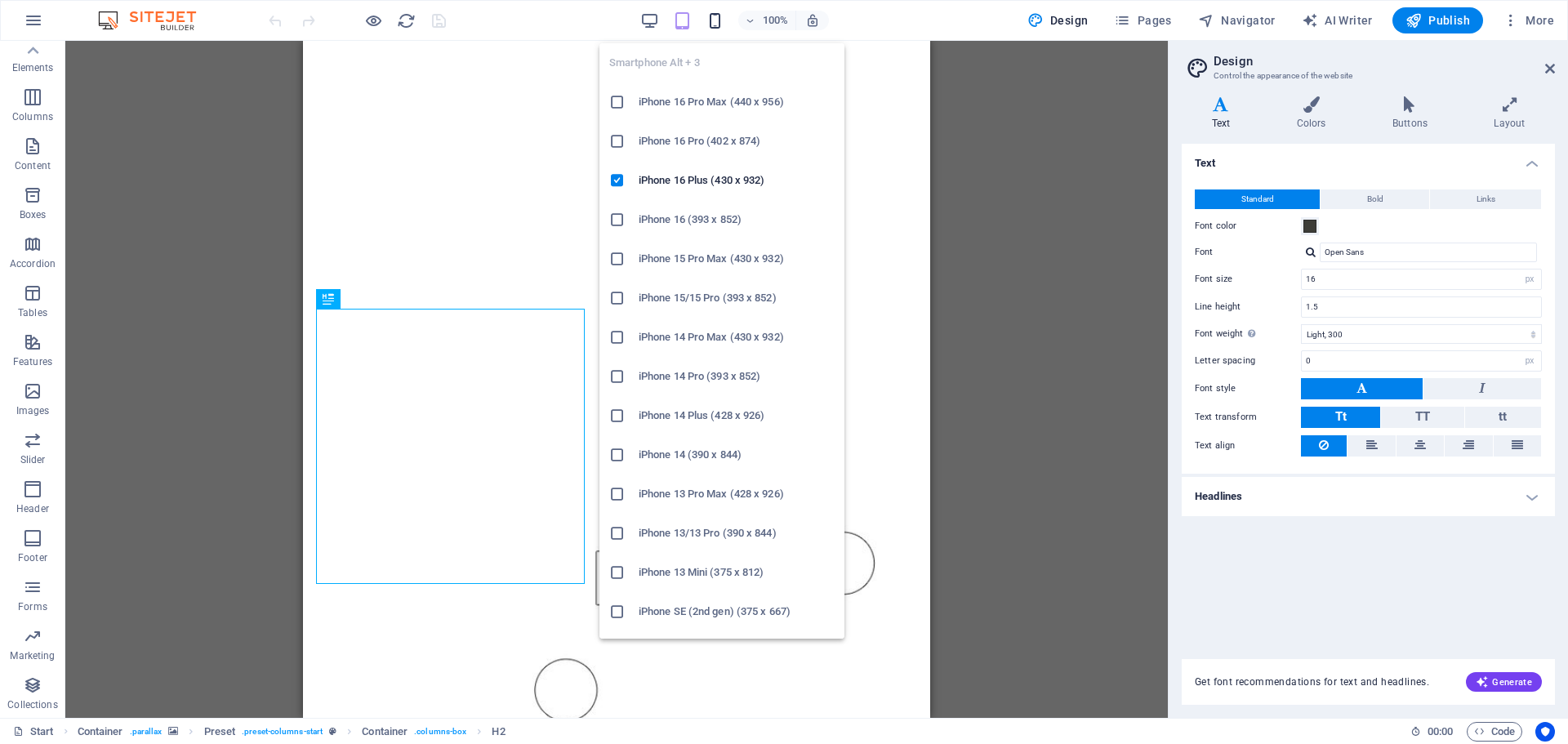
click at [722, 24] on icon "button" at bounding box center [715, 21] width 19 height 19
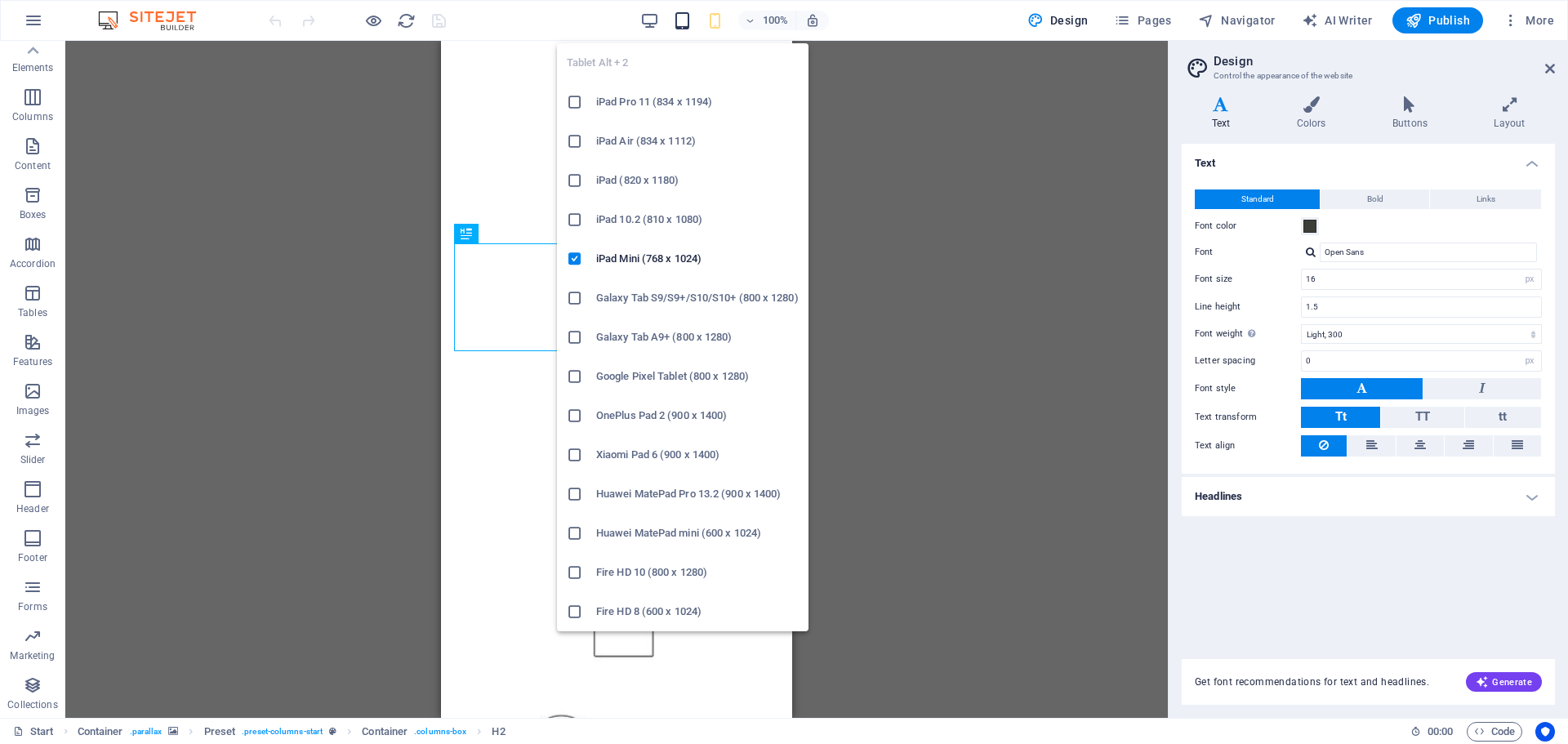
click at [688, 21] on icon "button" at bounding box center [682, 21] width 19 height 19
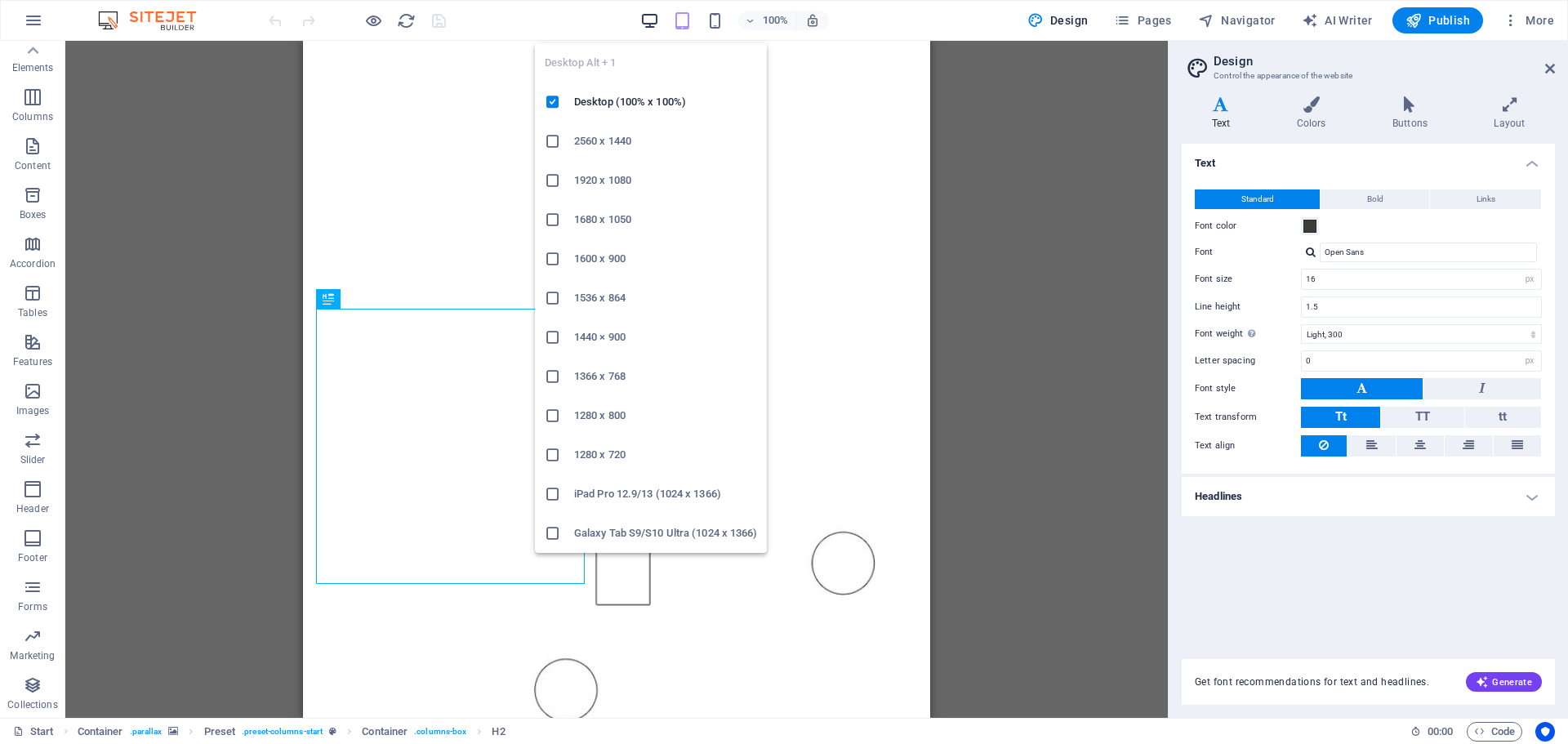
click at [654, 20] on icon "button" at bounding box center [649, 21] width 19 height 19
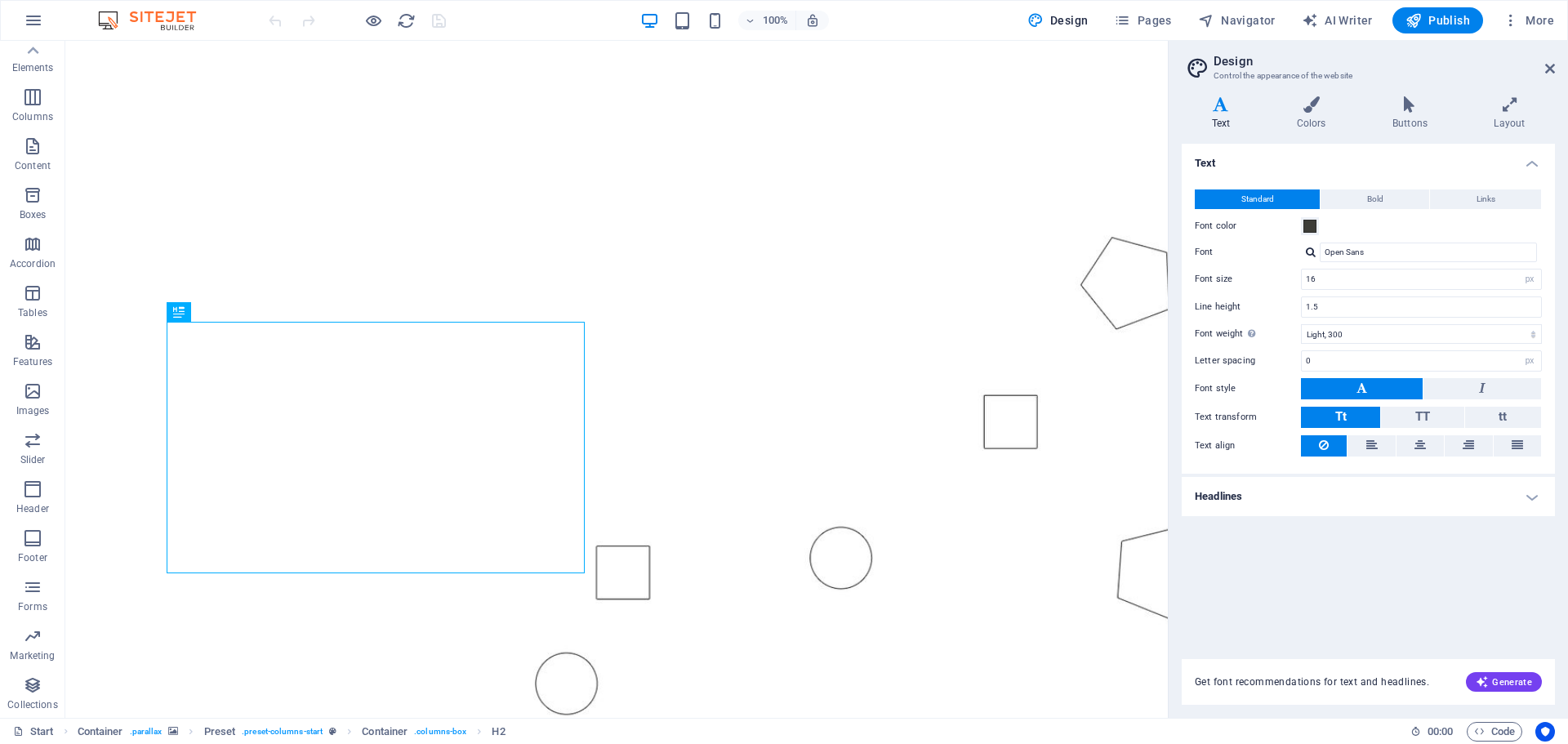
drag, startPoint x: 157, startPoint y: 28, endPoint x: 171, endPoint y: 22, distance: 15.2
click at [159, 28] on img at bounding box center [155, 21] width 123 height 20
click at [171, 22] on img at bounding box center [155, 21] width 123 height 20
click at [30, 21] on icon "button" at bounding box center [34, 21] width 20 height 20
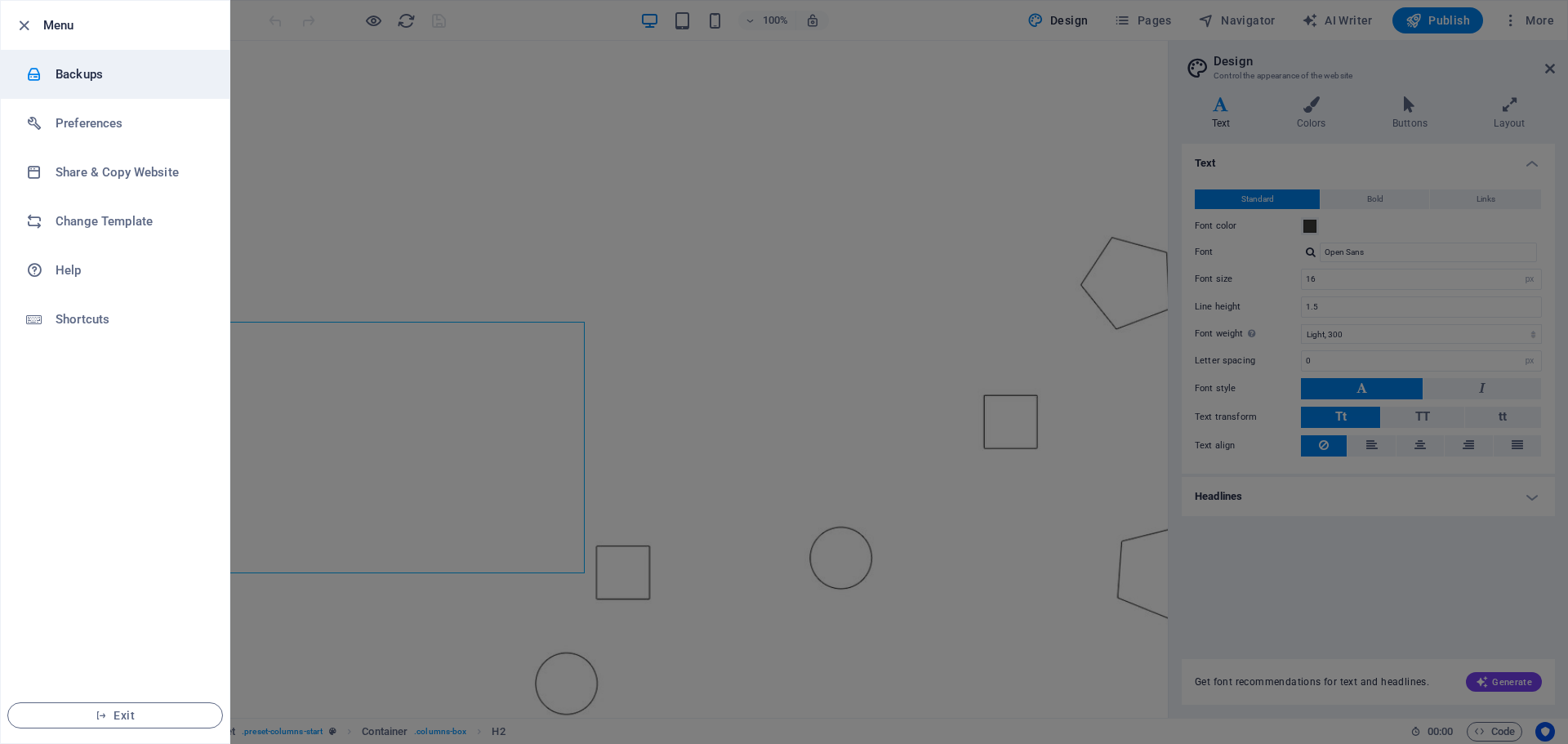
click at [78, 70] on h6 "Backups" at bounding box center [131, 75] width 151 height 20
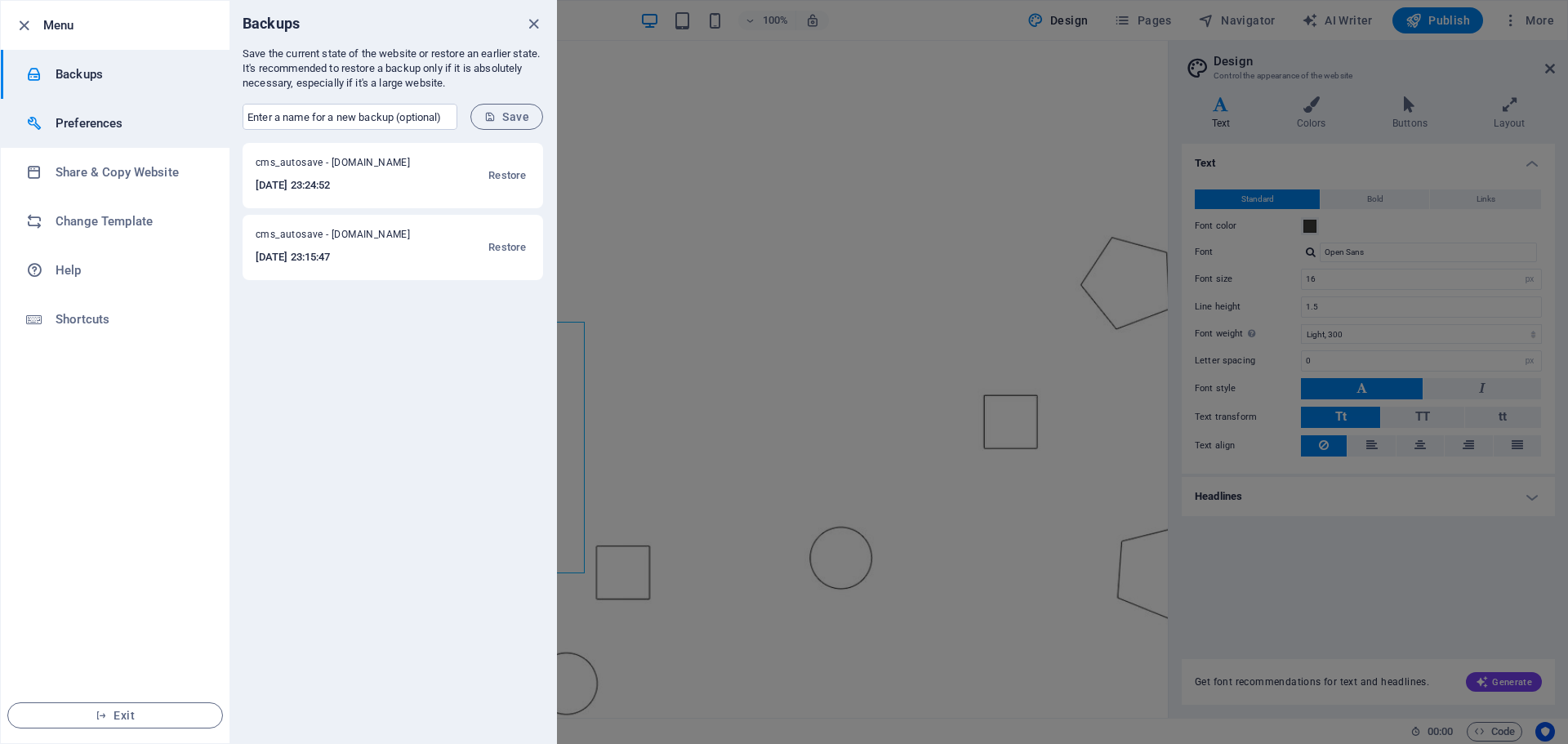
click at [89, 126] on h6 "Preferences" at bounding box center [131, 123] width 151 height 20
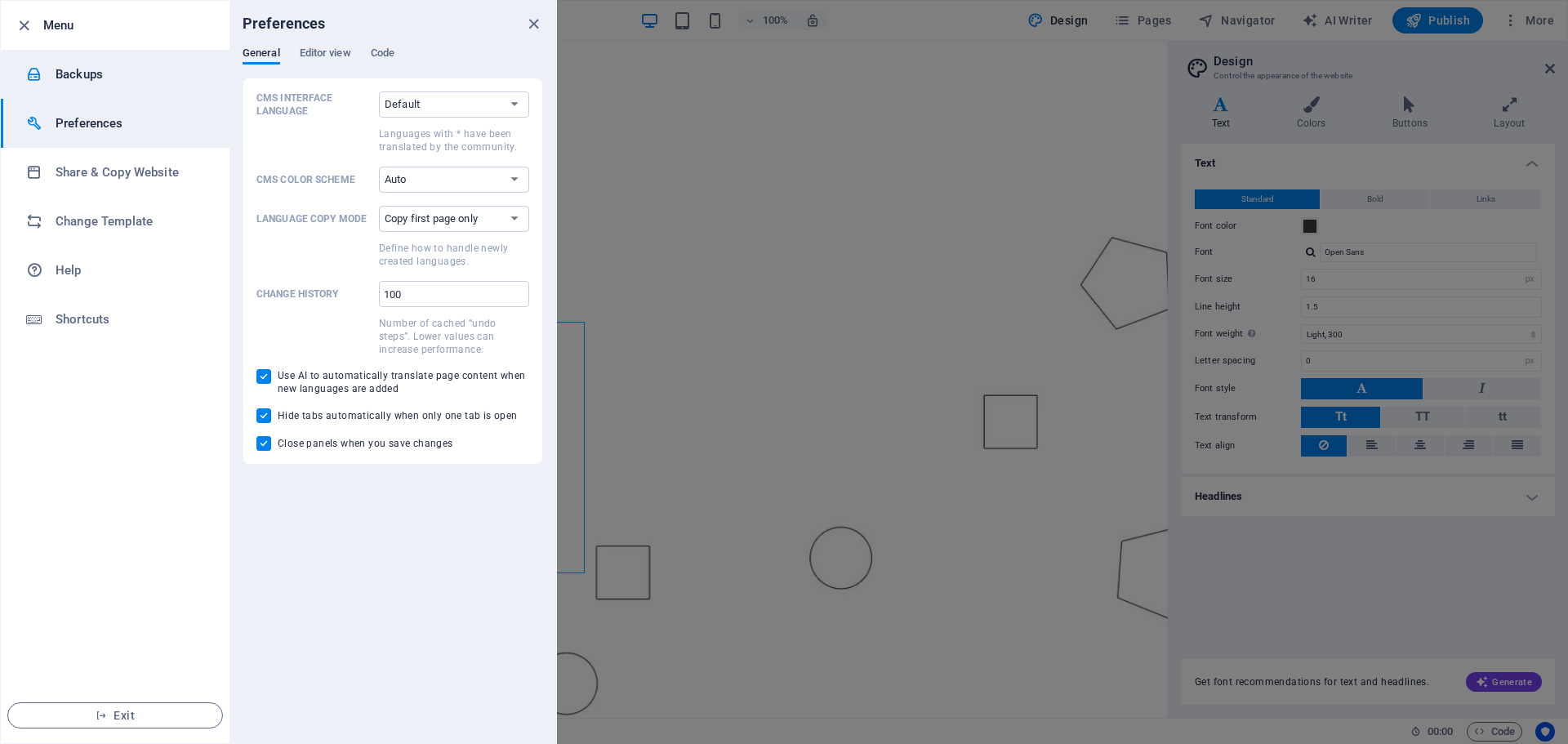
click at [108, 85] on li "Backups" at bounding box center [115, 74] width 229 height 49
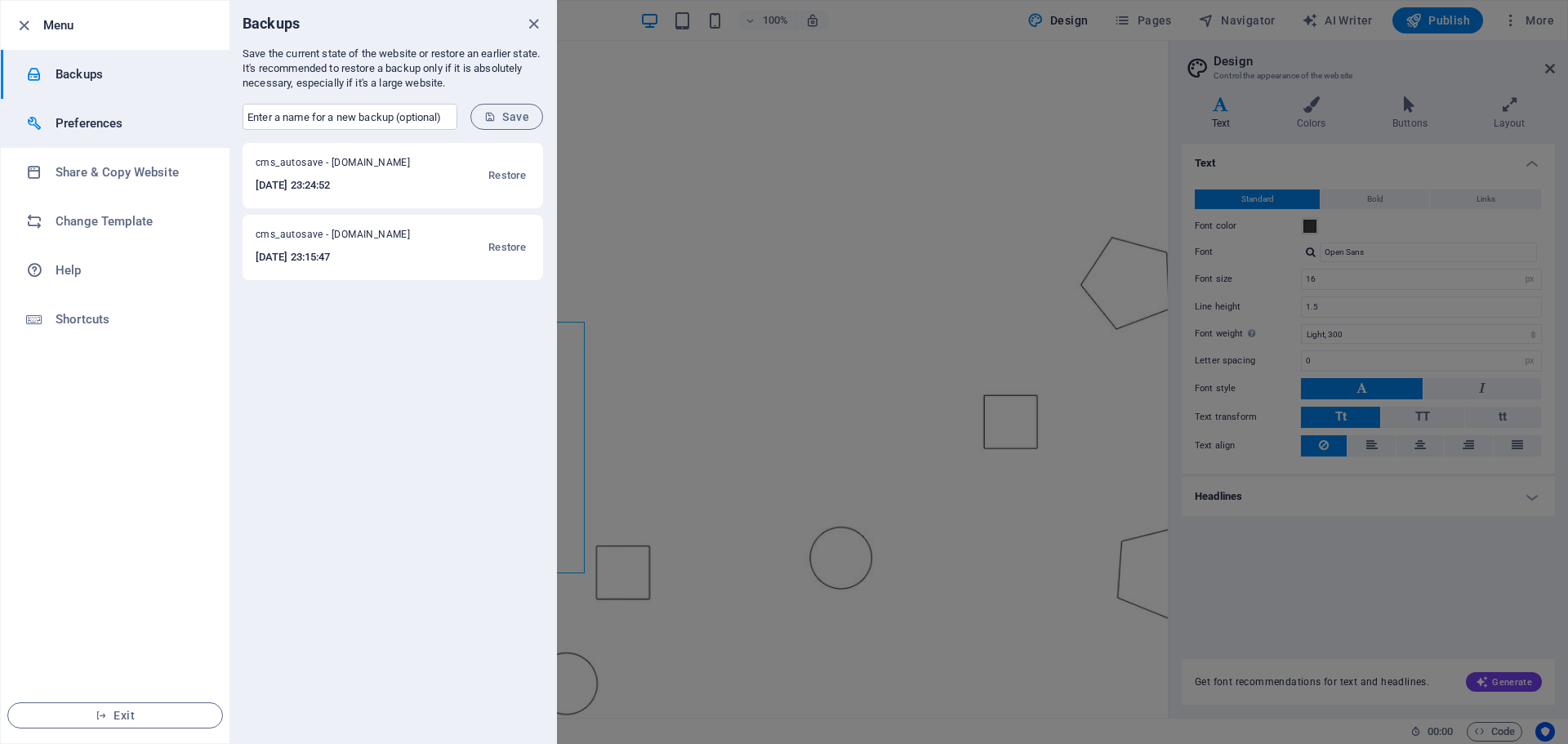
click at [105, 126] on h6 "Preferences" at bounding box center [131, 123] width 151 height 20
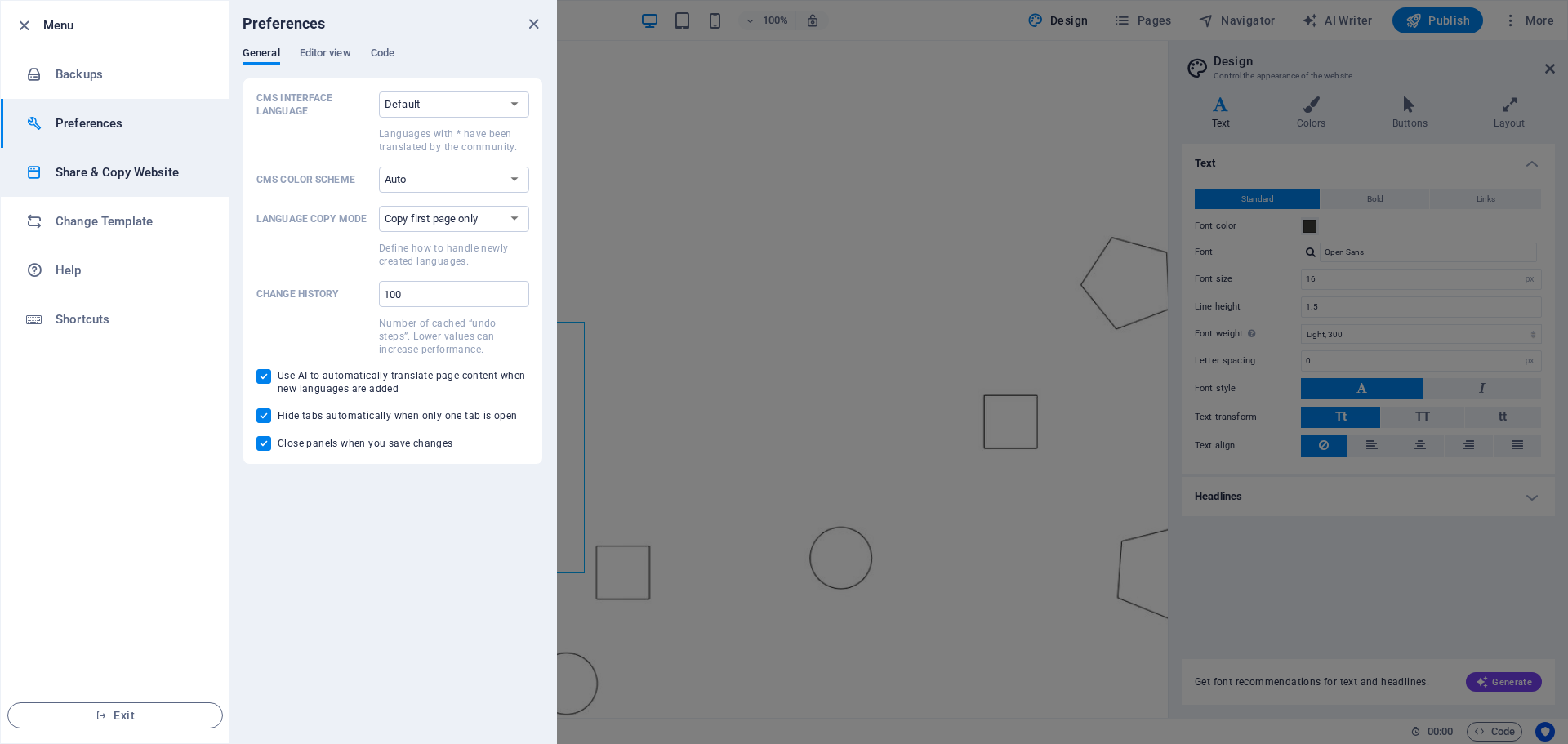
click at [101, 179] on h6 "Share & Copy Website" at bounding box center [131, 172] width 151 height 20
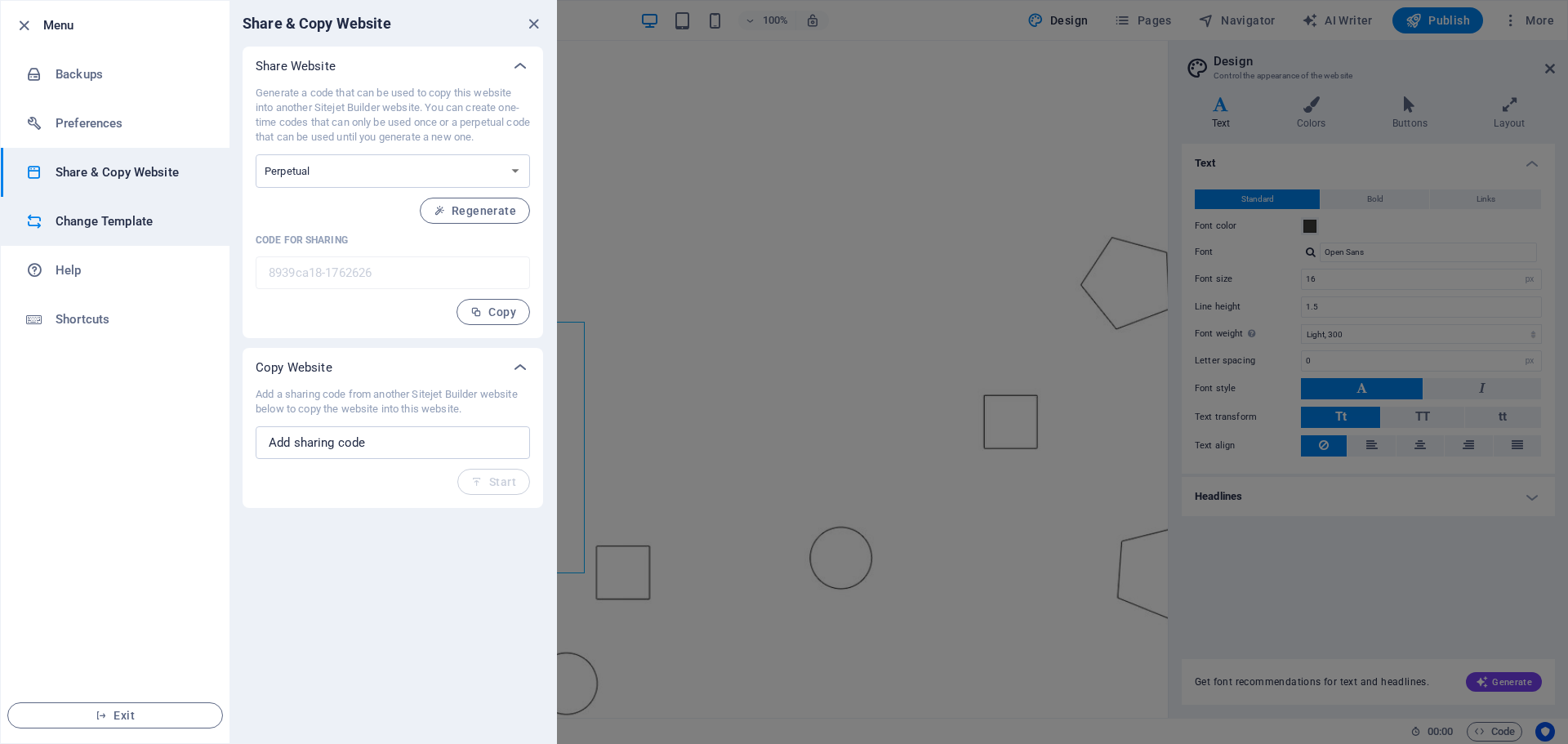
click at [89, 227] on h6 "Change Template" at bounding box center [131, 221] width 151 height 20
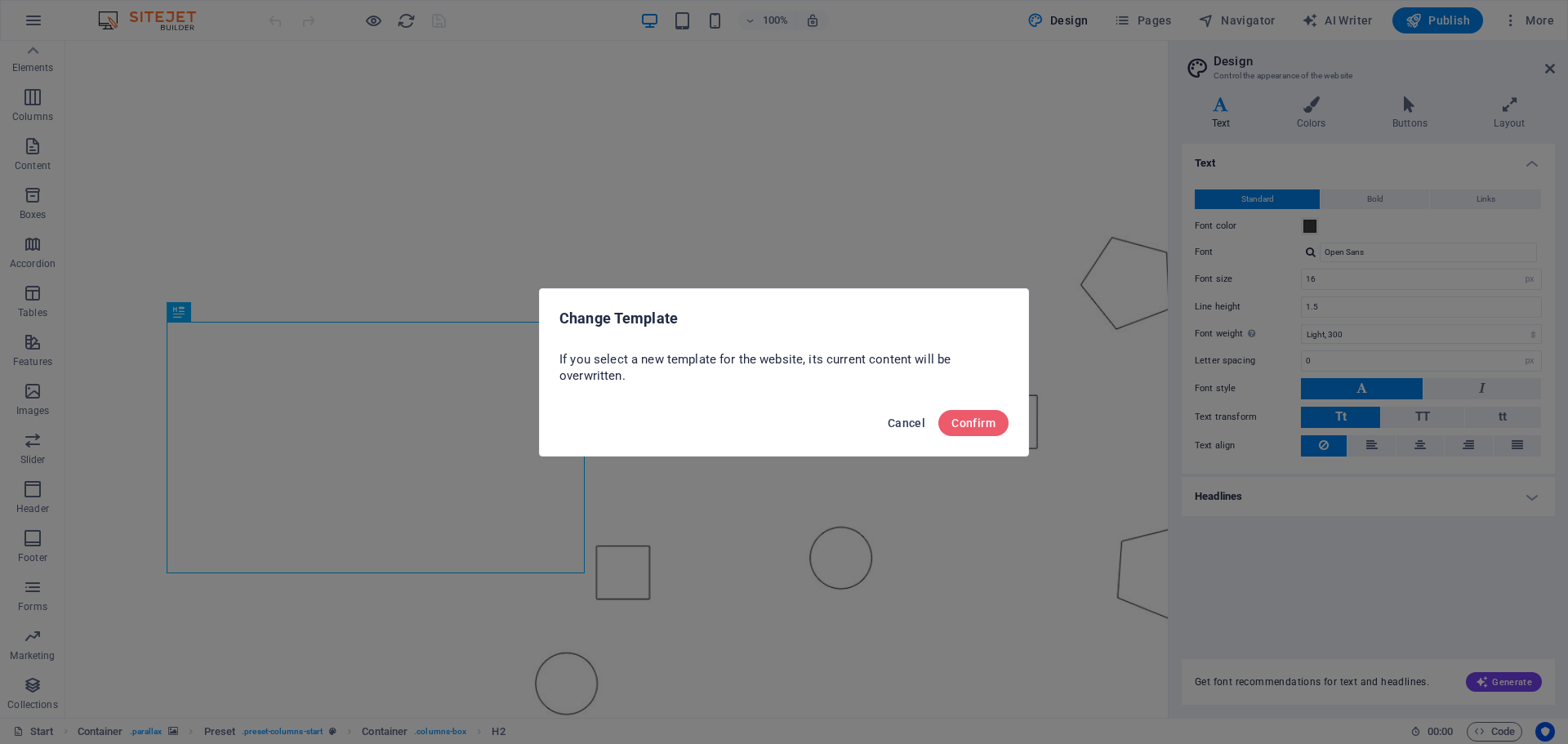
click at [906, 423] on span "Cancel" at bounding box center [906, 423] width 37 height 13
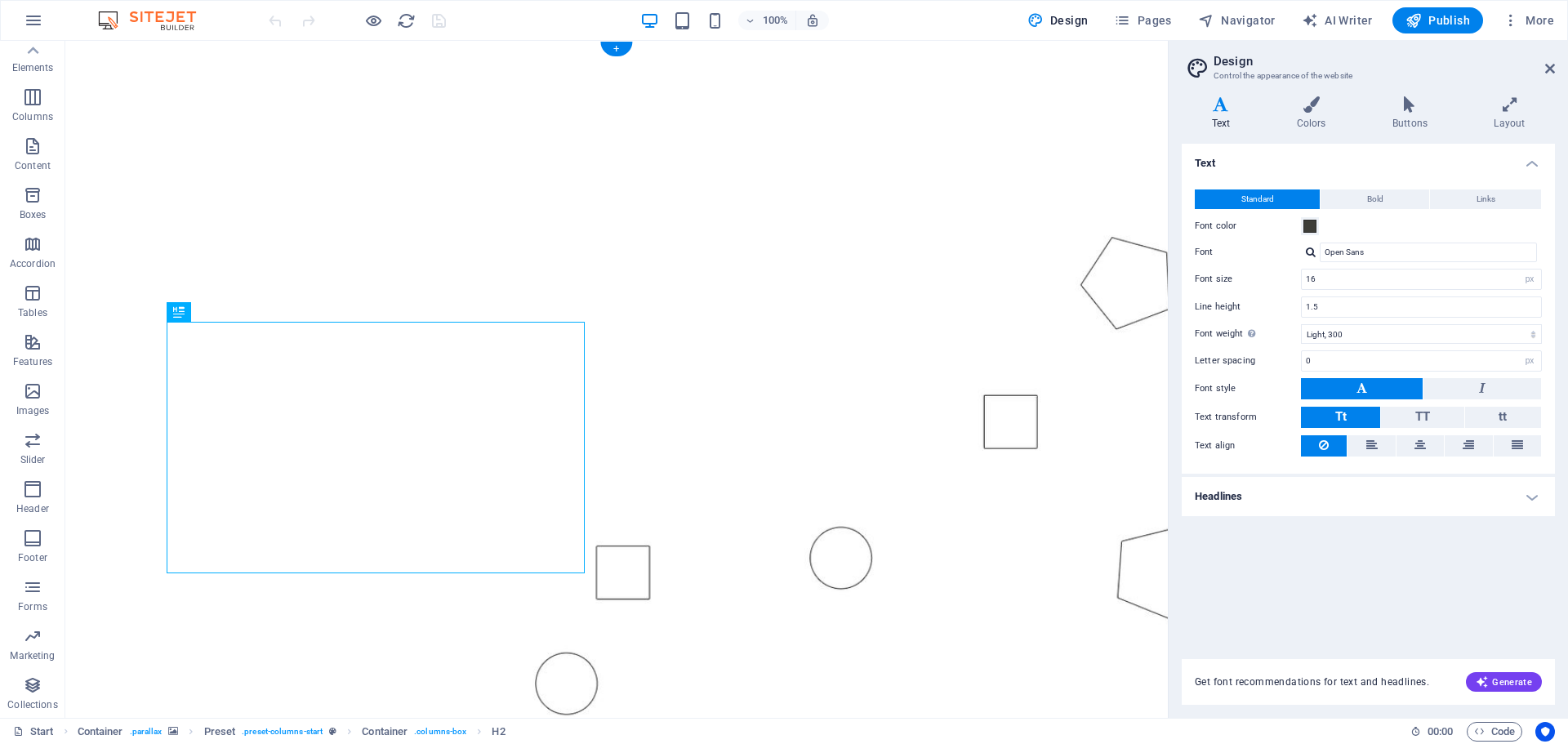
click at [455, 114] on figure at bounding box center [616, 403] width 1102 height 726
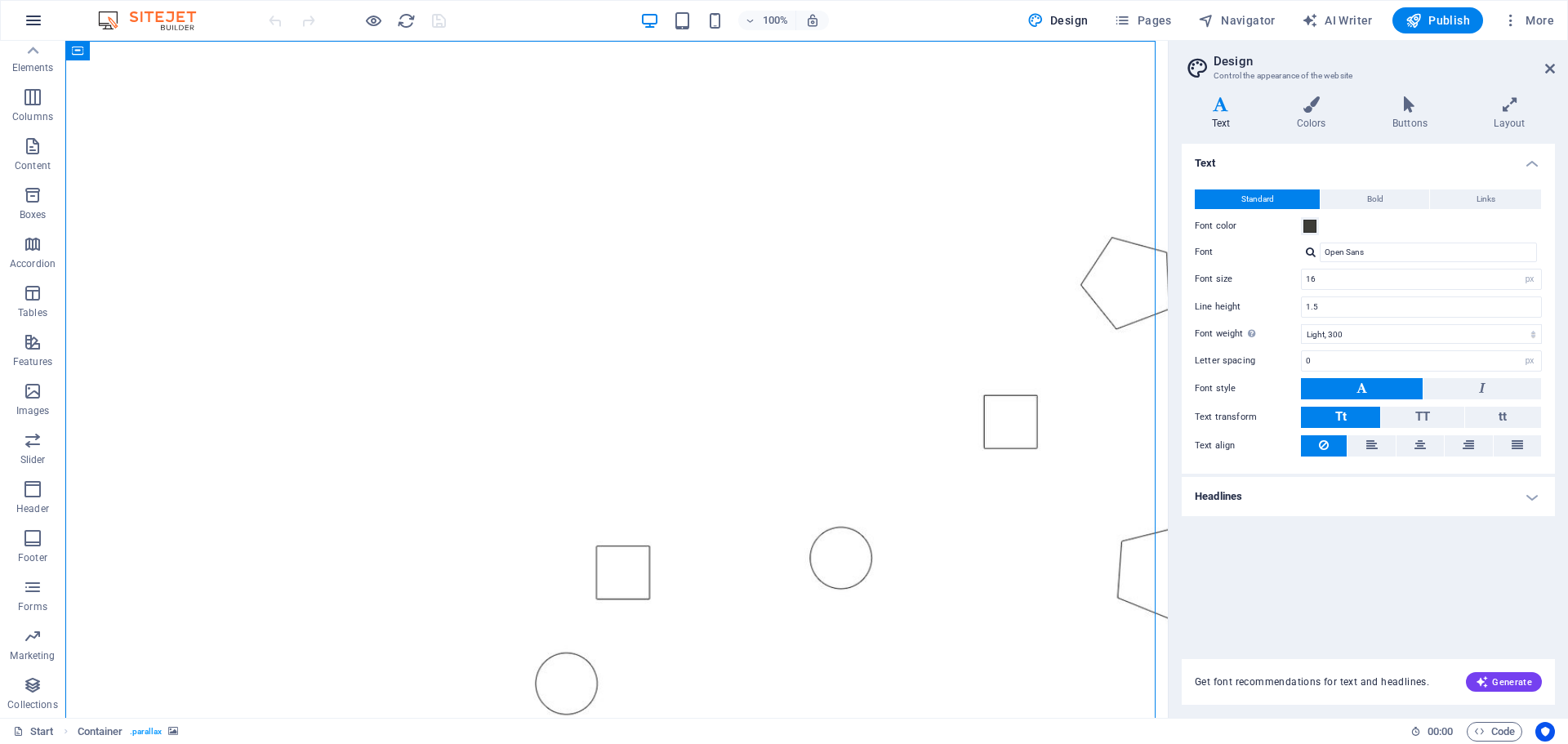
click at [33, 26] on icon "button" at bounding box center [34, 21] width 20 height 20
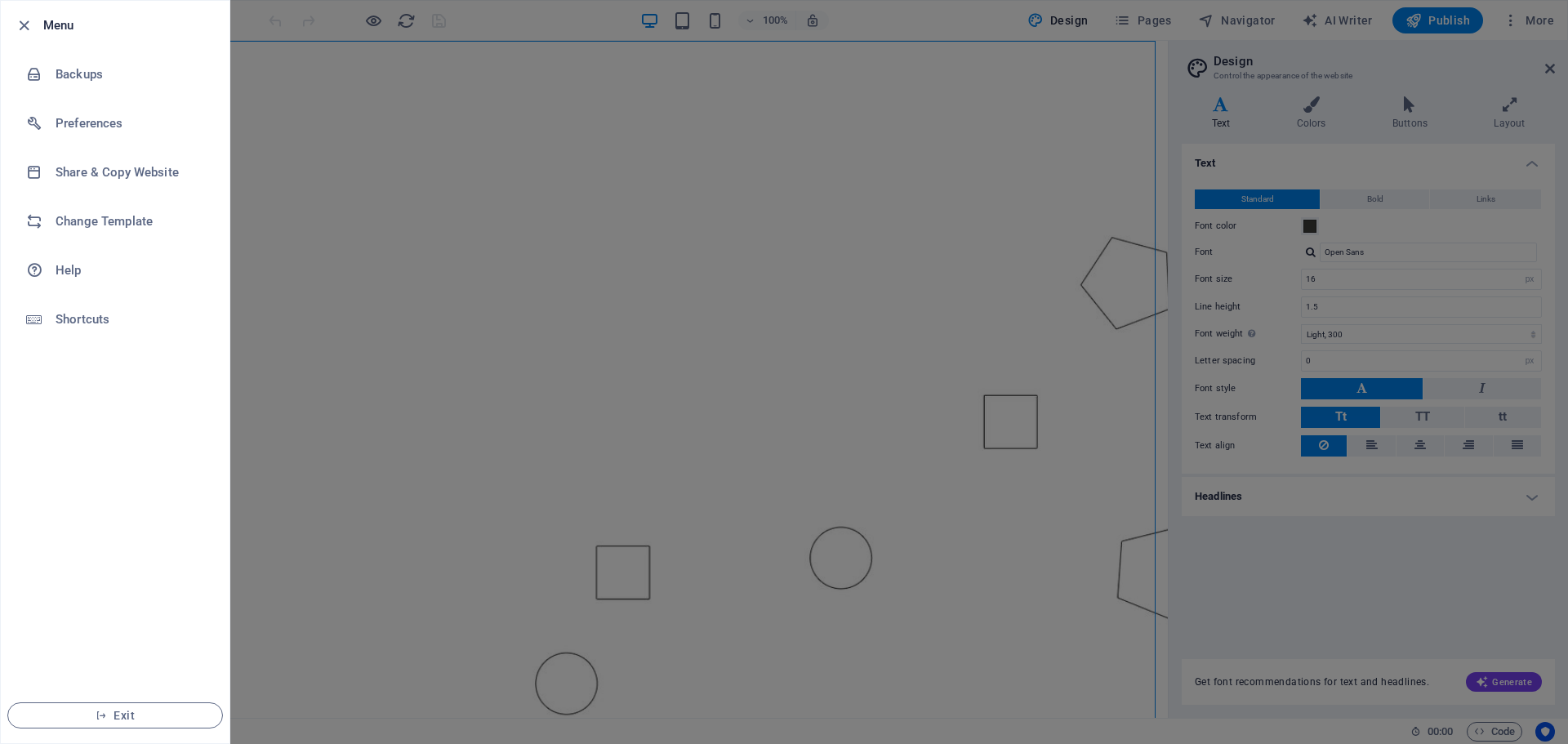
click at [1011, 109] on div at bounding box center [784, 372] width 1568 height 744
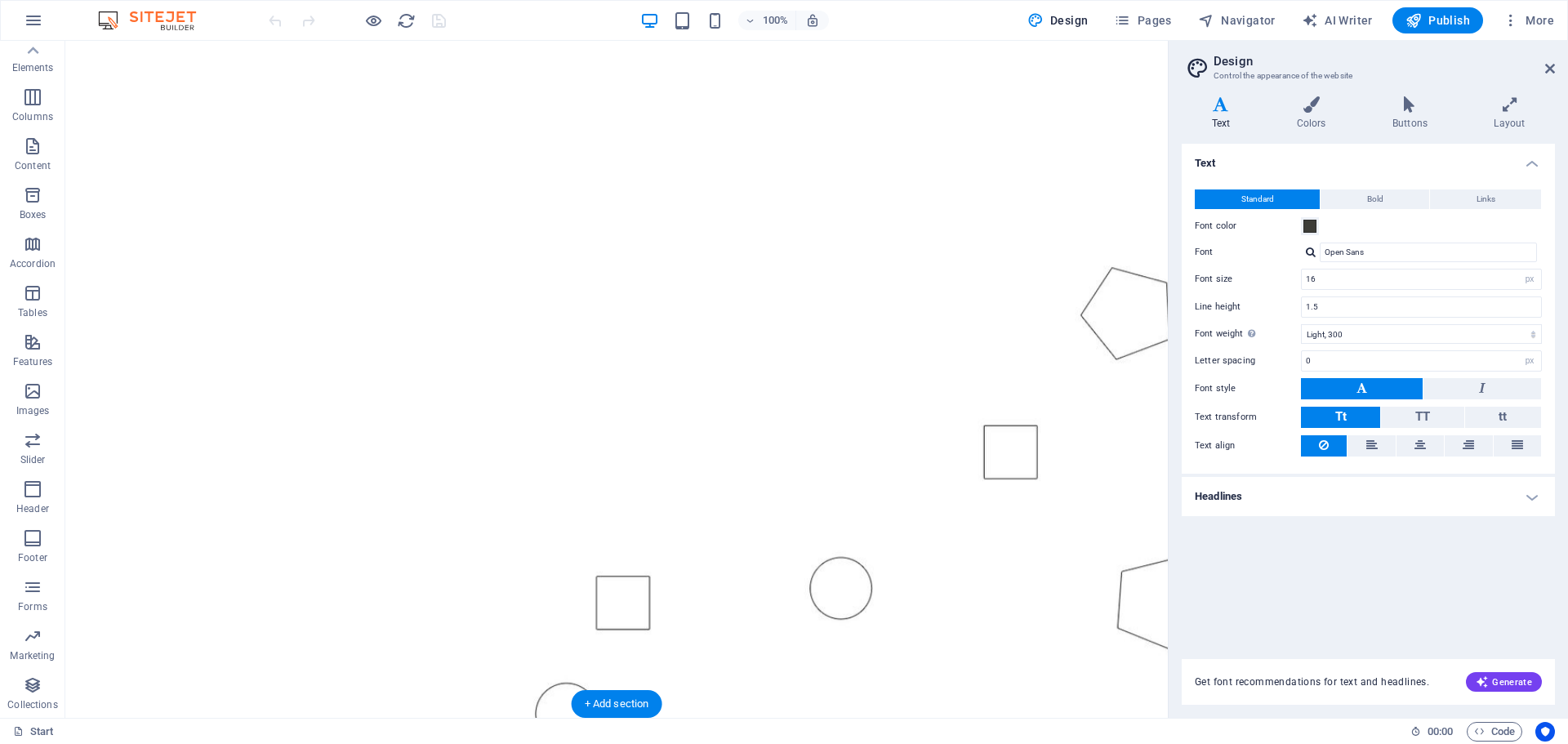
scroll to position [82, 0]
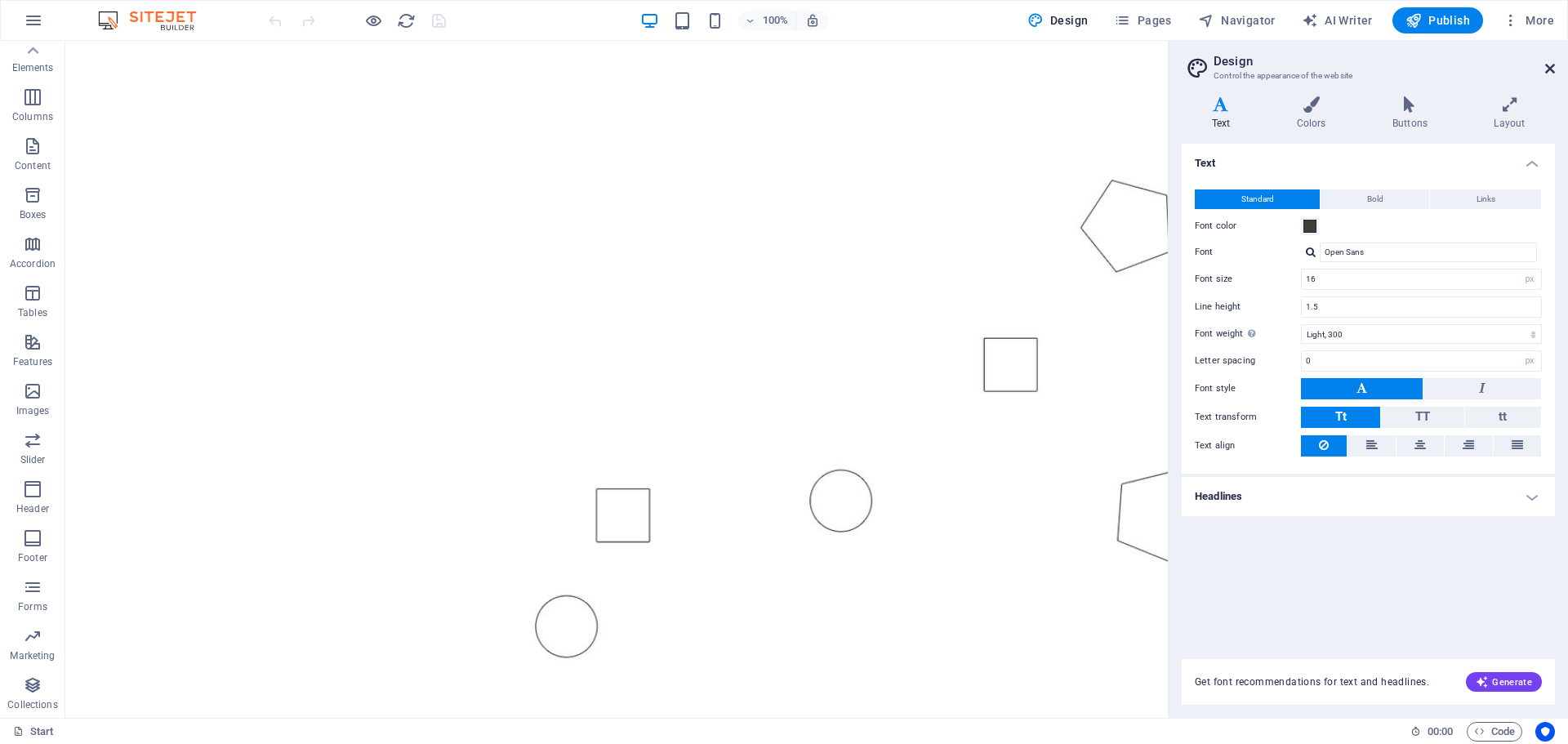
click at [1554, 66] on icon at bounding box center [1550, 69] width 10 height 13
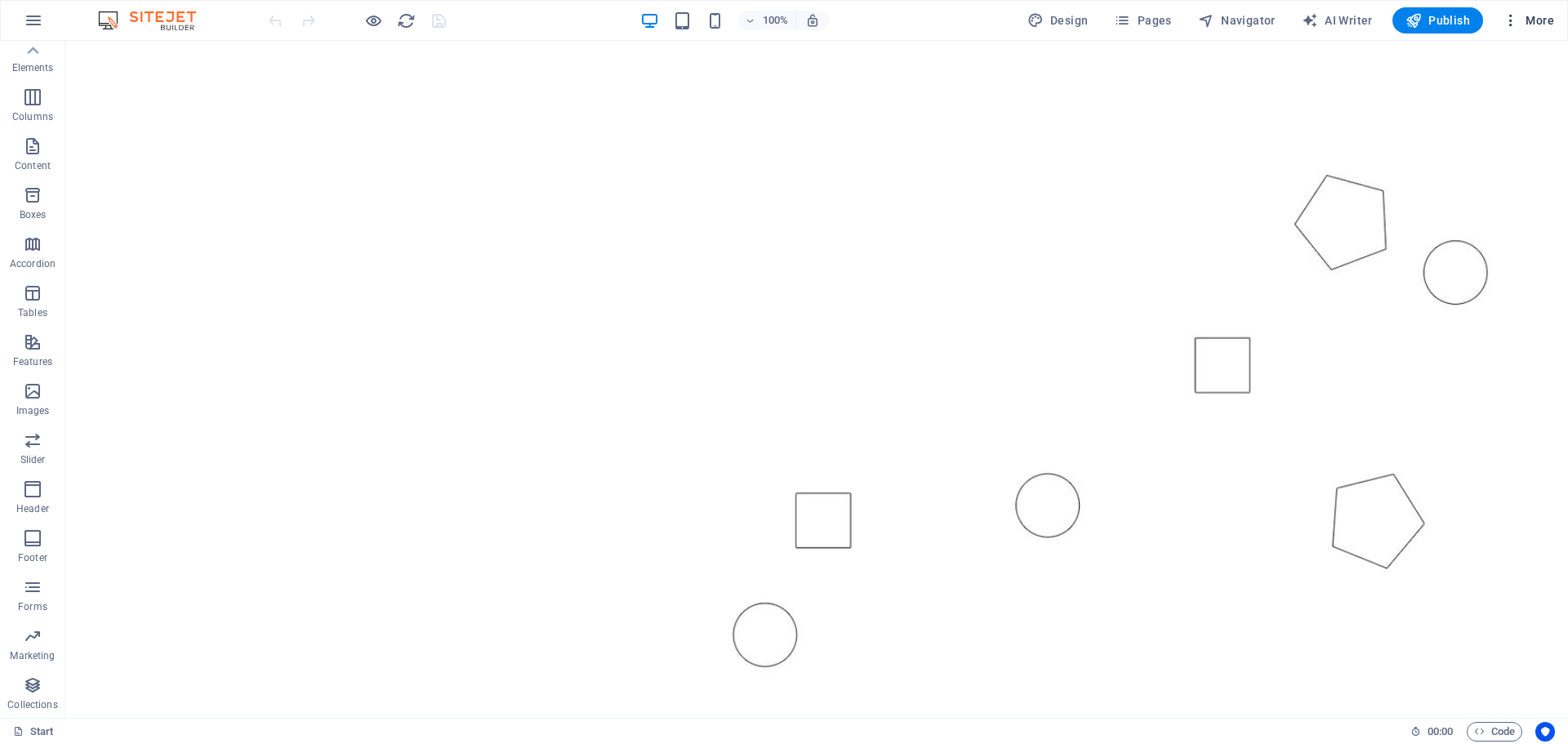
click at [1534, 17] on span "More" at bounding box center [1528, 21] width 51 height 17
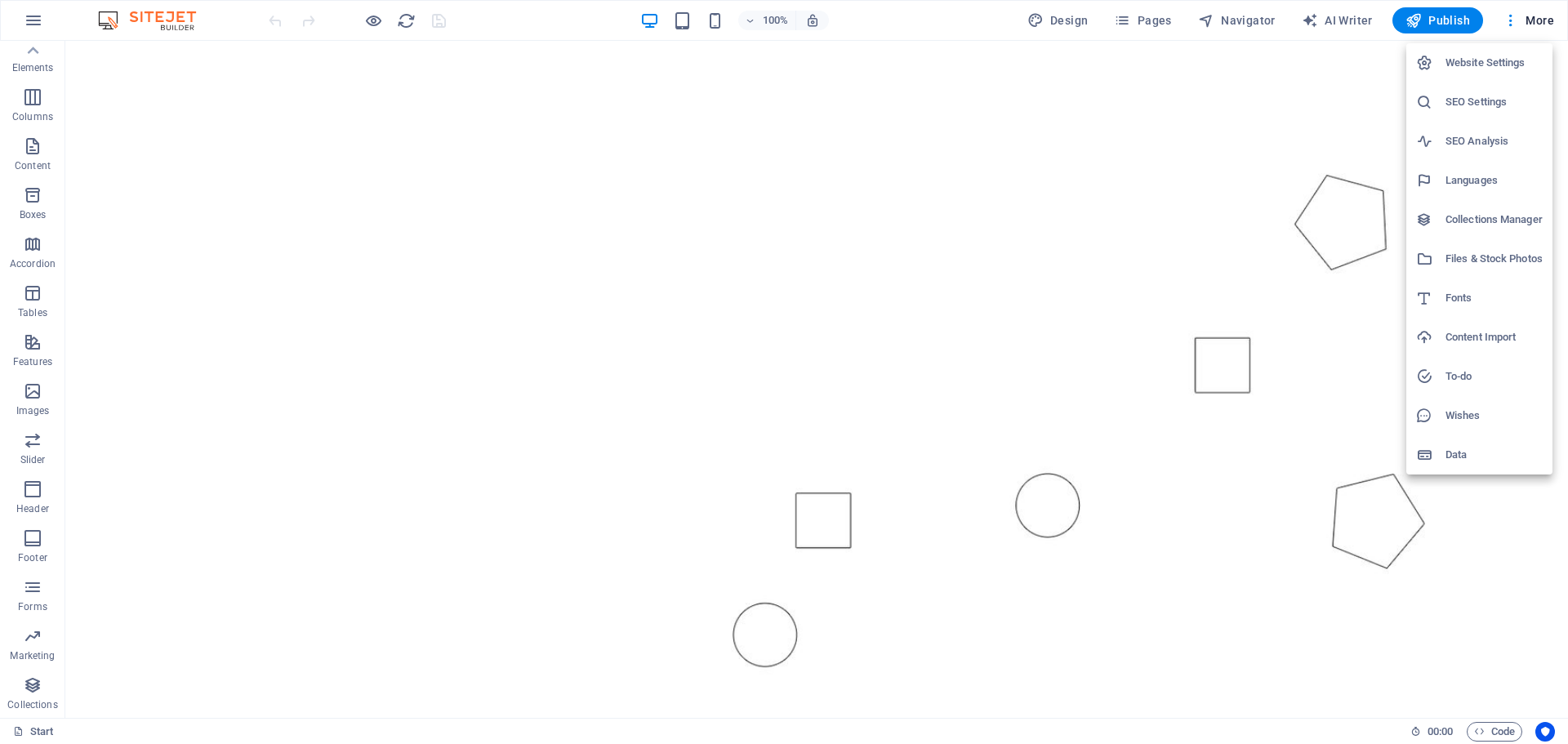
click at [1478, 60] on h6 "Website Settings" at bounding box center [1493, 63] width 97 height 20
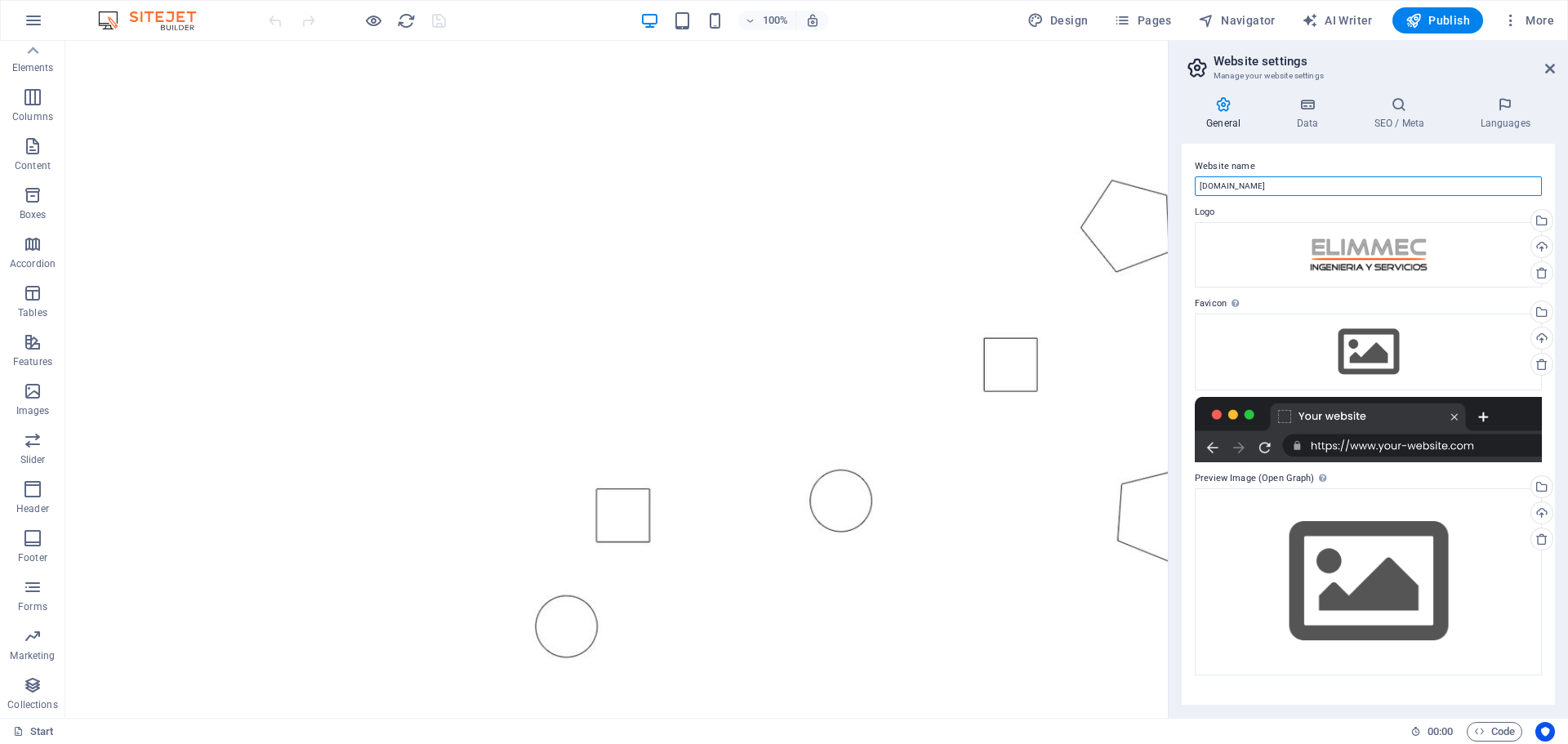
click at [1353, 185] on input "[DOMAIN_NAME]" at bounding box center [1368, 186] width 347 height 20
click at [1374, 442] on div at bounding box center [1368, 429] width 347 height 65
click at [1306, 101] on icon at bounding box center [1307, 104] width 71 height 17
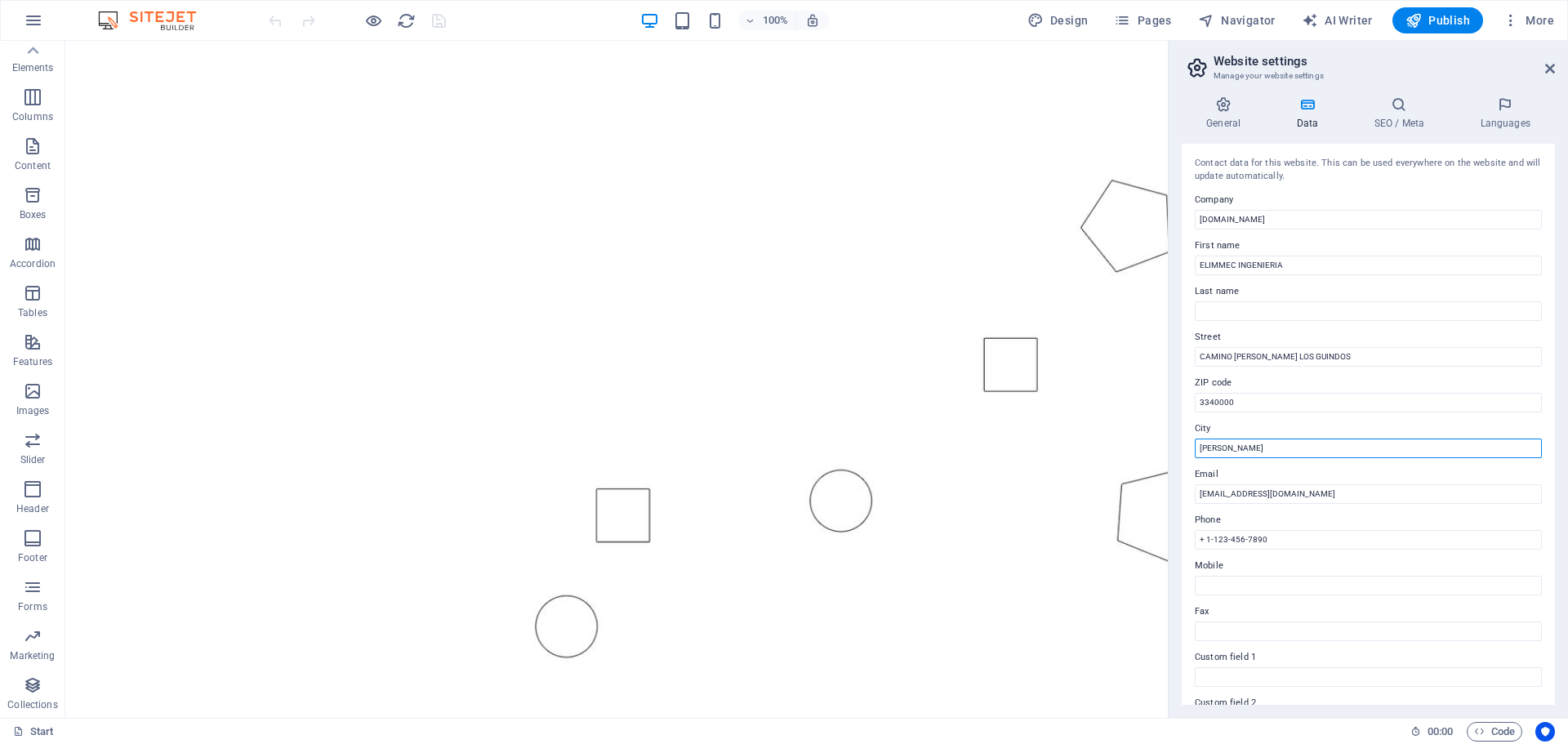
click at [1244, 449] on input "Irving" at bounding box center [1368, 448] width 347 height 20
type input "I"
type input "[GEOGRAPHIC_DATA]"
click at [1241, 422] on label "City" at bounding box center [1368, 429] width 347 height 20
click at [1241, 438] on input "[GEOGRAPHIC_DATA]" at bounding box center [1368, 448] width 347 height 20
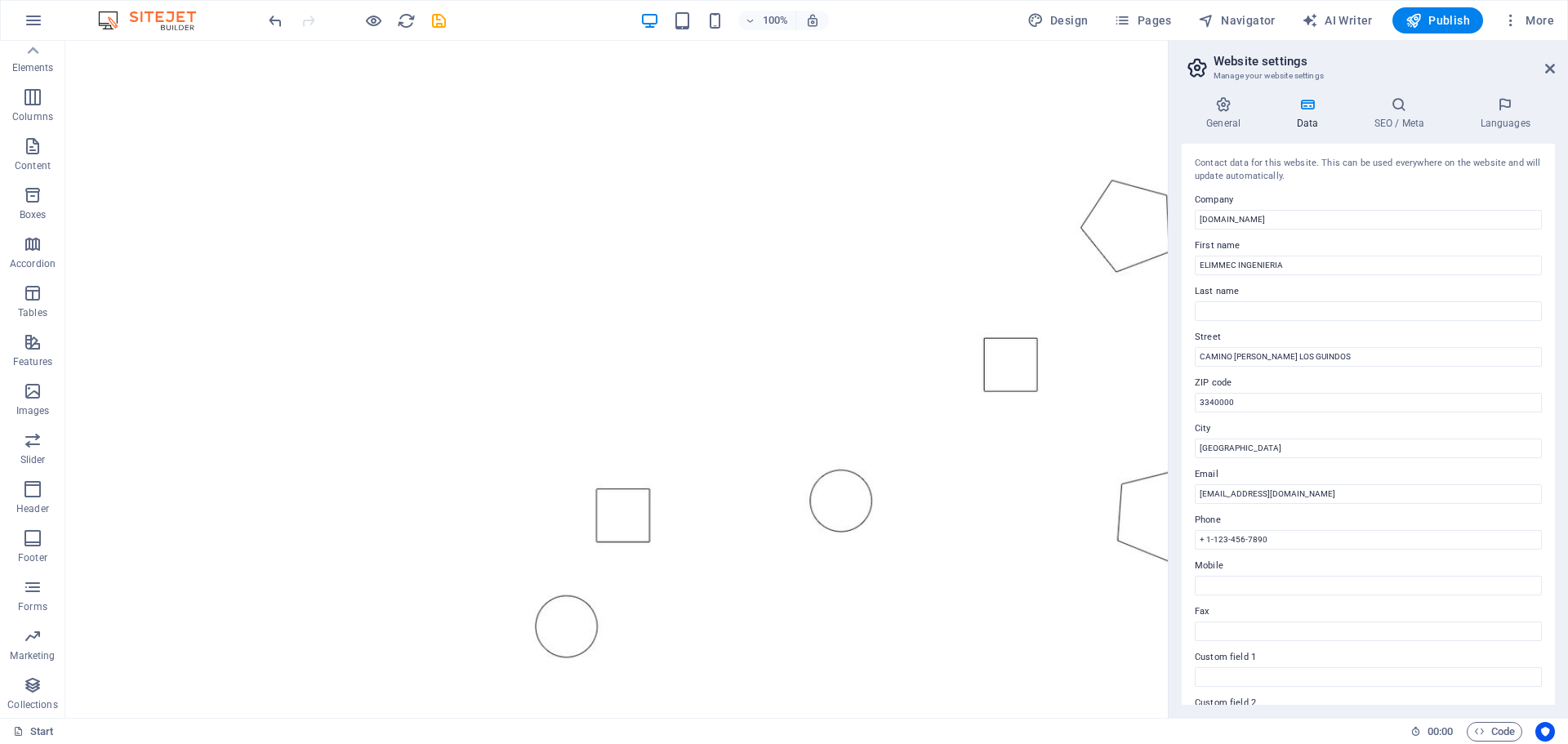
drag, startPoint x: 1555, startPoint y: 427, endPoint x: 1556, endPoint y: 452, distance: 25.0
click at [1556, 452] on div "General Data SEO / Meta Languages Website name elimmec.cl Logo Drag files here,…" at bounding box center [1368, 401] width 399 height 635
drag, startPoint x: 1286, startPoint y: 539, endPoint x: 1207, endPoint y: 544, distance: 79.2
click at [1204, 546] on input "+ 1-123-456-7890" at bounding box center [1368, 540] width 347 height 20
type input "[PHONE_NUMBER]"
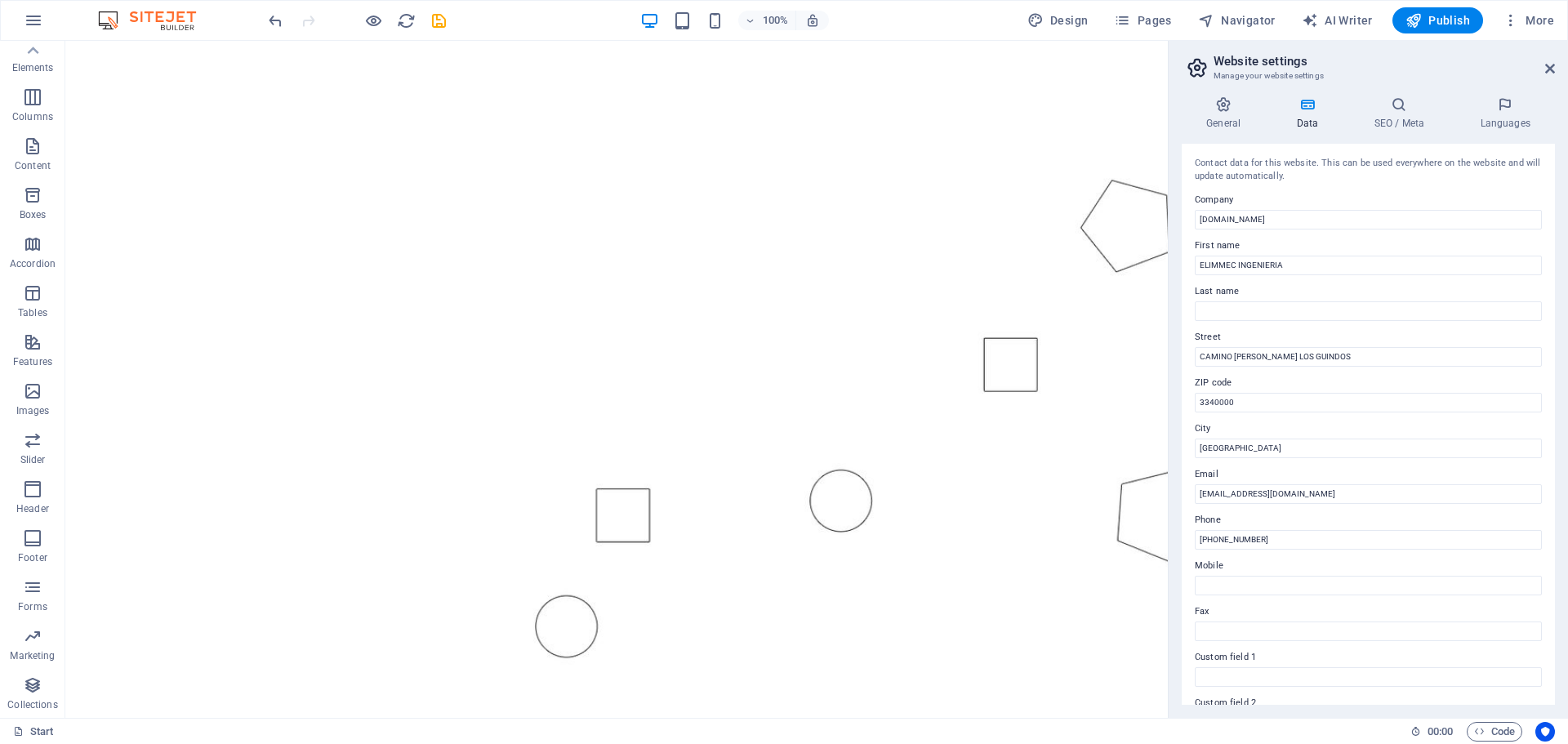
click at [1324, 514] on label "Phone" at bounding box center [1368, 520] width 347 height 20
click at [1324, 530] on input "[PHONE_NUMBER]" at bounding box center [1368, 540] width 347 height 20
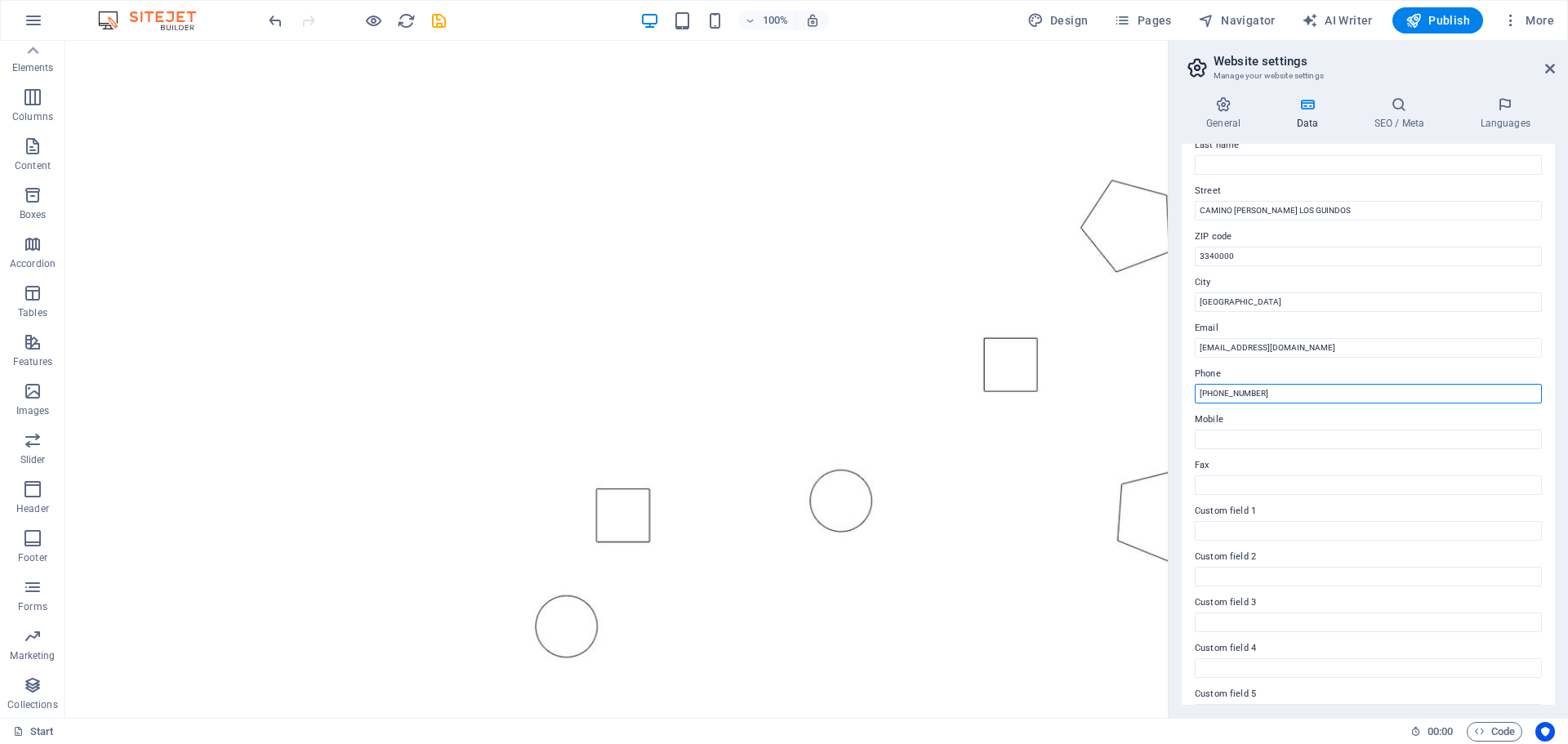
scroll to position [0, 0]
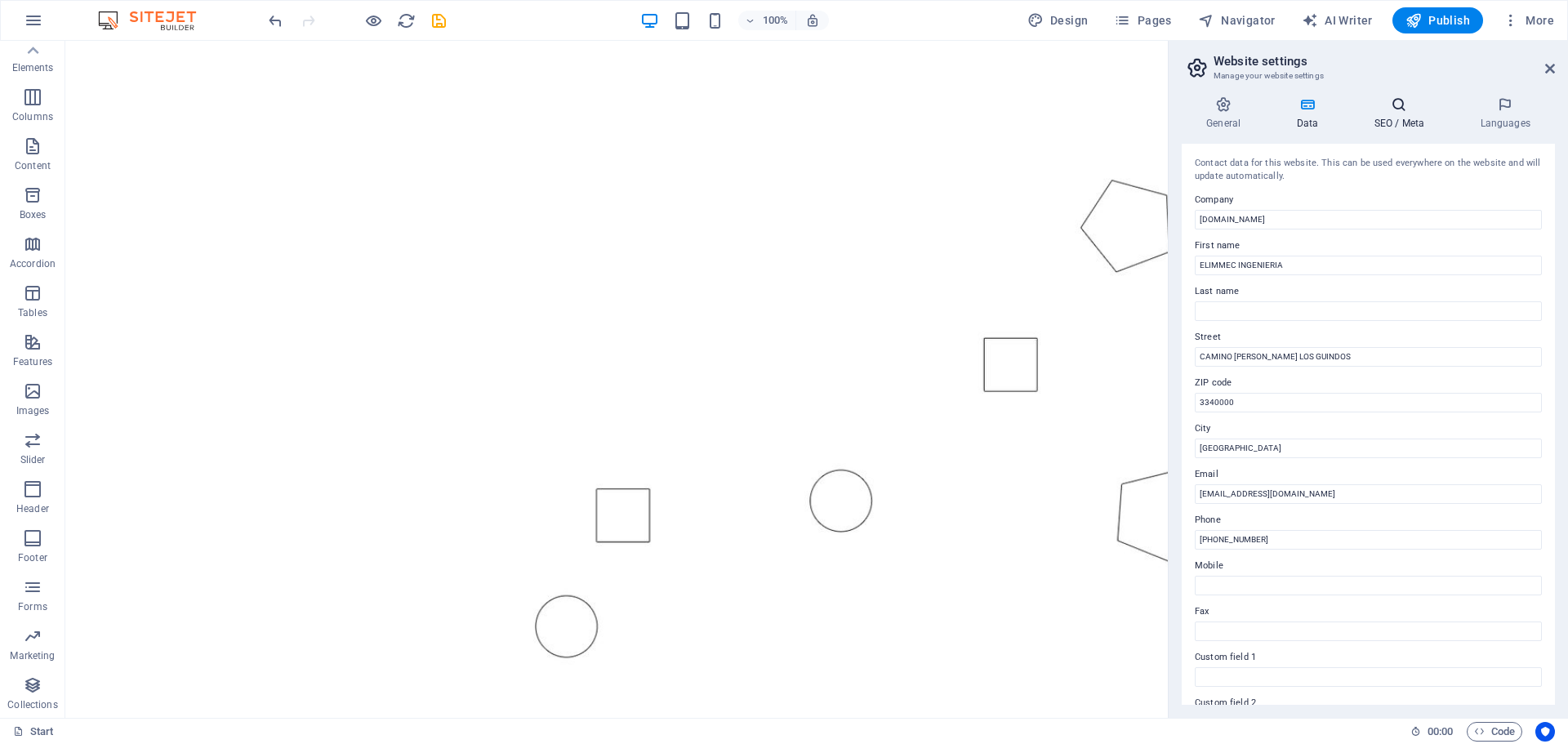
click at [1408, 104] on icon at bounding box center [1399, 104] width 99 height 17
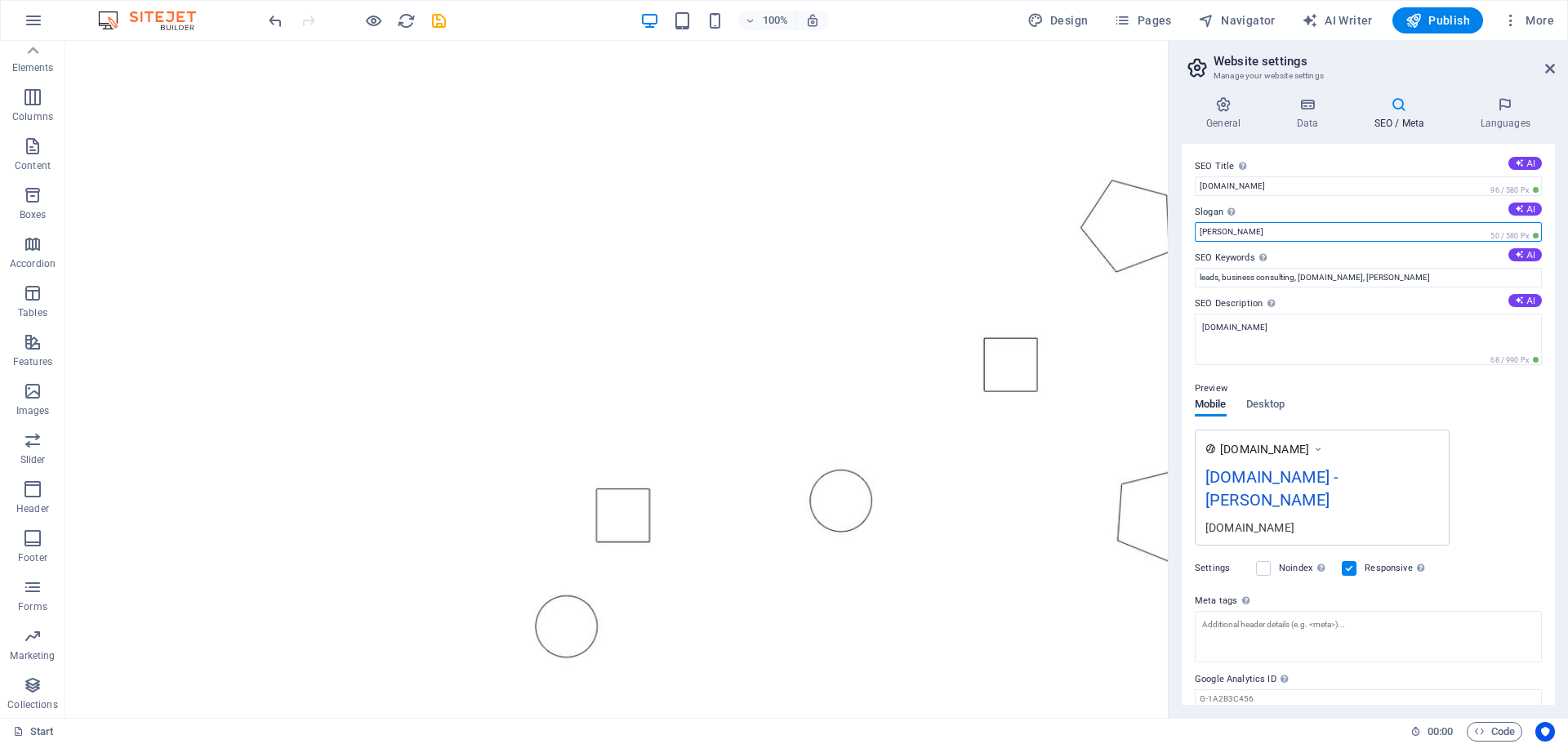
drag, startPoint x: 1233, startPoint y: 233, endPoint x: 1173, endPoint y: 234, distance: 60.0
click at [1173, 234] on div "General Data SEO / Meta Languages Website name elimmec.cl Logo Drag files here,…" at bounding box center [1368, 401] width 399 height 635
type input "Ingeniería y Servicios"
click at [1385, 273] on input "leads, business consulting, elimmec.cl, Irving" at bounding box center [1368, 278] width 347 height 20
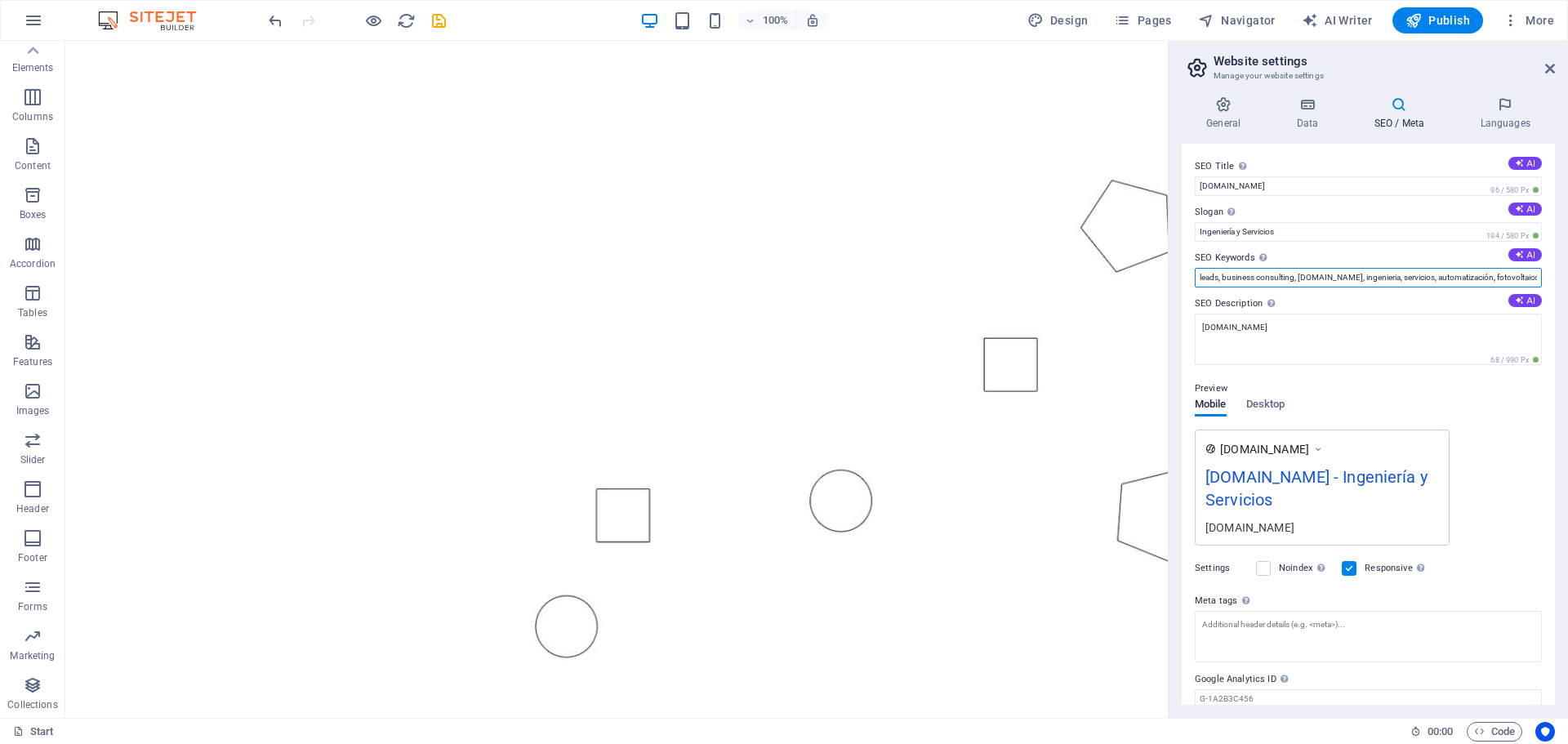
click at [1295, 278] on input "leads, business consulting, elimmec.cl, ingenieria, servicios, automatización, …" at bounding box center [1368, 278] width 347 height 20
click at [1218, 277] on input "lead, elimmec.cl, ingenieria, servicios, automatización, fotovoltaico" at bounding box center [1368, 278] width 347 height 20
click at [1455, 268] on input "elimmec.cl, ingenieria, servicios, automatización, fotovoltaico" at bounding box center [1368, 278] width 347 height 20
type input "[DOMAIN_NAME], ingenieria, servicios, automatización, fotovoltaico, solar, elim…"
drag, startPoint x: 1252, startPoint y: 187, endPoint x: 1187, endPoint y: 183, distance: 65.1
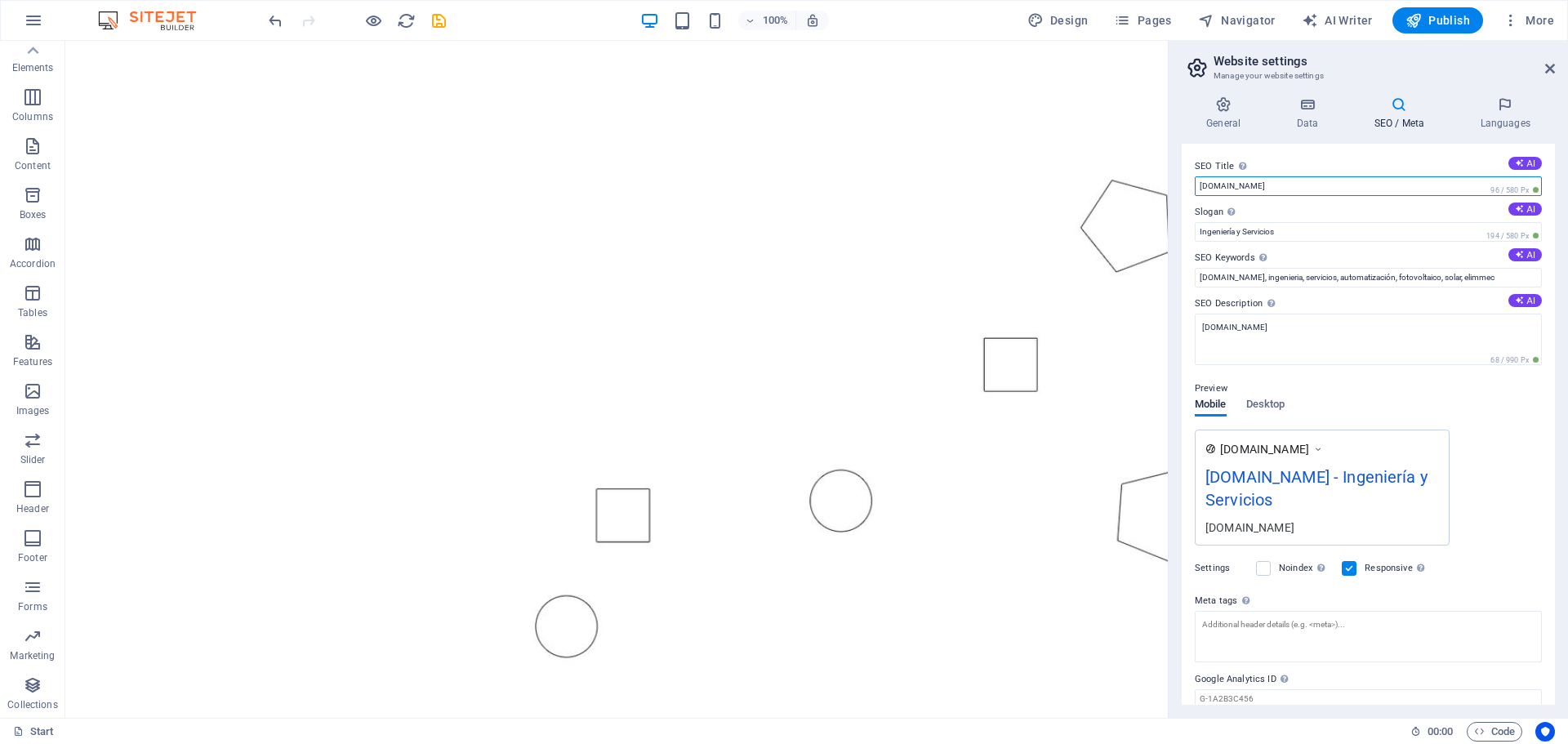
click at [1187, 183] on div "SEO Title The title of your website - make it something that stands out in sear…" at bounding box center [1368, 424] width 374 height 561
type input "ELIMMEC.CL"
click at [1317, 152] on div "SEO Title The title of your website - make it something that stands out in sear…" at bounding box center [1368, 424] width 374 height 561
click at [1520, 479] on div "www.example.com ELIMMEC.CL - Ingeniería y Servicios elimmec.cl" at bounding box center [1368, 488] width 347 height 116
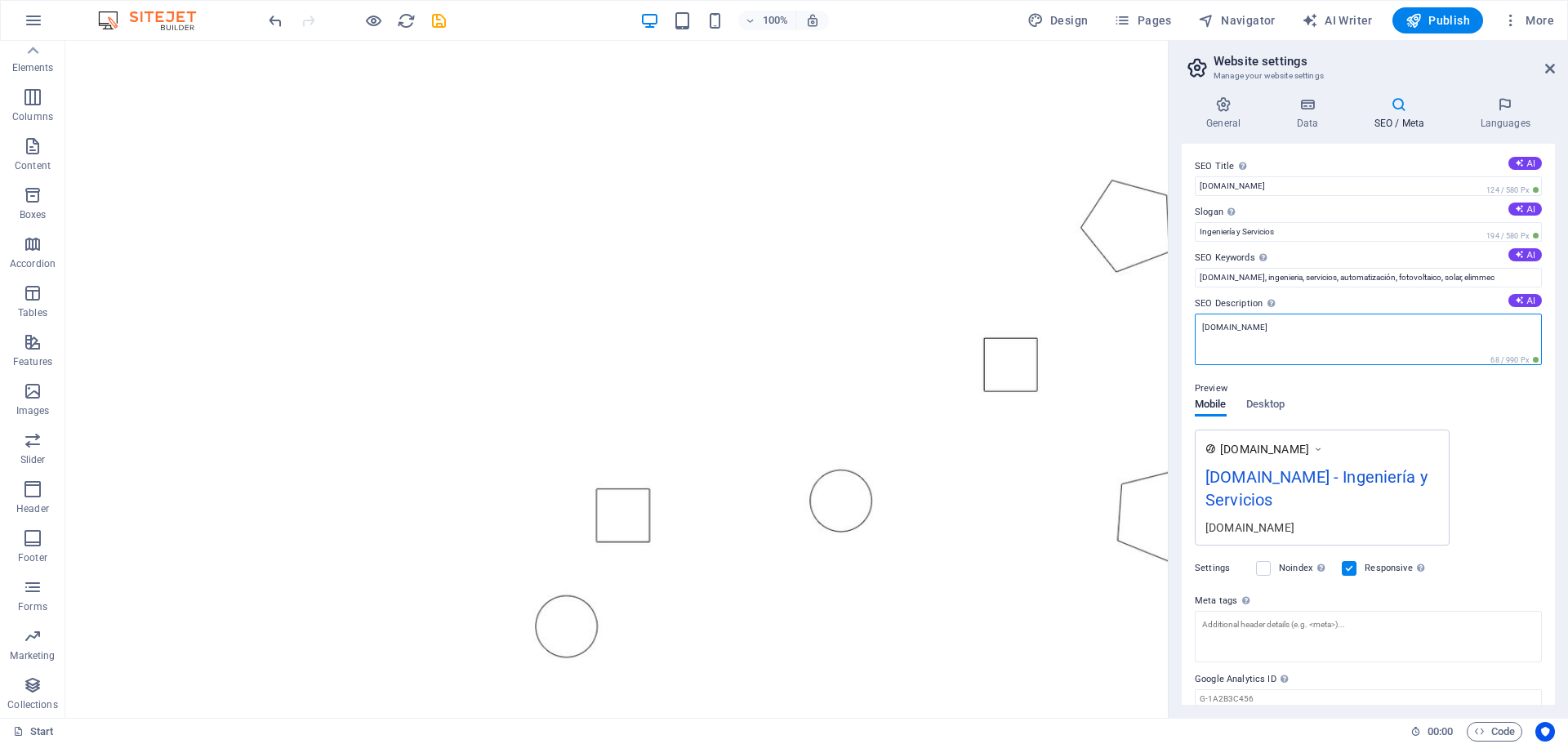
click at [1280, 327] on textarea "[DOMAIN_NAME]" at bounding box center [1368, 340] width 347 height 51
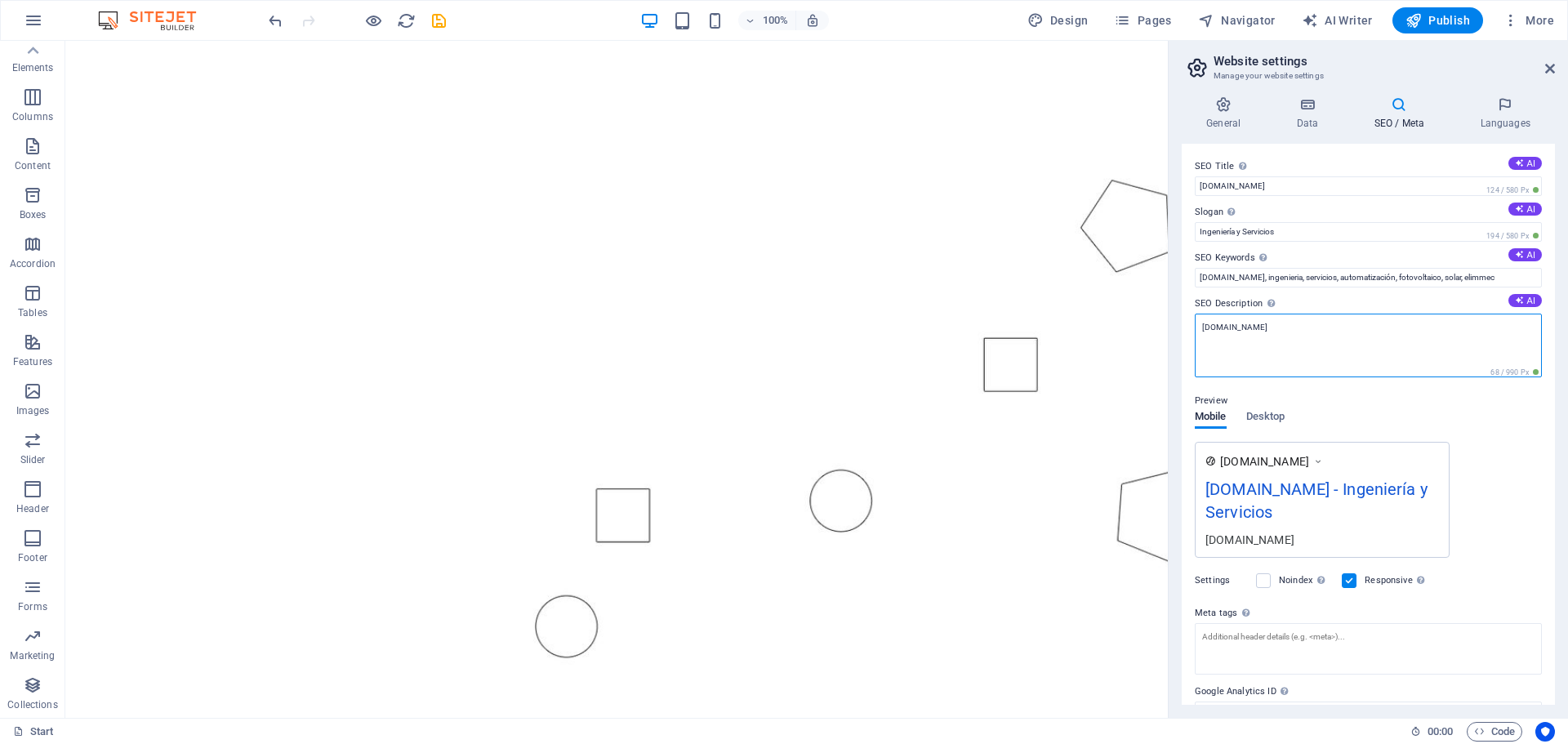
drag, startPoint x: 1330, startPoint y: 364, endPoint x: 1160, endPoint y: 316, distance: 176.6
type textarea "[DOMAIN_NAME]"
click at [1537, 476] on div "www.example.com ELIMMEC.CL - Ingeniería y Servicios WWW.ELIMMEC.CL" at bounding box center [1368, 500] width 347 height 116
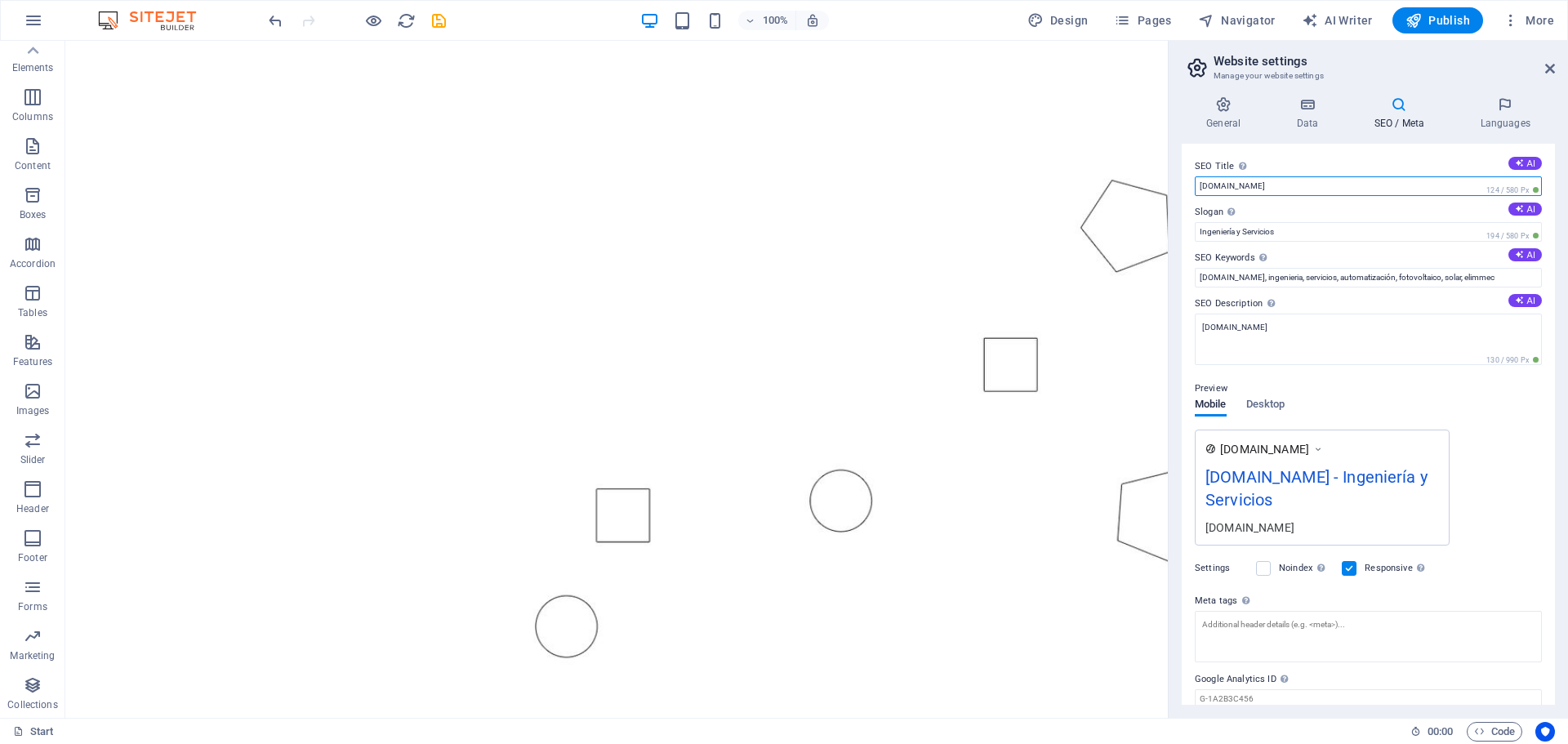
click at [1251, 186] on input "ELIMMEC.CL" at bounding box center [1368, 186] width 347 height 20
type input "ELIMMEC"
click at [1512, 438] on div "www.example.com ELIMMEC.CL - Ingeniería y Servicios WWW.ELIMMEC.CL" at bounding box center [1368, 488] width 347 height 116
click at [1502, 109] on icon at bounding box center [1505, 104] width 99 height 17
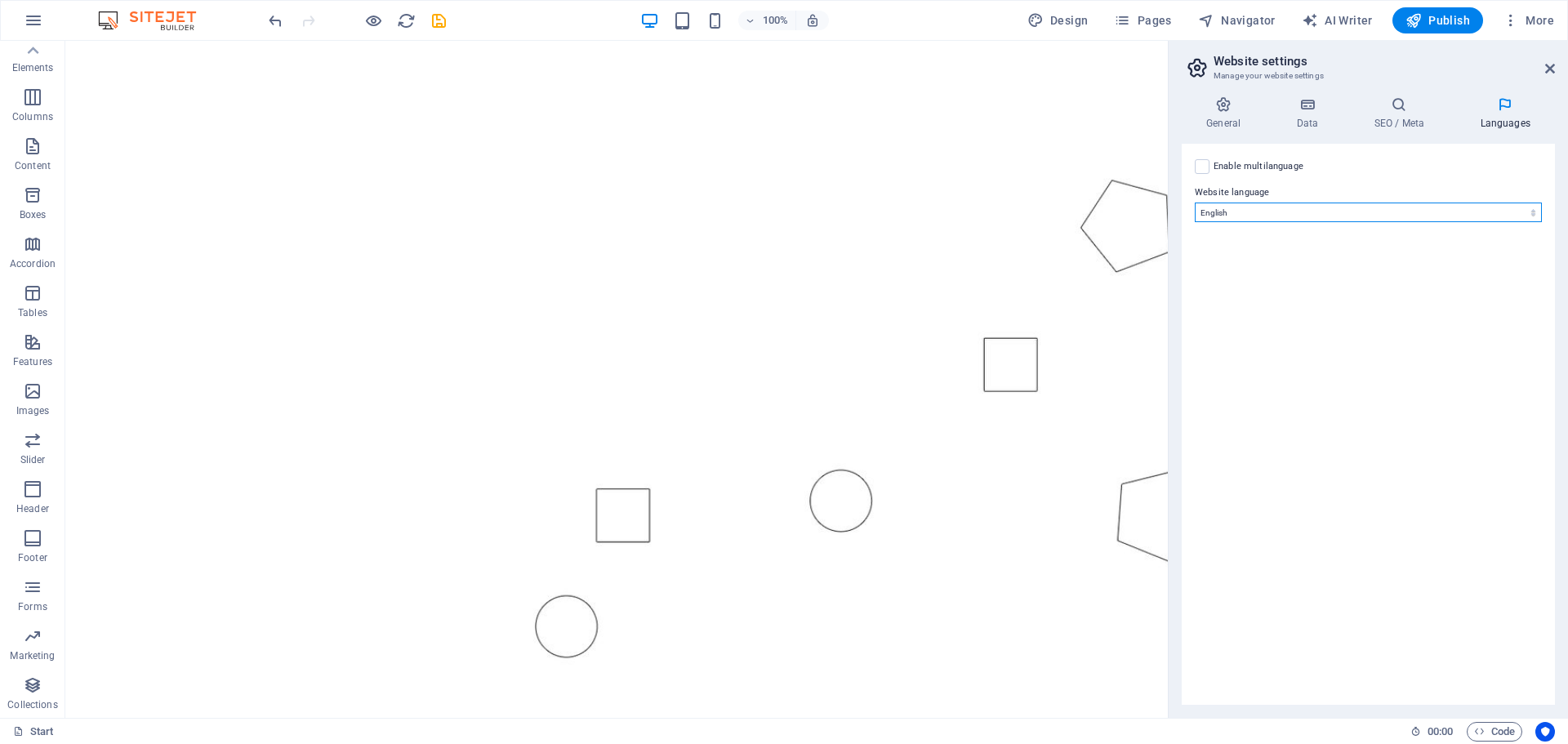
click at [1404, 205] on select "Abkhazian Afar Afrikaans Akan Albanian Amharic Arabic Aragonese Armenian Assame…" at bounding box center [1368, 213] width 347 height 20
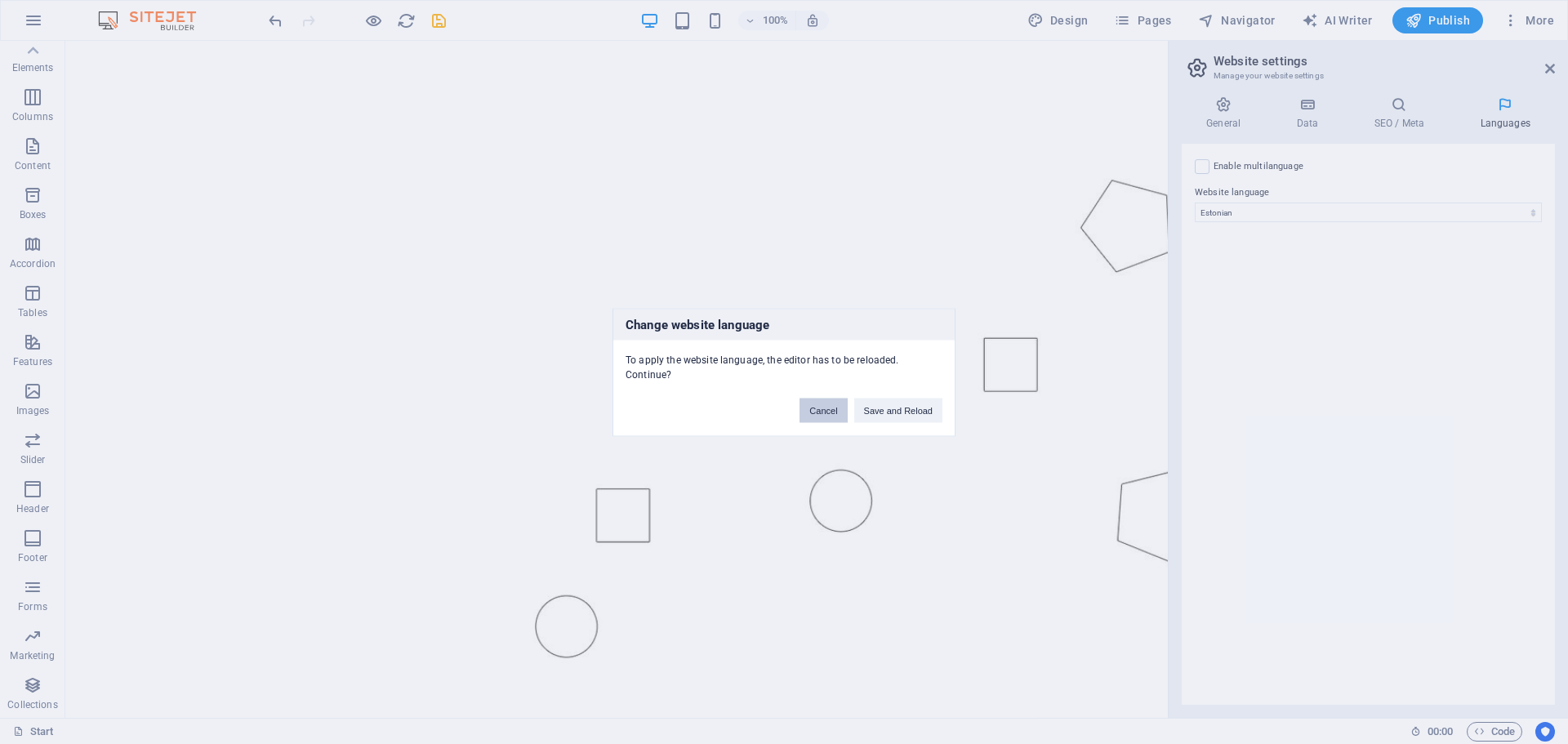
click at [817, 411] on button "Cancel" at bounding box center [823, 410] width 47 height 25
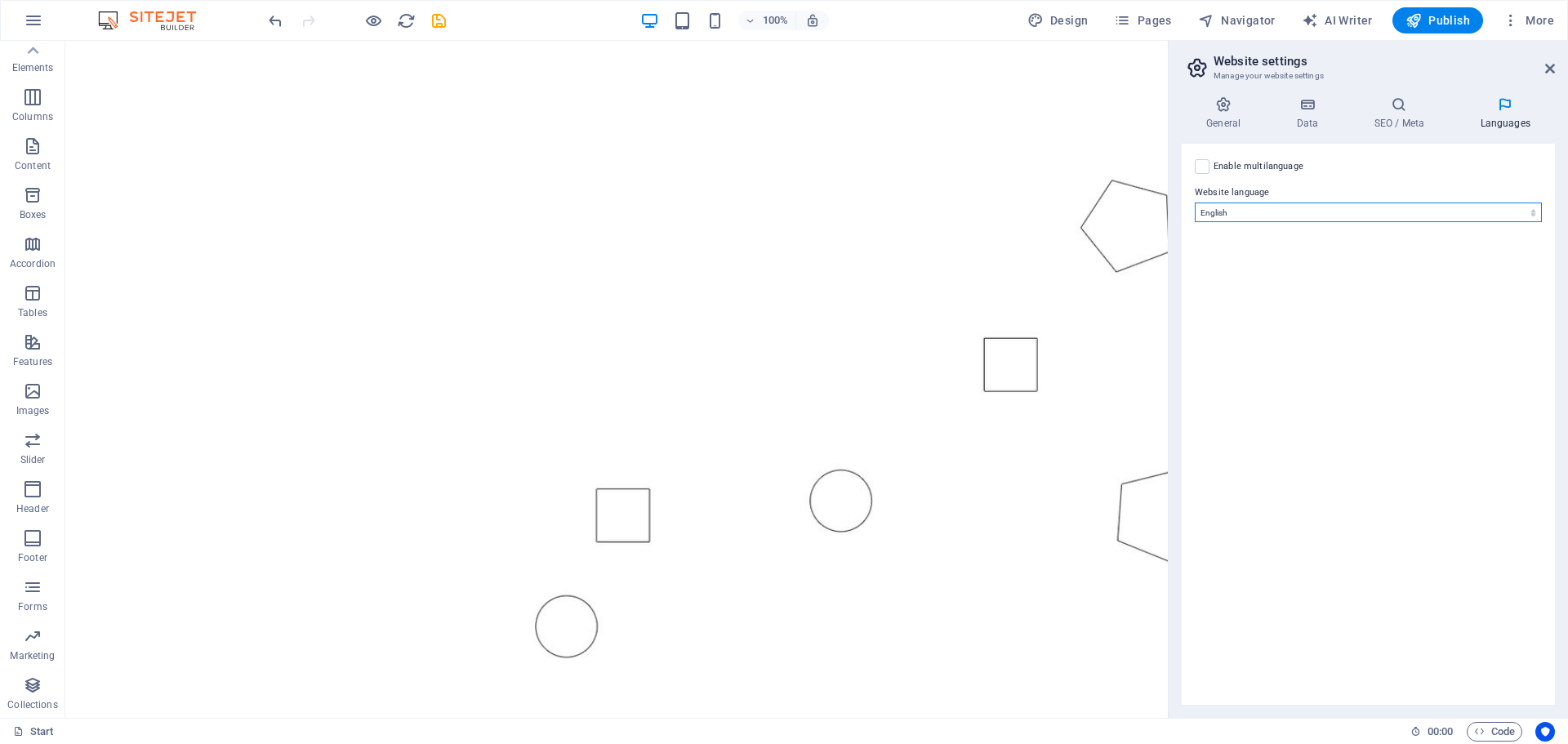
click at [1430, 209] on select "Abkhazian Afar Afrikaans Akan Albanian Amharic Arabic Aragonese Armenian Assame…" at bounding box center [1368, 213] width 347 height 20
select select "148"
click at [1195, 203] on select "Abkhazian Afar Afrikaans Akan Albanian Amharic Arabic Aragonese Armenian Assame…" at bounding box center [1368, 213] width 347 height 20
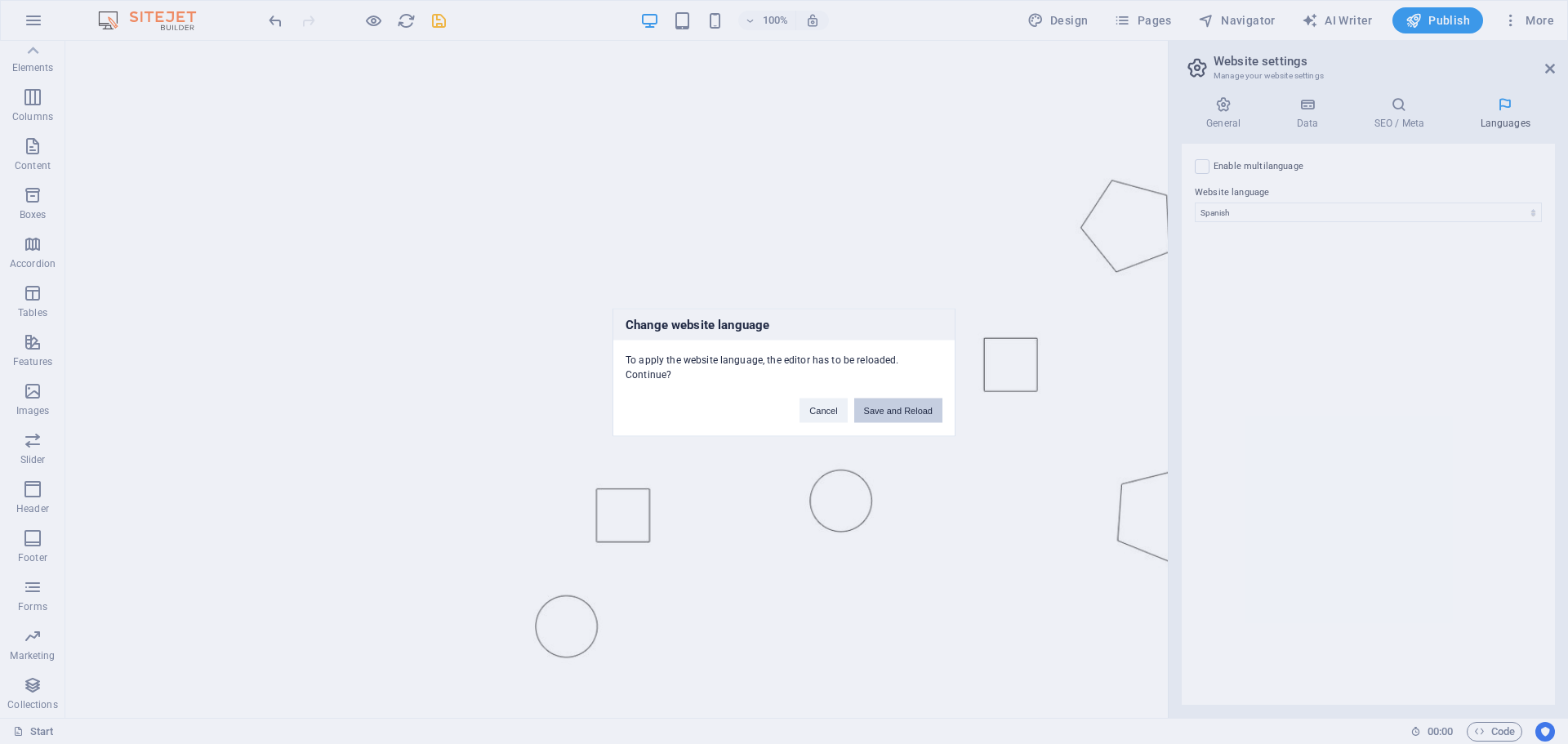
click at [894, 400] on button "Save and Reload" at bounding box center [898, 410] width 88 height 25
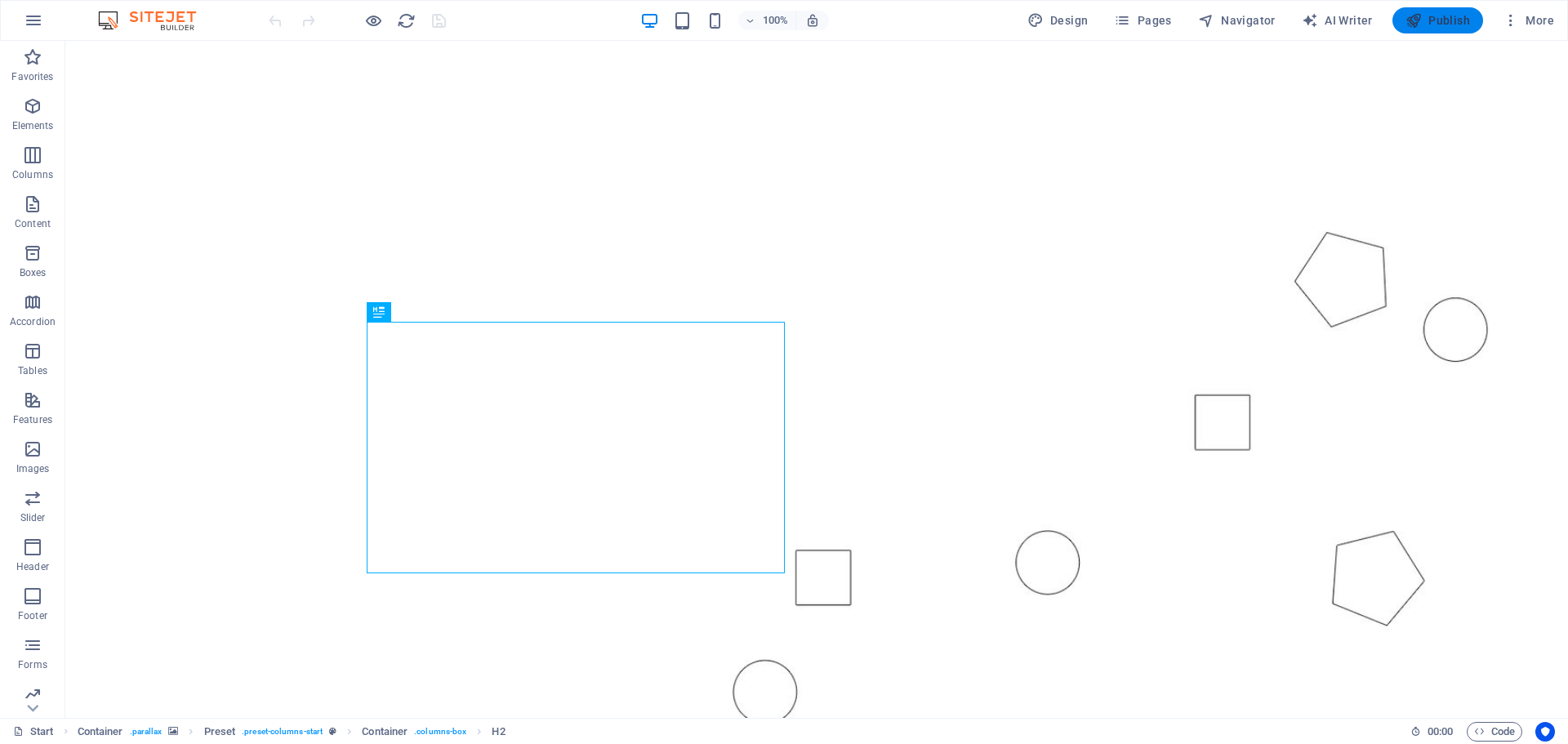
click at [1425, 29] on button "Publish" at bounding box center [1437, 21] width 90 height 27
click at [1545, 18] on span "Más" at bounding box center [1531, 21] width 46 height 17
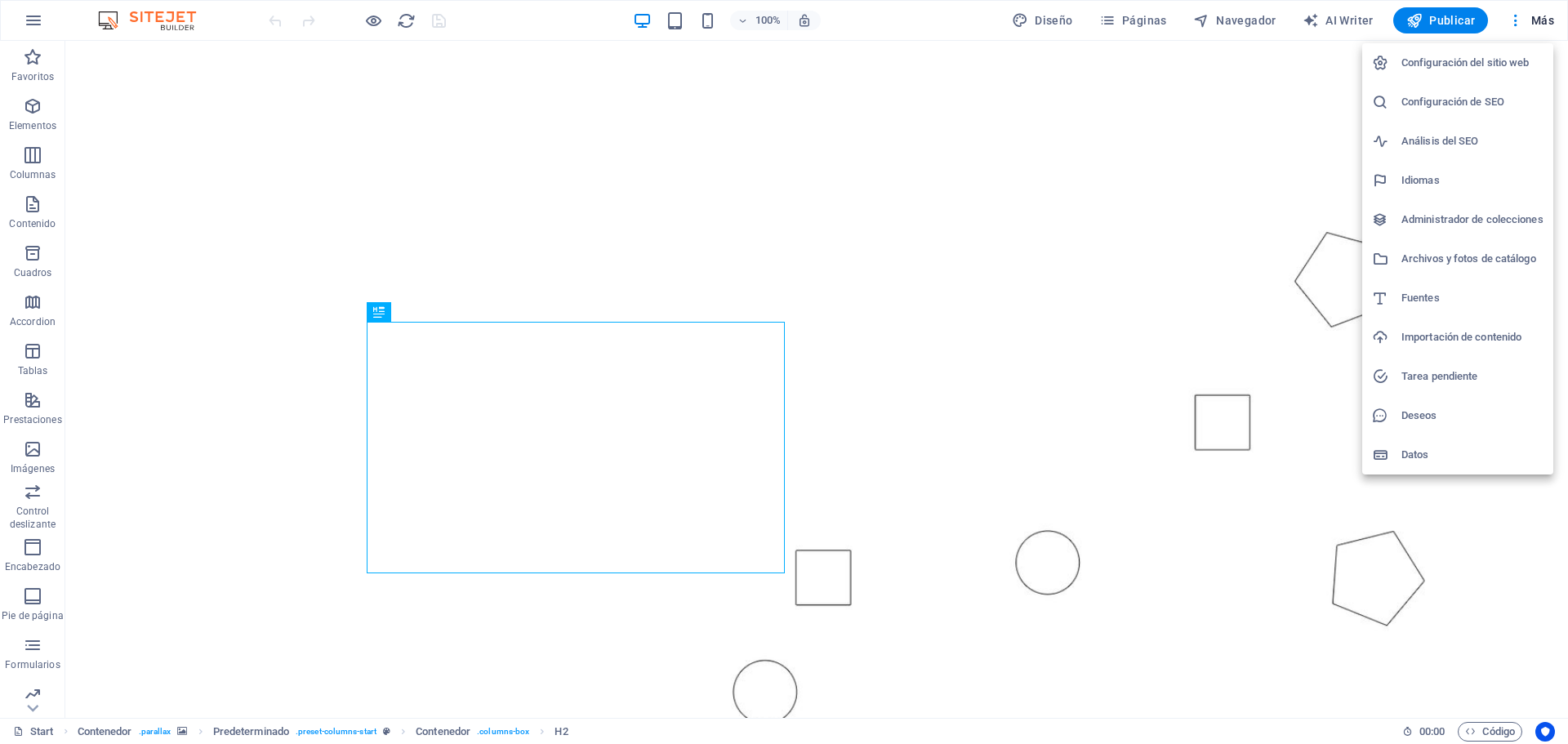
click at [1503, 60] on h6 "Configuración del sitio web" at bounding box center [1473, 63] width 142 height 20
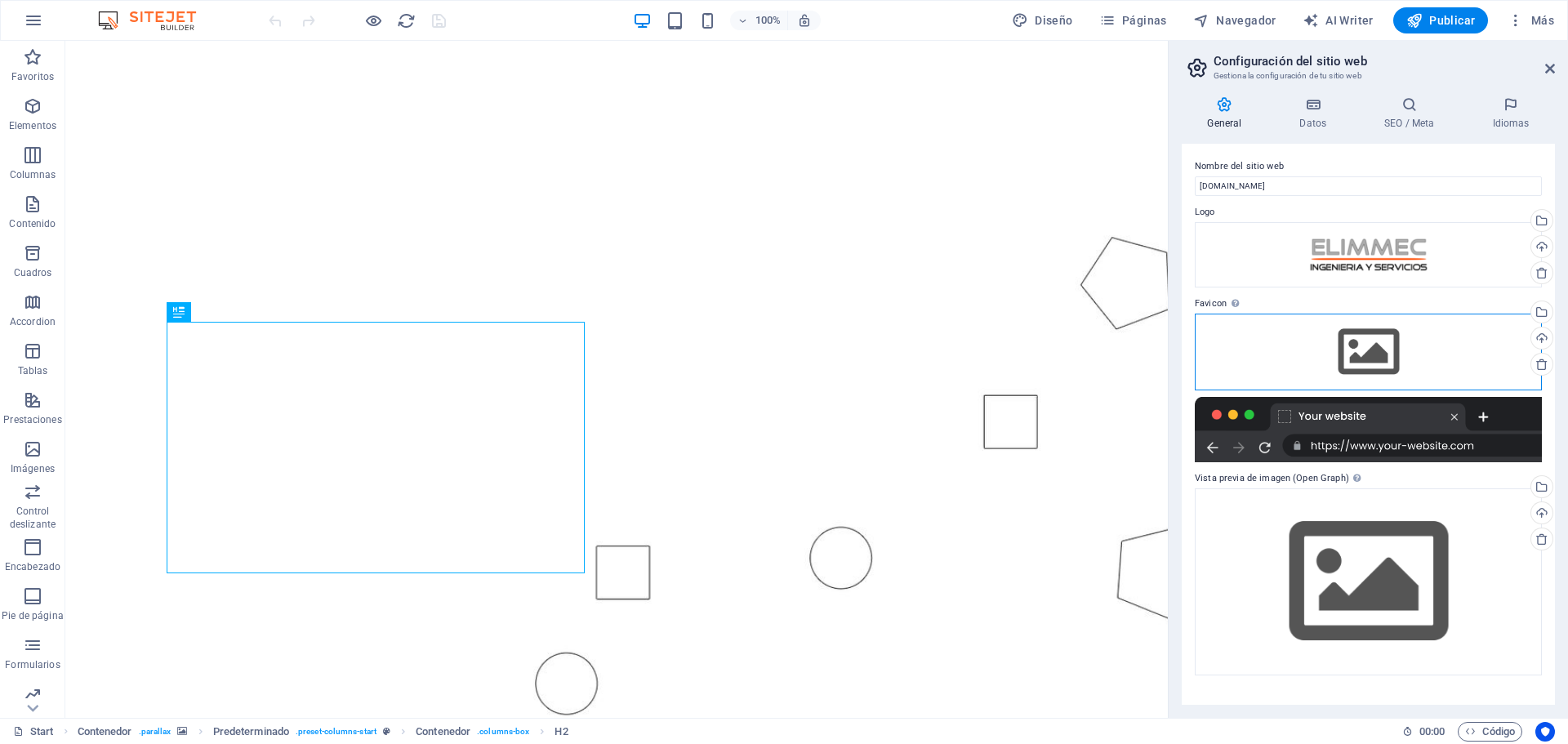
click at [1373, 336] on div "Arrastra archivos aquí, haz clic para escoger archivos o selecciona archivos de…" at bounding box center [1368, 352] width 347 height 77
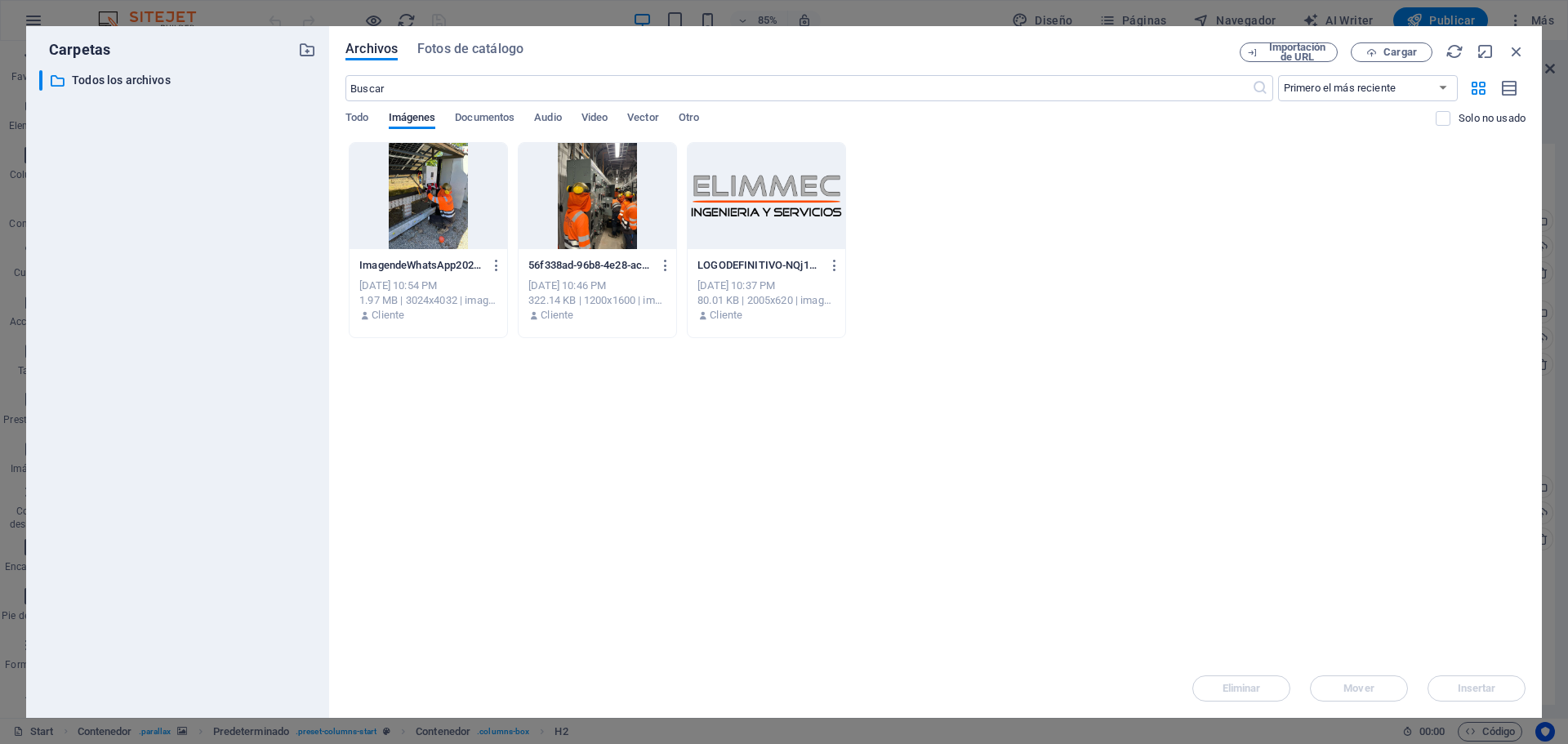
click at [1064, 394] on div "Arrastra archivos aquí para cargarlos de inmediato ImagendeWhatsApp2025-01-30al…" at bounding box center [935, 401] width 1180 height 517
click at [1397, 51] on span "Cargar" at bounding box center [1400, 52] width 33 height 10
click at [777, 200] on div at bounding box center [766, 196] width 157 height 106
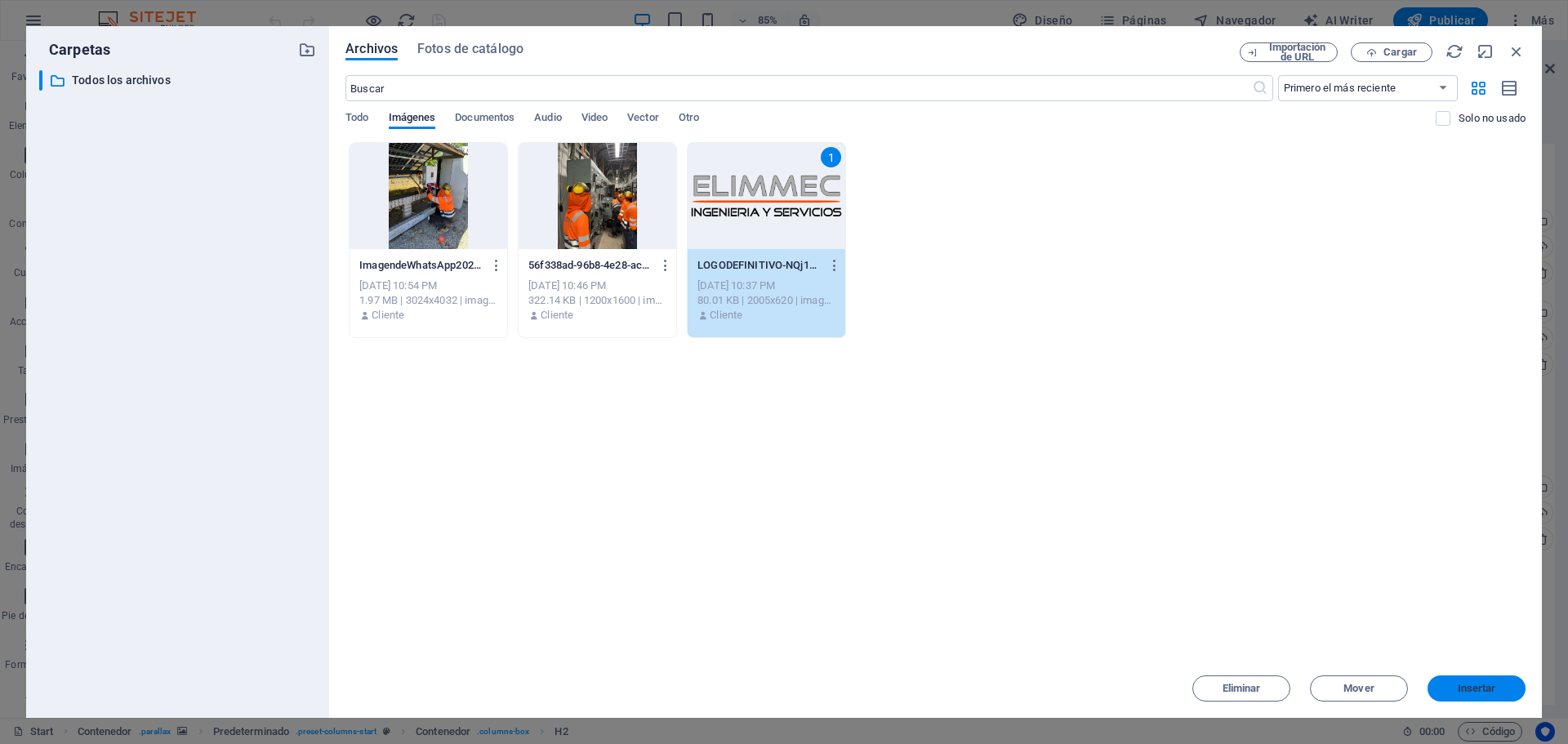
click at [1486, 690] on span "Insertar" at bounding box center [1477, 688] width 38 height 10
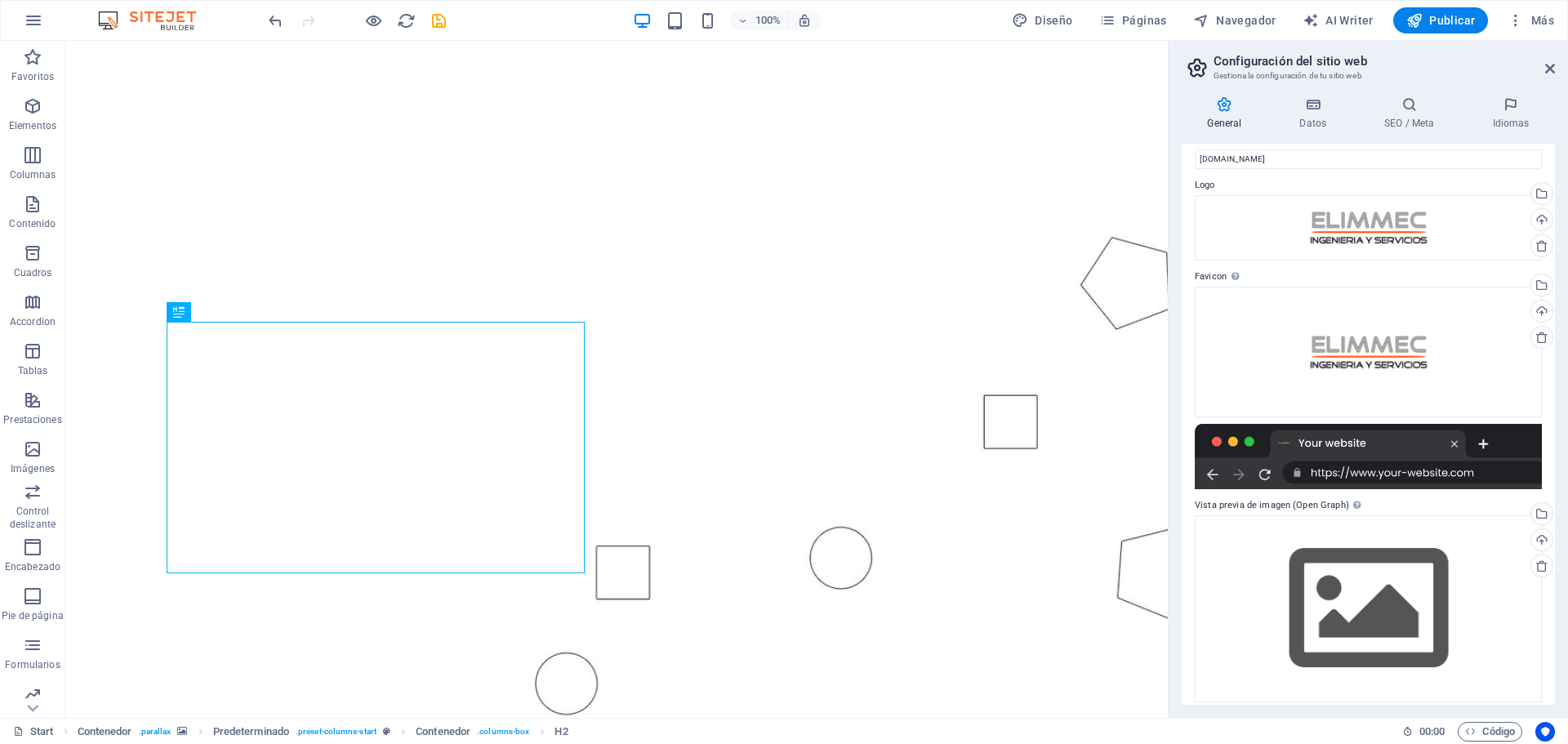
scroll to position [37, 0]
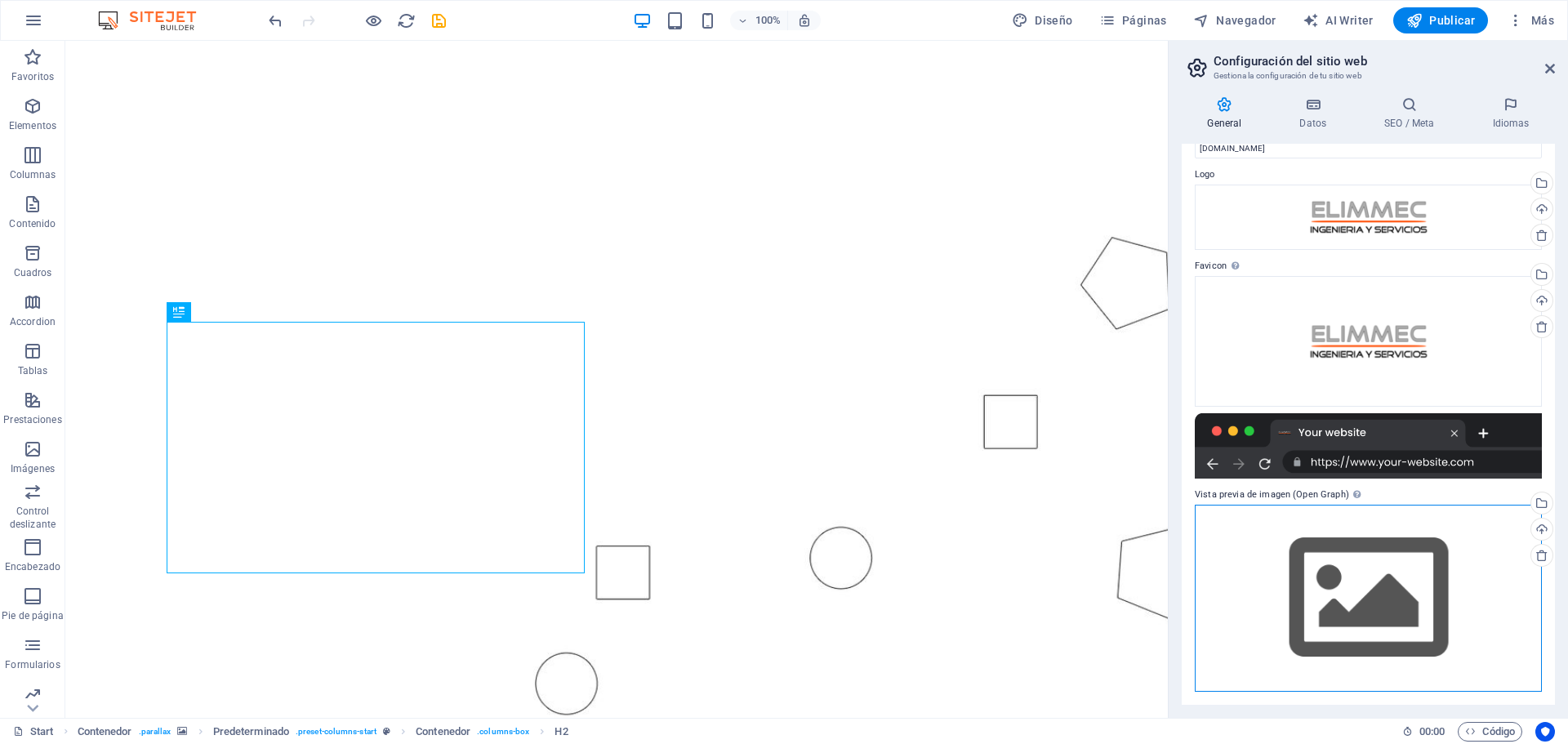
click at [1359, 598] on div "Arrastra archivos aquí, haz clic para escoger archivos o selecciona archivos de…" at bounding box center [1368, 598] width 347 height 187
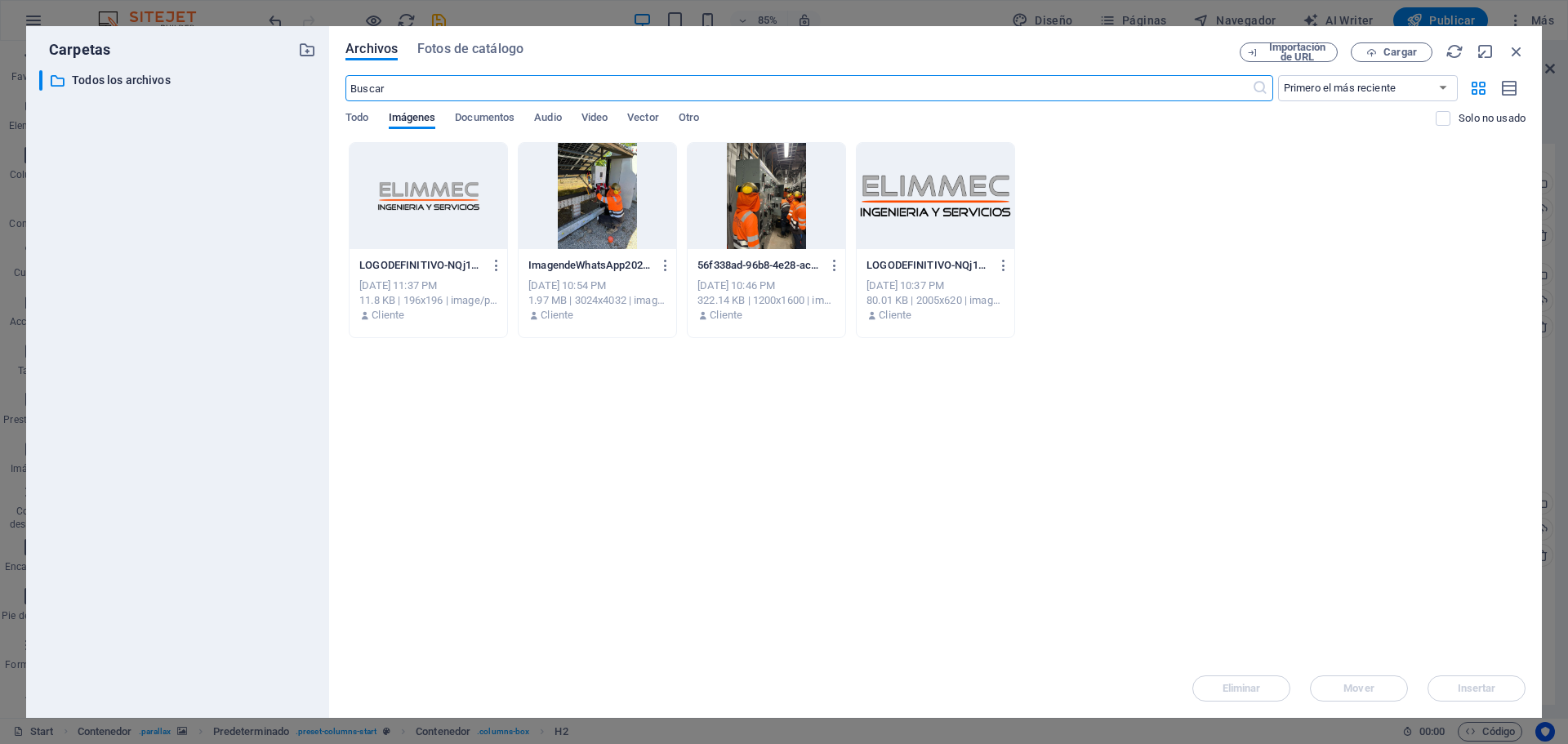
click at [848, 145] on div "LOGODEFINITIVO-NQj1gdU9T8honzTxujdt_A-0-kTMteiWHAhQvn5O6I8aw.png LOGODEFINITIVO…" at bounding box center [935, 240] width 1180 height 196
click at [935, 208] on div at bounding box center [935, 196] width 157 height 106
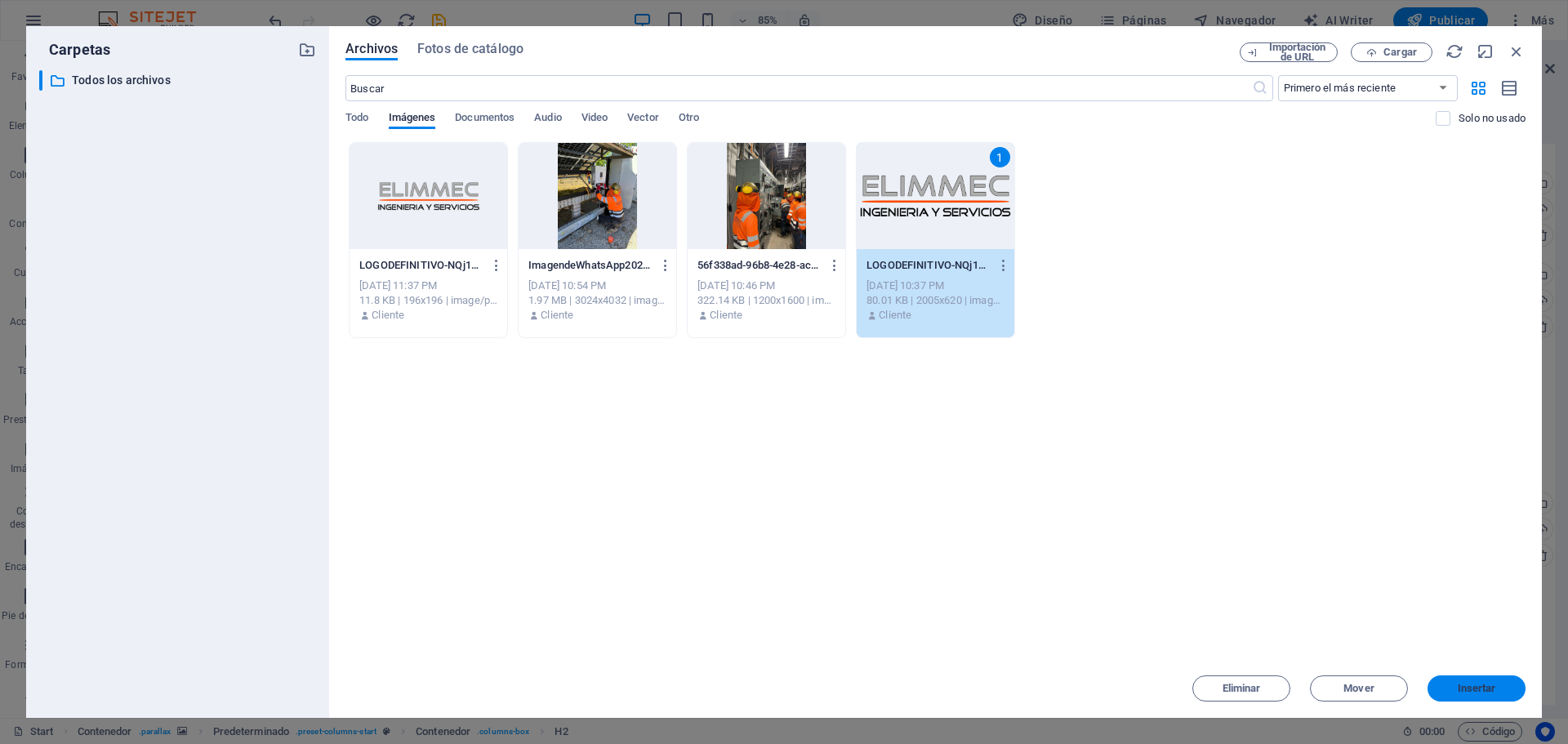
click at [1478, 684] on span "Insertar" at bounding box center [1477, 688] width 38 height 10
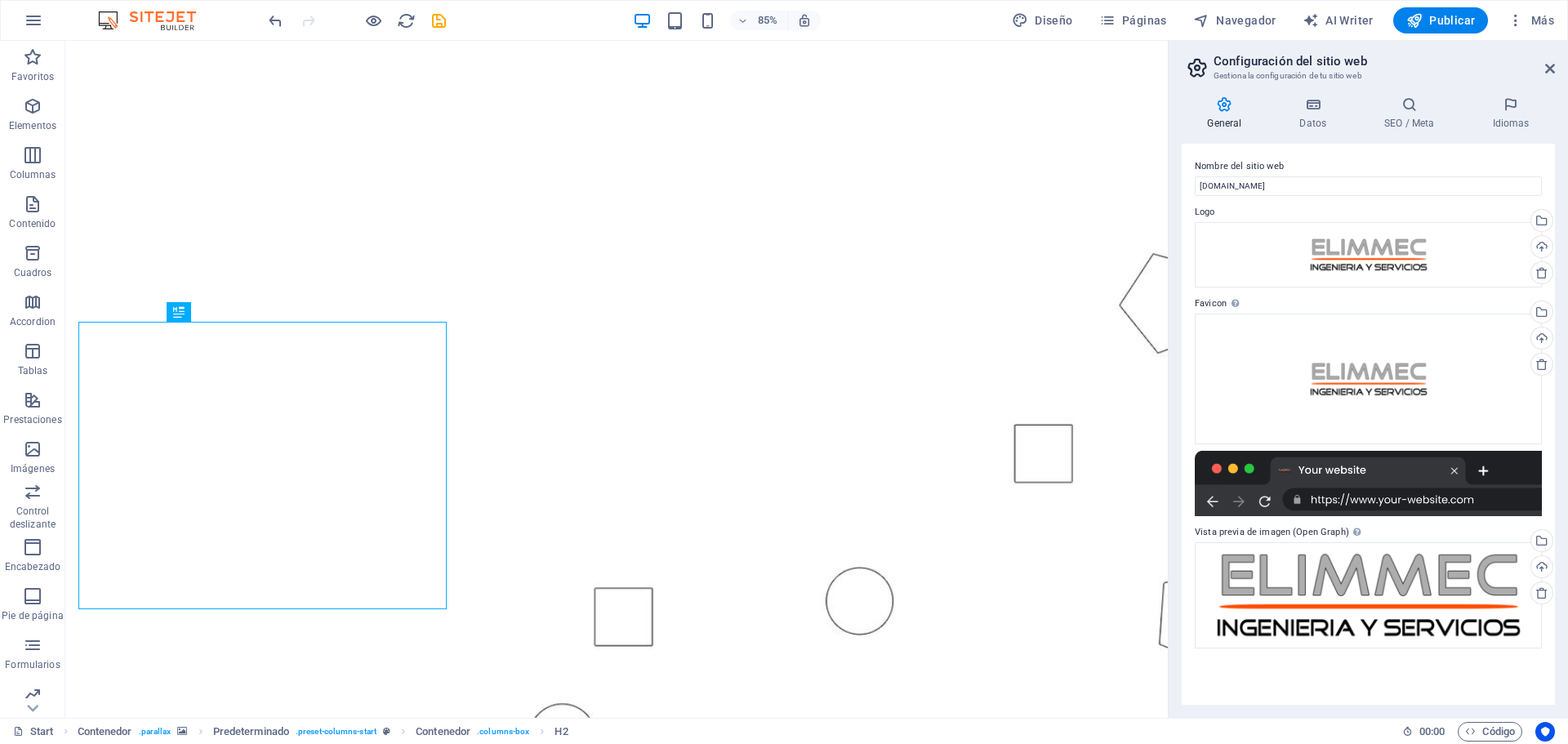
scroll to position [0, 0]
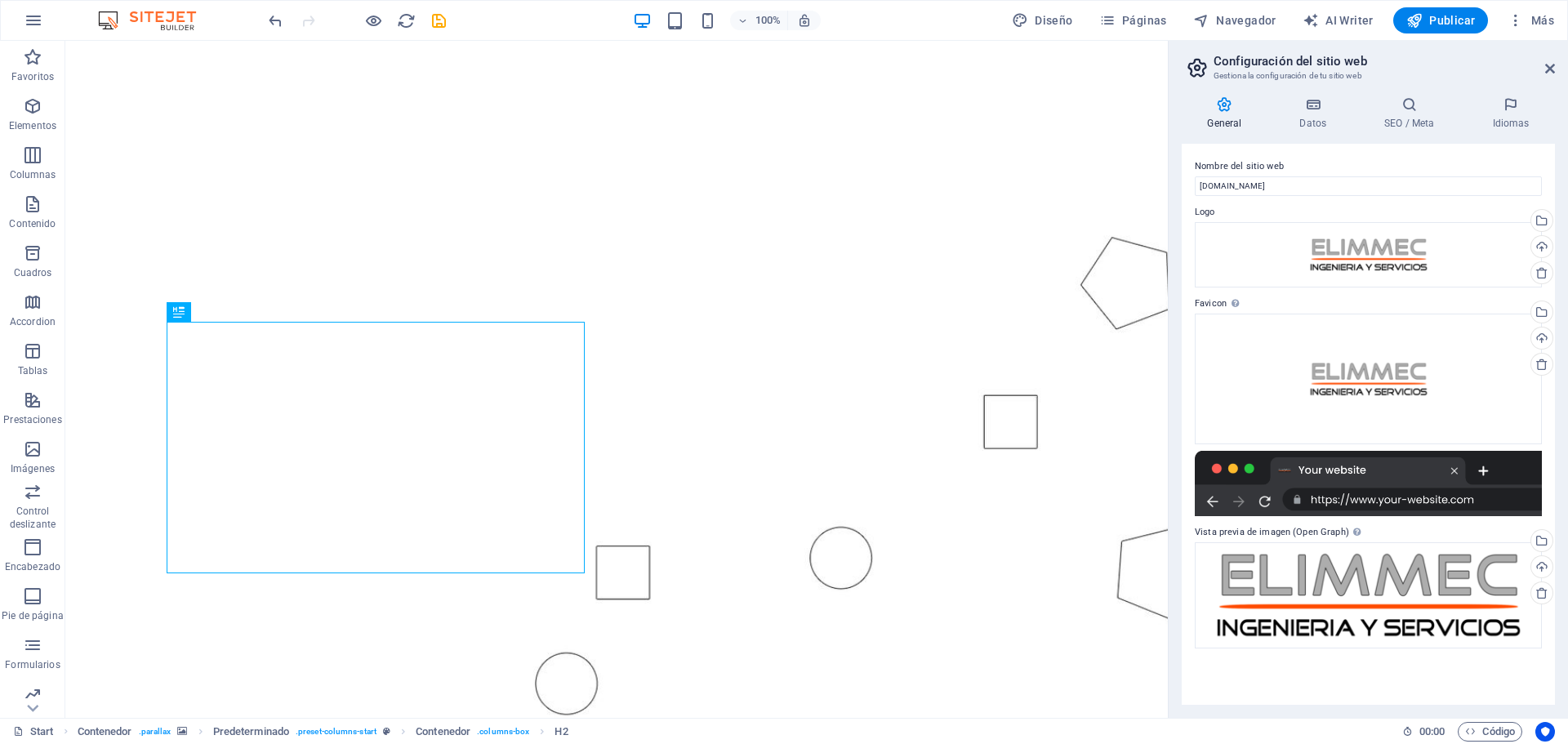
click at [1459, 698] on div "Nombre del sitio web [DOMAIN_NAME] Logo Arrastra archivos aquí, haz clic para e…" at bounding box center [1368, 424] width 374 height 561
click at [1507, 110] on icon at bounding box center [1511, 104] width 88 height 17
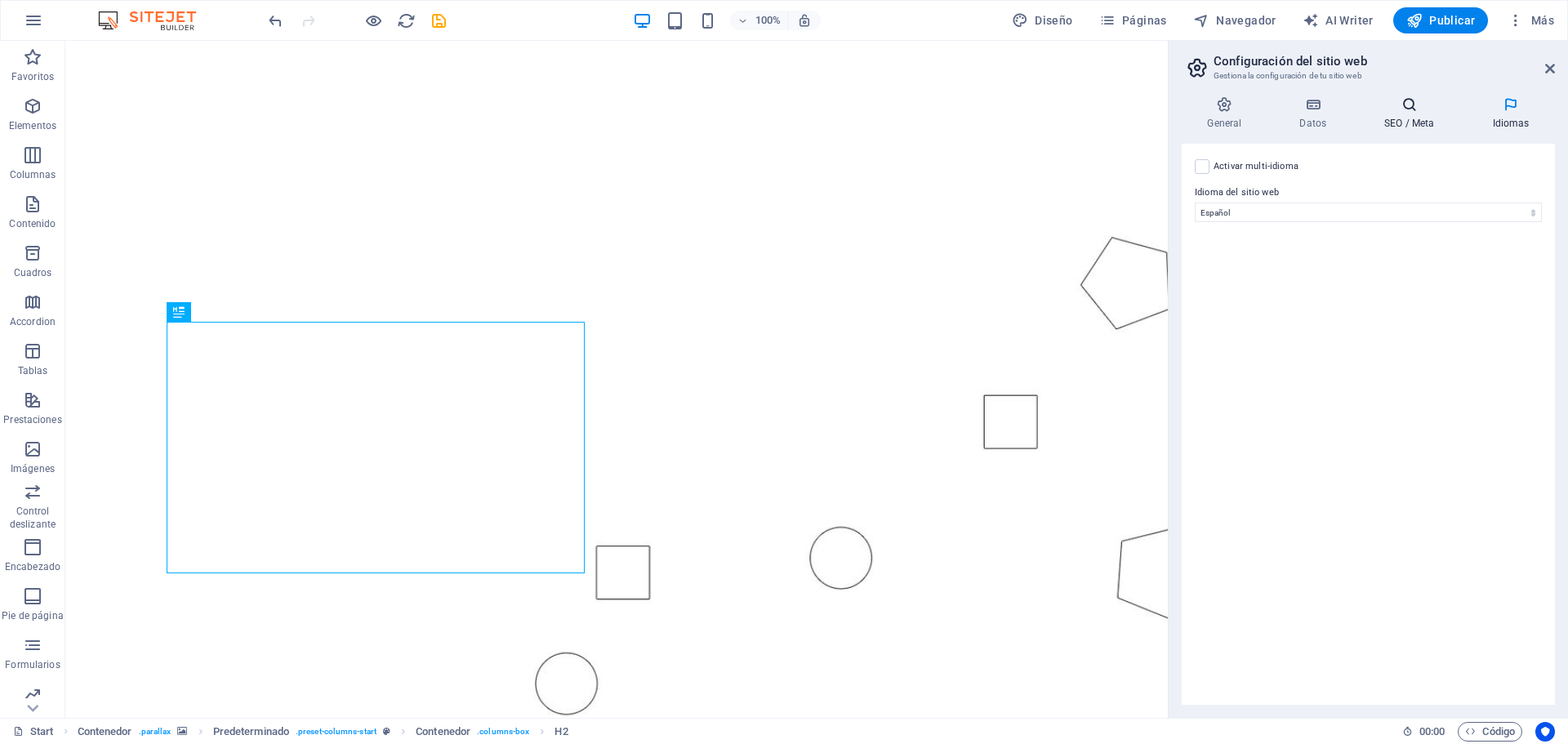
click at [1421, 109] on icon at bounding box center [1410, 104] width 101 height 17
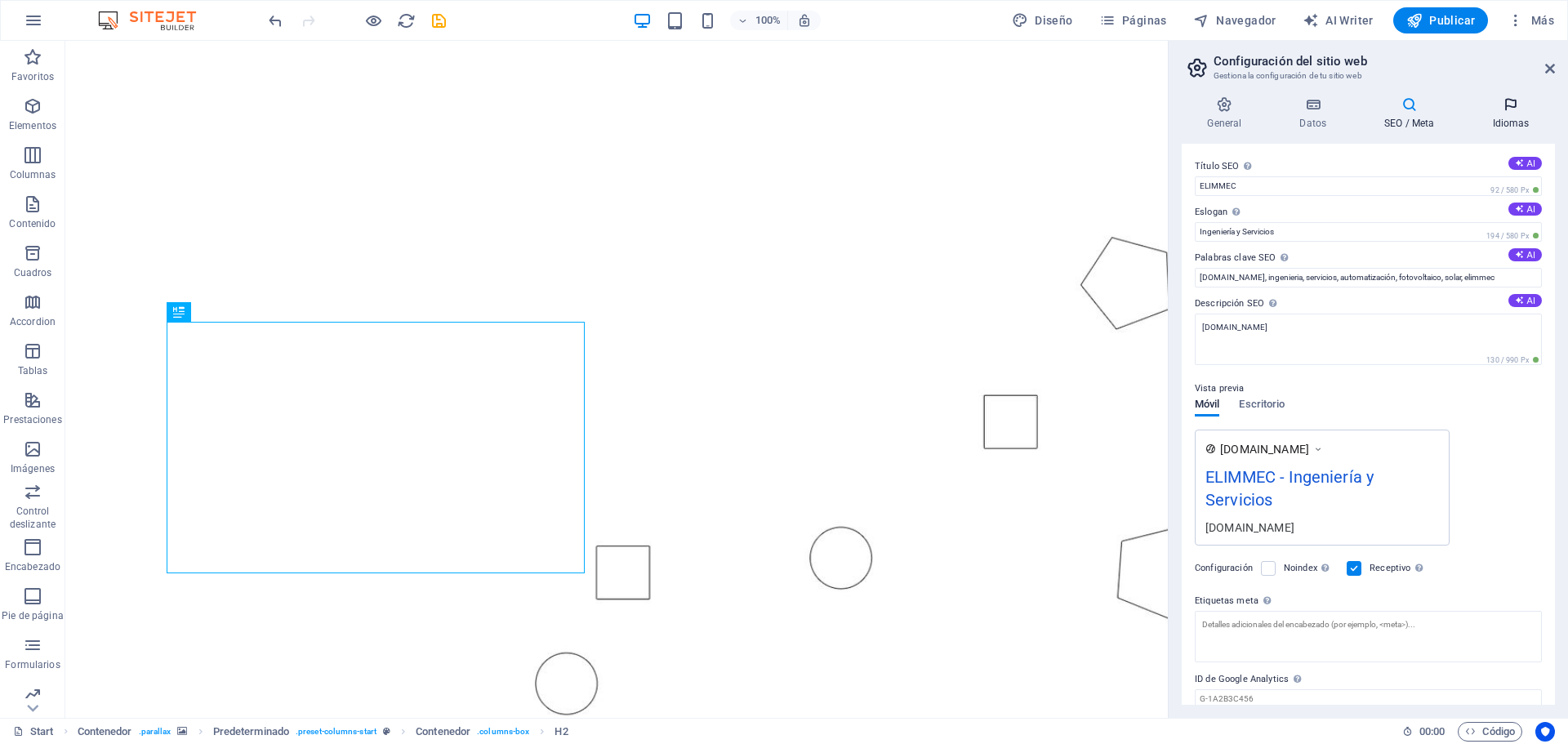
click at [1506, 109] on icon at bounding box center [1511, 104] width 88 height 17
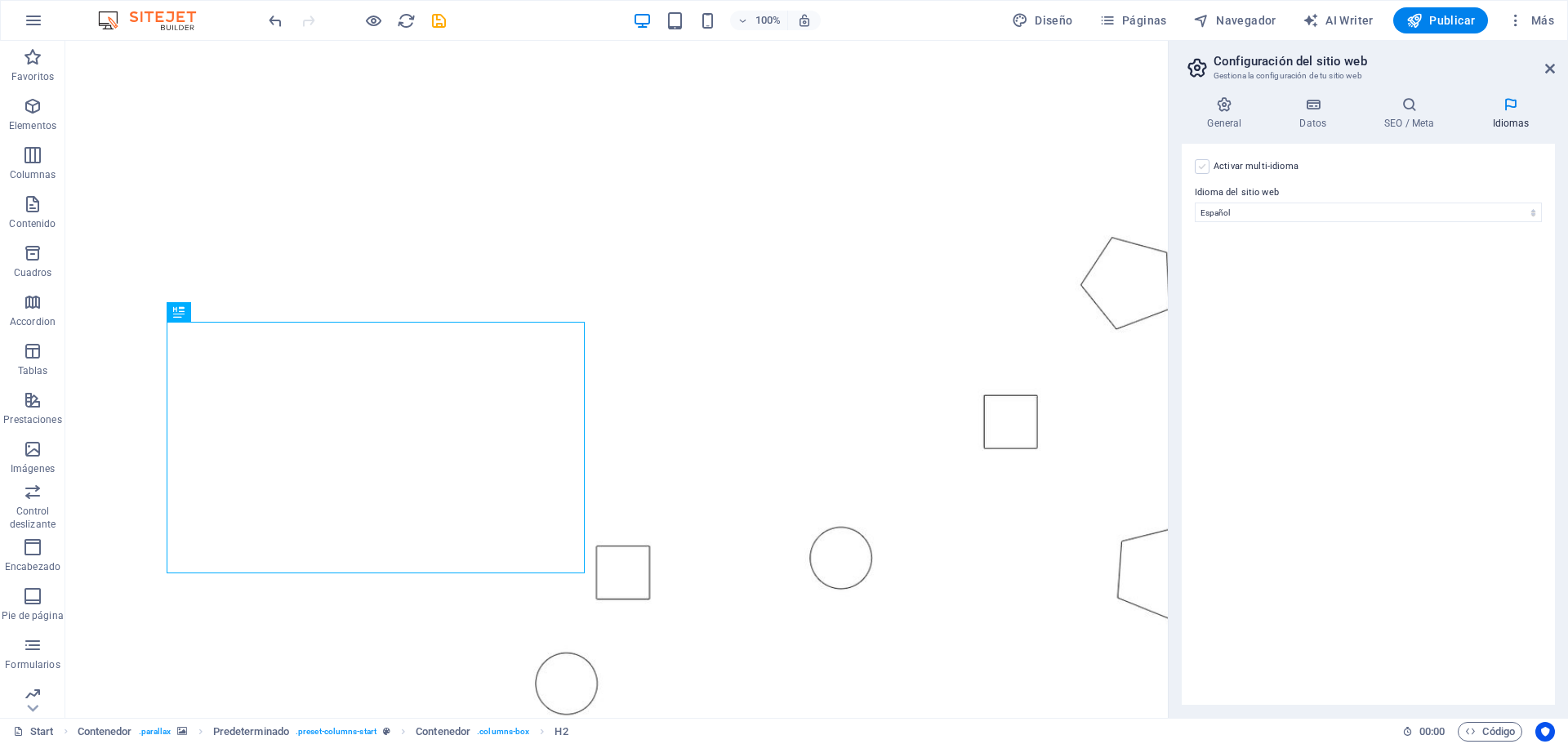
click at [1199, 166] on label at bounding box center [1203, 167] width 15 height 15
click at [0, 0] on input "Activar multi-idioma Para desactivar la opción multi-idioma, elimine todos los …" at bounding box center [0, 0] width 0 height 0
select select
click at [1199, 166] on label at bounding box center [1203, 167] width 15 height 15
click at [0, 0] on input "Activar multi-idioma Para desactivar la opción multi-idioma, elimine todos los …" at bounding box center [0, 0] width 0 height 0
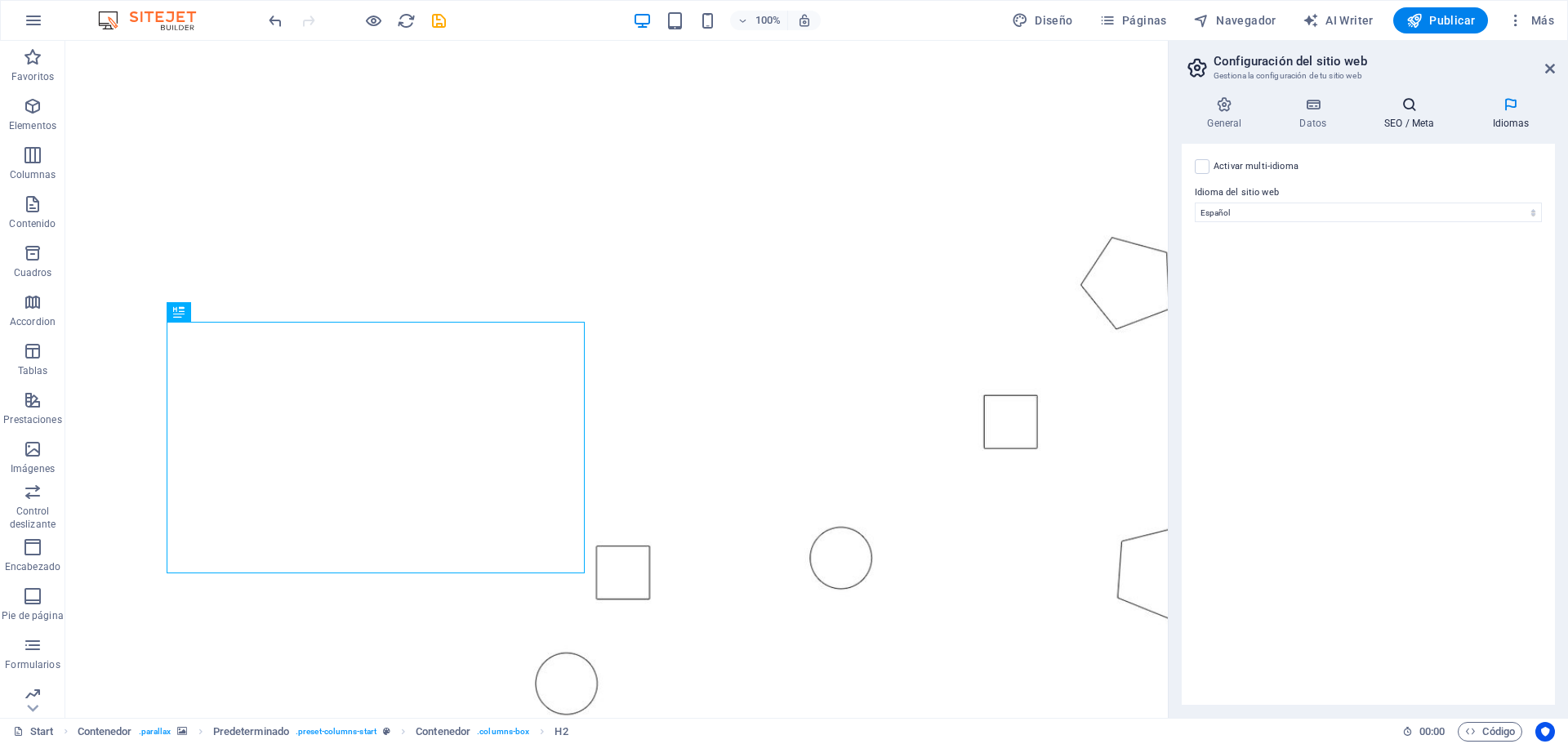
click at [1397, 119] on h4 "SEO / Meta" at bounding box center [1413, 113] width 108 height 34
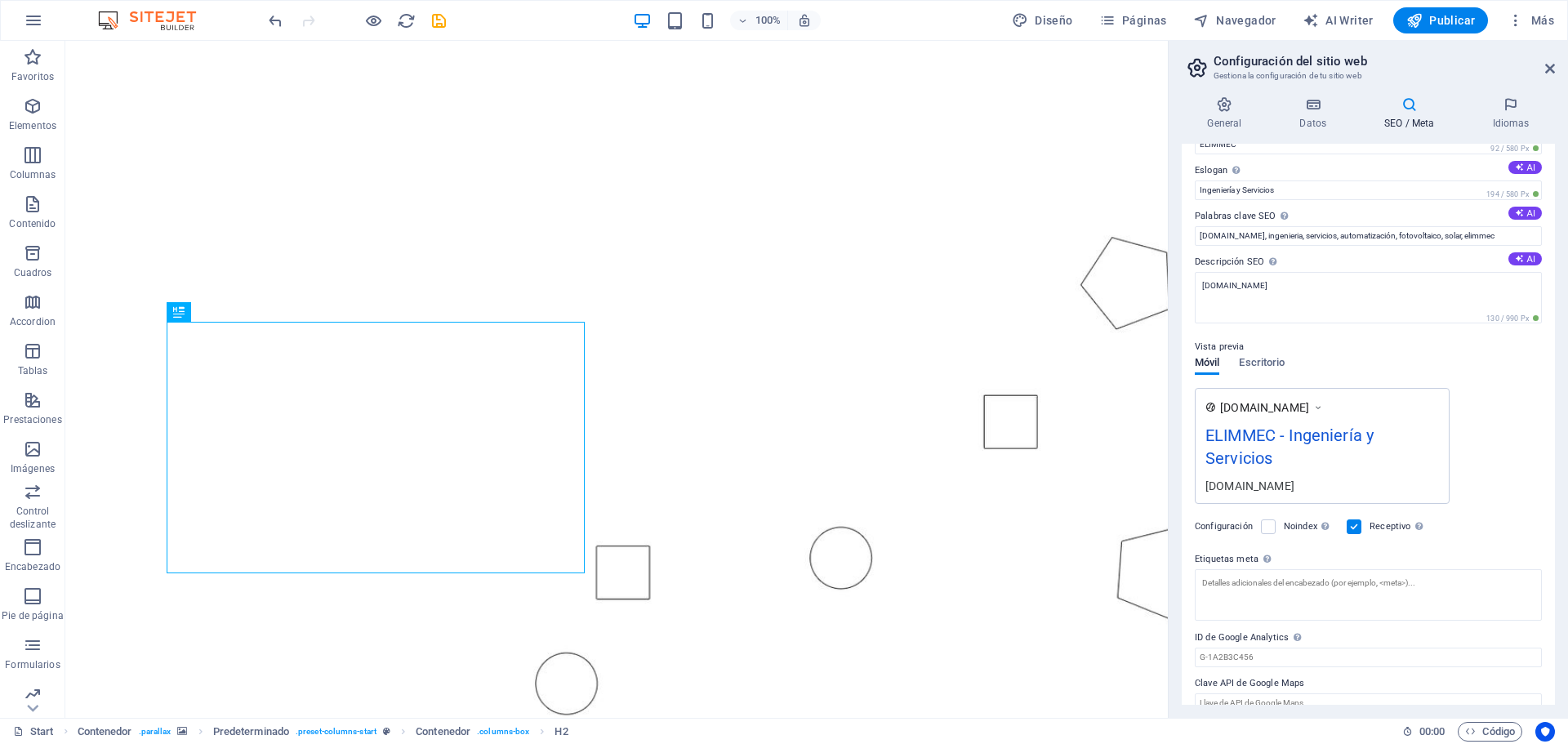
scroll to position [63, 0]
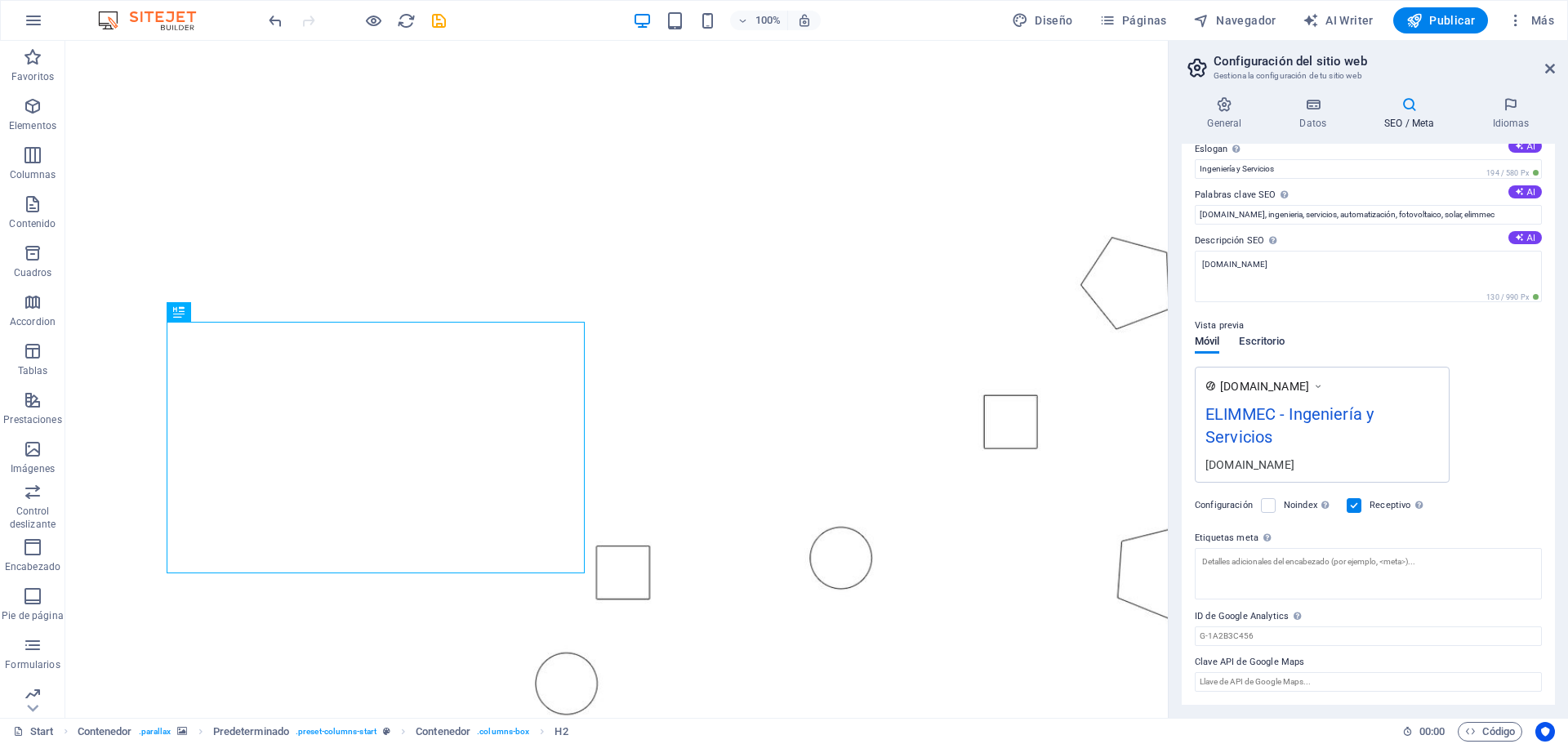
click at [1260, 338] on span "Escritorio" at bounding box center [1262, 343] width 46 height 23
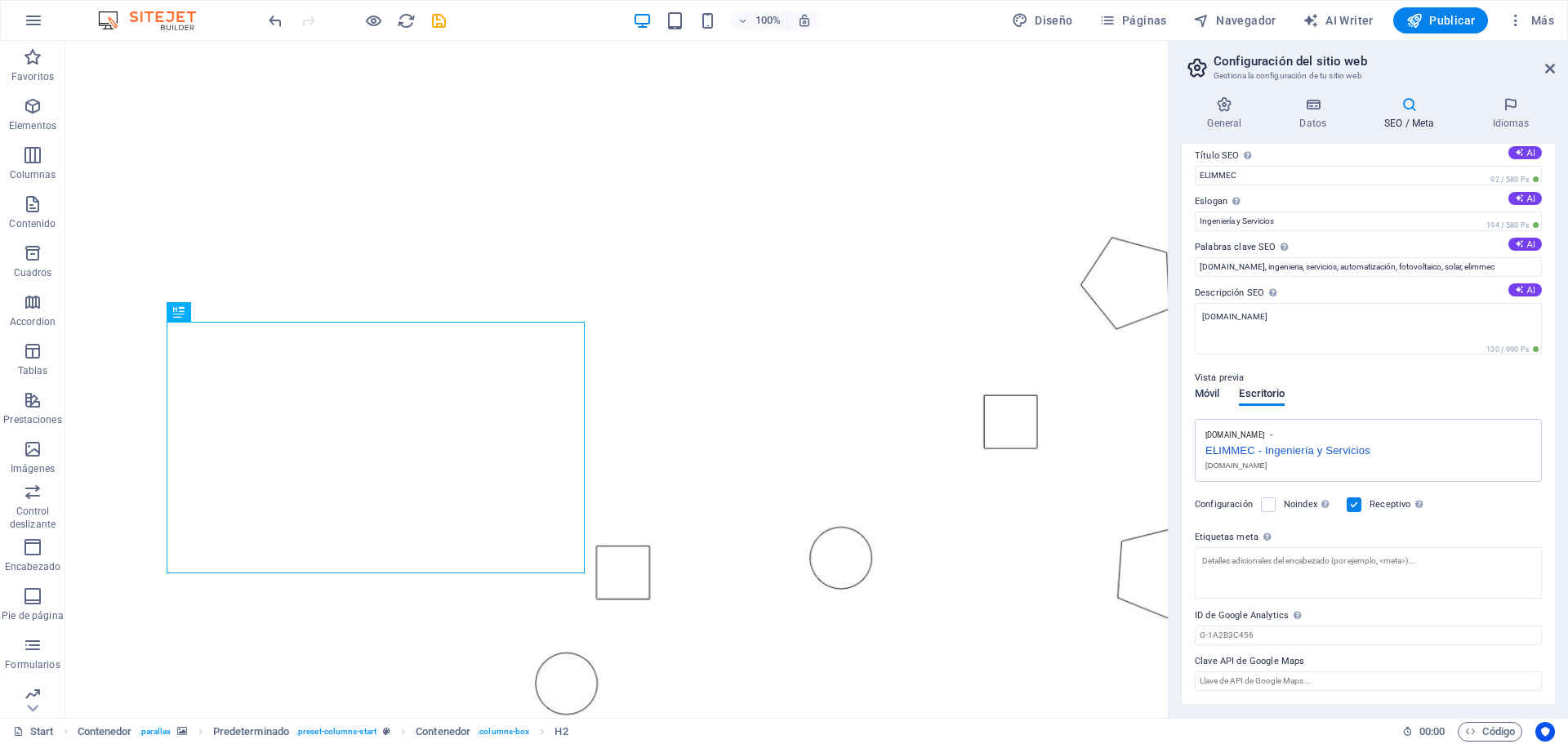
click at [1204, 396] on span "Móvil" at bounding box center [1208, 395] width 25 height 23
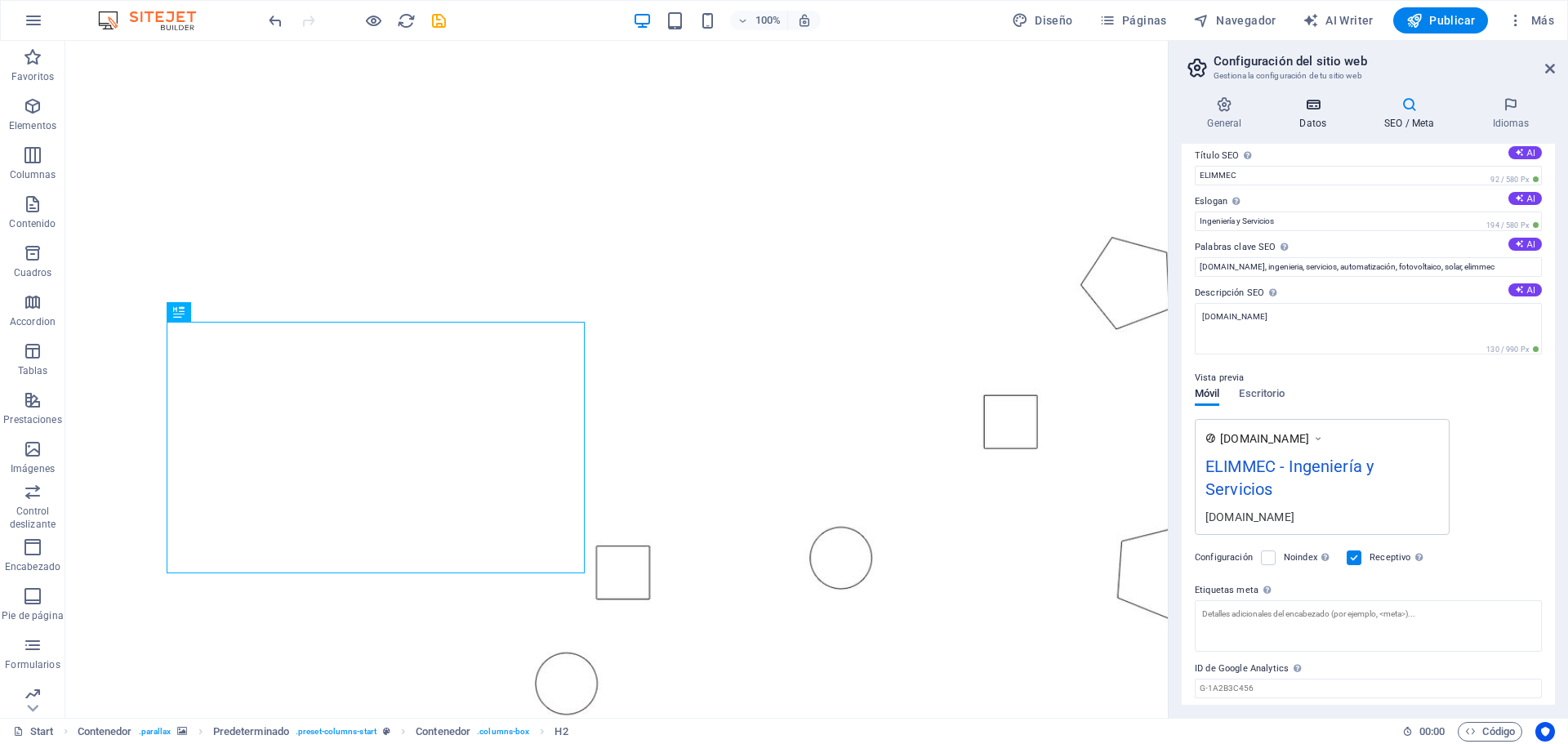
click at [1311, 113] on h4 "Datos" at bounding box center [1316, 113] width 85 height 34
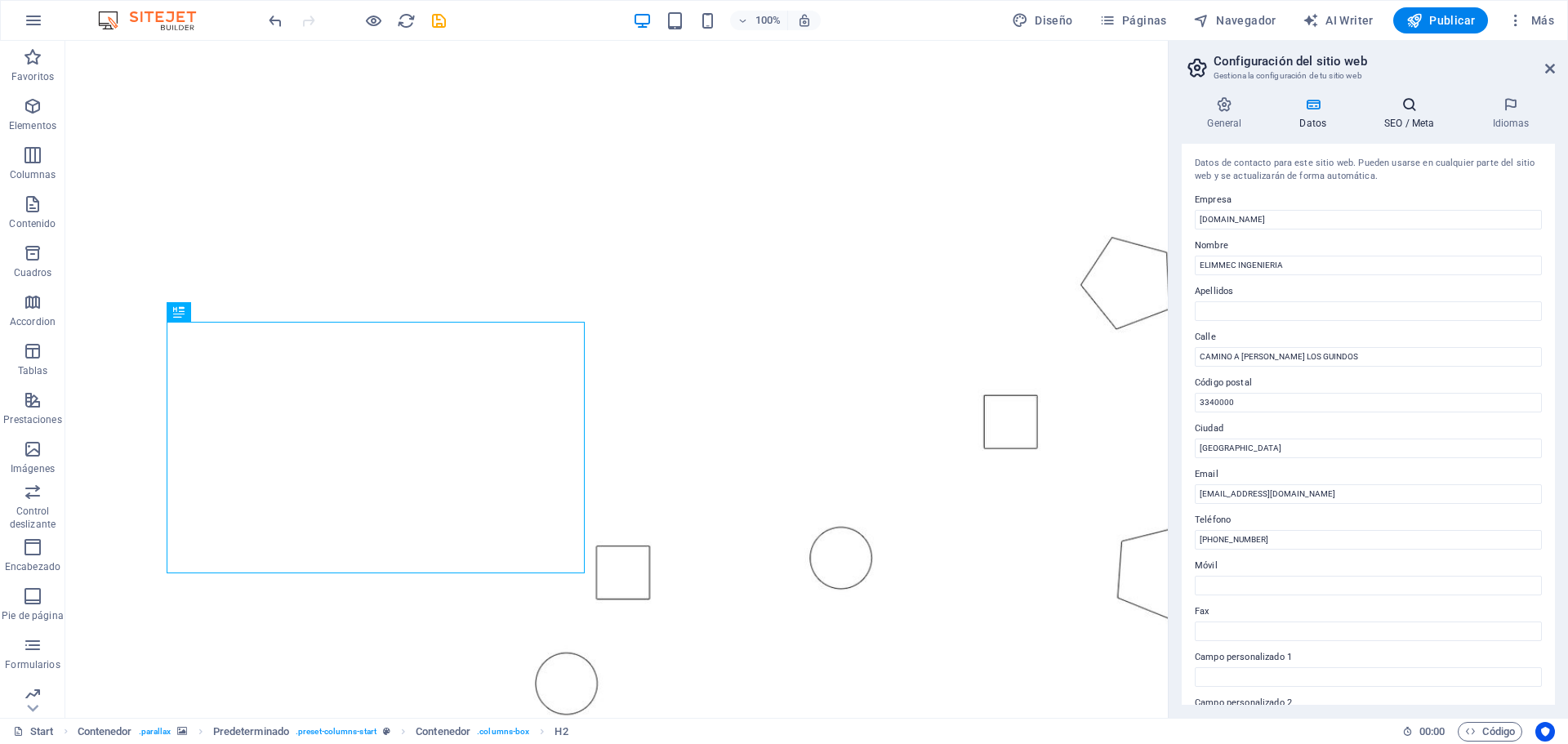
click at [1419, 115] on h4 "SEO / Meta" at bounding box center [1413, 113] width 108 height 34
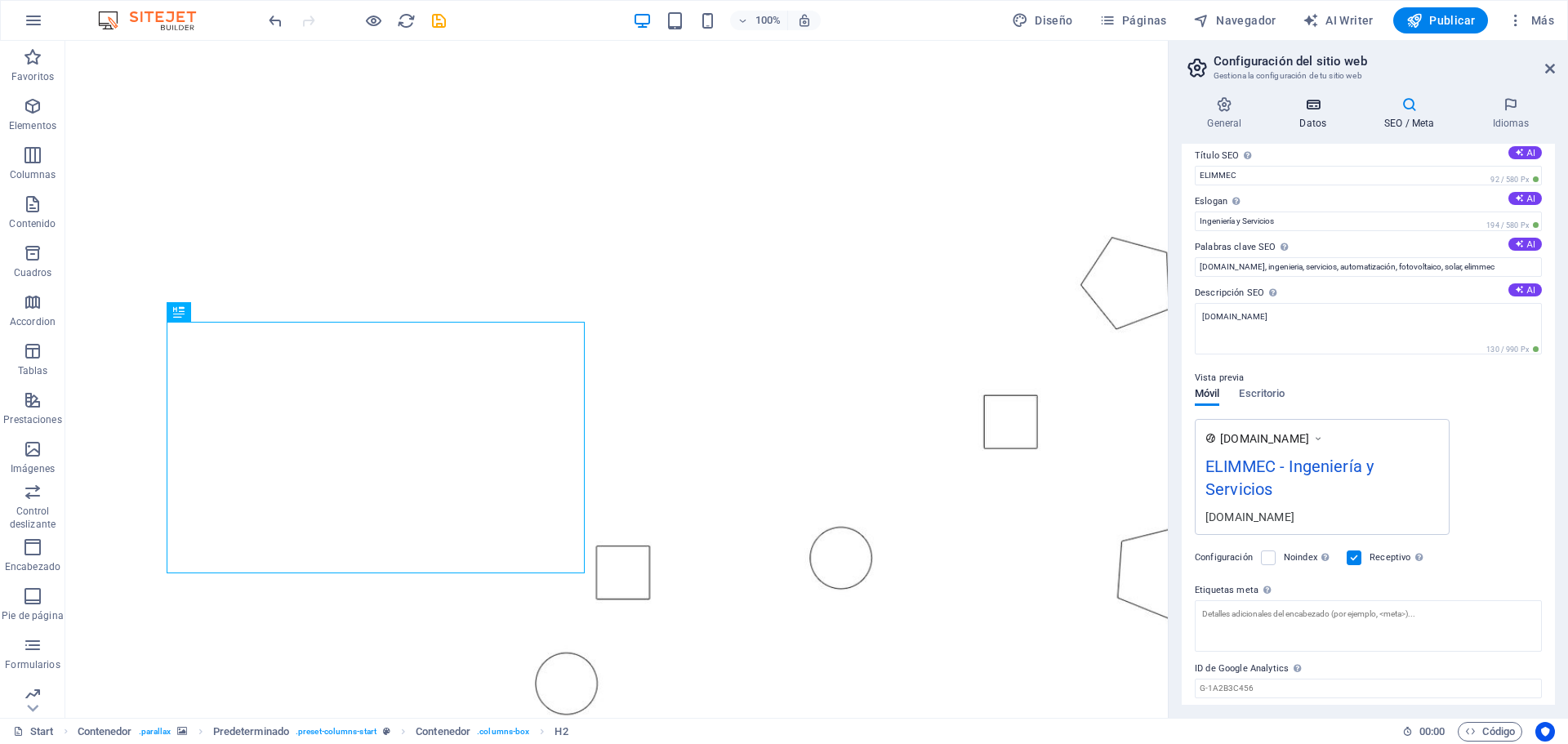
click at [1310, 108] on icon at bounding box center [1313, 104] width 79 height 17
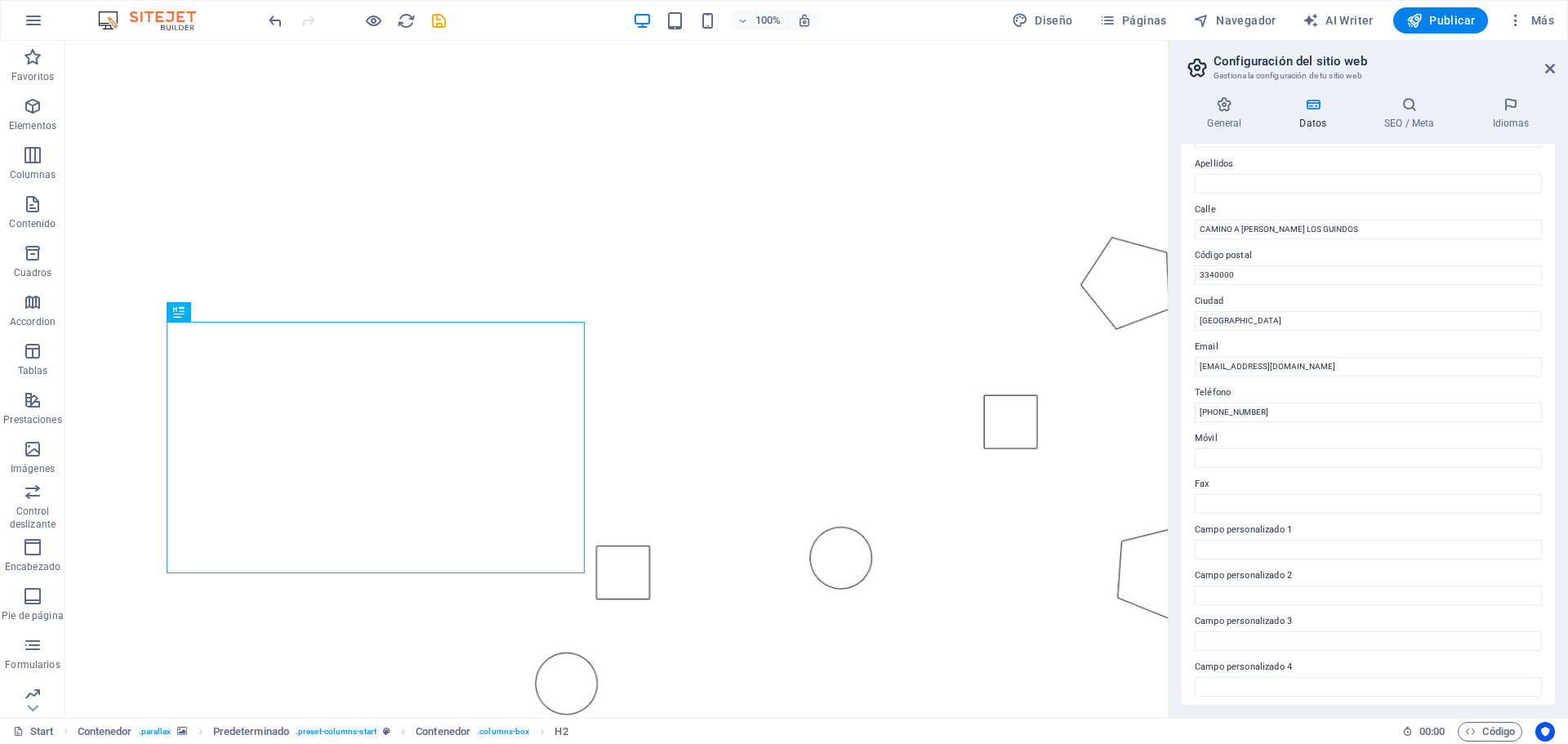
scroll to position [0, 0]
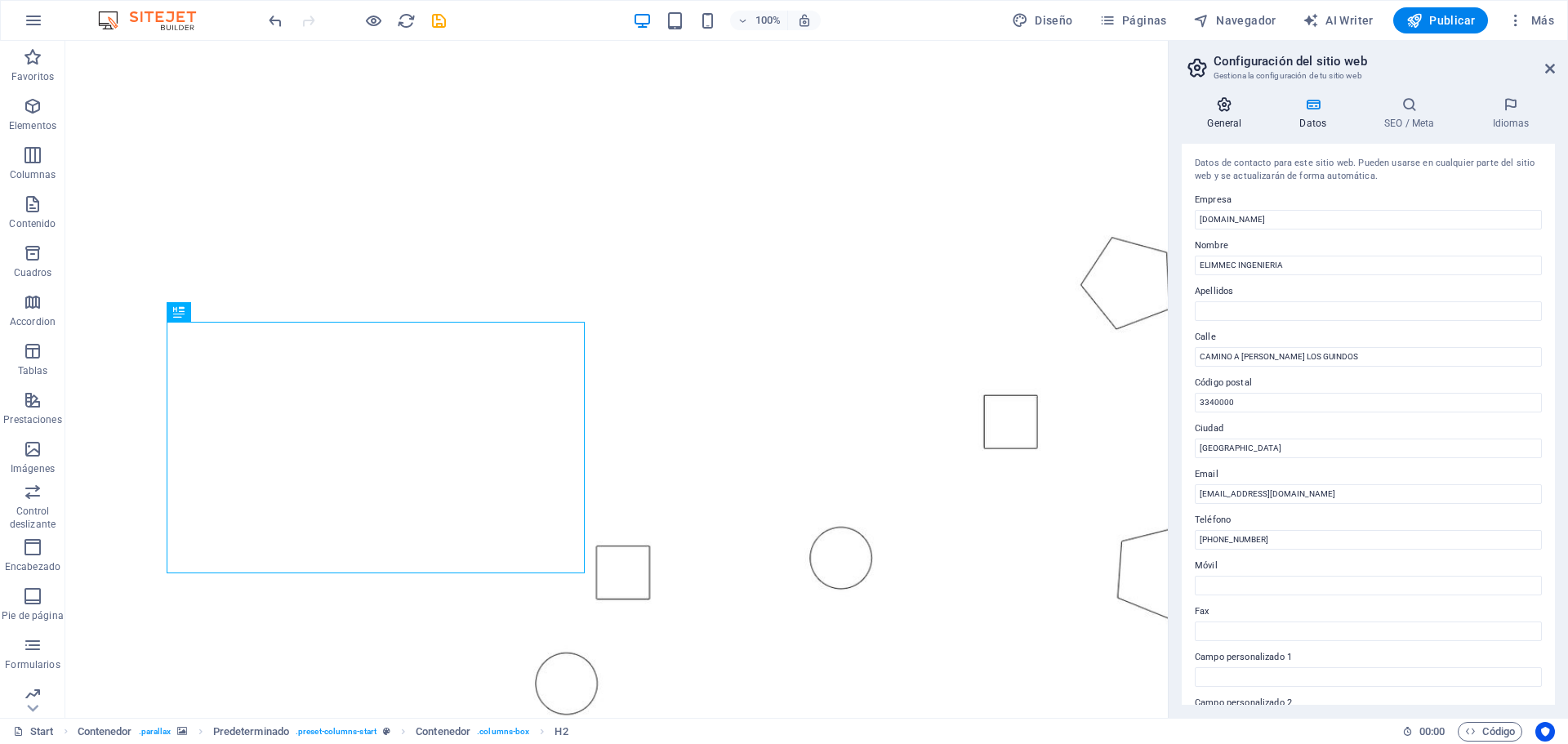
click at [1224, 109] on icon at bounding box center [1225, 104] width 86 height 17
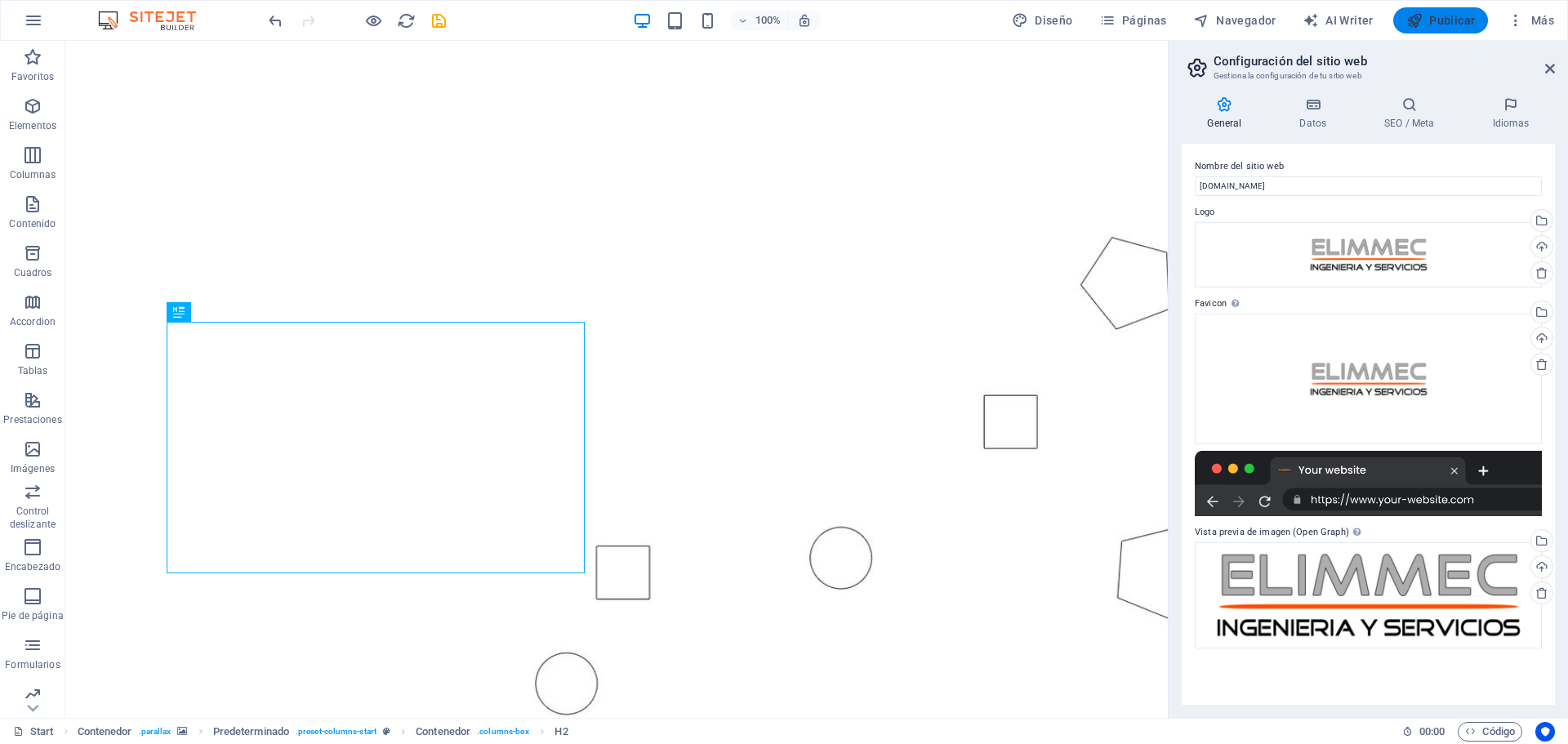
click at [1455, 22] on span "Publicar" at bounding box center [1441, 21] width 70 height 17
